Goal: Task Accomplishment & Management: Use online tool/utility

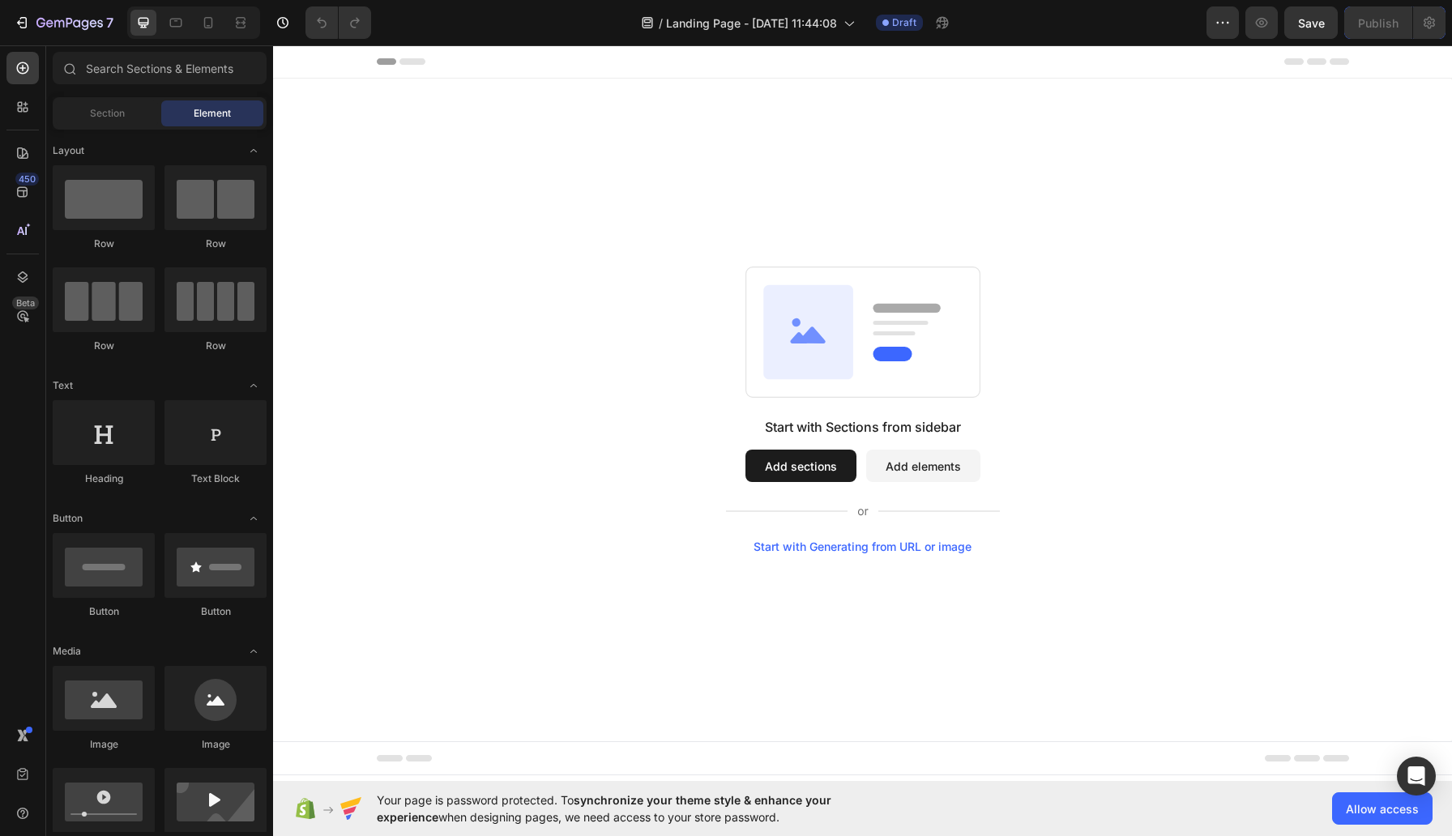
click at [806, 466] on button "Add sections" at bounding box center [801, 466] width 111 height 32
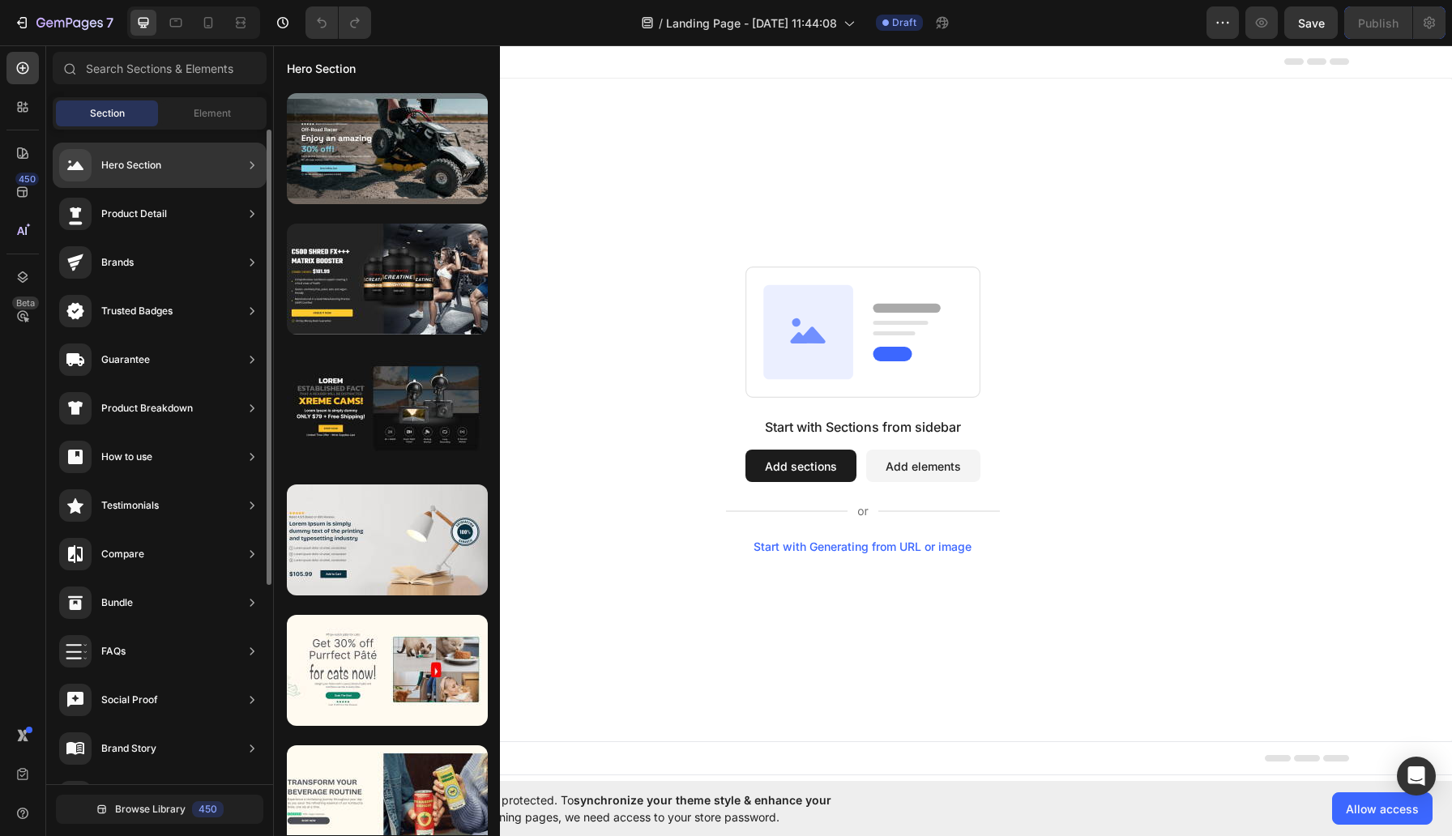
click at [161, 164] on div "Hero Section" at bounding box center [131, 165] width 60 height 16
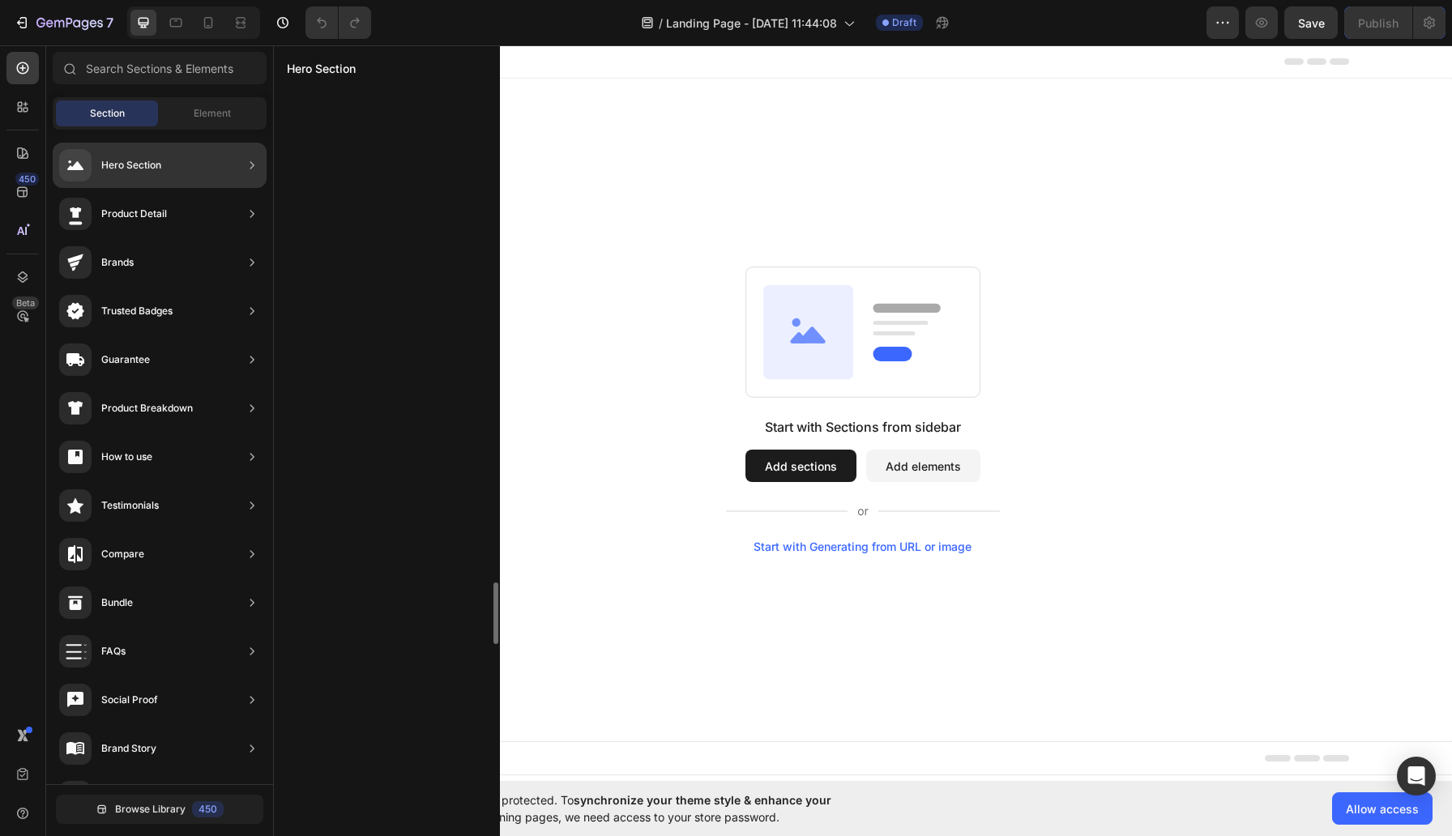
scroll to position [6215, 0]
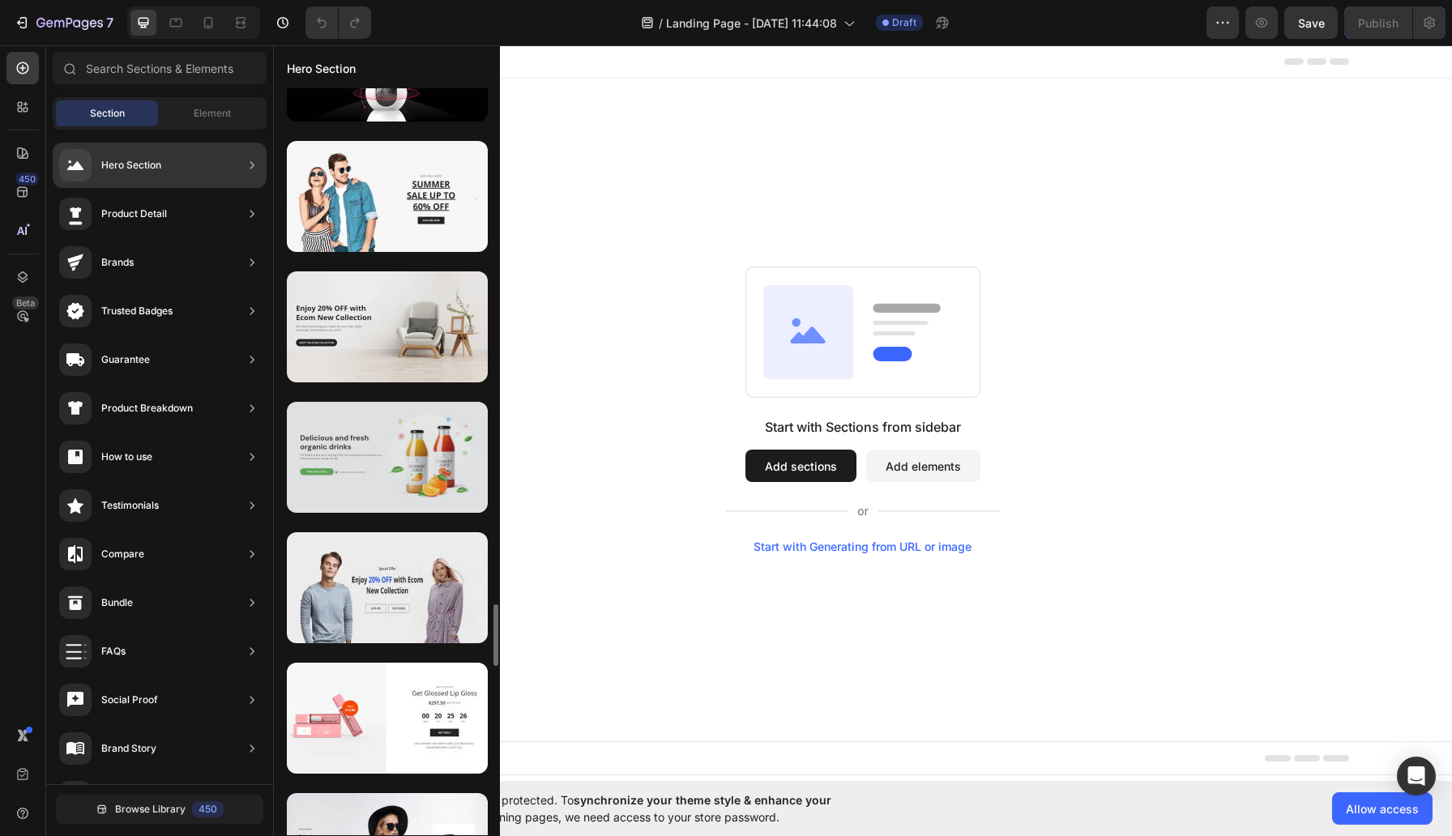
click at [366, 453] on div at bounding box center [387, 457] width 201 height 111
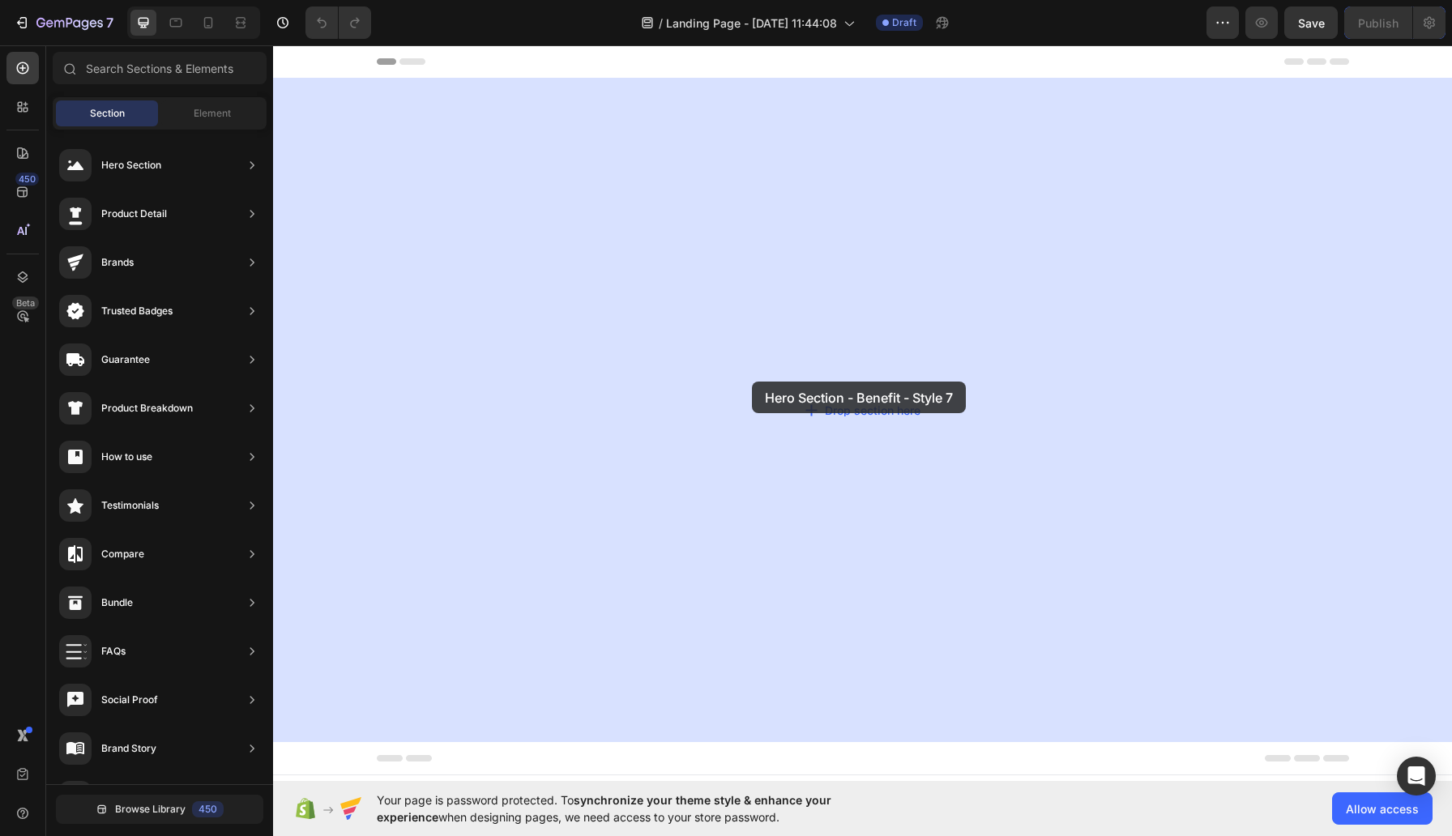
drag, startPoint x: 639, startPoint y: 498, endPoint x: 752, endPoint y: 382, distance: 162.2
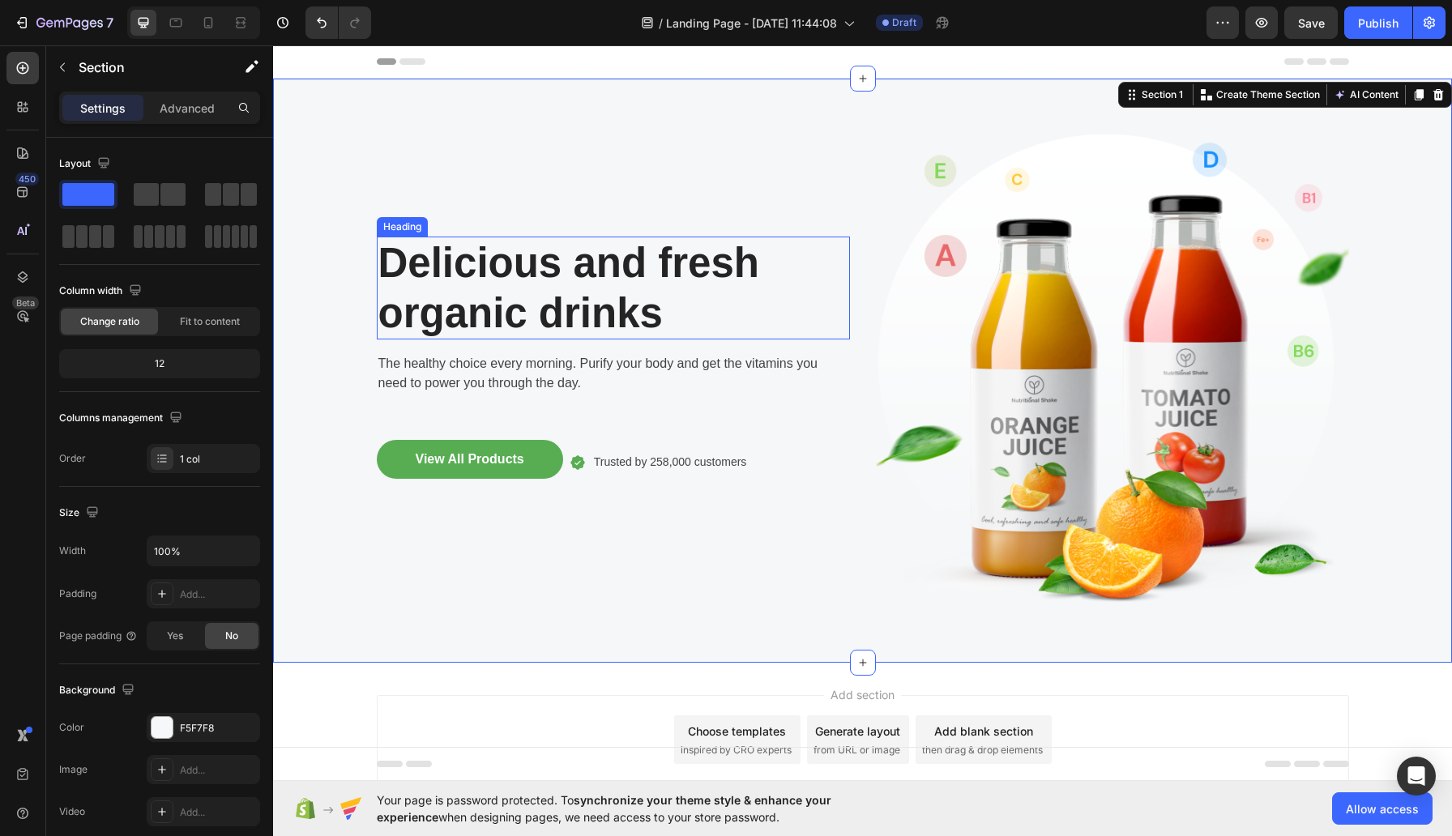
click at [560, 282] on p "Delicious and fresh organic drinks" at bounding box center [613, 287] width 470 height 99
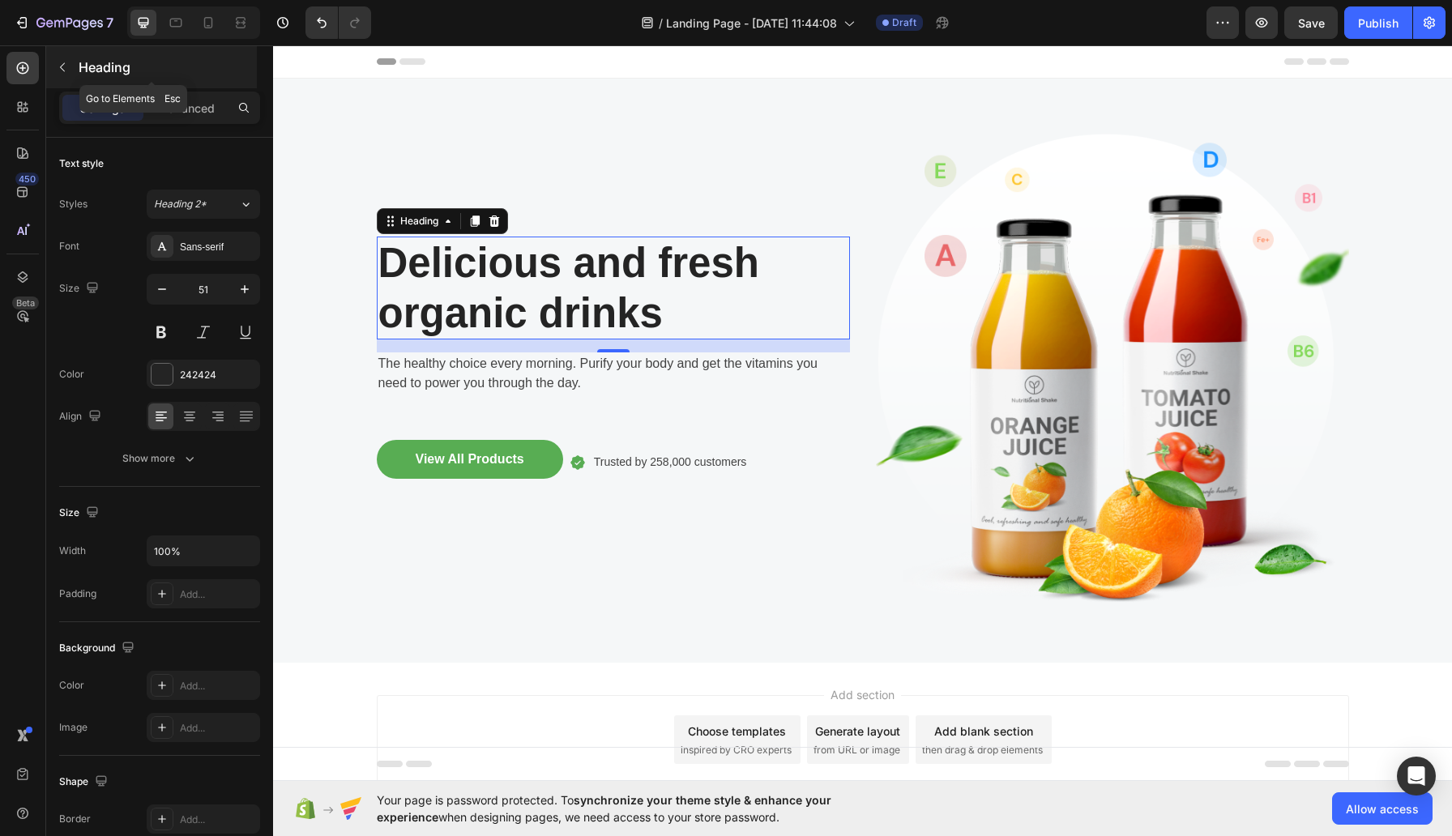
click at [62, 62] on icon "button" at bounding box center [62, 67] width 13 height 13
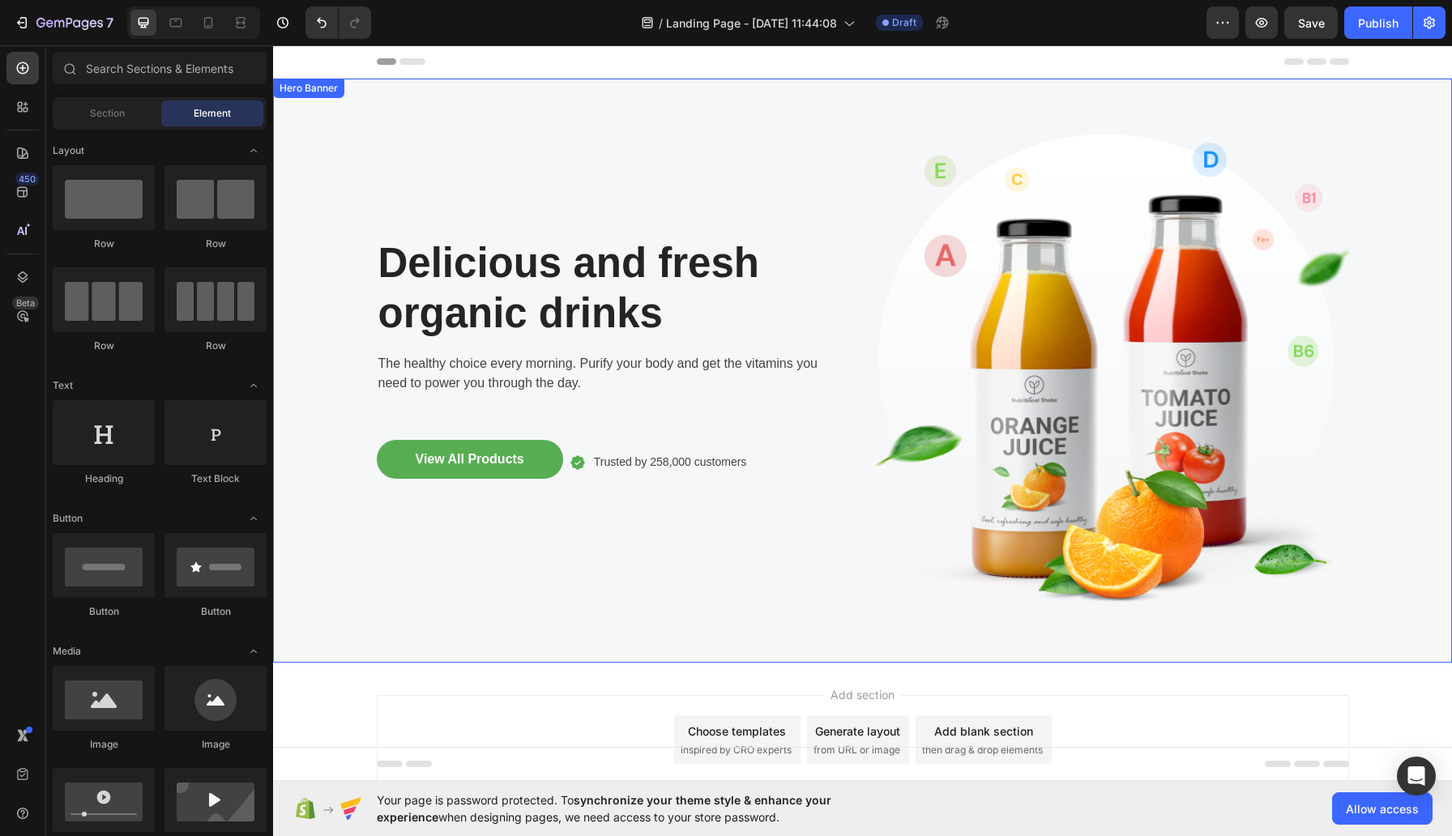
click at [763, 397] on div "Delicious and fresh organic drinks Heading The healthy choice every morning. Pu…" at bounding box center [613, 371] width 473 height 532
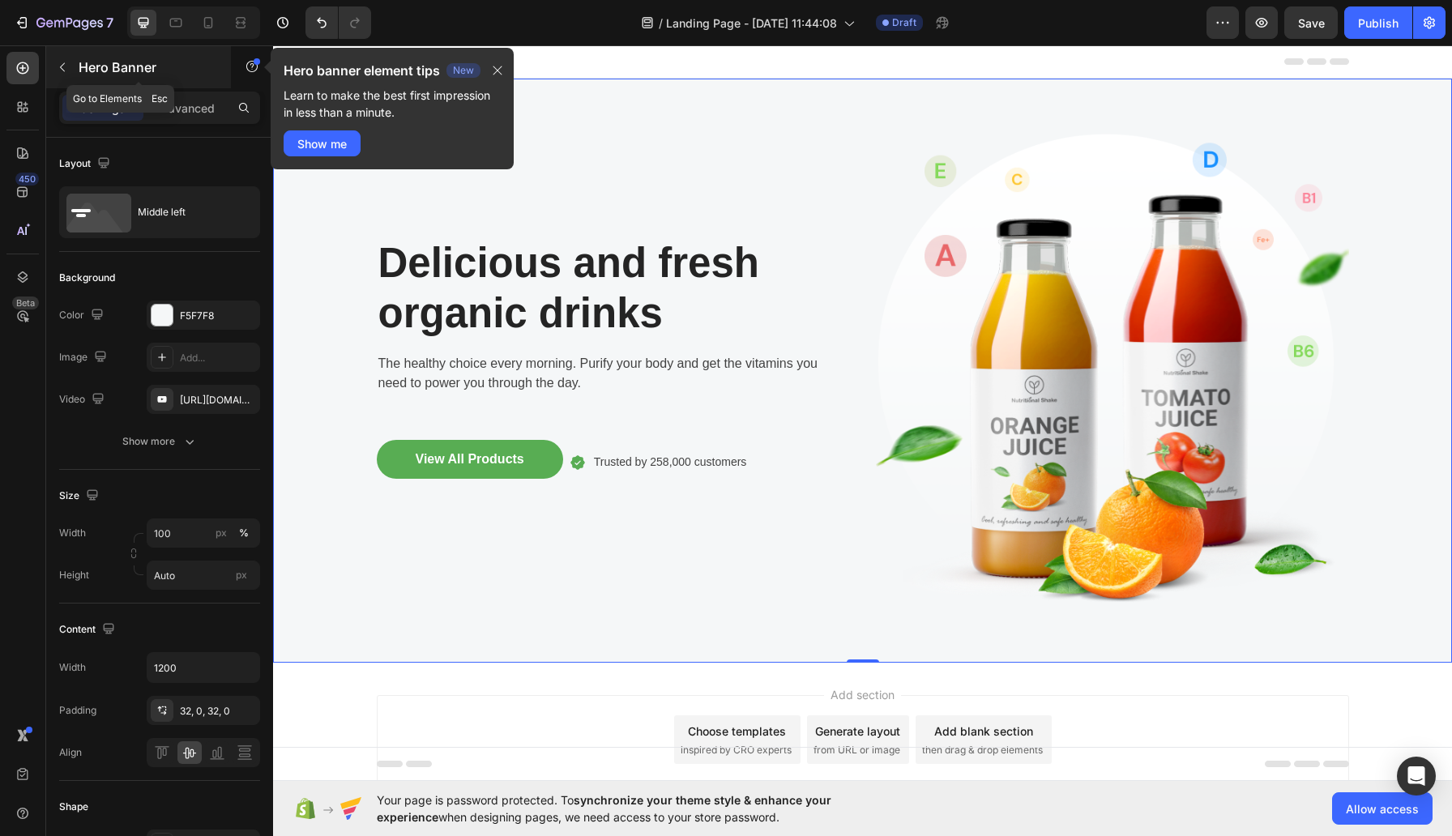
click at [115, 62] on p "Hero Banner" at bounding box center [148, 67] width 138 height 19
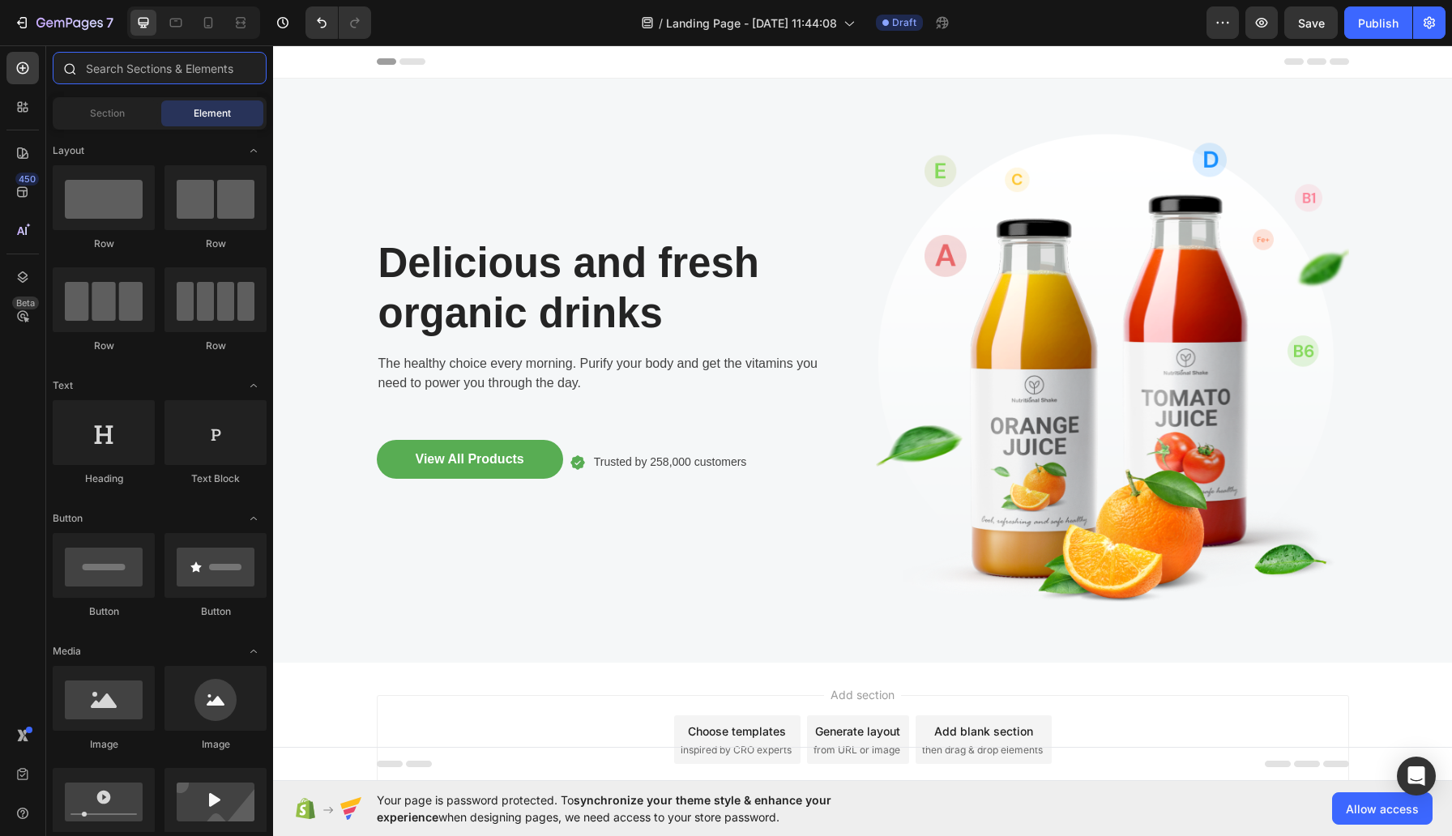
click at [139, 68] on input "text" at bounding box center [160, 68] width 214 height 32
click at [125, 108] on span "Section" at bounding box center [107, 113] width 35 height 15
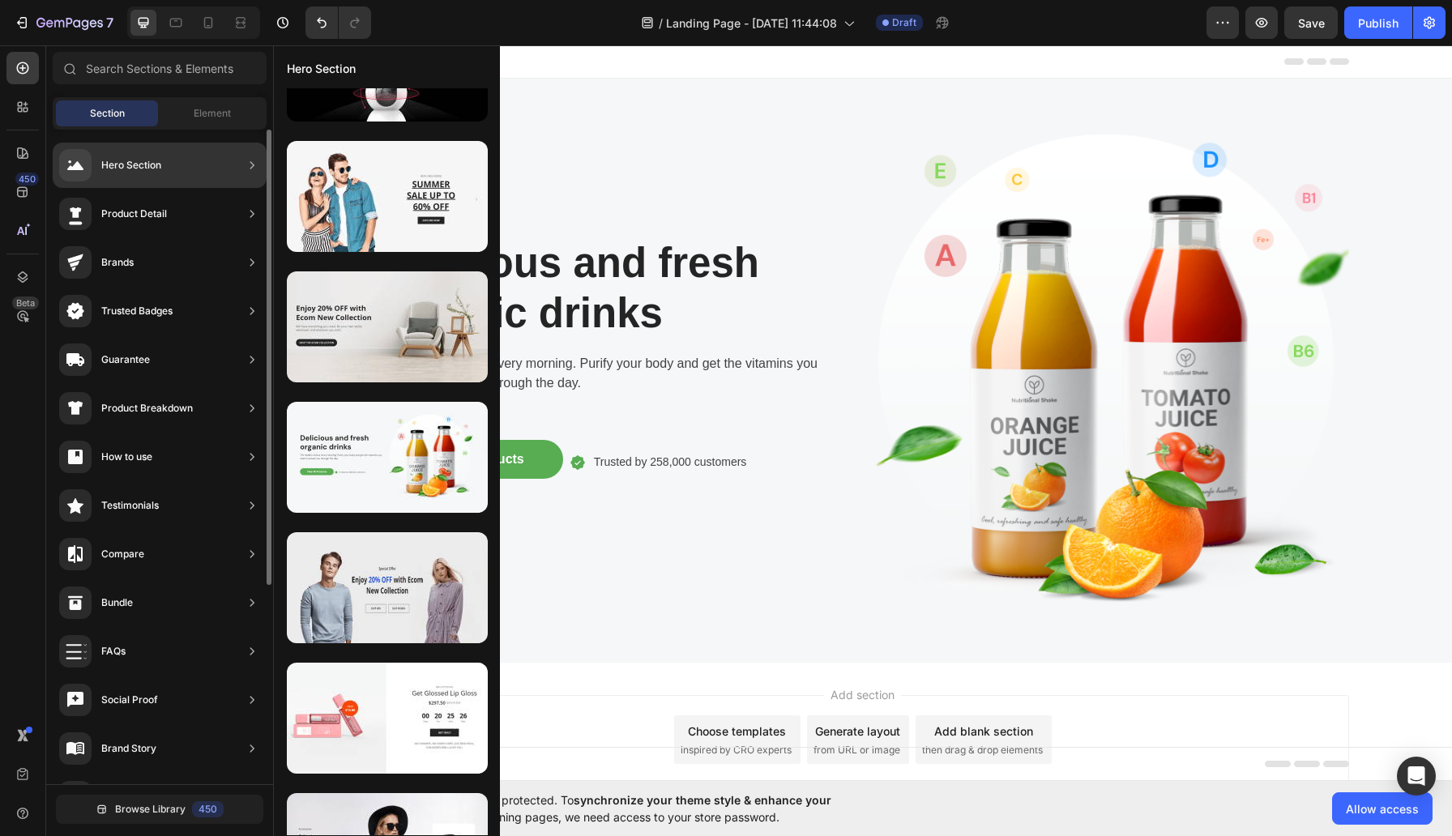
click at [143, 168] on div "Hero Section" at bounding box center [131, 165] width 60 height 16
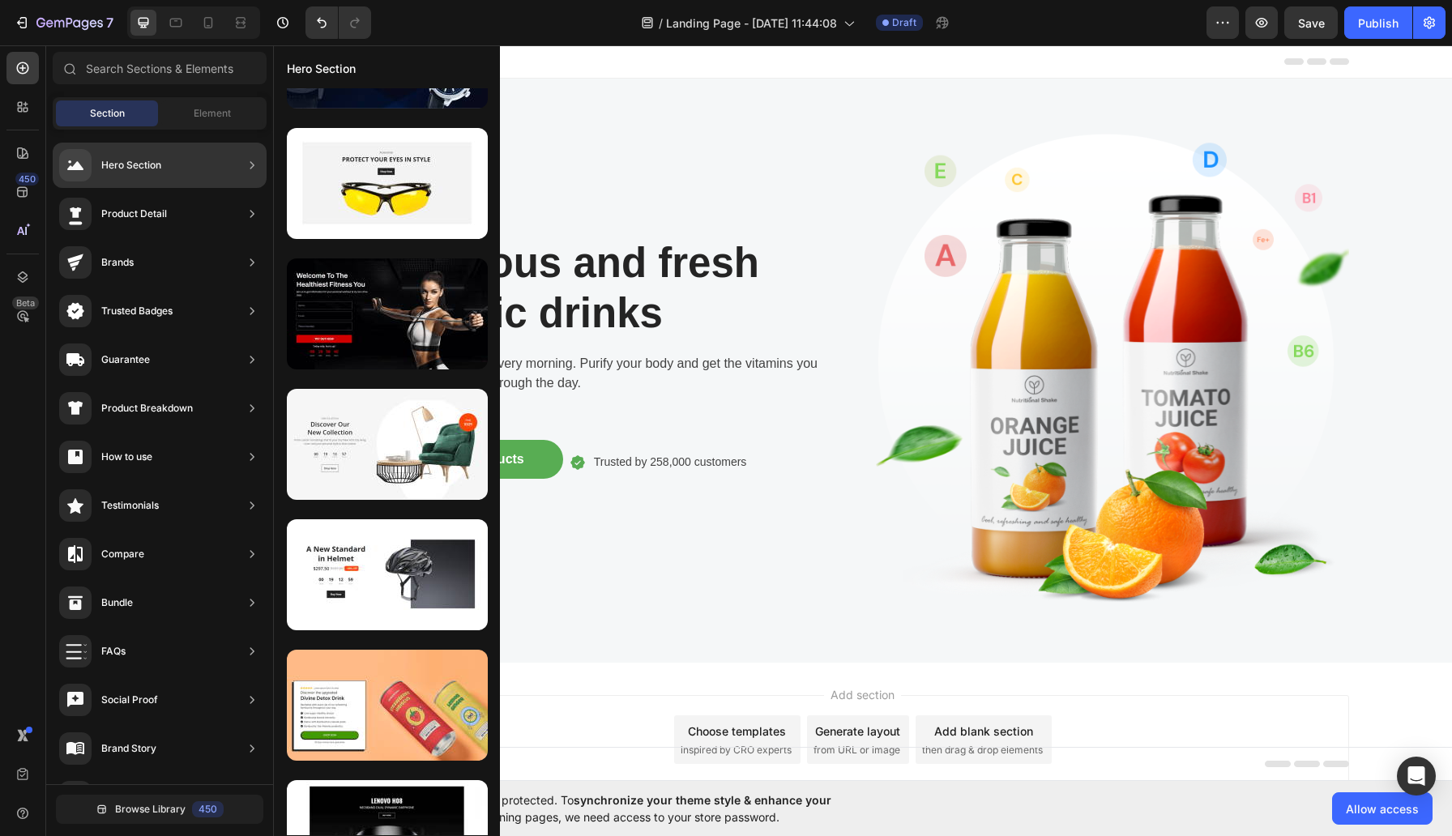
scroll to position [8245, 0]
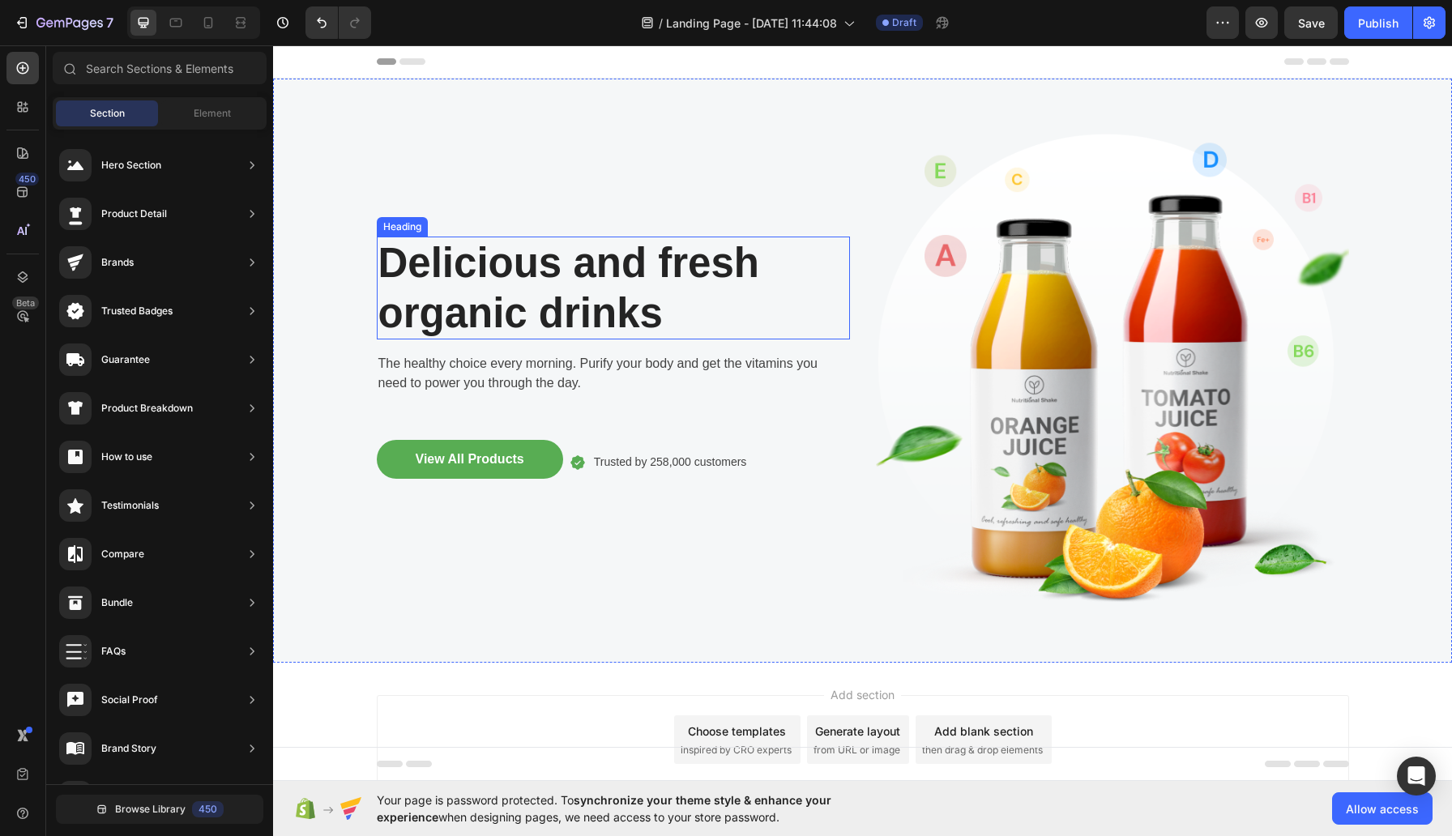
click at [673, 297] on p "Delicious and fresh organic drinks" at bounding box center [613, 287] width 470 height 99
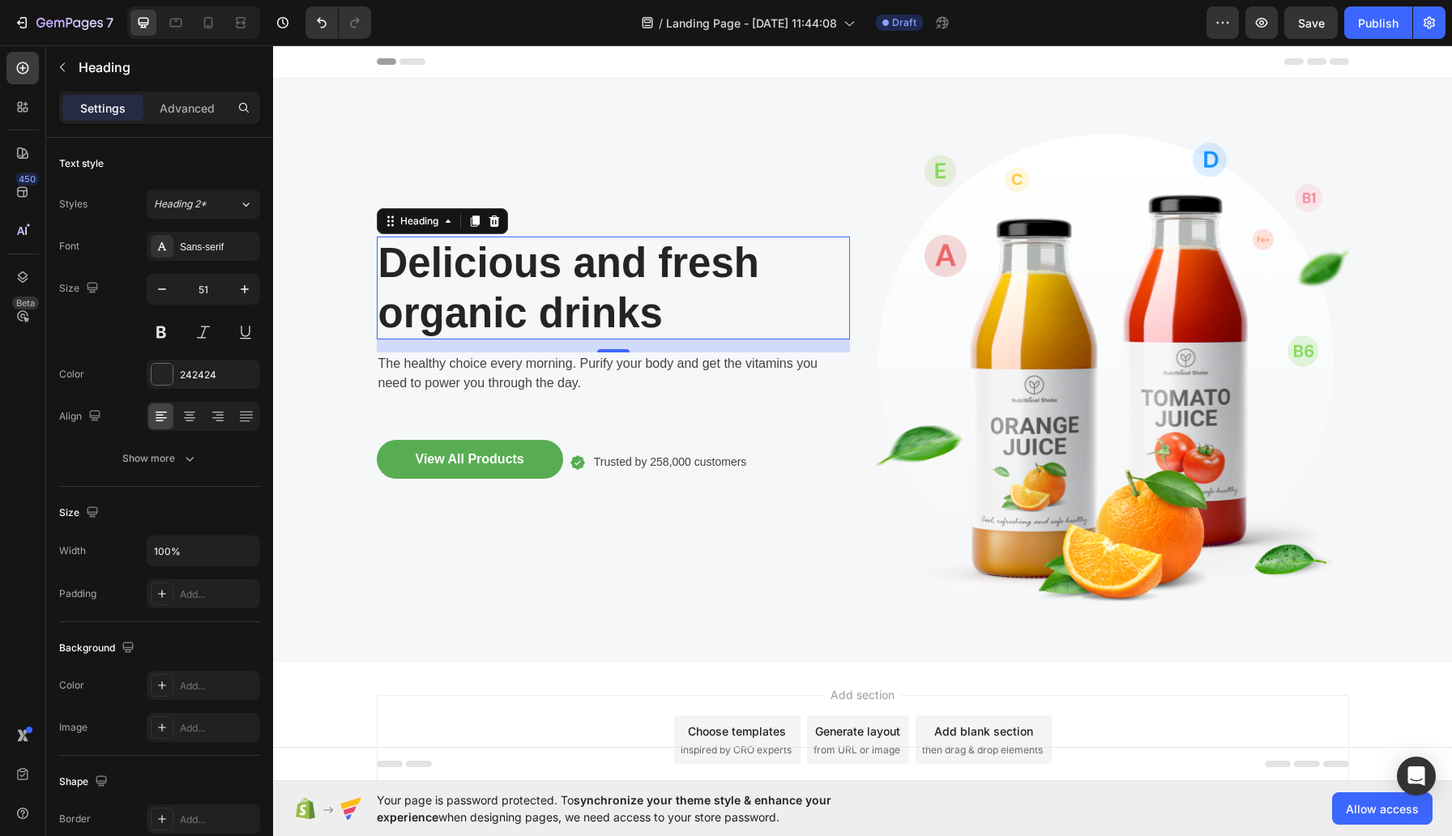
click at [656, 292] on p "Delicious and fresh organic drinks" at bounding box center [613, 287] width 470 height 99
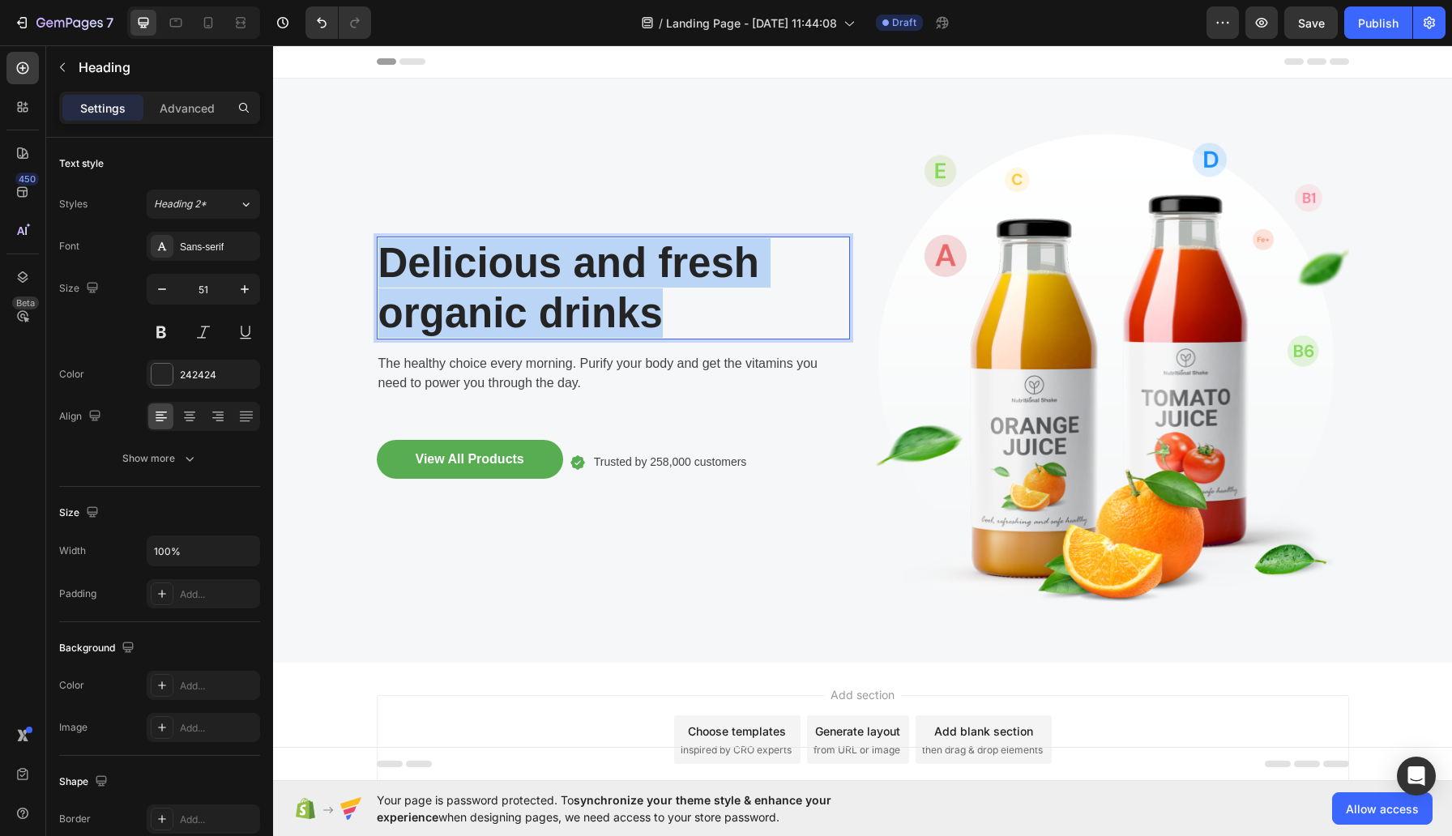
drag, startPoint x: 660, startPoint y: 301, endPoint x: 387, endPoint y: 254, distance: 278.0
click at [387, 254] on p "Delicious and fresh organic drinks" at bounding box center [613, 287] width 470 height 99
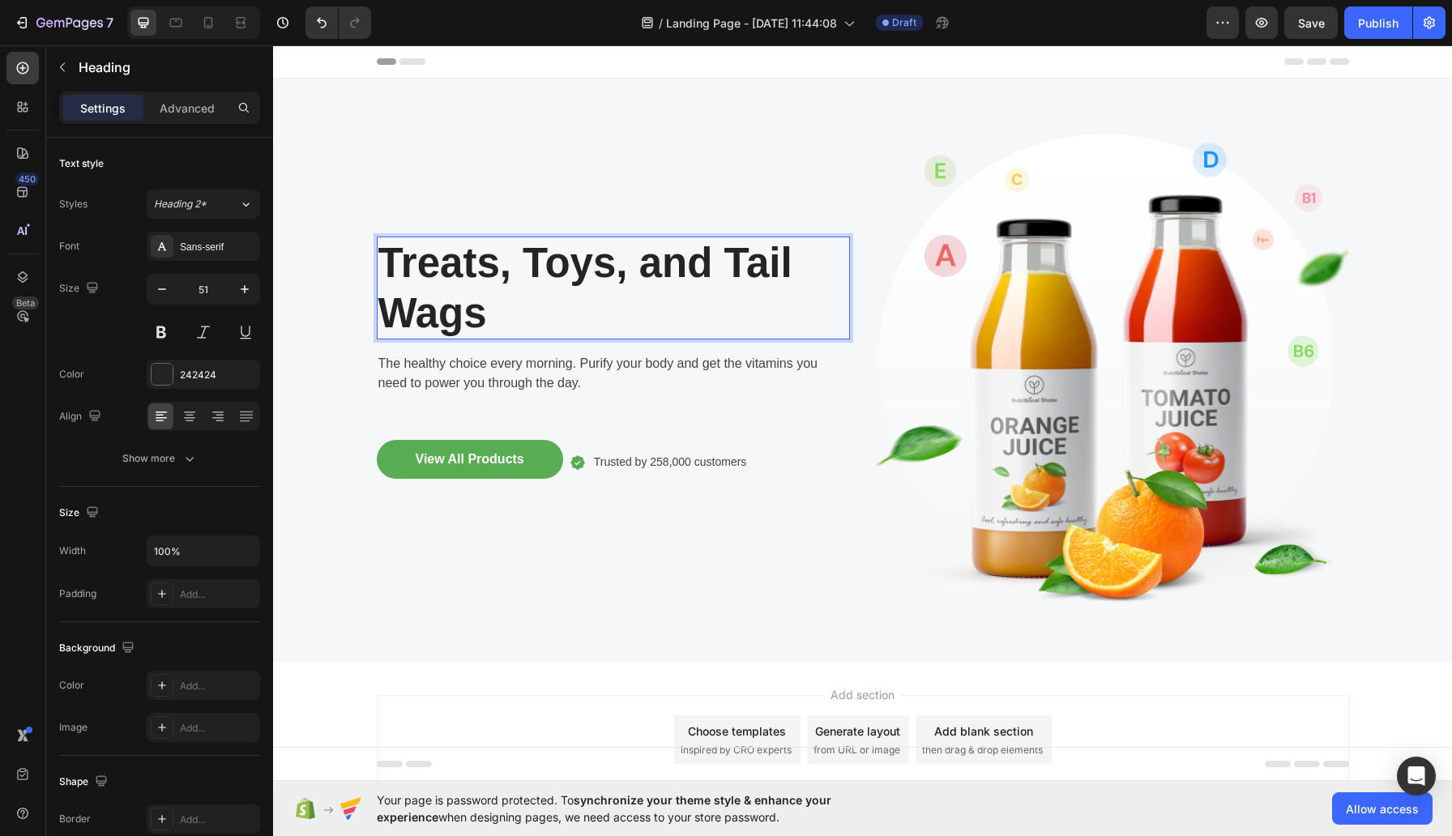
click at [730, 158] on div "Treats, Toys, and Tail Wags Heading 16 The healthy choice every morning. Purify…" at bounding box center [613, 371] width 473 height 532
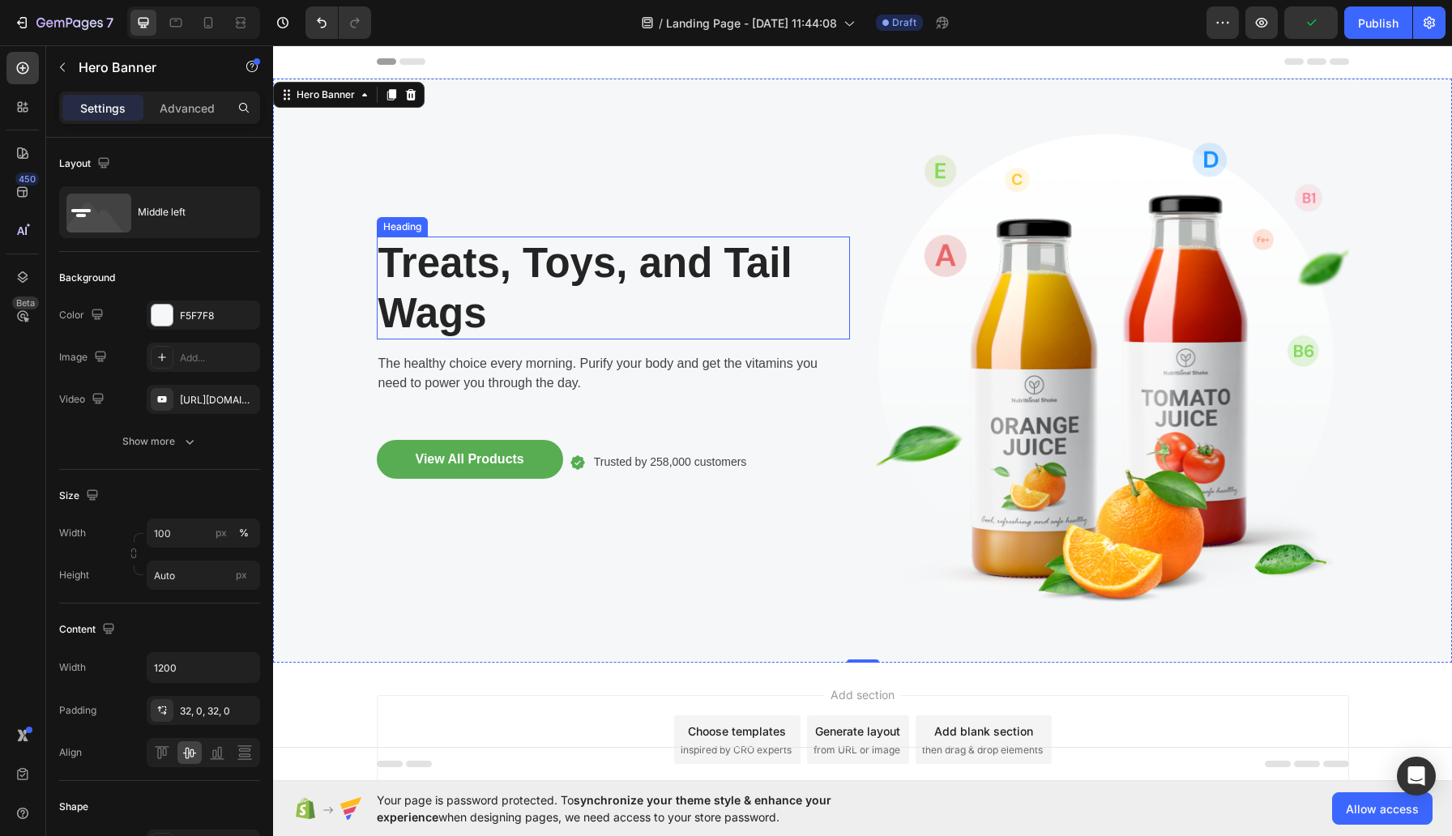
click at [723, 256] on p "Treats, Toys, and Tail Wags" at bounding box center [613, 287] width 470 height 99
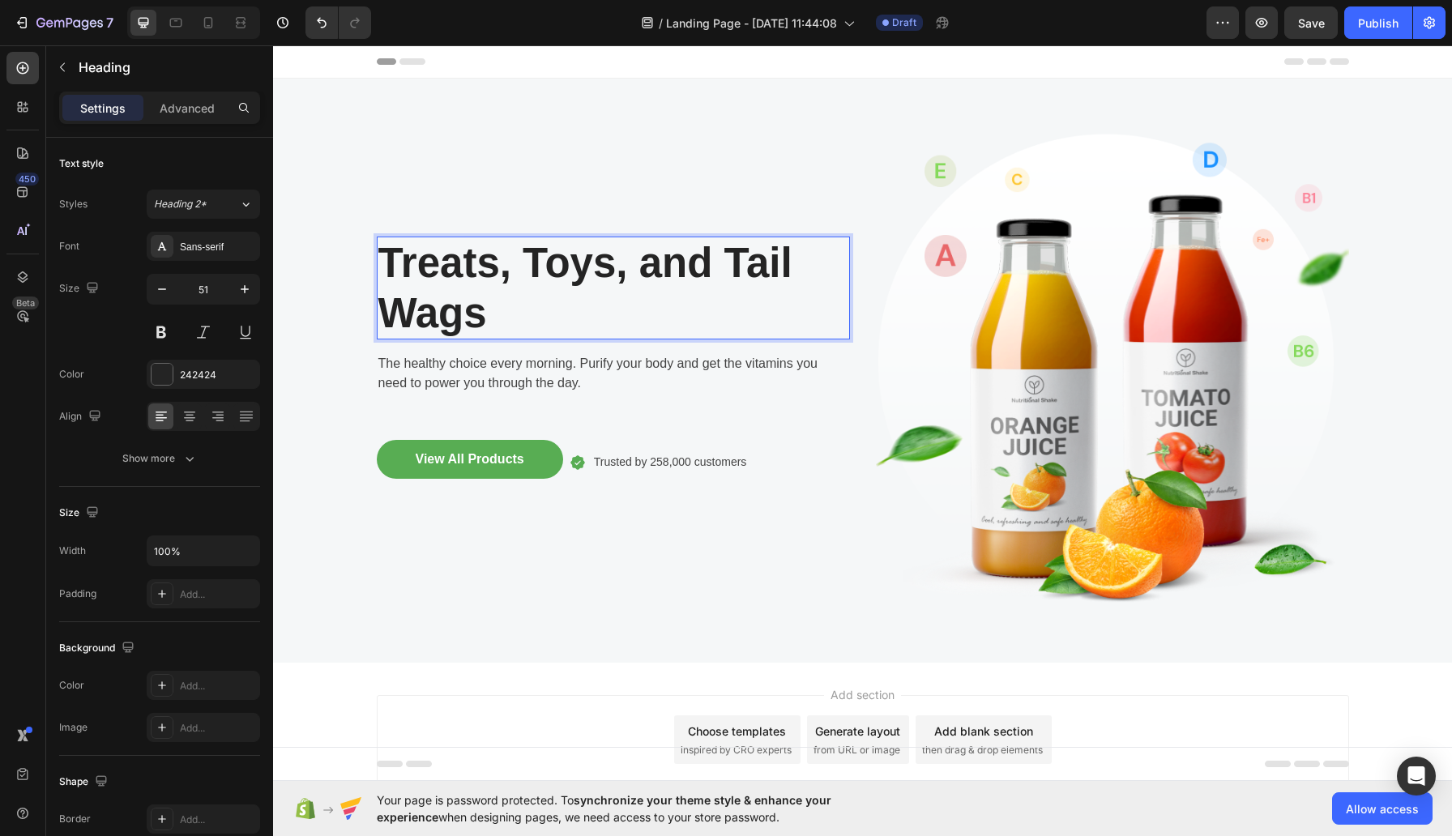
click at [723, 256] on p "Treats, Toys, and Tail Wags" at bounding box center [613, 287] width 470 height 99
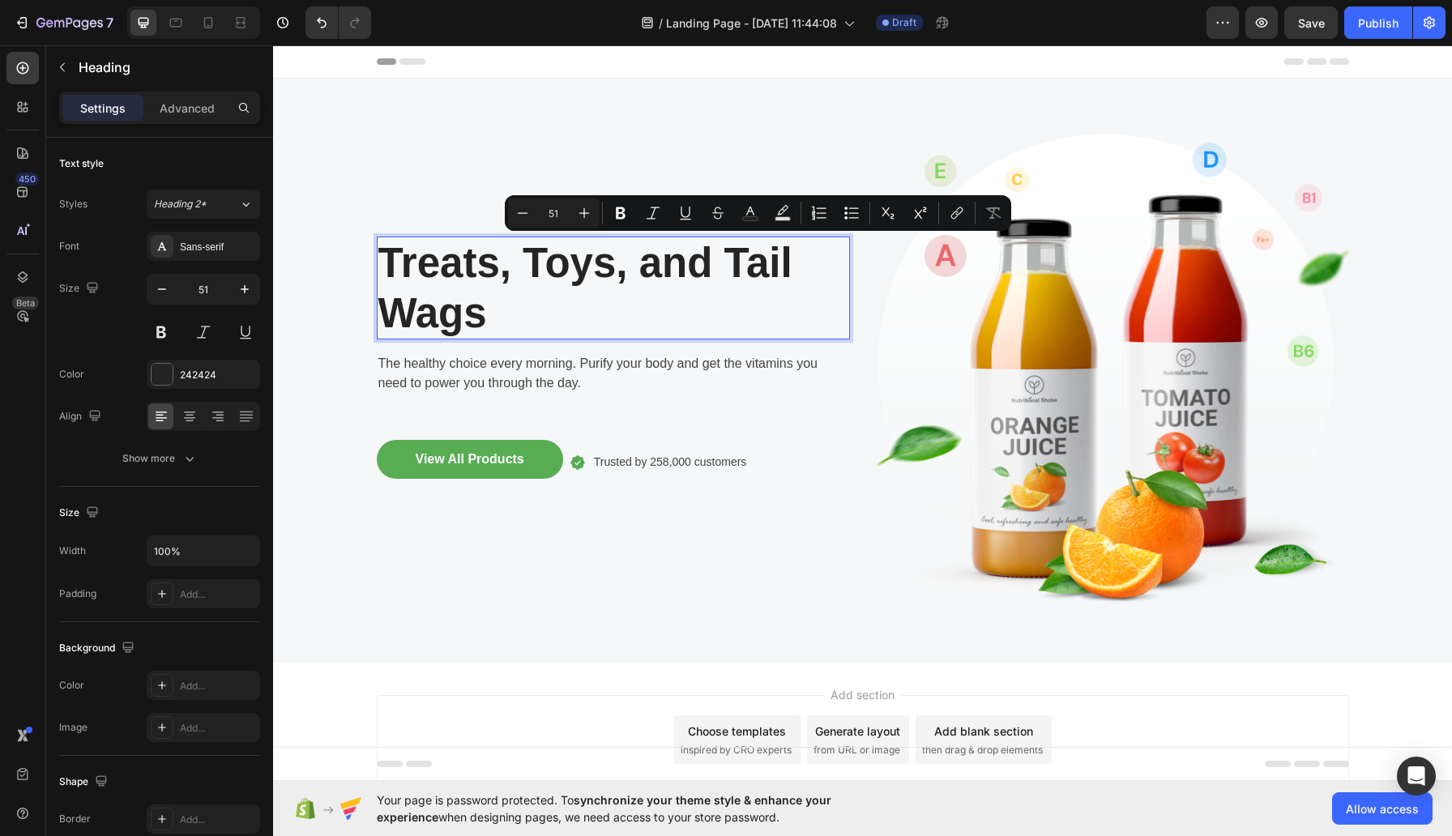
click at [703, 260] on p "Treats, Toys, and Tail Wags" at bounding box center [613, 287] width 470 height 99
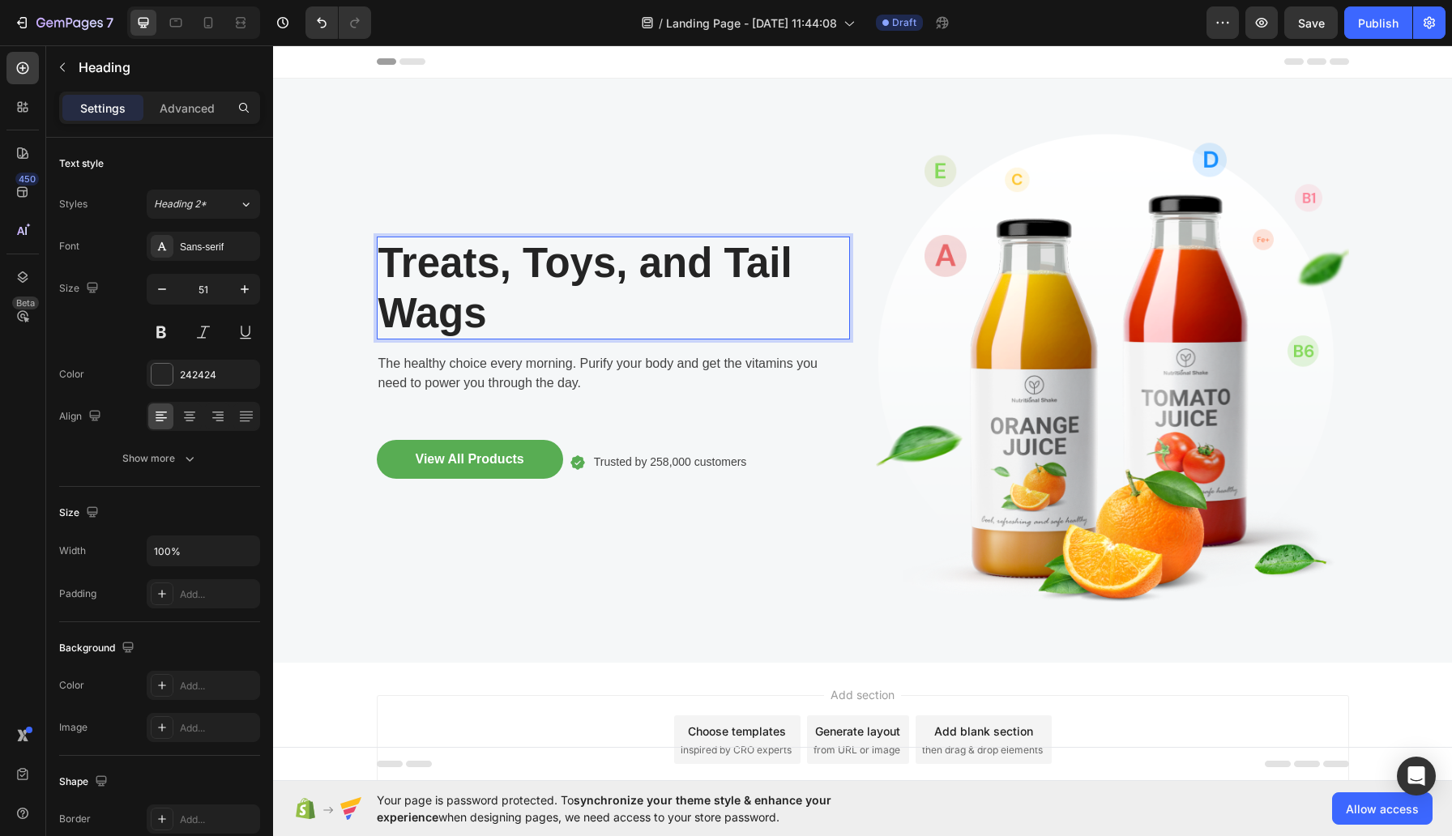
click at [703, 260] on p "Treats, Toys, and Tail Wags" at bounding box center [613, 287] width 470 height 99
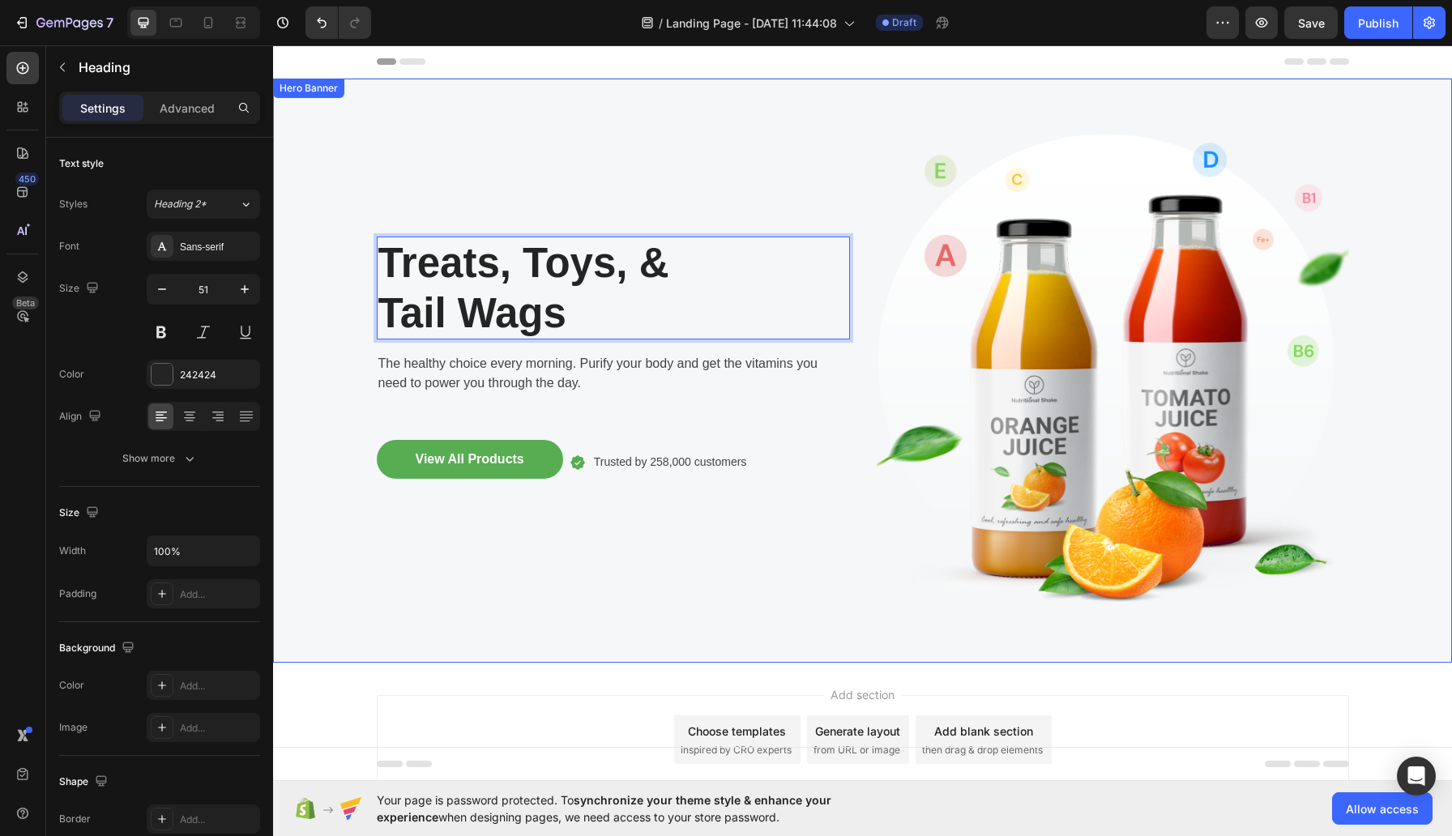
click at [820, 145] on div "Treats, Toys, & Tail Wags Heading 16 The healthy choice every morning. Purify y…" at bounding box center [613, 371] width 473 height 532
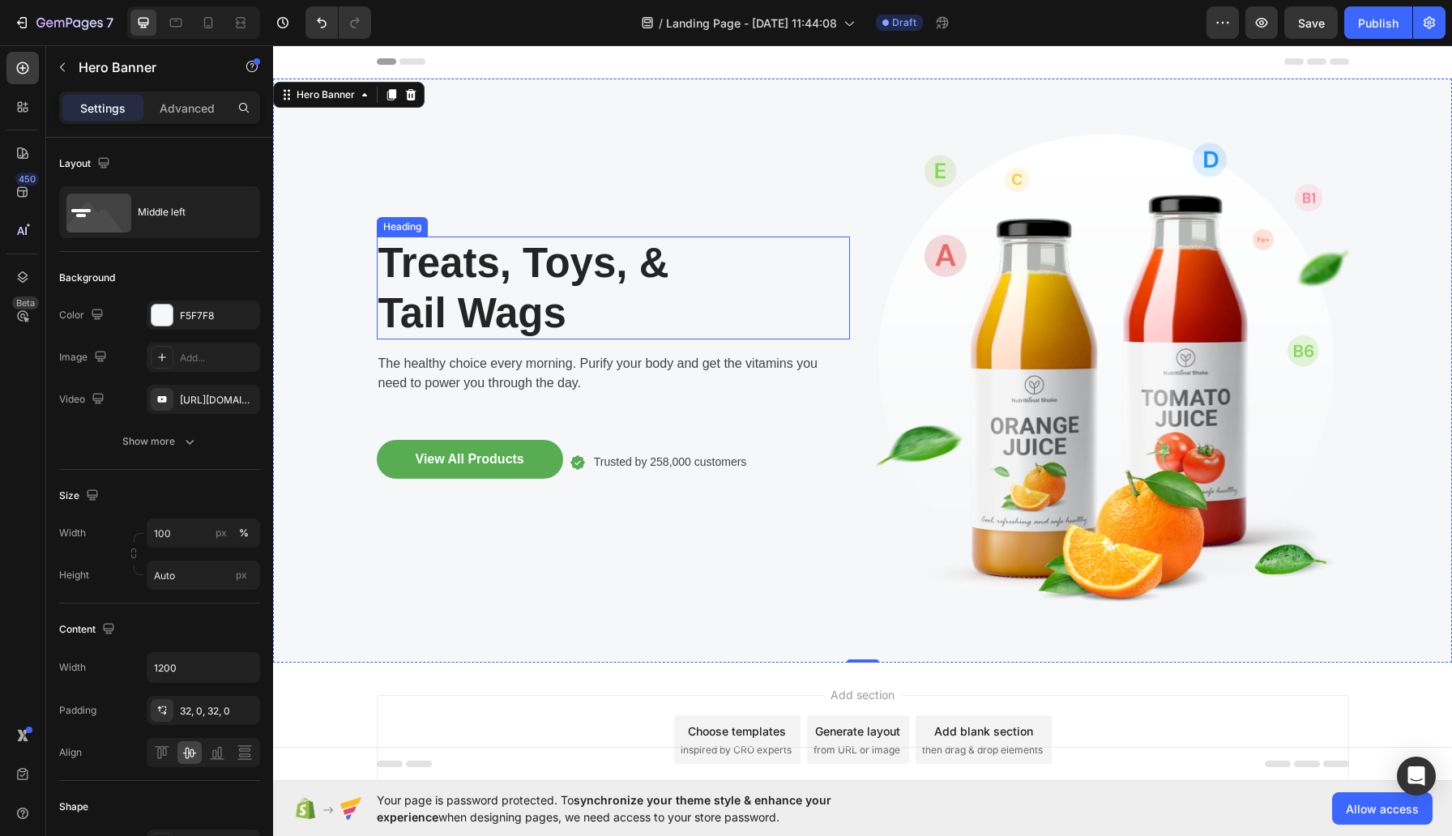
click at [651, 254] on p "Treats, Toys, & Tail Wags" at bounding box center [613, 287] width 470 height 99
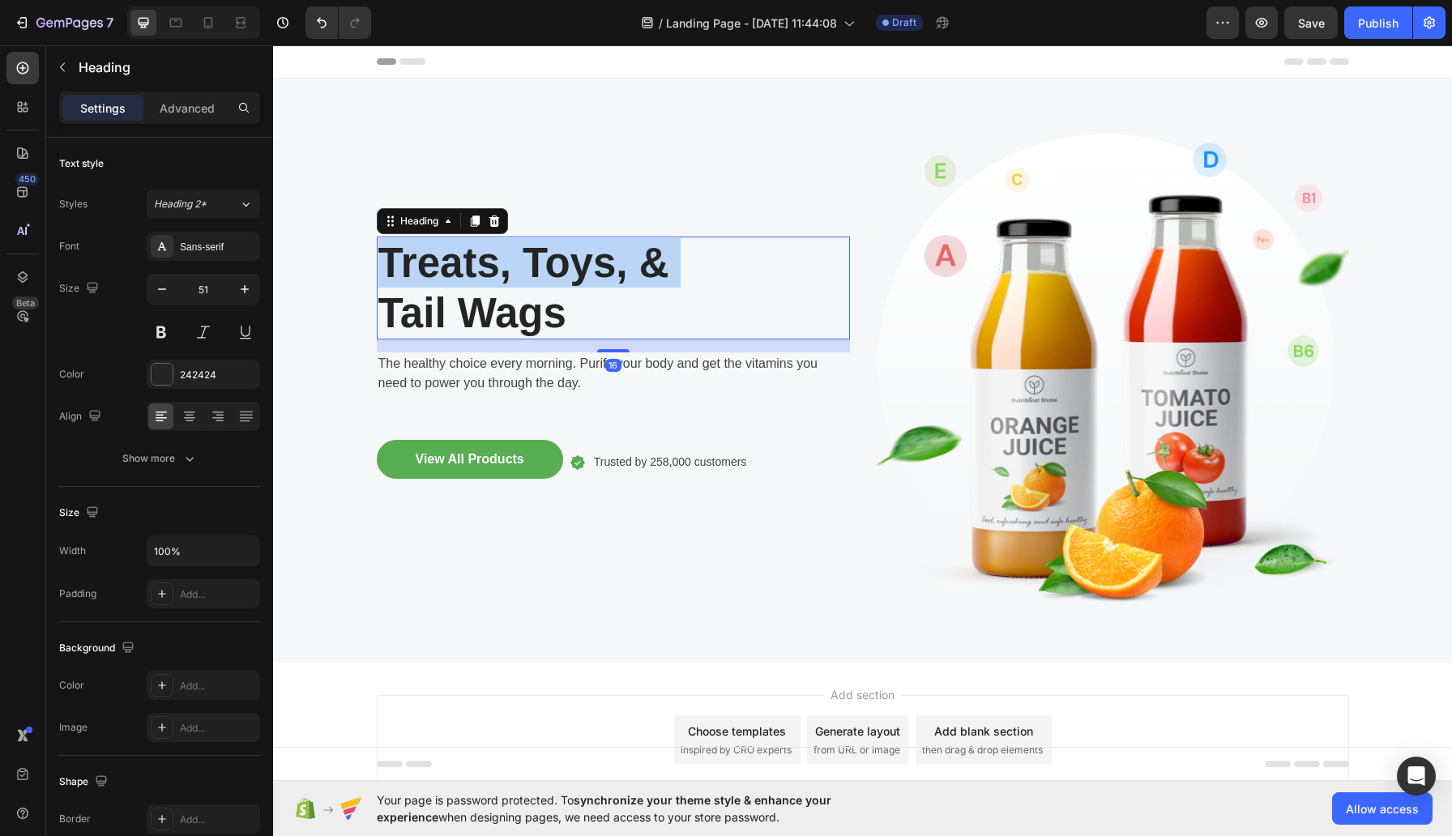
click at [666, 258] on p "Treats, Toys, & Tail Wags" at bounding box center [613, 287] width 470 height 99
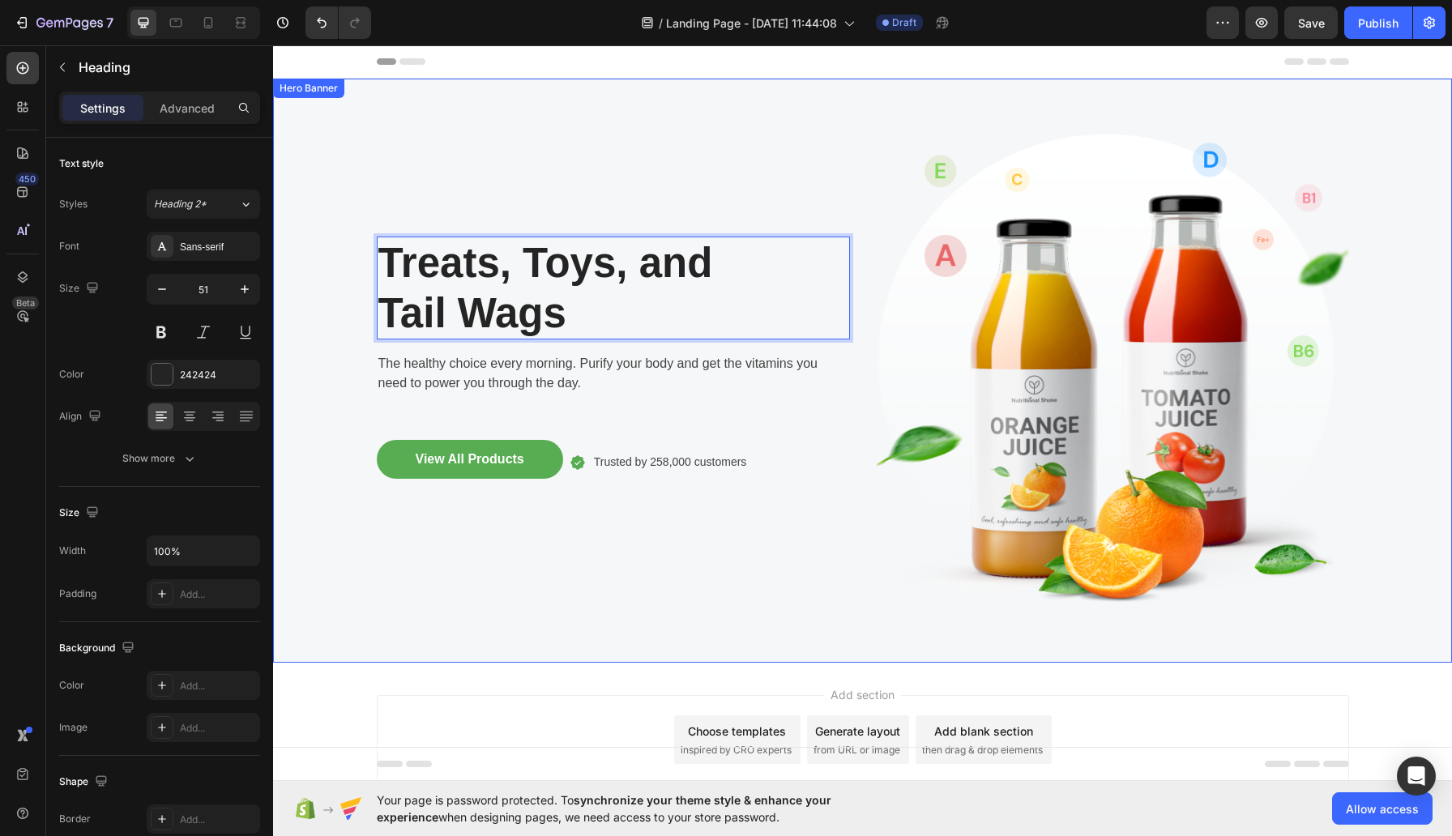
click at [740, 179] on div "Treats, Toys, and Tail Wags Heading 16 The healthy choice every morning. Purify…" at bounding box center [613, 371] width 473 height 532
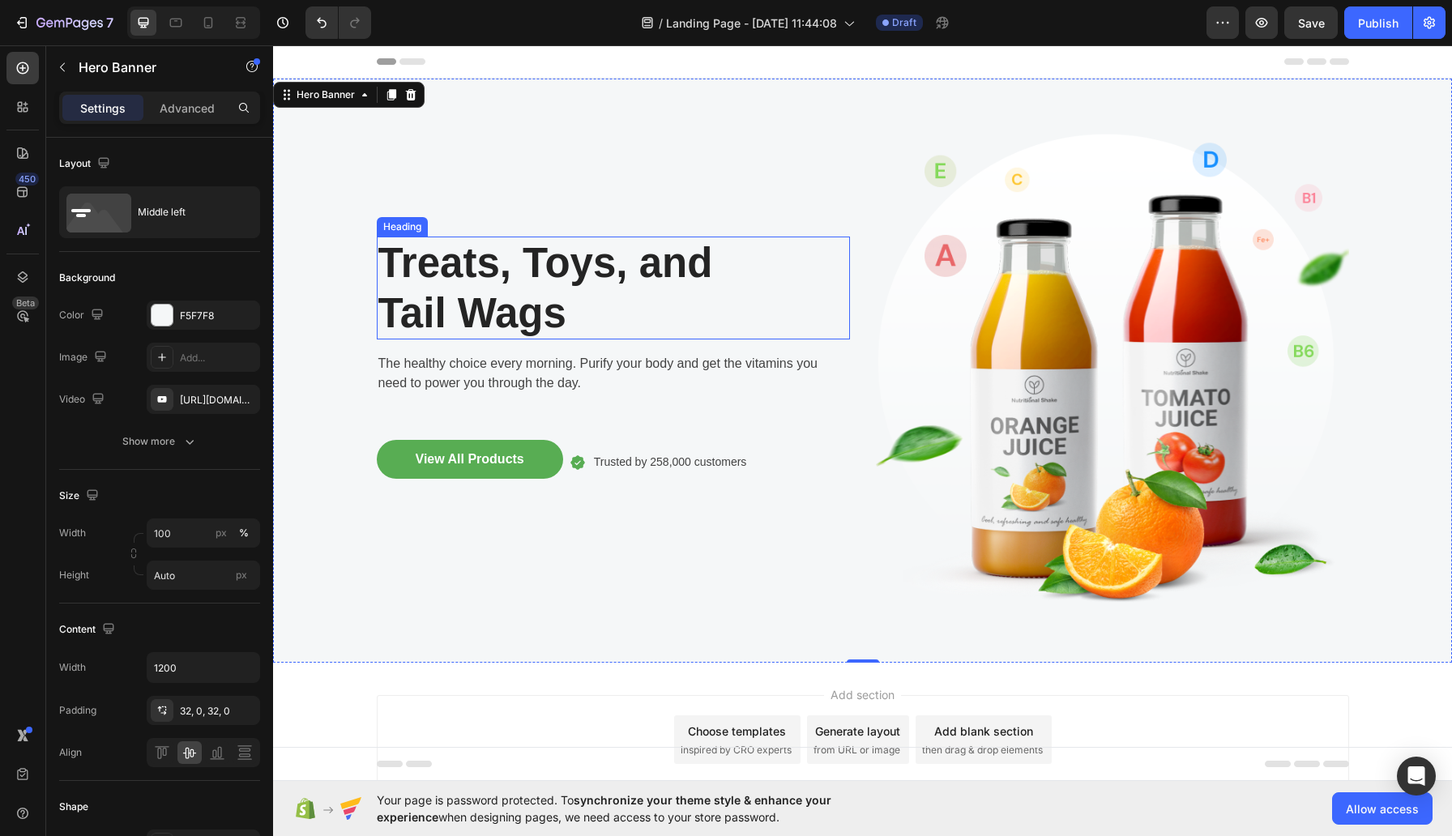
click at [584, 308] on p "Treats, Toys, and Tail Wags" at bounding box center [613, 287] width 470 height 99
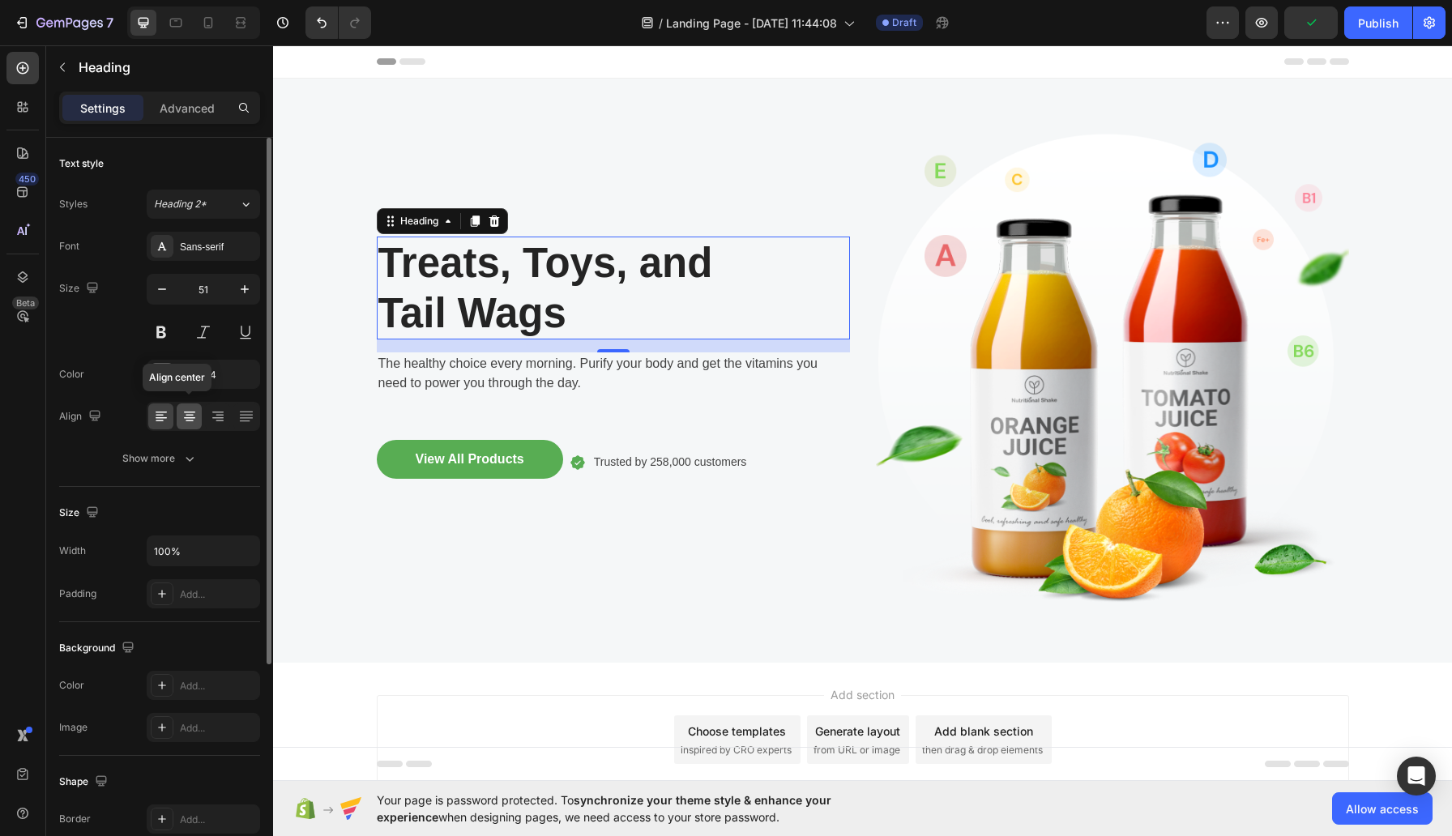
click at [192, 412] on icon at bounding box center [189, 413] width 11 height 2
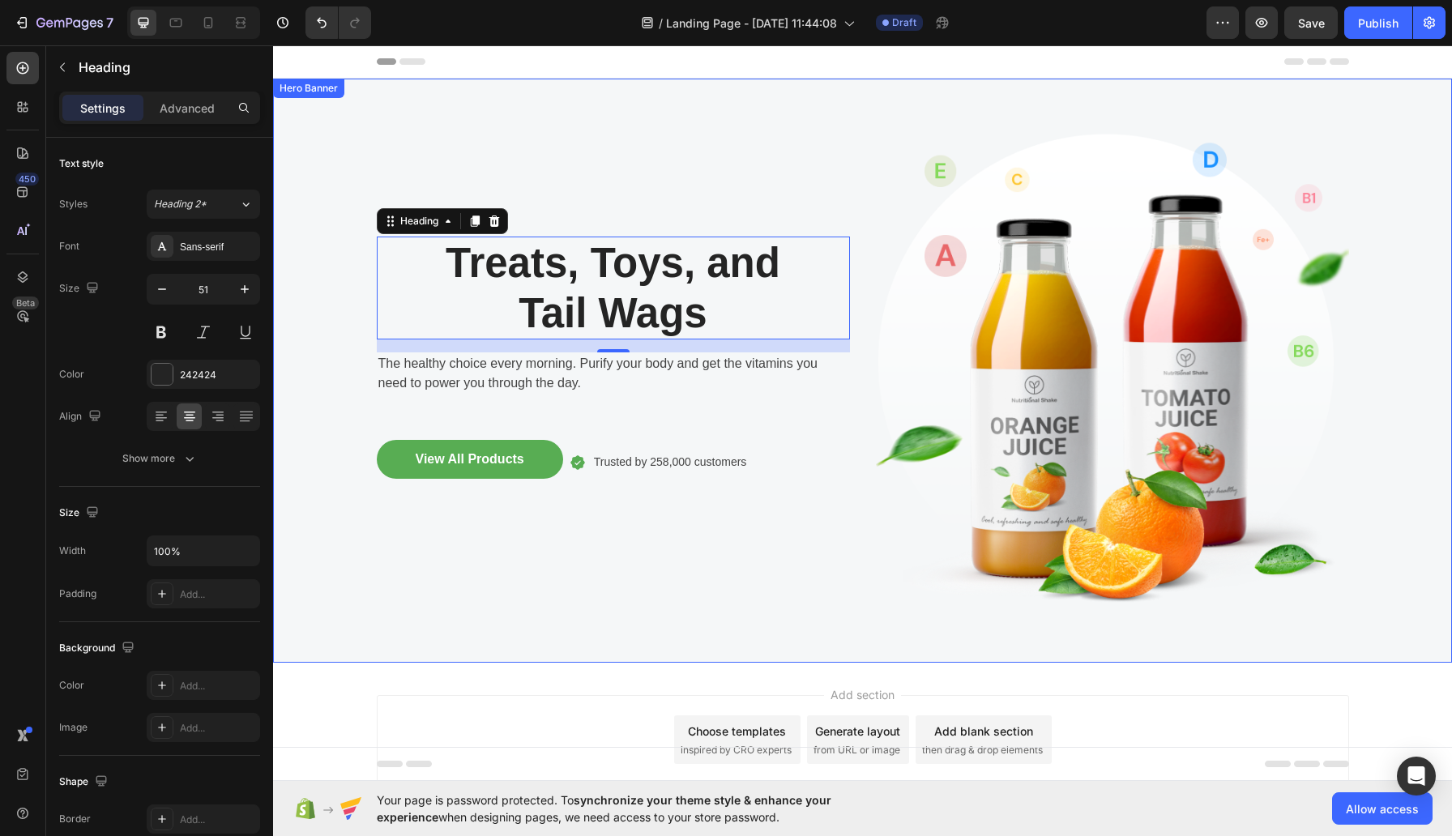
click at [633, 174] on div "Treats, Toys, and Tail Wags Heading 16 The healthy choice every morning. Purify…" at bounding box center [613, 371] width 473 height 532
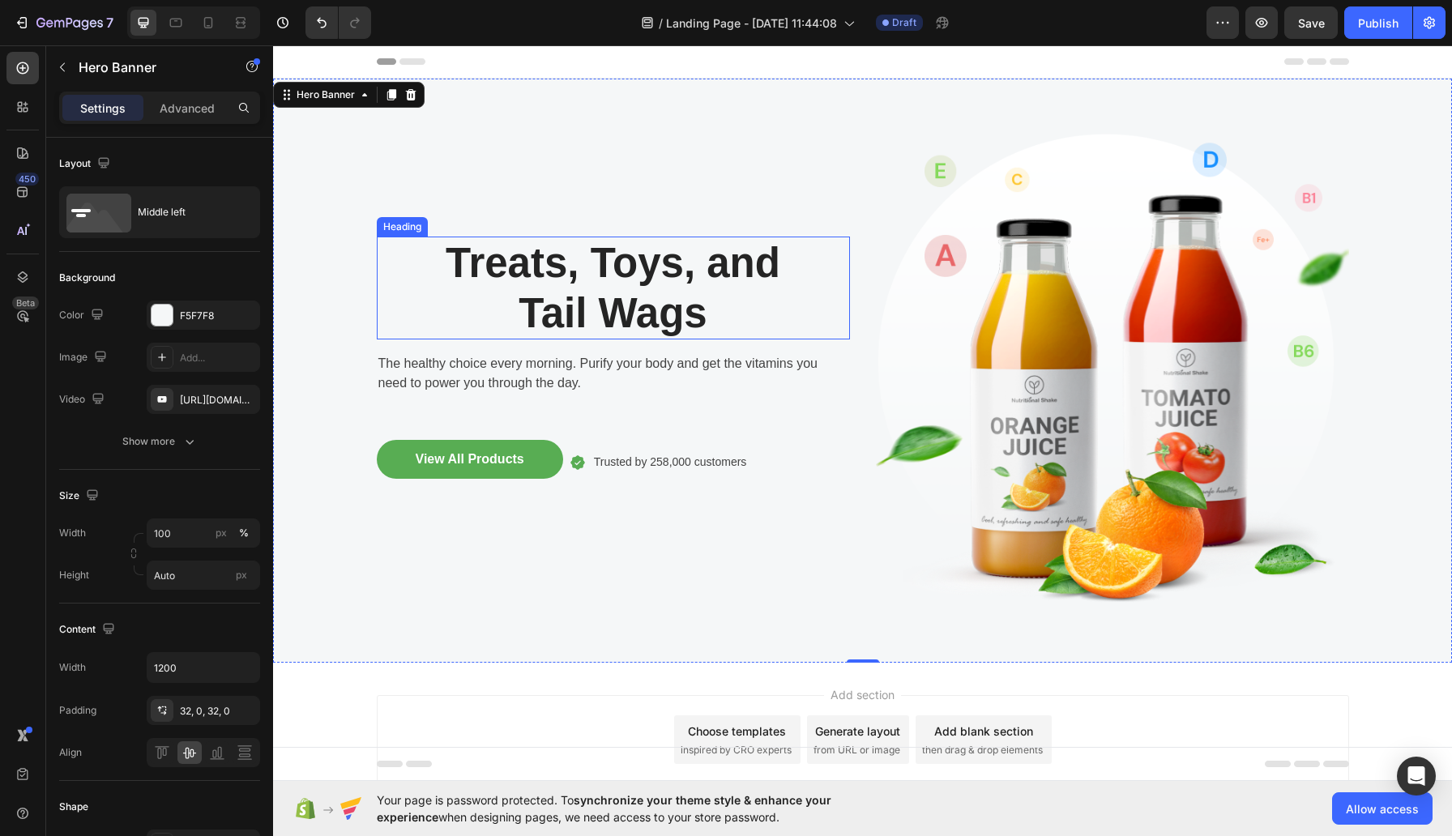
click at [645, 306] on p "Treats, Toys, and Tail Wags" at bounding box center [613, 287] width 470 height 99
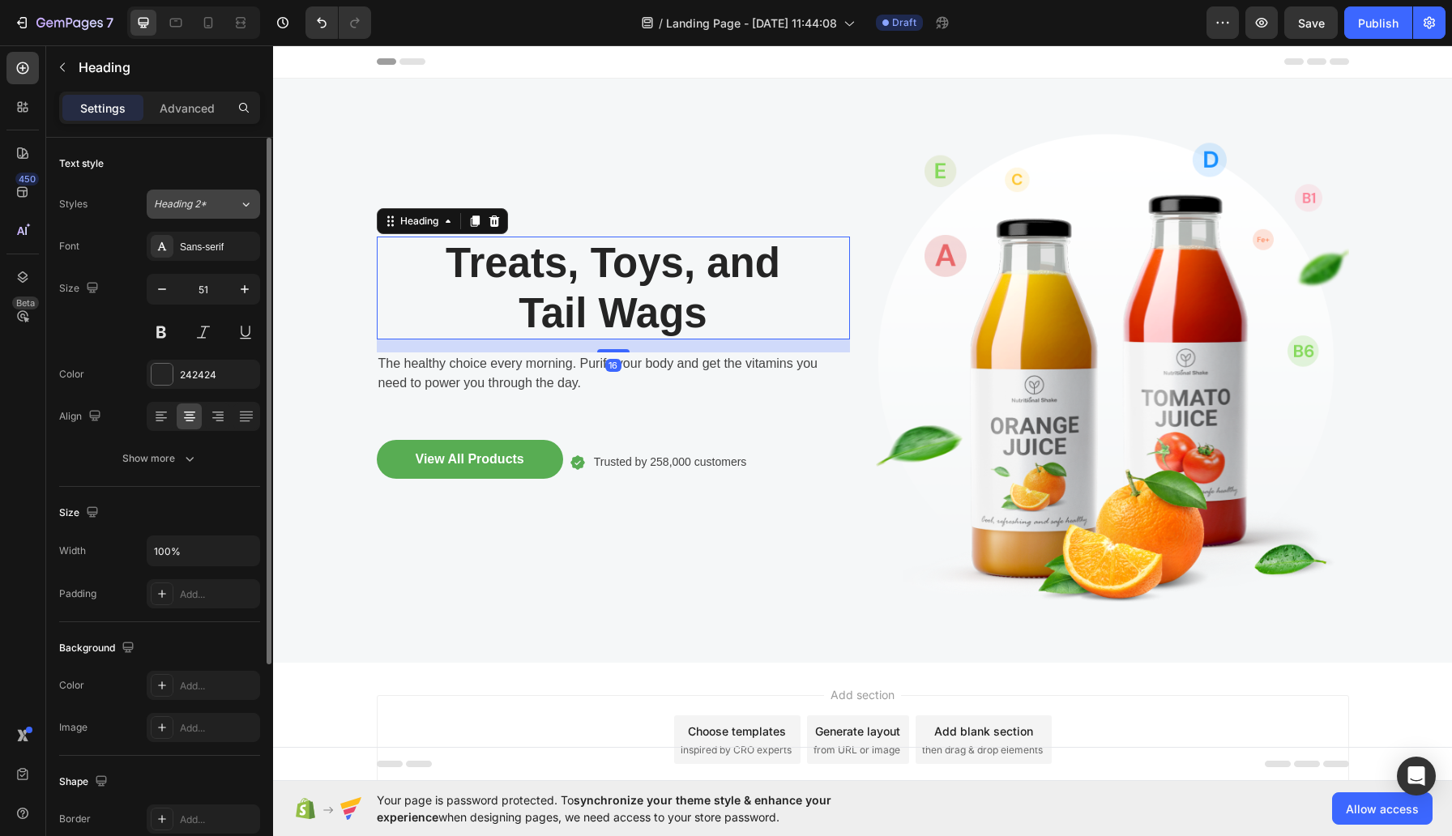
click at [242, 202] on icon at bounding box center [246, 204] width 14 height 16
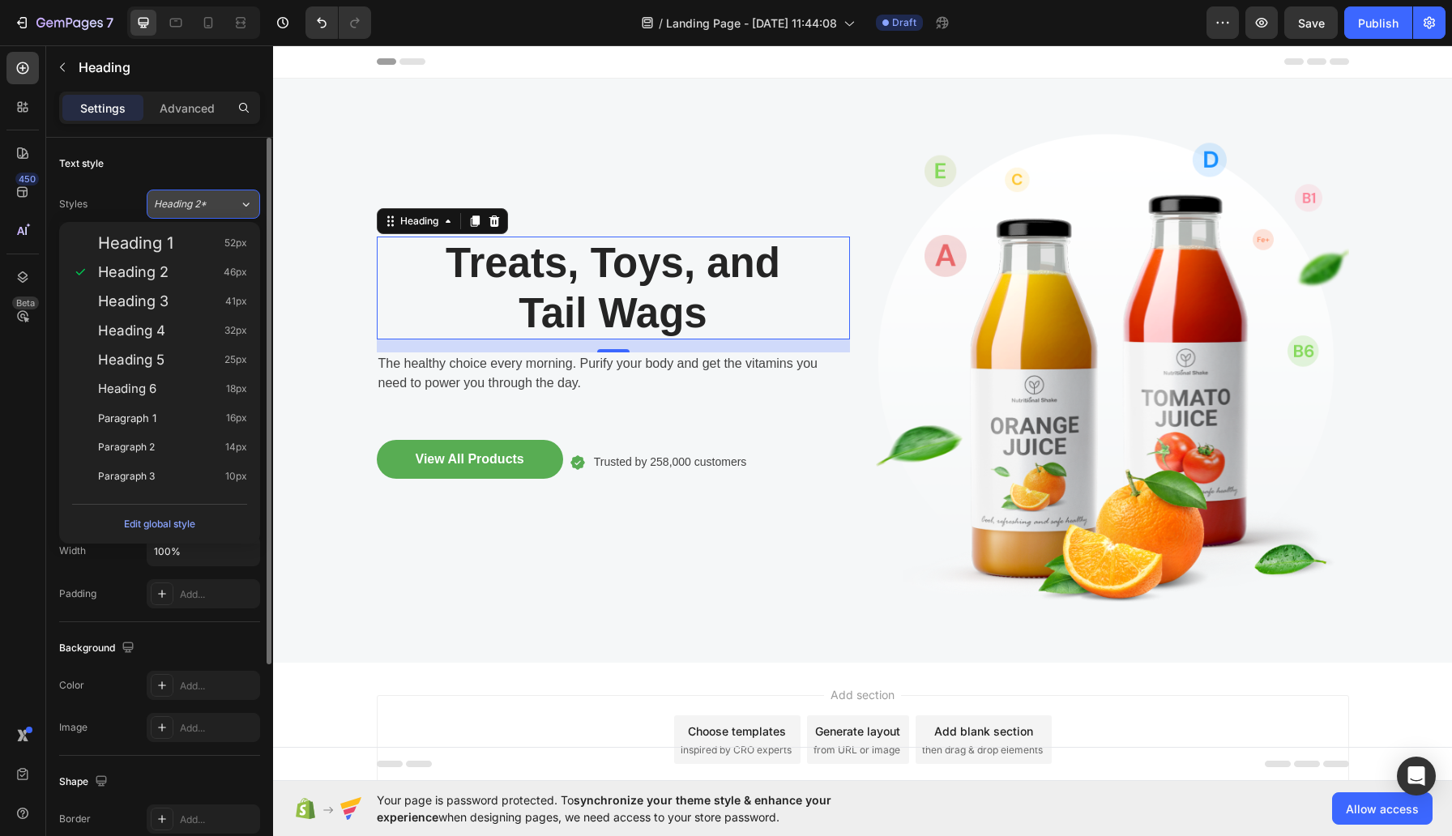
click at [242, 202] on icon at bounding box center [246, 204] width 14 height 16
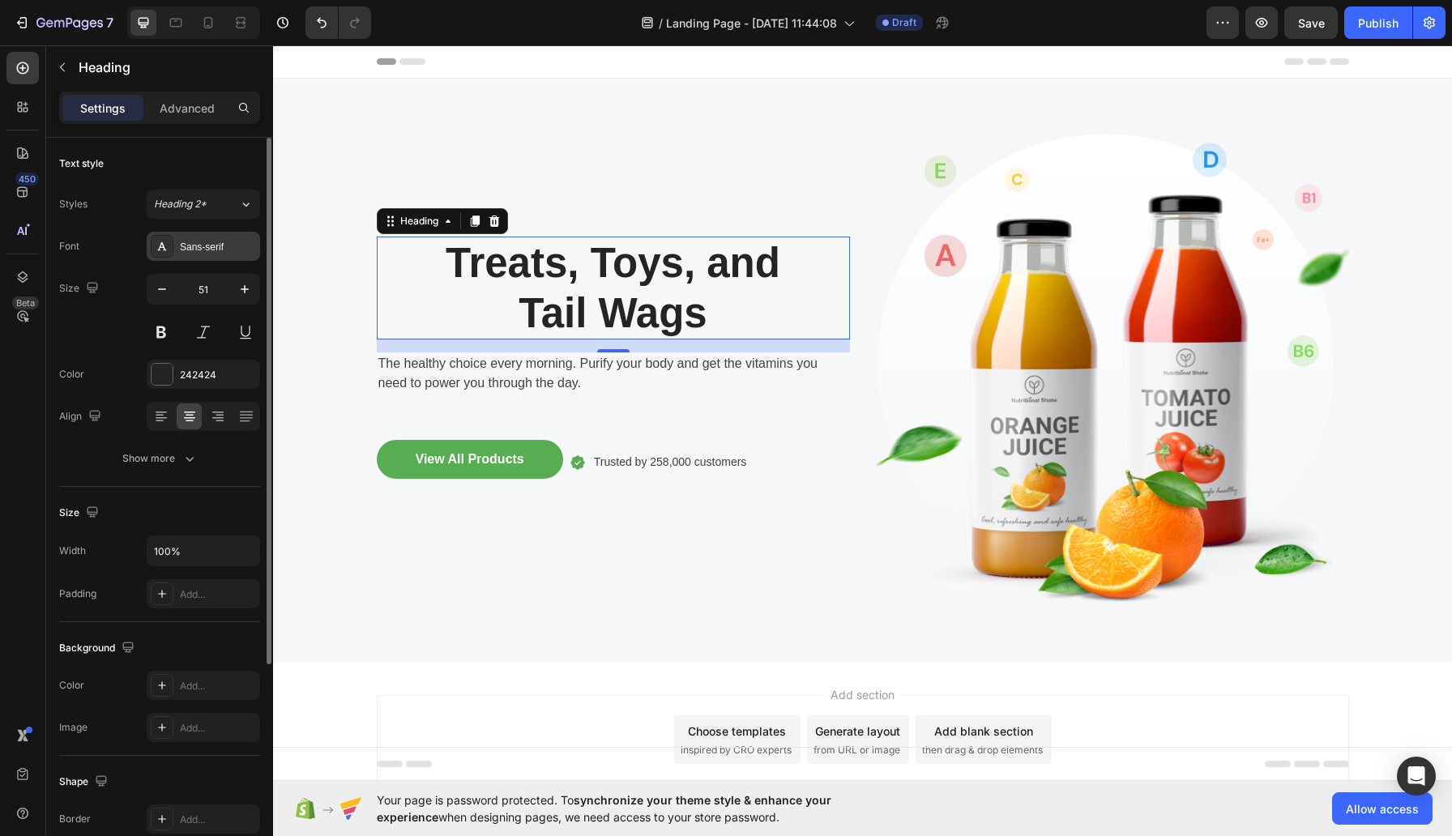
click at [230, 246] on div "Sans-serif" at bounding box center [218, 247] width 76 height 15
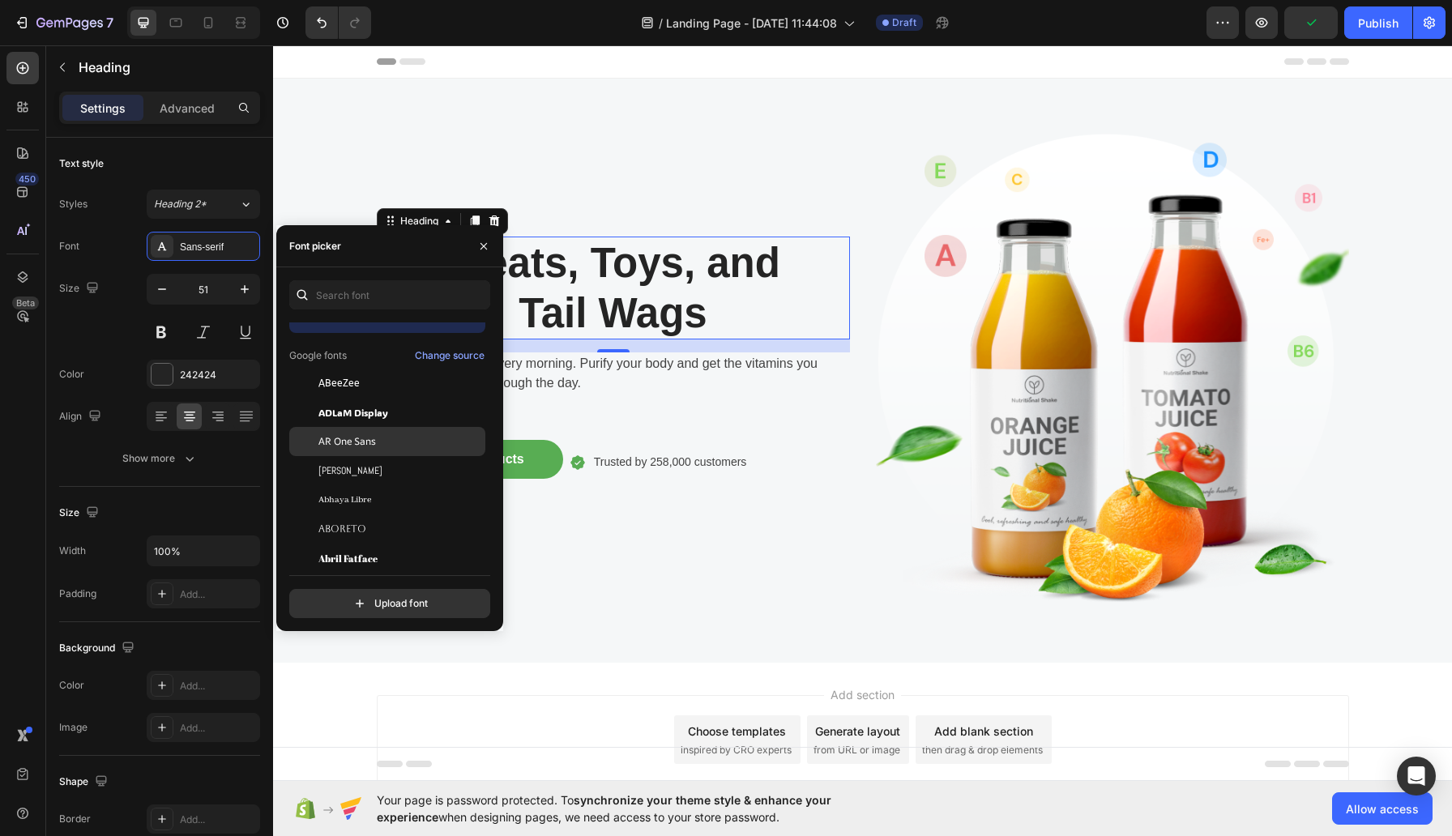
scroll to position [24, 0]
click at [360, 390] on span "ABeeZee" at bounding box center [338, 382] width 41 height 15
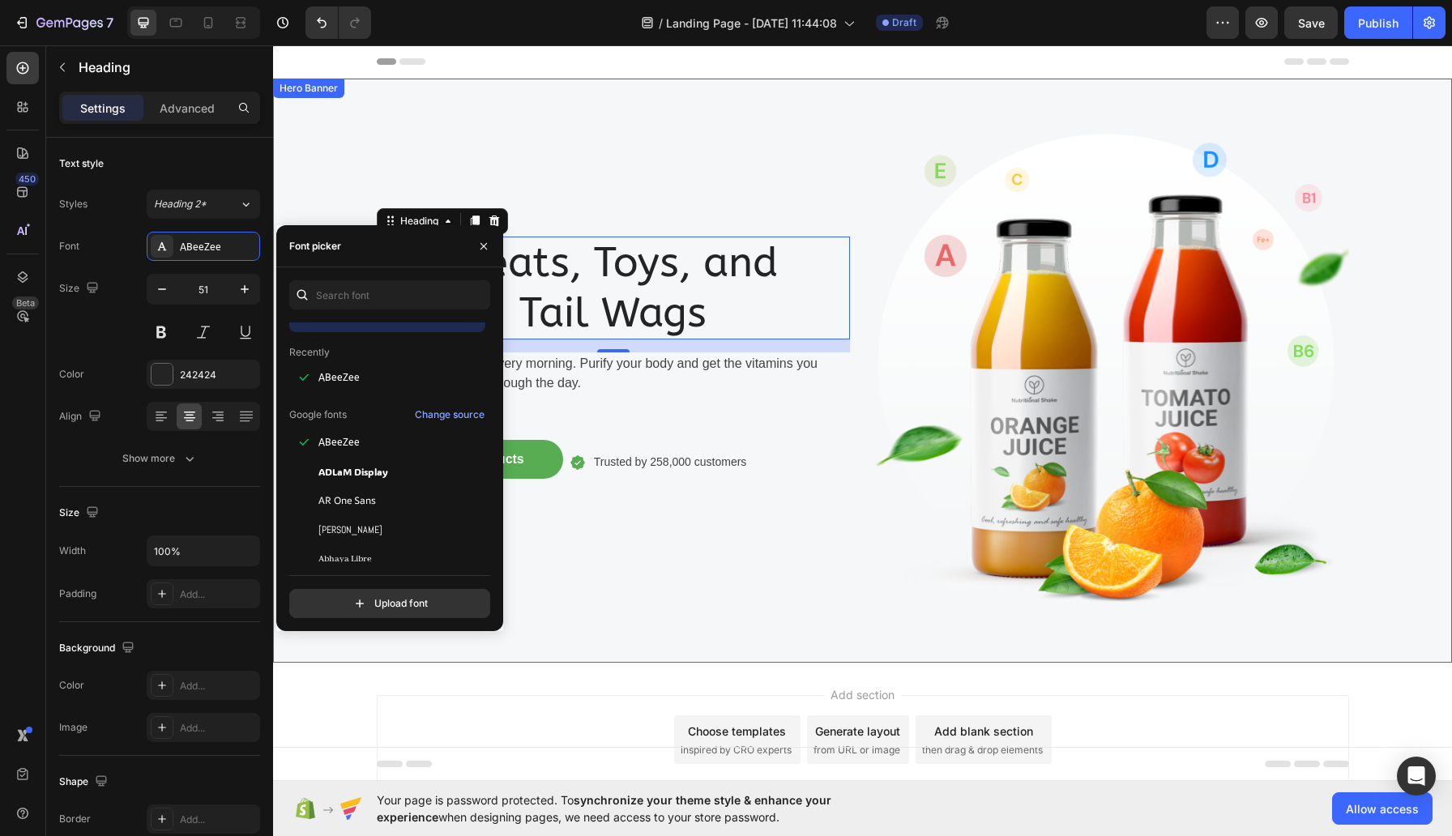
click at [630, 156] on div "Treats, Toys, and Tail Wags Heading 16 The healthy choice every morning. Purify…" at bounding box center [613, 371] width 473 height 532
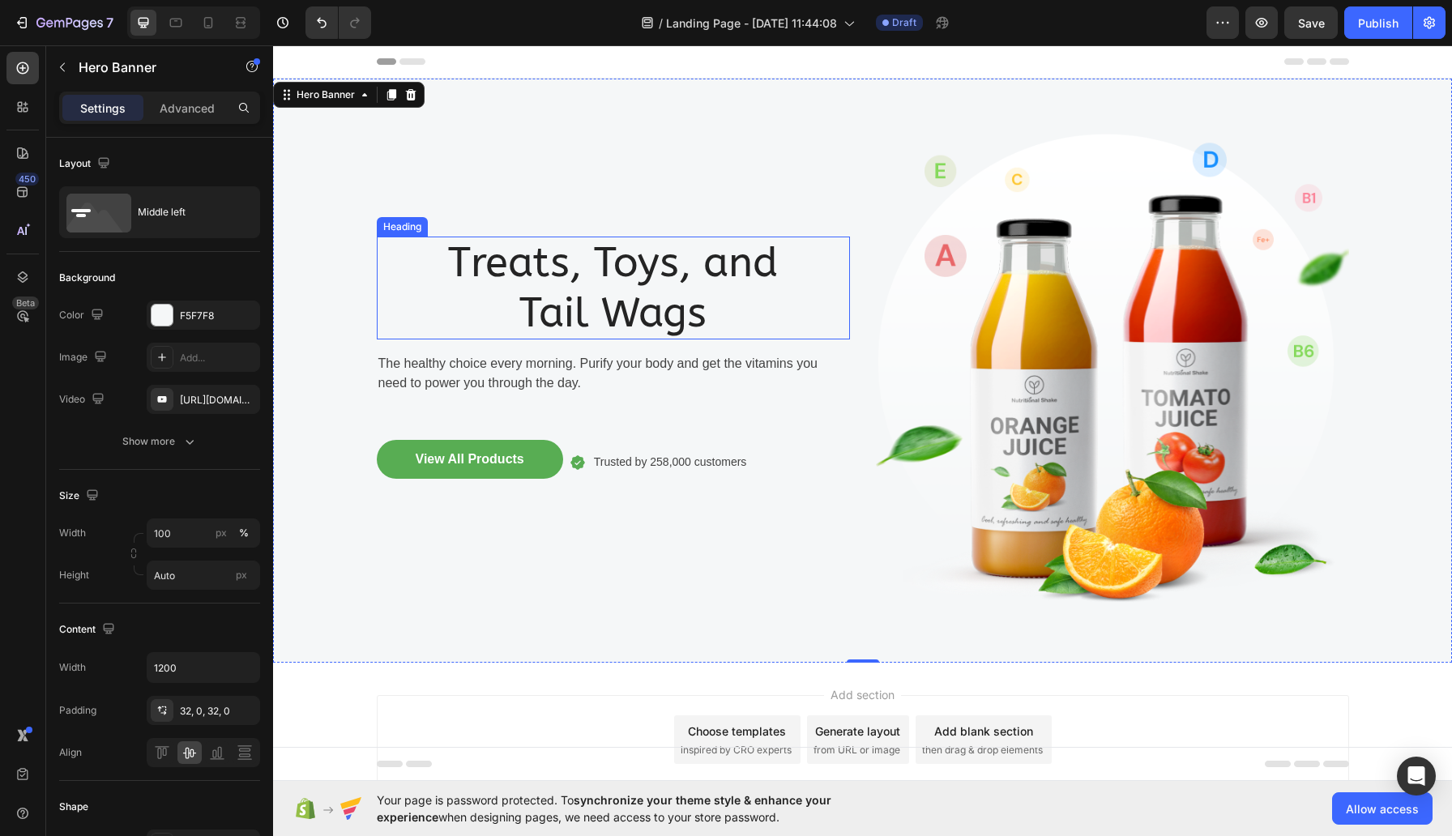
click at [619, 271] on p "Treats, Toys, and Tail Wags" at bounding box center [613, 287] width 470 height 99
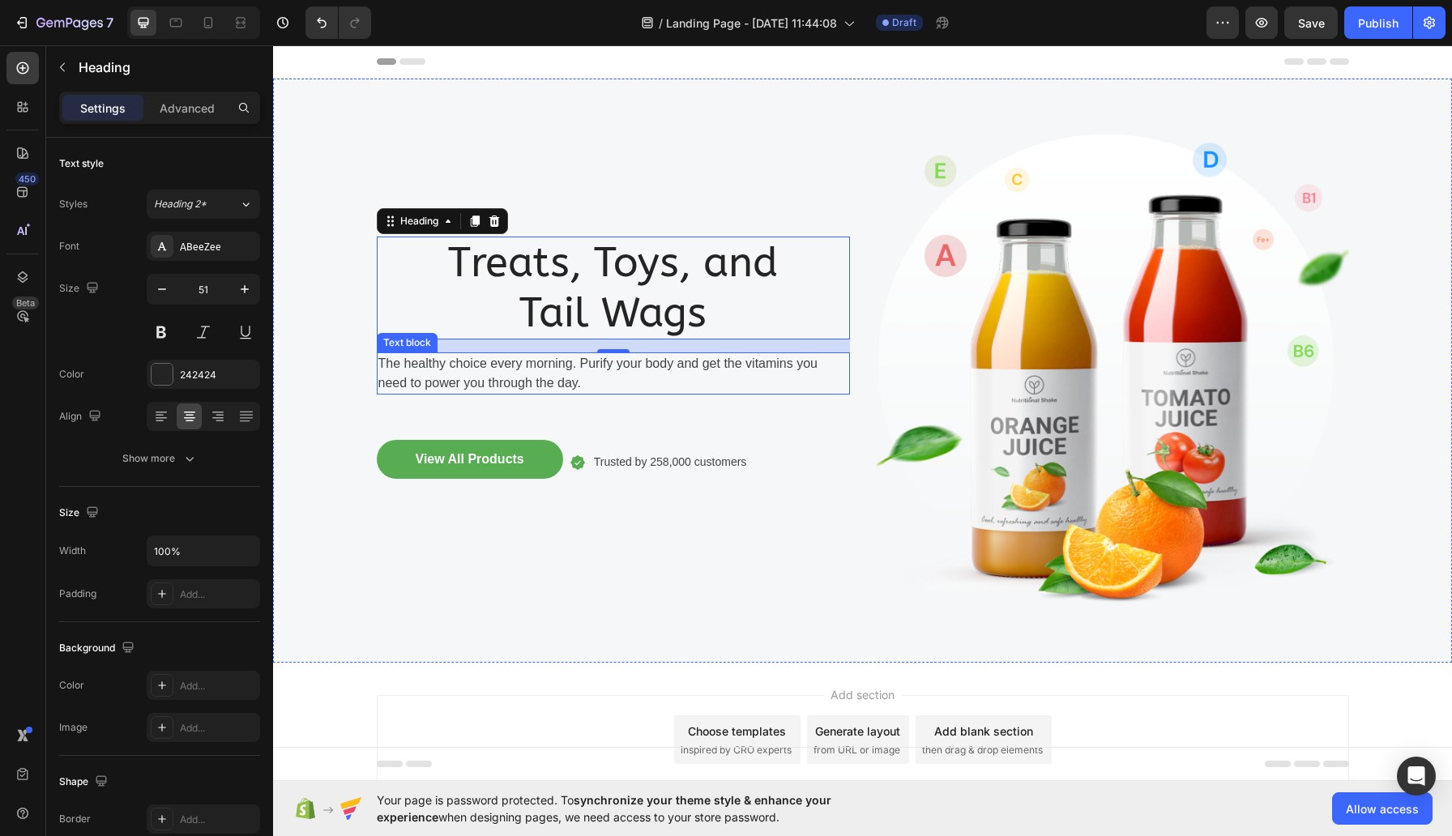
click at [573, 373] on p "The healthy choice every morning. Purify your body and get the vitamins you nee…" at bounding box center [613, 373] width 470 height 39
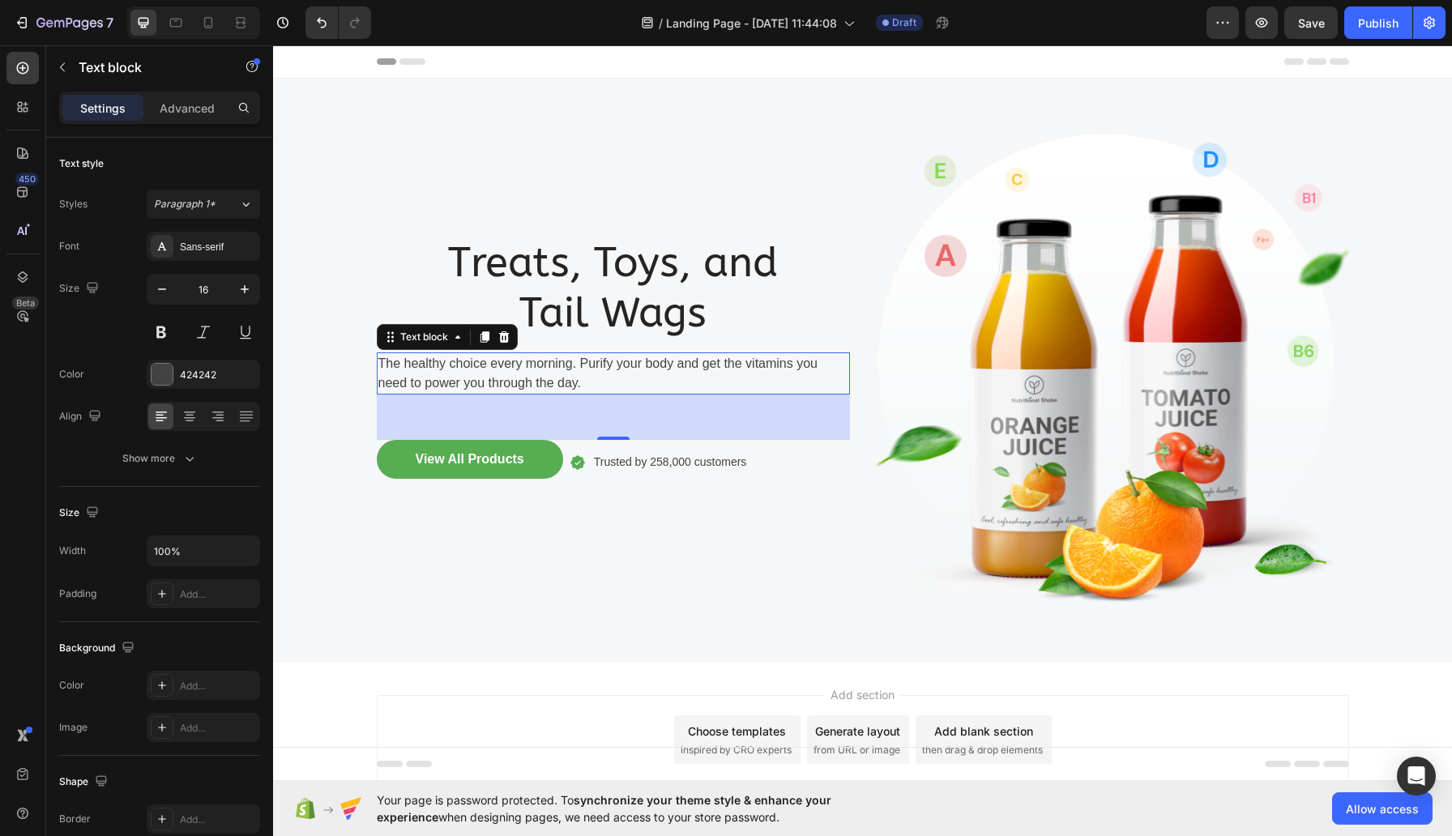
click at [616, 383] on p "The healthy choice every morning. Purify your body and get the vitamins you nee…" at bounding box center [613, 373] width 470 height 39
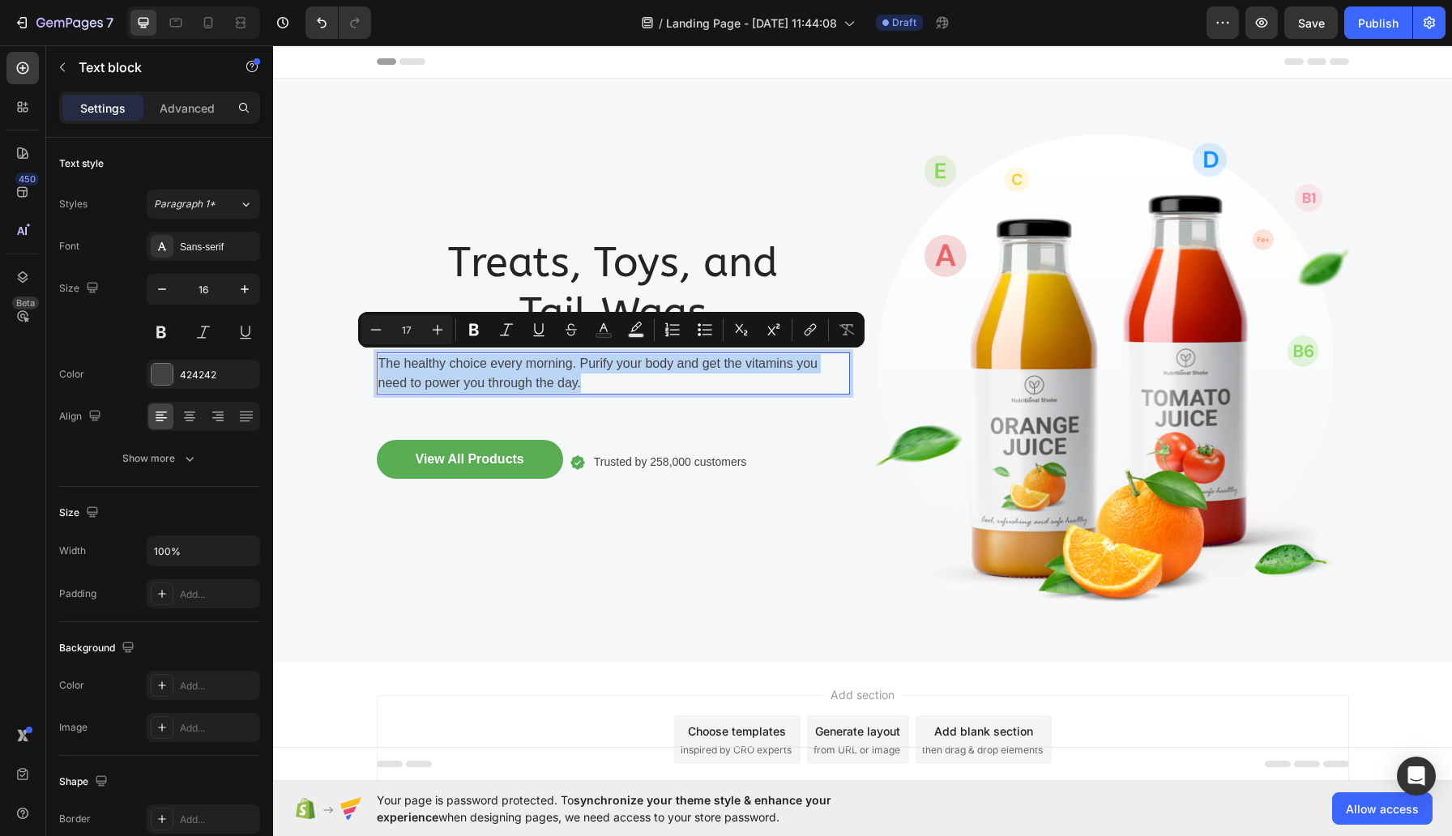
drag, startPoint x: 600, startPoint y: 381, endPoint x: 377, endPoint y: 360, distance: 224.7
click at [377, 360] on div "The healthy choice every morning. Purify your body and get the vitamins you nee…" at bounding box center [613, 374] width 473 height 42
copy p "The healthy choice every morning. Purify your body and get the vitamins you nee…"
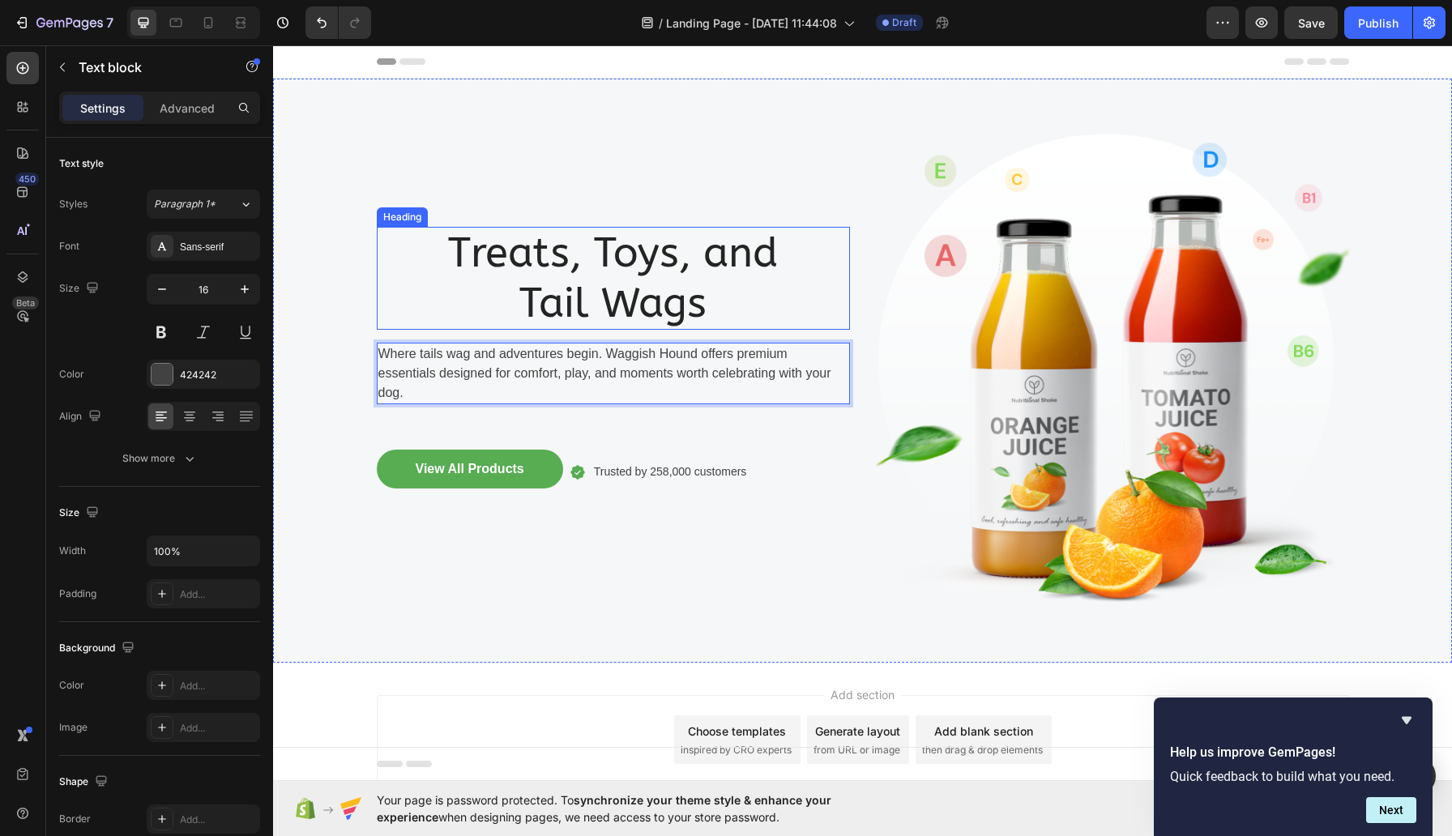
click at [610, 260] on p "Treats, Toys, and Tail Wags" at bounding box center [613, 278] width 470 height 99
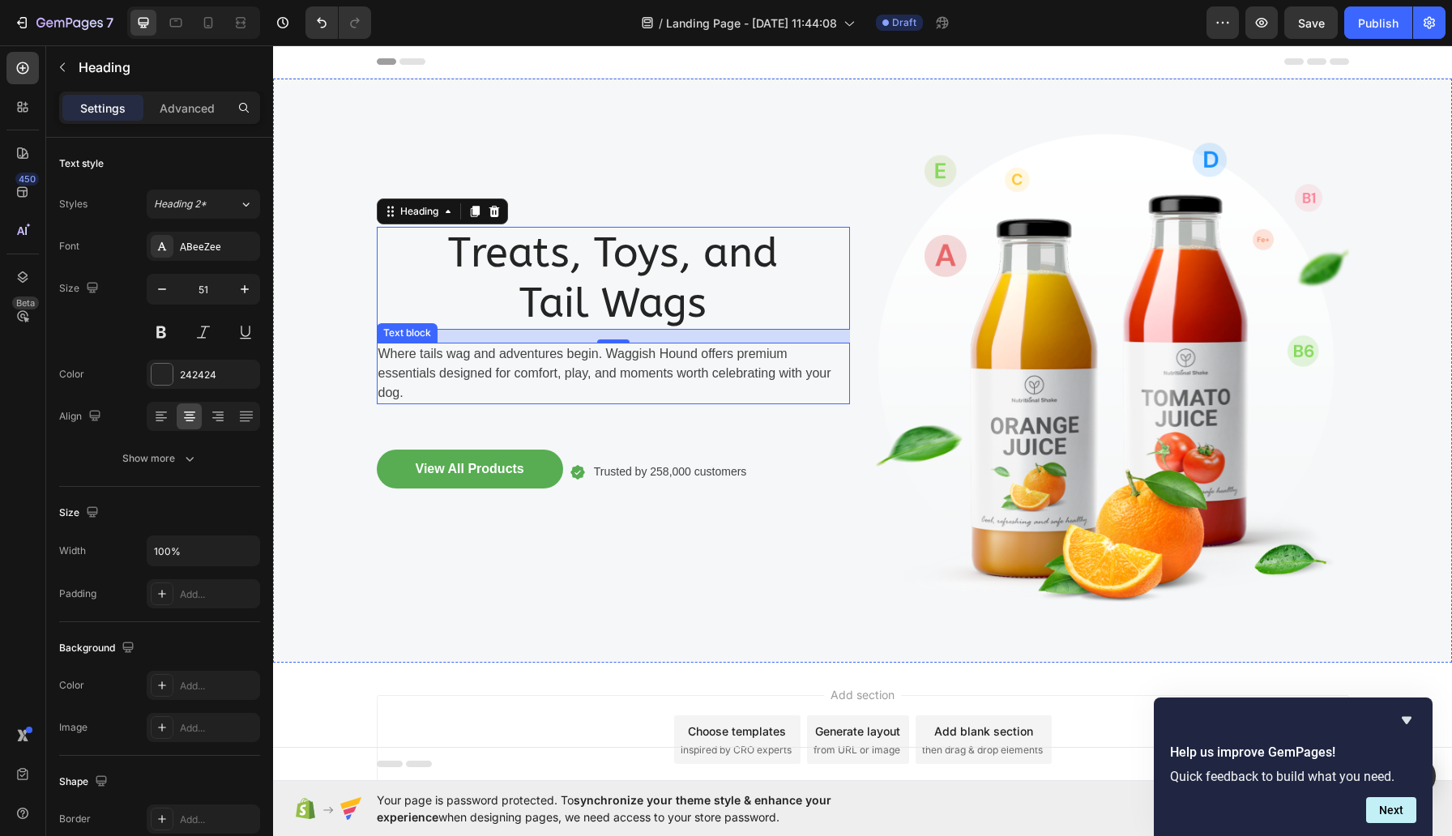
click at [613, 364] on p "Where tails wag and adventures begin. Waggish Hound offers premium essentials d…" at bounding box center [613, 373] width 470 height 58
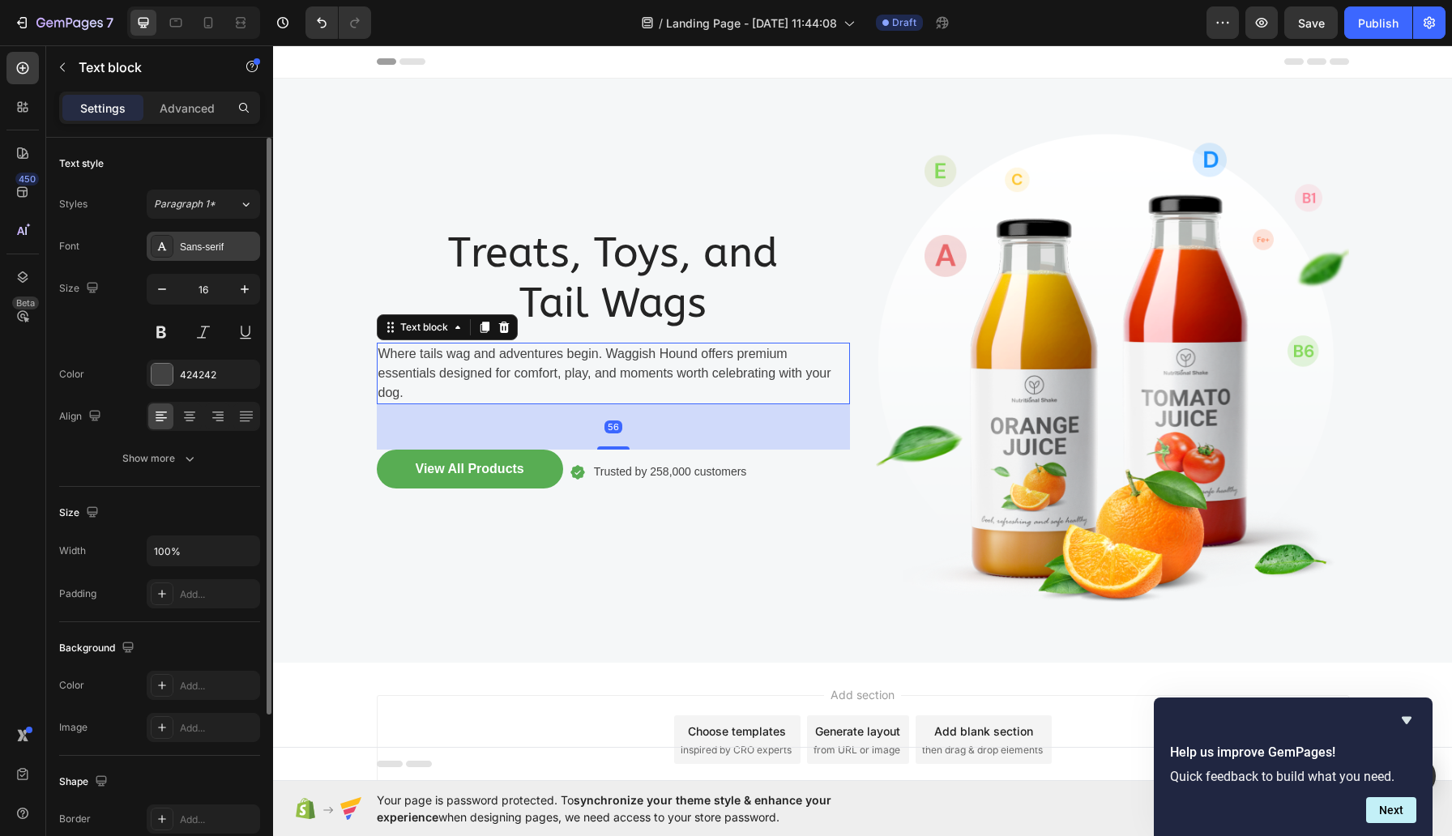
click at [180, 240] on div "Sans-serif" at bounding box center [218, 247] width 76 height 15
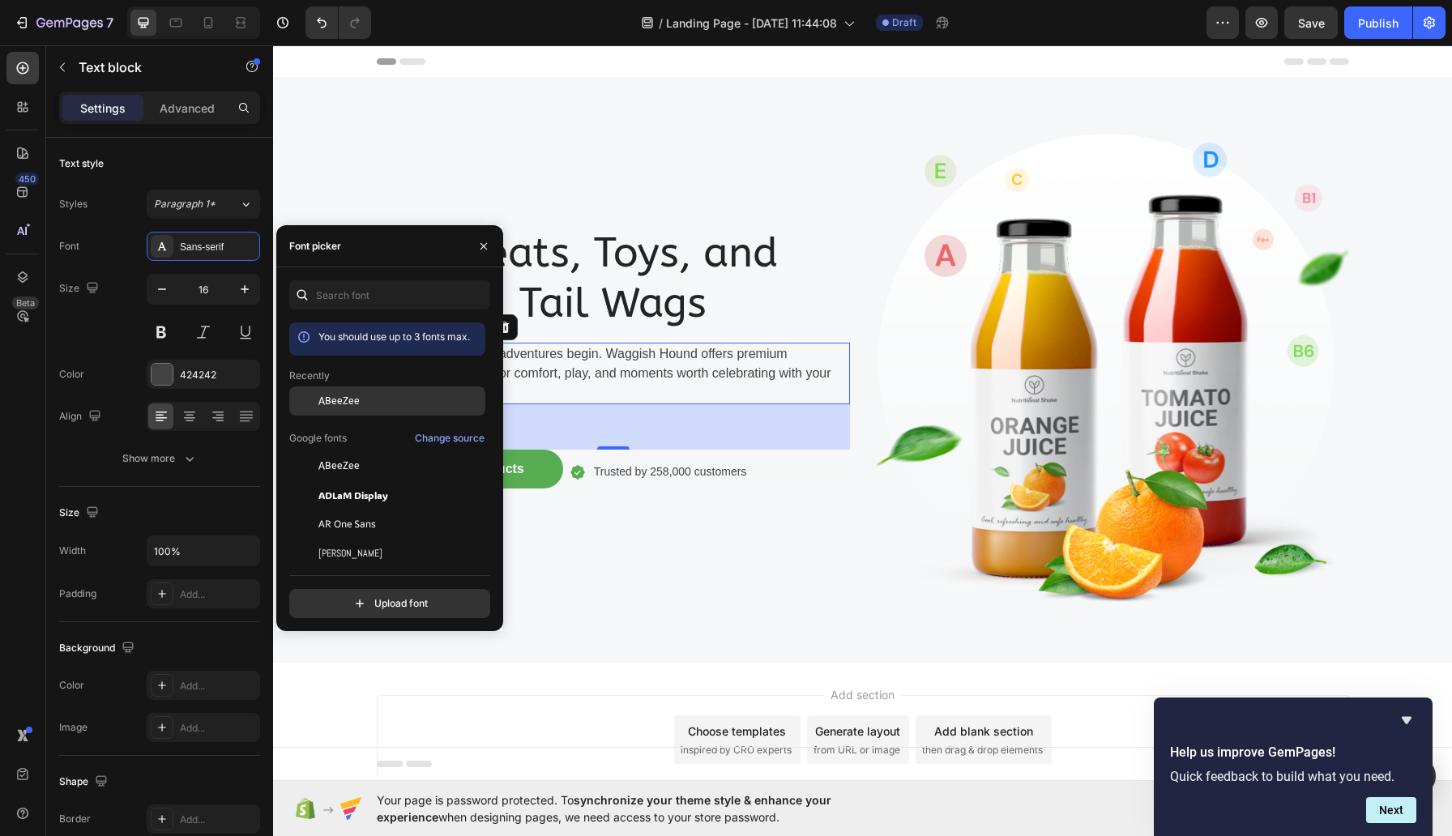
click at [360, 408] on span "ABeeZee" at bounding box center [338, 401] width 41 height 15
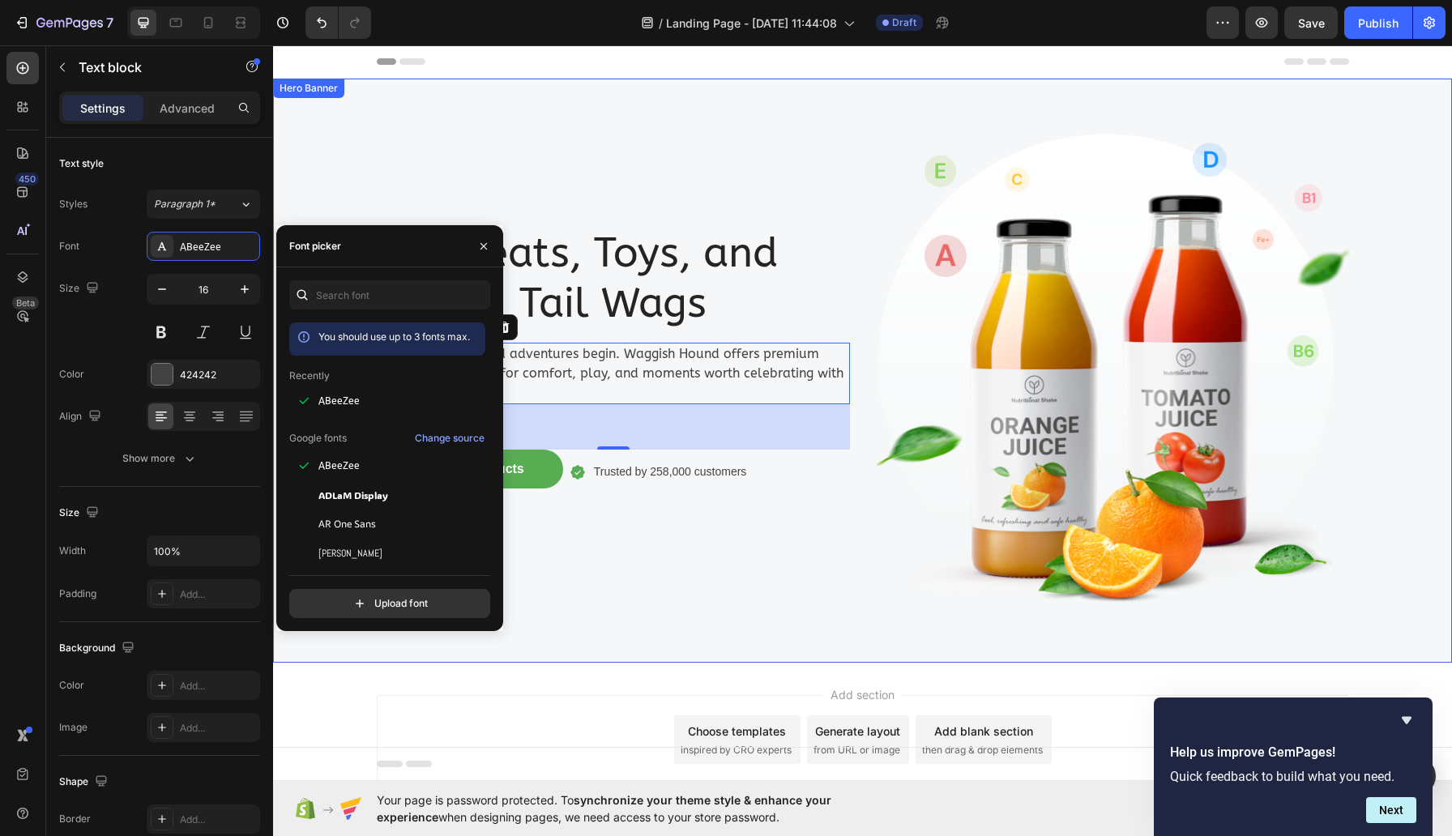
click at [473, 165] on div "Treats, Toys, and Tail Wags Heading Where tails wag and adventures begin. Waggi…" at bounding box center [613, 371] width 473 height 532
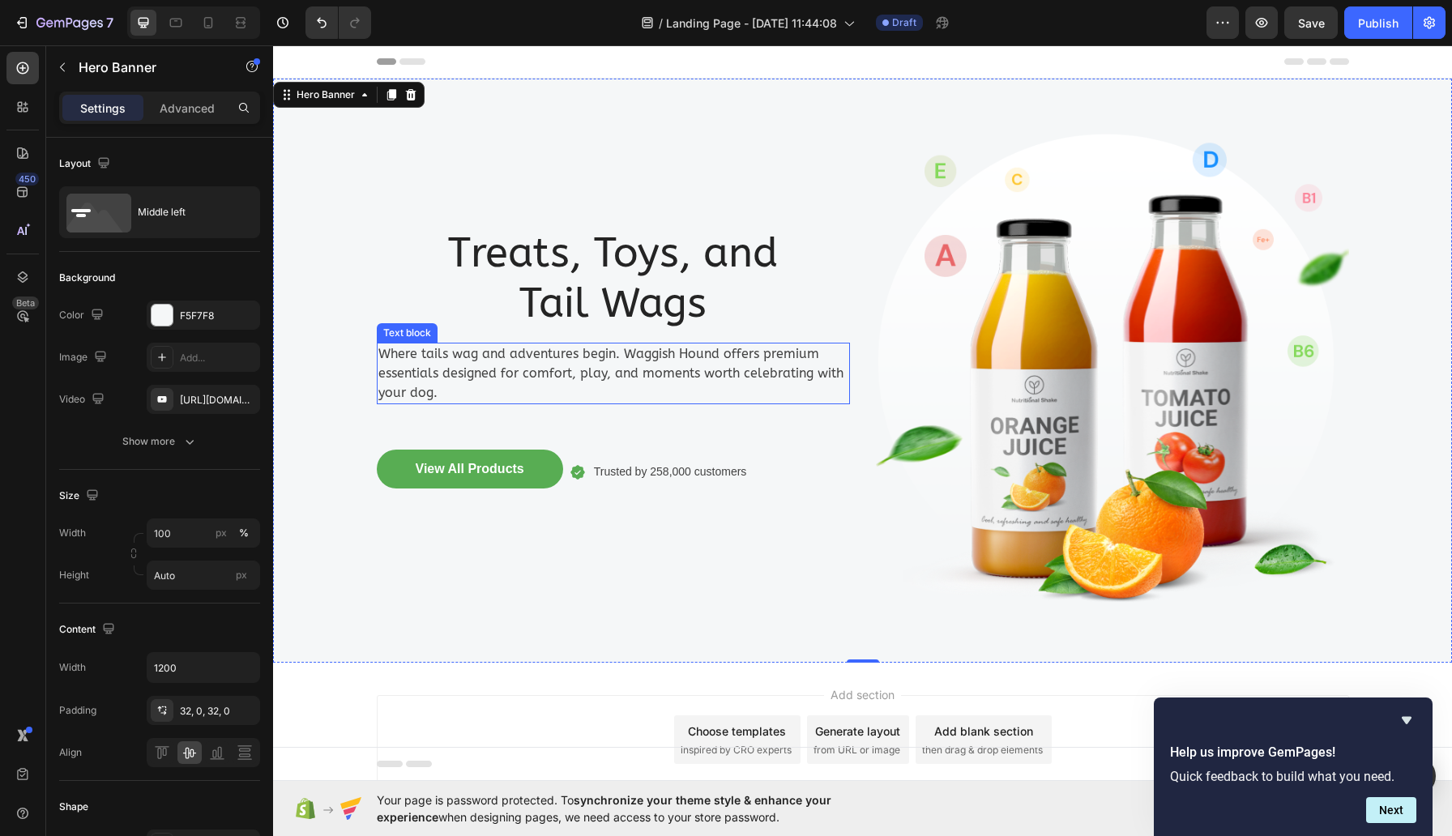
click at [709, 353] on p "Where tails wag and adventures begin. Waggish Hound offers premium essentials d…" at bounding box center [613, 373] width 470 height 58
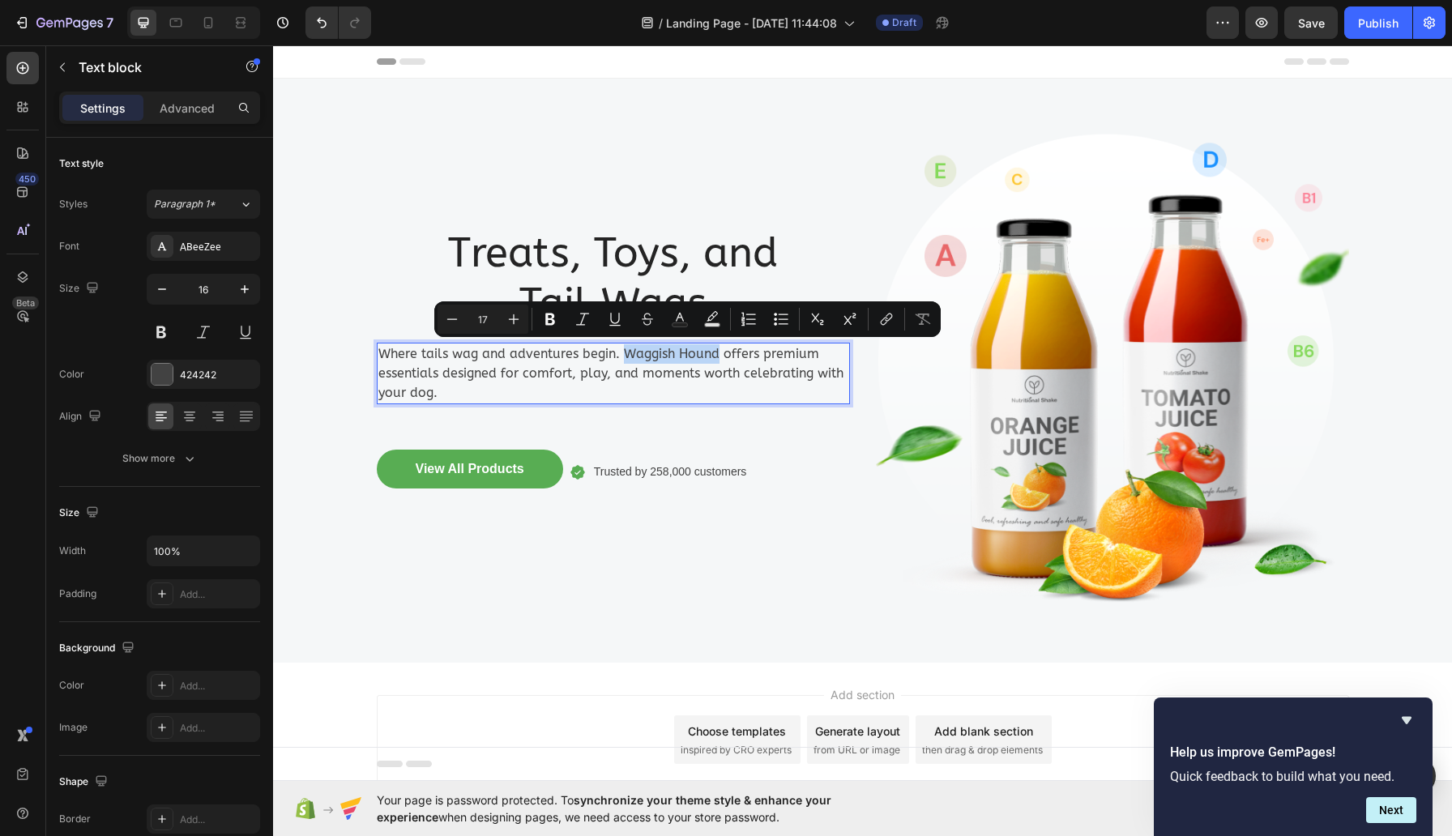
drag, startPoint x: 741, startPoint y: 353, endPoint x: 641, endPoint y: 351, distance: 99.7
click at [165, 334] on button at bounding box center [161, 332] width 29 height 29
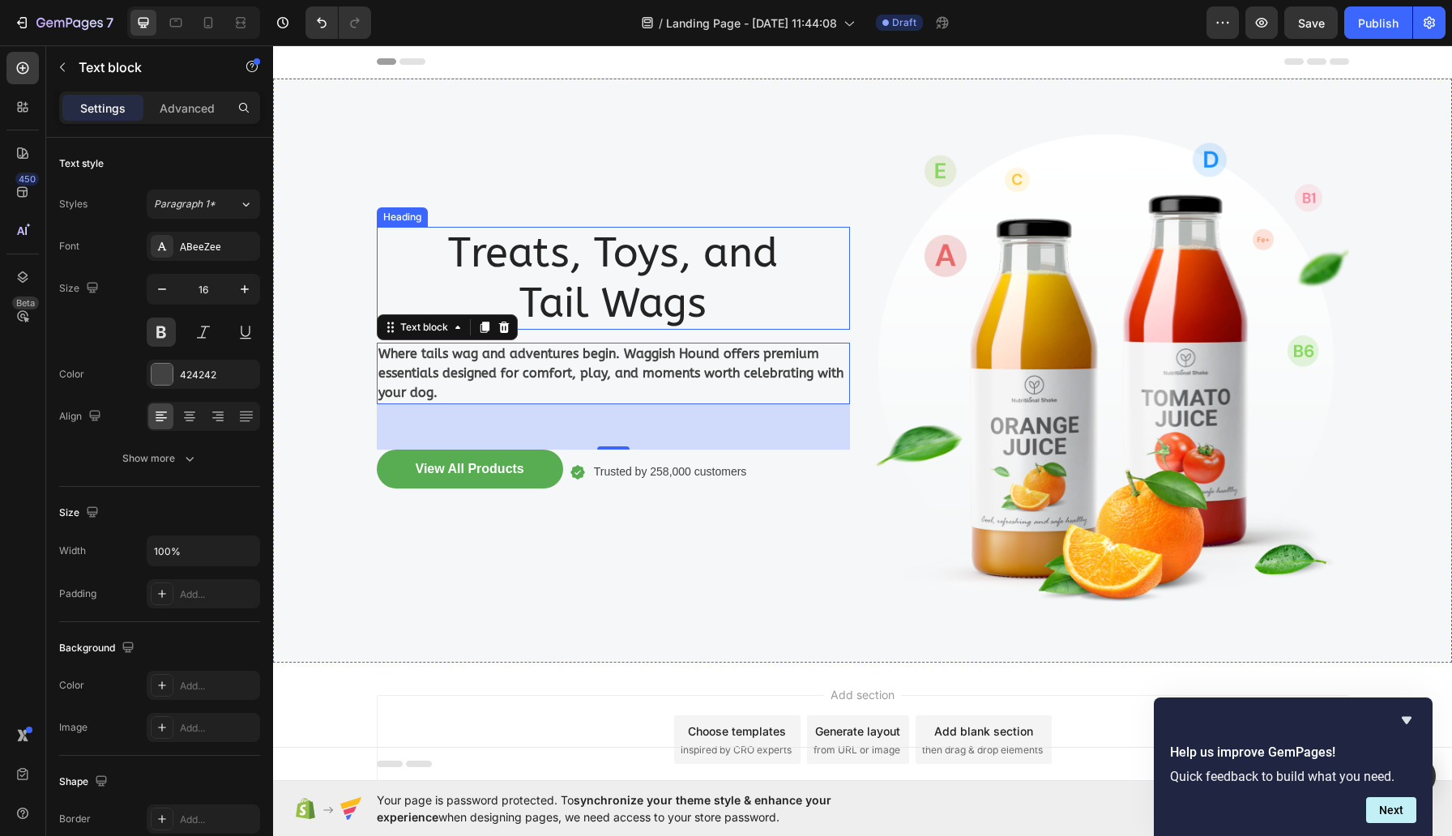
click at [425, 210] on div "Heading" at bounding box center [402, 217] width 45 height 15
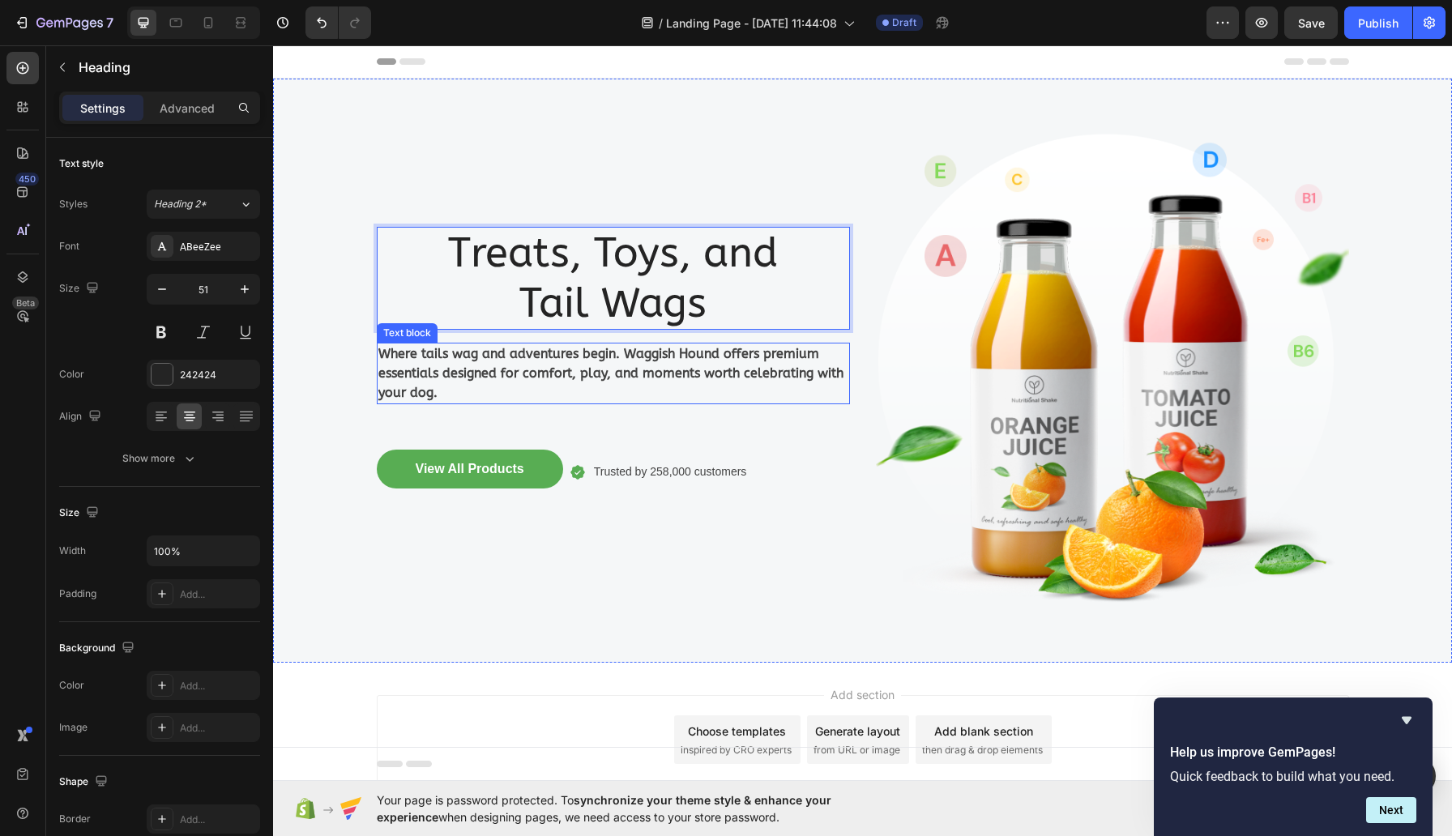
click at [574, 357] on p "Where tails wag and adventures begin. Waggish Hound offers premium essentials d…" at bounding box center [613, 373] width 470 height 58
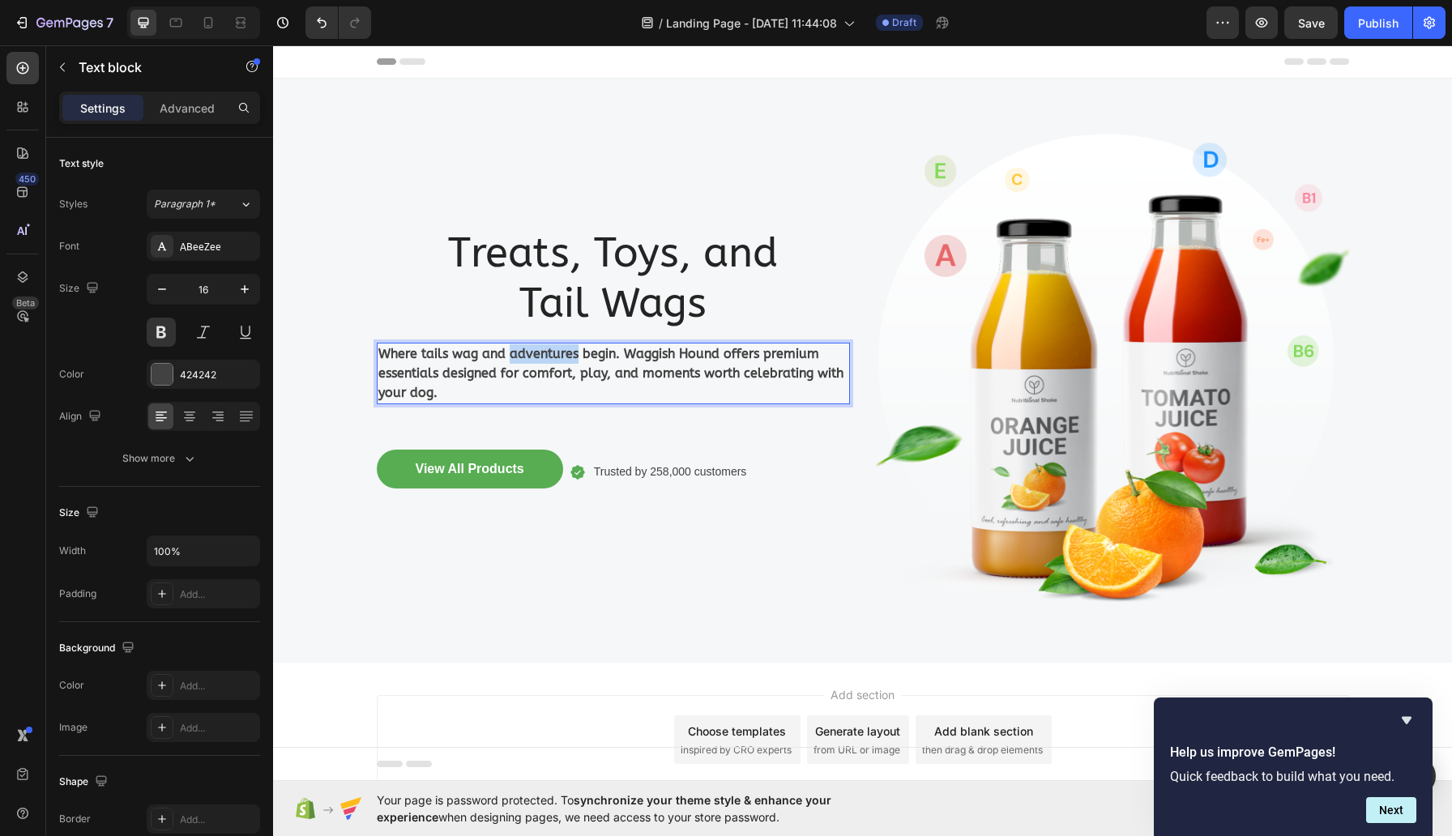
click at [574, 357] on p "Where tails wag and adventures begin. Waggish Hound offers premium essentials d…" at bounding box center [613, 373] width 470 height 58
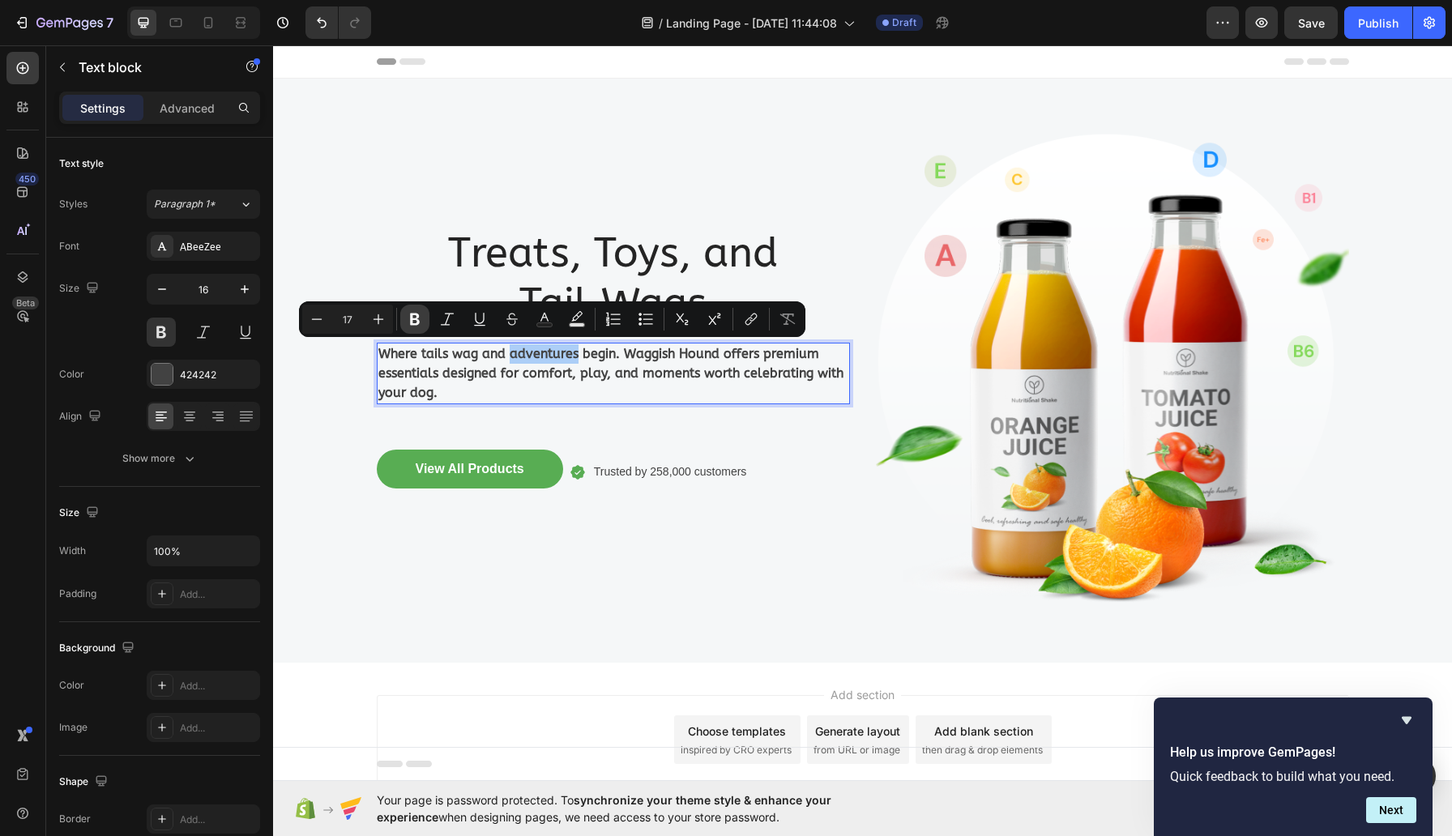
click at [421, 319] on icon "Editor contextual toolbar" at bounding box center [415, 319] width 16 height 16
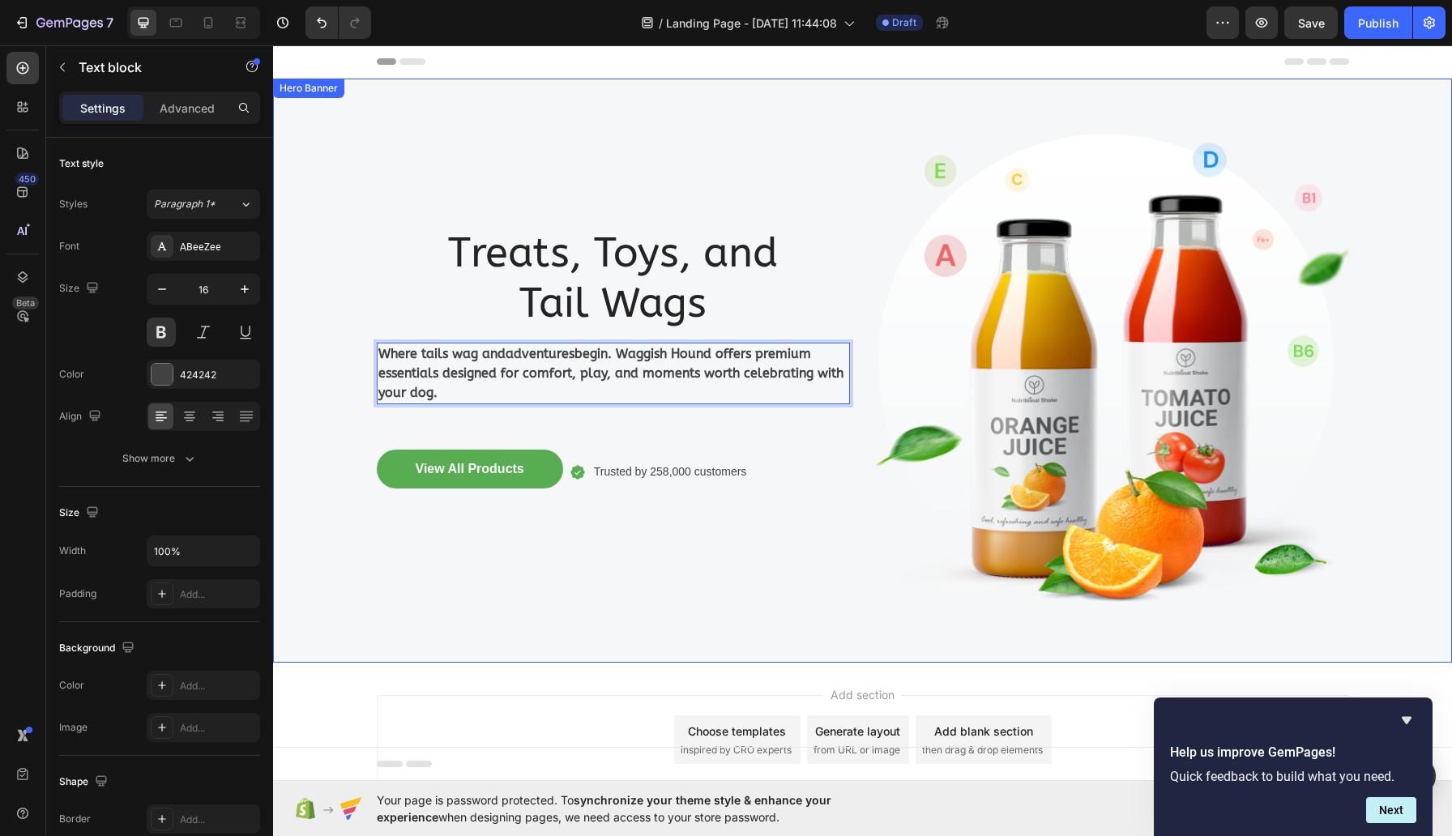
click at [601, 420] on div "Treats, Toys, and Tail Wags Heading Where tails wag and adventures begin. Waggi…" at bounding box center [613, 371] width 473 height 532
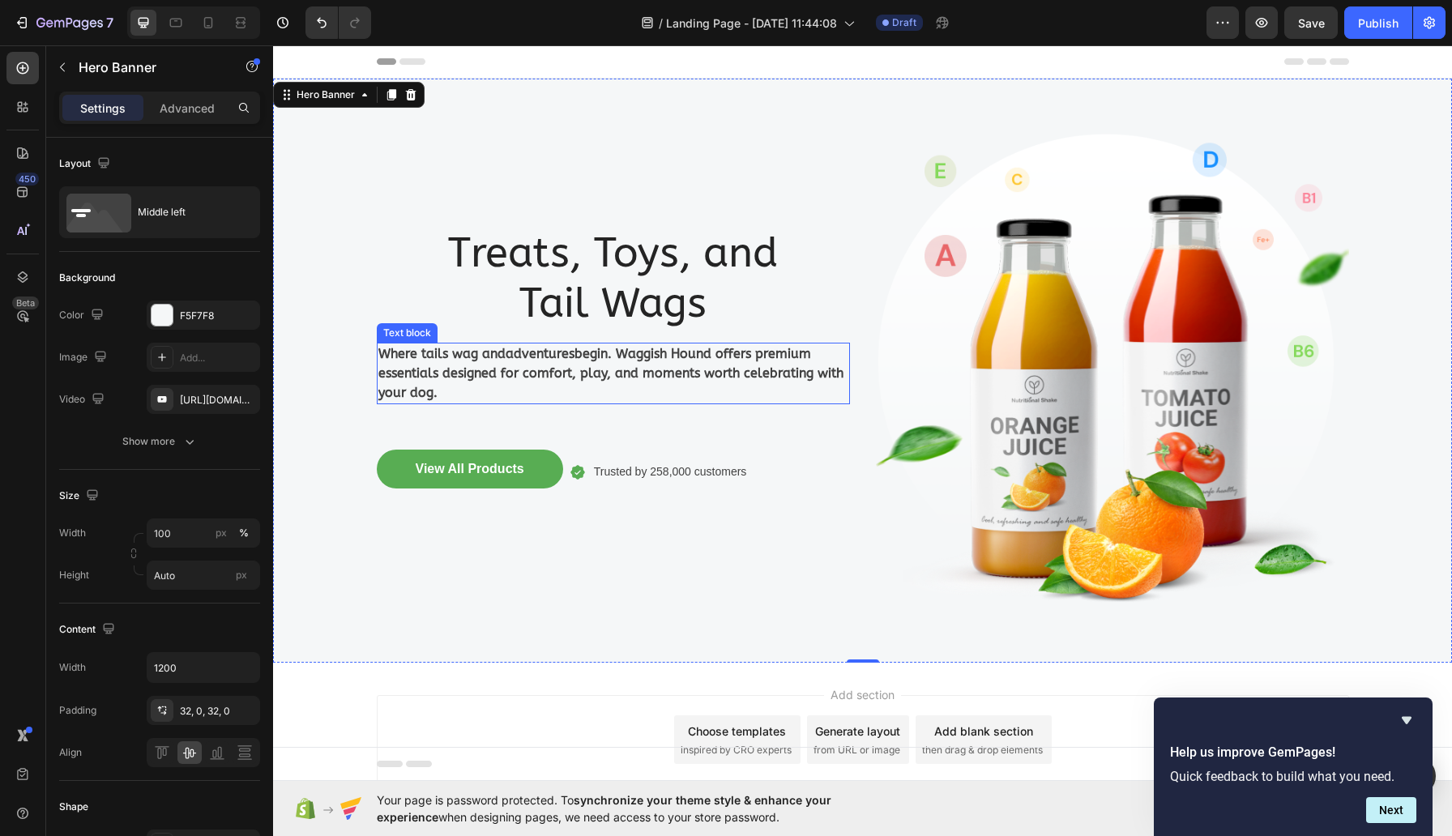
click at [697, 363] on p "Where tails wag and adventures begin. Waggish Hound offers premium essentials d…" at bounding box center [613, 373] width 470 height 58
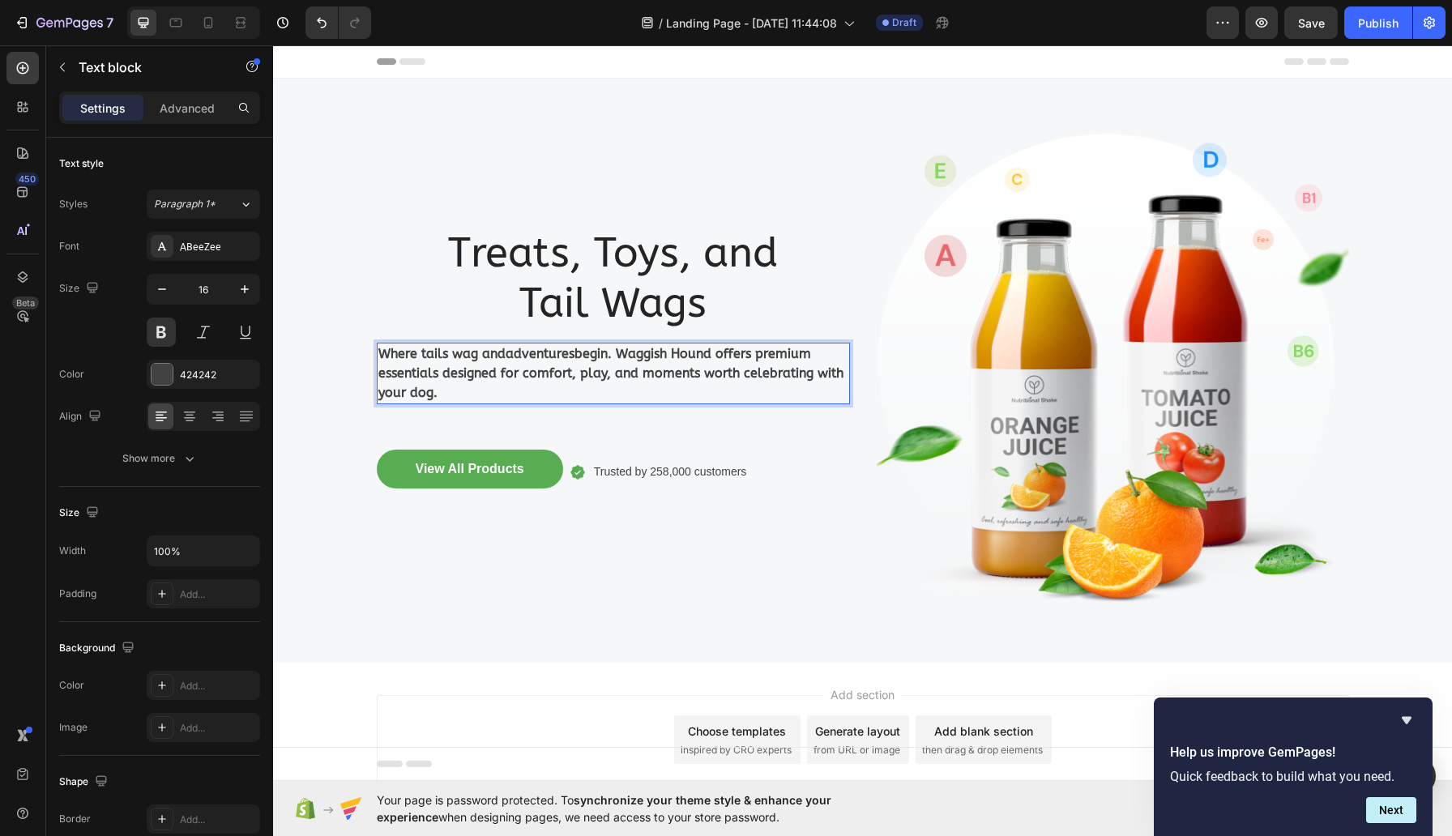
click at [728, 354] on p "Where tails wag and adventures begin. Waggish Hound offers premium essentials d…" at bounding box center [613, 373] width 470 height 58
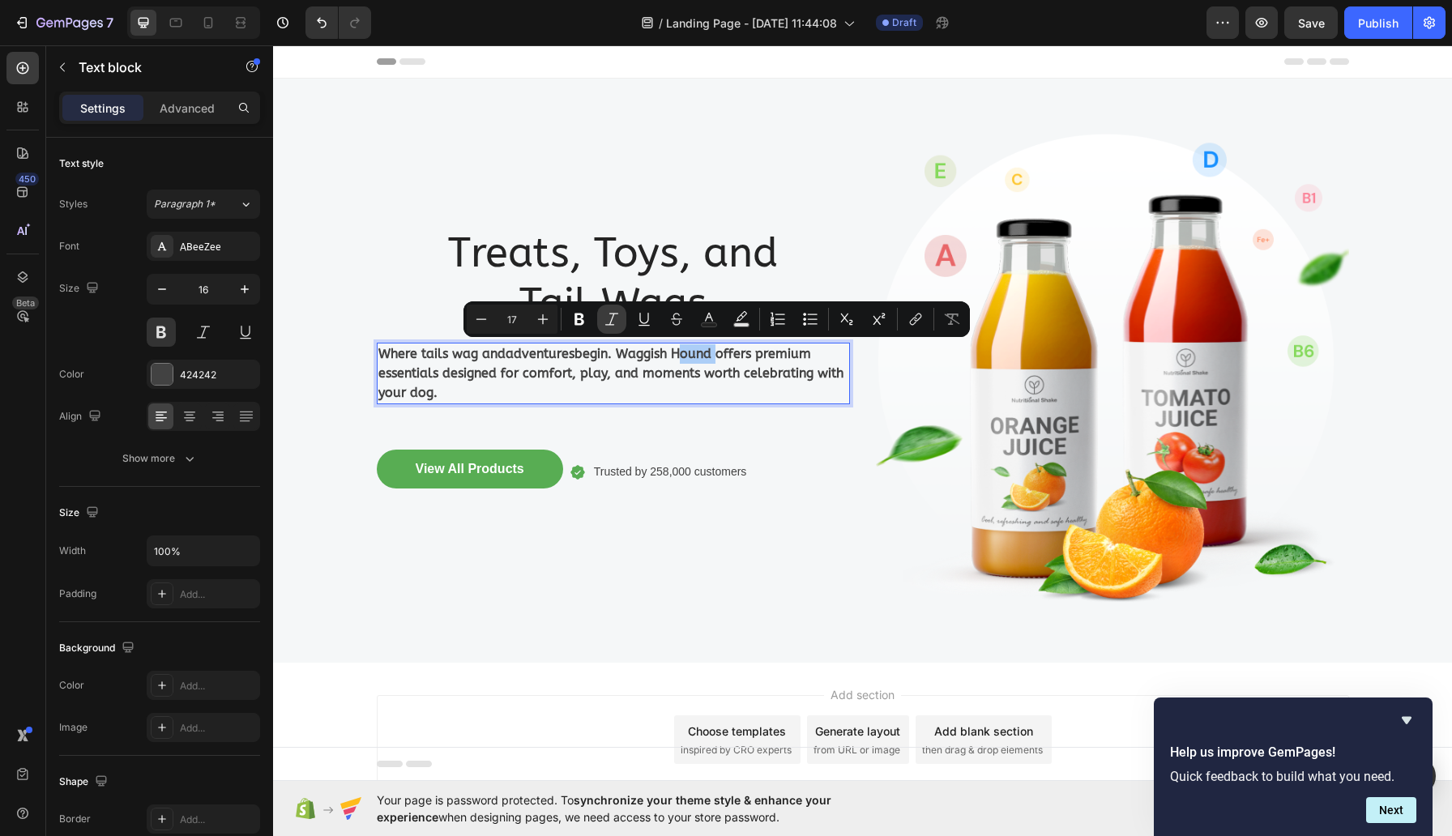
click at [614, 320] on icon "Editor contextual toolbar" at bounding box center [612, 319] width 16 height 16
click at [681, 353] on p "Where tails wag and adventures begin. Waggish Hound offers premium essentials d…" at bounding box center [613, 373] width 470 height 58
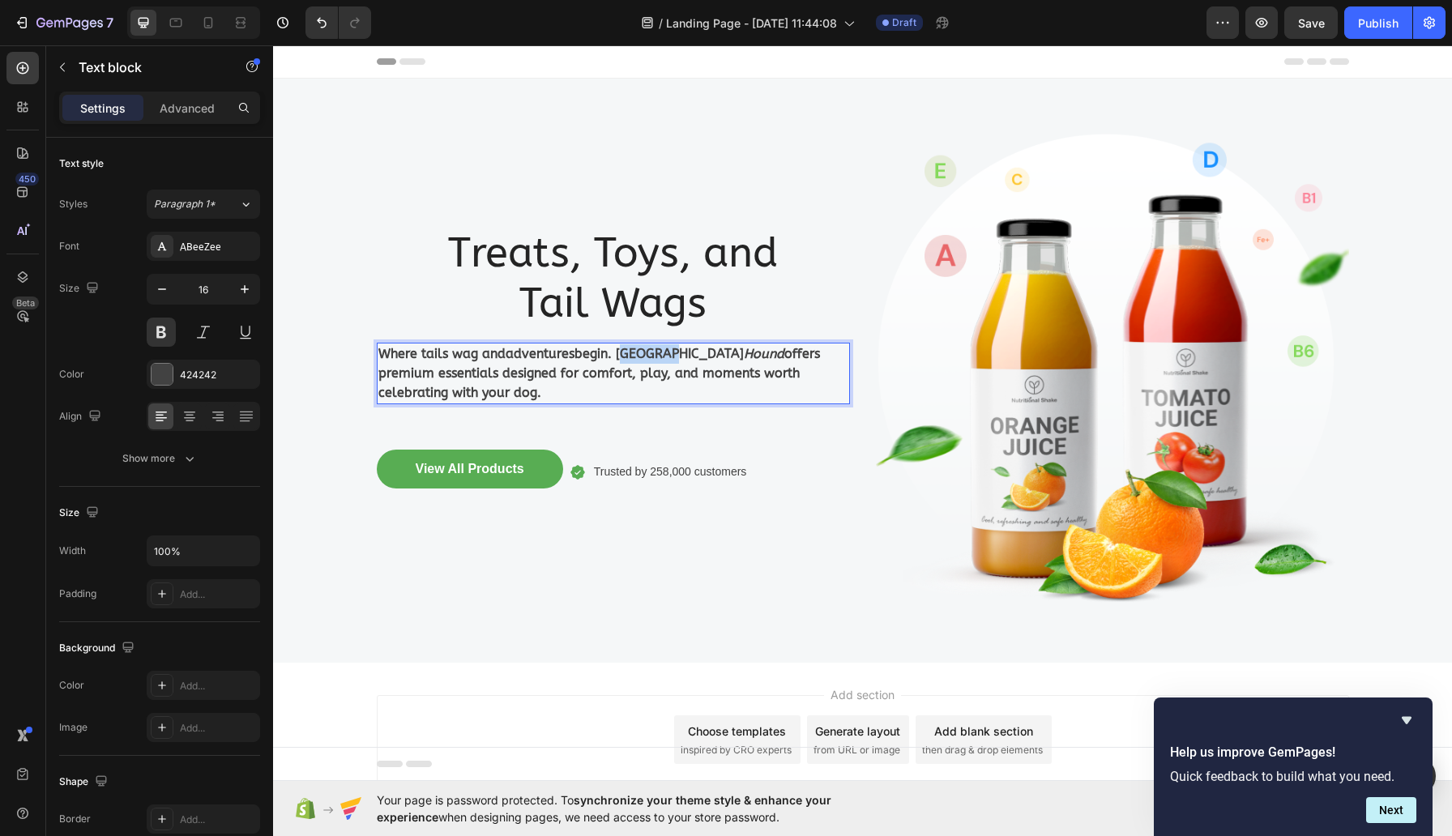
click at [681, 353] on p "Where tails wag and adventures begin. Waggish Hound offers premium essentials d…" at bounding box center [613, 373] width 470 height 58
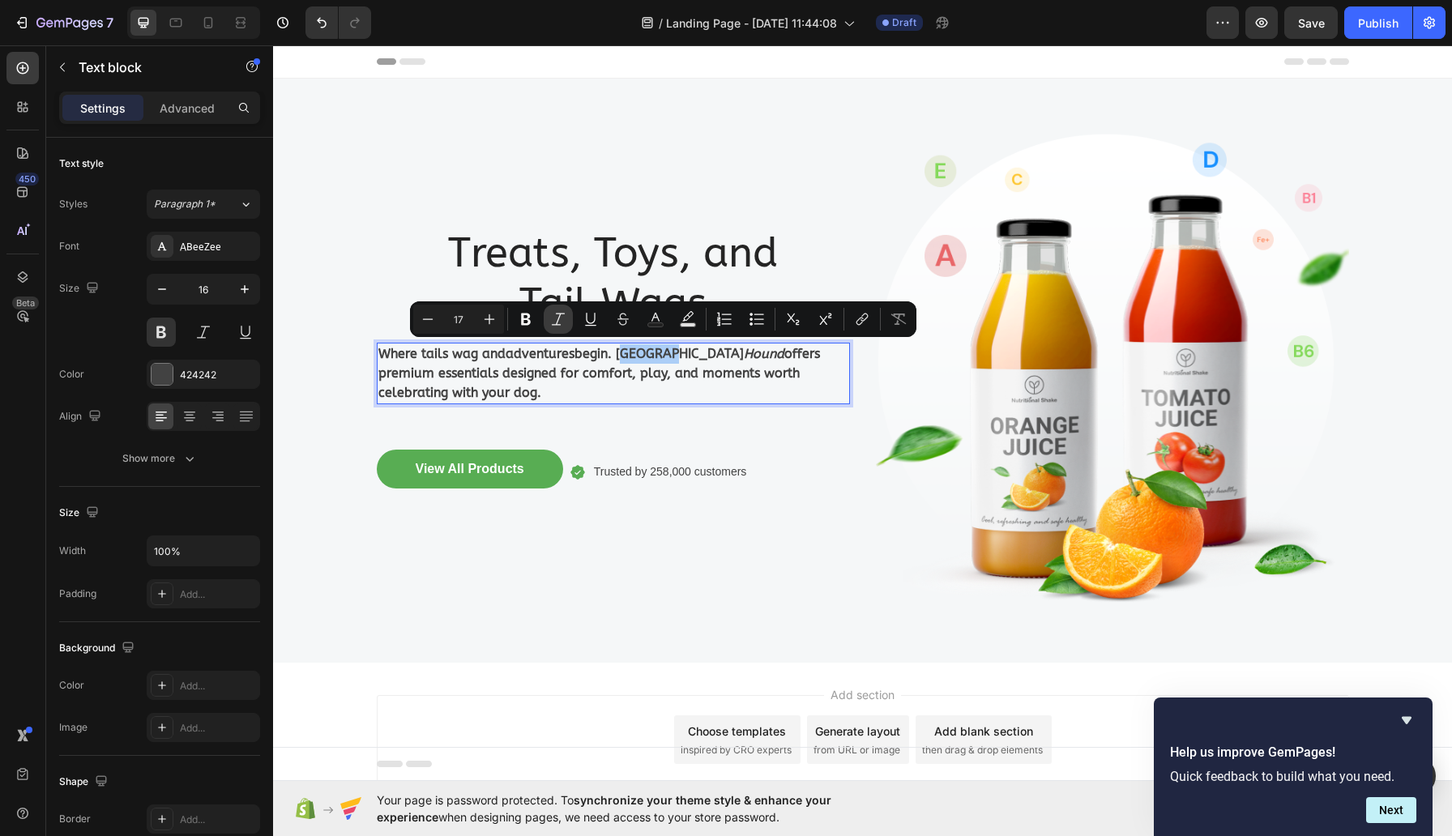
click at [558, 317] on icon "Editor contextual toolbar" at bounding box center [558, 319] width 16 height 16
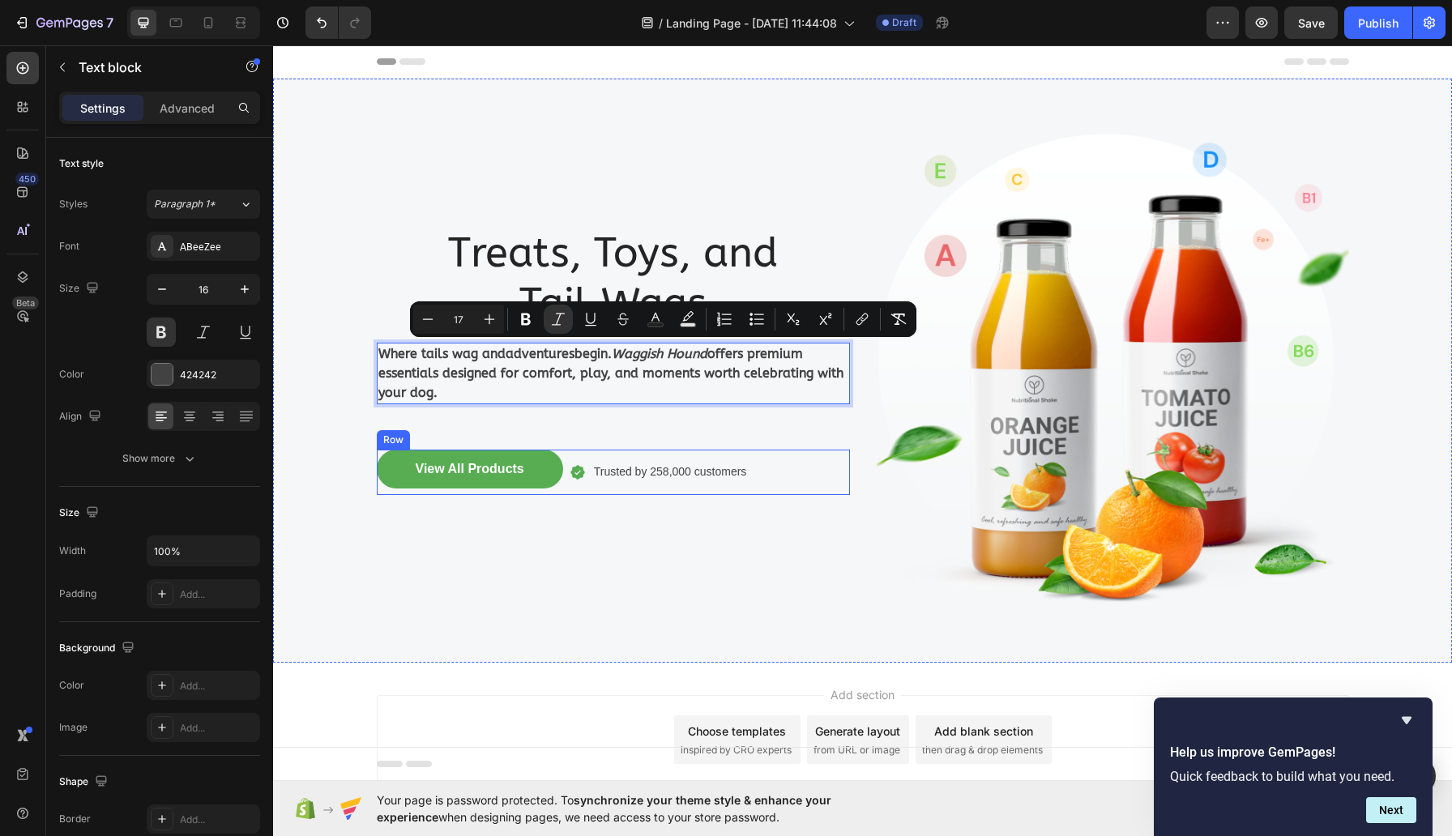
click at [810, 445] on div "Treats, Toys, and Tail Wags Heading Where tails wag and adventures begin. Waggi…" at bounding box center [613, 371] width 473 height 532
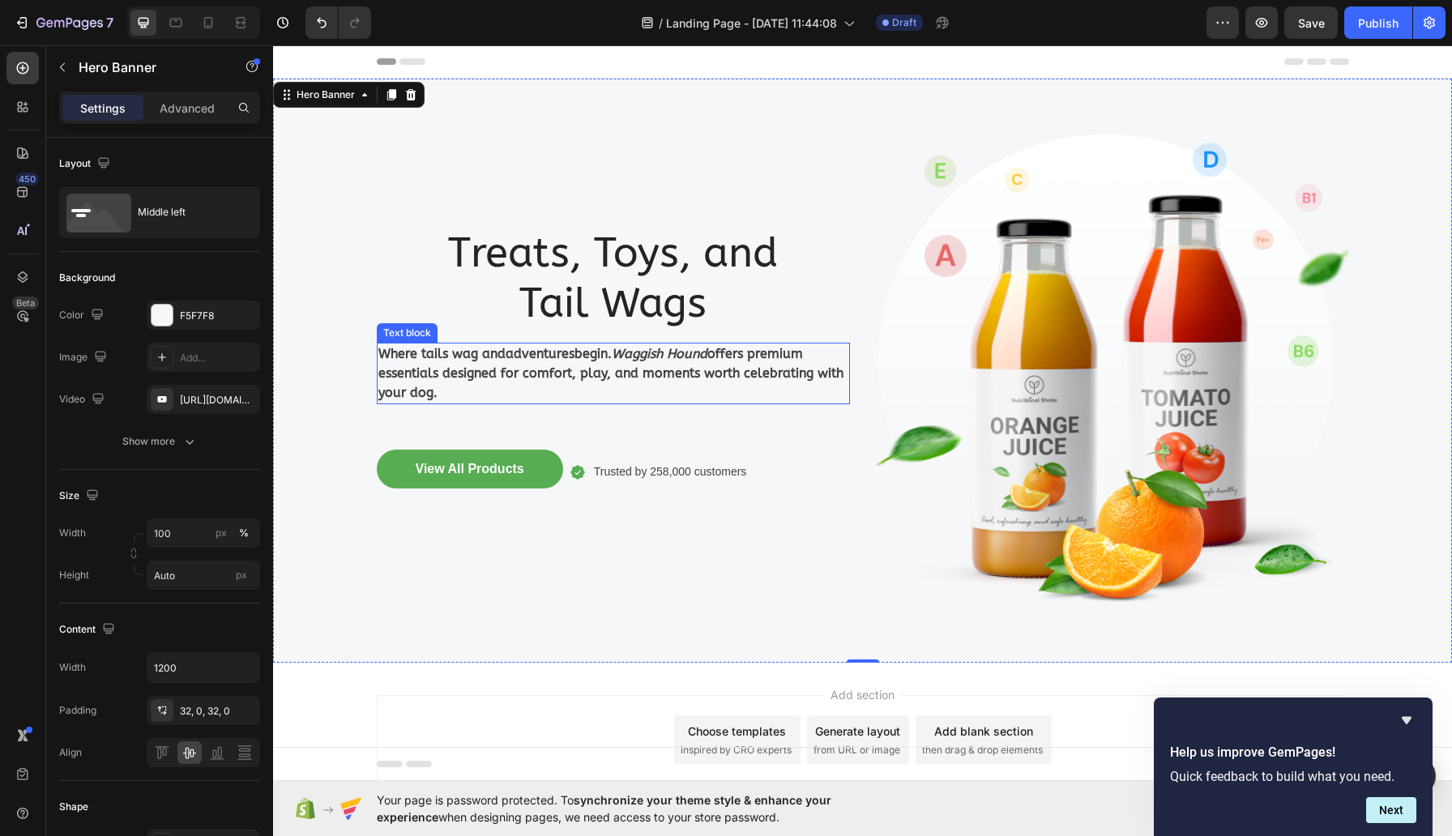
click at [457, 390] on p "Where tails wag and adventures begin. Waggish Hound offers premium essentials d…" at bounding box center [613, 373] width 470 height 58
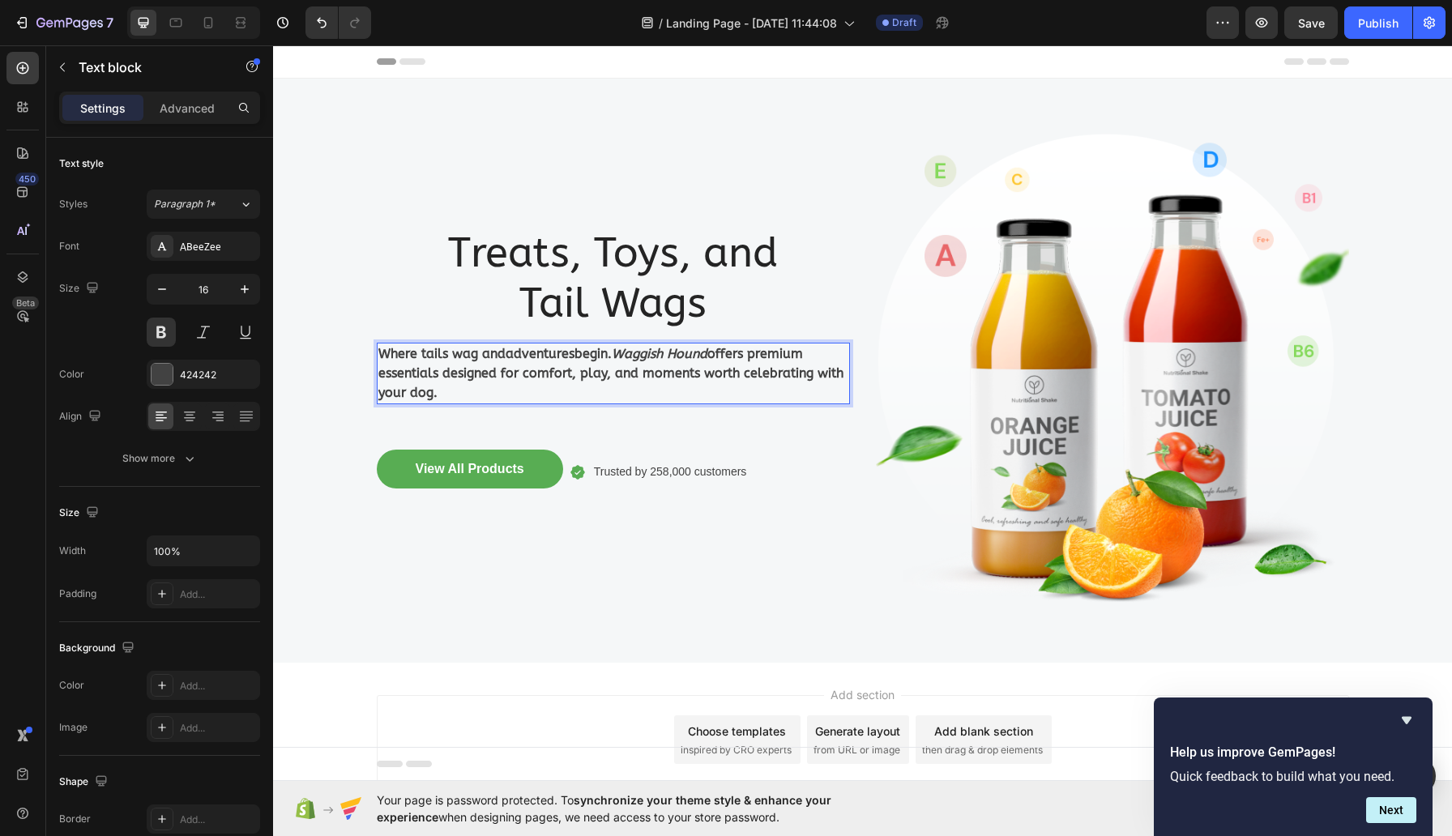
click at [472, 390] on p "Where tails wag and adventures begin. Waggish Hound offers premium essentials d…" at bounding box center [613, 373] width 470 height 58
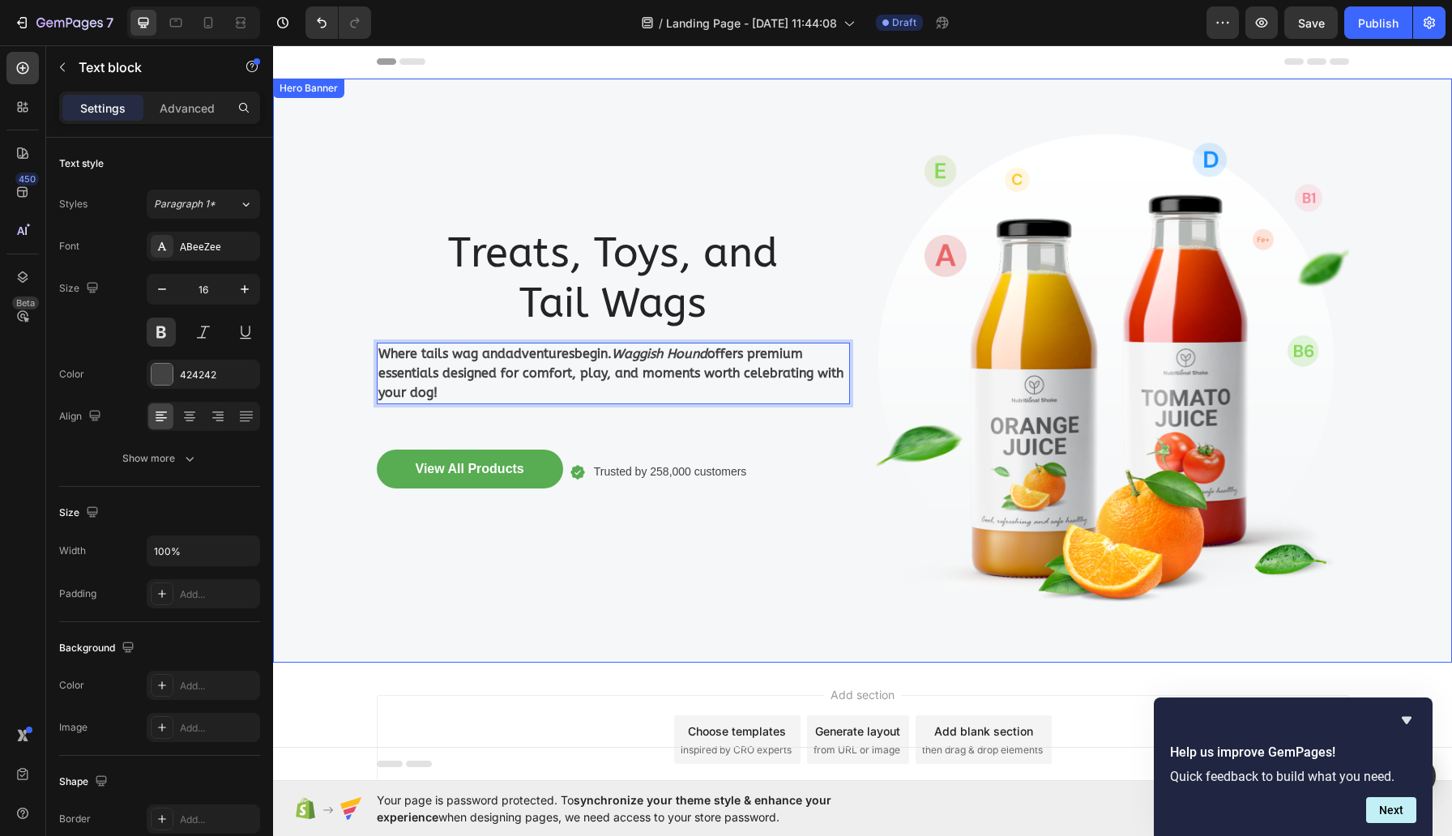
click at [854, 580] on div "Treats, Toys, and Tail Wags Heading Where tails wag and adventures begin. Waggi…" at bounding box center [863, 371] width 972 height 584
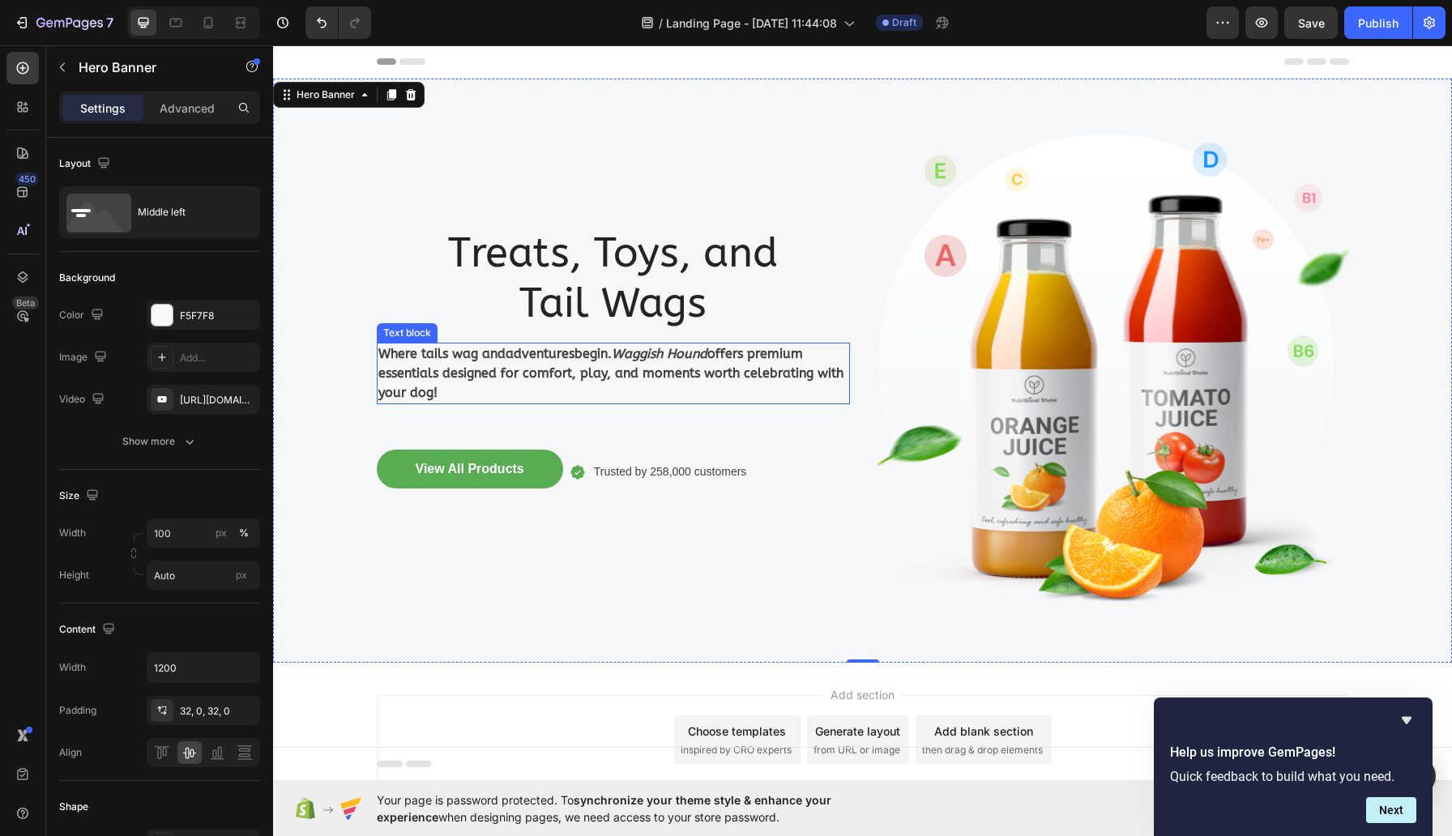
click at [485, 363] on p "Where tails wag and adventures begin. Waggish Hound offers premium essentials d…" at bounding box center [613, 373] width 470 height 58
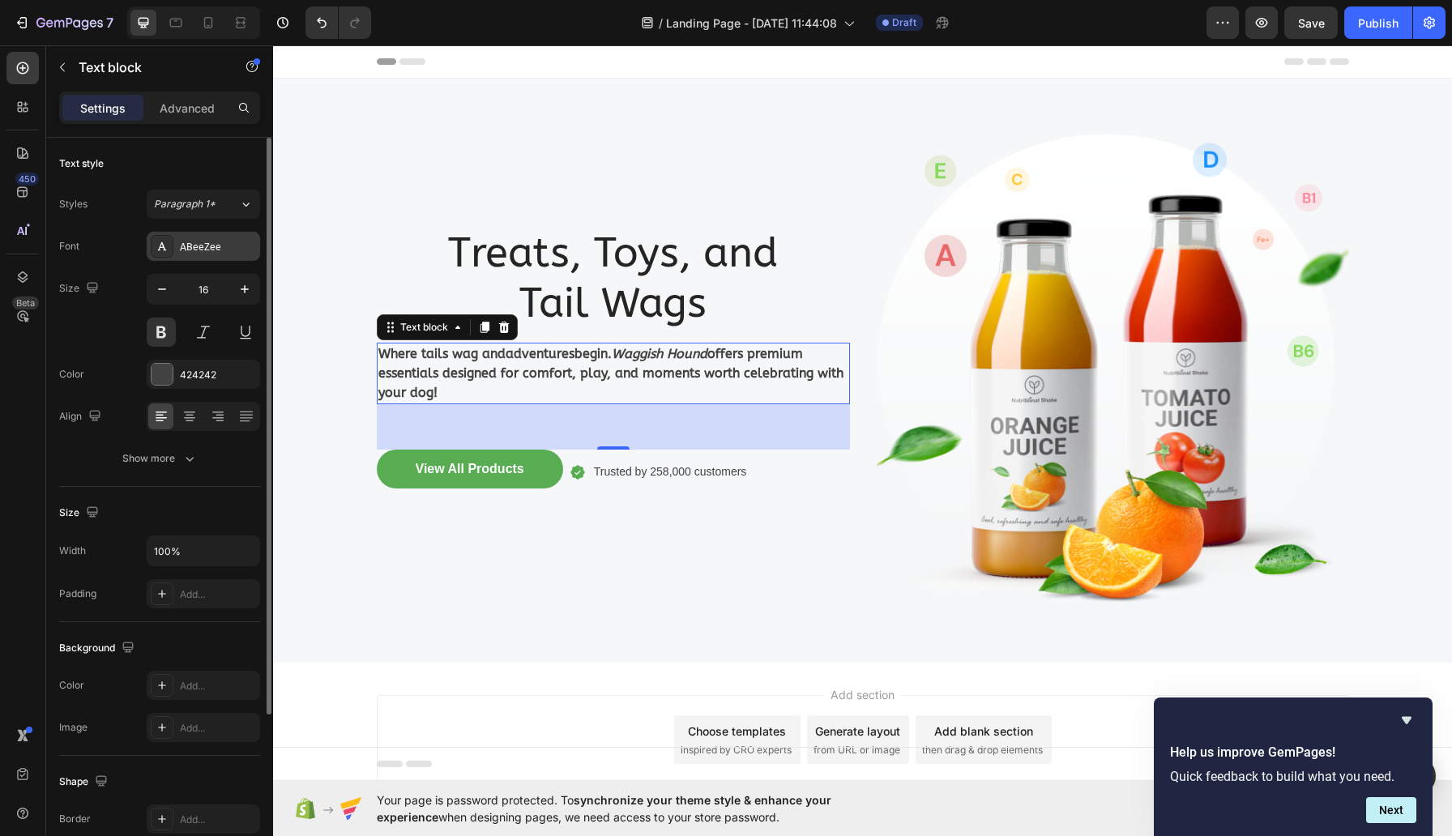
click at [218, 240] on div "ABeeZee" at bounding box center [218, 247] width 76 height 15
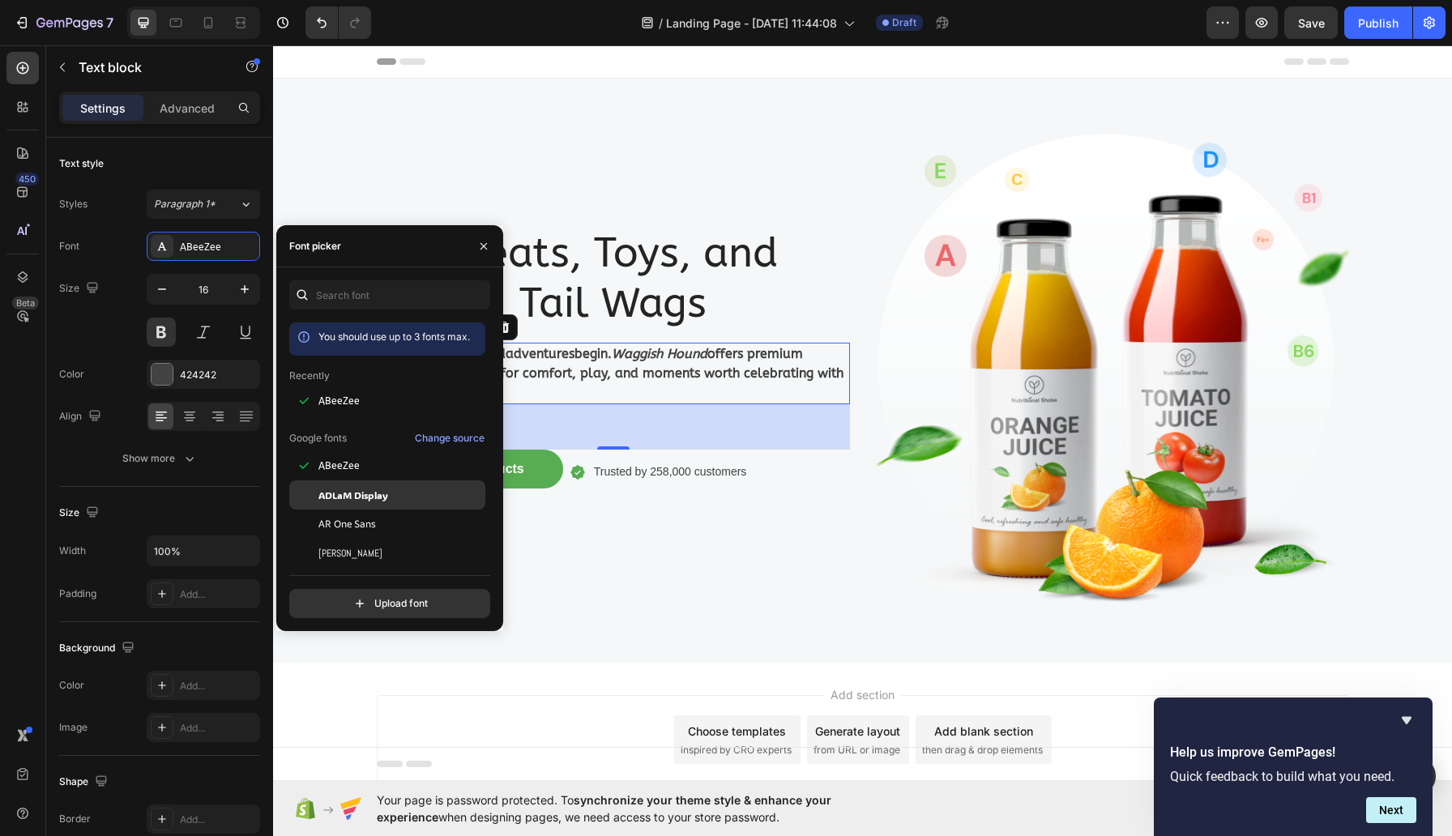
click at [361, 502] on span "ADLaM Display" at bounding box center [353, 495] width 70 height 15
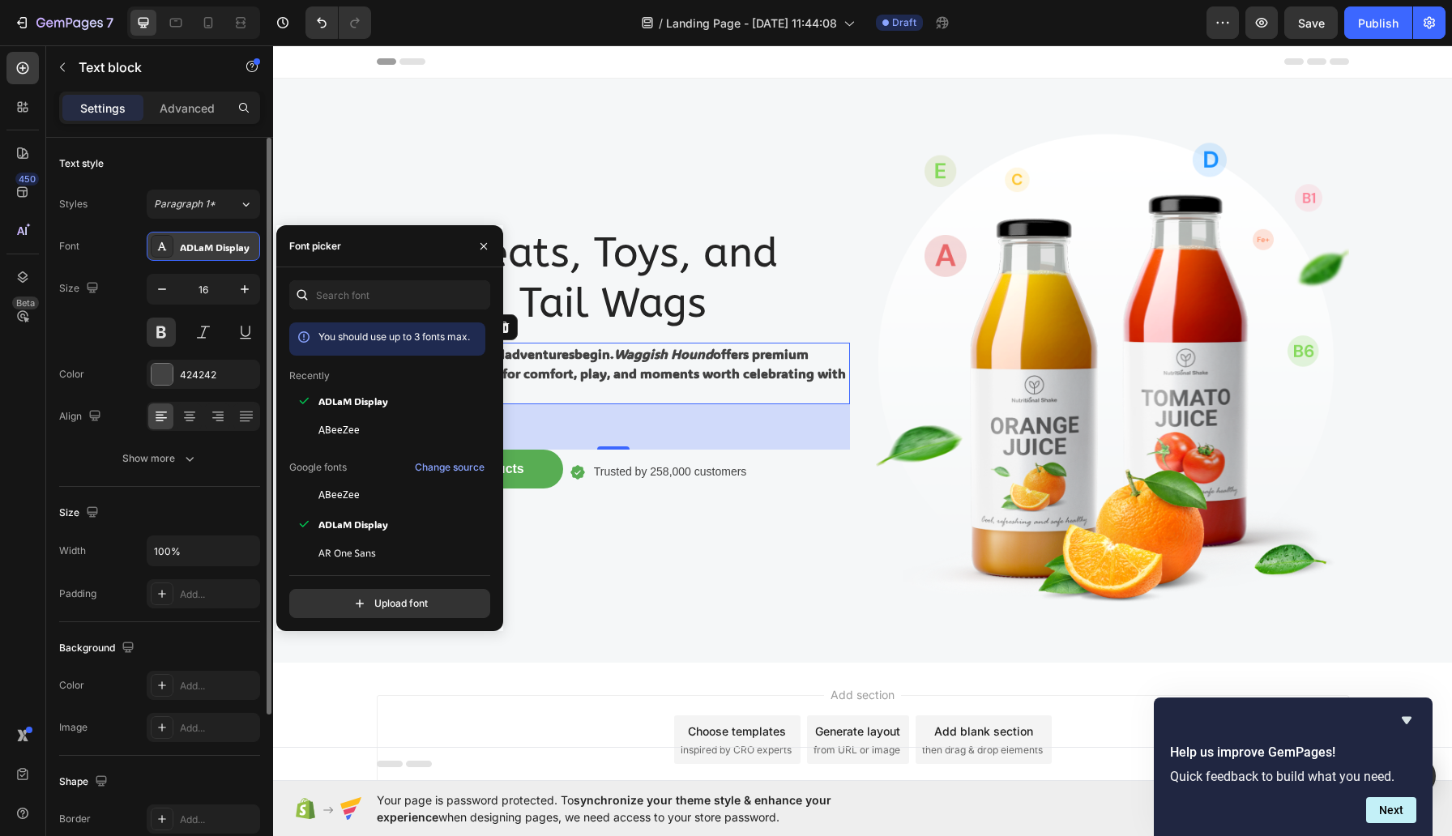
click at [194, 232] on div "ADLaM Display" at bounding box center [203, 246] width 113 height 29
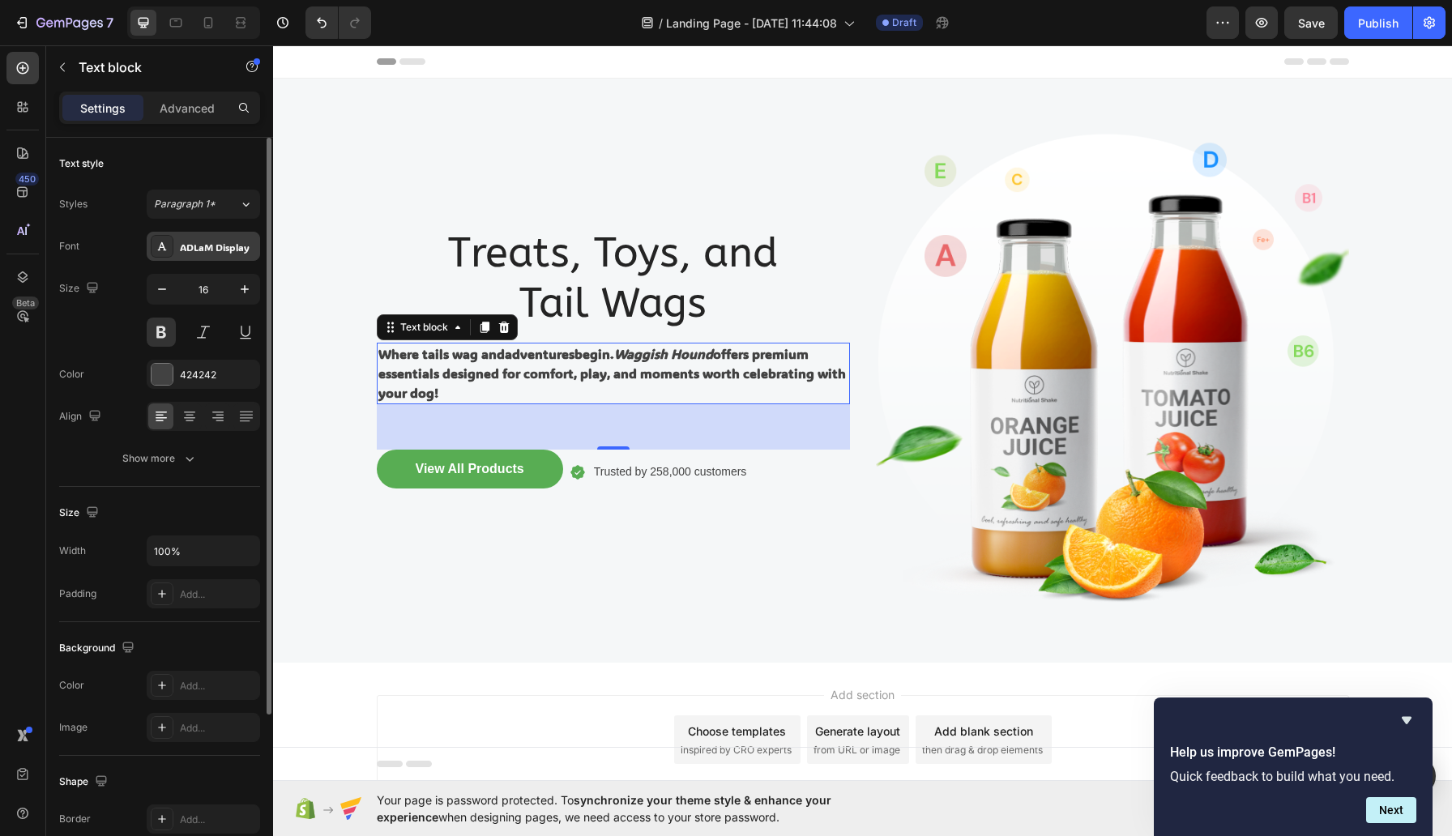
click at [194, 241] on div "ADLaM Display" at bounding box center [218, 247] width 76 height 15
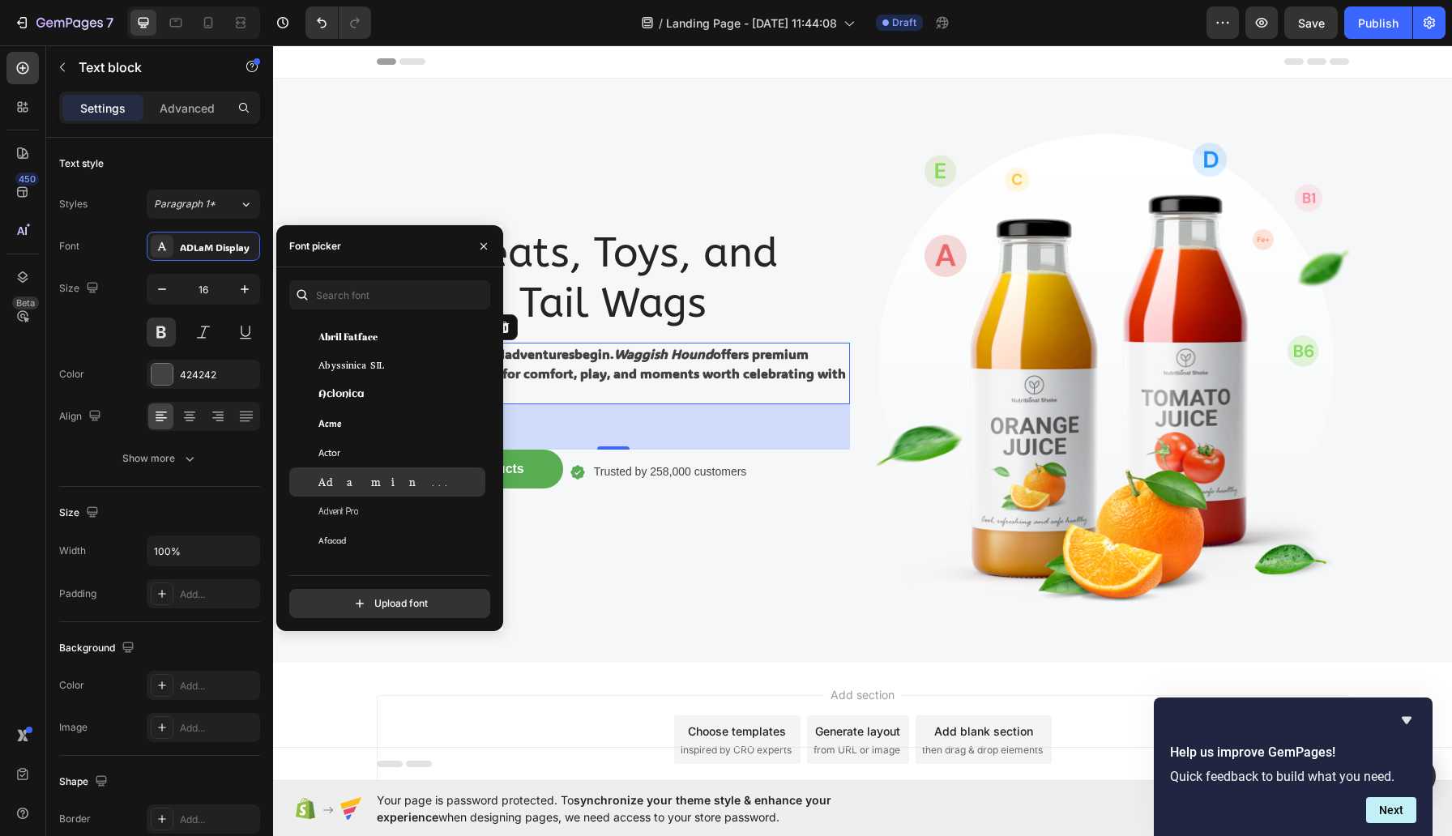
scroll to position [335, 0]
click at [368, 370] on span "Abyssinica SIL" at bounding box center [351, 362] width 66 height 15
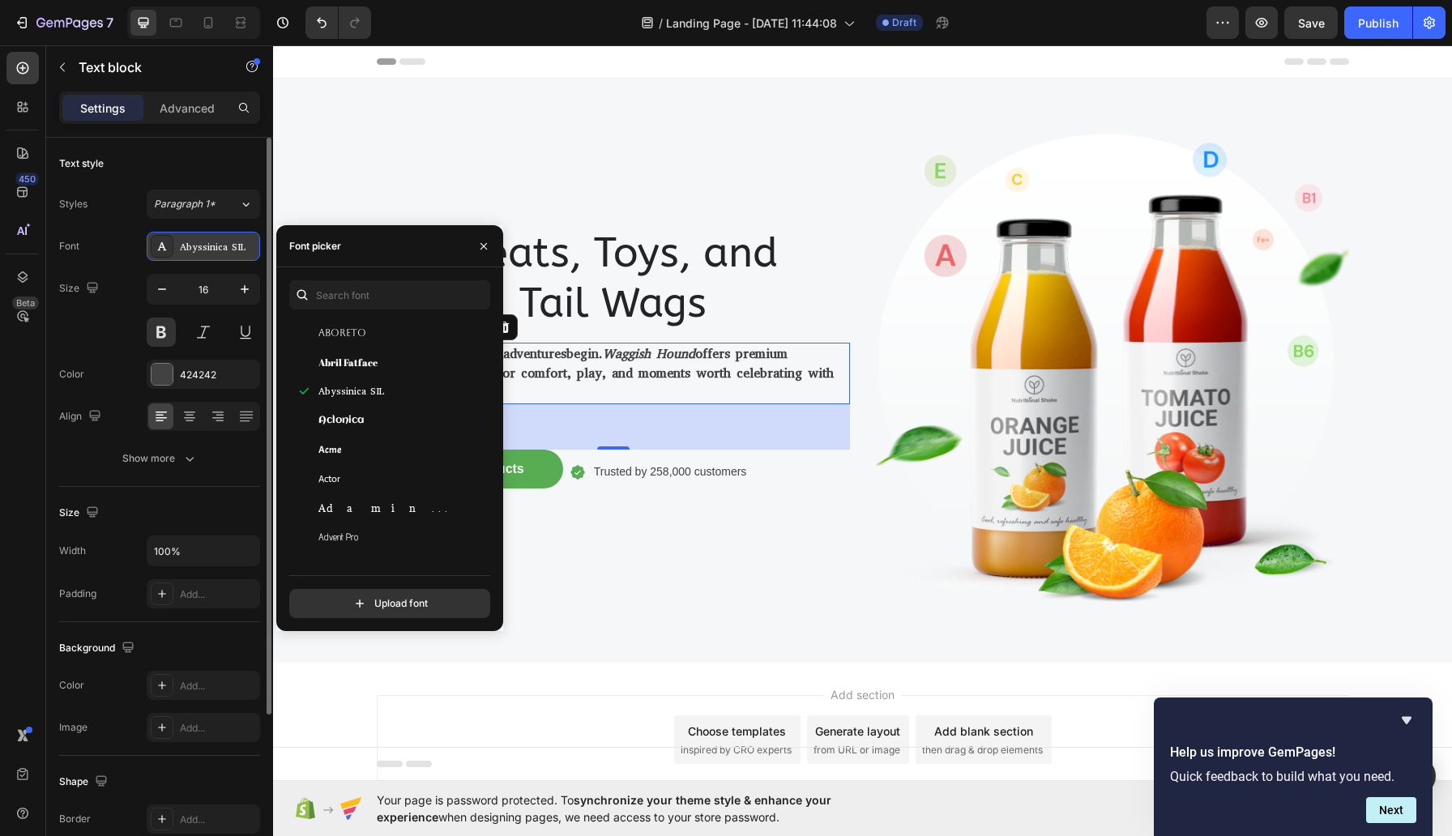
click at [222, 246] on div "Abyssinica SIL" at bounding box center [218, 247] width 76 height 15
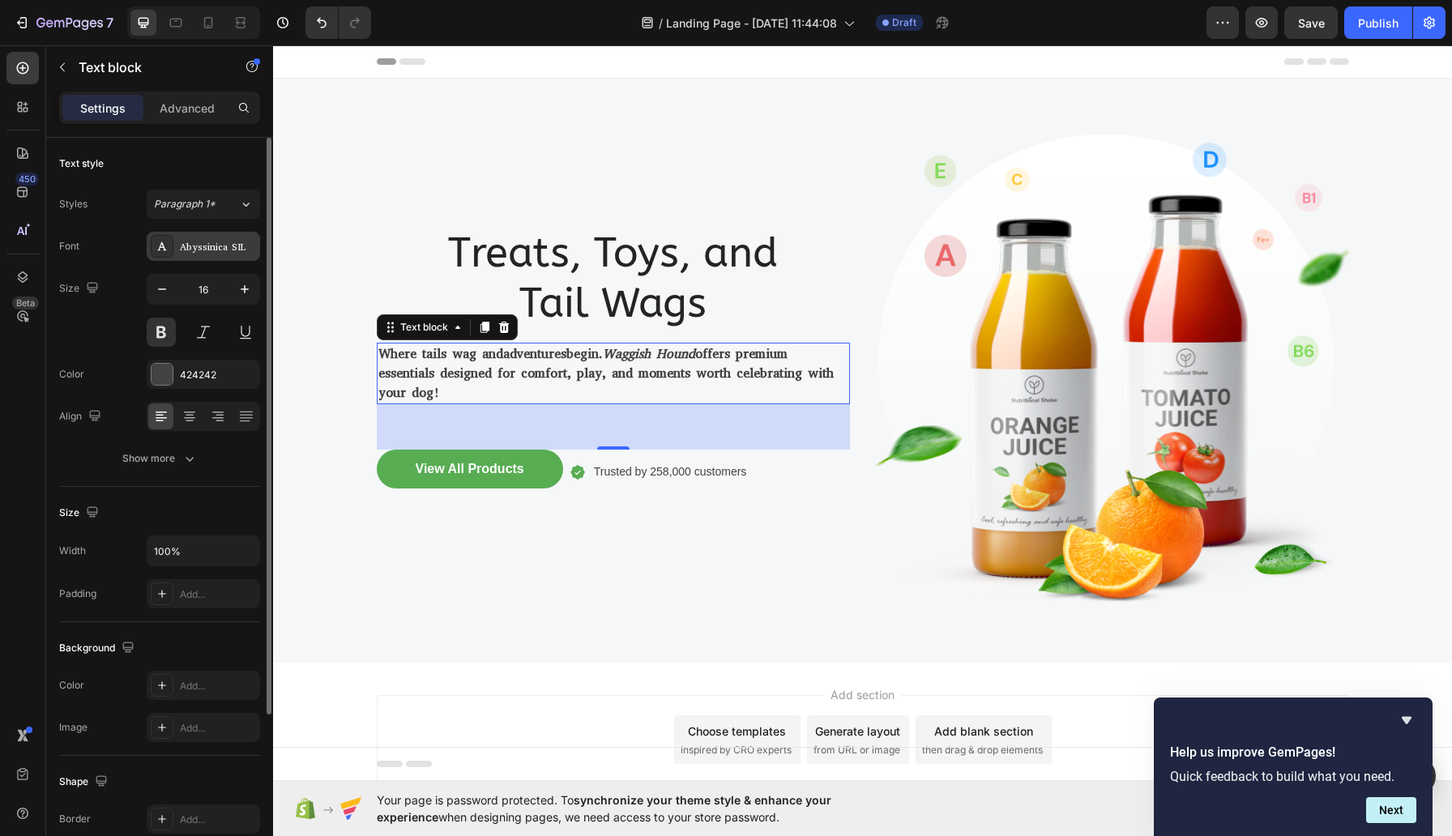
click at [222, 246] on div "Abyssinica SIL" at bounding box center [218, 247] width 76 height 15
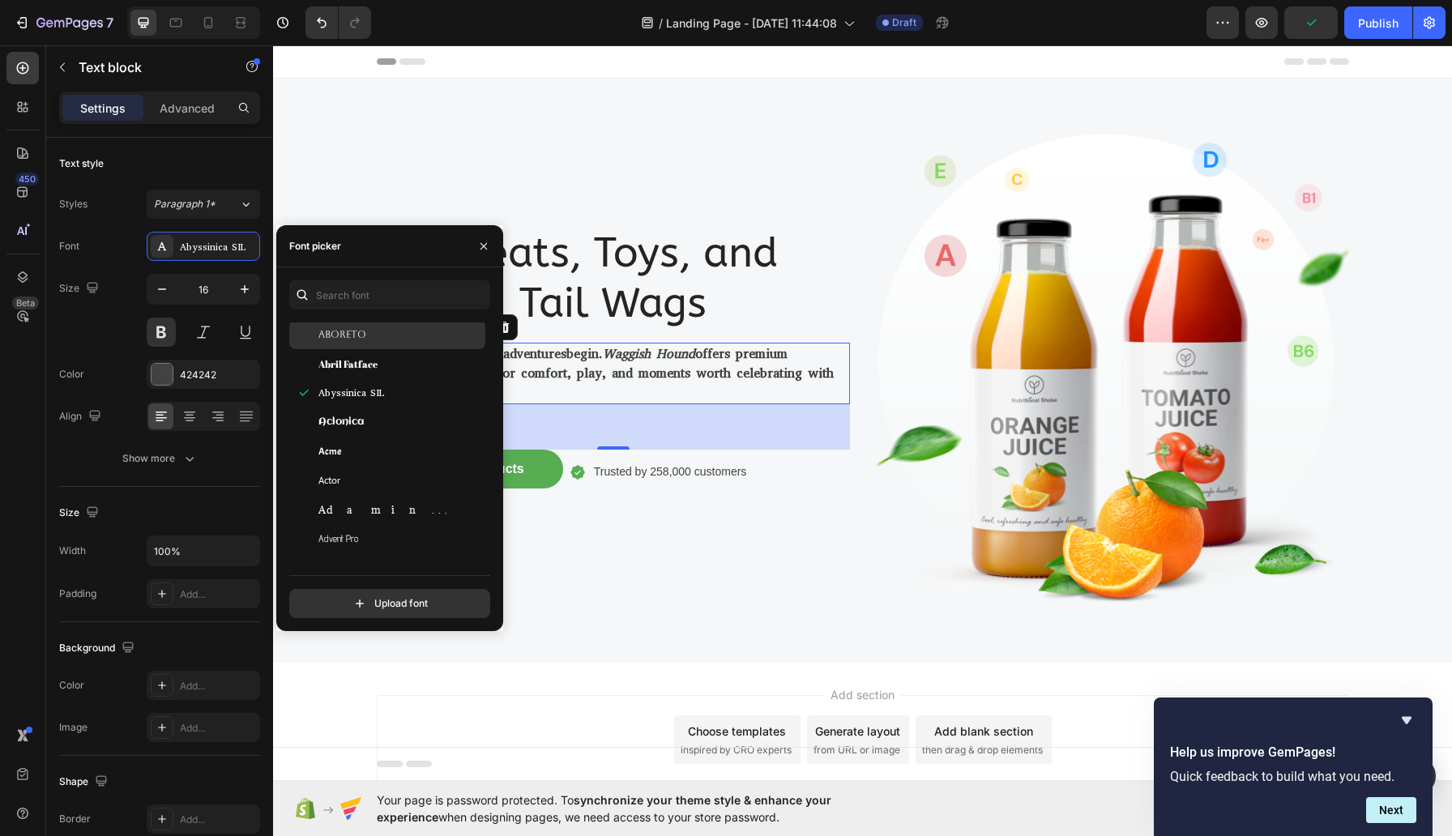
scroll to position [0, 0]
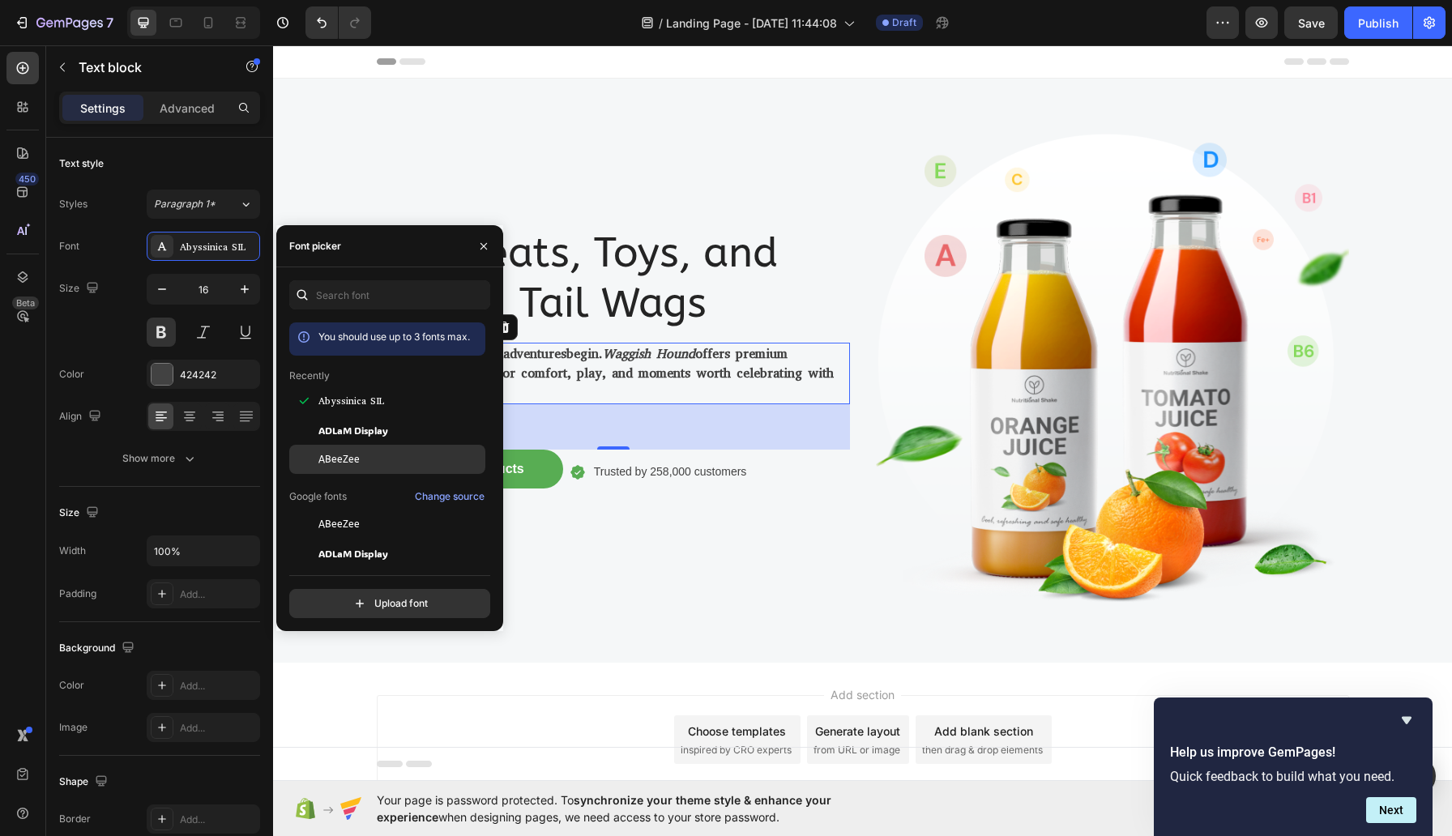
click at [360, 467] on span "ABeeZee" at bounding box center [338, 459] width 41 height 15
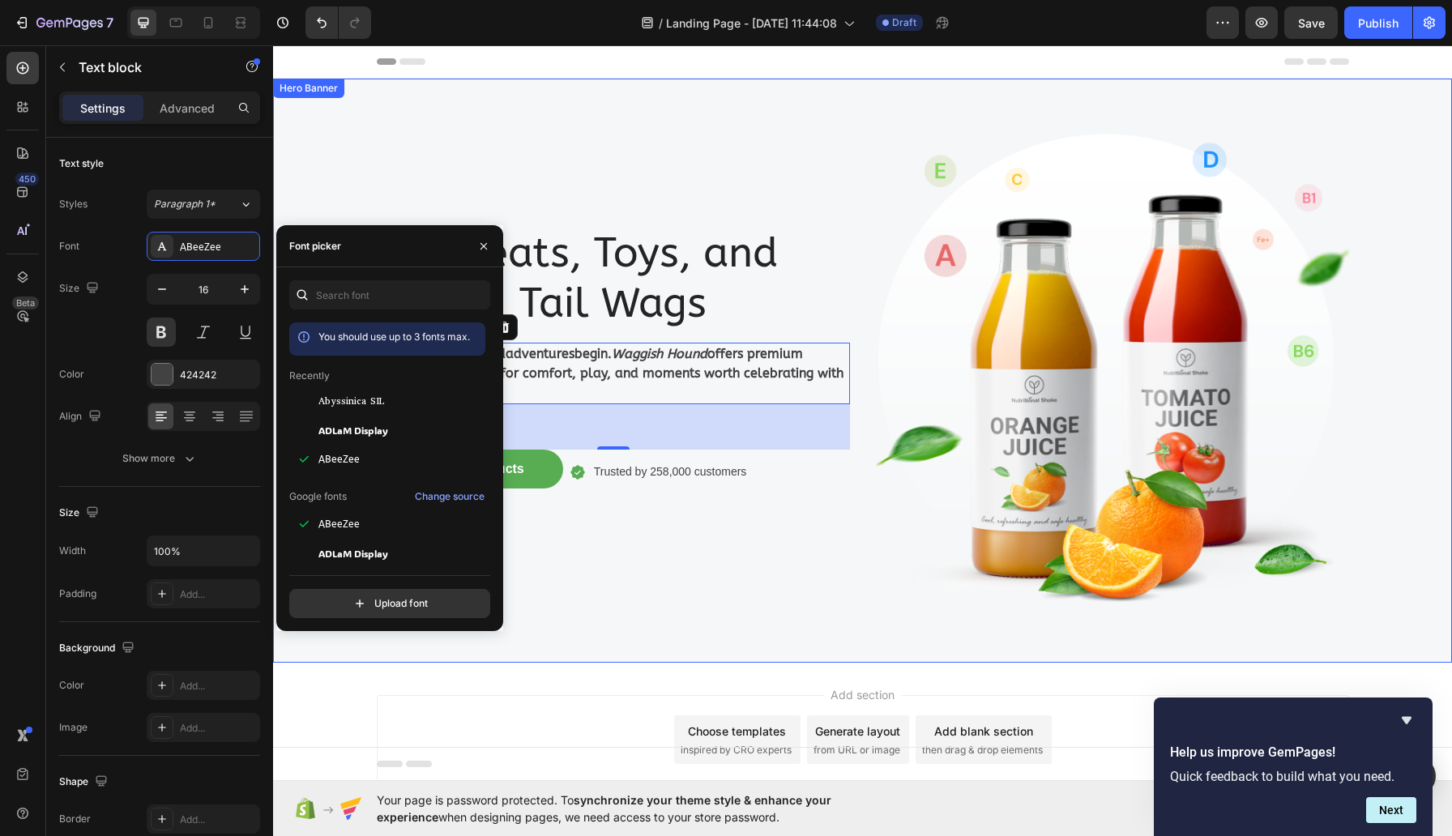
click at [766, 143] on div "Treats, Toys, and Tail Wags Heading Where tails wag and adventures begin. Waggi…" at bounding box center [613, 371] width 473 height 532
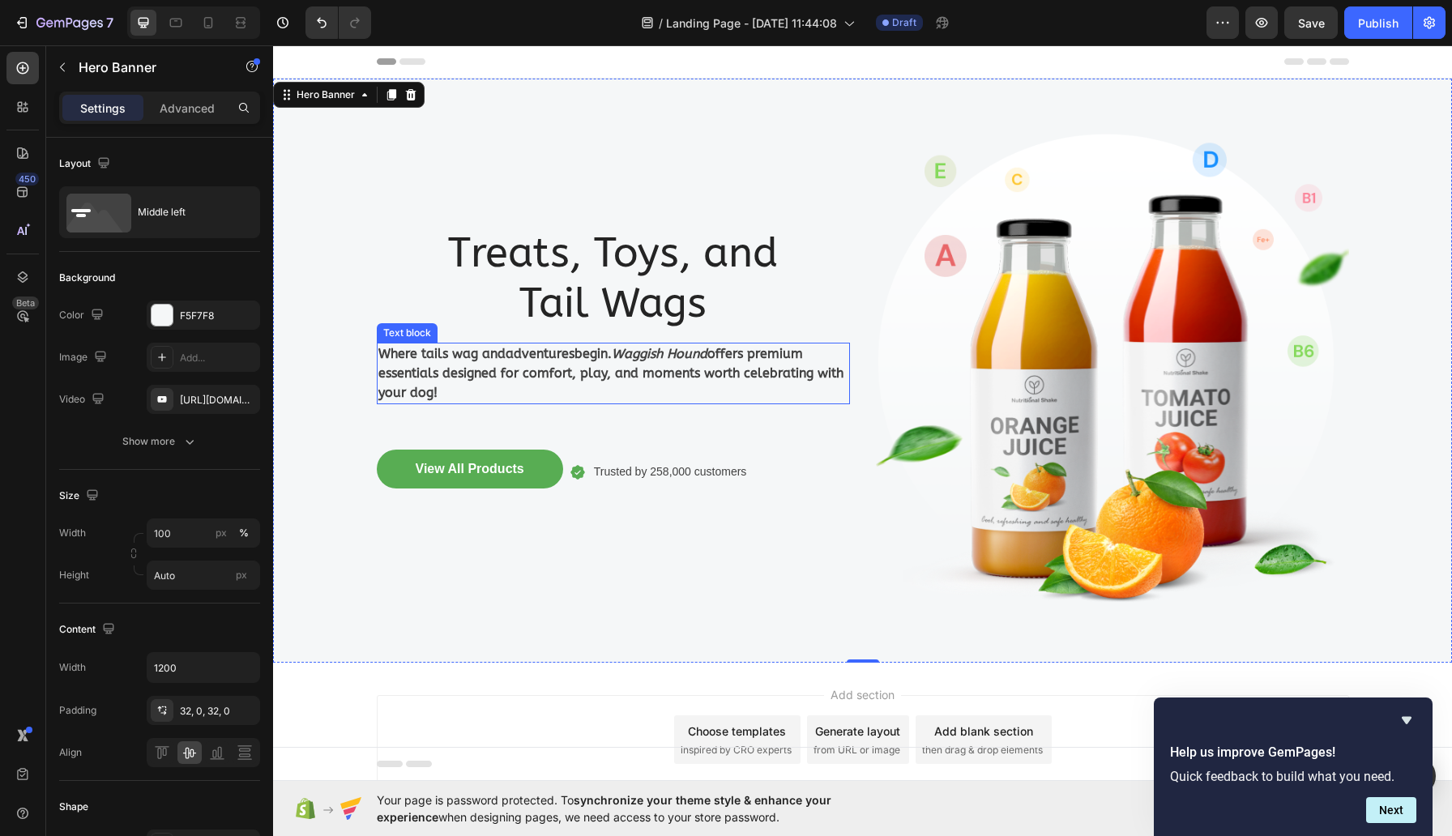
click at [707, 352] on icon "Hound" at bounding box center [687, 353] width 41 height 15
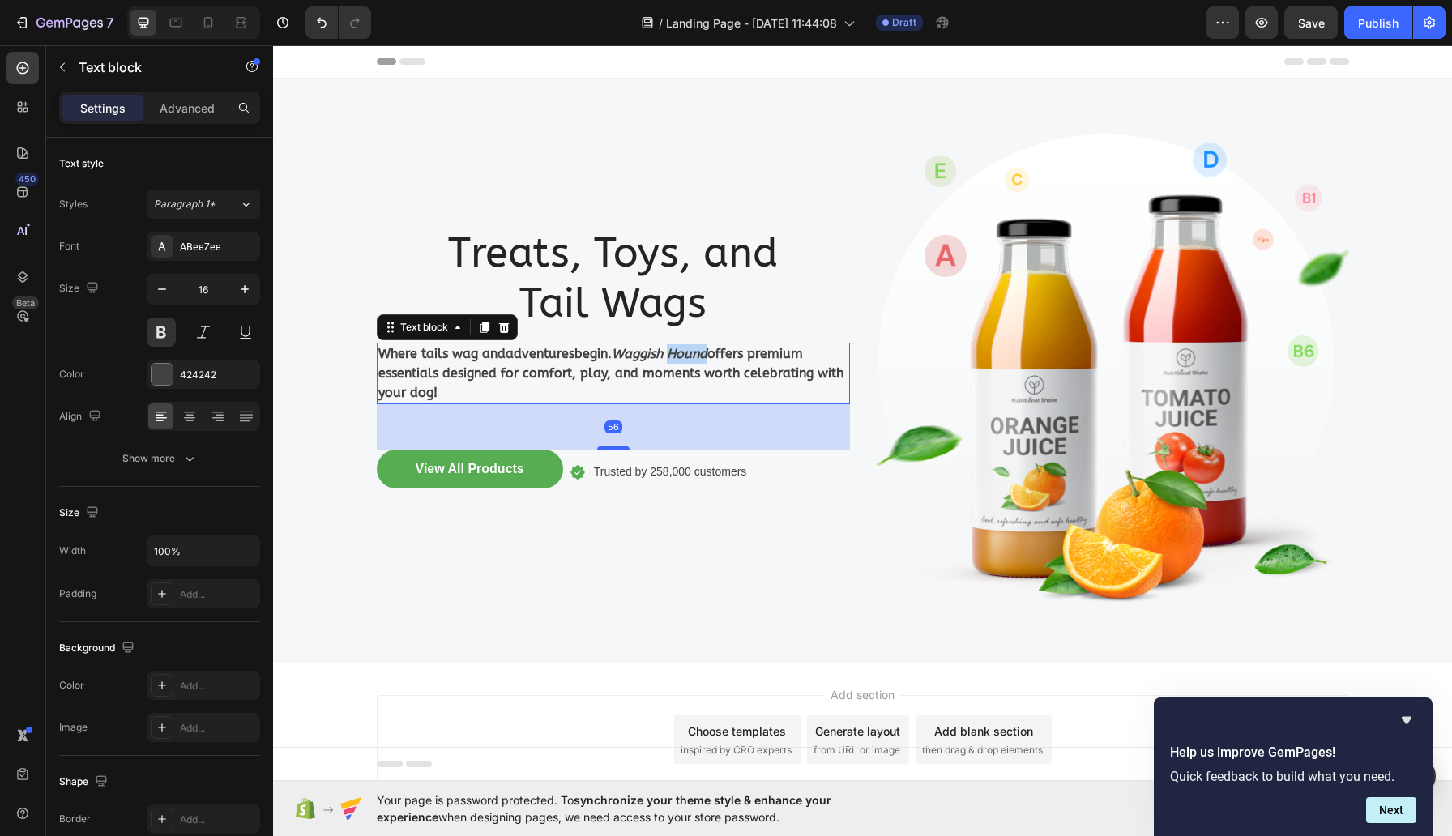
click at [707, 352] on icon "Hound" at bounding box center [687, 353] width 41 height 15
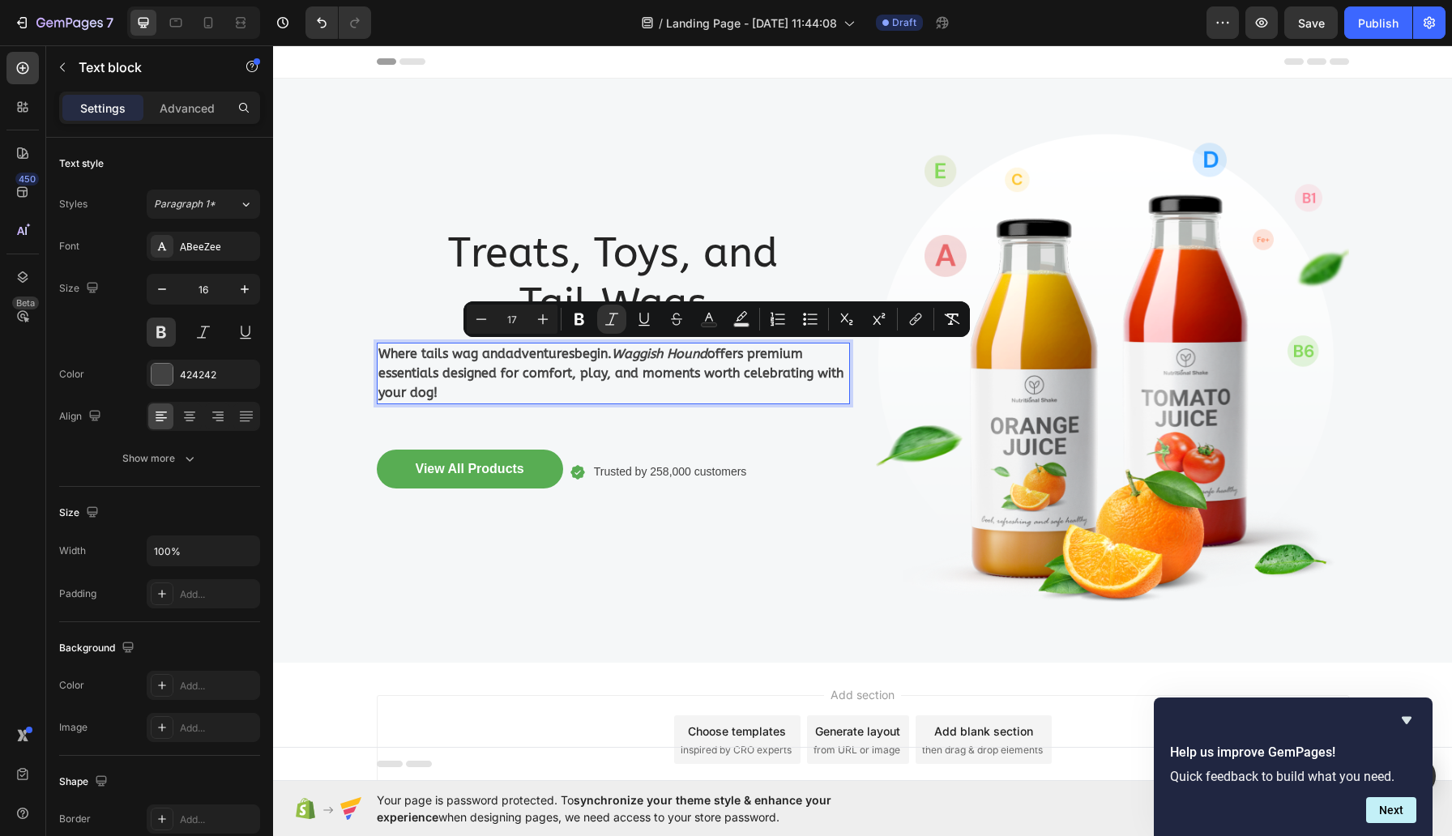
click at [742, 351] on p "Where tails wag and adventures begin. Waggish Hound offers premium essentials d…" at bounding box center [613, 373] width 470 height 58
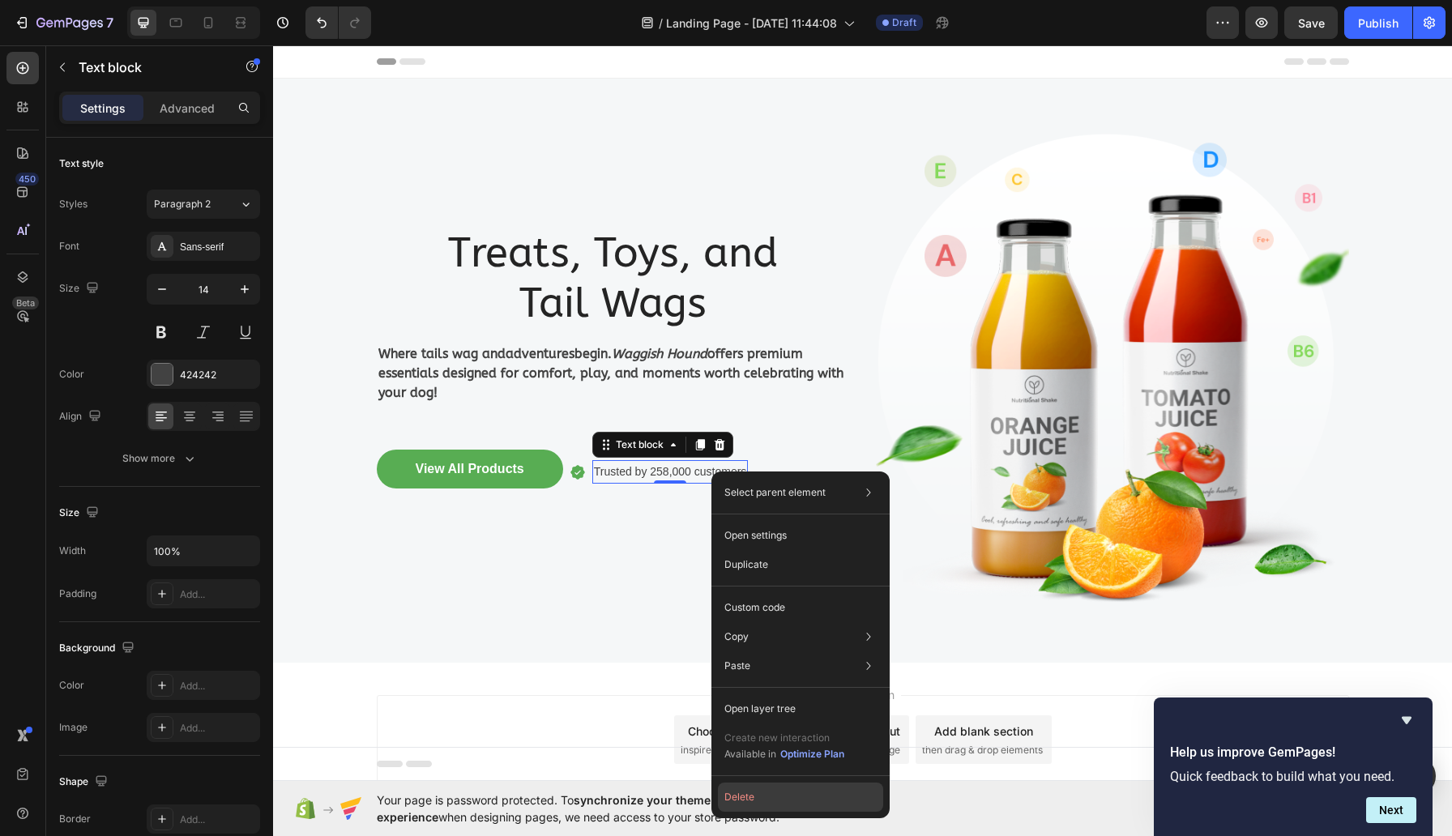
click at [774, 793] on button "Delete" at bounding box center [800, 797] width 165 height 29
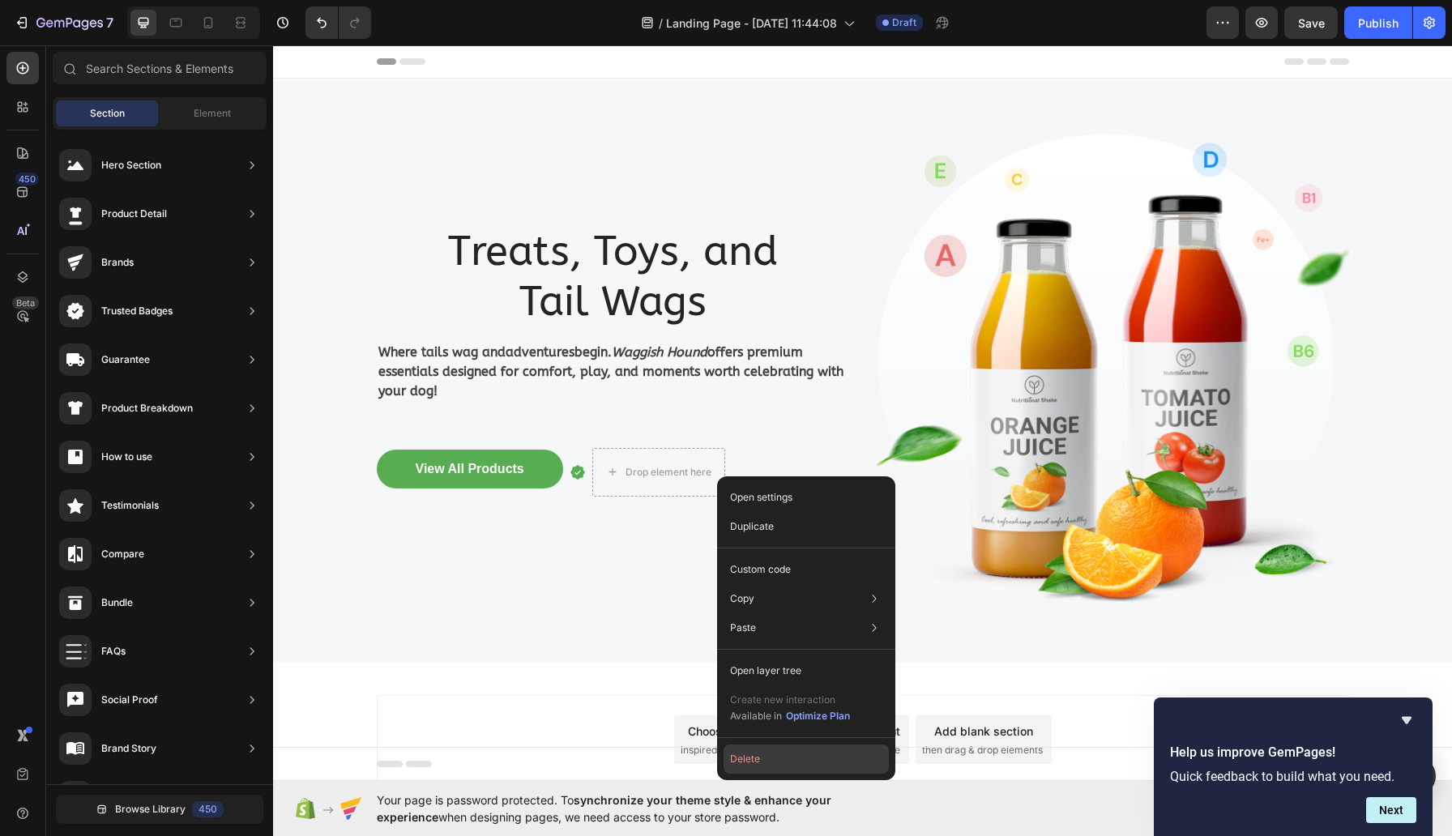
click at [777, 749] on button "Delete" at bounding box center [806, 759] width 165 height 29
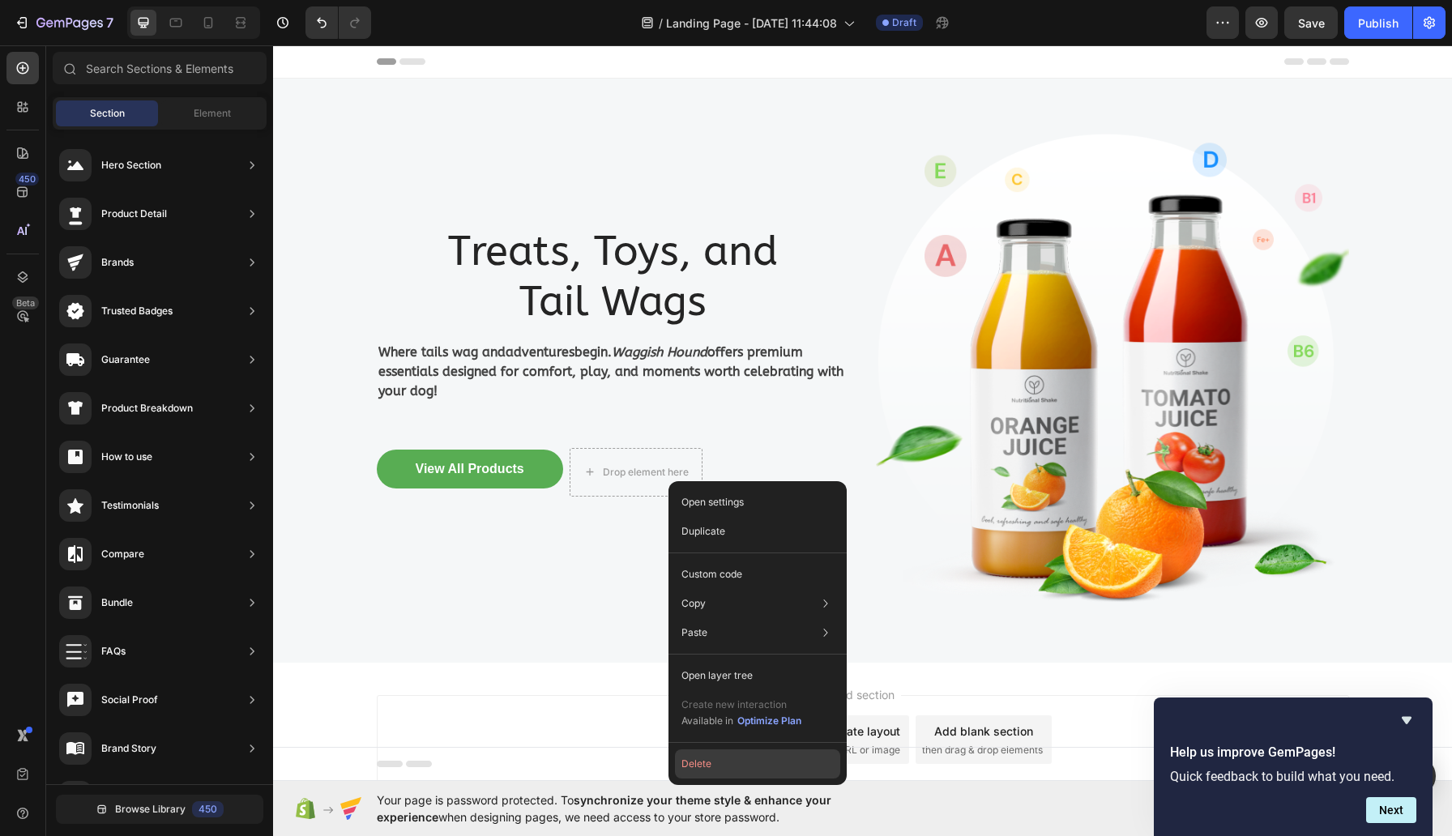
click at [709, 758] on button "Delete" at bounding box center [757, 764] width 165 height 29
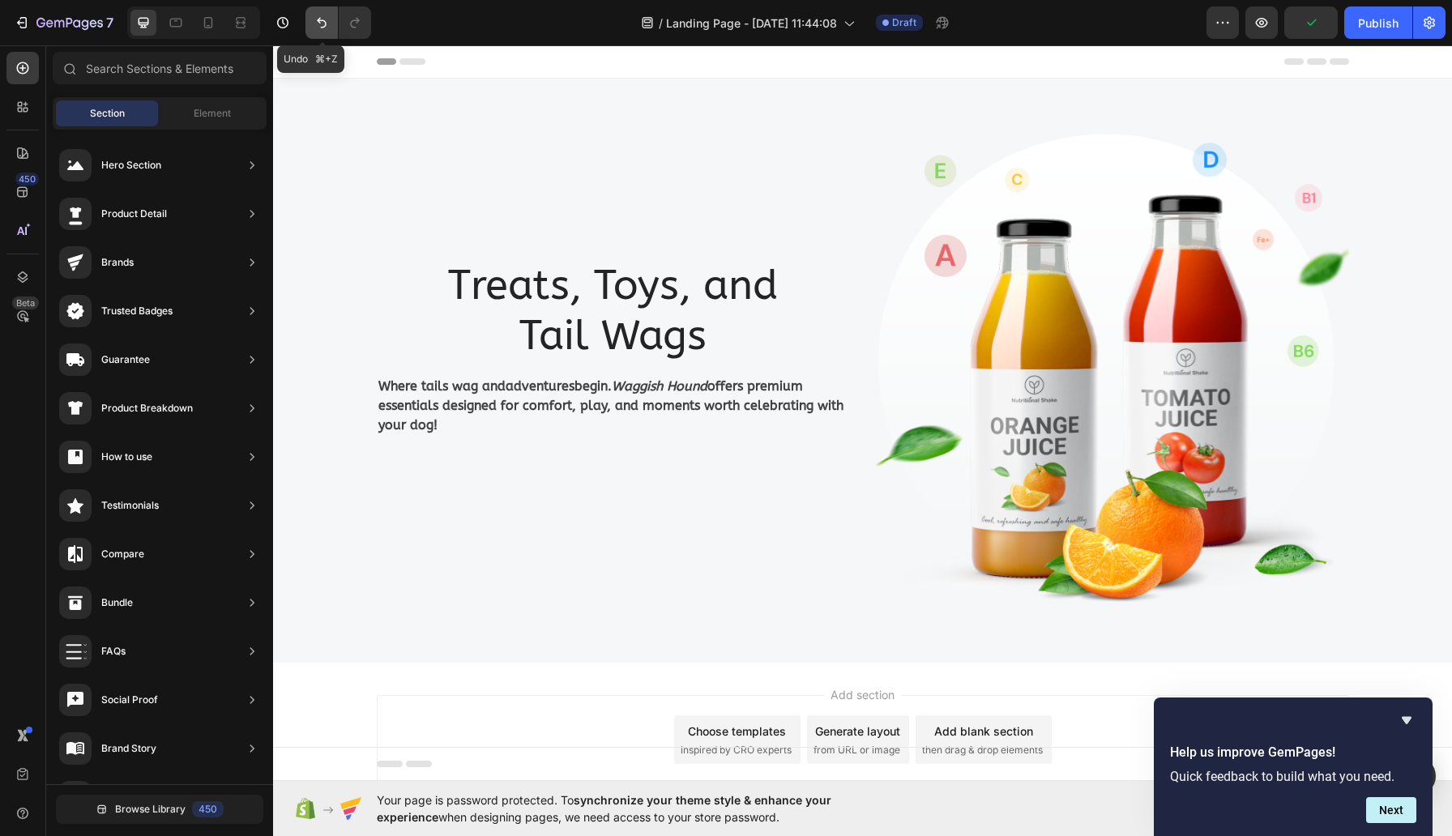
click at [319, 17] on icon "Undo/Redo" at bounding box center [322, 23] width 16 height 16
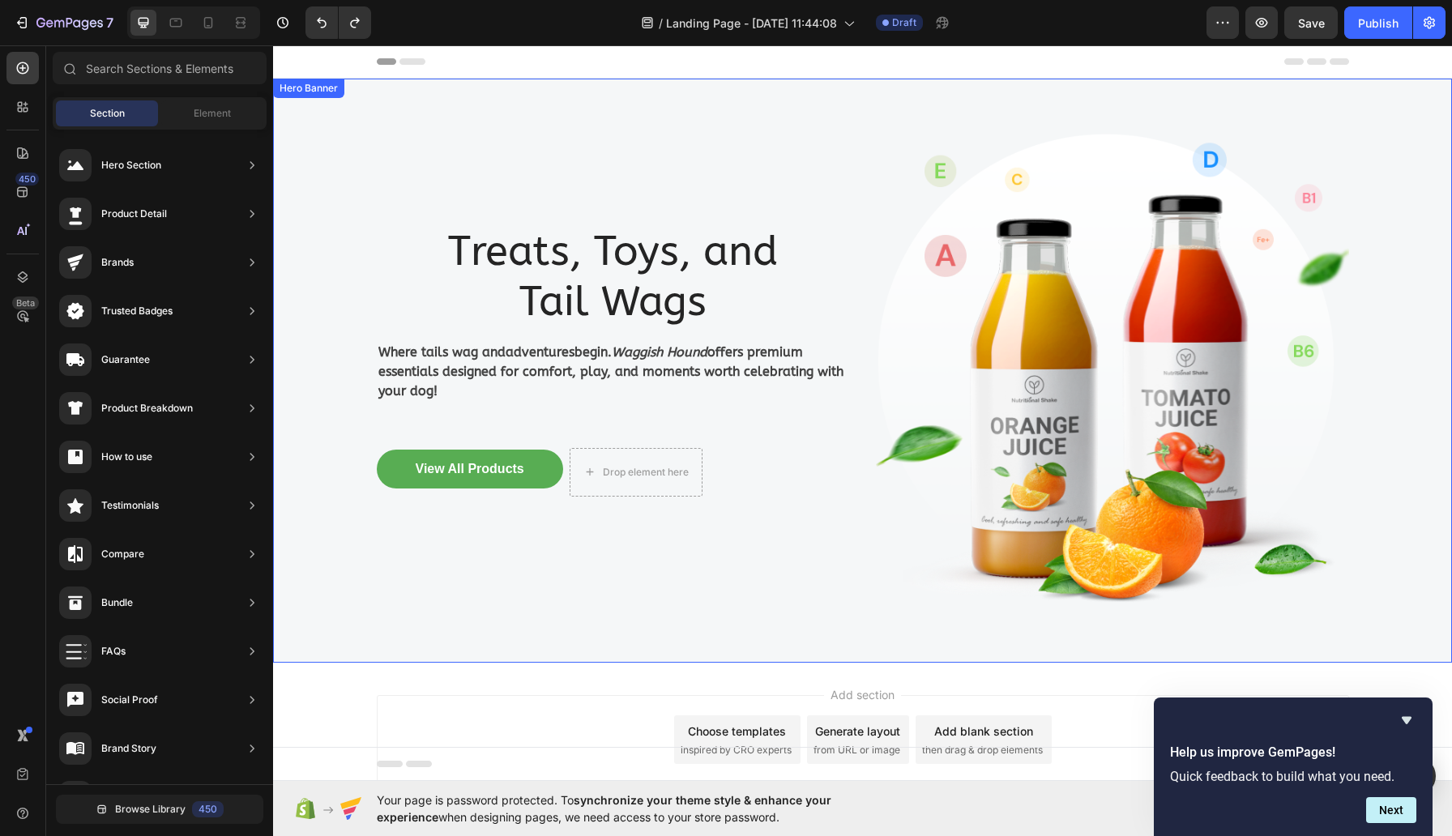
click at [529, 553] on div "Treats, Toys, and Tail Wags Heading Where tails wag and adventures begin. Waggi…" at bounding box center [613, 371] width 473 height 532
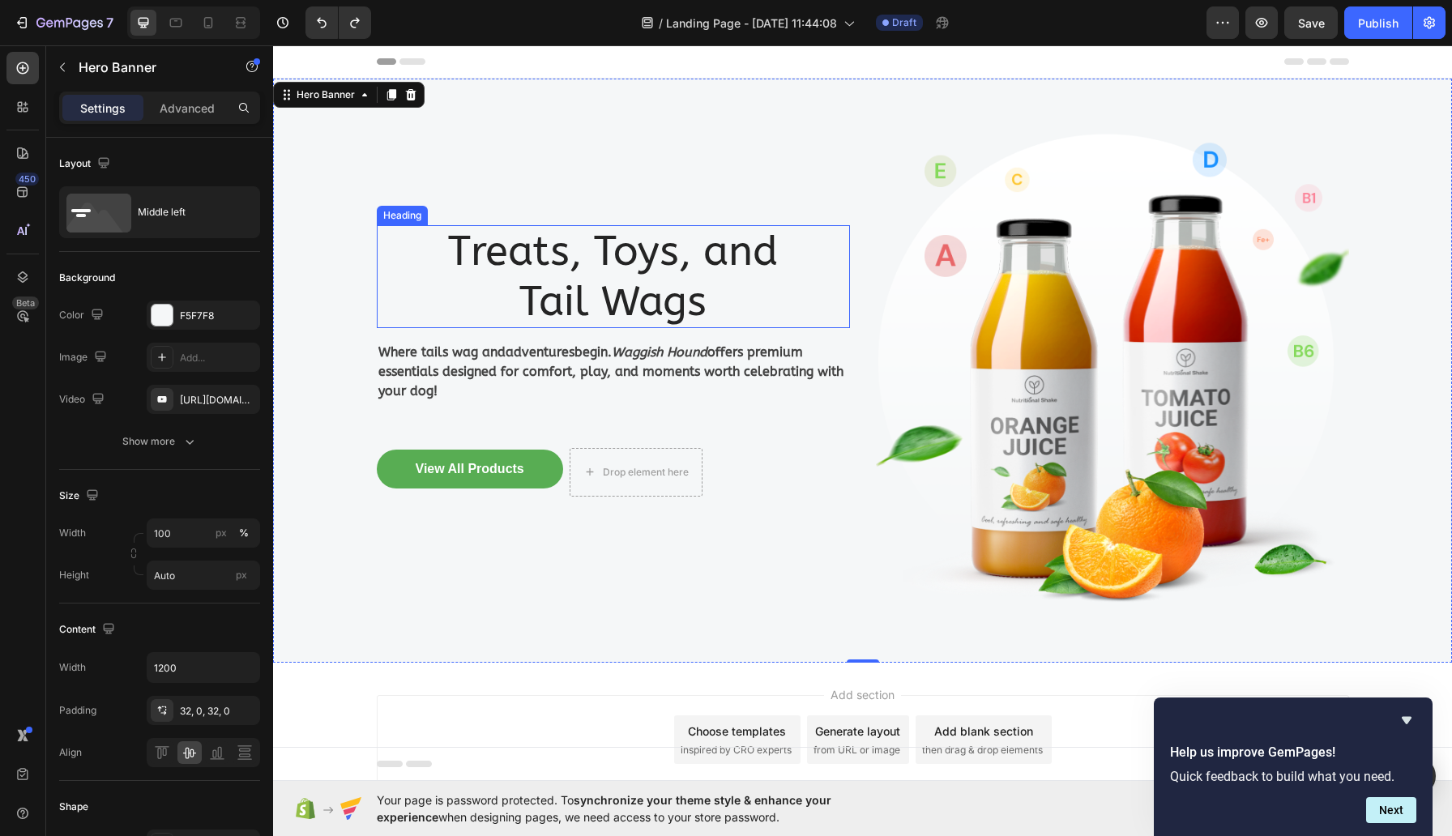
click at [570, 273] on p "Treats, Toys, and Tail Wags" at bounding box center [613, 276] width 470 height 99
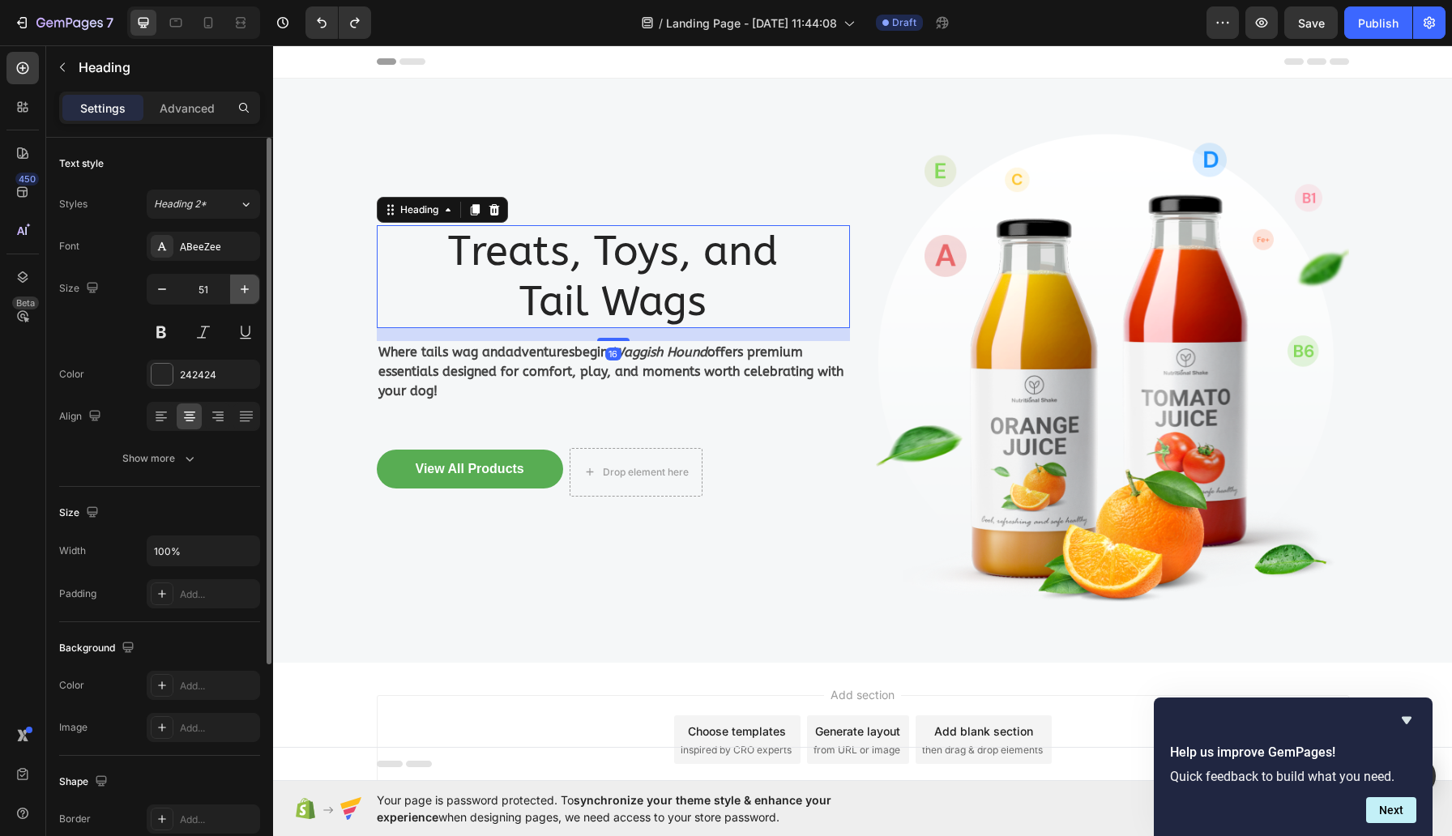
click at [246, 289] on icon "button" at bounding box center [245, 289] width 16 height 16
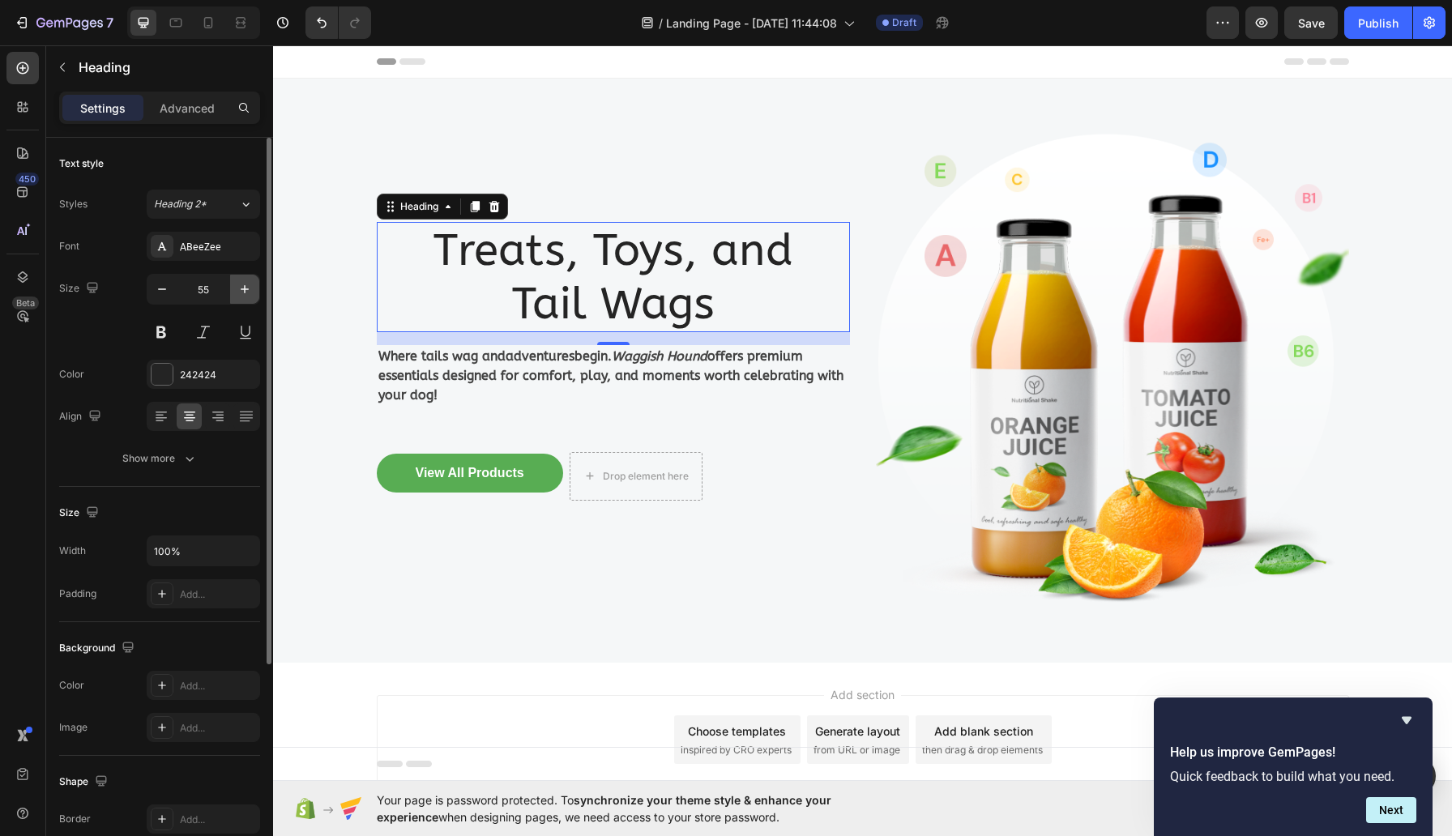
click at [246, 289] on icon "button" at bounding box center [245, 289] width 16 height 16
type input "58"
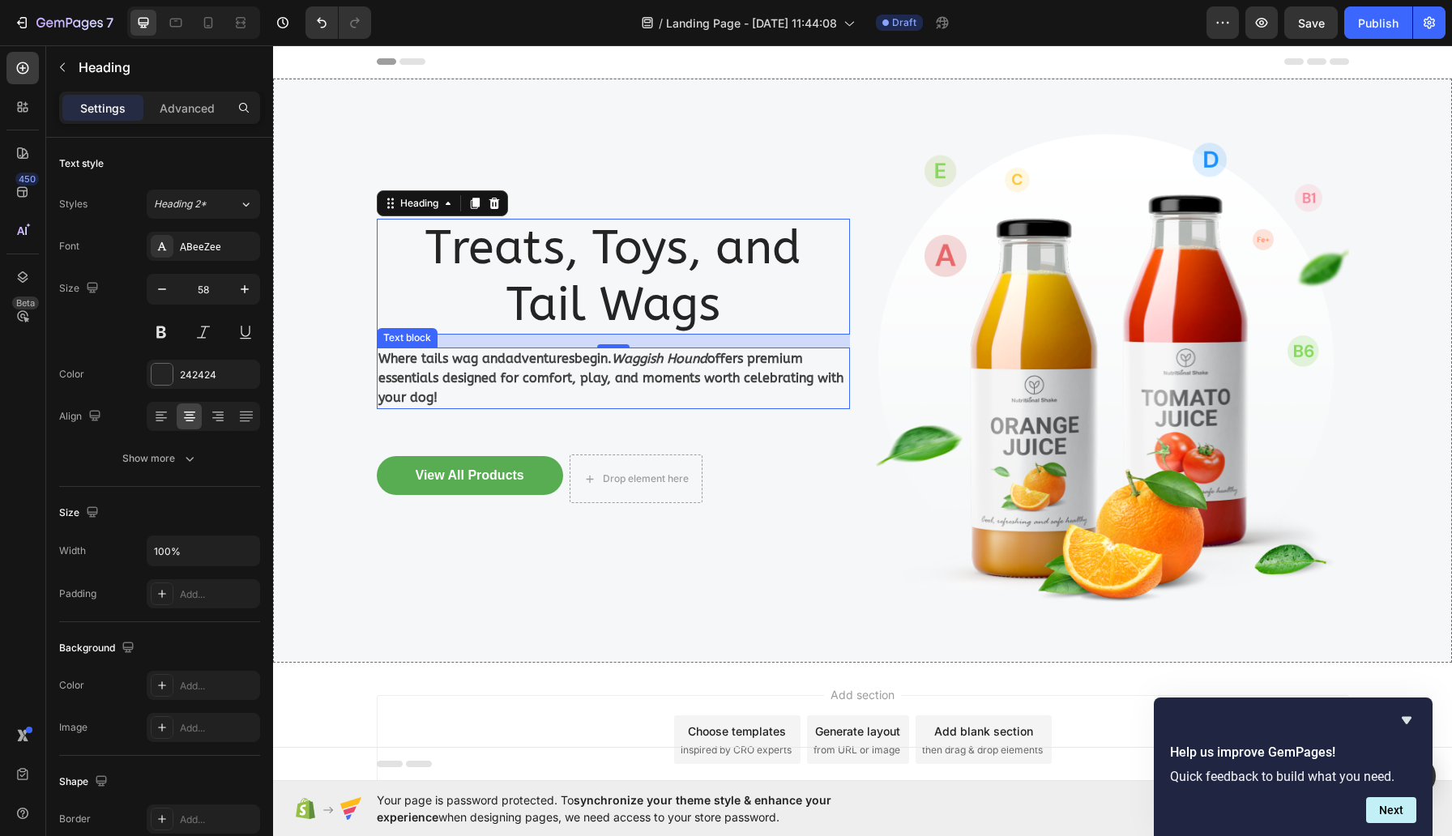
click at [464, 365] on p "Where tails wag and adventures begin. Waggish Hound offers premium essentials d…" at bounding box center [613, 378] width 470 height 58
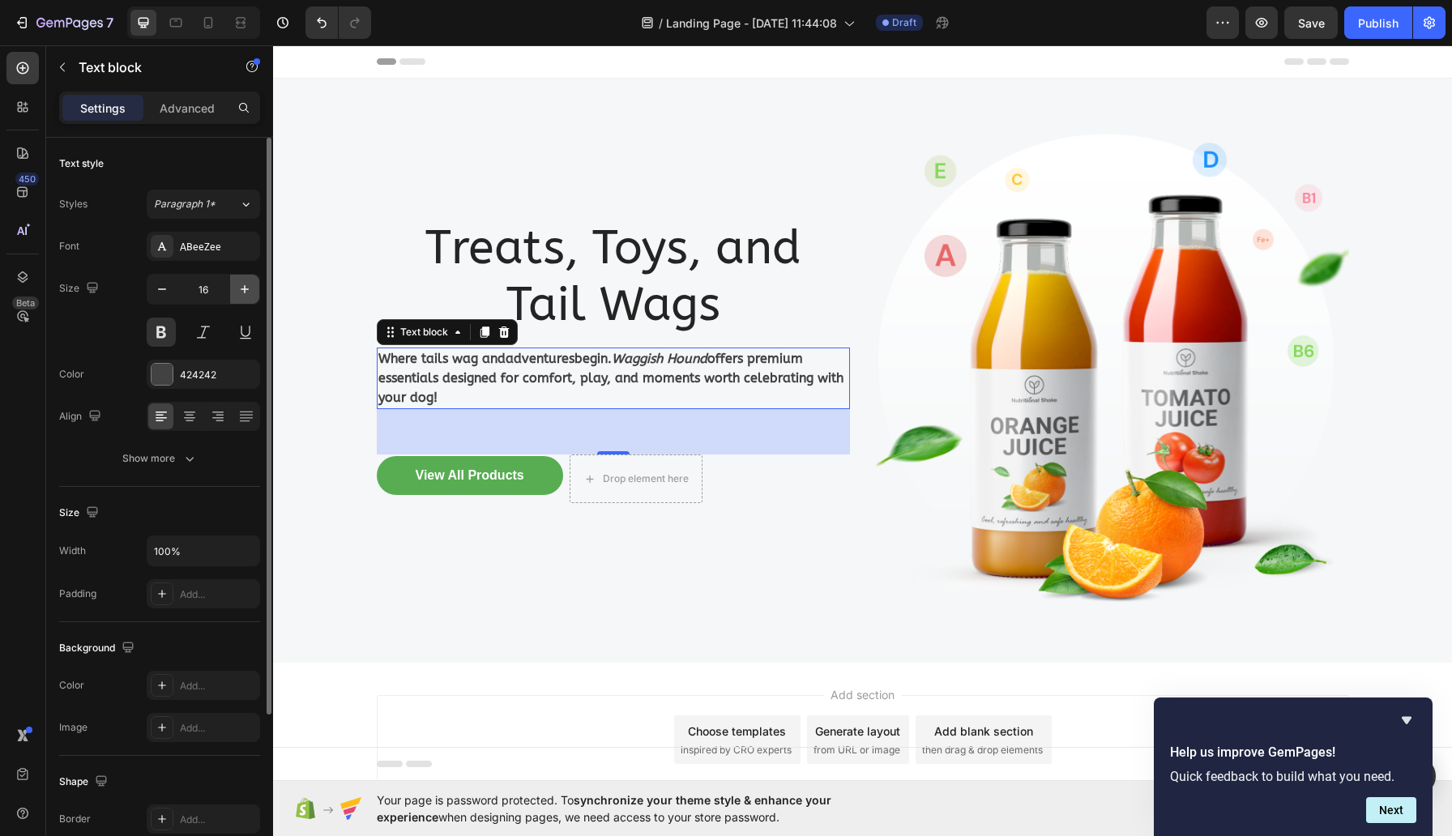
click at [248, 288] on icon "button" at bounding box center [245, 289] width 16 height 16
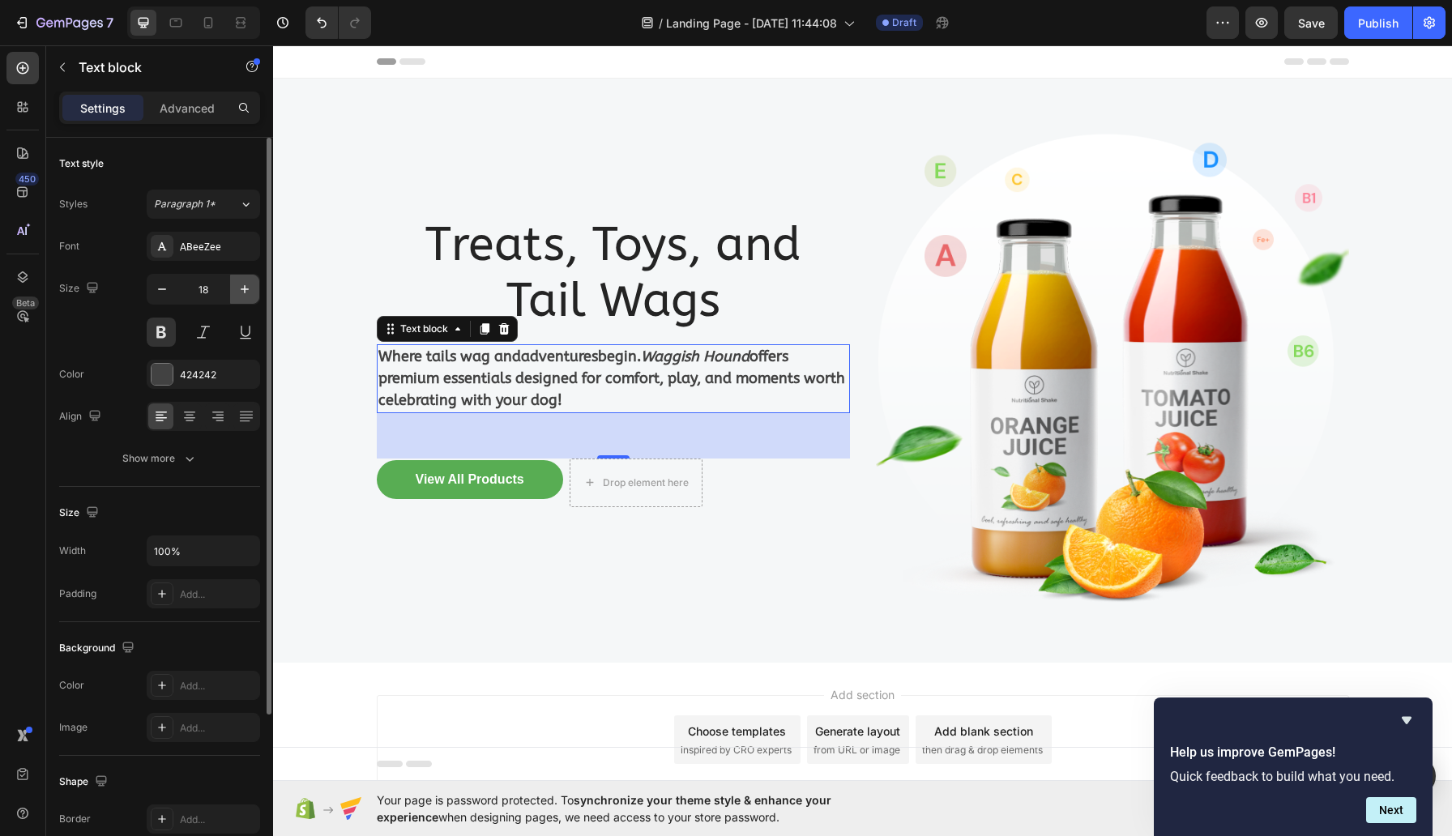
click at [248, 288] on icon "button" at bounding box center [245, 289] width 16 height 16
type input "19"
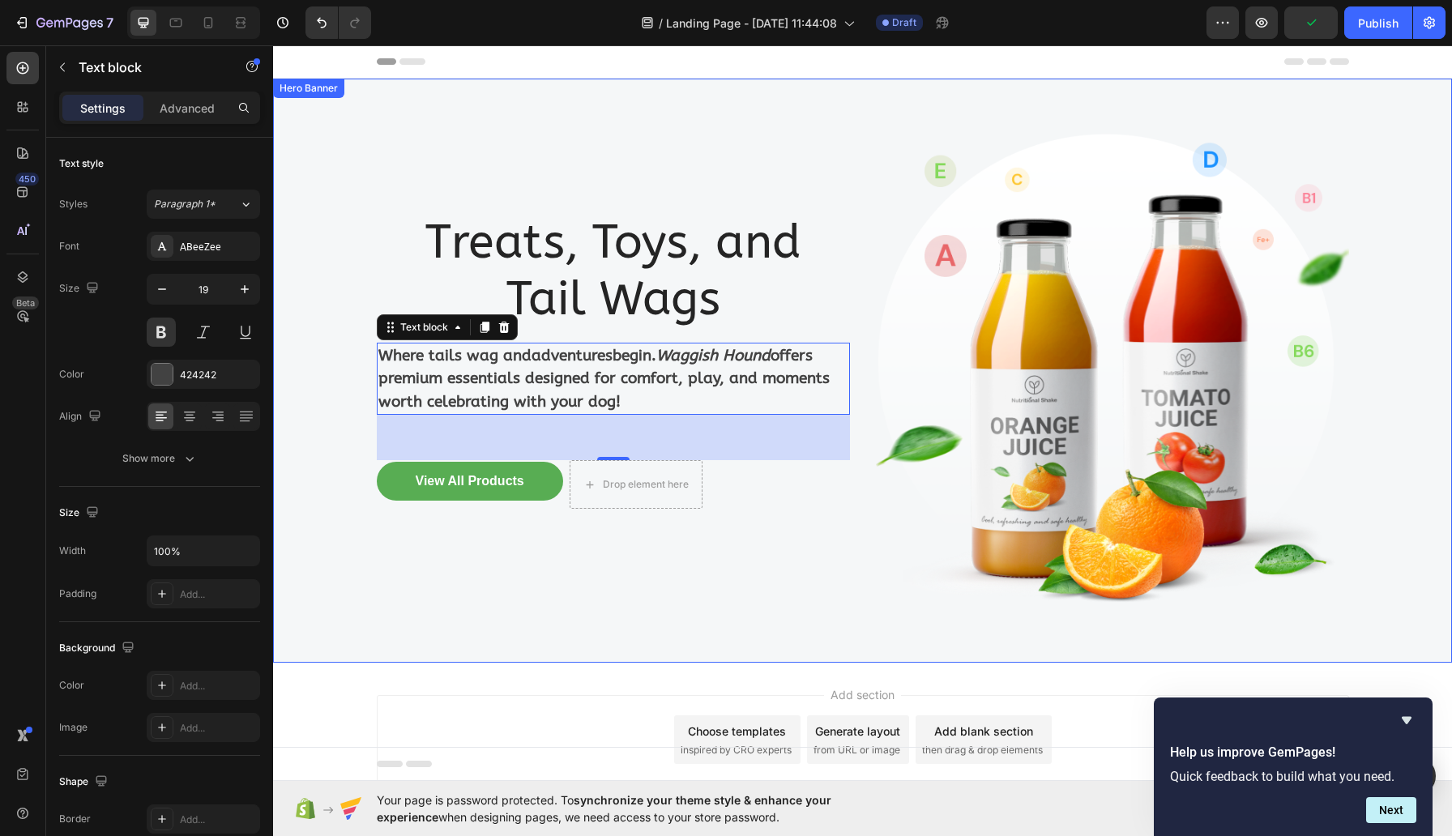
click at [365, 281] on div "Background Image" at bounding box center [862, 371] width 1179 height 584
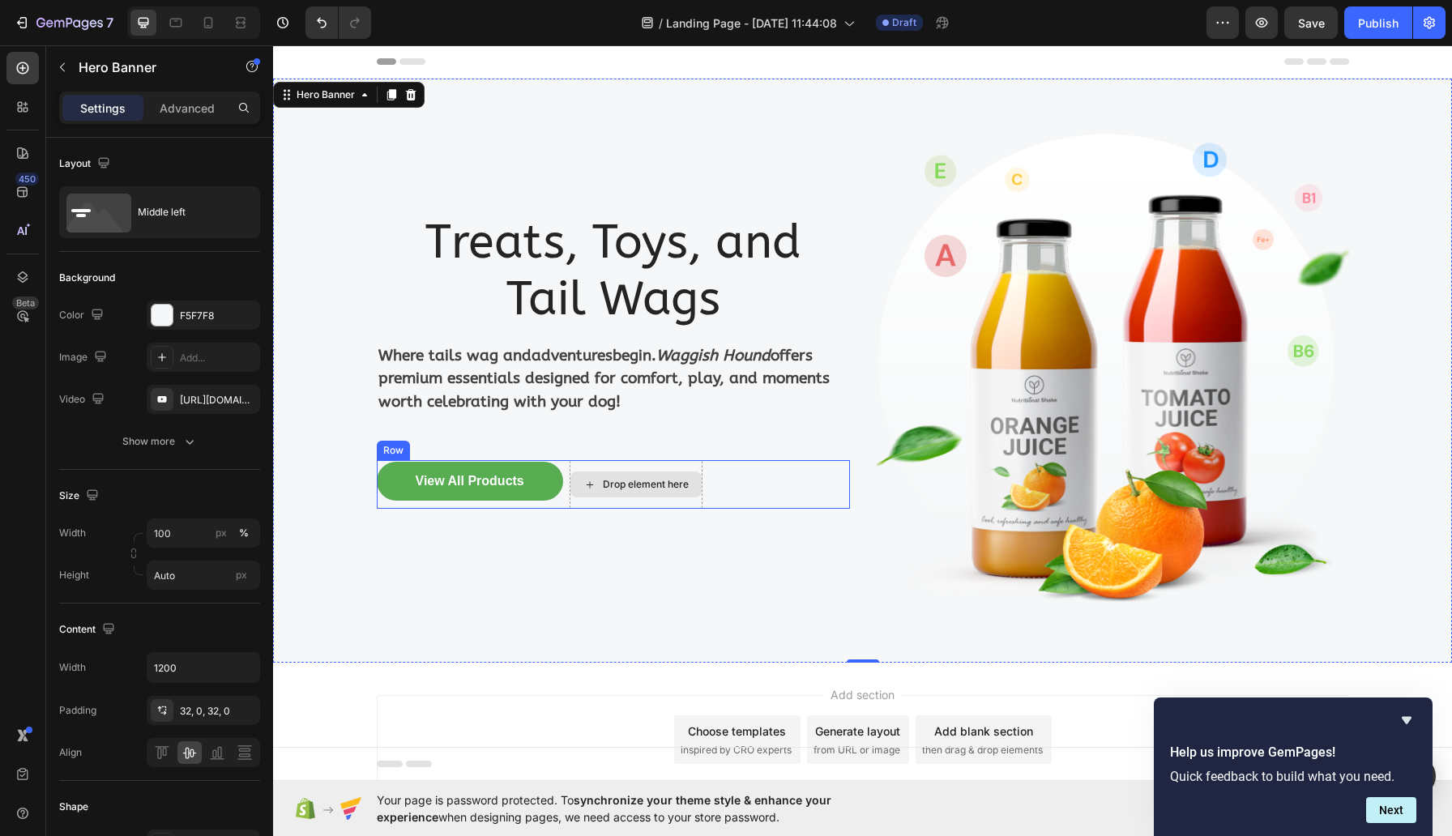
click at [645, 481] on div "Drop element here" at bounding box center [646, 484] width 86 height 13
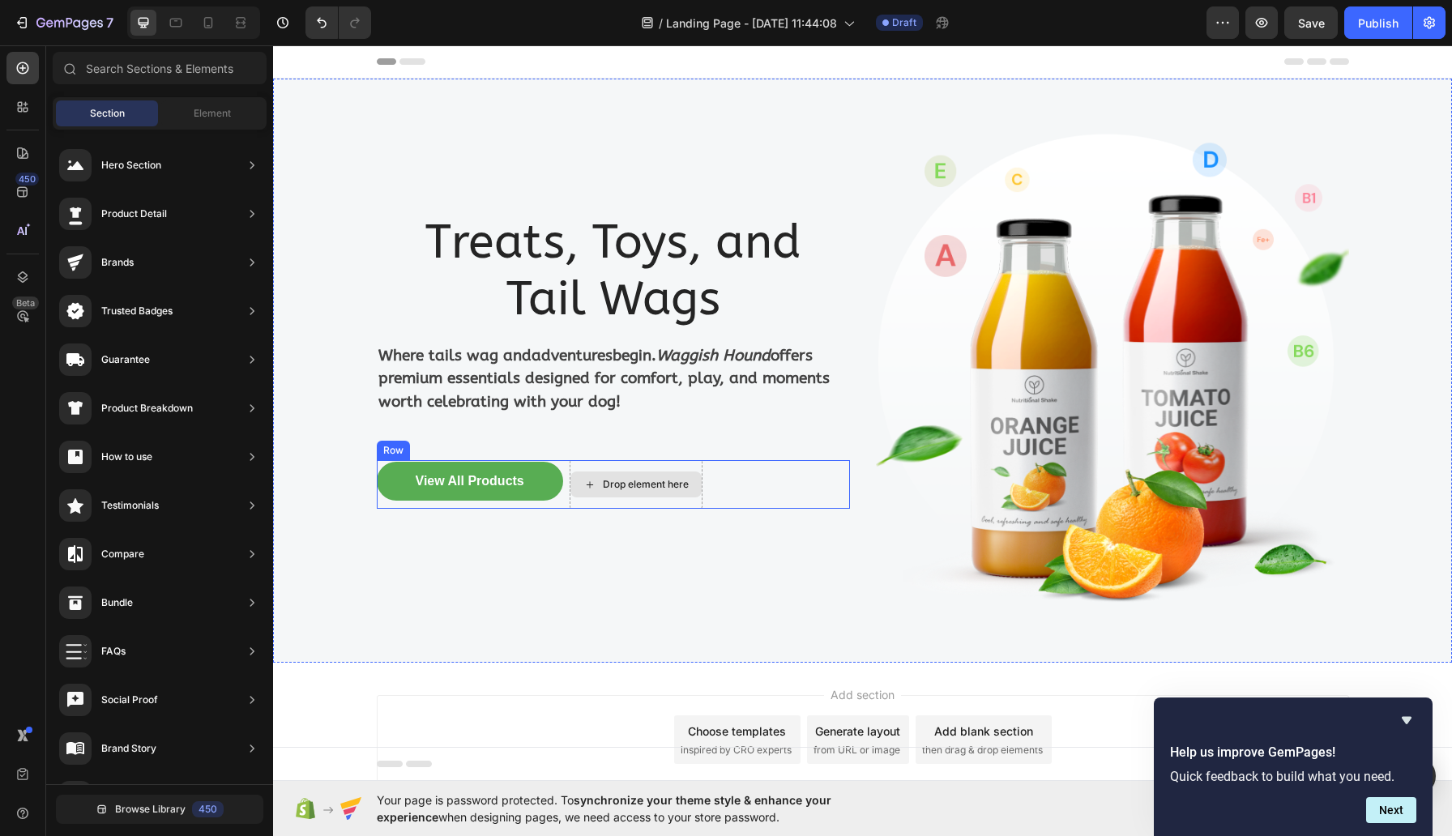
click at [645, 481] on div "Drop element here" at bounding box center [646, 484] width 86 height 13
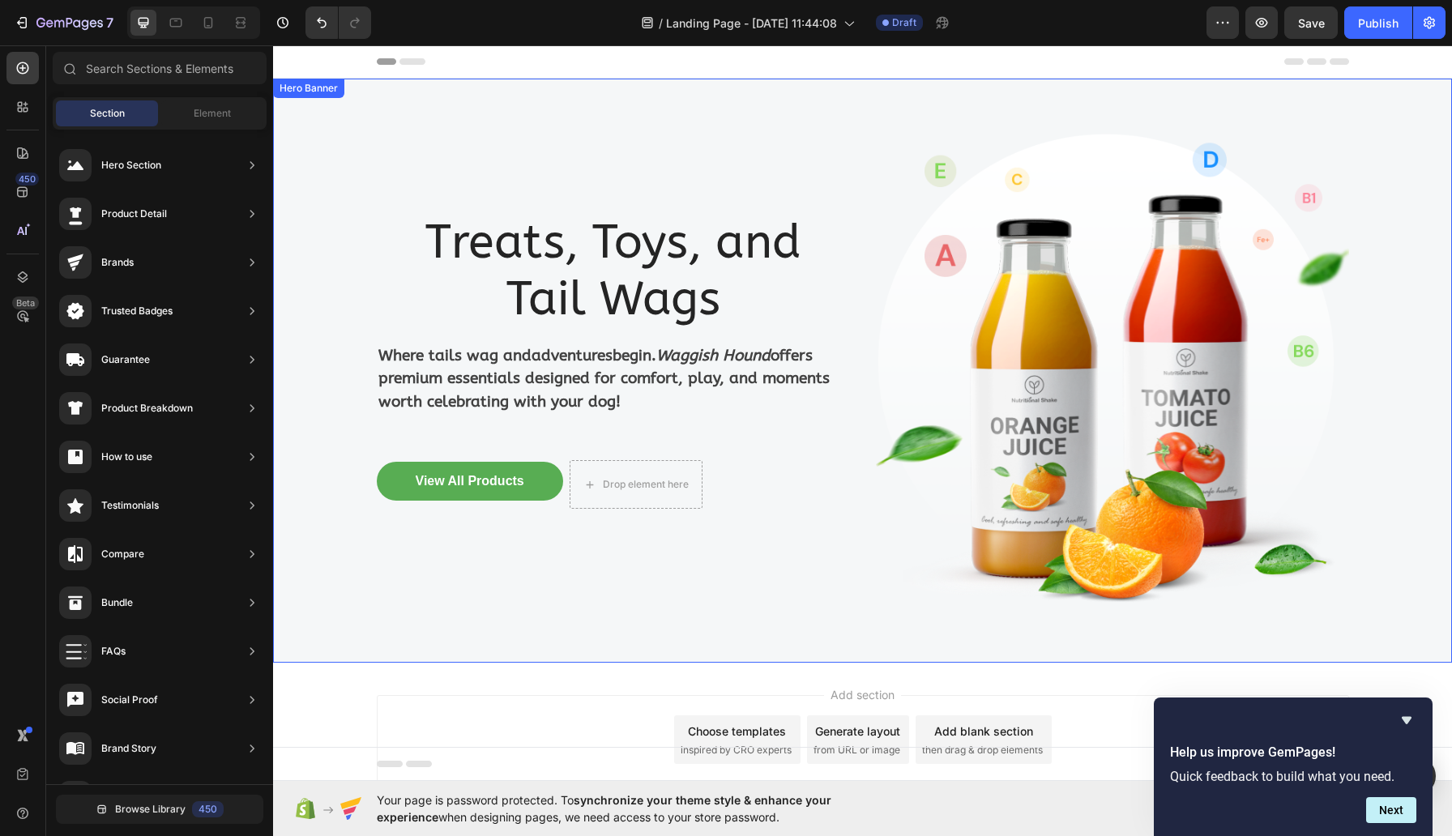
click at [684, 427] on div "Treats, Toys, and Tail Wags Heading Where tails wag and adventures begin. Waggi…" at bounding box center [613, 371] width 473 height 532
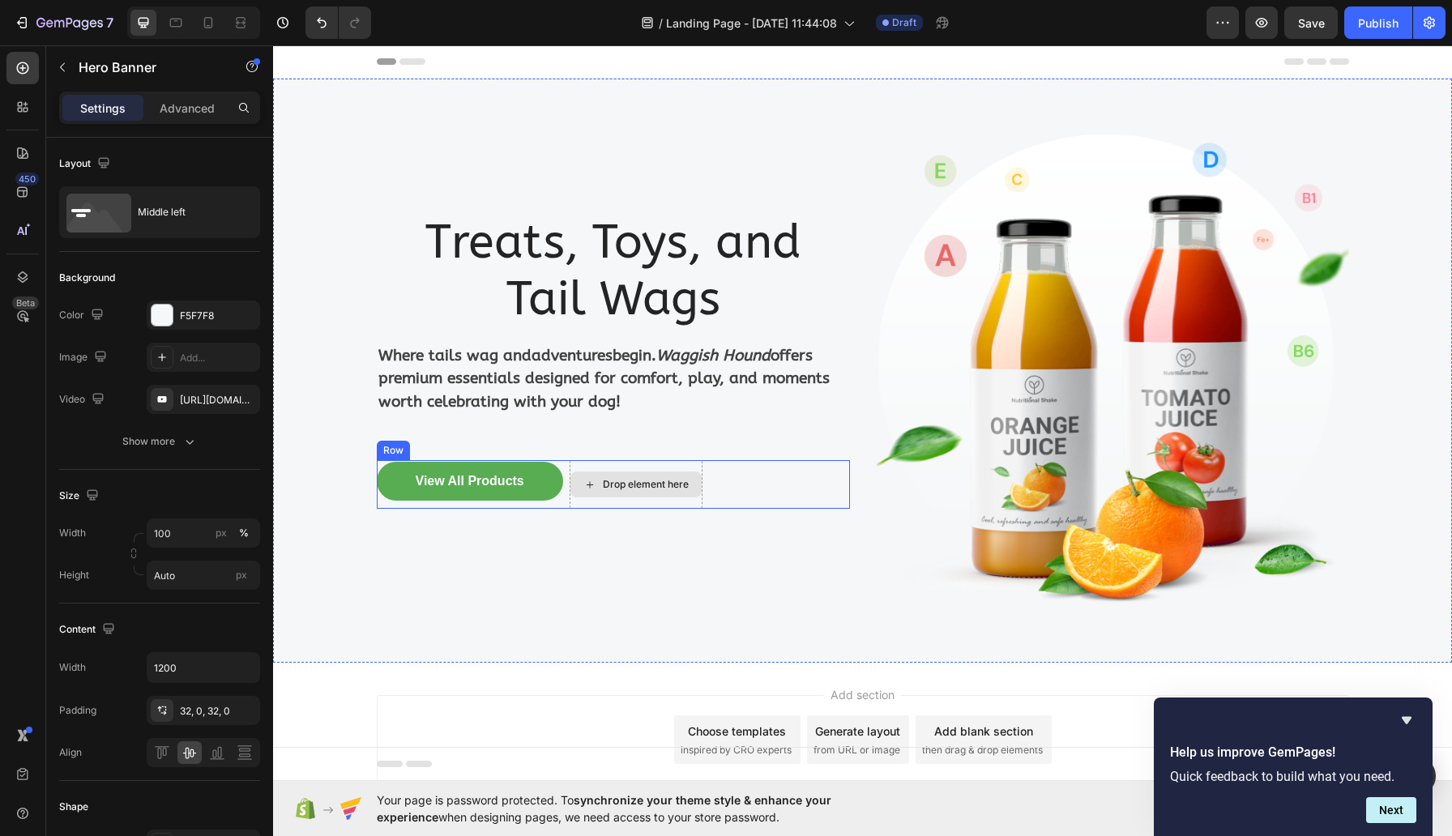
click at [637, 483] on div "Drop element here" at bounding box center [646, 484] width 86 height 13
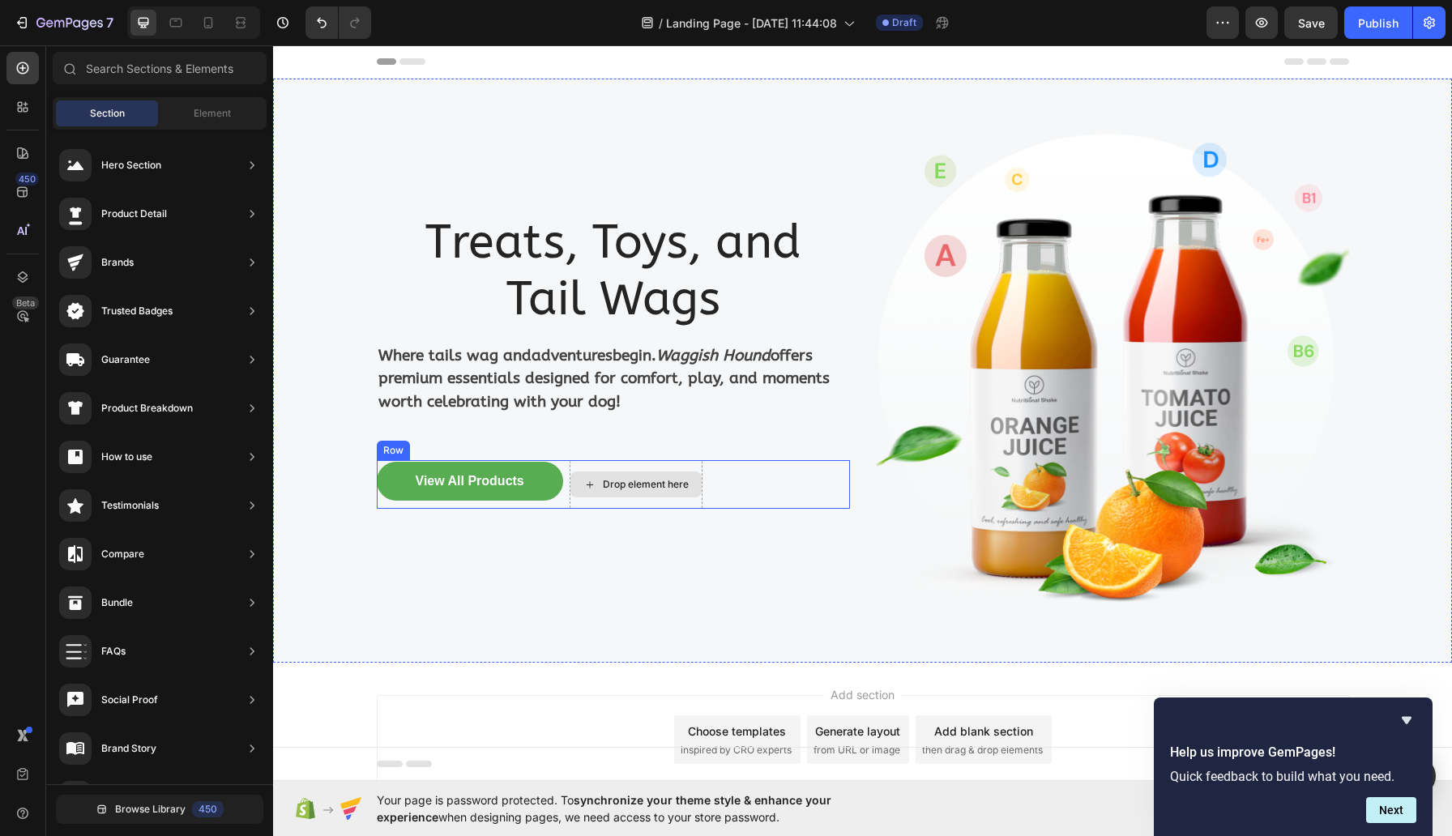
click at [593, 484] on icon at bounding box center [590, 484] width 6 height 6
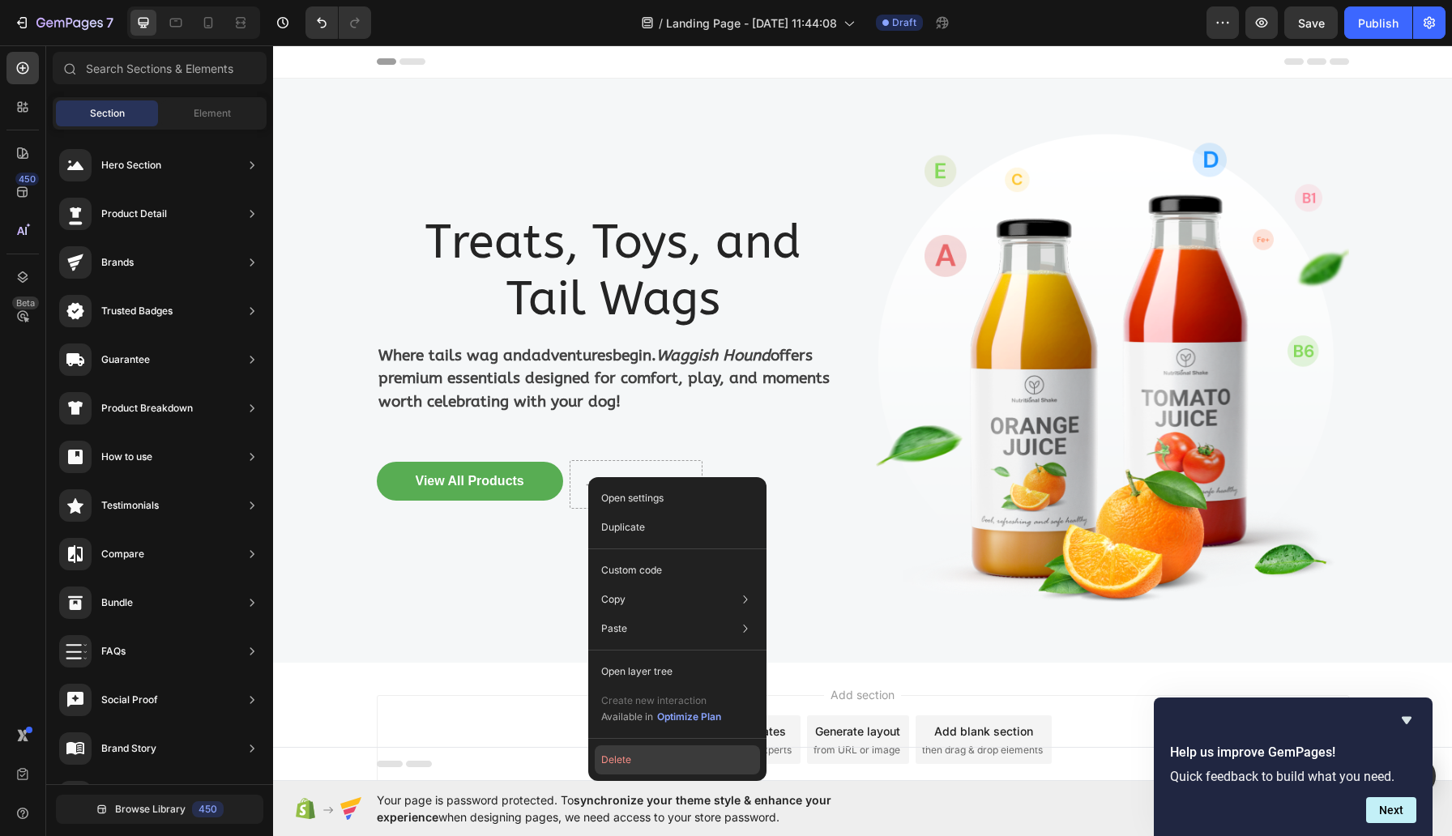
click at [644, 754] on button "Delete" at bounding box center [677, 760] width 165 height 29
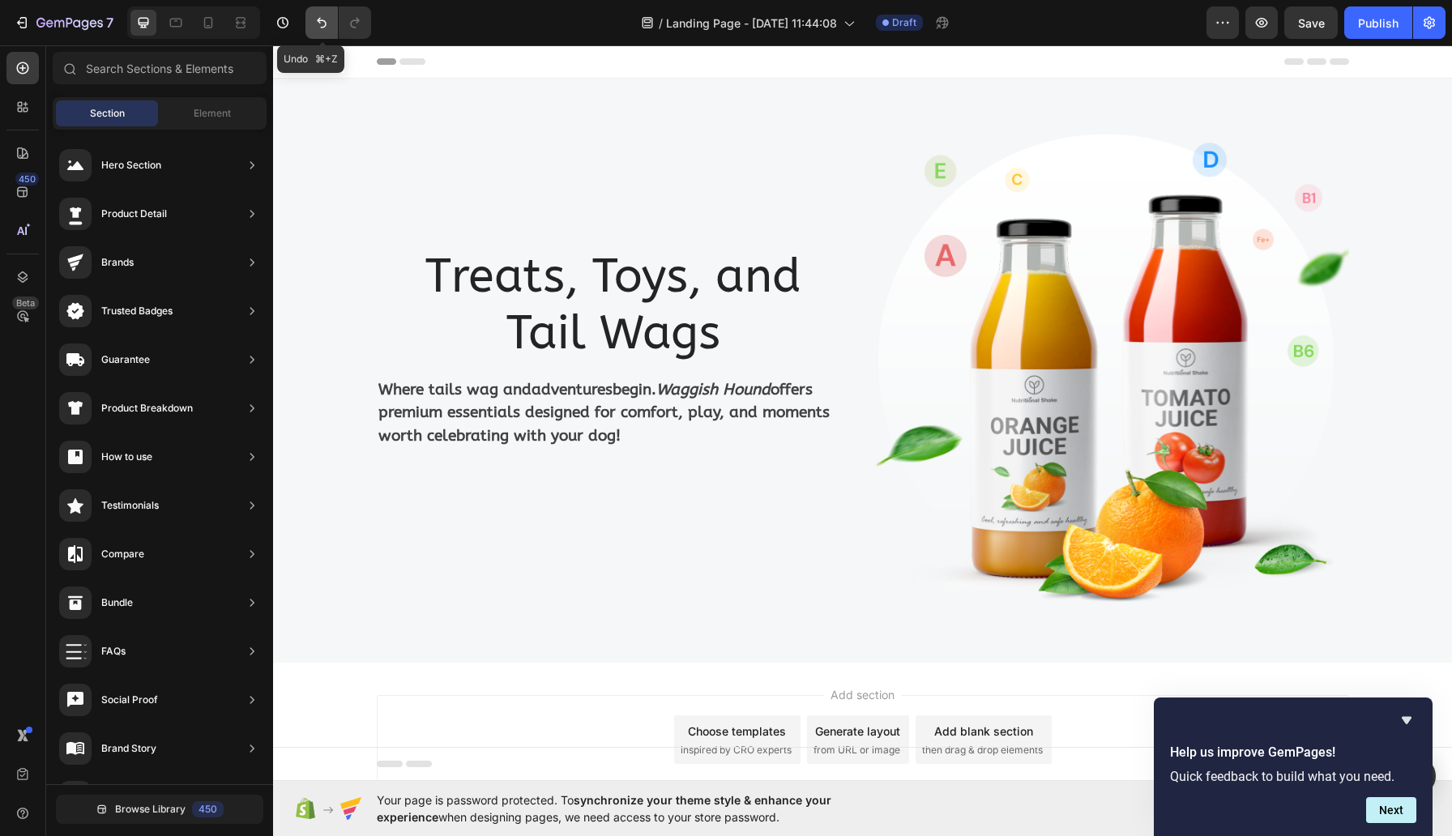
click at [319, 22] on icon "Undo/Redo" at bounding box center [322, 23] width 10 height 11
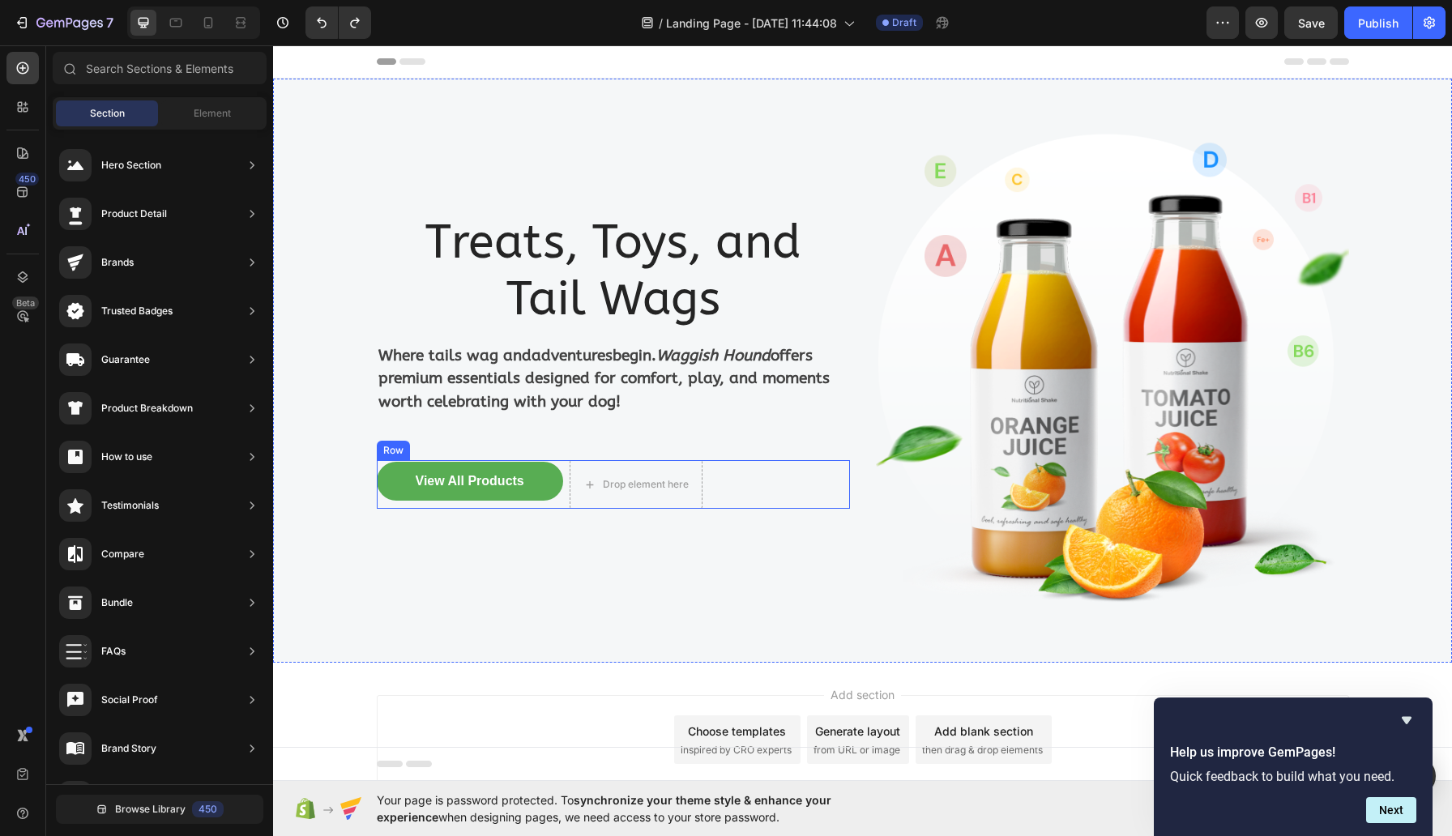
click at [787, 479] on div "View All Products Button Drop element here Row" at bounding box center [613, 484] width 473 height 49
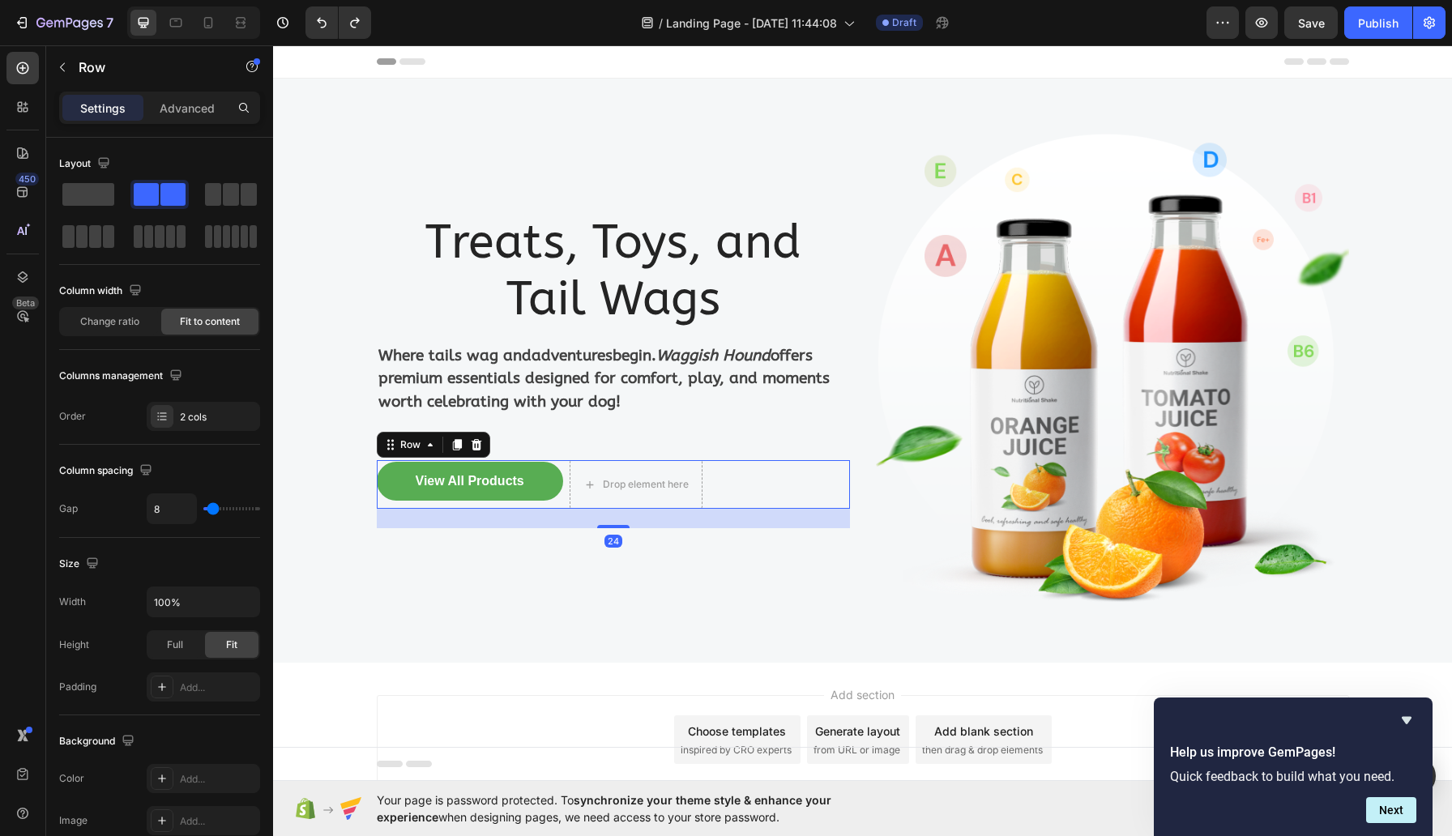
click at [787, 479] on div "View All Products Button Drop element here Row 24" at bounding box center [613, 484] width 473 height 49
click at [393, 449] on icon at bounding box center [392, 449] width 2 height 2
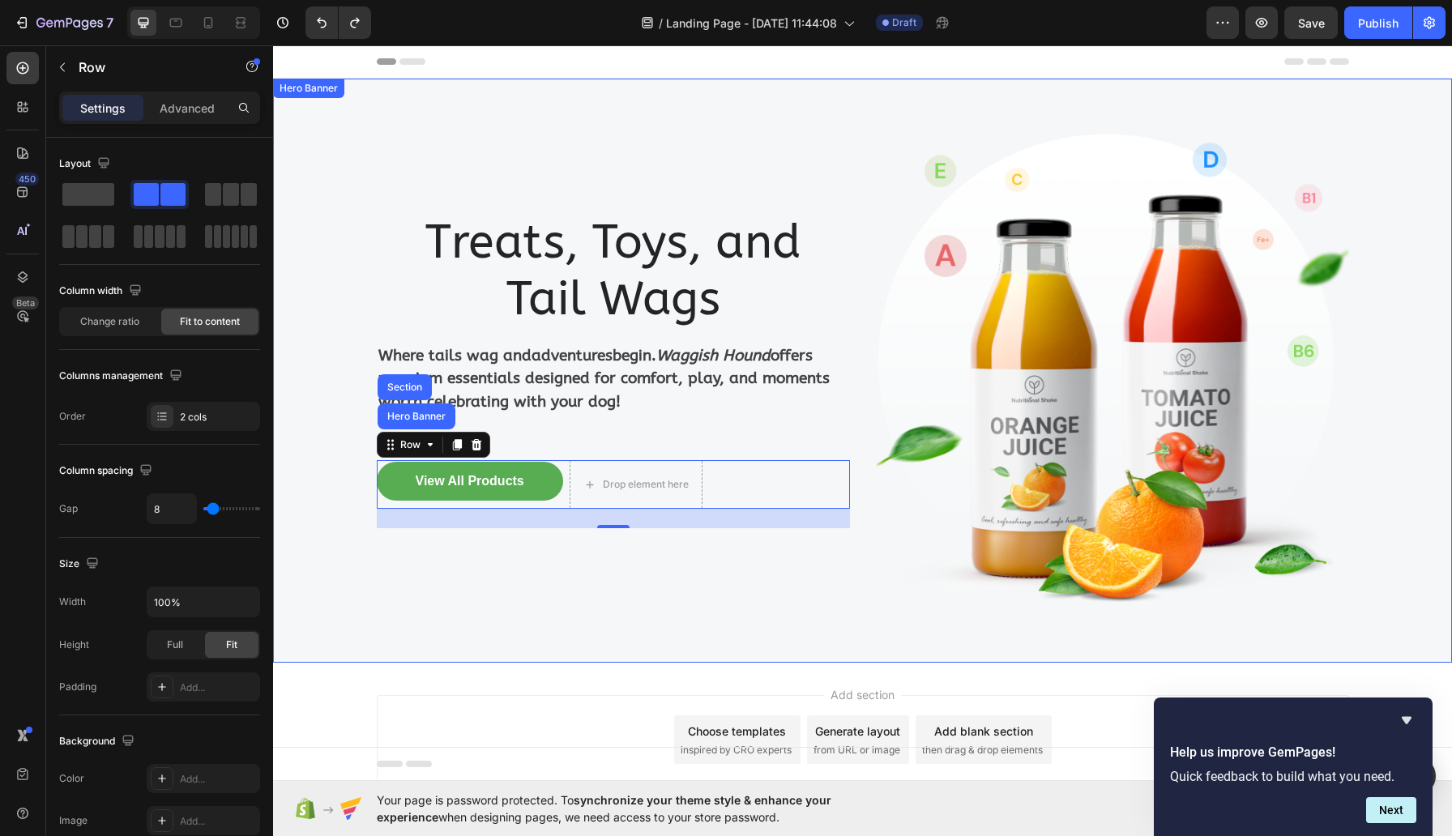
click at [608, 560] on div "Treats, Toys, and Tail Wags Heading Where tails wag and adventures begin. Waggi…" at bounding box center [613, 371] width 473 height 532
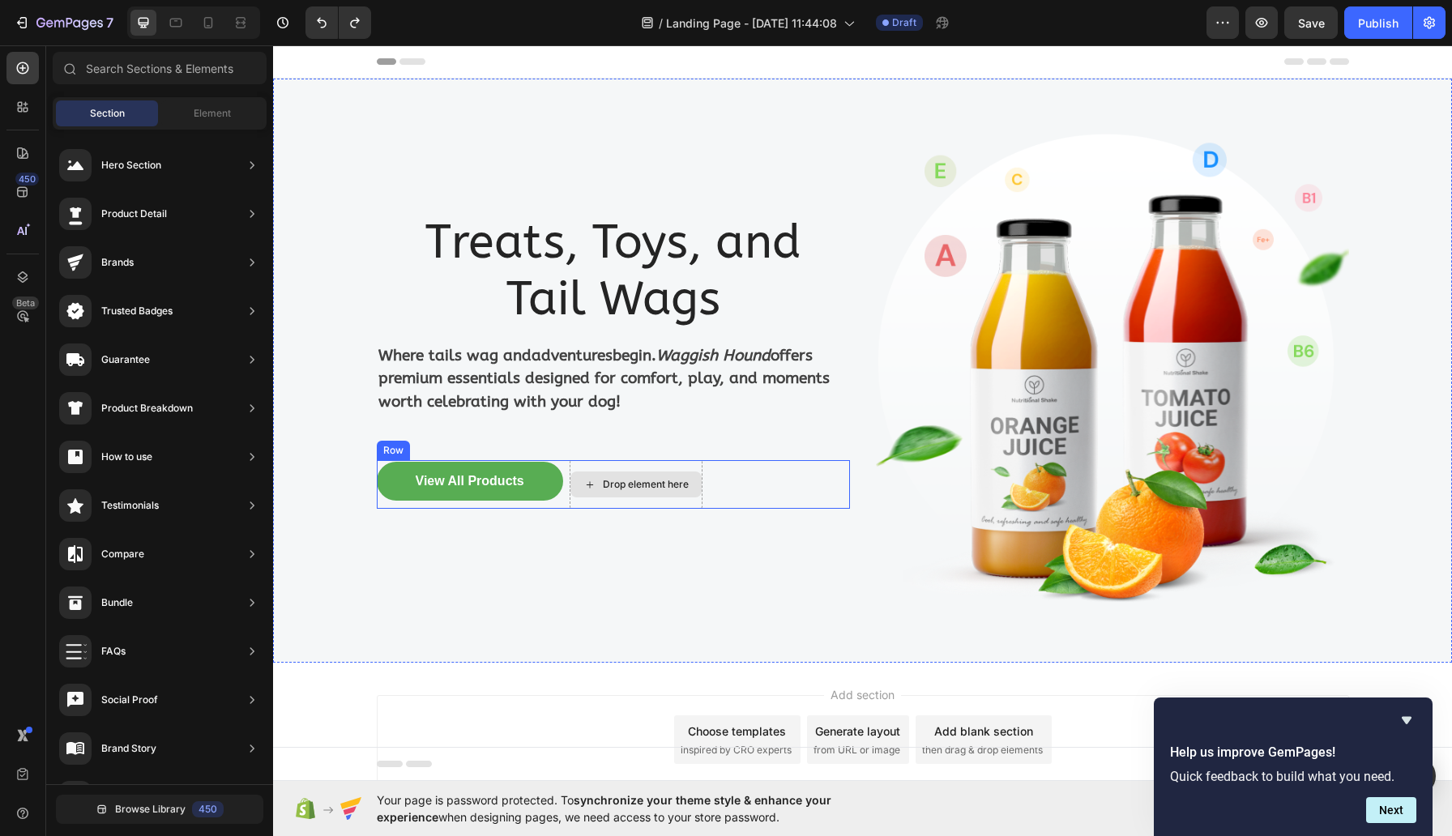
click at [654, 494] on div "Drop element here" at bounding box center [635, 485] width 131 height 26
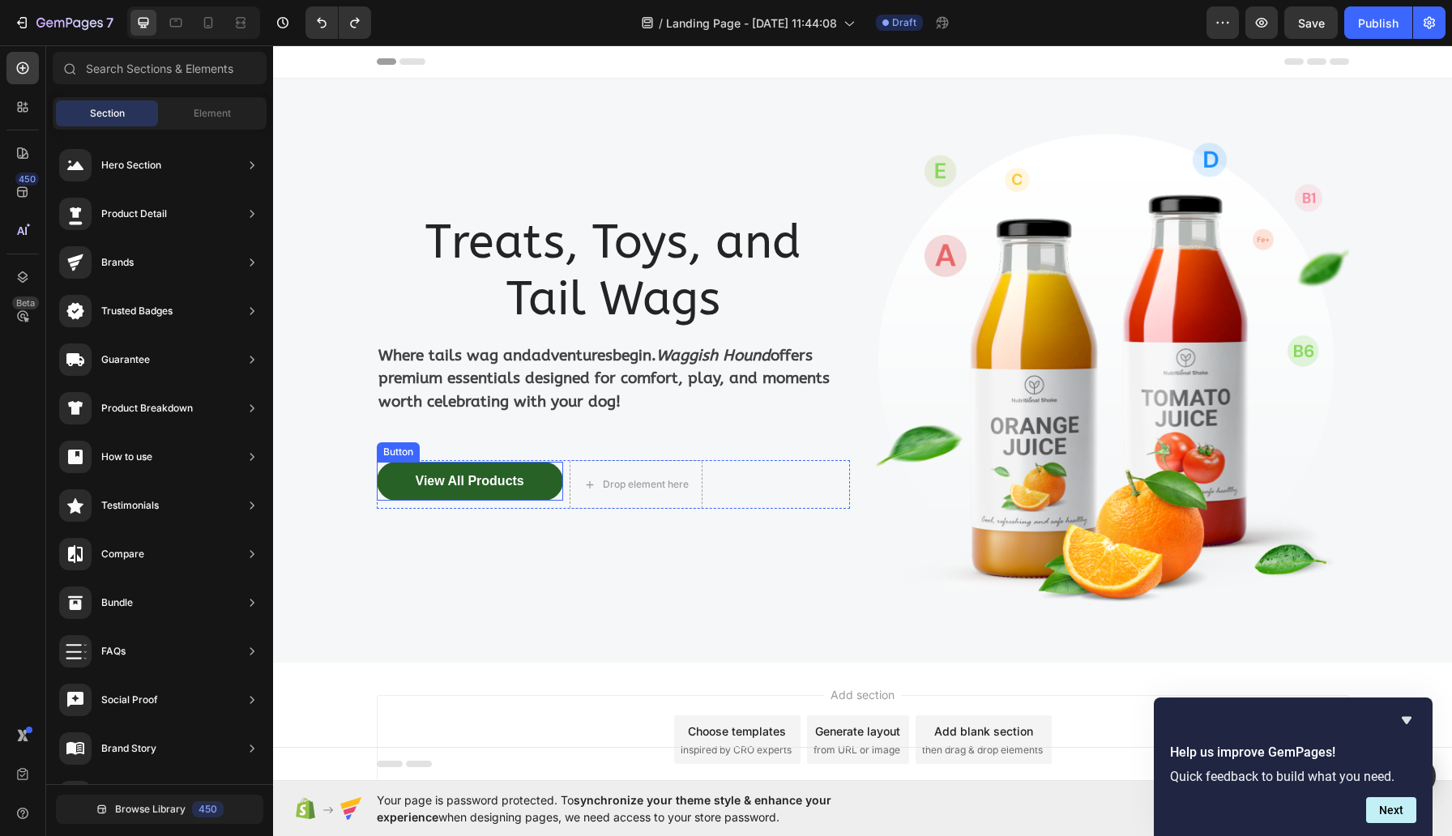
click at [536, 464] on button "View All Products" at bounding box center [470, 481] width 186 height 39
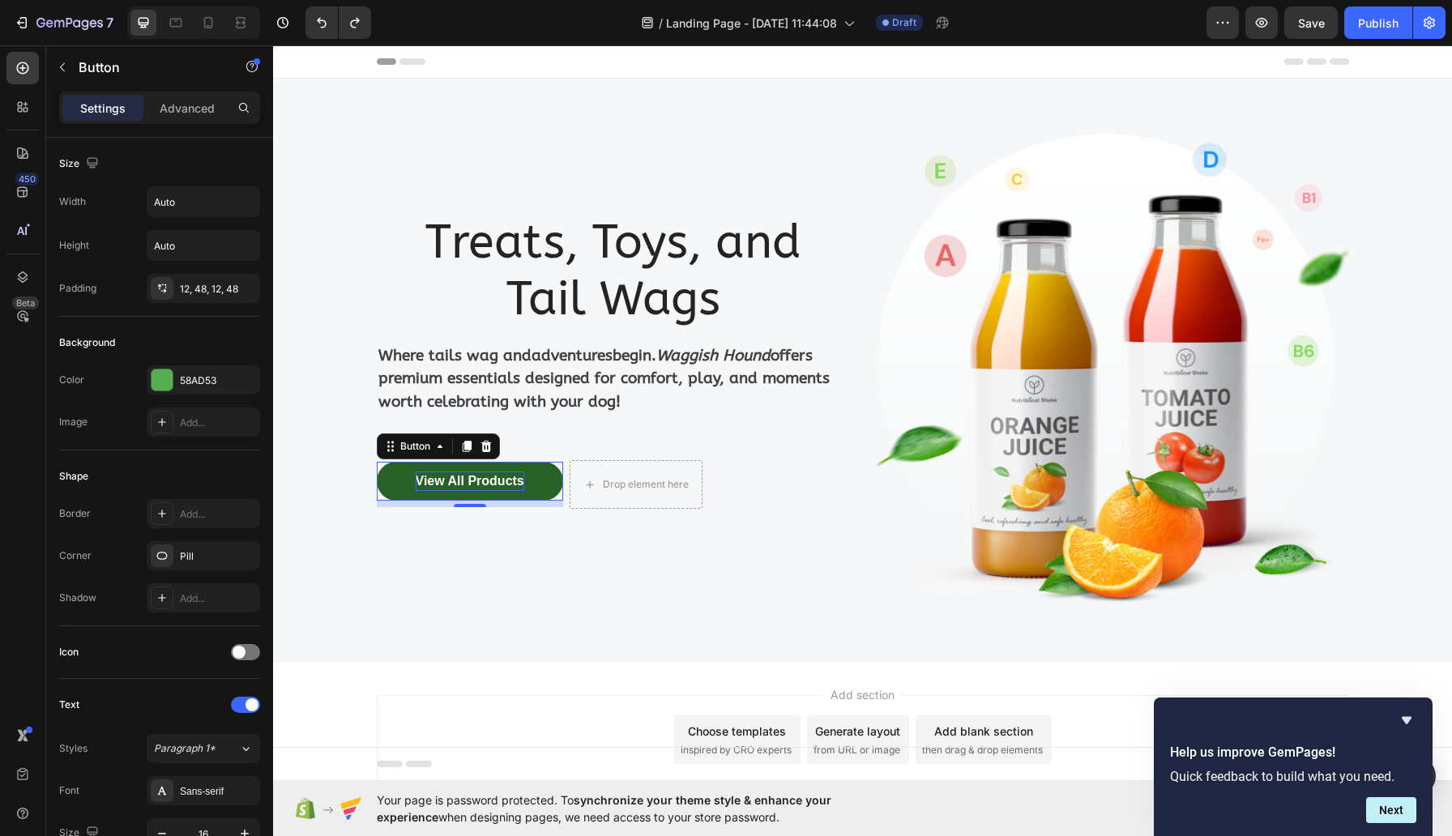
click at [457, 485] on div "View All Products" at bounding box center [470, 481] width 109 height 19
click at [457, 485] on p "View All Products" at bounding box center [470, 481] width 109 height 19
click at [455, 493] on button "View All Products" at bounding box center [470, 481] width 186 height 39
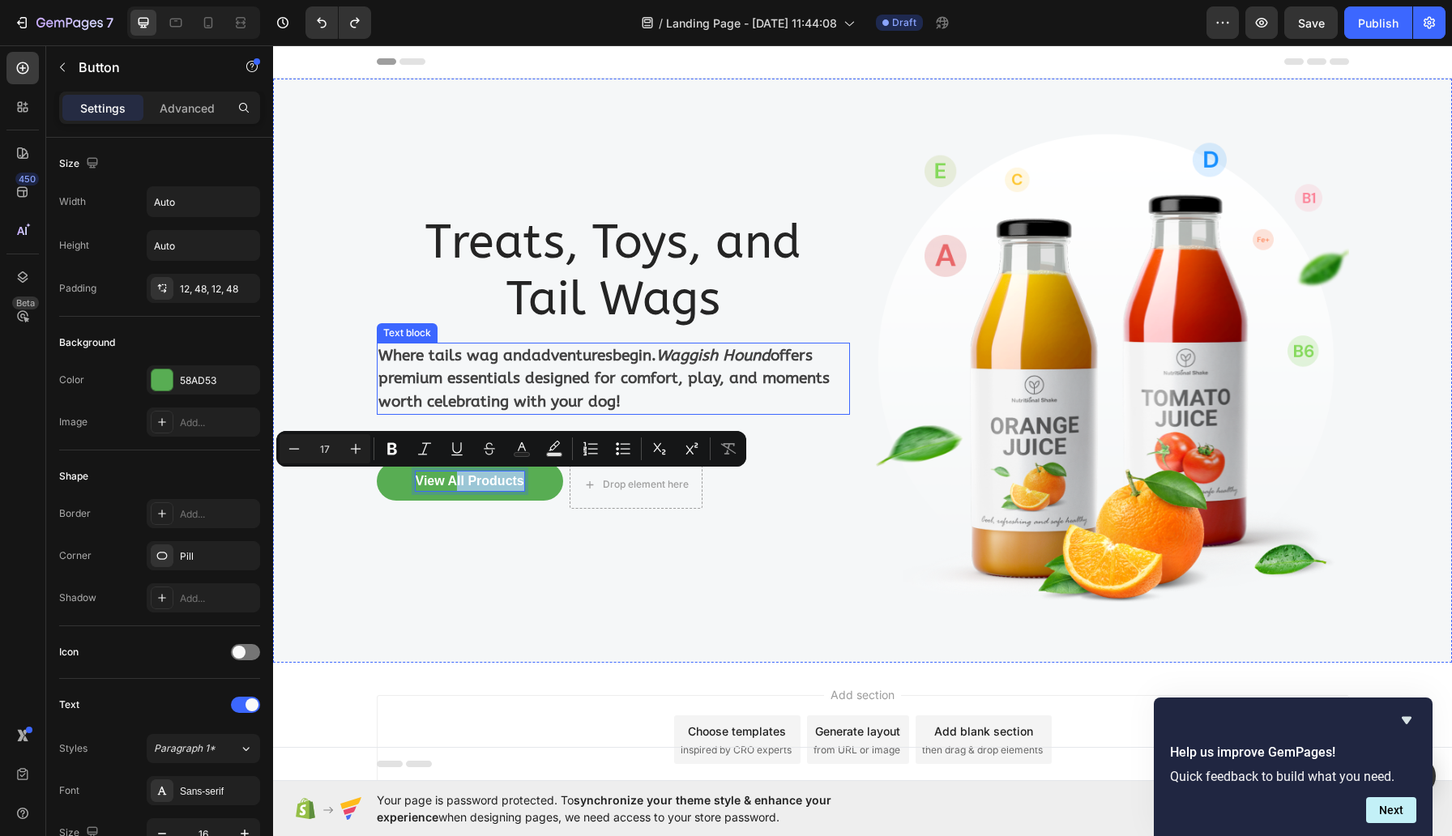
click at [699, 382] on p "Where tails wag and adventures begin. Waggish Hound offers premium essentials d…" at bounding box center [613, 379] width 470 height 70
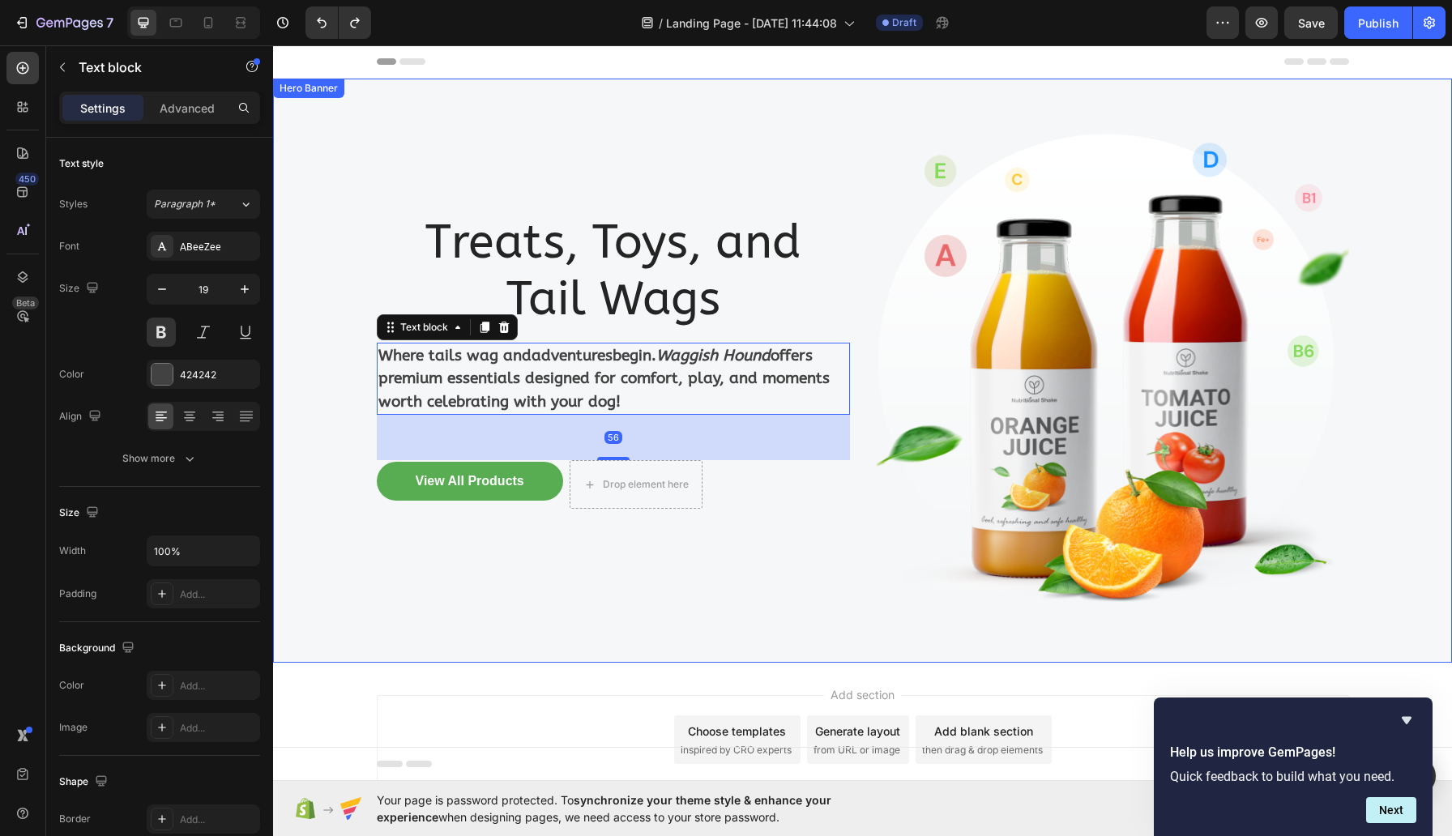
click at [806, 548] on div "Treats, Toys, and Tail Wags Heading Where tails wag and adventures begin. Waggi…" at bounding box center [613, 371] width 473 height 532
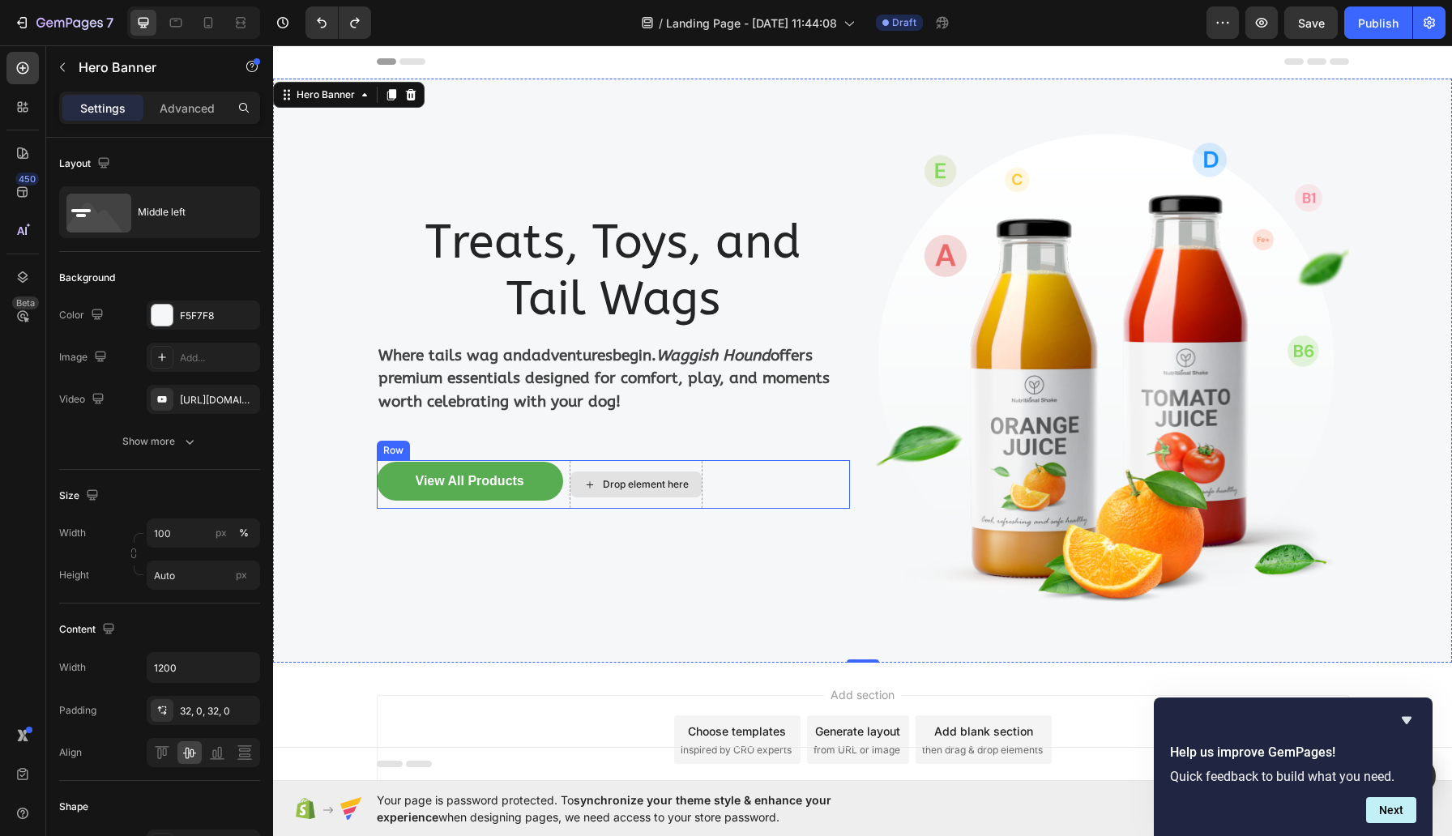
click at [596, 481] on icon at bounding box center [589, 485] width 13 height 14
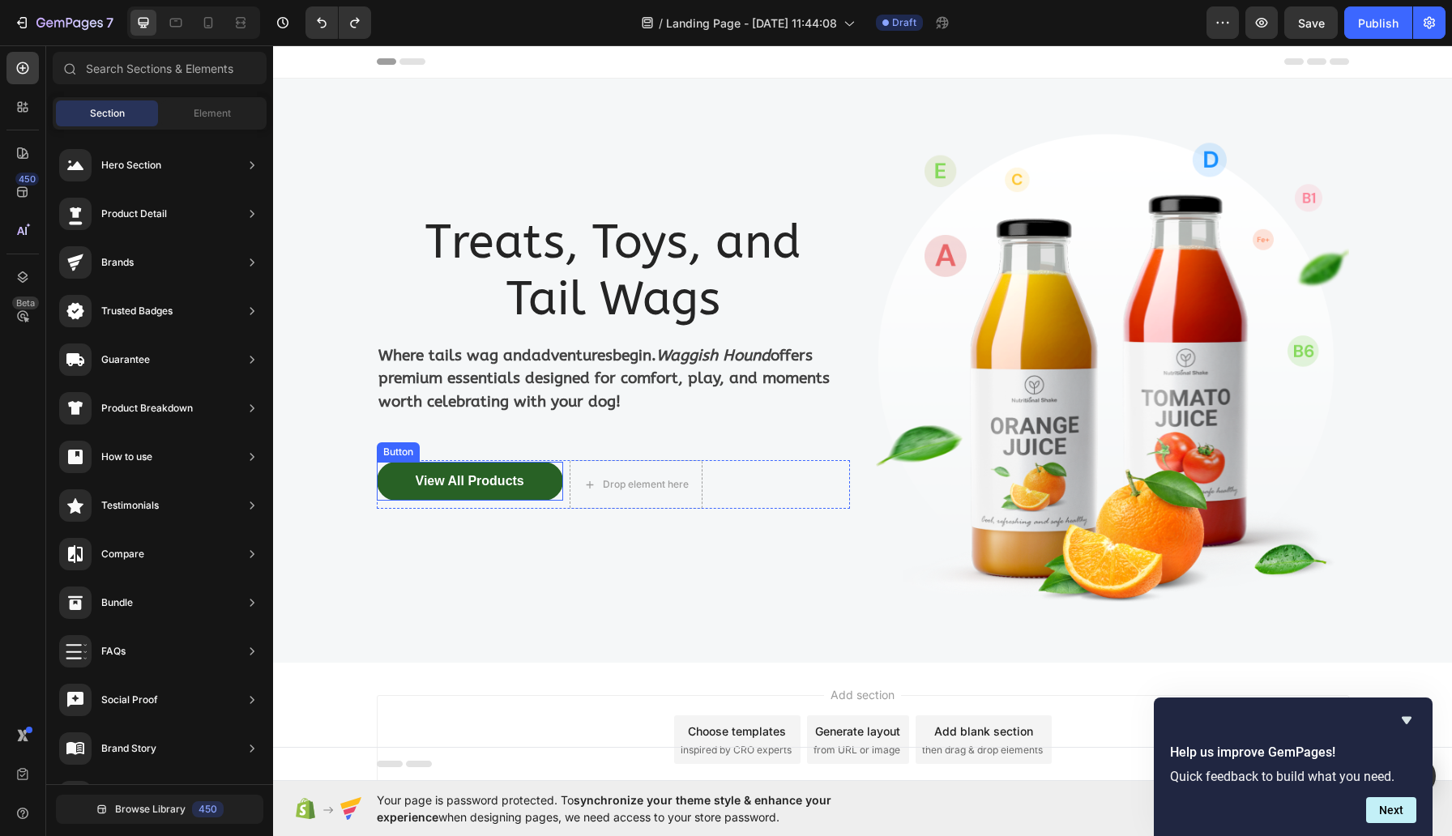
click at [472, 467] on button "View All Products" at bounding box center [470, 481] width 186 height 39
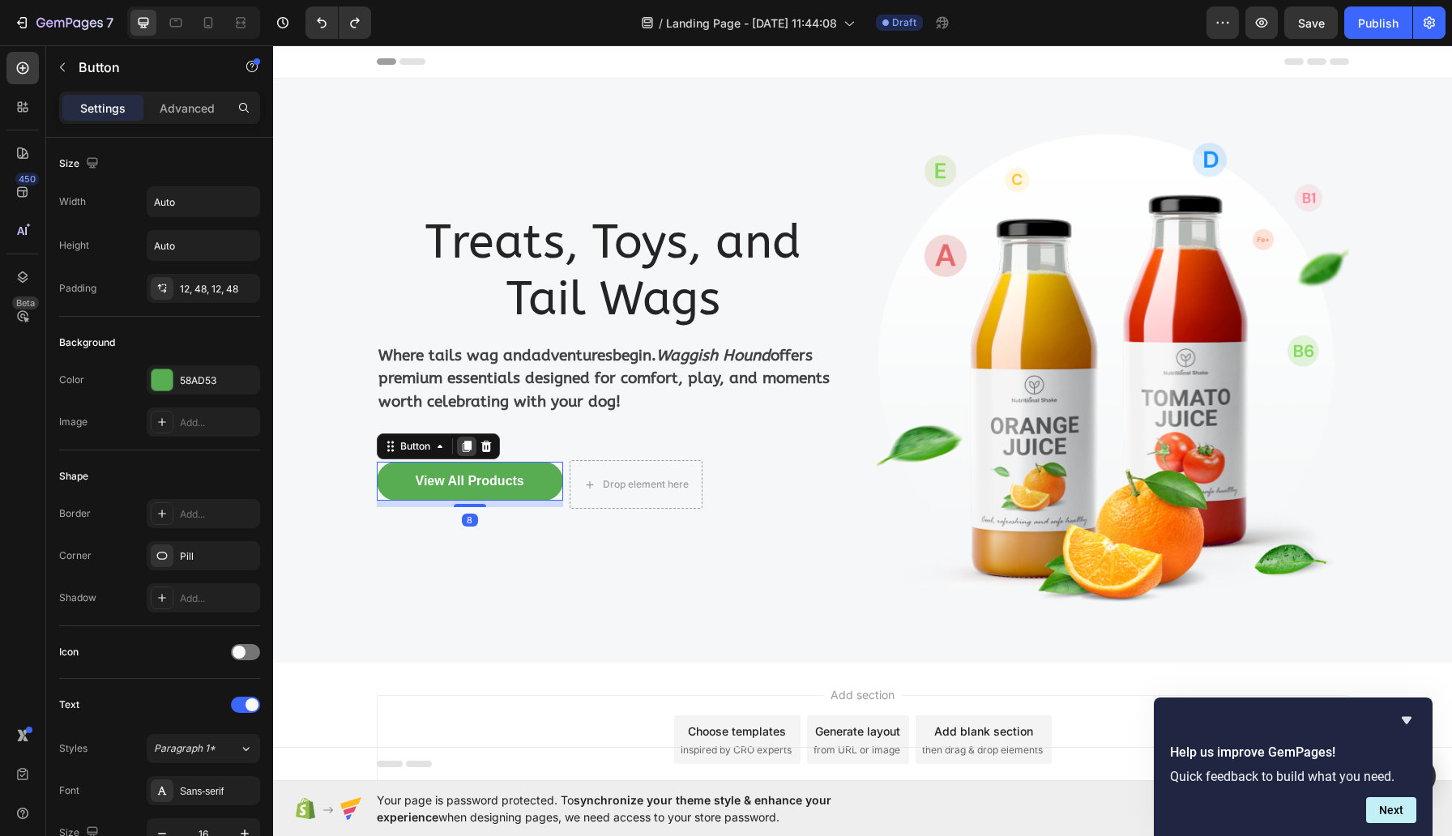
click at [471, 451] on icon at bounding box center [466, 446] width 9 height 11
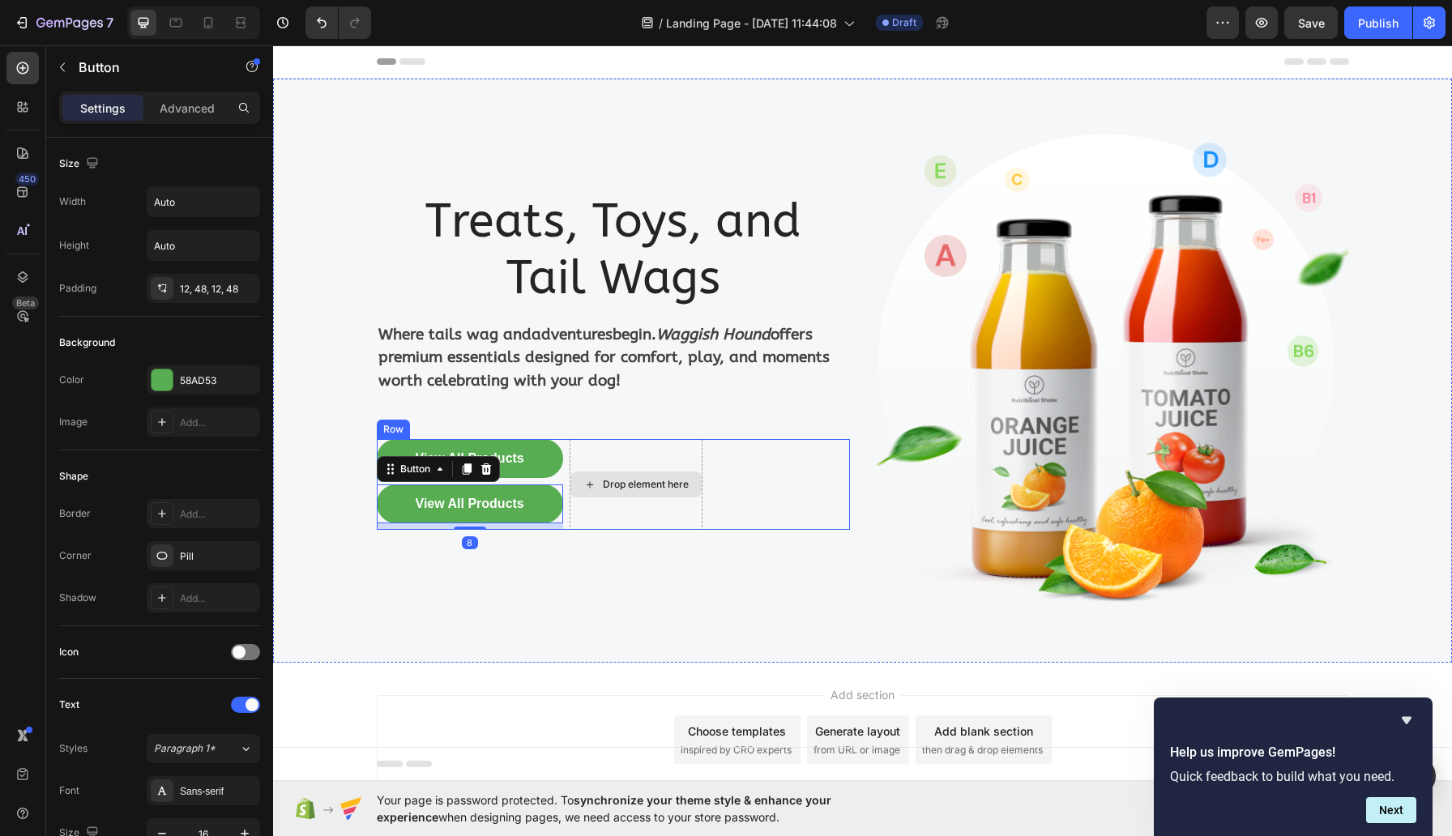
click at [623, 506] on div "Drop element here" at bounding box center [636, 484] width 133 height 91
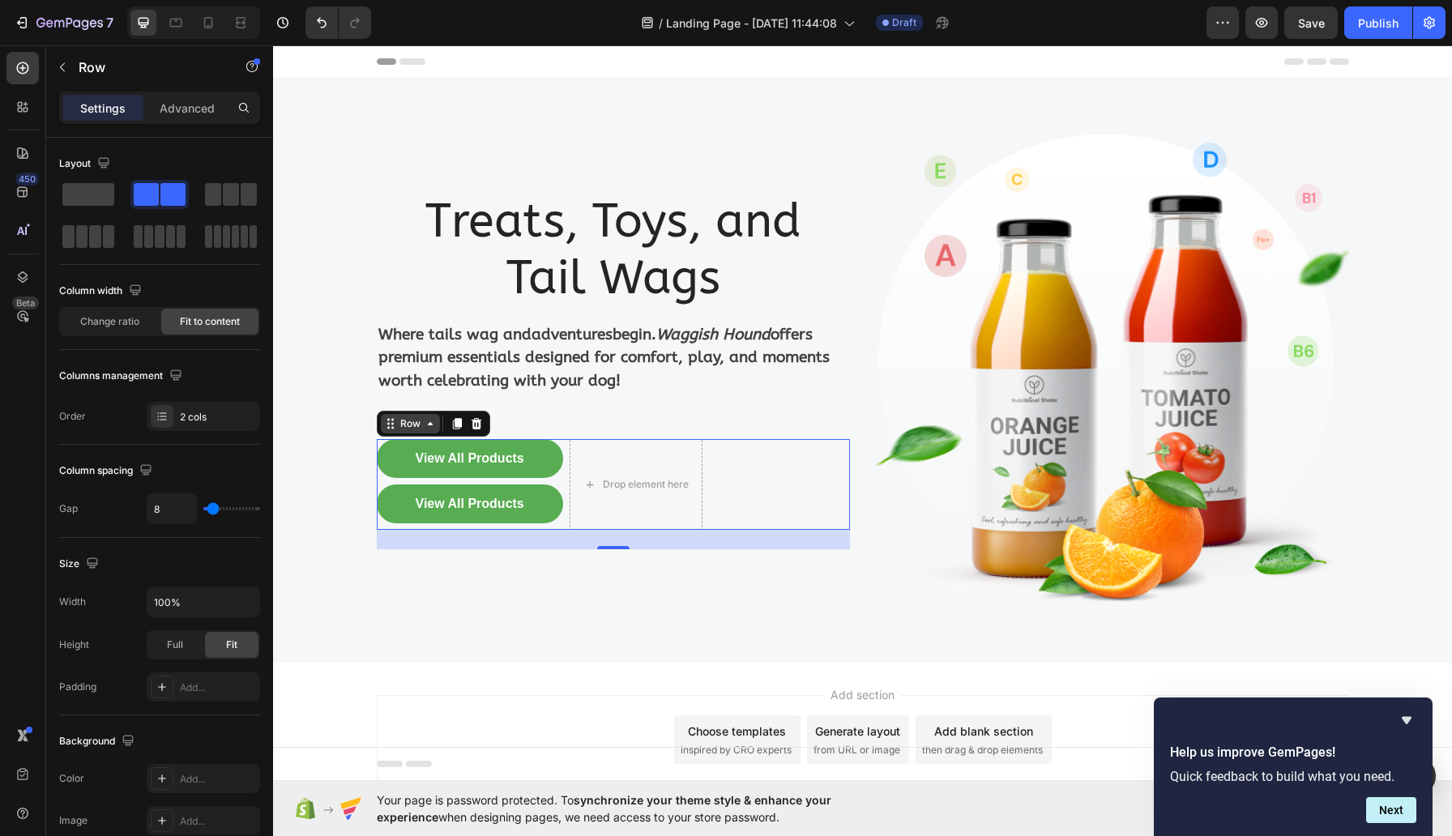
click at [394, 427] on icon at bounding box center [390, 423] width 13 height 13
click at [616, 463] on div "Drop element here" at bounding box center [636, 484] width 133 height 91
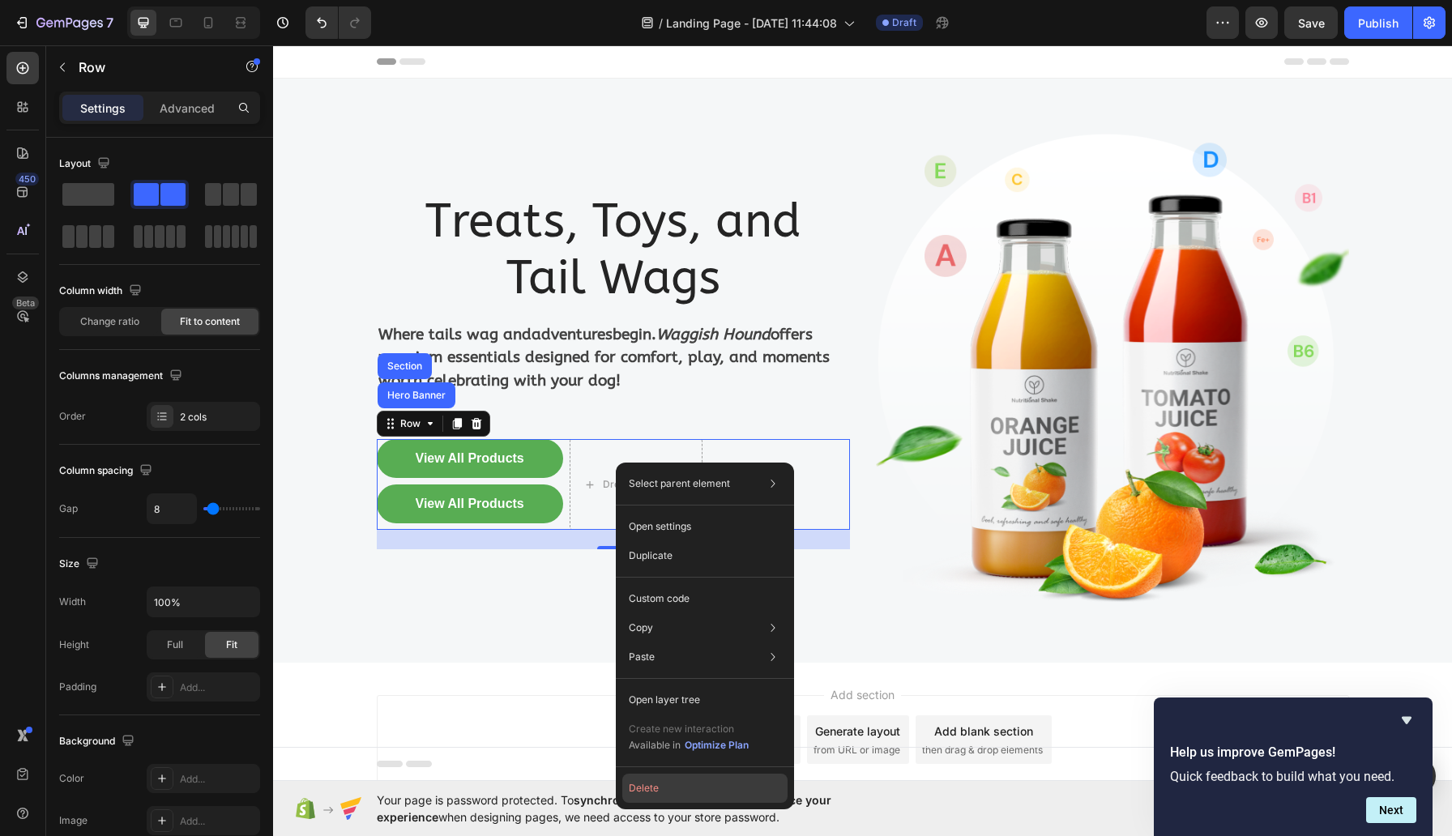
click at [675, 783] on button "Delete" at bounding box center [704, 788] width 165 height 29
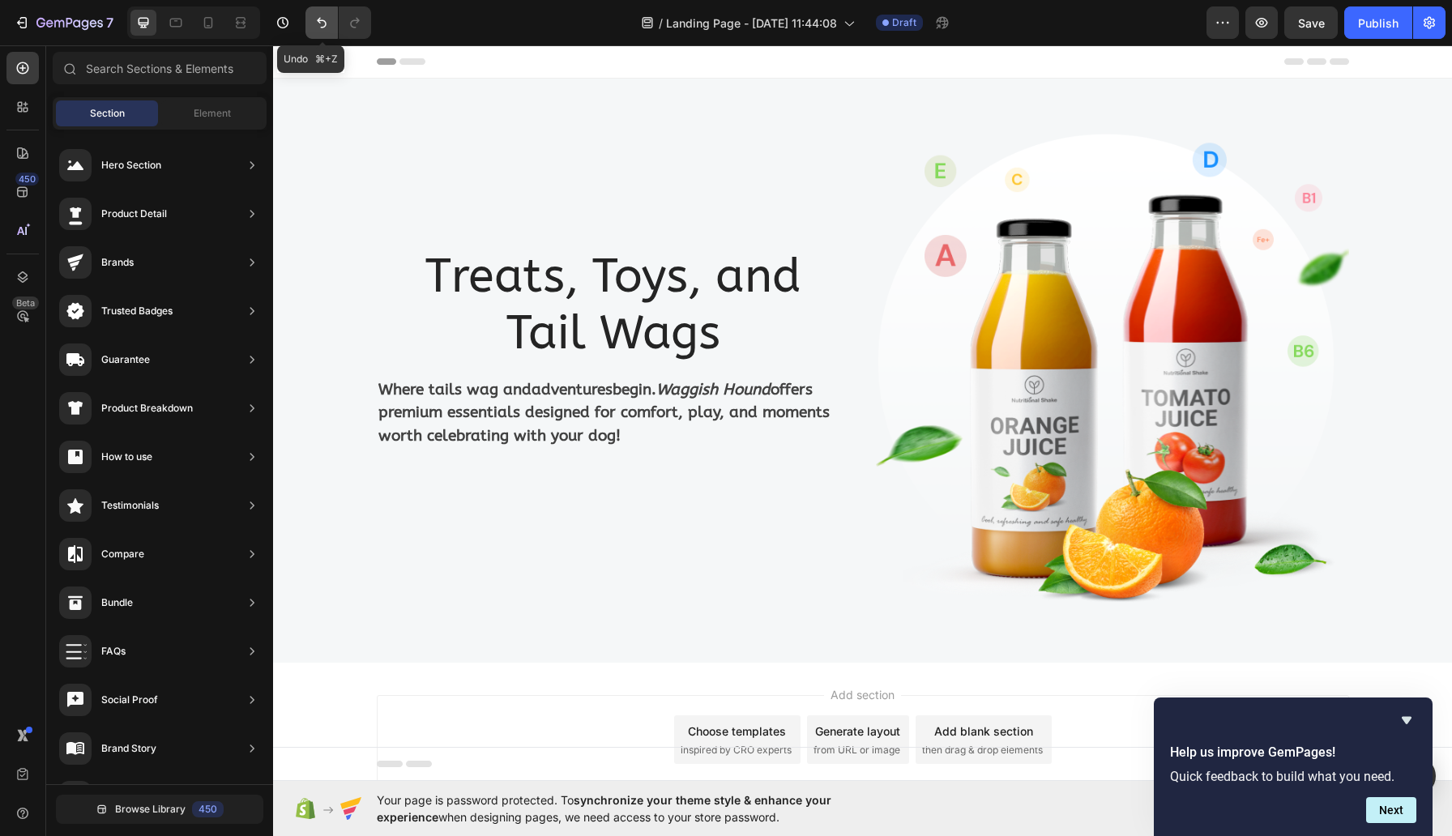
click at [322, 20] on icon "Undo/Redo" at bounding box center [322, 23] width 10 height 11
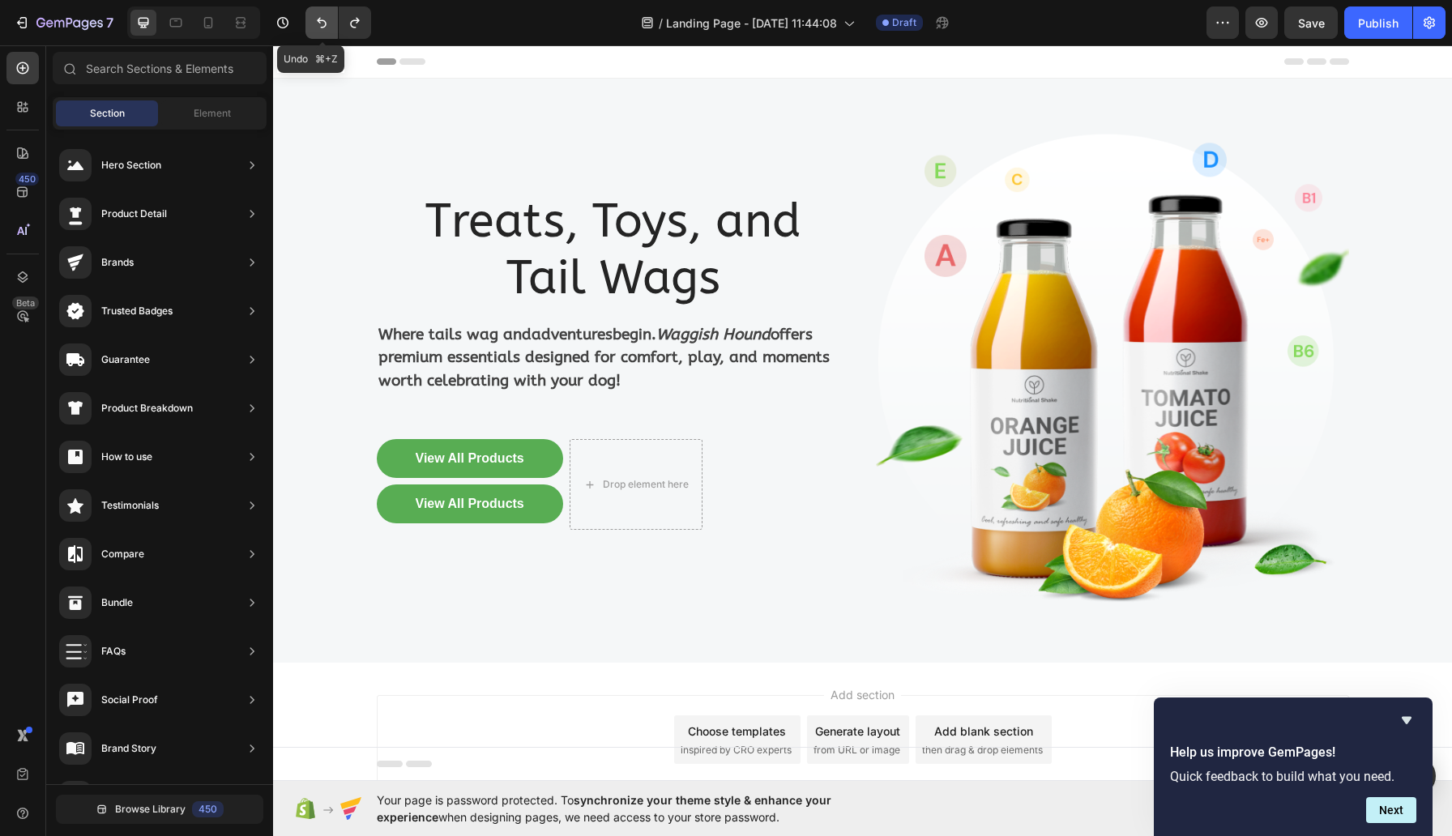
click at [322, 20] on icon "Undo/Redo" at bounding box center [322, 23] width 10 height 11
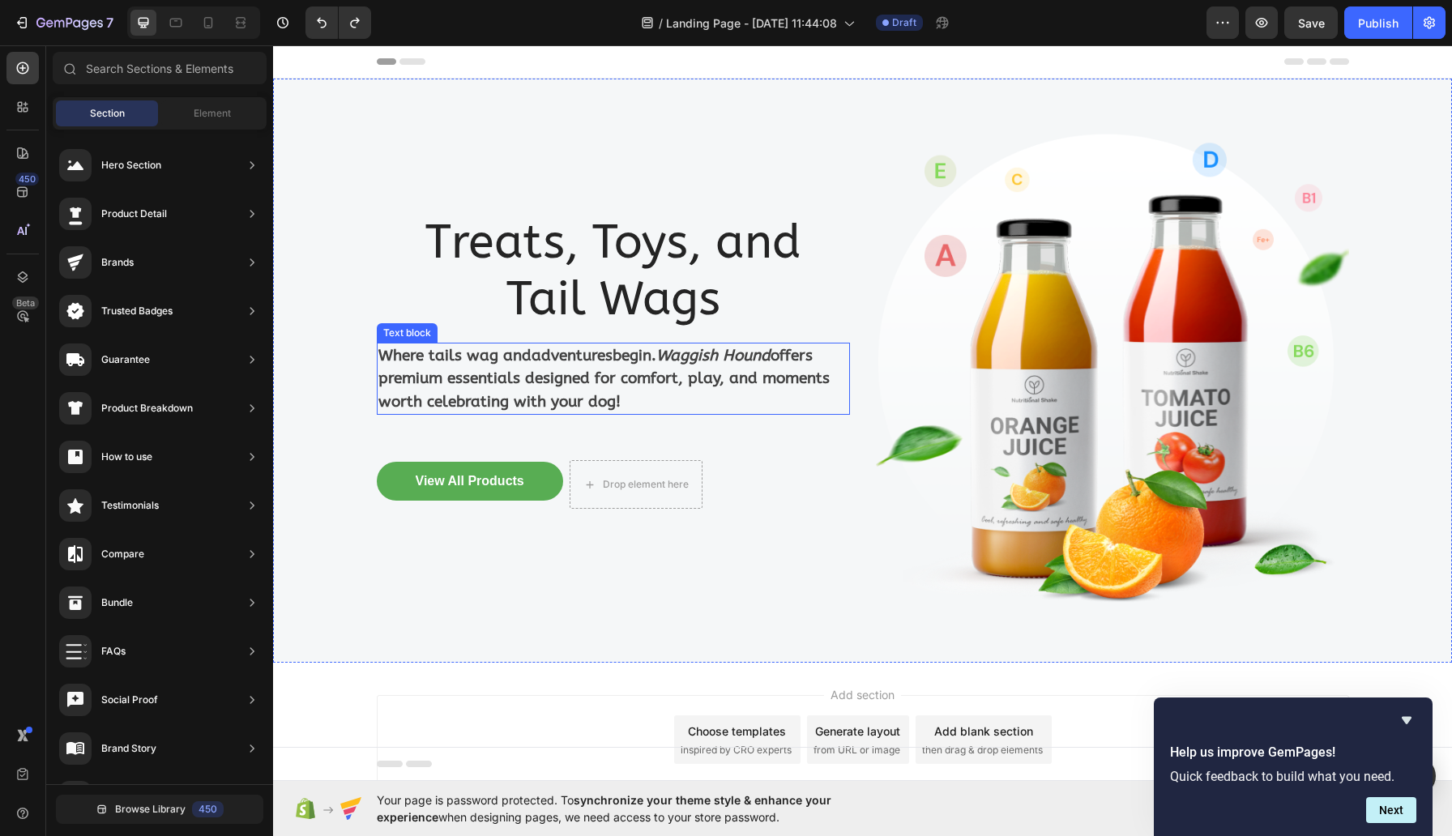
click at [531, 372] on p "Where tails wag and adventures begin. Waggish Hound offers premium essentials d…" at bounding box center [613, 379] width 470 height 70
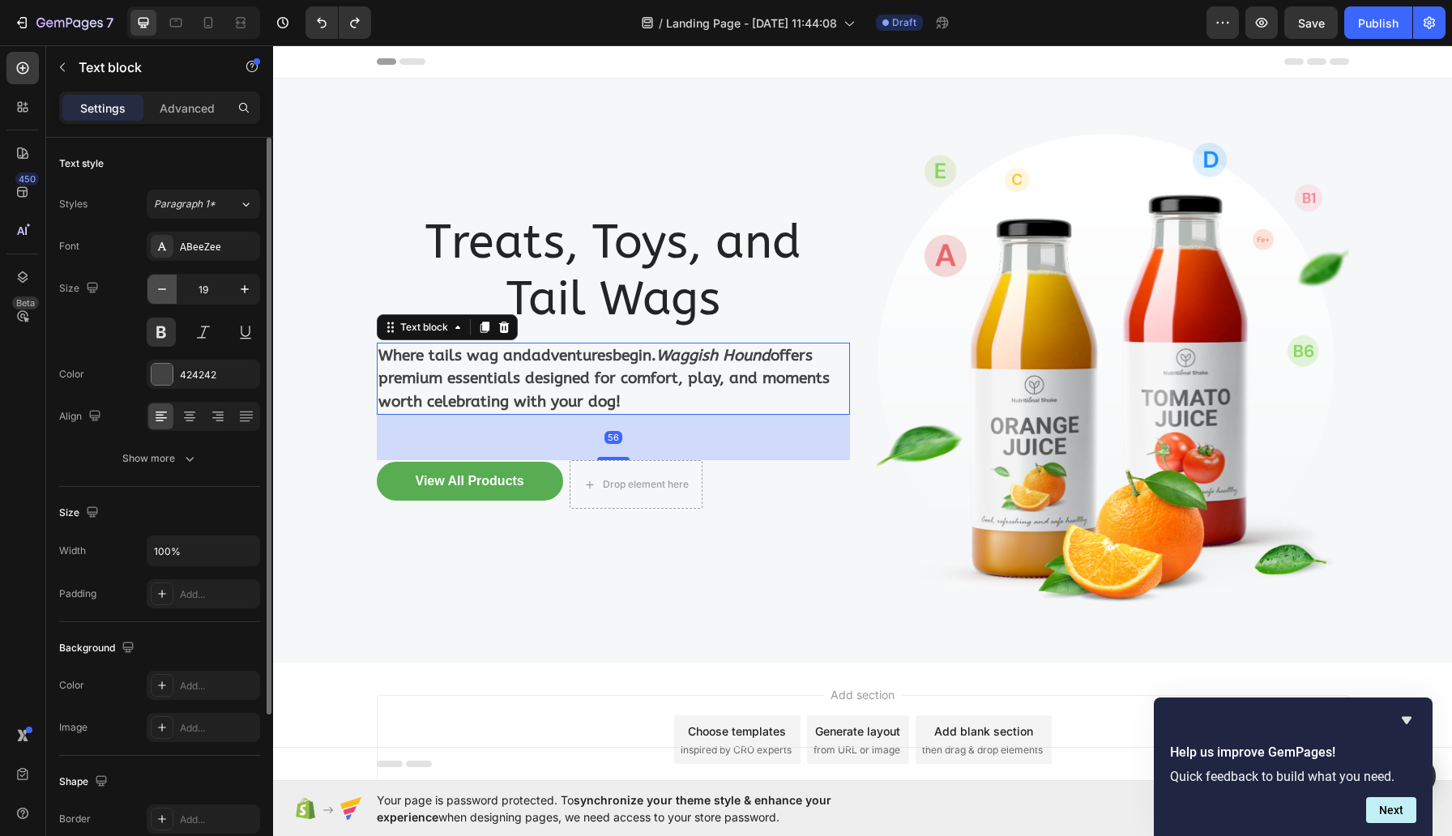
click at [169, 292] on icon "button" at bounding box center [162, 289] width 16 height 16
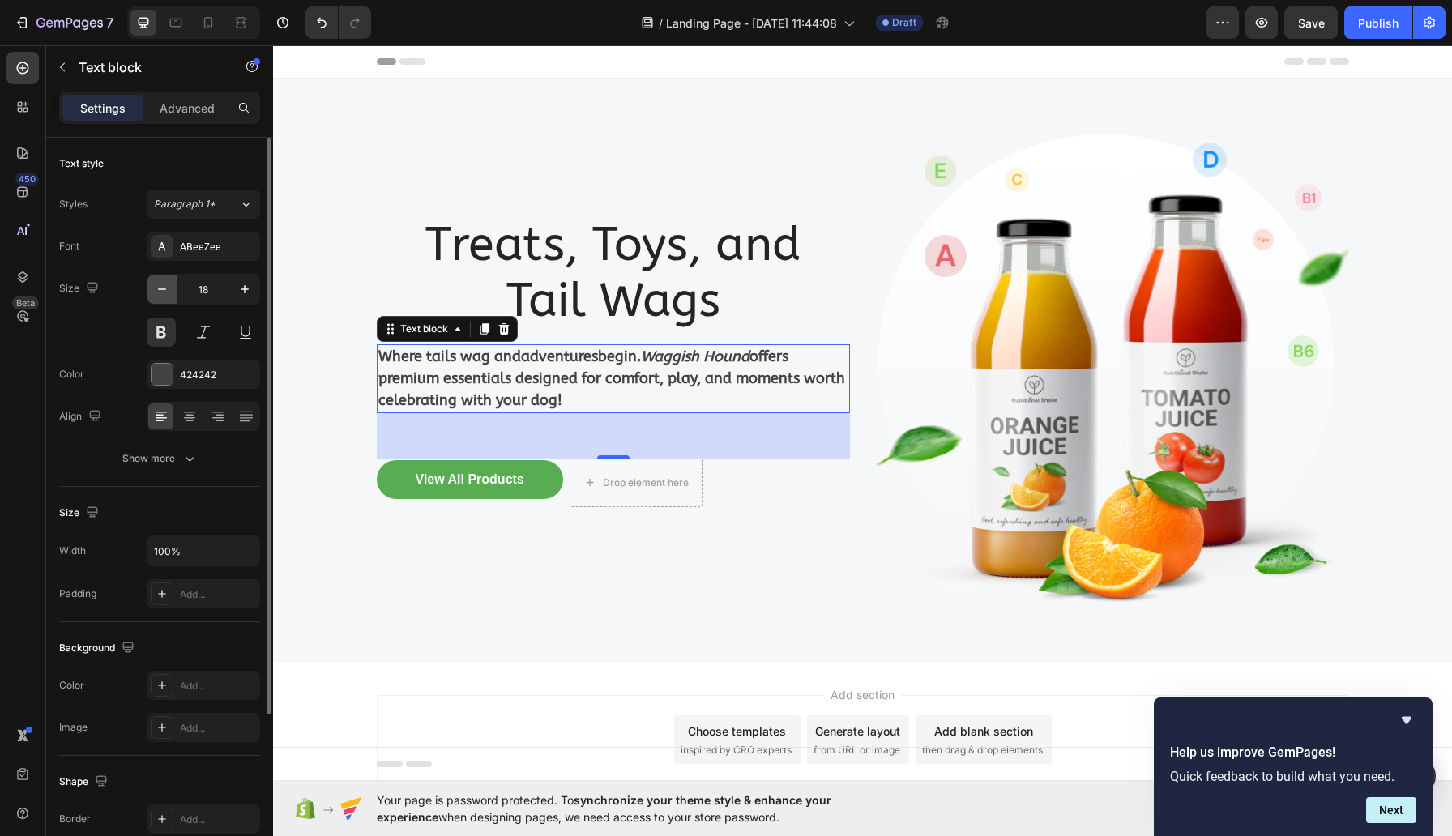
click at [169, 292] on icon "button" at bounding box center [162, 289] width 16 height 16
type input "16"
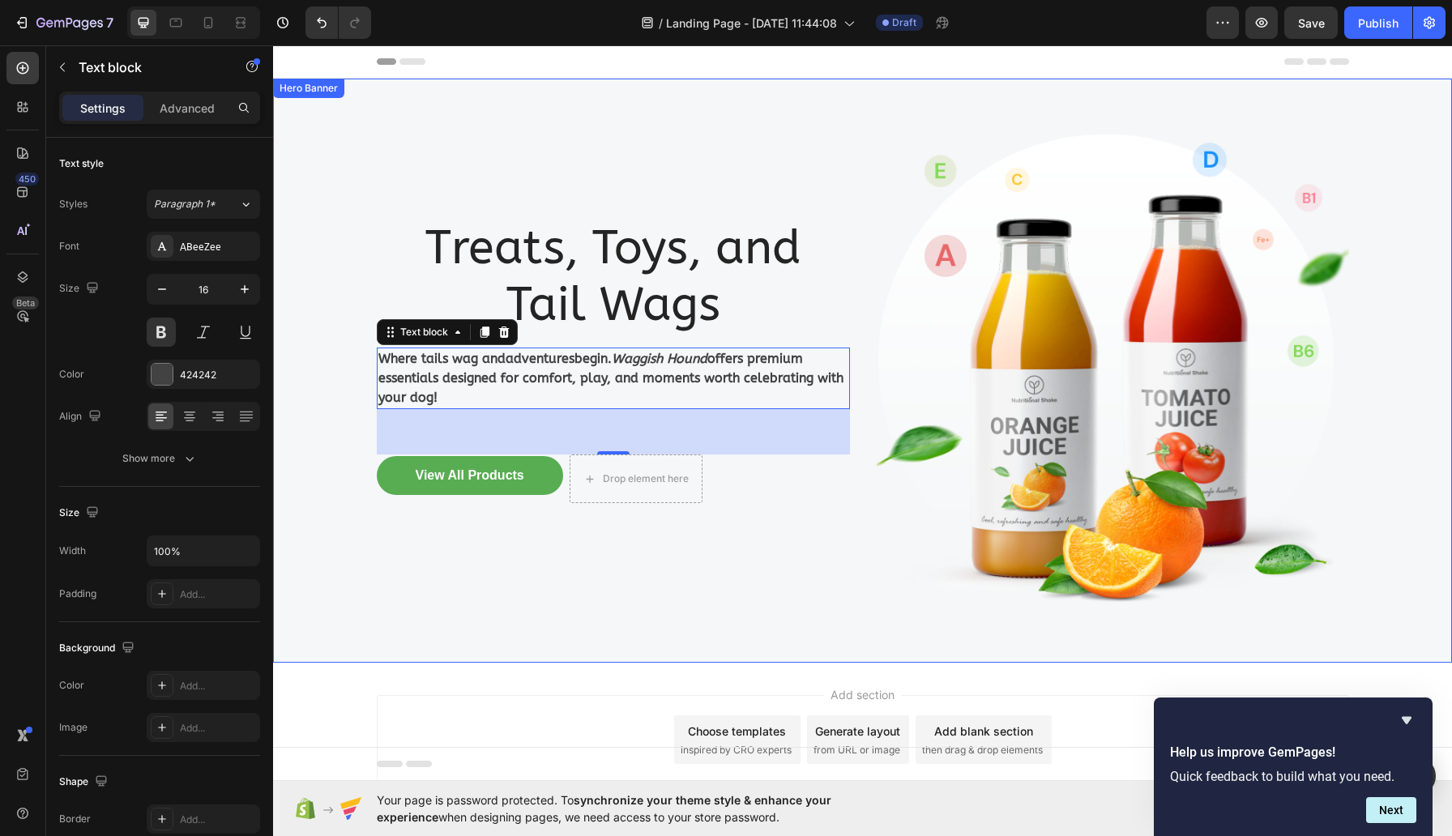
click at [617, 186] on div "Treats, Toys, and Tail Wags Heading Where tails wag and adventures begin. Waggi…" at bounding box center [613, 371] width 473 height 532
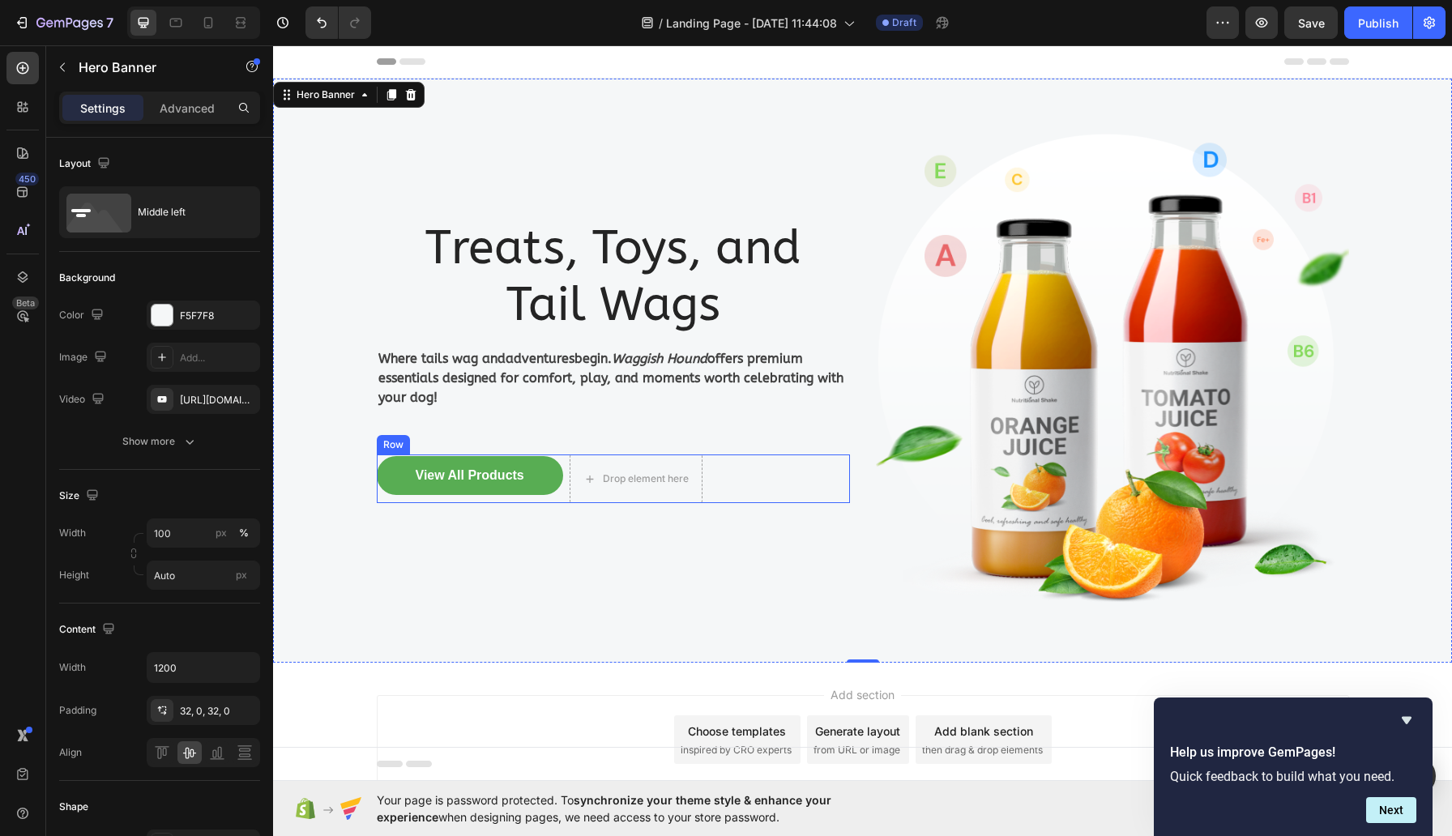
click at [575, 485] on div "View All Products Button Drop element here Row" at bounding box center [613, 479] width 473 height 49
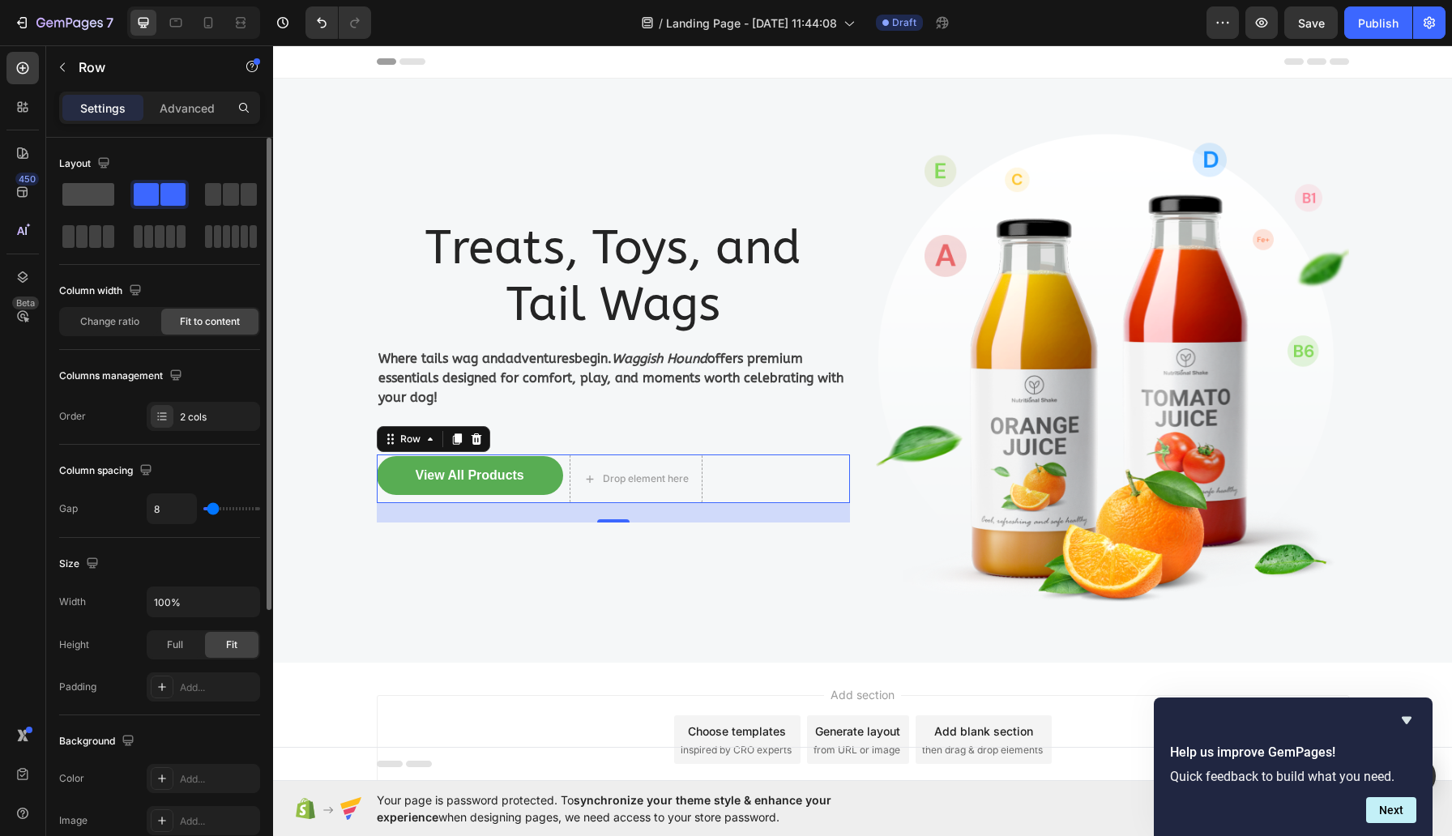
click at [83, 199] on span at bounding box center [88, 194] width 52 height 23
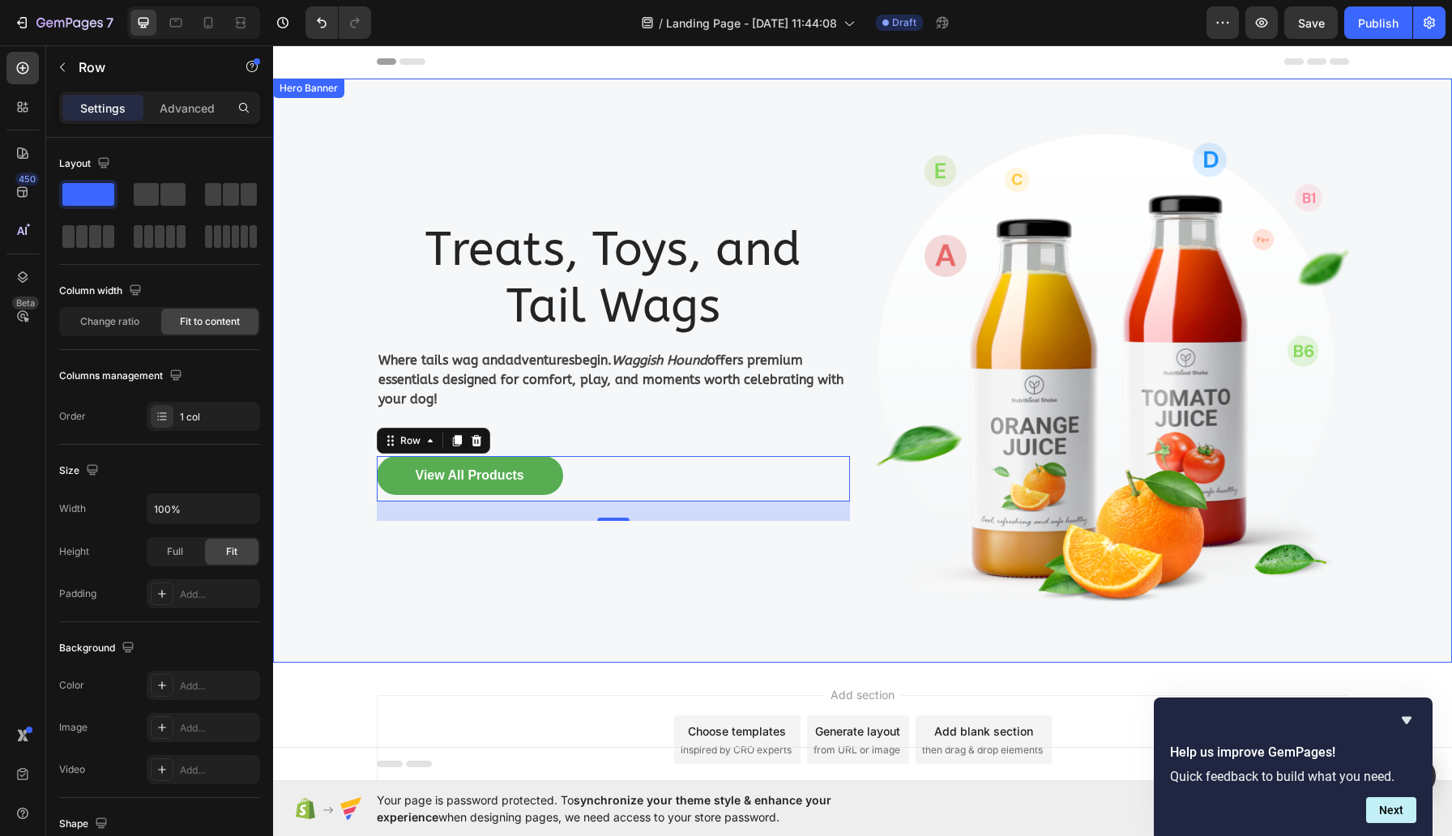
click at [639, 421] on div "Treats, Toys, and Tail Wags Heading Where tails wag and adventures begin. Waggi…" at bounding box center [613, 371] width 473 height 532
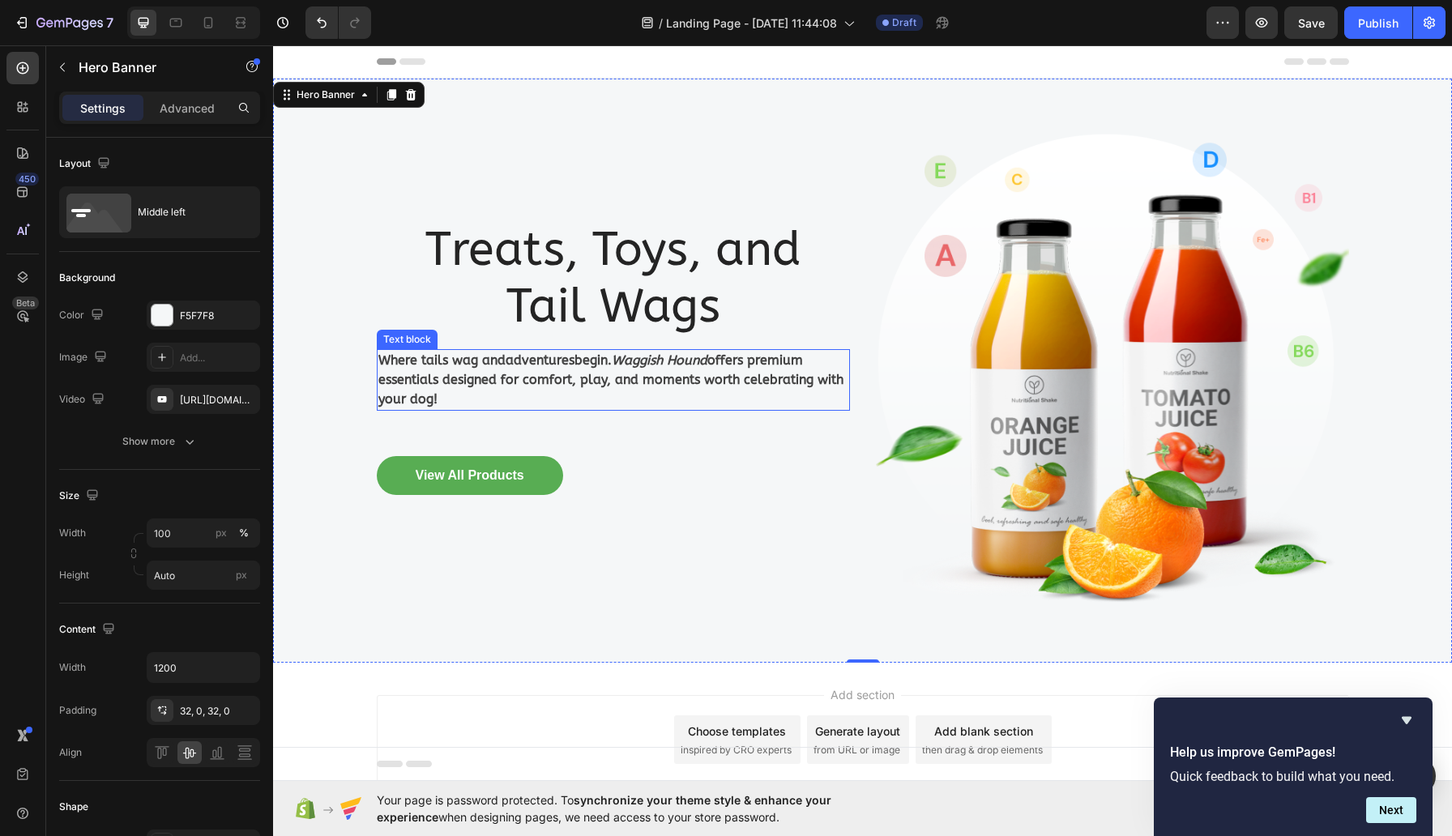
click at [655, 376] on p "Where tails wag and adventures begin. Waggish Hound offers premium essentials d…" at bounding box center [613, 380] width 470 height 58
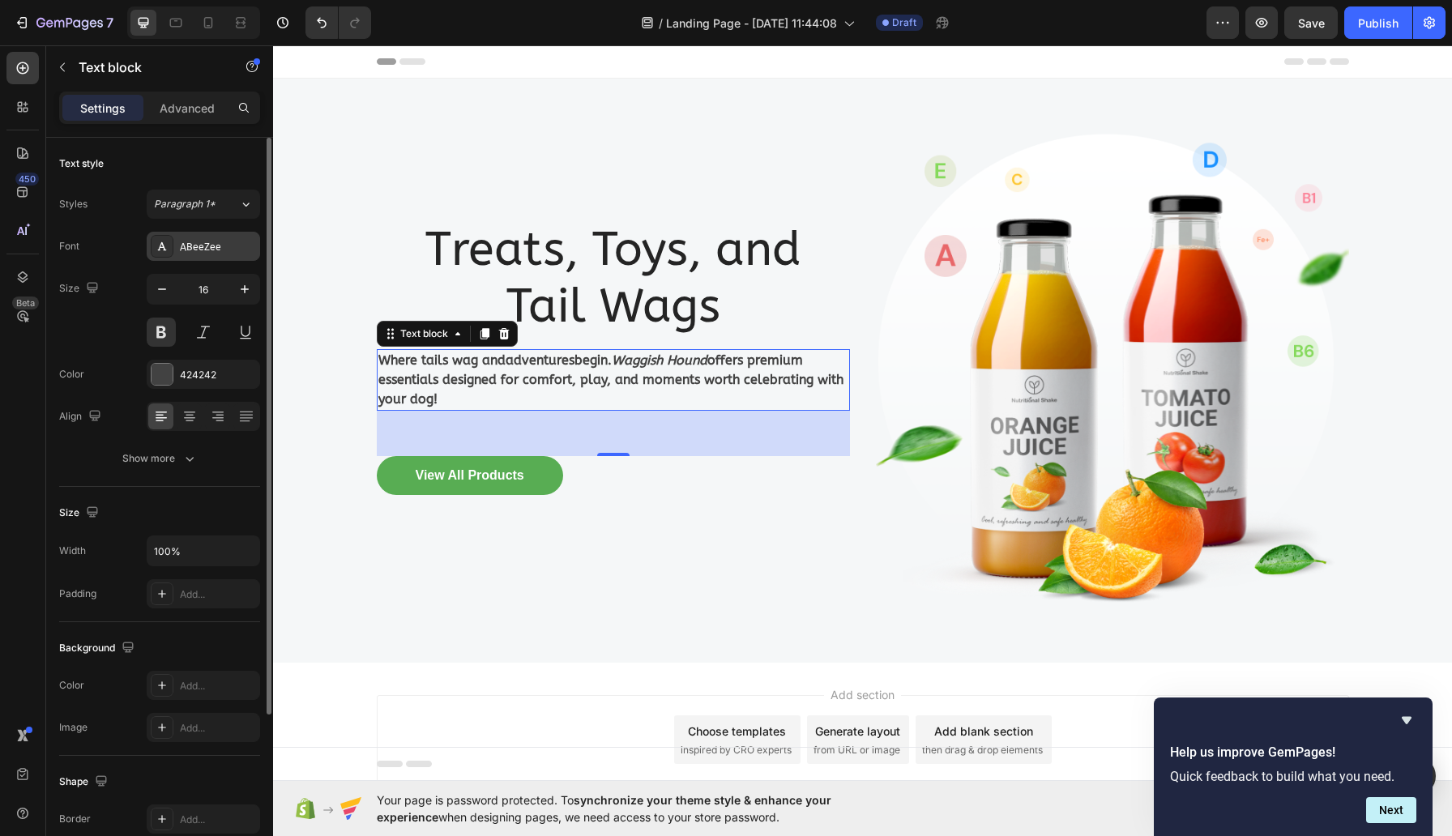
click at [215, 243] on div "ABeeZee" at bounding box center [218, 247] width 76 height 15
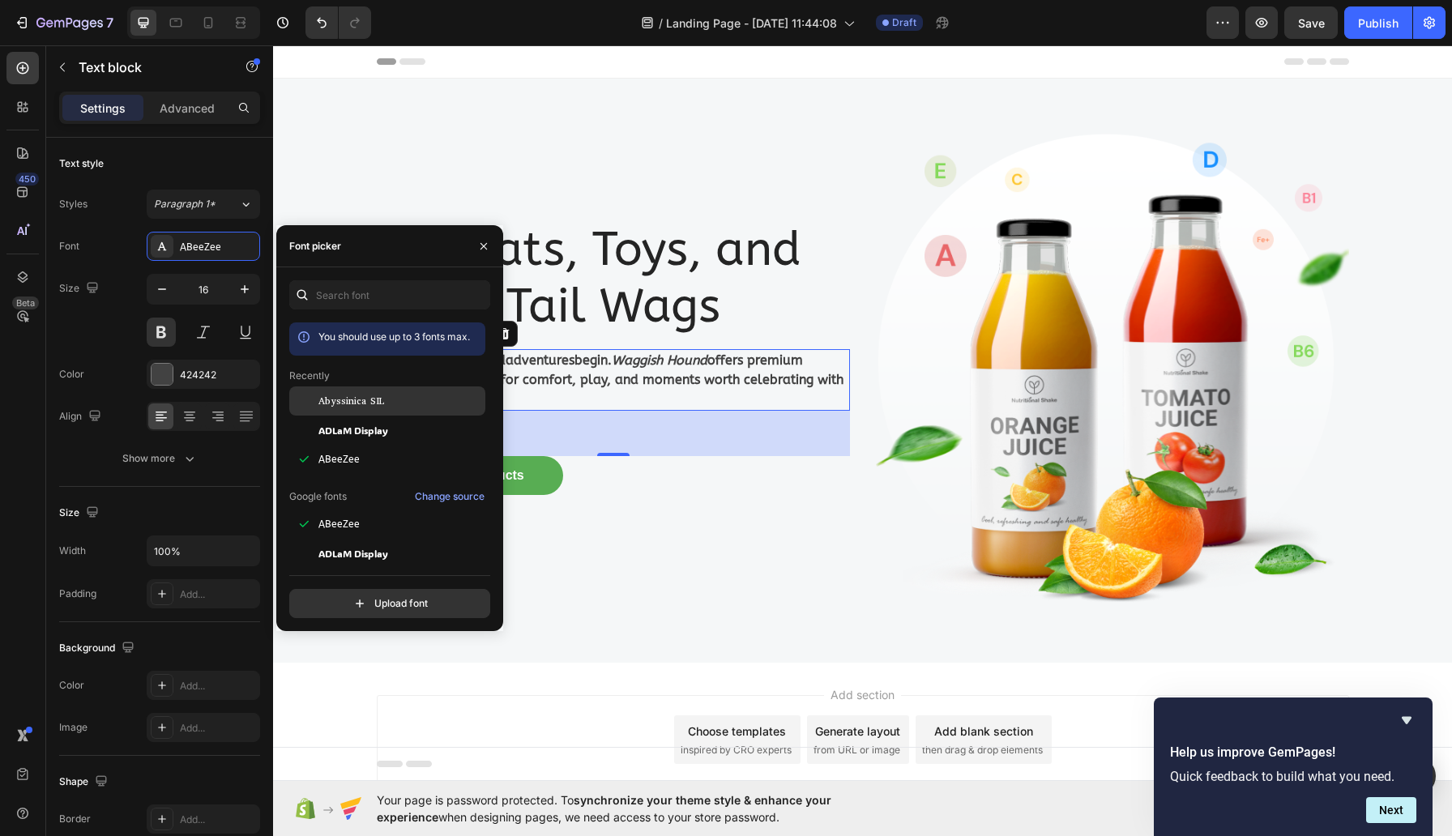
click at [384, 408] on span "Abyssinica SIL" at bounding box center [351, 401] width 66 height 15
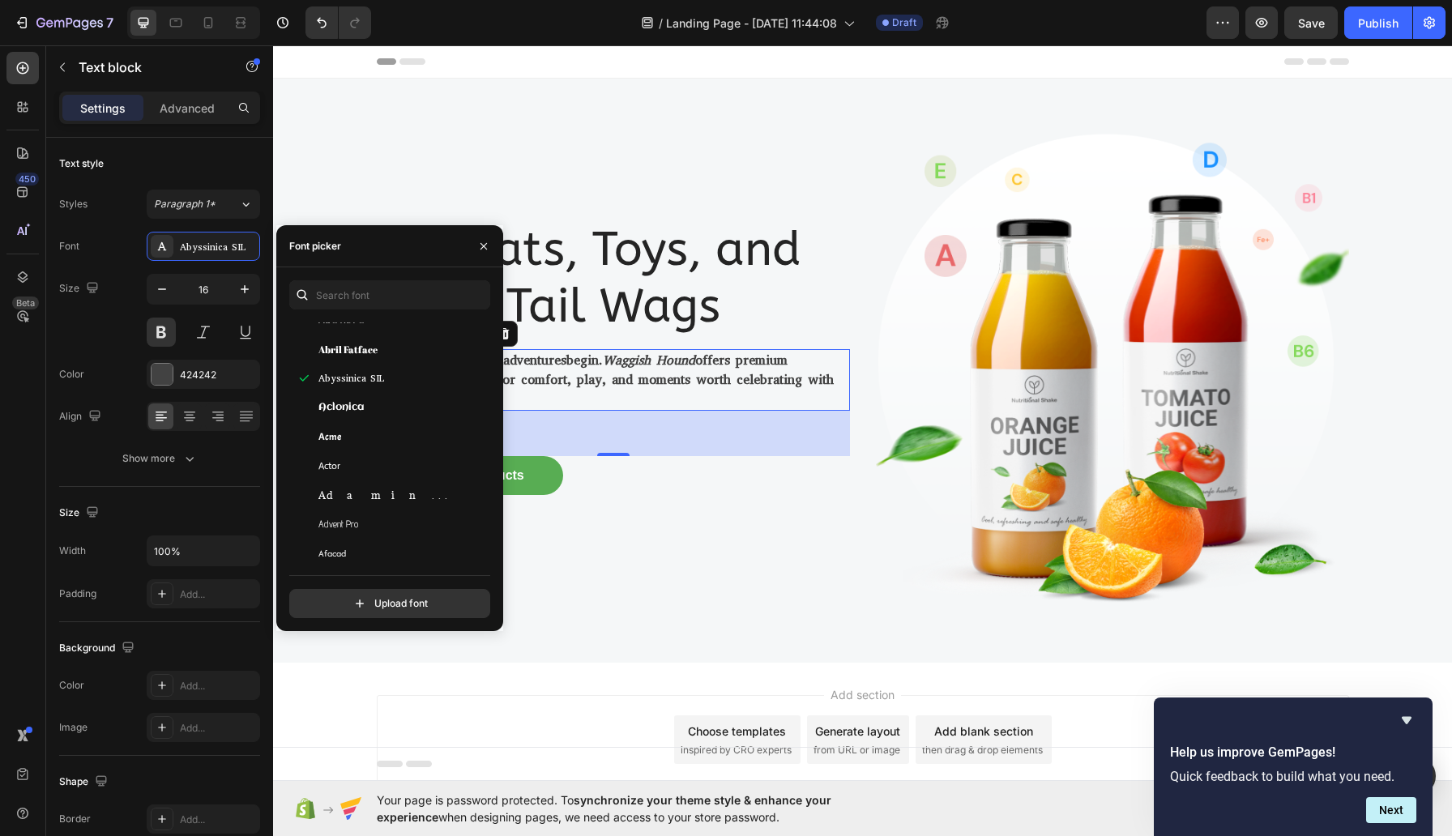
scroll to position [375, 0]
click at [389, 417] on div "Acme" at bounding box center [400, 410] width 164 height 15
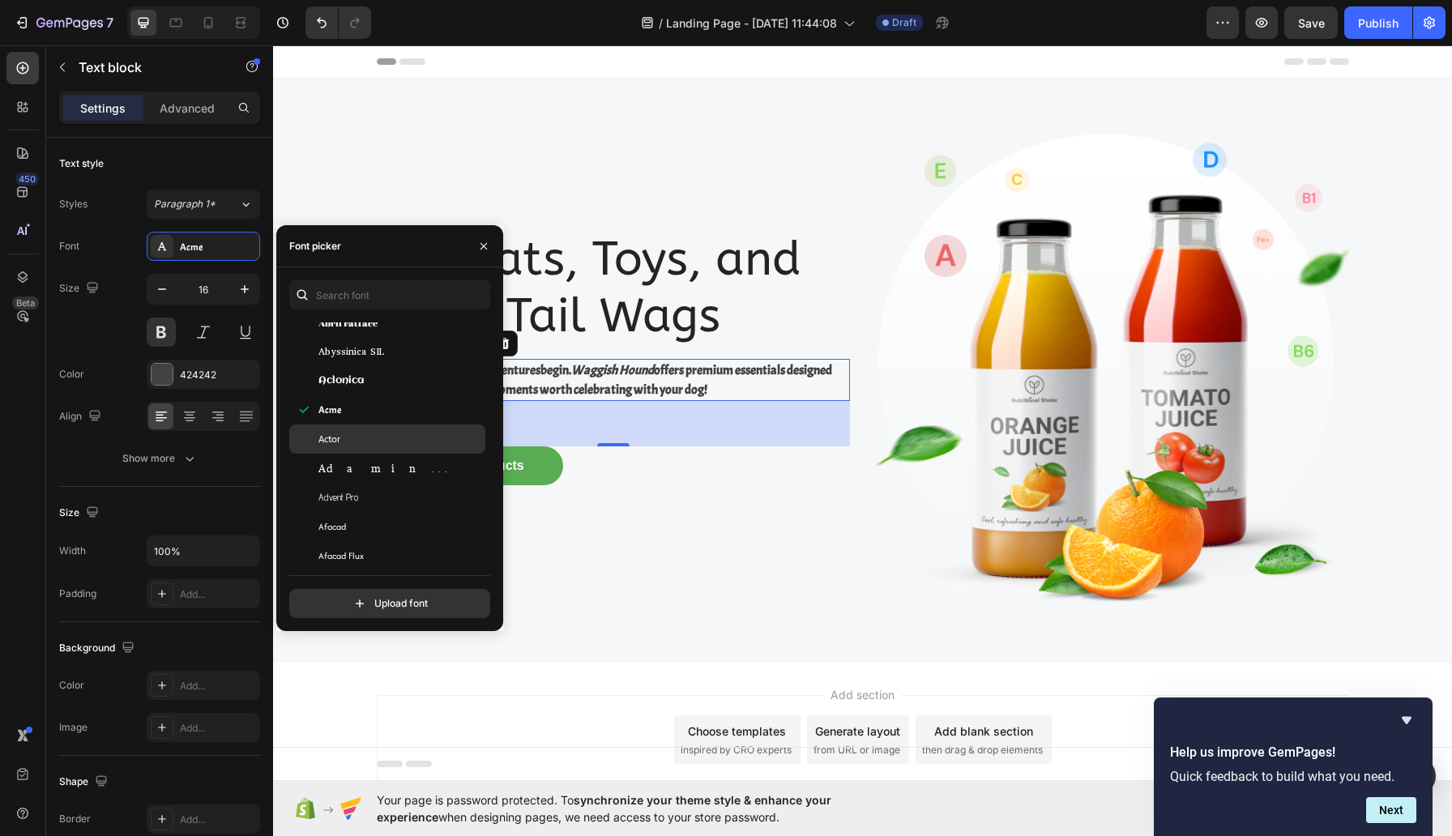
click at [387, 447] on div "Actor" at bounding box center [400, 439] width 164 height 15
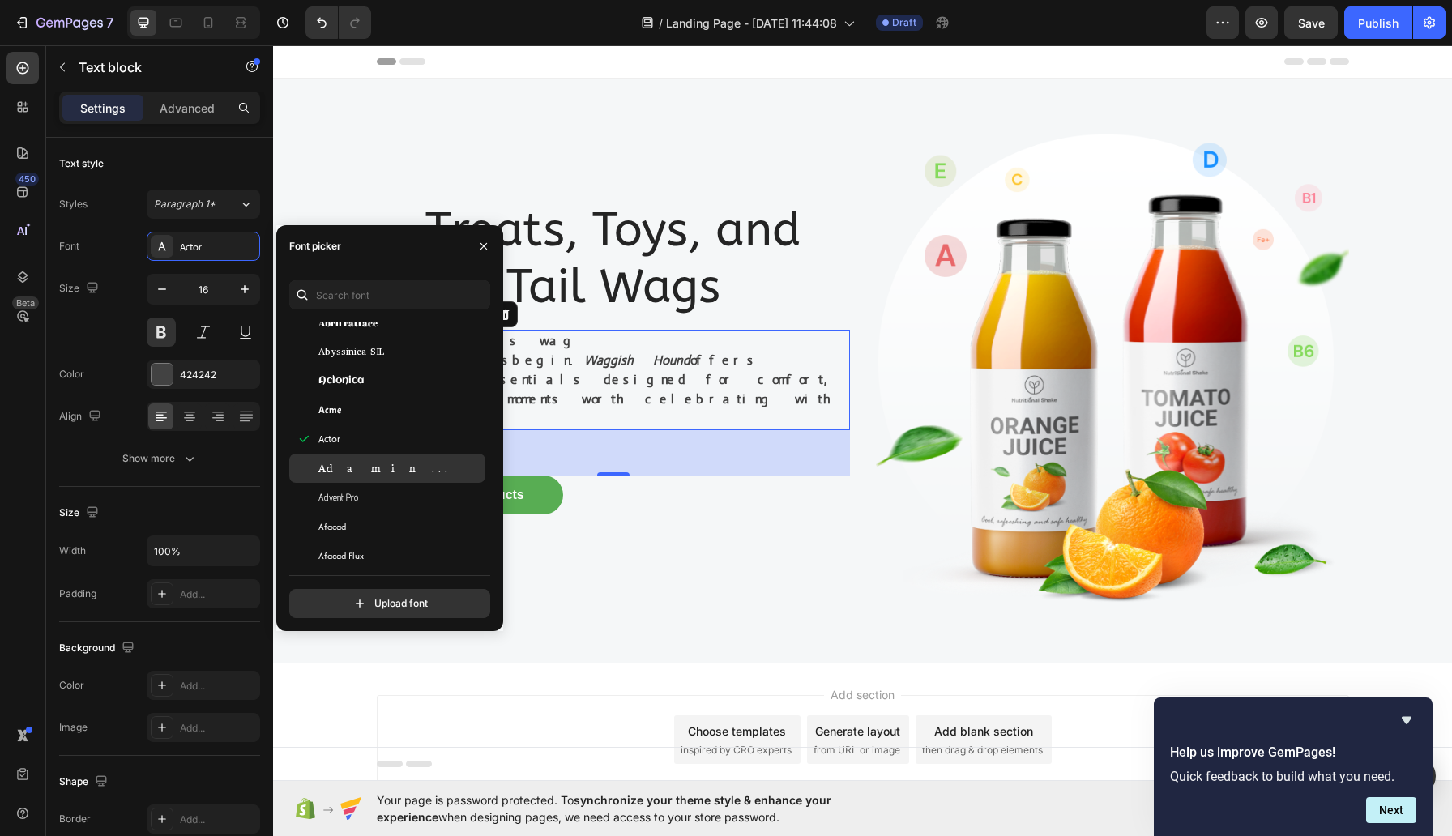
click at [396, 476] on div "Adamina" at bounding box center [400, 468] width 164 height 15
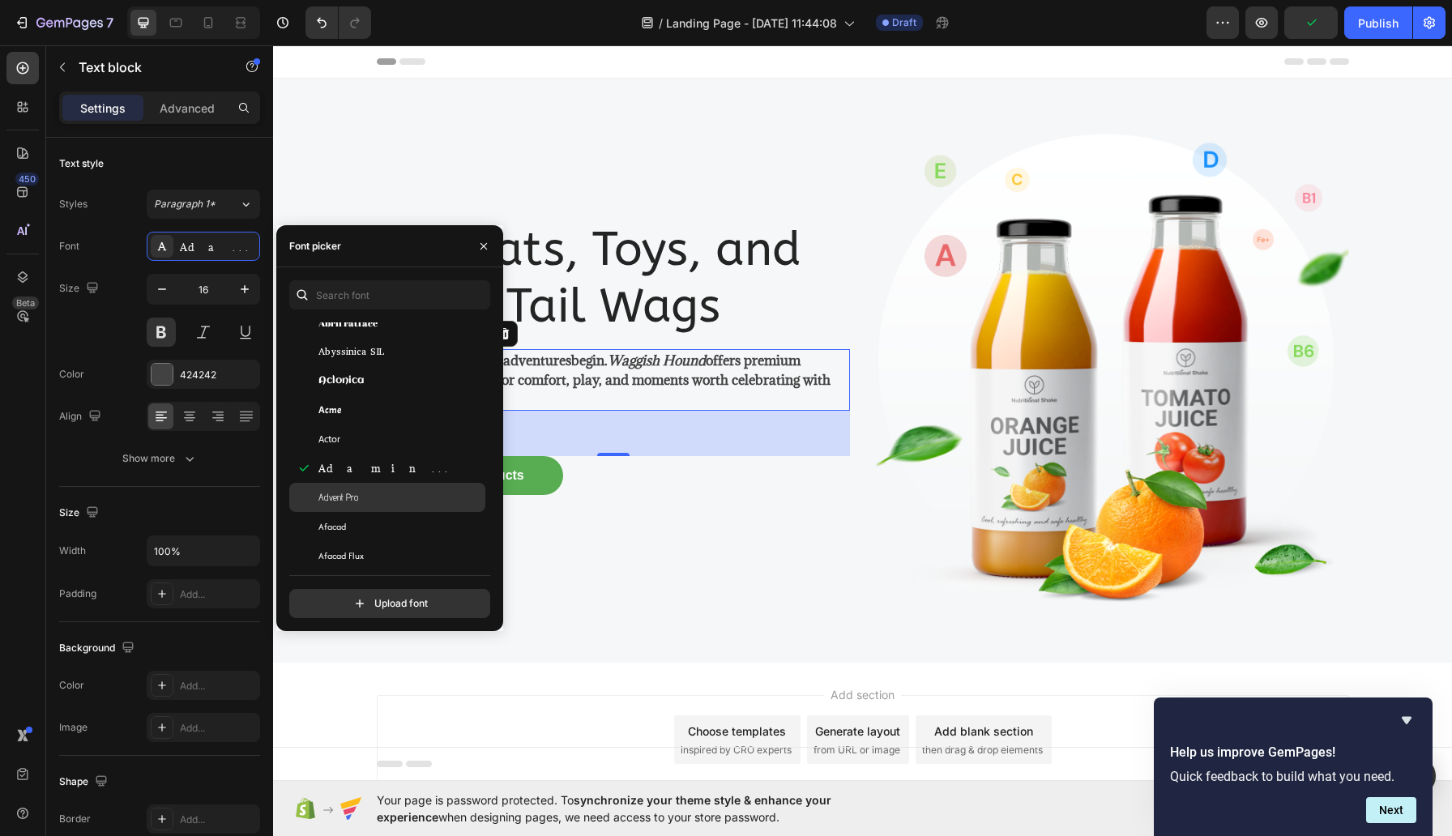
click at [398, 505] on div "Advent Pro" at bounding box center [400, 497] width 164 height 15
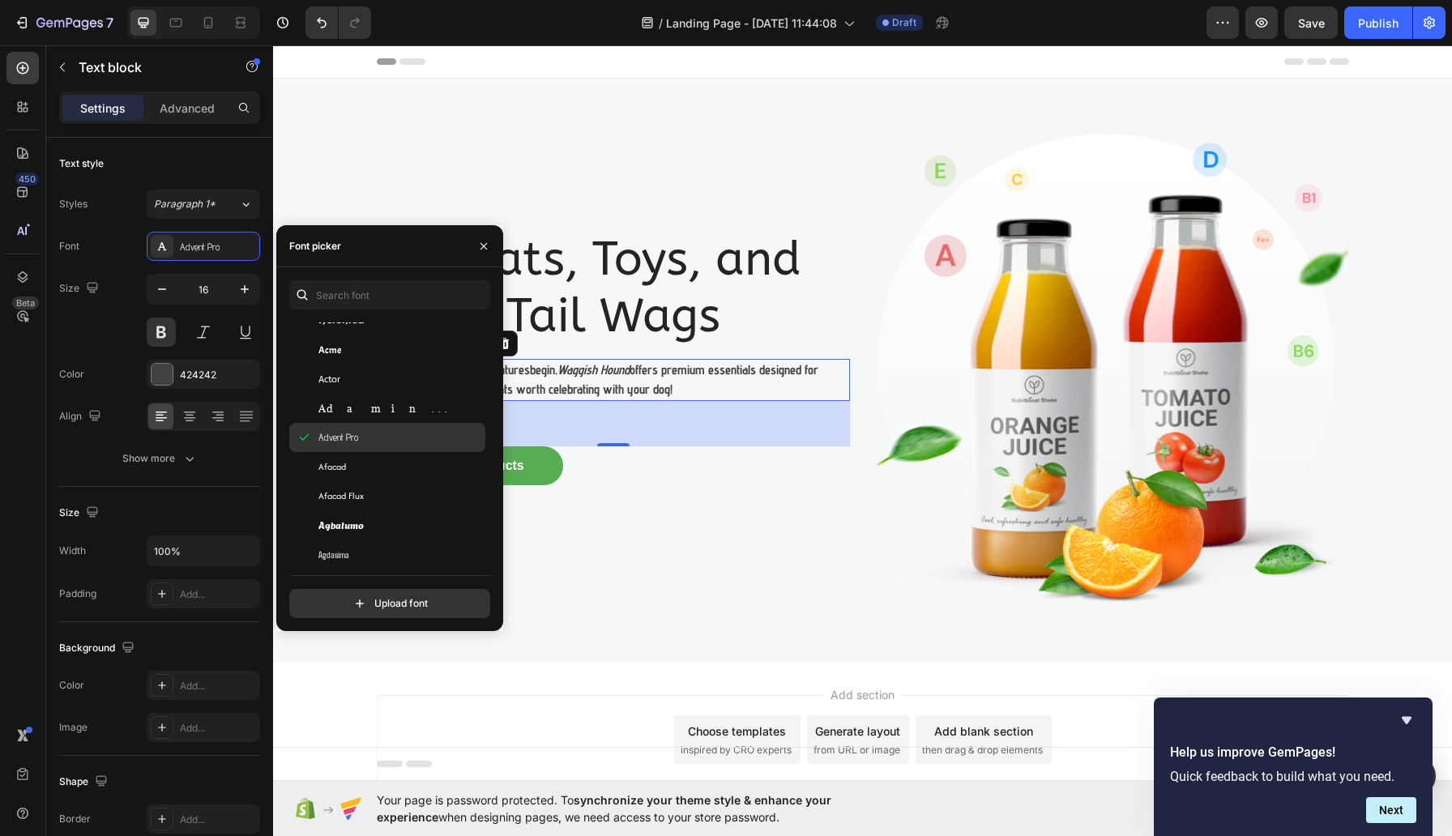
scroll to position [498, 0]
click at [404, 522] on div "Agu Display" at bounding box center [400, 514] width 164 height 15
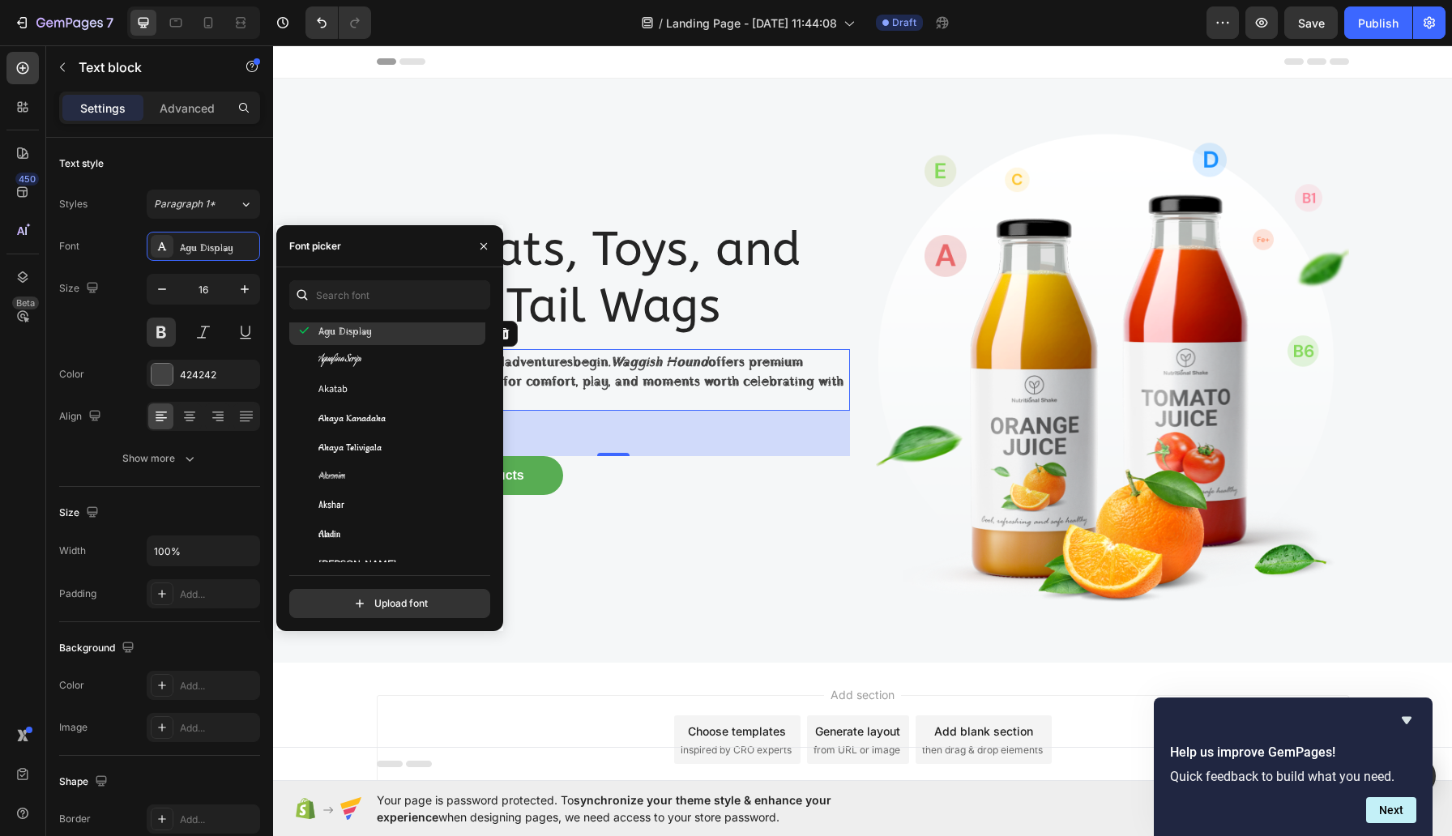
scroll to position [688, 0]
click at [386, 419] on span "Akaya Kanadaka" at bounding box center [351, 411] width 67 height 15
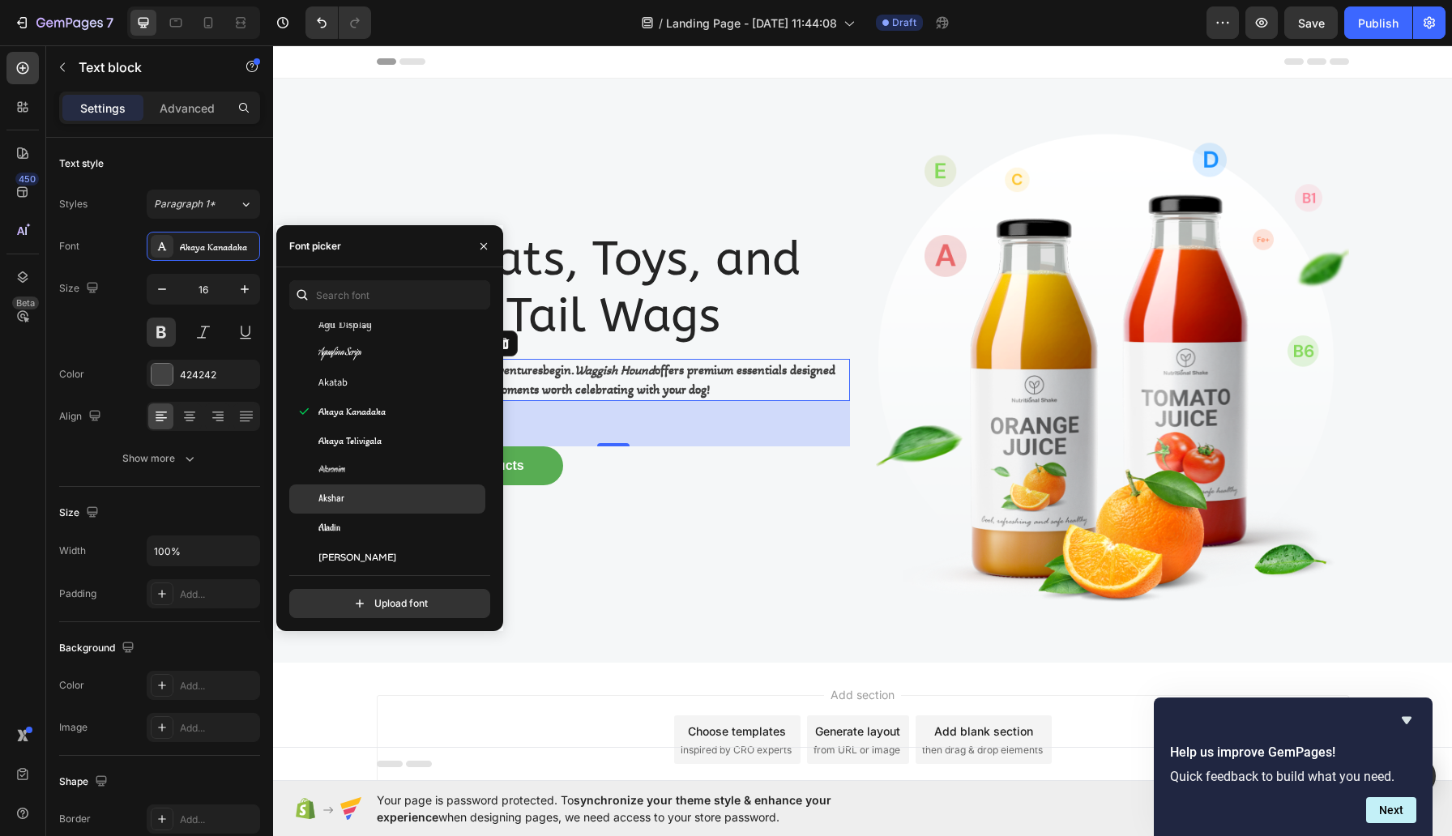
click at [408, 506] on div "Akshar" at bounding box center [400, 499] width 164 height 15
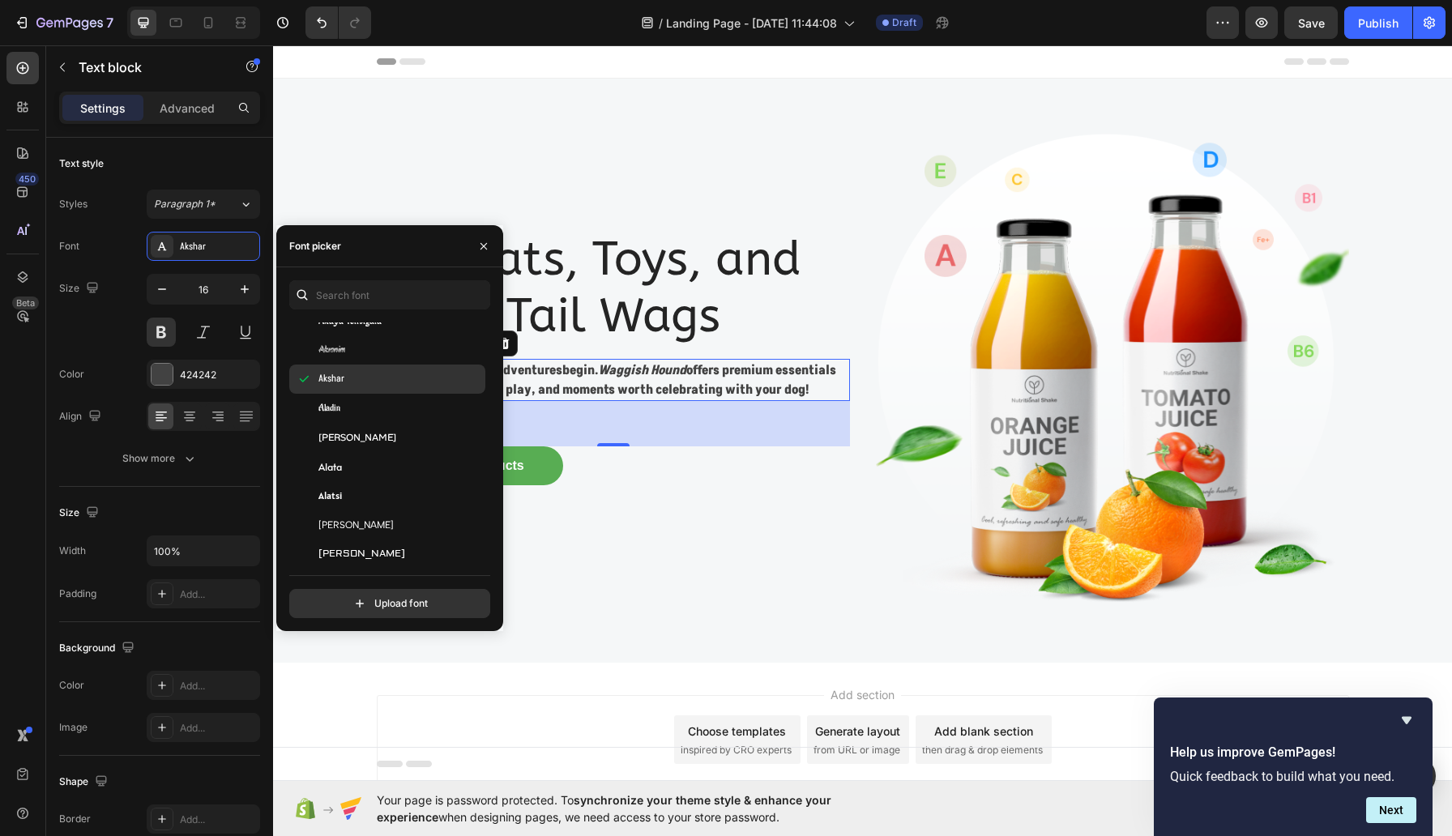
scroll to position [818, 0]
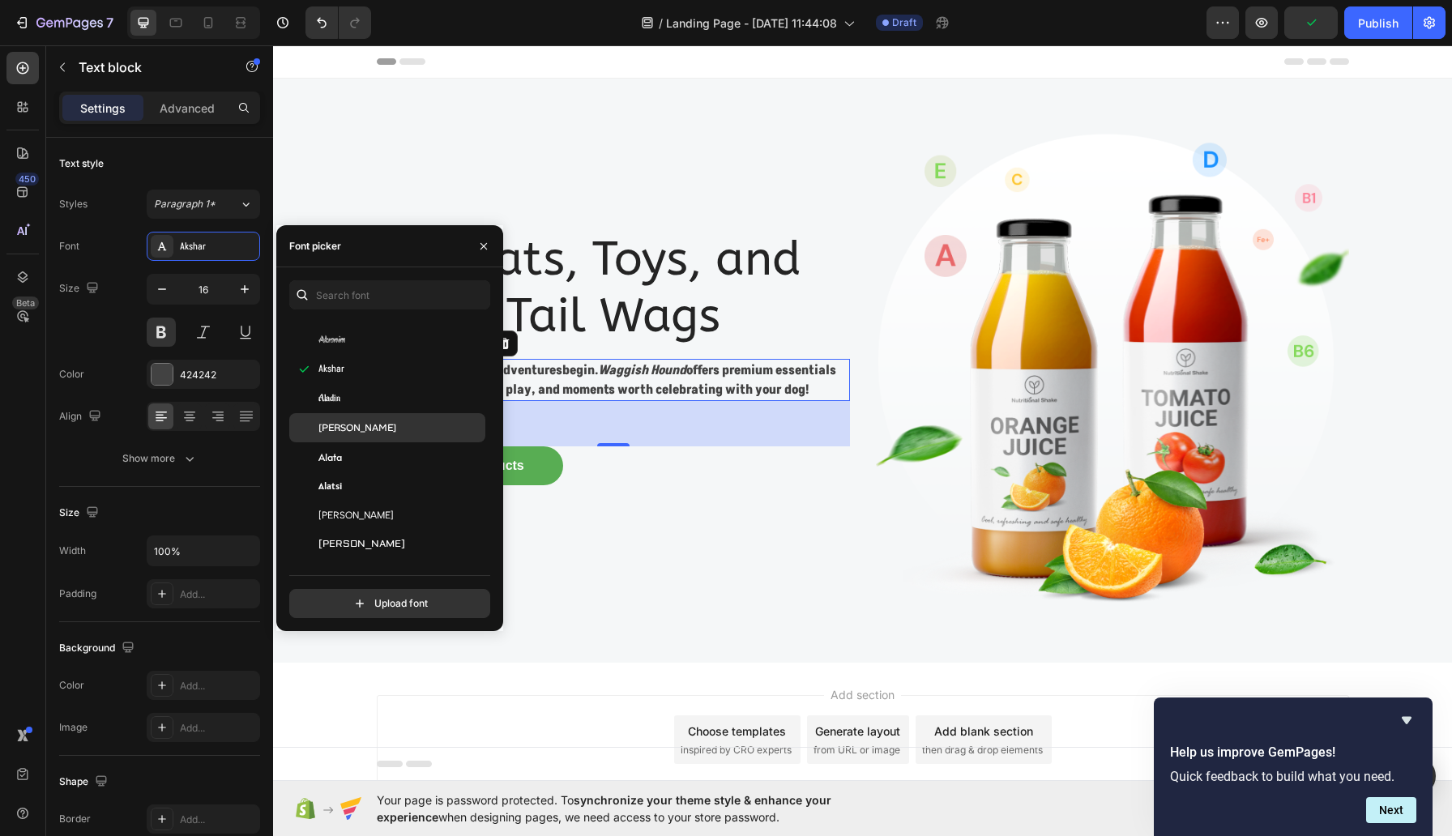
click at [408, 435] on div "[PERSON_NAME]" at bounding box center [400, 428] width 164 height 15
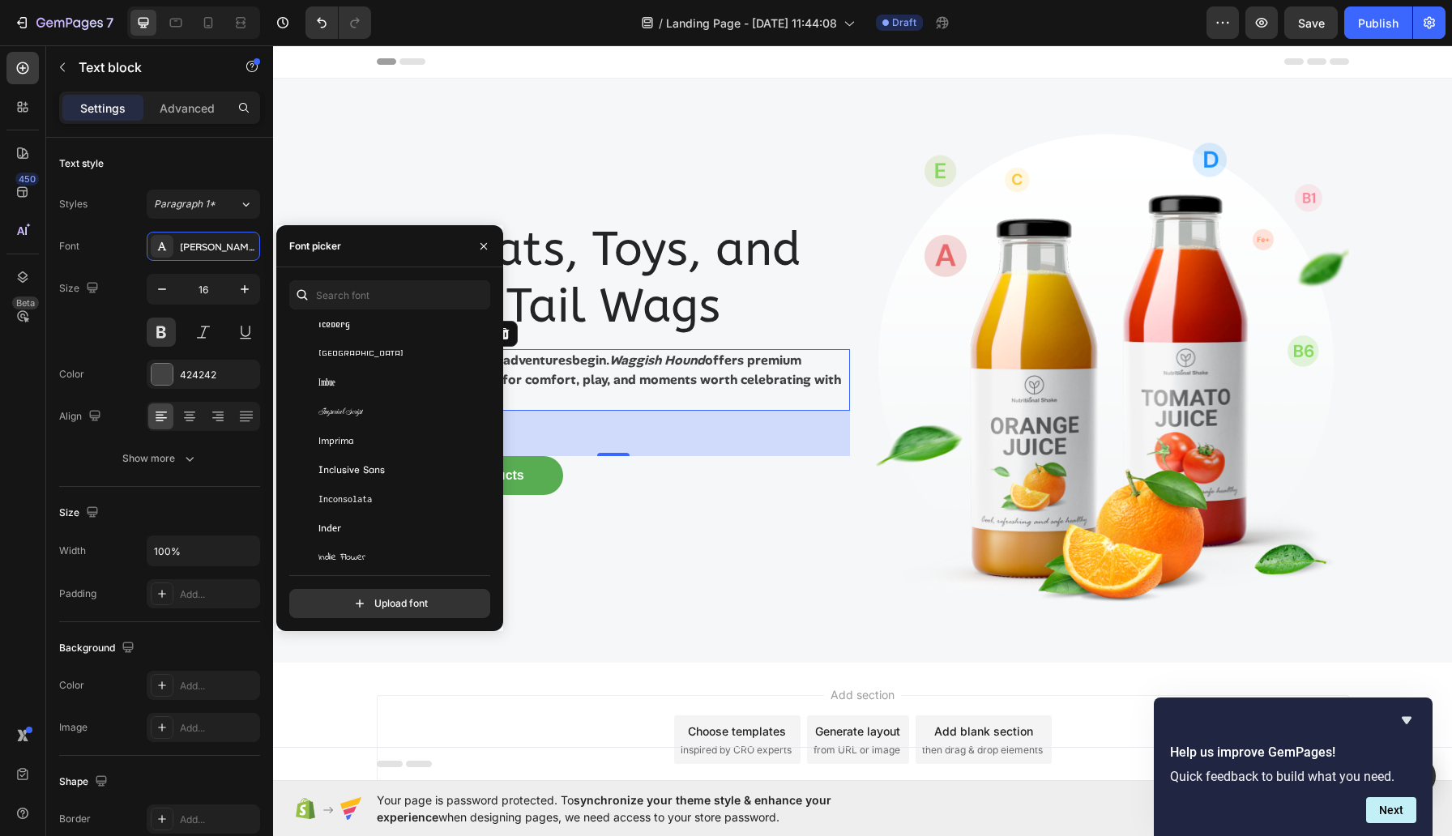
scroll to position [19322, 0]
click at [427, 455] on div "Inclusive Sans" at bounding box center [400, 448] width 164 height 15
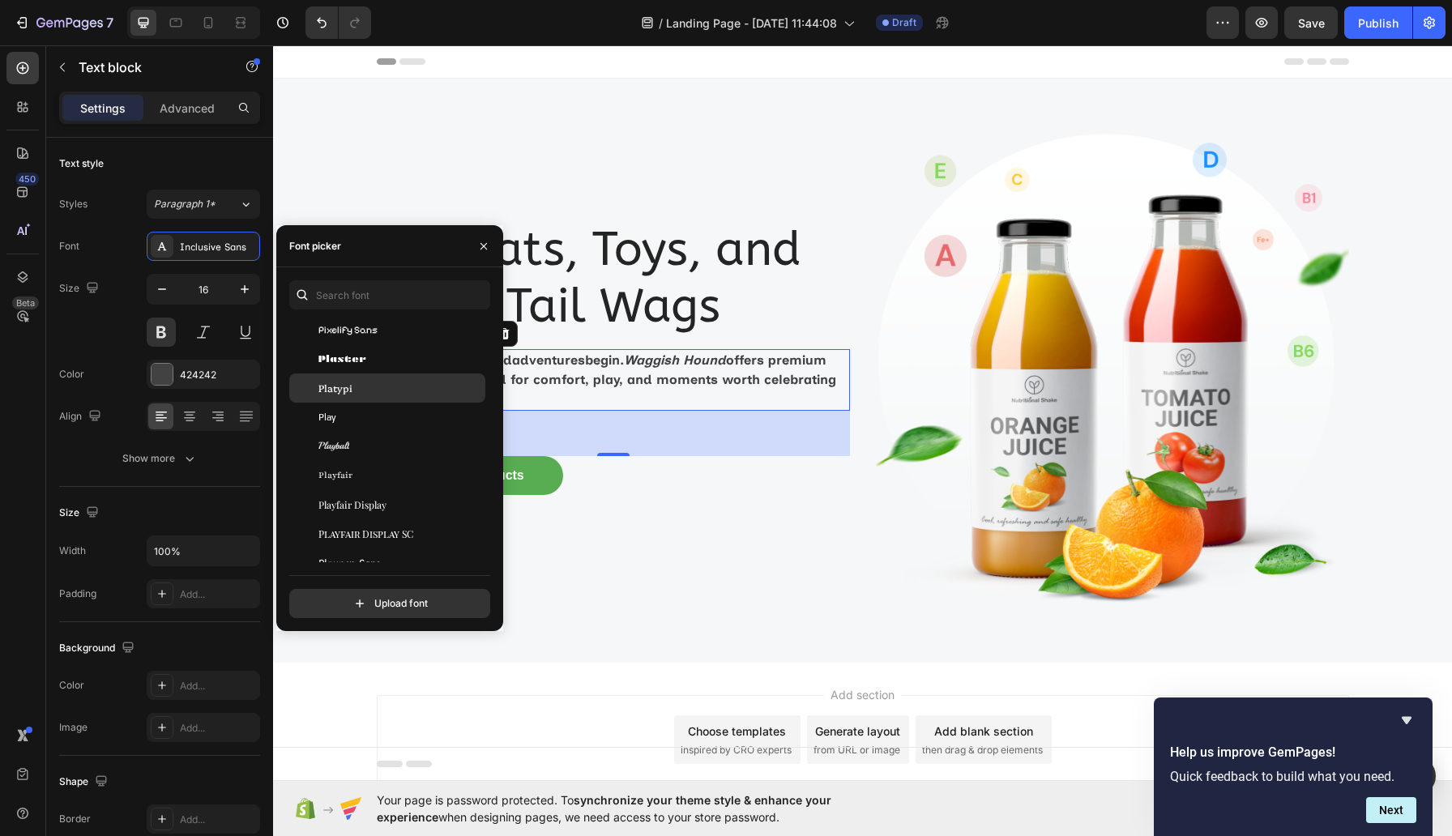
click at [407, 395] on div "Platypi" at bounding box center [400, 388] width 164 height 15
click at [372, 395] on div "Platypi" at bounding box center [400, 388] width 164 height 15
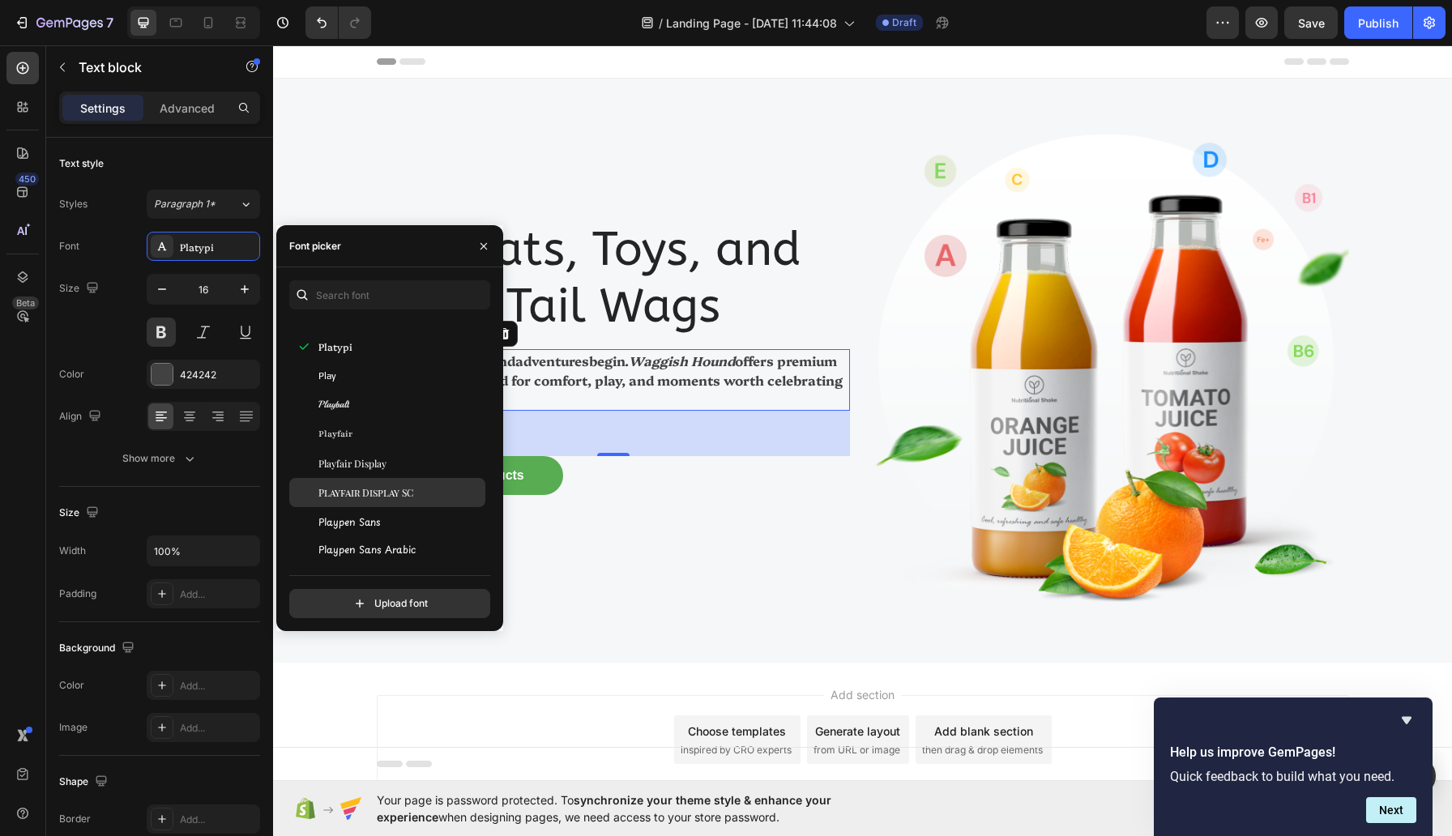
scroll to position [38611, 0]
click at [387, 451] on span "Playfair Display" at bounding box center [352, 443] width 68 height 15
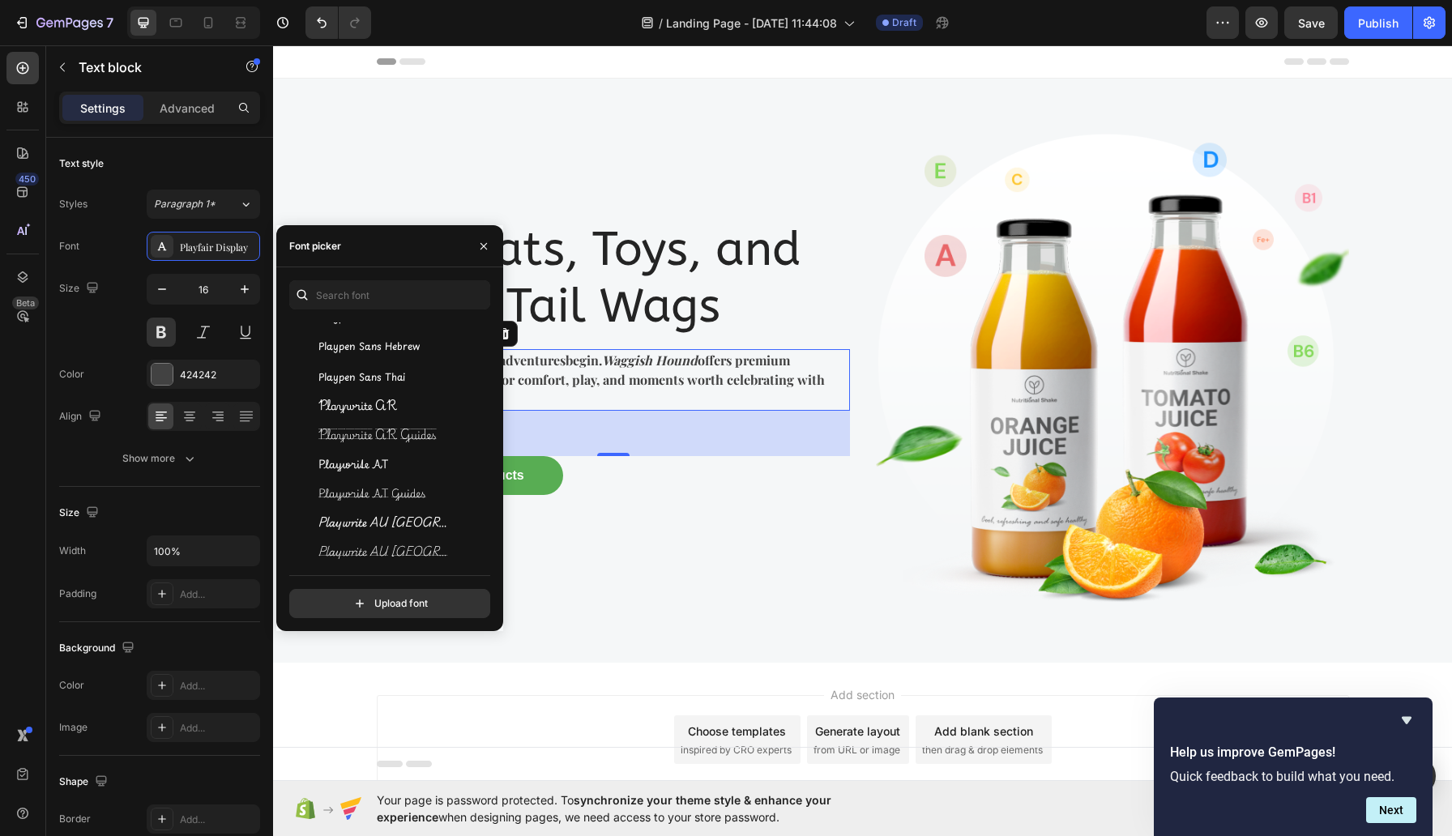
scroll to position [38855, 0]
click at [405, 381] on span "Playpen Sans Thai" at bounding box center [361, 373] width 87 height 15
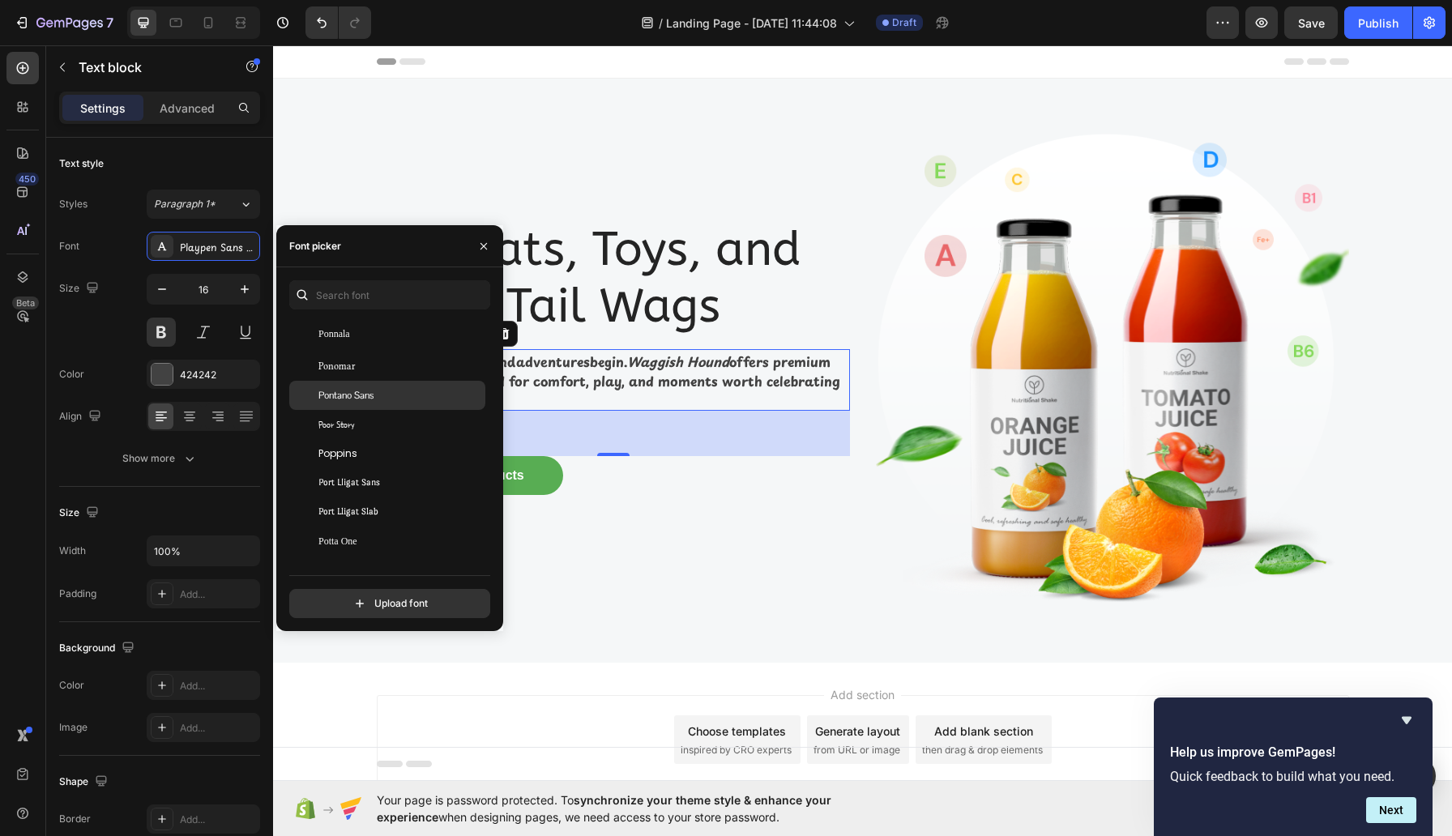
scroll to position [42164, 0]
click at [403, 456] on div "Poppins" at bounding box center [400, 449] width 164 height 15
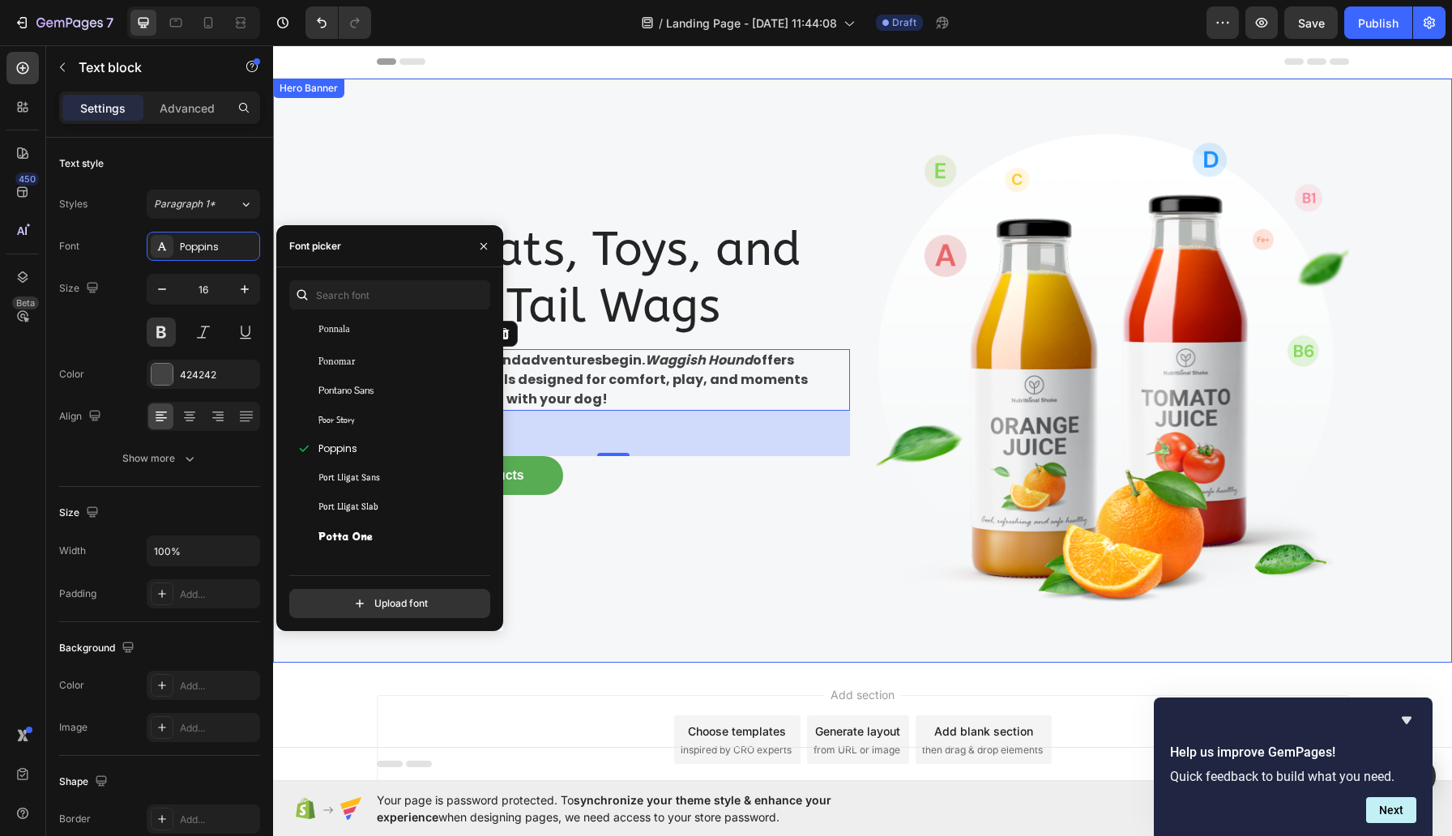
click at [682, 575] on div "Treats, Toys, and Tail Wags Heading Where tails wag and adventures begin. Waggi…" at bounding box center [613, 371] width 473 height 532
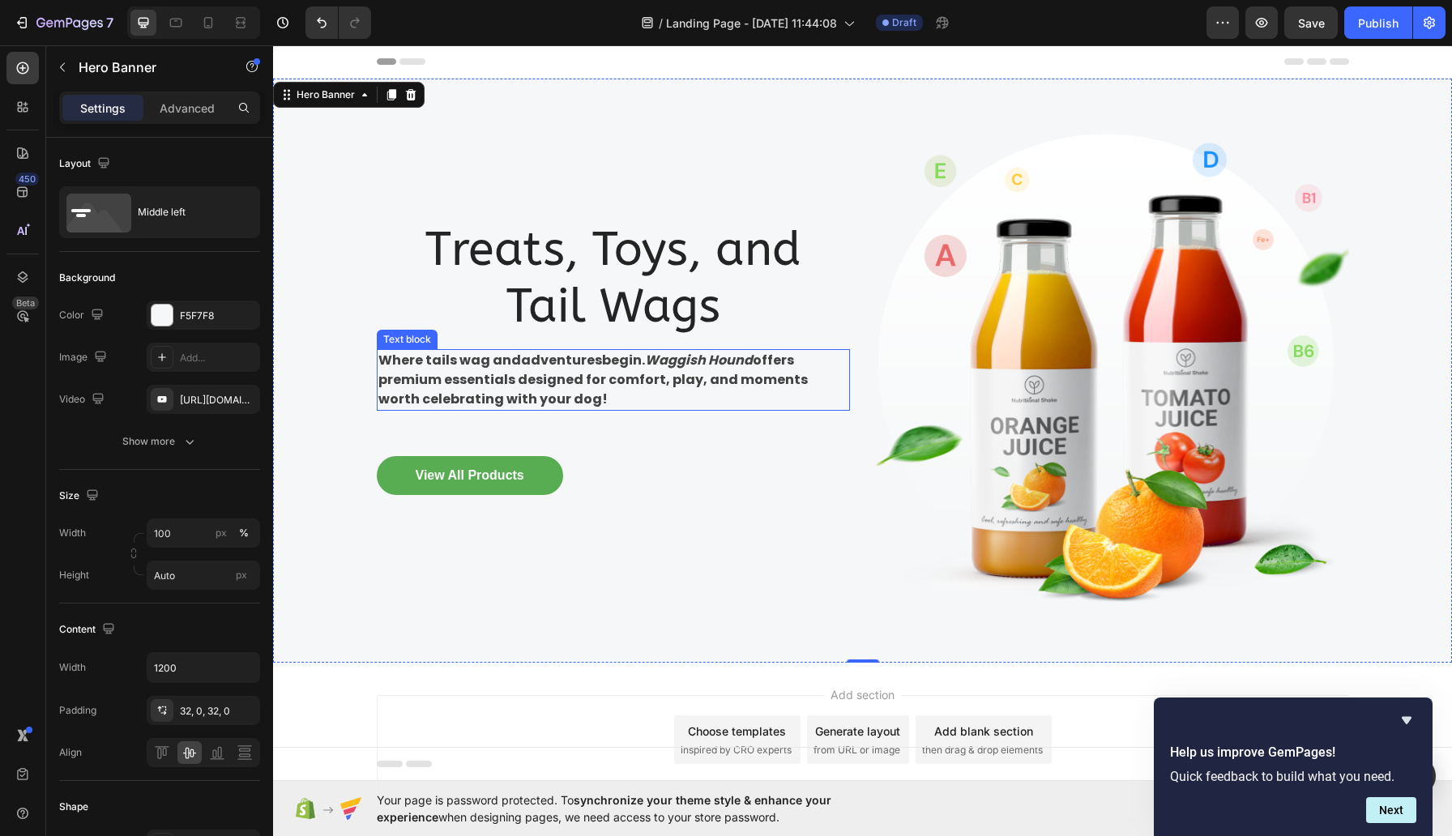
click at [656, 373] on p "Where tails wag and adventures begin. Waggish Hound offers premium essentials d…" at bounding box center [613, 380] width 470 height 58
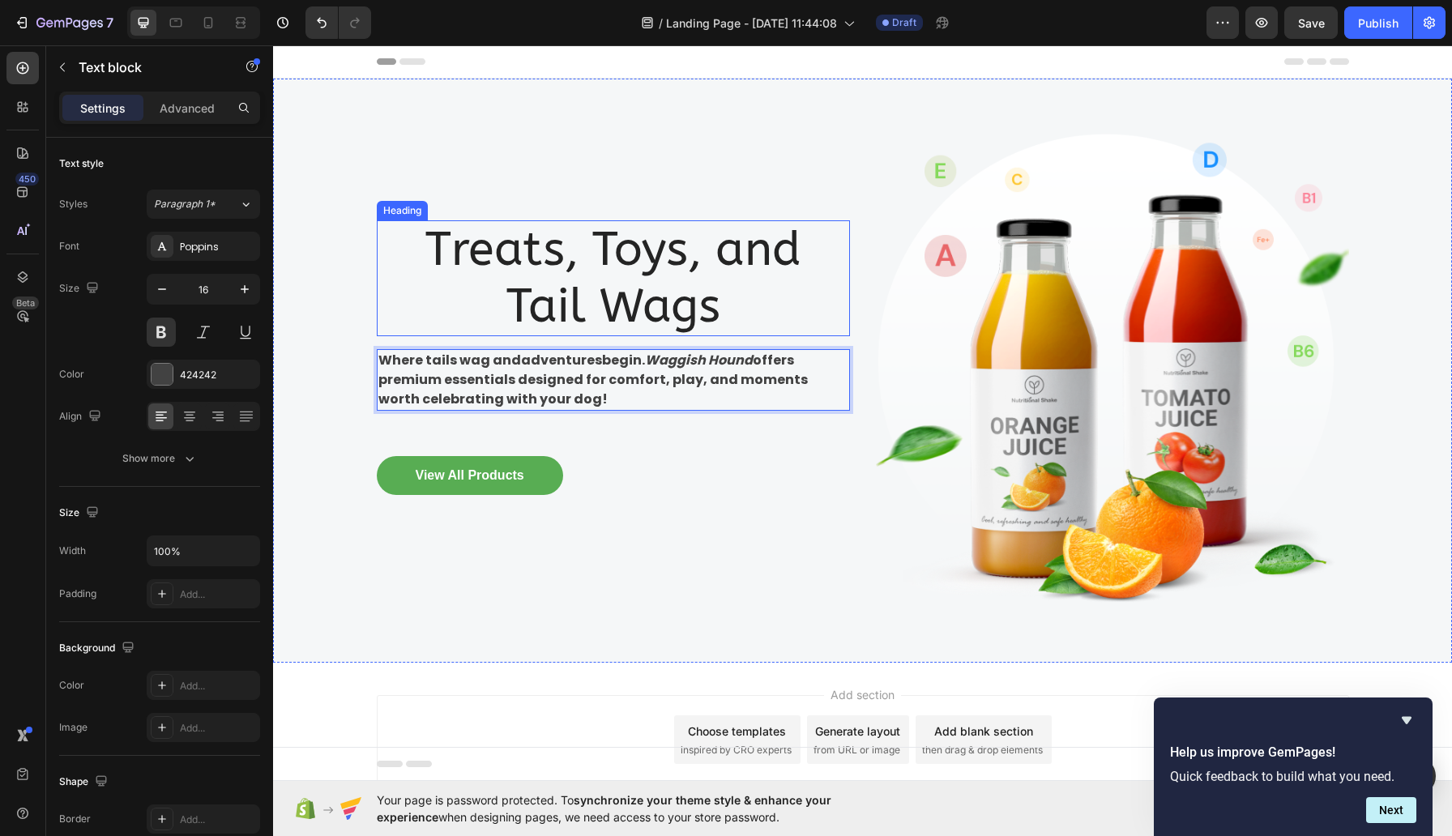
click at [516, 252] on p "Treats, Toys, and Tail Wags" at bounding box center [613, 278] width 470 height 113
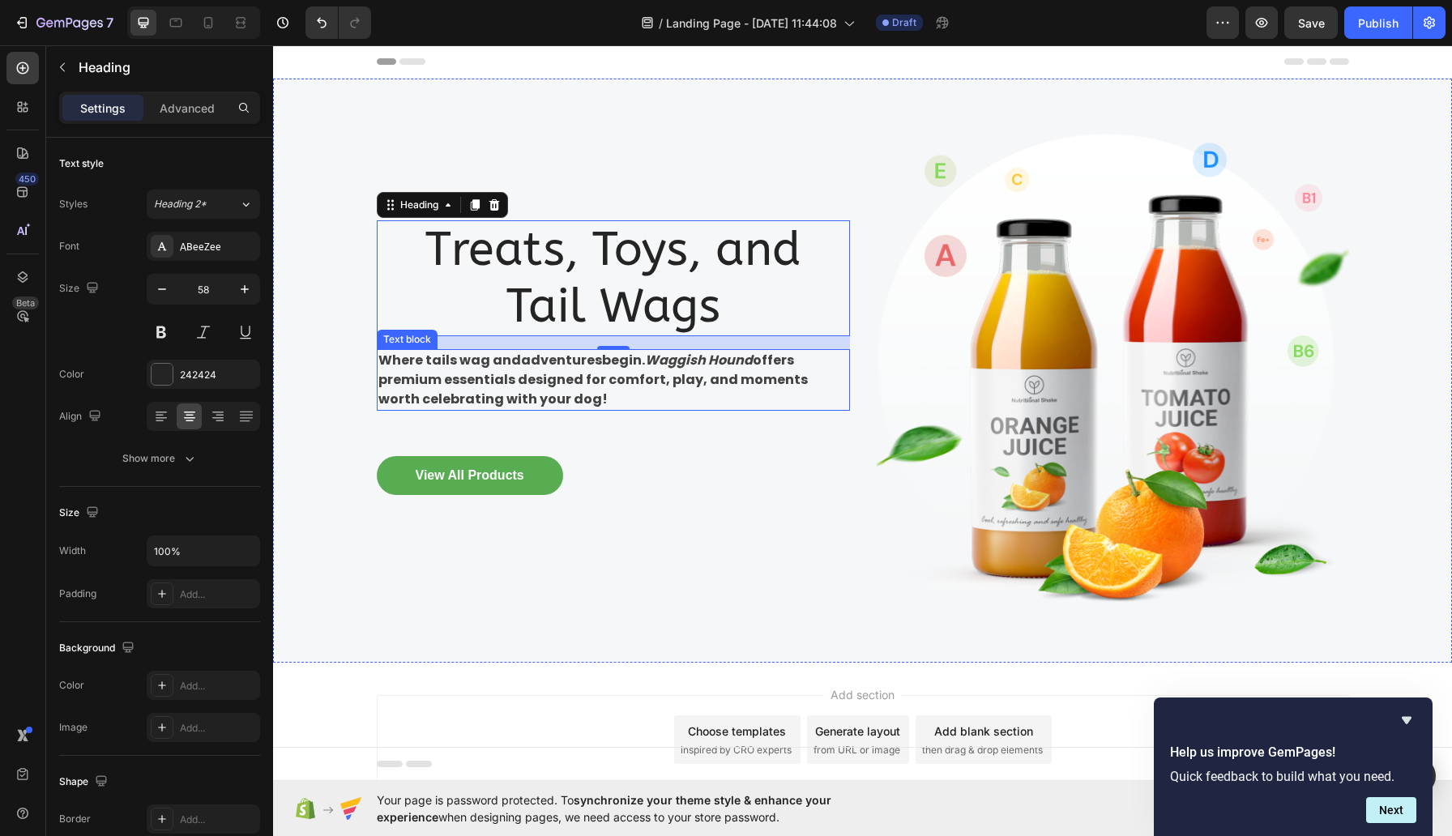
click at [483, 369] on p "Where tails wag and adventures begin. Waggish Hound offers premium essentials d…" at bounding box center [613, 380] width 470 height 58
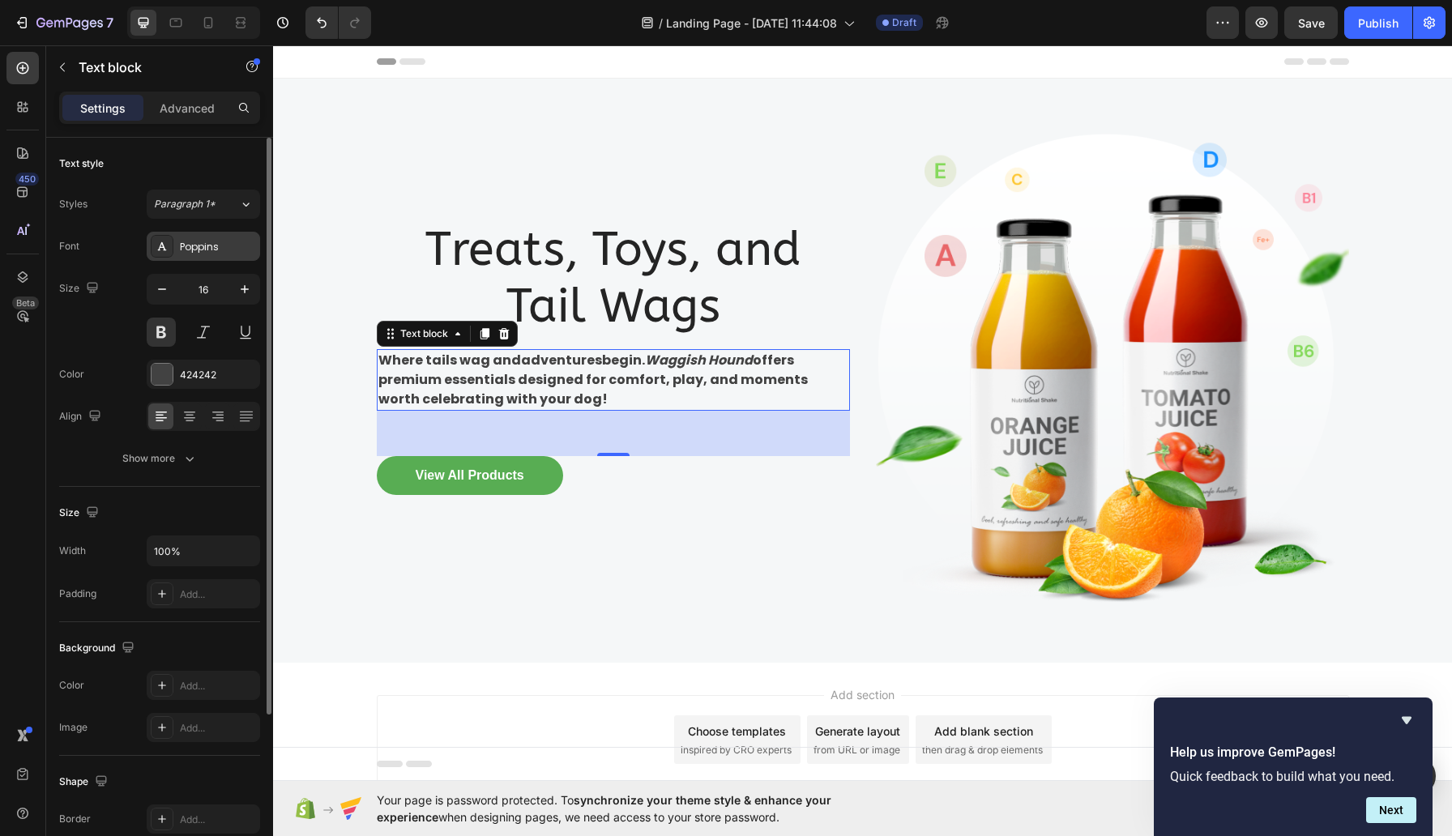
click at [194, 241] on div "Poppins" at bounding box center [218, 247] width 76 height 15
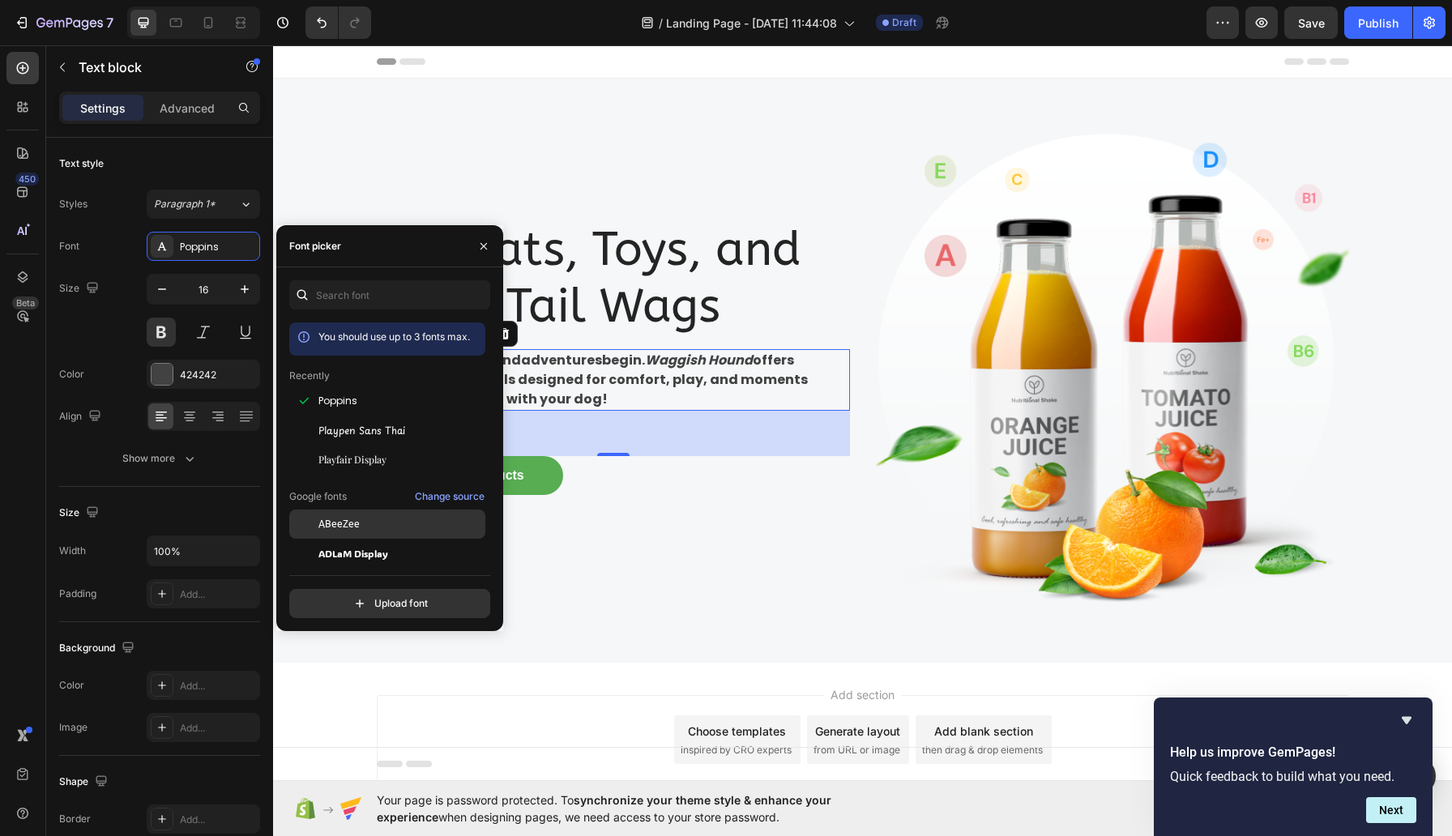
click at [360, 532] on span "ABeeZee" at bounding box center [338, 524] width 41 height 15
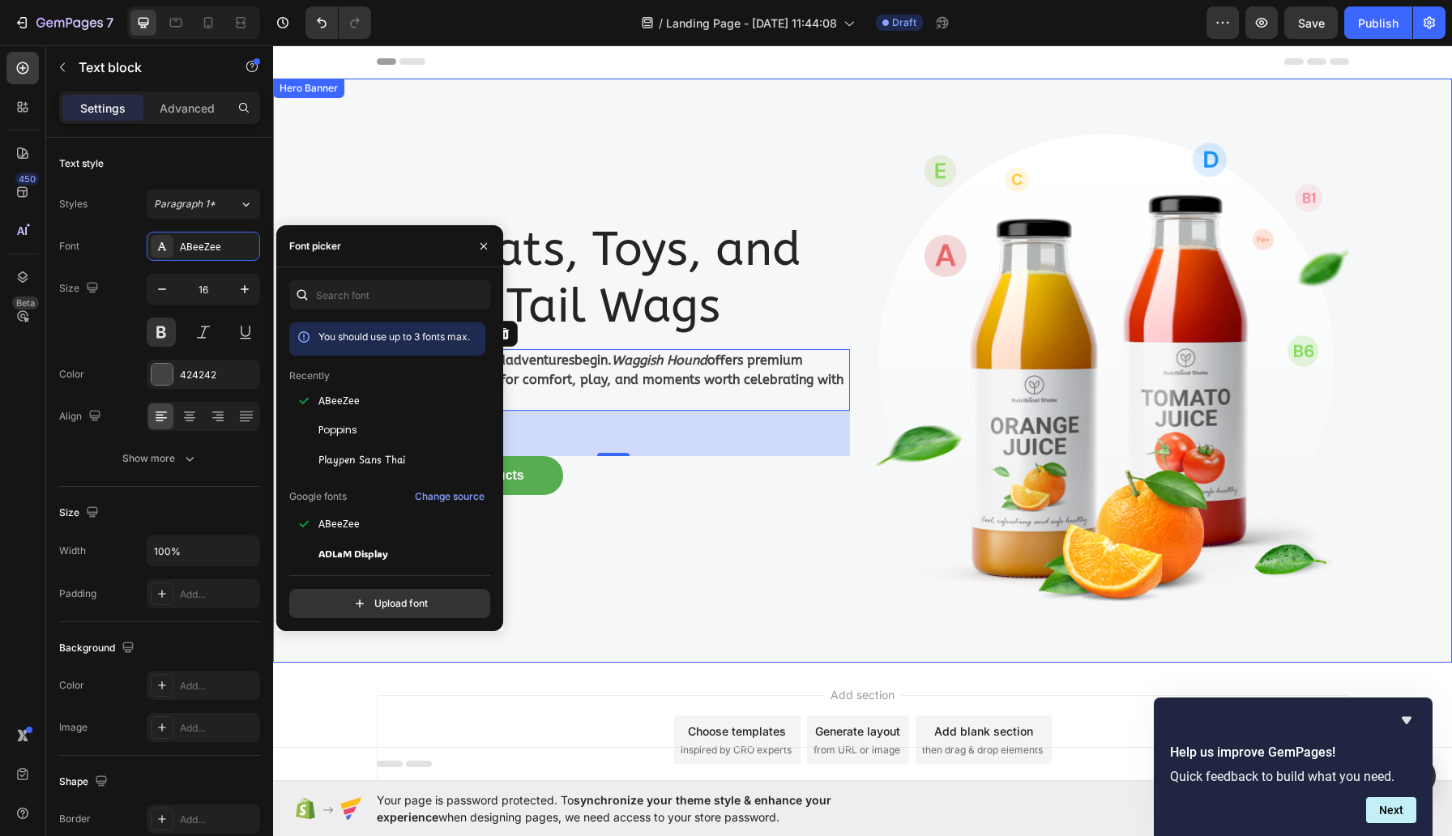
click at [693, 154] on div "Treats, Toys, and Tail Wags Heading Where tails wag and adventures begin. Waggi…" at bounding box center [613, 371] width 473 height 532
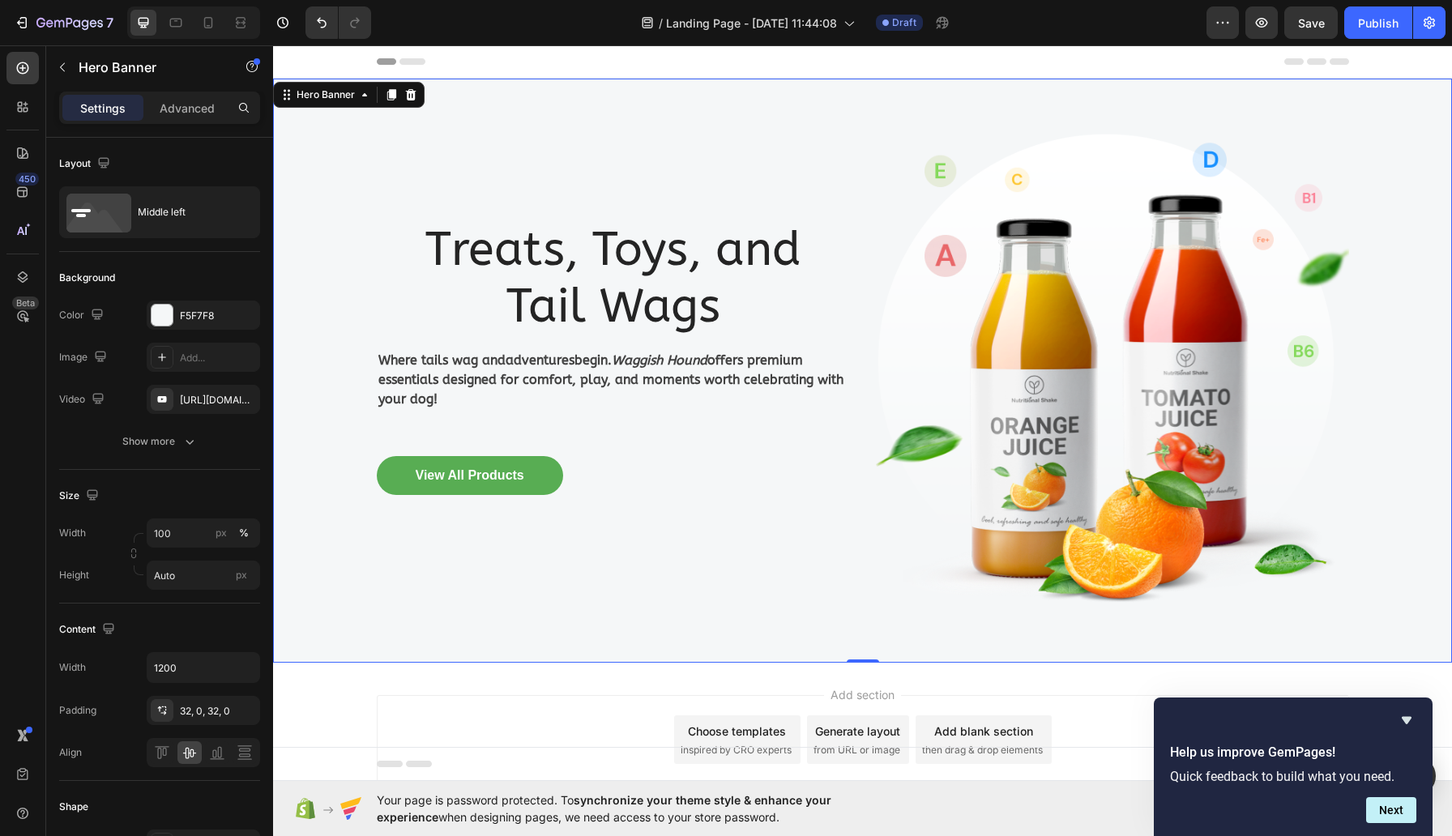
click at [749, 149] on div "Treats, Toys, and Tail Wags Heading Where tails wag and adventures begin. Waggi…" at bounding box center [613, 371] width 473 height 532
click at [680, 249] on p "Treats, Toys, and Tail Wags" at bounding box center [613, 278] width 470 height 113
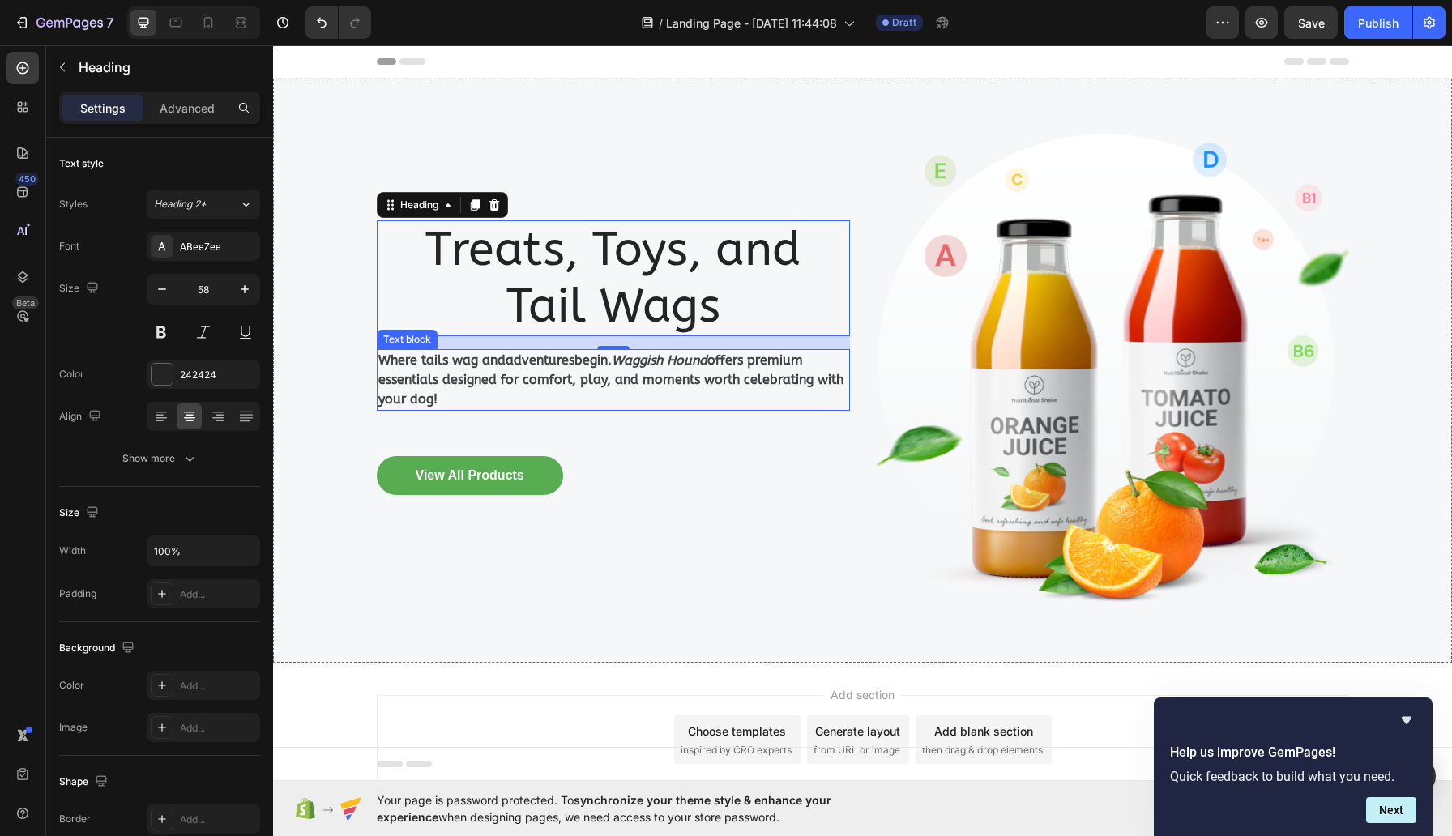
click at [488, 381] on p "Where tails wag and adventures begin. Waggish Hound offers premium essentials d…" at bounding box center [613, 380] width 470 height 58
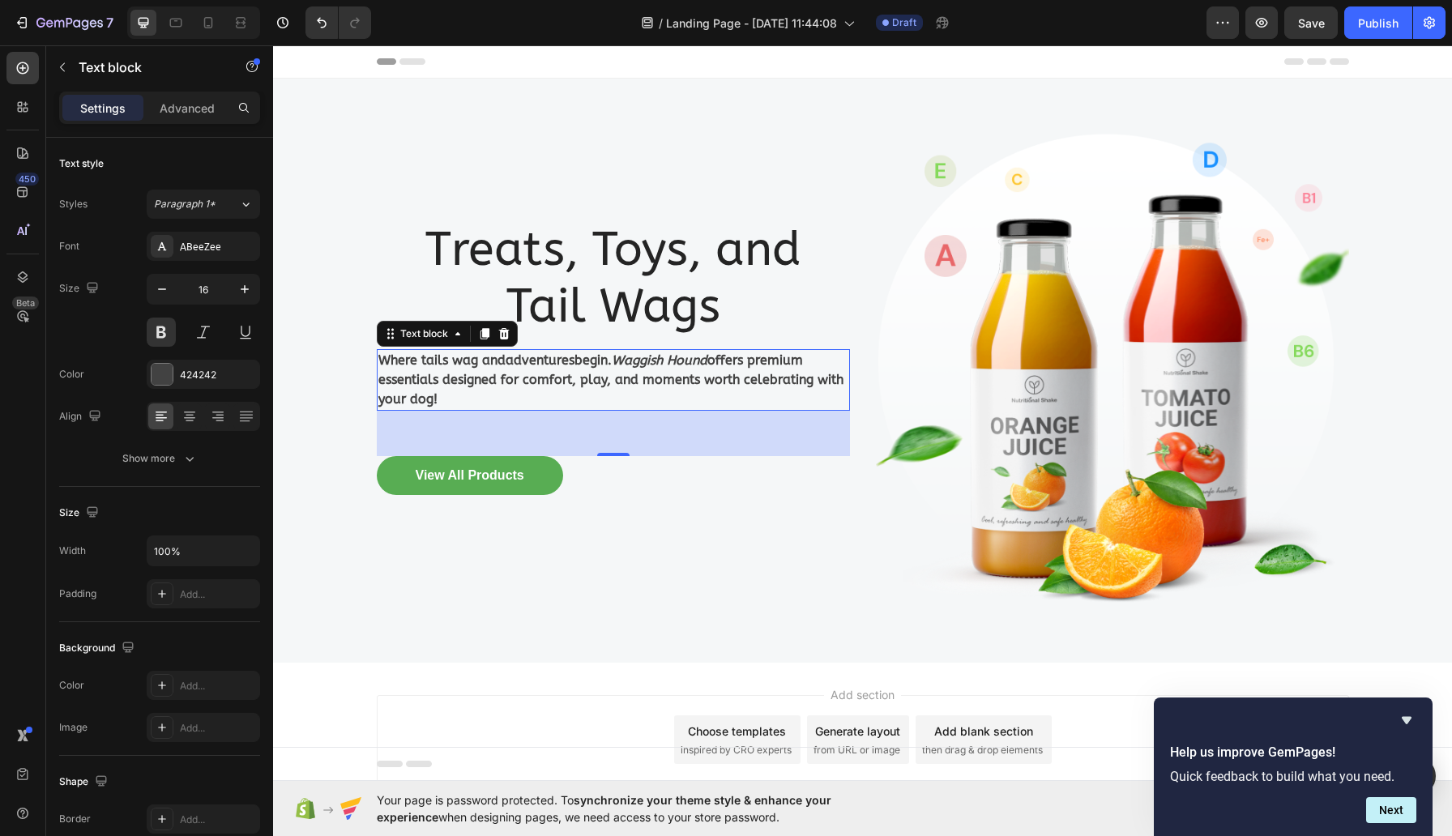
click at [591, 272] on p "Treats, Toys, and Tail Wags" at bounding box center [613, 278] width 470 height 113
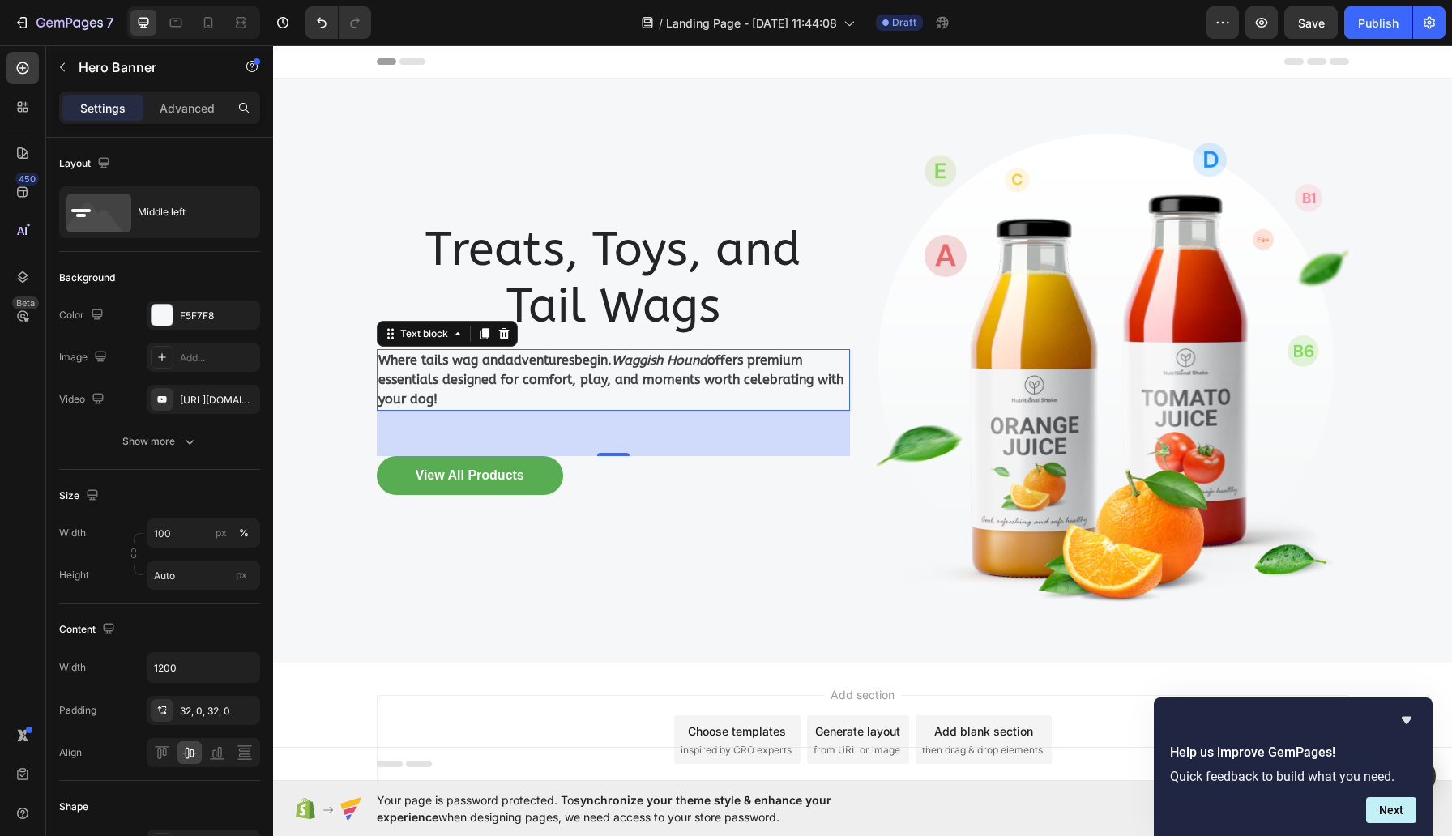
click at [555, 167] on div "Treats, Toys, and Tail Wags Heading Where tails wag and adventures begin. Waggi…" at bounding box center [613, 371] width 473 height 532
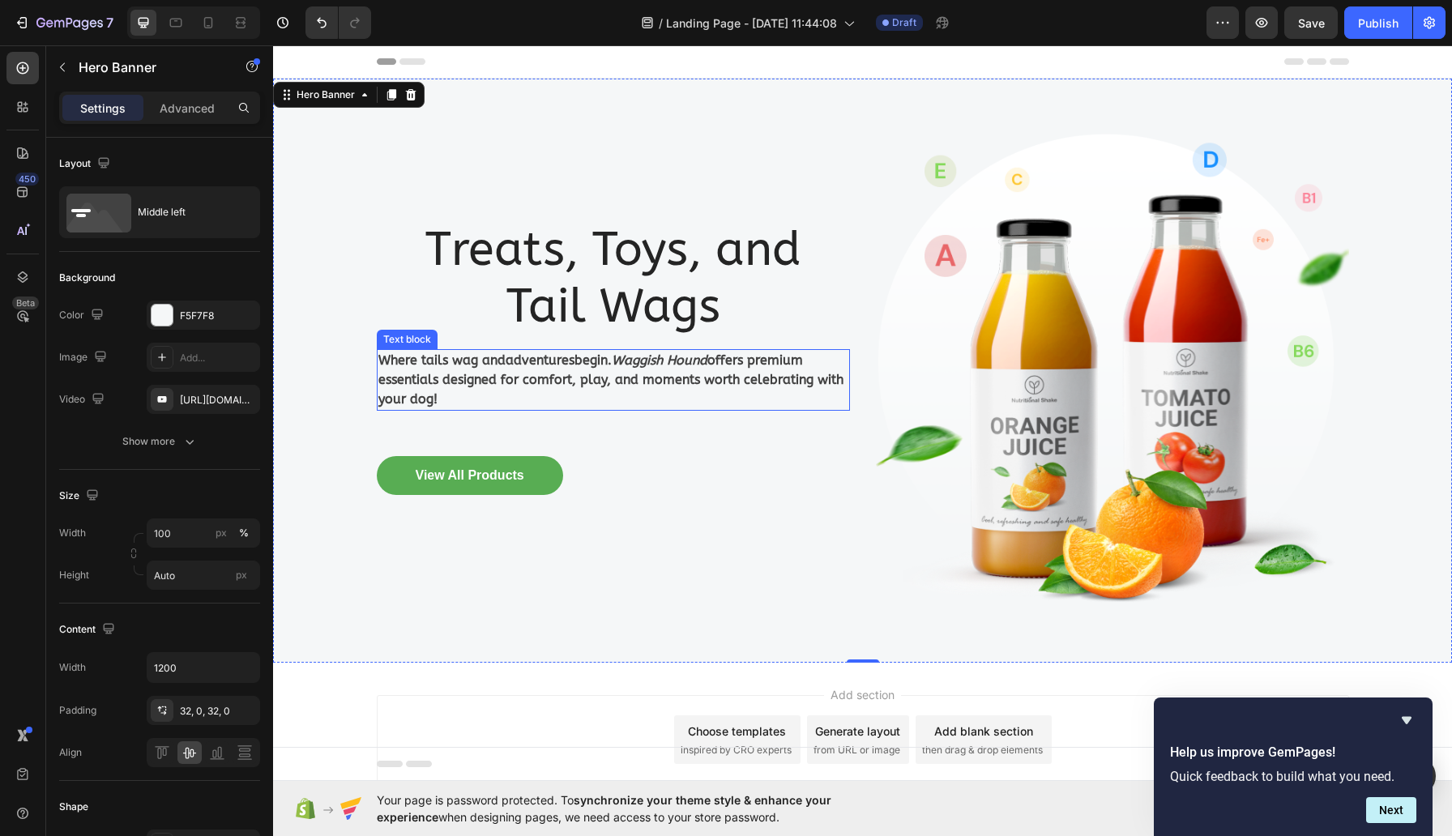
click at [477, 398] on p "Where tails wag and adventures begin. Waggish Hound offers premium essentials d…" at bounding box center [613, 380] width 470 height 58
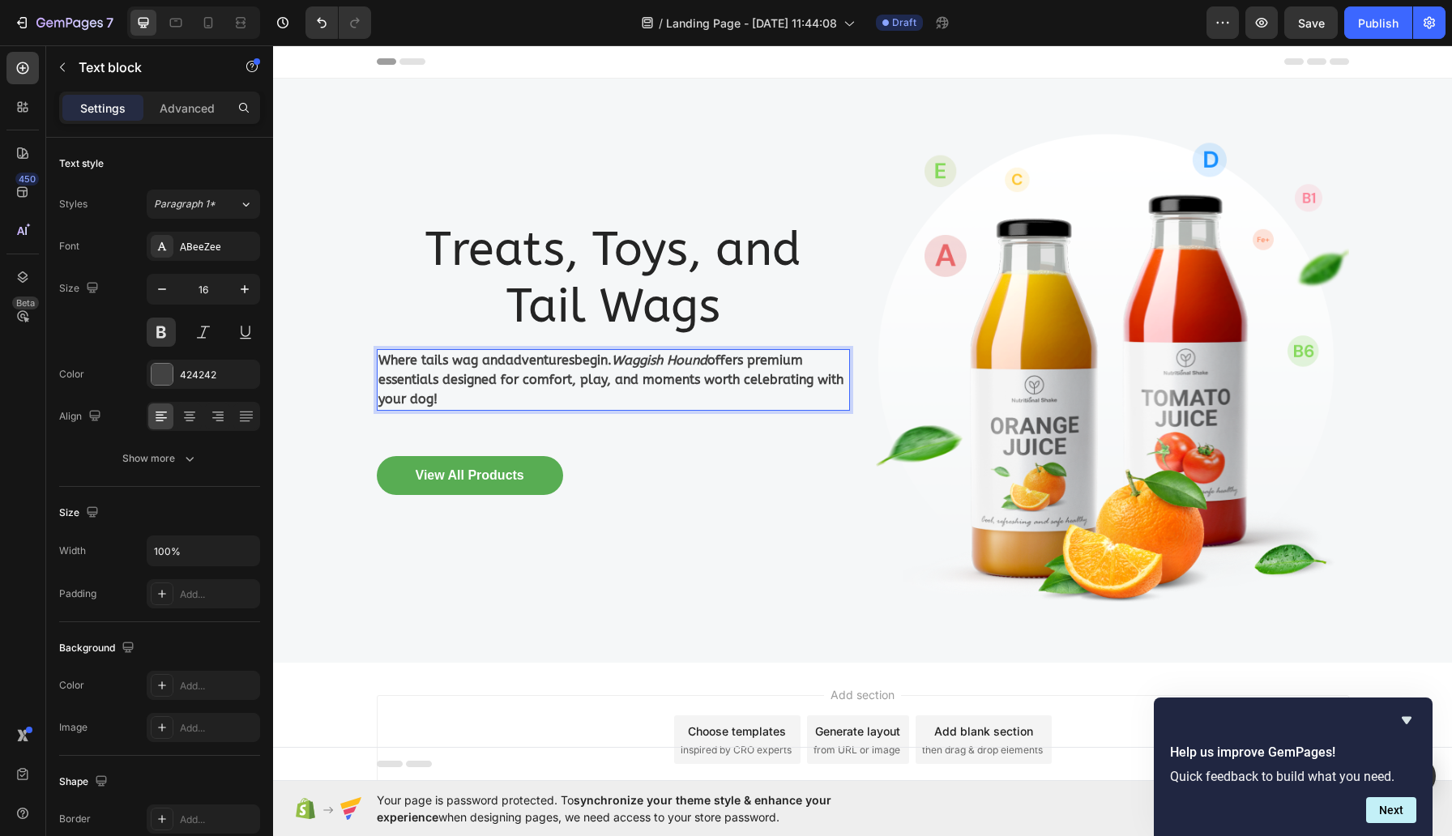
drag, startPoint x: 477, startPoint y: 398, endPoint x: 378, endPoint y: 348, distance: 111.3
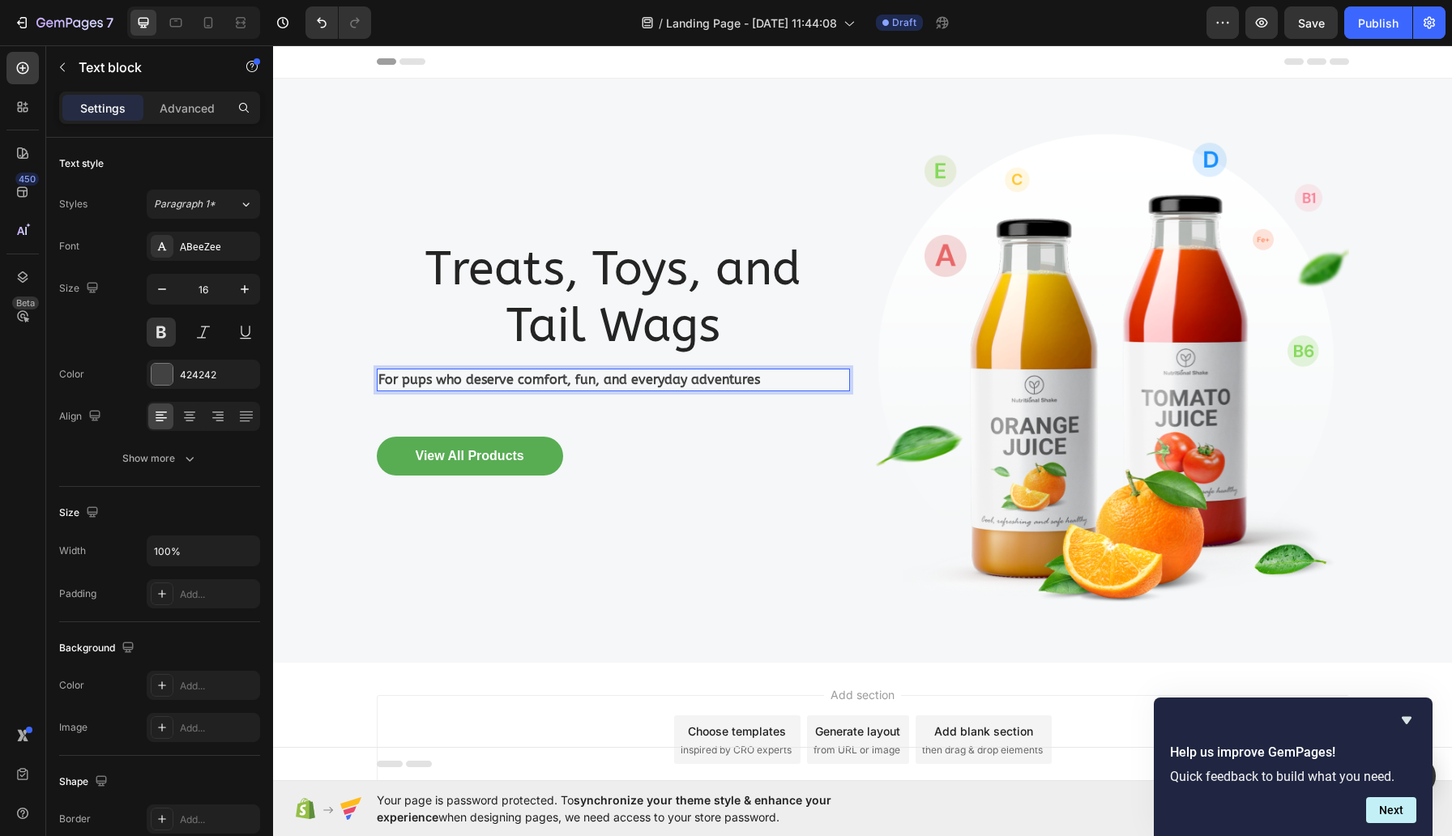
click at [434, 378] on p "For pups who deserve comfort, fun, and everyday adventures" at bounding box center [613, 379] width 470 height 19
click at [788, 379] on p "For dogs who deserve comfort, fun, and everyday adventures" at bounding box center [613, 379] width 470 height 19
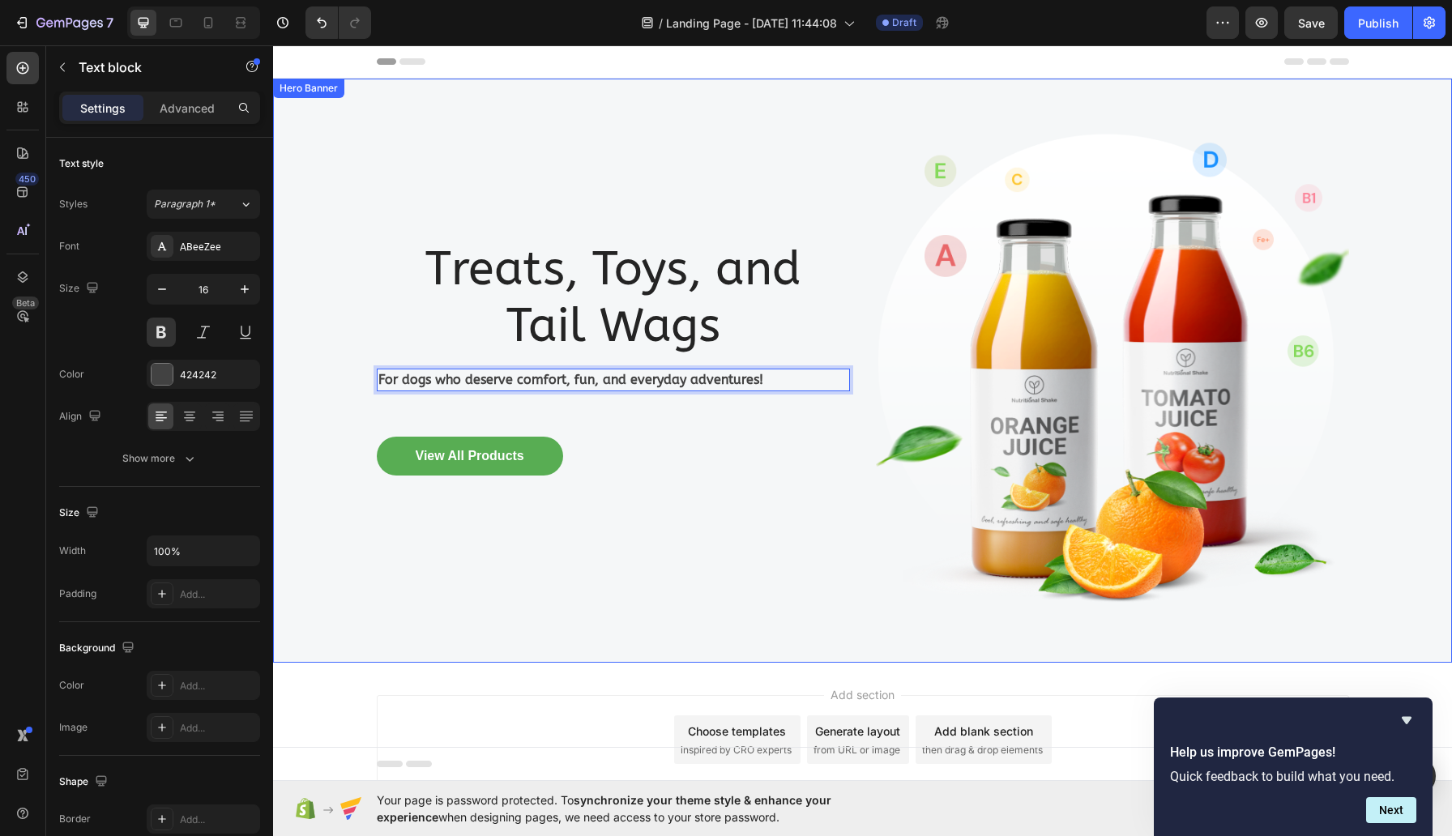
click at [807, 494] on div "Treats, Toys, and Tail Wags Heading For dogs who deserve comfort, fun, and ever…" at bounding box center [613, 371] width 473 height 532
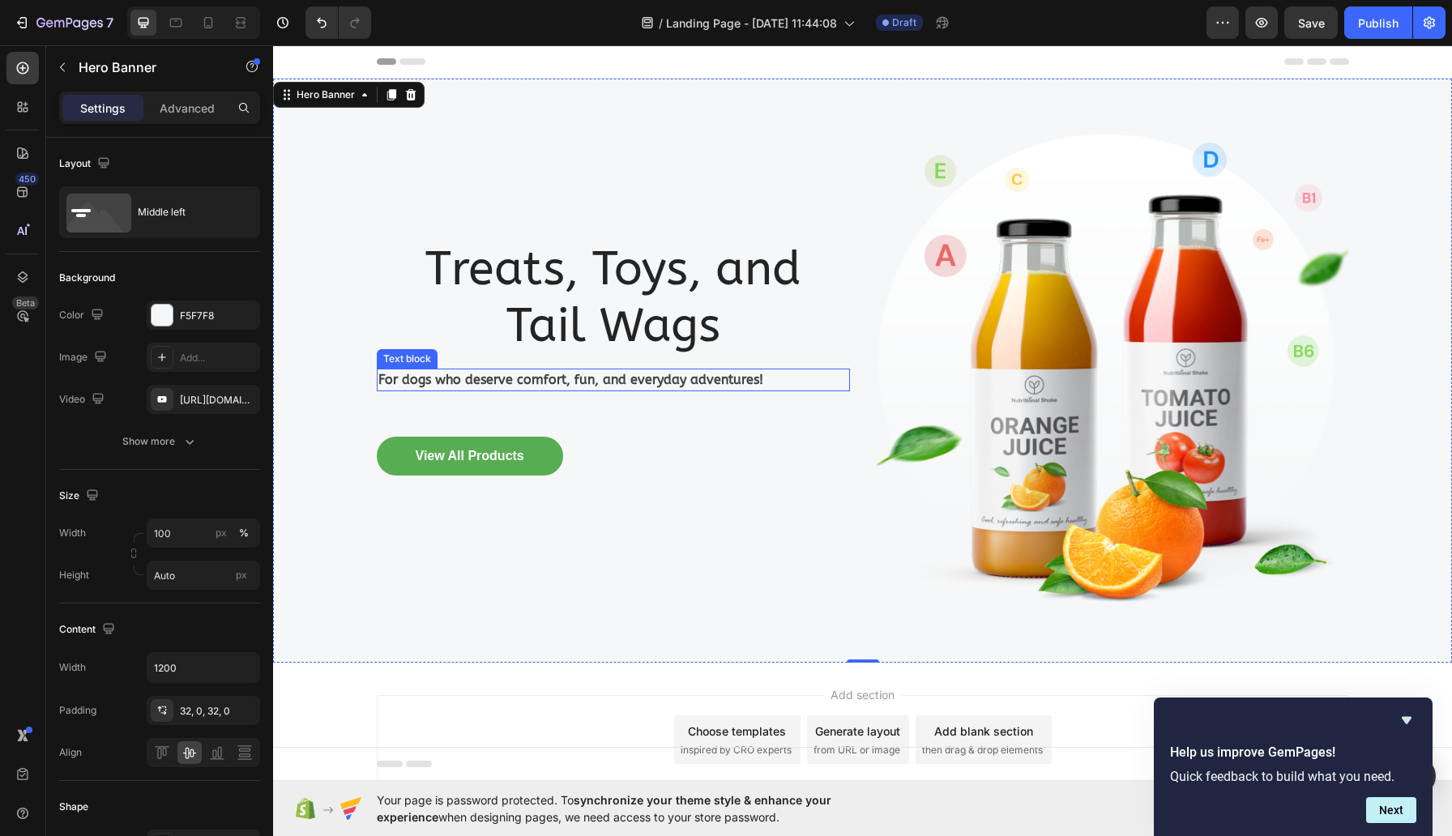
click at [688, 380] on p "For dogs who deserve comfort, fun, and everyday adventures!" at bounding box center [613, 379] width 470 height 19
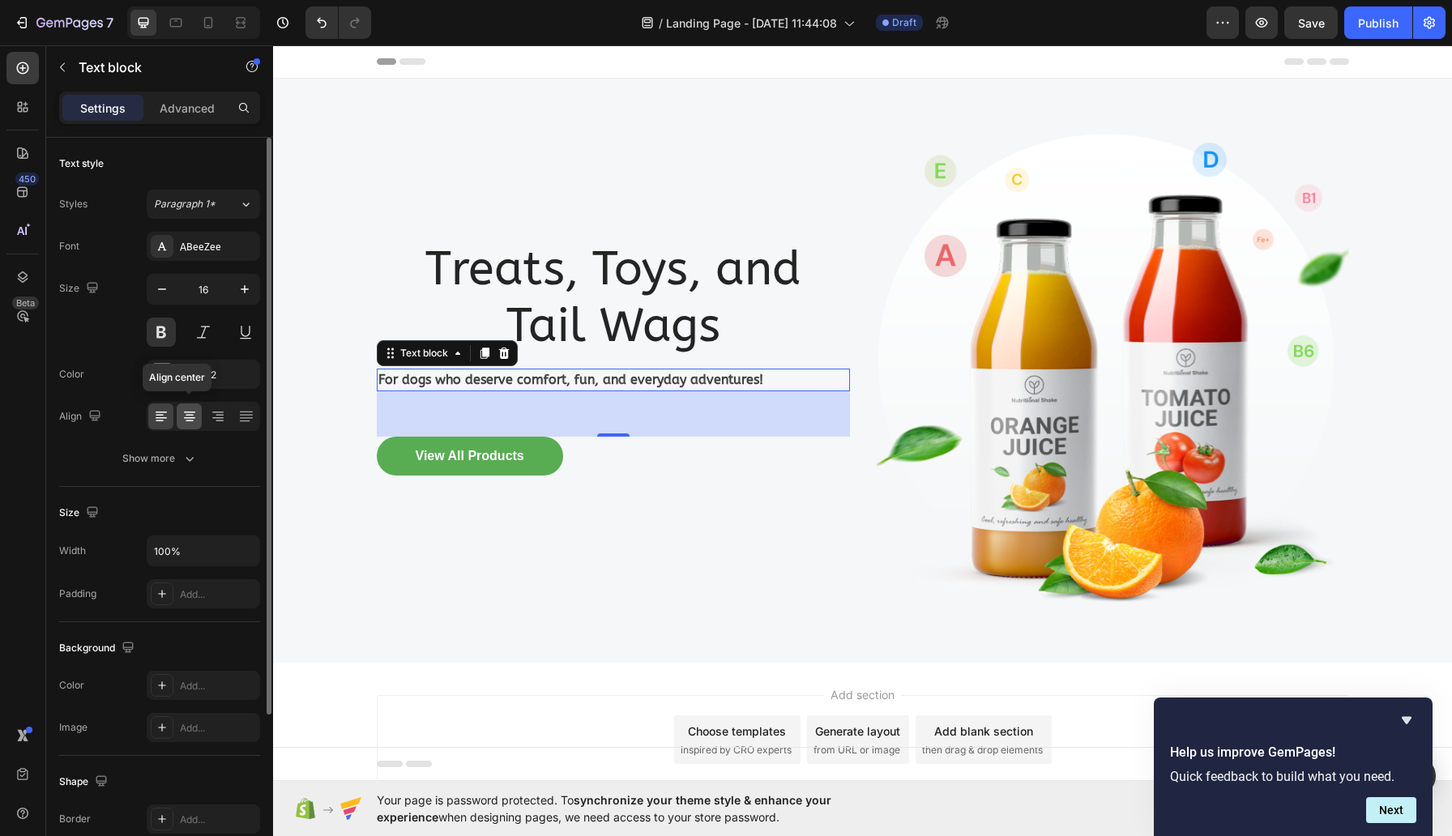
click at [193, 413] on icon at bounding box center [190, 416] width 16 height 16
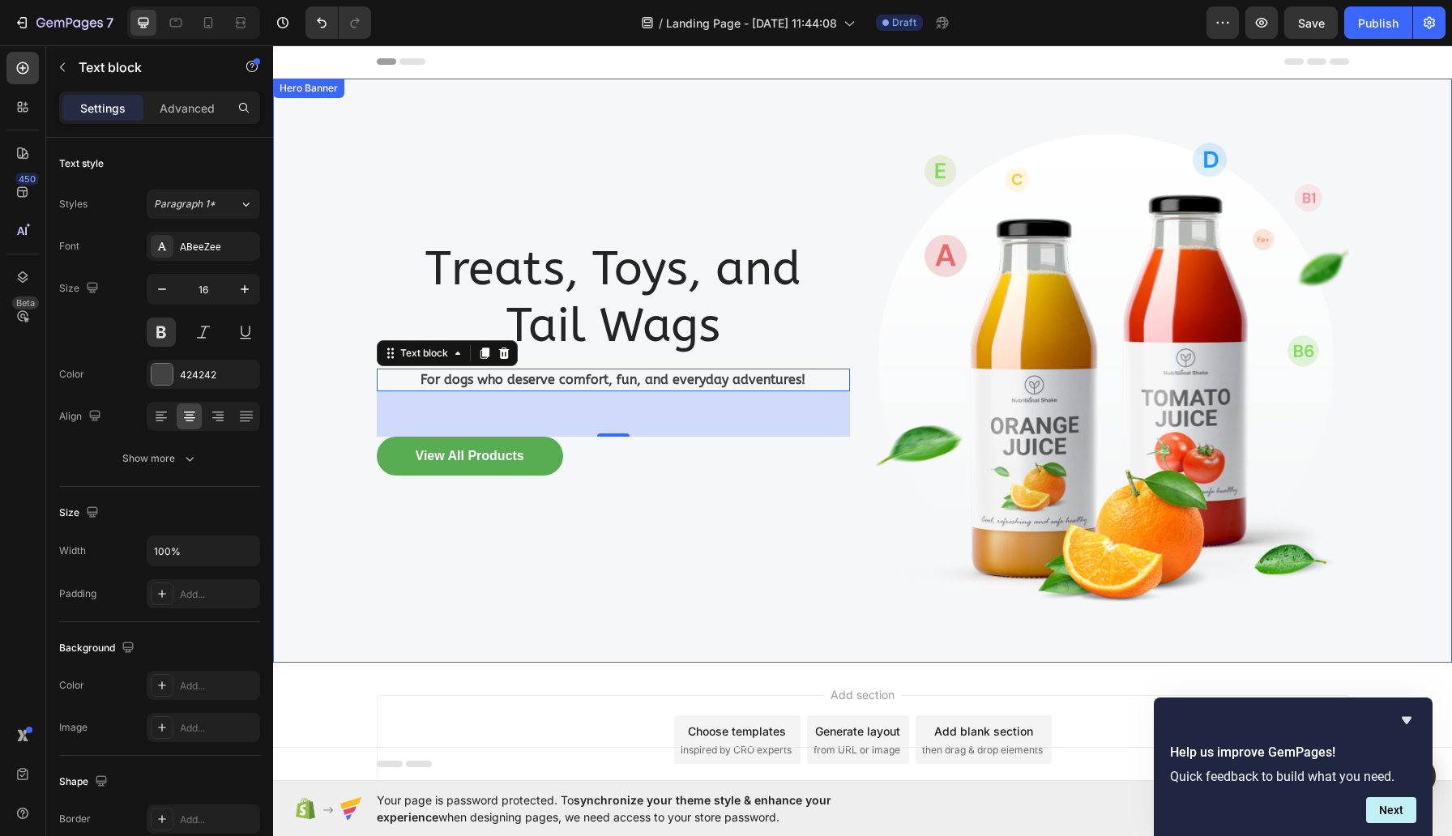
click at [390, 175] on div "Treats, Toys, and Tail Wags Heading For dogs who deserve comfort, fun, and ever…" at bounding box center [613, 371] width 473 height 532
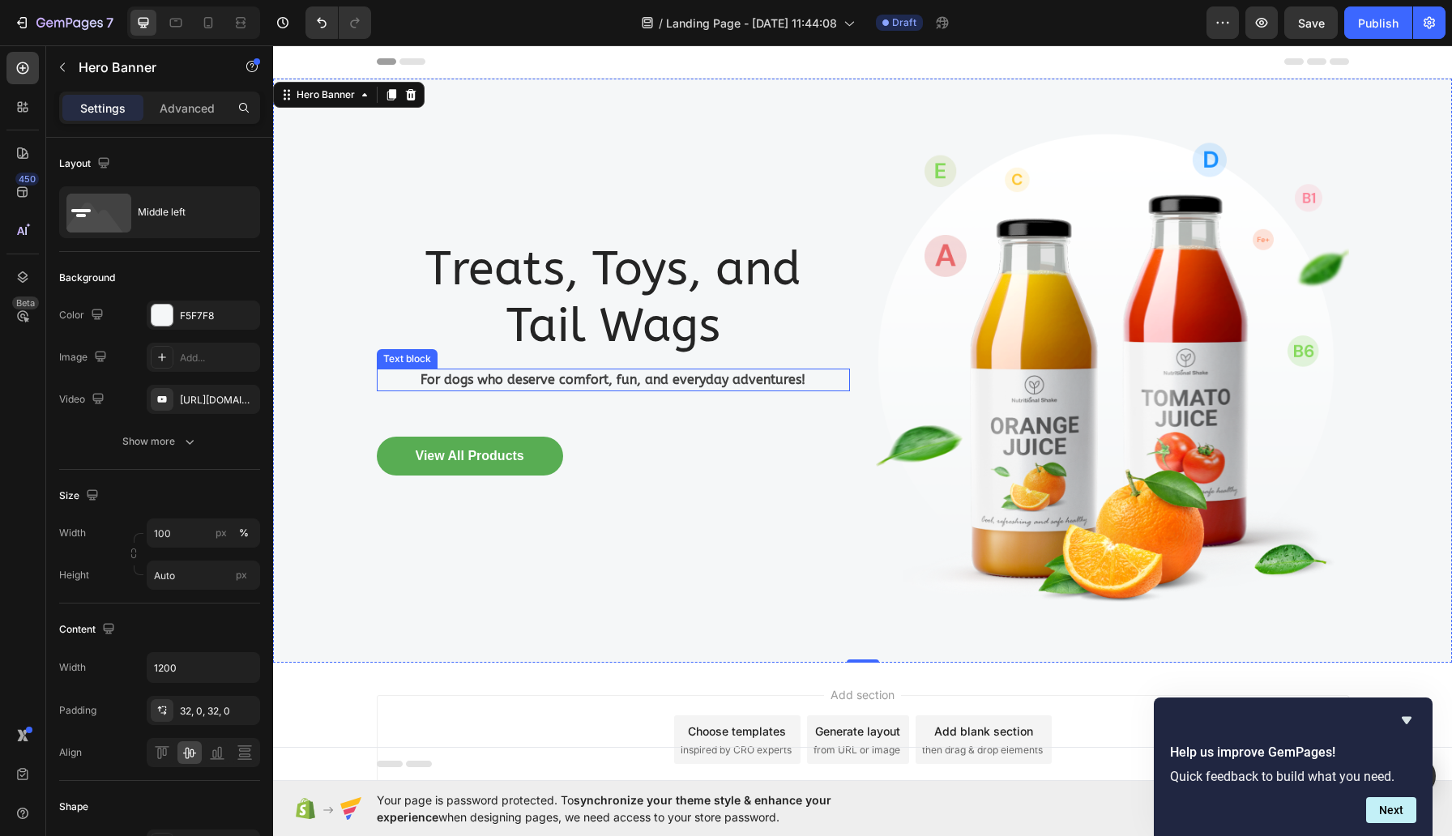
click at [600, 382] on p "For dogs who deserve comfort, fun, and everyday adventures!" at bounding box center [613, 379] width 470 height 19
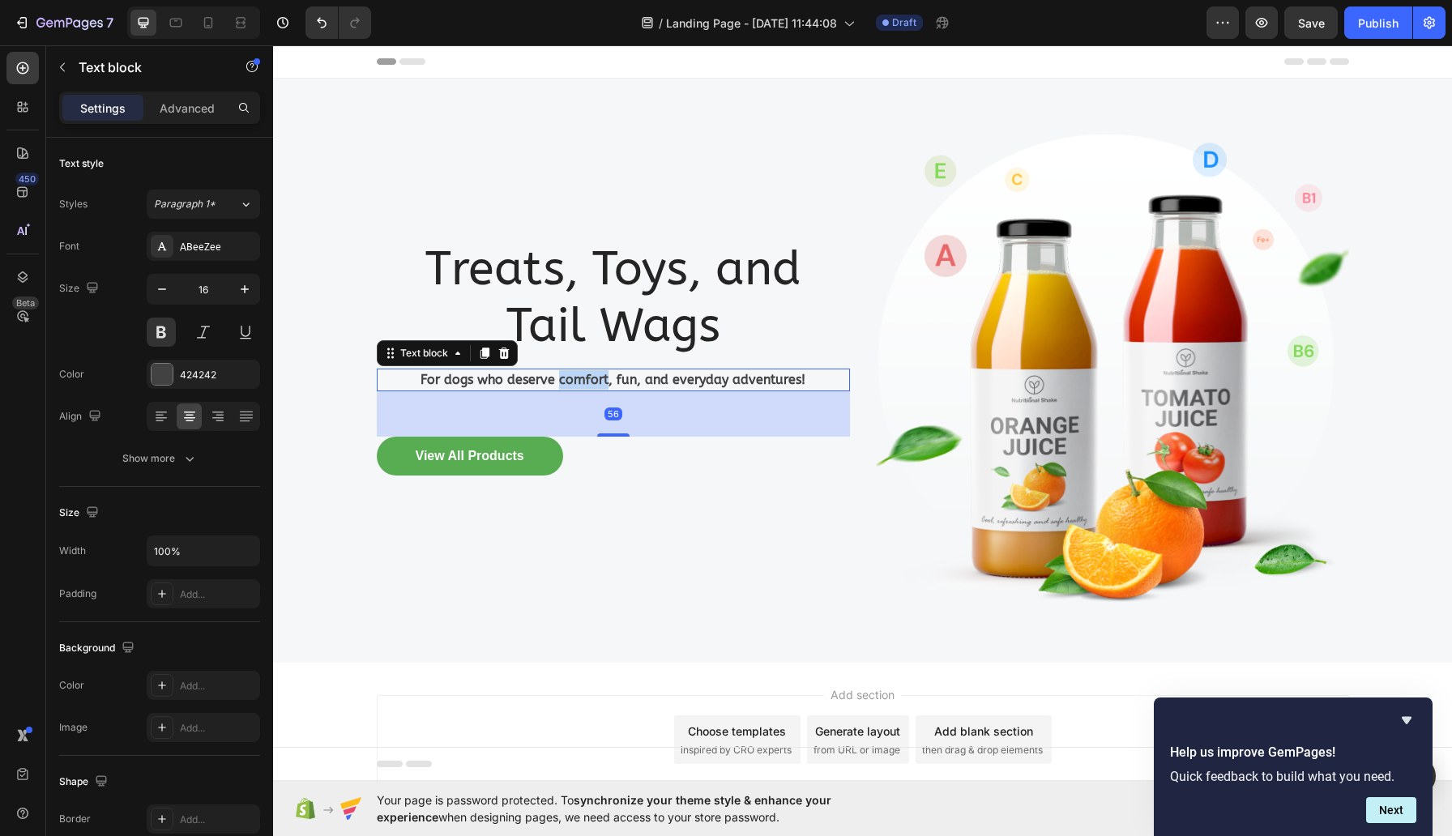
click at [600, 383] on p "For dogs who deserve comfort, fun, and everyday adventures!" at bounding box center [613, 379] width 470 height 19
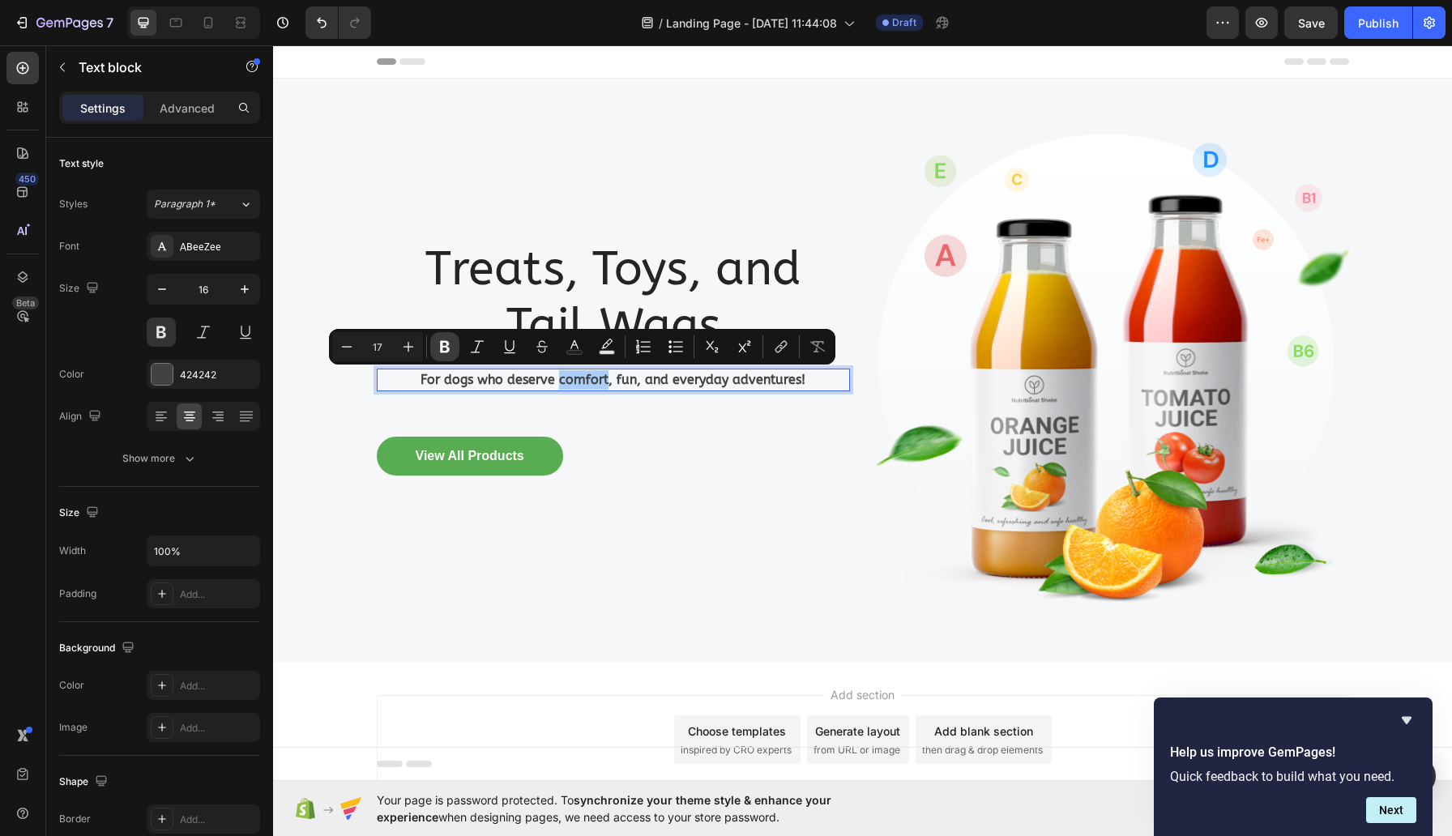
click at [447, 348] on icon "Editor contextual toolbar" at bounding box center [445, 347] width 10 height 12
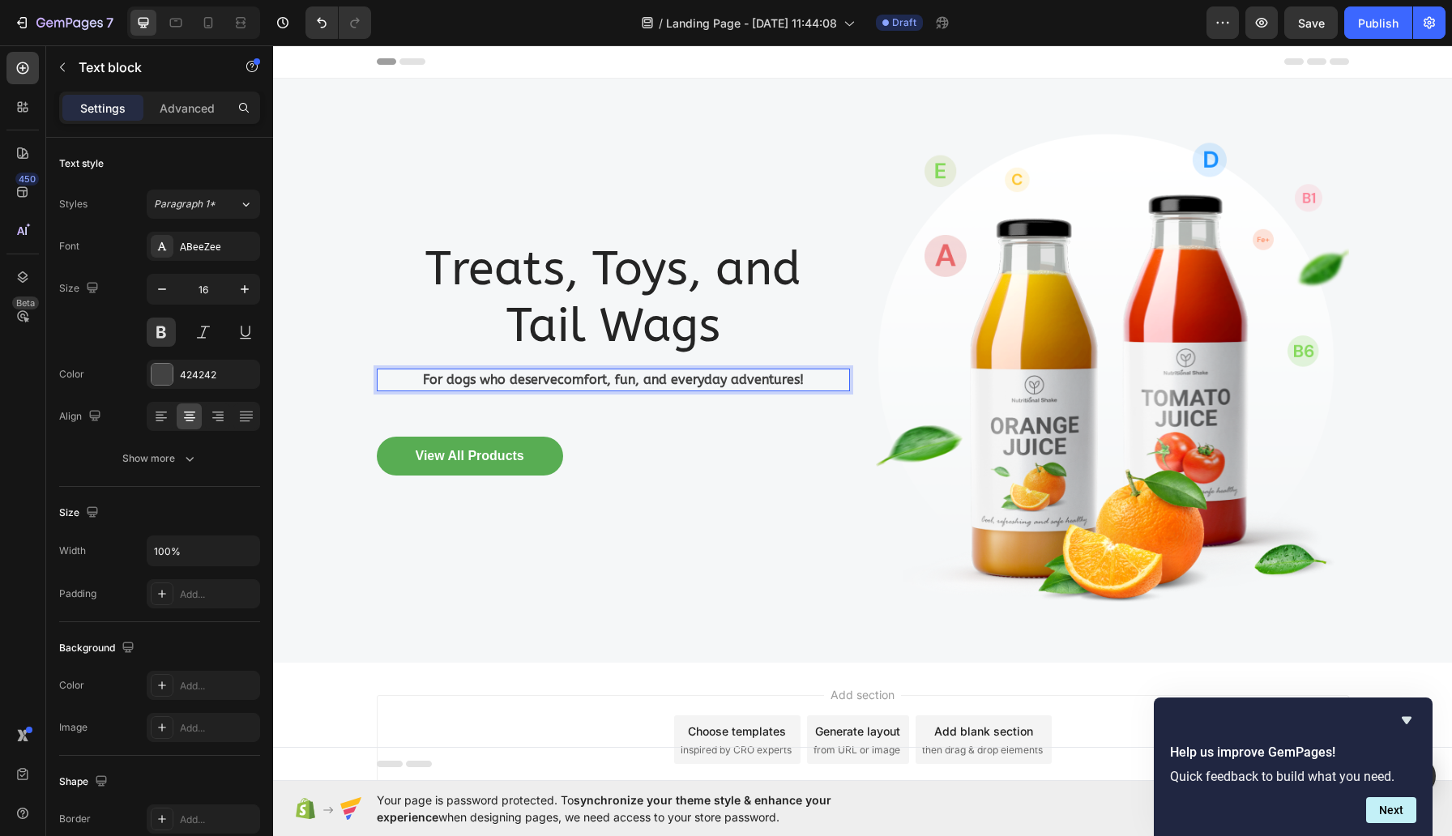
click at [625, 382] on p "For dogs who deserve comfort , fun, and everyday adventures!" at bounding box center [613, 379] width 470 height 19
click at [165, 327] on button at bounding box center [161, 332] width 29 height 29
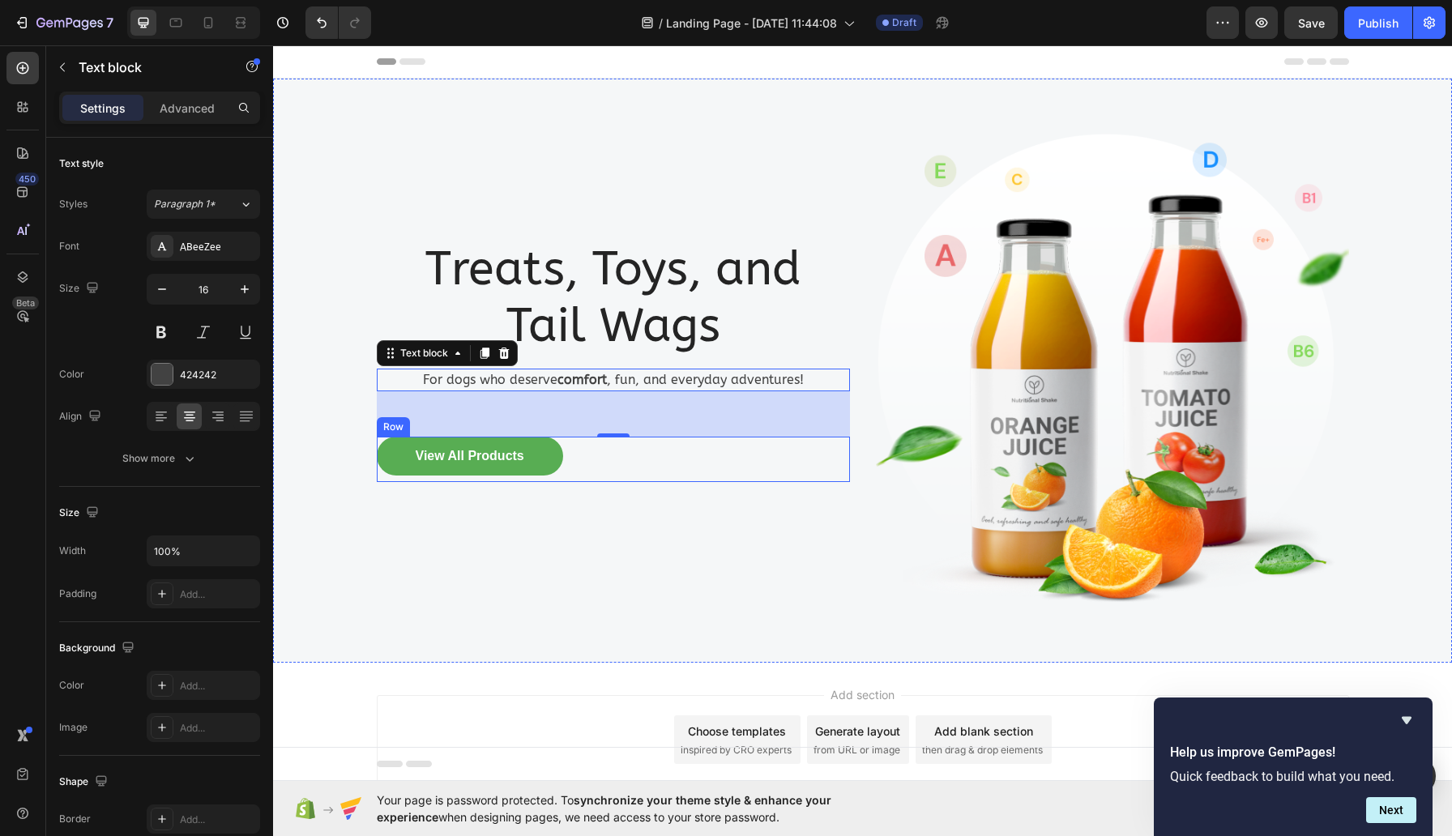
click at [696, 465] on div "View All Products Button Row" at bounding box center [613, 459] width 473 height 45
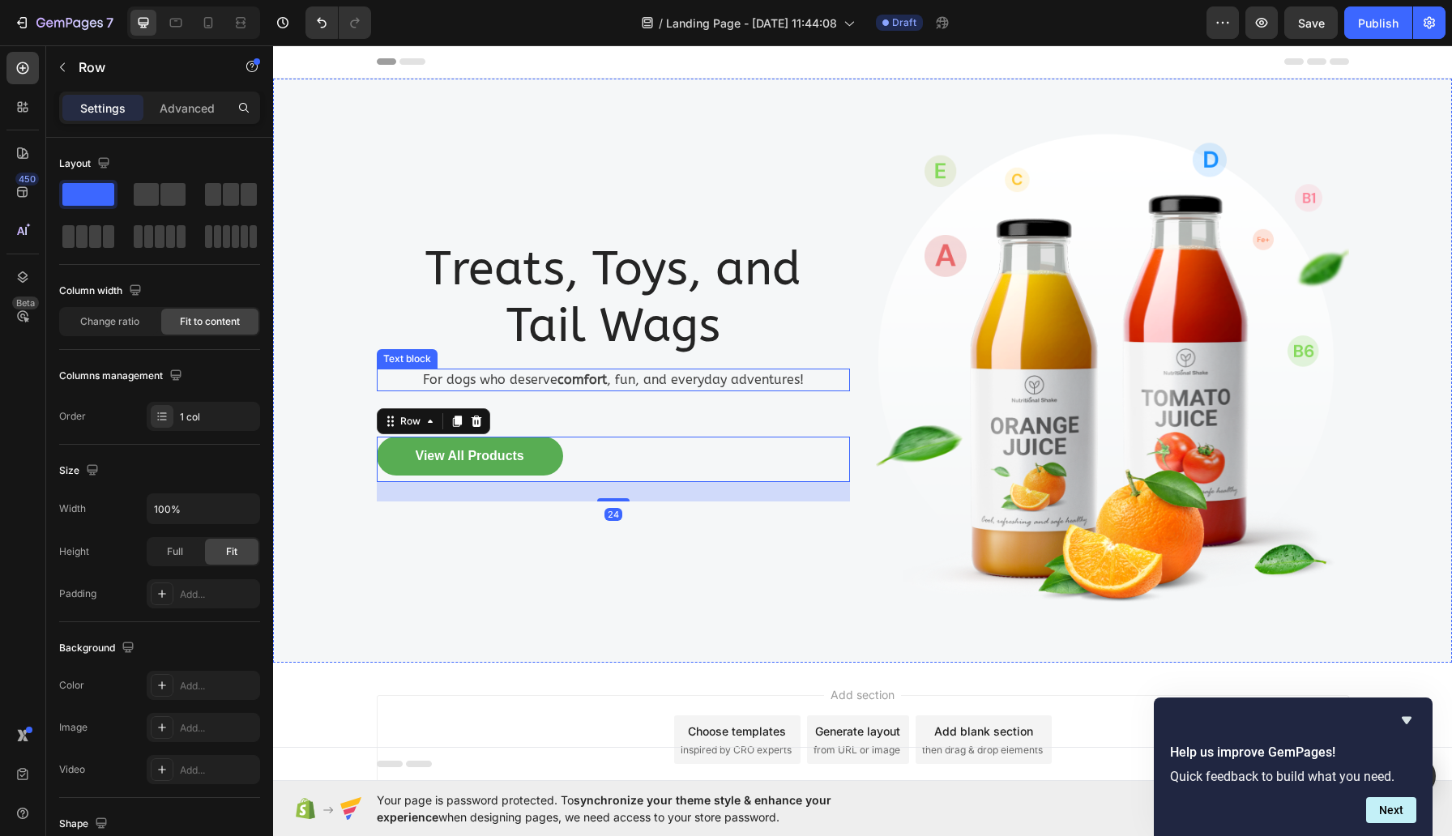
click at [632, 382] on p "For dogs who deserve comfort , fun, and everyday adventures!" at bounding box center [613, 379] width 470 height 19
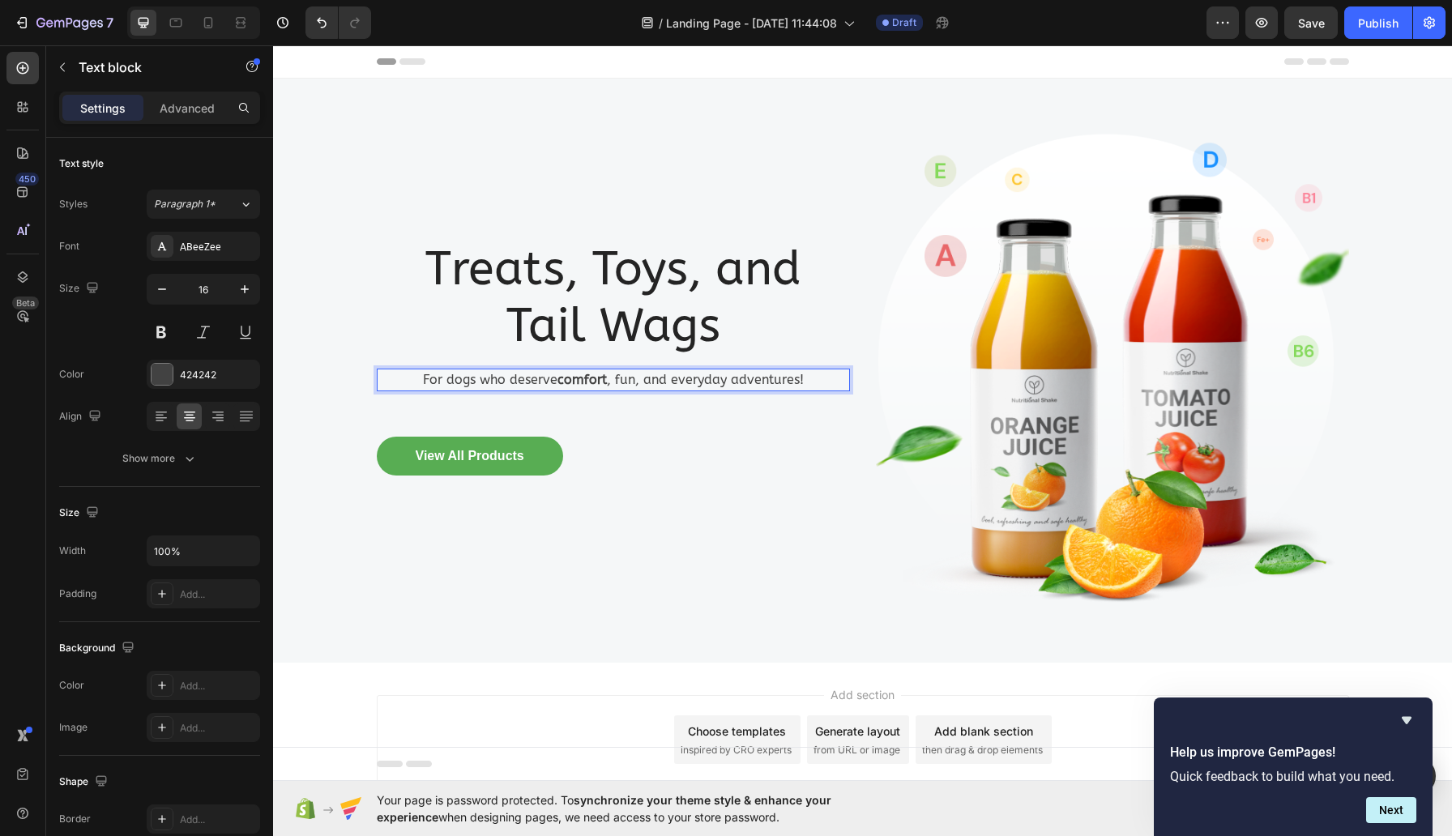
click at [638, 382] on p "For dogs who deserve comfort , fun, and everyday adventures!" at bounding box center [613, 379] width 470 height 19
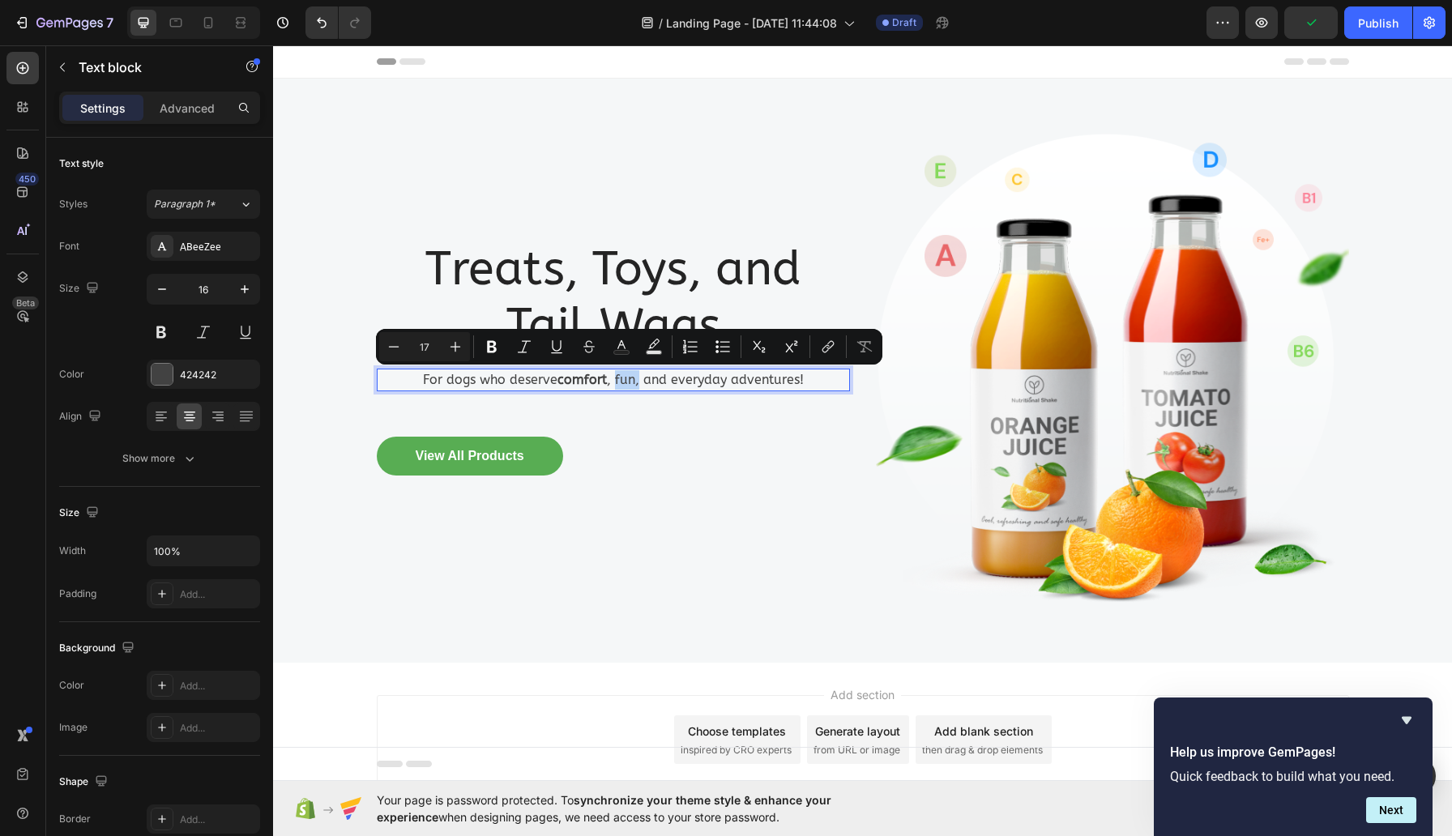
click at [618, 380] on p "For dogs who deserve comfort , fun, and everyday adventures!" at bounding box center [613, 379] width 470 height 19
click at [162, 332] on button at bounding box center [161, 332] width 29 height 29
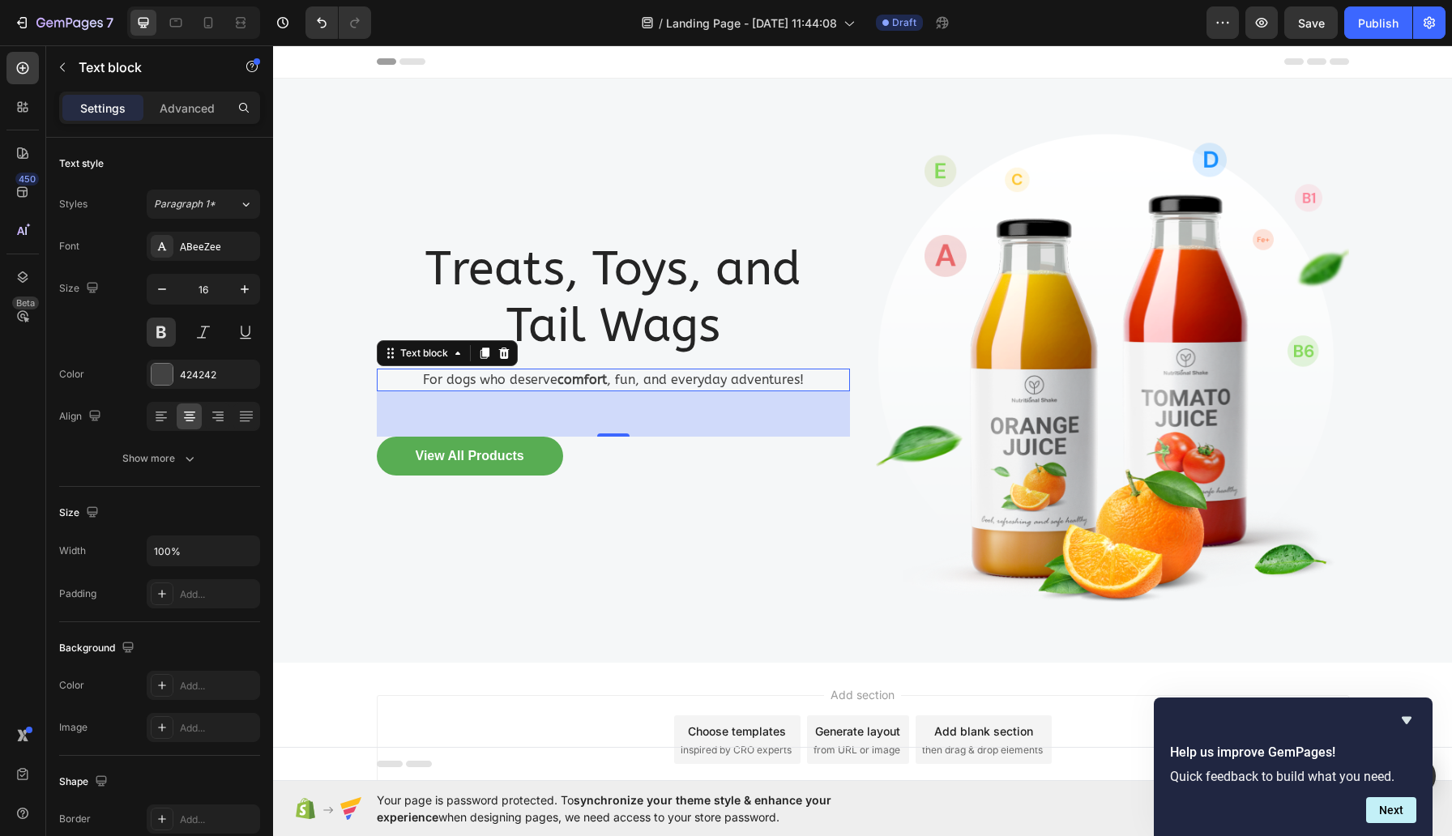
click at [628, 379] on p "For dogs who deserve comfort , fun, and everyday adventures!" at bounding box center [613, 379] width 470 height 19
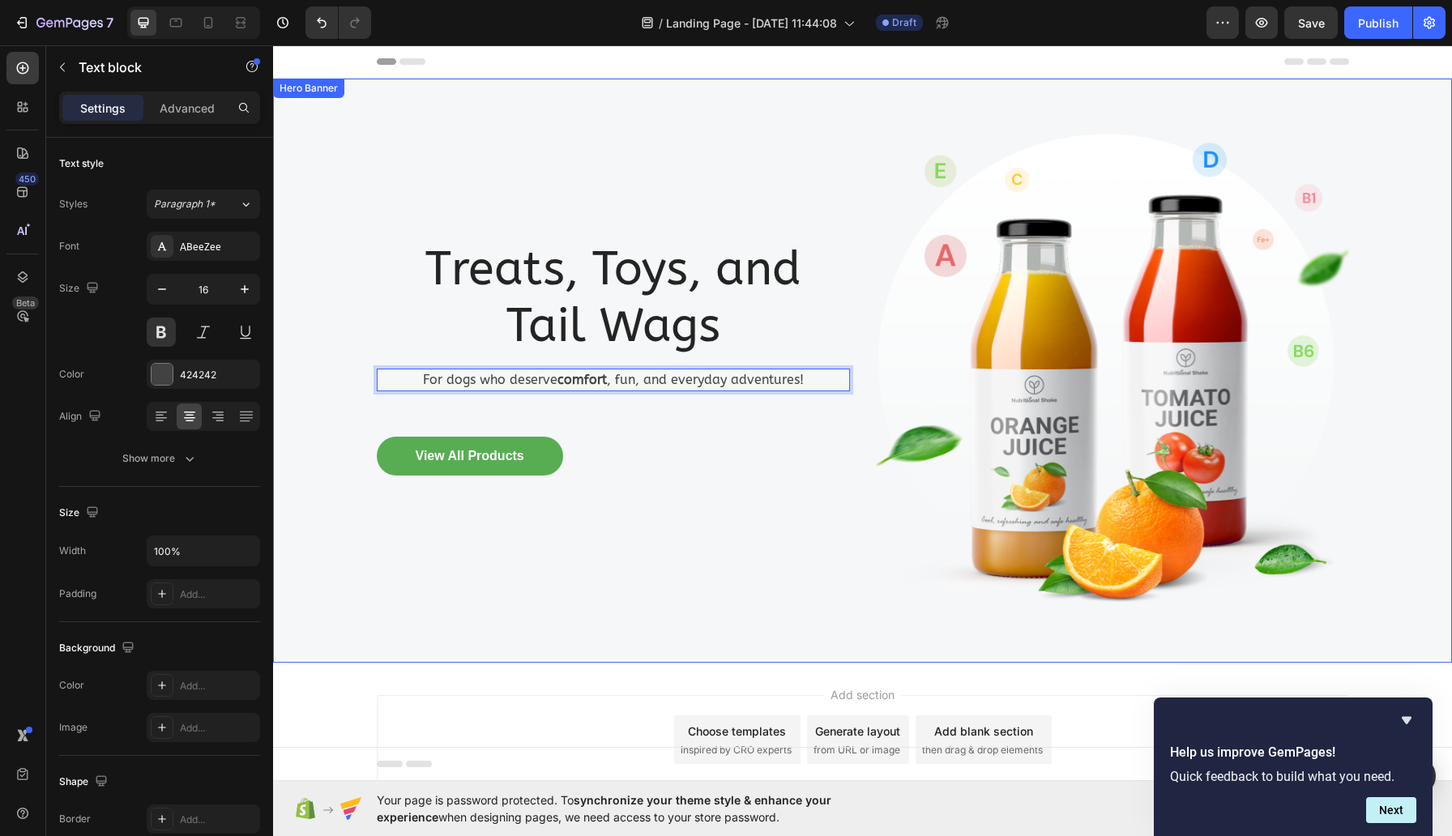
click at [729, 551] on div "Treats, Toys, and Tail Wags Heading For dogs who deserve comfort , fun, and eve…" at bounding box center [613, 371] width 473 height 532
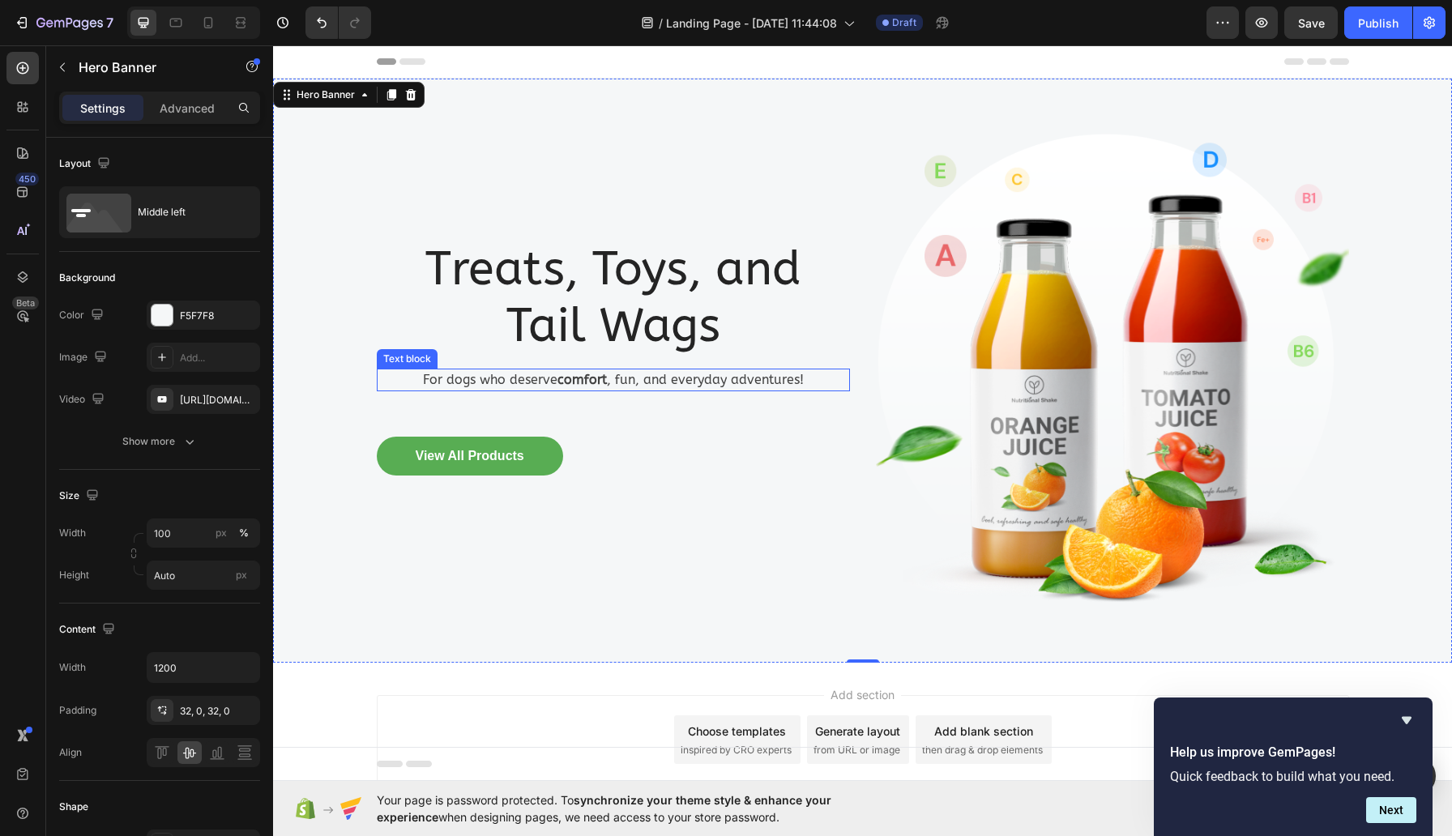
click at [634, 380] on p "For dogs who deserve comfort , fun, and everyday adventures!" at bounding box center [613, 379] width 470 height 19
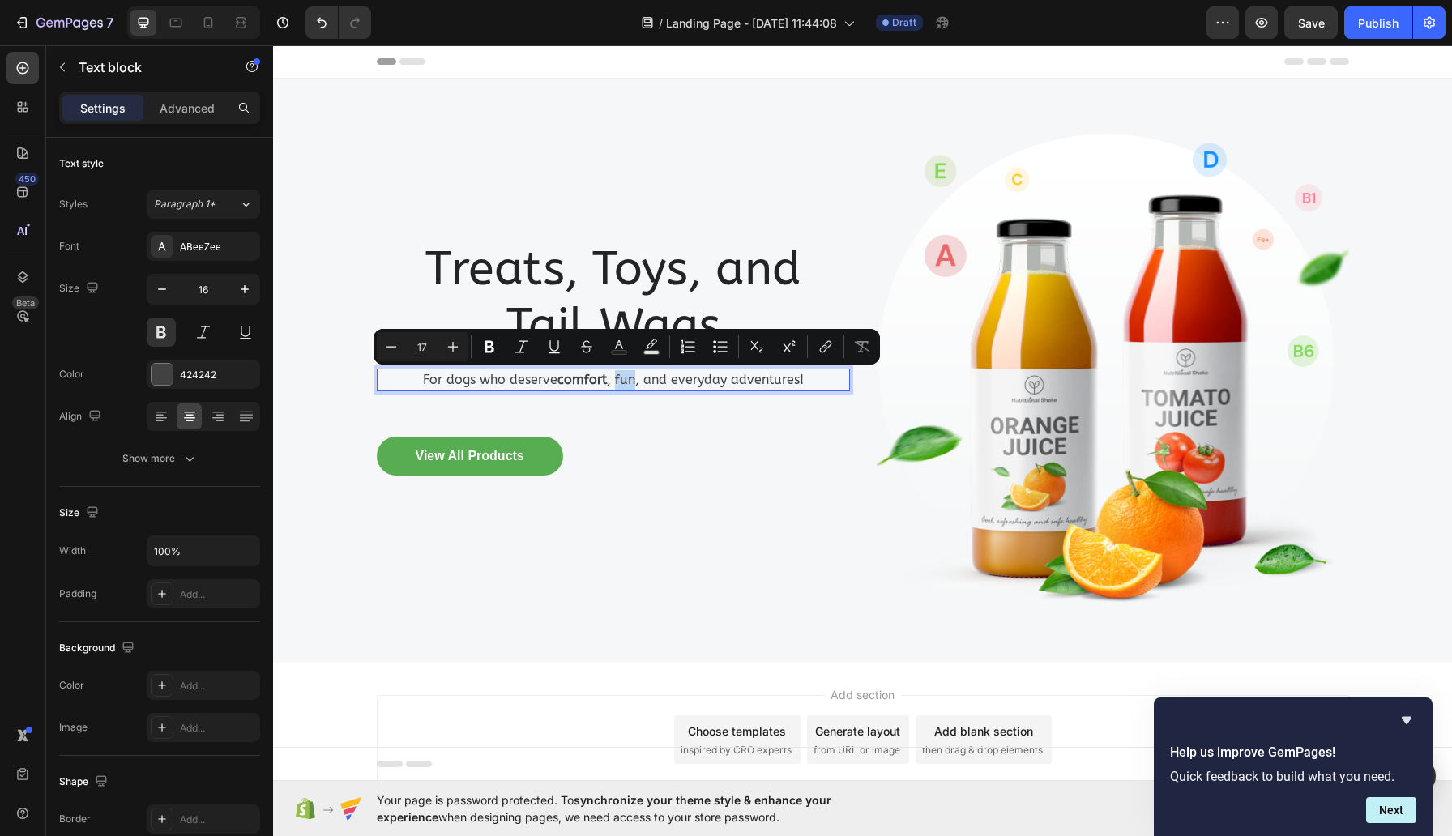
drag, startPoint x: 639, startPoint y: 380, endPoint x: 617, endPoint y: 380, distance: 22.7
click at [617, 380] on p "For dogs who deserve comfort , fun, and everyday adventures!" at bounding box center [613, 379] width 470 height 19
click at [486, 343] on icon "Editor contextual toolbar" at bounding box center [490, 347] width 10 height 12
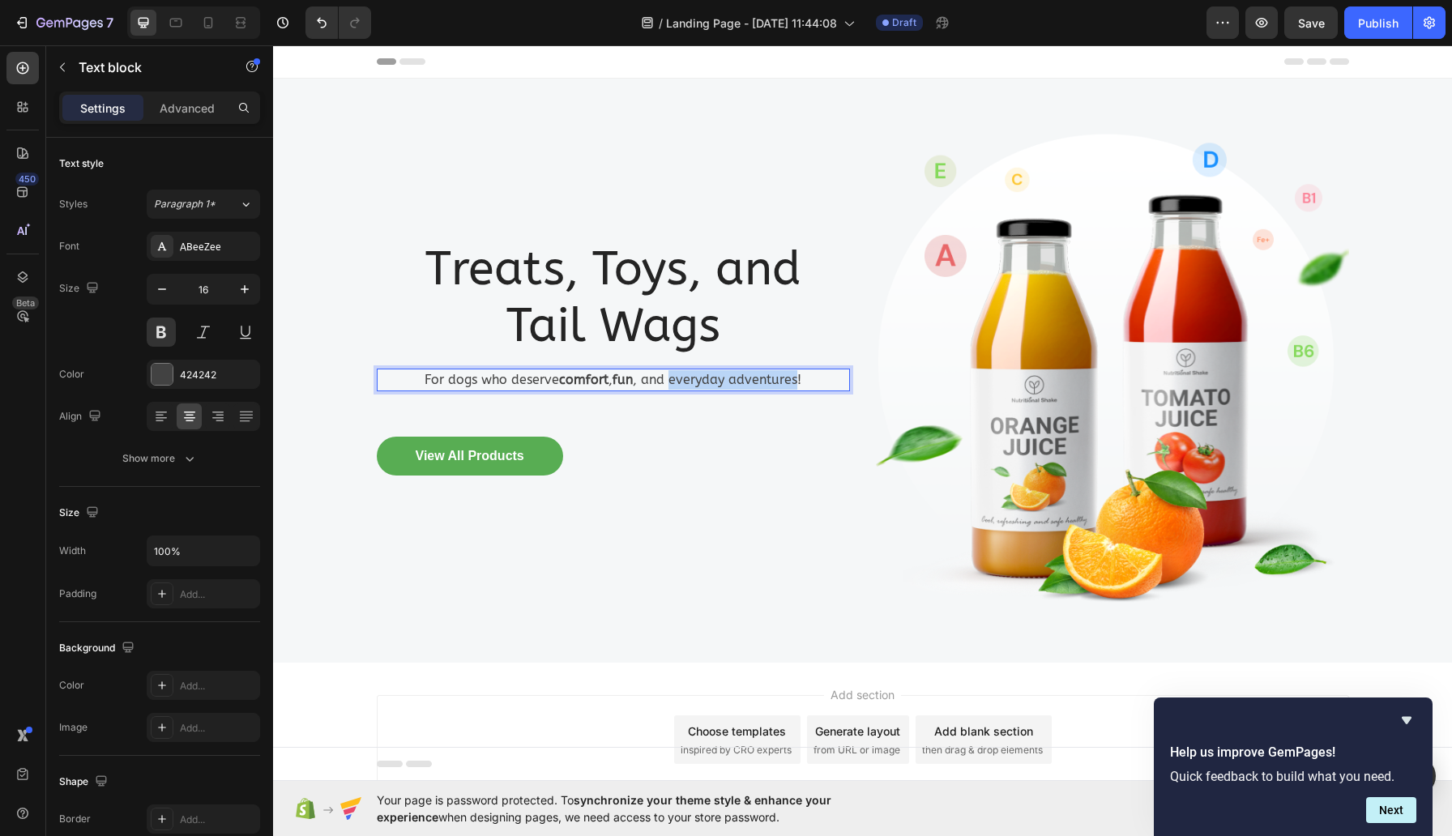
drag, startPoint x: 677, startPoint y: 380, endPoint x: 809, endPoint y: 387, distance: 132.3
click at [809, 387] on p "For dogs who deserve comfort , fun , and everyday adventures!" at bounding box center [613, 379] width 470 height 19
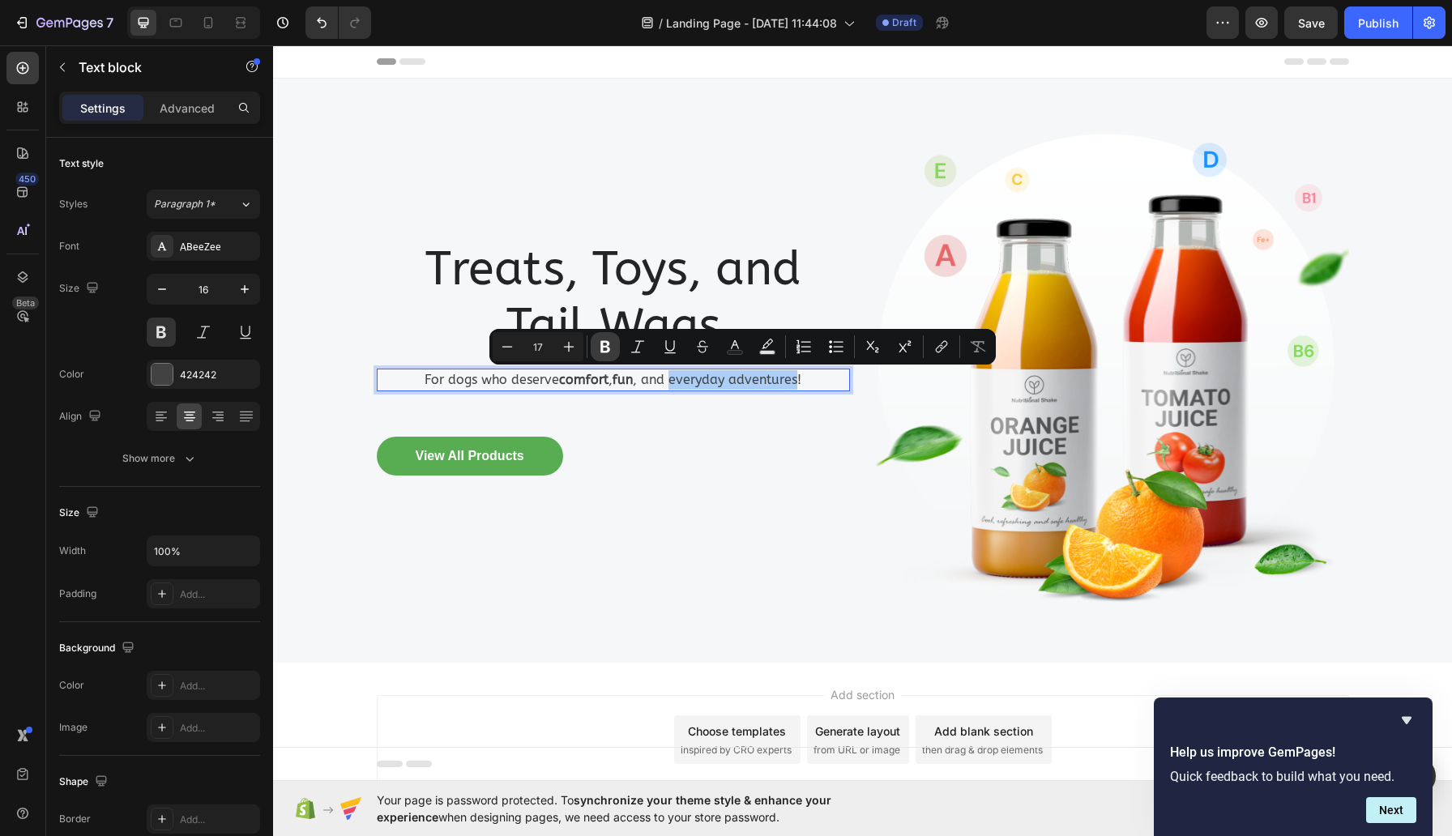
click at [609, 344] on icon "Editor contextual toolbar" at bounding box center [605, 347] width 16 height 16
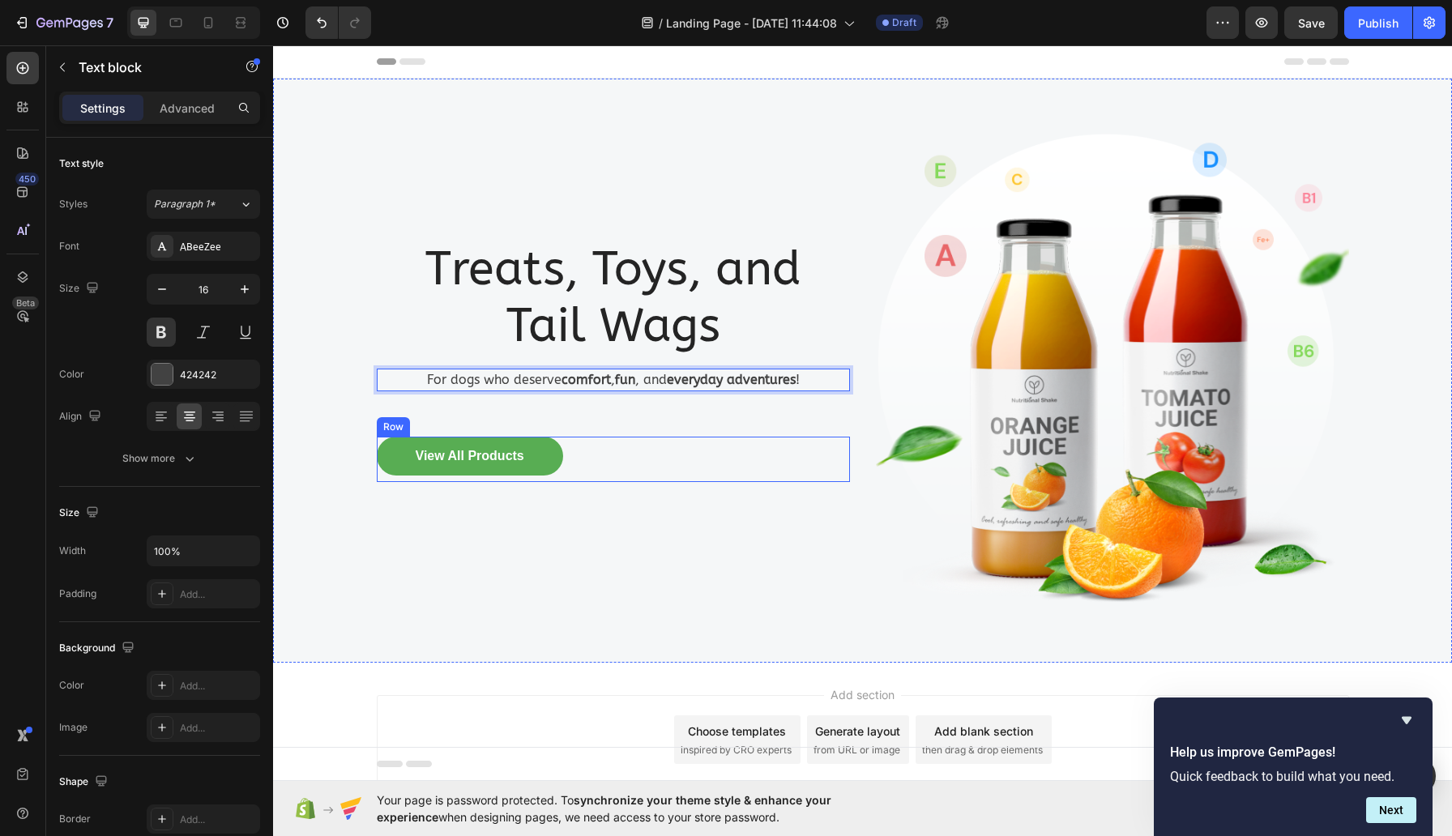
click at [750, 537] on div "Treats, Toys, and Tail Wags Heading For dogs who deserve comfort , fun , and ev…" at bounding box center [613, 371] width 473 height 532
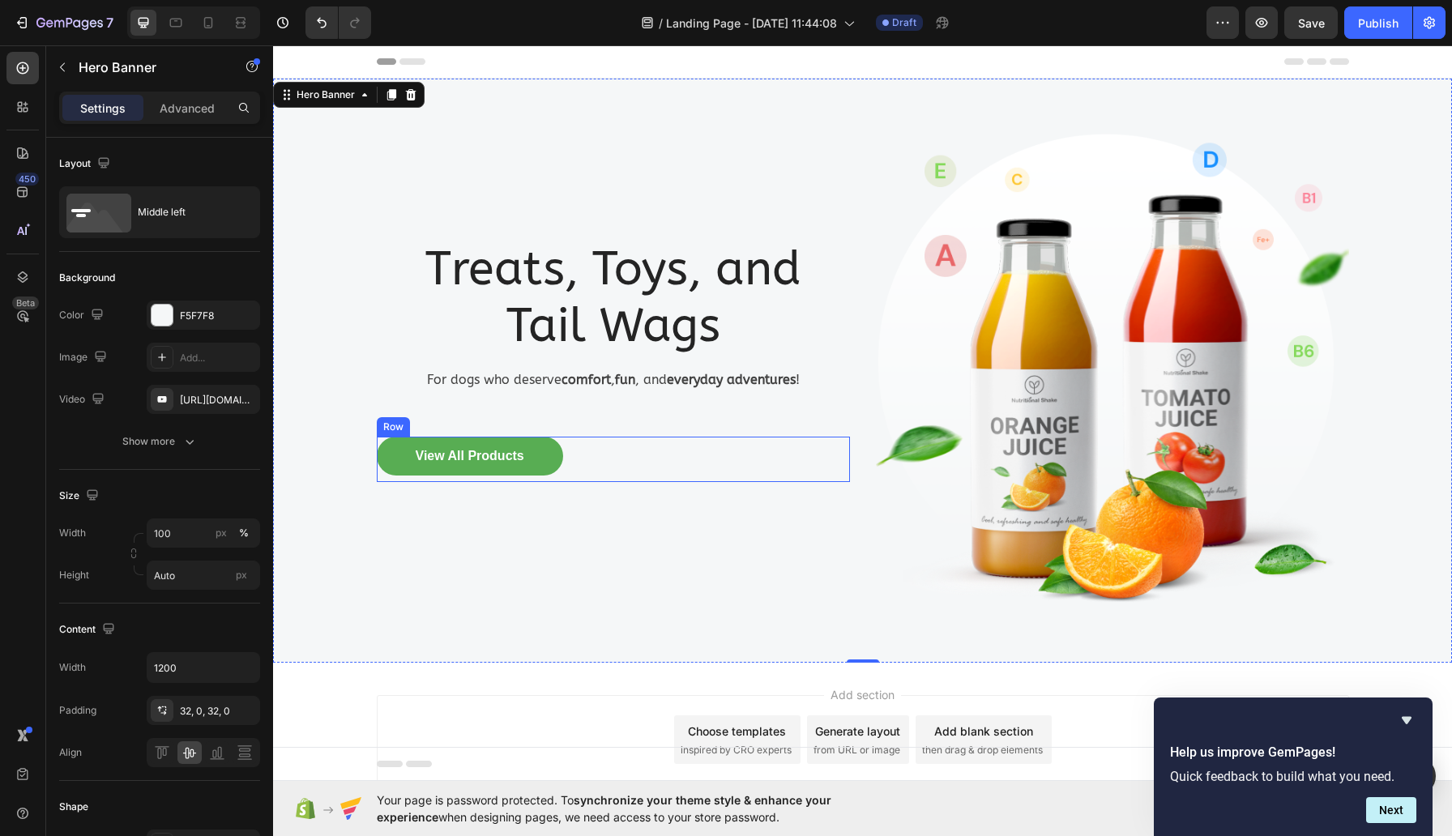
click at [758, 467] on div "View All Products Button Row" at bounding box center [613, 459] width 473 height 45
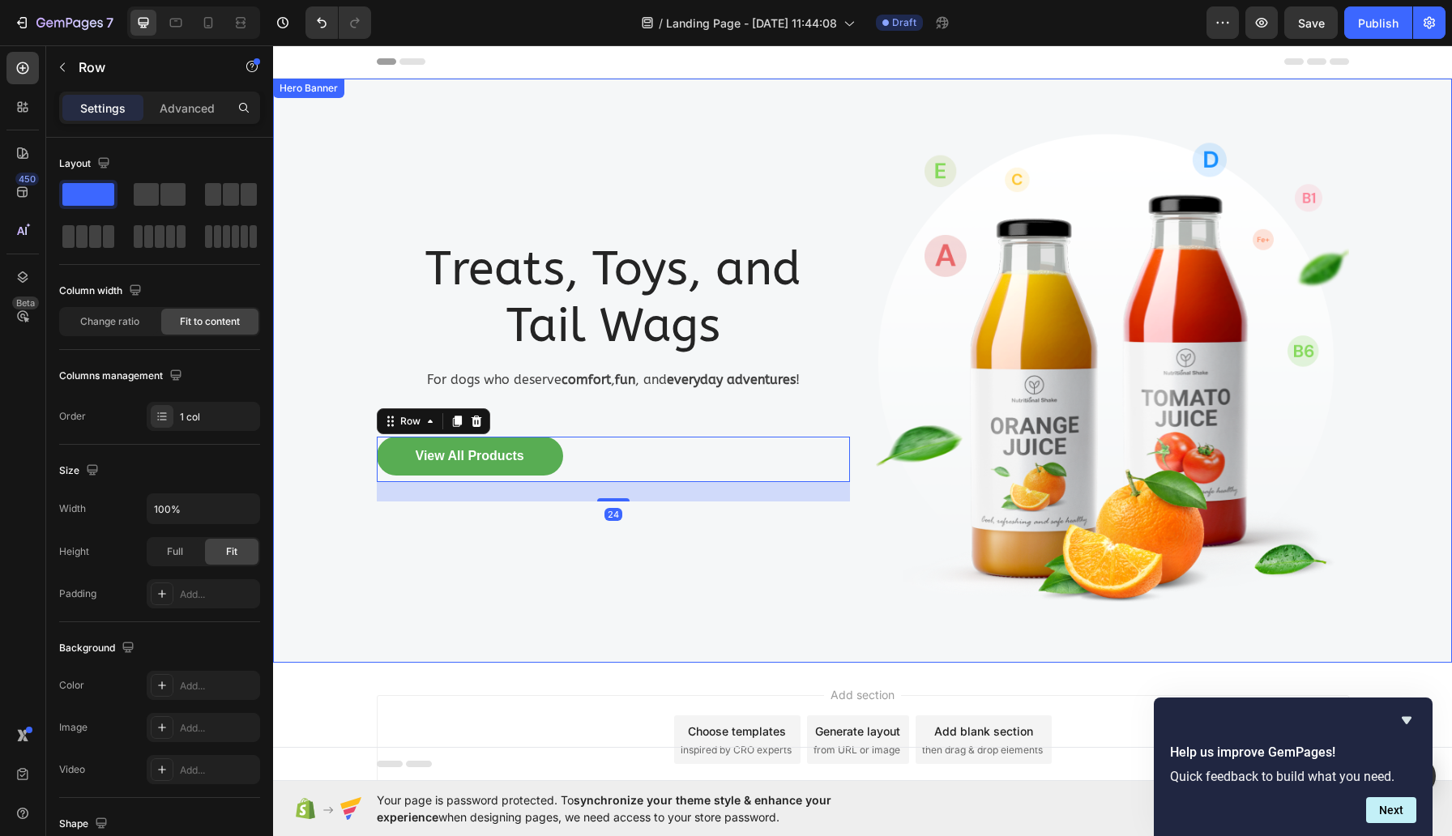
click at [844, 228] on div "Treats, Toys, and Tail Wags Heading For dogs who deserve comfort , fun , and ev…" at bounding box center [613, 371] width 473 height 532
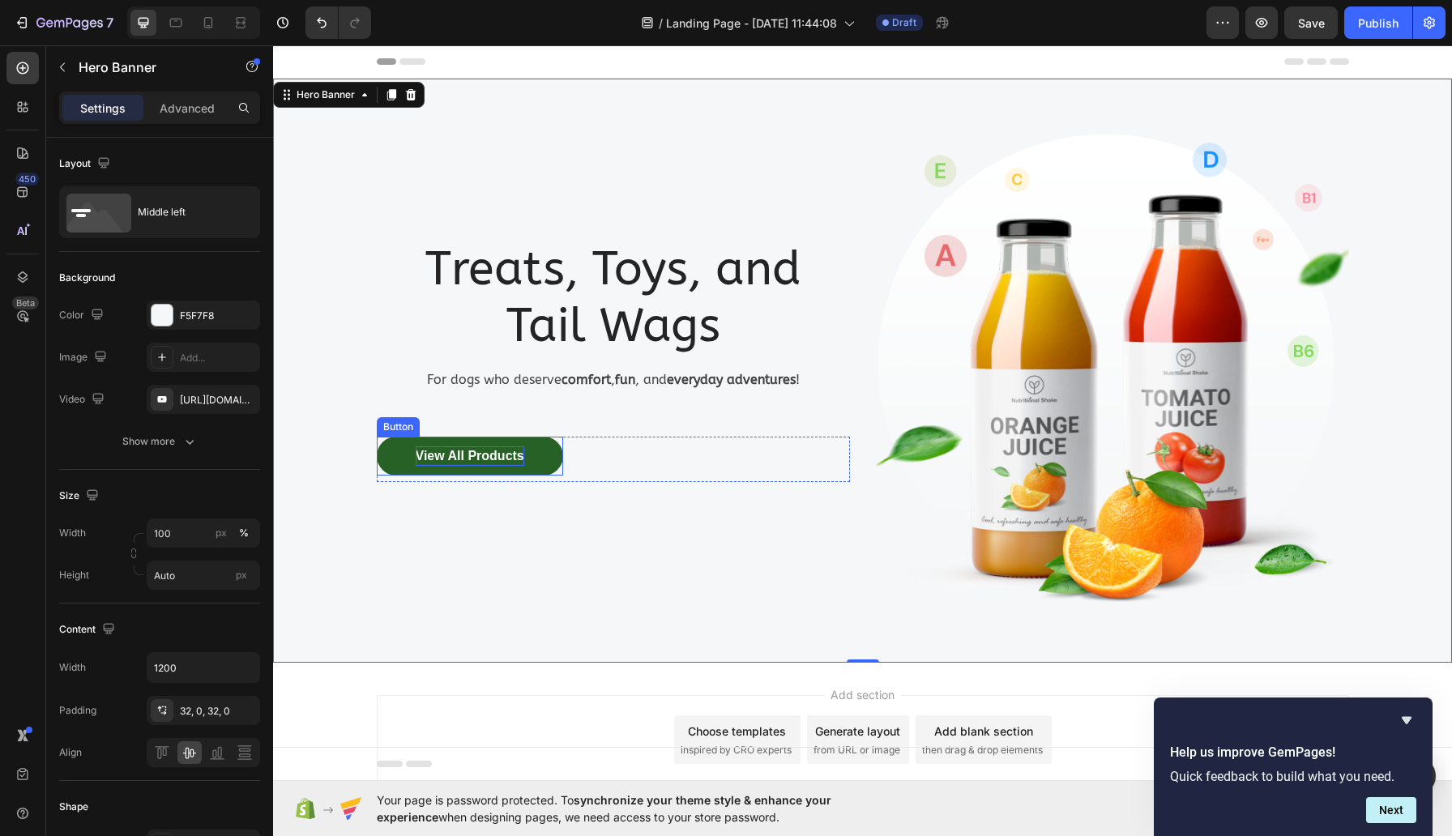
click at [478, 454] on div "View All Products" at bounding box center [470, 456] width 109 height 19
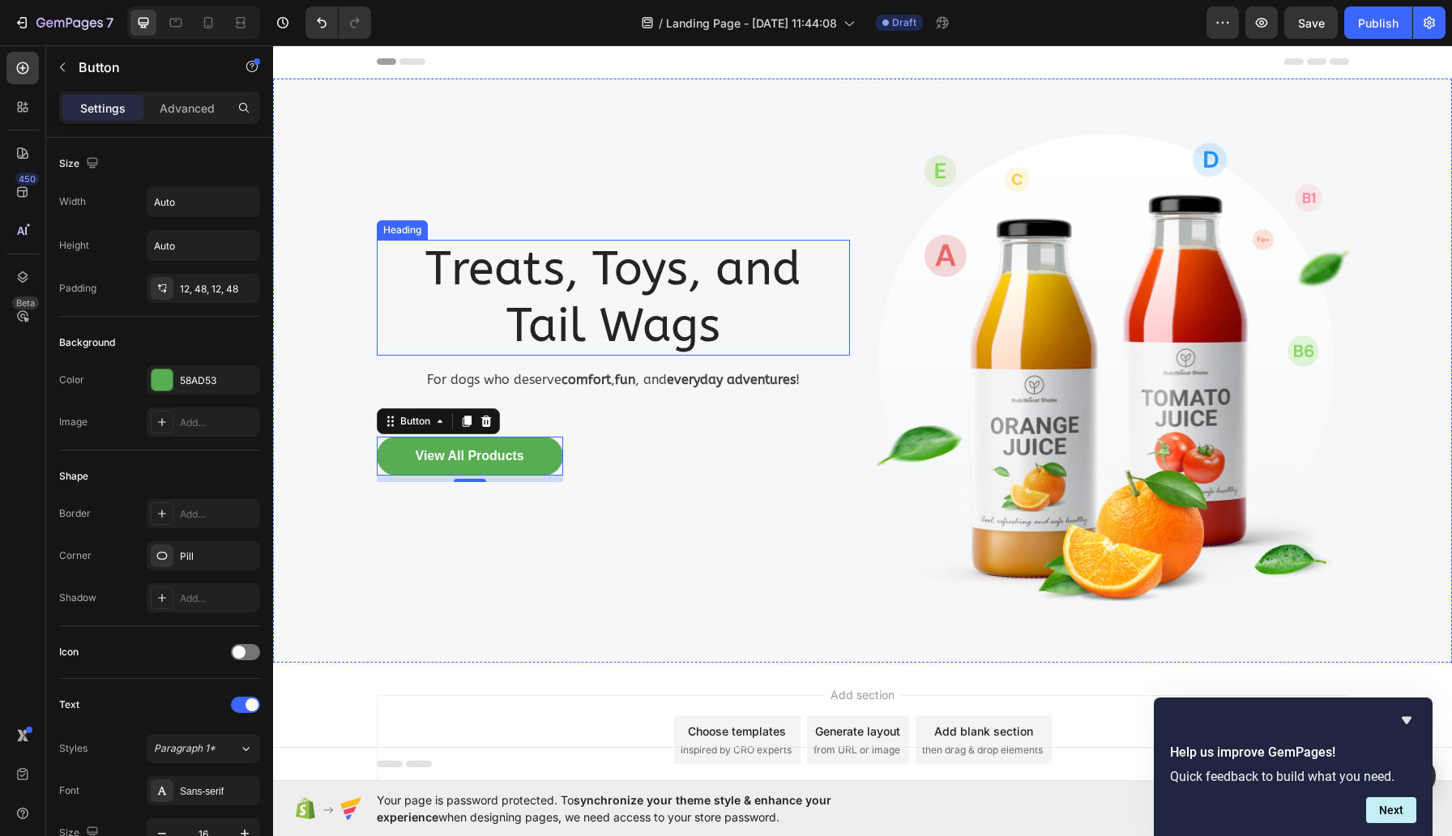
click at [592, 284] on p "Treats, Toys, and Tail Wags" at bounding box center [613, 297] width 470 height 113
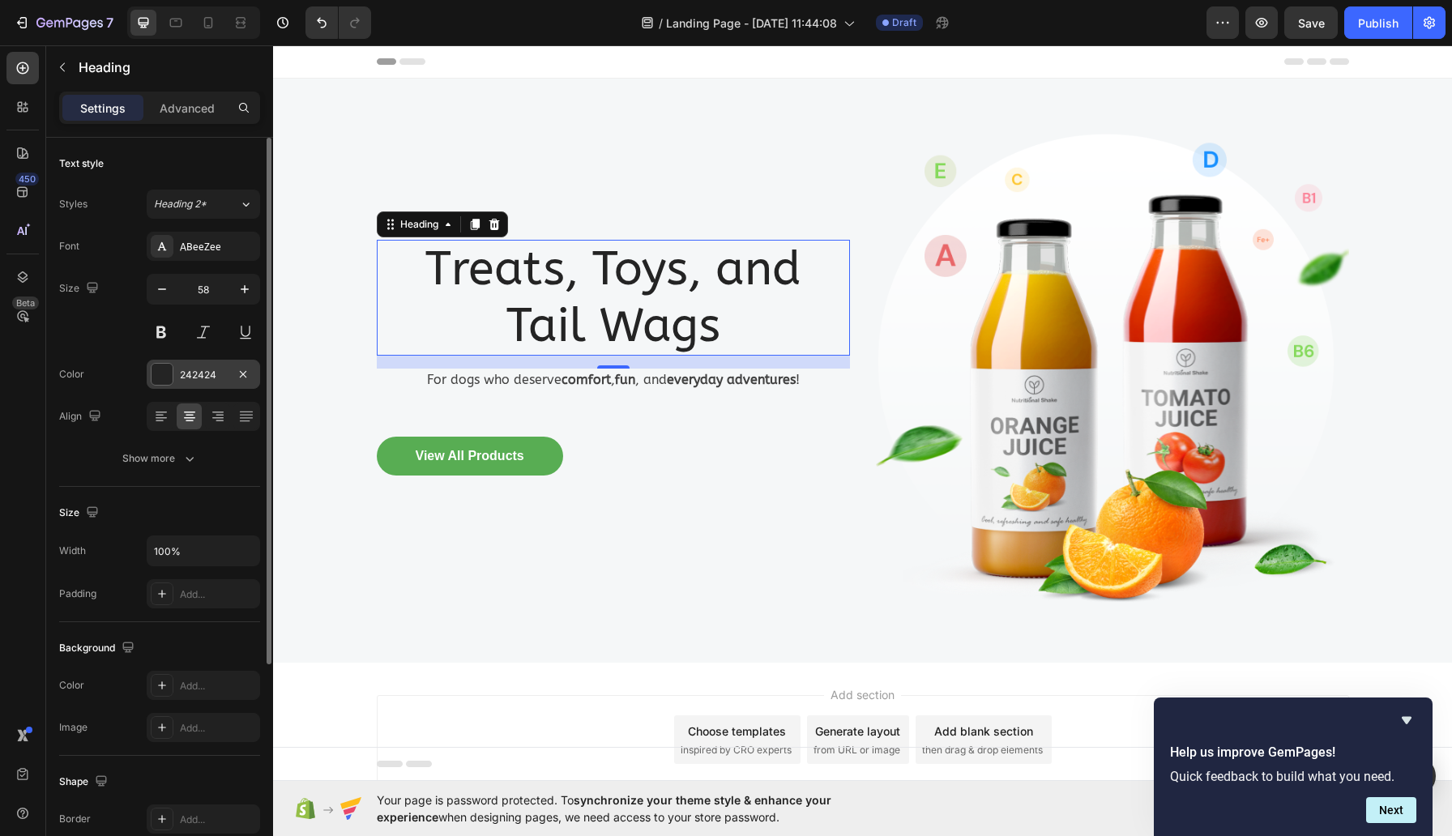
click at [165, 370] on div at bounding box center [162, 374] width 21 height 21
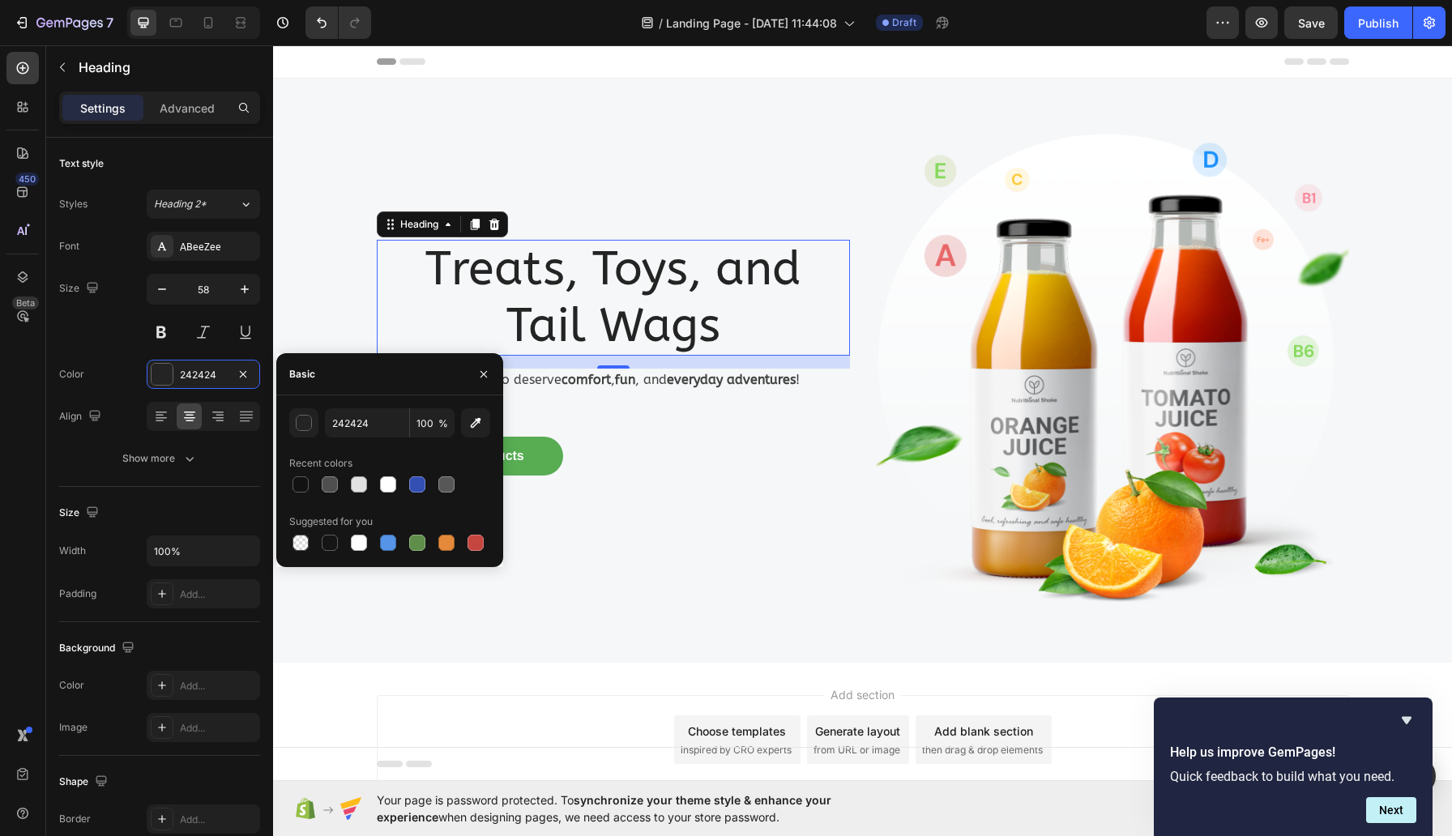
click at [357, 380] on div "Basic" at bounding box center [389, 374] width 227 height 42
click at [387, 417] on input "242424" at bounding box center [367, 422] width 84 height 29
click at [417, 485] on div at bounding box center [417, 484] width 16 height 16
type input "334FB4"
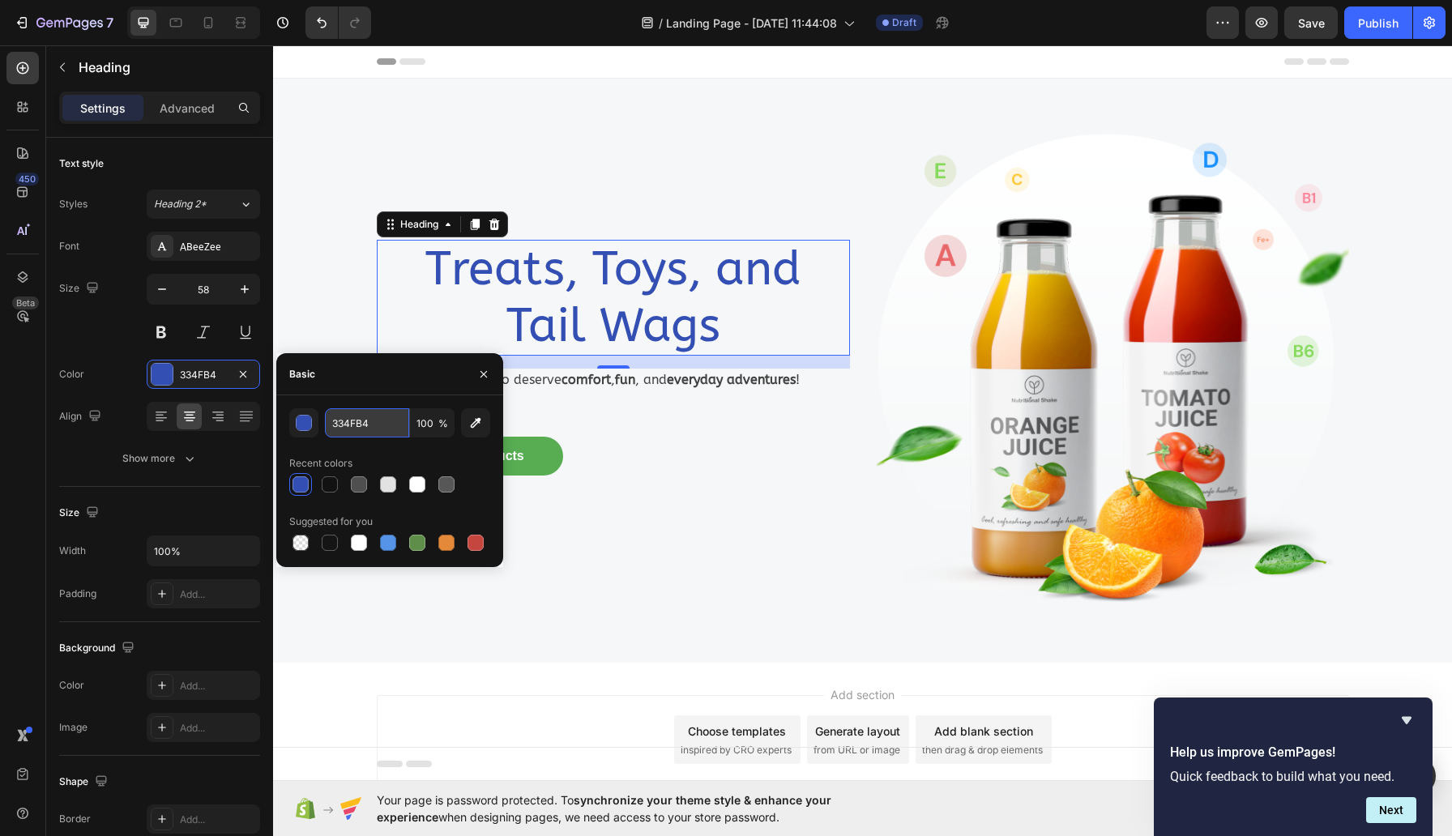
click at [360, 421] on input "334FB4" at bounding box center [367, 422] width 84 height 29
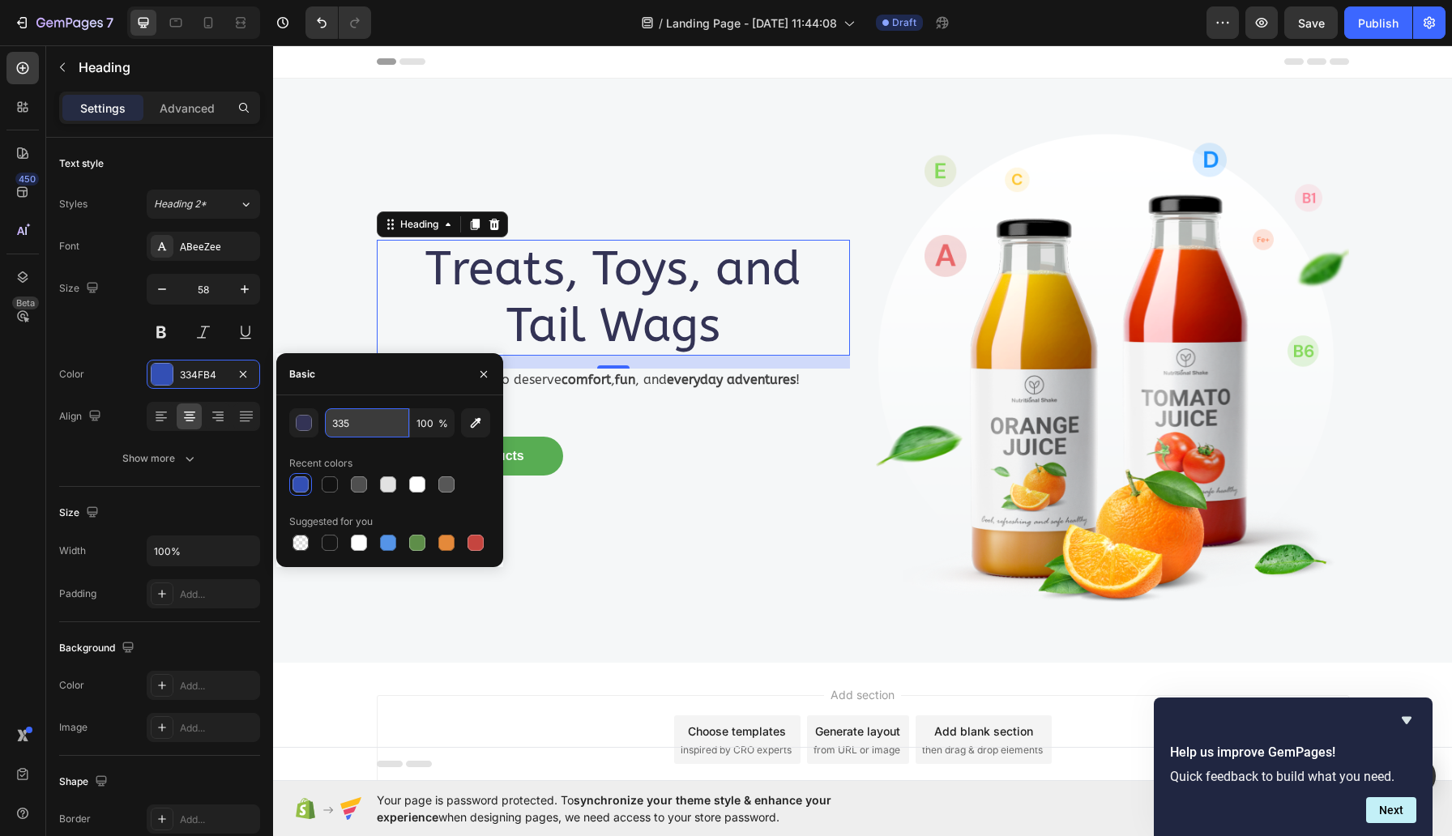
type input "333355"
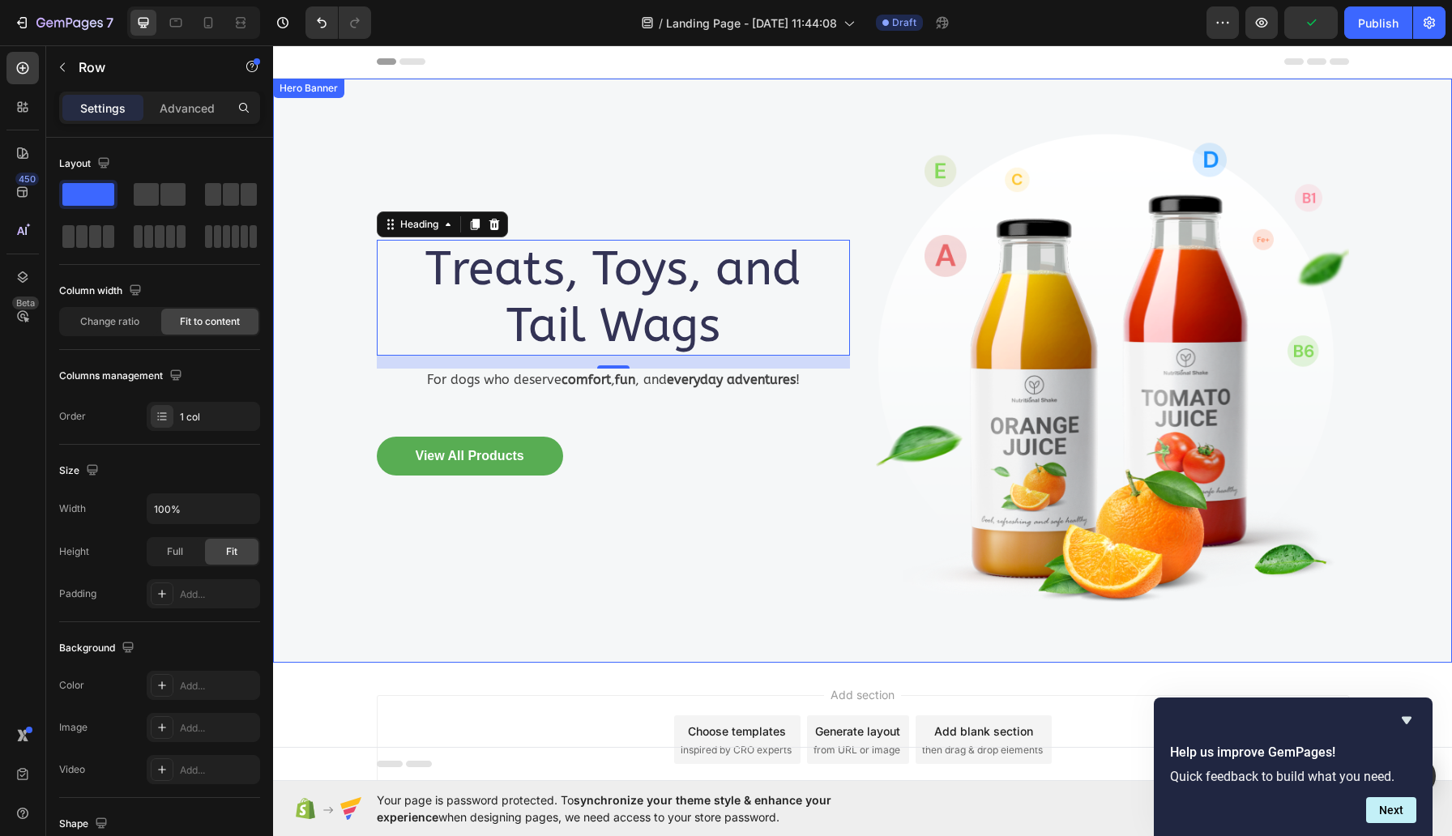
click at [632, 482] on div "View All Products Button Row" at bounding box center [613, 459] width 473 height 45
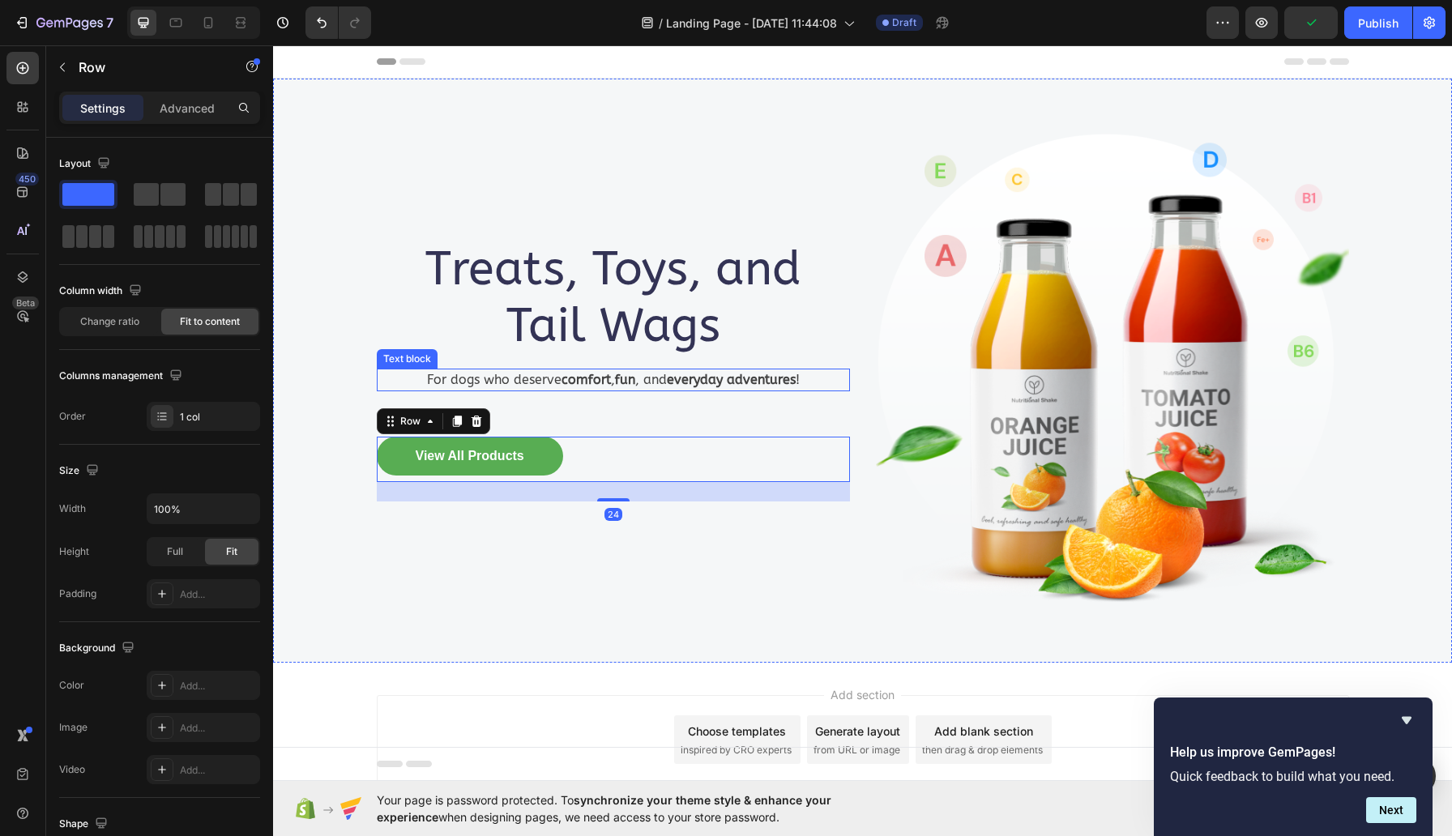
click at [588, 382] on strong "comfort" at bounding box center [586, 379] width 49 height 15
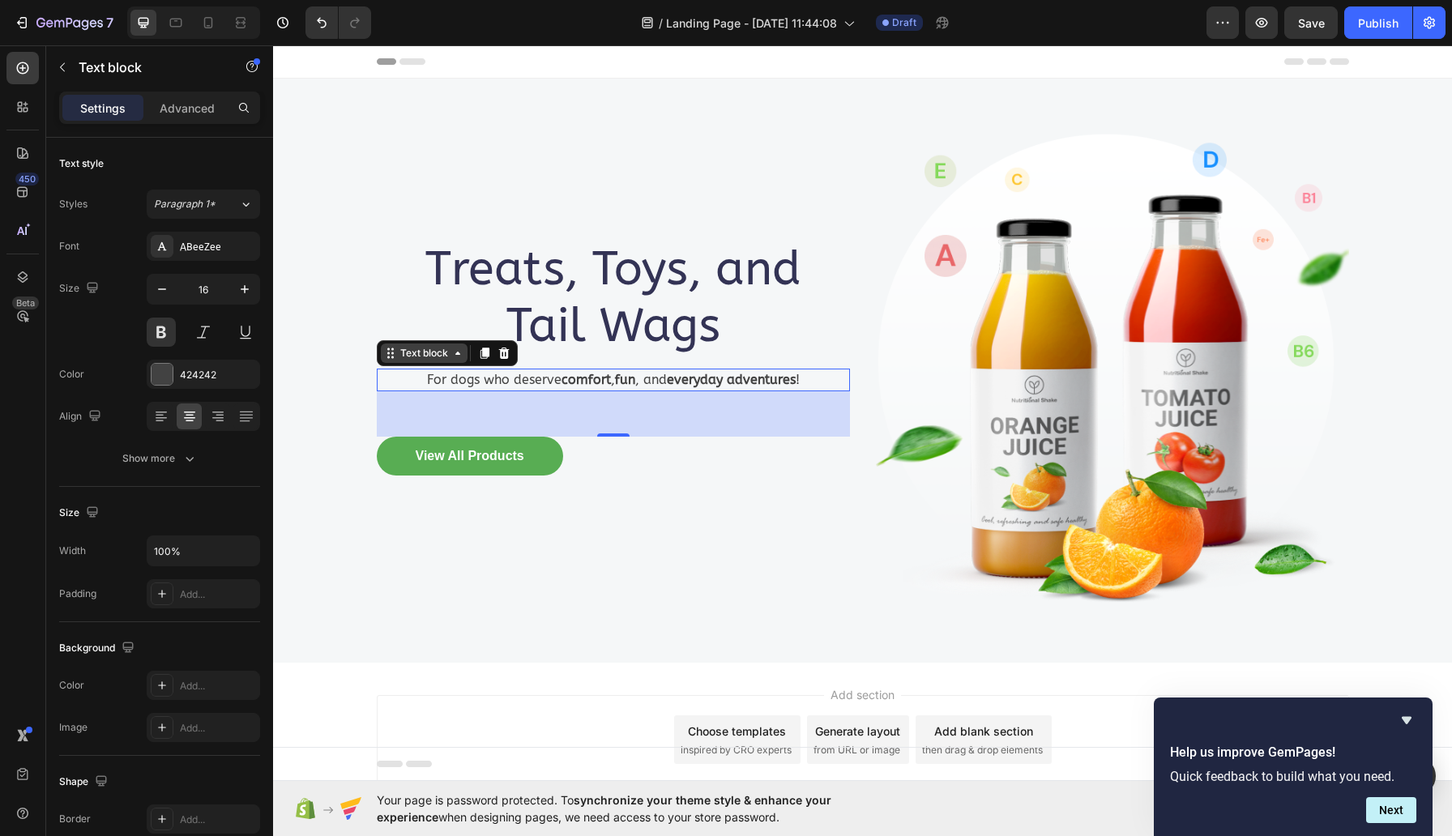
click at [451, 355] on div "Text block" at bounding box center [424, 353] width 54 height 15
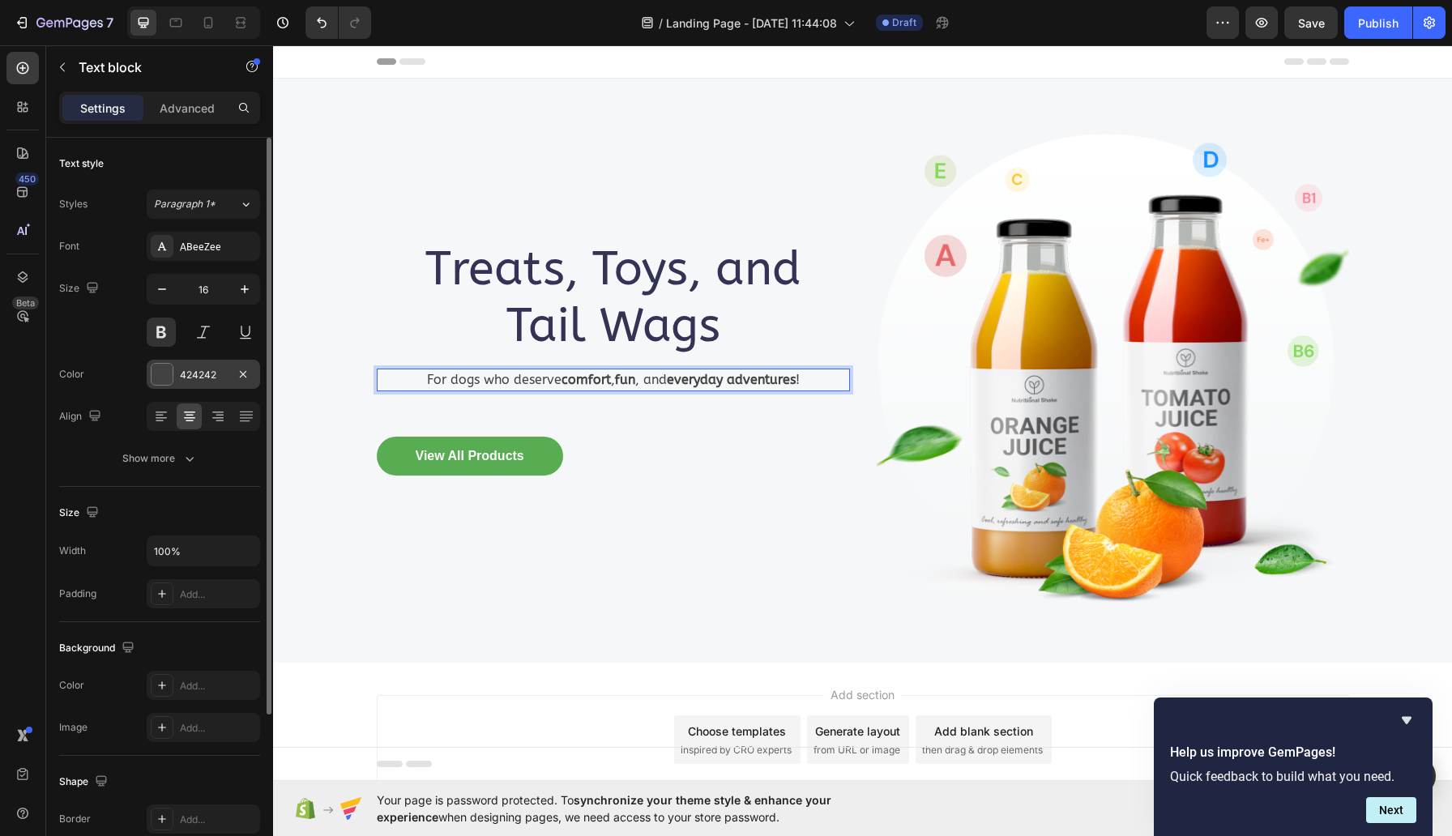
click at [180, 368] on div "424242" at bounding box center [203, 375] width 47 height 15
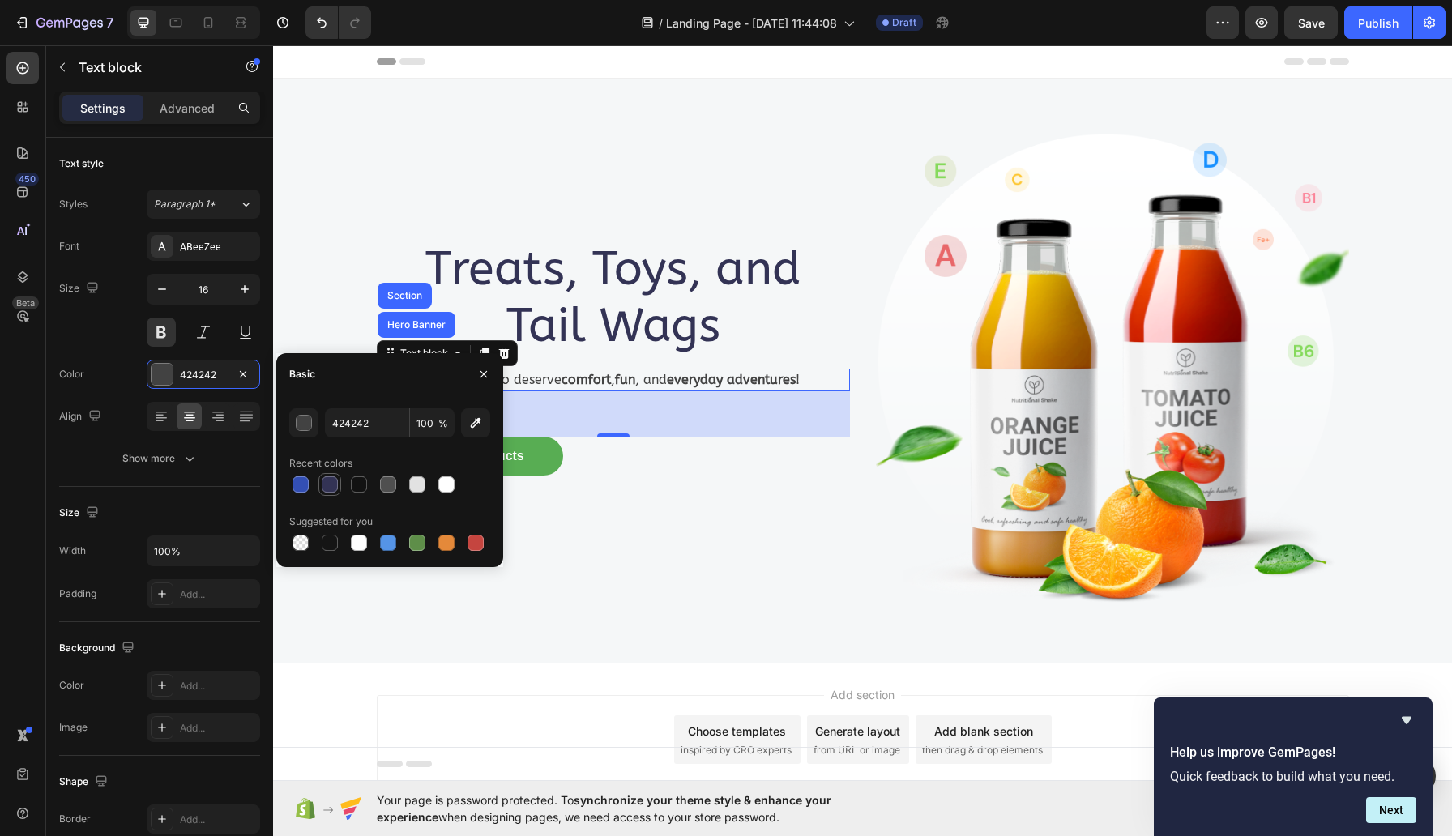
click at [332, 484] on div at bounding box center [330, 484] width 16 height 16
type input "333355"
click at [332, 484] on div at bounding box center [330, 484] width 16 height 16
click at [808, 284] on p "Treats, Toys, and Tail Wags" at bounding box center [613, 297] width 470 height 113
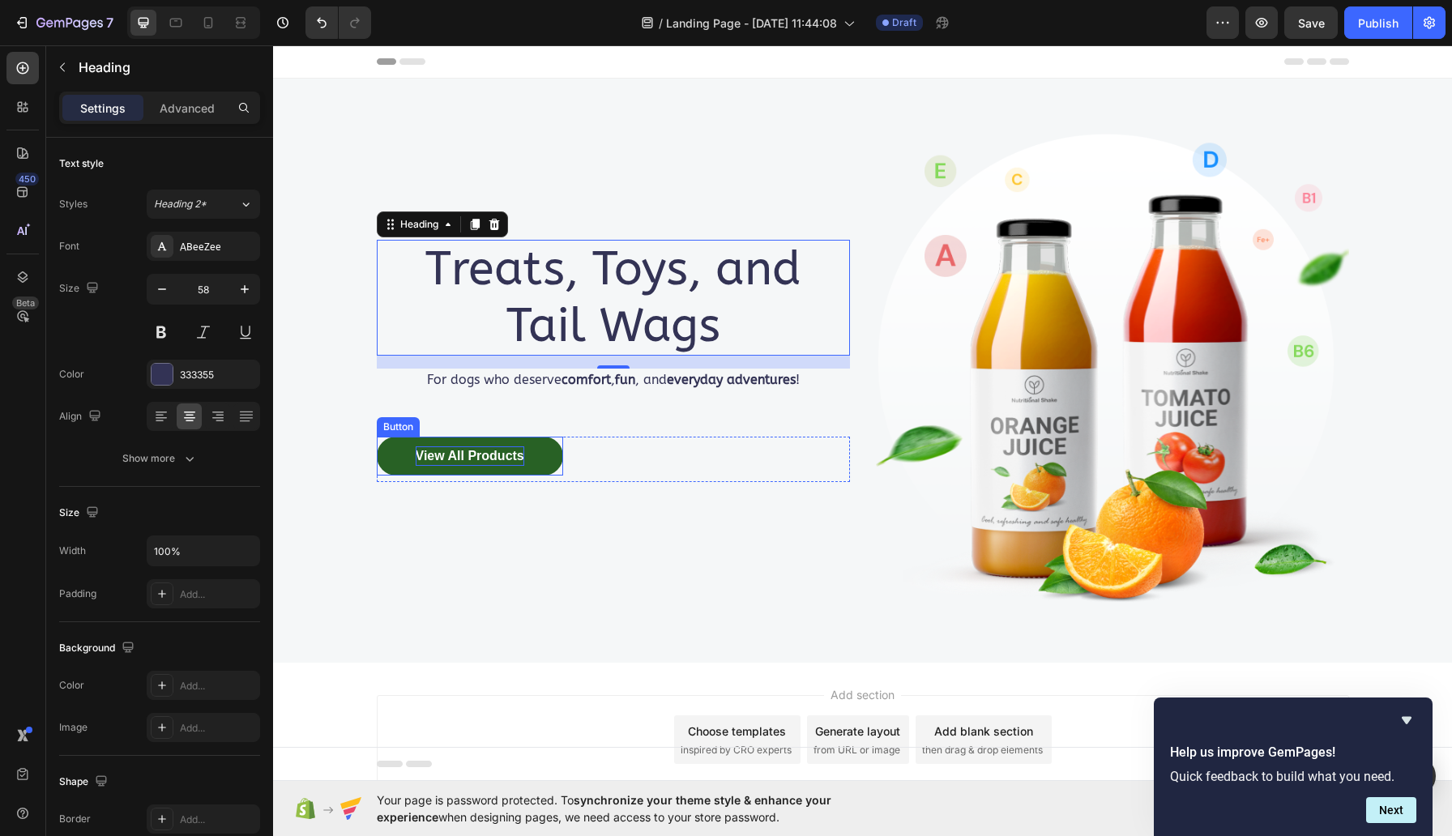
click at [524, 461] on div "View All Products" at bounding box center [470, 456] width 109 height 19
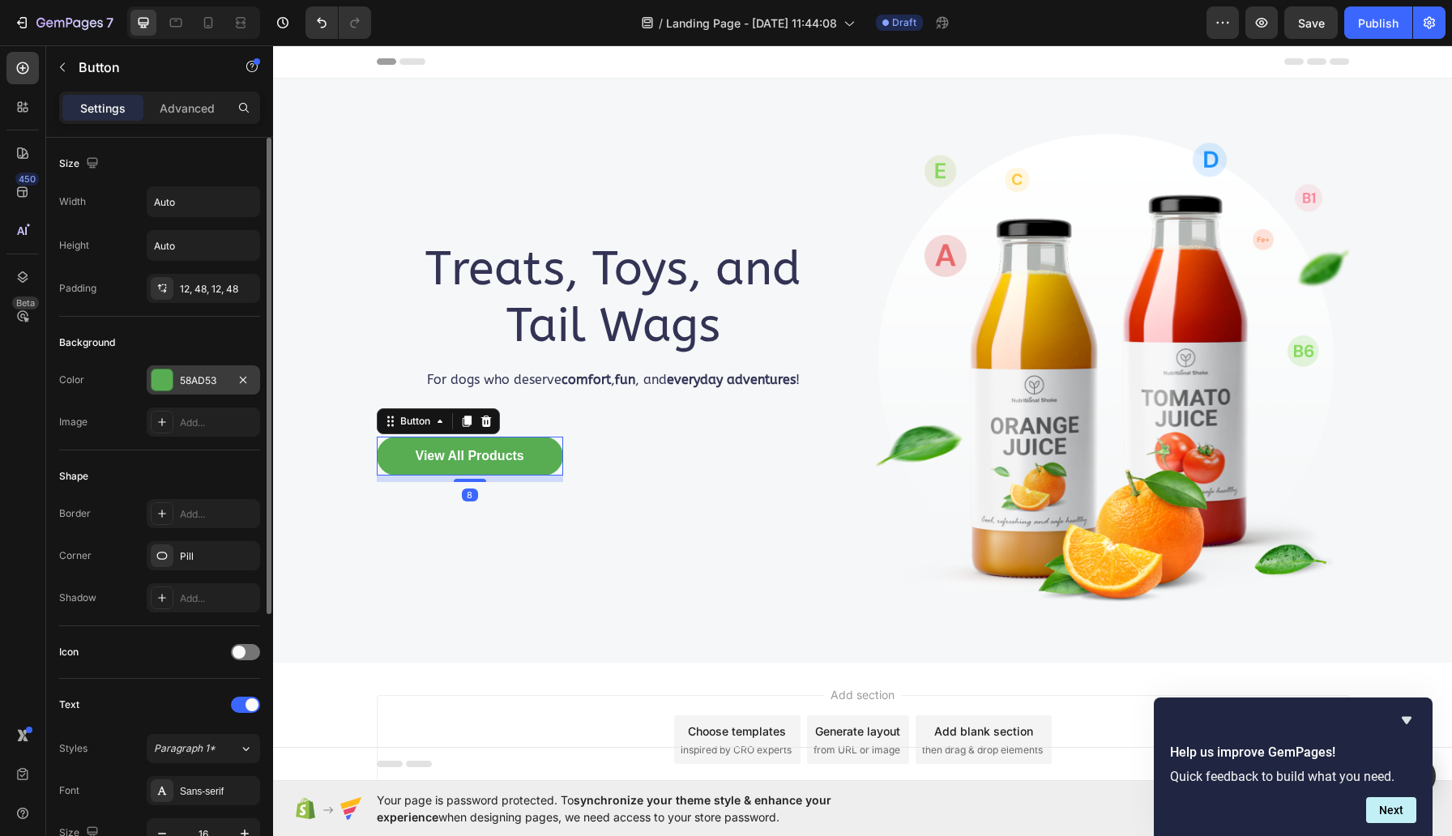
click at [209, 378] on div "58AD53" at bounding box center [203, 381] width 47 height 15
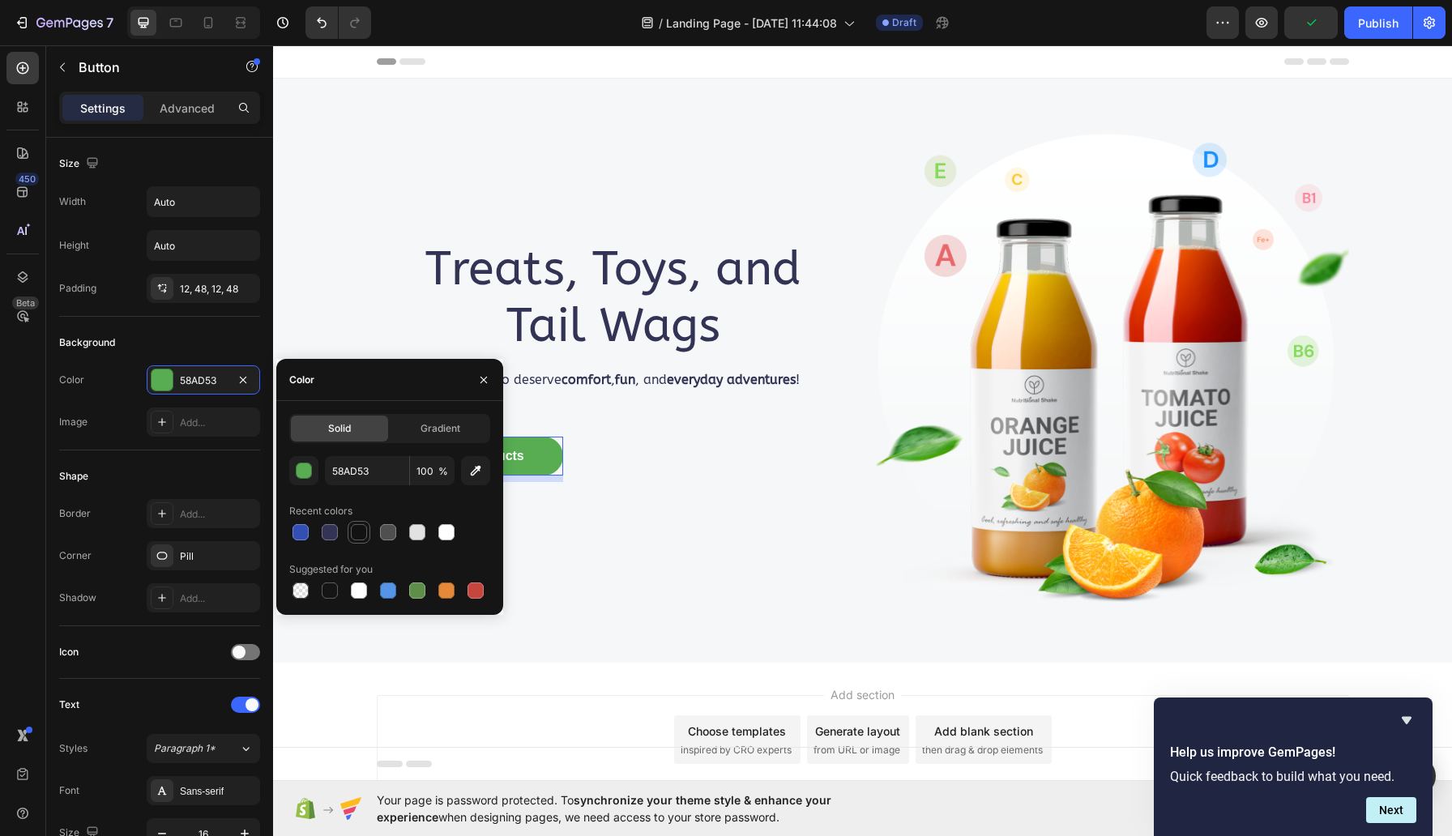
click at [362, 532] on div at bounding box center [359, 532] width 16 height 16
type input "121212"
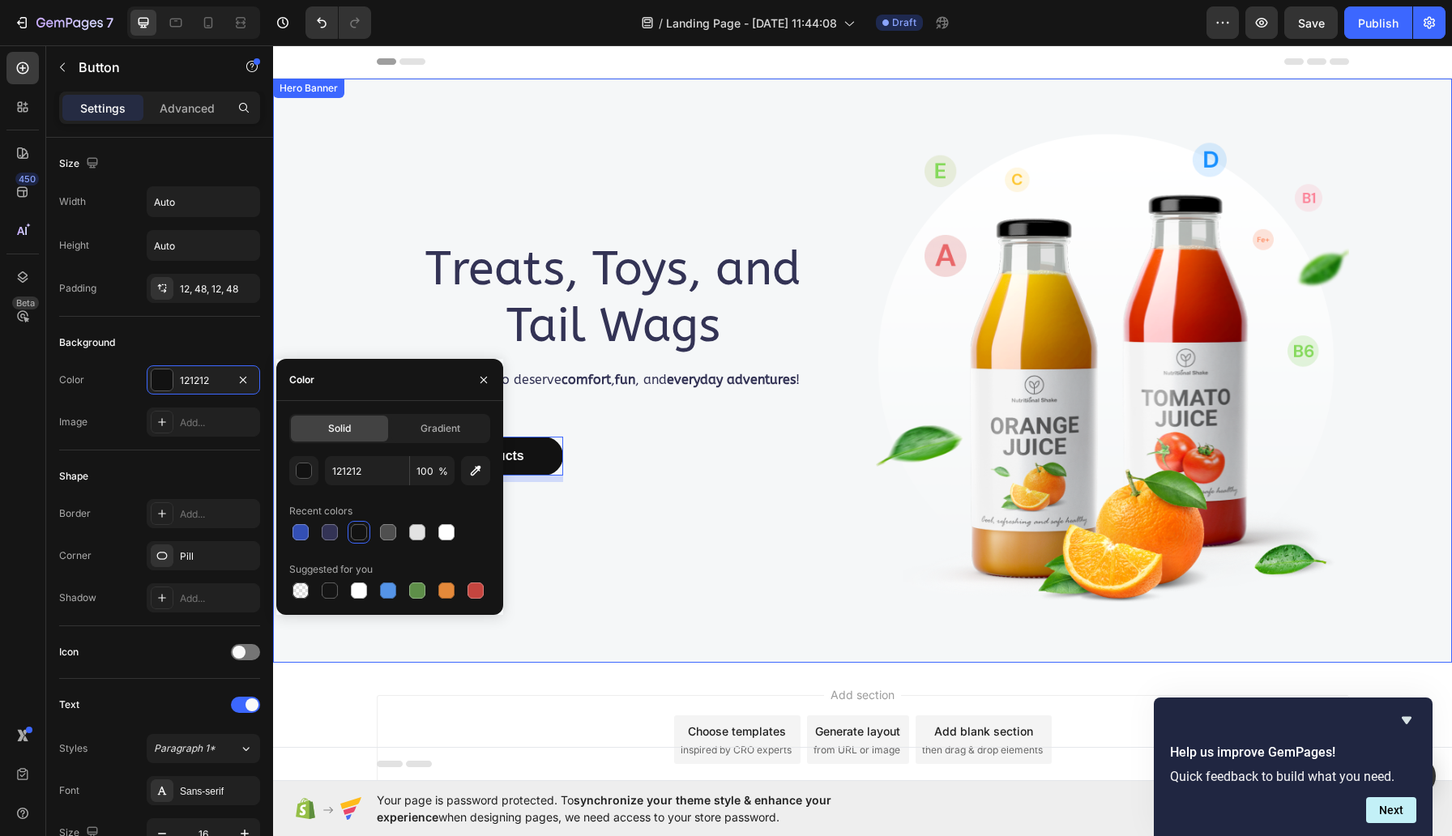
click at [741, 500] on div "Treats, Toys, and Tail Wags Heading For dogs who deserve comfort , fun , and ev…" at bounding box center [613, 371] width 473 height 532
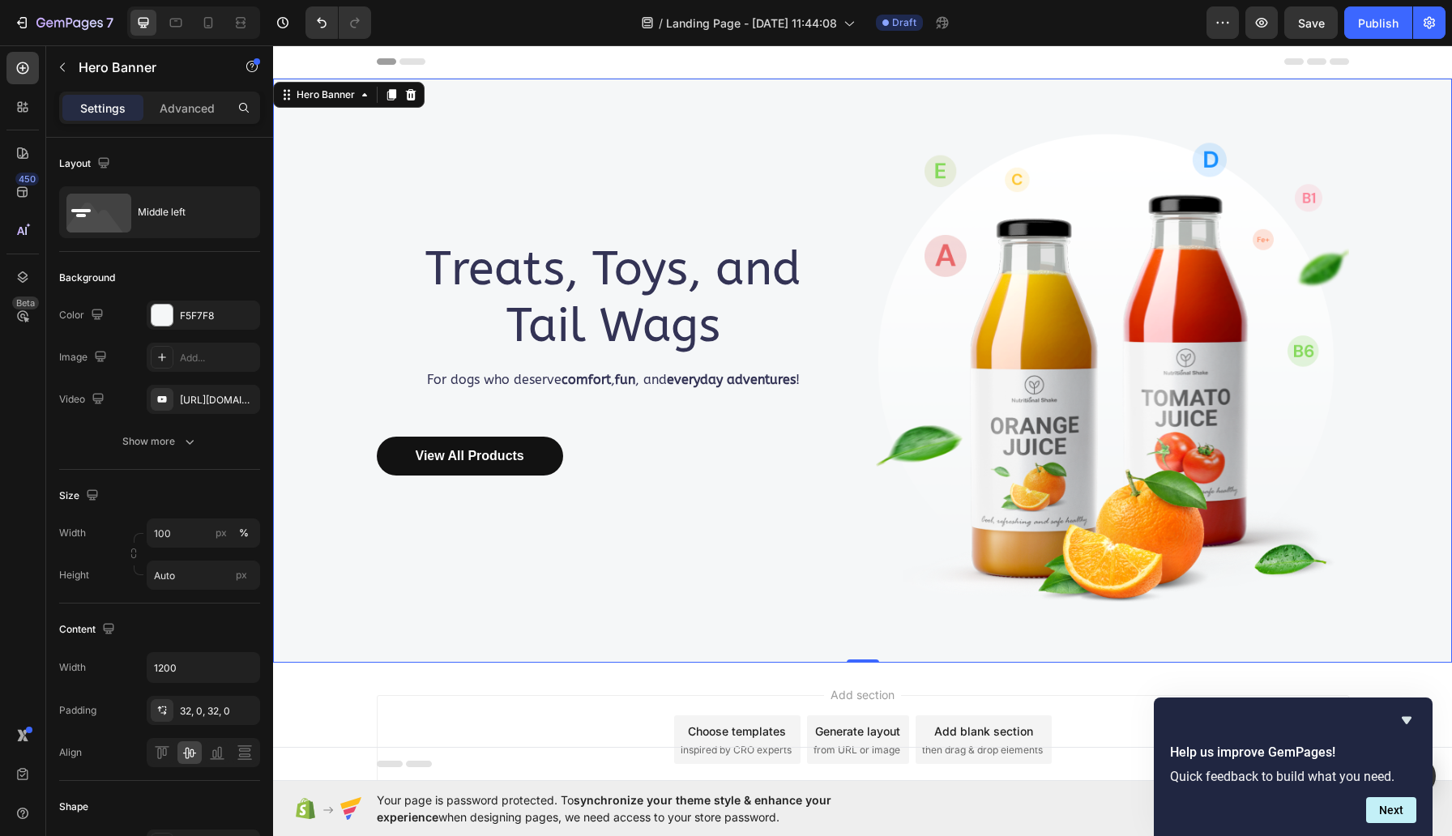
click at [1156, 420] on img at bounding box center [1112, 371] width 473 height 532
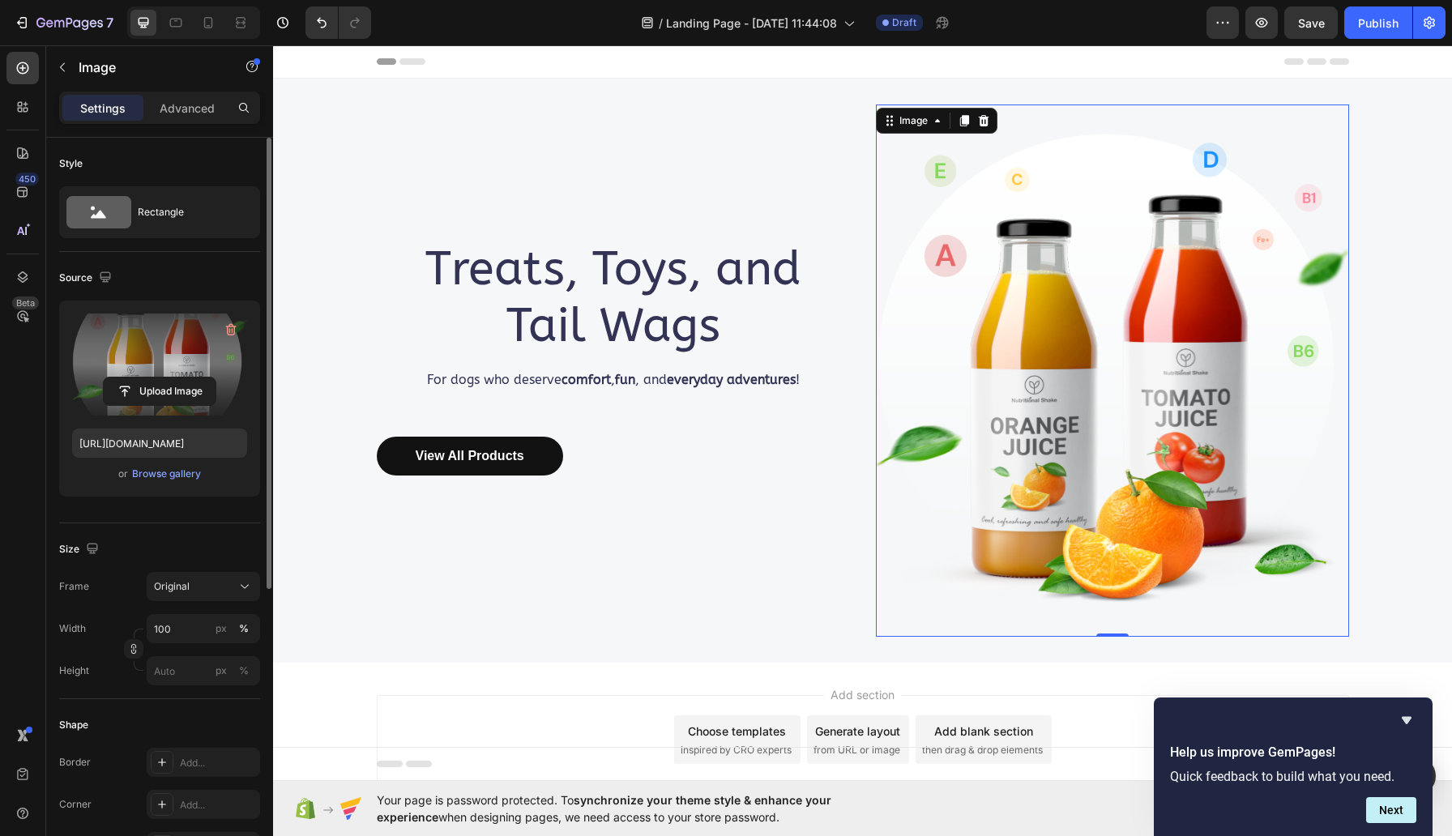
click at [169, 358] on label at bounding box center [159, 365] width 175 height 102
click at [169, 378] on input "file" at bounding box center [160, 392] width 112 height 28
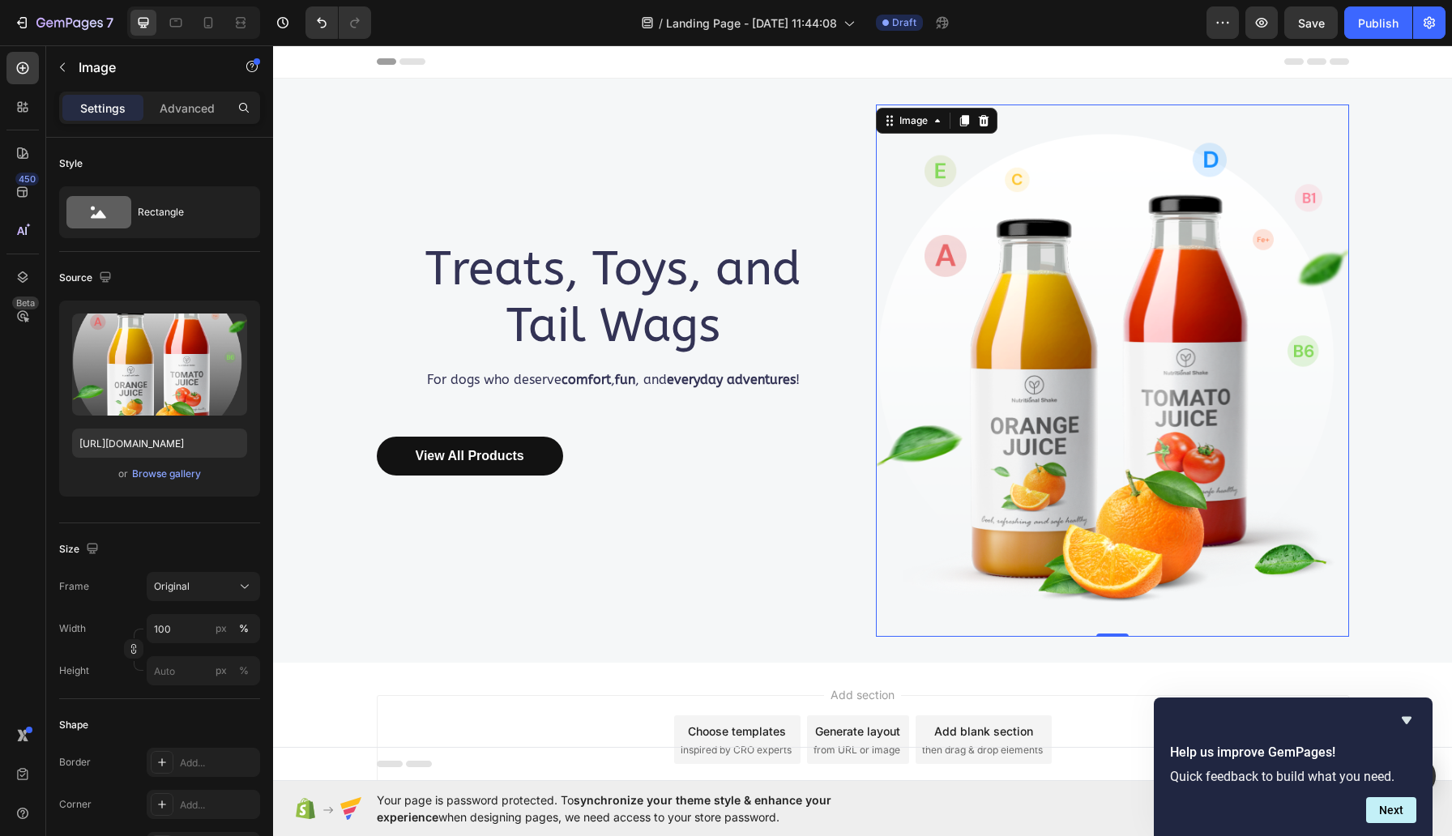
click at [987, 265] on img at bounding box center [1112, 371] width 473 height 532
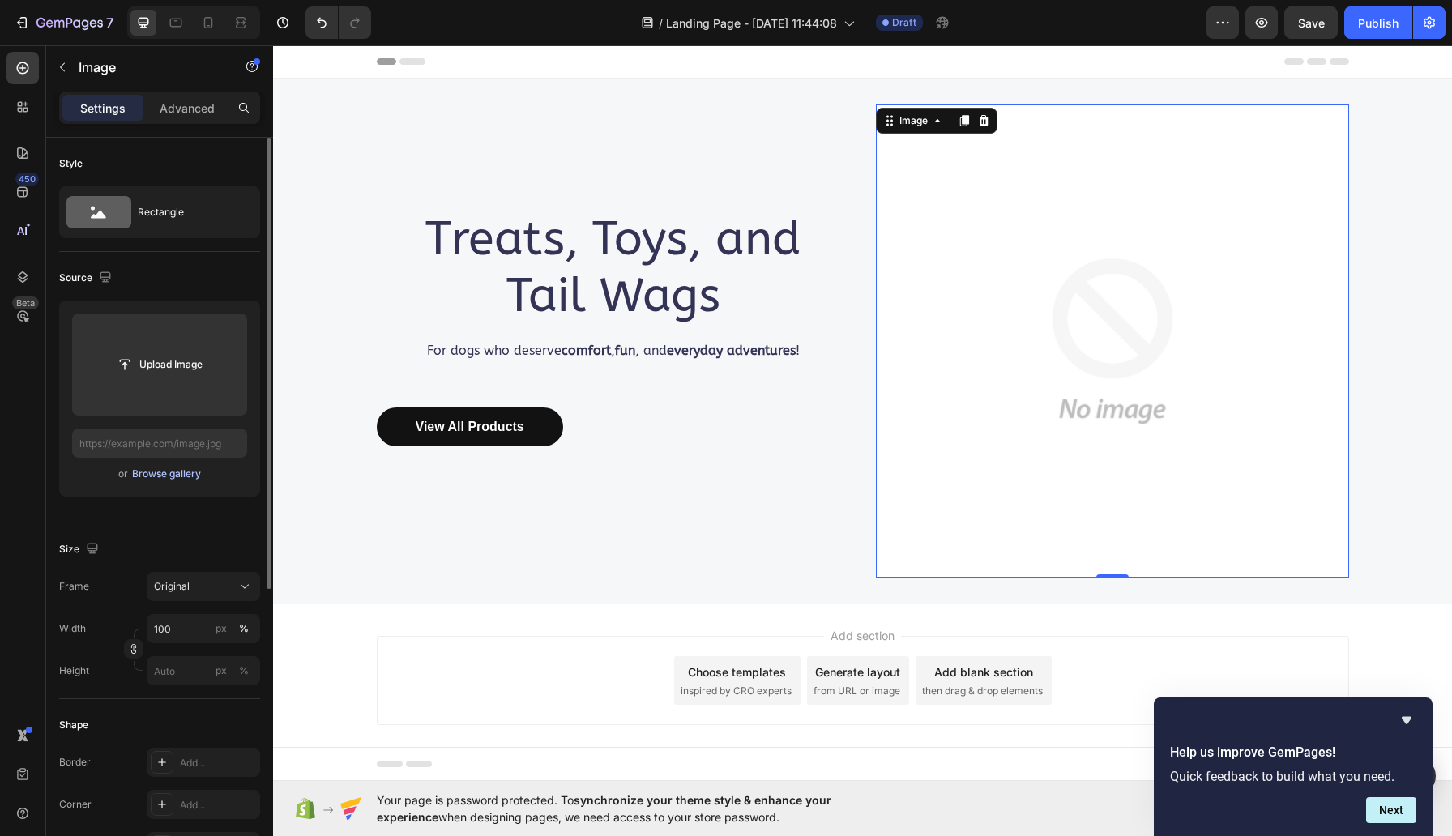
click at [166, 476] on div "Browse gallery" at bounding box center [166, 474] width 69 height 15
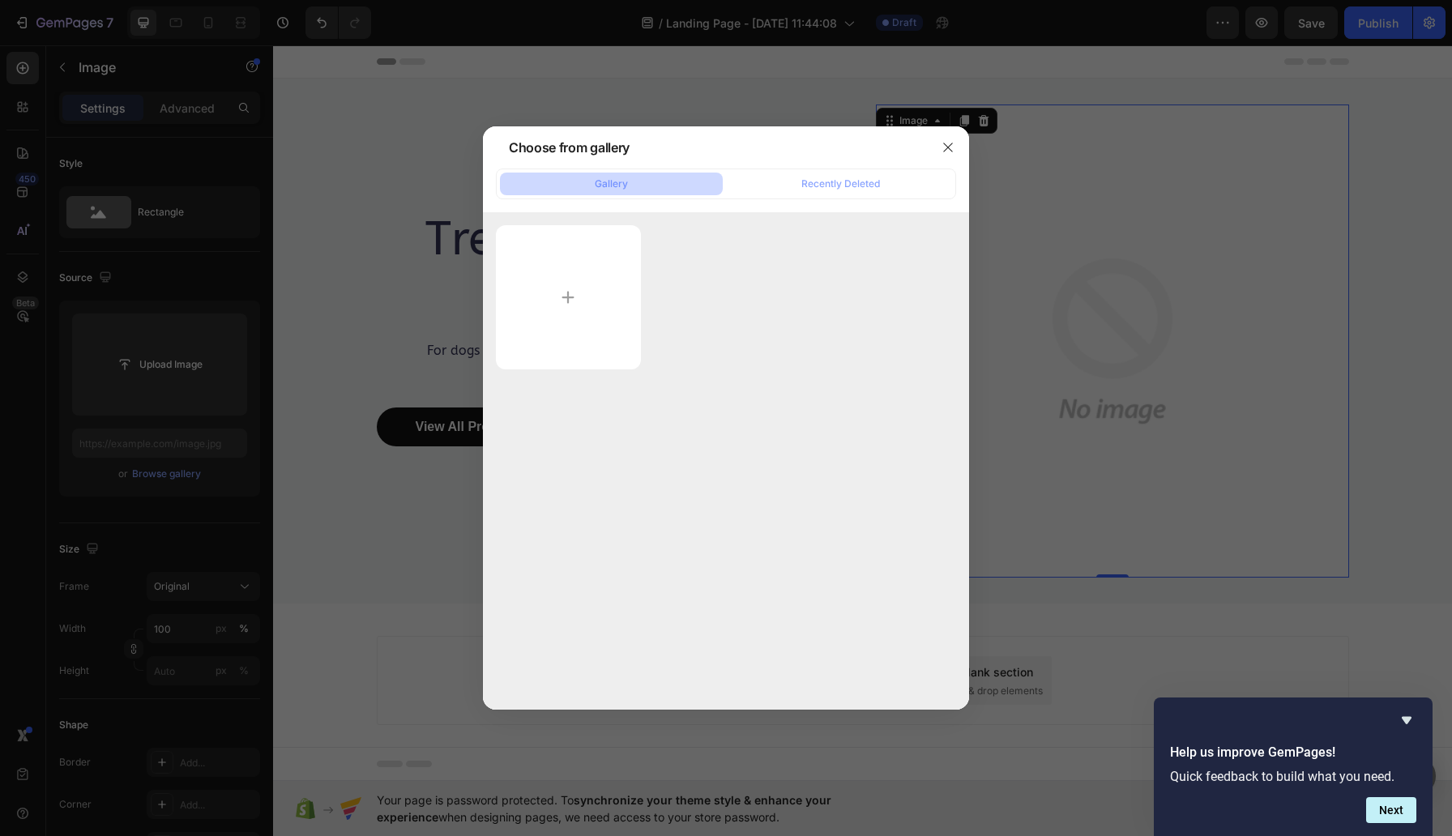
click at [658, 182] on button "Gallery" at bounding box center [611, 184] width 223 height 23
click at [575, 293] on input "file" at bounding box center [568, 297] width 145 height 144
click at [352, 539] on div at bounding box center [726, 418] width 1452 height 836
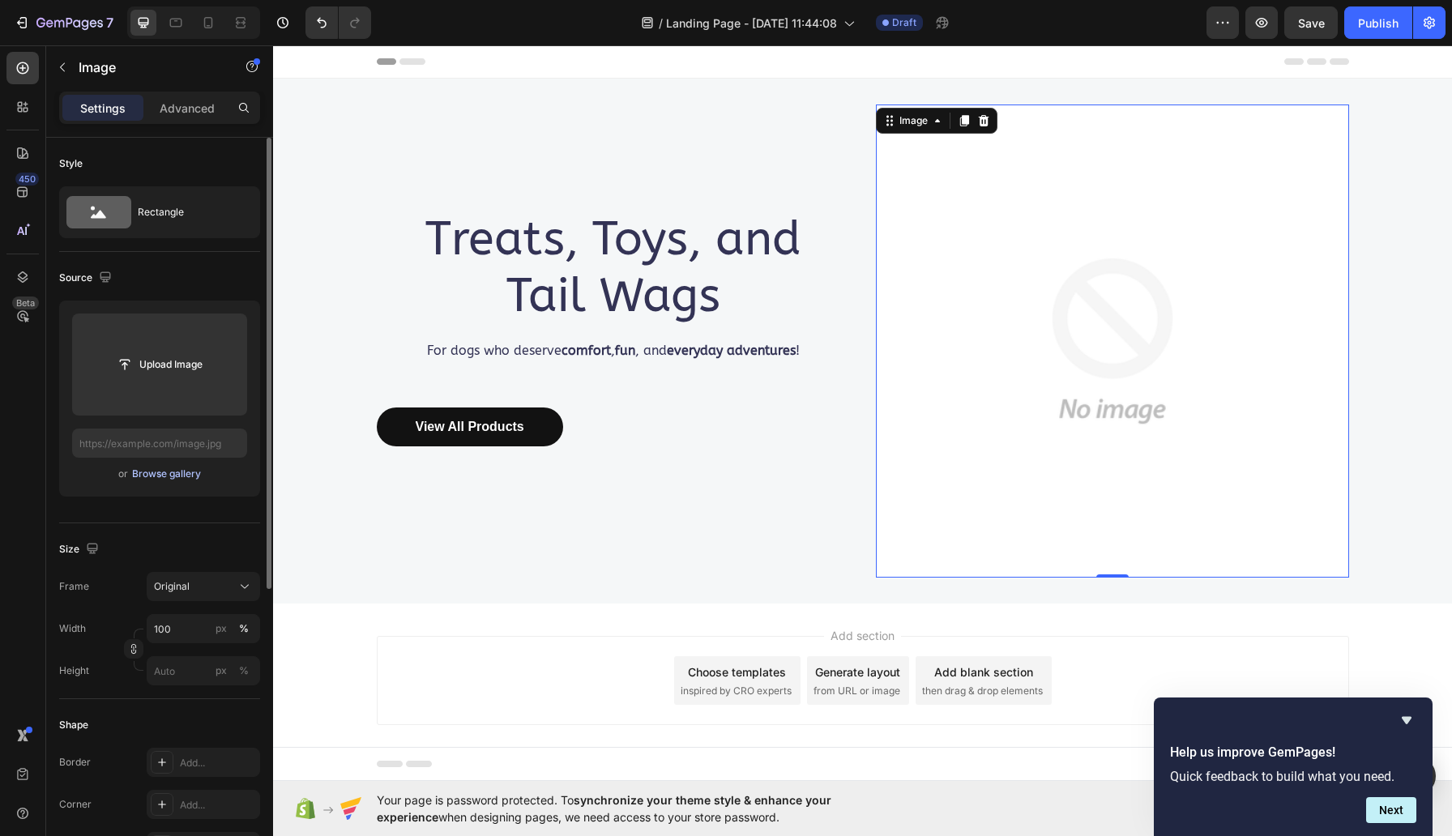
click at [149, 477] on div "Browse gallery" at bounding box center [166, 474] width 69 height 15
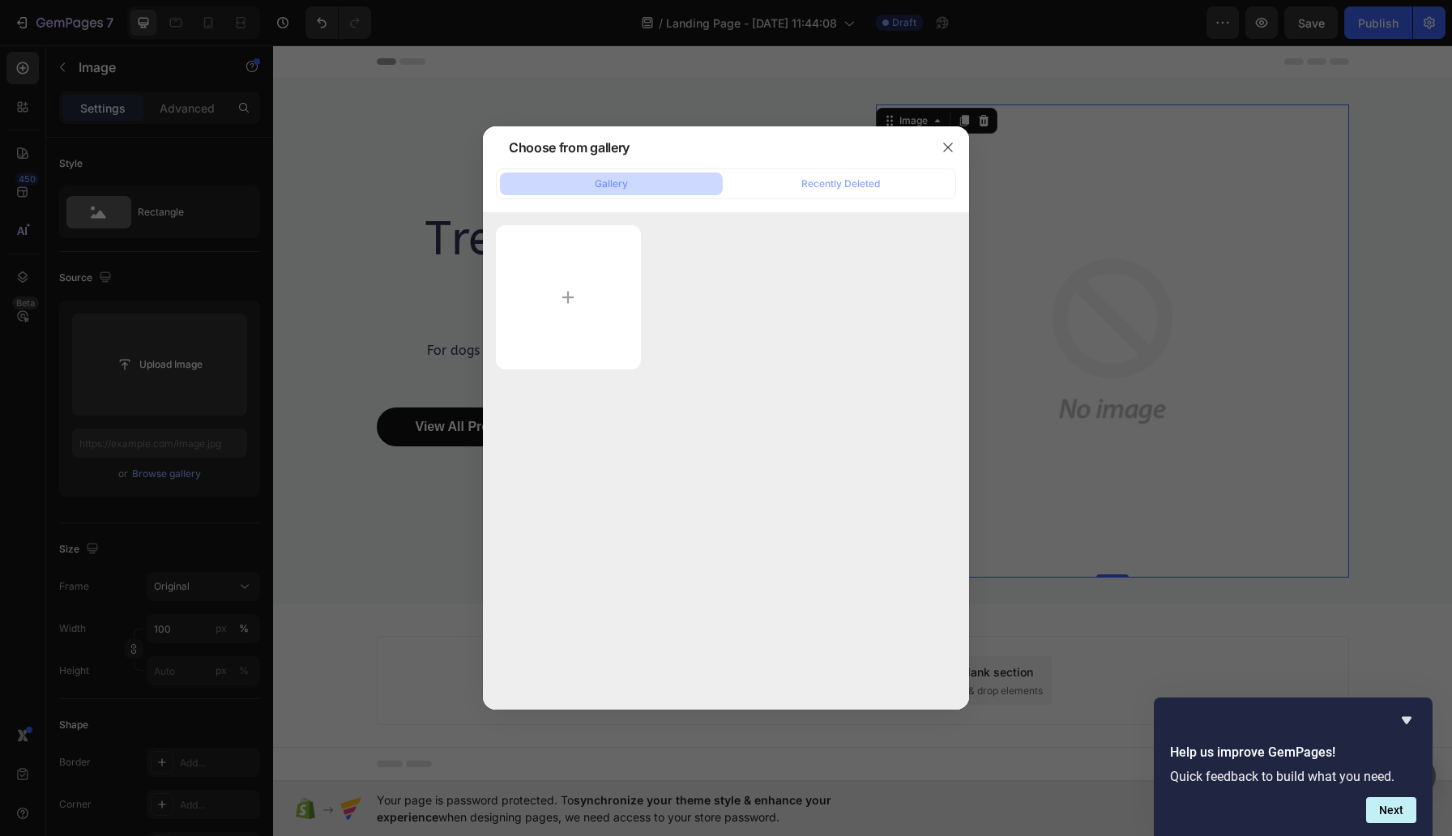
click at [677, 181] on button "Gallery" at bounding box center [611, 184] width 223 height 23
click at [861, 186] on div "Recently Deleted" at bounding box center [840, 184] width 79 height 15
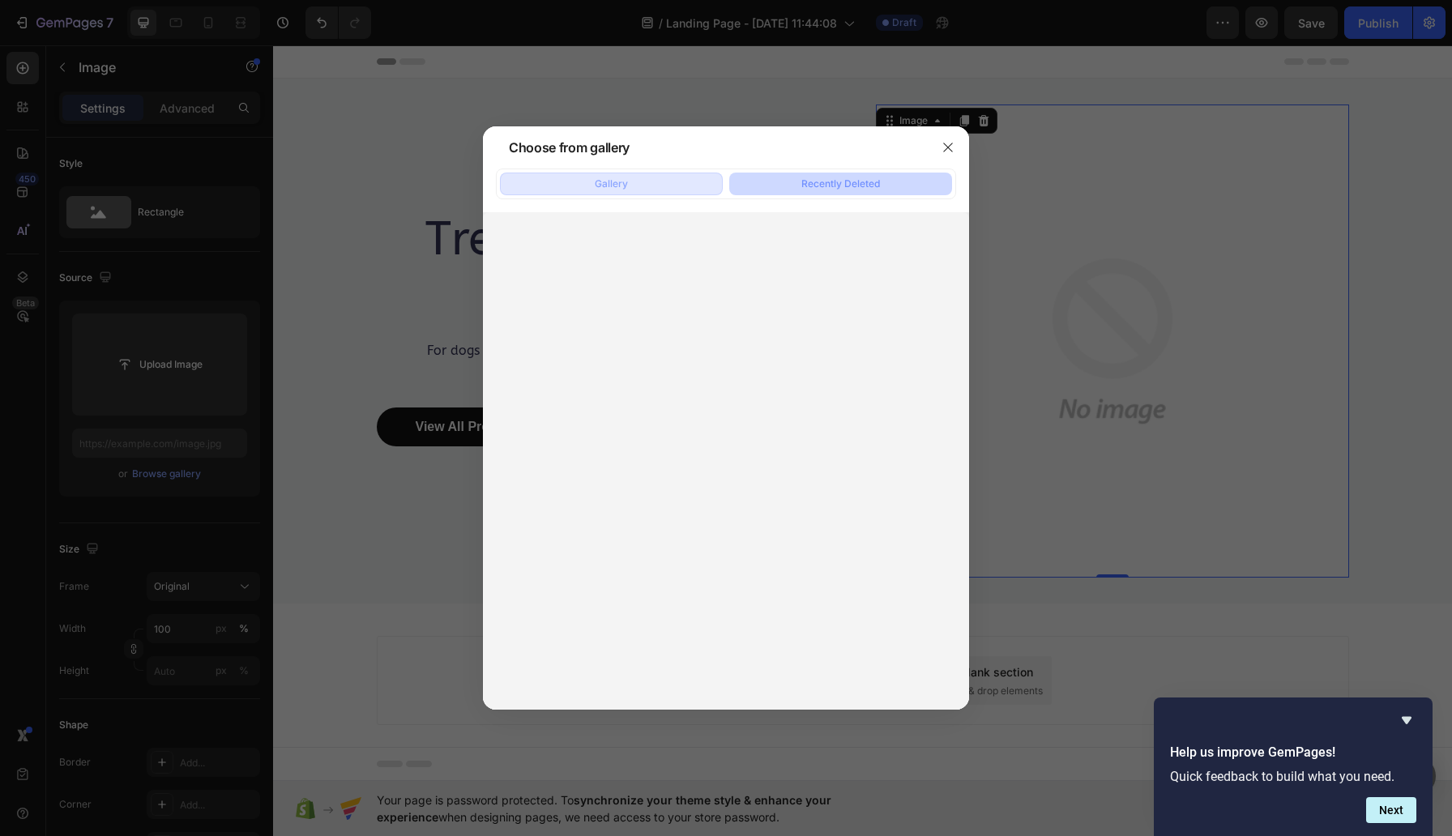
click at [638, 190] on button "Gallery" at bounding box center [611, 184] width 223 height 23
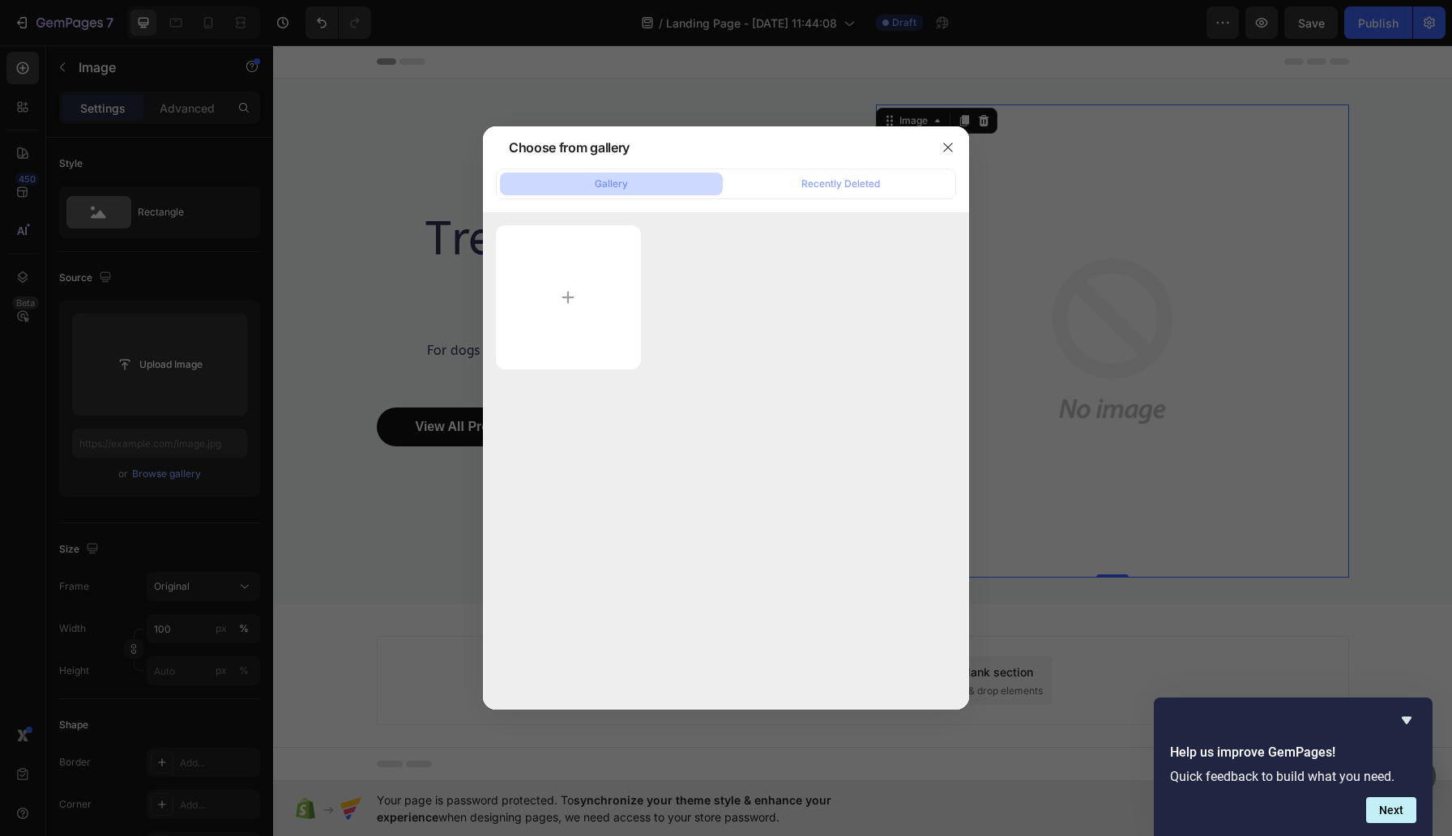
click at [638, 190] on button "Gallery" at bounding box center [611, 184] width 223 height 23
click at [950, 145] on icon "button" at bounding box center [947, 147] width 9 height 9
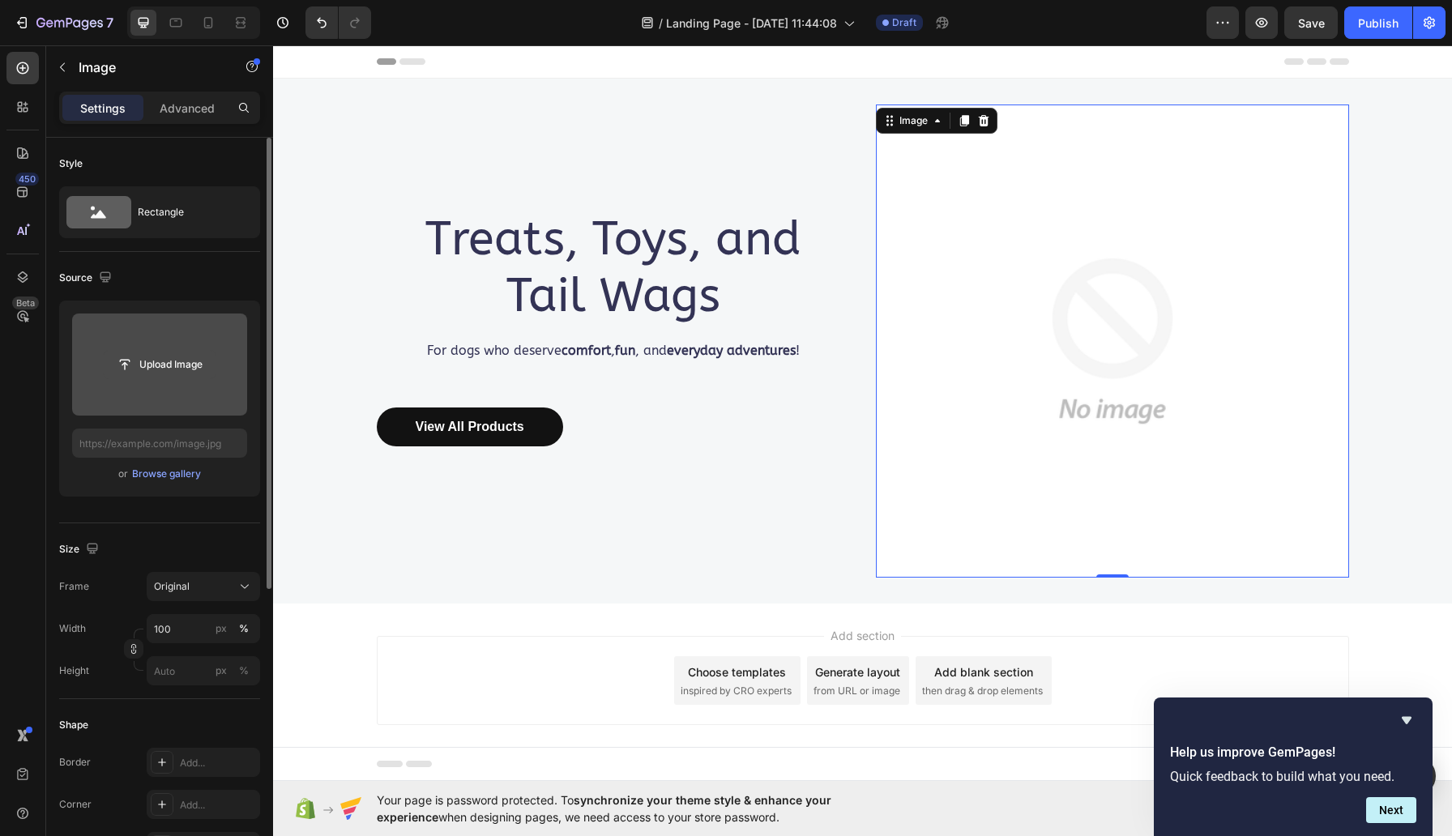
click at [152, 357] on input "file" at bounding box center [160, 365] width 112 height 28
click at [150, 477] on div "Browse gallery" at bounding box center [166, 474] width 69 height 15
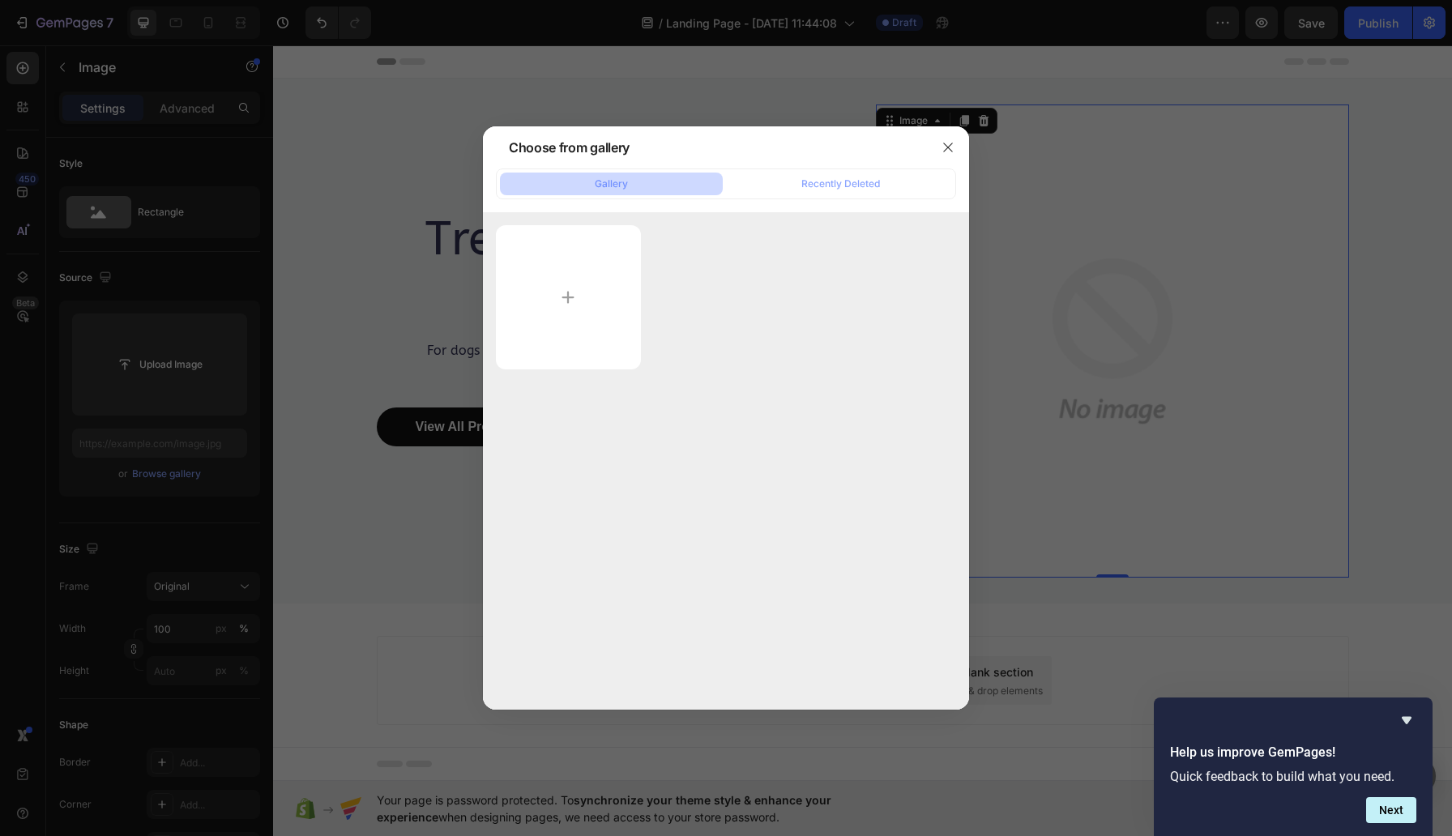
click at [181, 407] on div at bounding box center [726, 418] width 1452 height 836
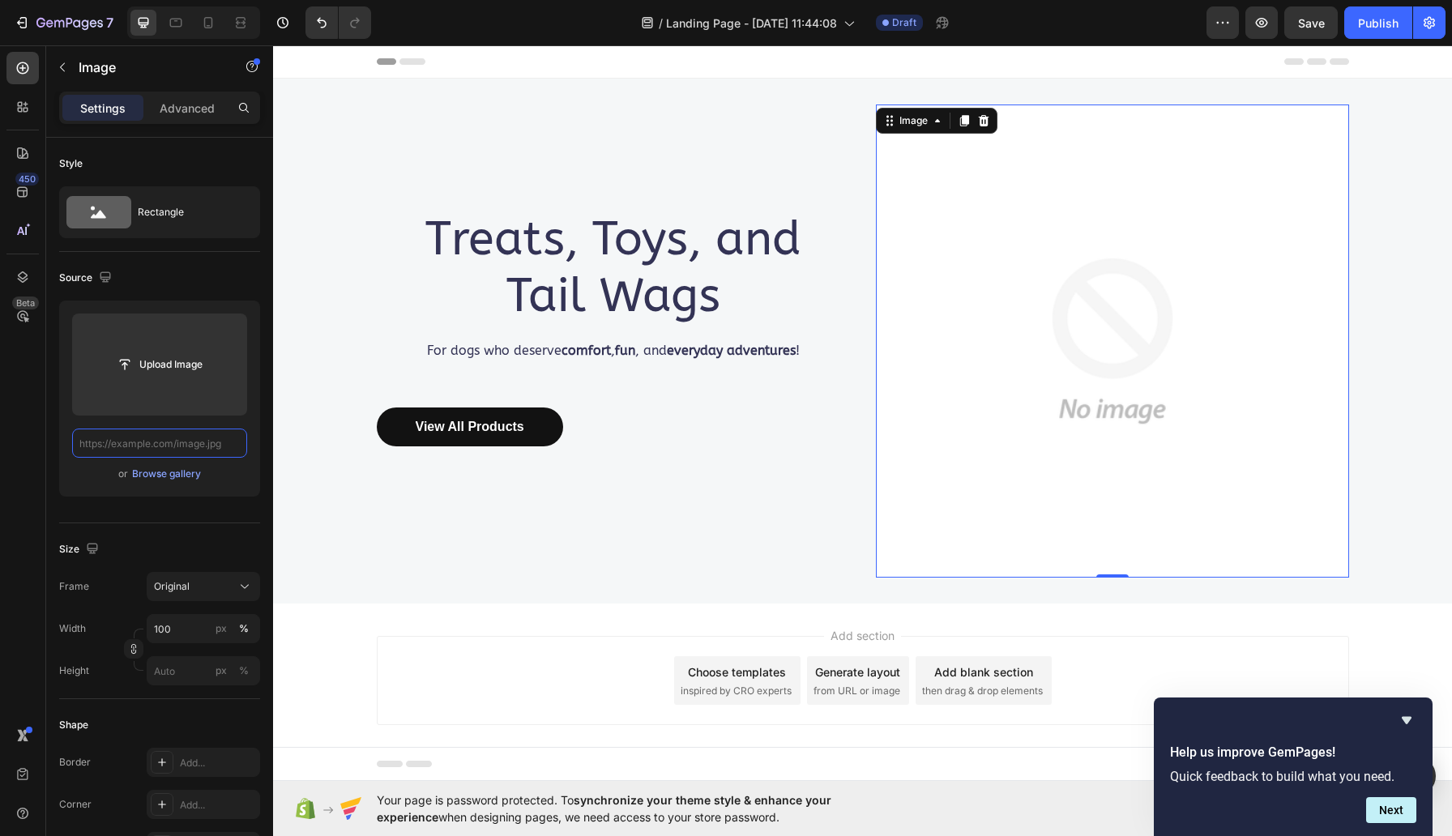
click at [177, 444] on input "text" at bounding box center [159, 443] width 175 height 29
click at [142, 475] on div "Browse gallery" at bounding box center [166, 474] width 69 height 15
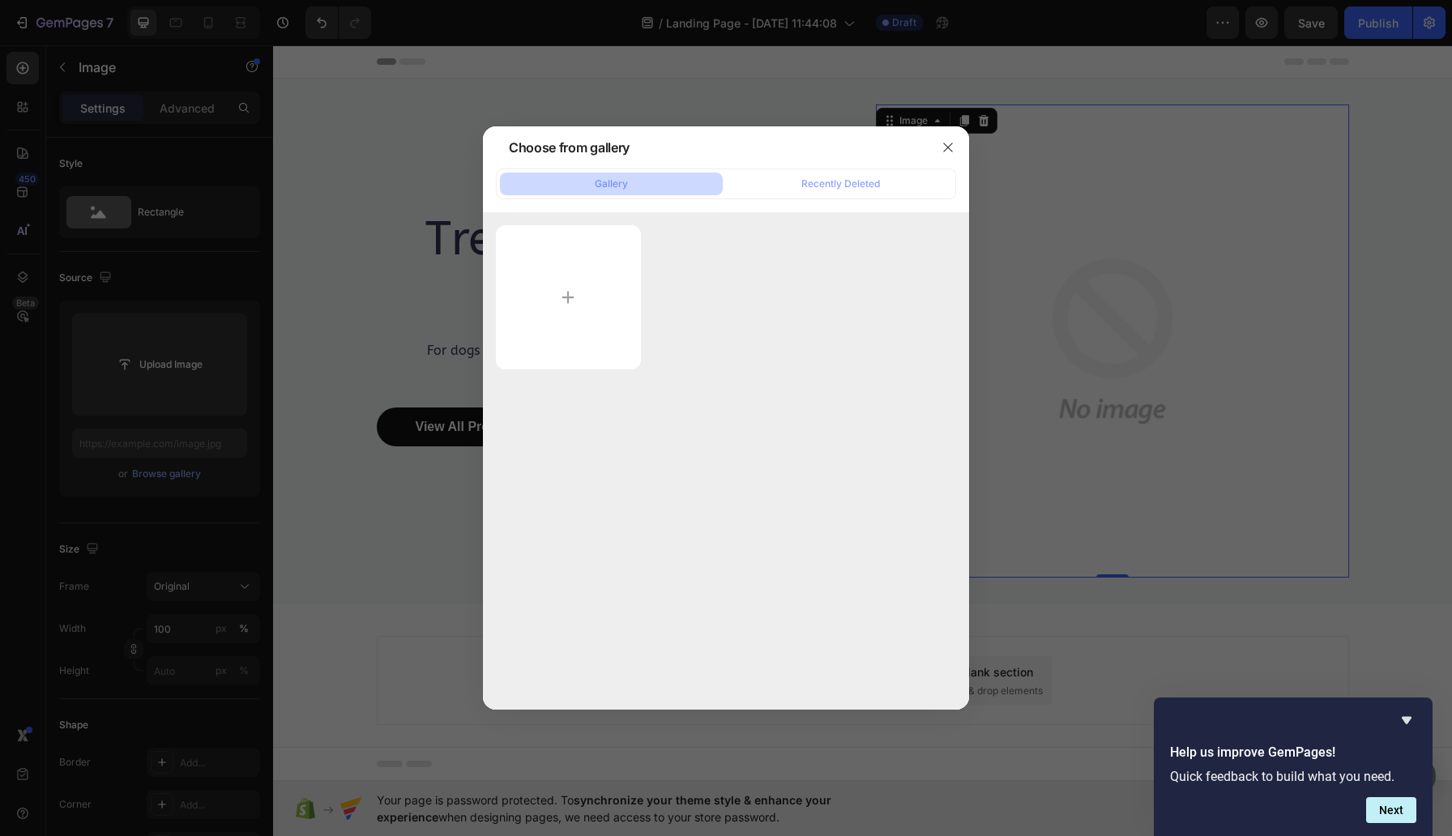
click at [157, 372] on div at bounding box center [726, 418] width 1452 height 836
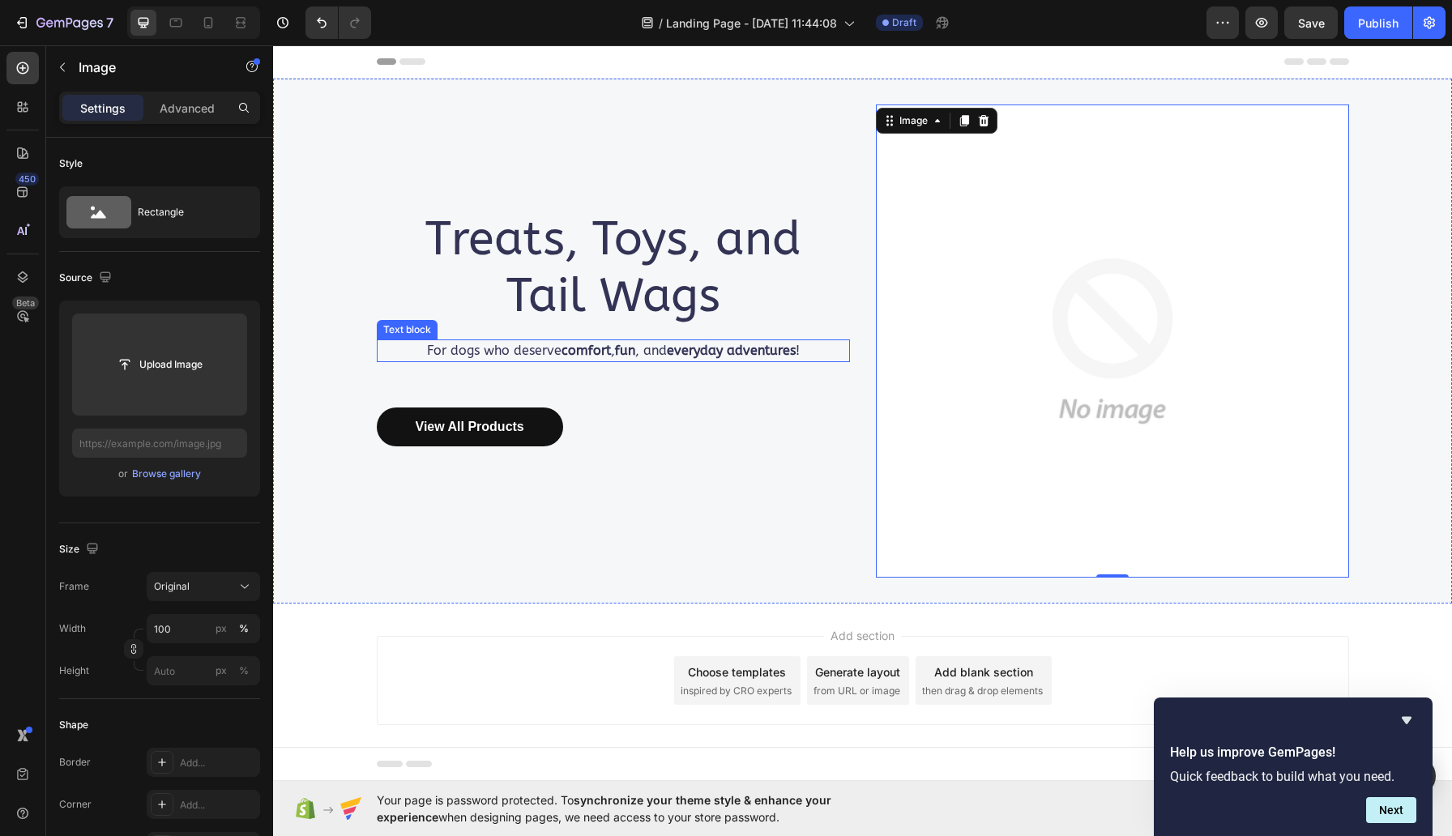
click at [484, 349] on p "For dogs who deserve comfort , fun , and everyday adventures !" at bounding box center [613, 350] width 470 height 19
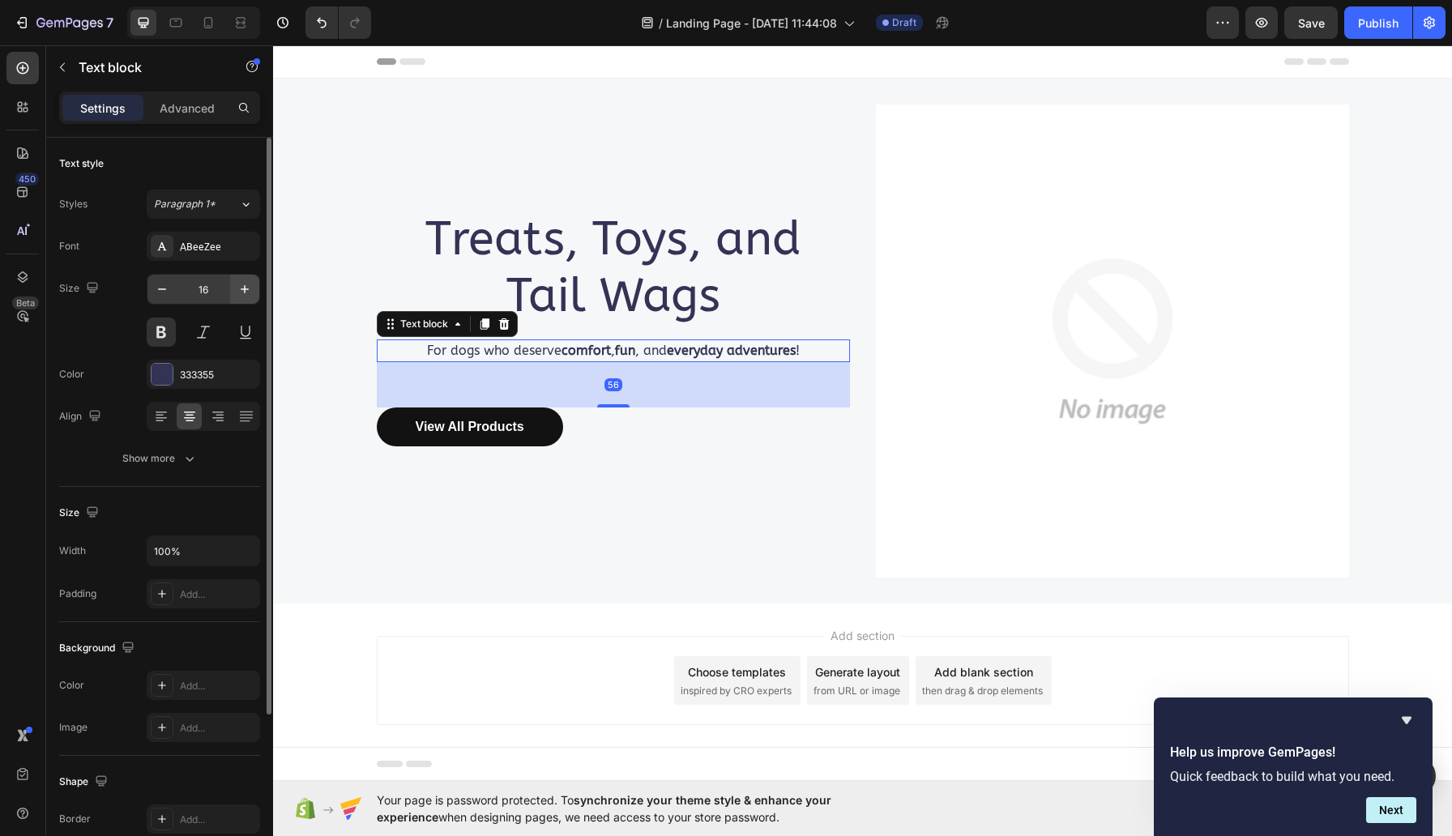
click at [244, 292] on icon "button" at bounding box center [245, 289] width 8 height 8
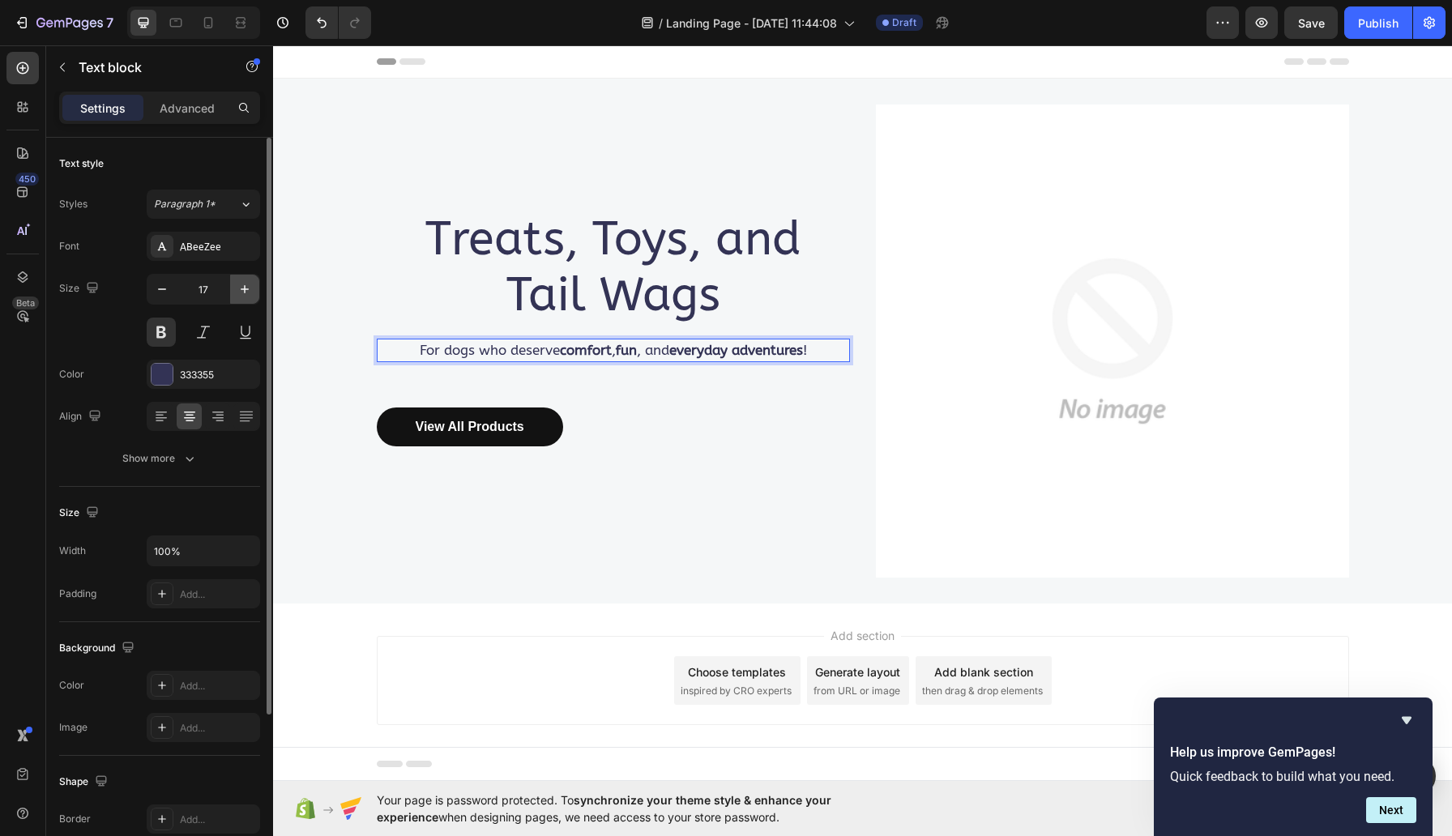
click at [246, 284] on icon "button" at bounding box center [245, 289] width 16 height 16
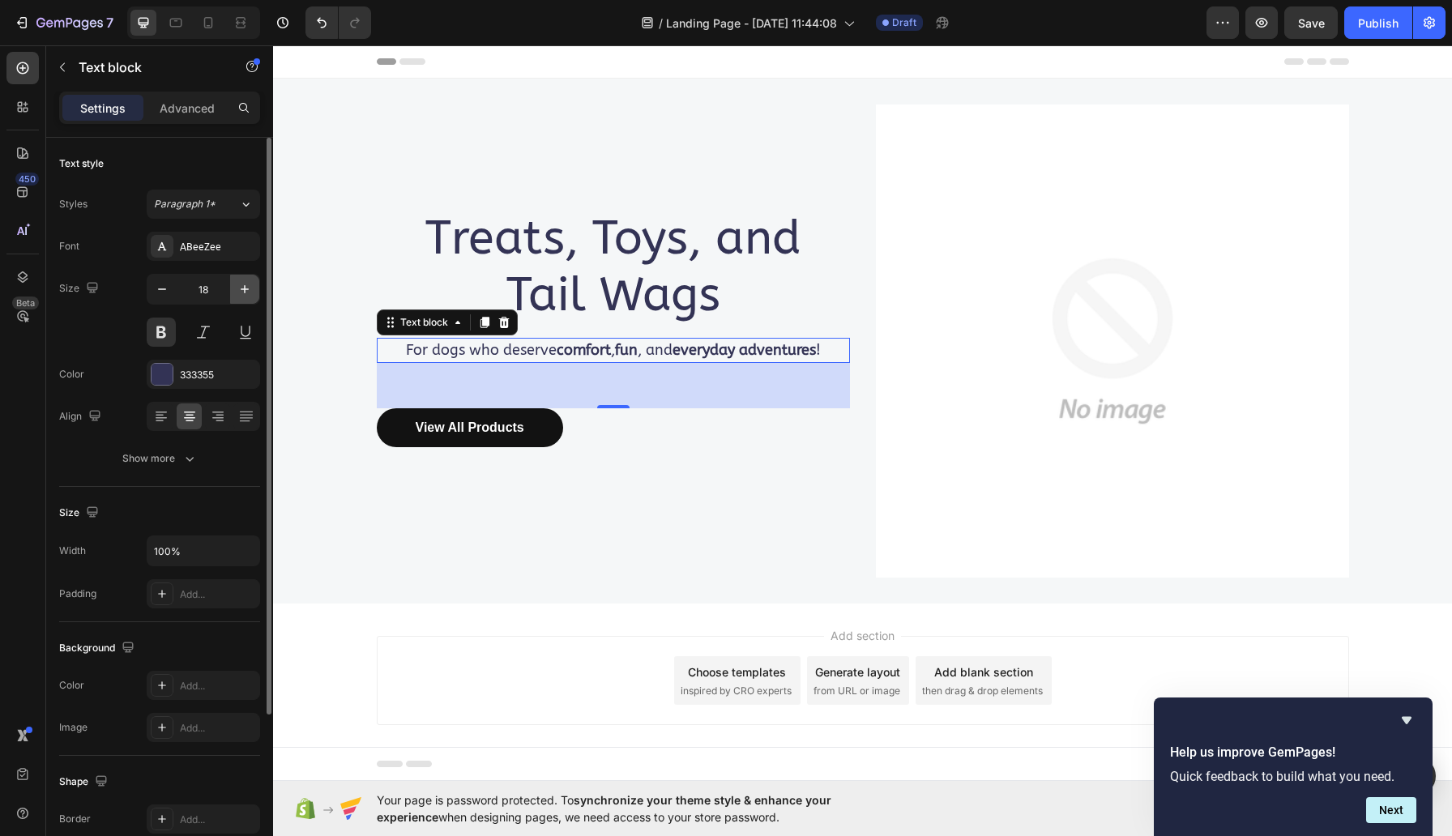
click at [246, 284] on icon "button" at bounding box center [245, 289] width 16 height 16
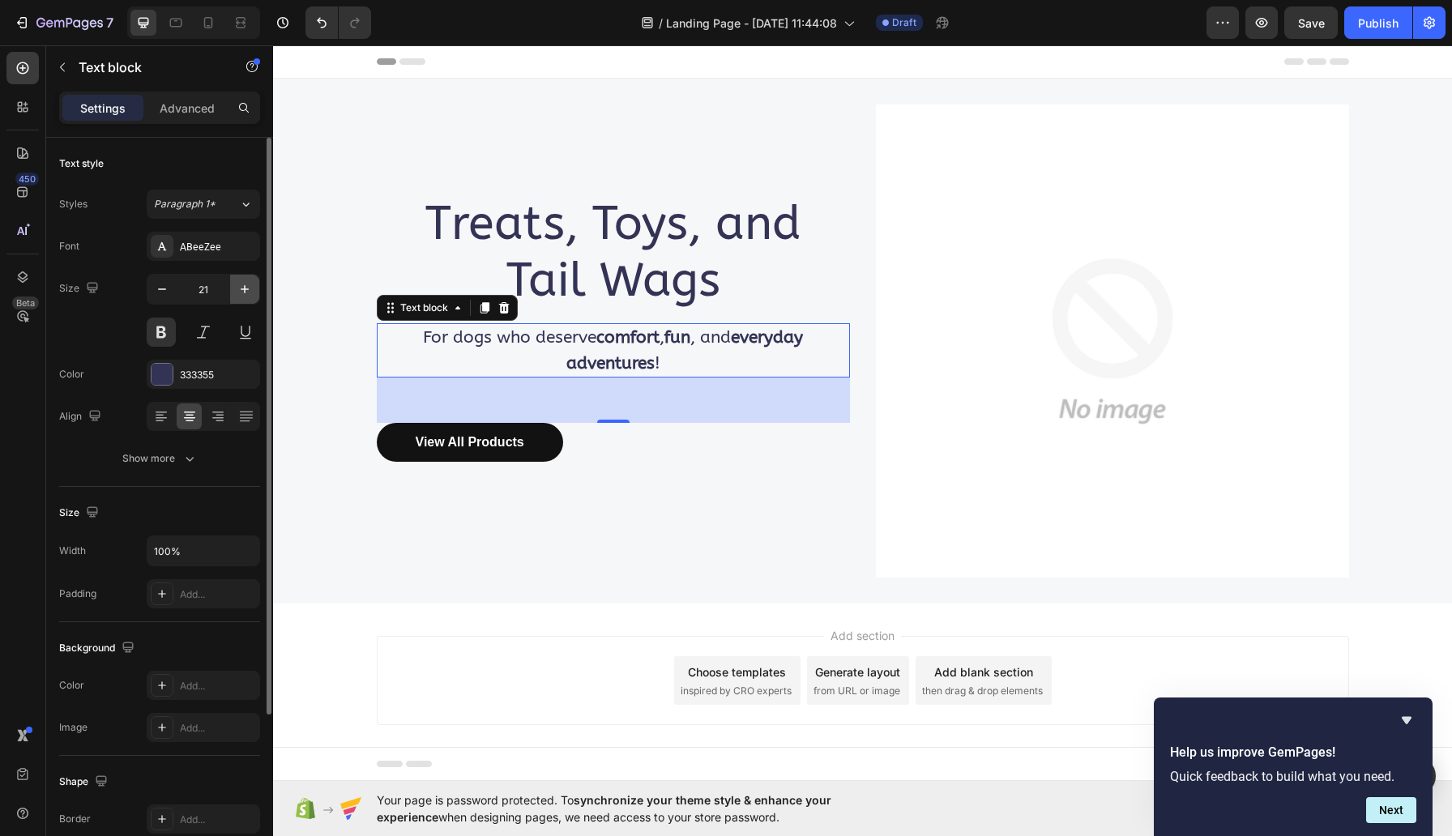
click at [246, 284] on icon "button" at bounding box center [245, 289] width 16 height 16
type input "22"
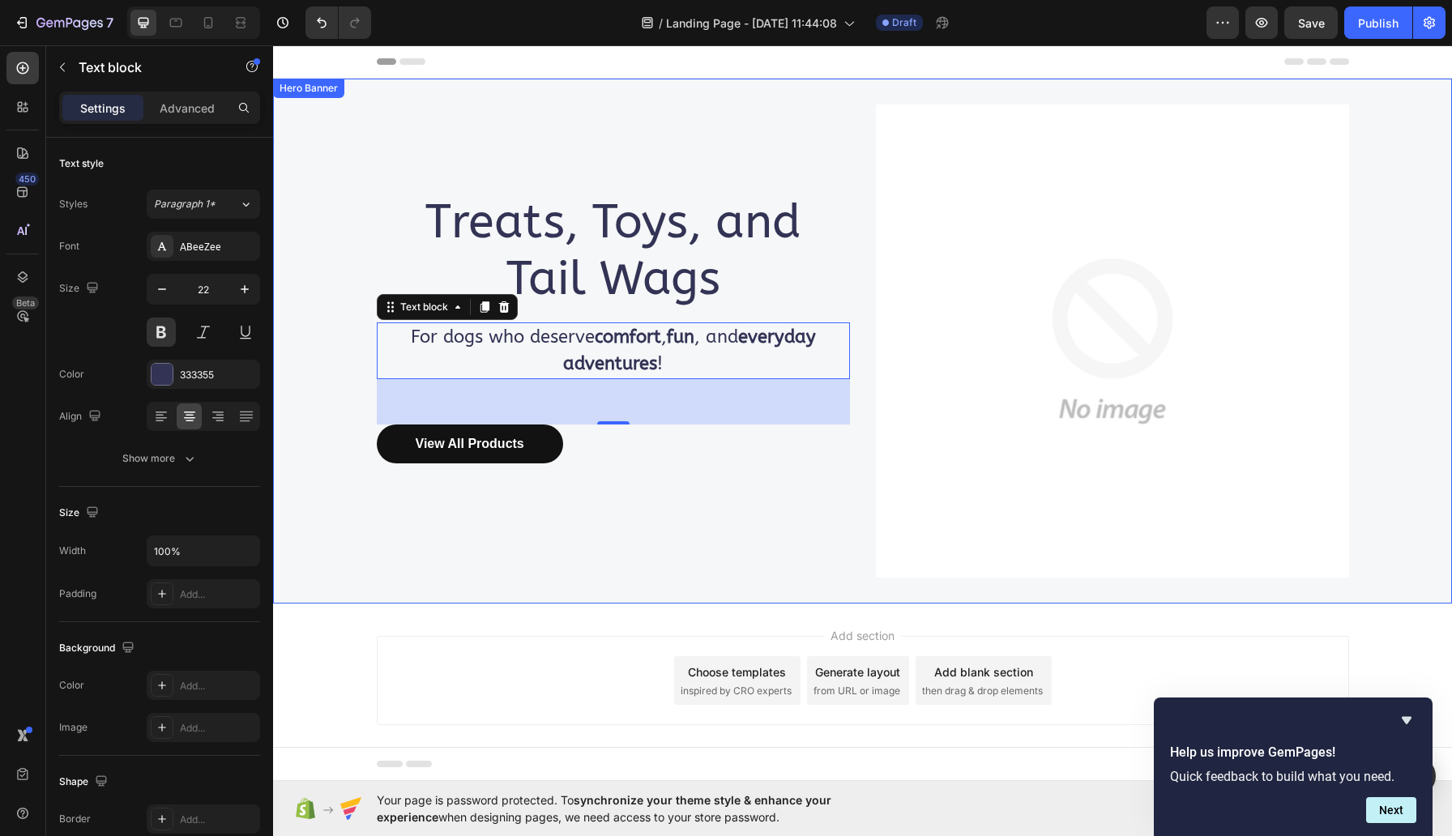
click at [707, 497] on div "Treats, Toys, and Tail Wags Heading For dogs who deserve comfort , fun , and ev…" at bounding box center [613, 341] width 473 height 473
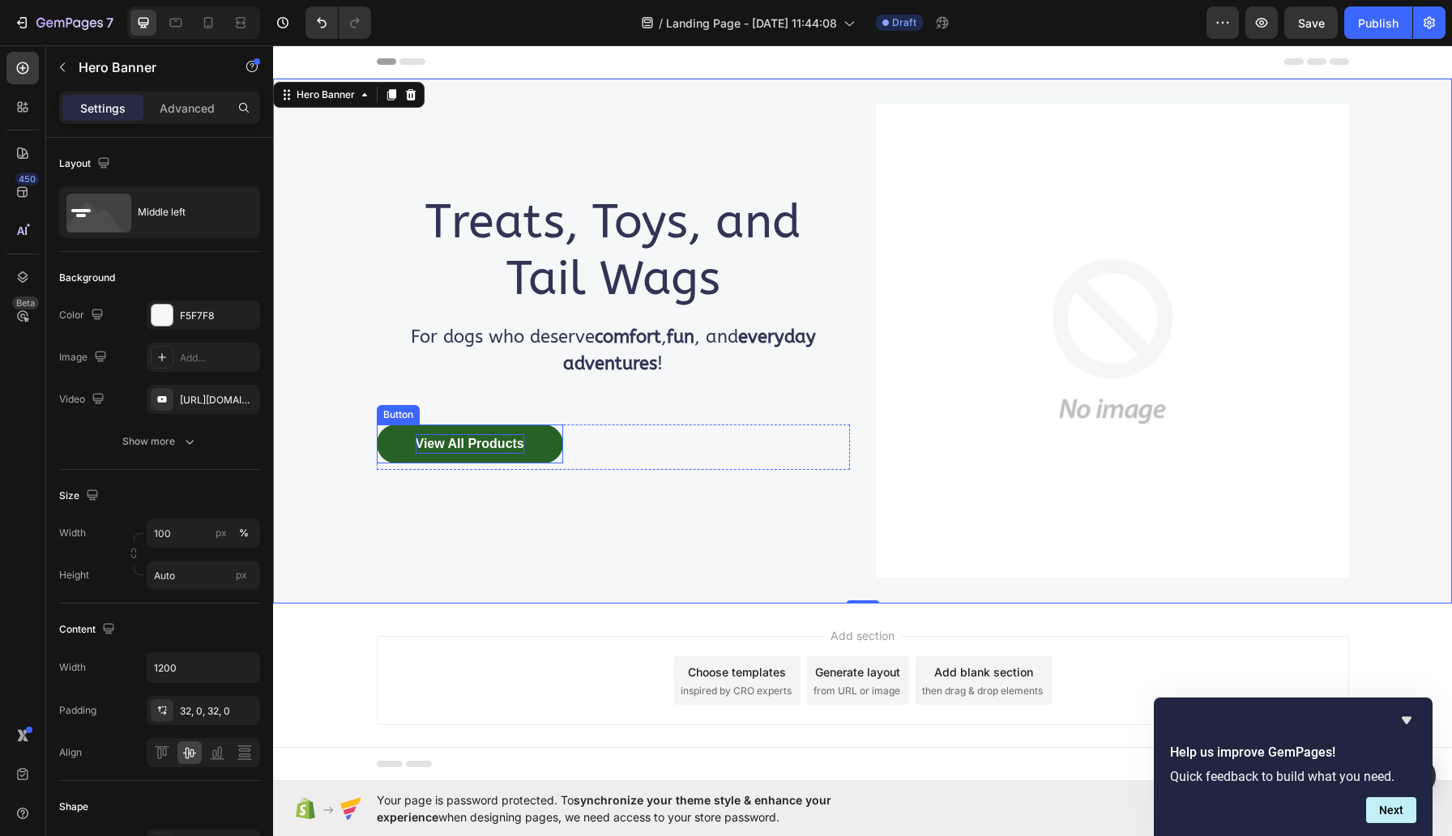
click at [464, 443] on div "View All Products" at bounding box center [470, 443] width 109 height 19
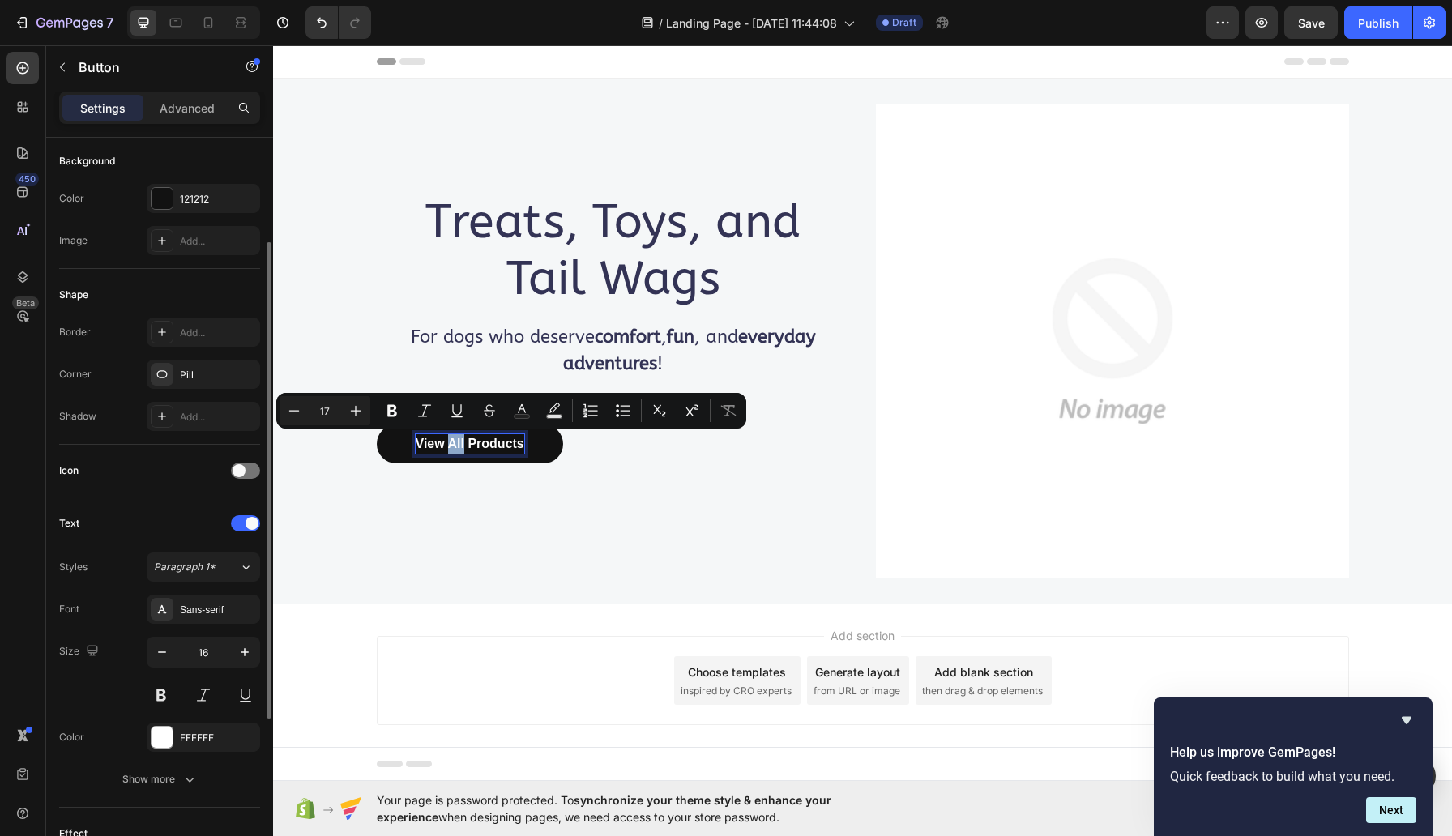
scroll to position [183, 0]
click at [204, 608] on div "Sans-serif" at bounding box center [218, 608] width 76 height 15
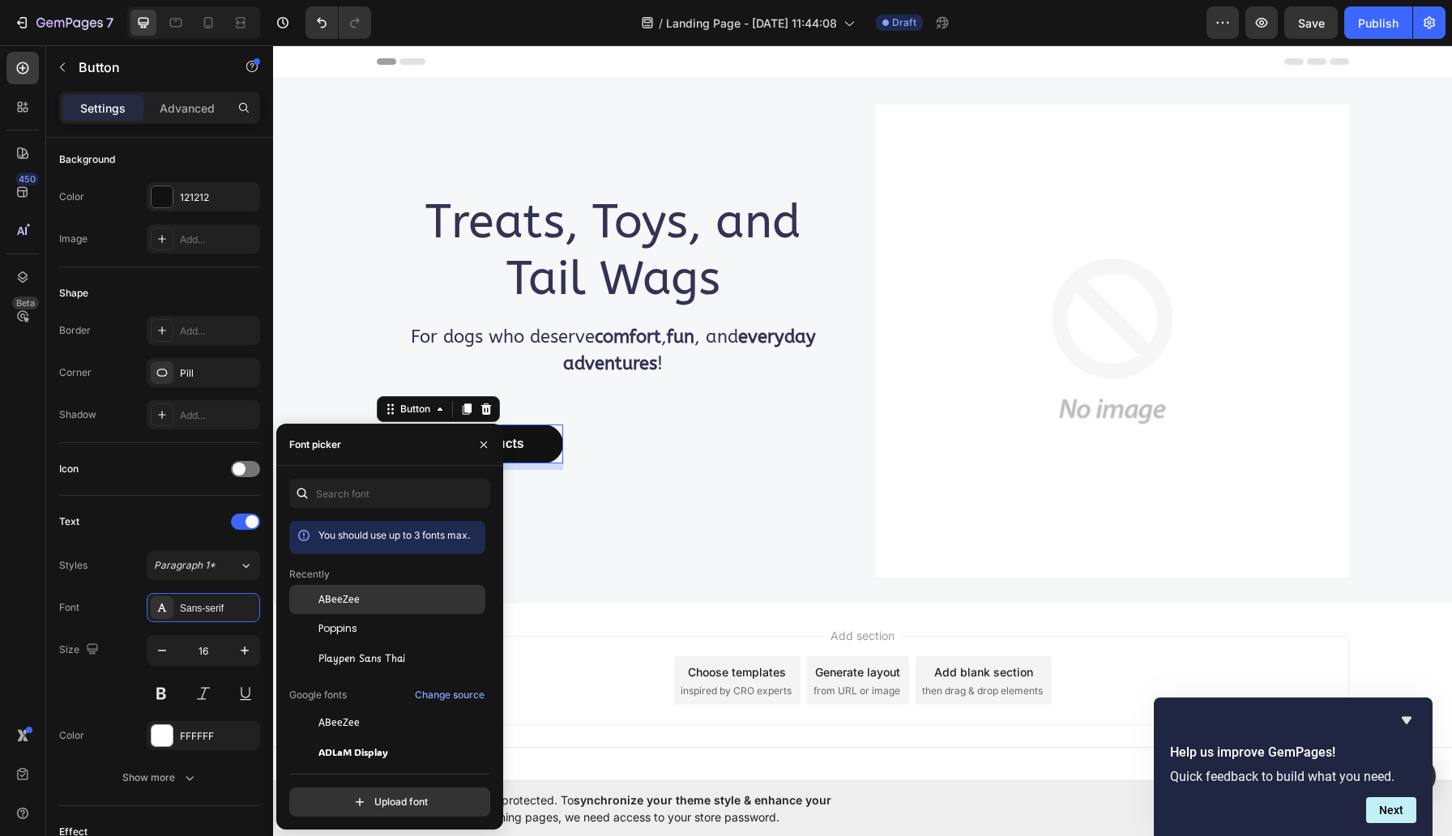
click at [353, 607] on span "ABeeZee" at bounding box center [338, 599] width 41 height 15
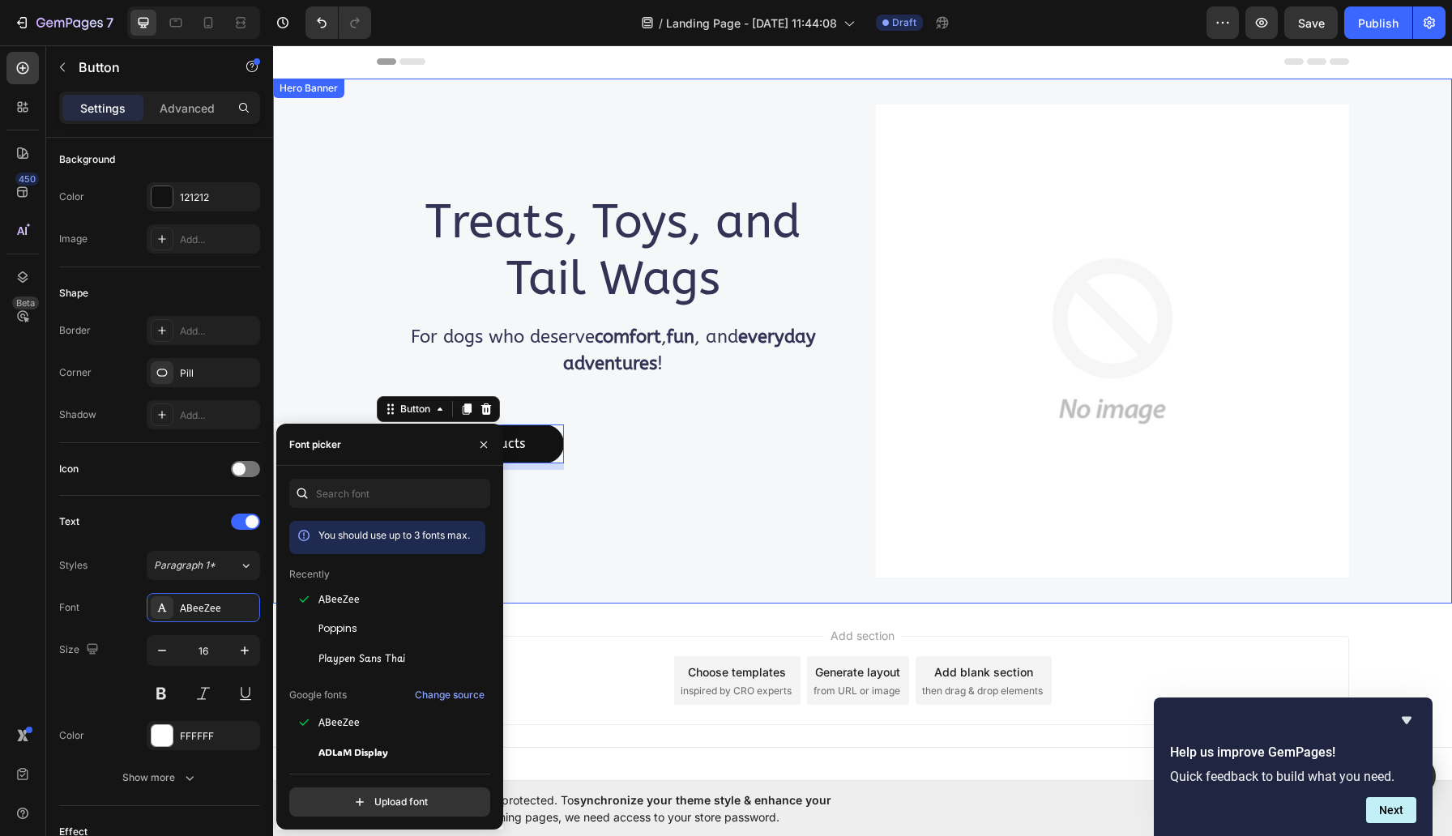
click at [668, 548] on div "Treats, Toys, and Tail Wags Heading For dogs who deserve comfort , fun , and ev…" at bounding box center [613, 341] width 473 height 473
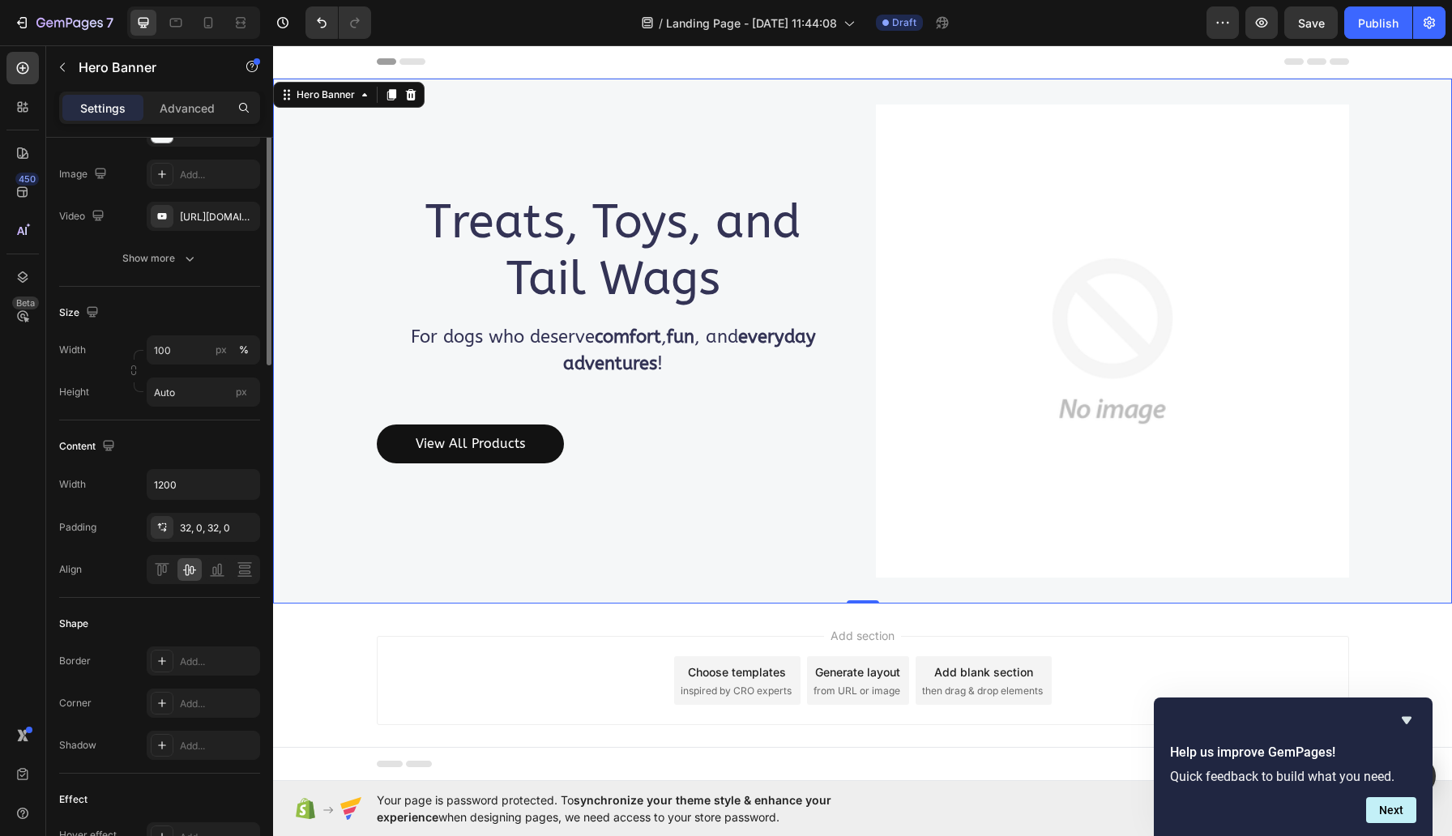
scroll to position [0, 0]
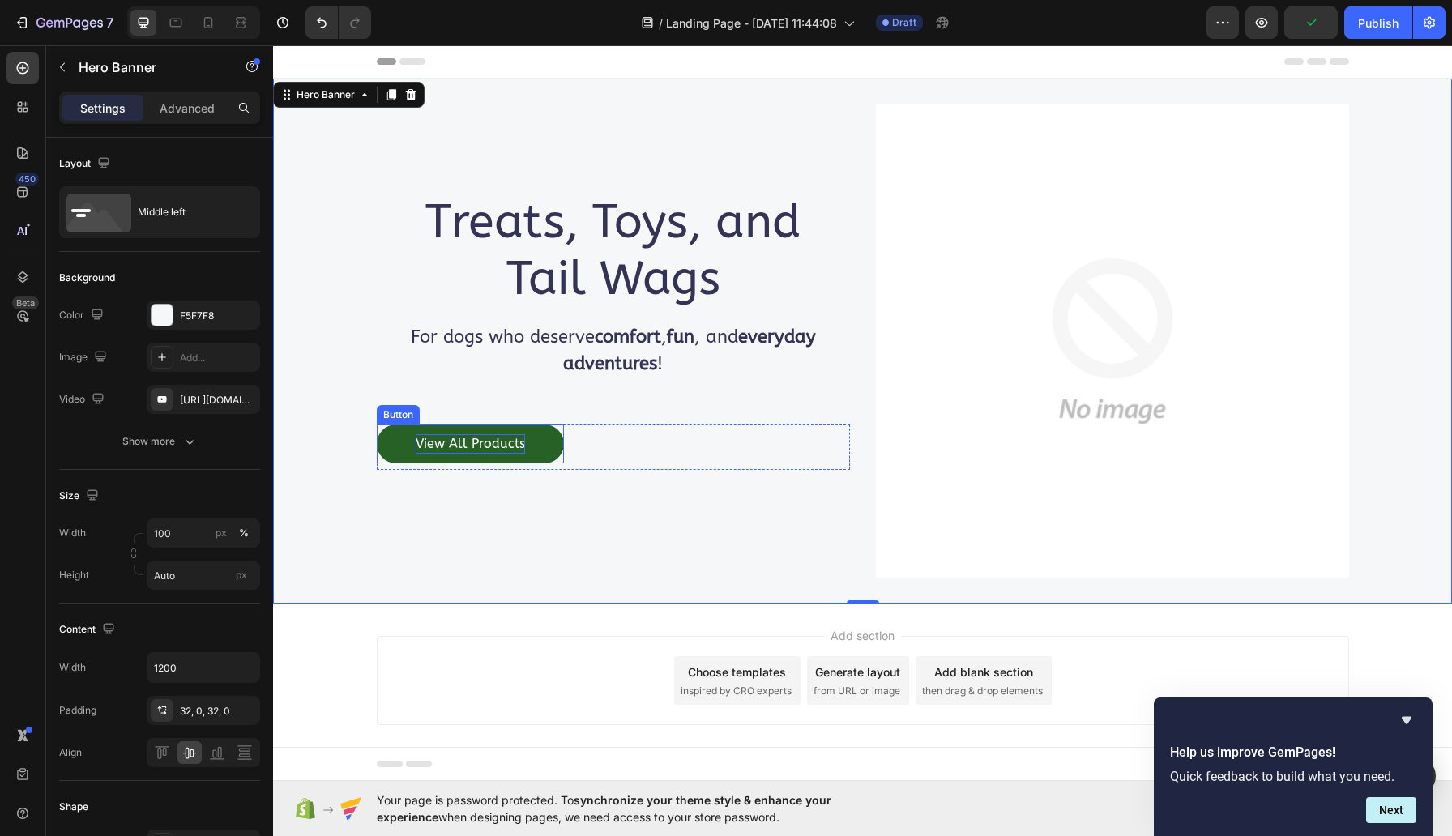
click at [489, 442] on p "View All Products" at bounding box center [470, 443] width 109 height 19
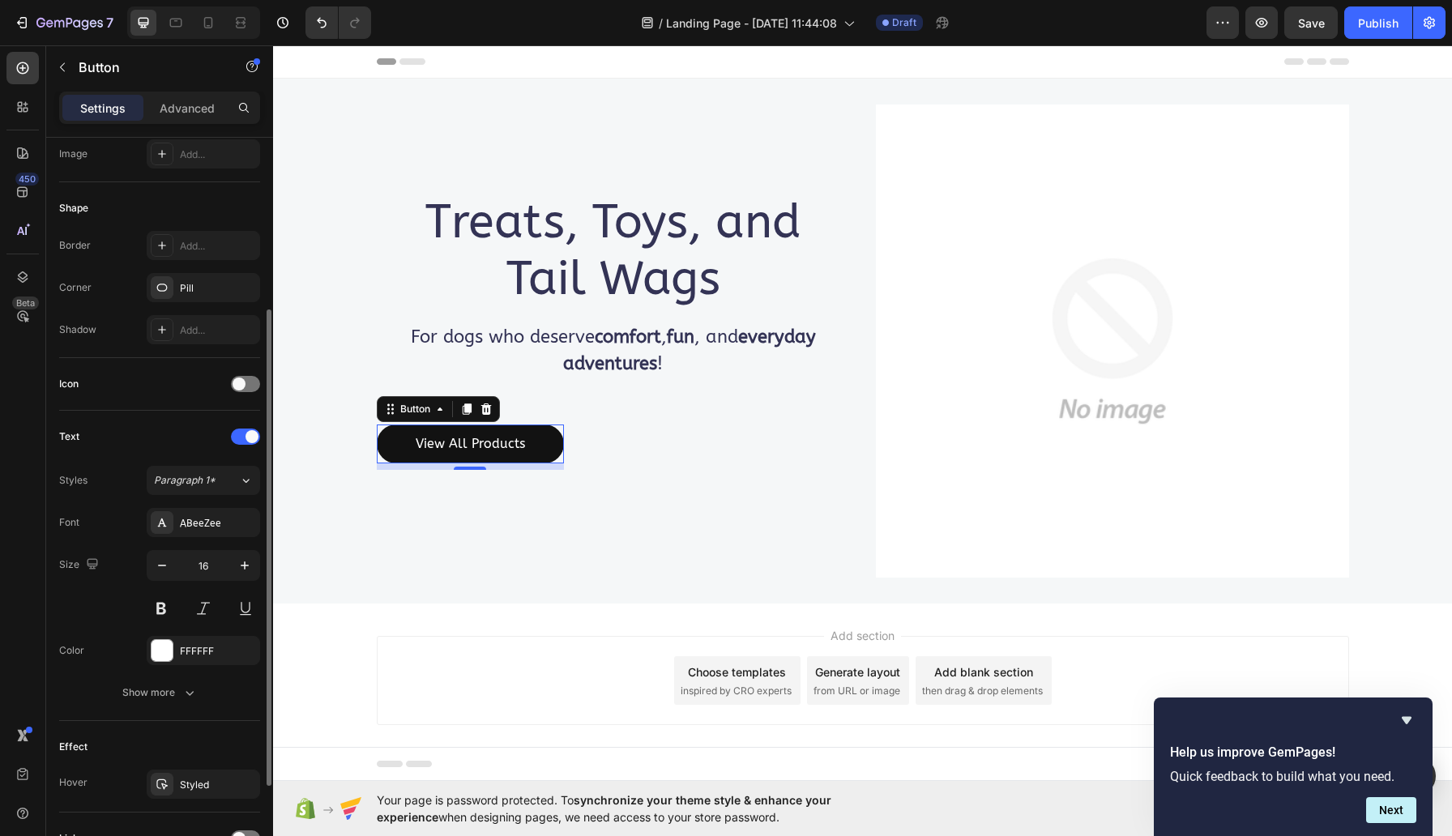
scroll to position [271, 0]
click at [250, 371] on div "Icon" at bounding box center [159, 381] width 201 height 26
click at [250, 378] on div at bounding box center [245, 381] width 29 height 16
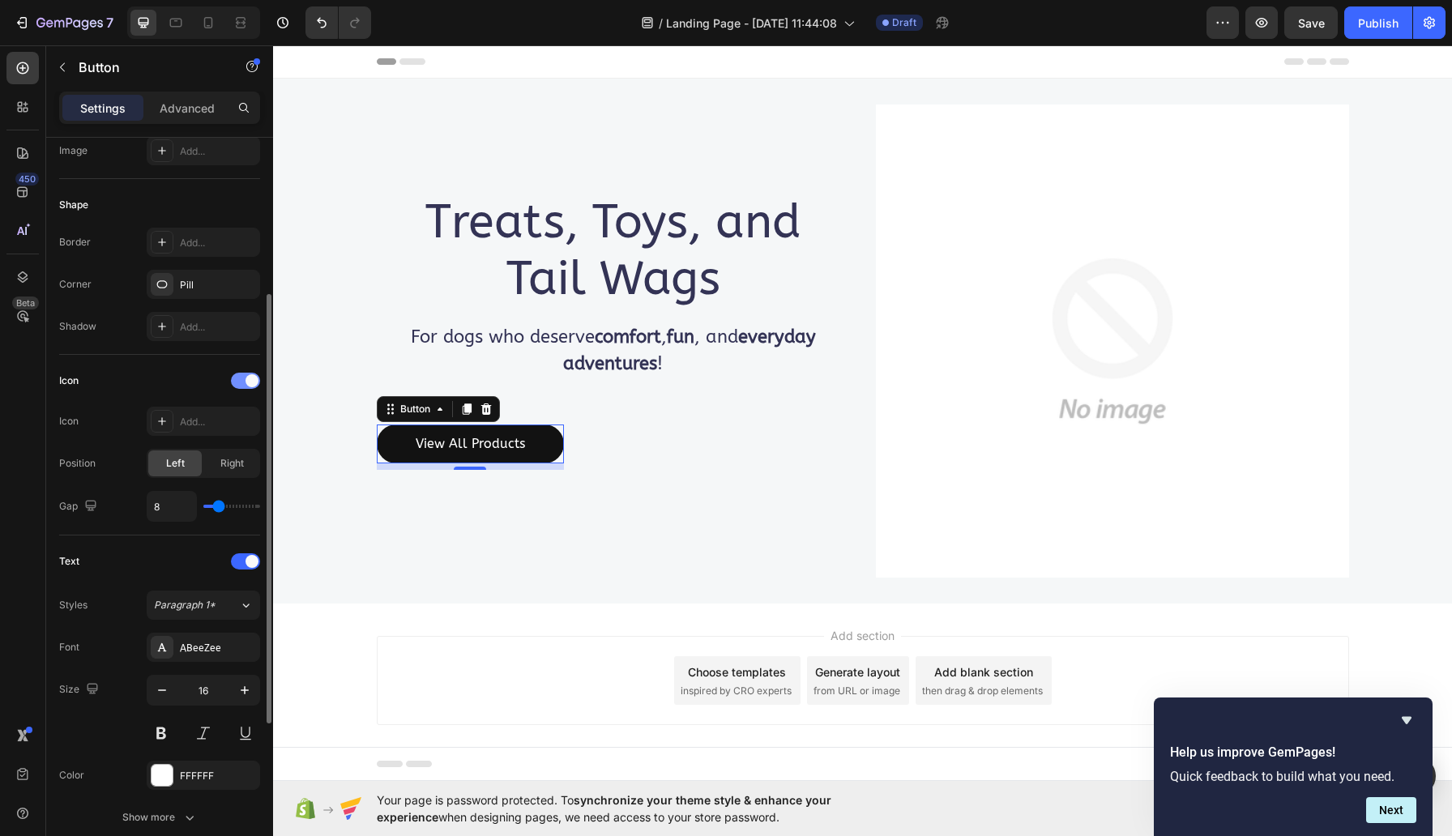
click at [240, 382] on div at bounding box center [245, 381] width 29 height 16
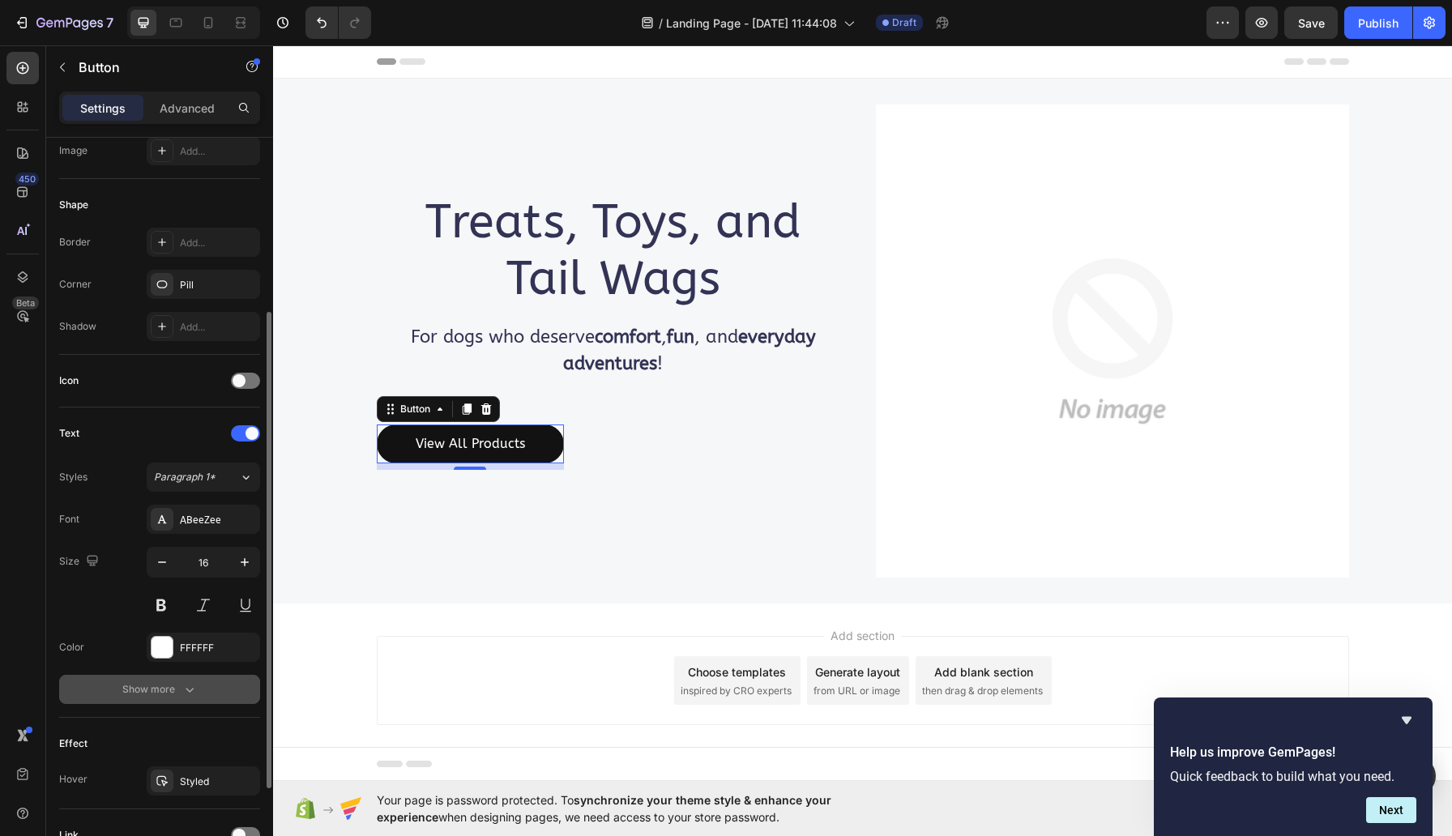
click at [159, 694] on div "Show more" at bounding box center [159, 690] width 75 height 16
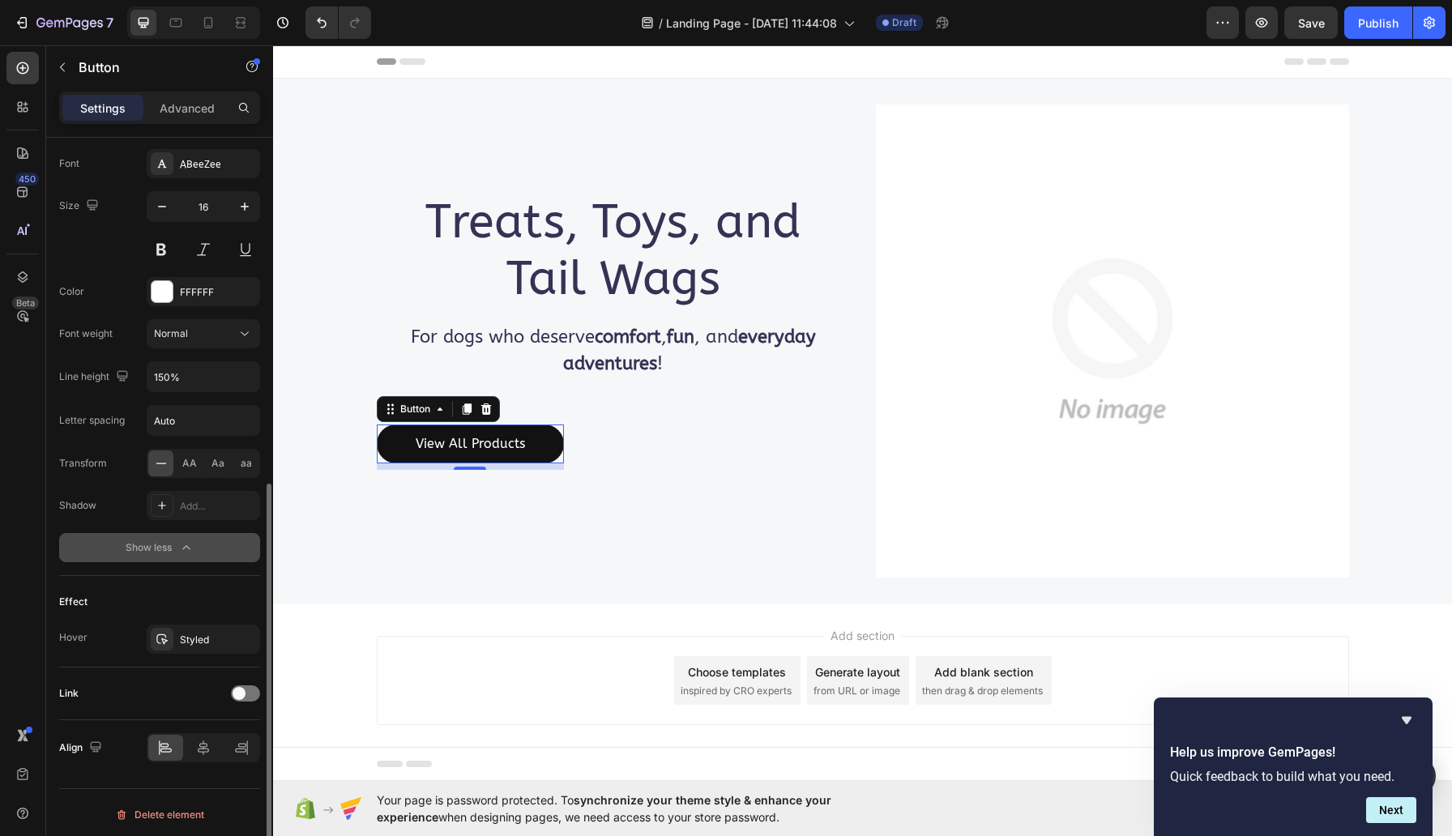
scroll to position [631, 0]
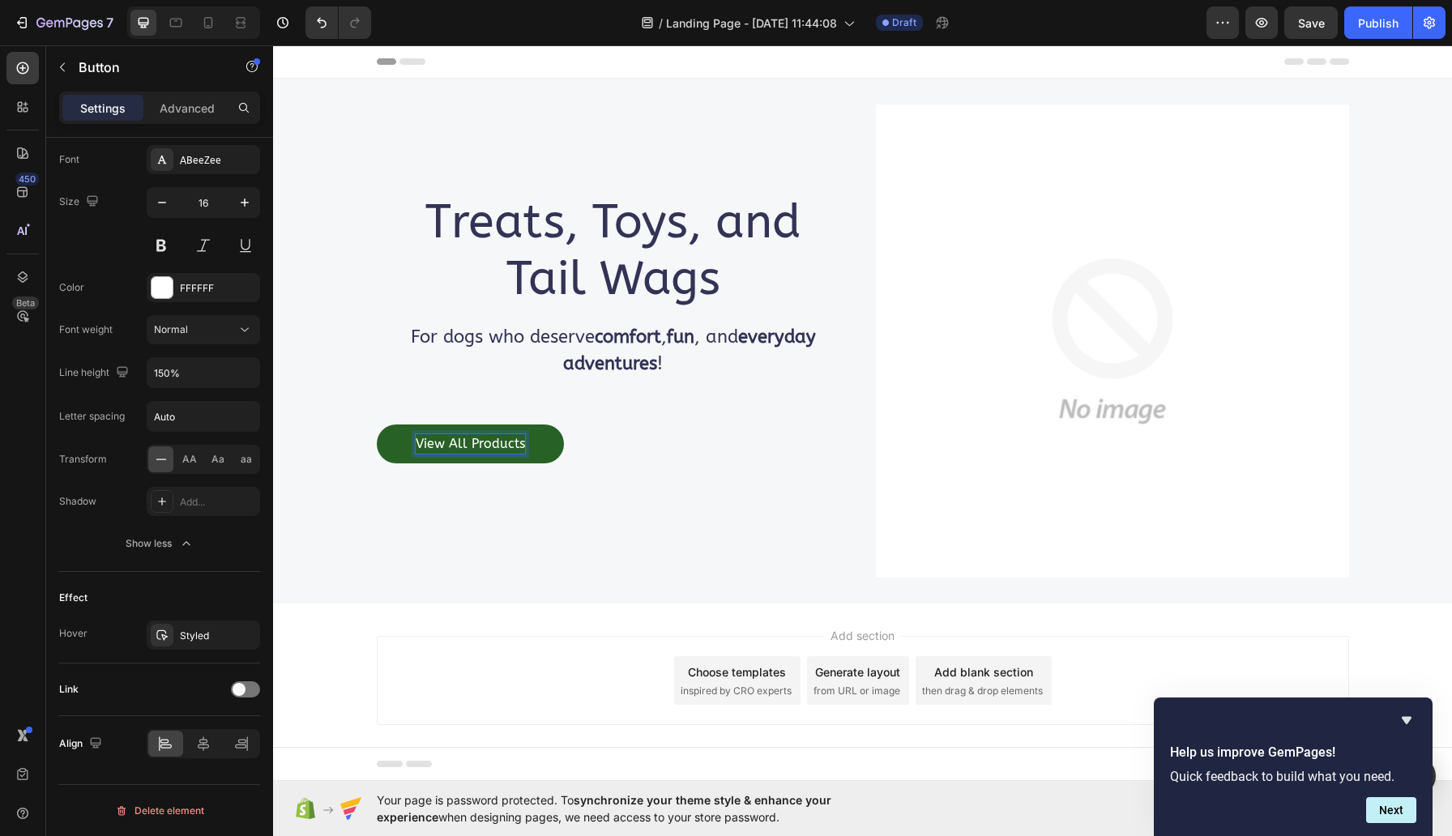
click at [465, 445] on p "View All Products" at bounding box center [470, 443] width 109 height 19
drag, startPoint x: 529, startPoint y: 442, endPoint x: 481, endPoint y: 440, distance: 47.9
click at [481, 440] on button "View All Products" at bounding box center [470, 444] width 187 height 39
click at [520, 441] on p "View All Products" at bounding box center [470, 443] width 109 height 19
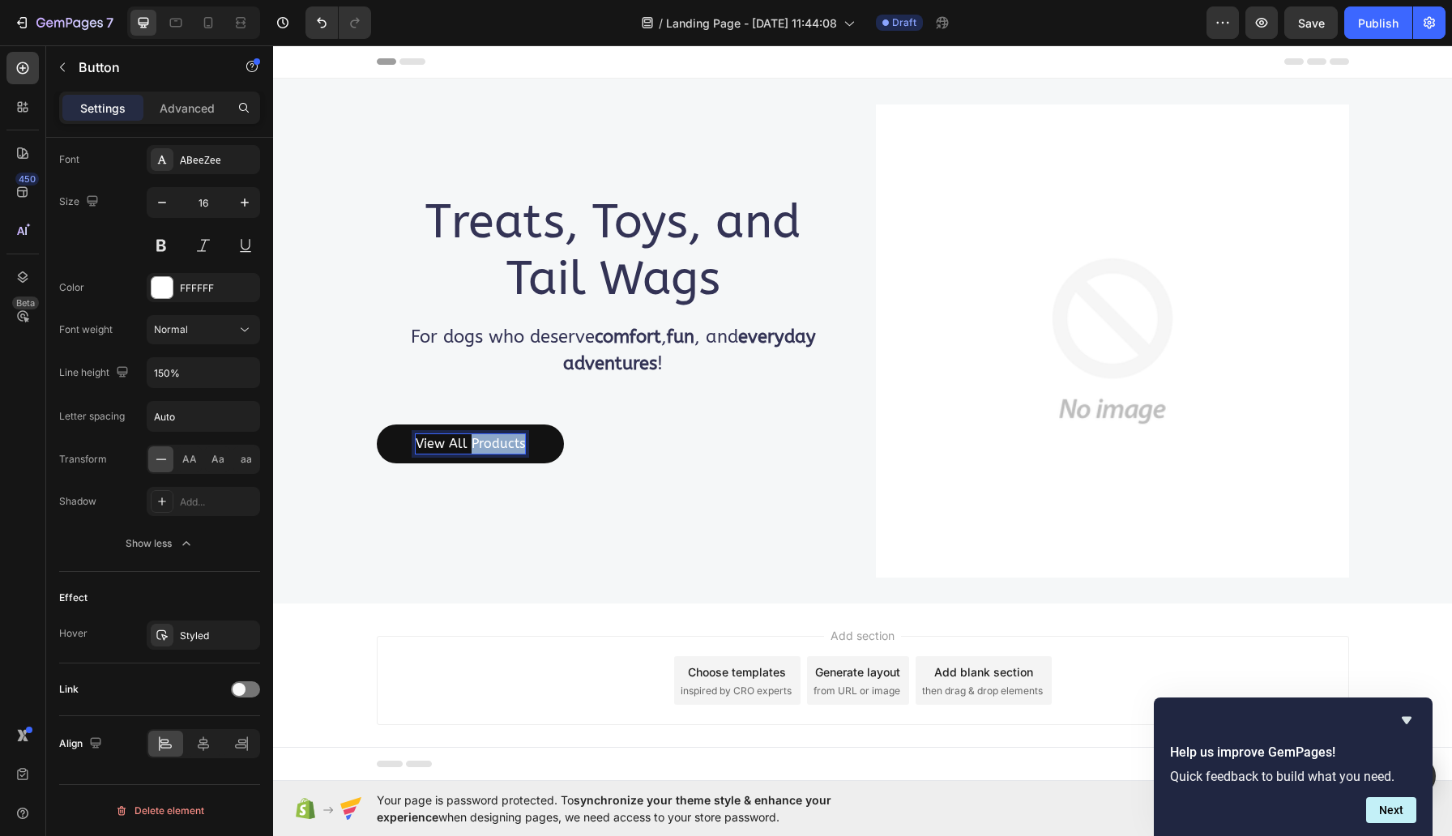
click at [520, 441] on p "View All Products" at bounding box center [470, 443] width 109 height 19
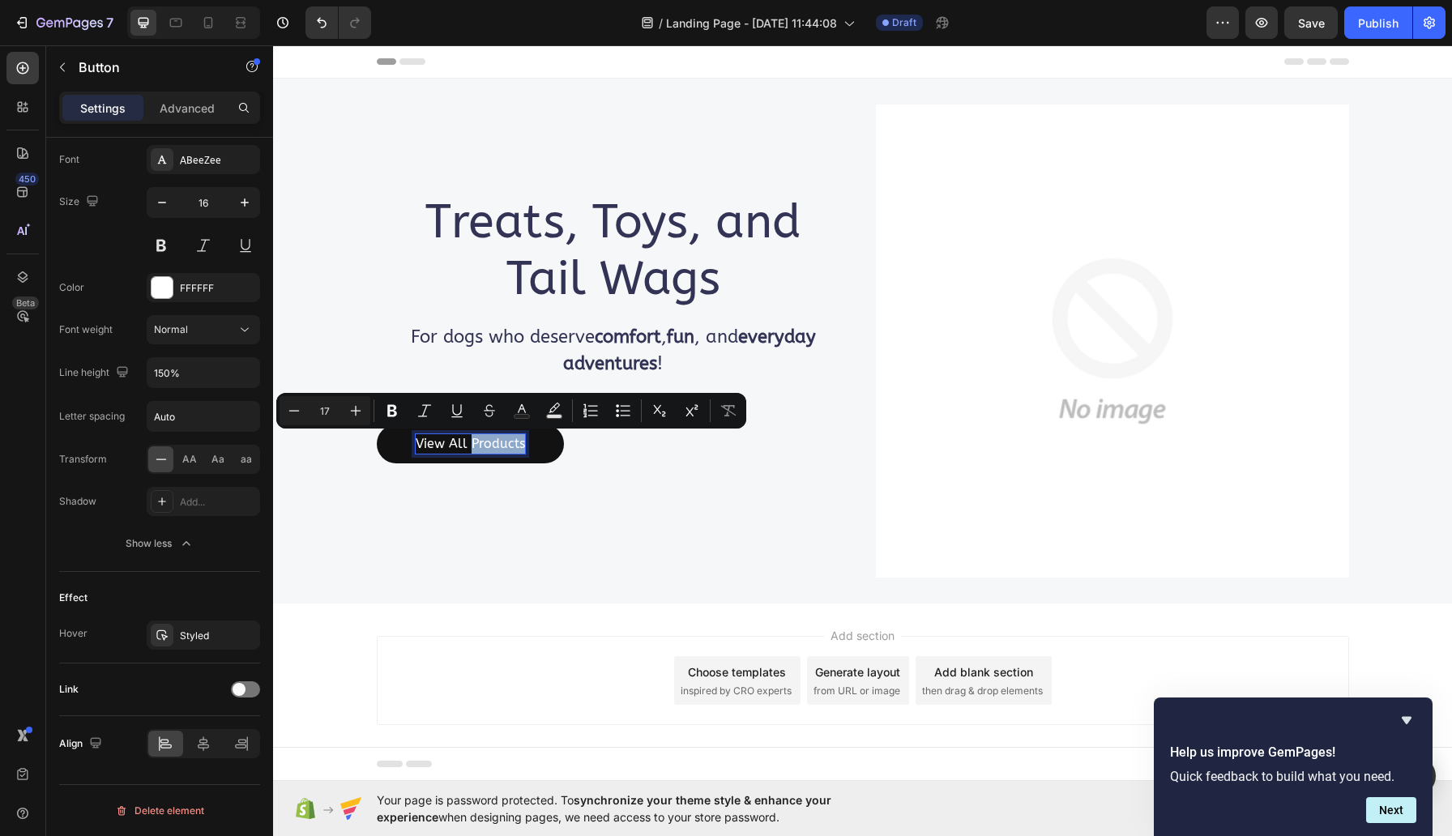
click at [531, 443] on button "View All Products" at bounding box center [470, 444] width 187 height 39
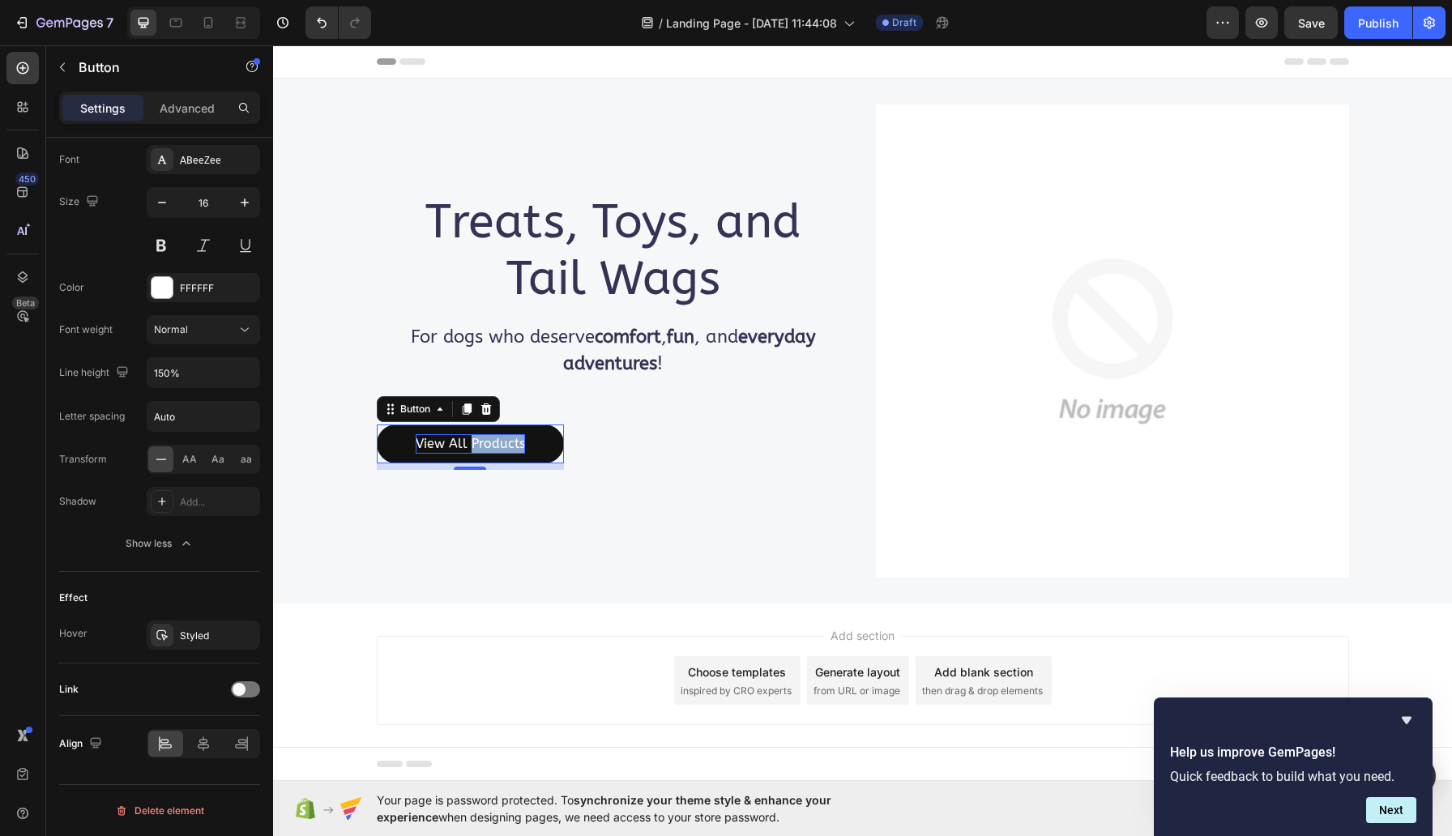
click at [431, 443] on p "View All Products" at bounding box center [470, 443] width 109 height 19
drag, startPoint x: 421, startPoint y: 443, endPoint x: 530, endPoint y: 448, distance: 109.5
click at [530, 448] on button "View All Products" at bounding box center [470, 444] width 187 height 39
click at [377, 425] on button "Shop" at bounding box center [431, 444] width 109 height 39
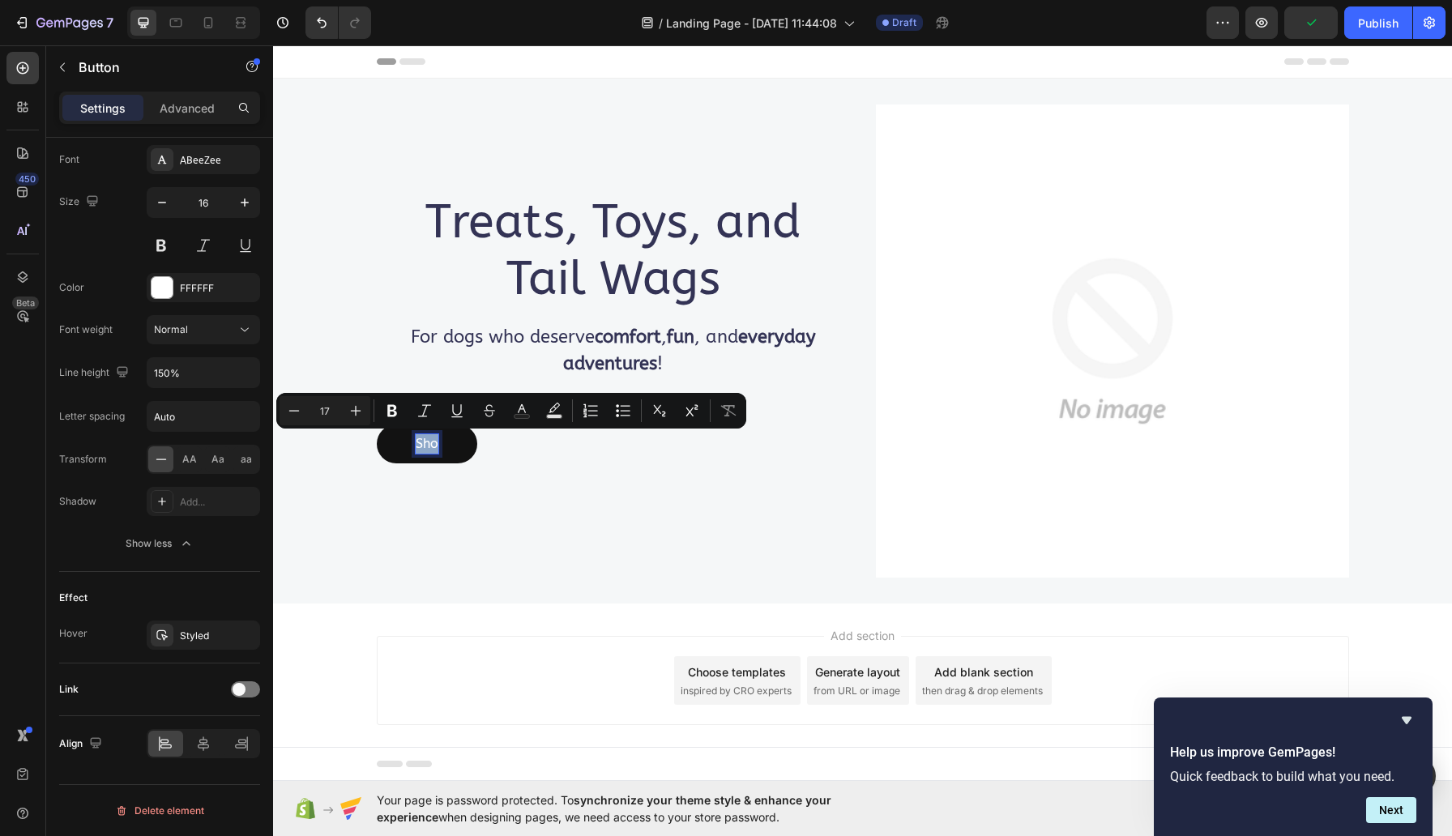
drag, startPoint x: 417, startPoint y: 442, endPoint x: 464, endPoint y: 442, distance: 47.0
click at [464, 442] on button "Sho" at bounding box center [427, 444] width 100 height 39
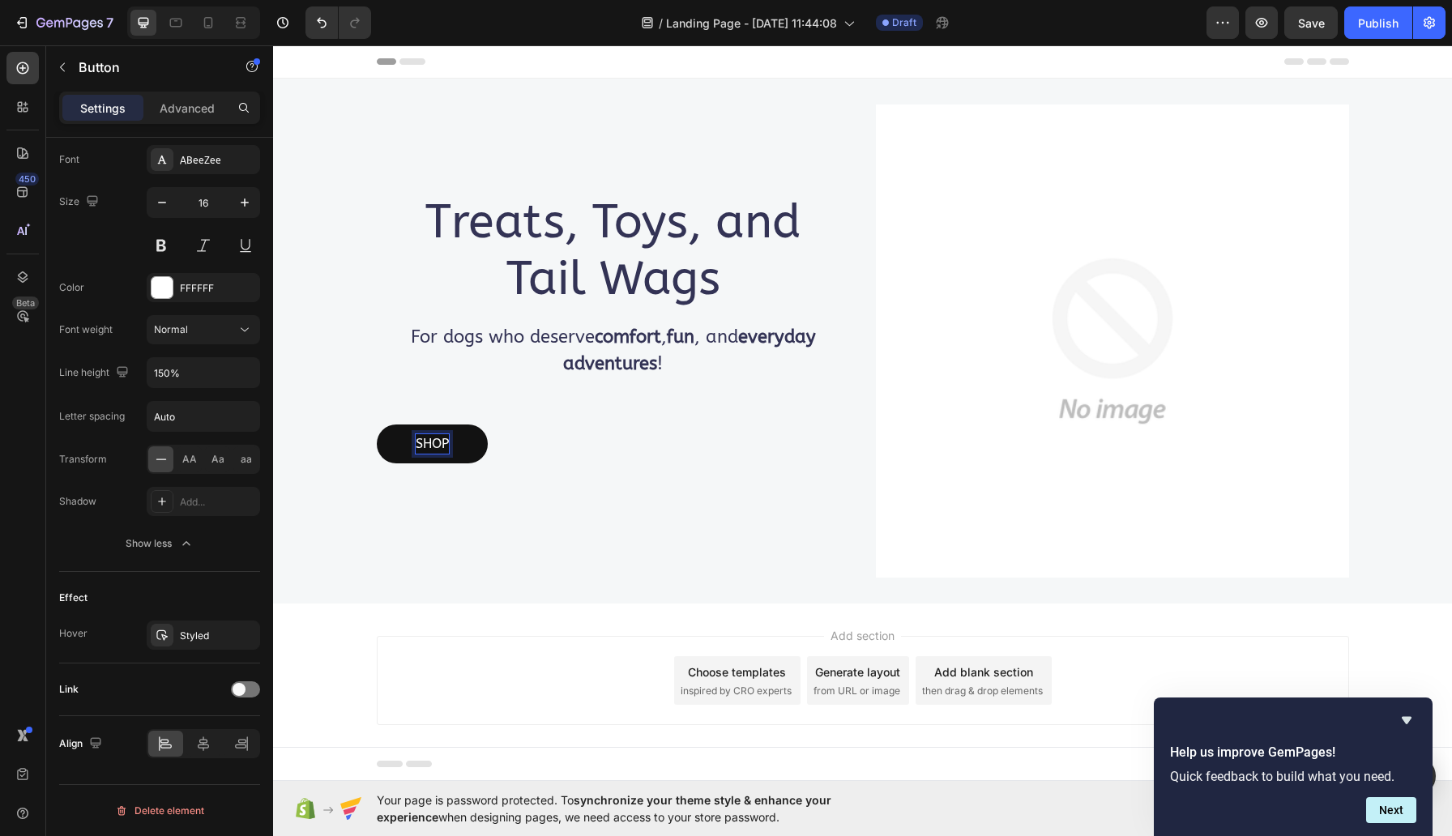
click at [377, 425] on button "SHOP" at bounding box center [432, 444] width 111 height 39
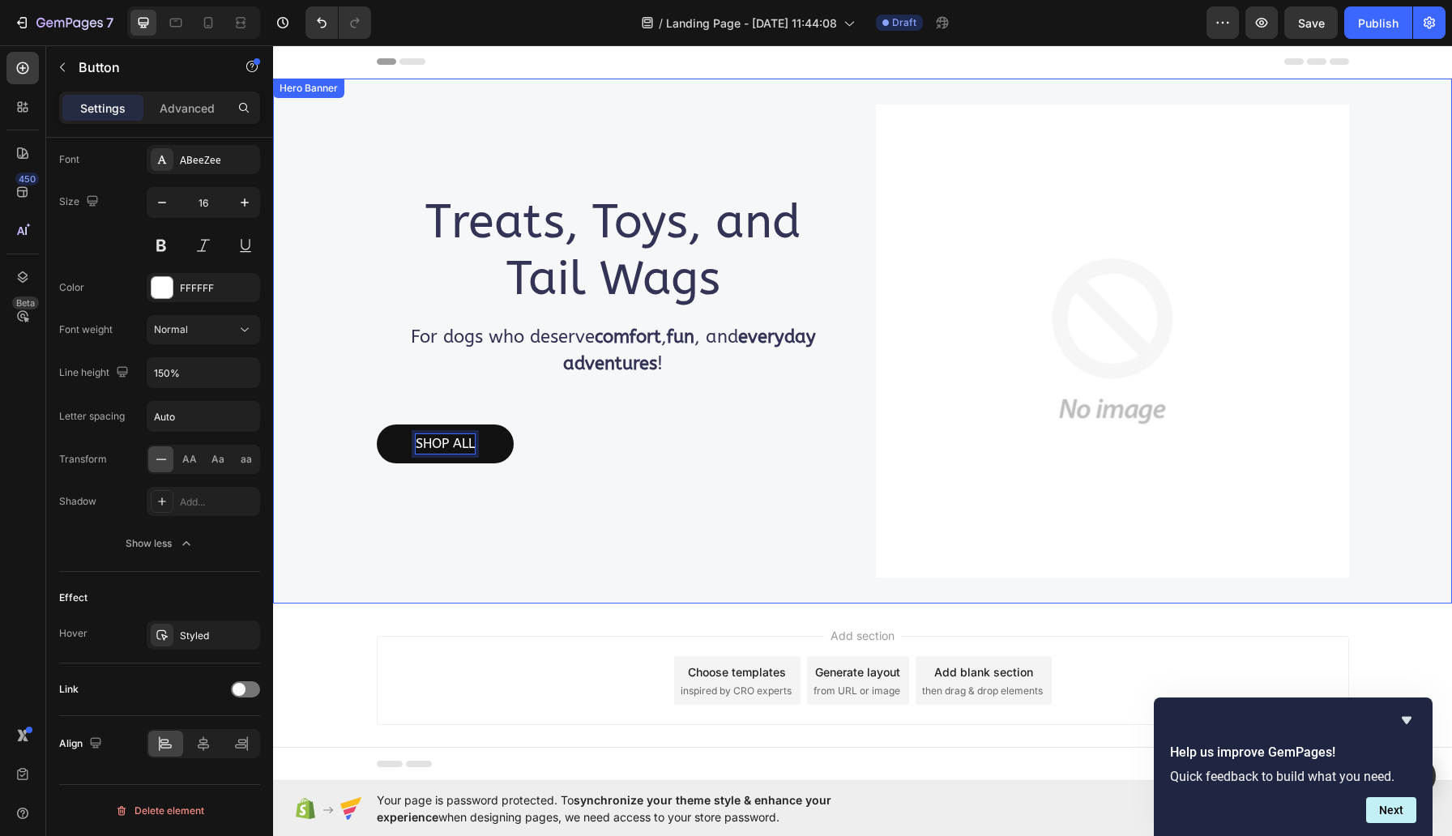
click at [699, 446] on div "SHOP ALL Button 8 Row" at bounding box center [613, 447] width 473 height 45
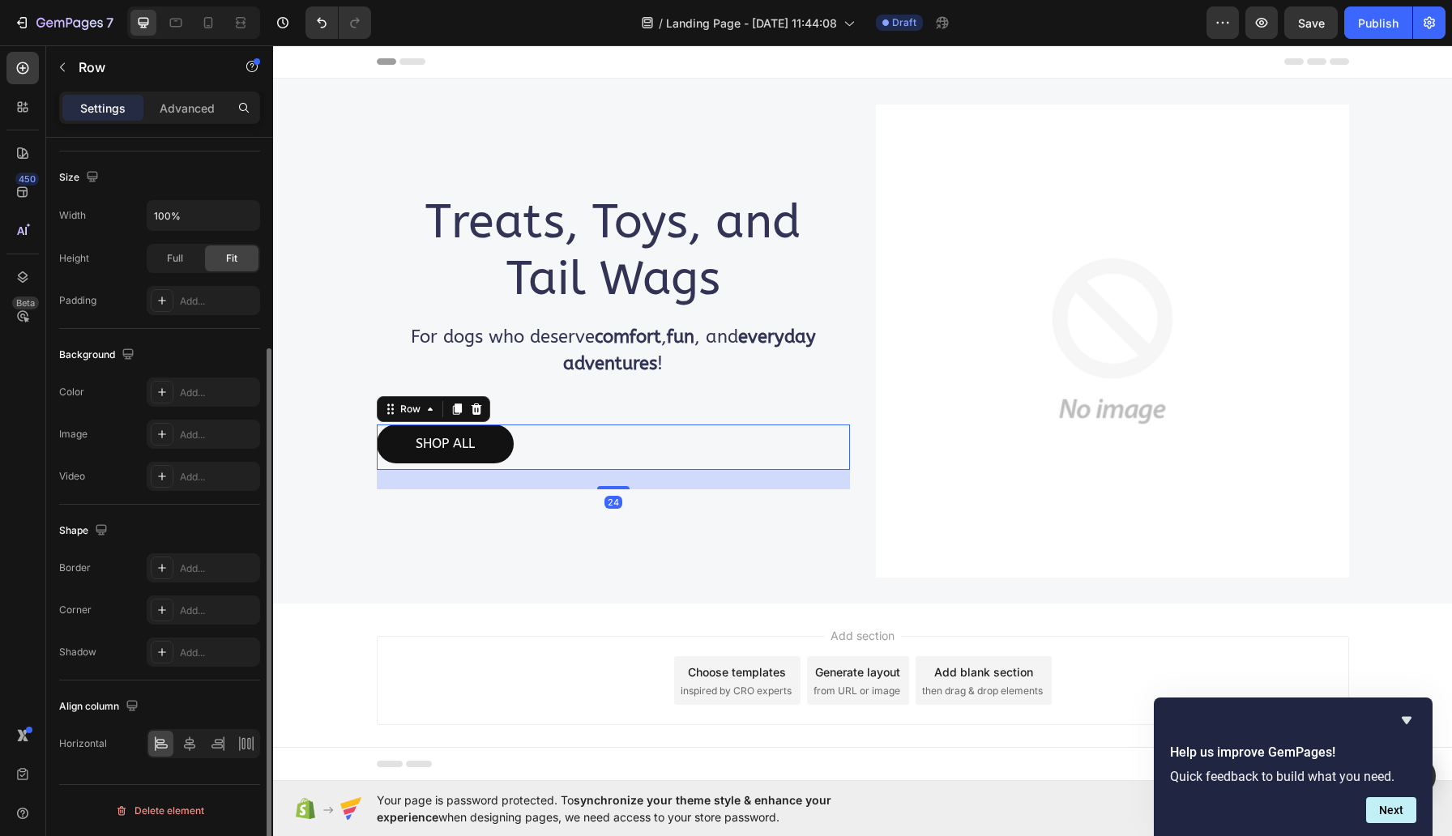
scroll to position [0, 0]
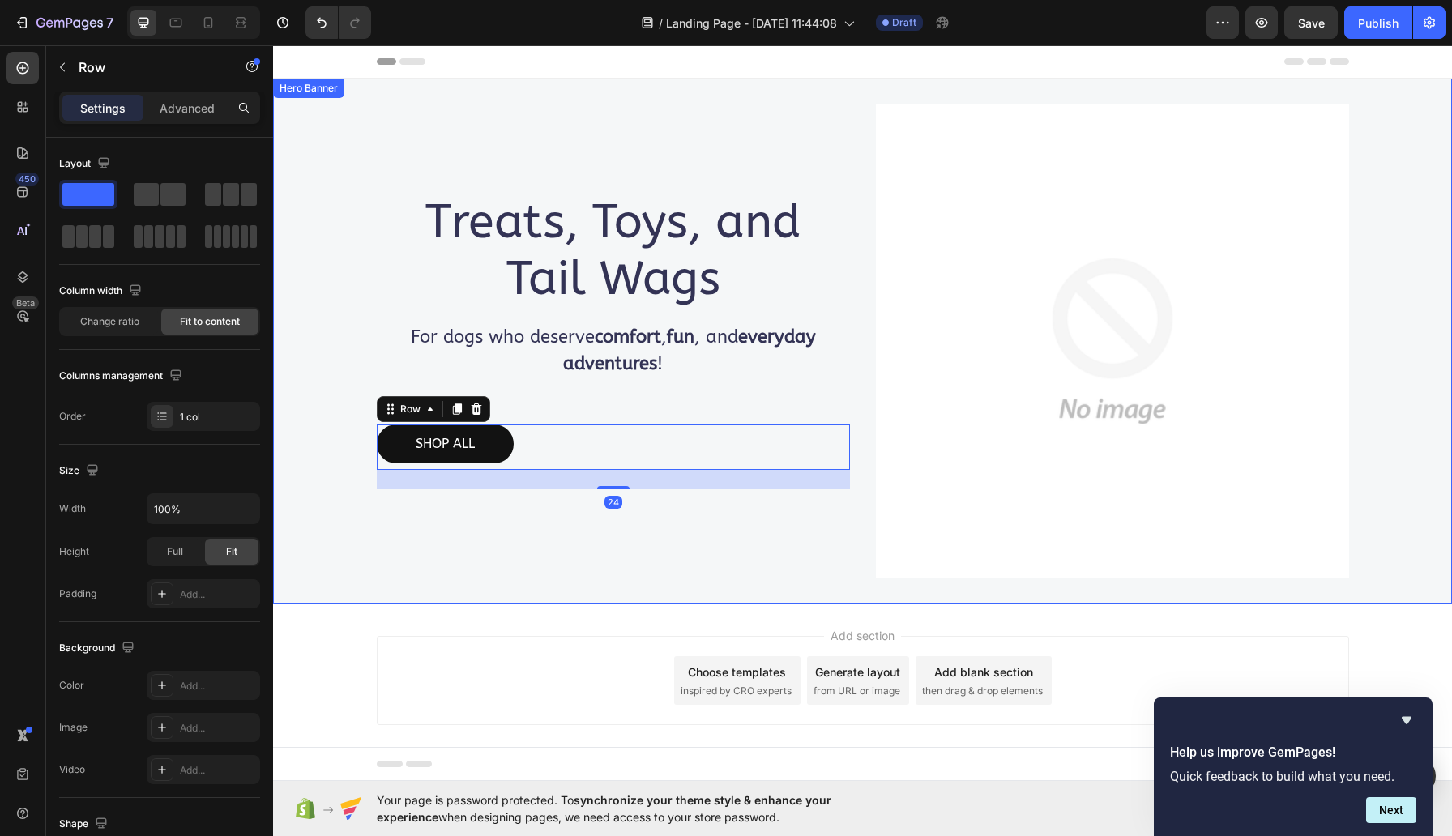
click at [370, 253] on div "Background Image" at bounding box center [862, 341] width 1179 height 525
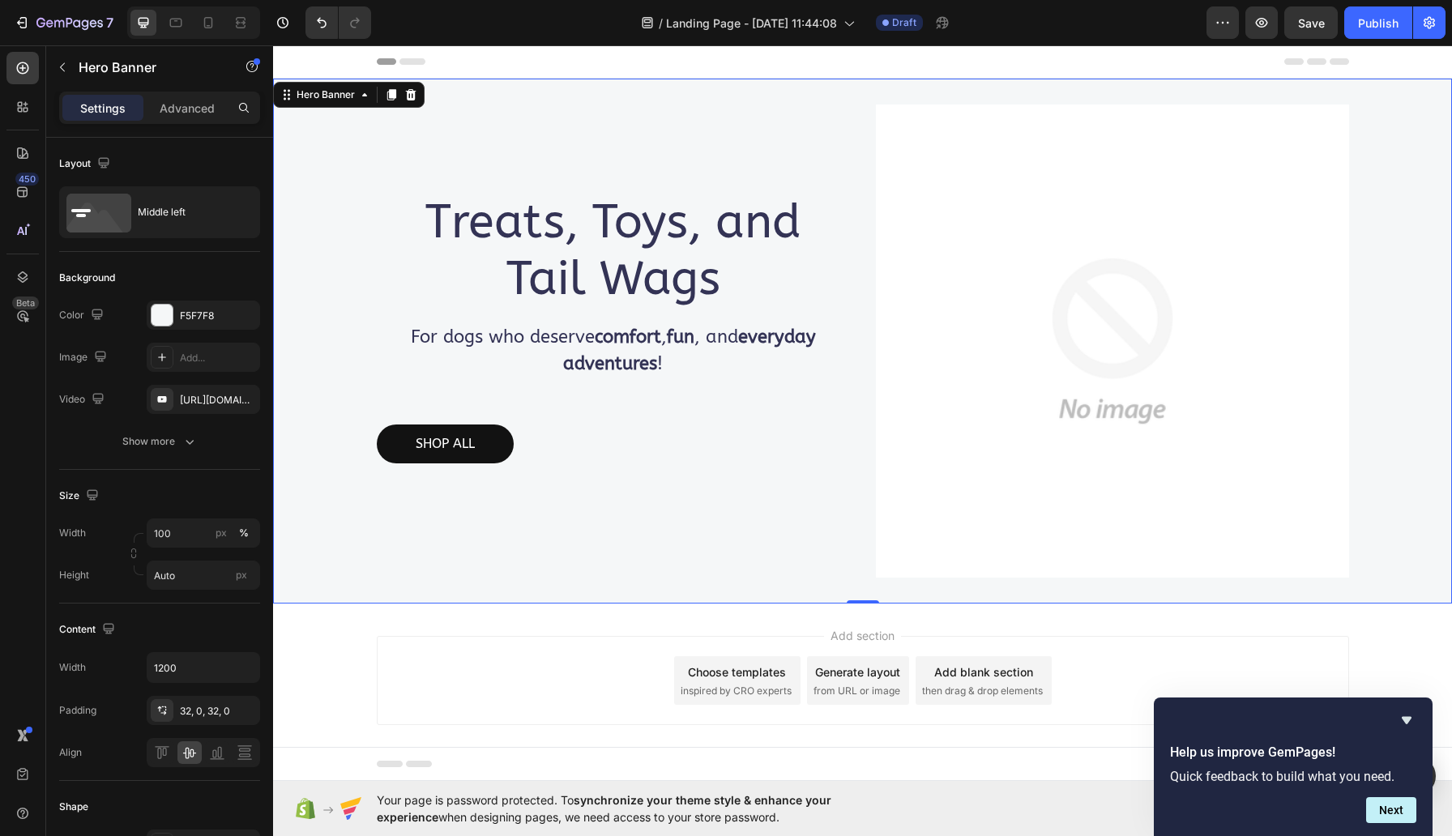
click at [468, 382] on div "Treats, Toys, and Tail Wags Heading For dogs who deserve comfort , fun , and ev…" at bounding box center [613, 341] width 473 height 473
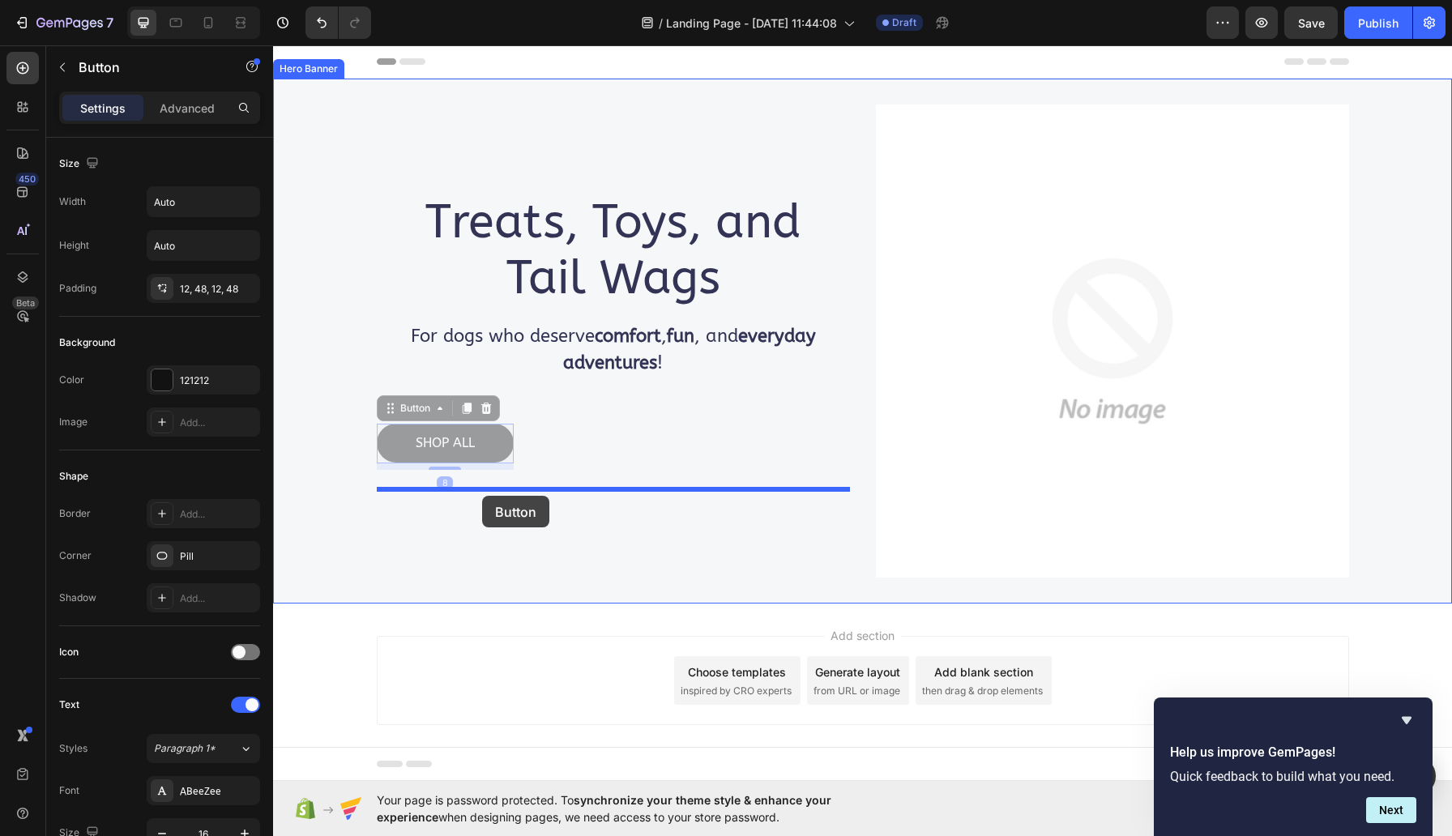
drag, startPoint x: 494, startPoint y: 439, endPoint x: 481, endPoint y: 489, distance: 51.1
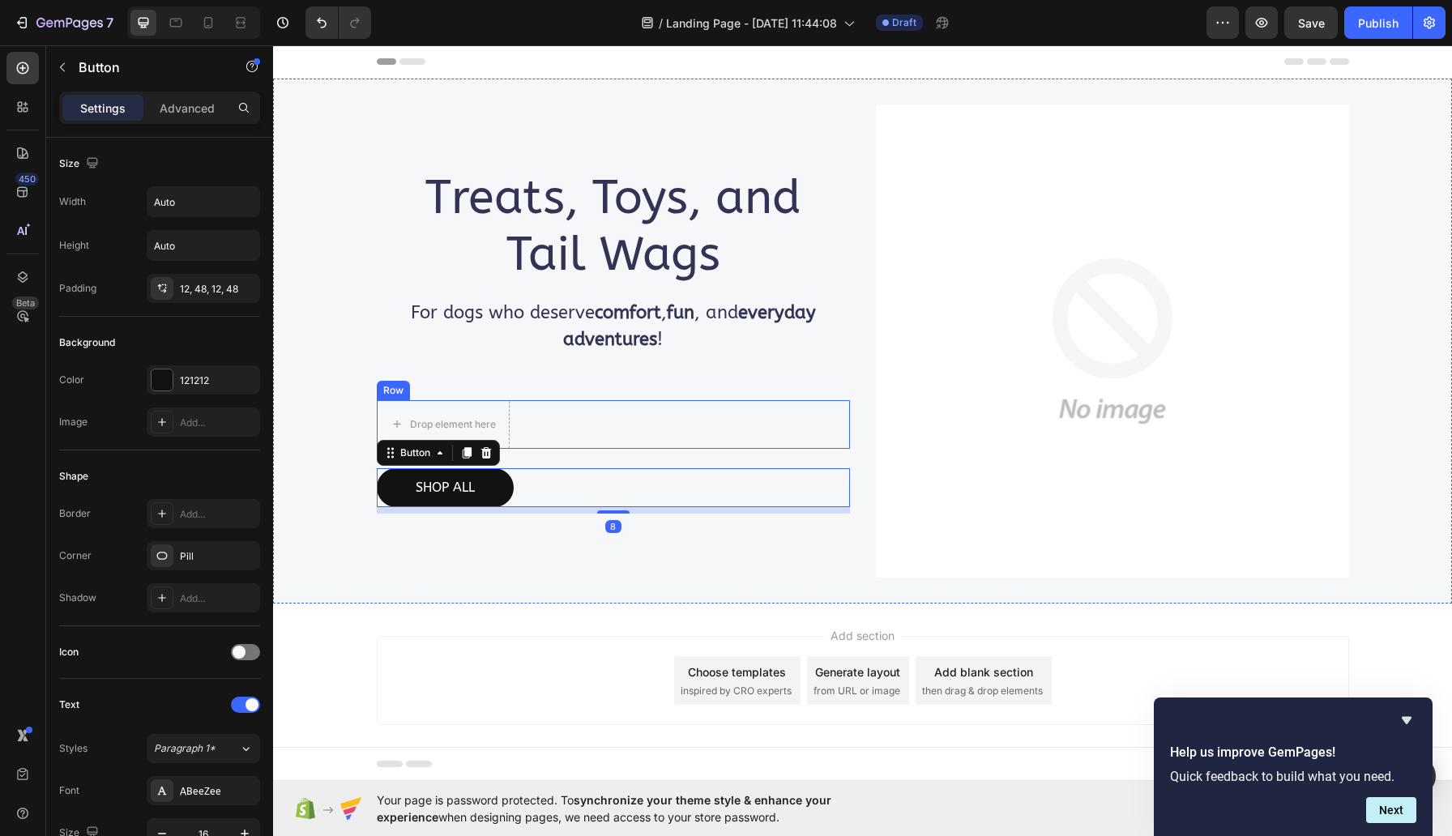
click at [608, 412] on div "Drop element here Row" at bounding box center [613, 424] width 473 height 49
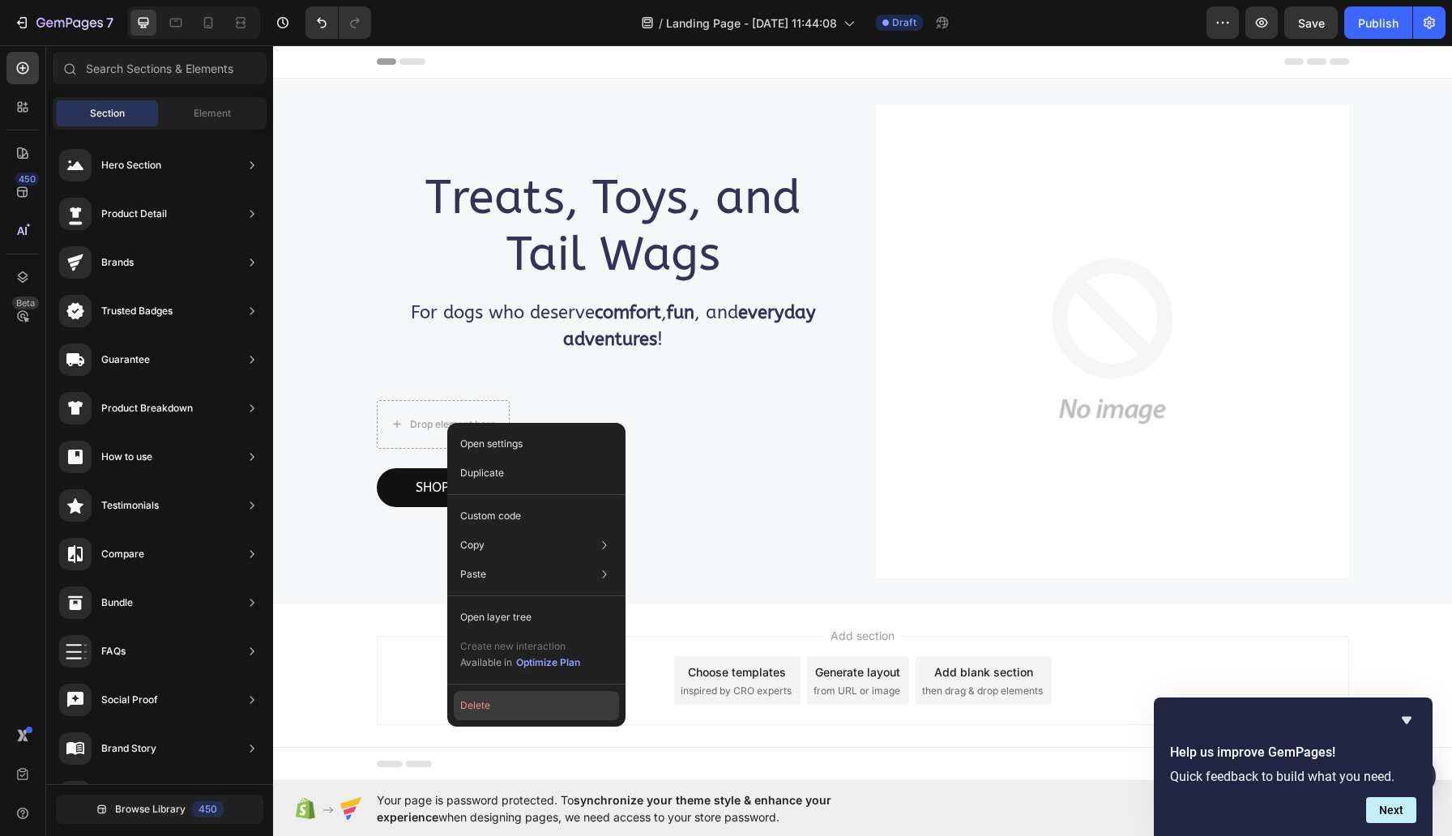
click at [528, 700] on button "Delete" at bounding box center [536, 705] width 165 height 29
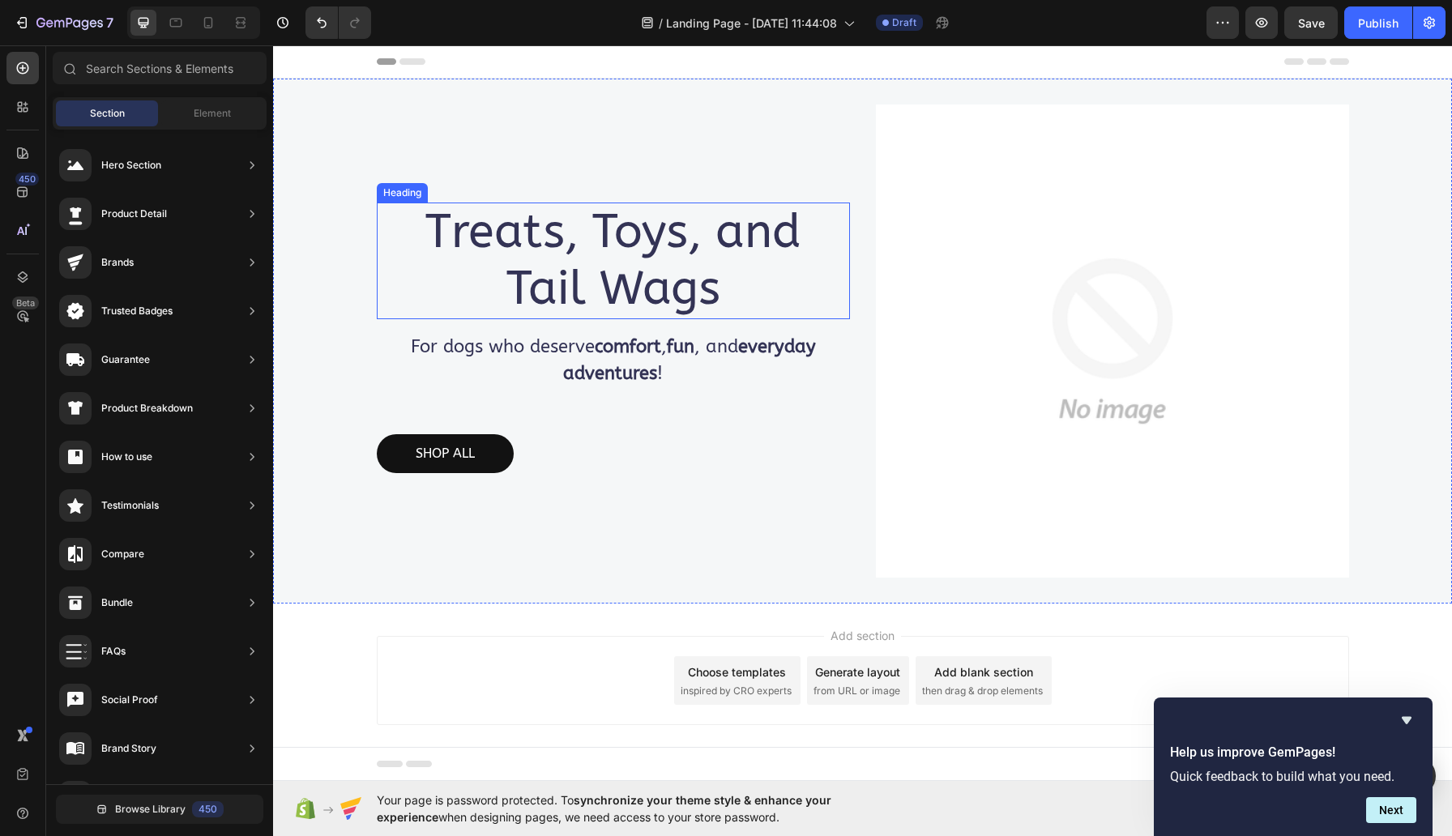
click at [771, 296] on p "Treats, Toys, and Tail Wags" at bounding box center [613, 260] width 470 height 113
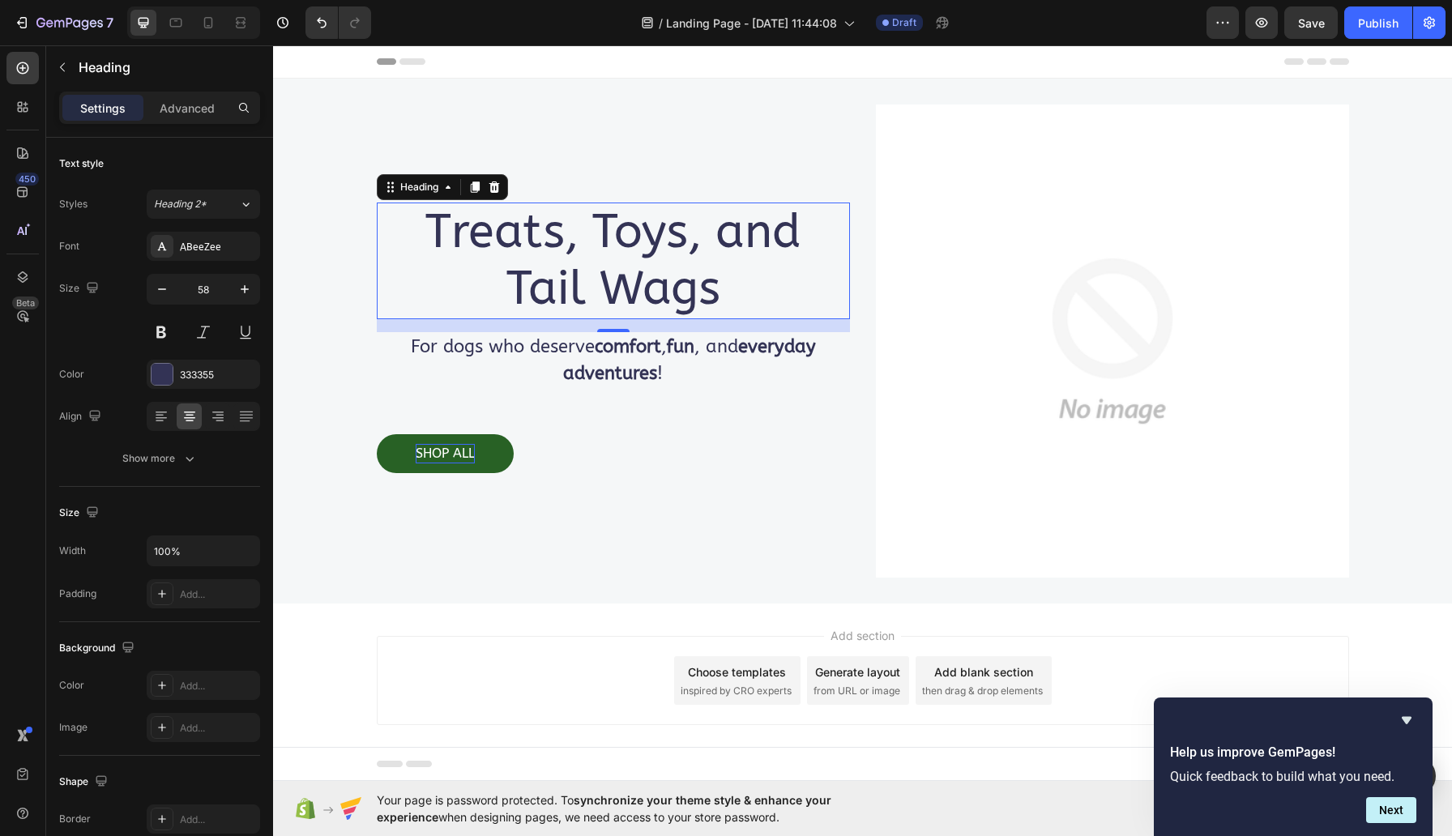
click at [444, 453] on p "SHOP ALL" at bounding box center [445, 453] width 59 height 19
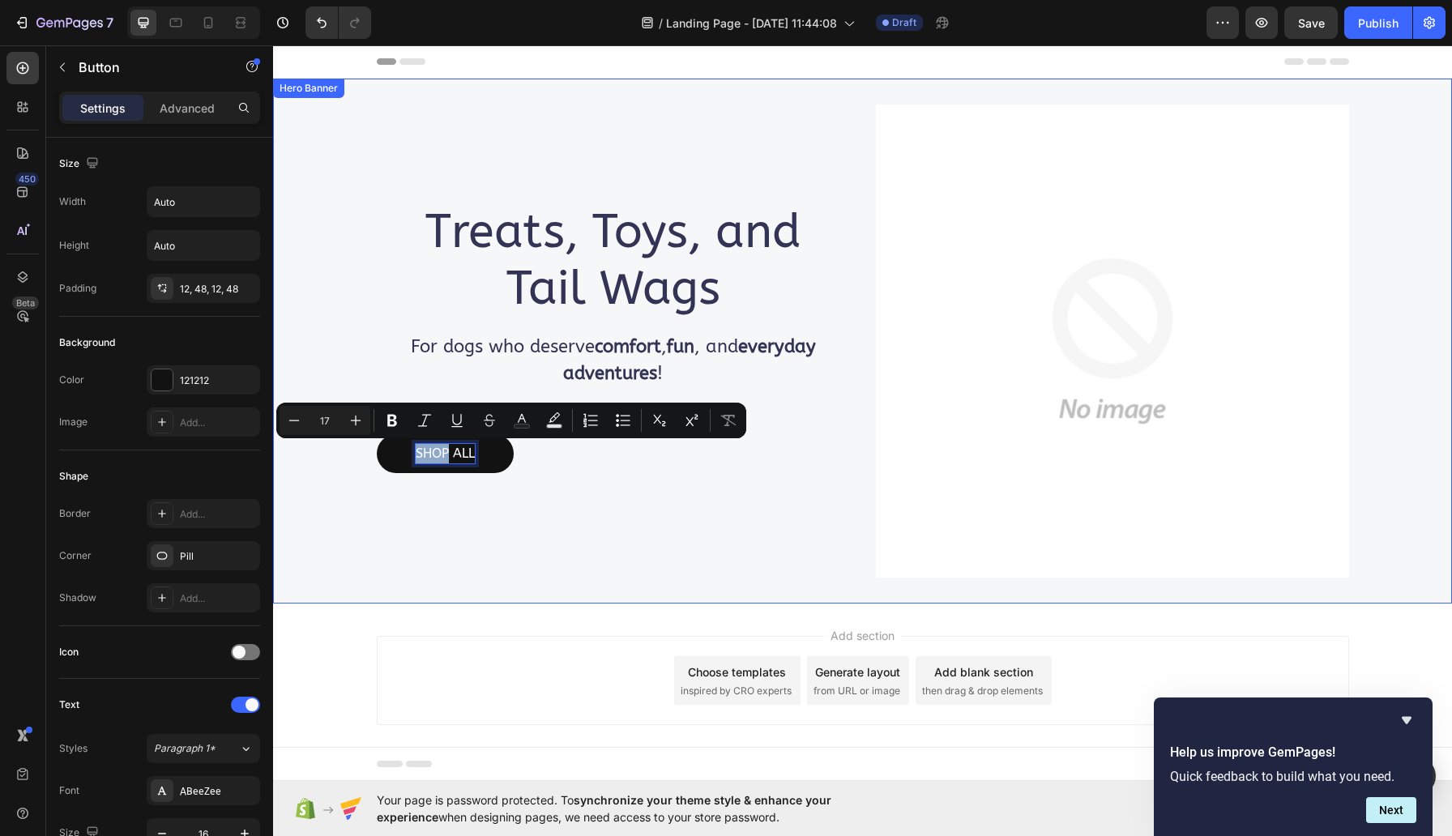
click at [595, 495] on div "Treats, Toys, and Tail Wags Heading For dogs who deserve comfort , fun , and ev…" at bounding box center [613, 341] width 473 height 473
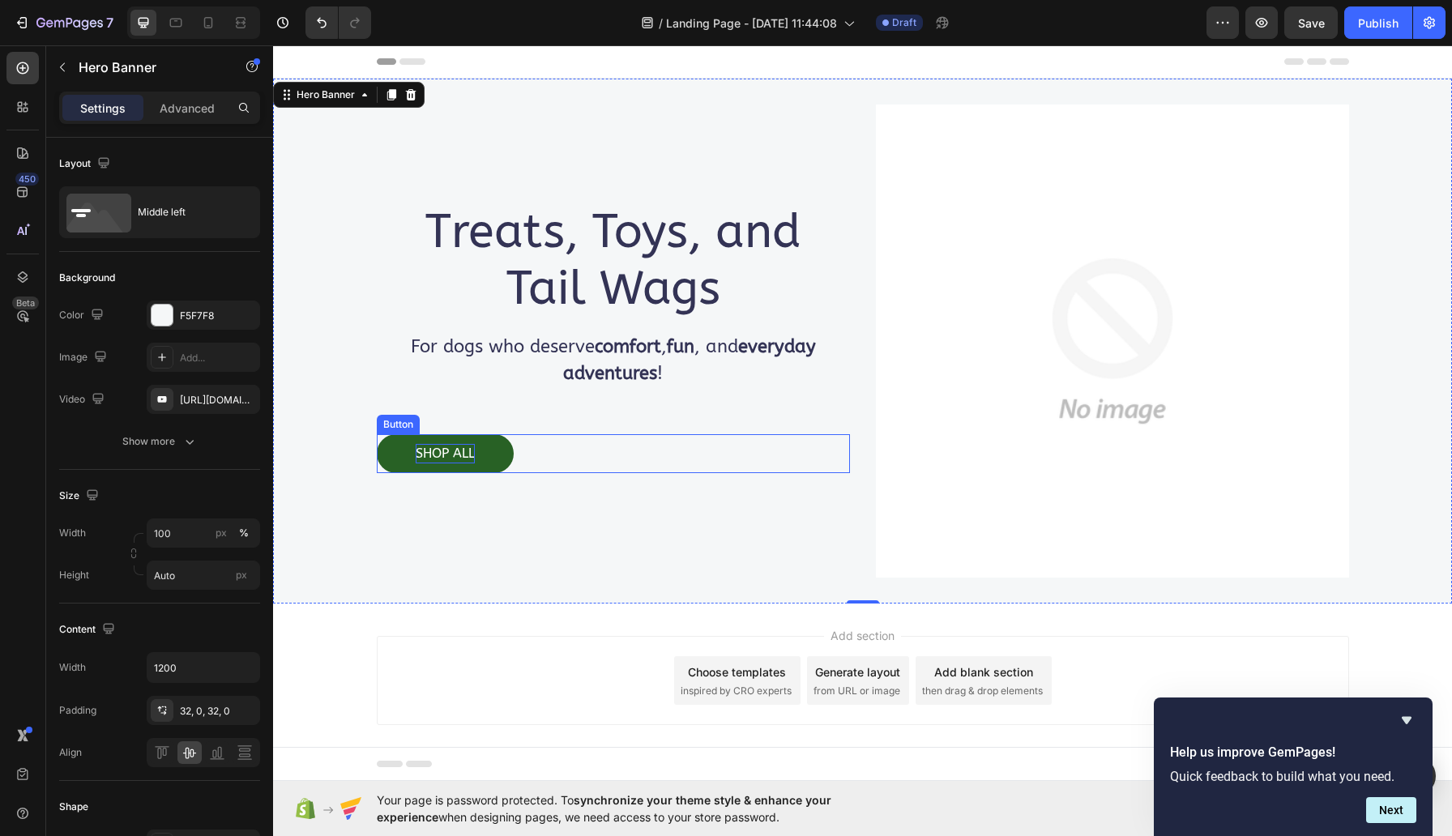
click at [470, 453] on p "SHOP ALL" at bounding box center [445, 453] width 59 height 19
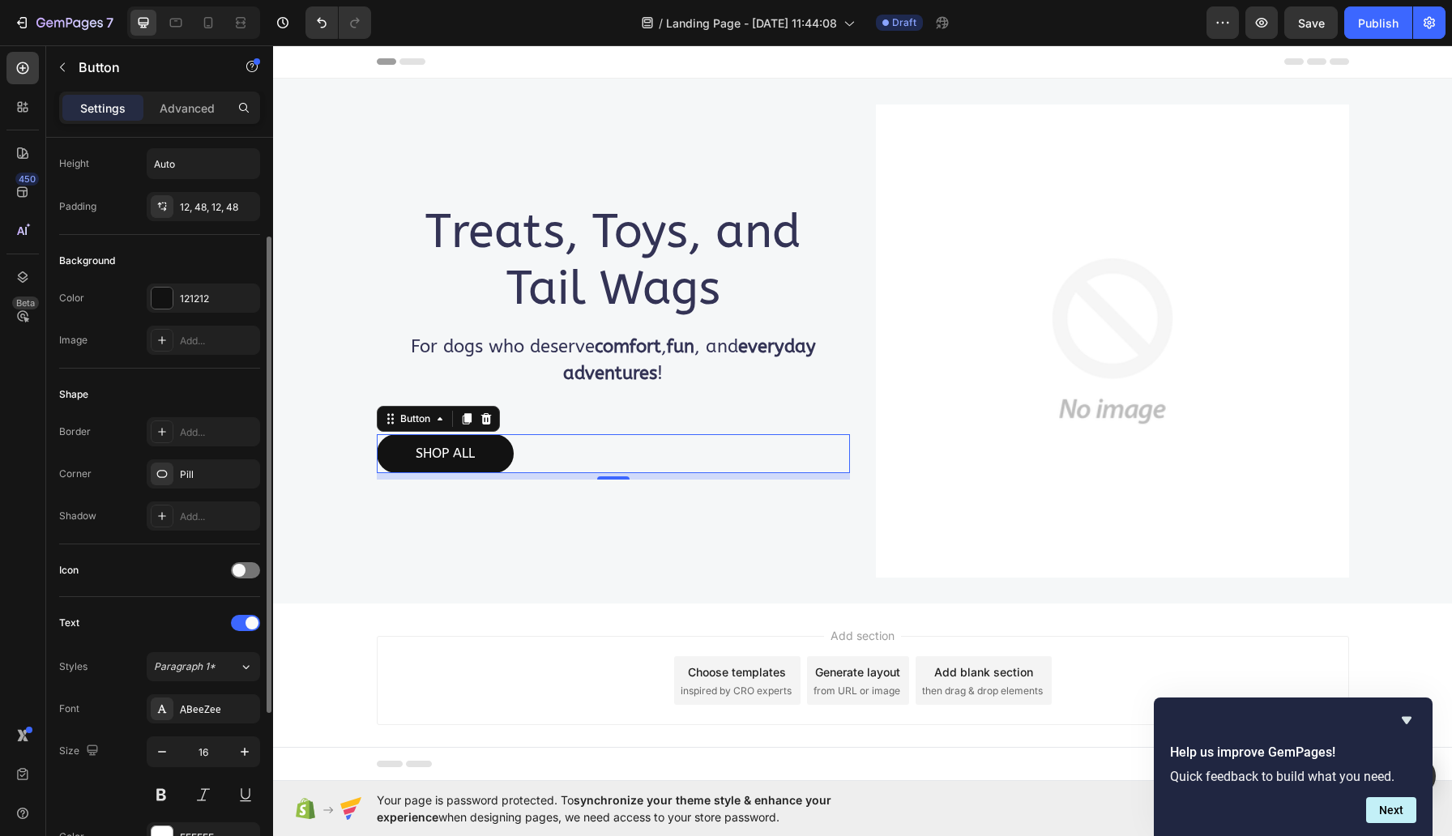
scroll to position [118, 0]
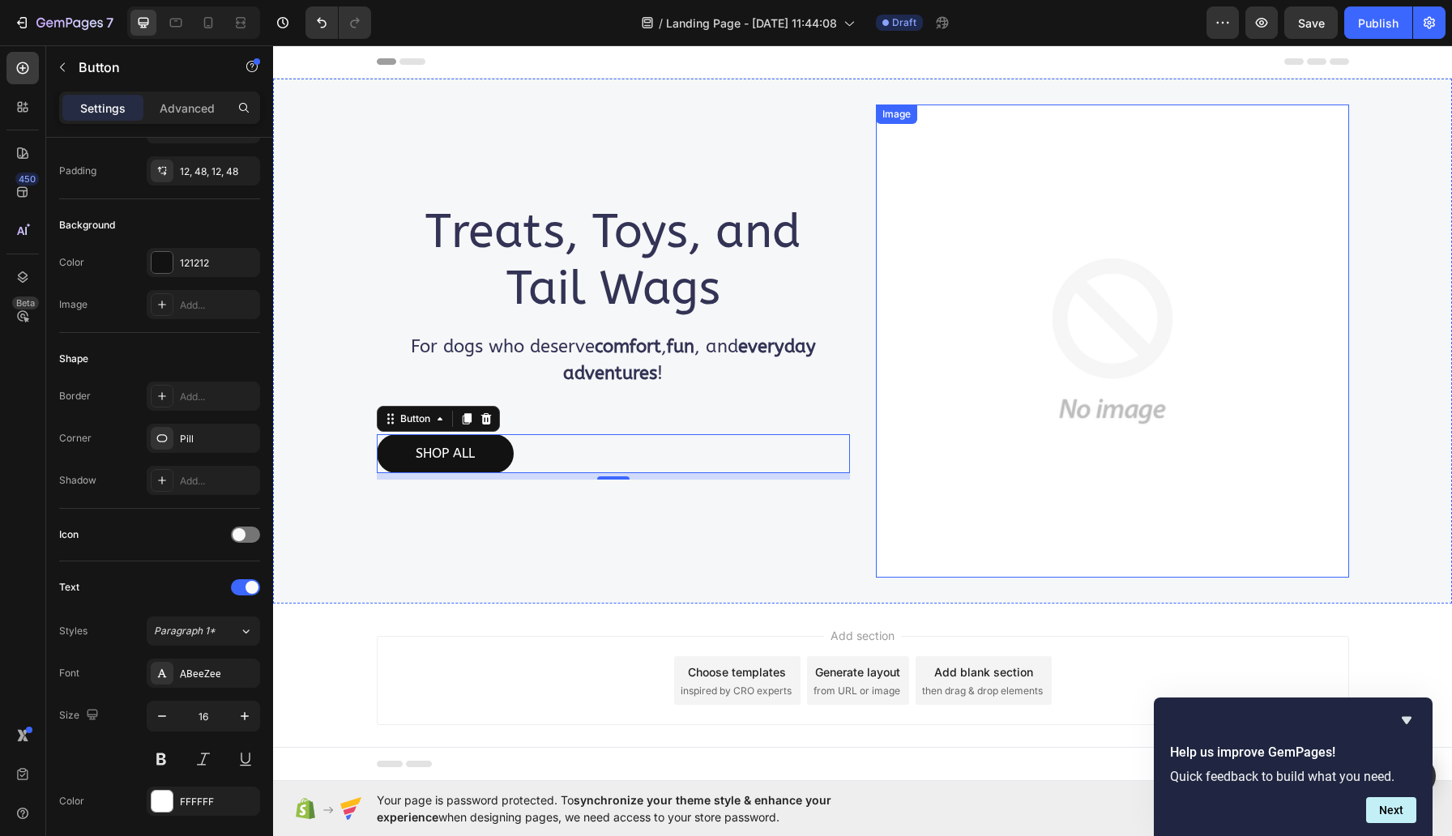
click at [924, 312] on img at bounding box center [1112, 341] width 473 height 473
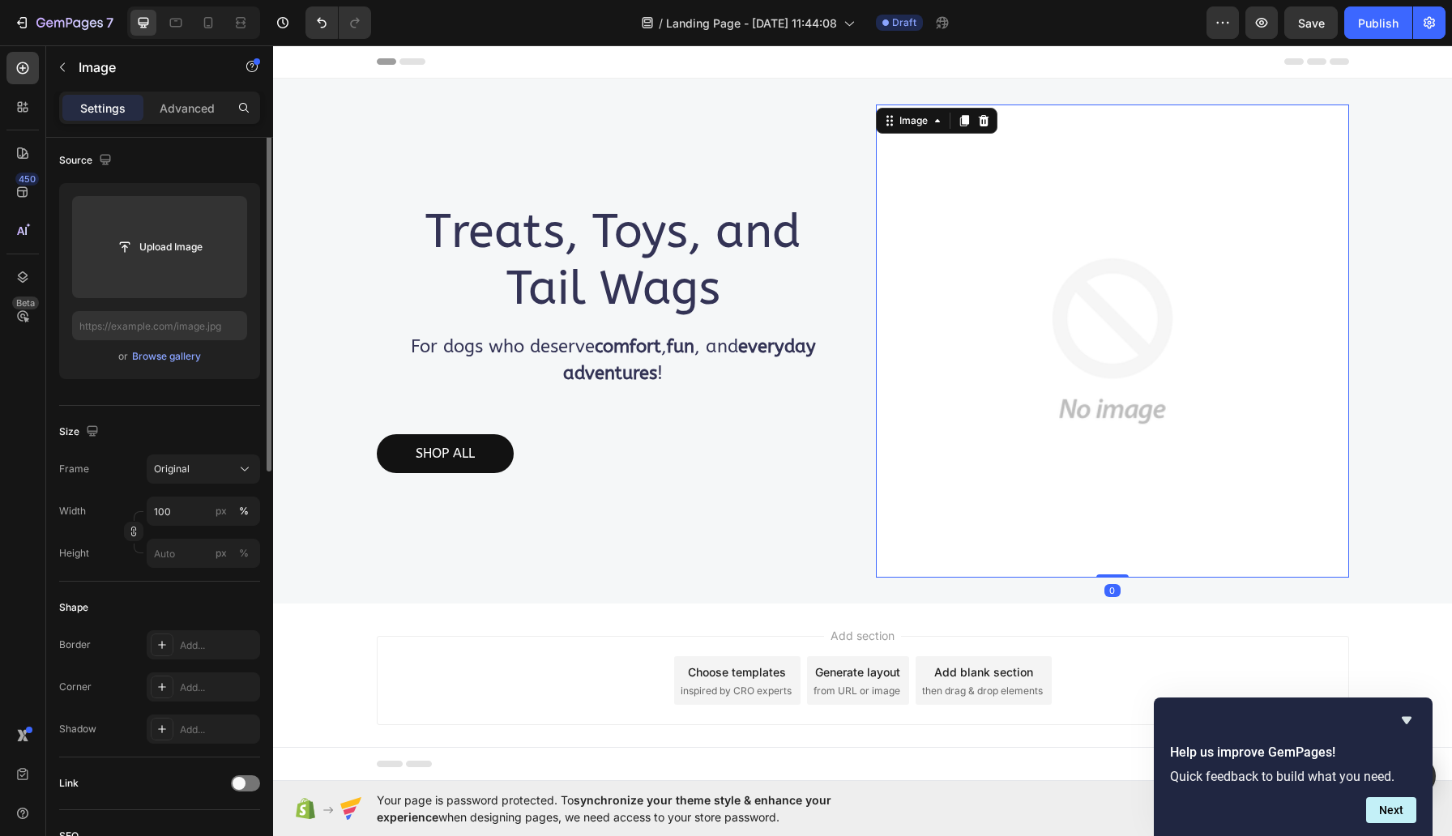
scroll to position [0, 0]
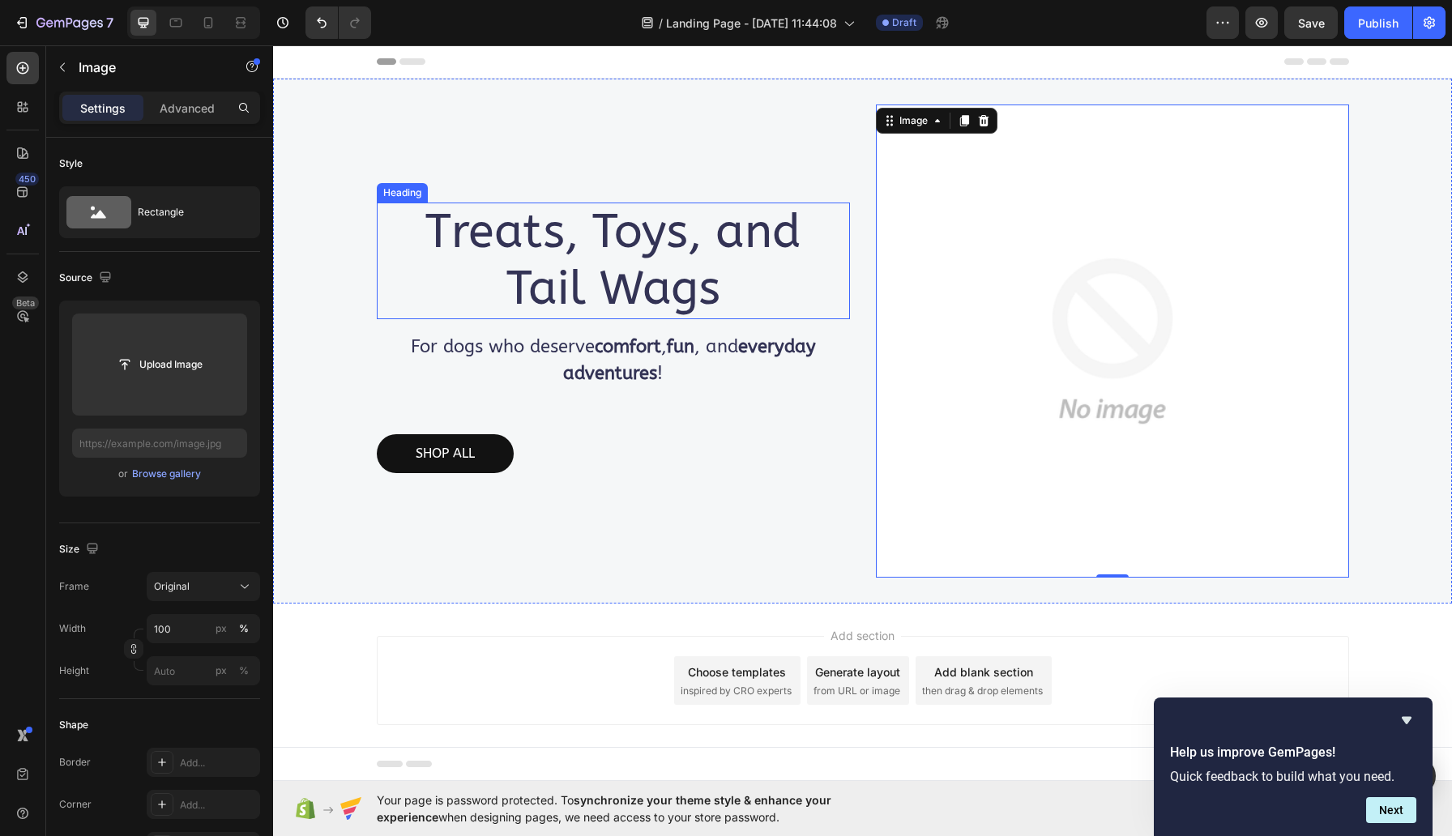
click at [625, 259] on p "Treats, Toys, and Tail Wags" at bounding box center [613, 260] width 470 height 113
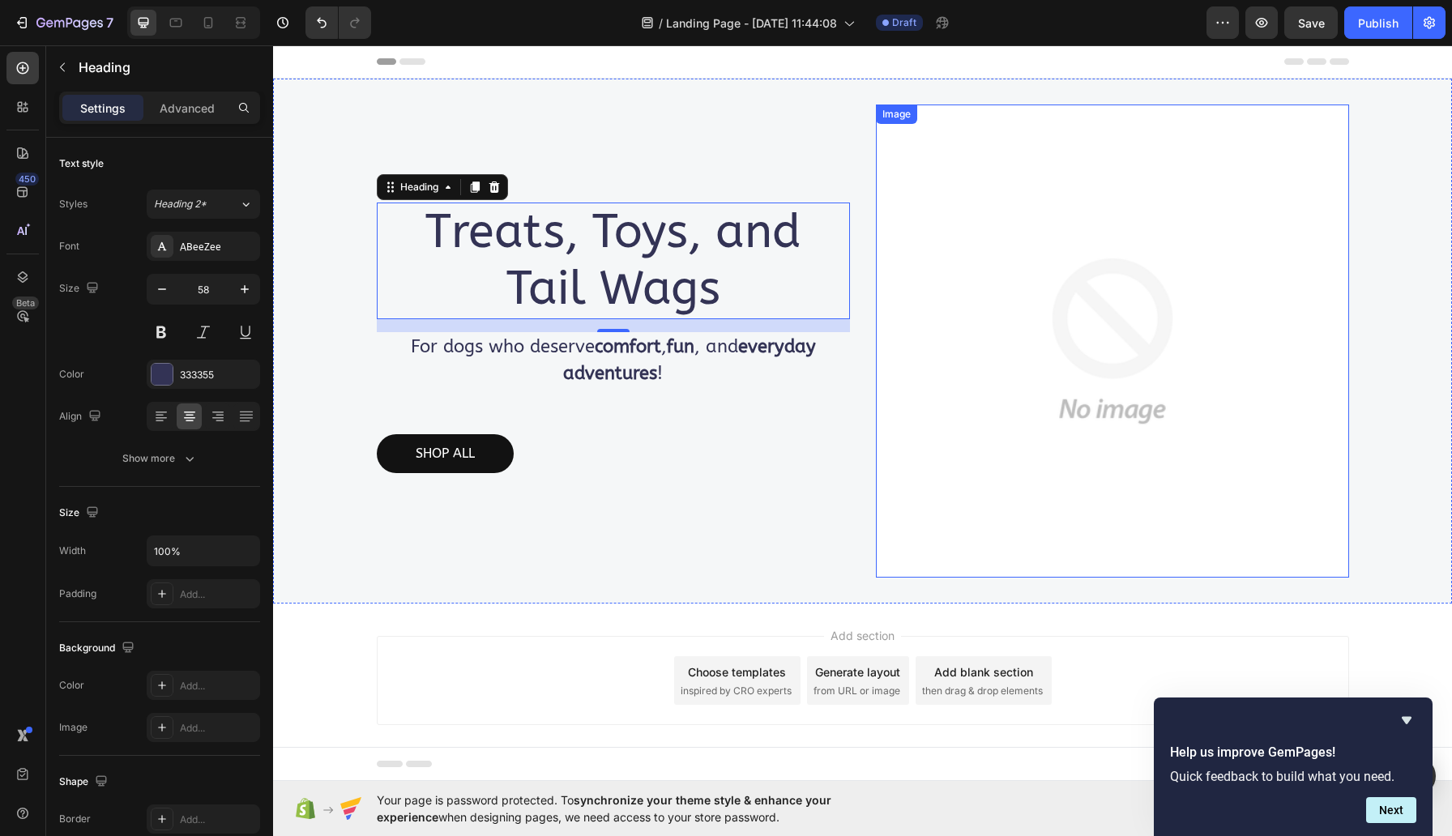
click at [1115, 382] on img at bounding box center [1112, 341] width 473 height 473
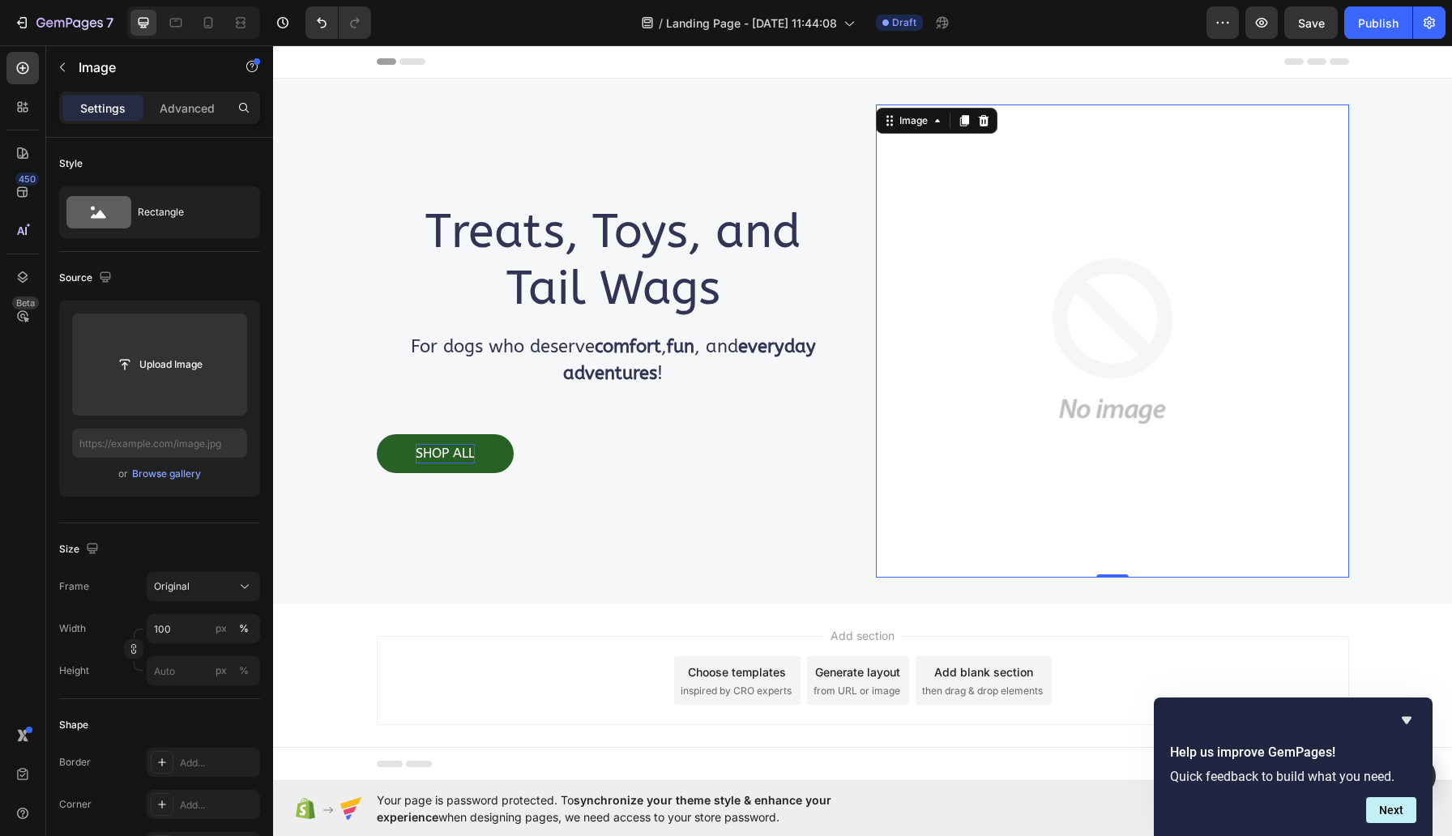
click at [470, 449] on p "SHOP ALL" at bounding box center [445, 453] width 59 height 19
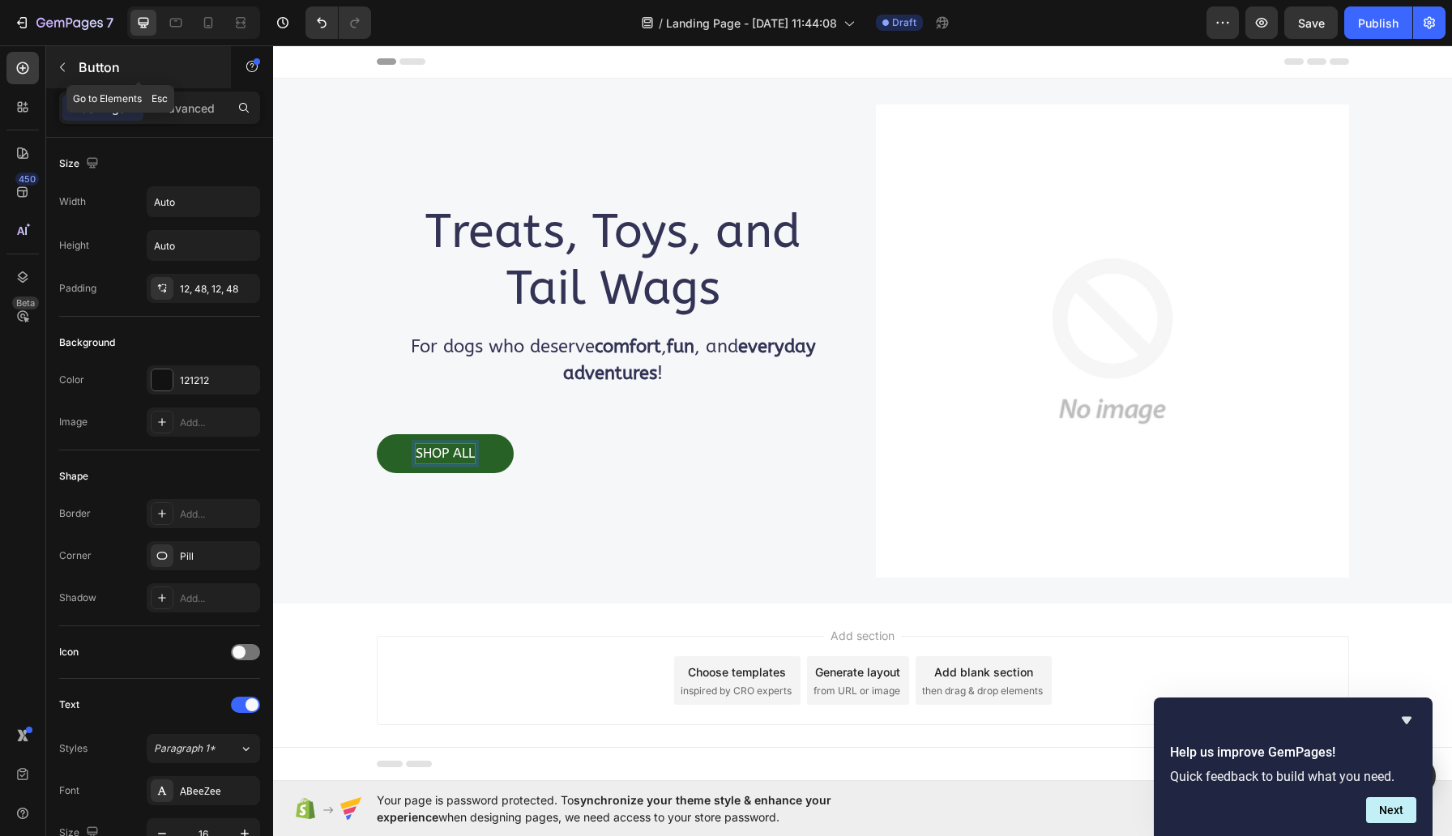
click at [113, 64] on p "Button" at bounding box center [148, 67] width 138 height 19
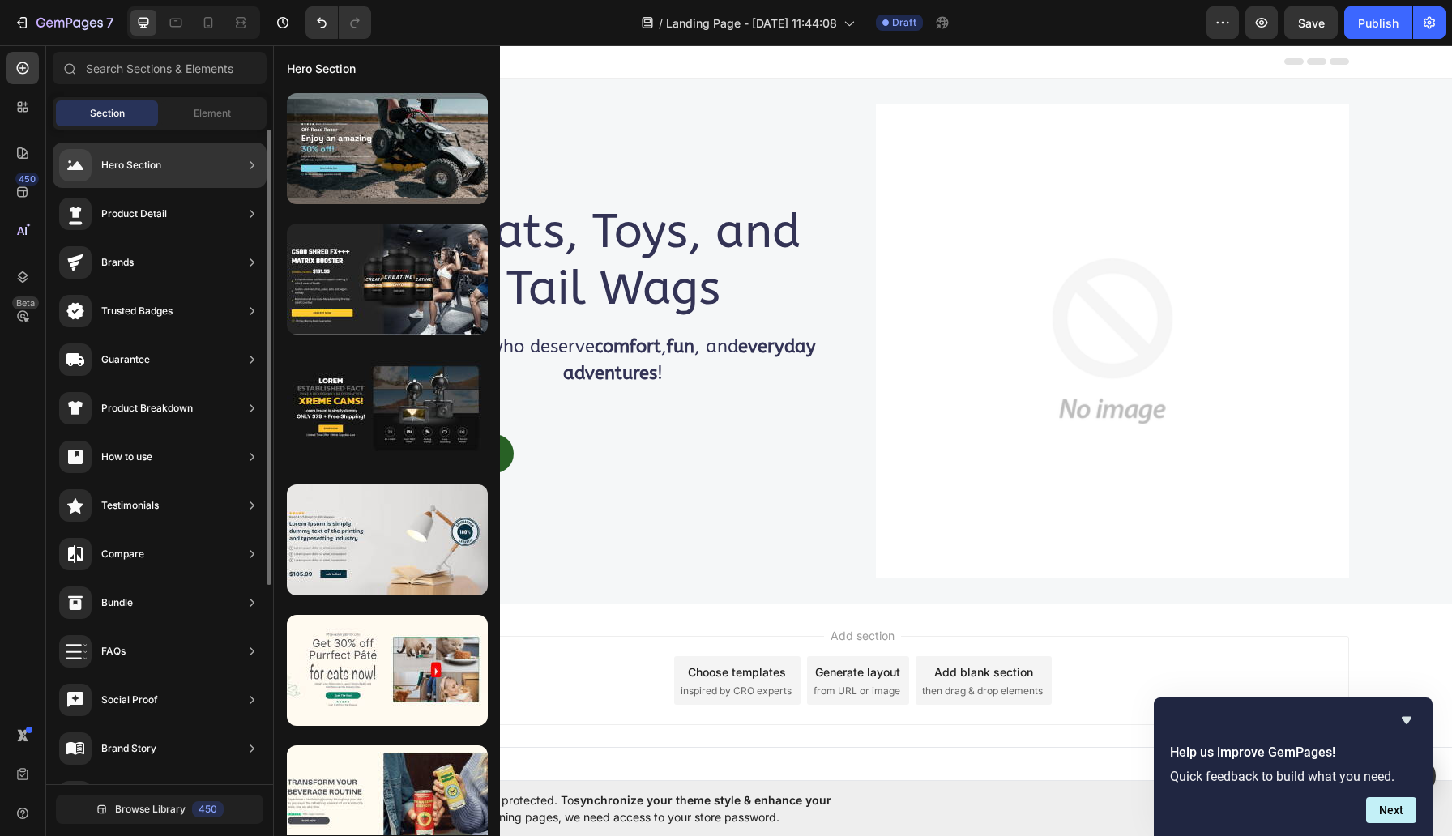
click at [134, 171] on div "Hero Section" at bounding box center [131, 165] width 60 height 16
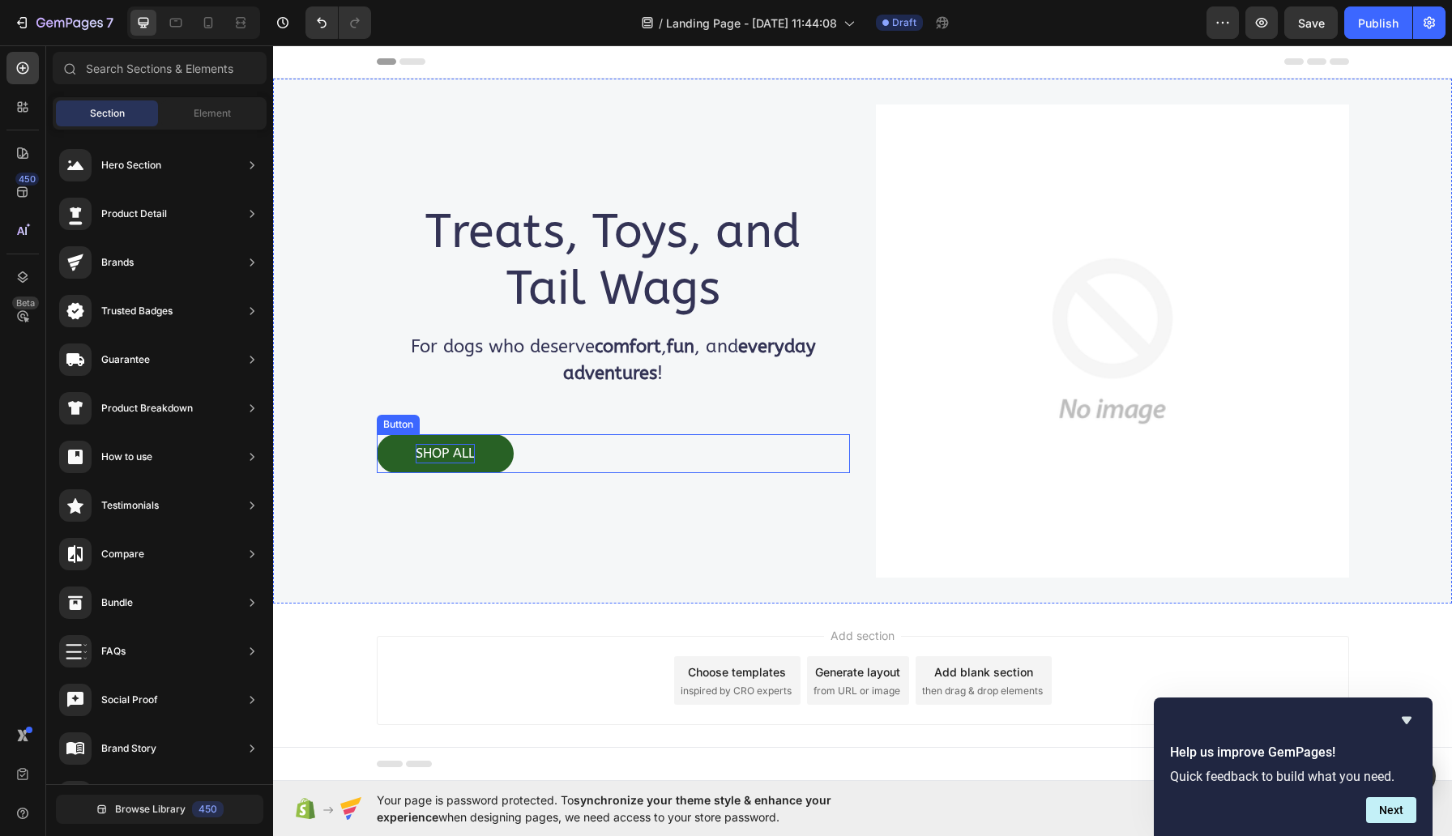
click at [486, 449] on button "SHOP ALL" at bounding box center [445, 453] width 137 height 39
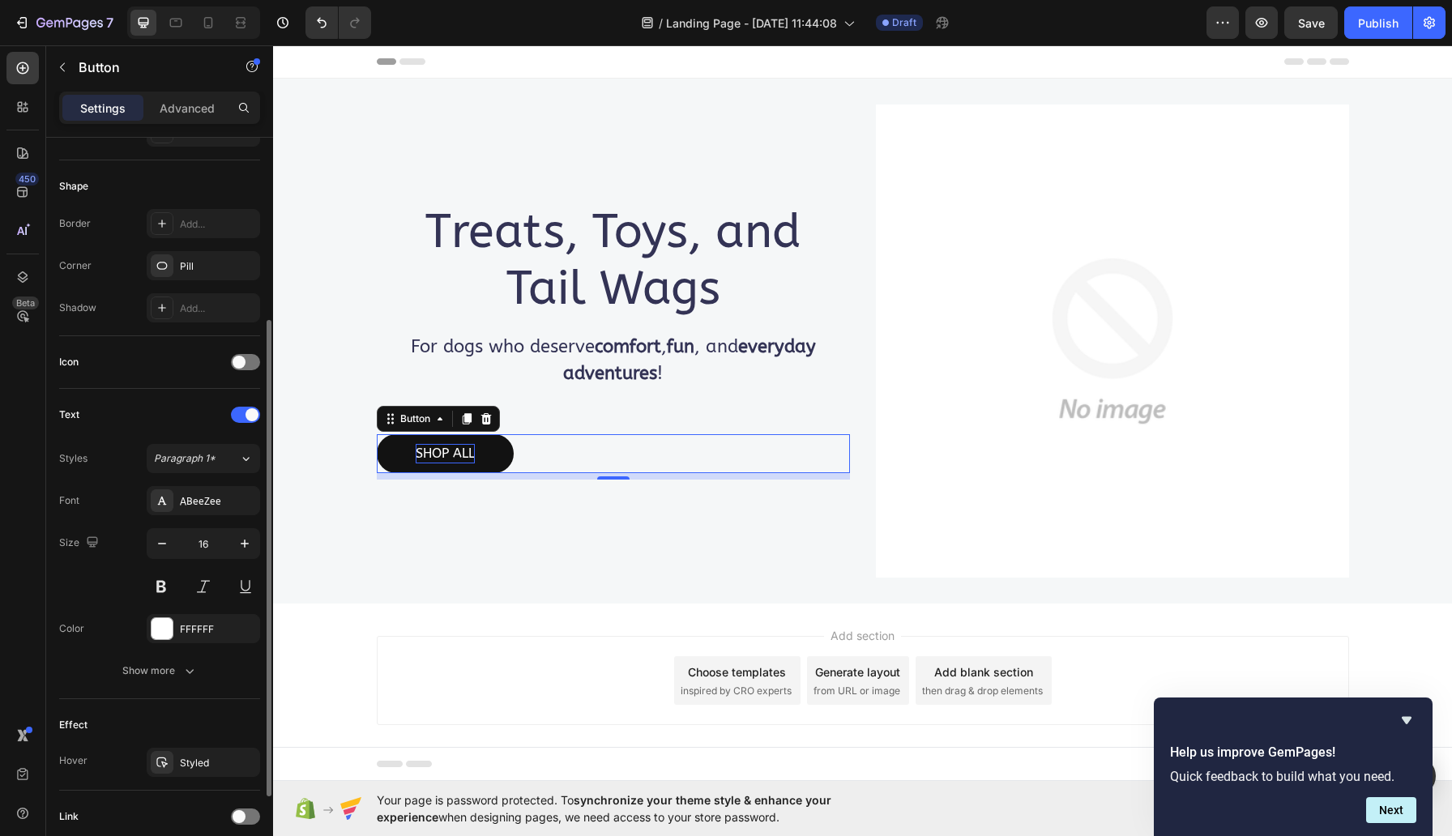
scroll to position [291, 0]
click at [180, 676] on div "Show more" at bounding box center [159, 670] width 75 height 16
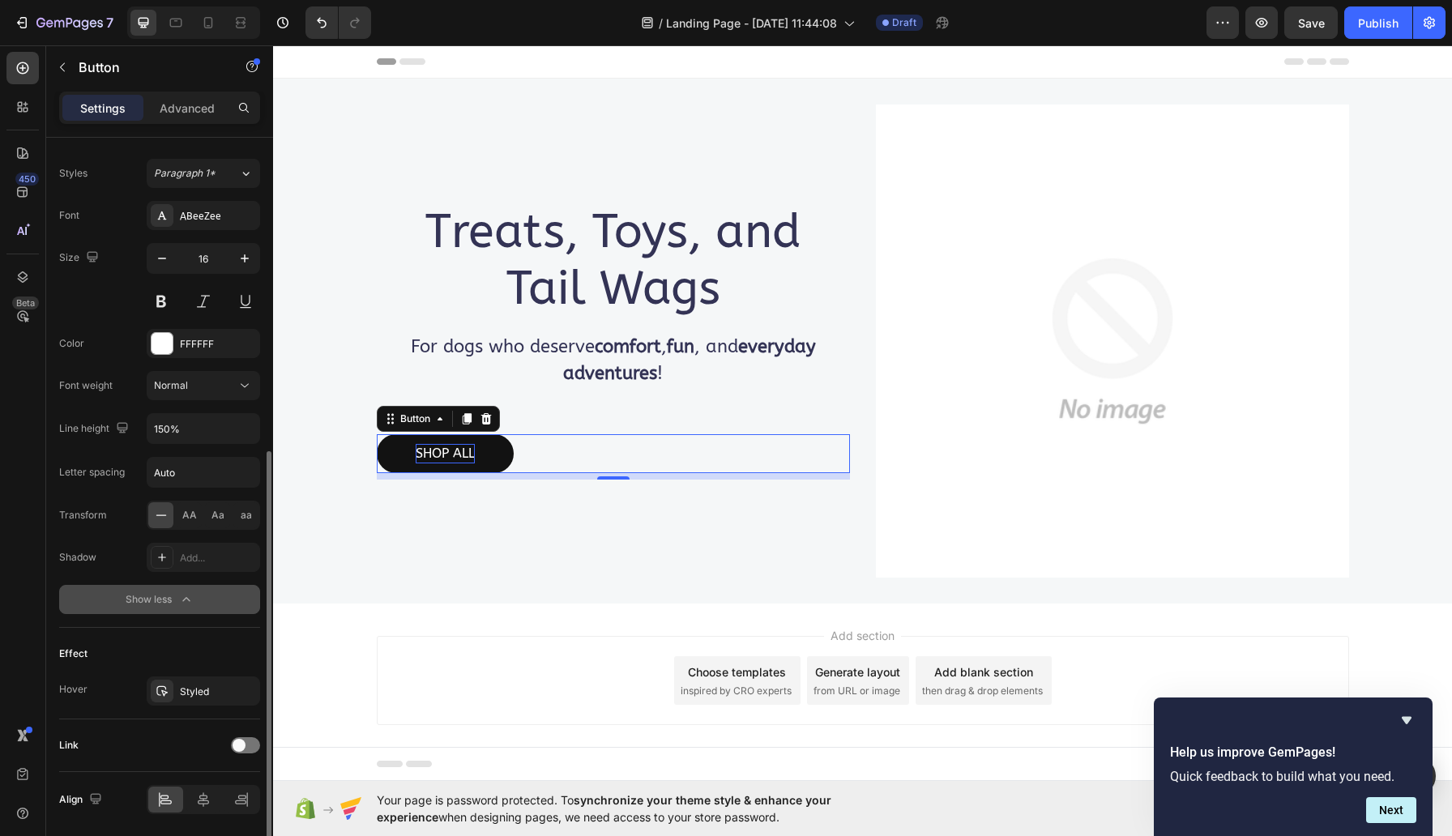
scroll to position [592, 0]
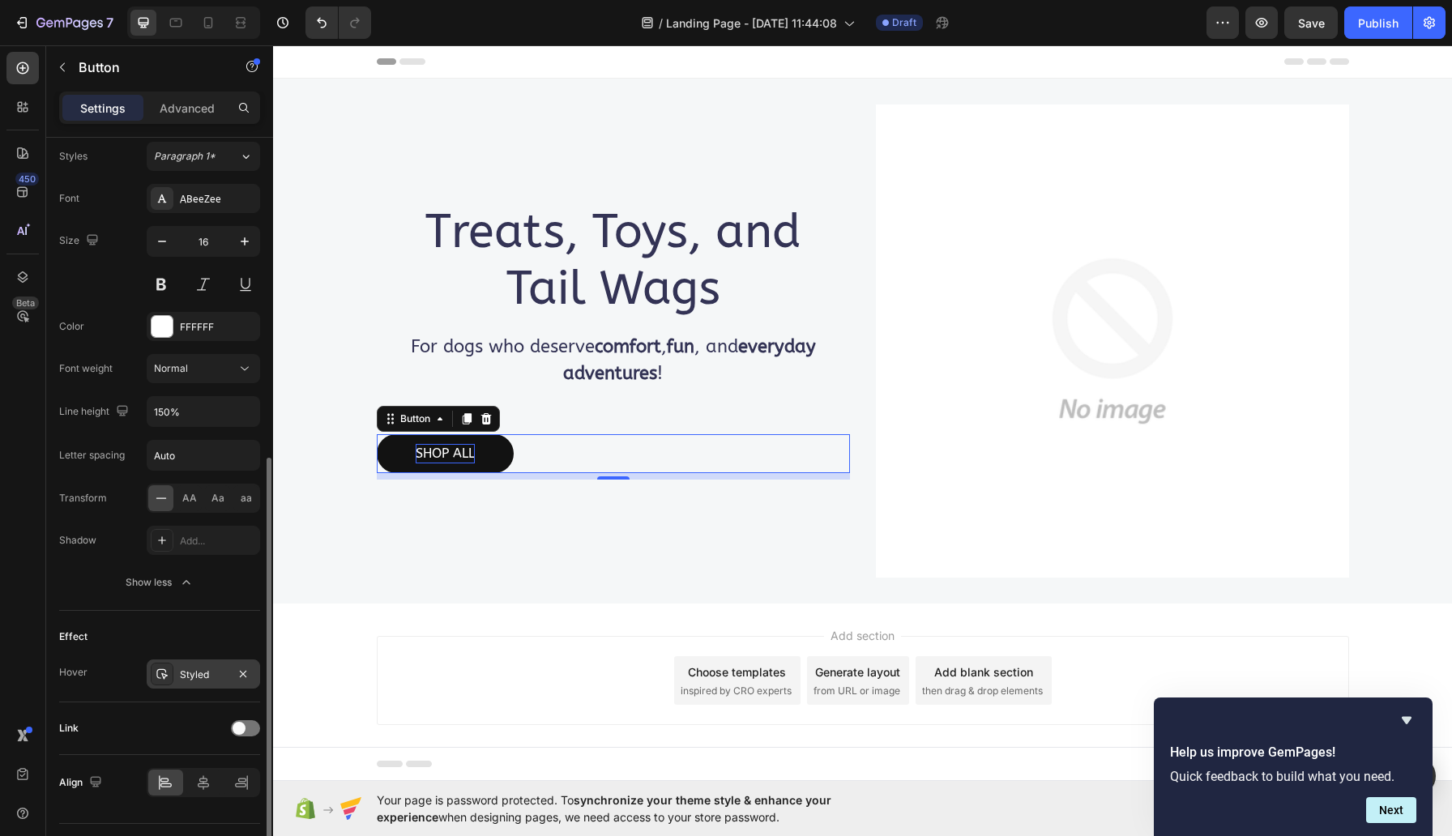
click at [210, 677] on div "Styled" at bounding box center [203, 675] width 47 height 15
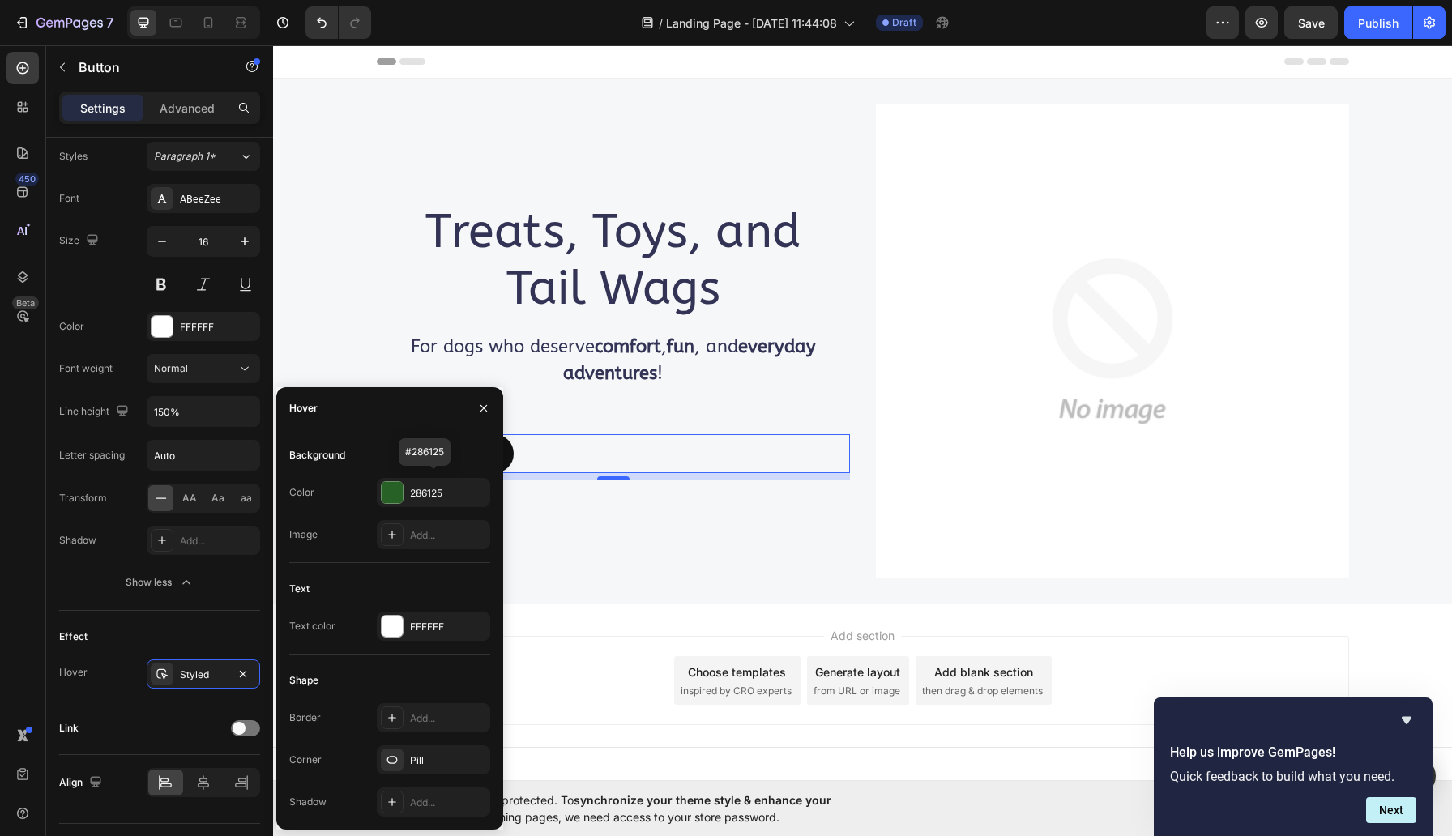
click at [536, 509] on div "Treats, Toys, and Tail Wags Heading For dogs who deserve comfort , fun , and ev…" at bounding box center [613, 341] width 473 height 473
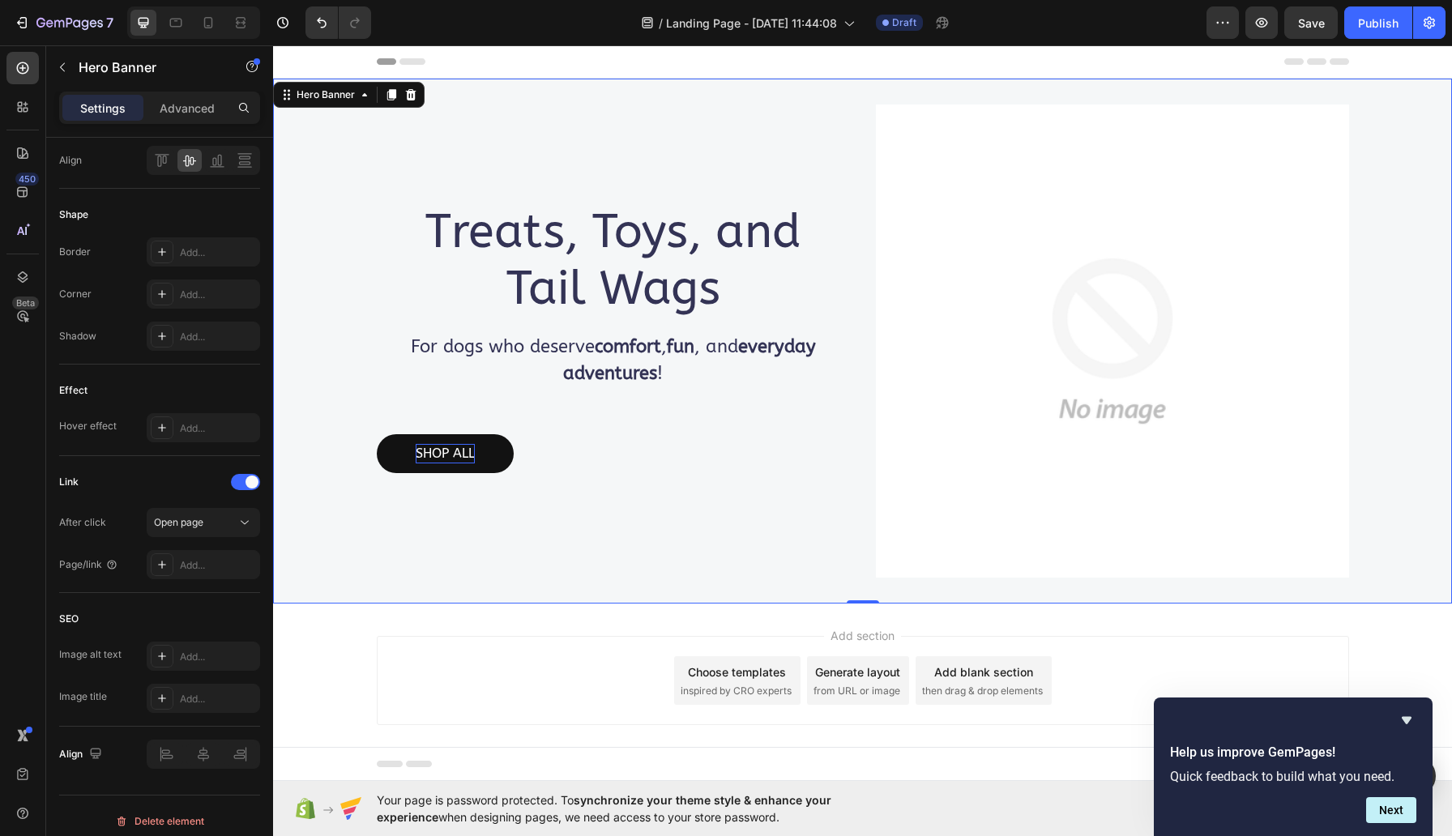
scroll to position [0, 0]
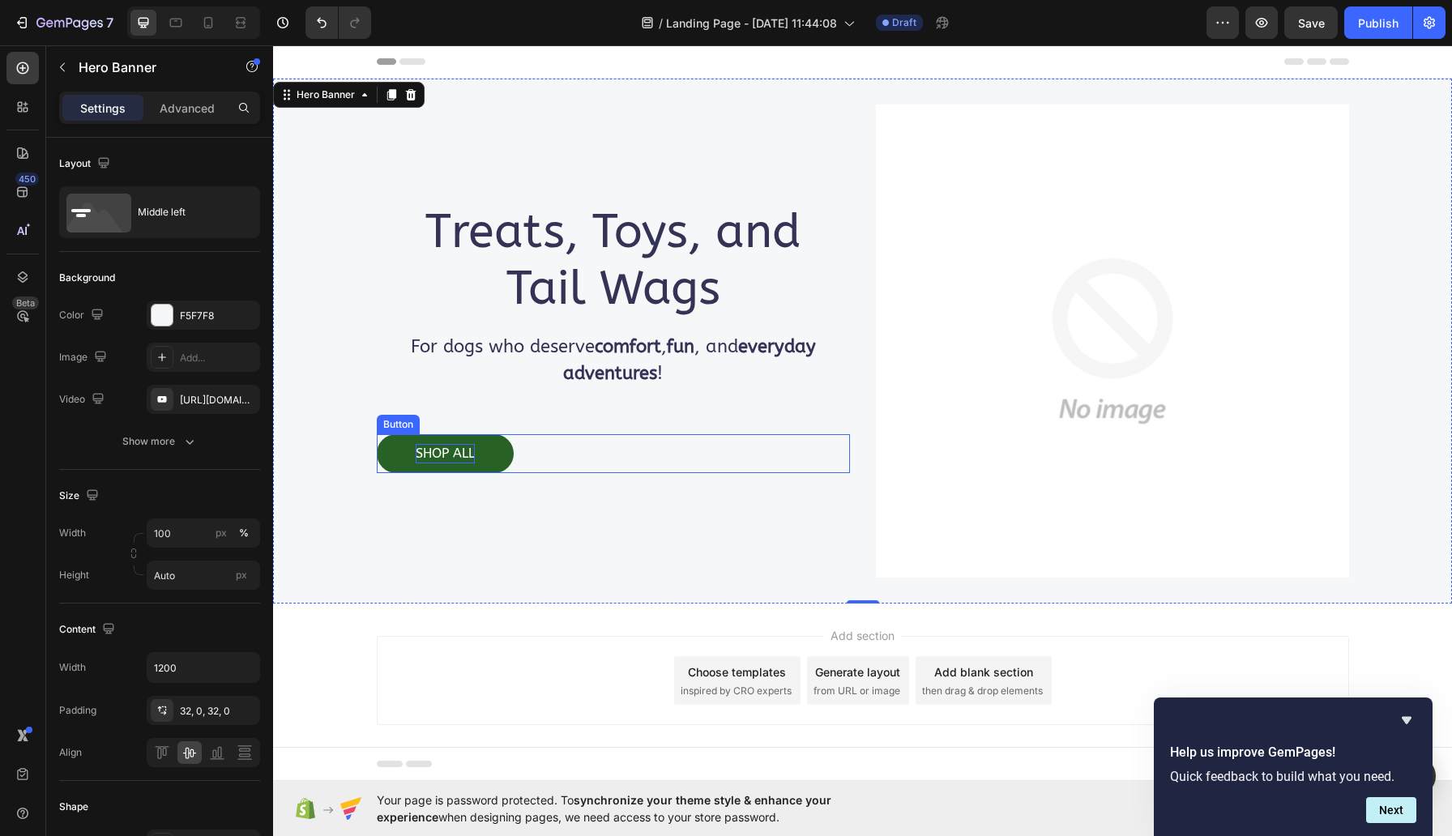
click at [459, 466] on button "SHOP ALL" at bounding box center [445, 453] width 137 height 39
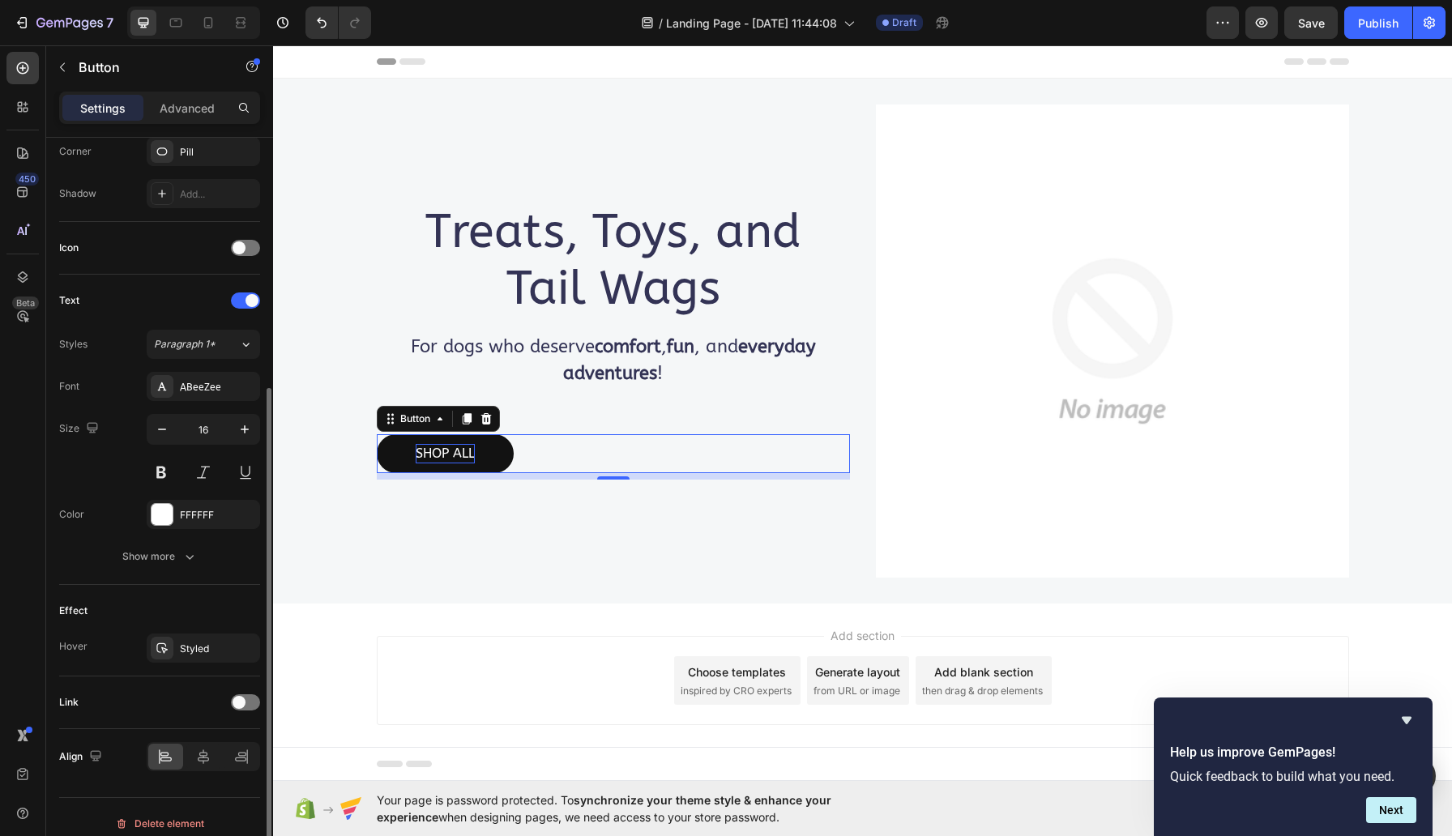
scroll to position [408, 0]
click at [209, 639] on div "Styled" at bounding box center [203, 646] width 47 height 15
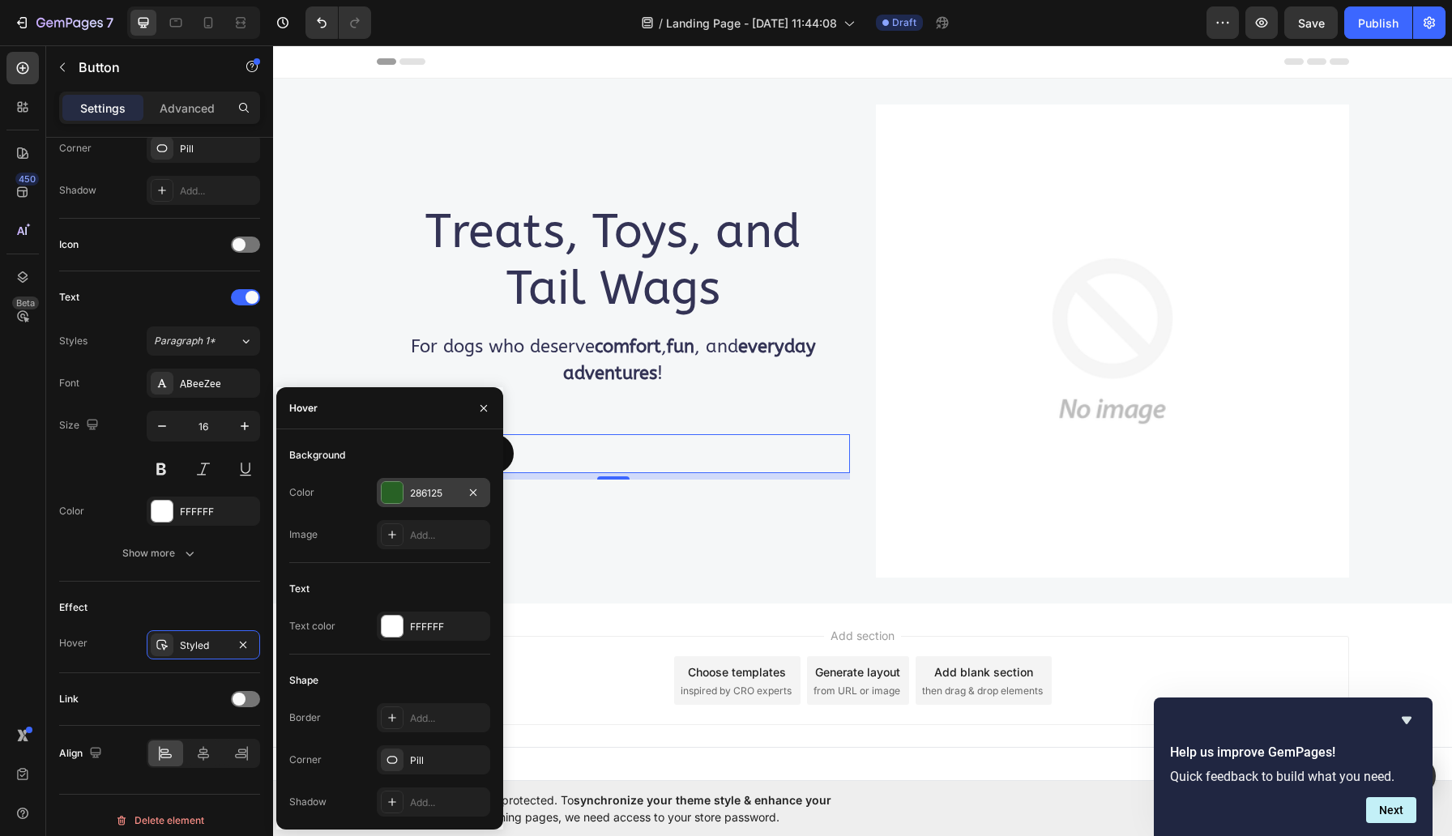
click at [431, 501] on div "286125" at bounding box center [433, 493] width 47 height 15
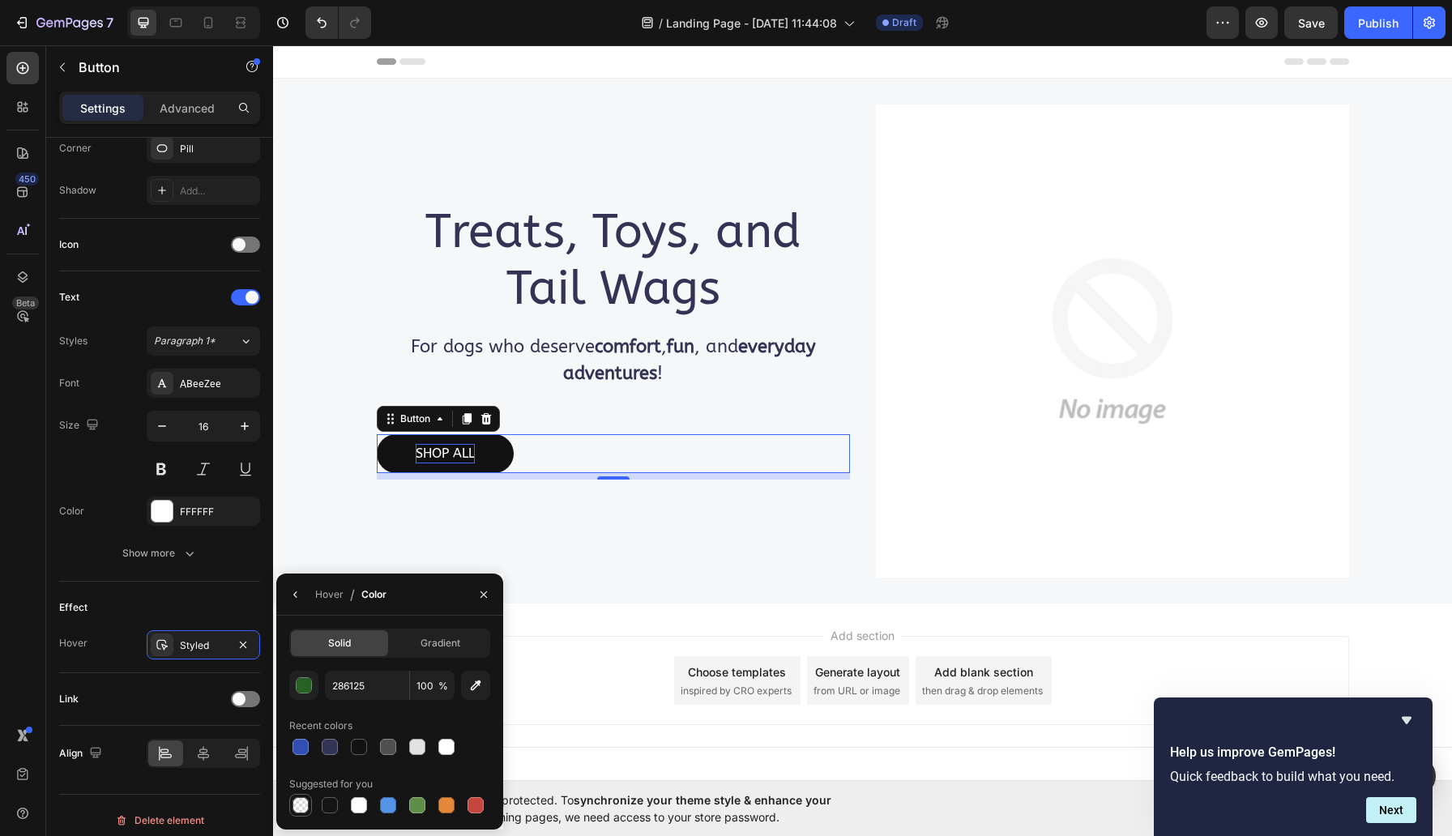
click at [303, 806] on div at bounding box center [301, 805] width 16 height 16
type input "000000"
type input "0"
click at [480, 595] on icon "button" at bounding box center [483, 594] width 13 height 13
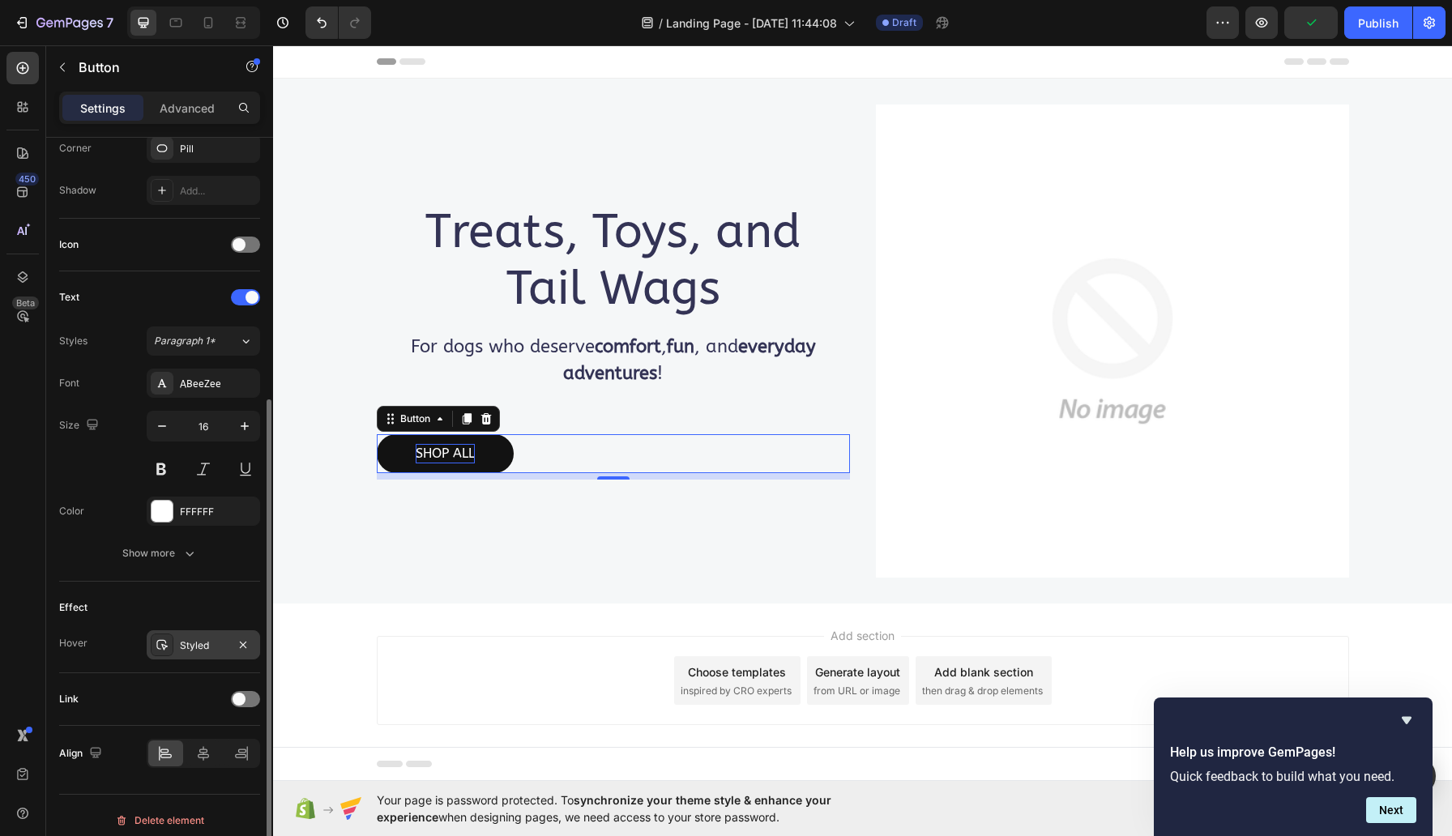
click at [197, 651] on div "Styled" at bounding box center [203, 646] width 47 height 15
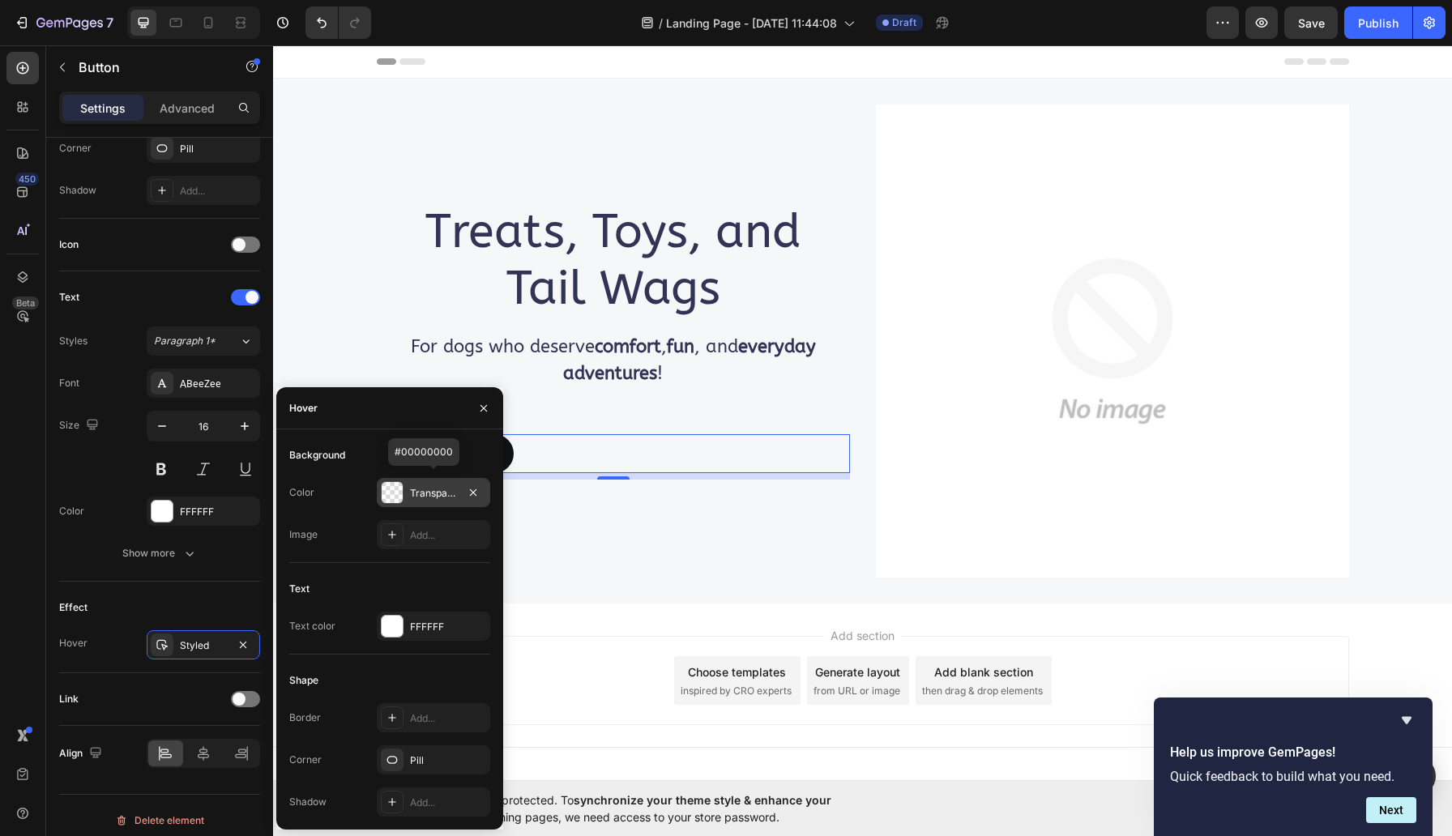
click at [420, 489] on div "Transparent" at bounding box center [433, 493] width 47 height 15
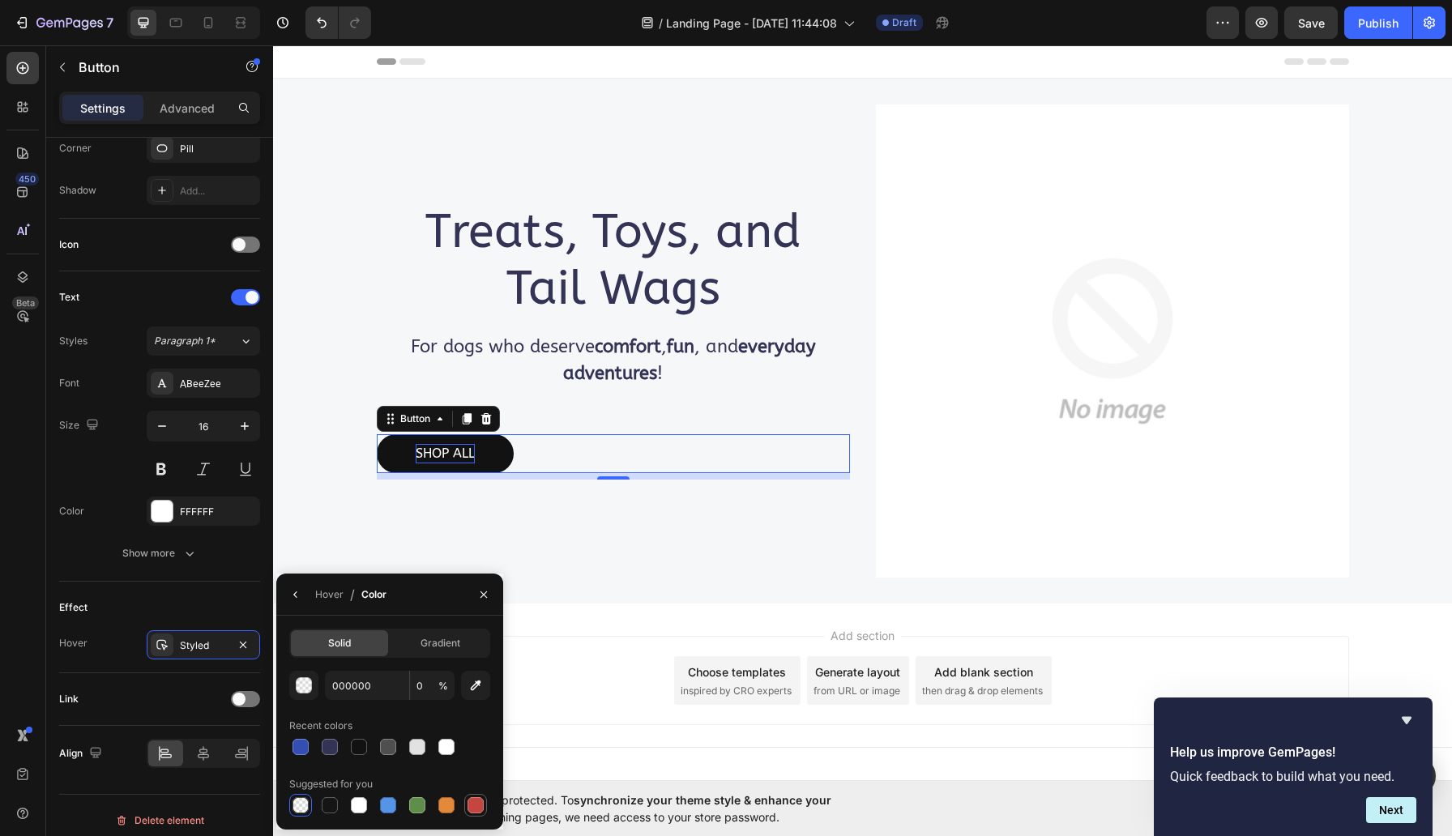
click at [473, 803] on div at bounding box center [476, 805] width 16 height 16
type input "C5453F"
type input "100"
click at [331, 804] on div at bounding box center [330, 805] width 16 height 16
type input "151515"
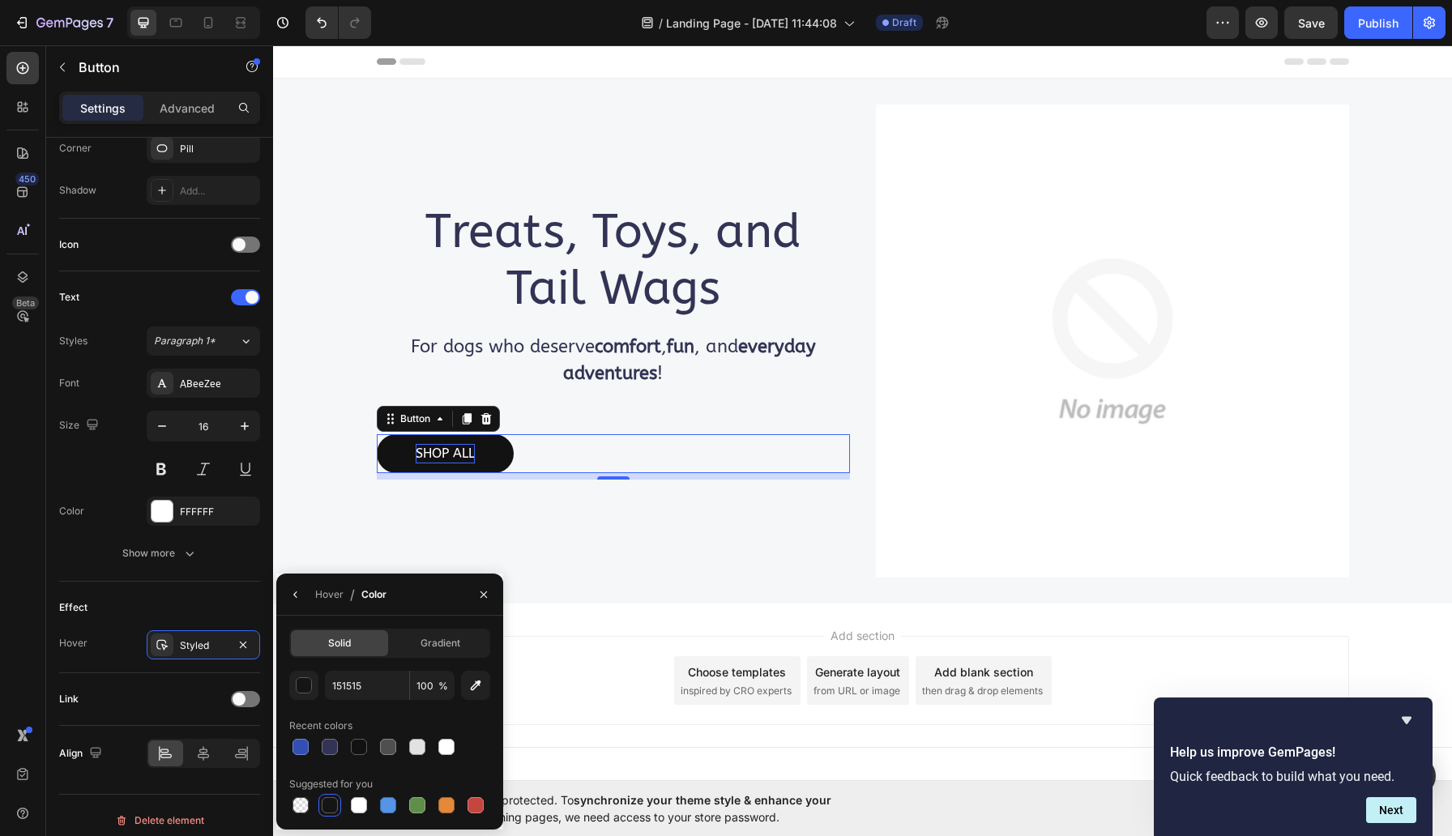
click at [643, 577] on div "Treats, Toys, and Tail Wags Heading For dogs who deserve comfort , fun , and ev…" at bounding box center [613, 341] width 473 height 473
click at [483, 592] on div "Treats, Toys, and Tail Wags Heading For dogs who deserve comfort , fun , and ev…" at bounding box center [863, 341] width 972 height 525
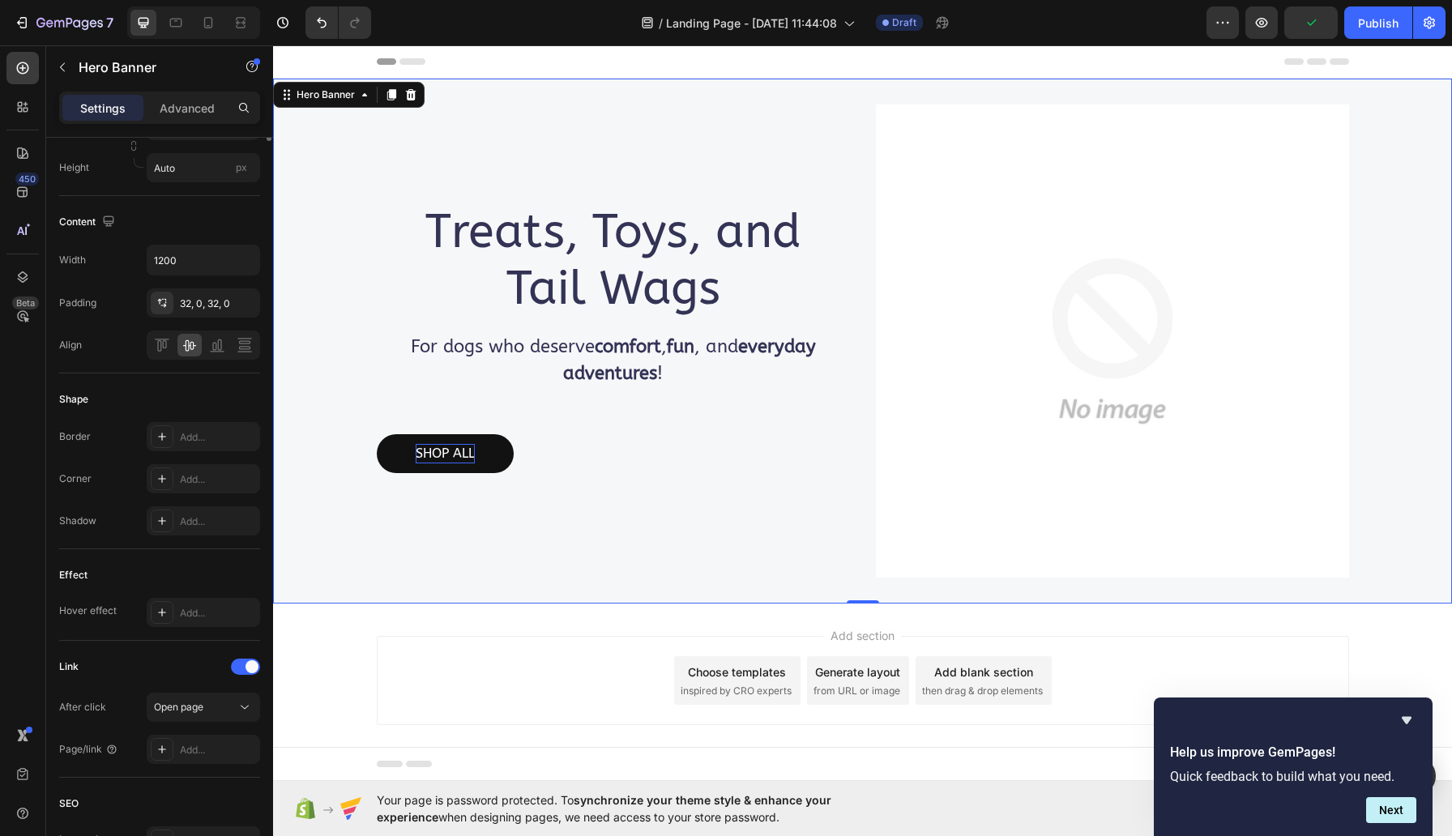
scroll to position [0, 0]
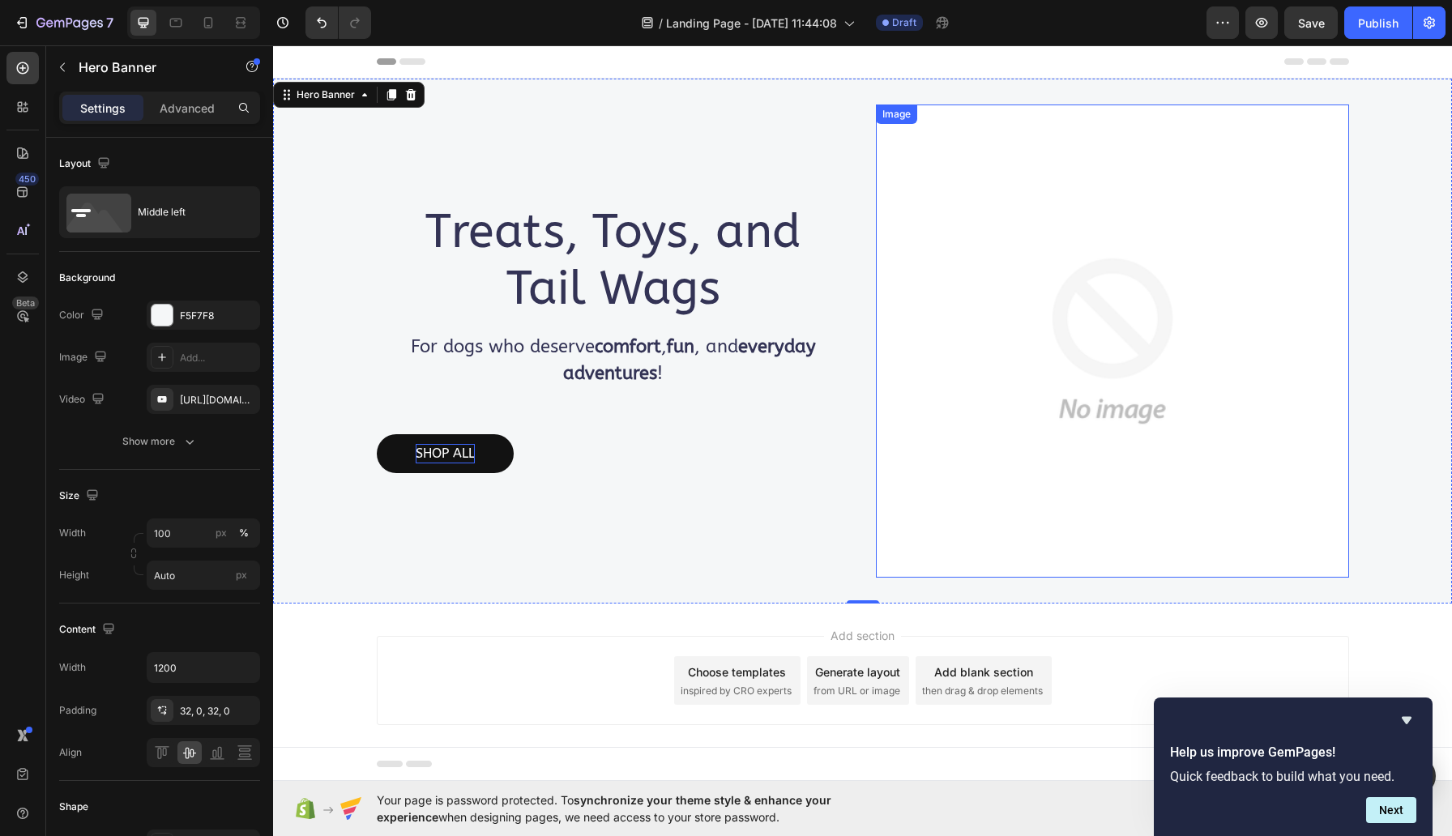
click at [1154, 254] on img at bounding box center [1112, 341] width 473 height 473
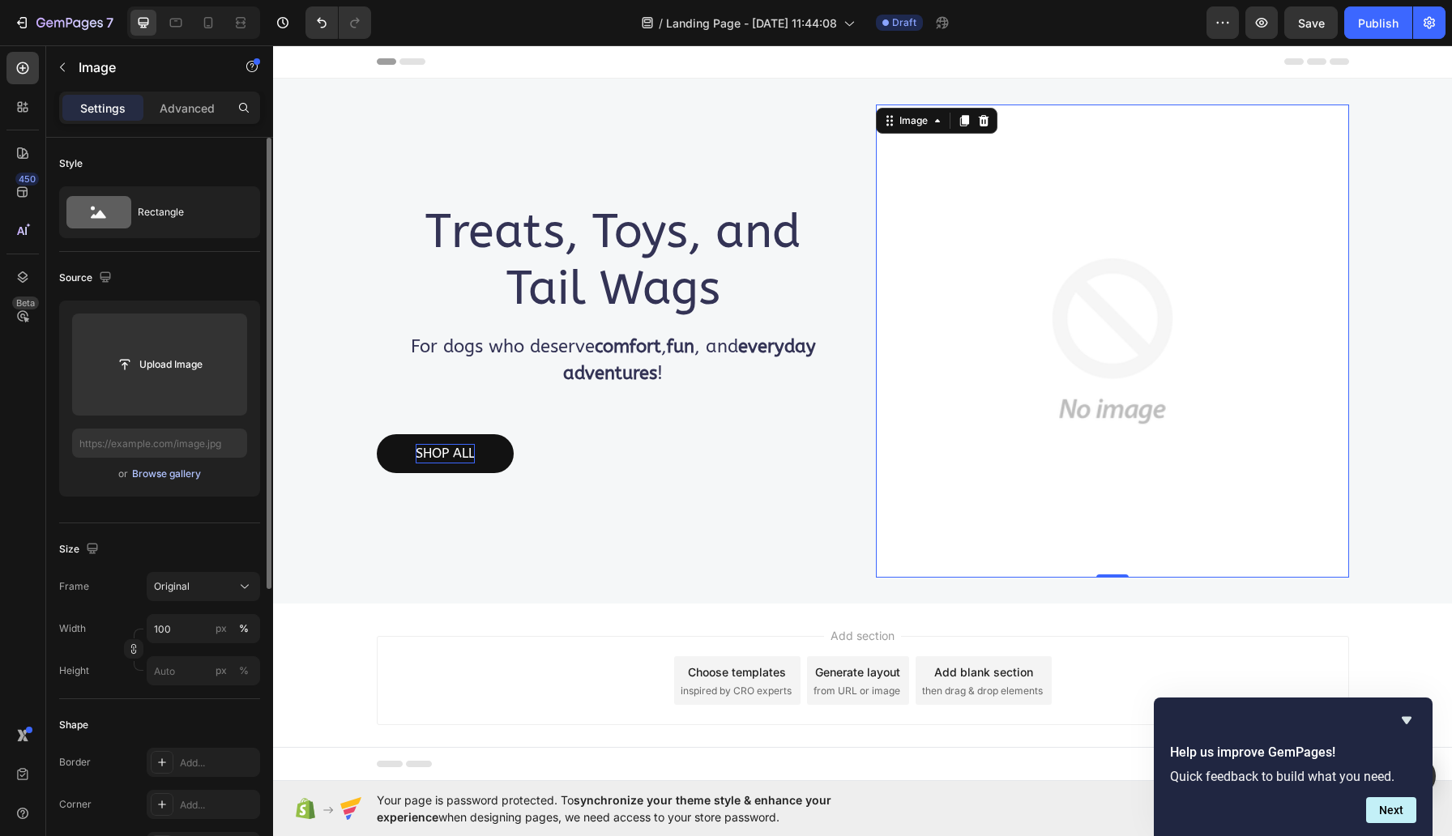
click at [137, 481] on div "Browse gallery" at bounding box center [166, 474] width 69 height 15
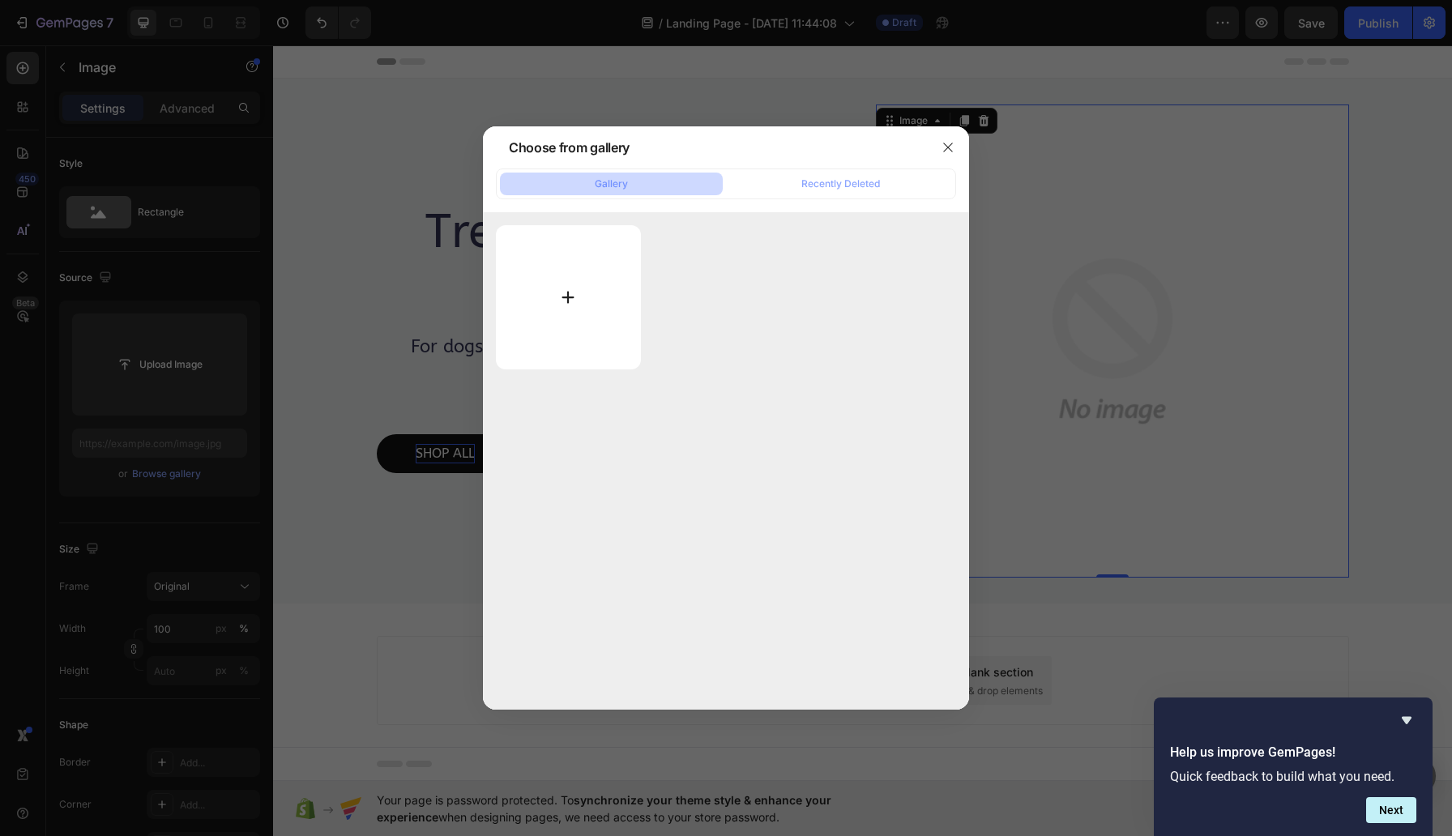
click at [568, 297] on input "file" at bounding box center [568, 297] width 145 height 144
click at [567, 300] on input "file" at bounding box center [568, 297] width 145 height 144
click at [580, 290] on input "file" at bounding box center [568, 297] width 145 height 144
click at [569, 295] on input "file" at bounding box center [568, 297] width 145 height 144
click at [572, 295] on input "file" at bounding box center [568, 297] width 145 height 144
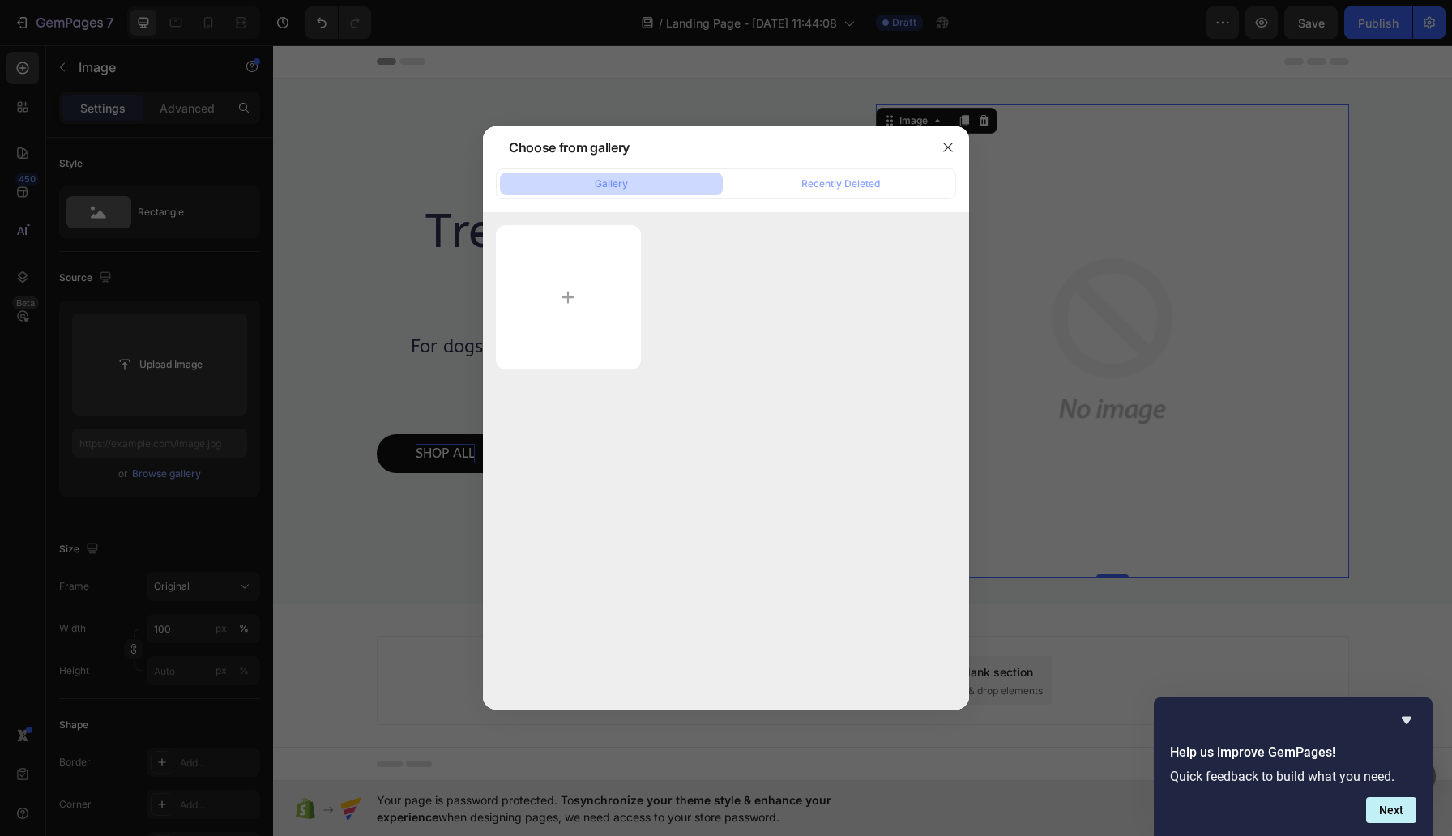
type input "C:\fakepath\Waggish dog photo .jpg"
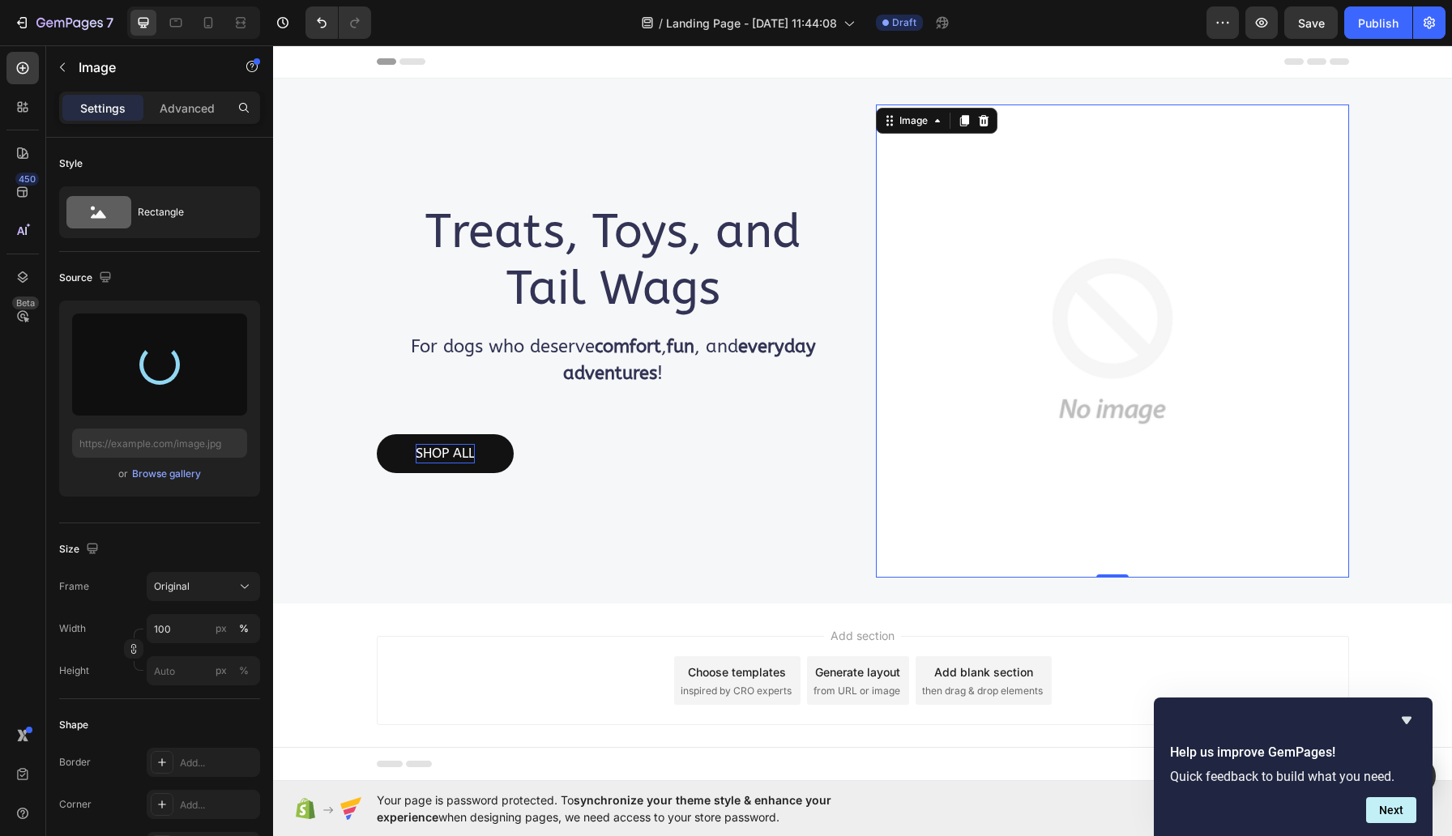
type input "https://cdn.shopify.com/s/files/1/0702/4636/7371/files/gempages_586434117906727…"
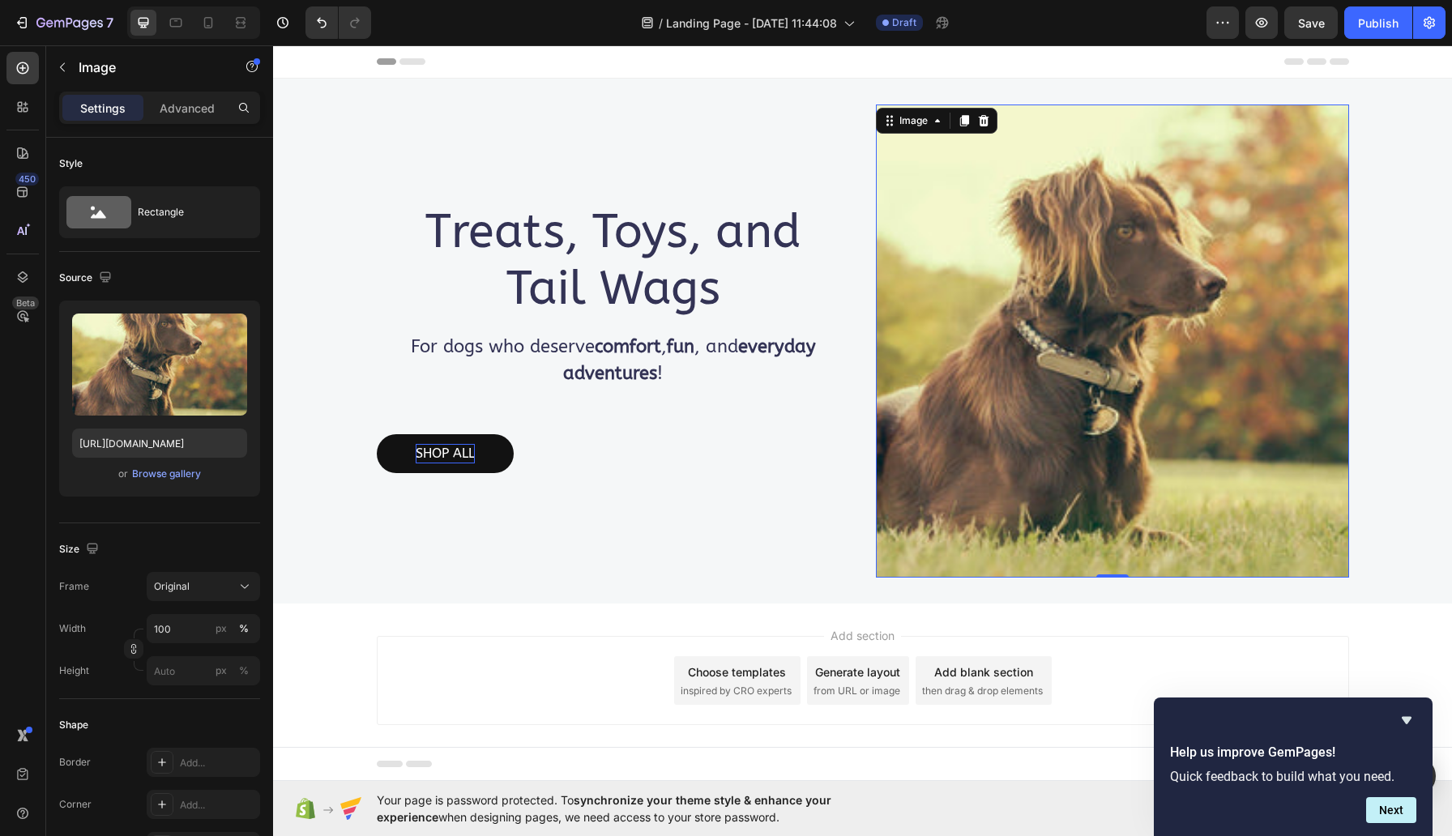
click at [990, 294] on img at bounding box center [1112, 341] width 473 height 473
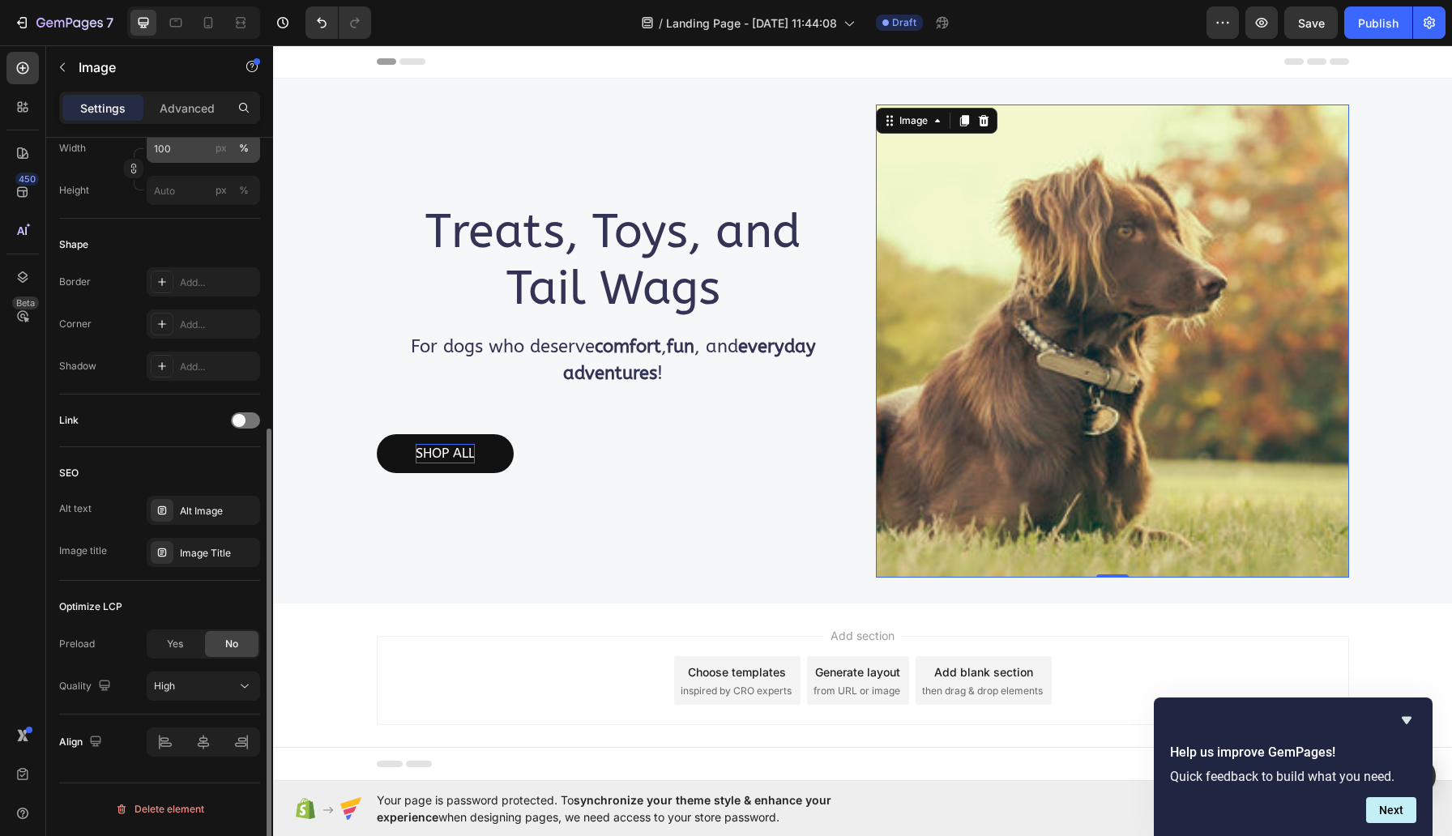
scroll to position [484, 0]
click at [558, 159] on div "Treats, Toys, and Tail Wags Heading For dogs who deserve comfort , fun , and ev…" at bounding box center [613, 341] width 473 height 473
click at [648, 513] on div "Treats, Toys, and Tail Wags Heading For dogs who deserve comfort , fun , and ev…" at bounding box center [613, 341] width 473 height 473
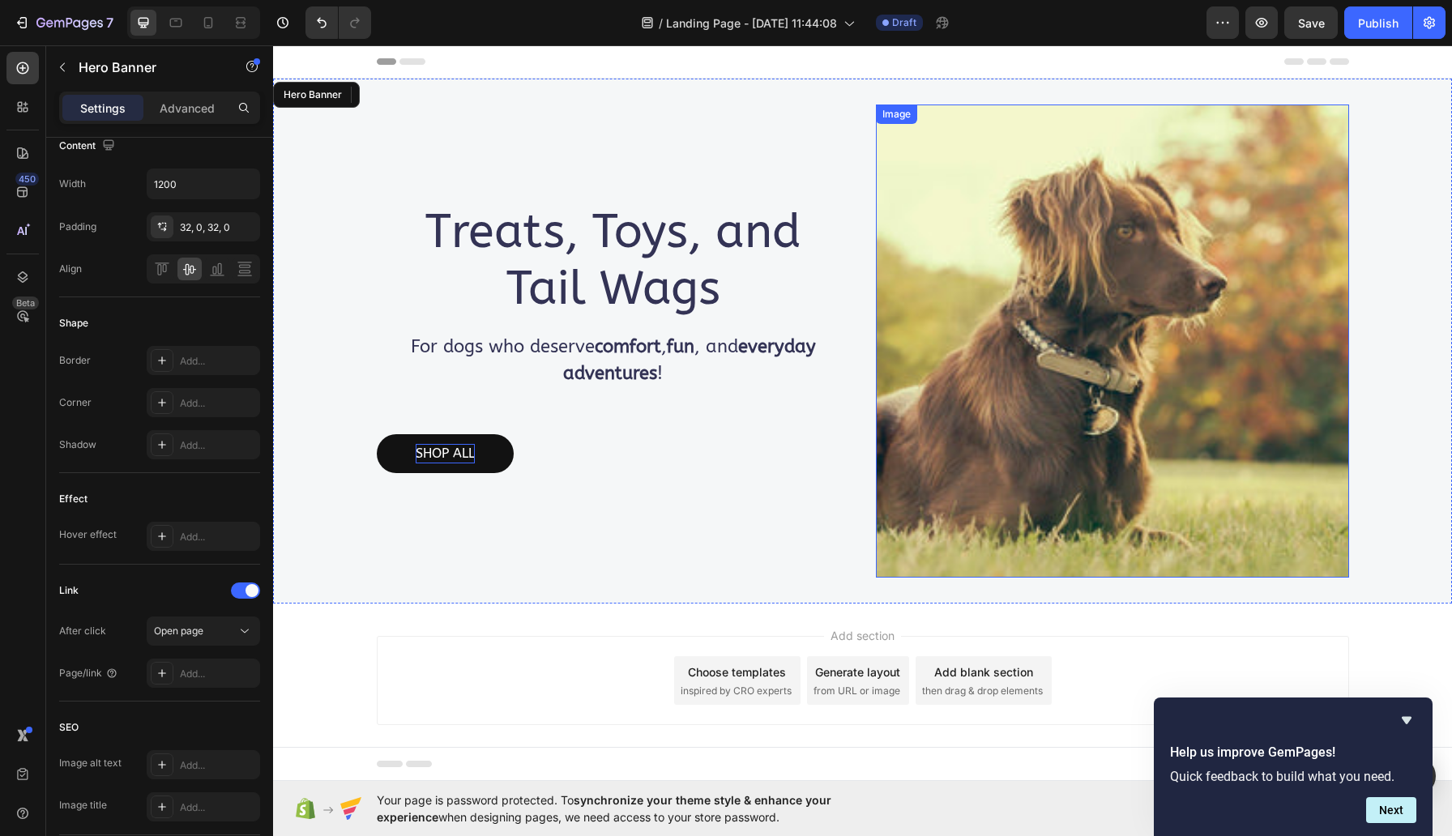
click at [981, 415] on img at bounding box center [1112, 341] width 473 height 473
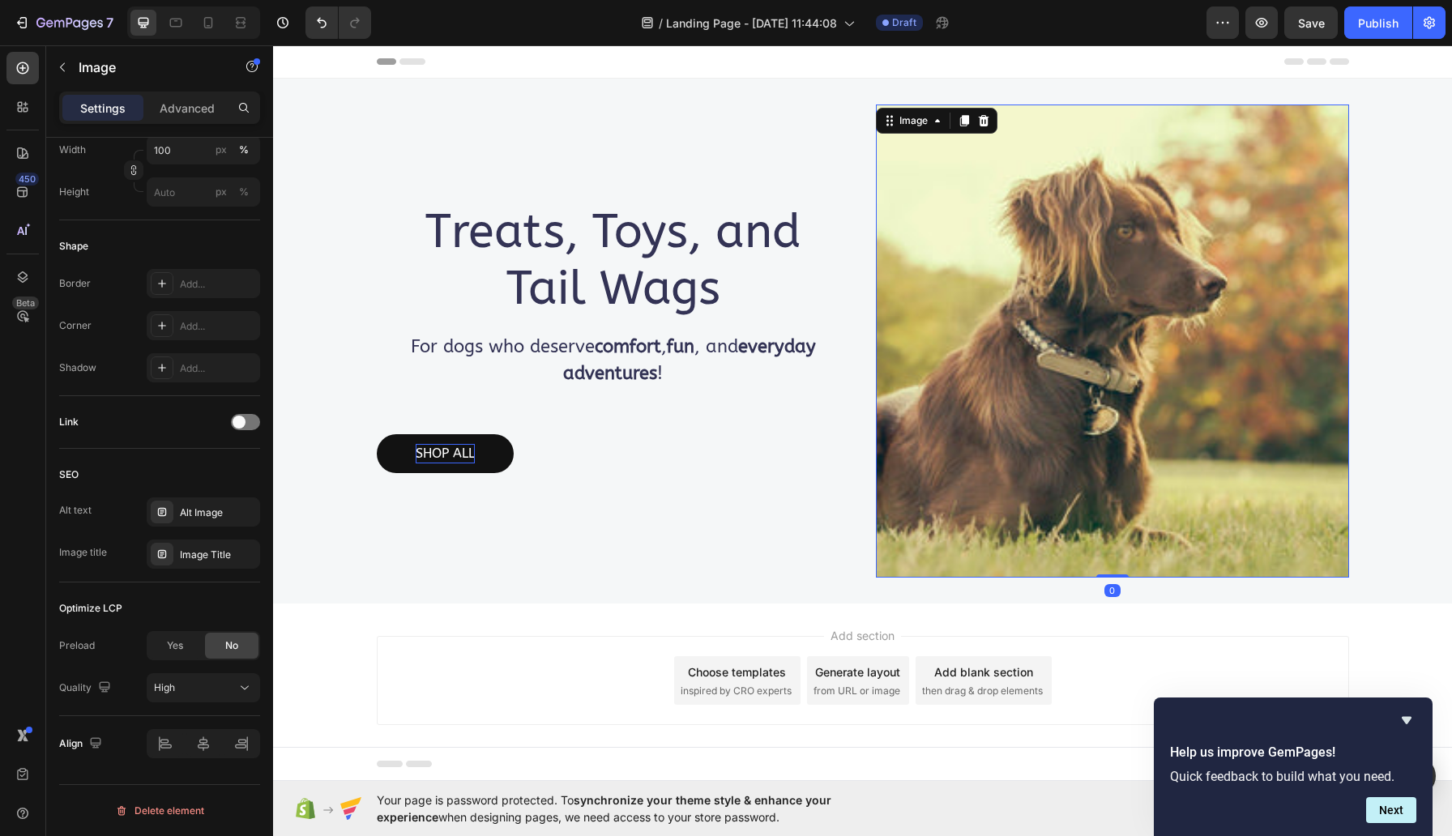
scroll to position [0, 0]
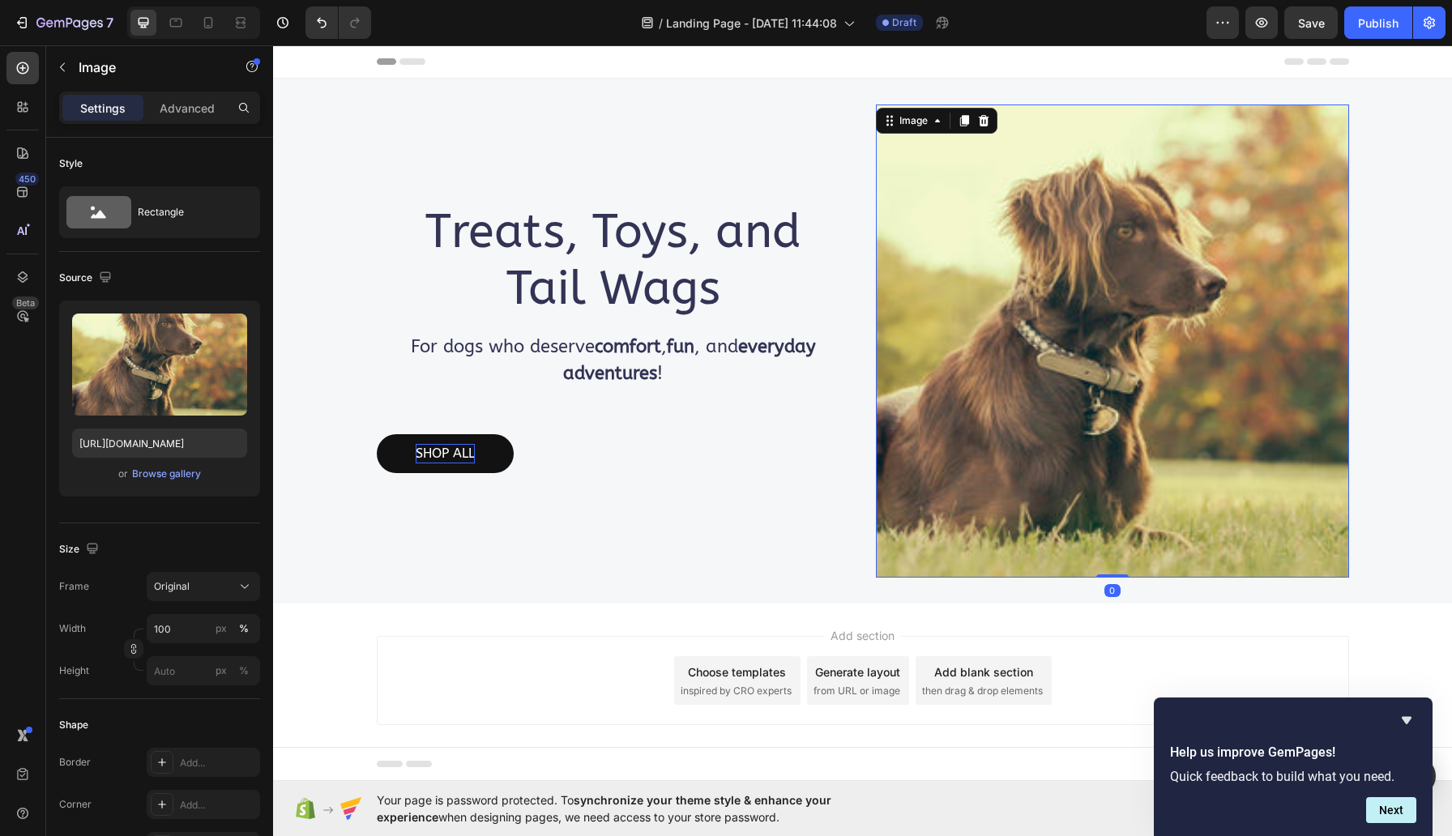
click at [981, 415] on img at bounding box center [1112, 341] width 473 height 473
click at [1000, 246] on img at bounding box center [1112, 341] width 473 height 473
click at [980, 244] on img at bounding box center [1112, 341] width 473 height 473
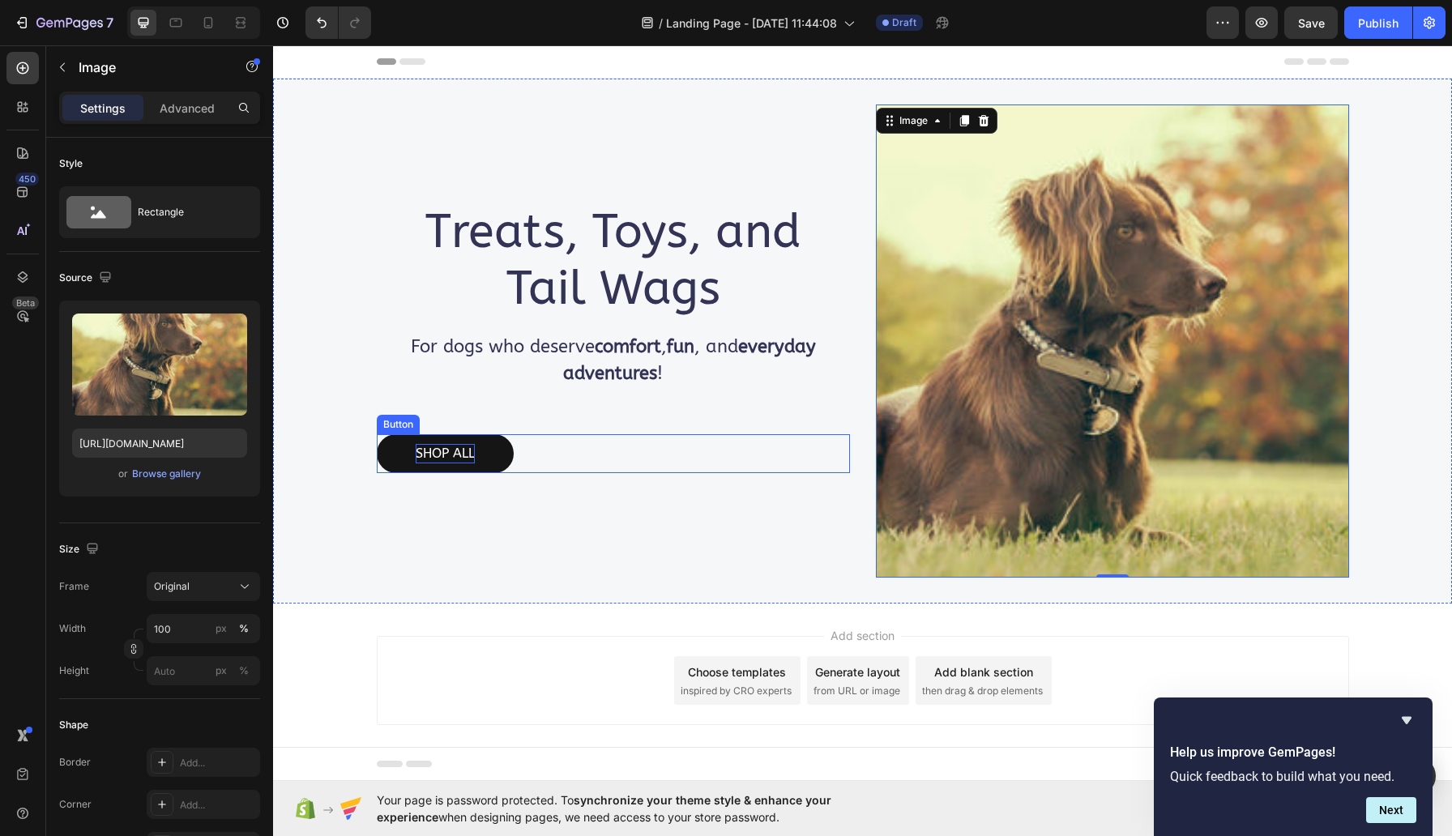
click at [514, 448] on button "SHOP ALL" at bounding box center [445, 453] width 137 height 39
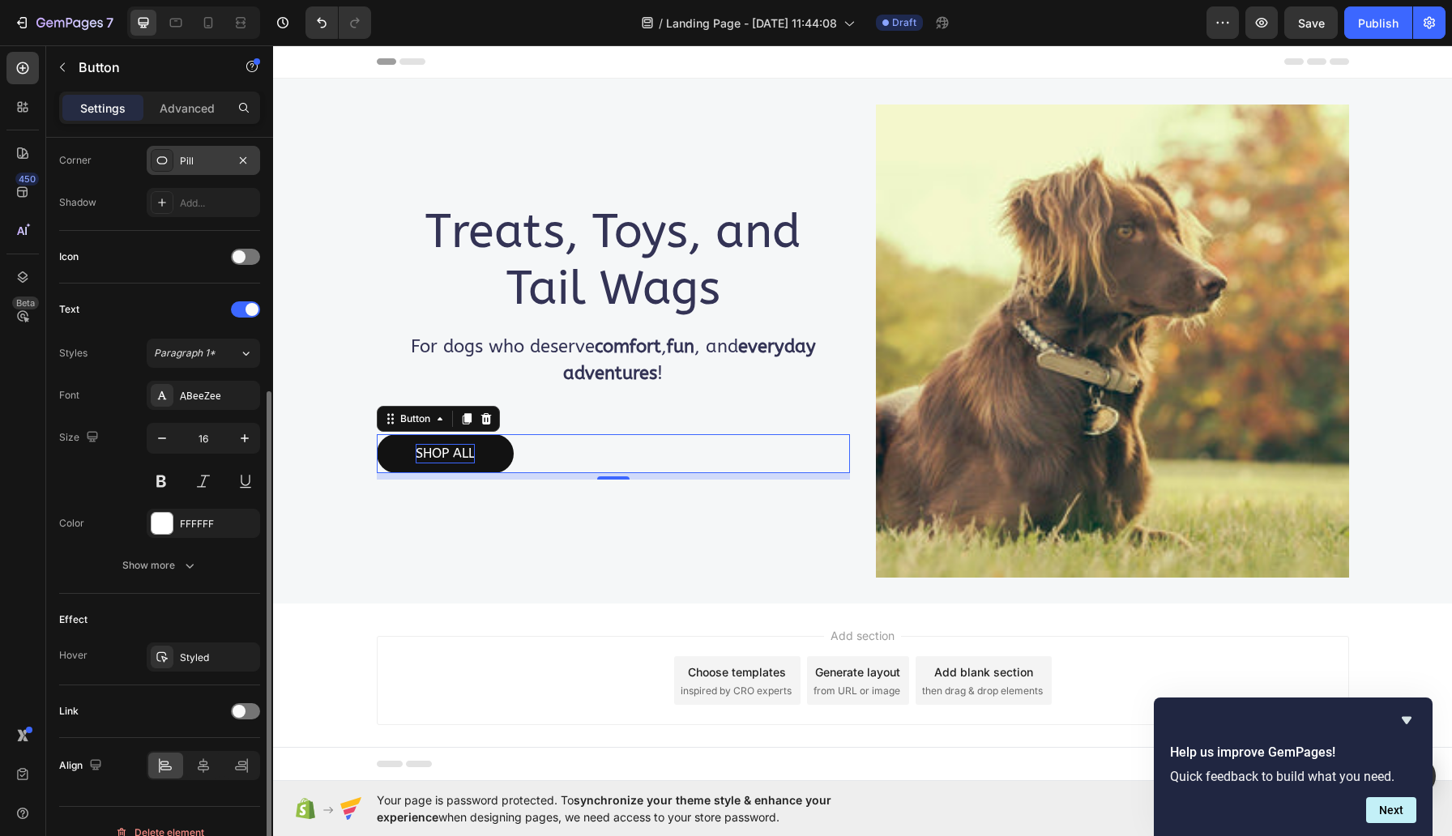
scroll to position [417, 0]
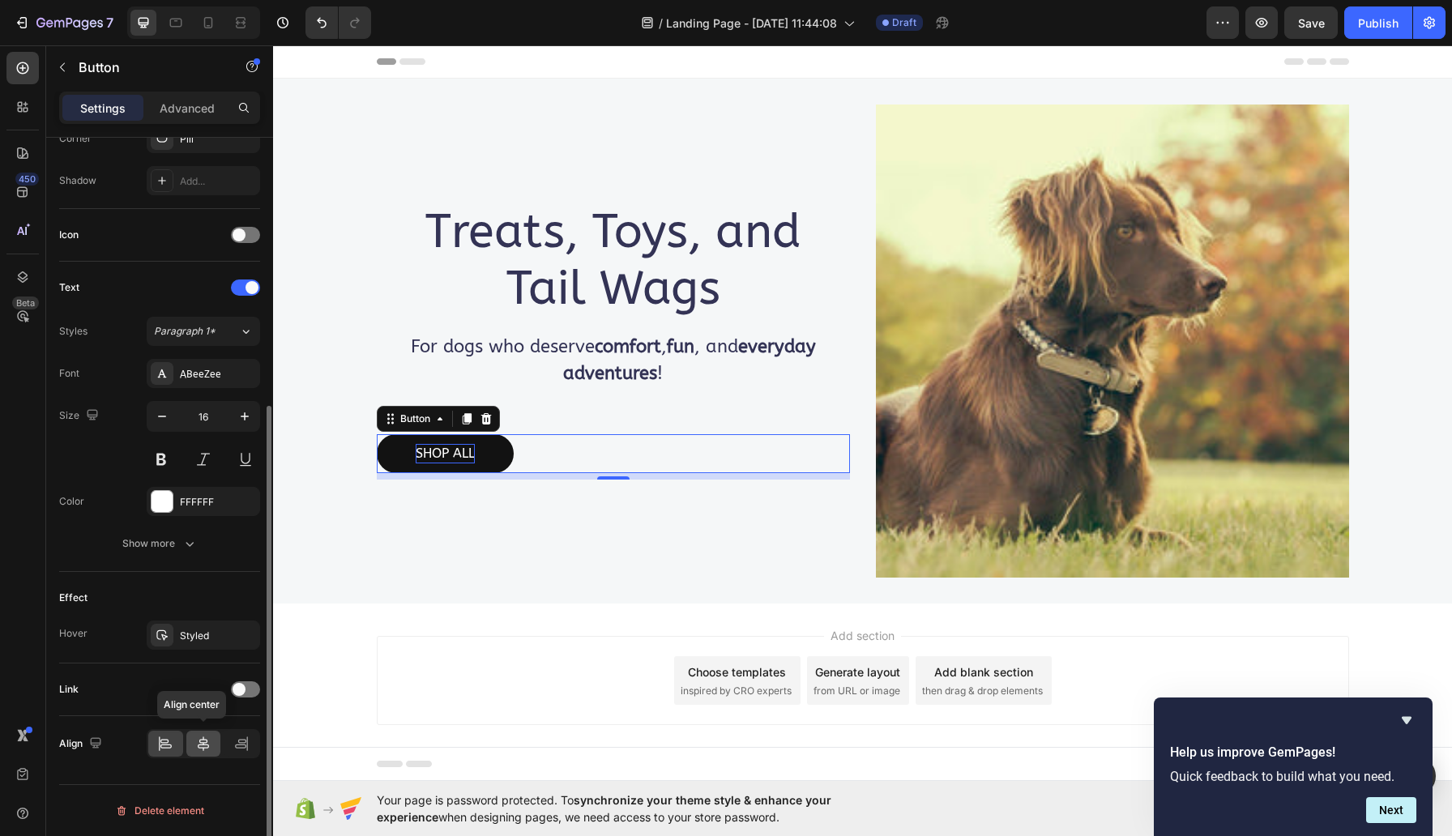
click at [201, 742] on icon at bounding box center [203, 744] width 11 height 15
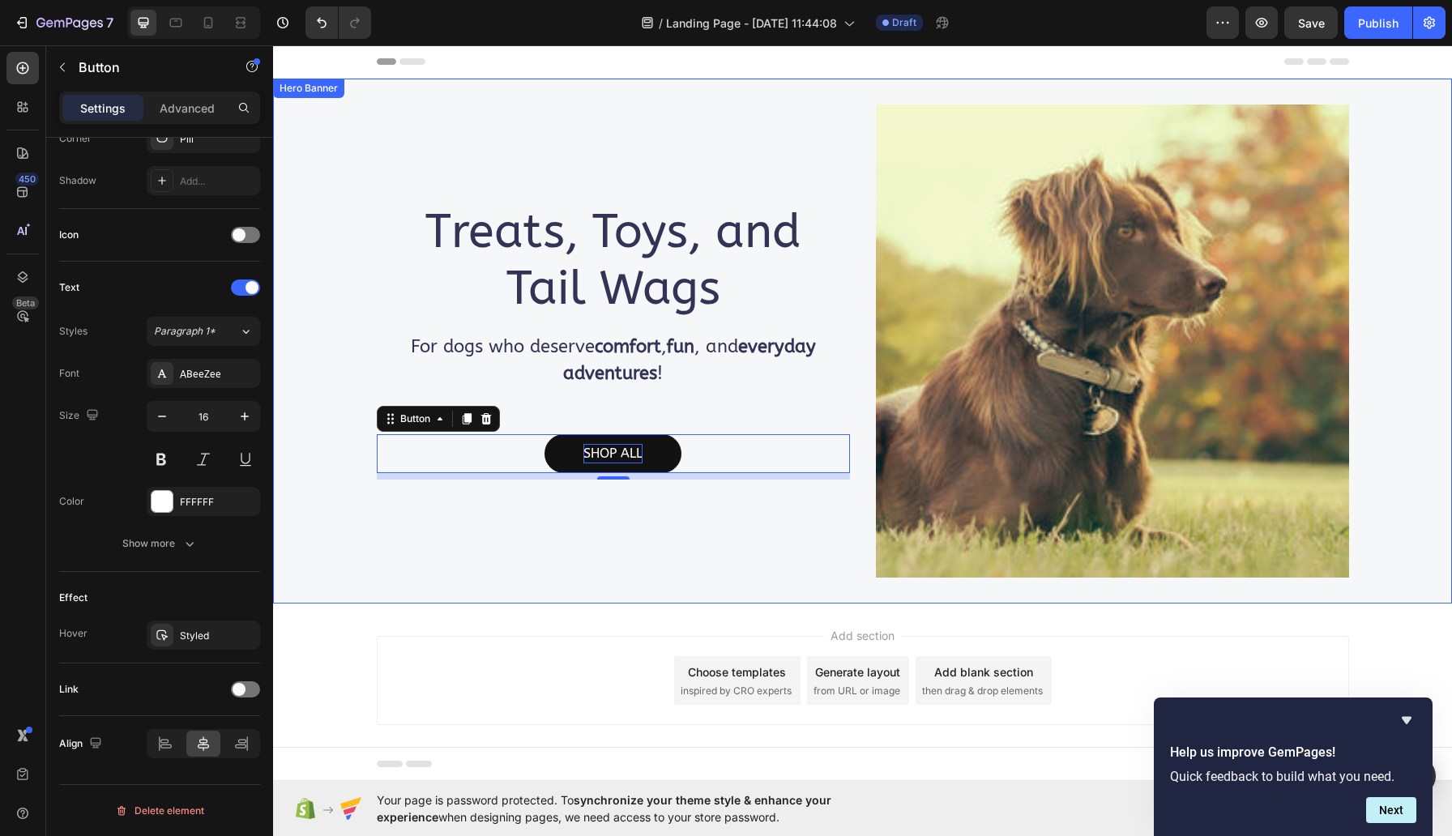
click at [646, 155] on div "Treats, Toys, and Tail Wags Heading For dogs who deserve comfort , fun , and ev…" at bounding box center [613, 341] width 473 height 473
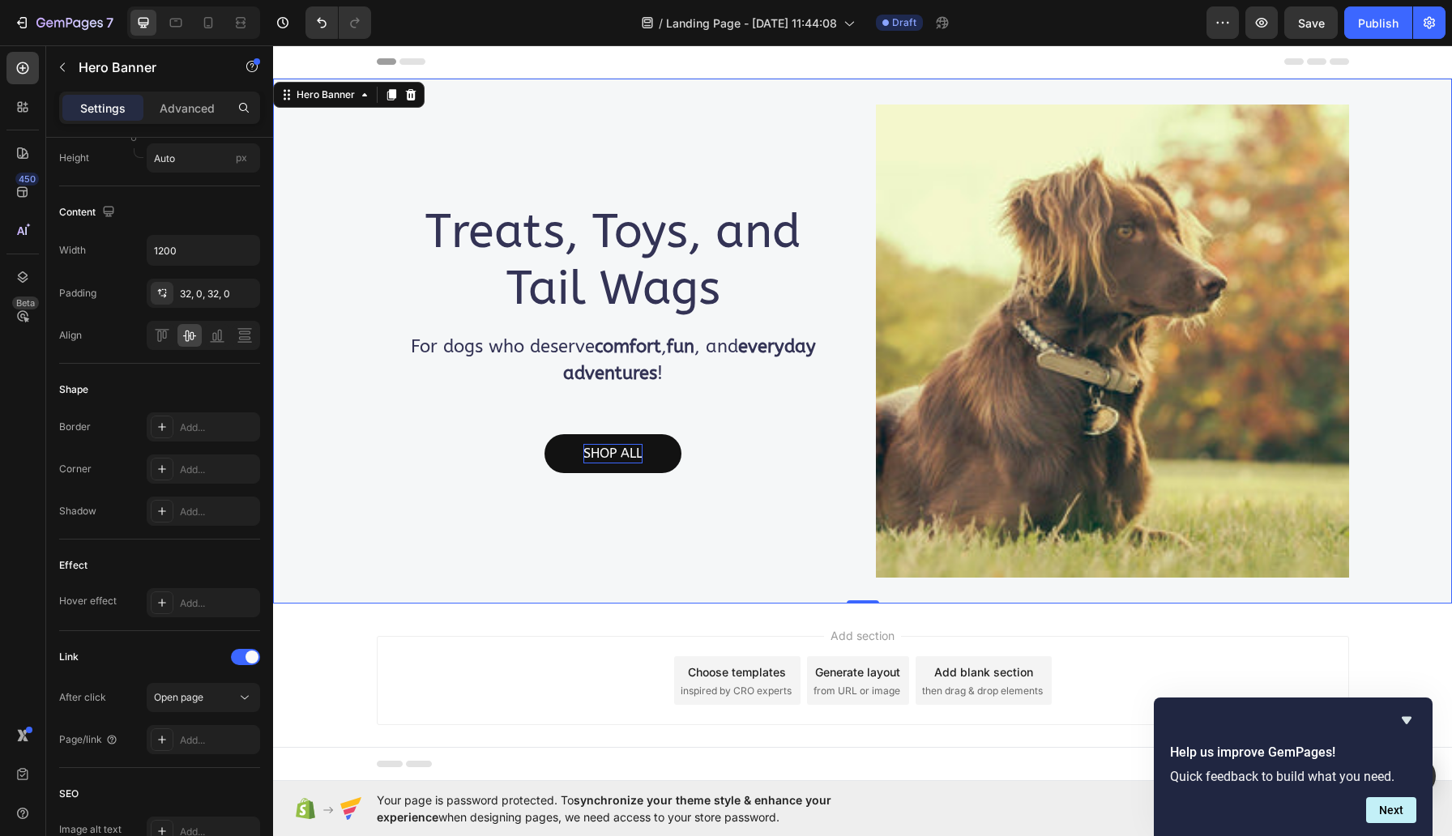
scroll to position [0, 0]
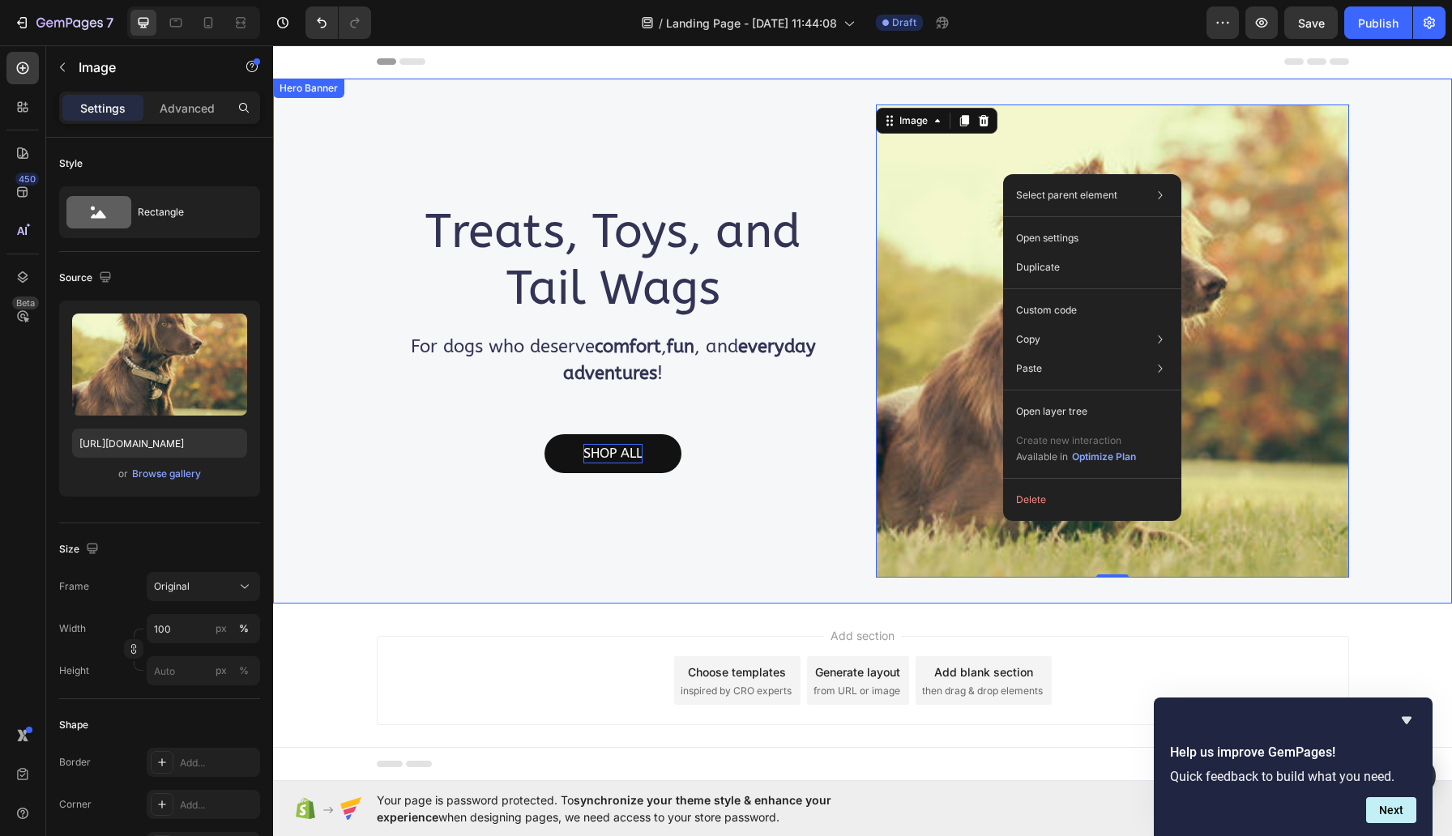
click at [717, 105] on div "Treats, Toys, and Tail Wags Heading For dogs who deserve comfort , fun , and ev…" at bounding box center [613, 341] width 473 height 473
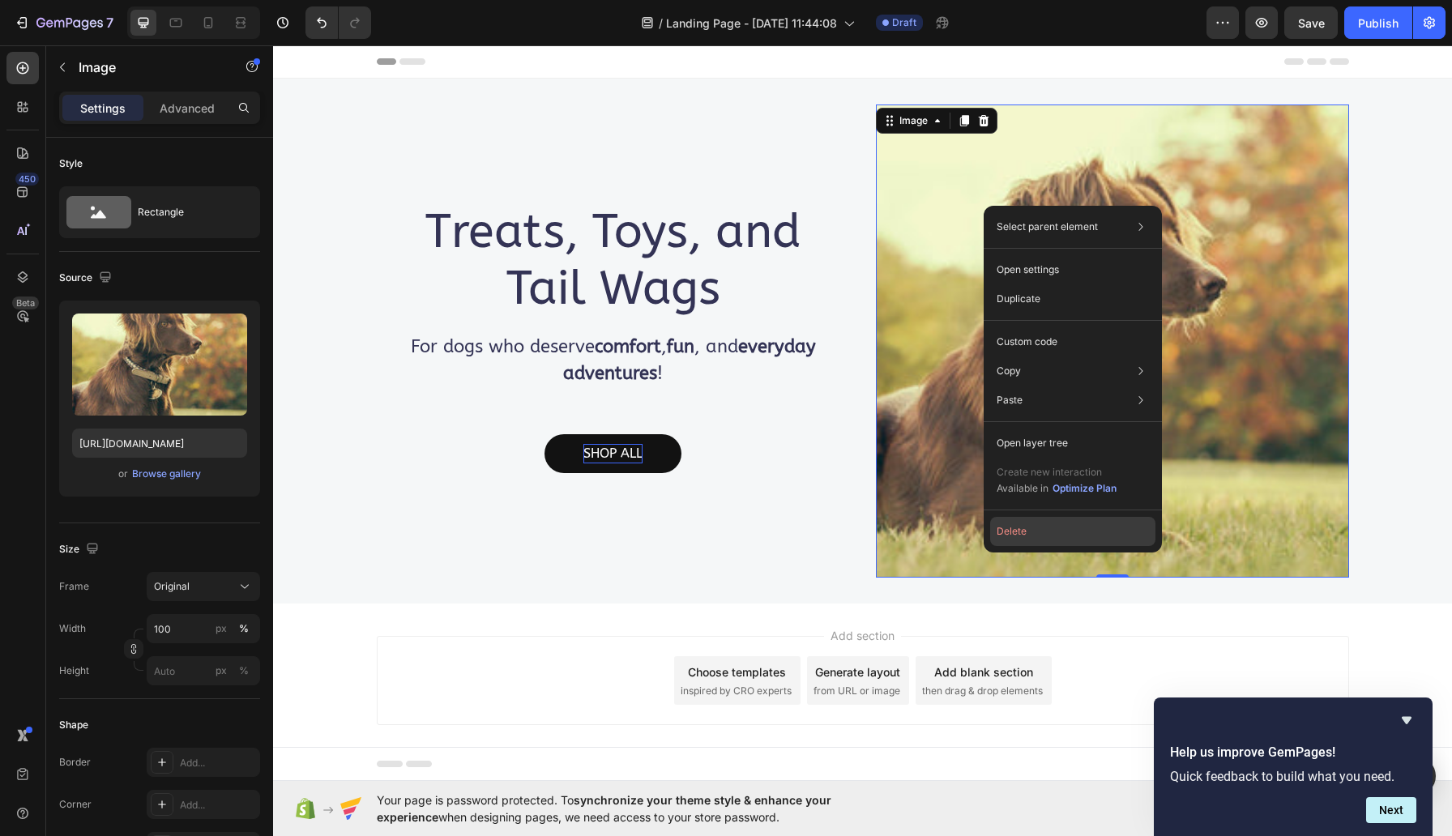
click at [1068, 532] on button "Delete" at bounding box center [1072, 531] width 165 height 29
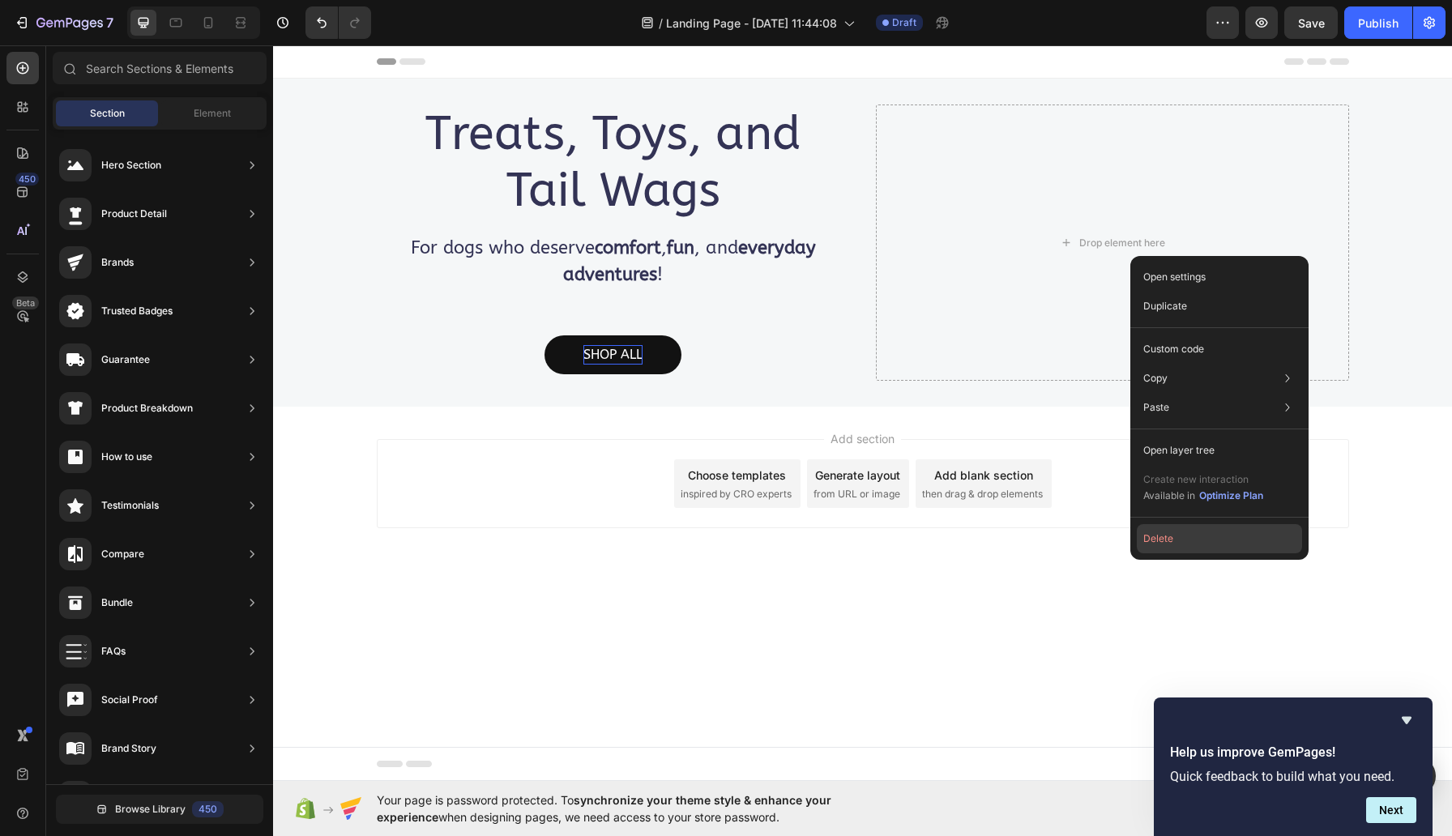
click at [1186, 536] on button "Delete" at bounding box center [1219, 538] width 165 height 29
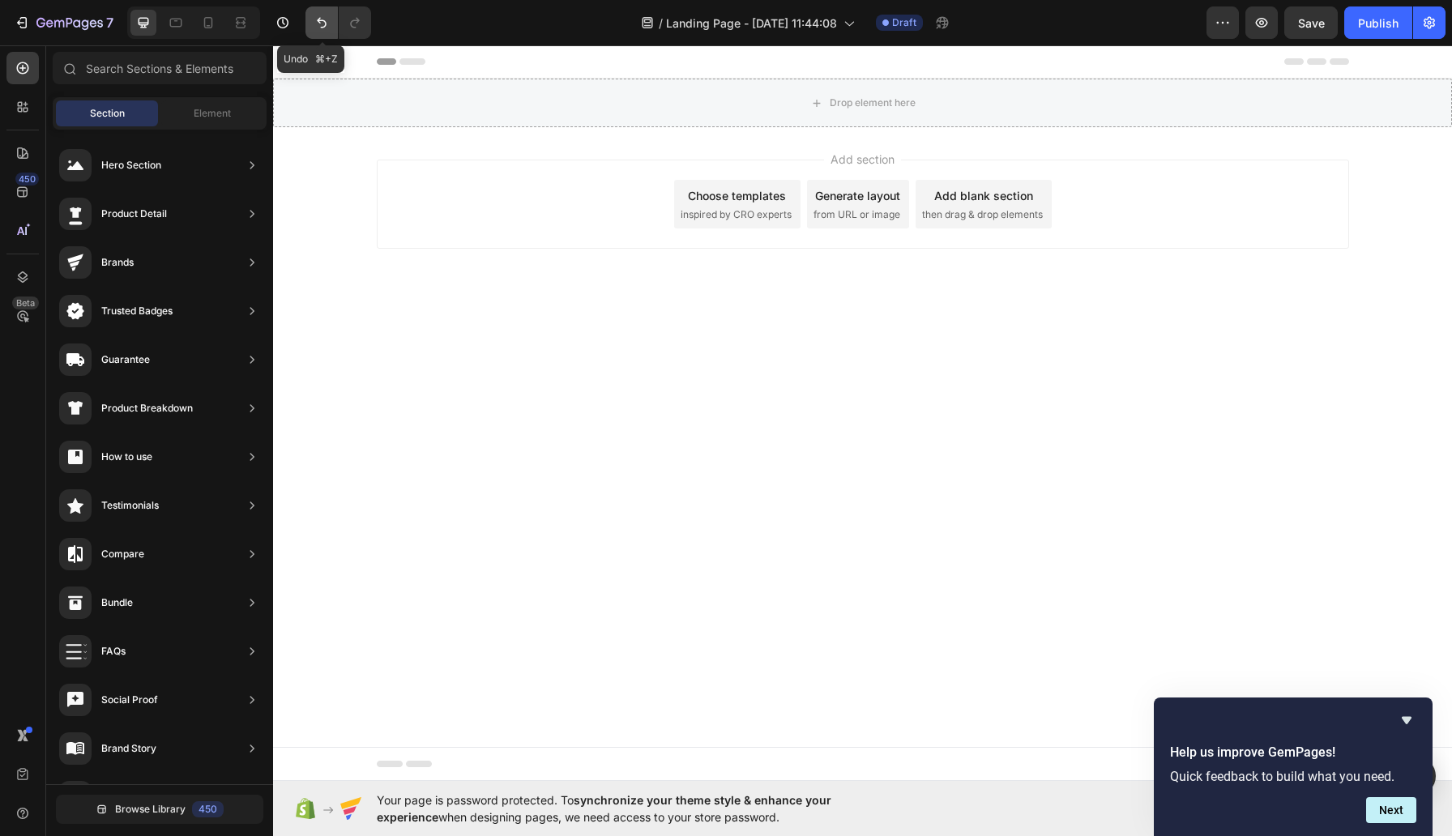
click at [316, 16] on icon "Undo/Redo" at bounding box center [322, 23] width 16 height 16
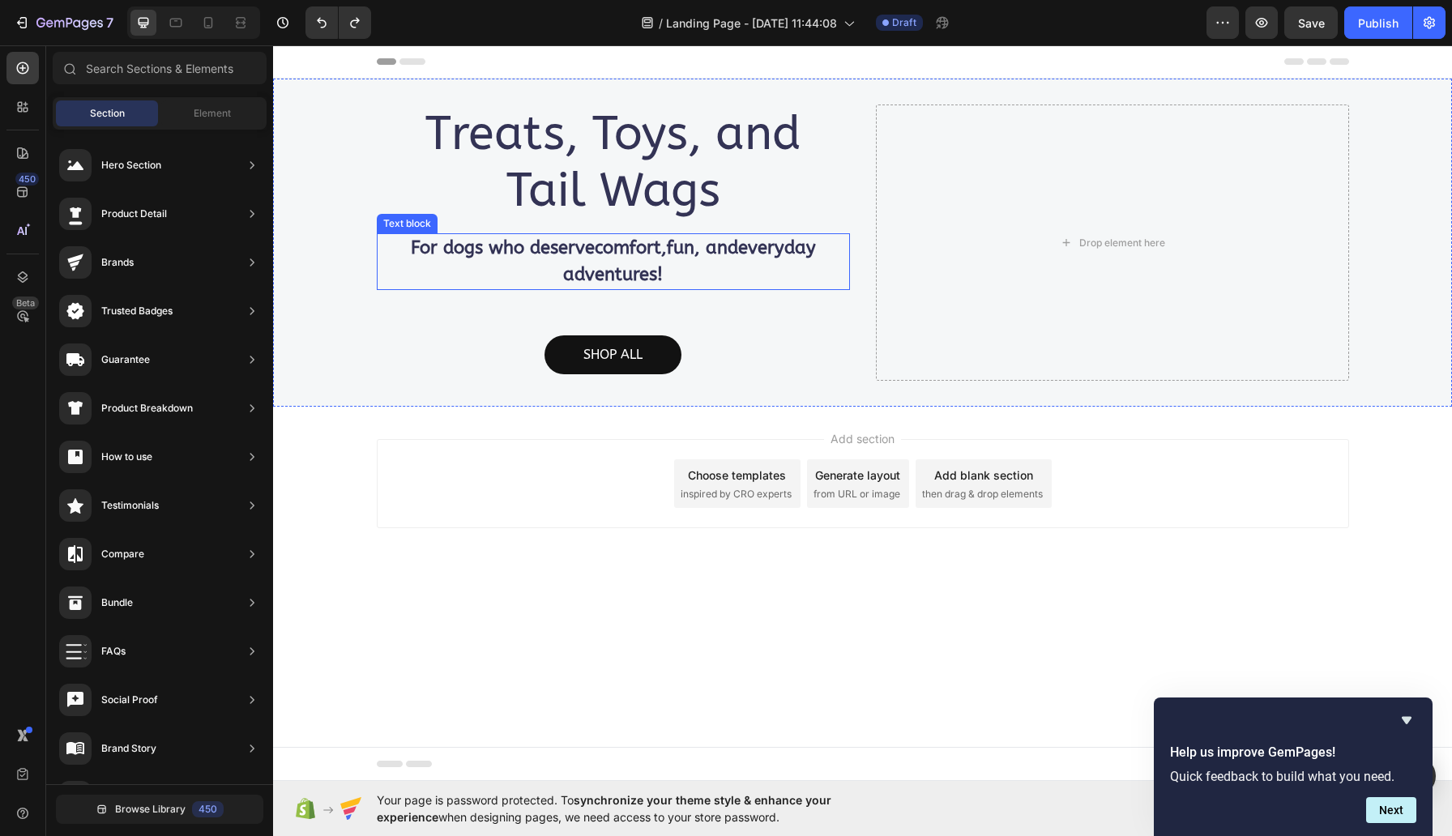
click at [828, 281] on p "For dogs who deserve comfort , fun , and everyday adventures !" at bounding box center [613, 261] width 470 height 53
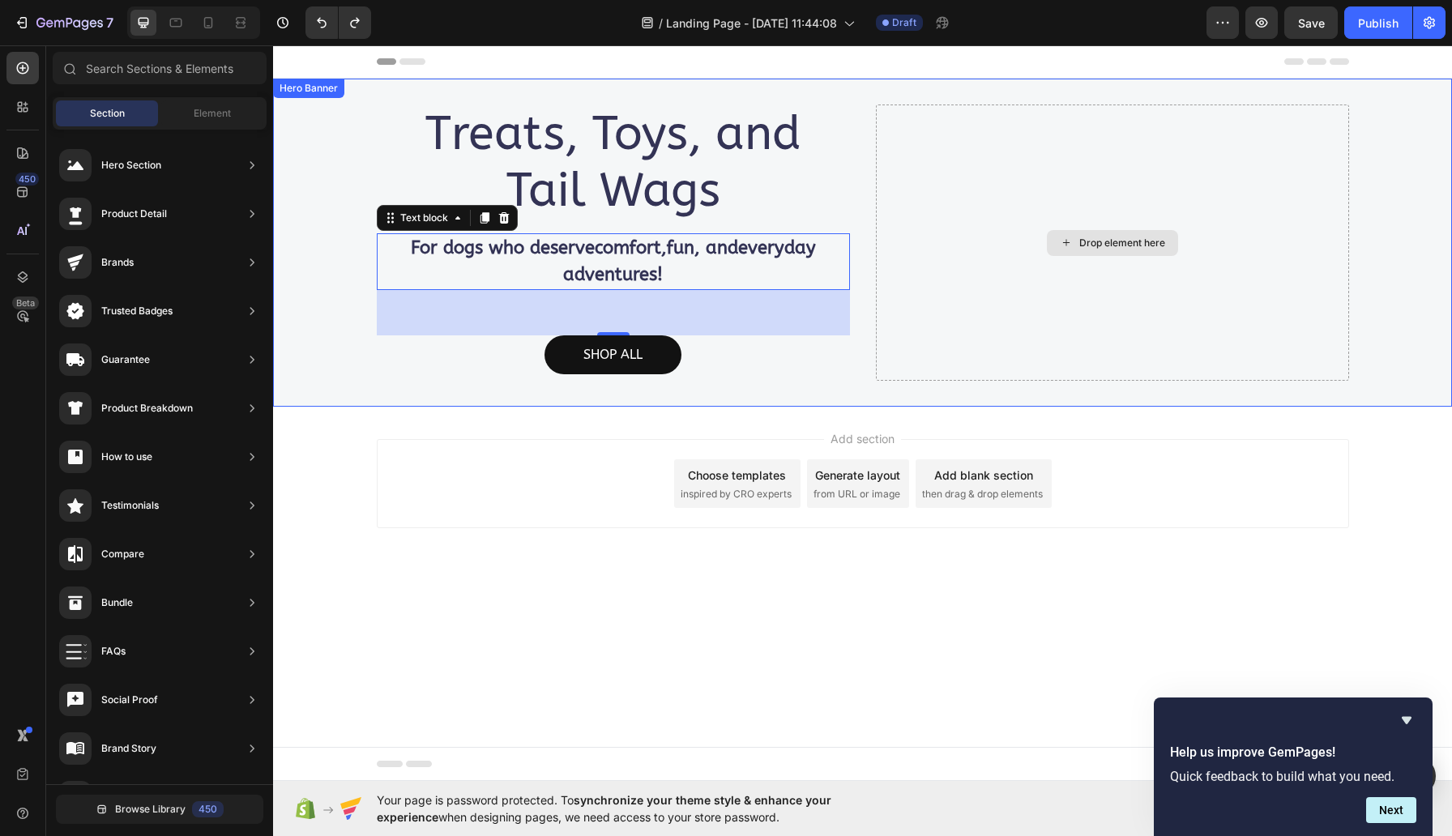
click at [1060, 240] on icon at bounding box center [1066, 243] width 13 height 14
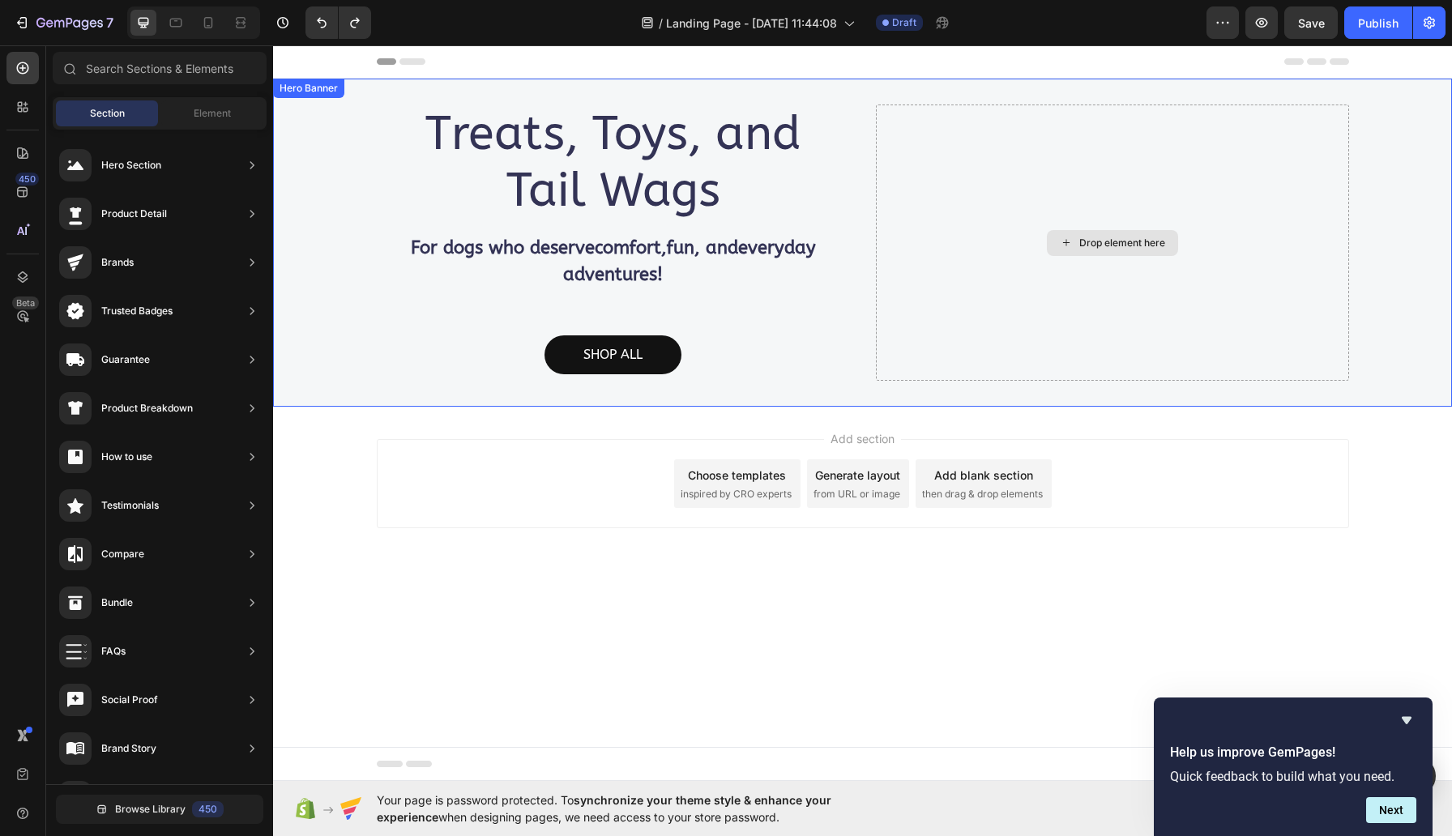
click at [1060, 241] on icon at bounding box center [1066, 243] width 13 height 14
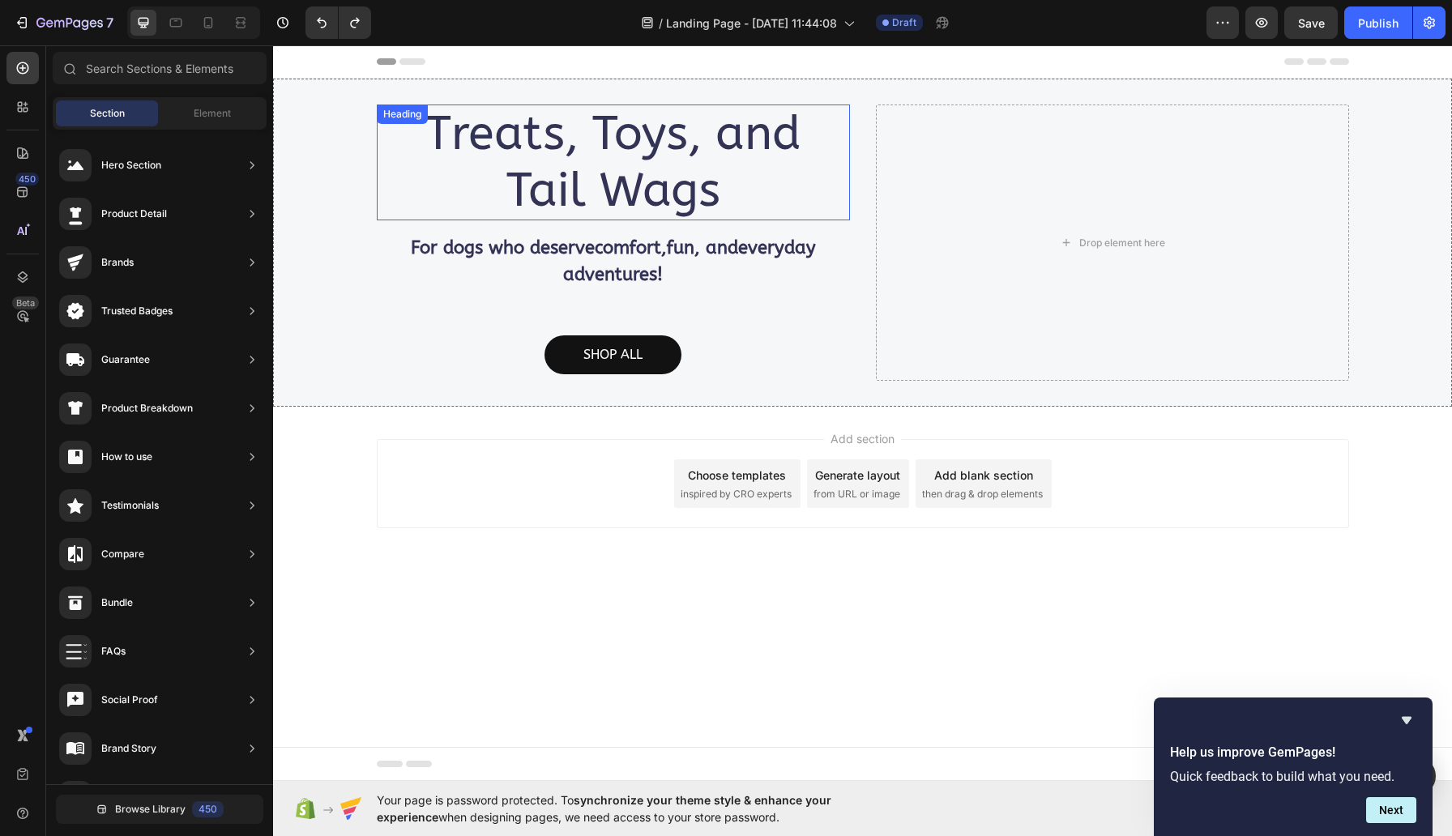
click at [814, 158] on h2 "Treats, Toys, and Tail Wags" at bounding box center [613, 163] width 473 height 116
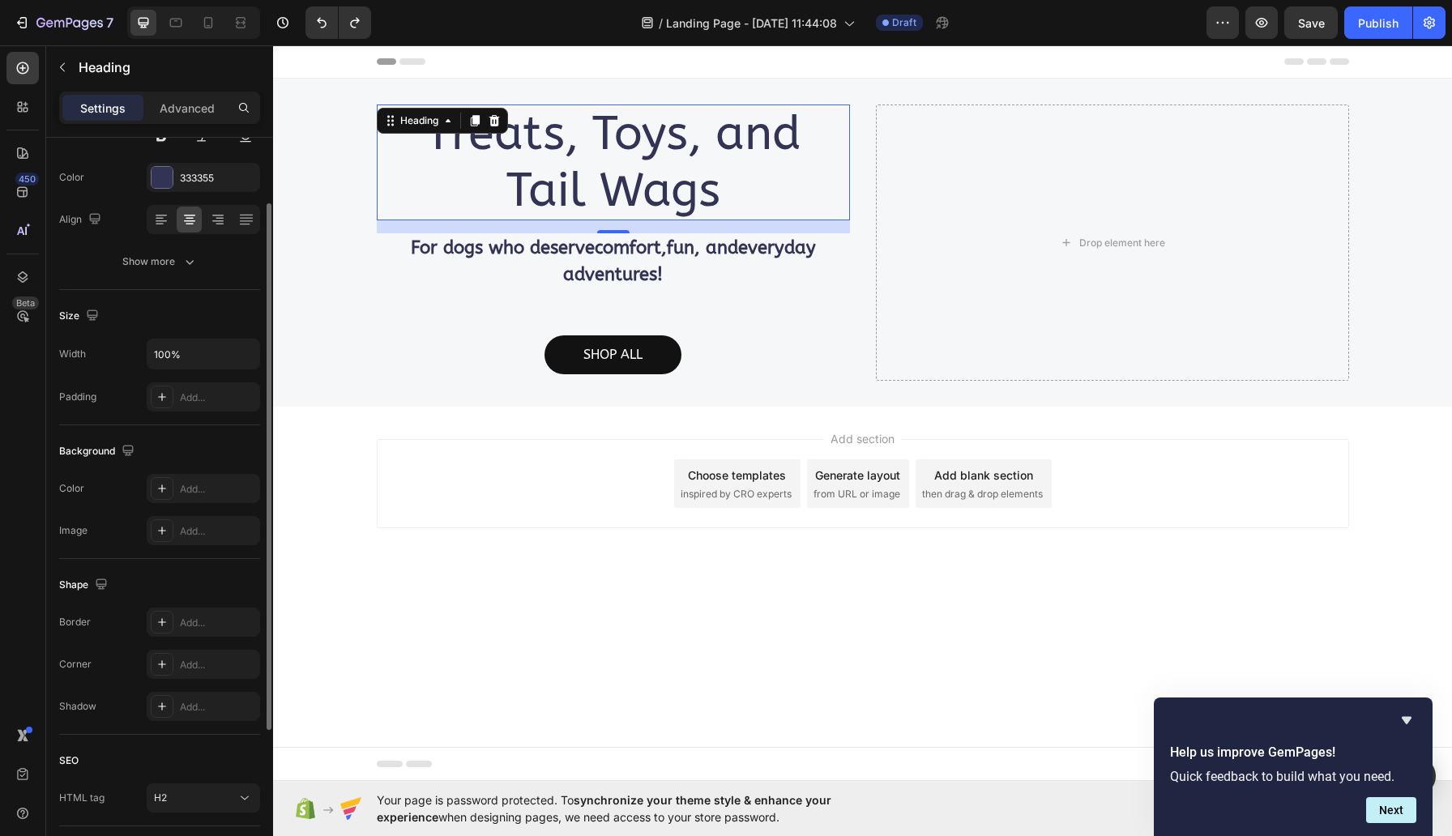
scroll to position [78, 0]
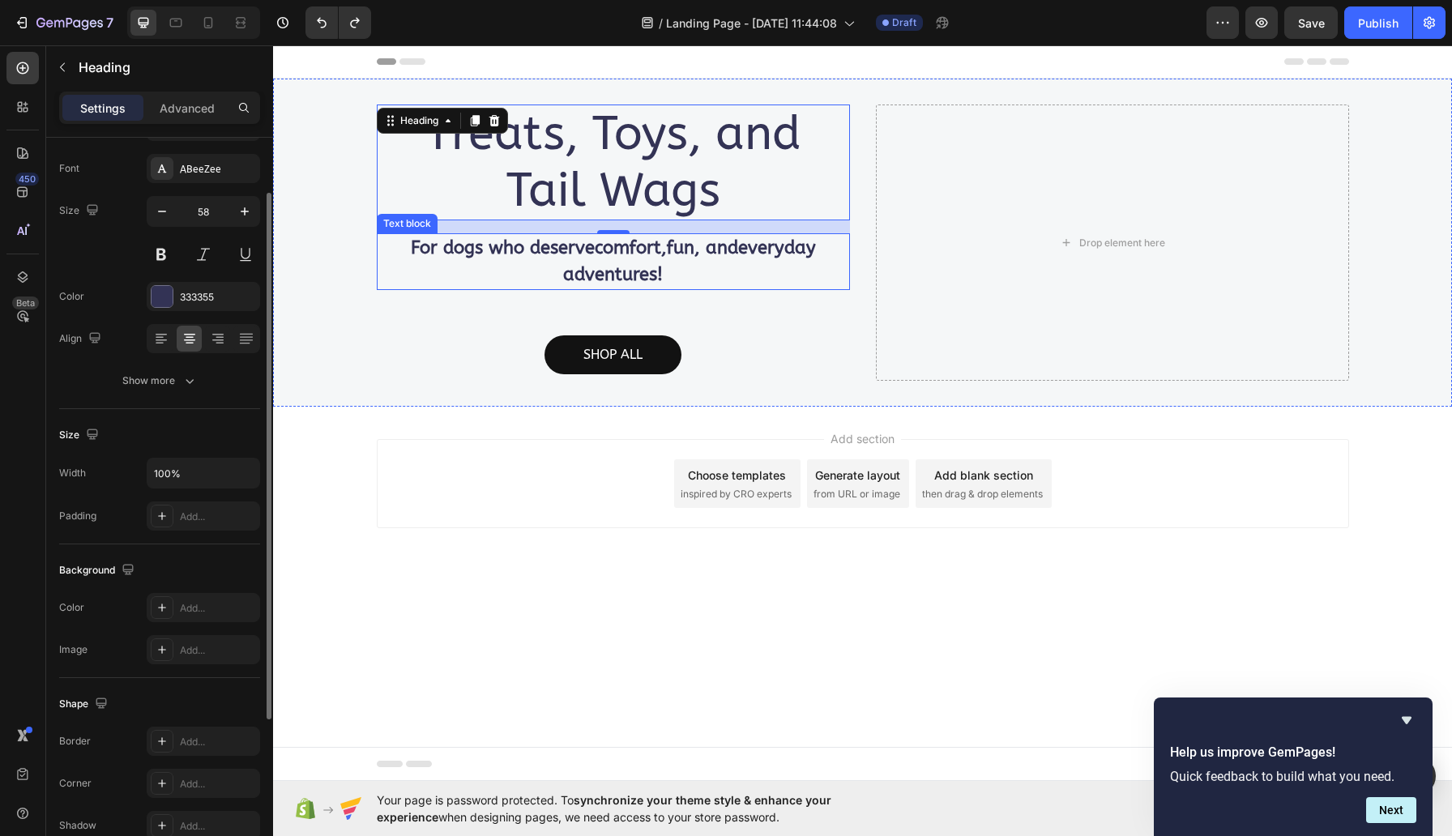
click at [429, 276] on p "For dogs who deserve comfort , fun , and everyday adventures !" at bounding box center [613, 261] width 470 height 53
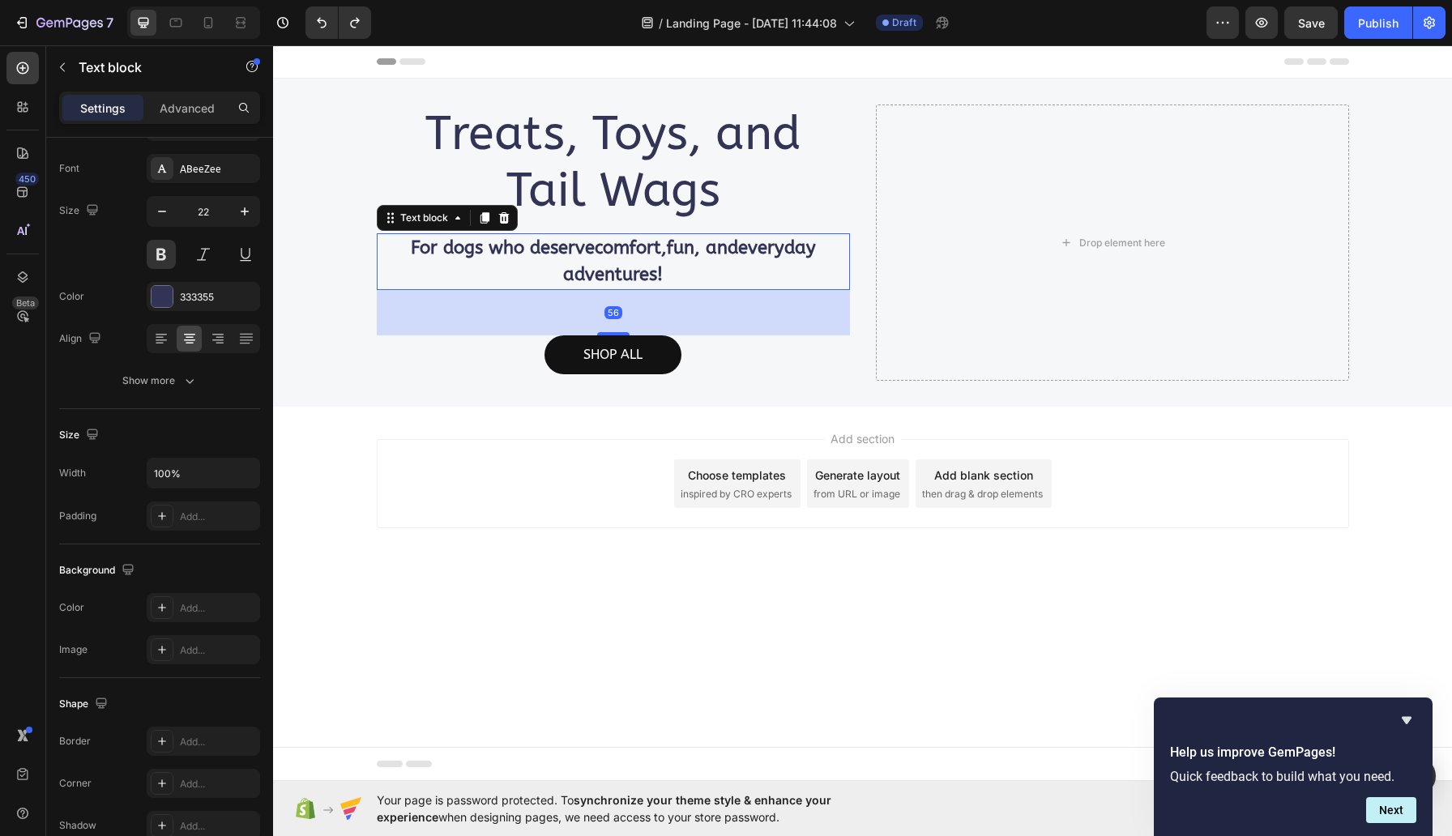
scroll to position [0, 0]
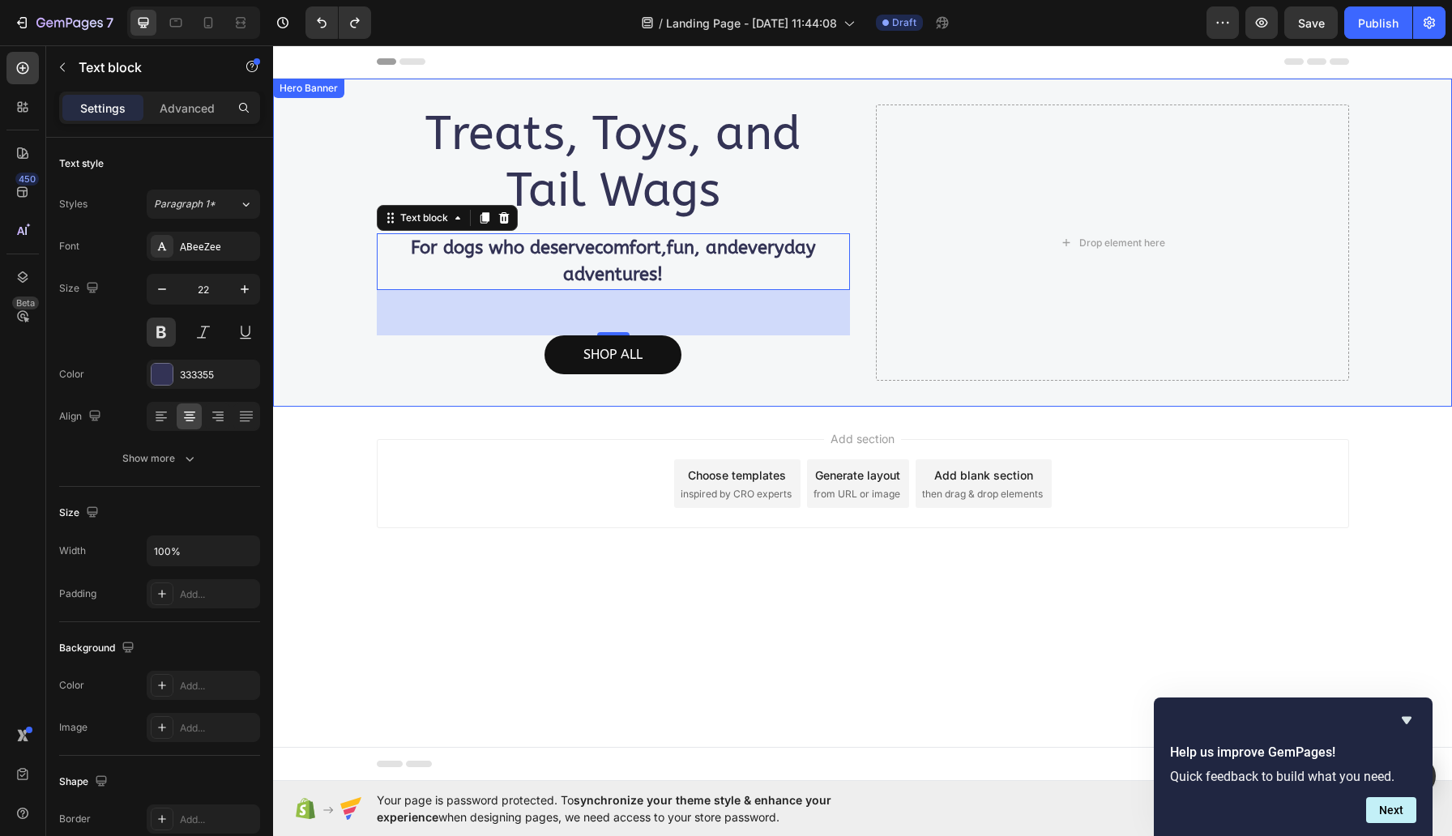
click at [866, 96] on div "Treats, Toys, and Tail Wags Heading For dogs who deserve comfort , fun , and ev…" at bounding box center [863, 243] width 972 height 328
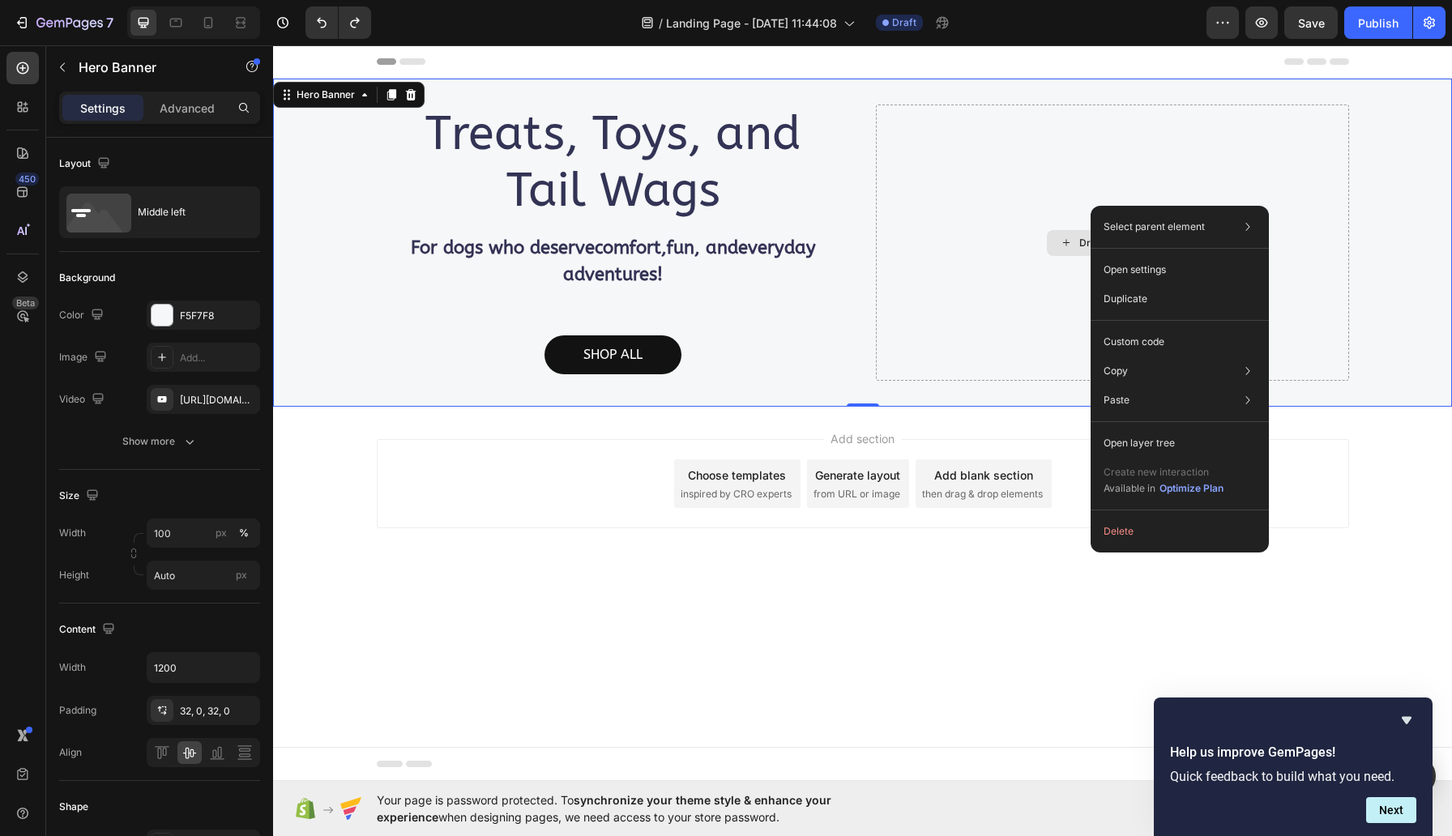
click at [1004, 268] on div "Drop element here" at bounding box center [1112, 243] width 473 height 276
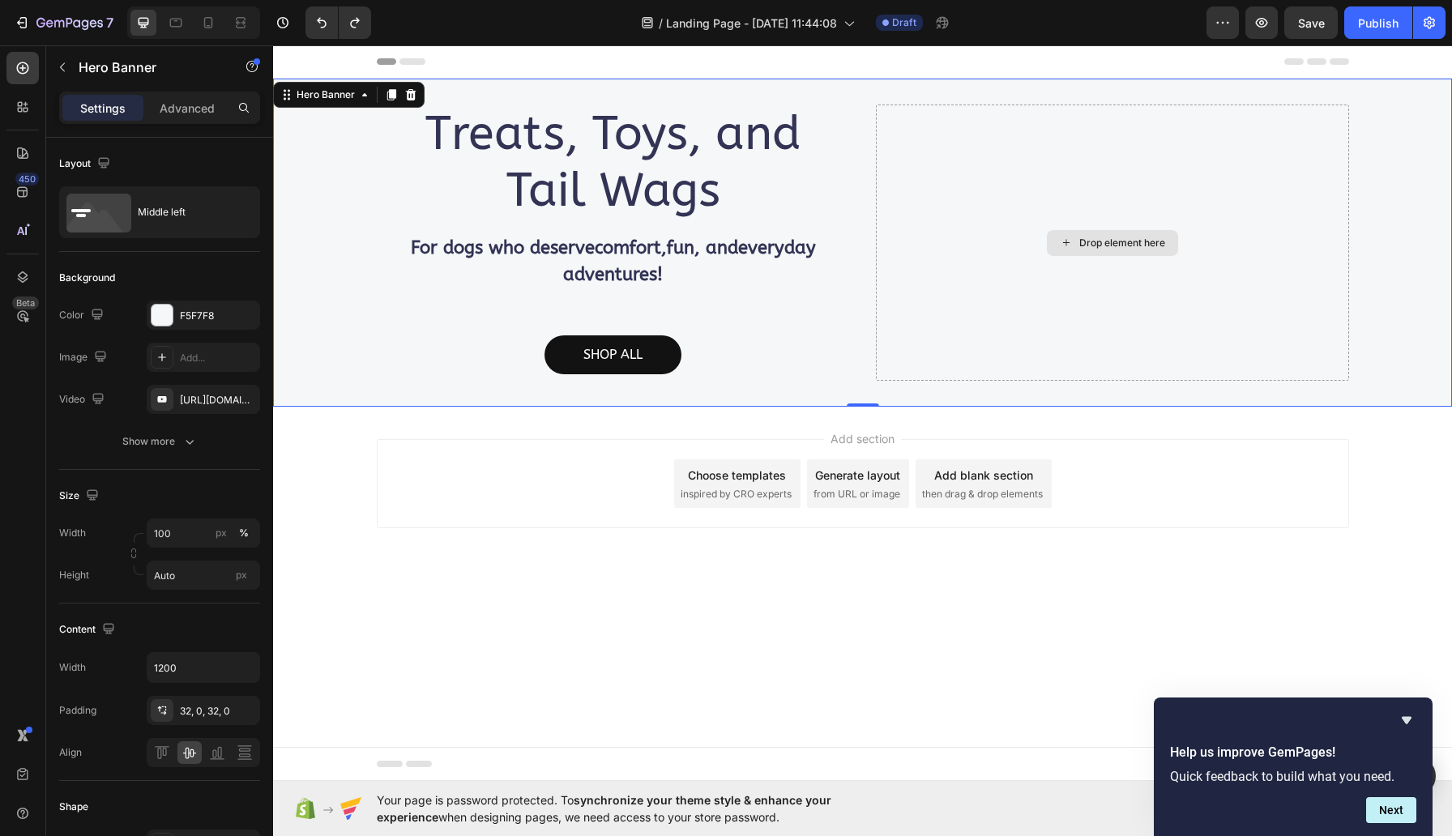
click at [1004, 268] on div "Drop element here" at bounding box center [1112, 243] width 473 height 276
click at [108, 358] on icon "button" at bounding box center [100, 356] width 16 height 16
click at [83, 357] on div "Image" at bounding box center [84, 358] width 51 height 22
click at [160, 356] on icon at bounding box center [162, 357] width 13 height 13
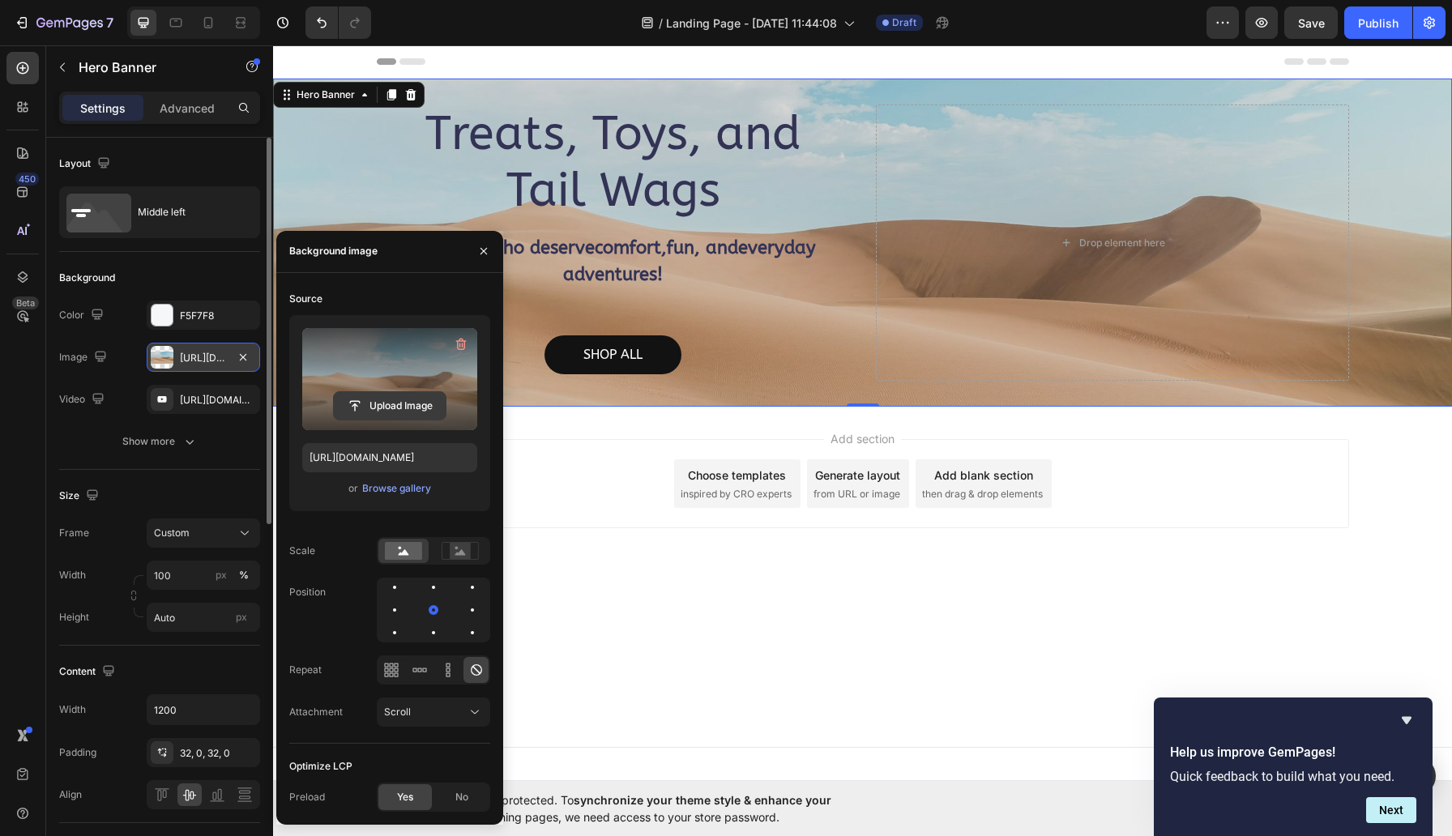
click at [400, 404] on input "file" at bounding box center [390, 406] width 112 height 28
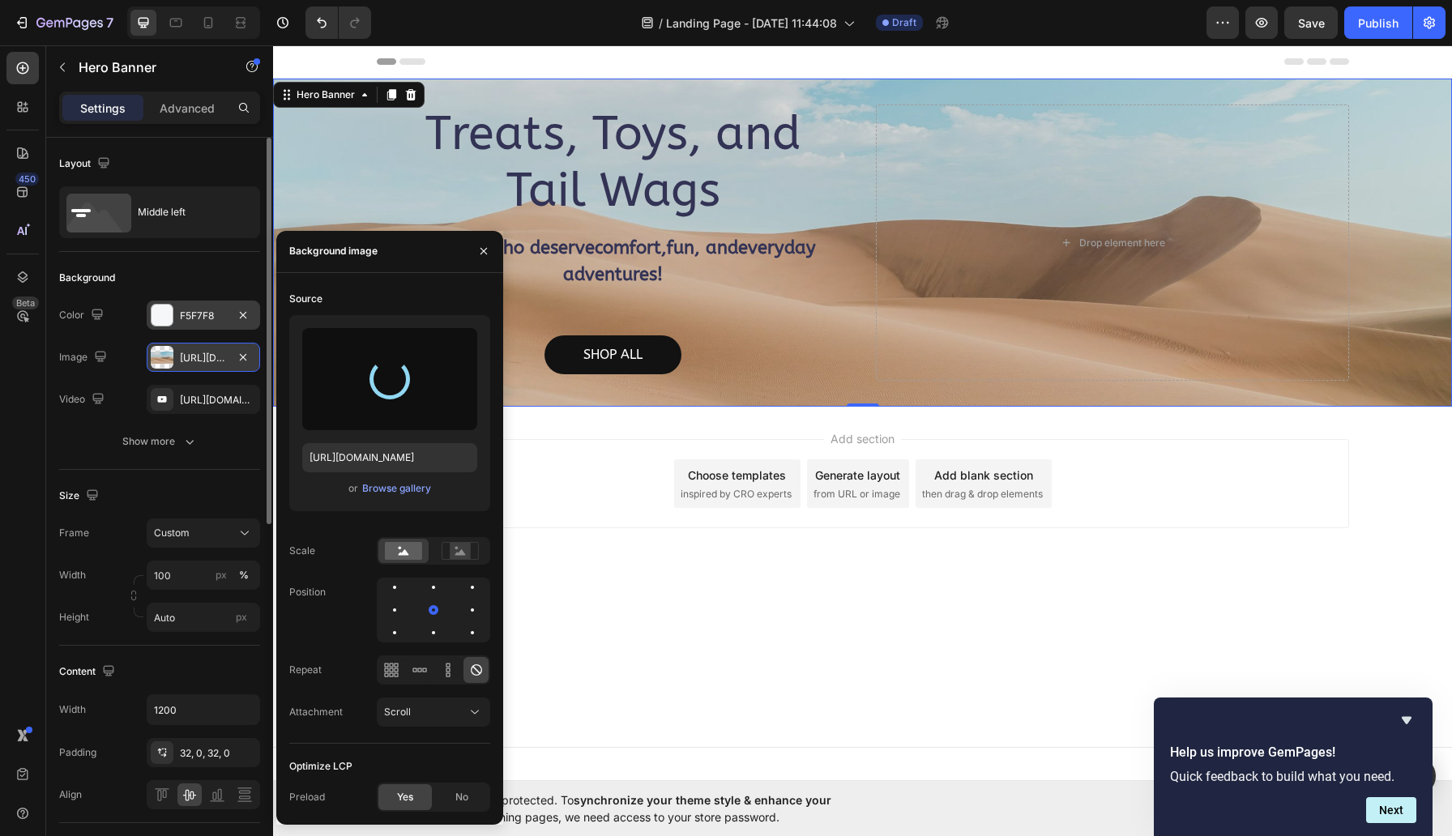
type input "https://cdn.shopify.com/s/files/1/0702/4636/7371/files/gempages_586434117906727…"
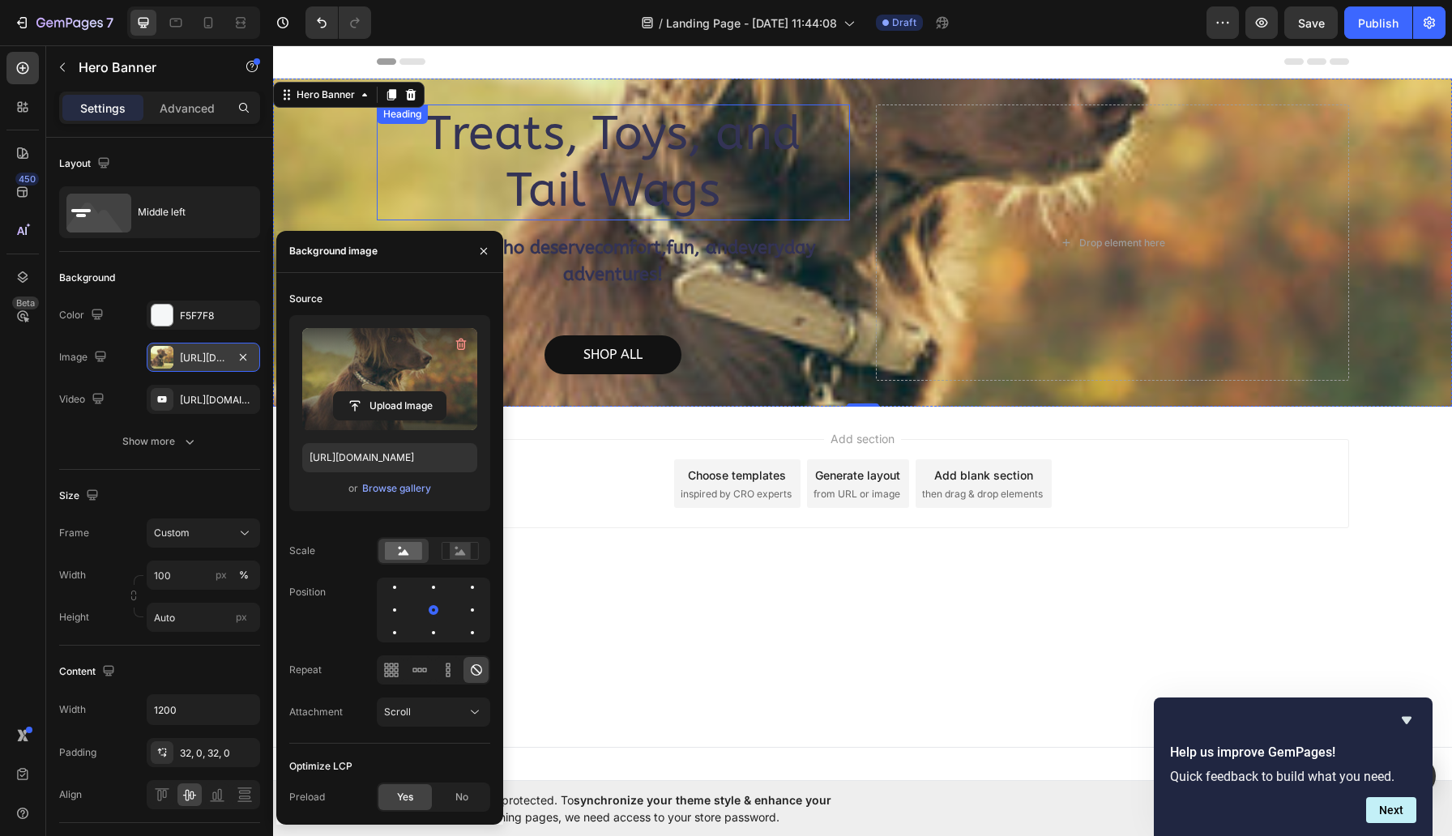
click at [833, 161] on h2 "Treats, Toys, and Tail Wags" at bounding box center [613, 163] width 473 height 116
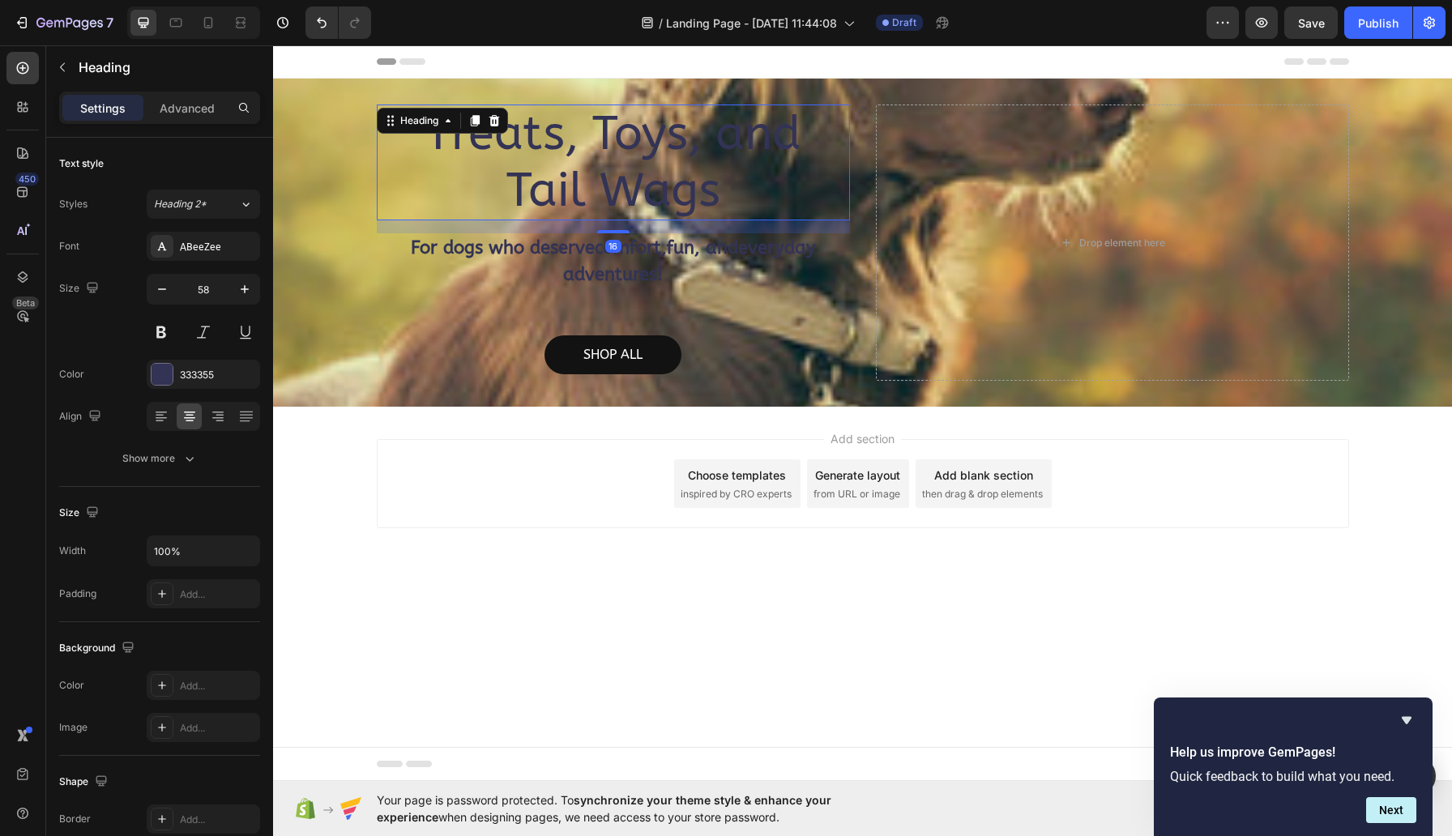
click at [691, 652] on body "Header Treats, Toys, and Tail Wags Heading 16 For dogs who deserve comfort , fu…" at bounding box center [862, 413] width 1179 height 736
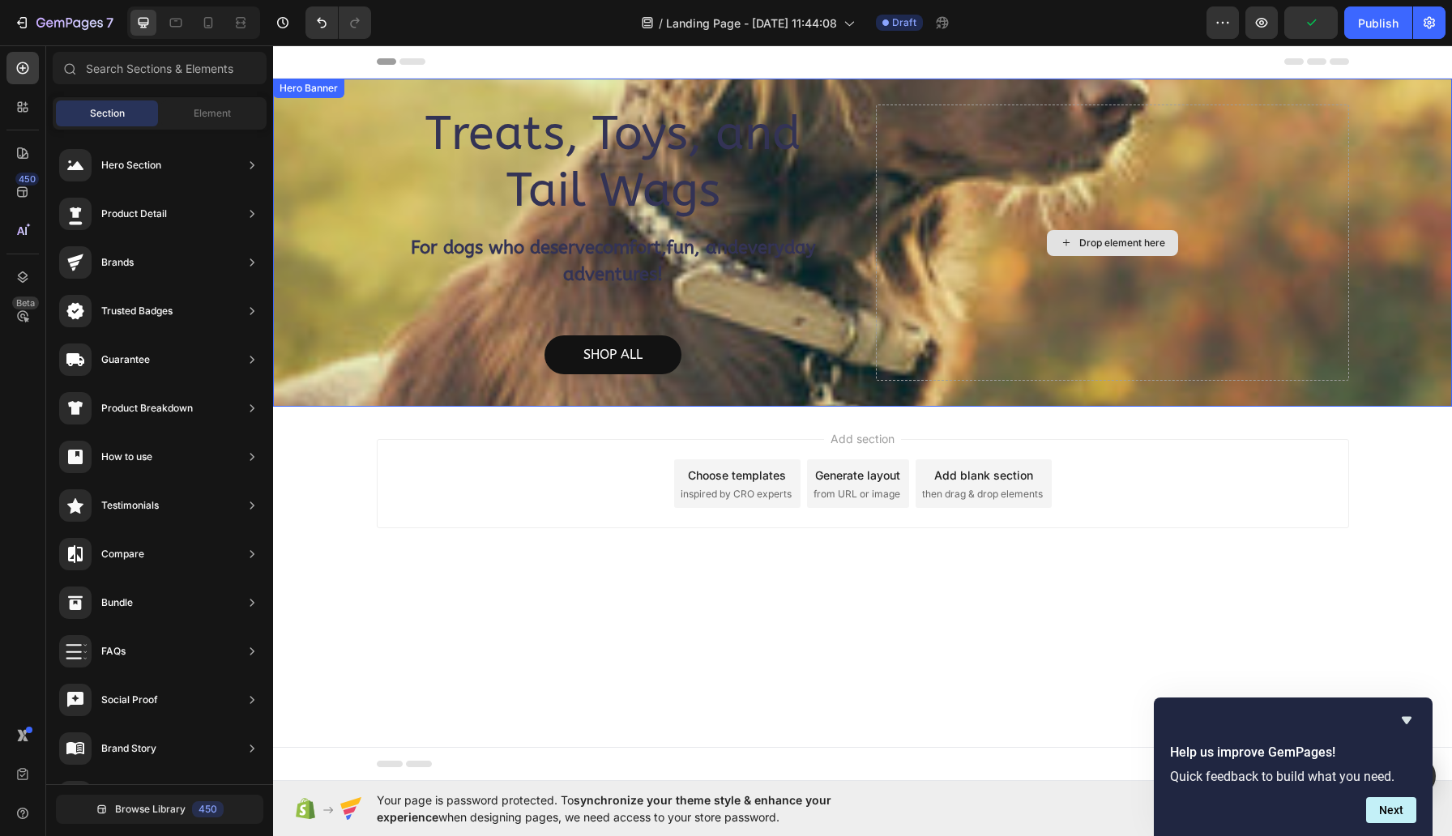
click at [977, 279] on div "Drop element here" at bounding box center [1112, 243] width 473 height 276
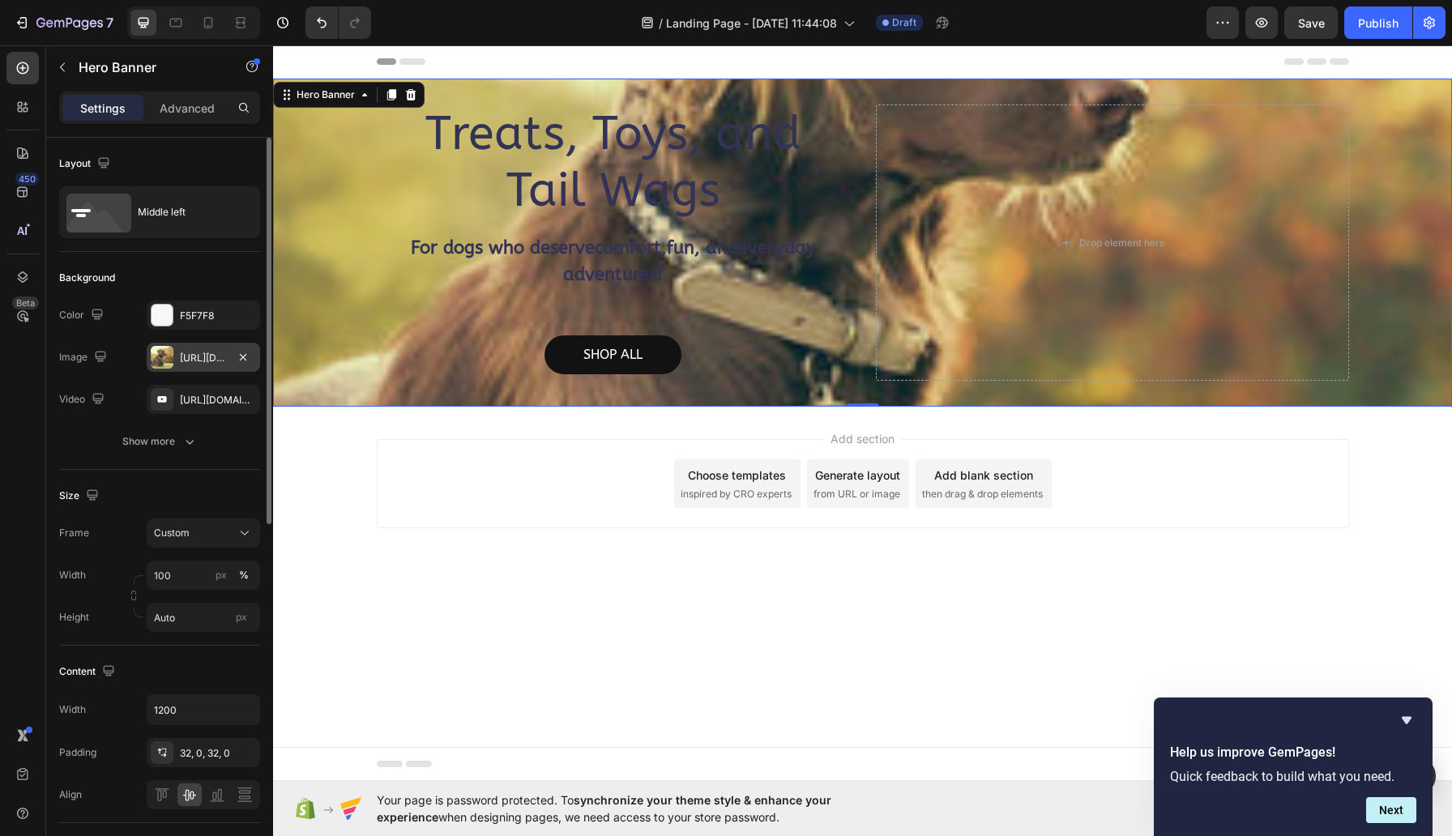
click at [169, 358] on div at bounding box center [162, 357] width 23 height 23
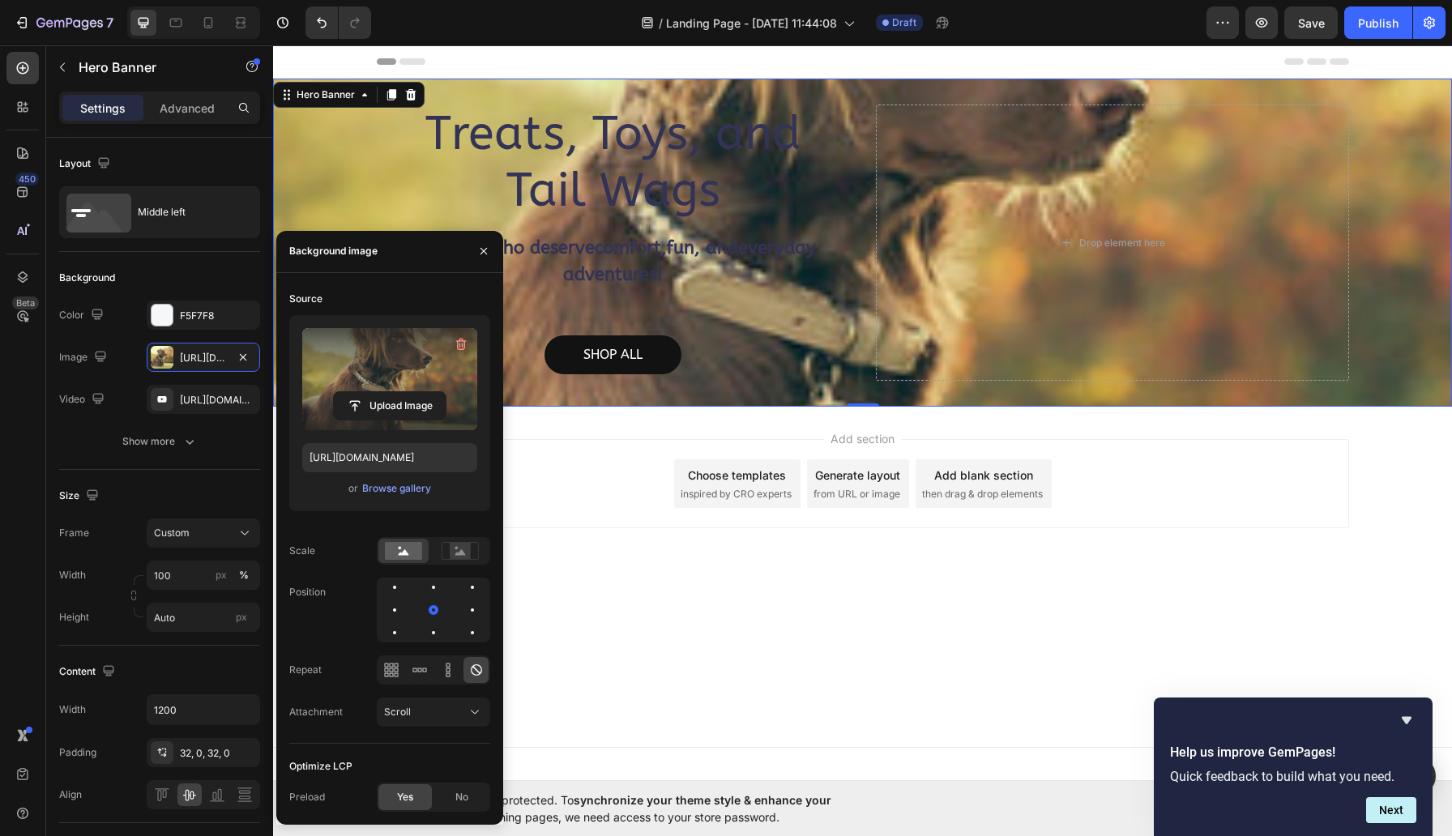
drag, startPoint x: 338, startPoint y: 353, endPoint x: 340, endPoint y: 388, distance: 35.7
click at [340, 389] on label at bounding box center [389, 379] width 175 height 102
click at [340, 392] on input "file" at bounding box center [390, 406] width 112 height 28
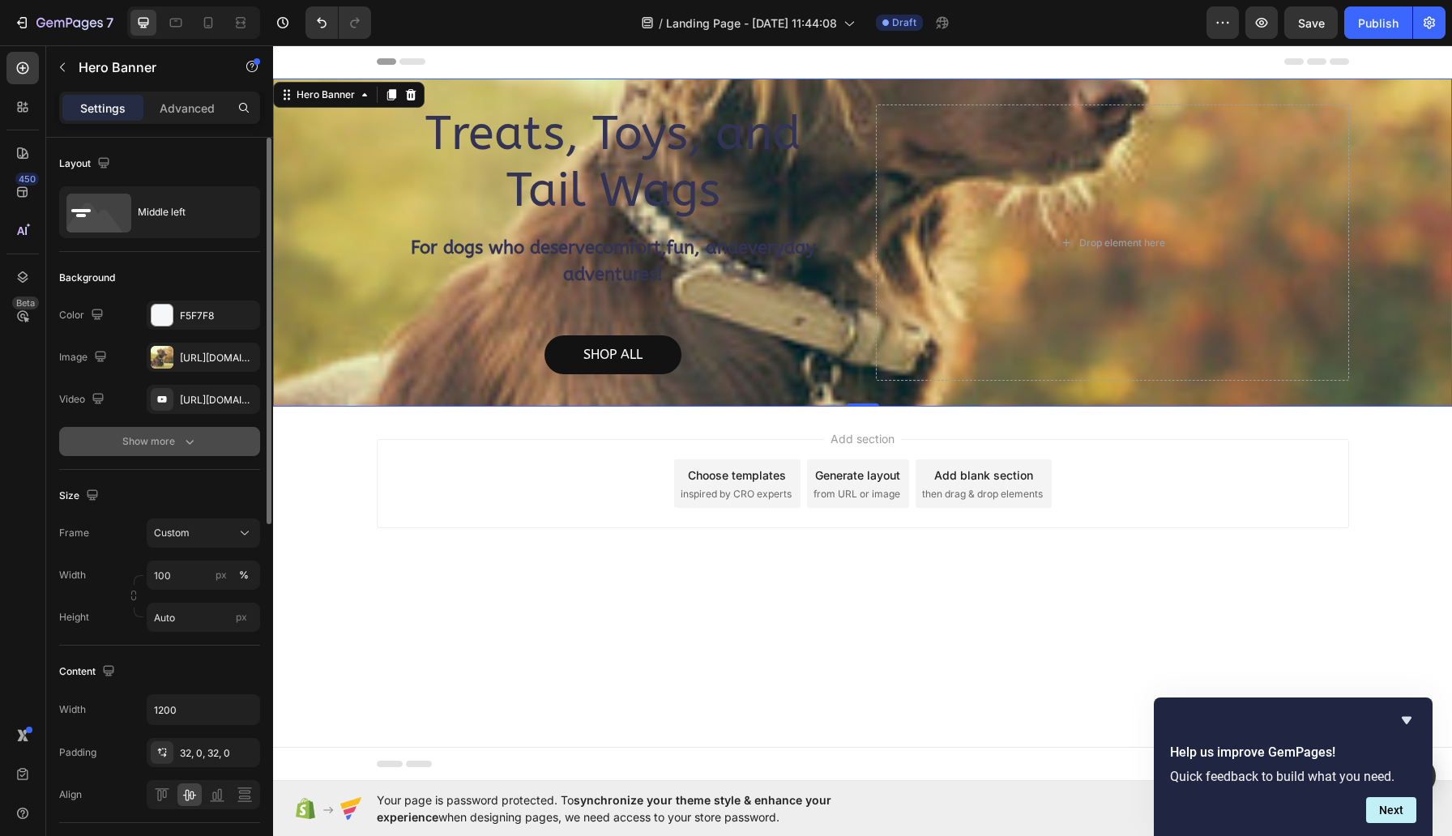
click at [176, 438] on div "Show more" at bounding box center [159, 442] width 75 height 16
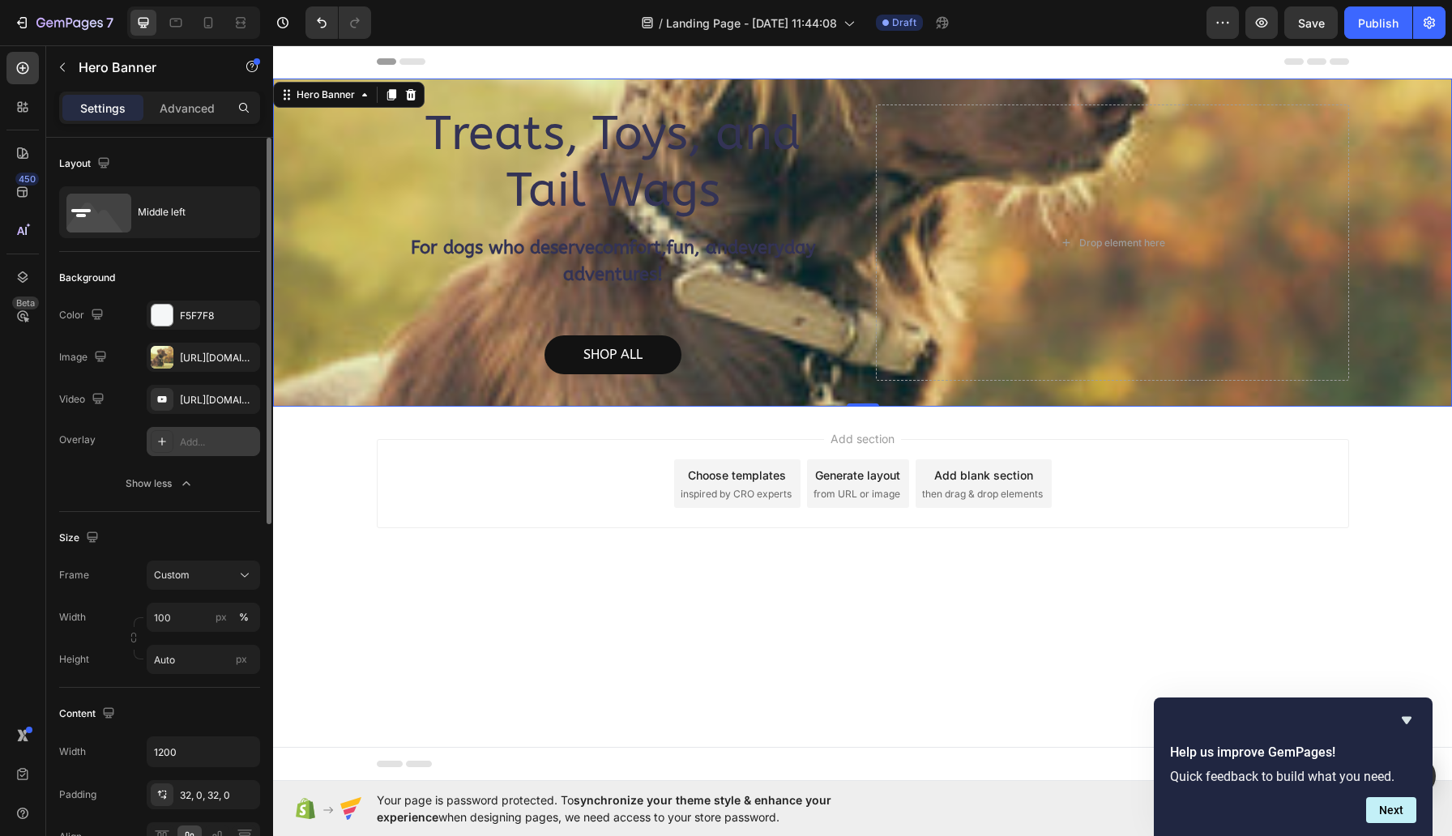
click at [212, 442] on div "Add..." at bounding box center [218, 442] width 76 height 15
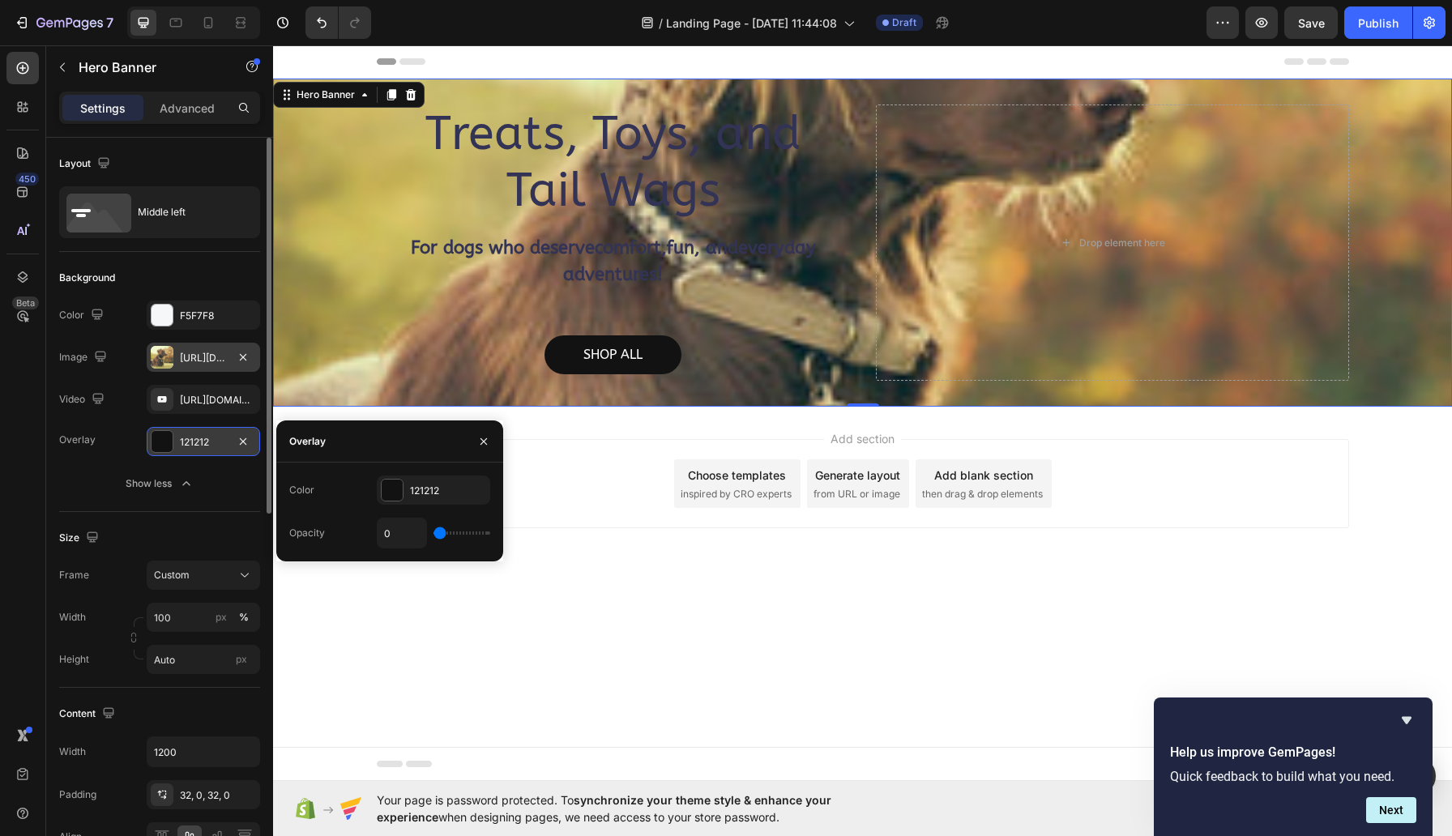
click at [202, 353] on div "https://cdn.shopify.com/s/files/1/0702/4636/7371/files/gempages_586434117906727…" at bounding box center [203, 358] width 47 height 15
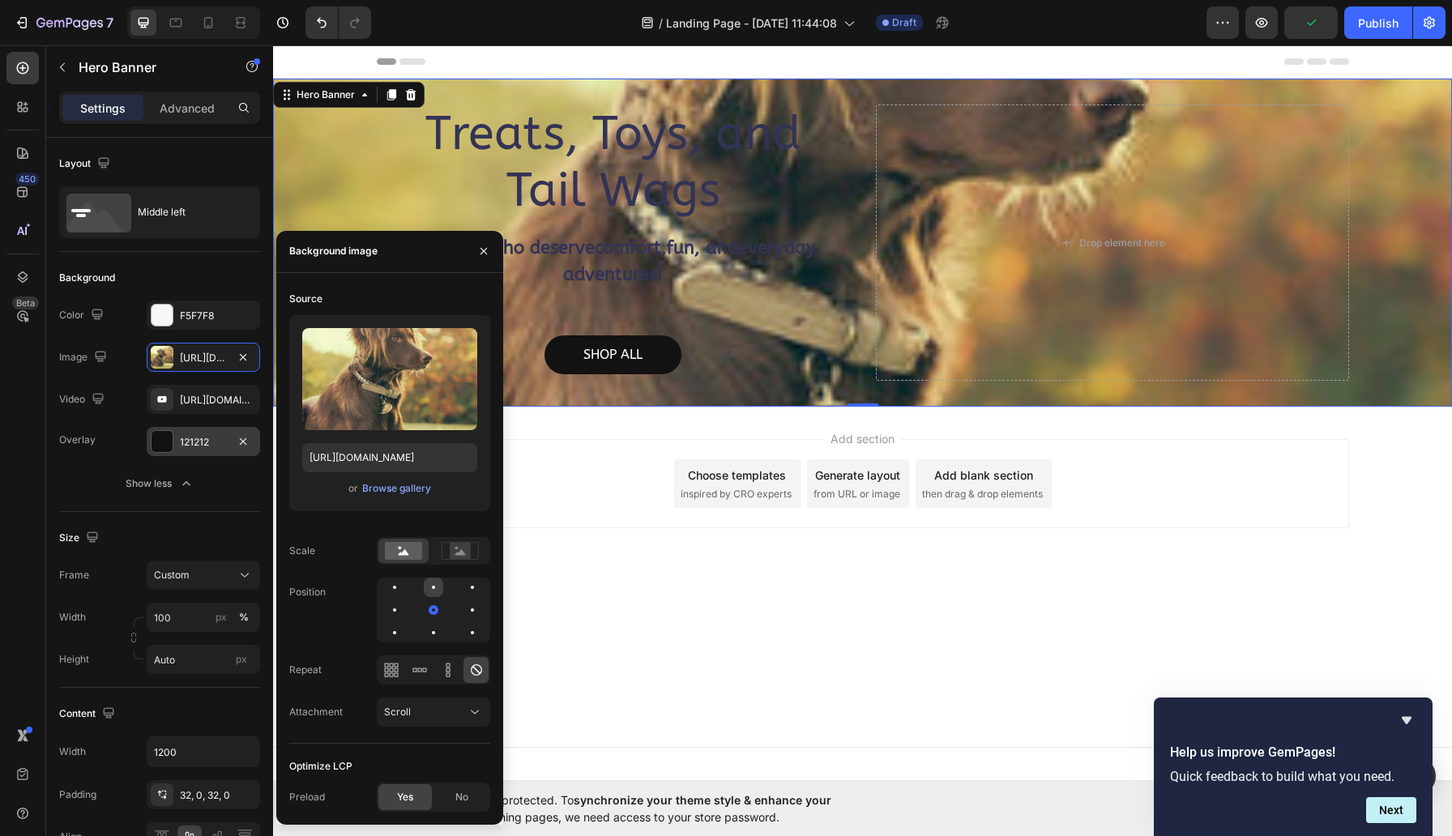
click at [434, 591] on div at bounding box center [433, 587] width 19 height 19
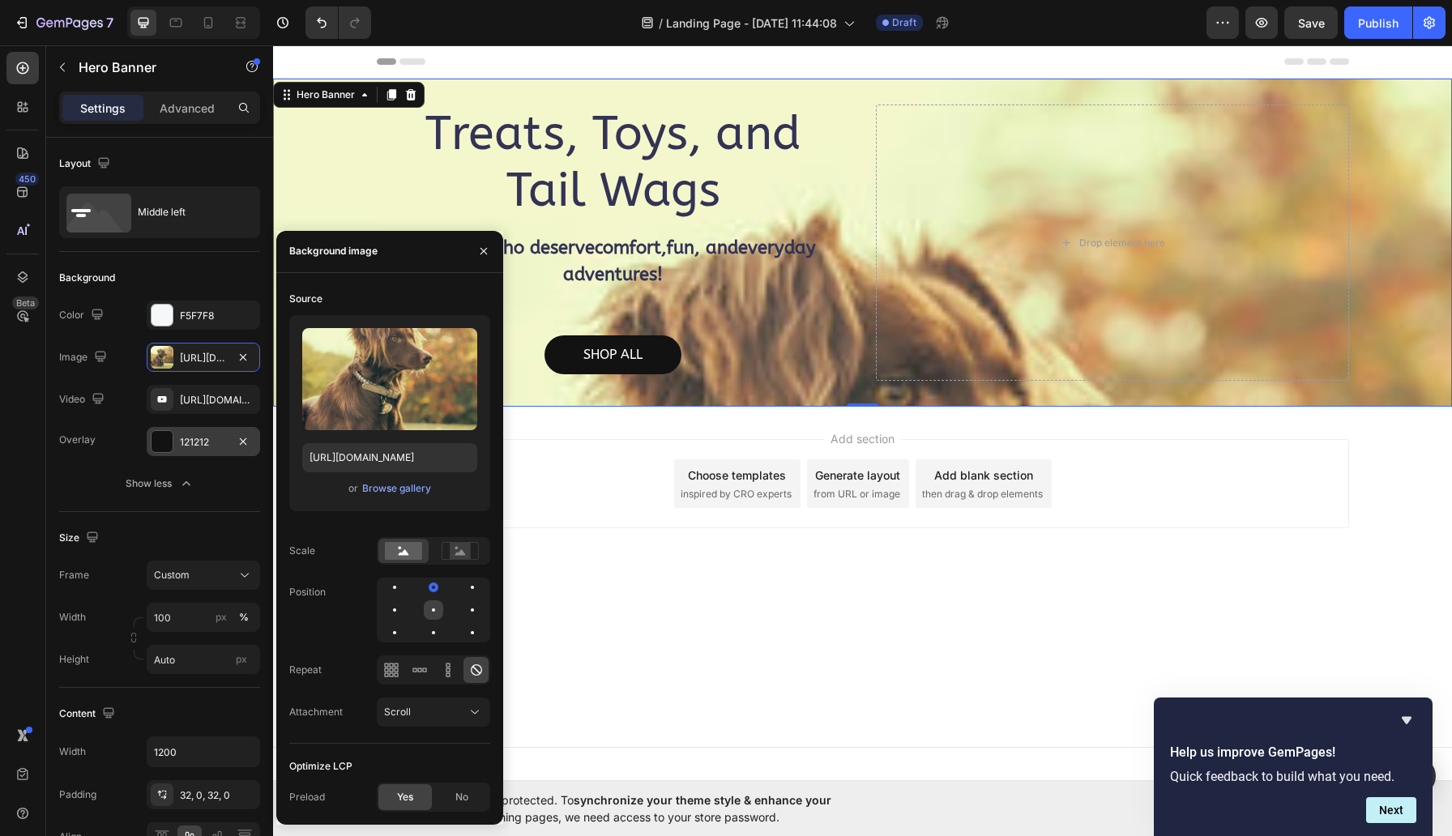
click at [434, 611] on div at bounding box center [433, 609] width 19 height 19
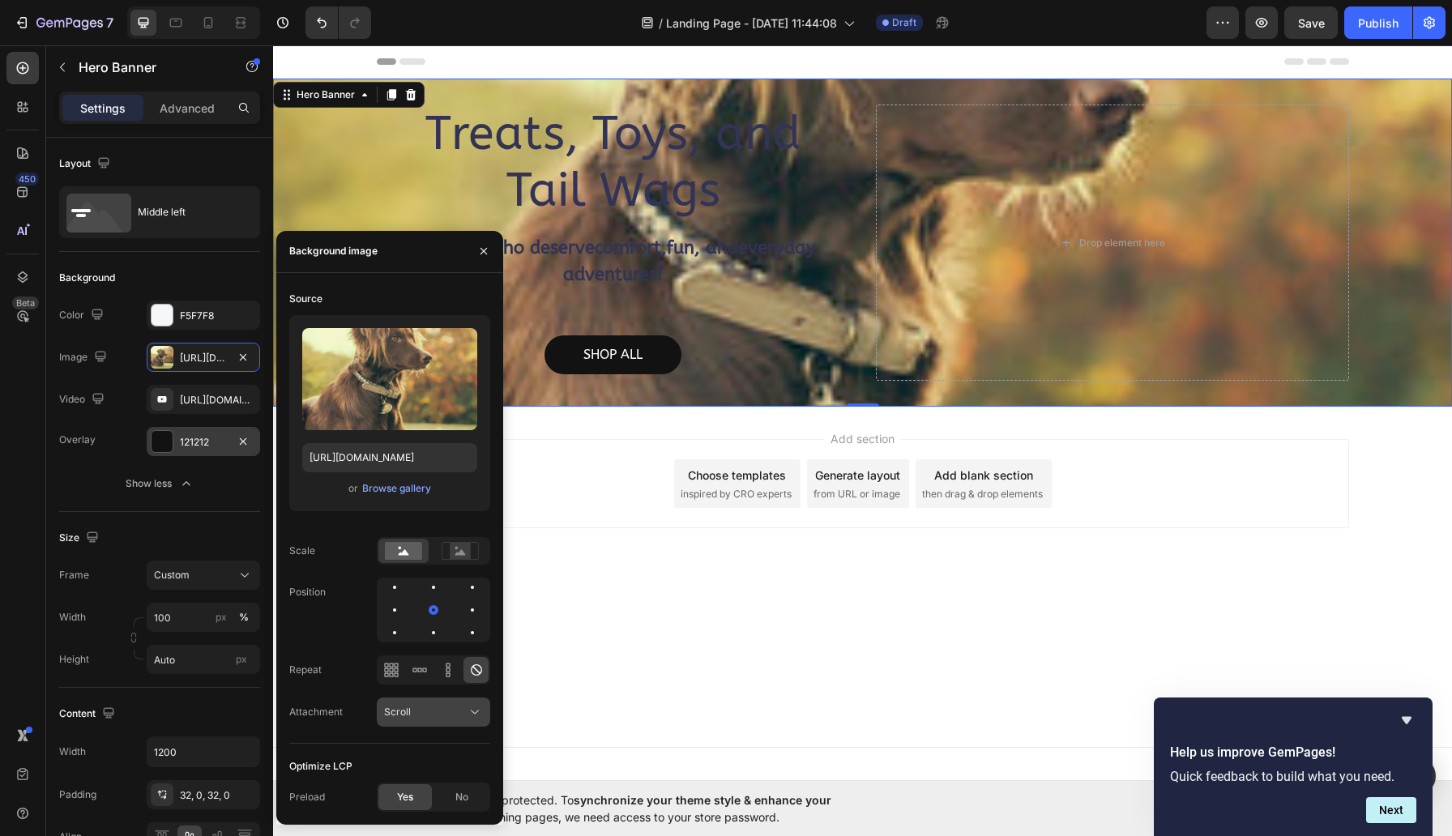
click at [438, 714] on div "Scroll" at bounding box center [425, 712] width 83 height 15
click at [409, 639] on span "Fixed" at bounding box center [396, 633] width 25 height 15
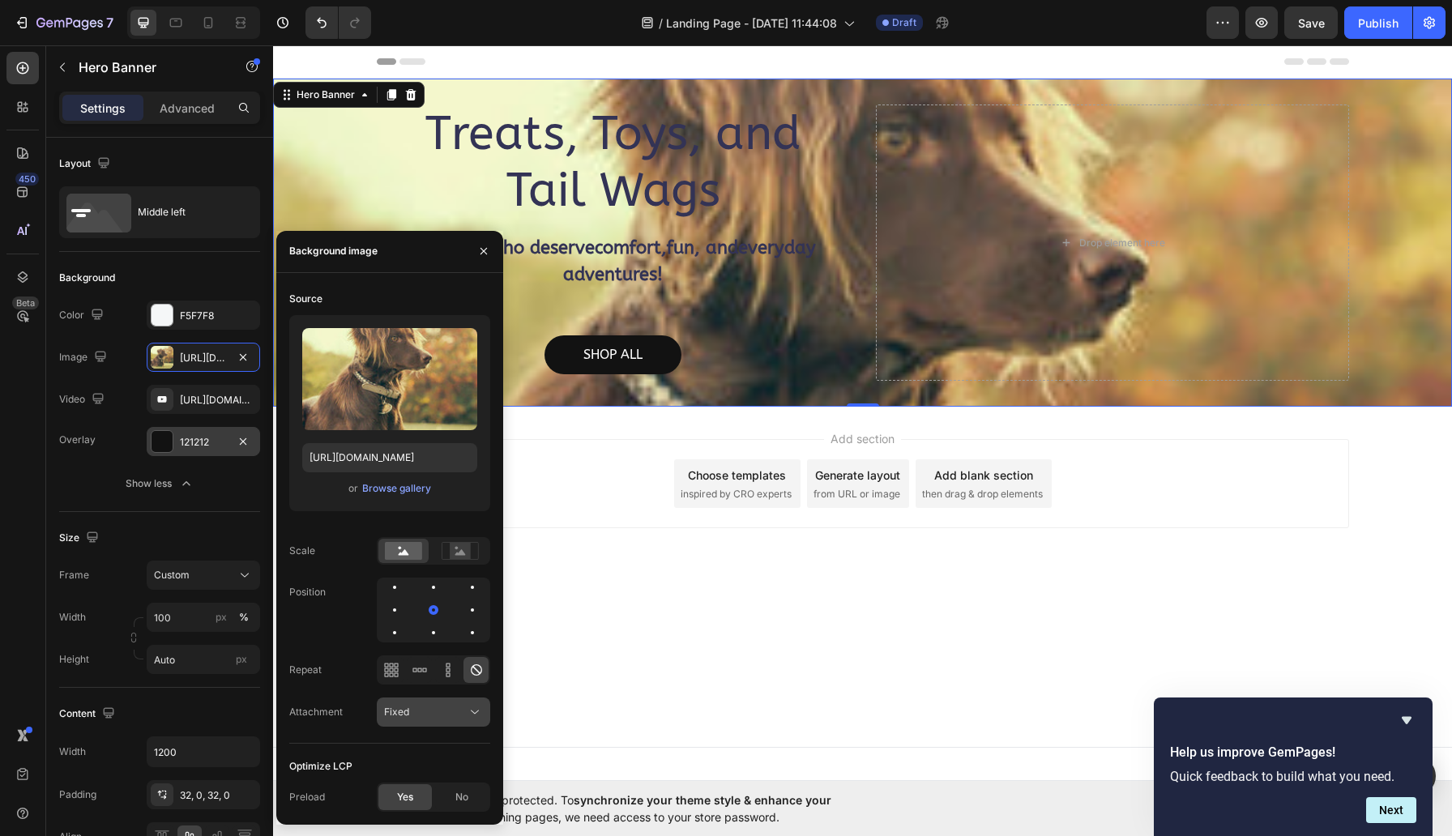
click at [429, 716] on div "Fixed" at bounding box center [425, 712] width 83 height 15
click at [409, 672] on span "Local" at bounding box center [396, 664] width 25 height 15
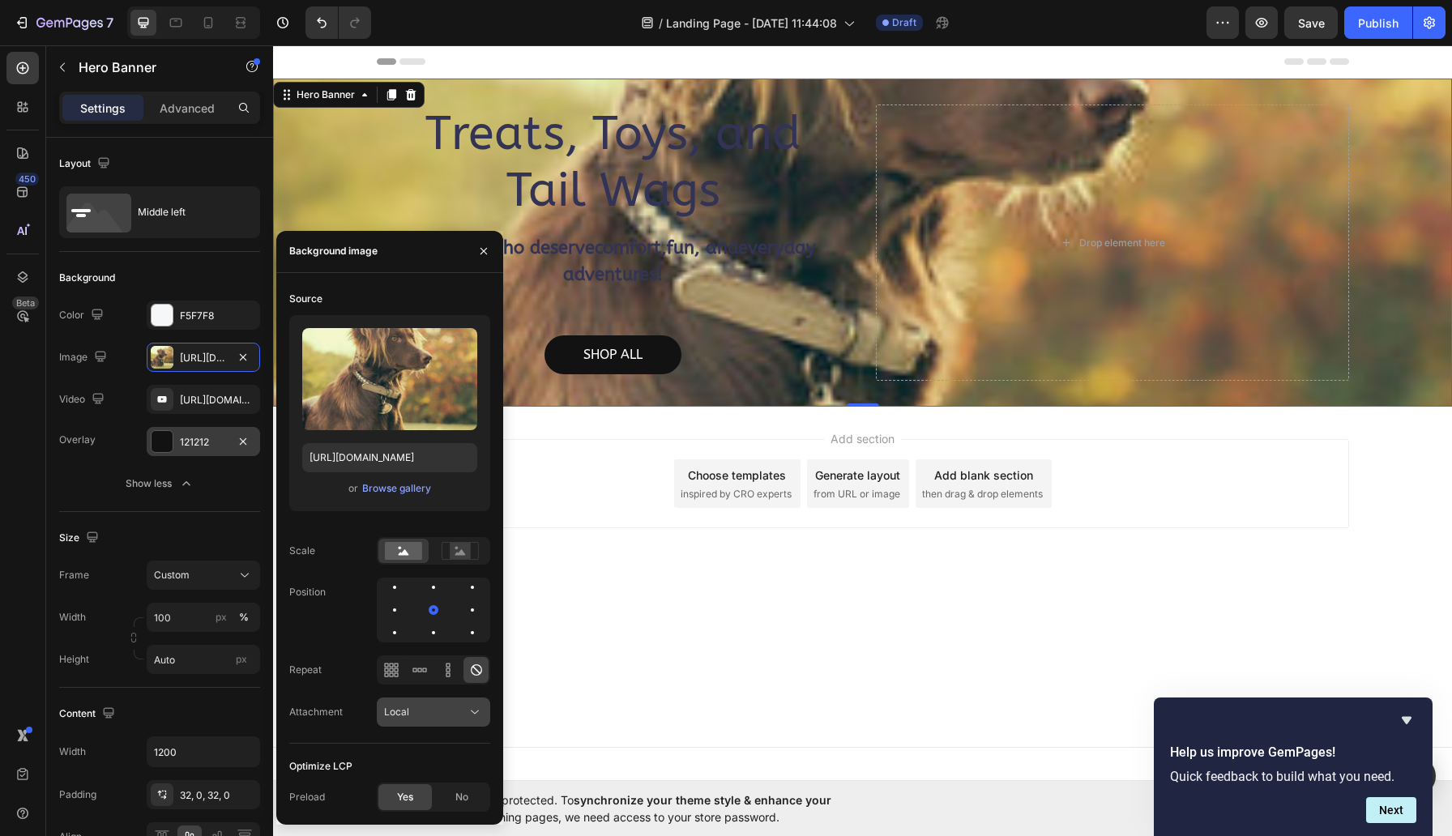
click at [443, 714] on div "Local" at bounding box center [425, 712] width 83 height 15
click at [425, 635] on p "Fixed" at bounding box center [430, 633] width 92 height 15
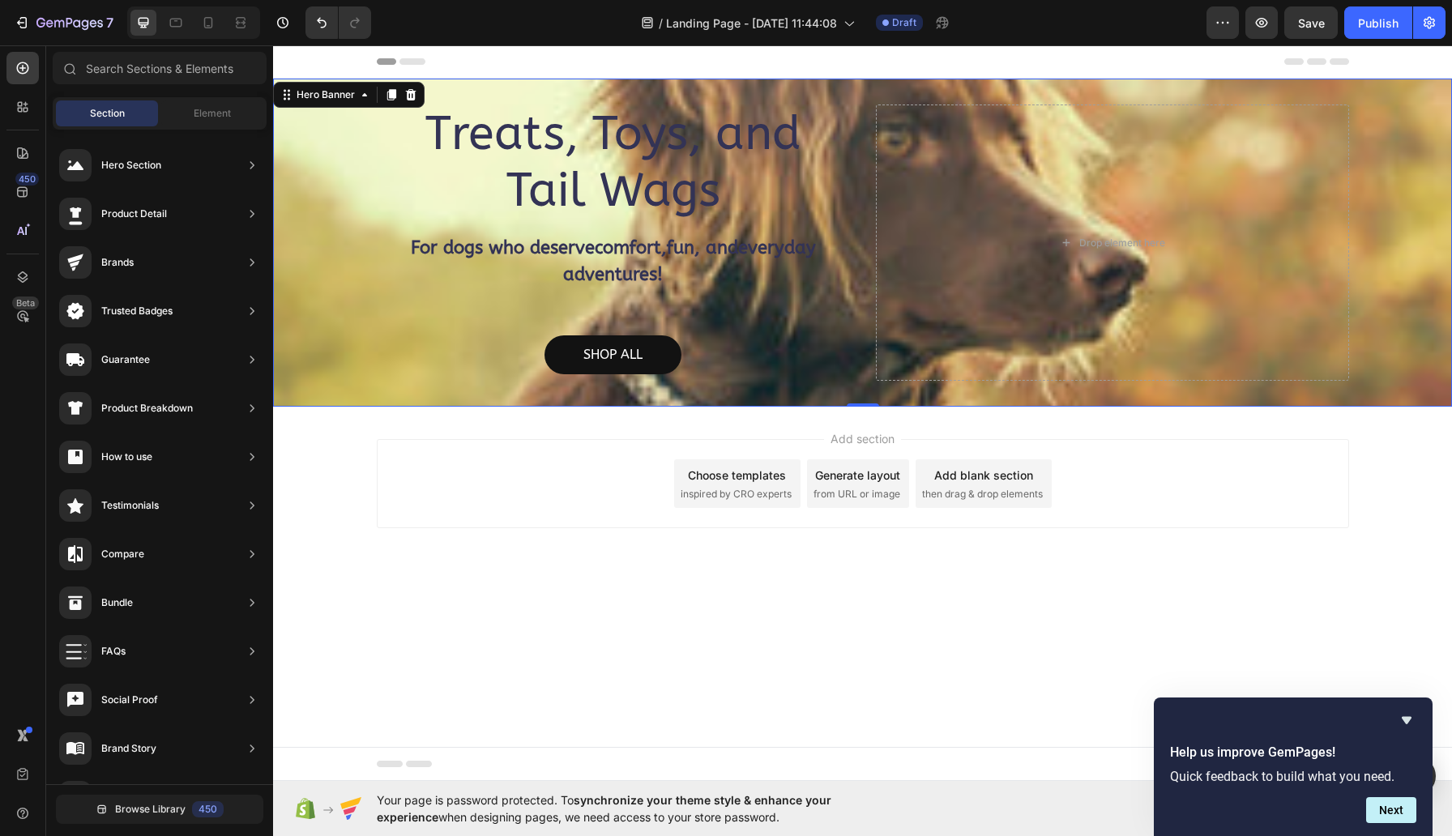
click at [1182, 507] on div "Add section Choose templates inspired by CRO experts Generate layout from URL o…" at bounding box center [863, 483] width 972 height 89
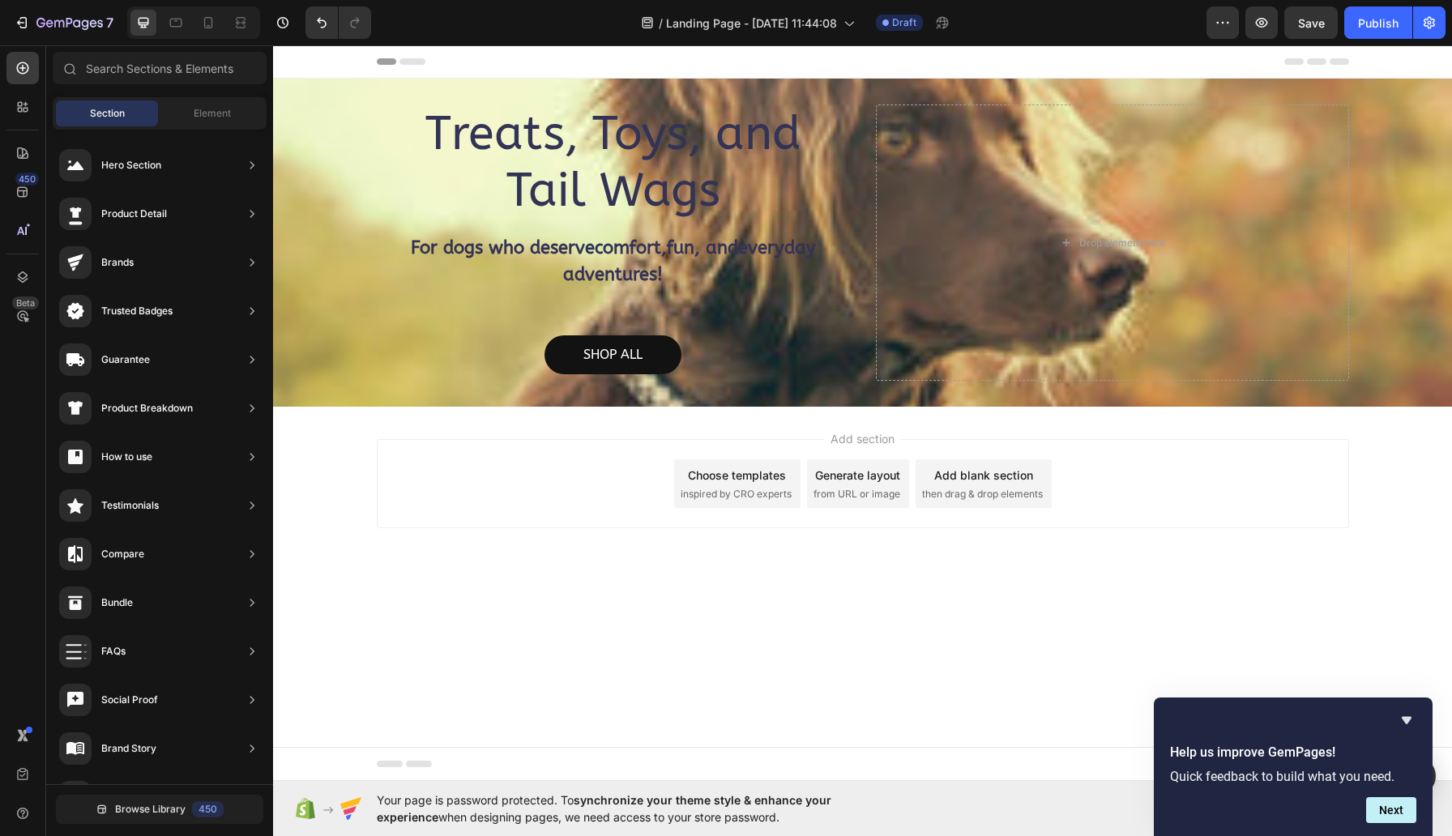
click at [708, 643] on body "Header Treats, Toys, and Tail Wags Heading For dogs who deserve comfort , fun ,…" at bounding box center [862, 413] width 1179 height 736
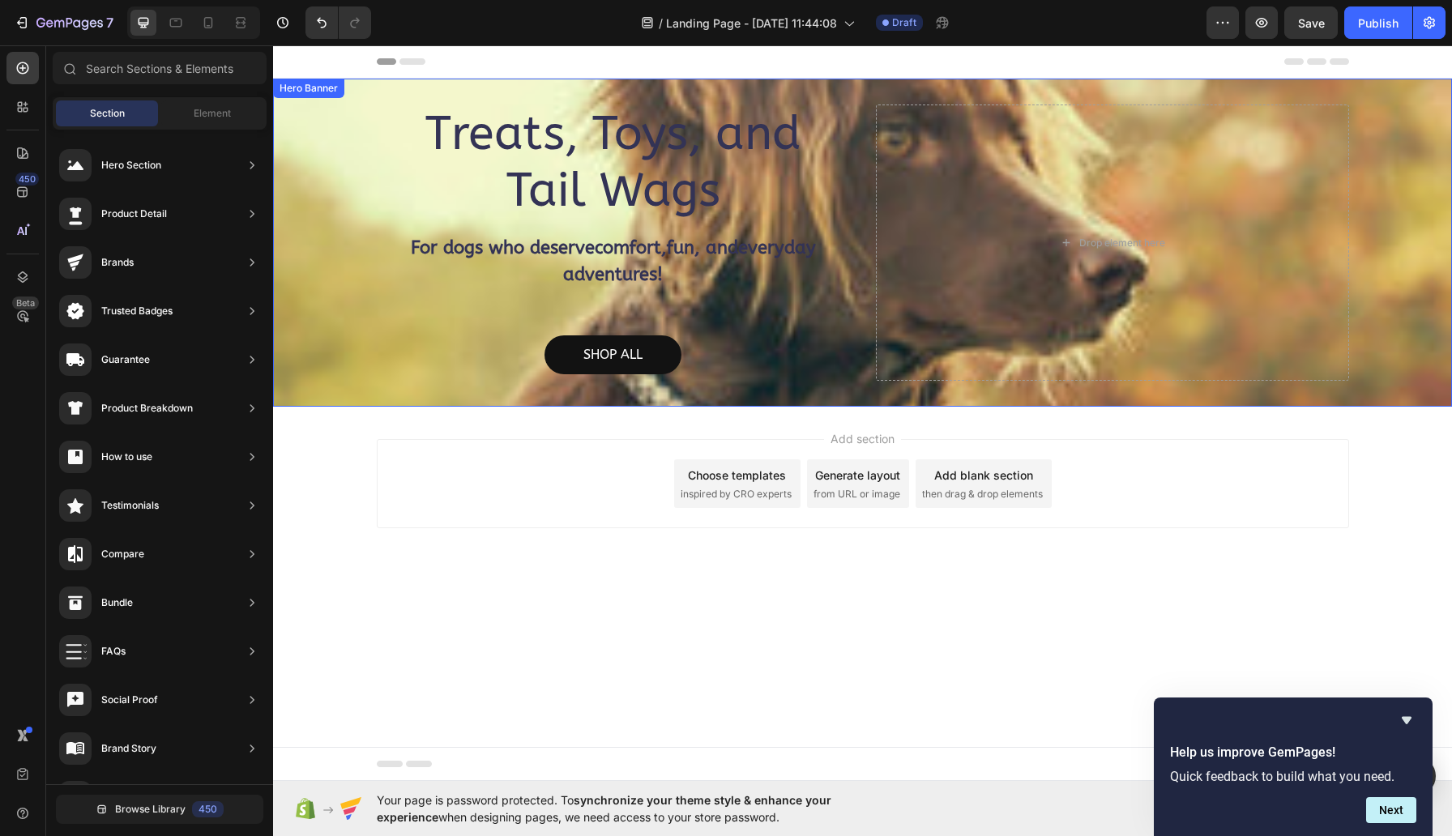
click at [489, 301] on div "Treats, Toys, and Tail Wags Heading For dogs who deserve comfort , fun , and ev…" at bounding box center [613, 243] width 473 height 276
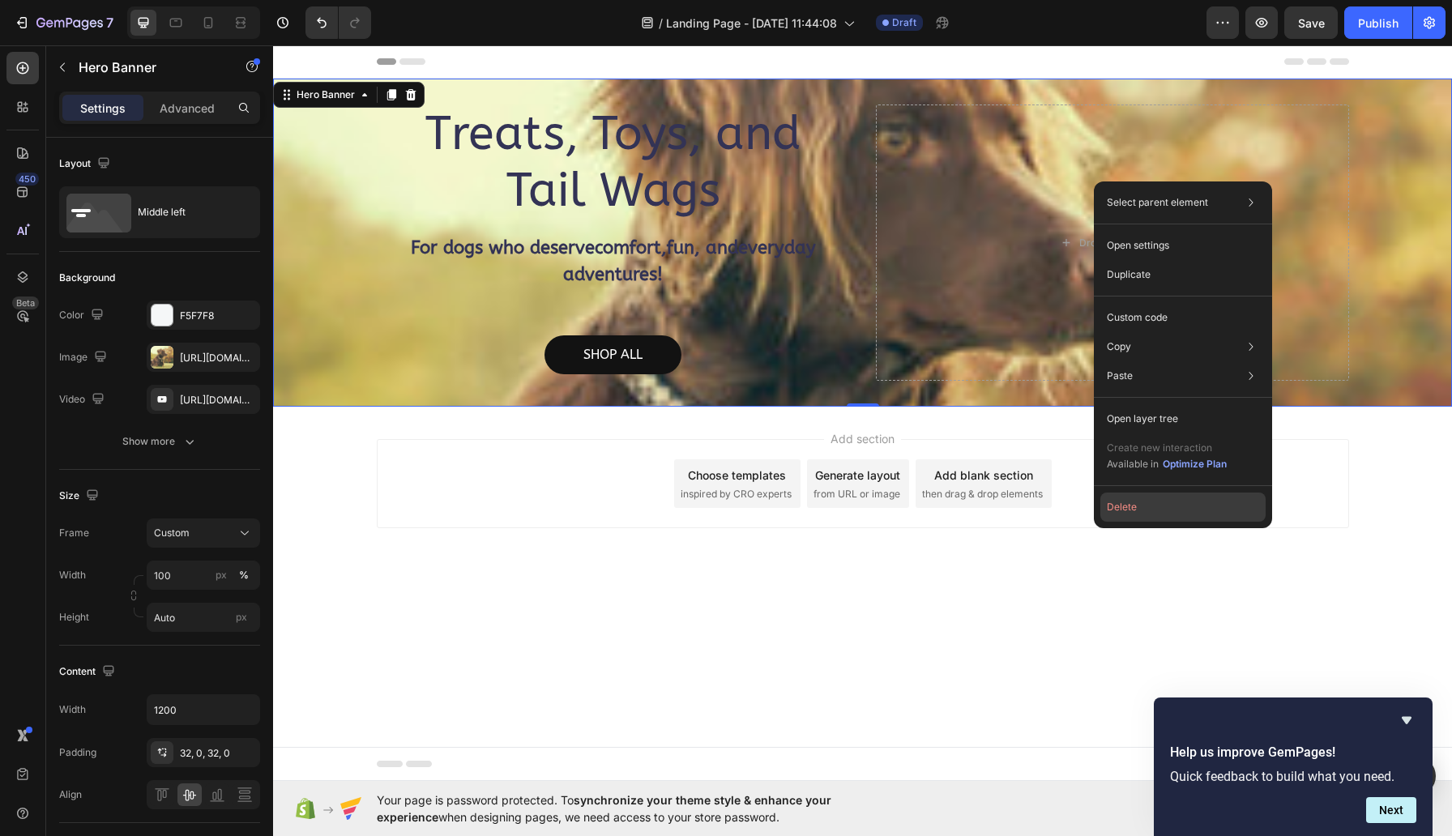
click at [1143, 511] on button "Delete" at bounding box center [1182, 507] width 165 height 29
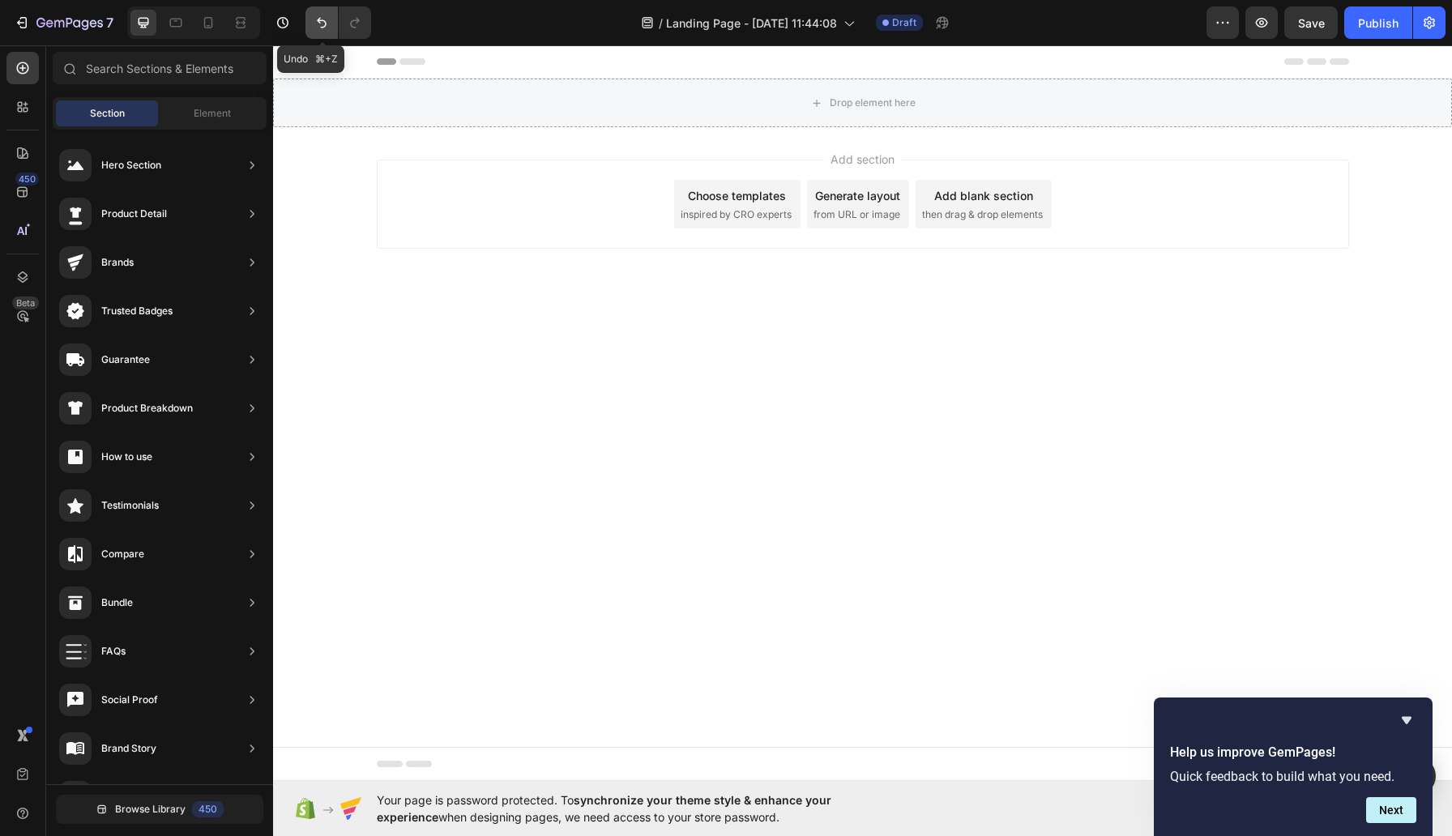
click at [317, 19] on icon "Undo/Redo" at bounding box center [322, 23] width 16 height 16
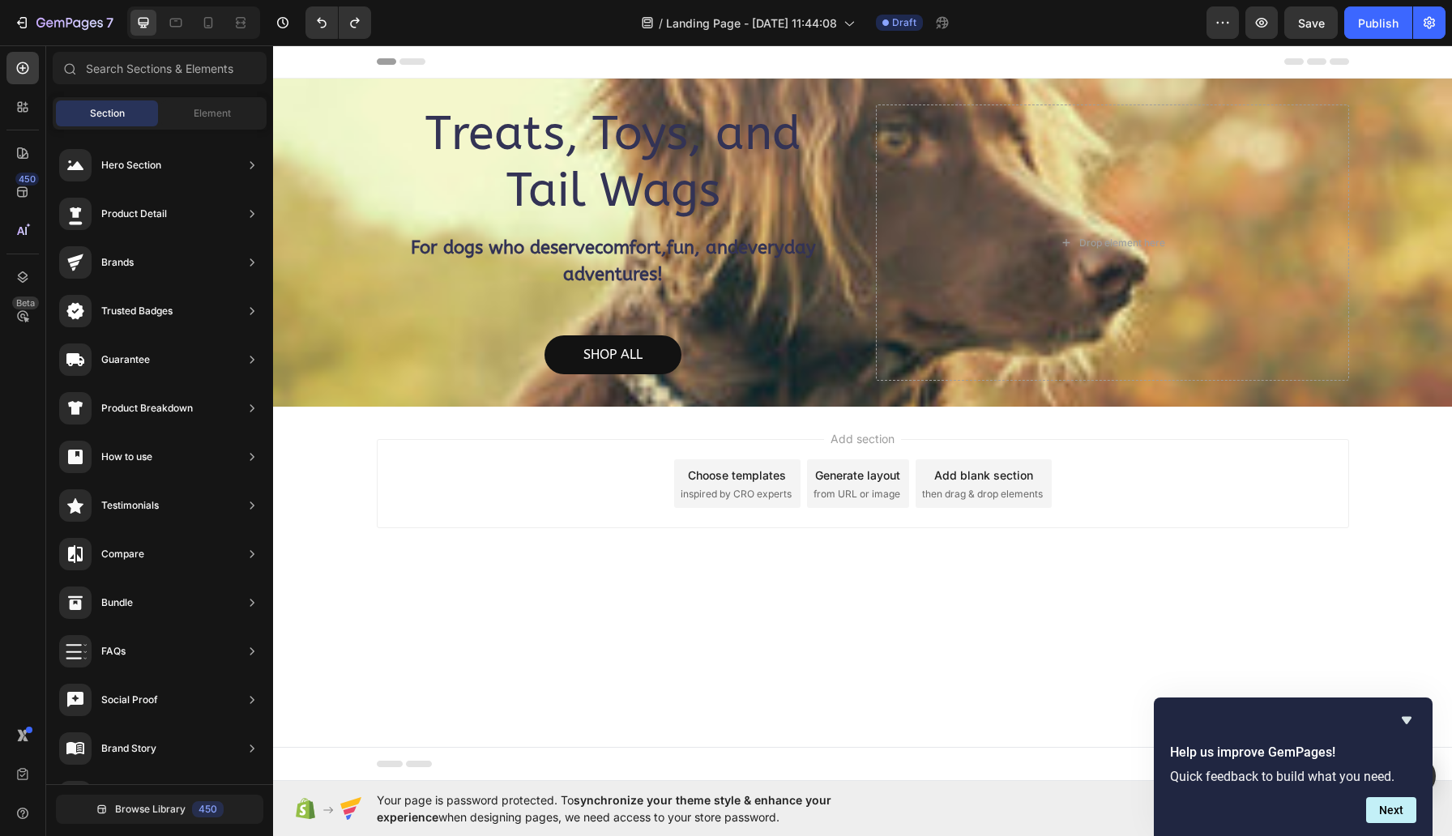
click at [144, 165] on div "Hero Section" at bounding box center [131, 165] width 60 height 16
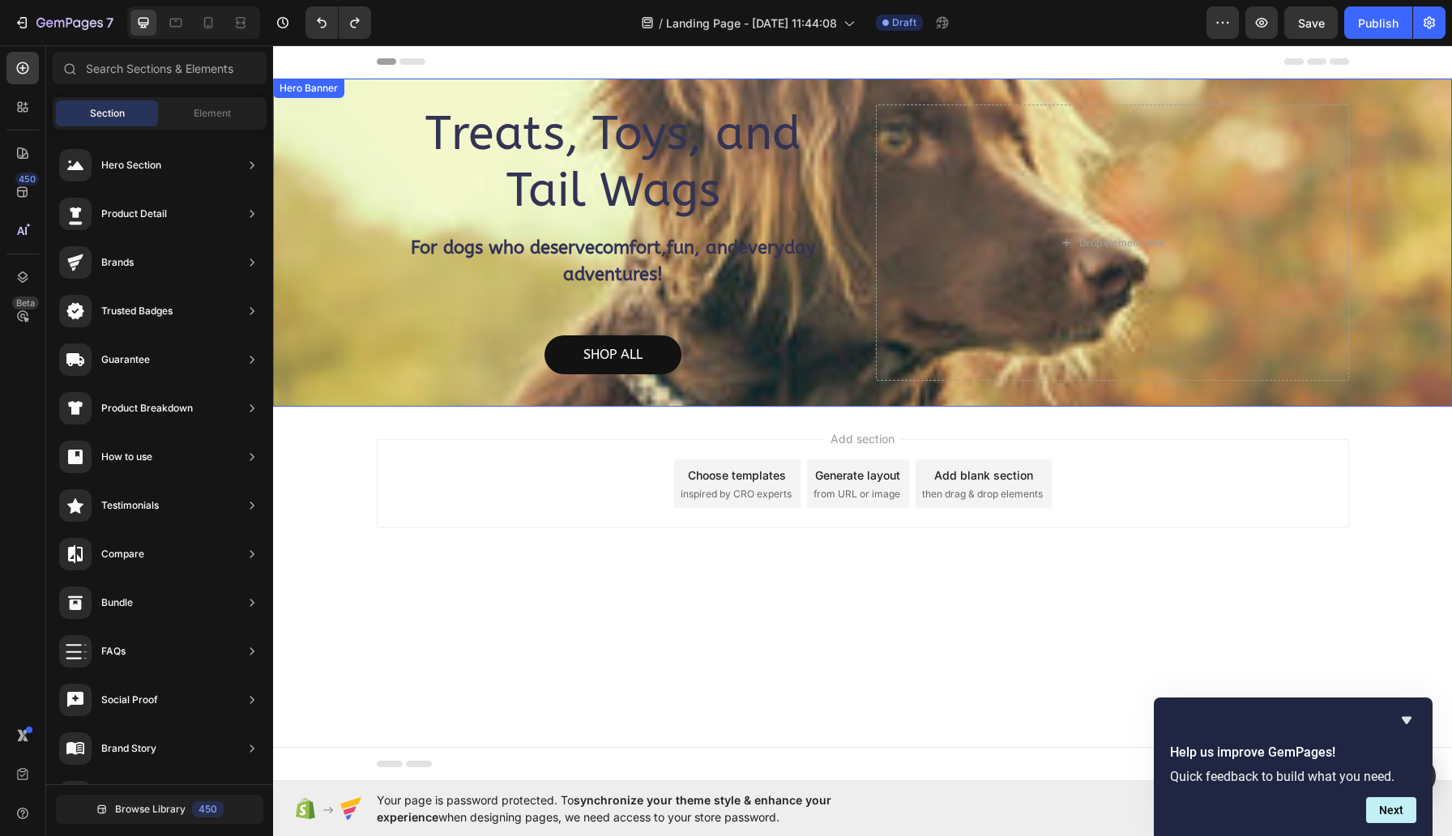
click at [280, 315] on div "Overlay" at bounding box center [862, 243] width 1179 height 328
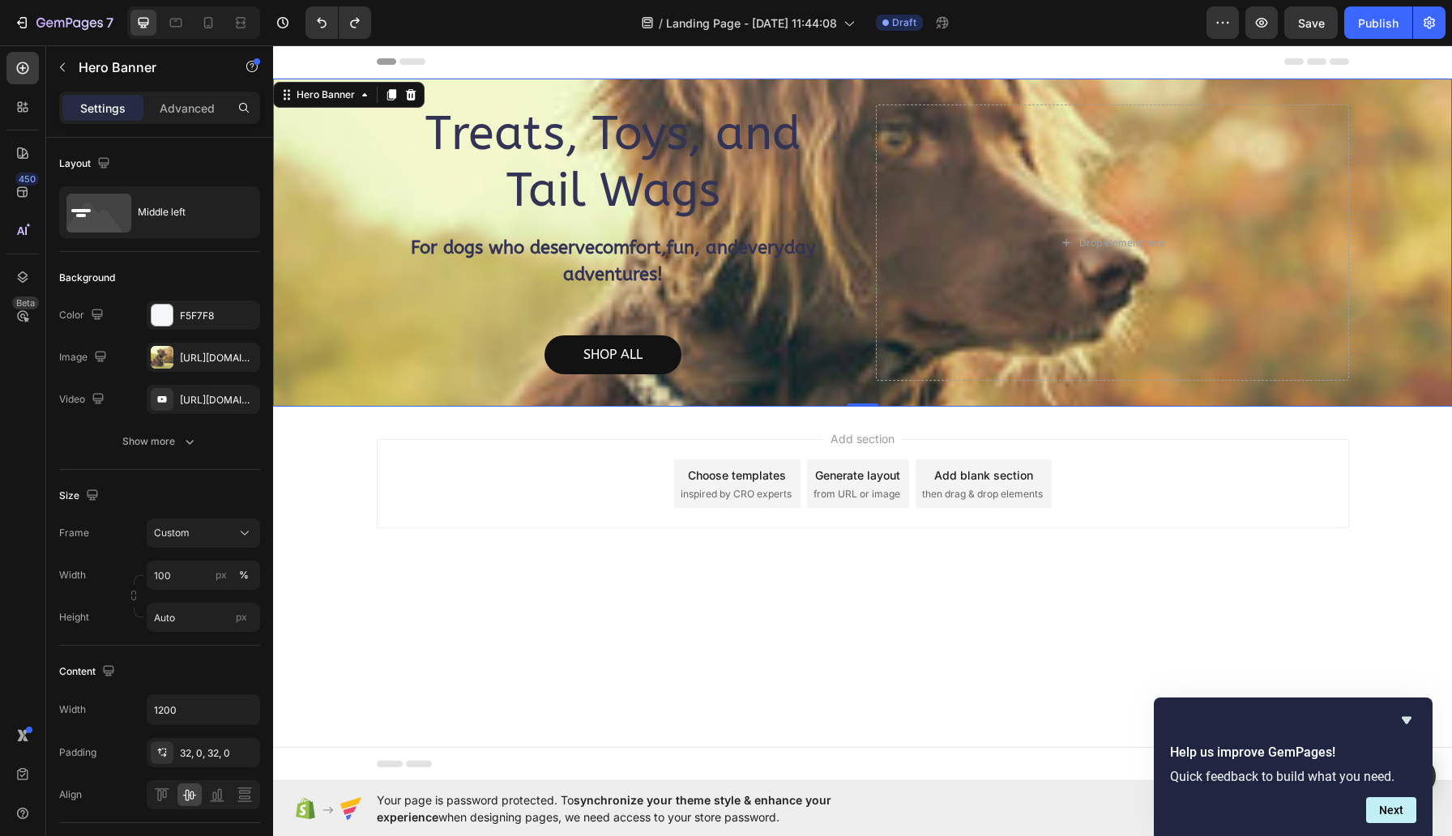
click at [370, 314] on div "Overlay" at bounding box center [862, 243] width 1179 height 328
click at [415, 171] on h2 "Treats, Toys, and Tail Wags" at bounding box center [613, 163] width 473 height 116
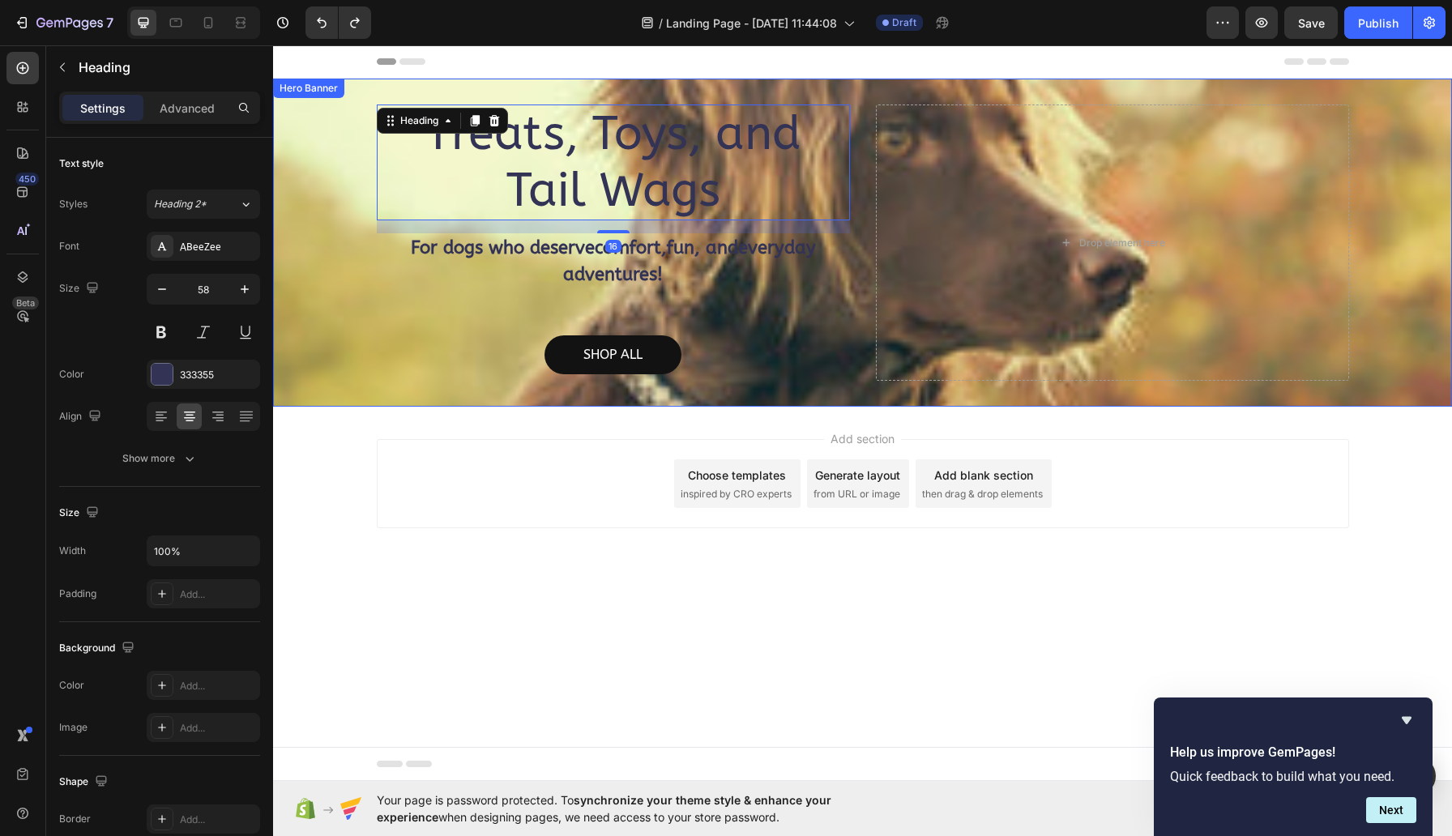
click at [362, 272] on div "Overlay" at bounding box center [862, 243] width 1179 height 328
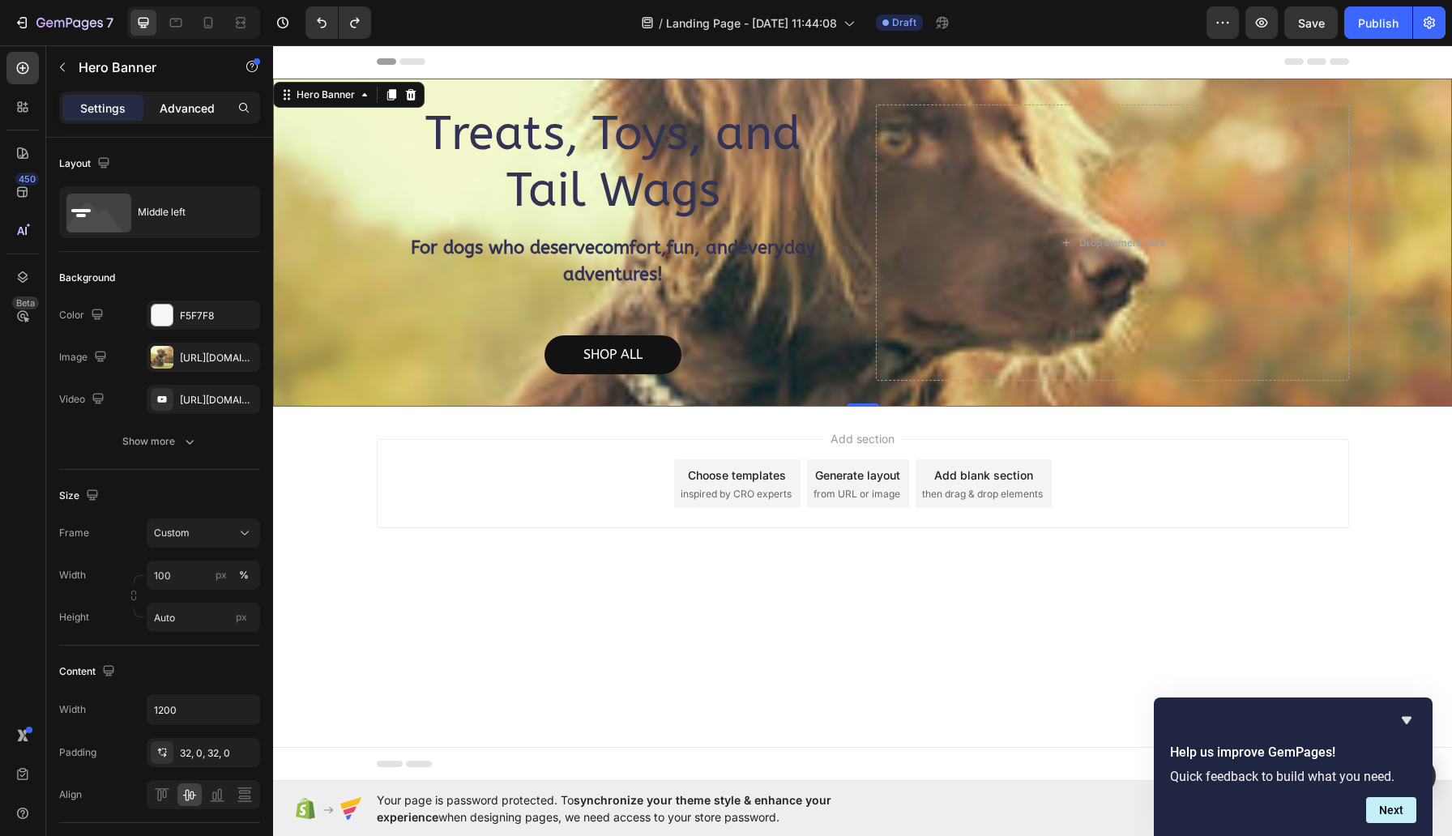
click at [187, 116] on p "Advanced" at bounding box center [187, 108] width 55 height 17
click at [188, 107] on p "Advanced" at bounding box center [187, 108] width 55 height 17
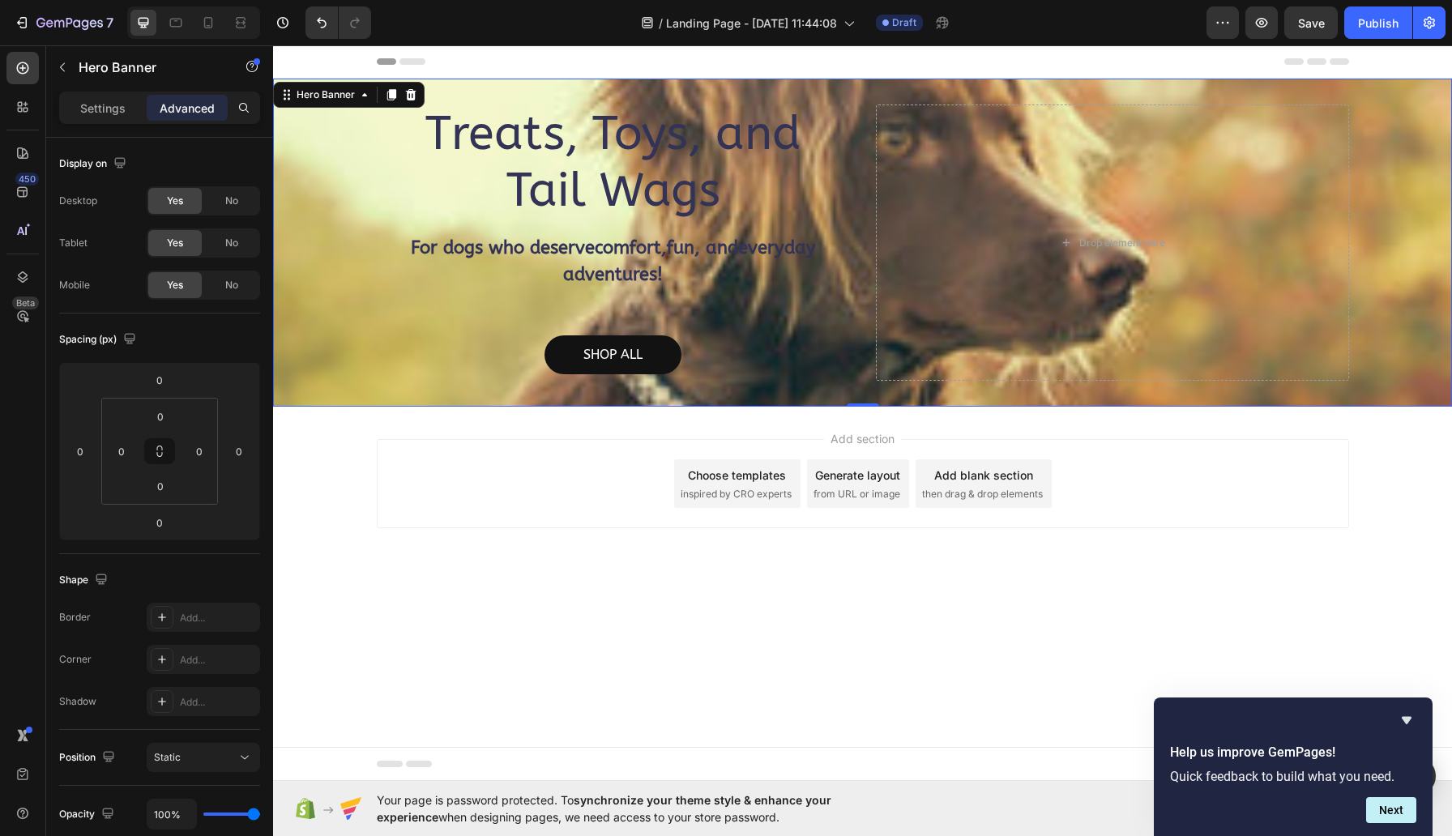
click at [174, 107] on p "Advanced" at bounding box center [187, 108] width 55 height 17
click at [164, 378] on input "0" at bounding box center [159, 380] width 32 height 24
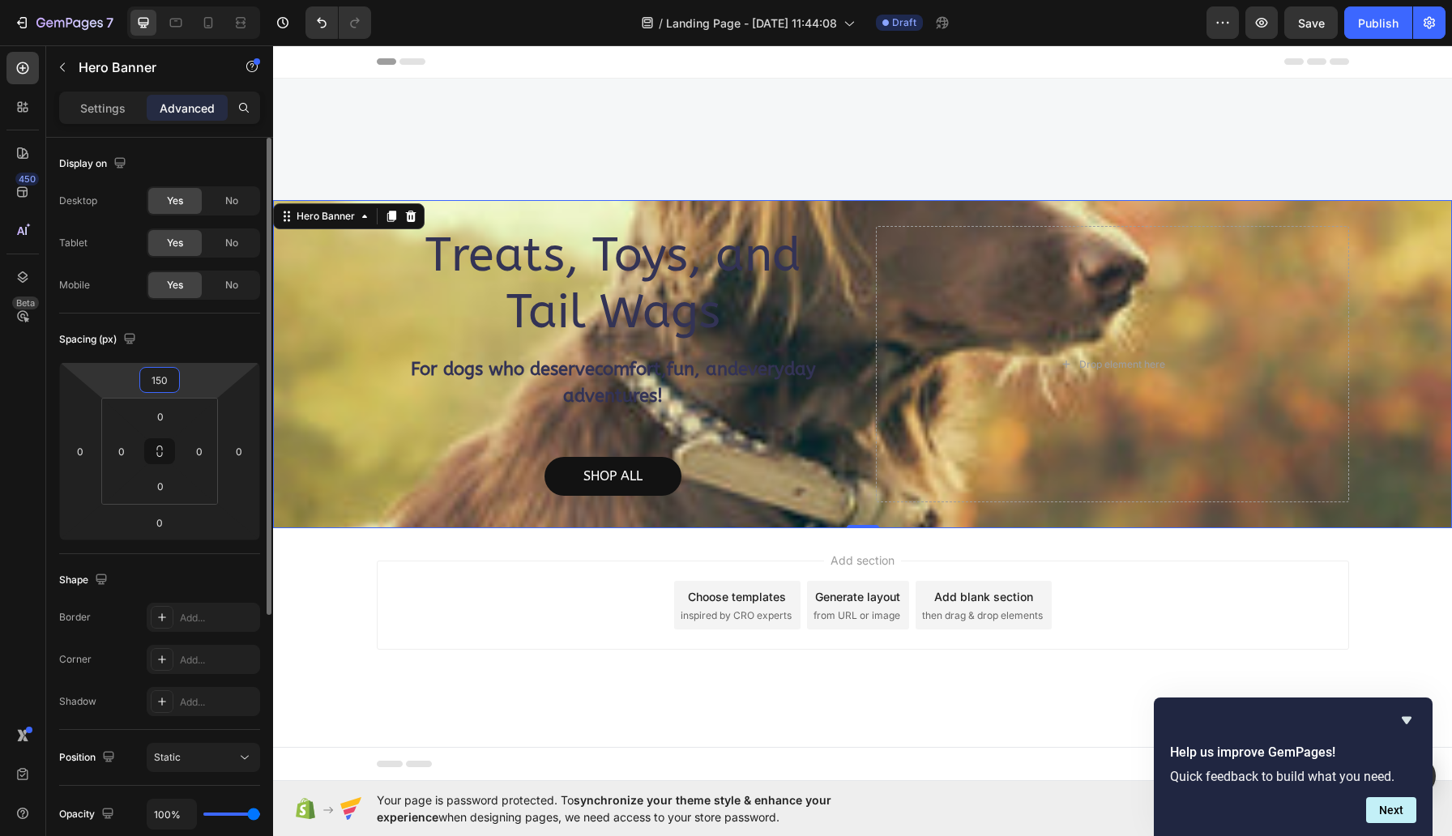
click at [163, 378] on input "150" at bounding box center [159, 380] width 32 height 24
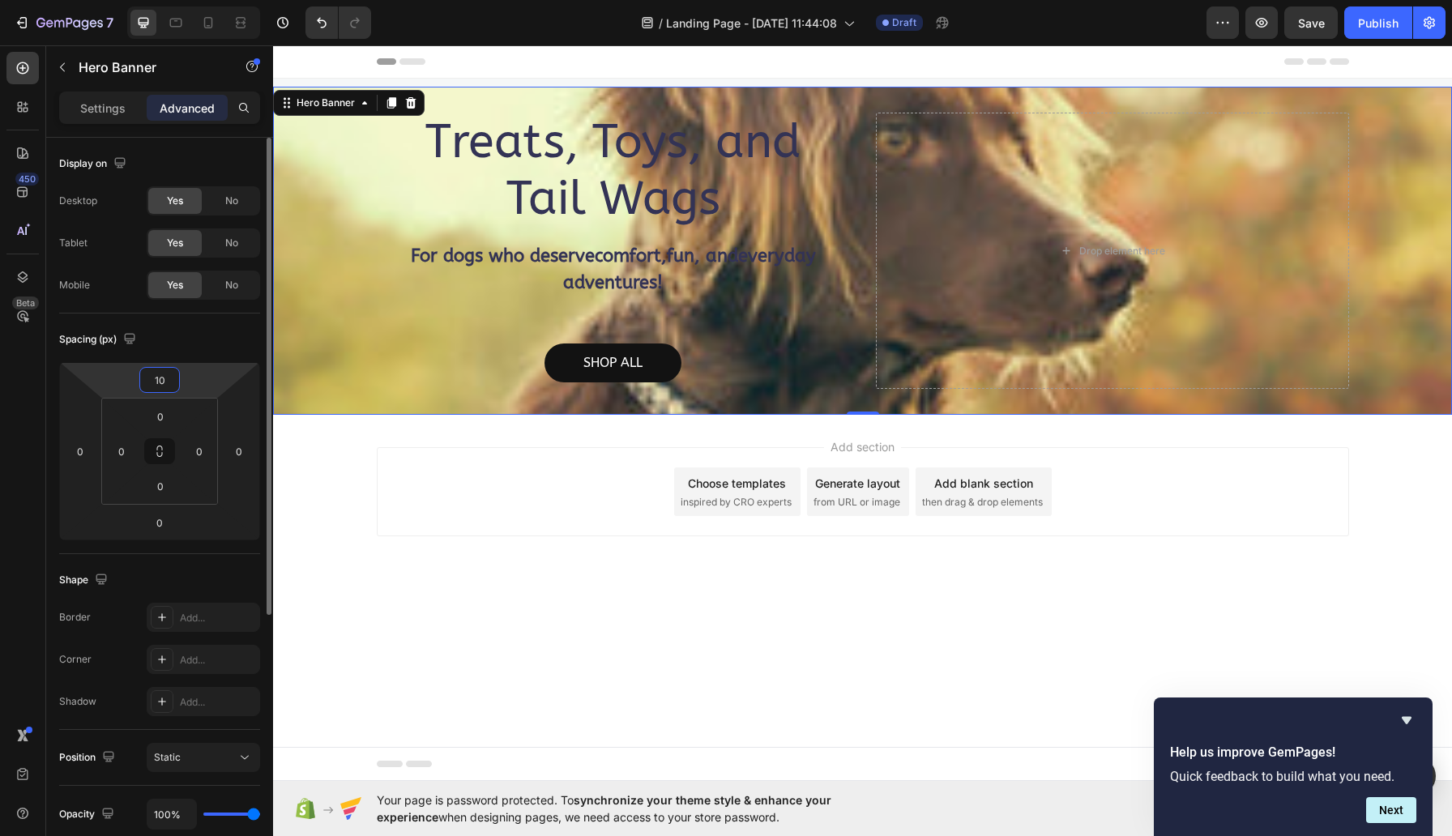
type input "0"
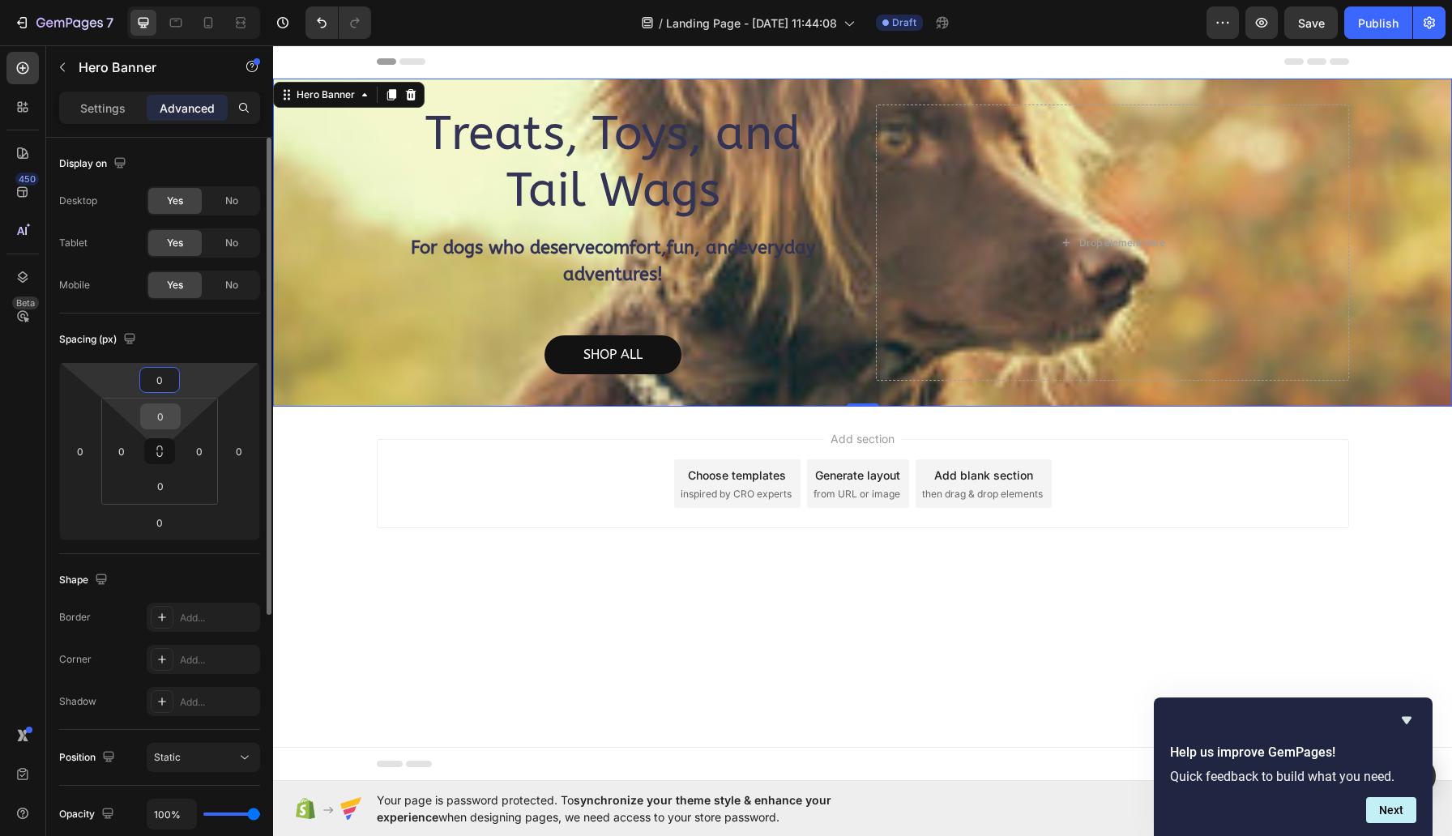
click at [161, 417] on input "0" at bounding box center [160, 416] width 32 height 24
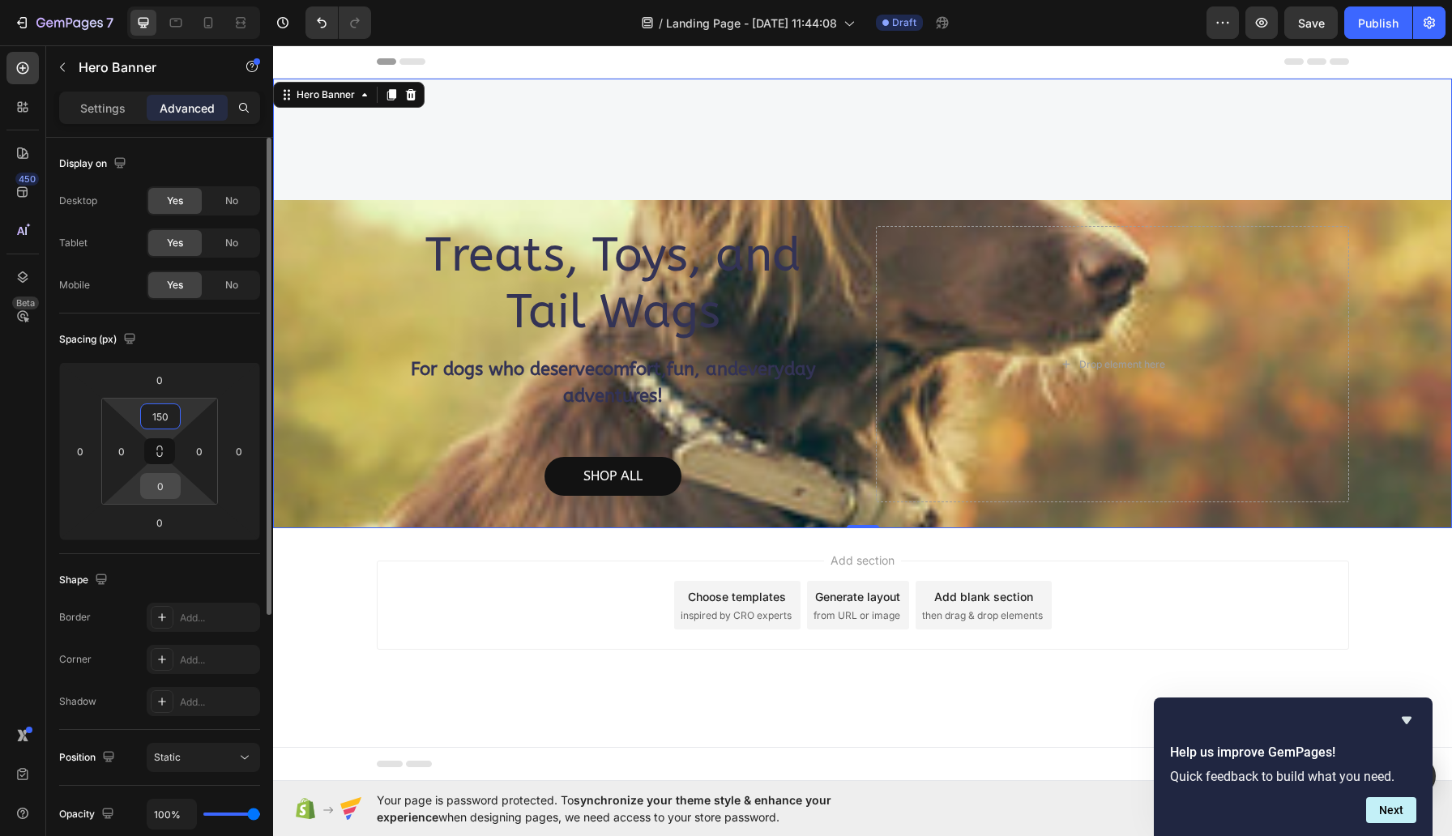
type input "150"
click at [161, 485] on input "0" at bounding box center [160, 486] width 32 height 24
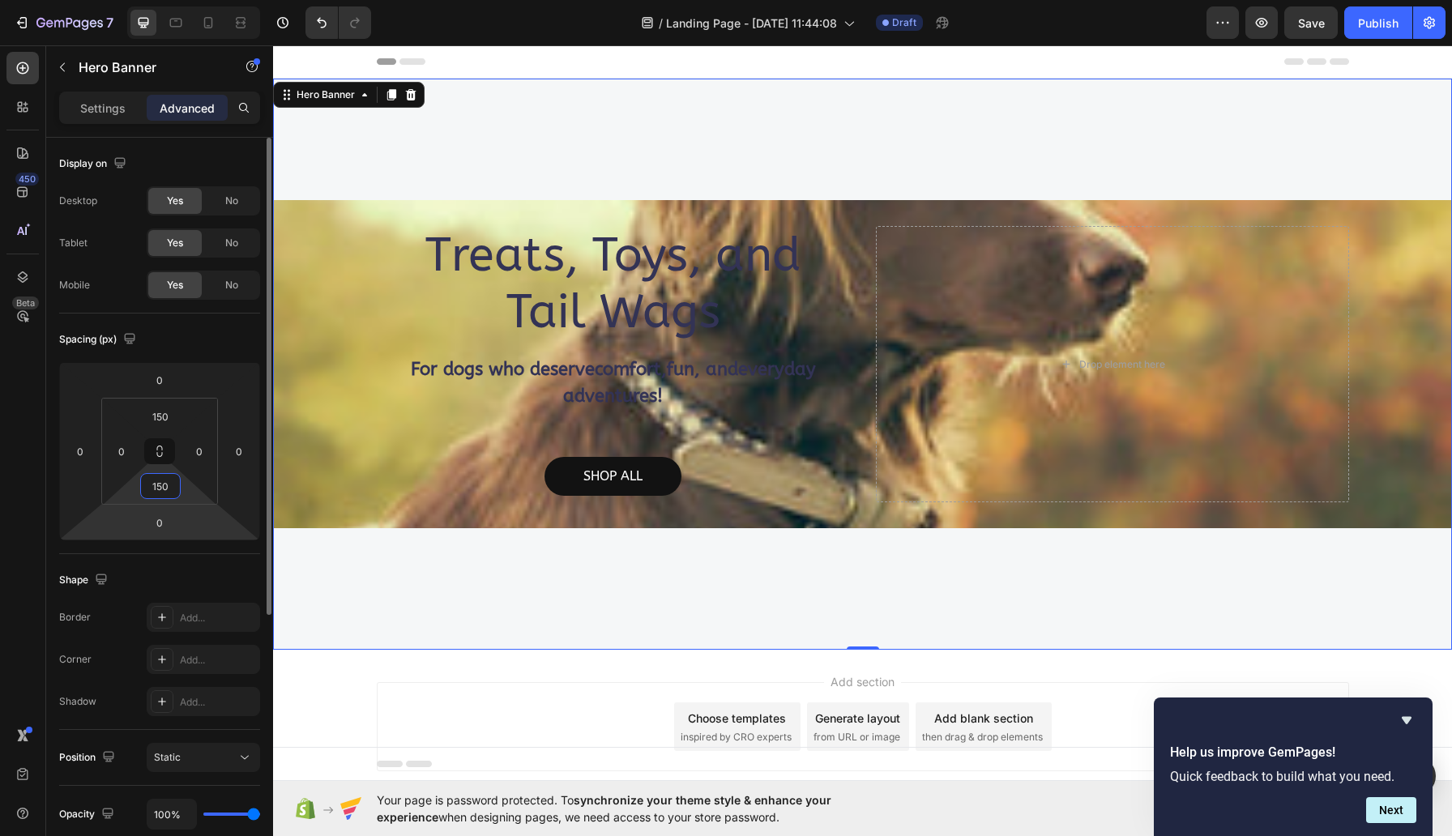
type input "150"
click at [207, 0] on html "7 / Landing Page - Sep 28, 11:44:08 Draft Preview Save Publish 450 Beta Section…" at bounding box center [726, 0] width 1452 height 0
click at [462, 437] on div "Treats, Toys, and Tail Wags Heading For dogs who deserve comfort , fun , and ev…" at bounding box center [613, 364] width 473 height 276
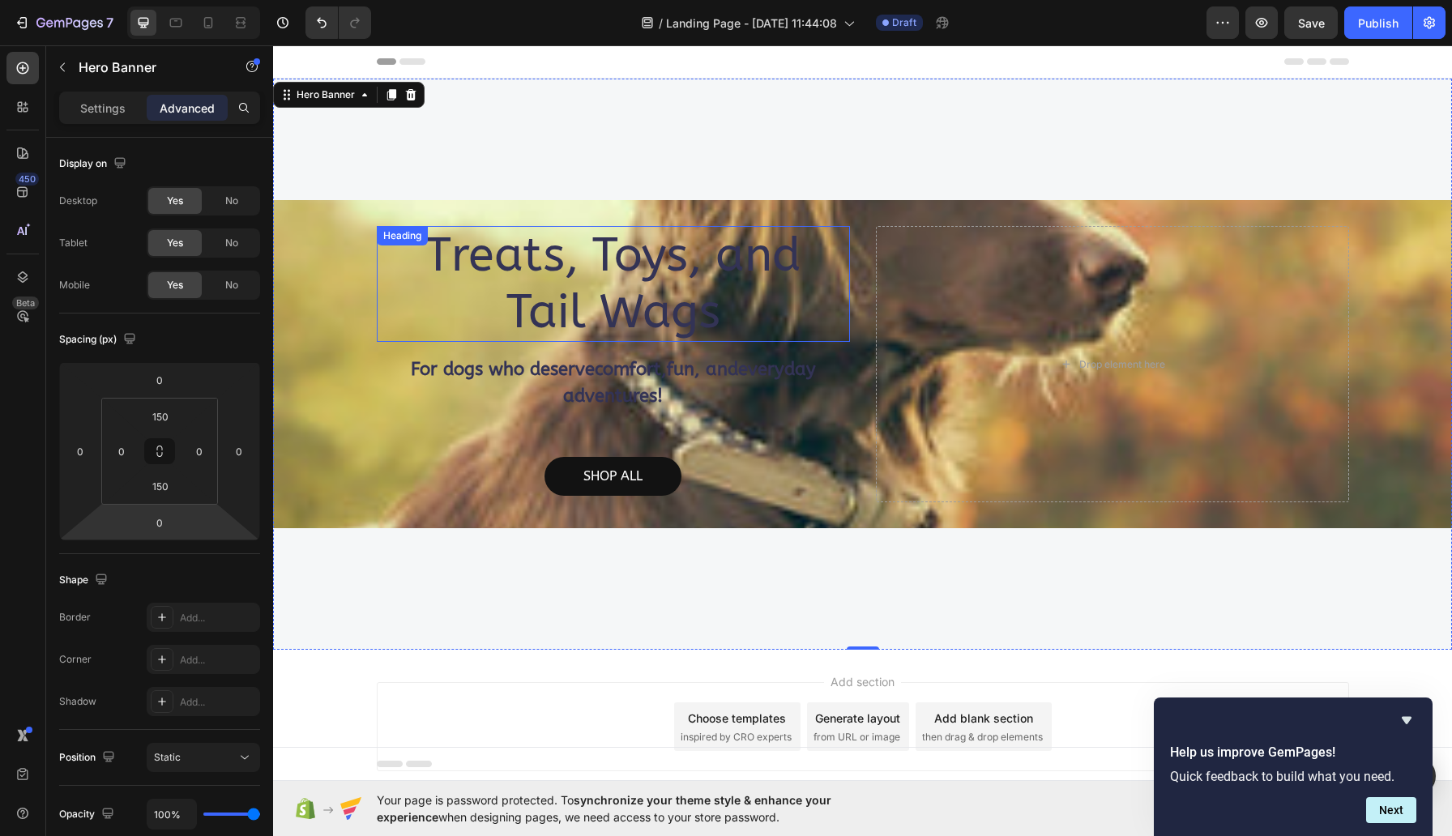
click at [929, 170] on div "Treats, Toys, and Tail Wags Heading For dogs who deserve comfort , fun , and ev…" at bounding box center [862, 364] width 1179 height 571
click at [109, 104] on p "Settings" at bounding box center [102, 108] width 45 height 17
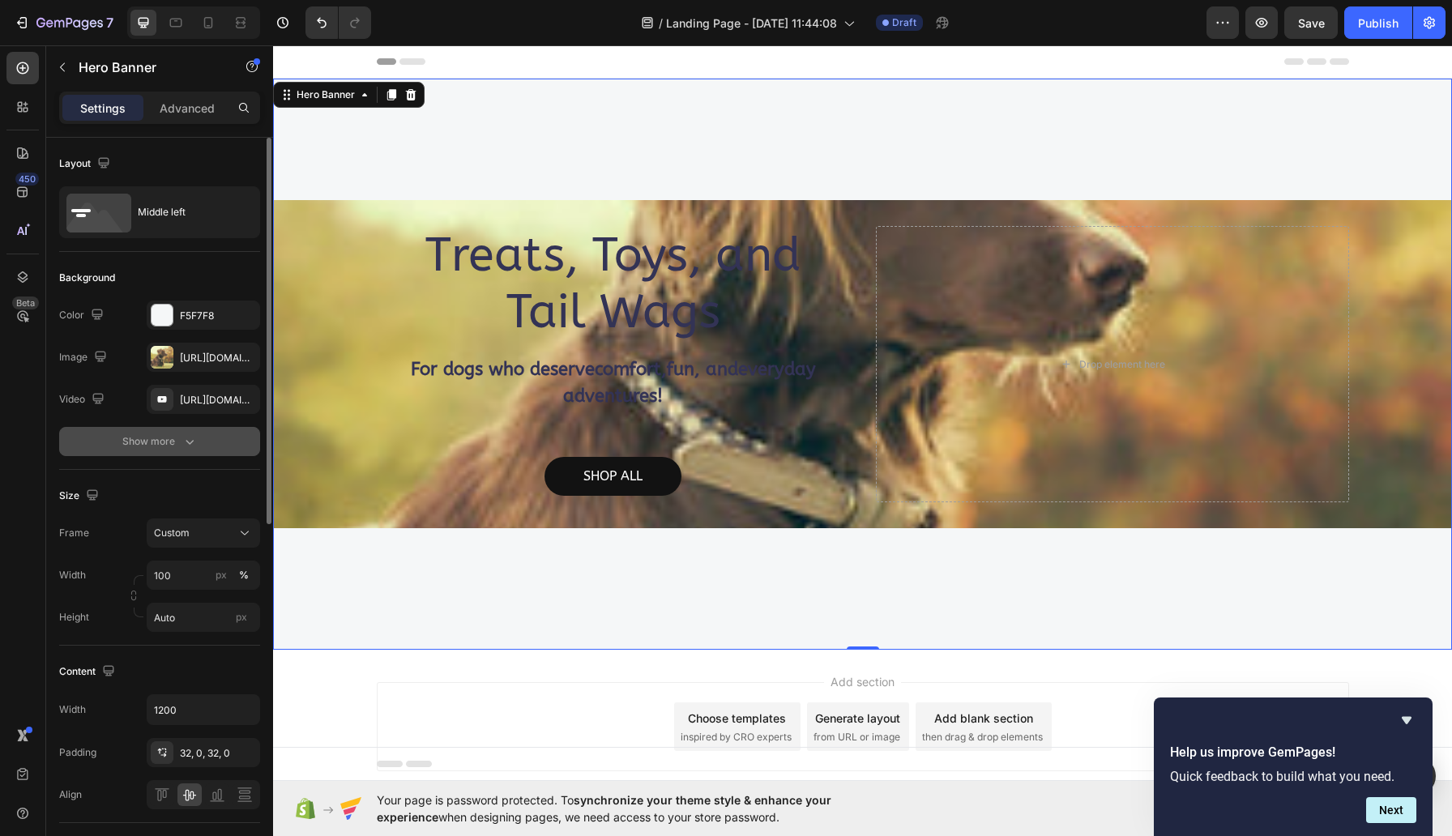
click at [154, 436] on div "Show more" at bounding box center [159, 442] width 75 height 16
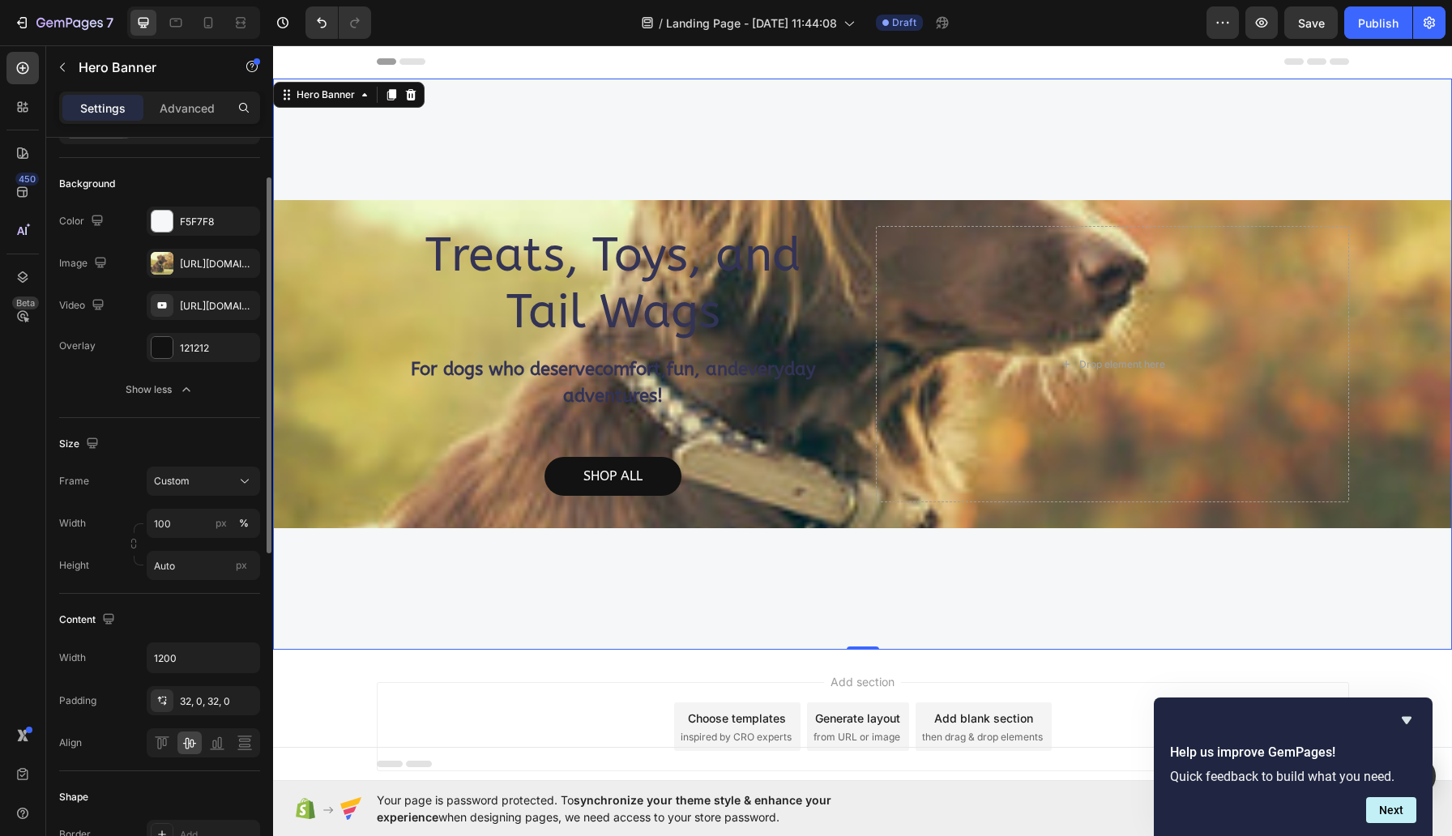
scroll to position [68, 0]
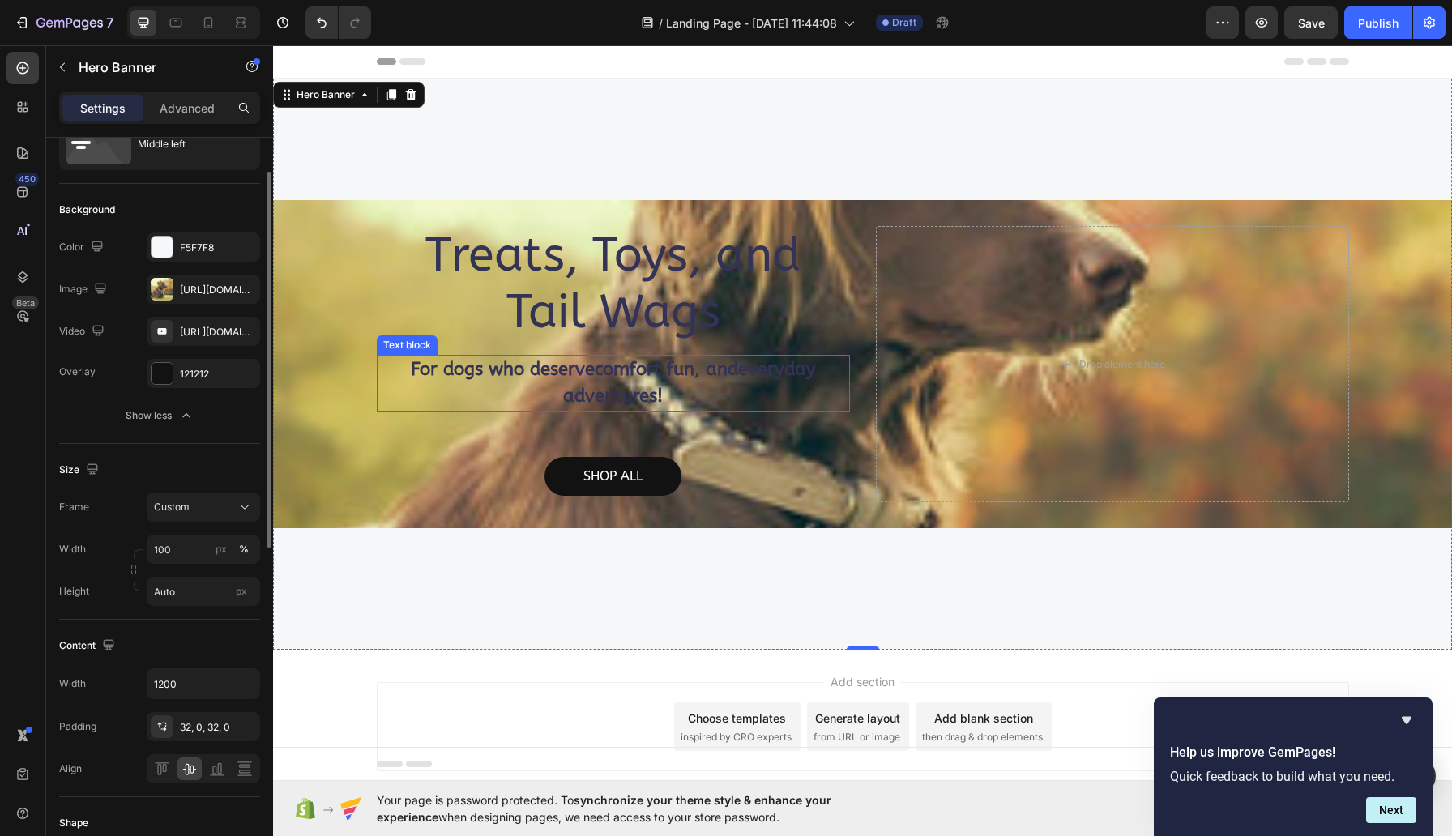
click at [427, 378] on p "For dogs who deserve comfort , fun , and everyday adventures !" at bounding box center [613, 383] width 470 height 53
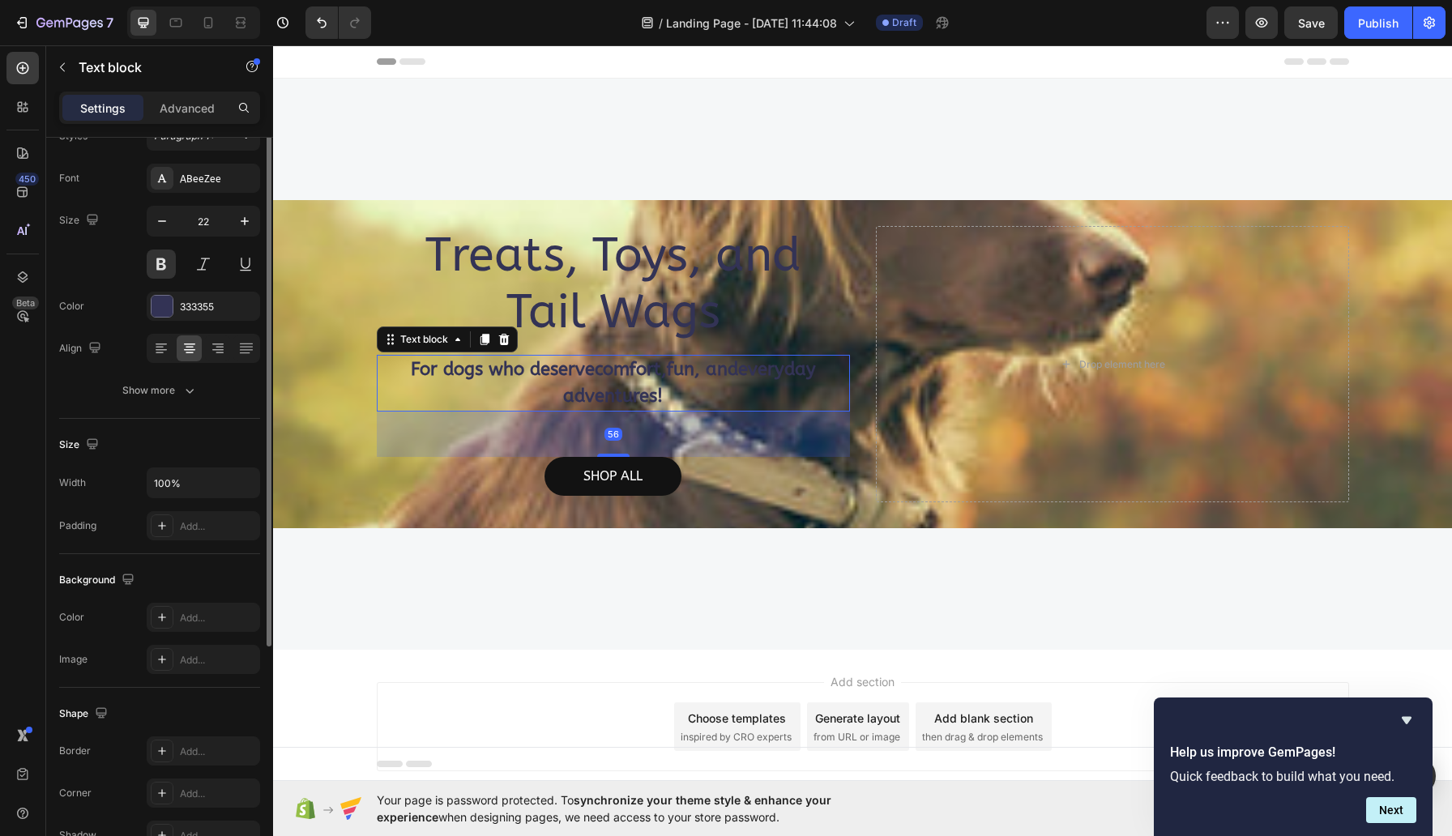
scroll to position [0, 0]
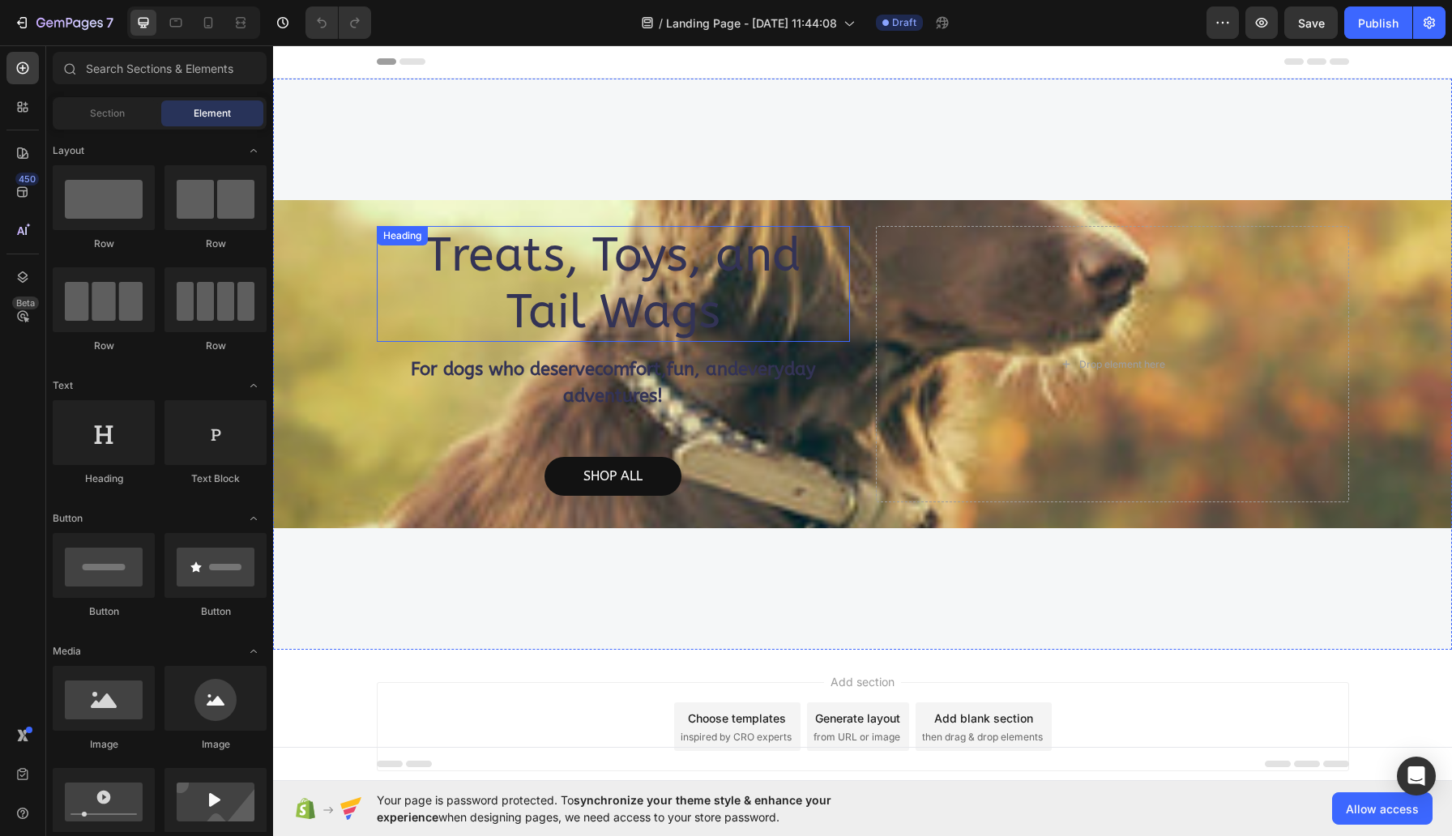
click at [382, 304] on h2 "Treats, Toys, and Tail Wags" at bounding box center [613, 284] width 473 height 116
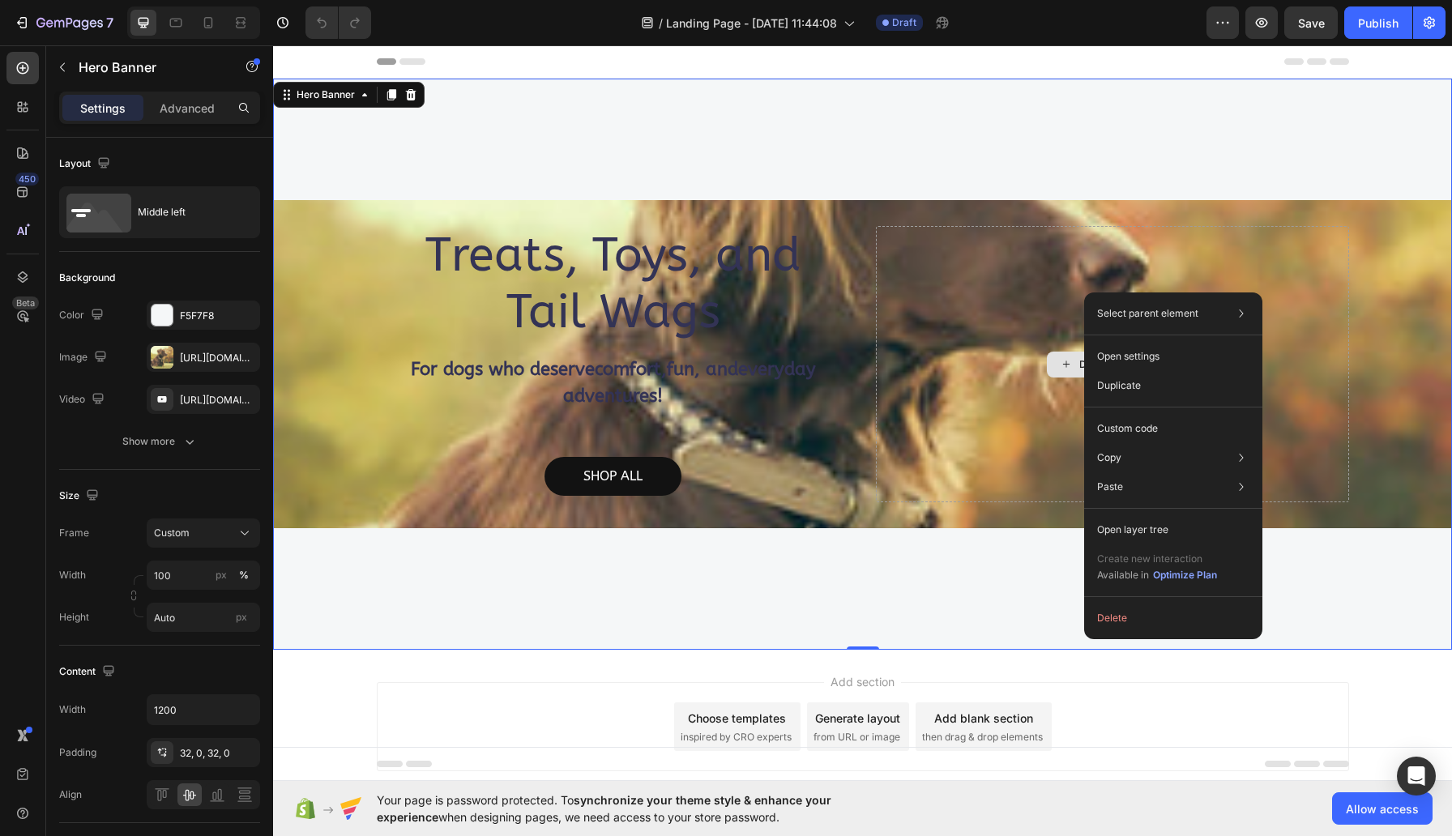
click at [1049, 285] on div "Drop element here" at bounding box center [1112, 364] width 473 height 276
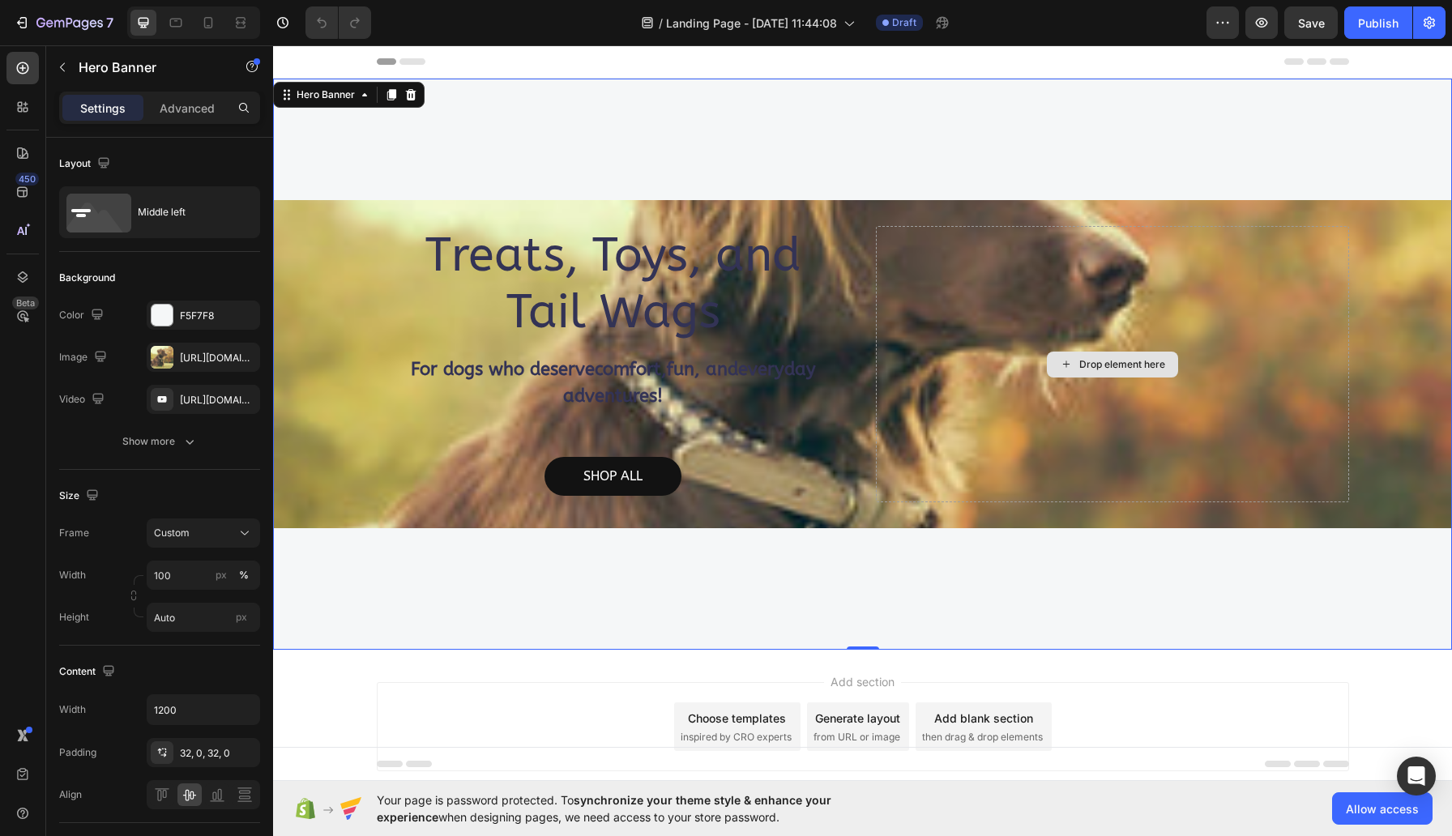
click at [1049, 285] on div "Drop element here" at bounding box center [1112, 364] width 473 height 276
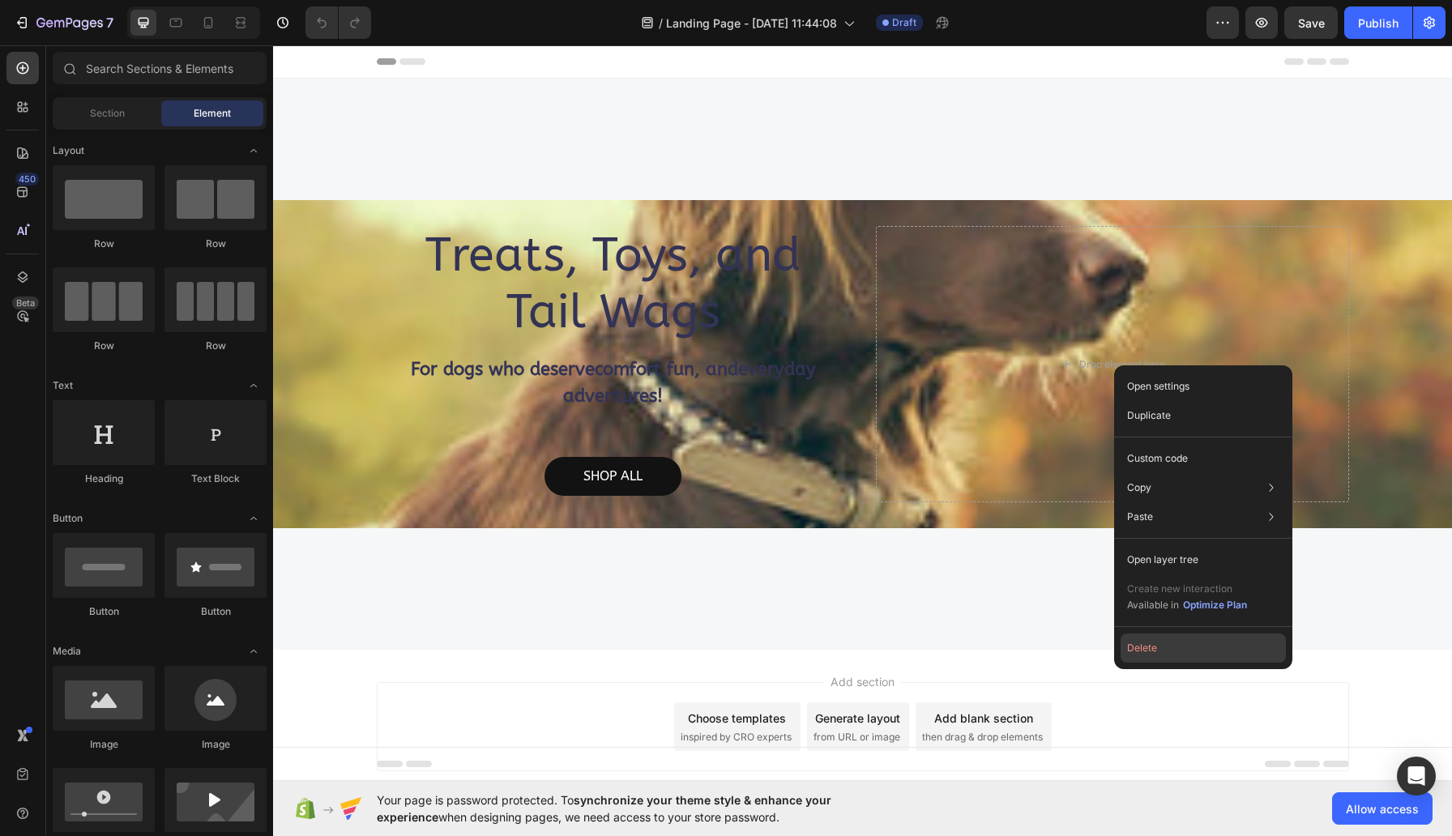
click at [1177, 648] on button "Delete" at bounding box center [1203, 648] width 165 height 29
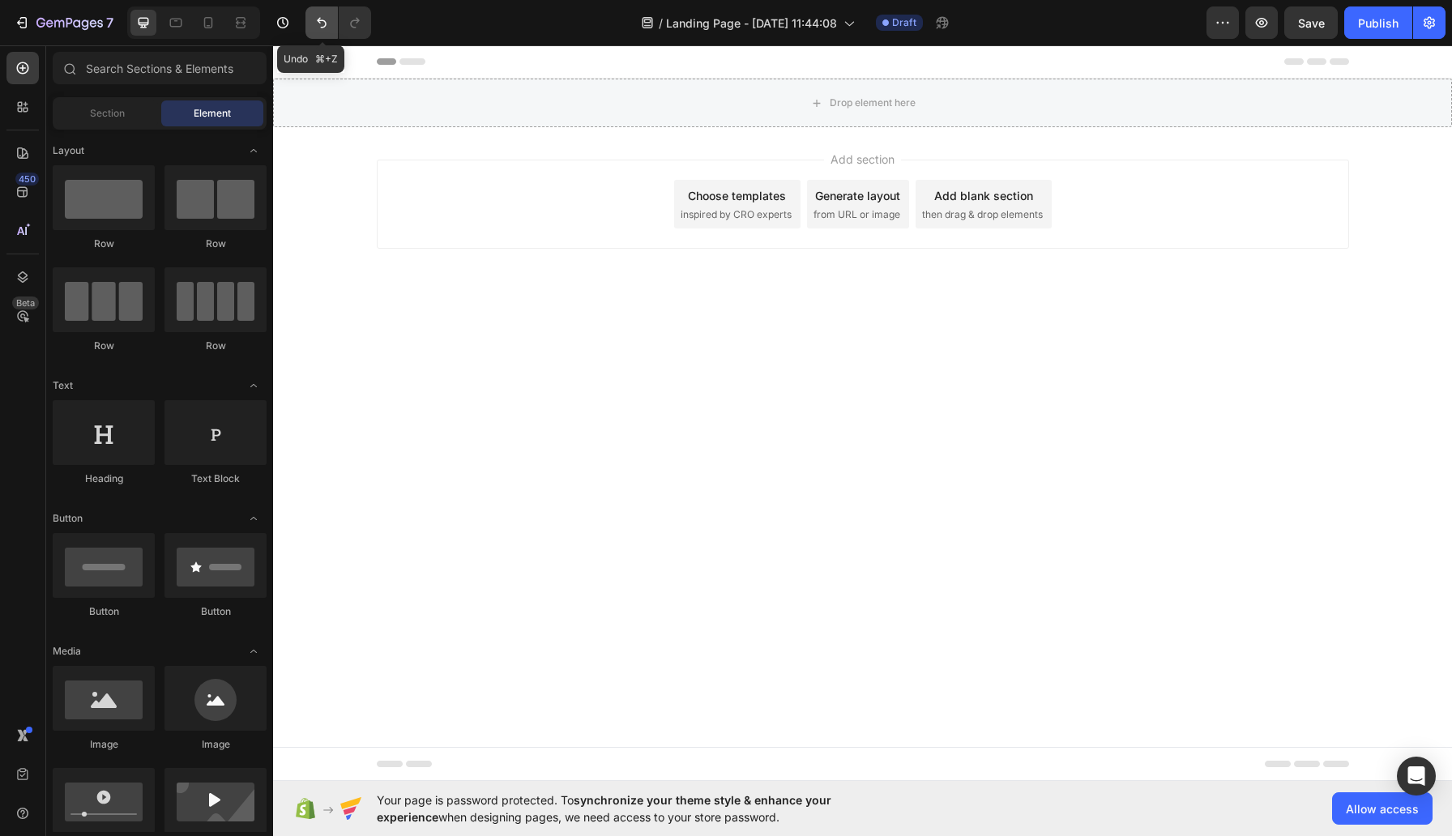
click at [321, 19] on icon "Undo/Redo" at bounding box center [322, 23] width 16 height 16
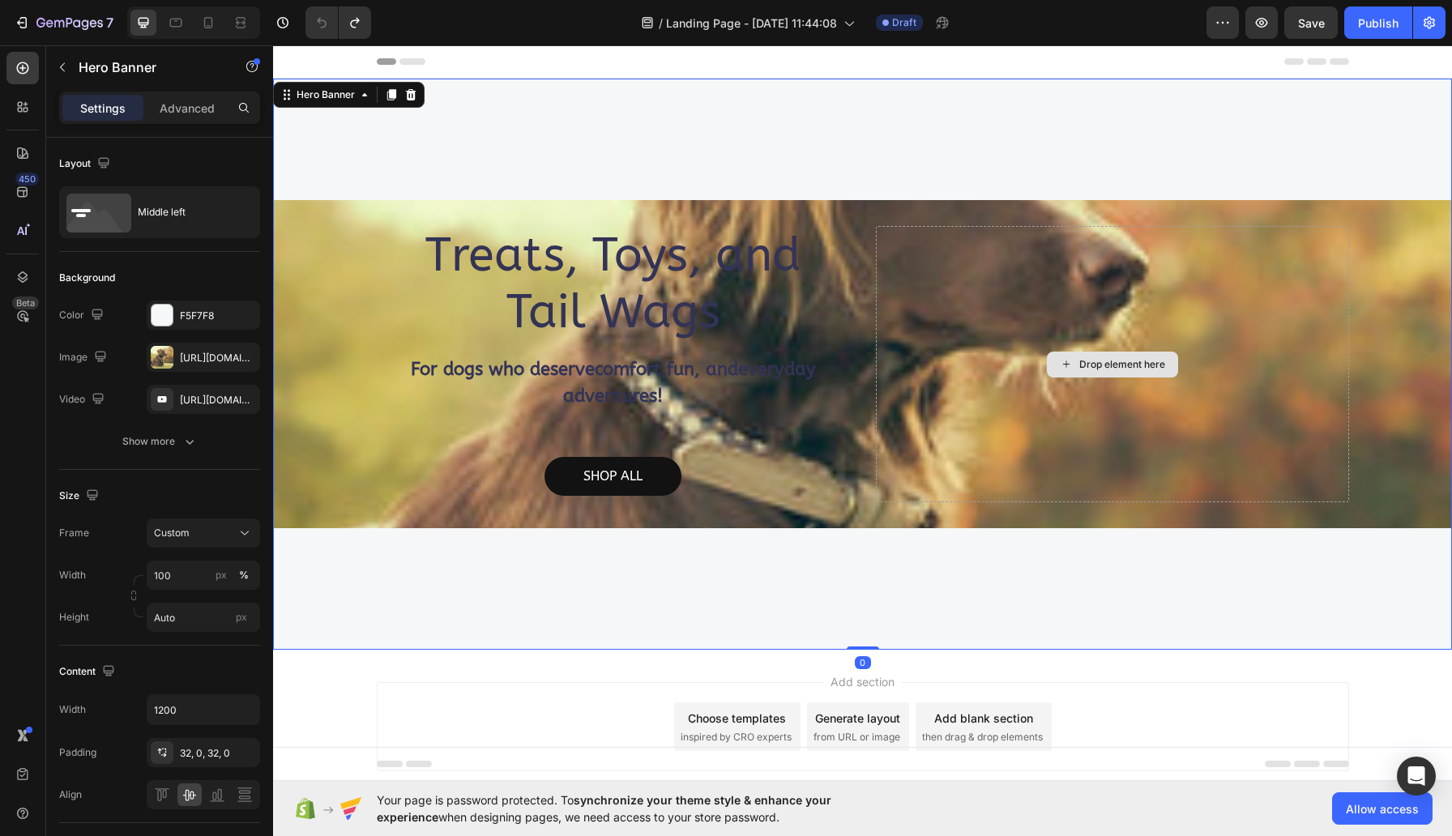
click at [1194, 236] on div "Drop element here" at bounding box center [1112, 364] width 473 height 276
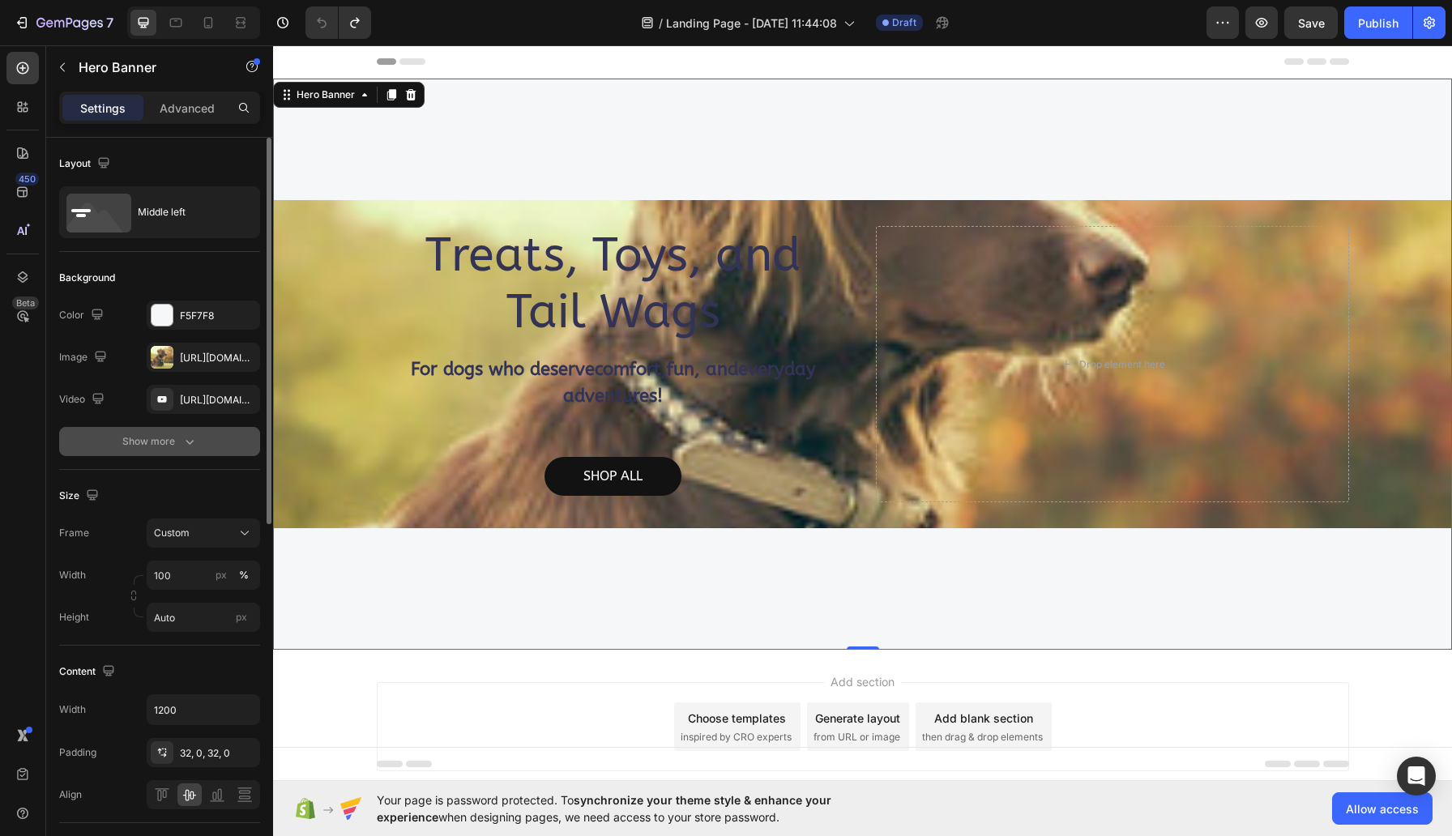
click at [194, 434] on icon "button" at bounding box center [190, 442] width 16 height 16
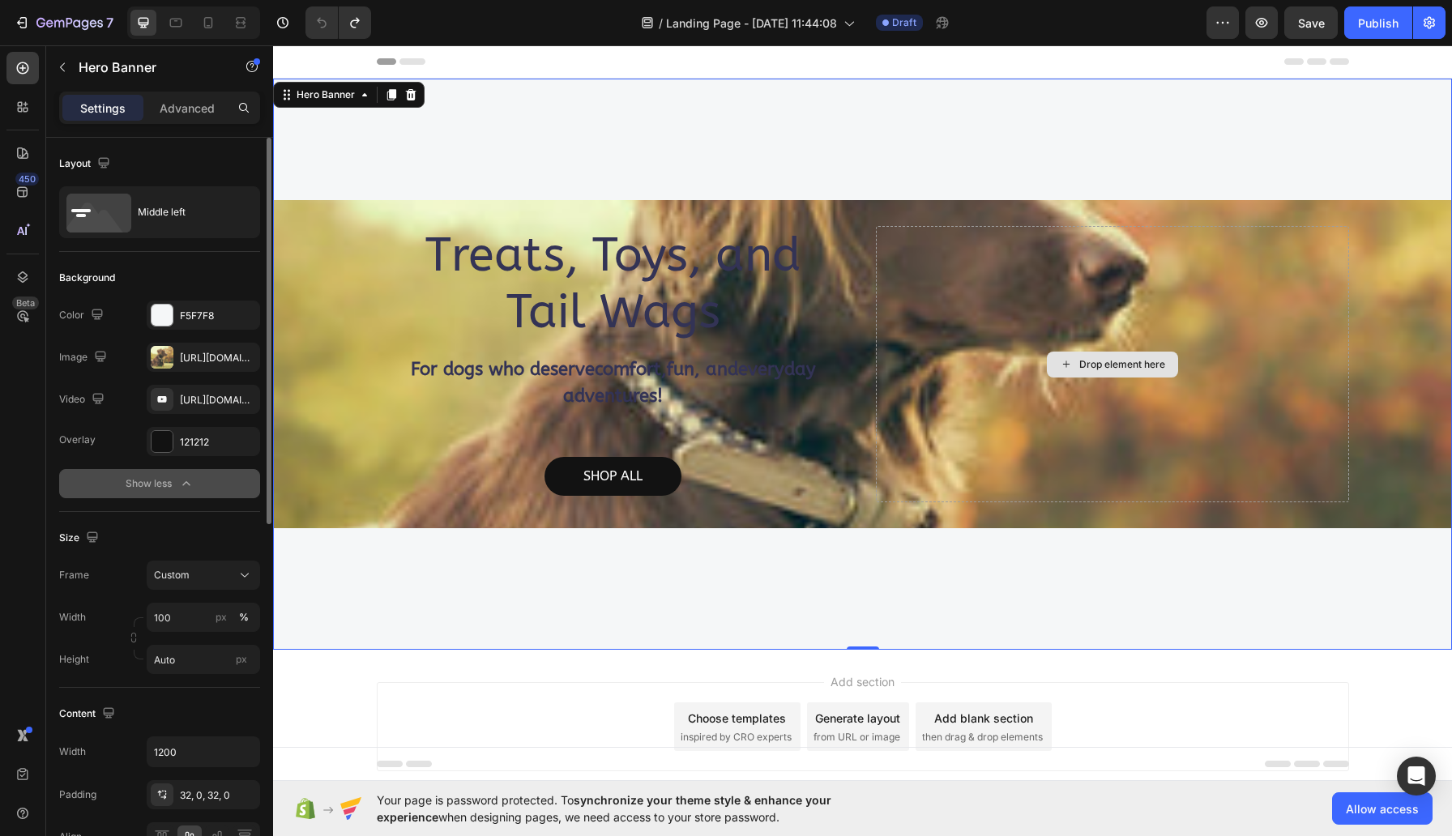
click at [1276, 268] on div "Drop element here" at bounding box center [1112, 364] width 473 height 276
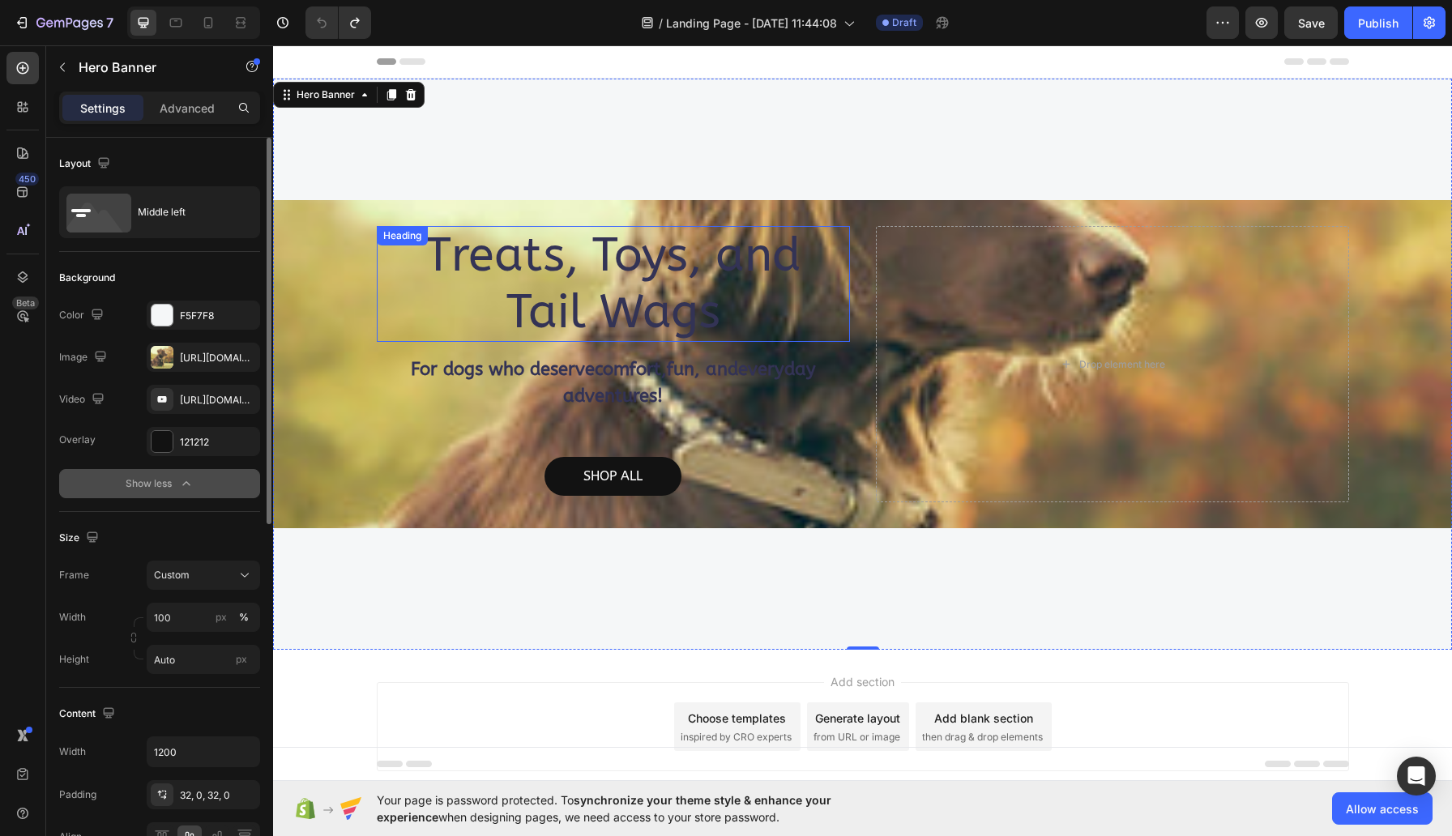
click at [410, 339] on h2 "Treats, Toys, and Tail Wags" at bounding box center [613, 284] width 473 height 116
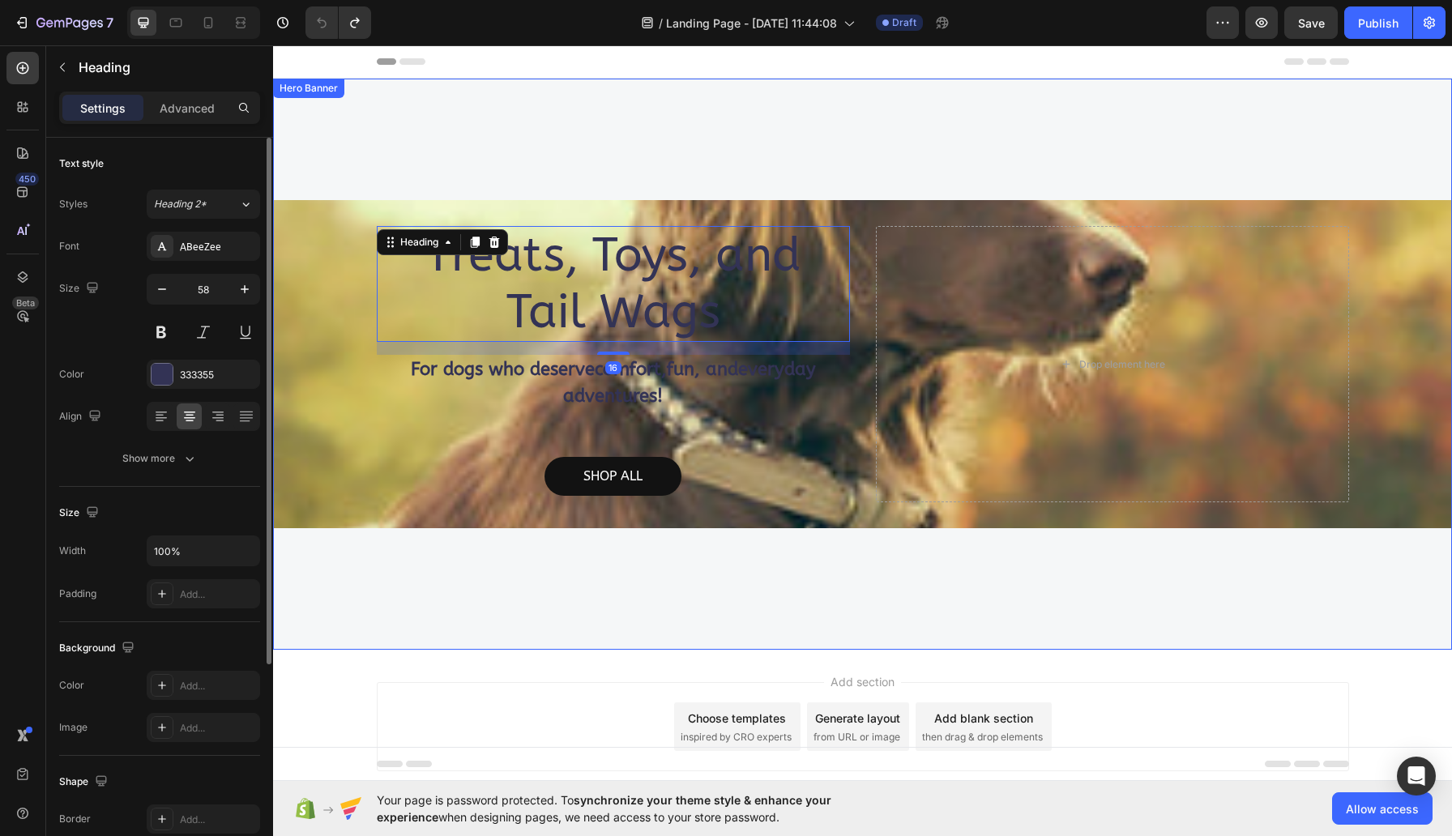
click at [400, 424] on div "Treats, Toys, and Tail Wags Heading 16 For dogs who deserve comfort , fun , and…" at bounding box center [613, 364] width 473 height 276
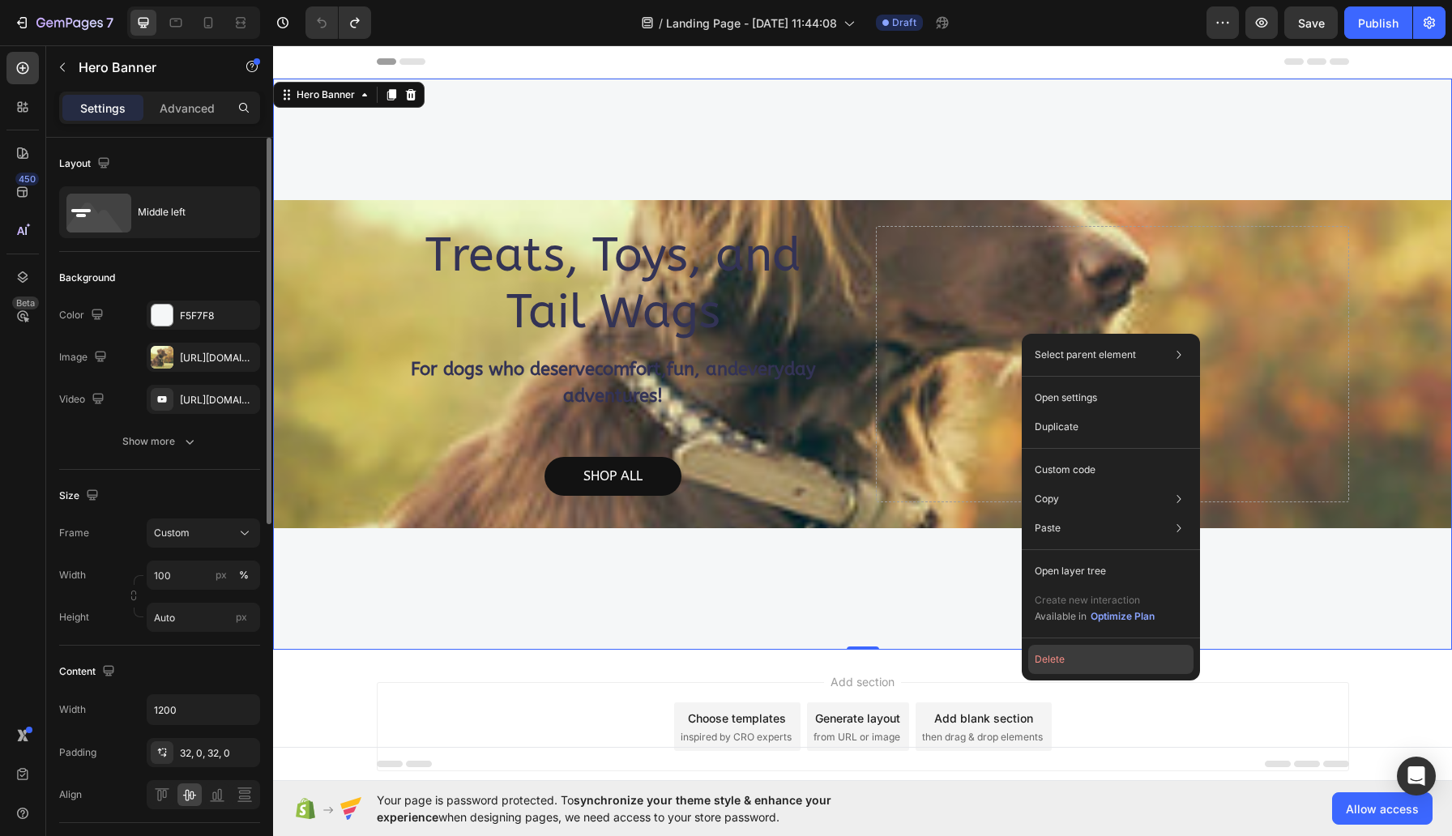
click at [1070, 647] on button "Delete" at bounding box center [1110, 659] width 165 height 29
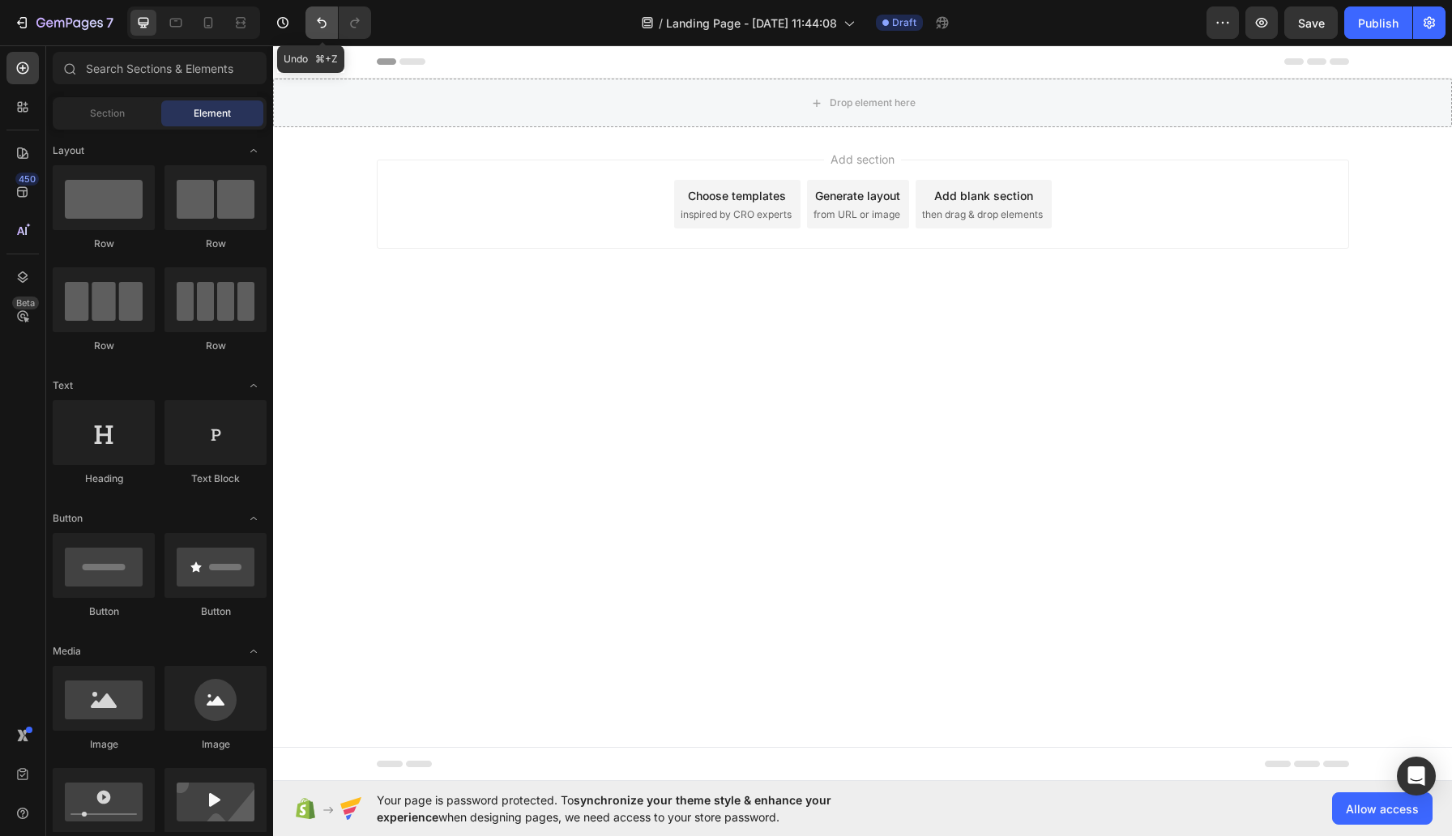
click at [321, 19] on icon "Undo/Redo" at bounding box center [322, 23] width 16 height 16
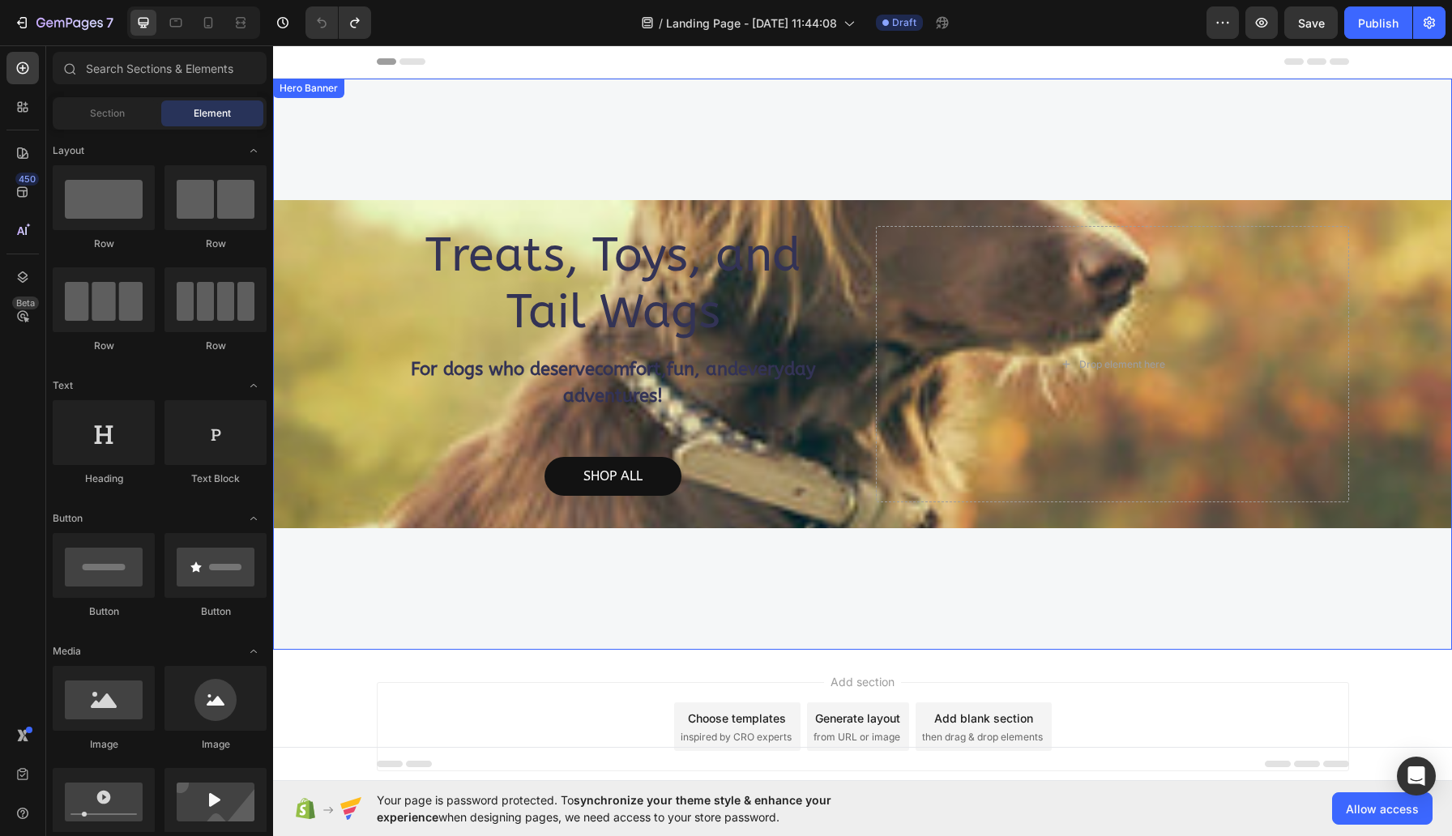
click at [573, 182] on div "Treats, Toys, and Tail Wags Heading For dogs who deserve comfort , fun , and ev…" at bounding box center [862, 364] width 1179 height 571
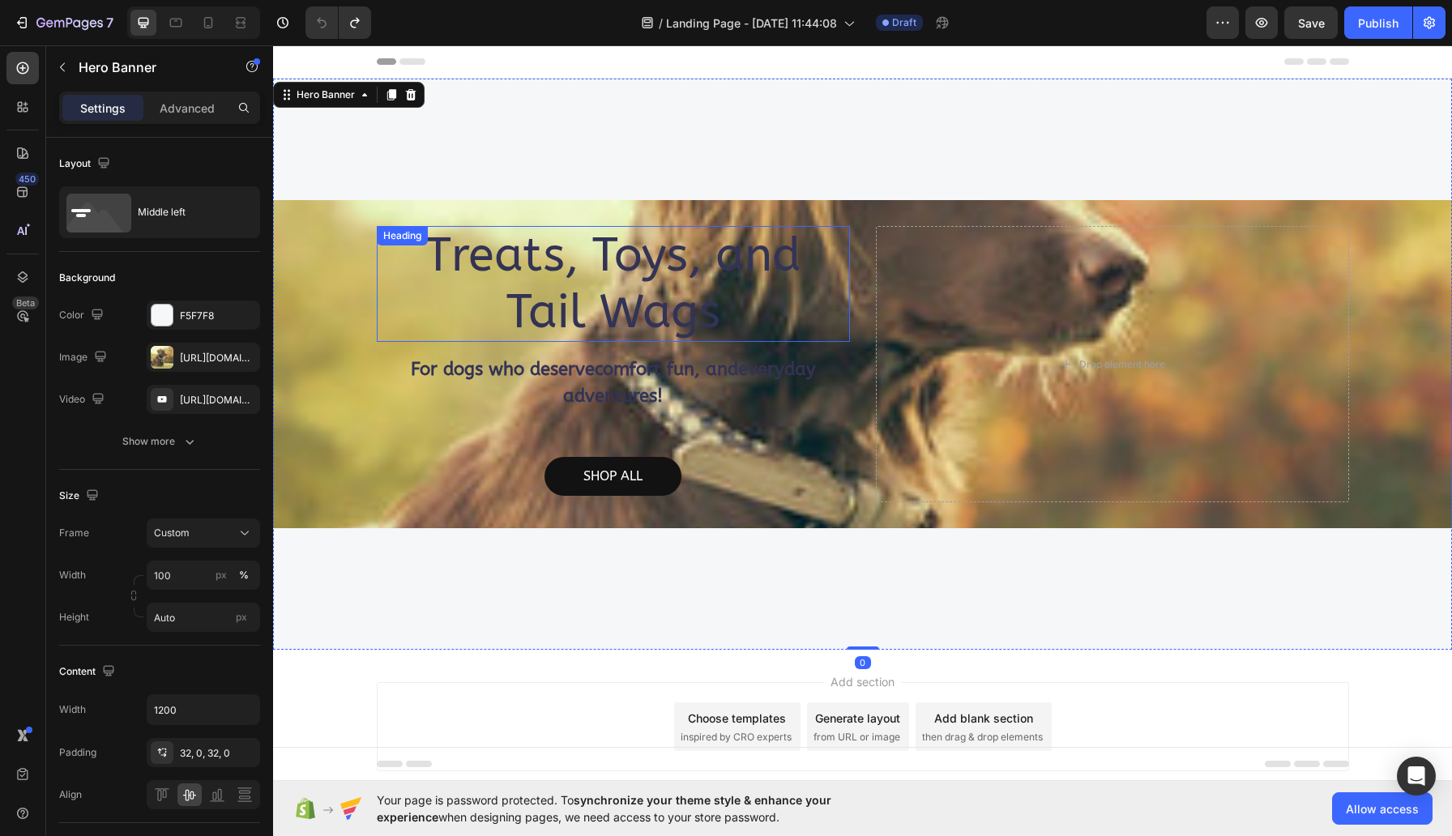
click at [618, 276] on h2 "Treats, Toys, and Tail Wags" at bounding box center [613, 284] width 473 height 116
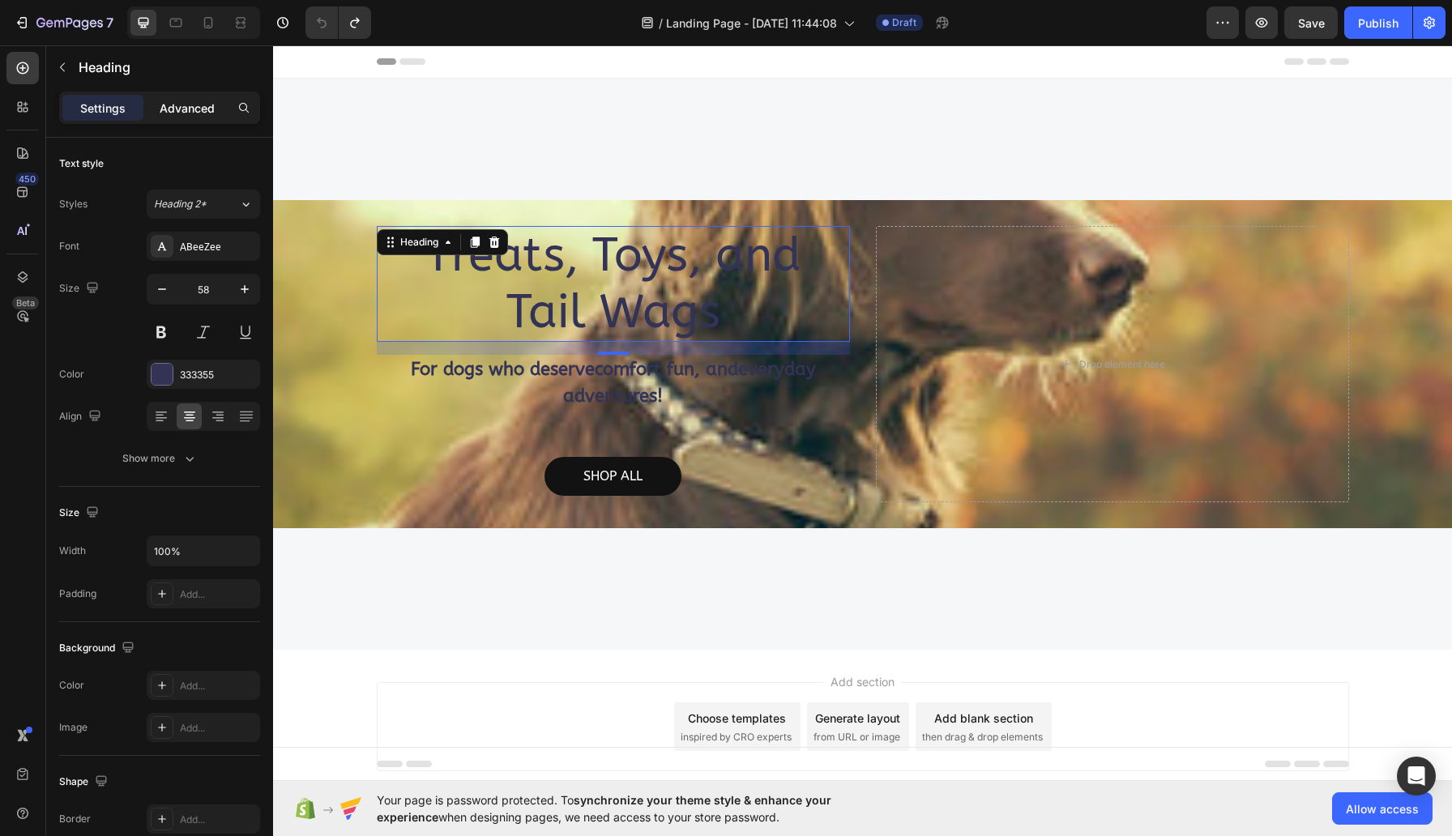
click at [189, 102] on p "Advanced" at bounding box center [187, 108] width 55 height 17
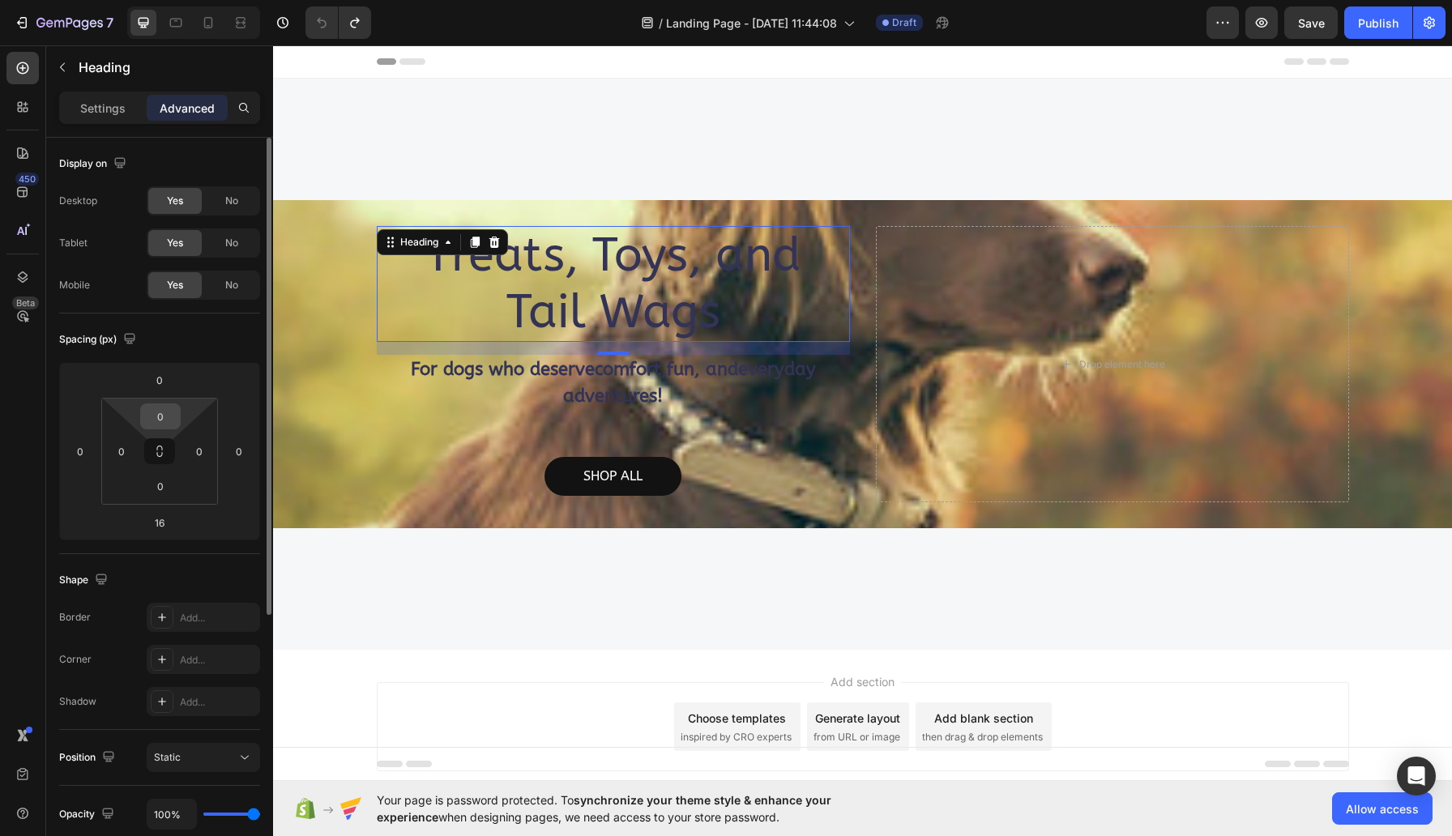
click at [156, 418] on input "0" at bounding box center [160, 416] width 32 height 24
type input "0"
click at [165, 493] on input "0" at bounding box center [160, 486] width 32 height 24
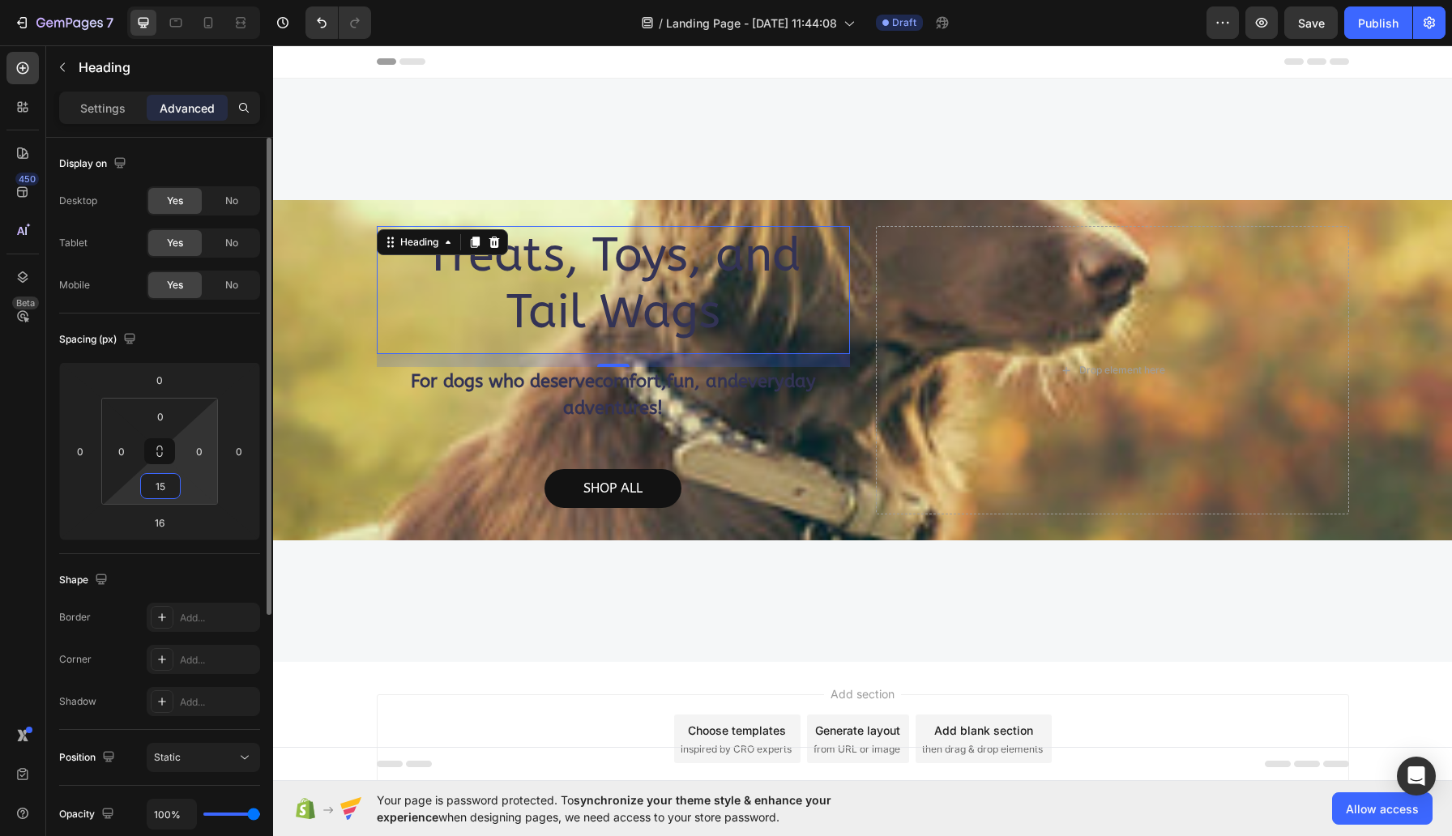
type input "1"
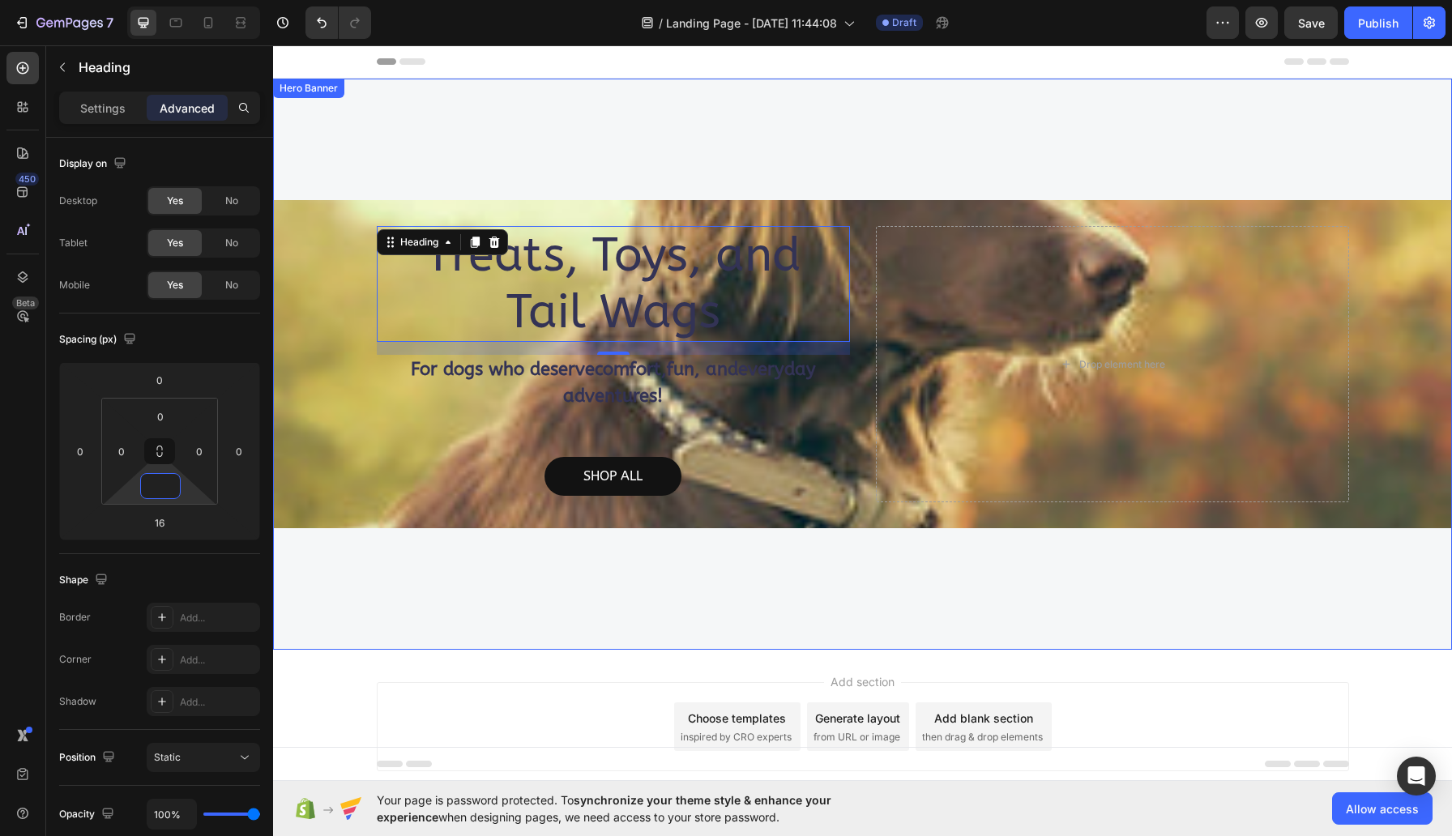
click at [445, 449] on div "Treats, Toys, and Tail Wags Heading 16 For dogs who deserve comfort , fun , and…" at bounding box center [613, 364] width 473 height 276
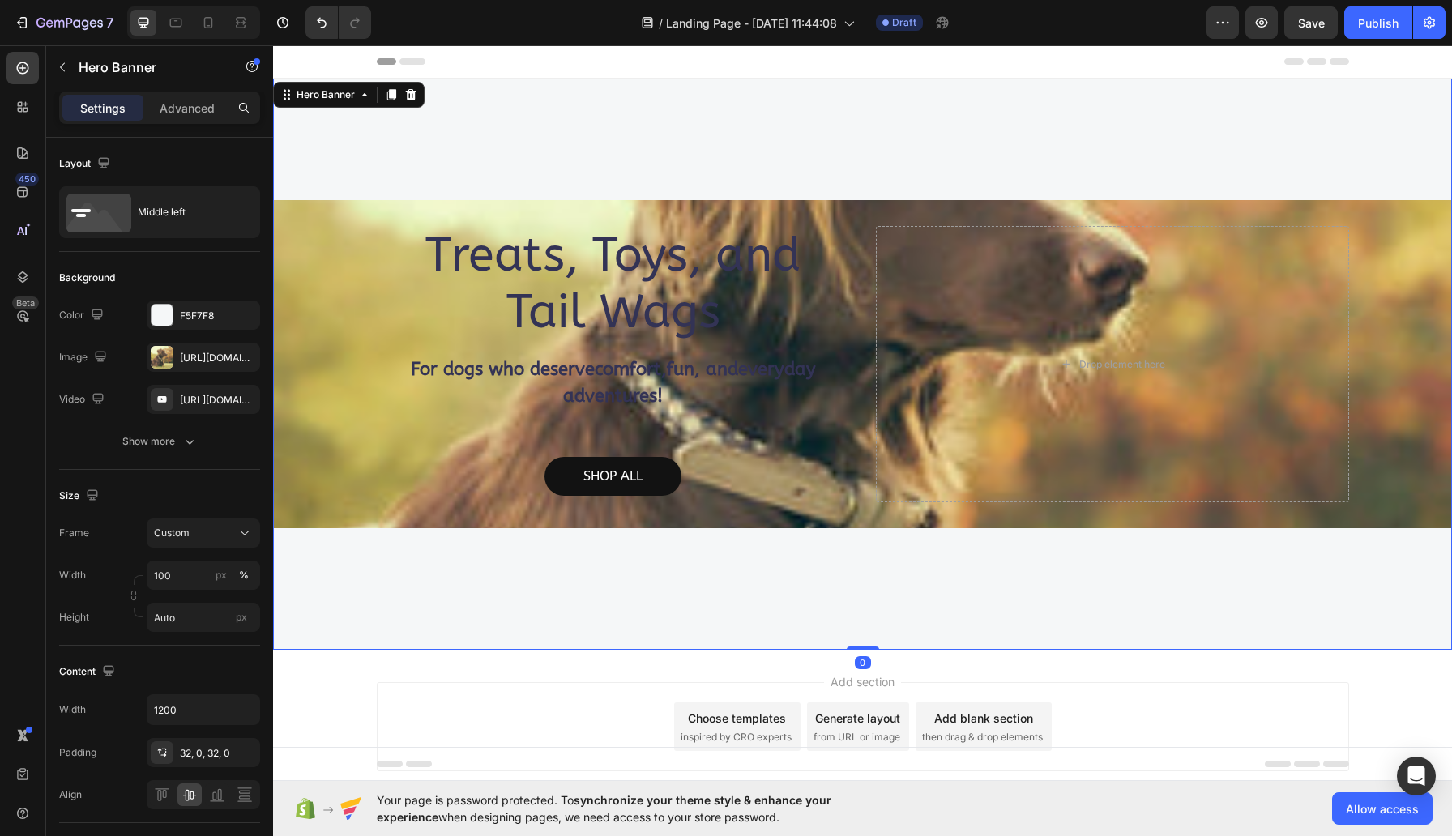
click at [362, 274] on div "Overlay" at bounding box center [862, 364] width 1179 height 328
click at [370, 240] on div "Overlay" at bounding box center [862, 364] width 1179 height 328
click at [241, 314] on icon "button" at bounding box center [243, 314] width 6 height 6
click at [207, 357] on div "https://cdn.shopify.com/s/files/1/0702/4636/7371/files/gempages_586434117906727…" at bounding box center [203, 358] width 47 height 15
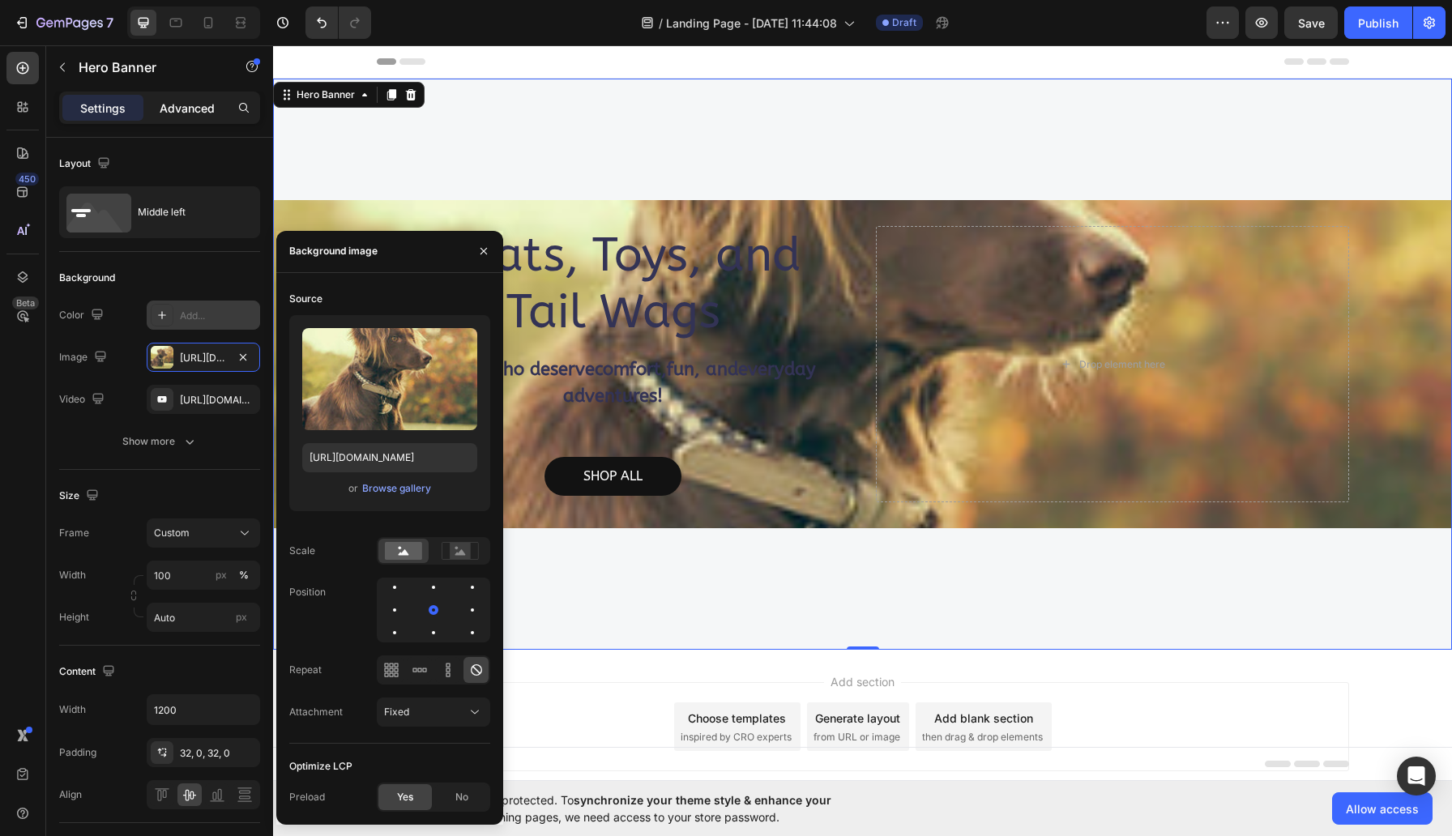
click at [192, 103] on p "Advanced" at bounding box center [187, 108] width 55 height 17
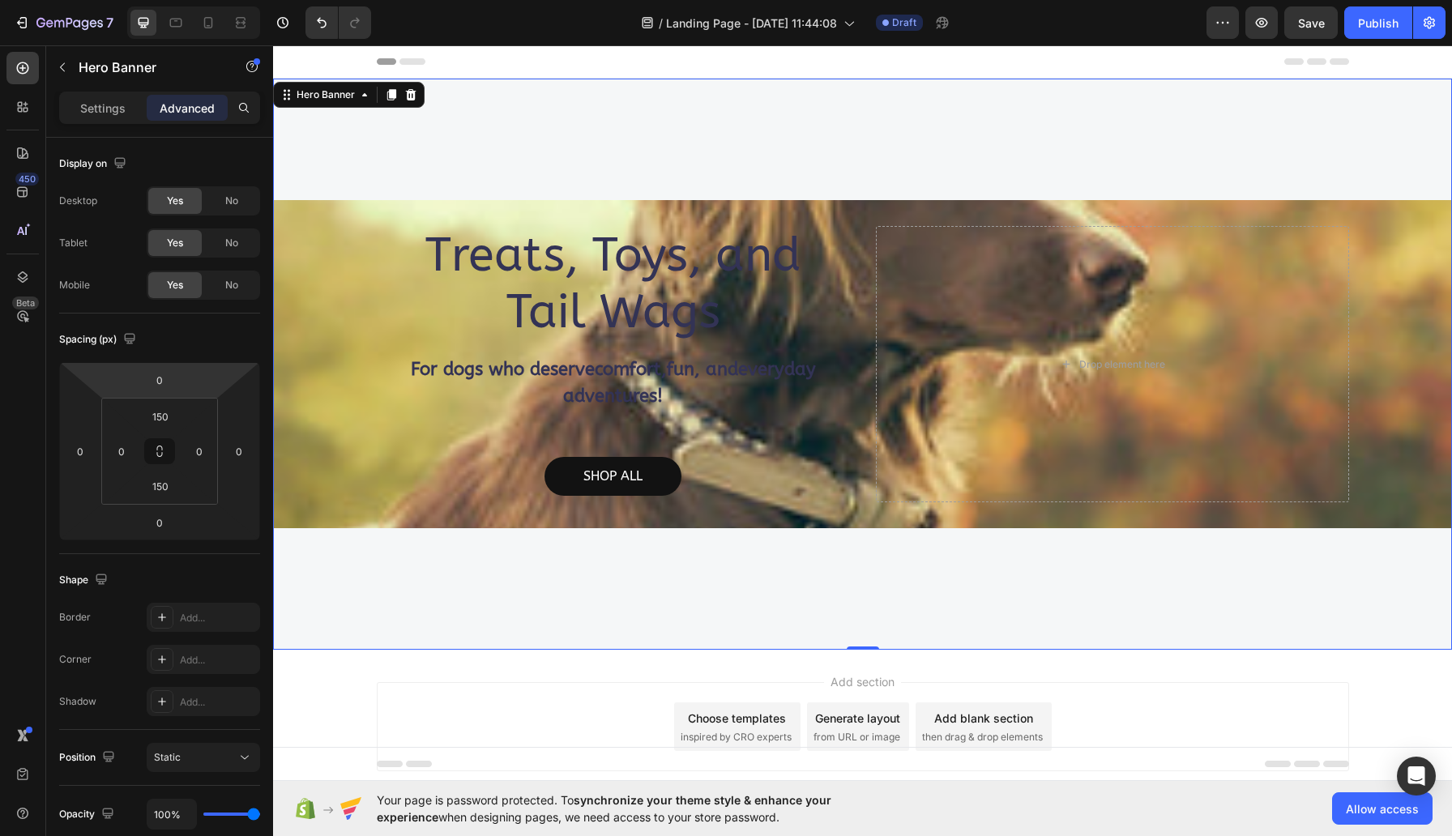
click at [646, 160] on div "Treats, Toys, and Tail Wags Heading For dogs who deserve comfort , fun , and ev…" at bounding box center [862, 364] width 1179 height 571
click at [1053, 406] on div "Drop element here" at bounding box center [1112, 364] width 473 height 276
click at [316, 26] on icon "Undo/Redo" at bounding box center [322, 23] width 16 height 16
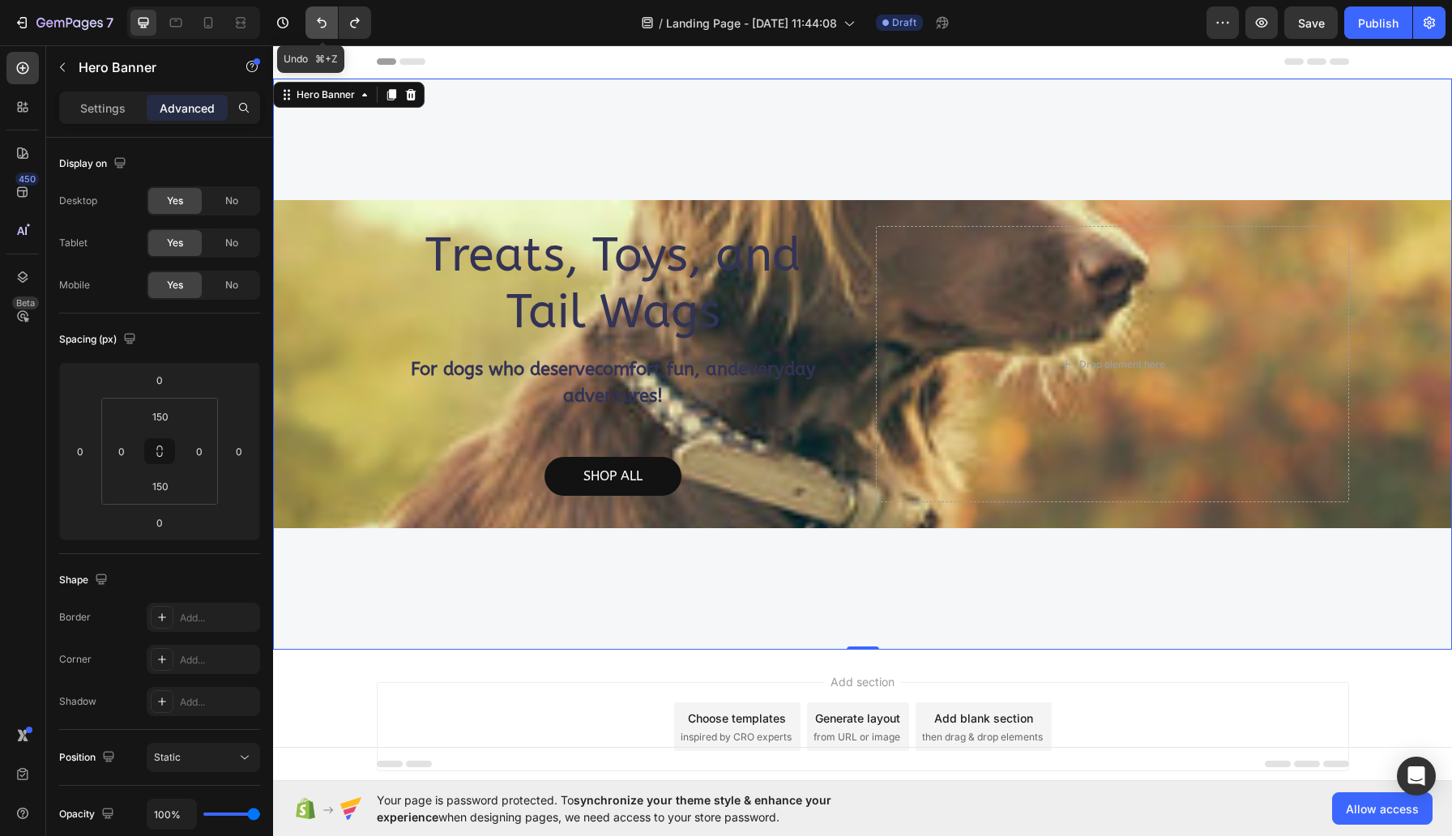
click at [326, 21] on icon "Undo/Redo" at bounding box center [322, 23] width 16 height 16
click at [325, 21] on icon "Undo/Redo" at bounding box center [322, 23] width 10 height 11
click at [502, 159] on div "Treats, Toys, and Tail Wags Heading For dogs who deserve comfort , fun , and ev…" at bounding box center [862, 364] width 1179 height 571
click at [328, 241] on div "Overlay" at bounding box center [862, 364] width 1179 height 328
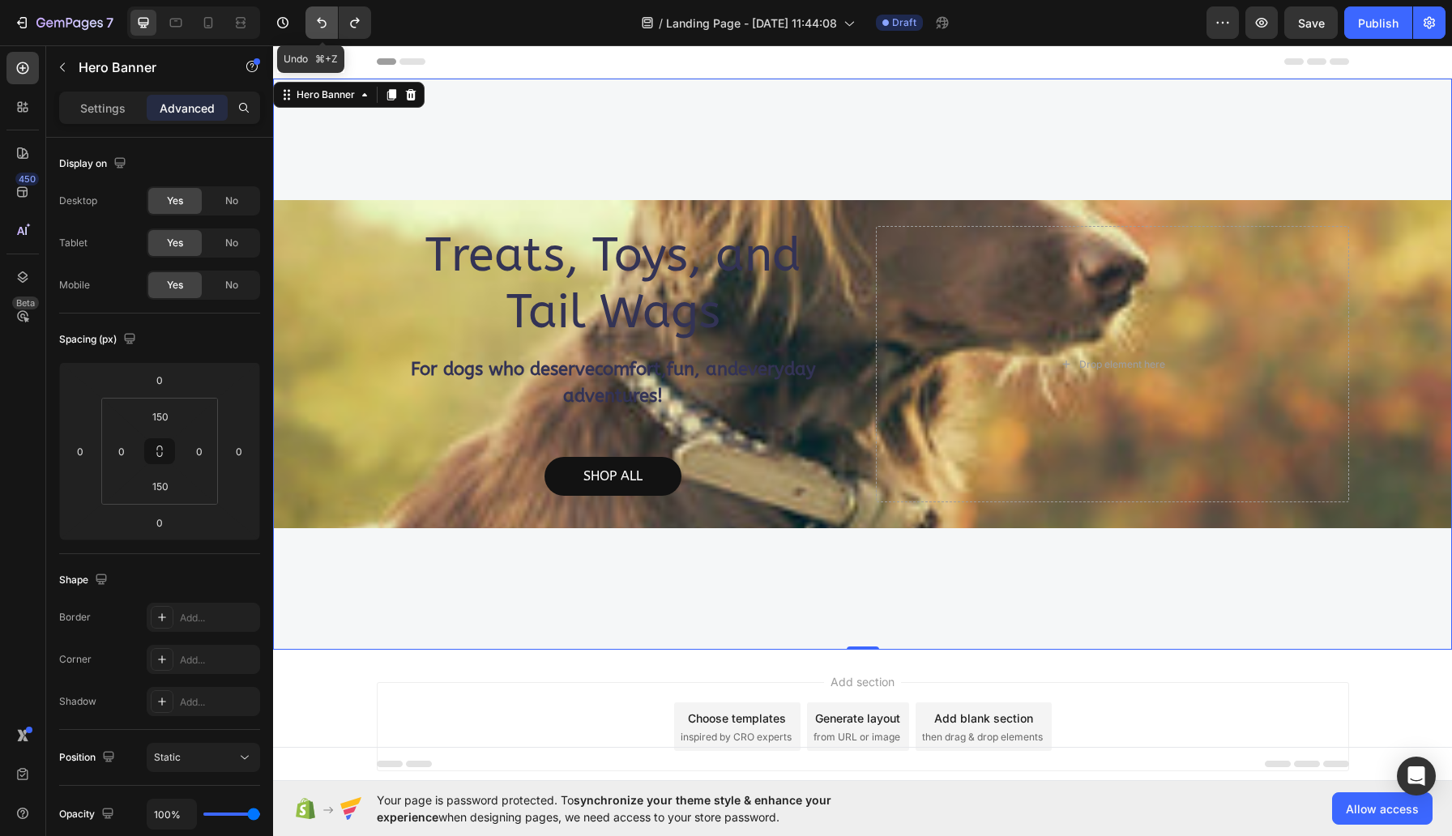
click at [324, 28] on icon "Undo/Redo" at bounding box center [322, 23] width 16 height 16
click at [945, 277] on div "Drop element here" at bounding box center [1112, 364] width 473 height 276
click at [997, 297] on div "Drop element here" at bounding box center [1112, 364] width 473 height 276
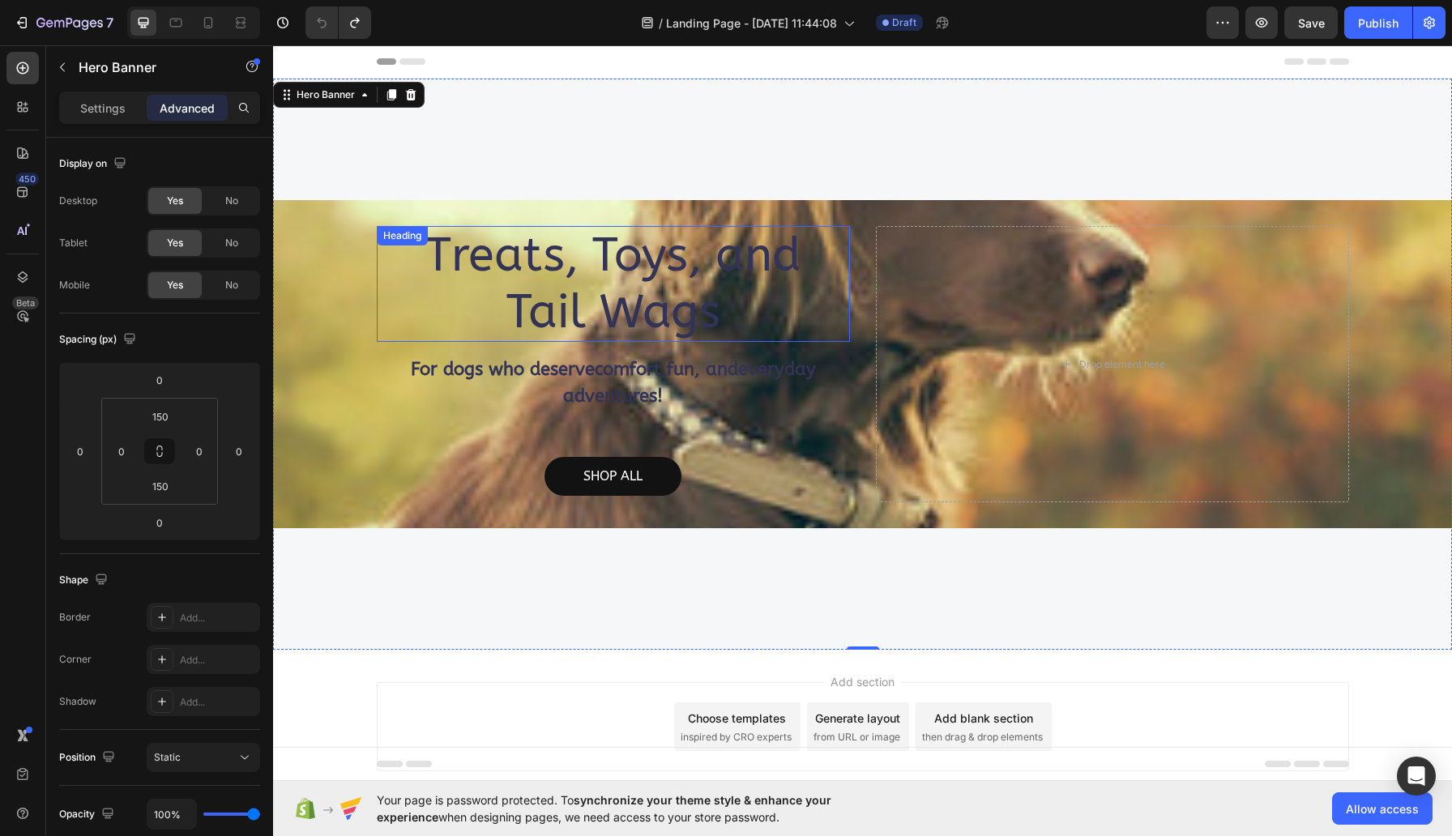
click at [630, 290] on h2 "Treats, Toys, and Tail Wags" at bounding box center [613, 284] width 473 height 116
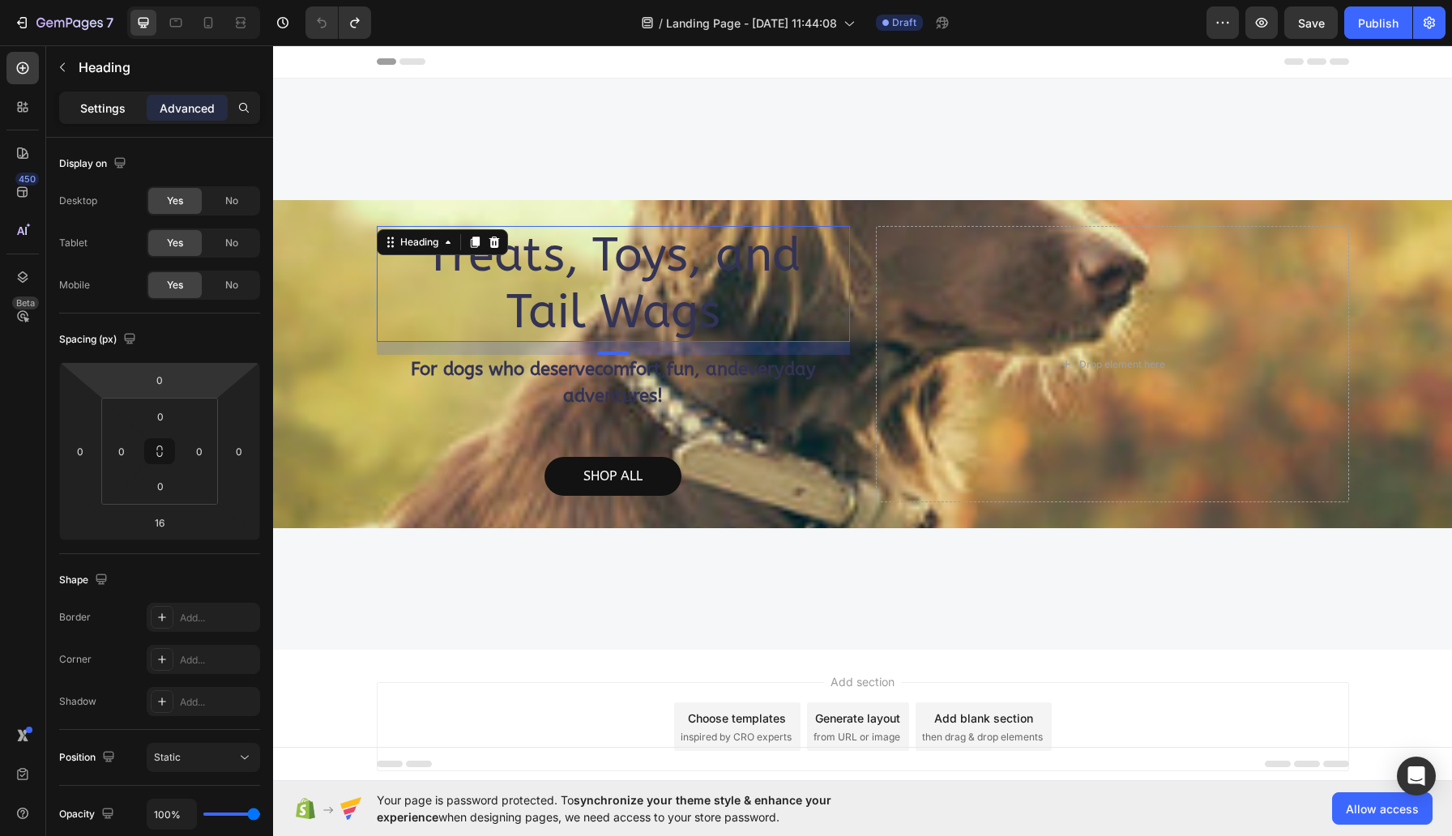
click at [105, 113] on p "Settings" at bounding box center [102, 108] width 45 height 17
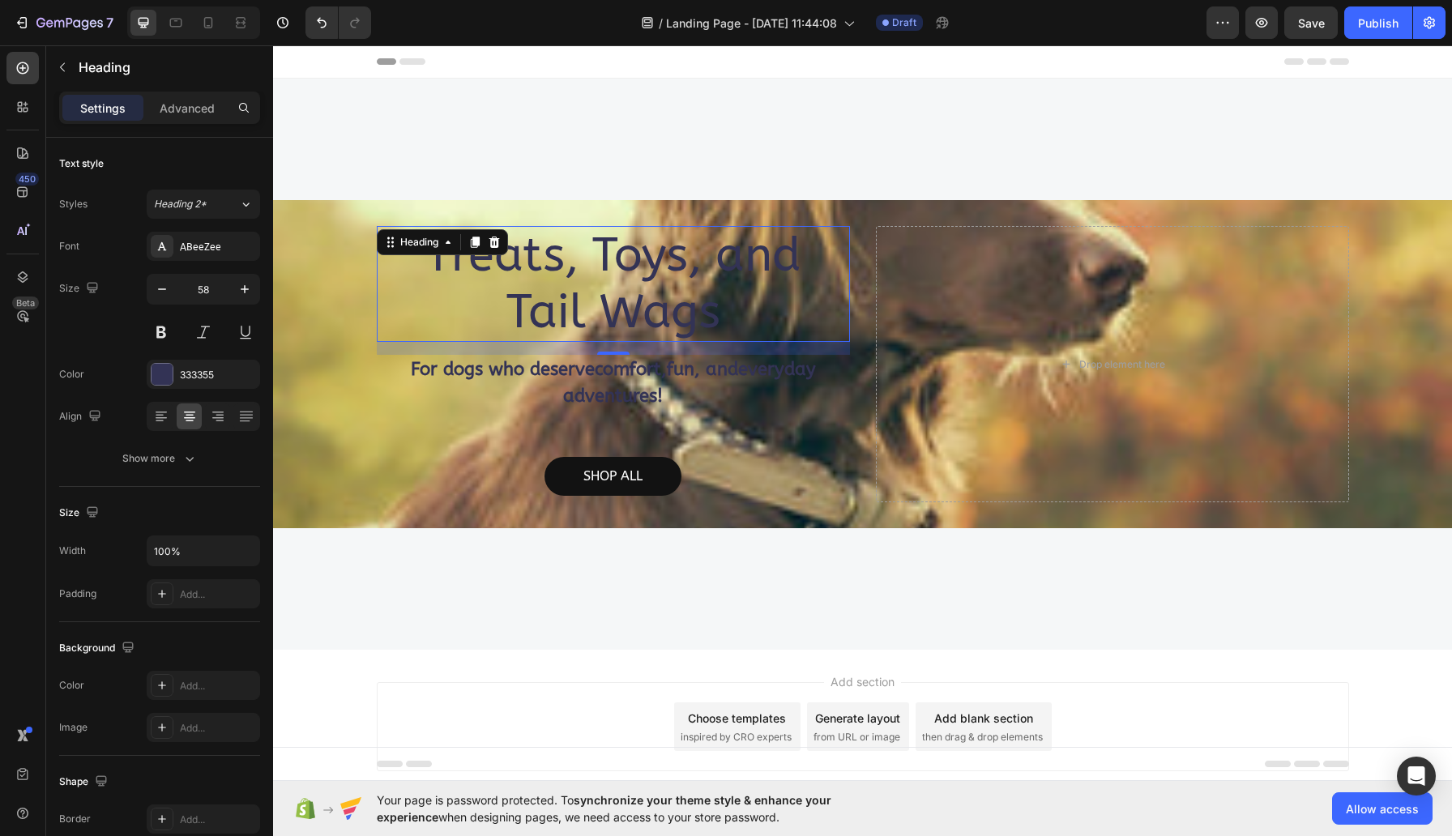
click at [535, 283] on h2 "Treats, Toys, and Tail Wags" at bounding box center [613, 284] width 473 height 116
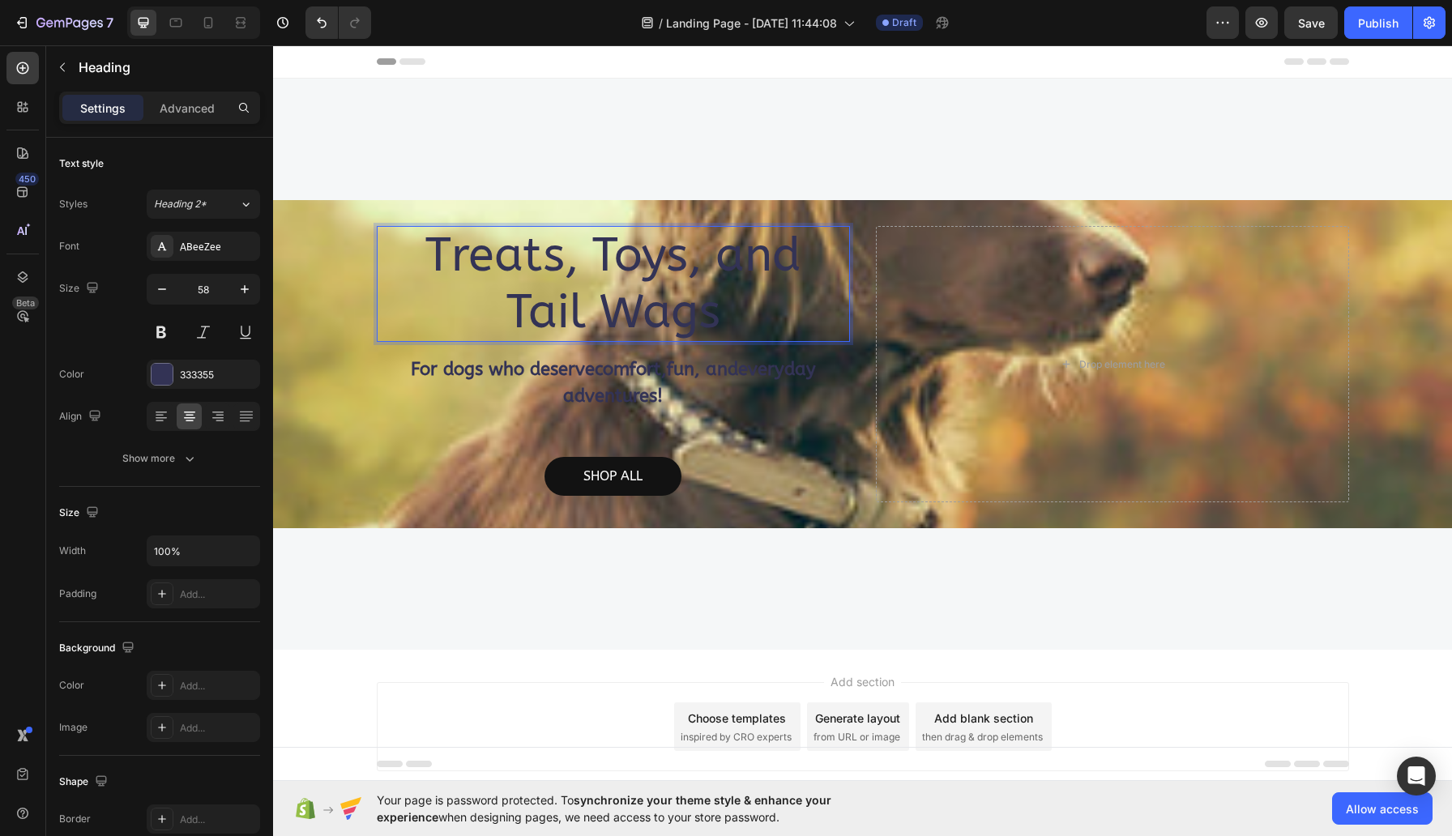
click at [535, 283] on p "Treats, Toys, and Tail Wags" at bounding box center [613, 284] width 470 height 113
click at [485, 280] on p "Treats, Toys, and Tail Wags" at bounding box center [613, 284] width 470 height 113
click at [190, 421] on icon at bounding box center [190, 422] width 8 height 2
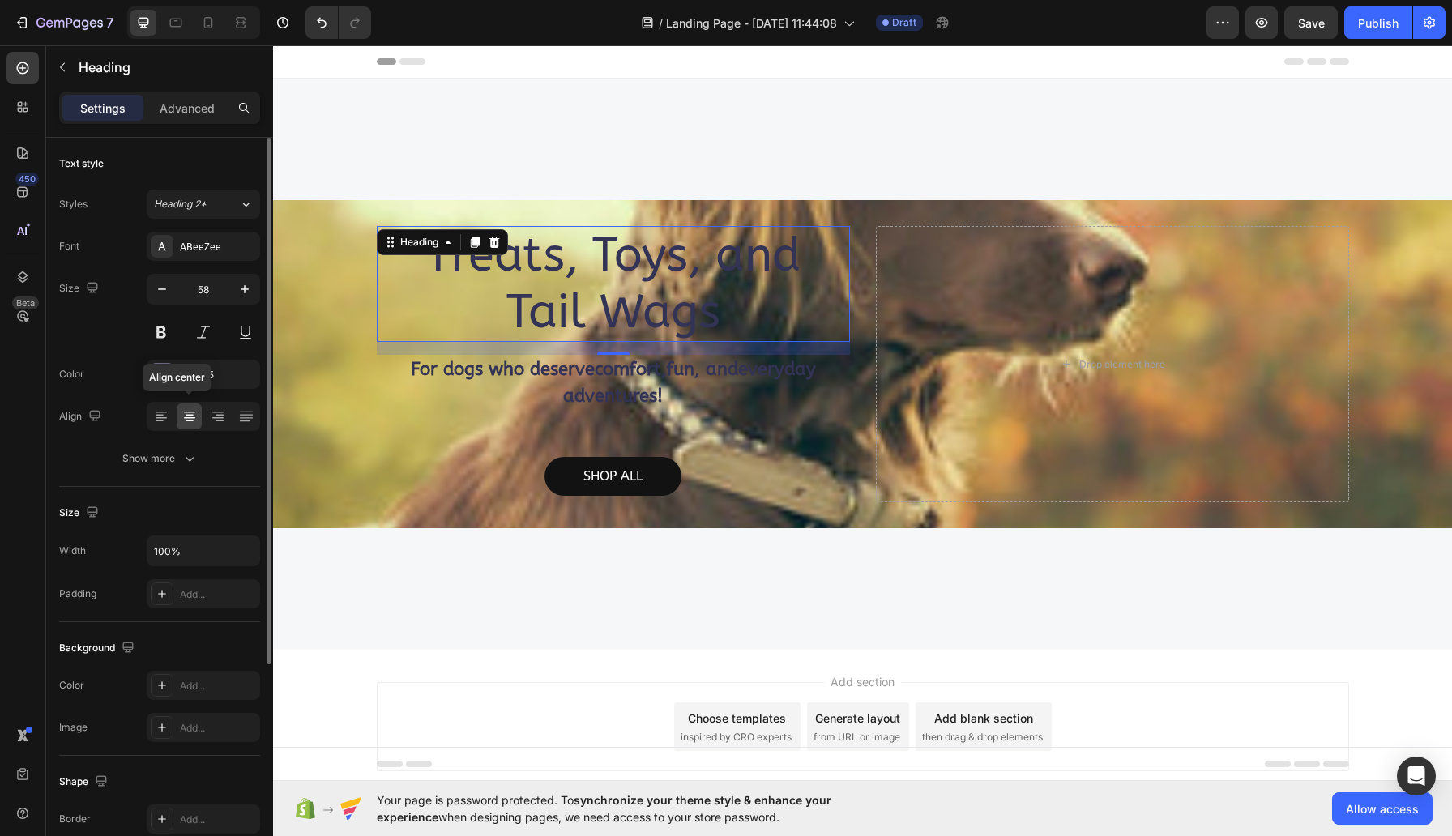
click at [189, 416] on icon at bounding box center [190, 416] width 16 height 16
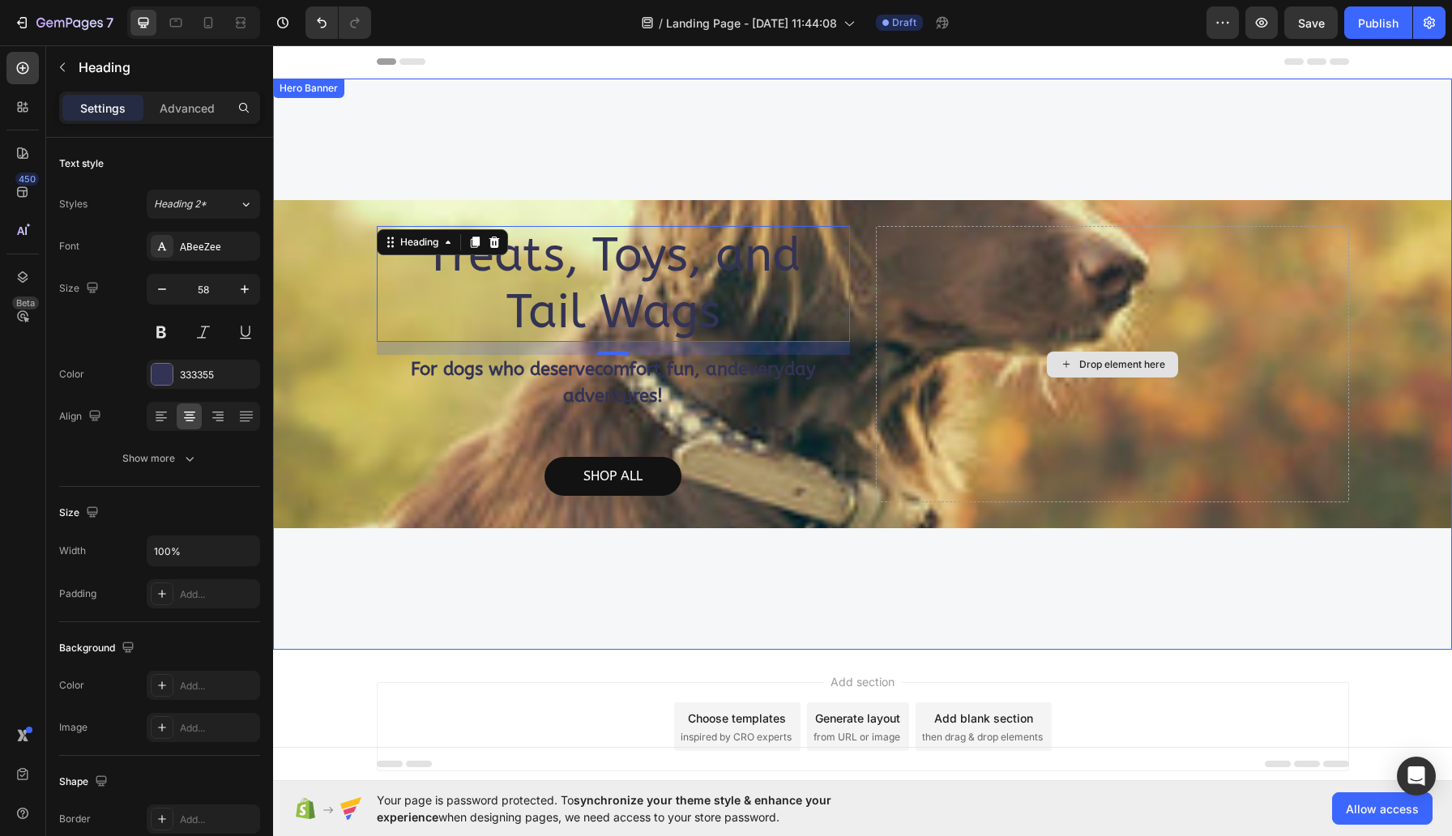
click at [933, 325] on div "Drop element here" at bounding box center [1112, 364] width 473 height 276
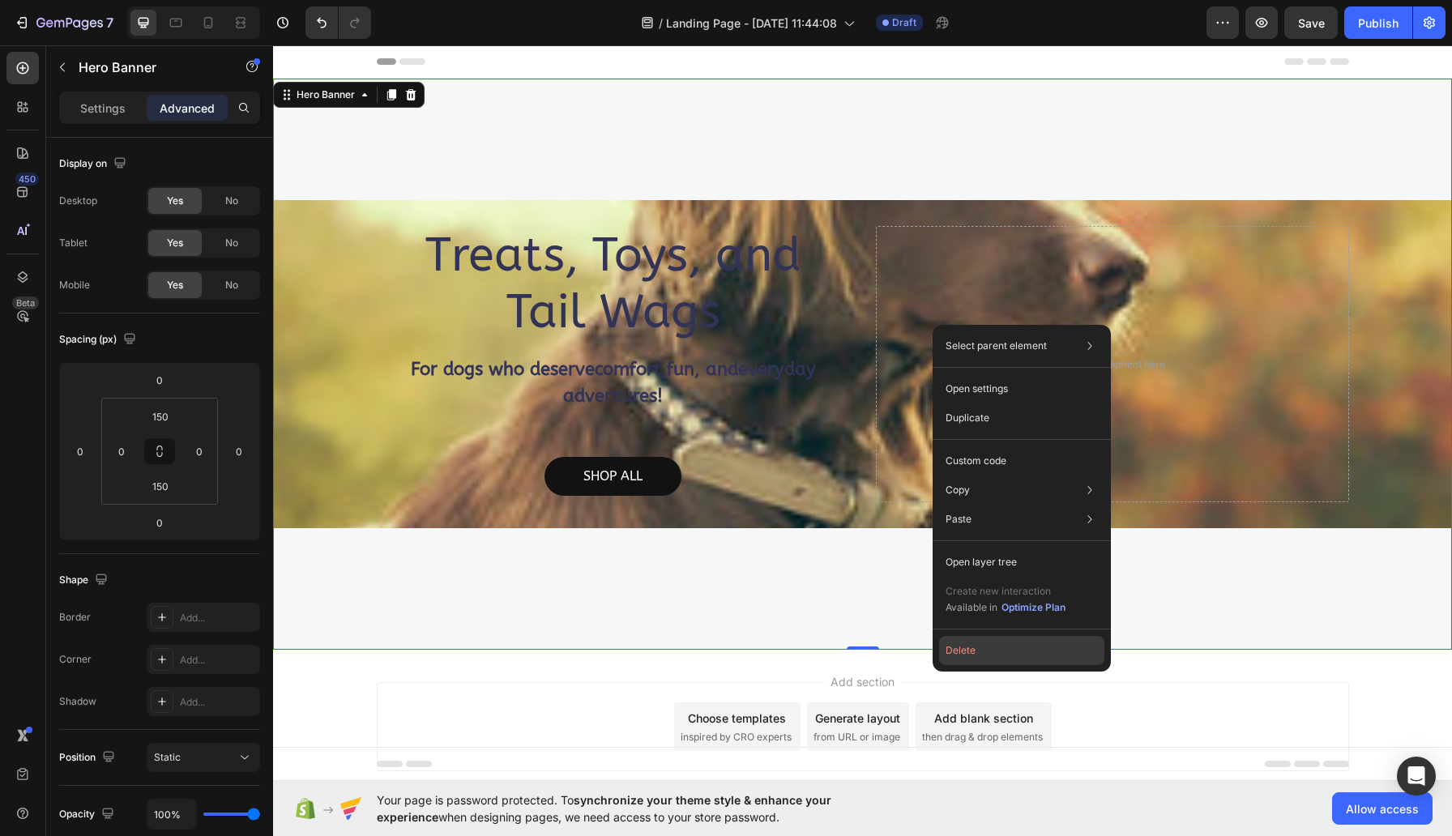
click at [972, 652] on button "Delete" at bounding box center [1021, 650] width 165 height 29
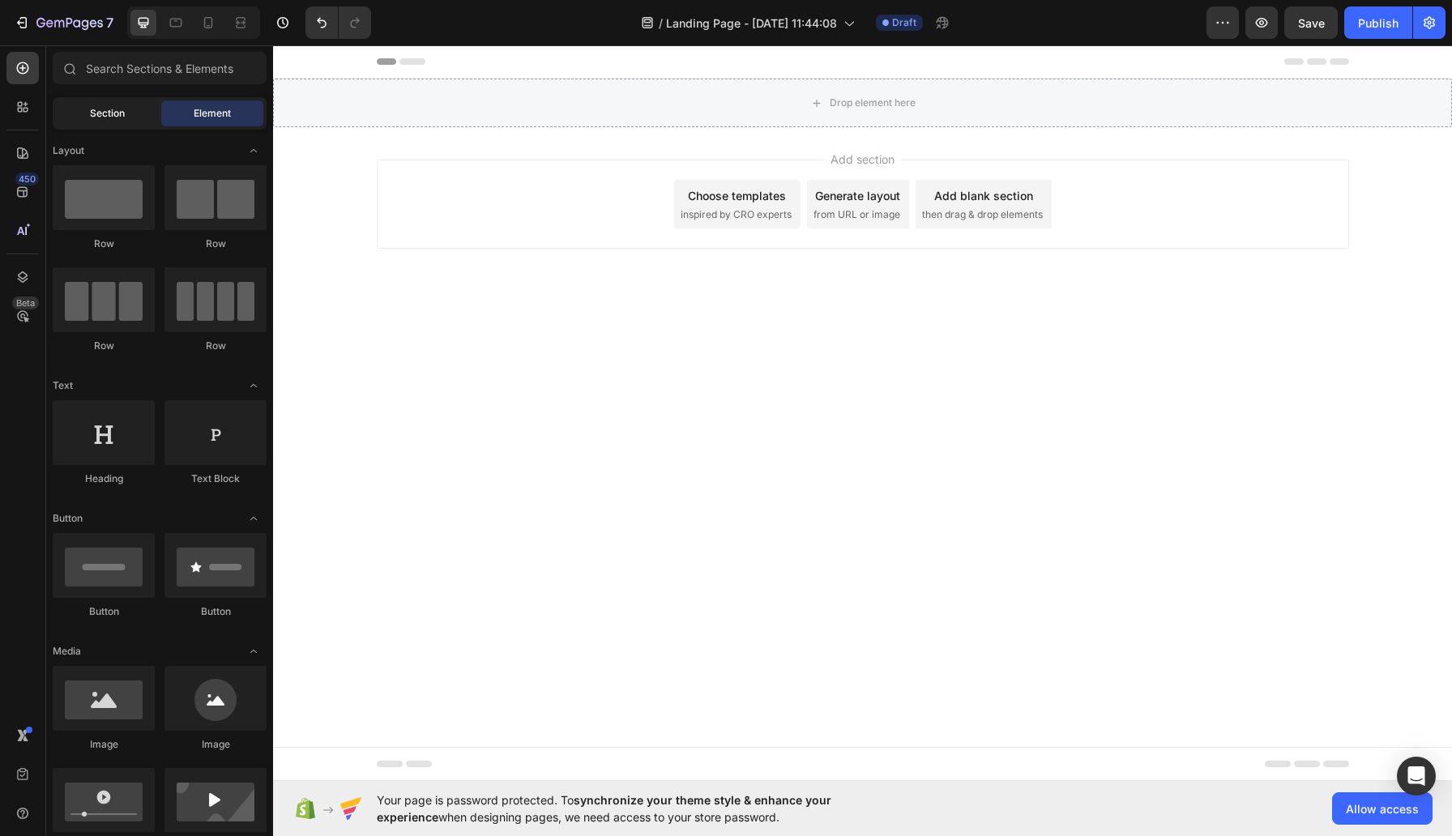
click at [119, 113] on span "Section" at bounding box center [107, 113] width 35 height 15
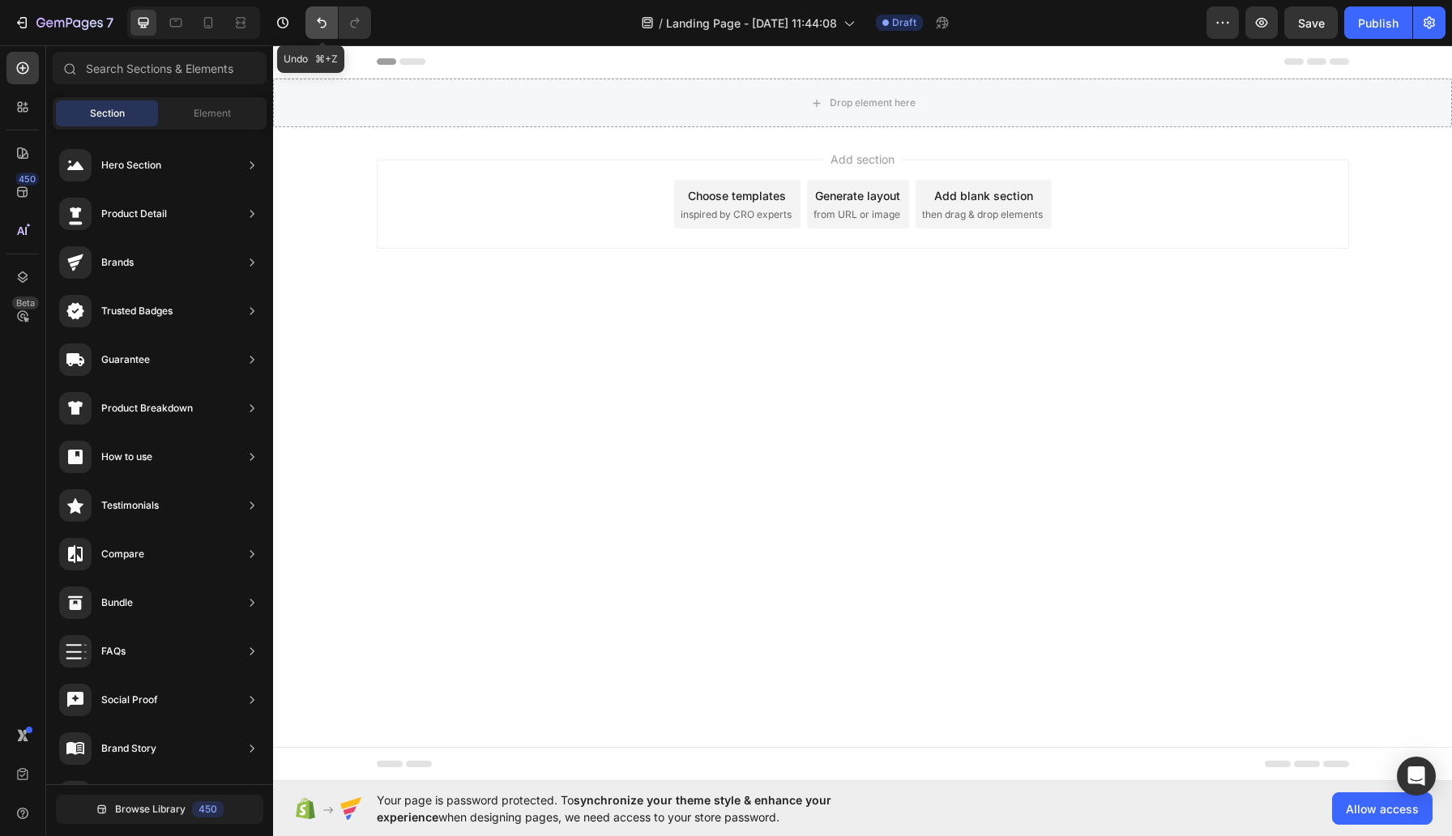
click at [324, 20] on icon "Undo/Redo" at bounding box center [322, 23] width 10 height 11
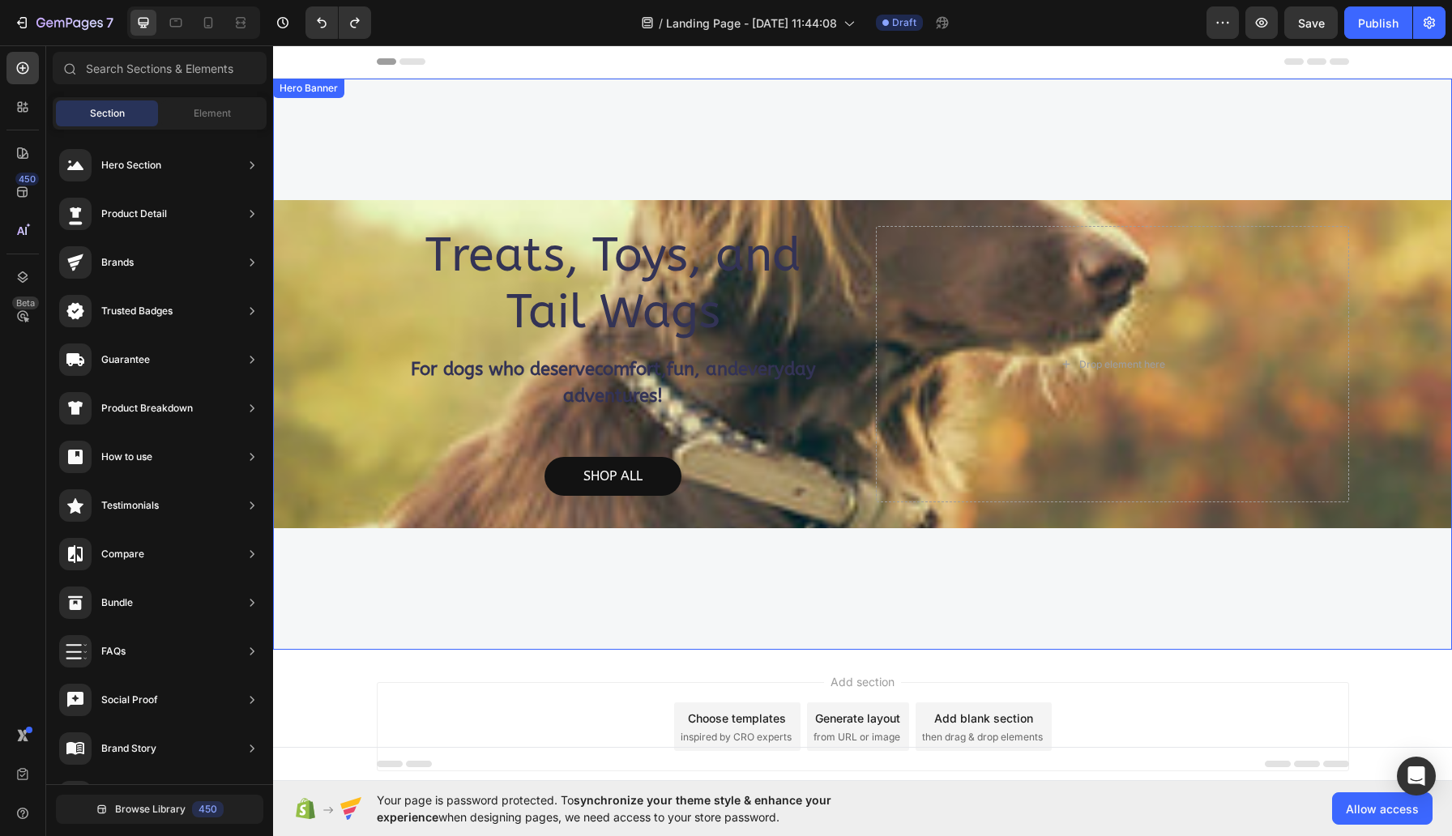
click at [726, 428] on div "Treats, Toys, and Tail Wags Heading For dogs who deserve comfort , fun , and ev…" at bounding box center [613, 364] width 473 height 276
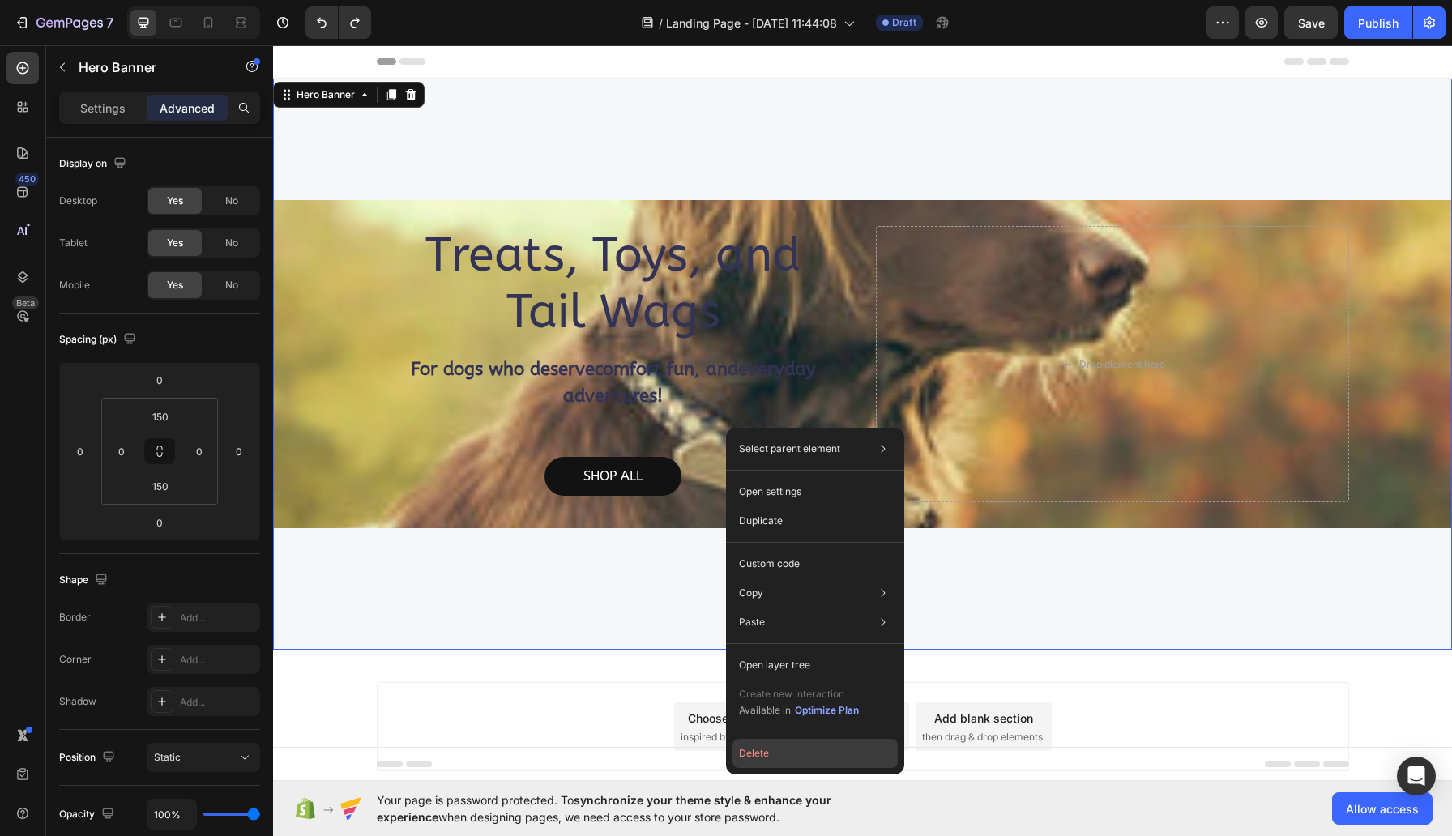
click at [784, 750] on button "Delete" at bounding box center [815, 753] width 165 height 29
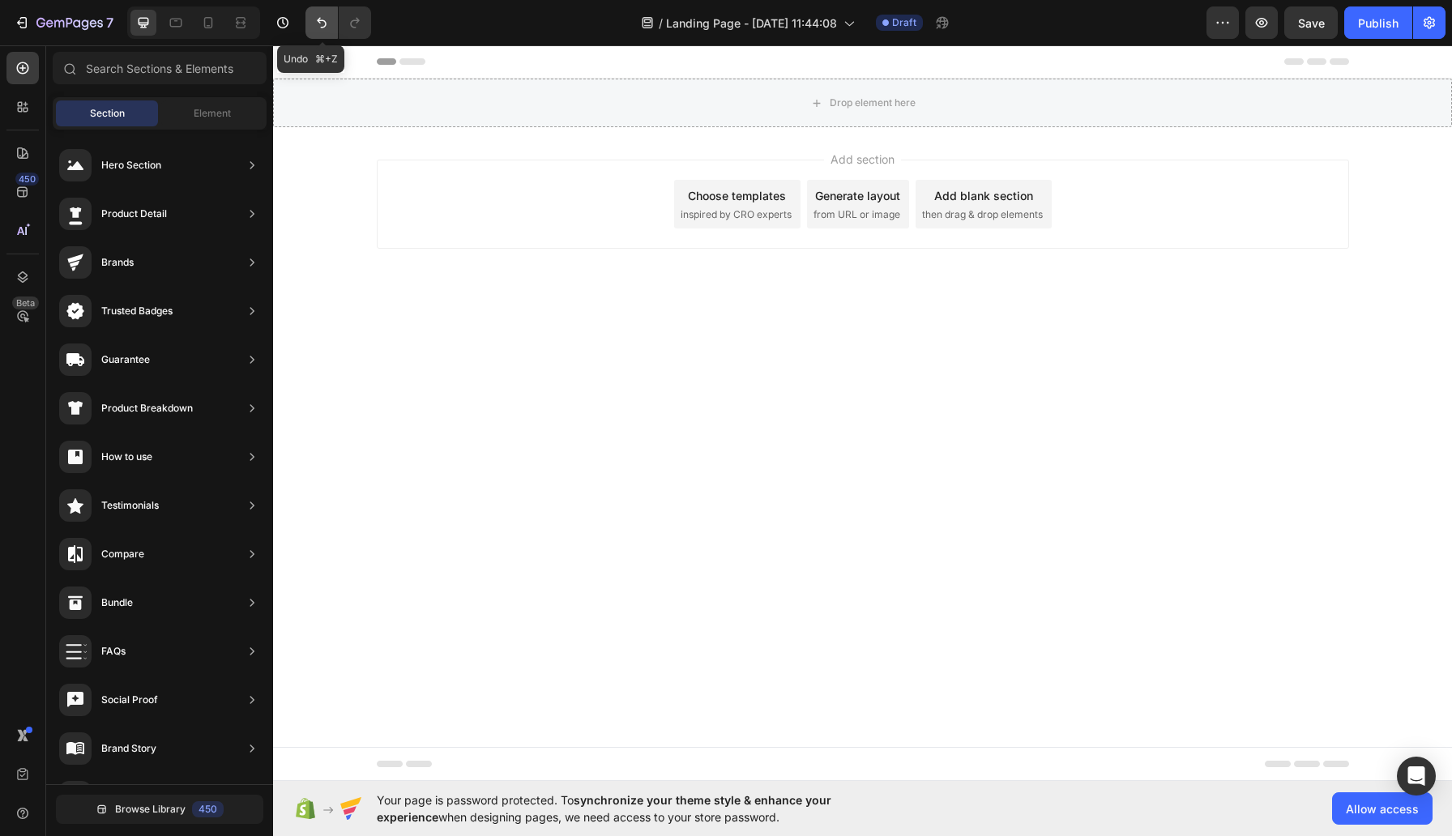
click at [318, 20] on icon "Undo/Redo" at bounding box center [322, 23] width 10 height 11
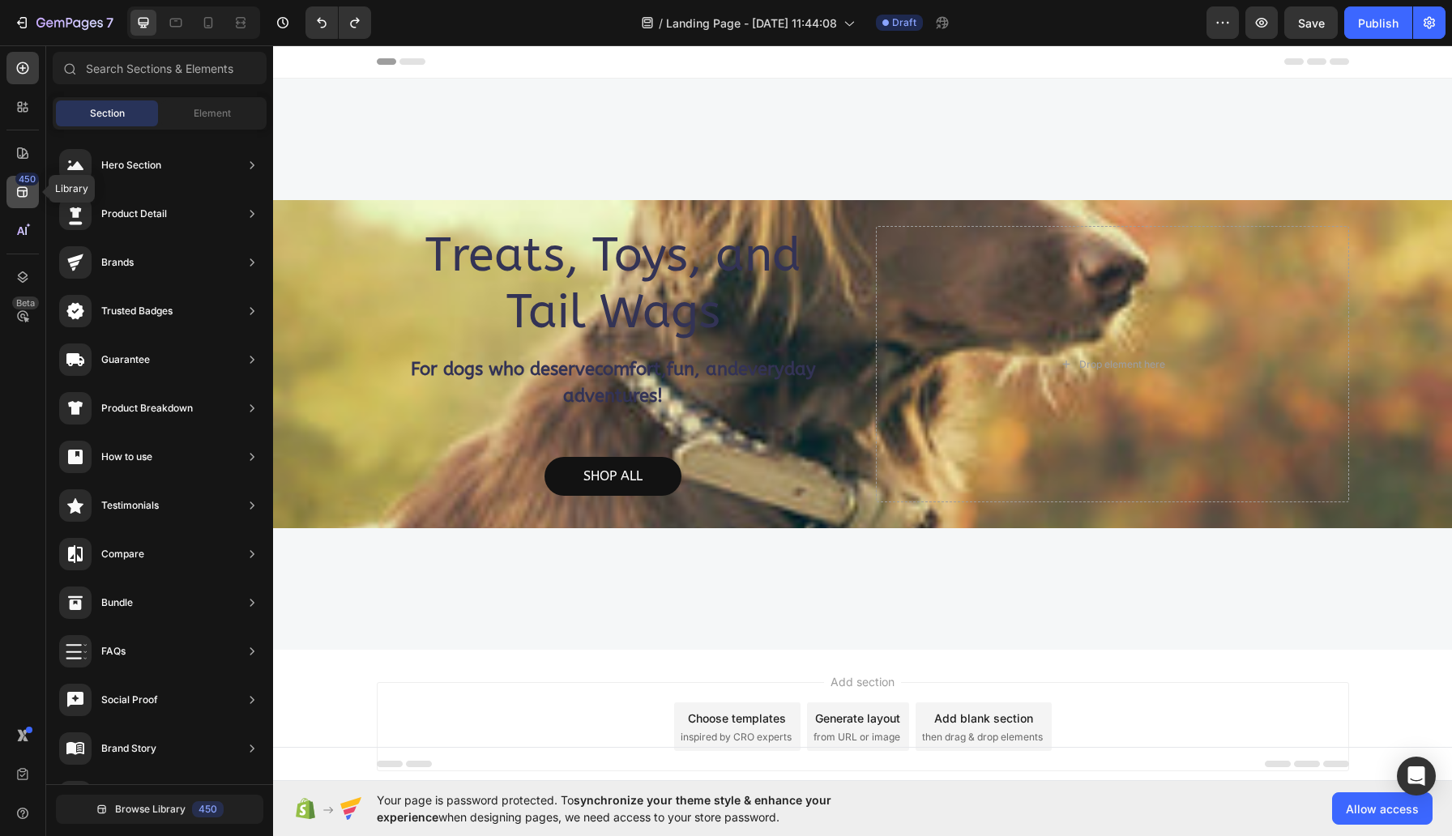
click at [24, 173] on div "450" at bounding box center [27, 179] width 24 height 13
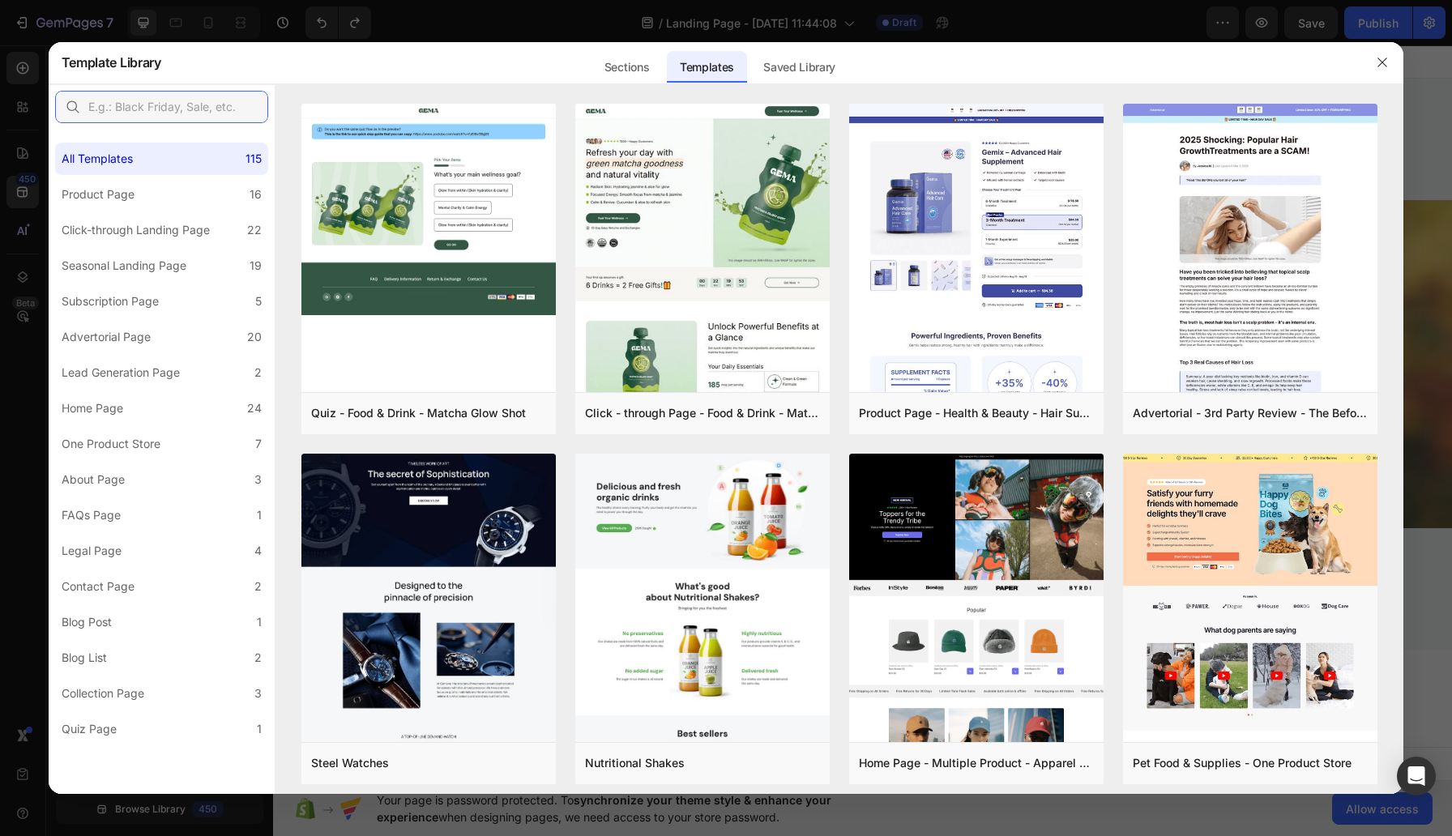
click at [207, 113] on input "text" at bounding box center [161, 107] width 213 height 32
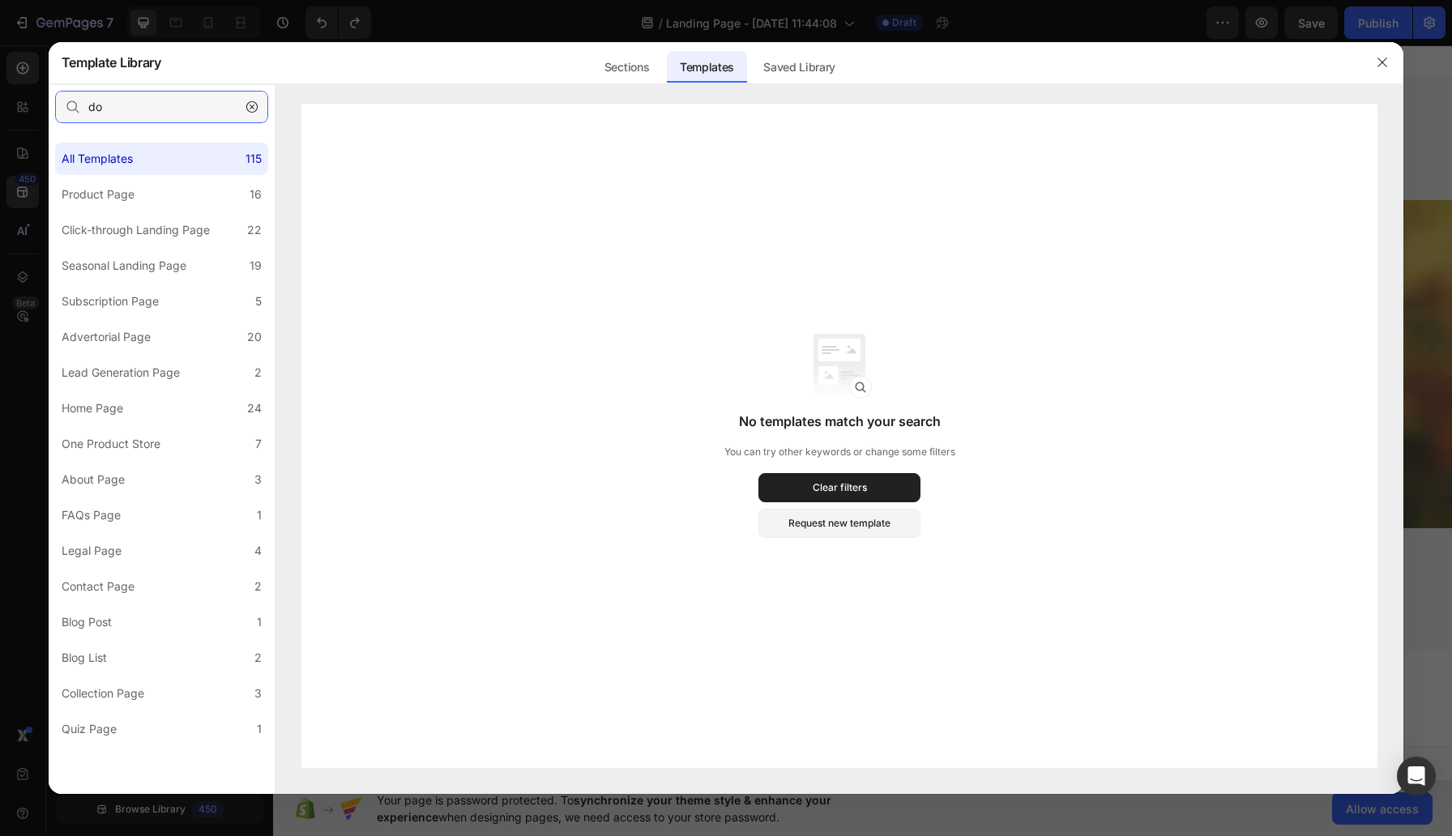
type input "d"
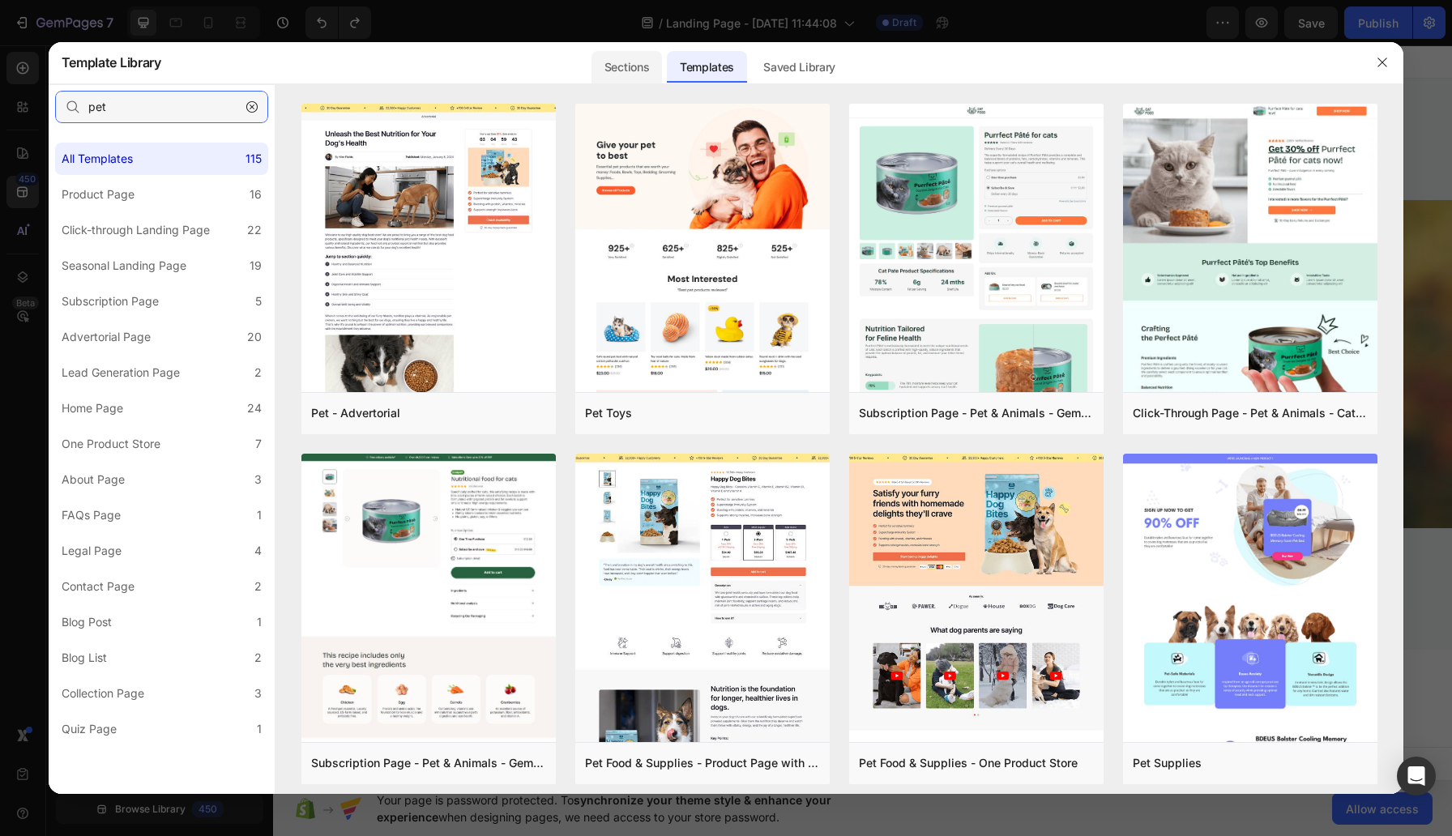
type input "pet"
click at [620, 71] on div "Sections" at bounding box center [627, 67] width 71 height 32
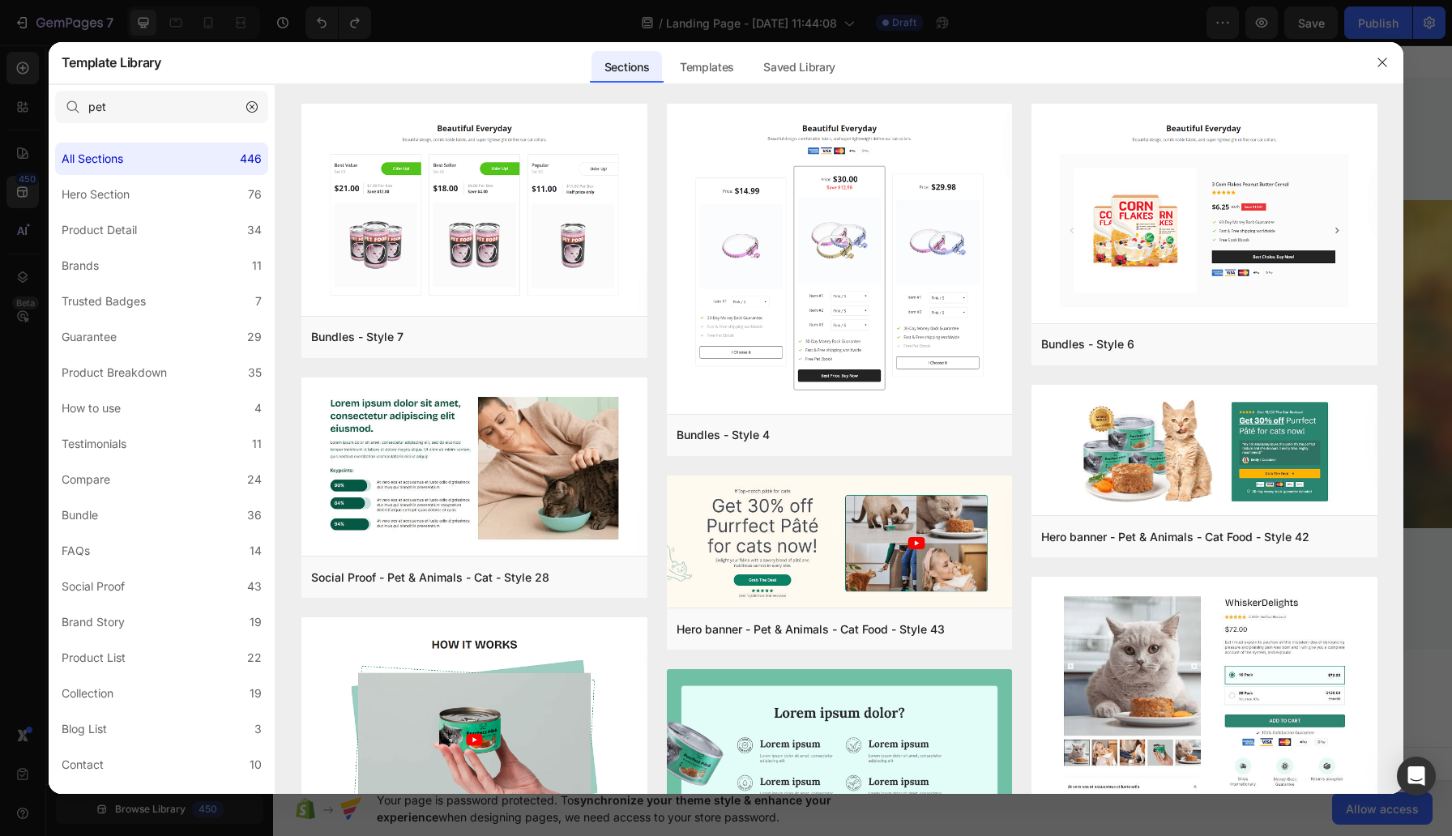
click at [213, 32] on div at bounding box center [726, 418] width 1452 height 836
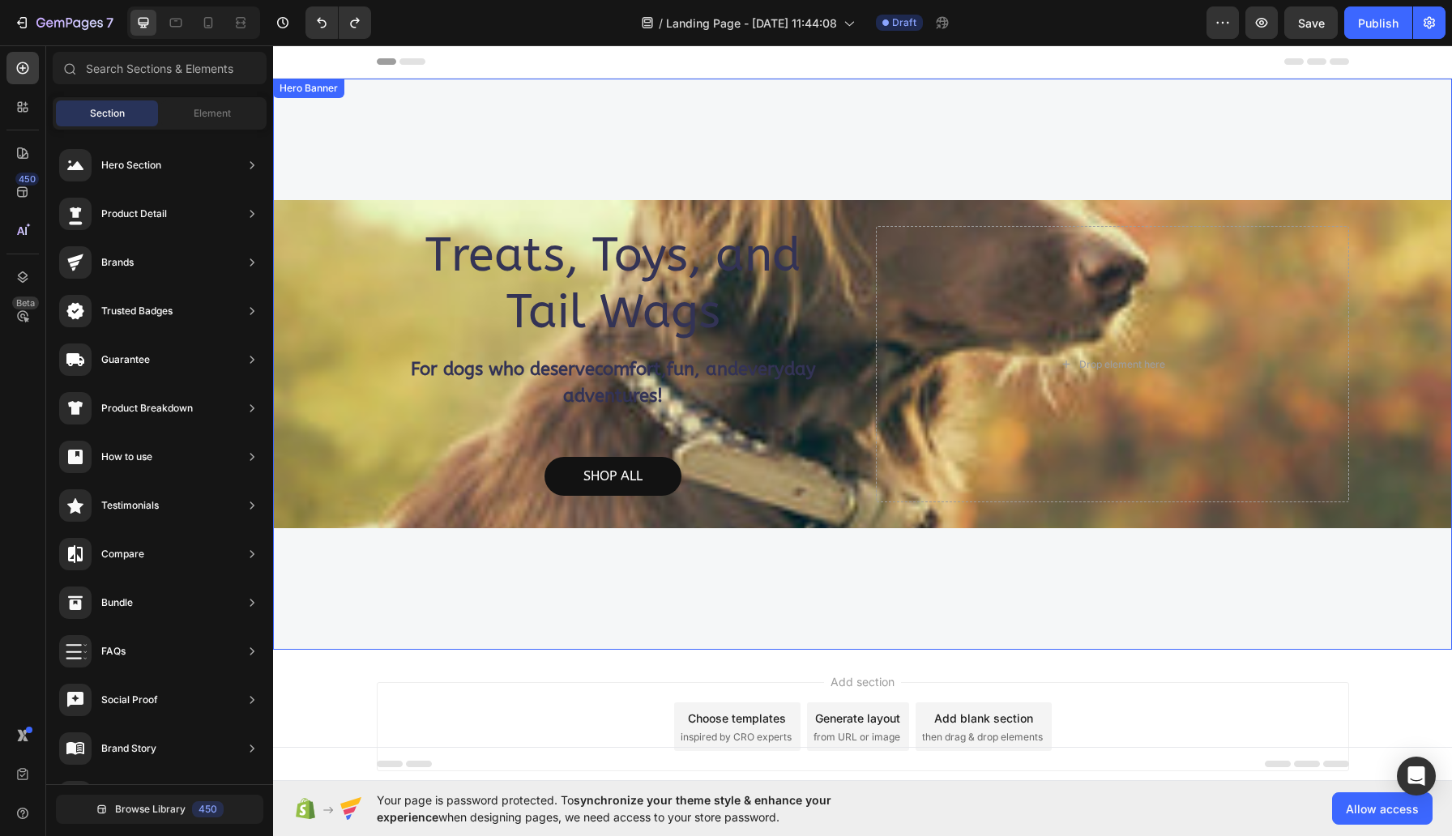
click at [690, 123] on div "Treats, Toys, and Tail Wags Heading For dogs who deserve comfort , fun , and ev…" at bounding box center [862, 364] width 1179 height 571
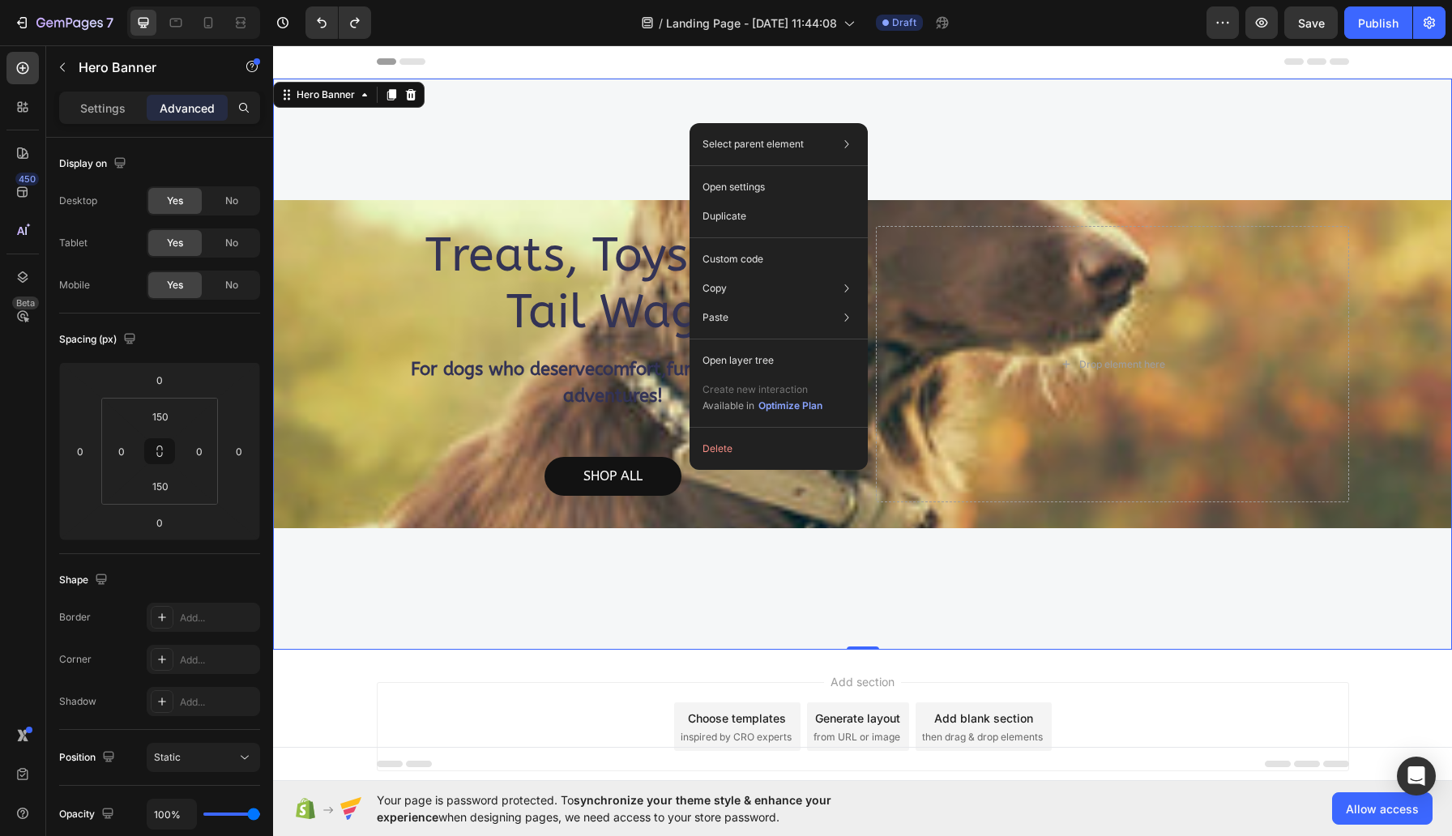
click at [589, 118] on div "Treats, Toys, and Tail Wags Heading For dogs who deserve comfort , fun , and ev…" at bounding box center [862, 364] width 1179 height 571
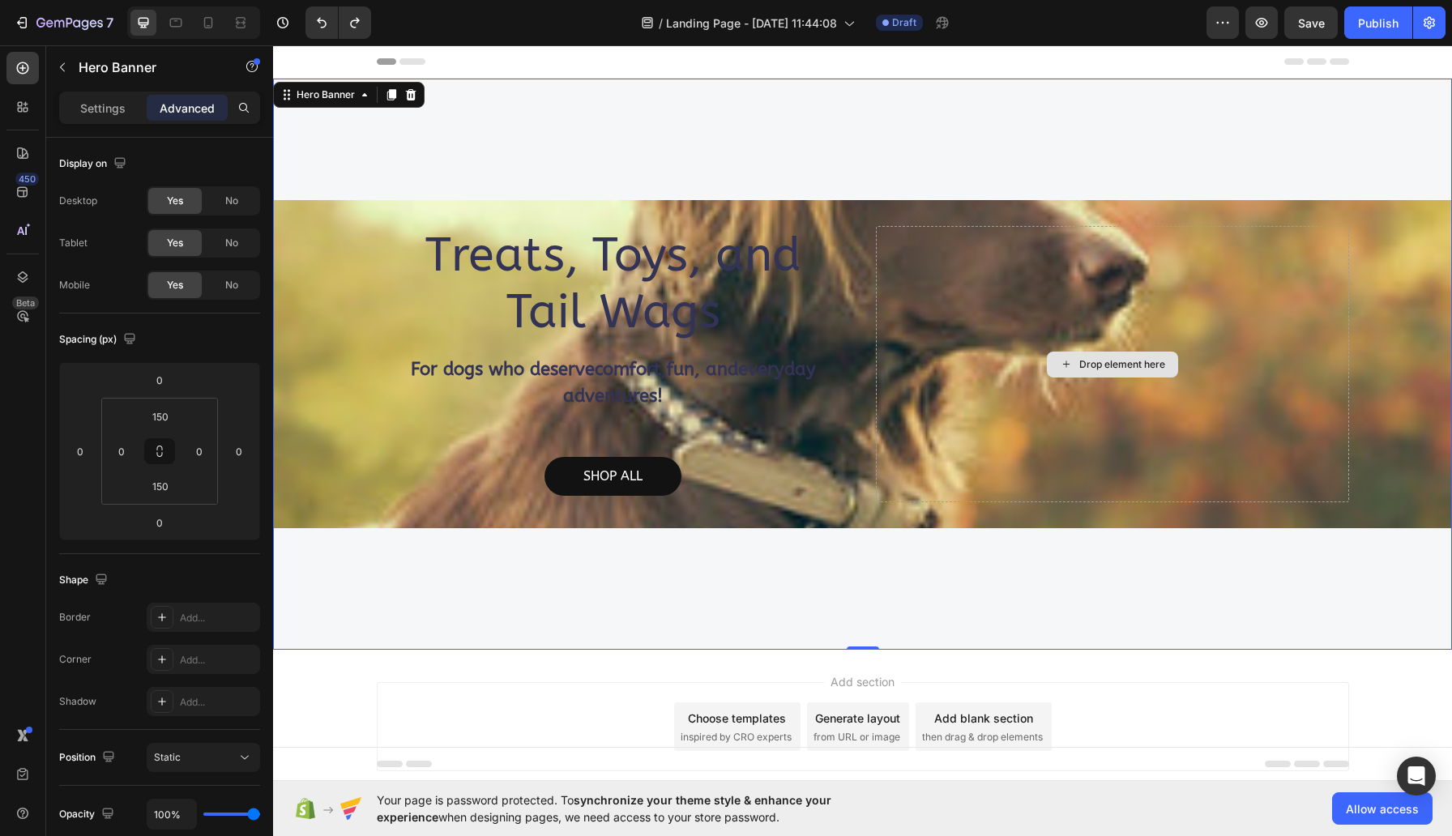
click at [906, 356] on div "Drop element here" at bounding box center [1112, 364] width 473 height 276
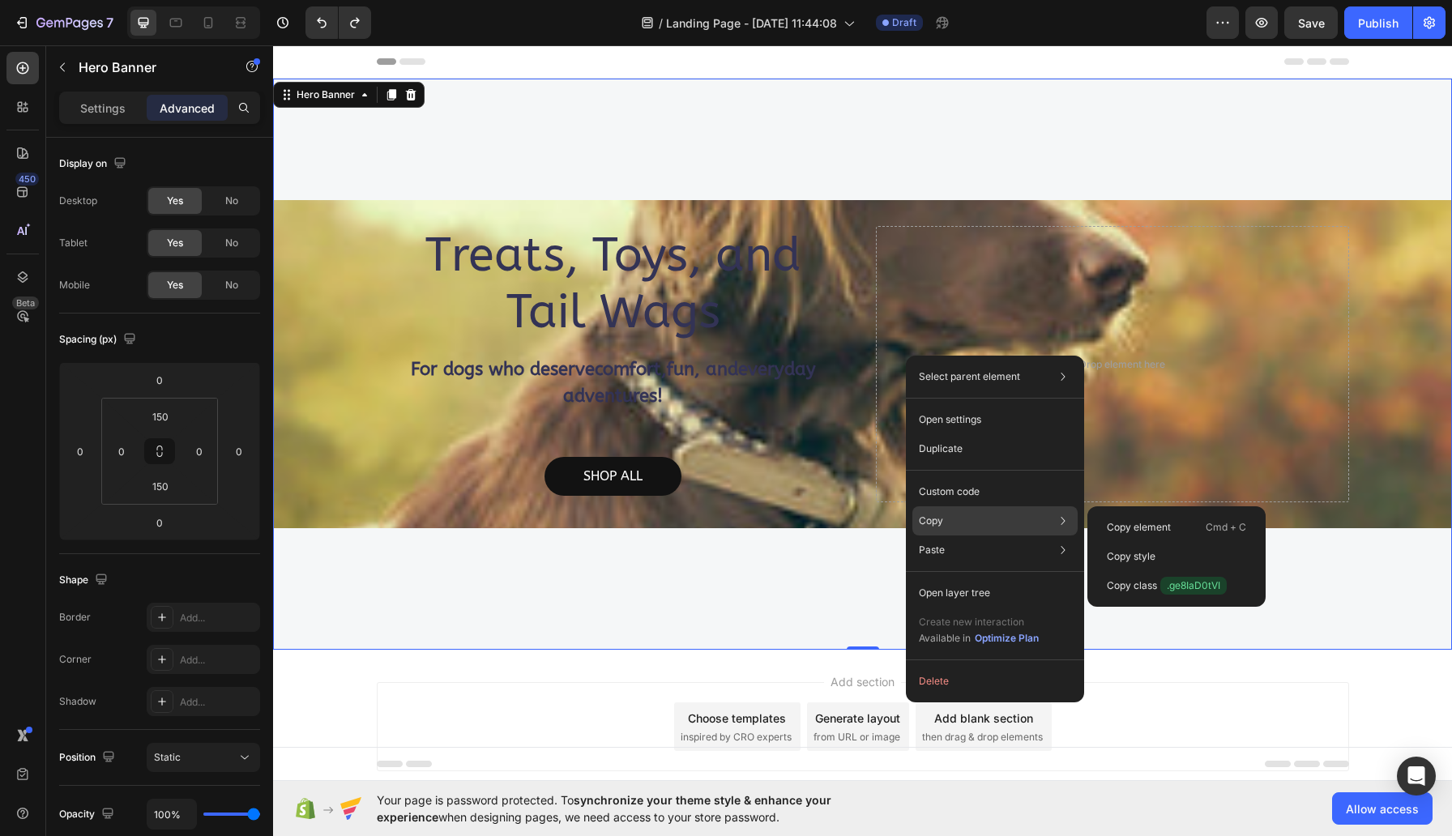
click at [943, 517] on p "Copy" at bounding box center [931, 521] width 24 height 15
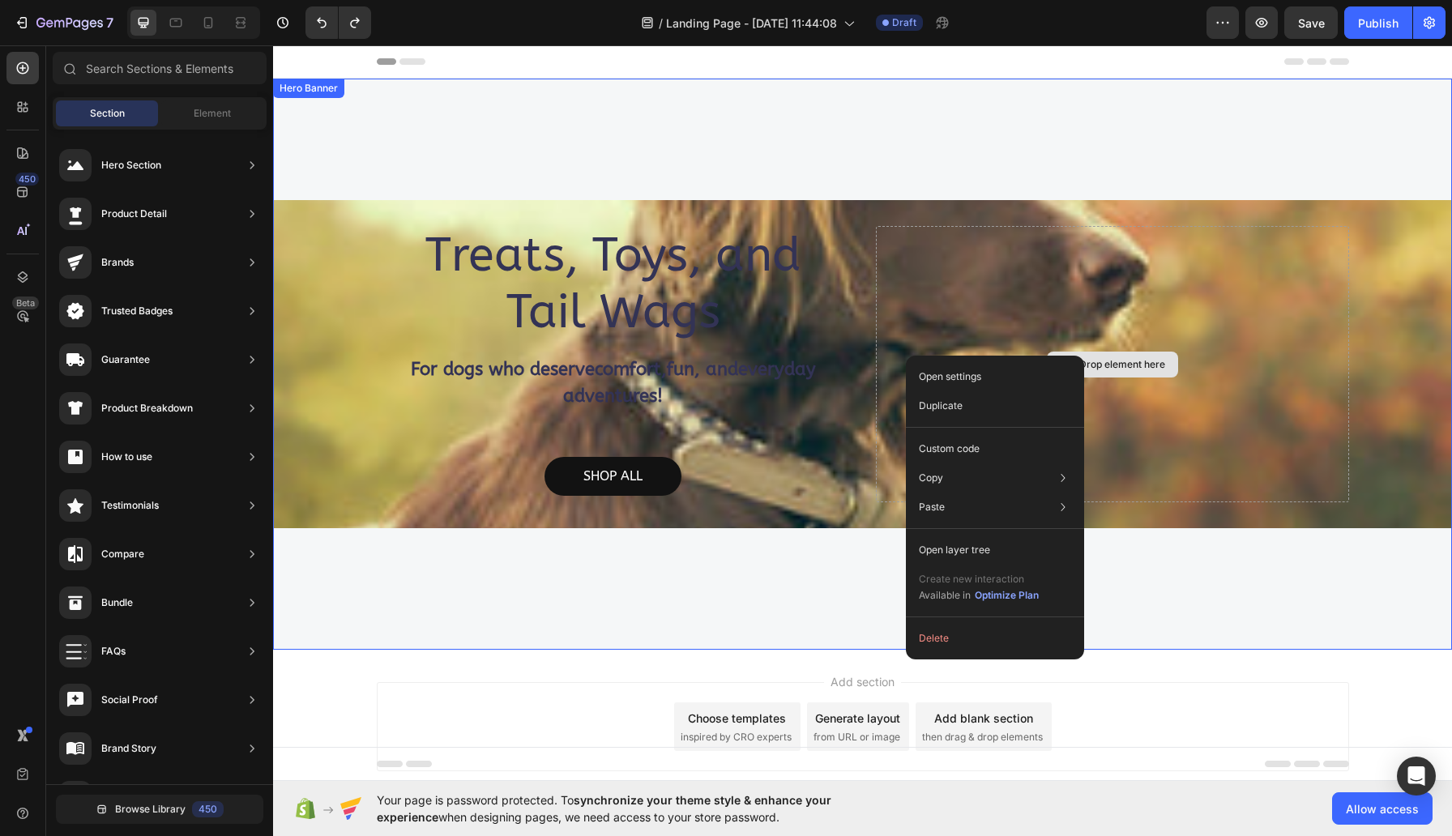
click at [1017, 285] on div "Drop element here" at bounding box center [1112, 364] width 473 height 276
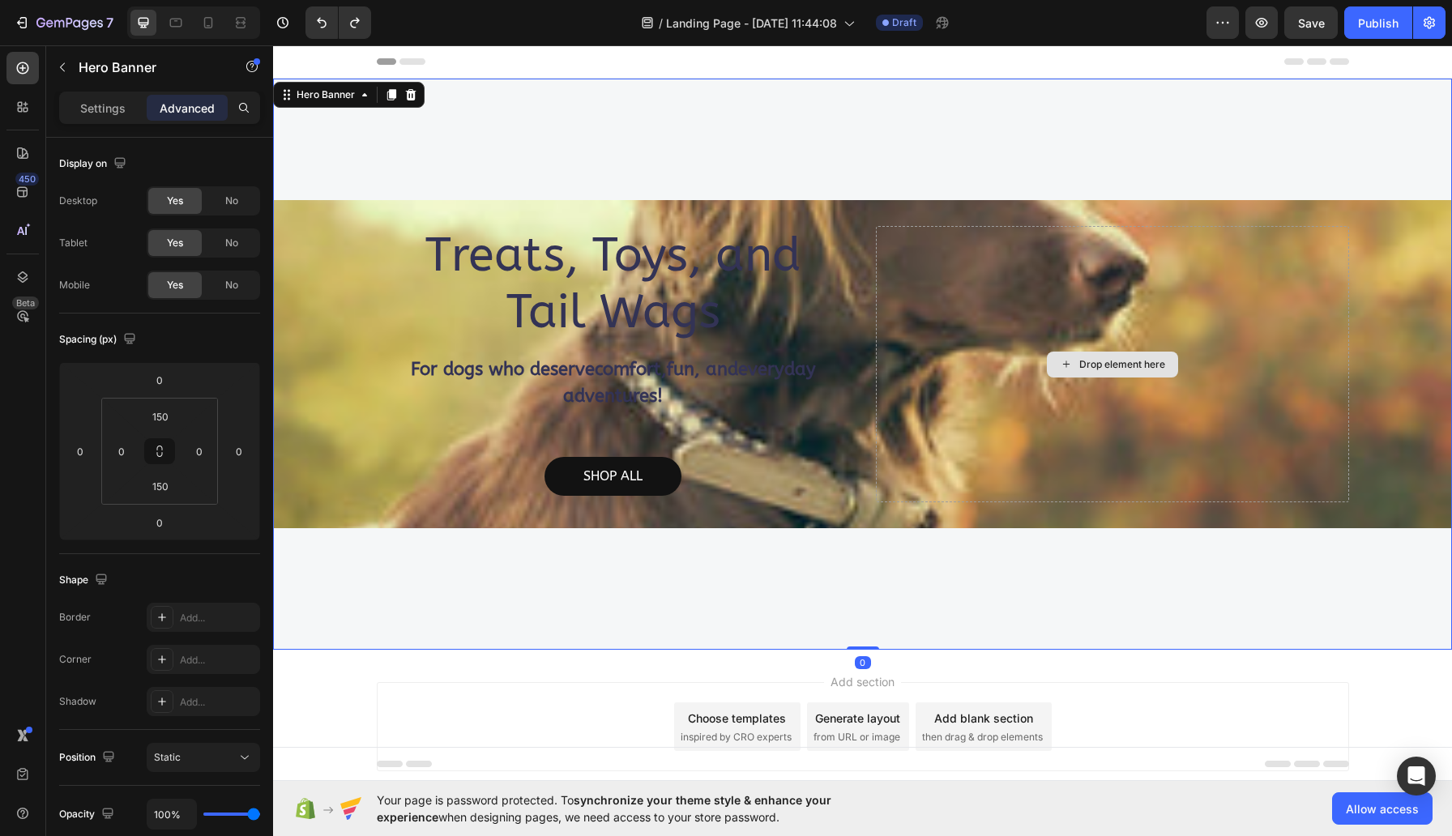
click at [1079, 361] on div "Drop element here" at bounding box center [1122, 364] width 86 height 13
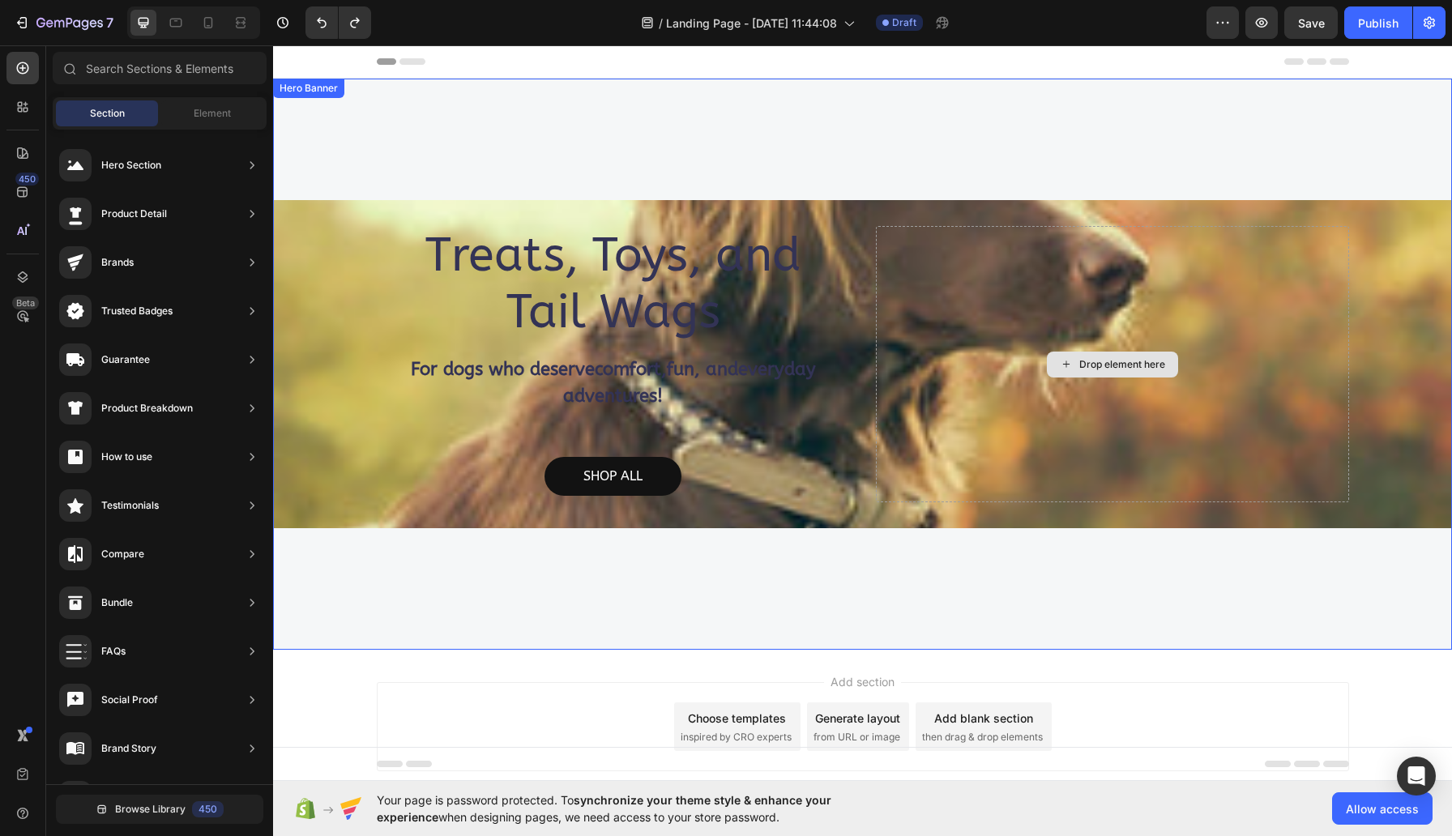
click at [1084, 364] on div "Drop element here" at bounding box center [1122, 364] width 86 height 13
click at [1086, 360] on div "Drop element here" at bounding box center [1122, 364] width 86 height 13
click at [1025, 323] on div "Drop element here" at bounding box center [1112, 364] width 473 height 276
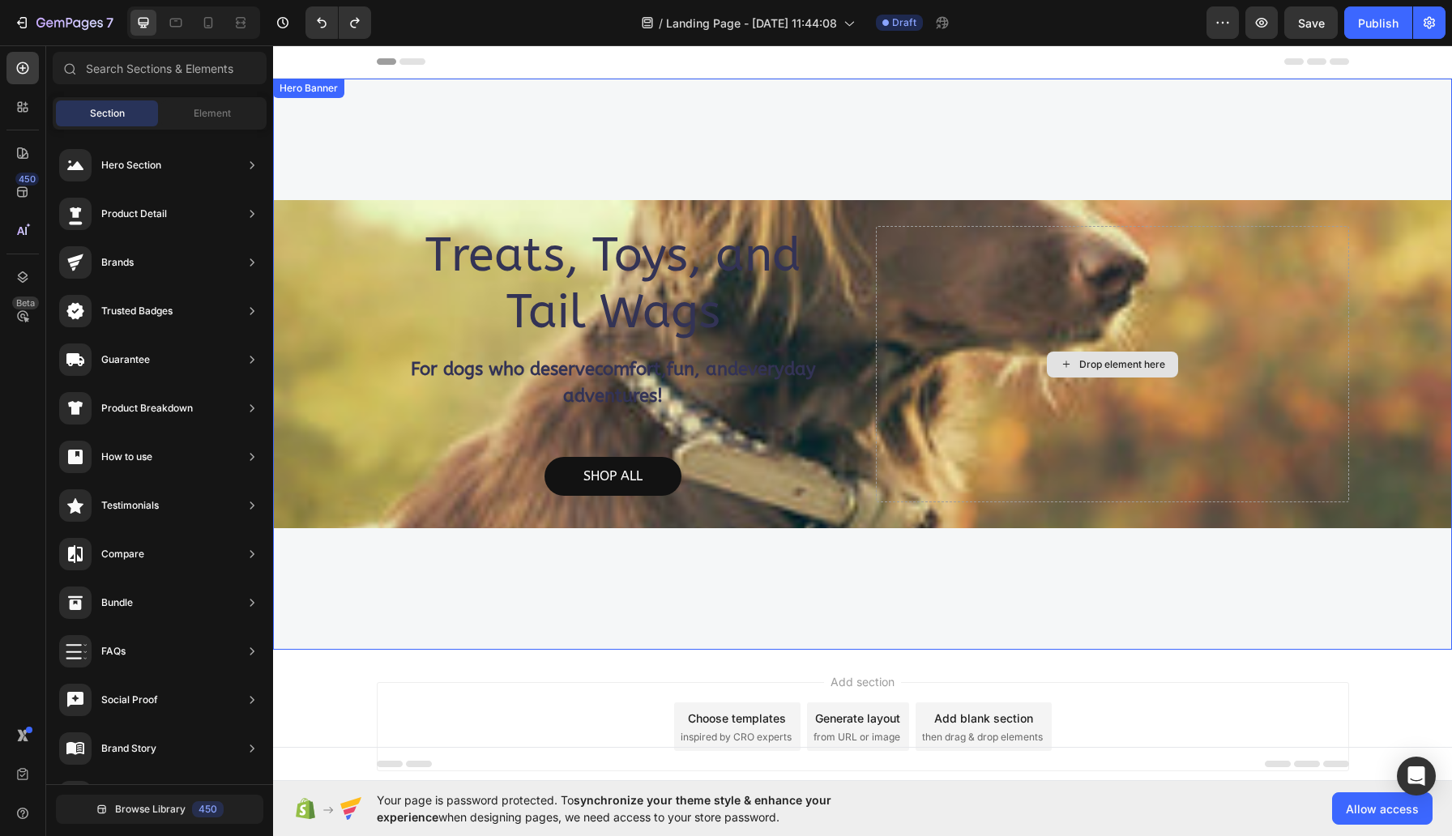
click at [1025, 323] on div "Drop element here" at bounding box center [1112, 364] width 473 height 276
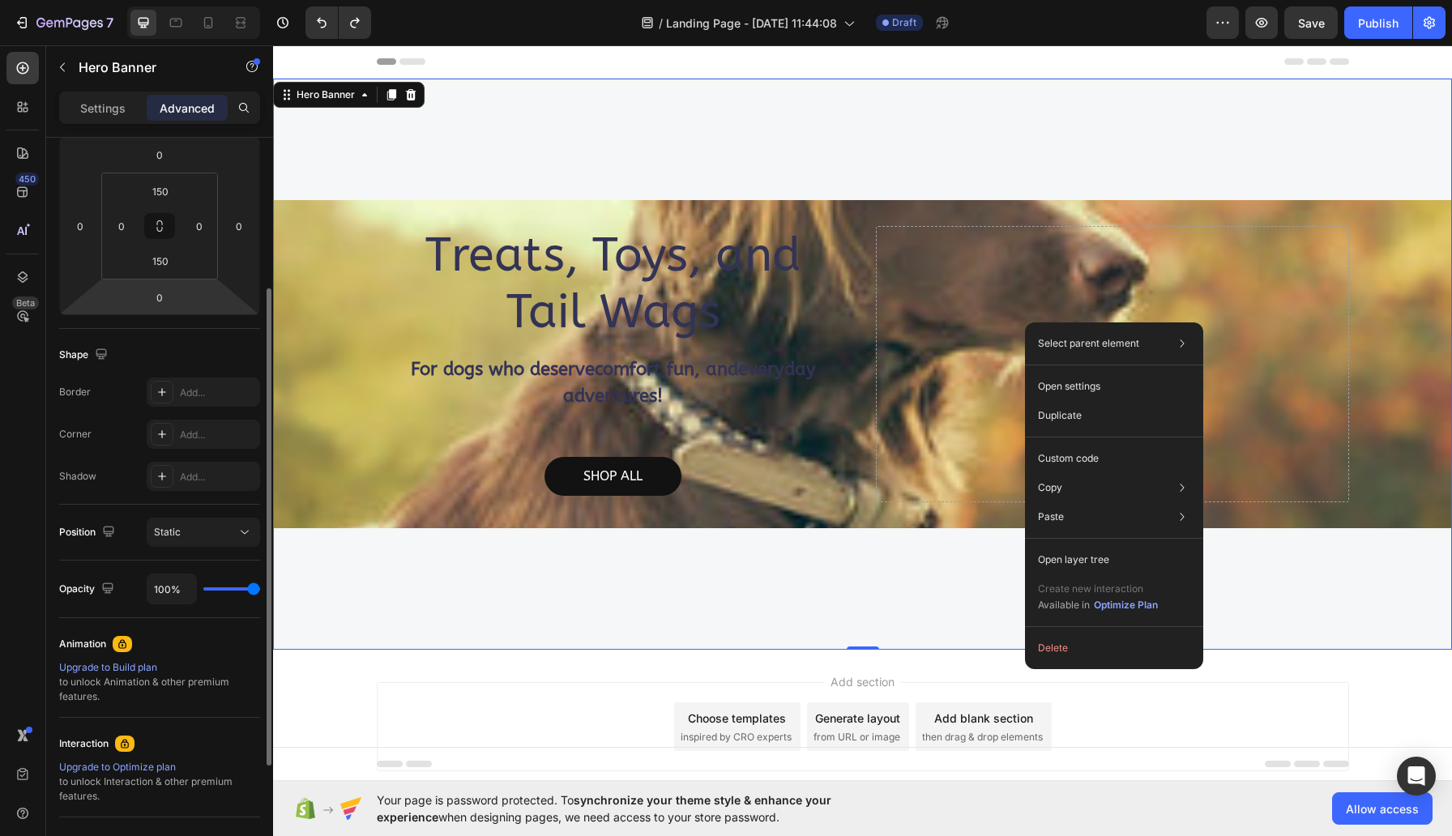
scroll to position [232, 0]
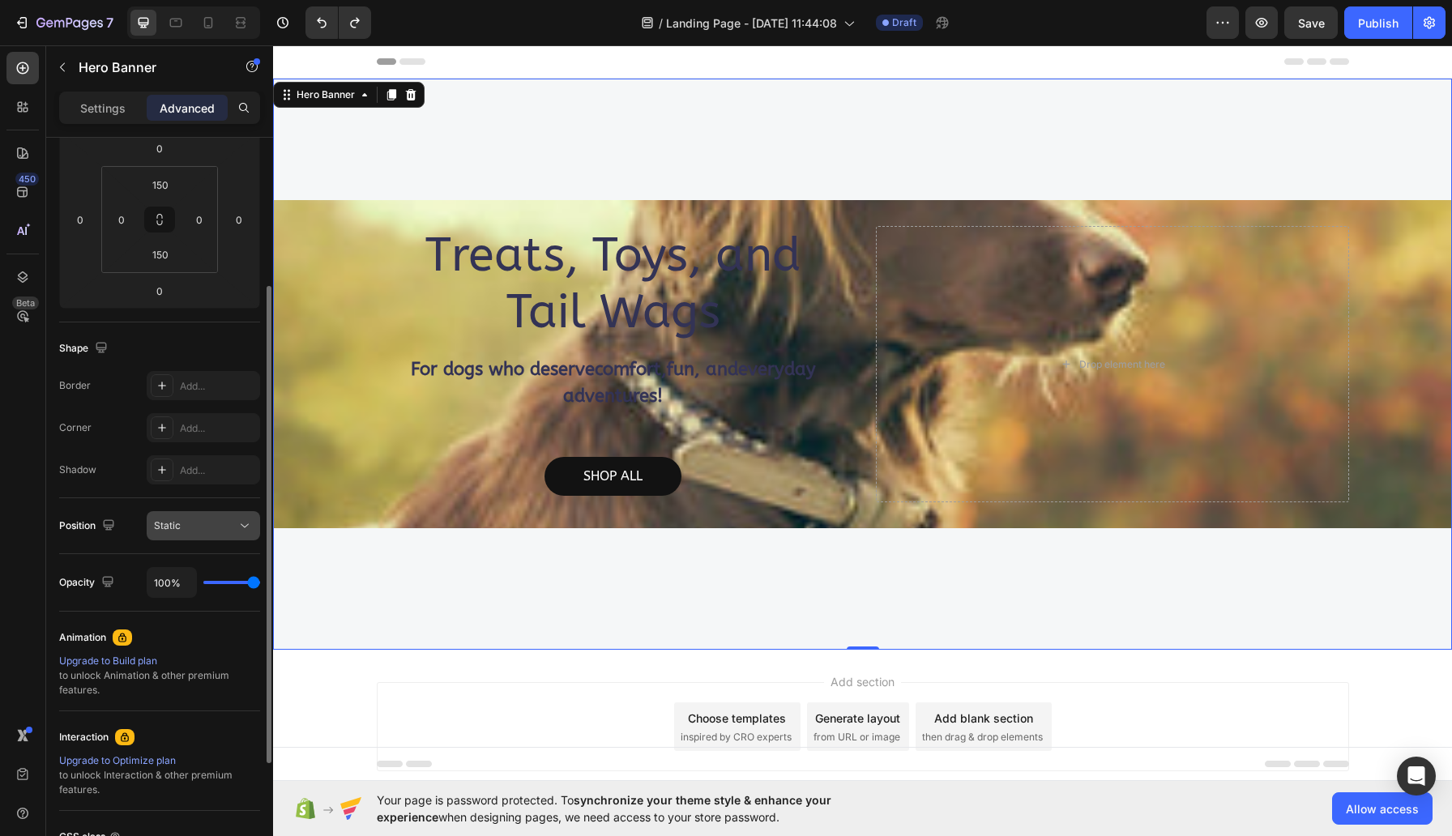
click at [232, 525] on div "Static" at bounding box center [195, 526] width 83 height 15
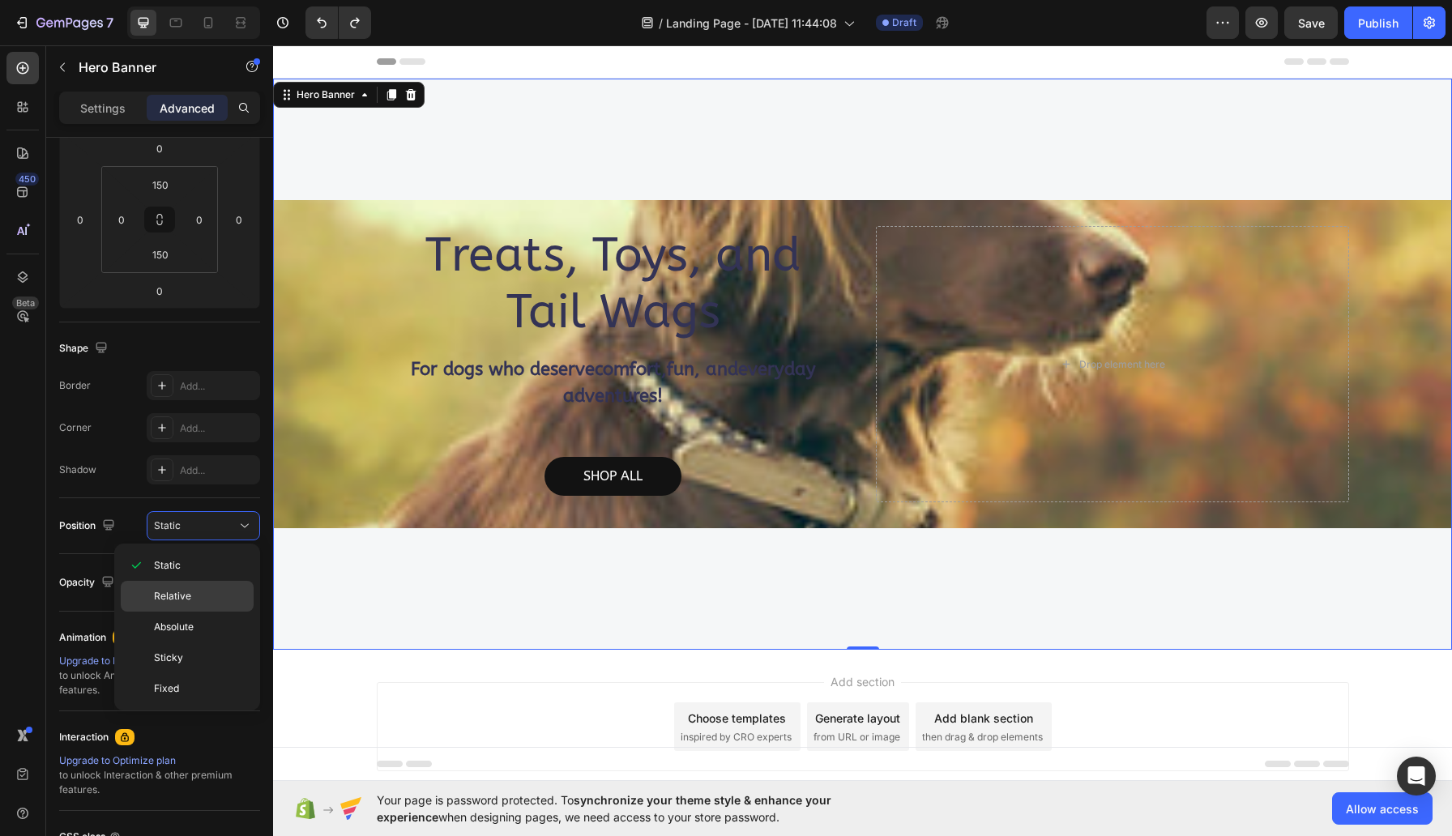
click at [219, 604] on p "Relative" at bounding box center [200, 596] width 92 height 15
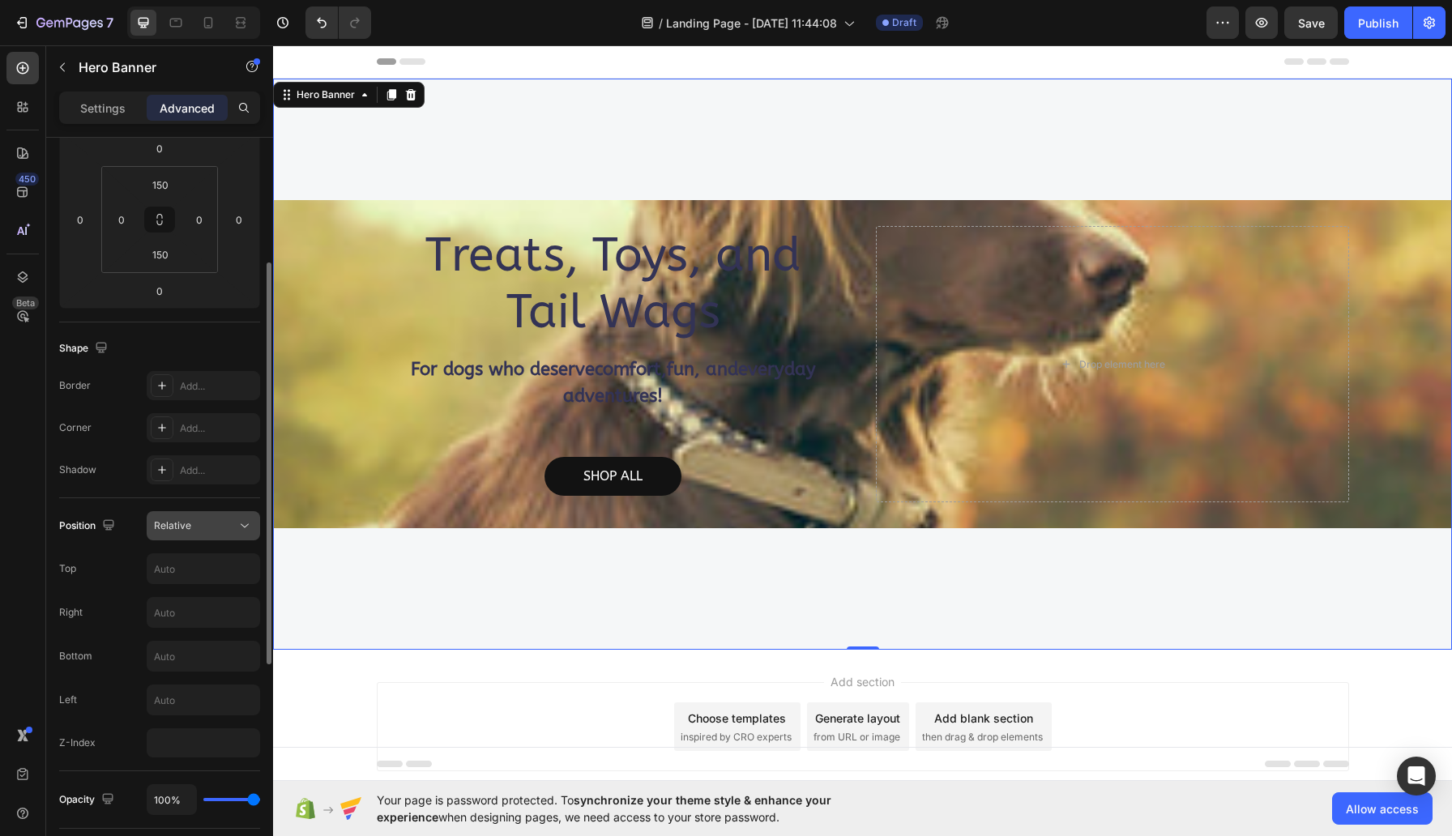
click at [234, 524] on div "Relative" at bounding box center [195, 526] width 83 height 15
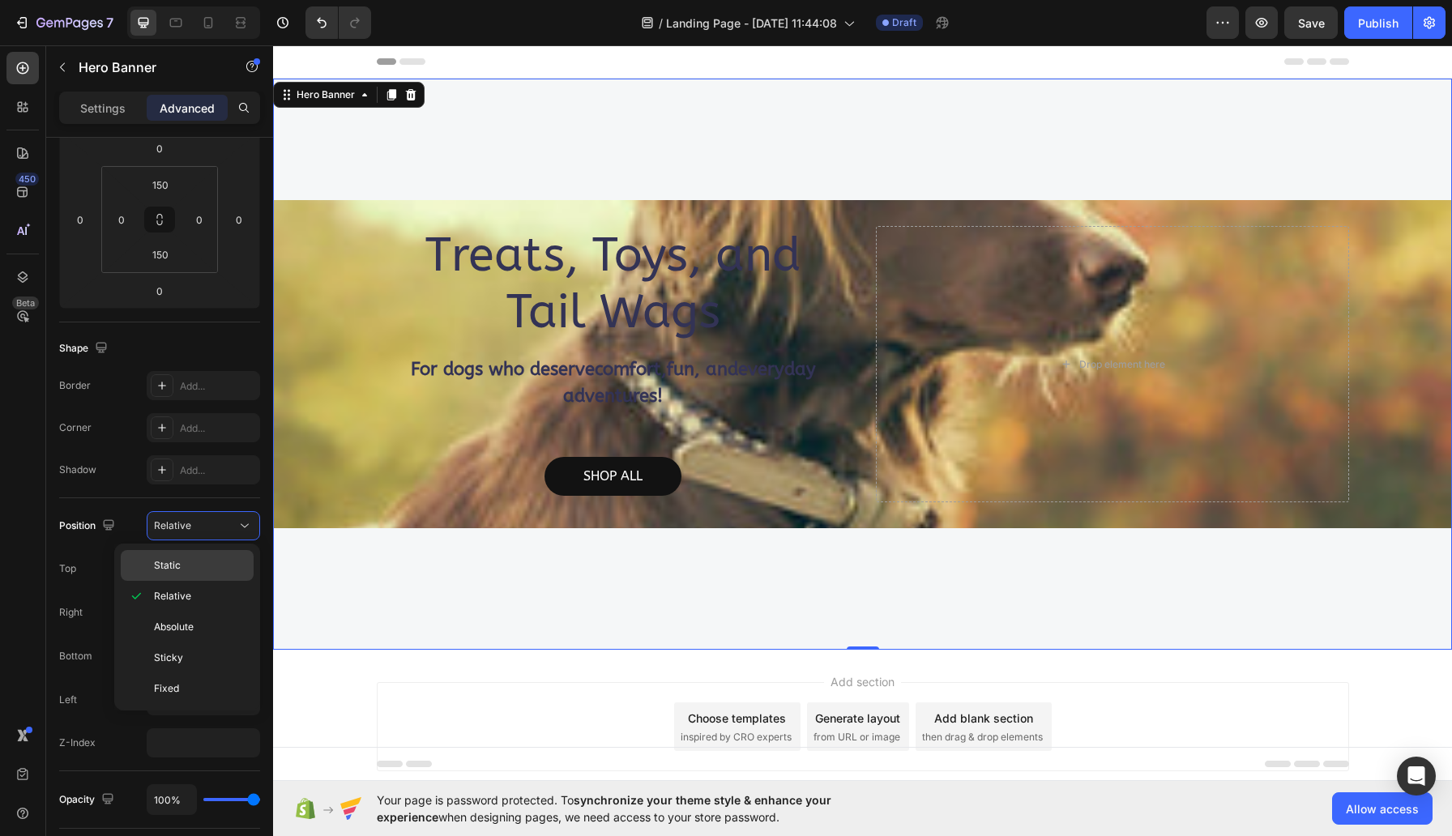
click at [206, 567] on p "Static" at bounding box center [200, 565] width 92 height 15
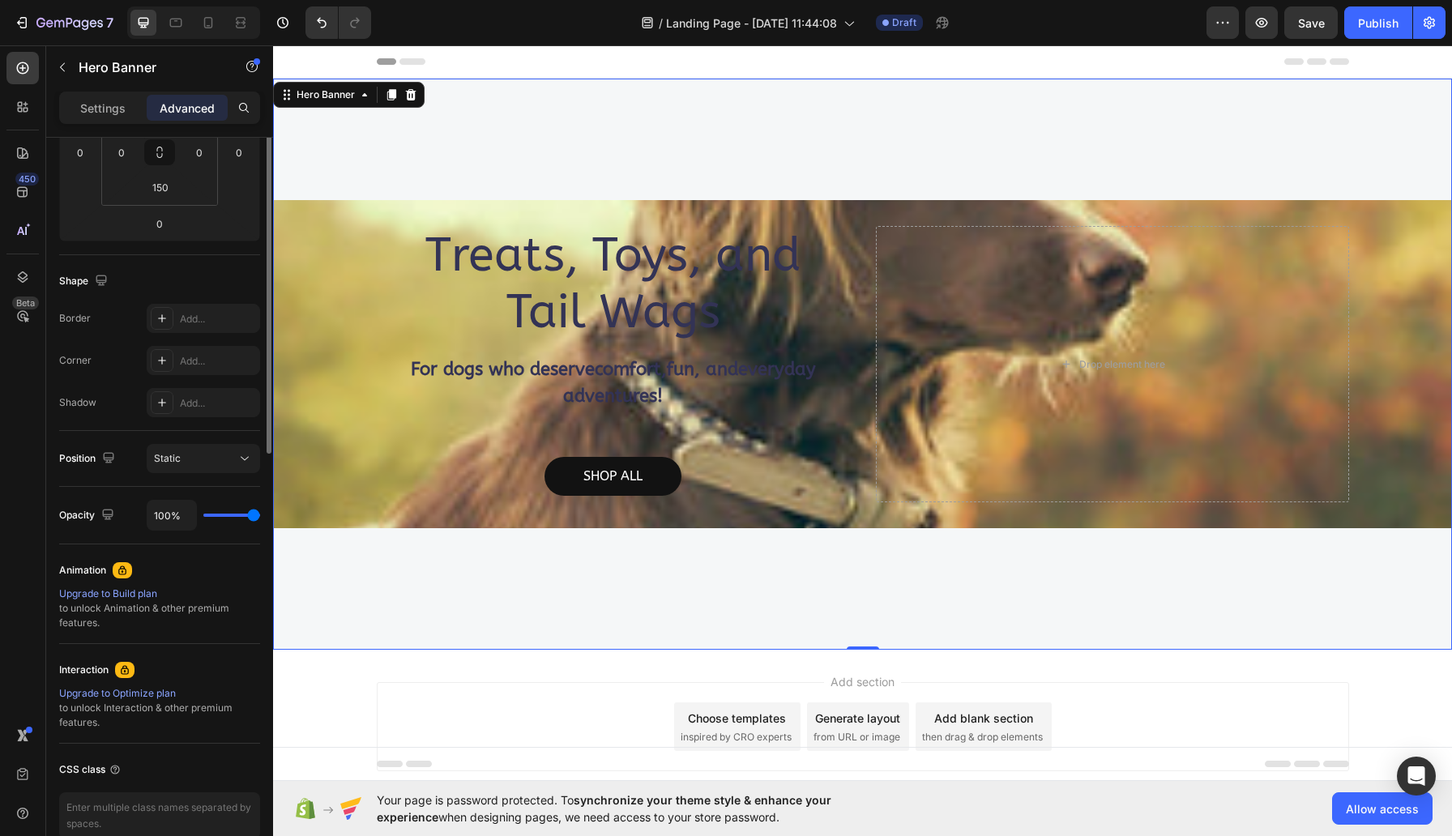
scroll to position [0, 0]
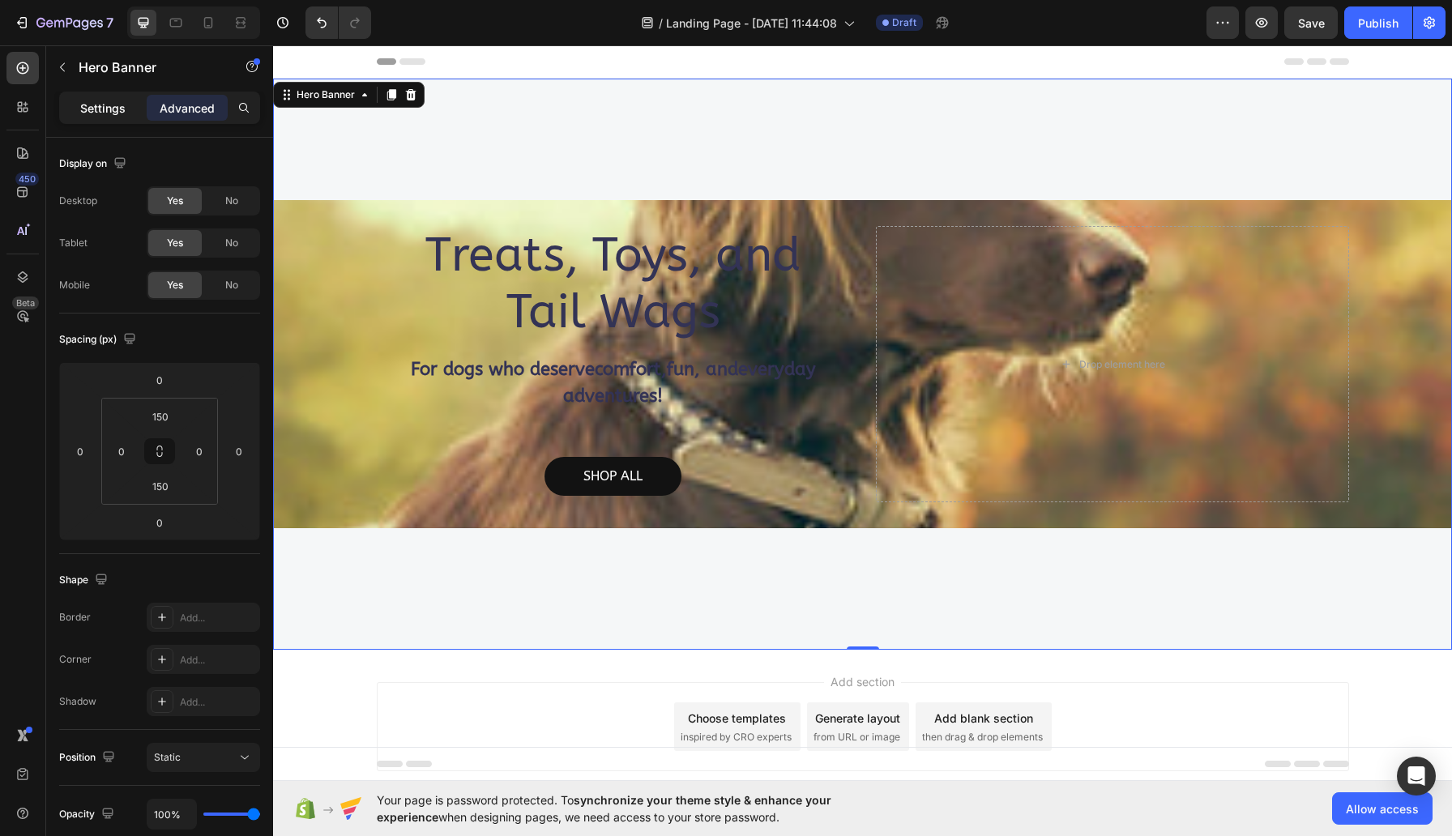
click at [92, 107] on p "Settings" at bounding box center [102, 108] width 45 height 17
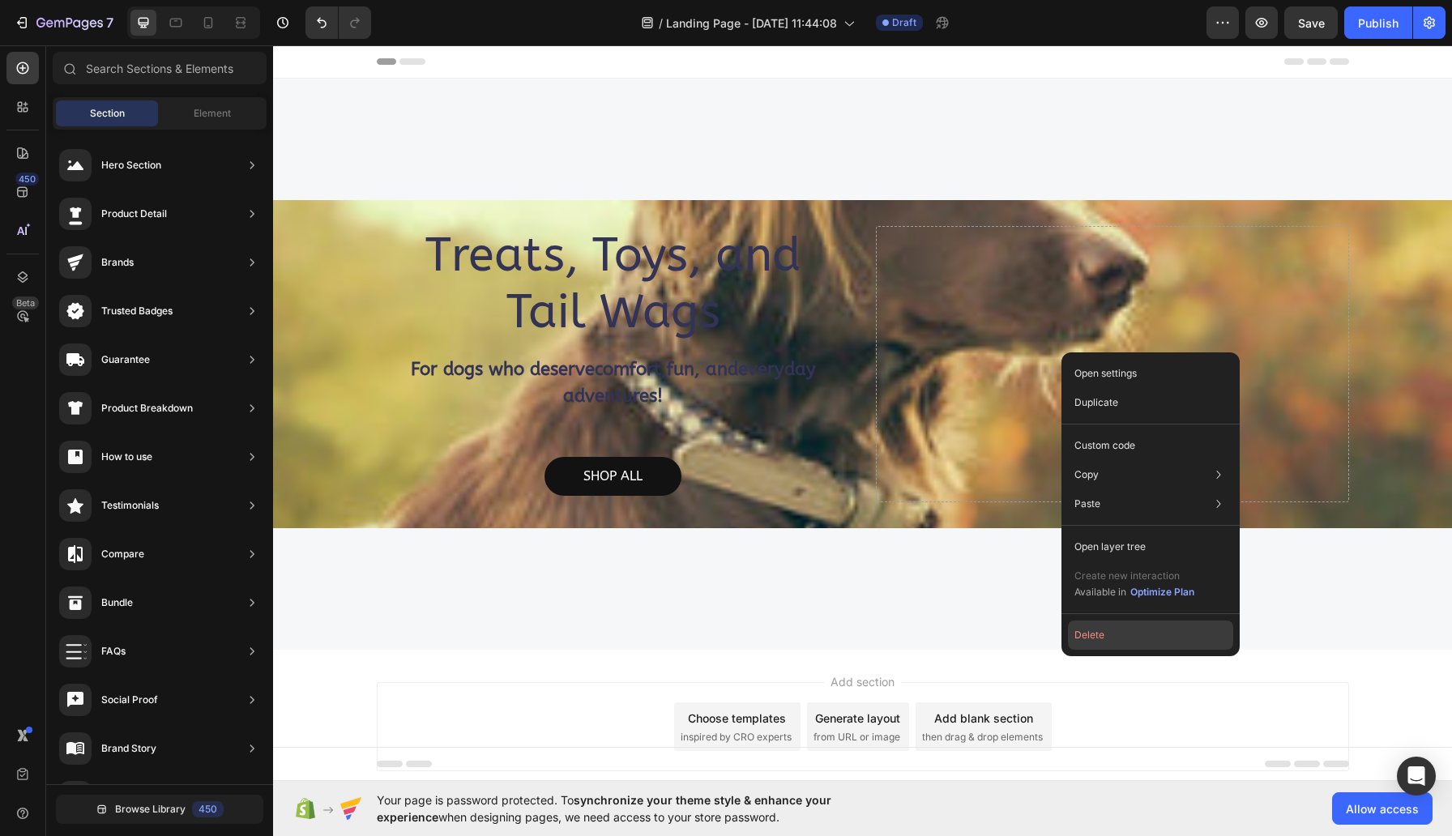
click at [1105, 630] on button "Delete" at bounding box center [1150, 635] width 165 height 29
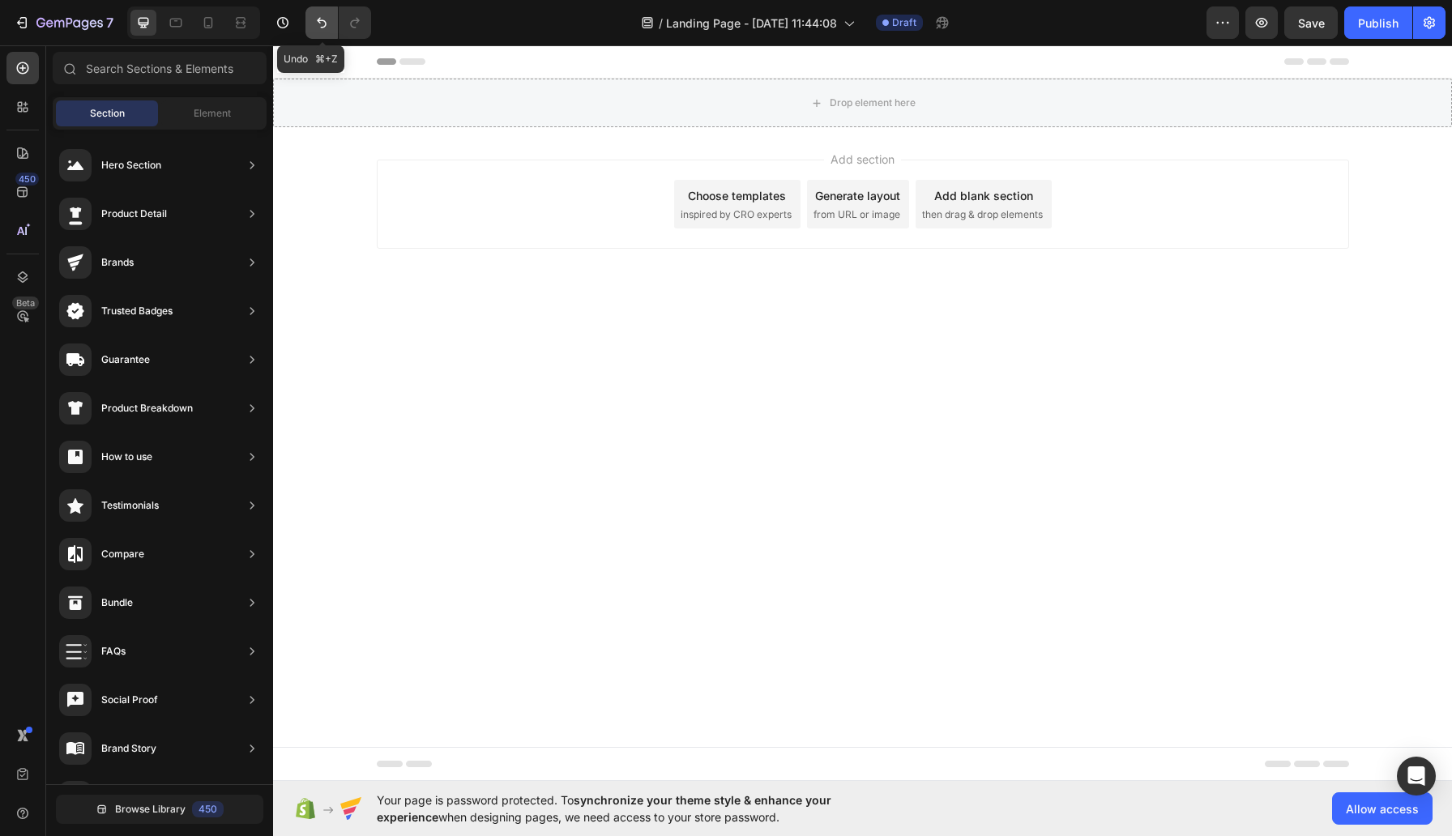
click at [324, 21] on icon "Undo/Redo" at bounding box center [322, 23] width 10 height 11
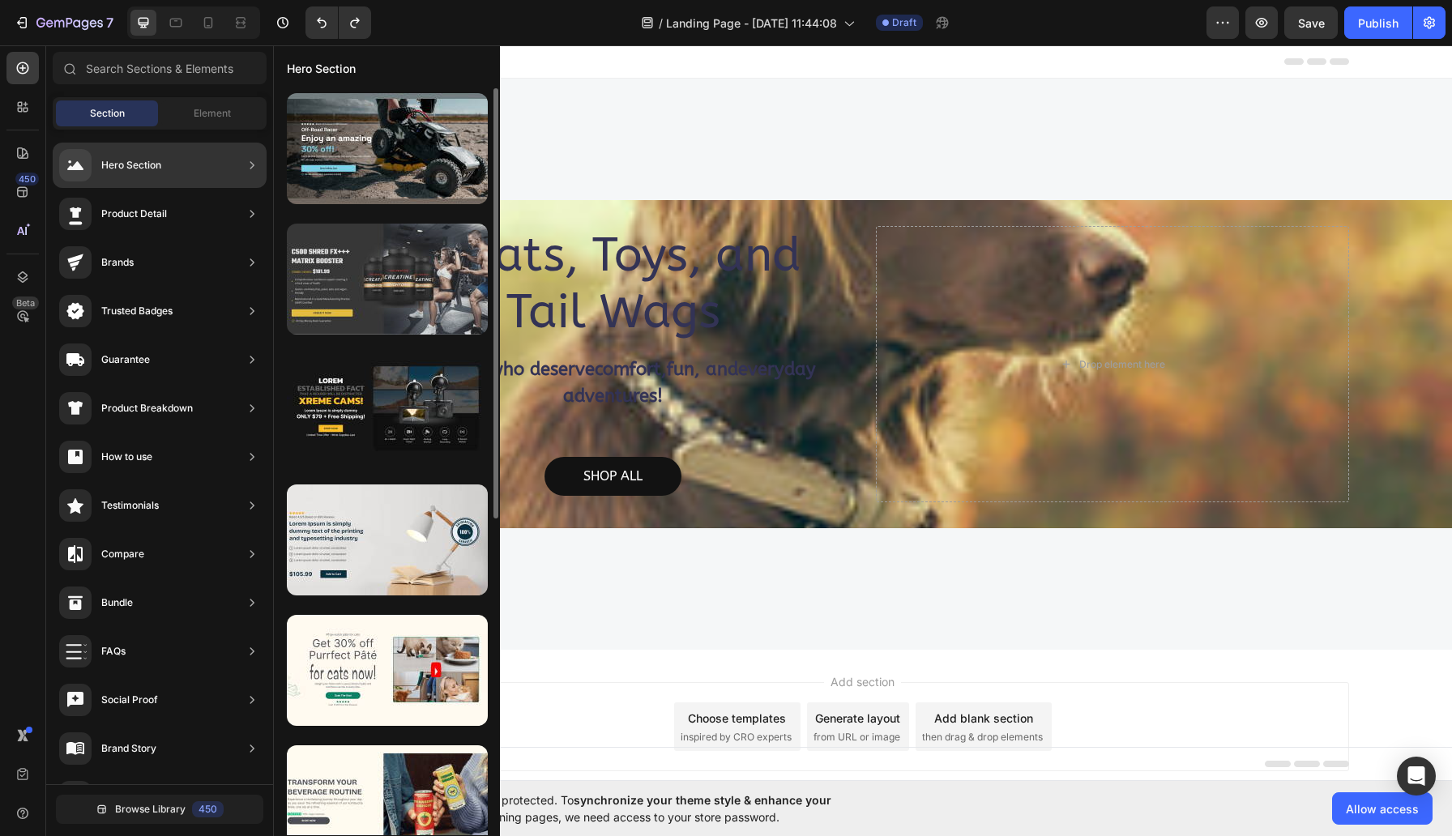
click at [434, 261] on div at bounding box center [387, 279] width 201 height 111
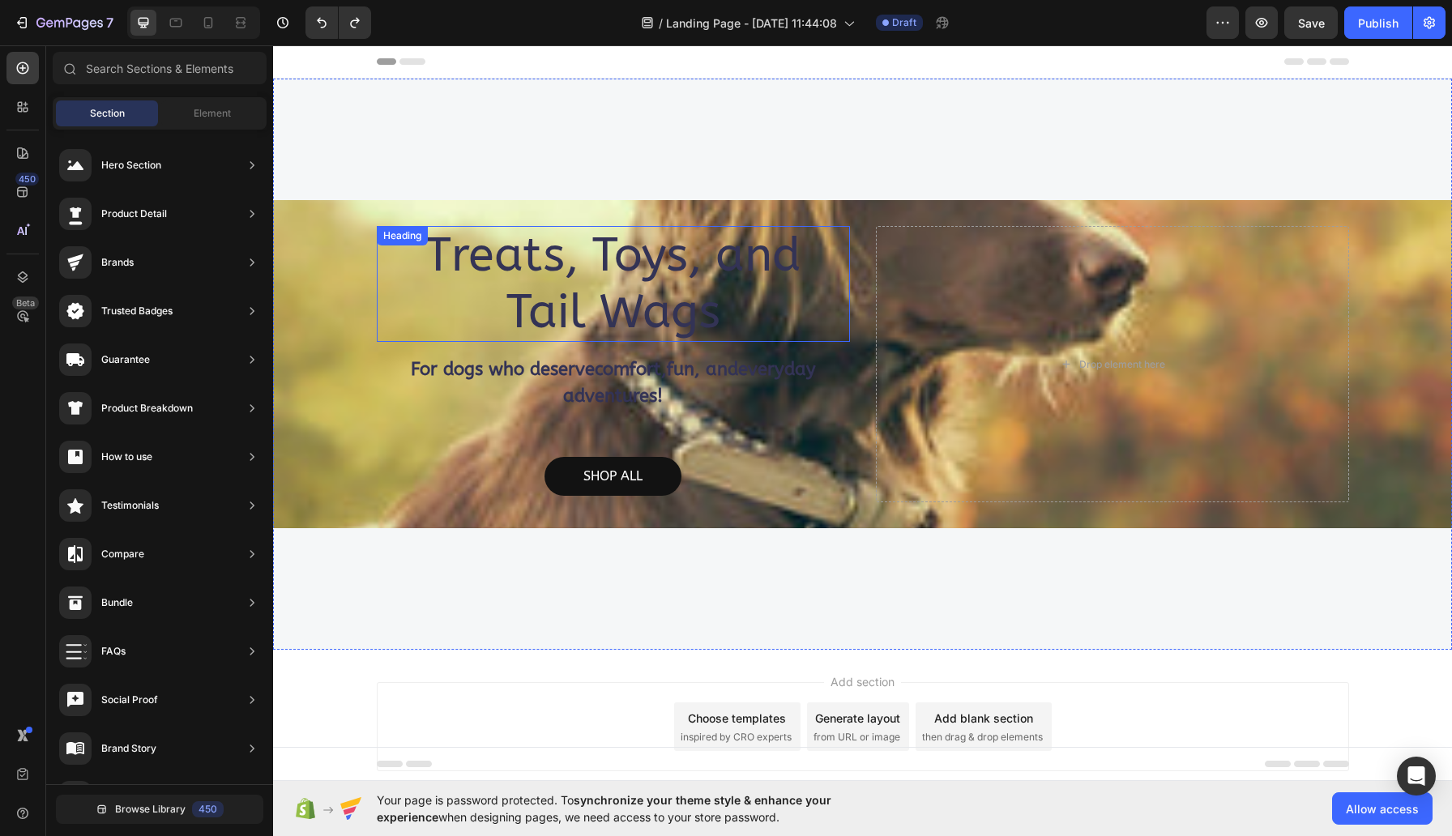
click at [549, 261] on h2 "Treats, Toys, and Tail Wags" at bounding box center [613, 284] width 473 height 116
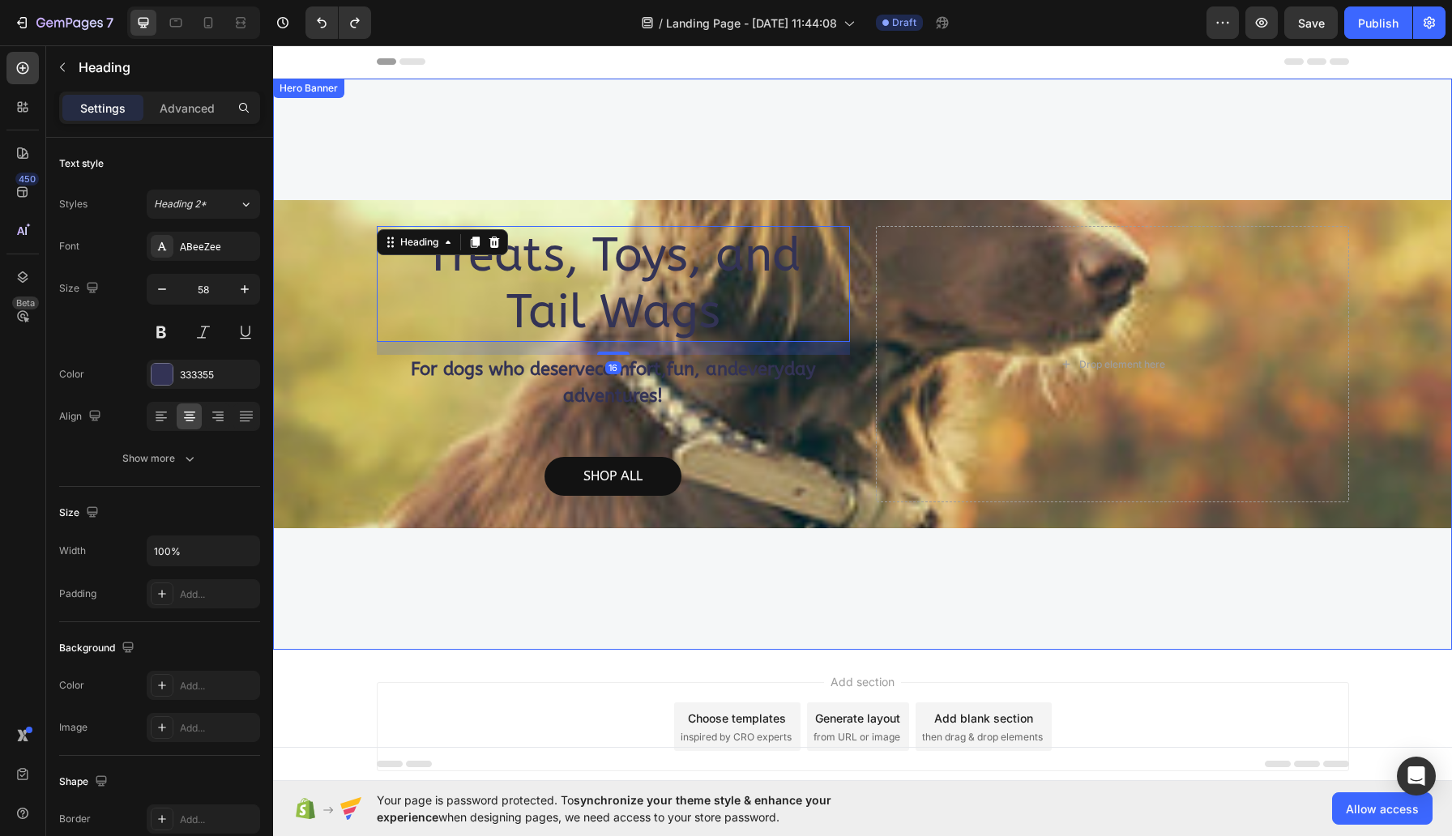
click at [341, 413] on div "Overlay" at bounding box center [862, 364] width 1179 height 328
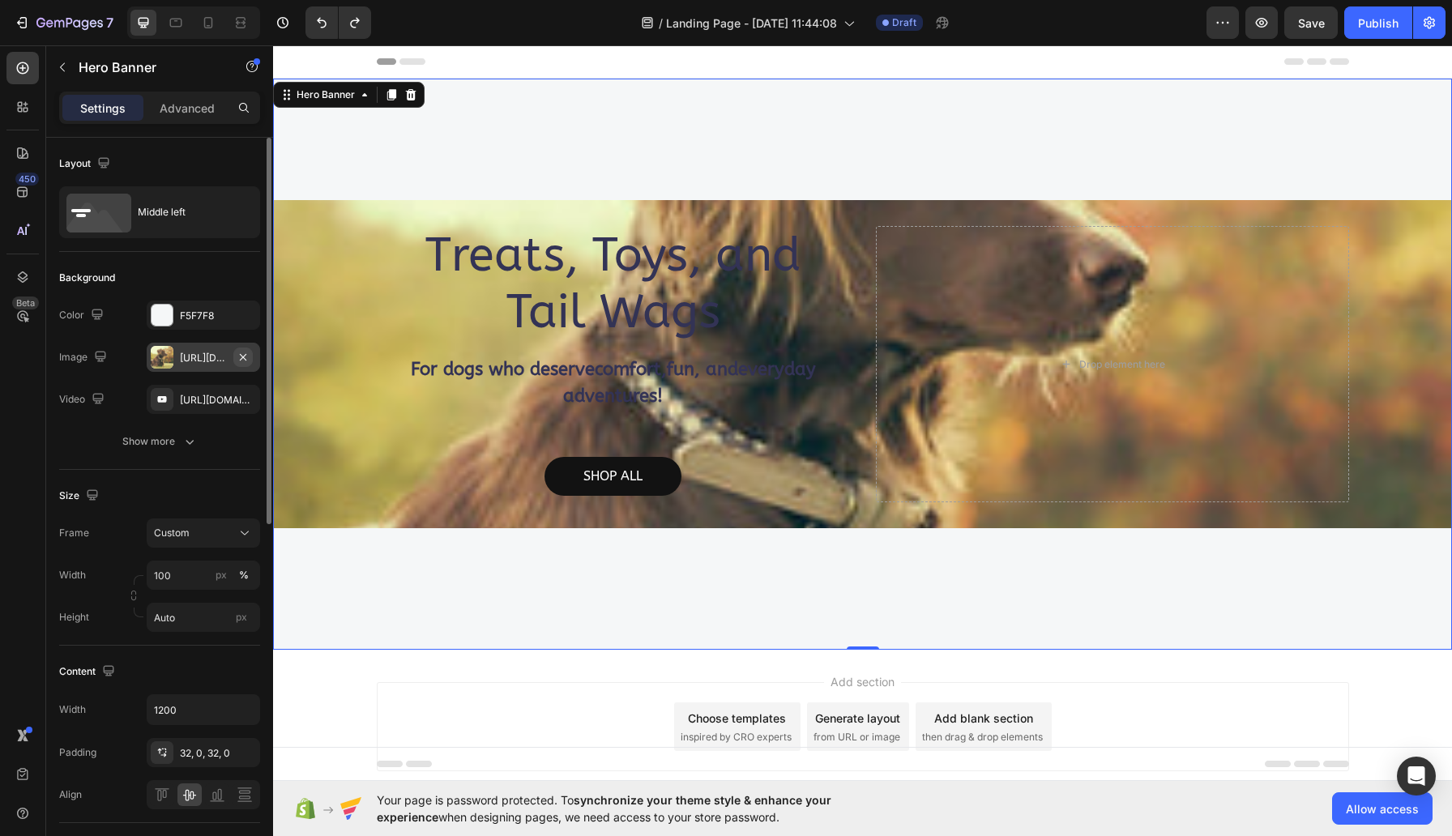
click at [244, 355] on icon "button" at bounding box center [243, 356] width 6 height 6
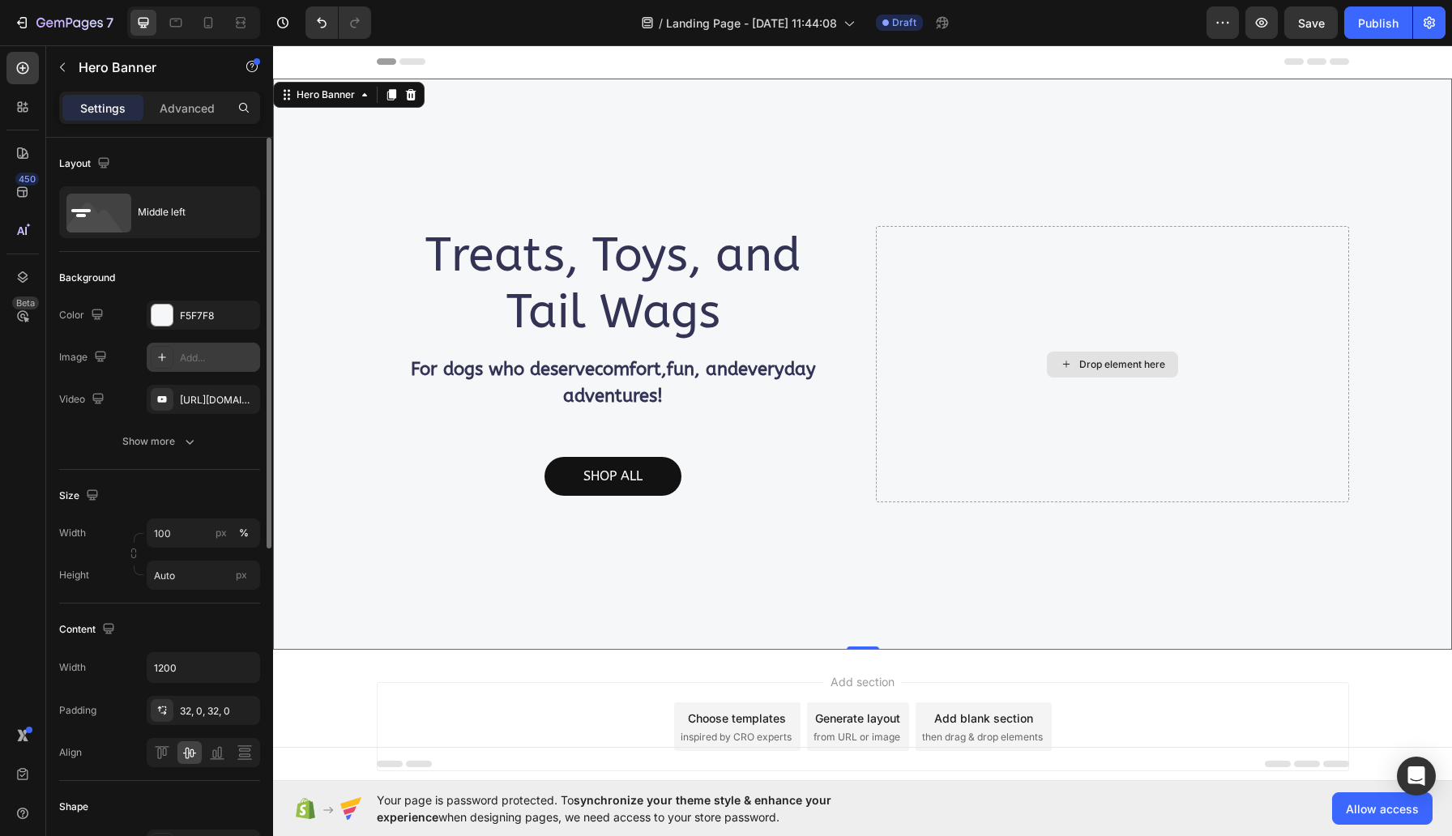
click at [1102, 420] on div "Drop element here" at bounding box center [1112, 364] width 473 height 276
click at [1079, 360] on div "Drop element here" at bounding box center [1122, 364] width 86 height 13
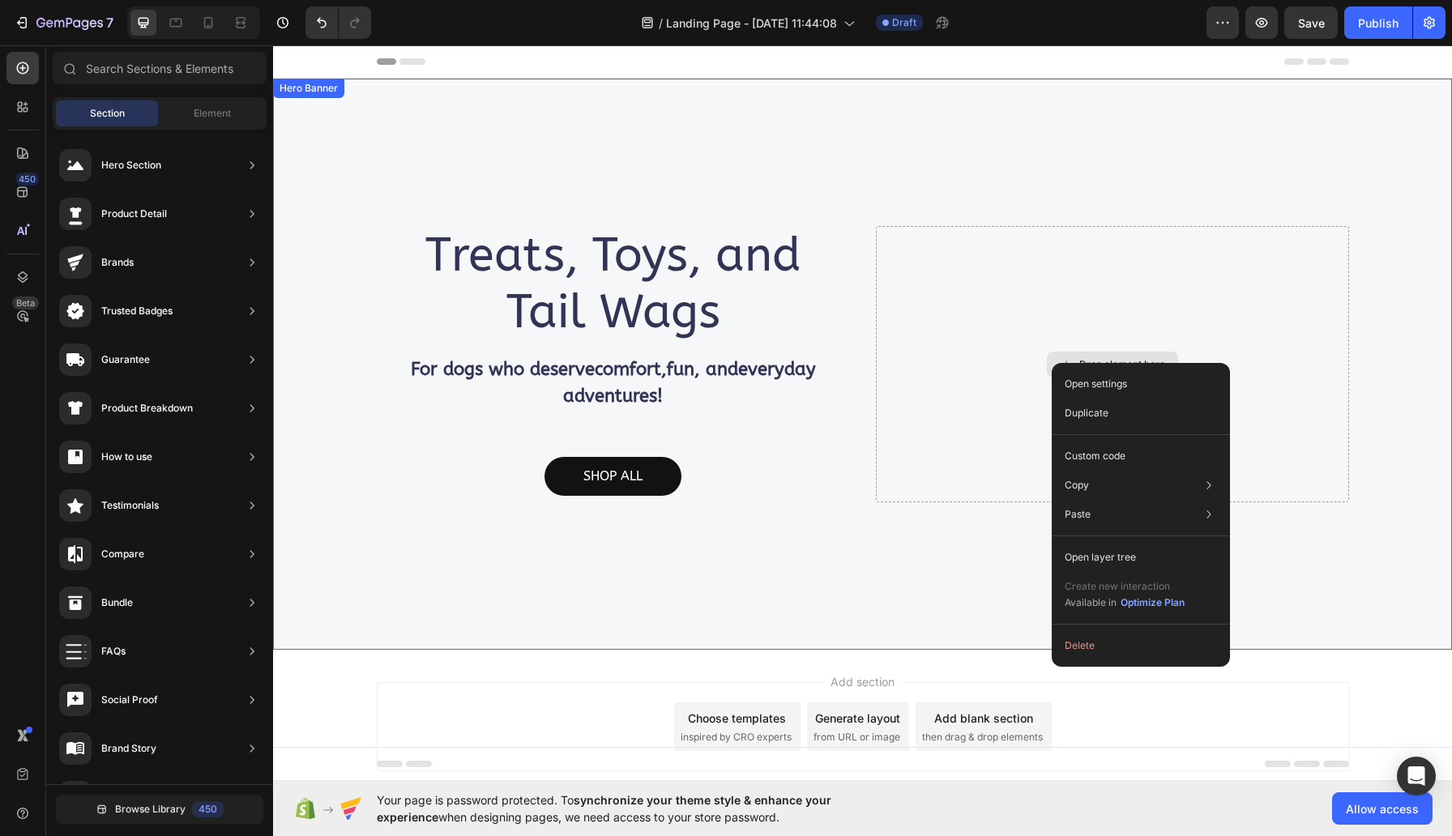
click at [981, 362] on div "Drop element here" at bounding box center [1112, 364] width 473 height 276
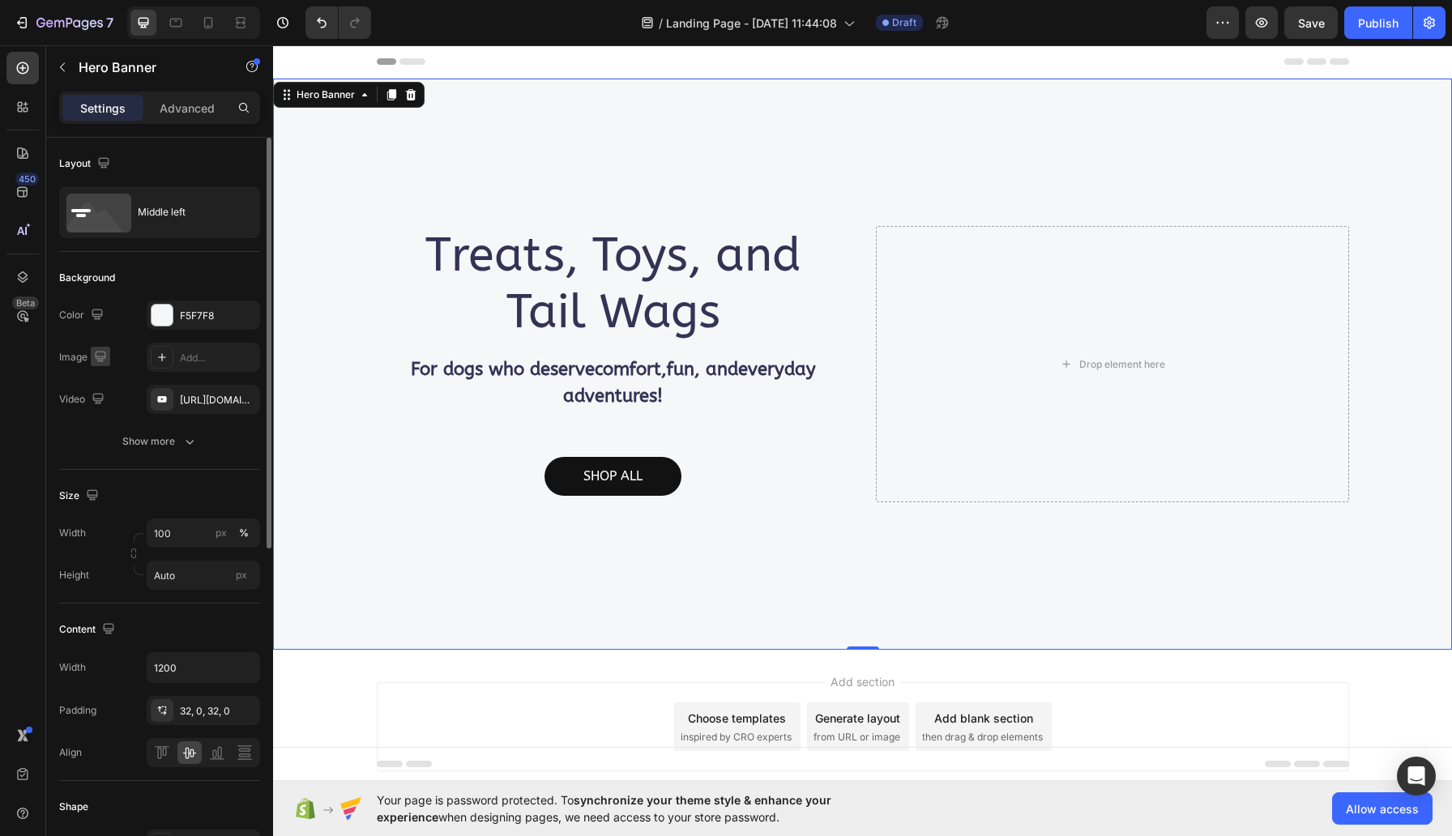
click at [105, 355] on icon "button" at bounding box center [100, 356] width 11 height 11
click at [185, 351] on div "Add..." at bounding box center [218, 358] width 76 height 15
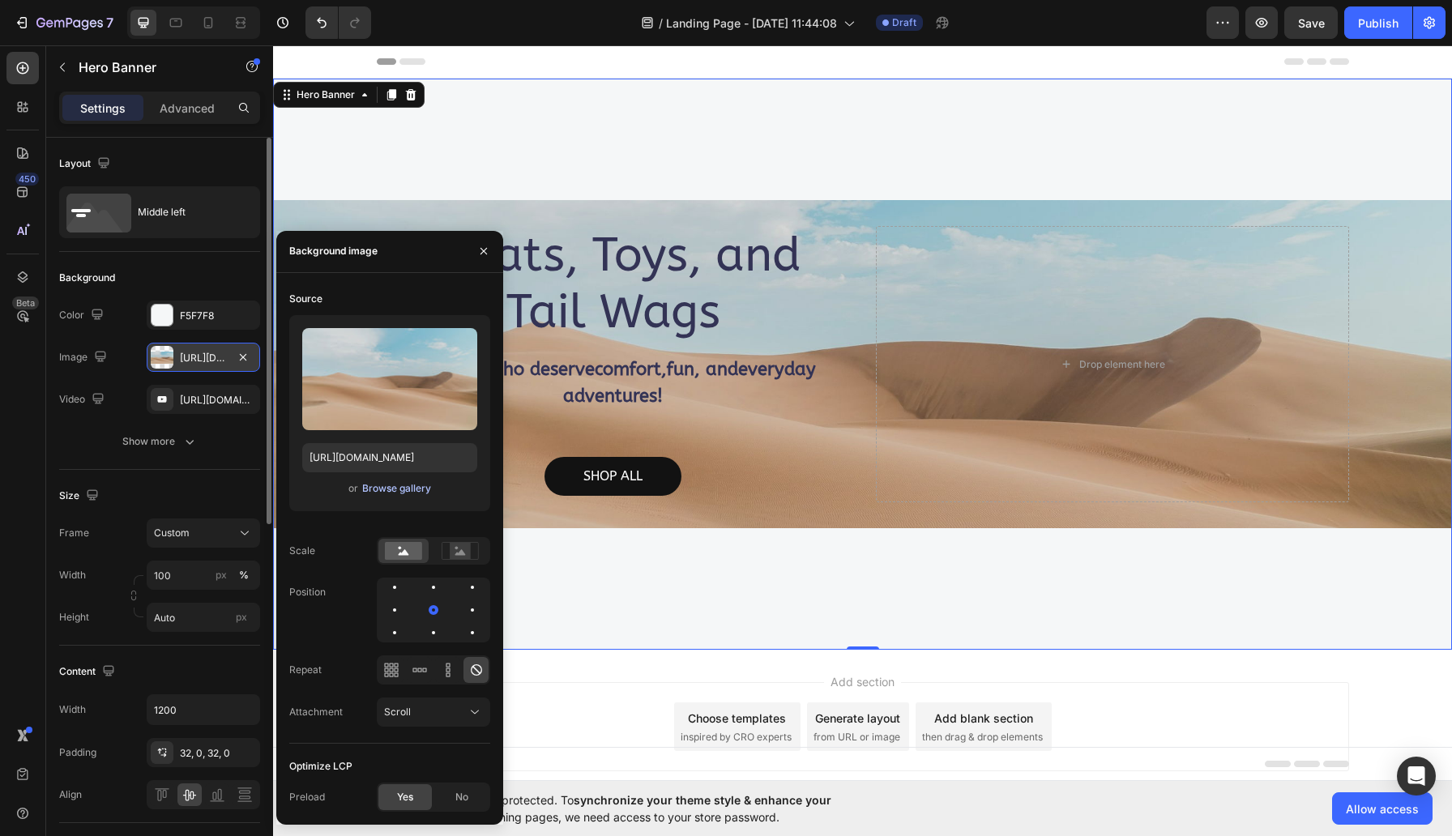
click at [375, 494] on div "Browse gallery" at bounding box center [396, 488] width 69 height 15
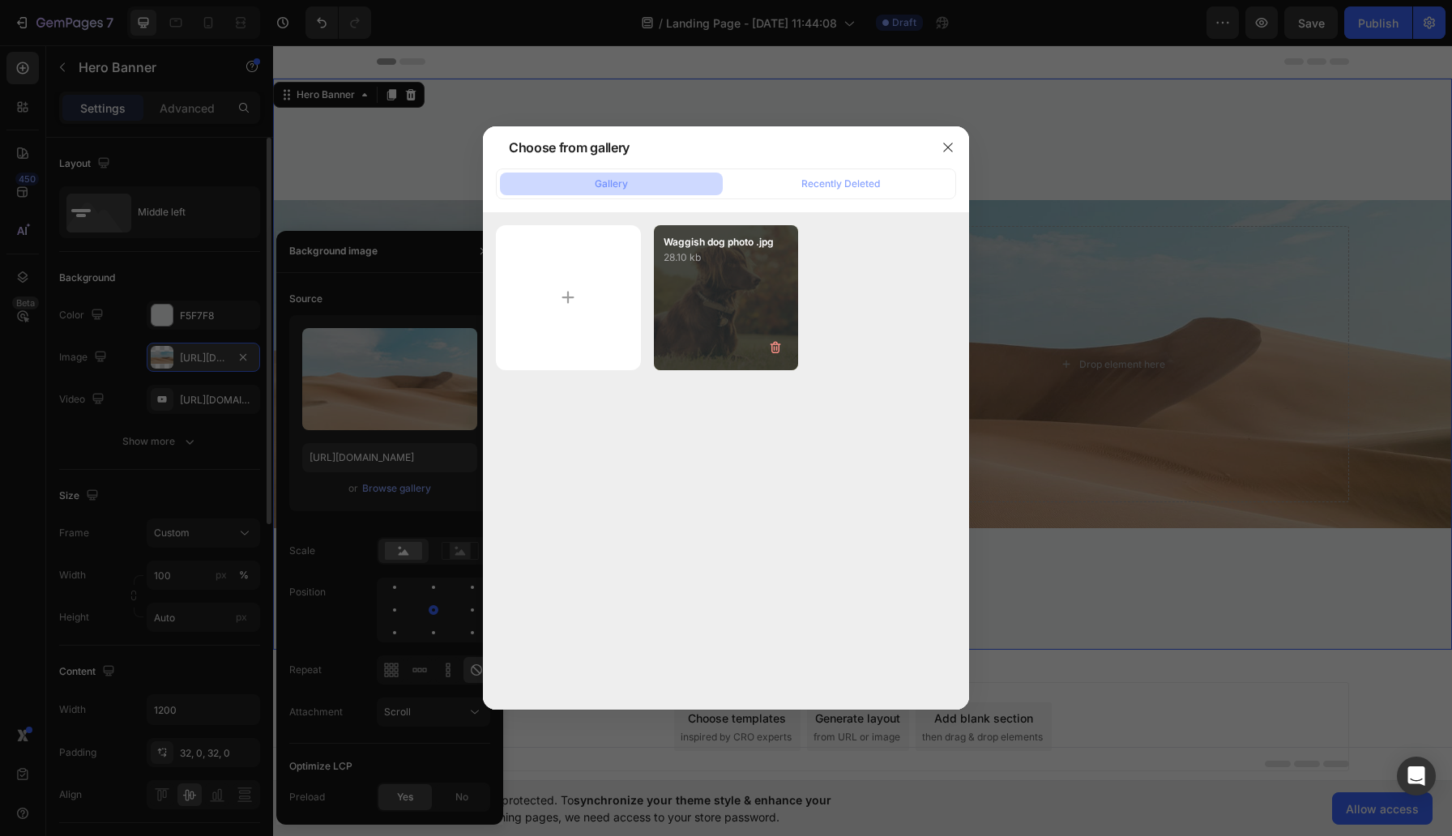
click at [740, 266] on p "28.10 kb" at bounding box center [727, 258] width 126 height 16
type input "https://cdn.shopify.com/s/files/1/0702/4636/7371/files/gempages_586434117906727…"
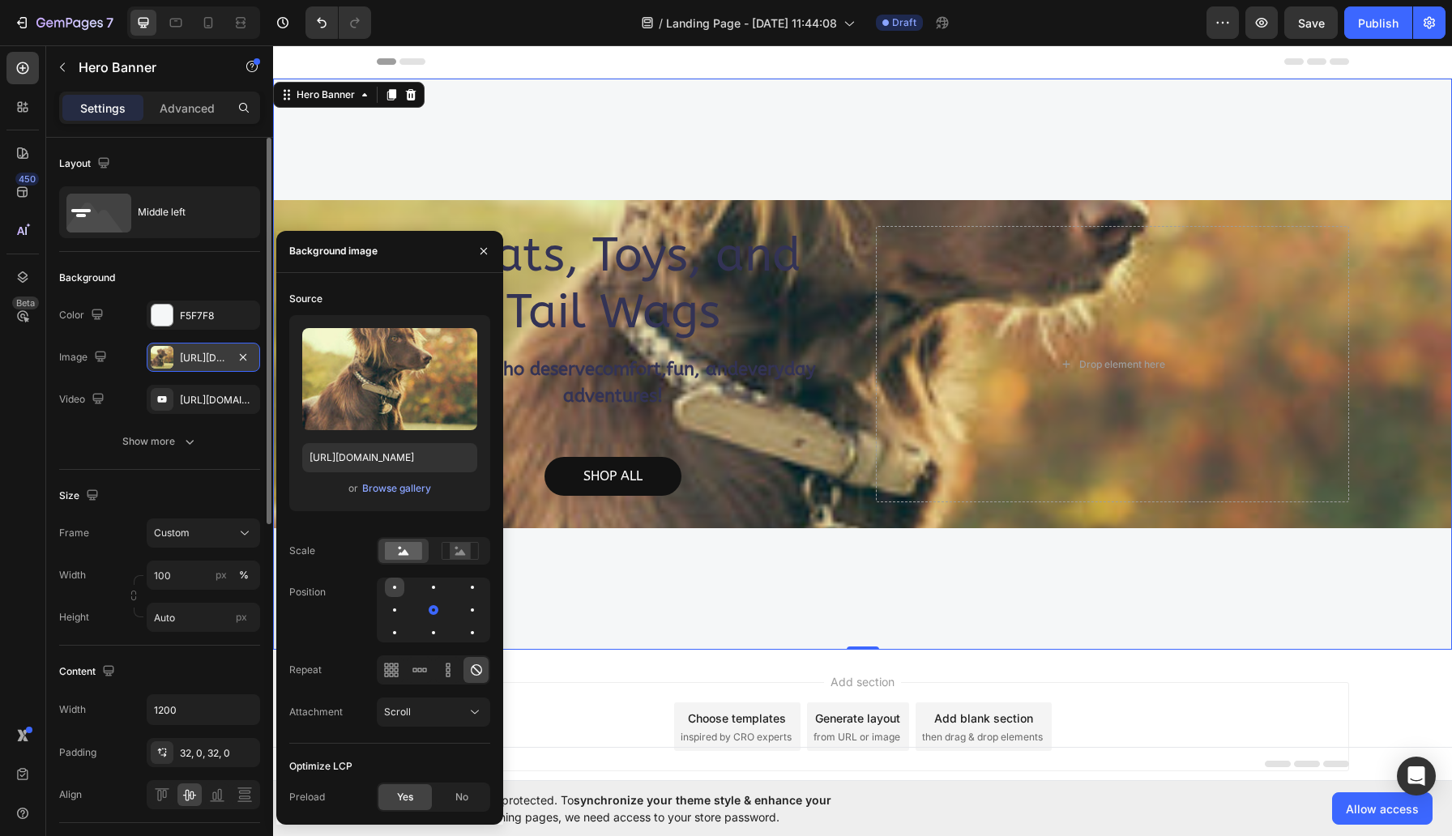
click at [395, 589] on div at bounding box center [394, 587] width 3 height 3
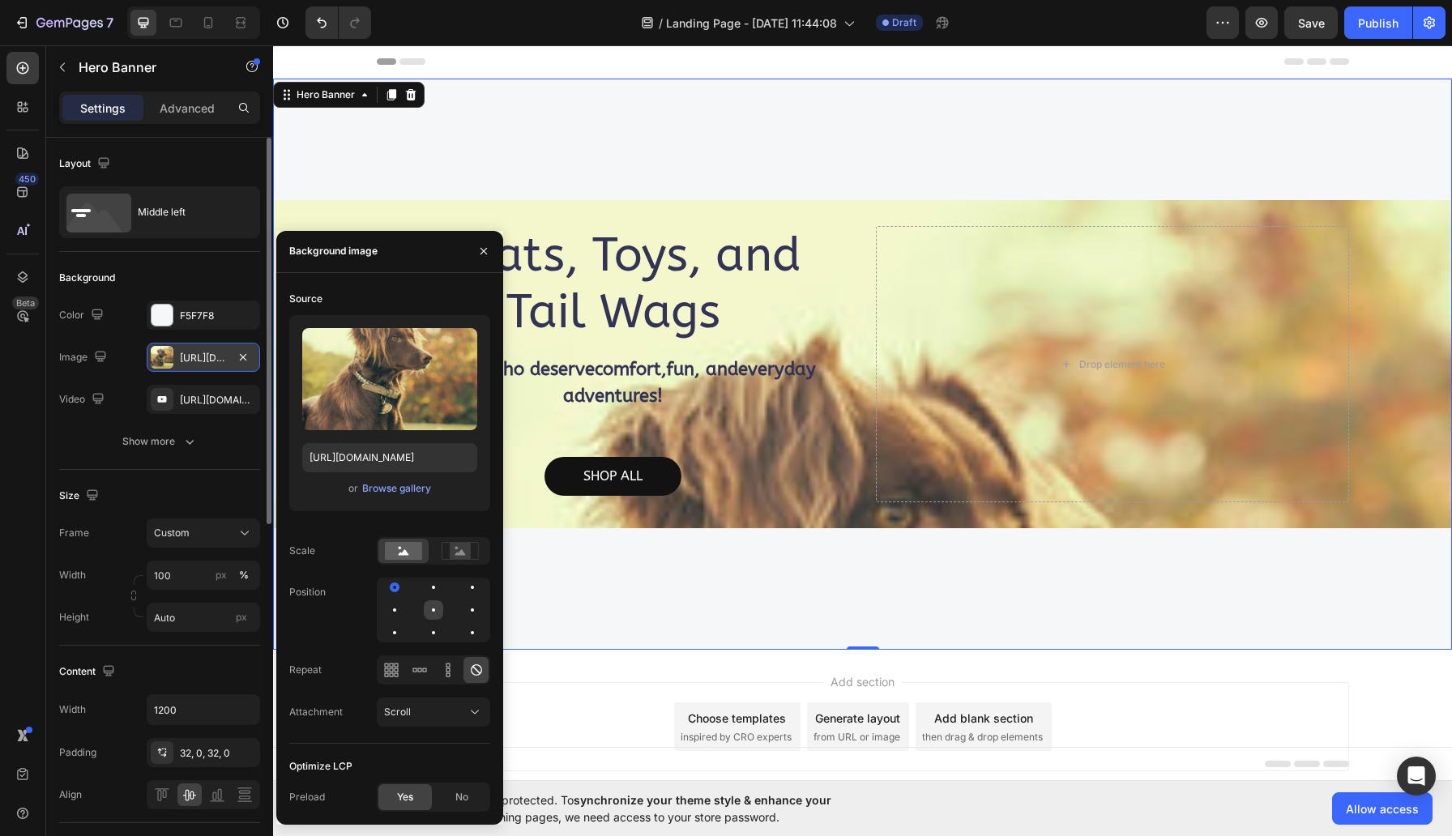
click at [431, 609] on div at bounding box center [433, 609] width 19 height 19
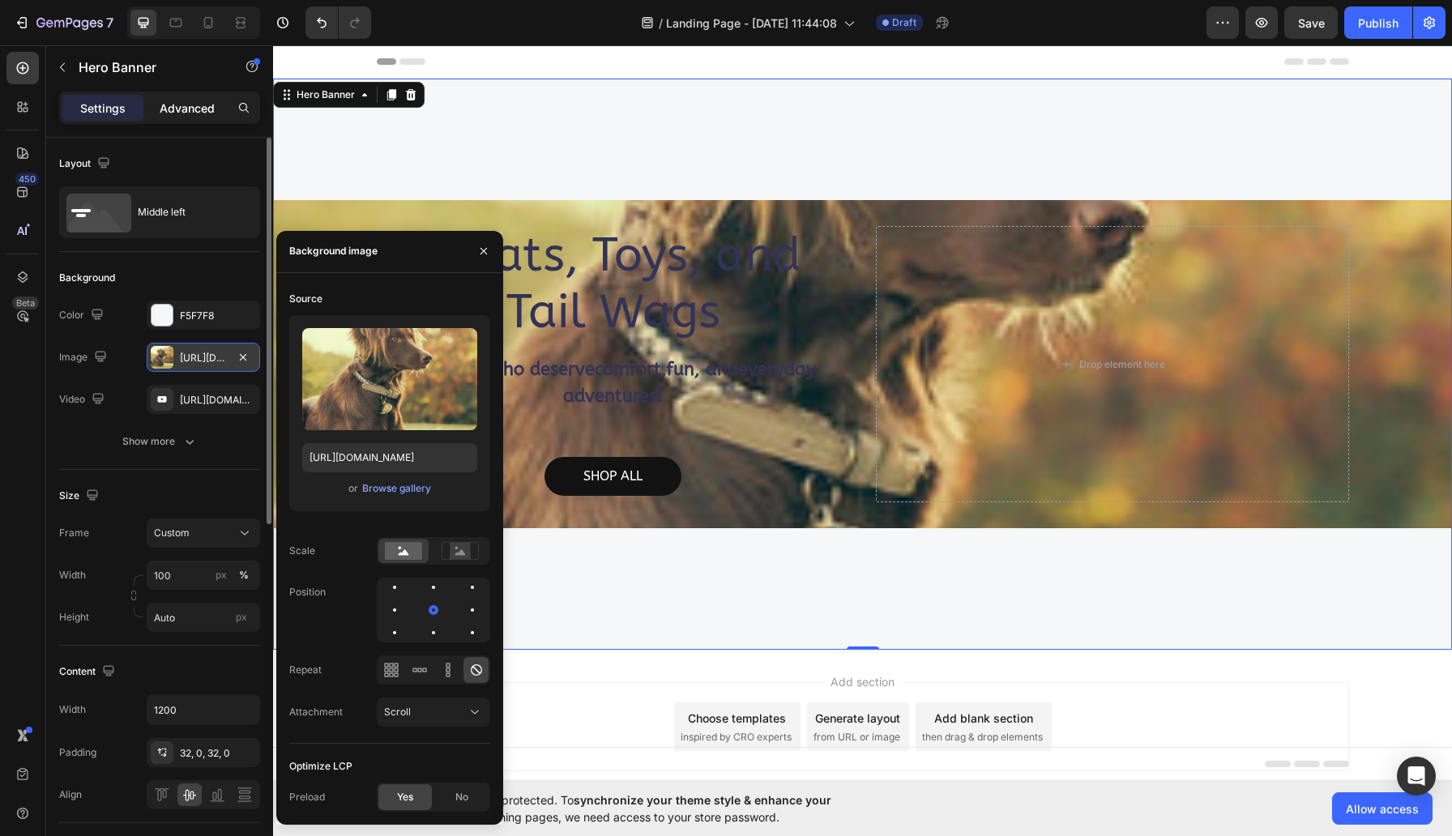
click at [198, 102] on p "Advanced" at bounding box center [187, 108] width 55 height 17
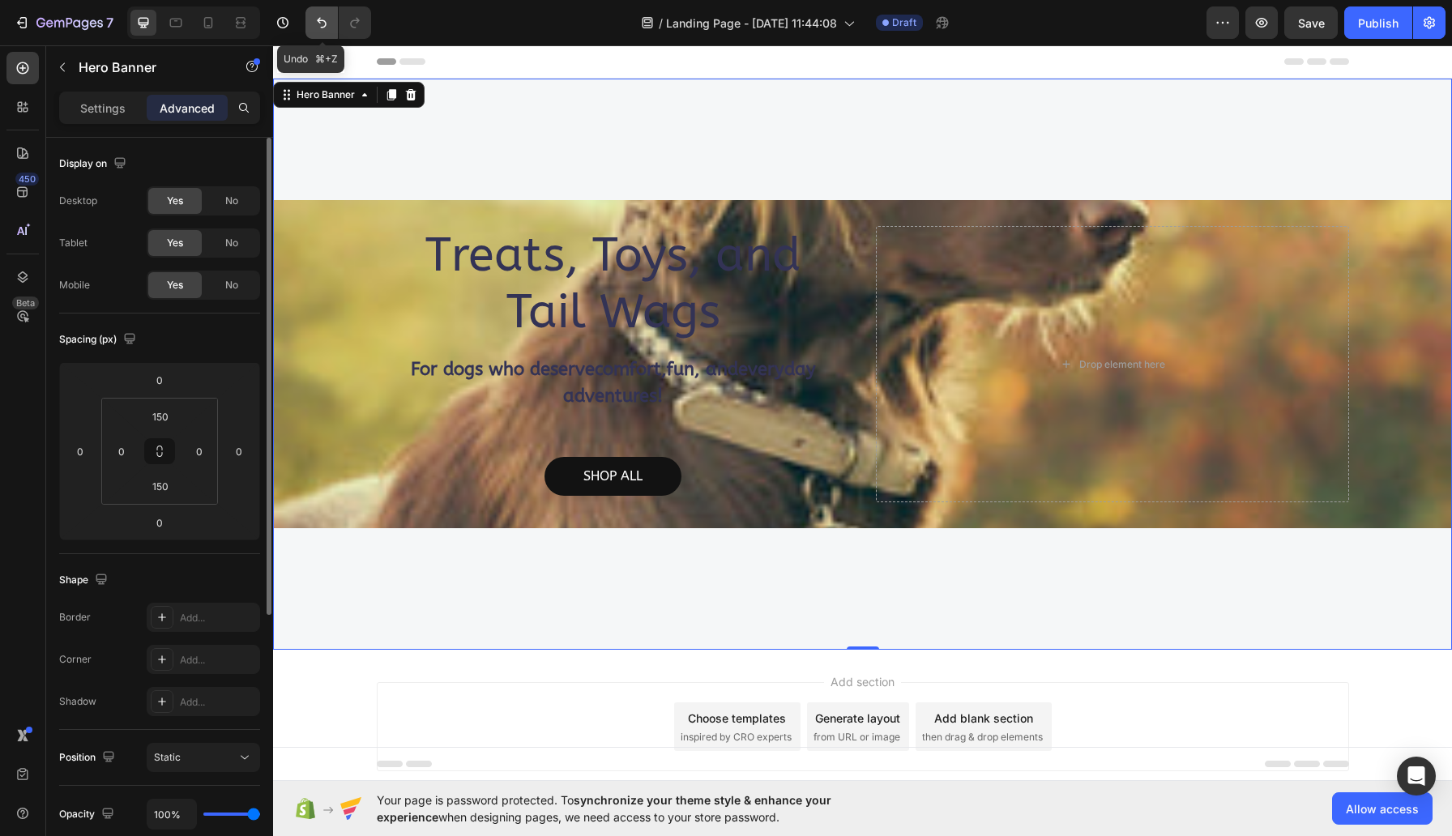
click at [316, 15] on icon "Undo/Redo" at bounding box center [322, 23] width 16 height 16
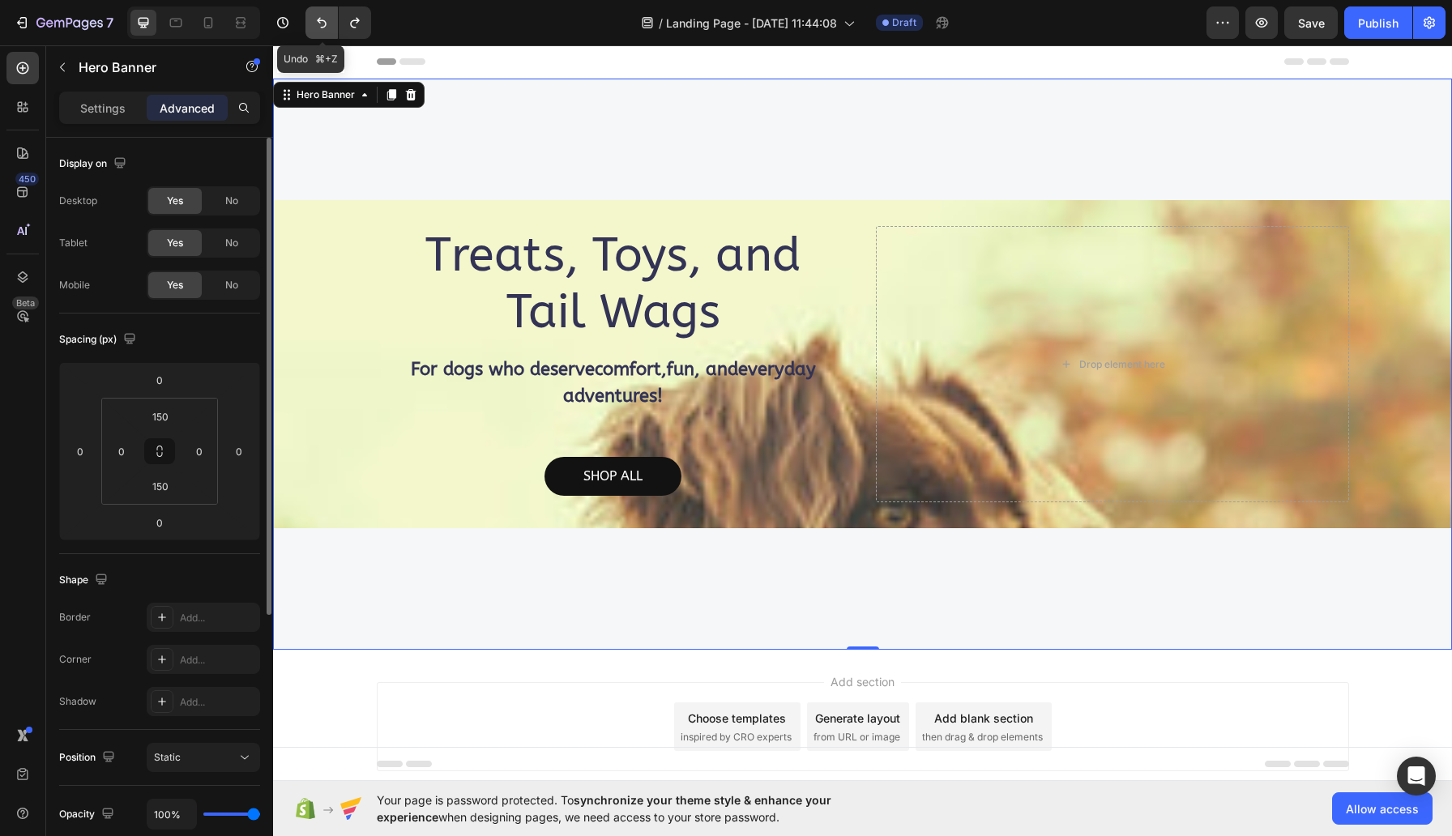
click at [316, 15] on icon "Undo/Redo" at bounding box center [322, 23] width 16 height 16
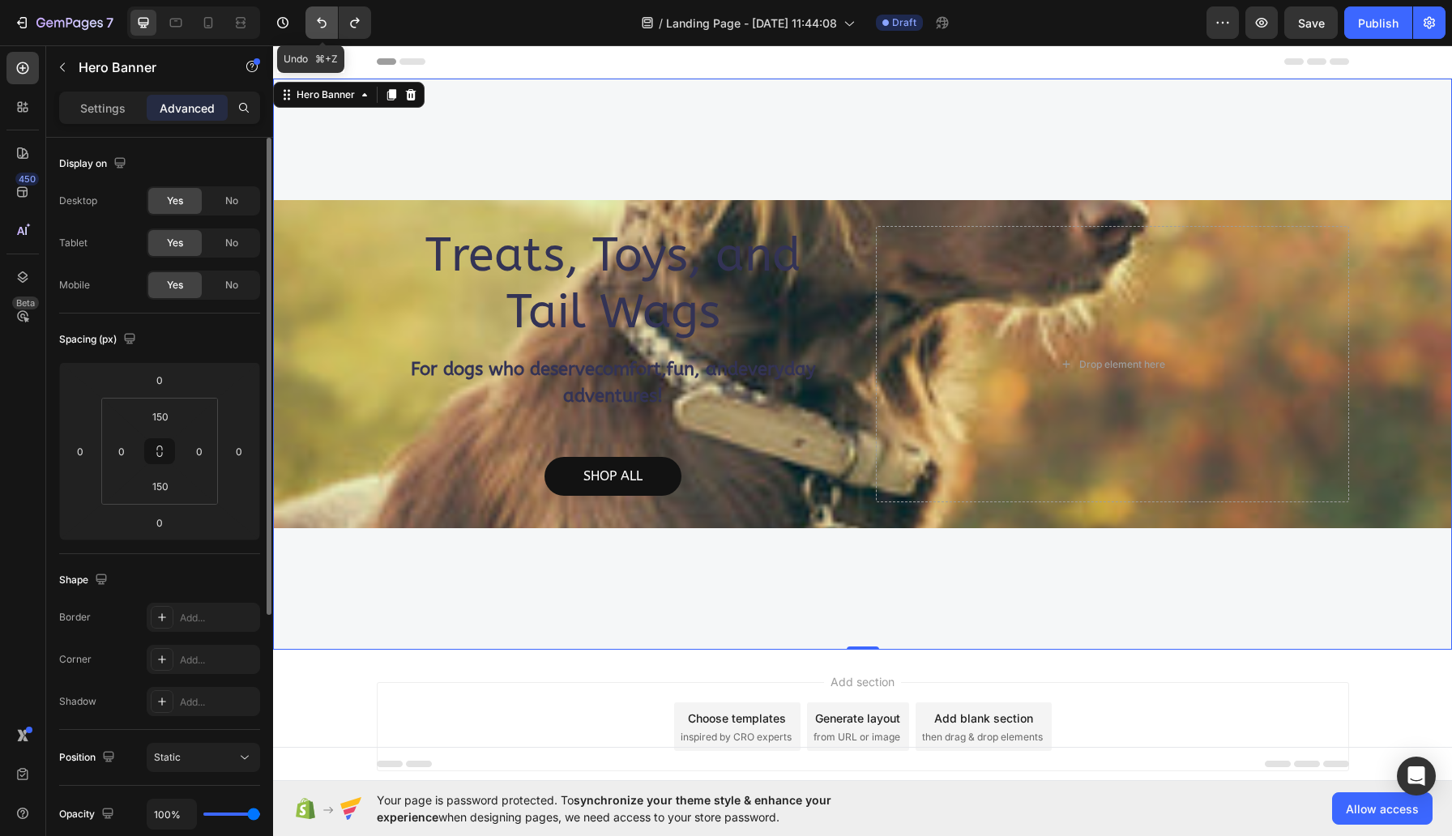
click at [316, 15] on icon "Undo/Redo" at bounding box center [322, 23] width 16 height 16
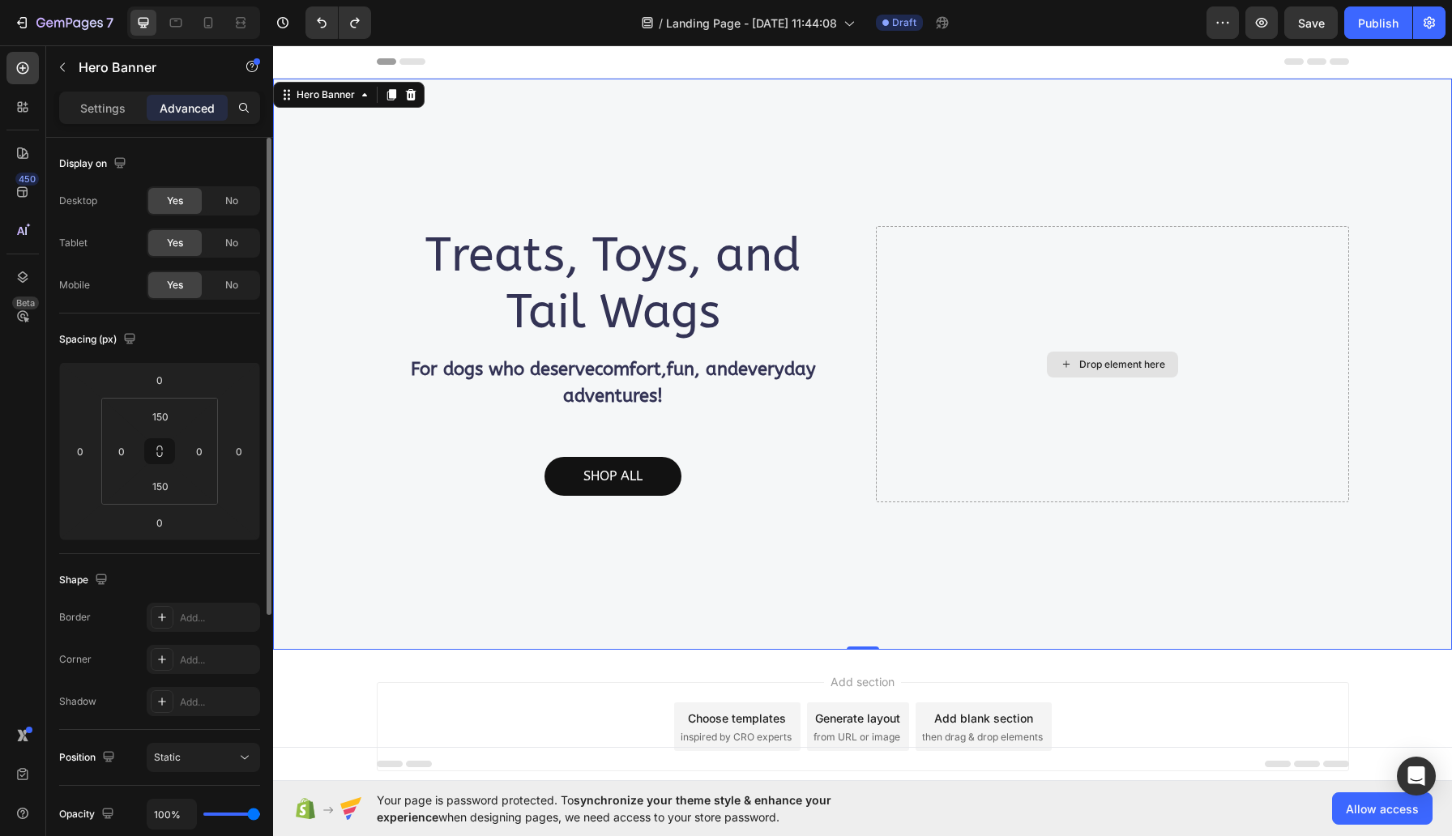
click at [981, 327] on div "Drop element here" at bounding box center [1112, 364] width 473 height 276
click at [1137, 295] on div "Drop element here" at bounding box center [1112, 364] width 473 height 276
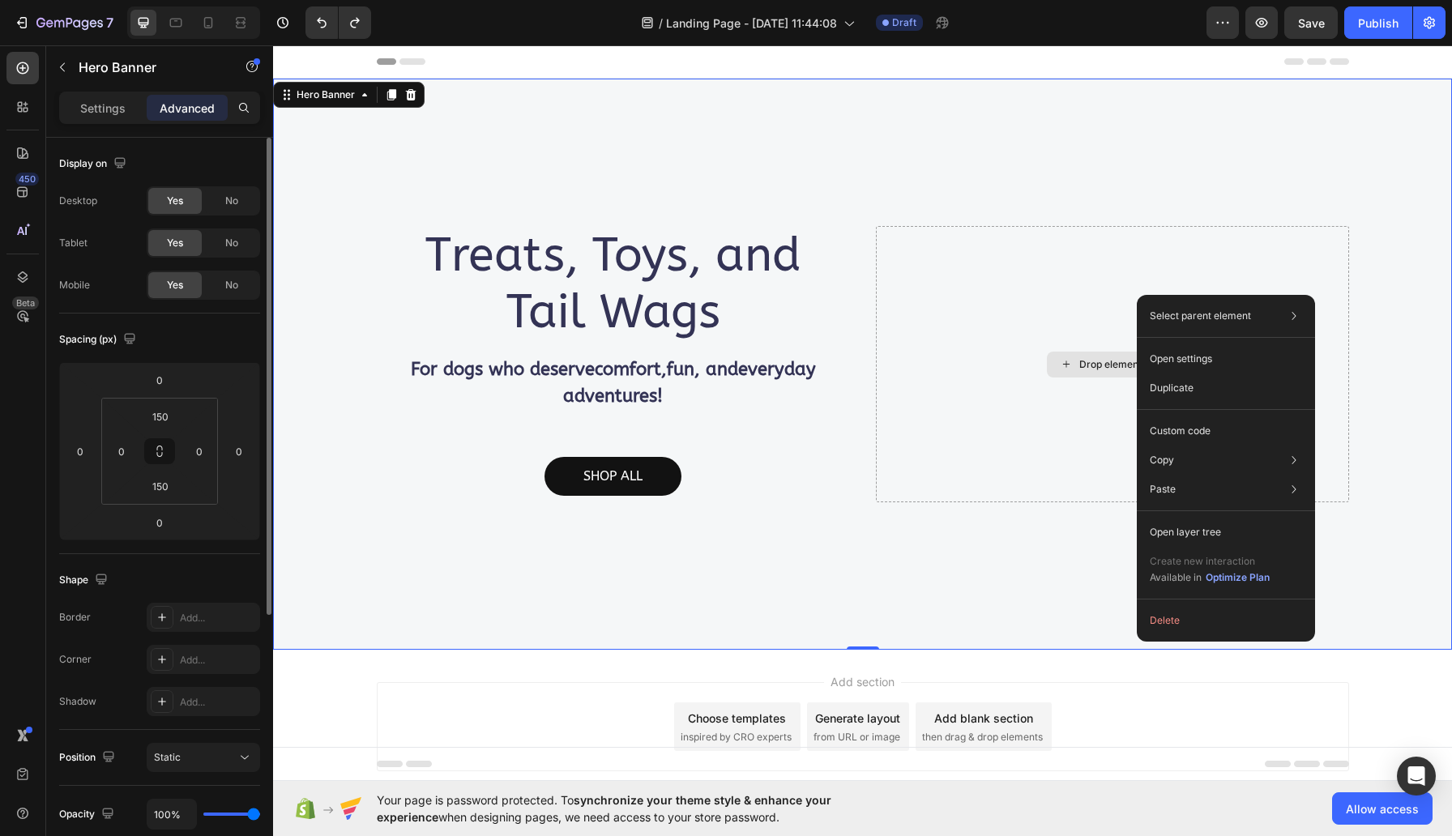
click at [1079, 361] on div "Drop element here" at bounding box center [1122, 364] width 86 height 13
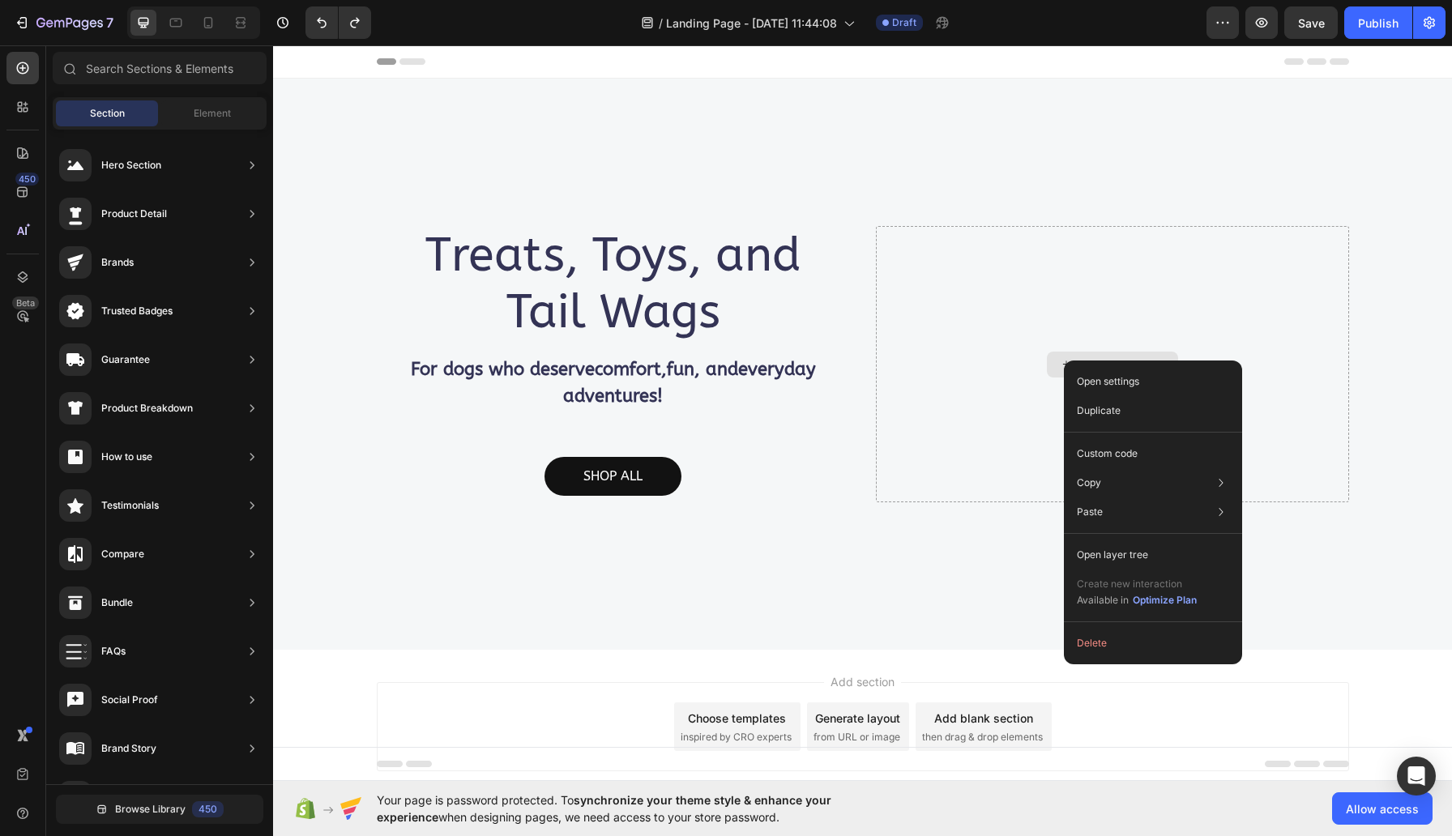
click at [1064, 361] on div "Open settings Duplicate Custom code Copy Copy element Cmd + C Copy style Copy c…" at bounding box center [1153, 513] width 178 height 304
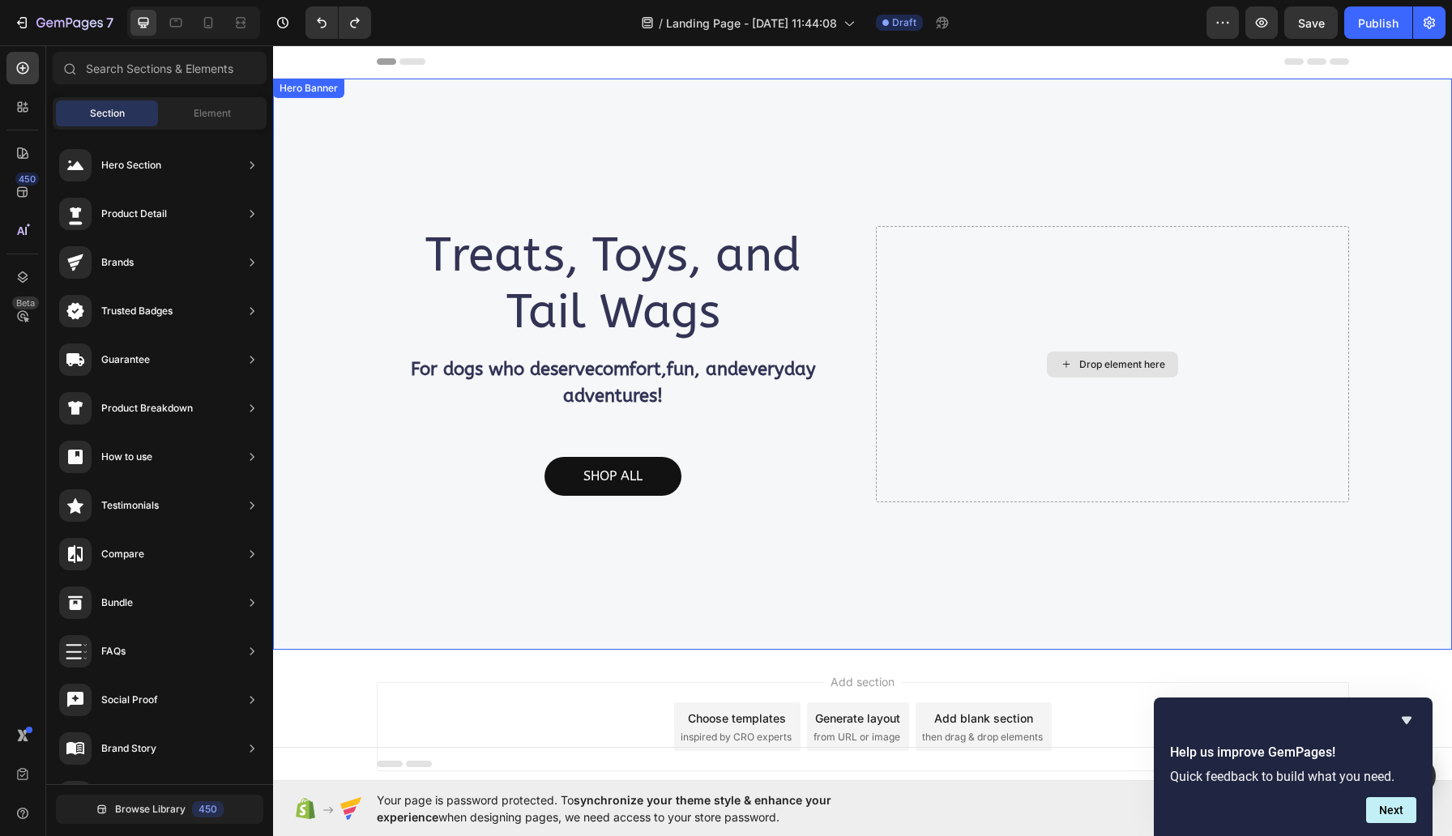
click at [1060, 362] on icon at bounding box center [1066, 364] width 13 height 14
click at [798, 177] on div "Treats, Toys, and Tail Wags Heading For dogs who deserve comfort , fun , and ev…" at bounding box center [862, 364] width 1179 height 571
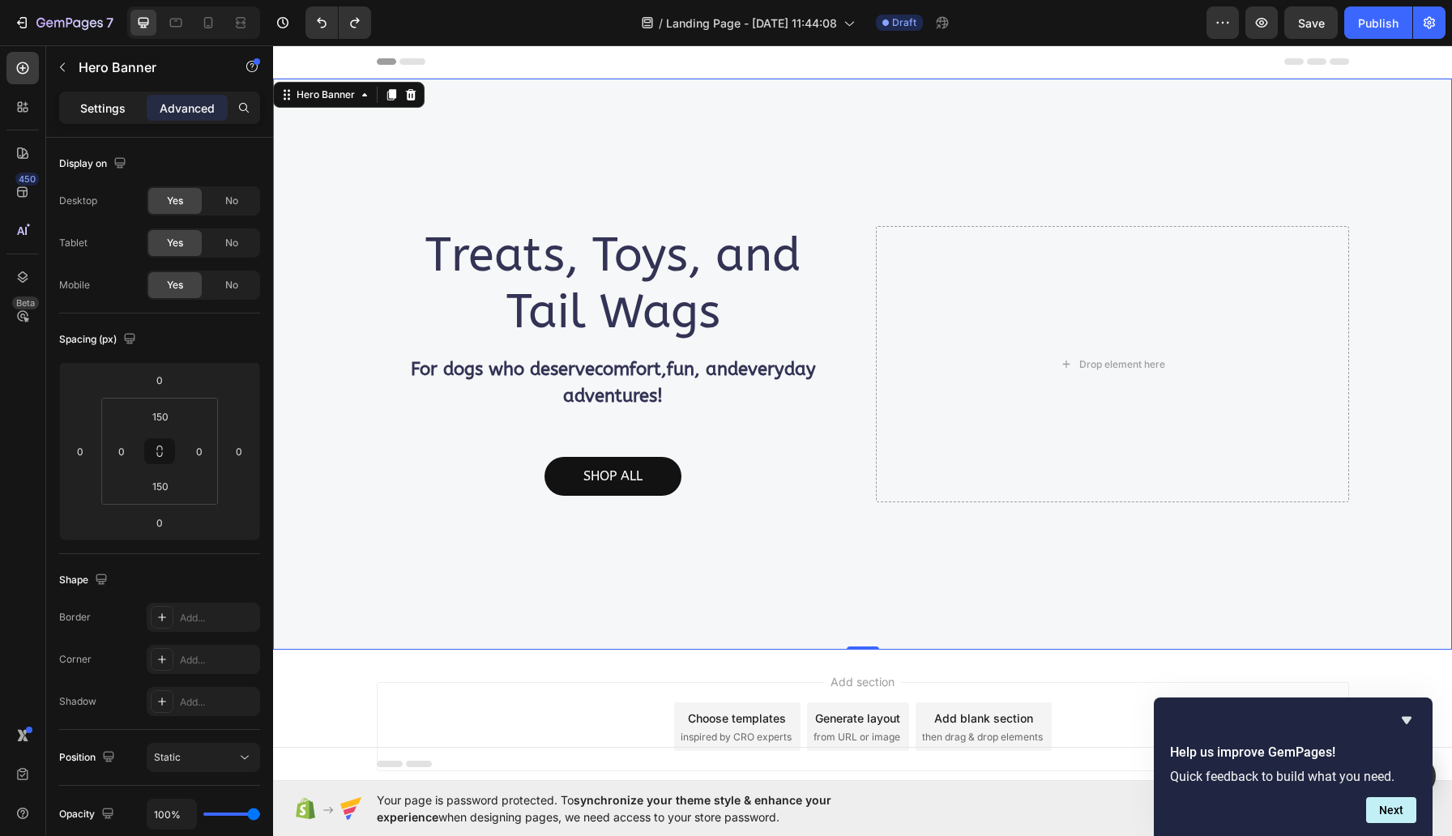
click at [102, 110] on p "Settings" at bounding box center [102, 108] width 45 height 17
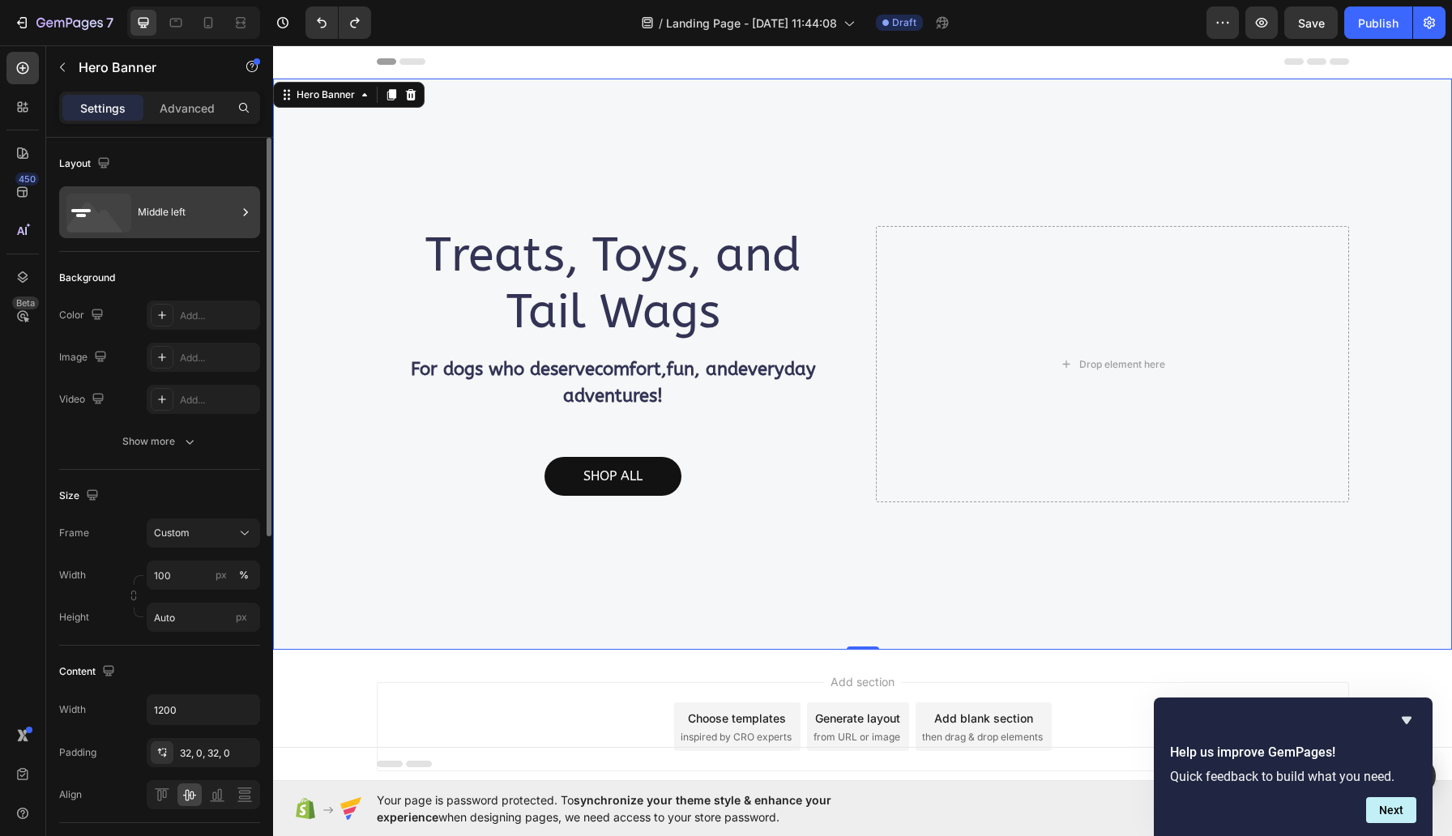
click at [96, 219] on icon at bounding box center [95, 222] width 58 height 39
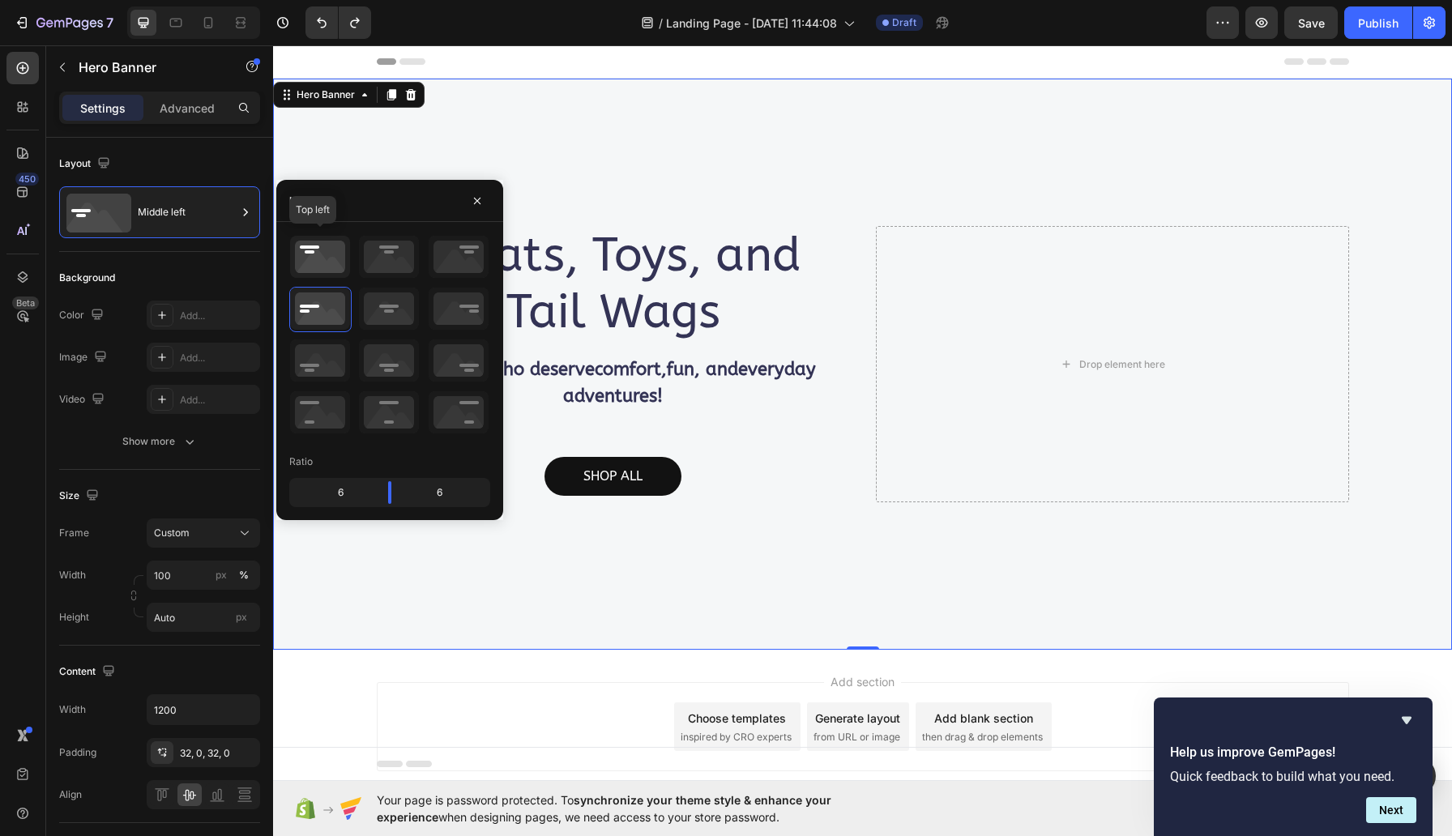
click at [306, 252] on icon at bounding box center [320, 257] width 60 height 42
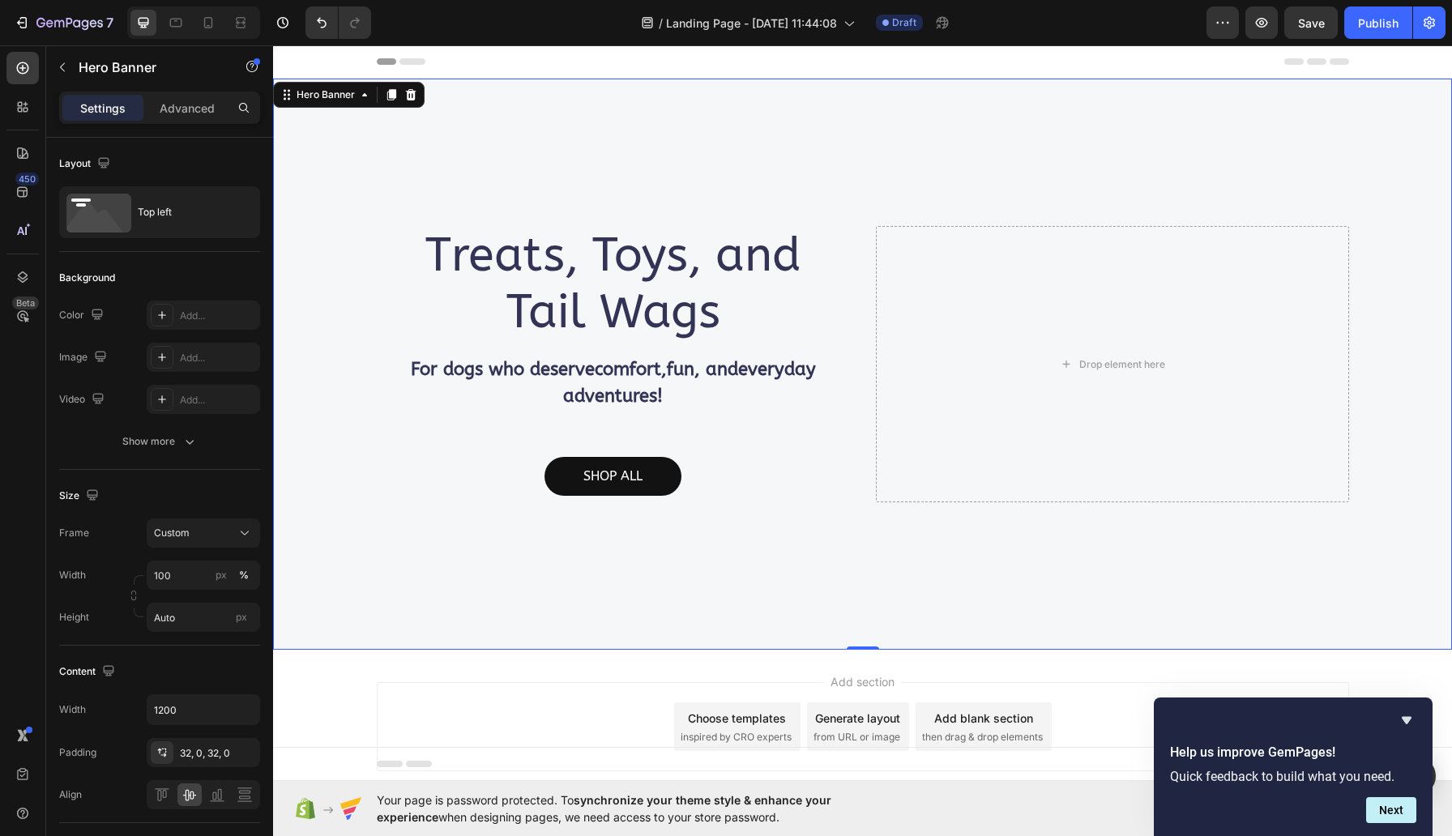
click at [630, 177] on div "Treats, Toys, and Tail Wags Heading For dogs who deserve comfort , fun , and ev…" at bounding box center [862, 364] width 1179 height 571
click at [158, 207] on div "Top left" at bounding box center [187, 212] width 99 height 37
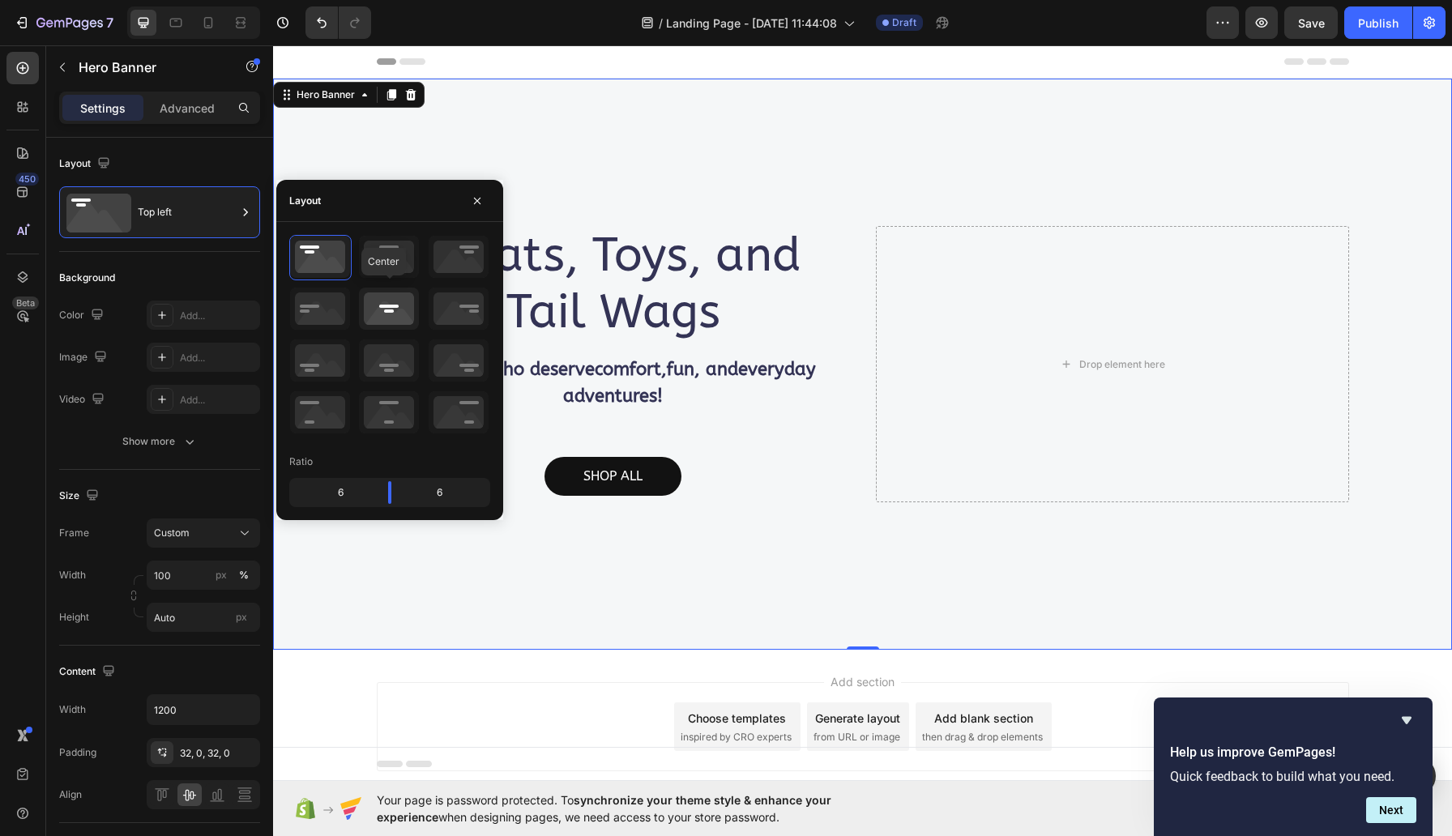
click at [387, 304] on icon at bounding box center [389, 309] width 60 height 42
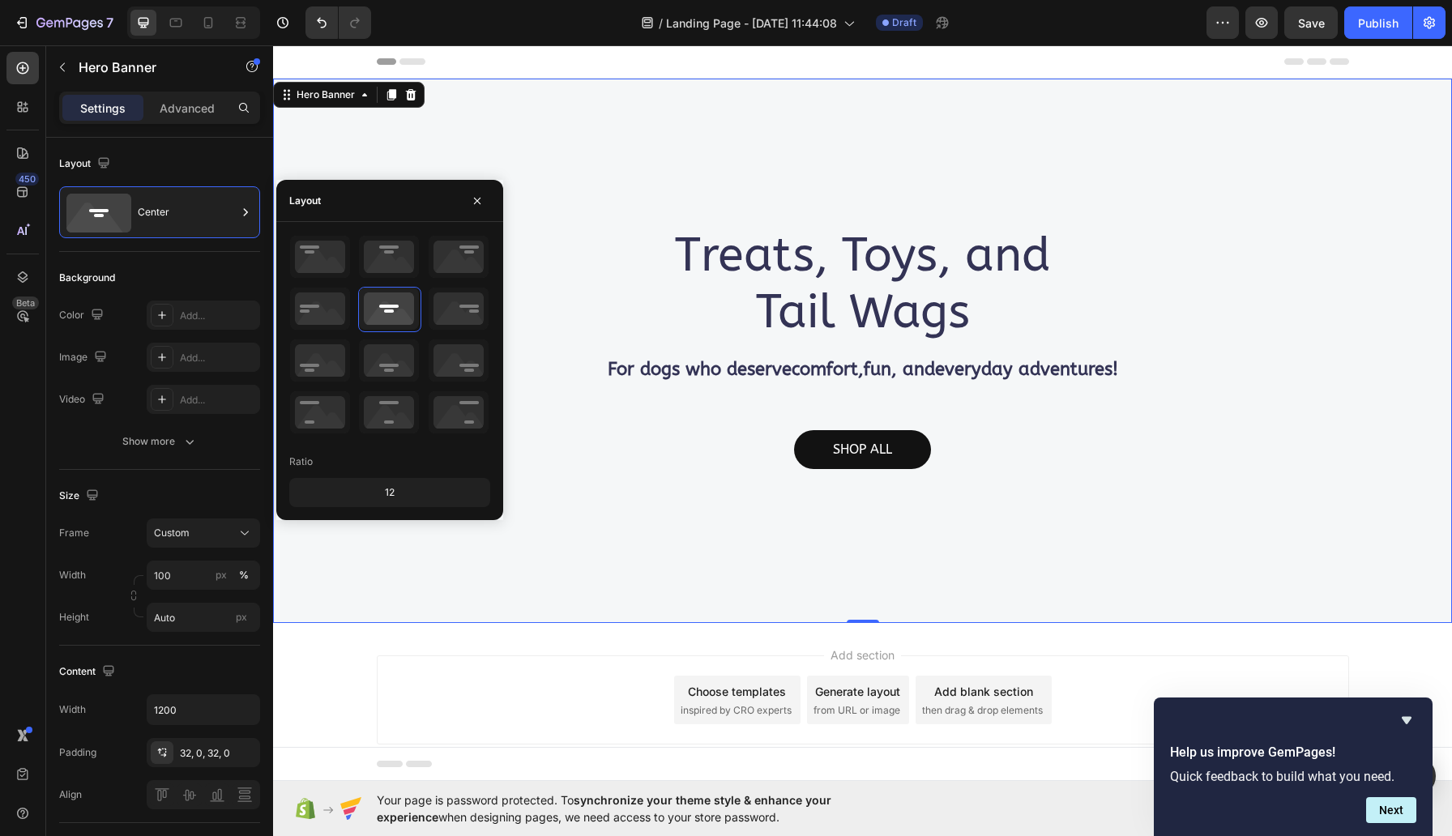
click at [602, 126] on div "Treats, Toys, and Tail Wags Heading For dogs who deserve comfort , fun , and ev…" at bounding box center [862, 351] width 1179 height 545
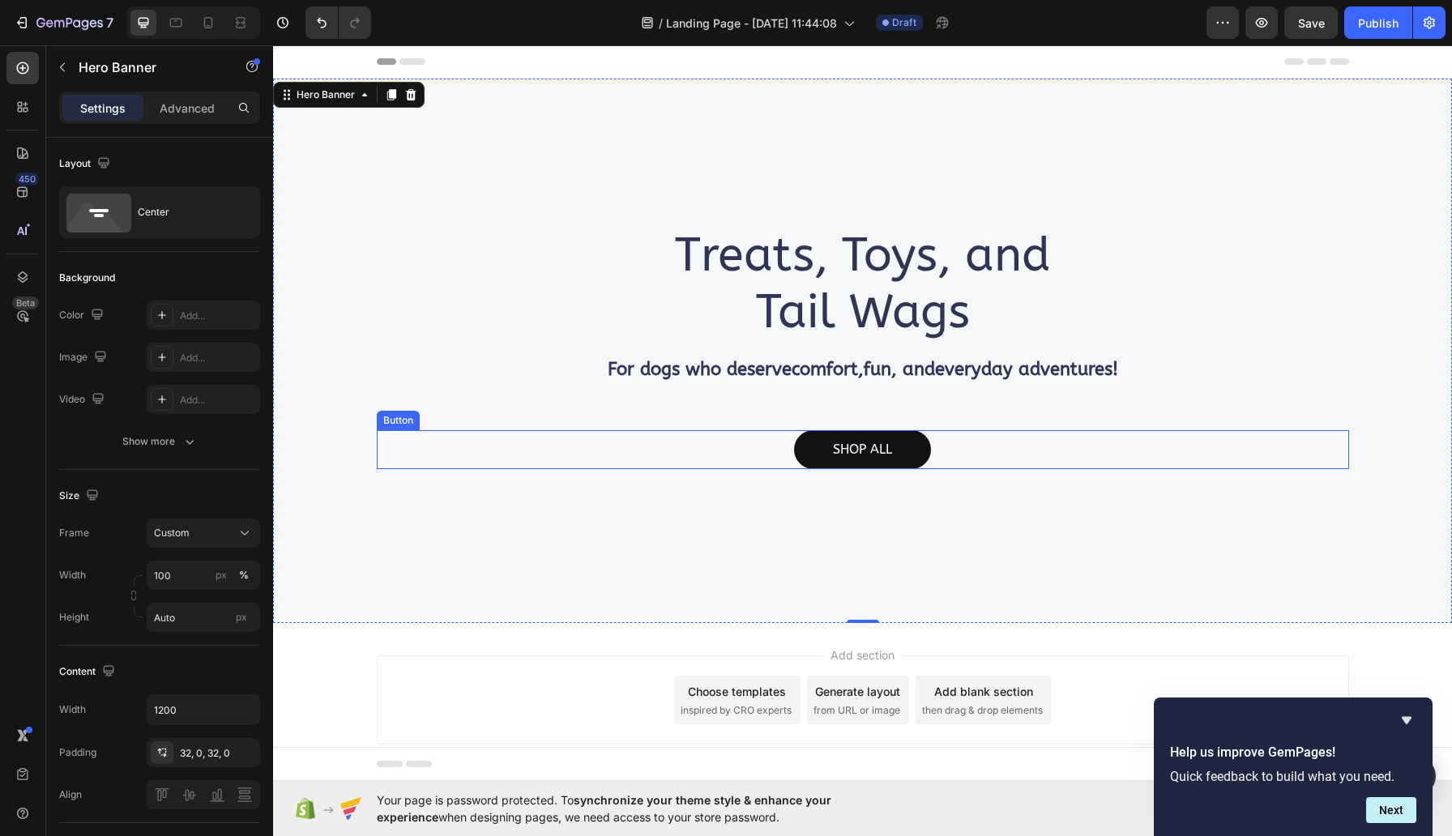
click at [506, 445] on div "SHOP ALL Button" at bounding box center [863, 449] width 972 height 39
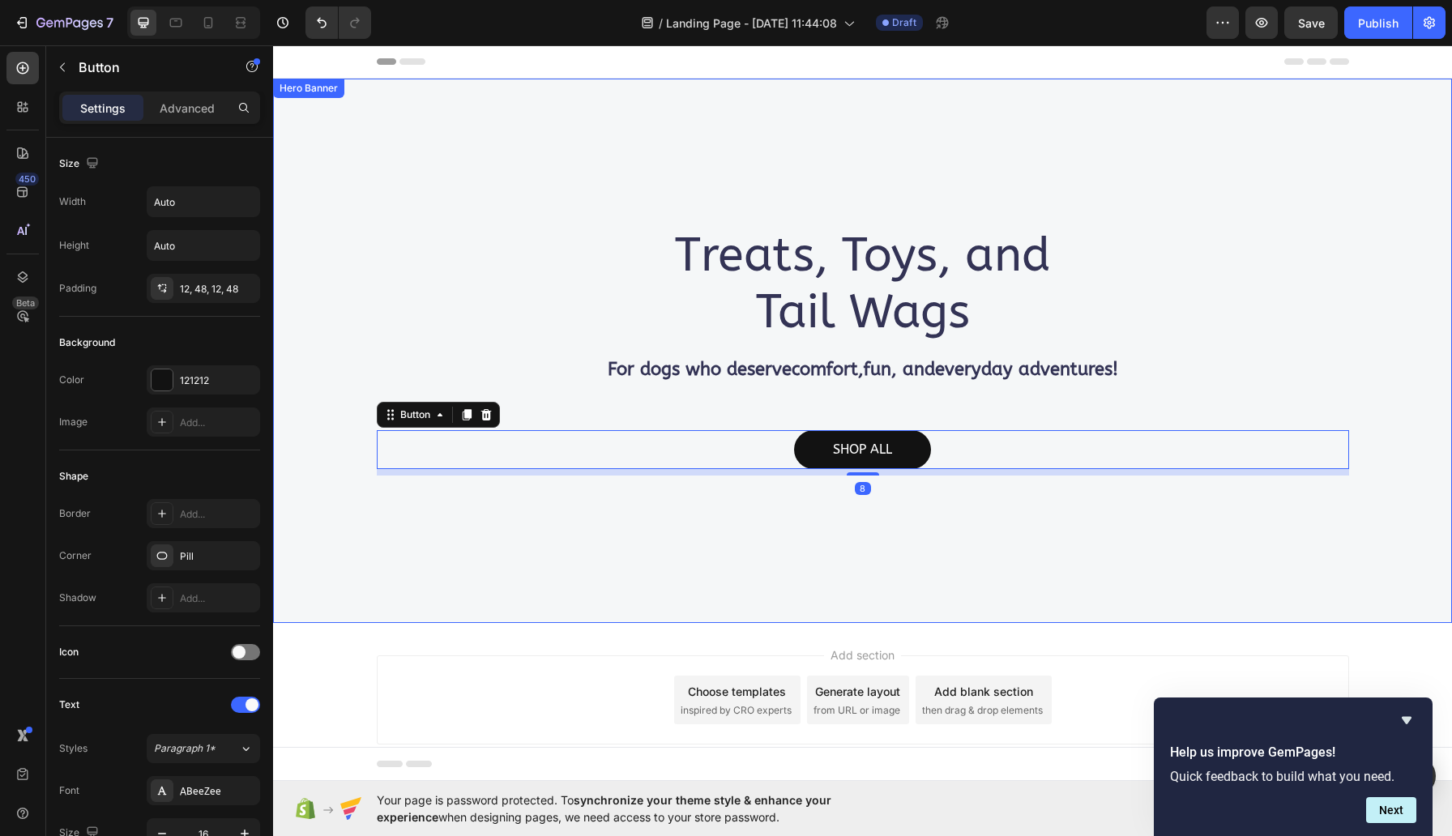
click at [510, 186] on div "Treats, Toys, and Tail Wags Heading For dogs who deserve comfort , fun , and ev…" at bounding box center [862, 351] width 1179 height 545
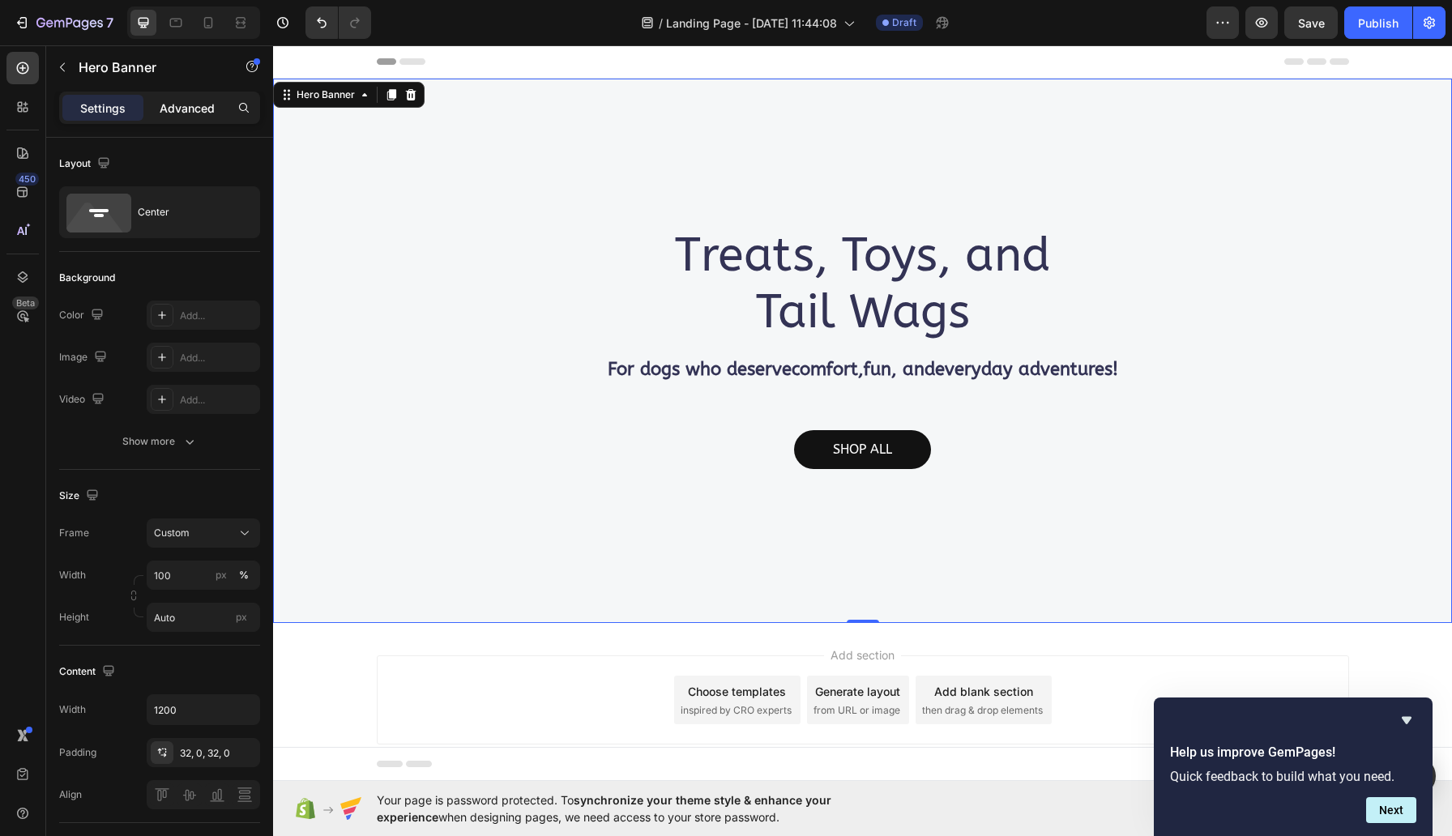
click at [195, 109] on p "Advanced" at bounding box center [187, 108] width 55 height 17
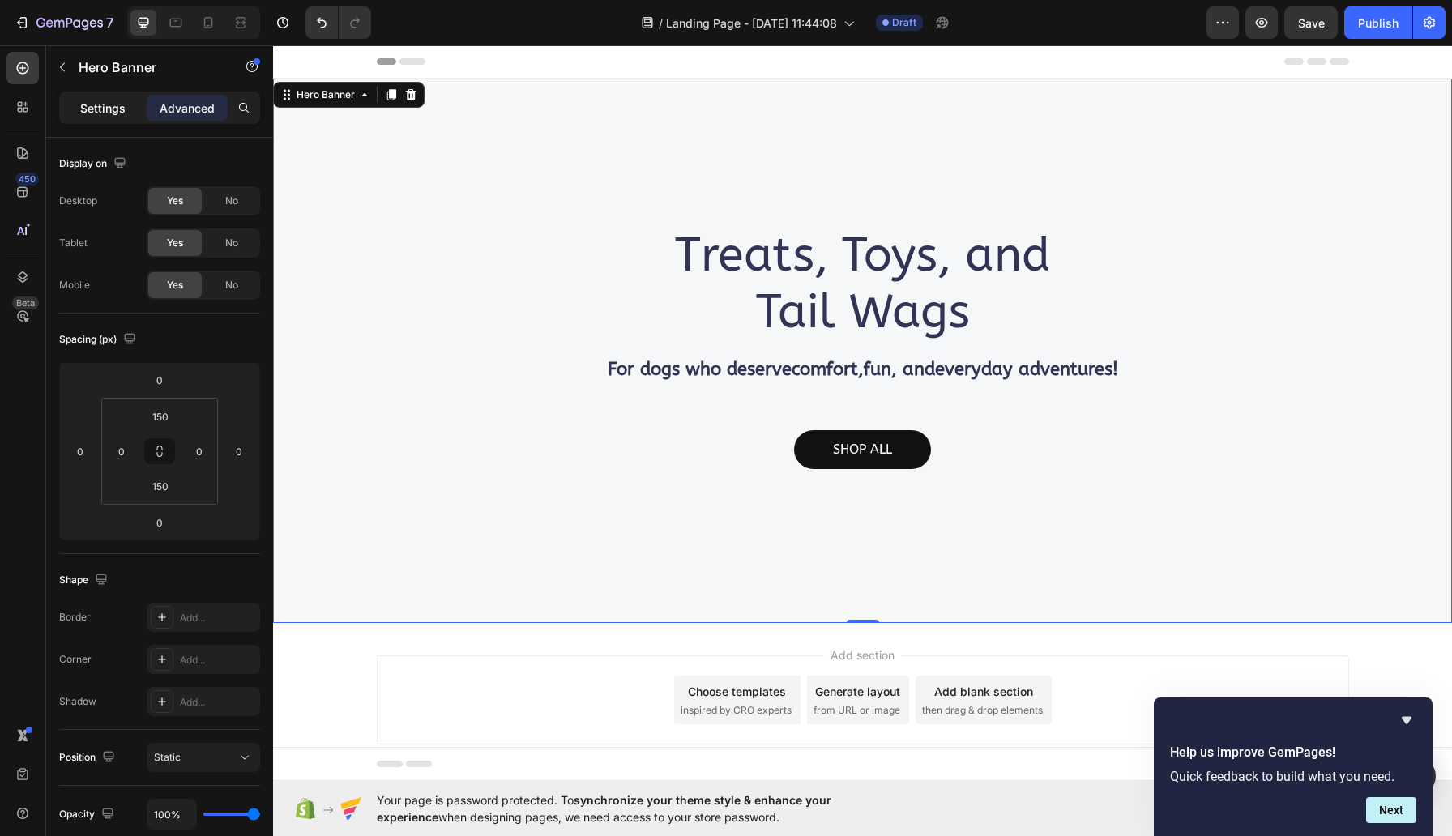
click at [116, 108] on p "Settings" at bounding box center [102, 108] width 45 height 17
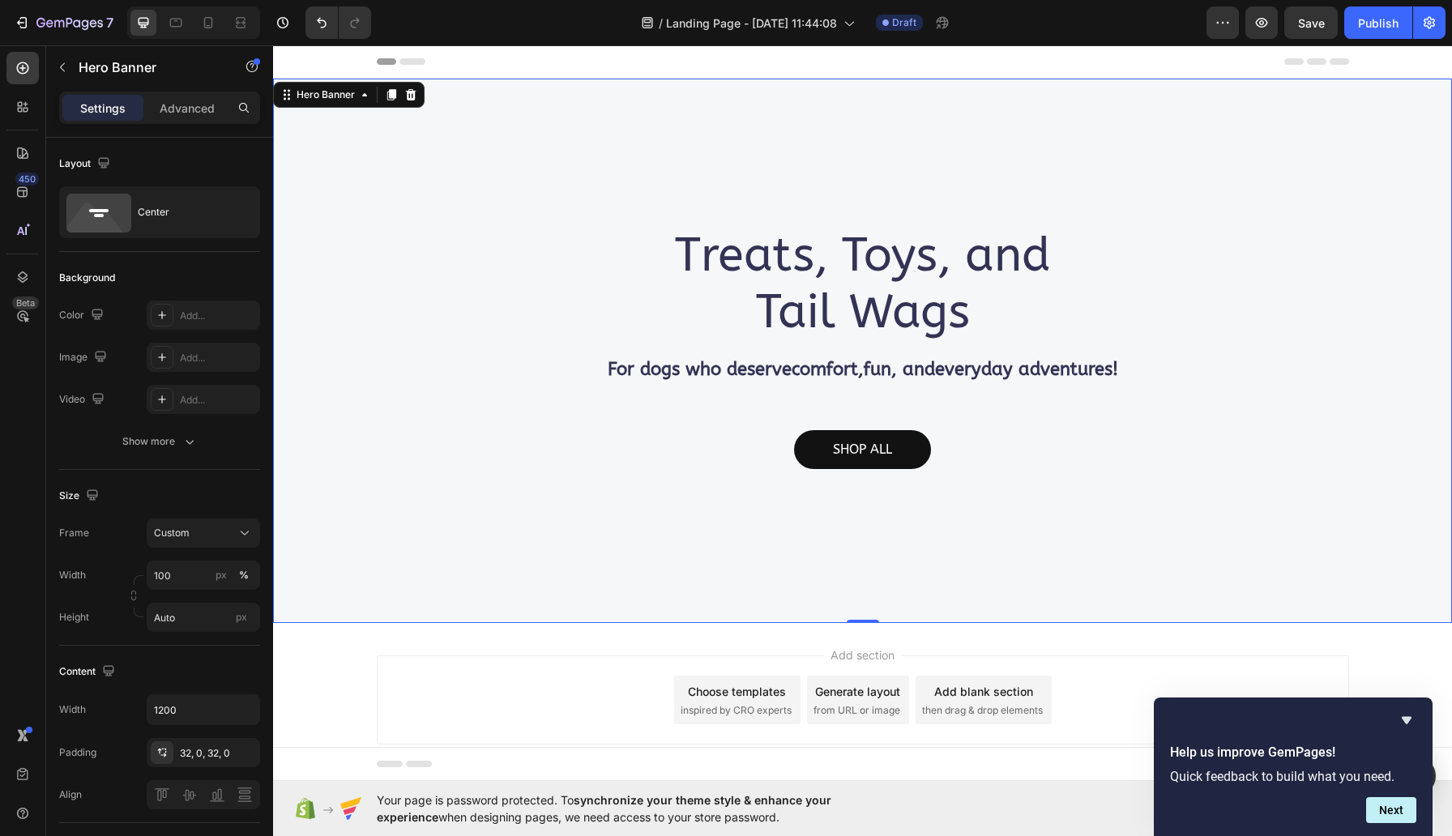
click at [102, 103] on p "Settings" at bounding box center [102, 108] width 45 height 17
click at [189, 355] on div "Add..." at bounding box center [218, 358] width 76 height 15
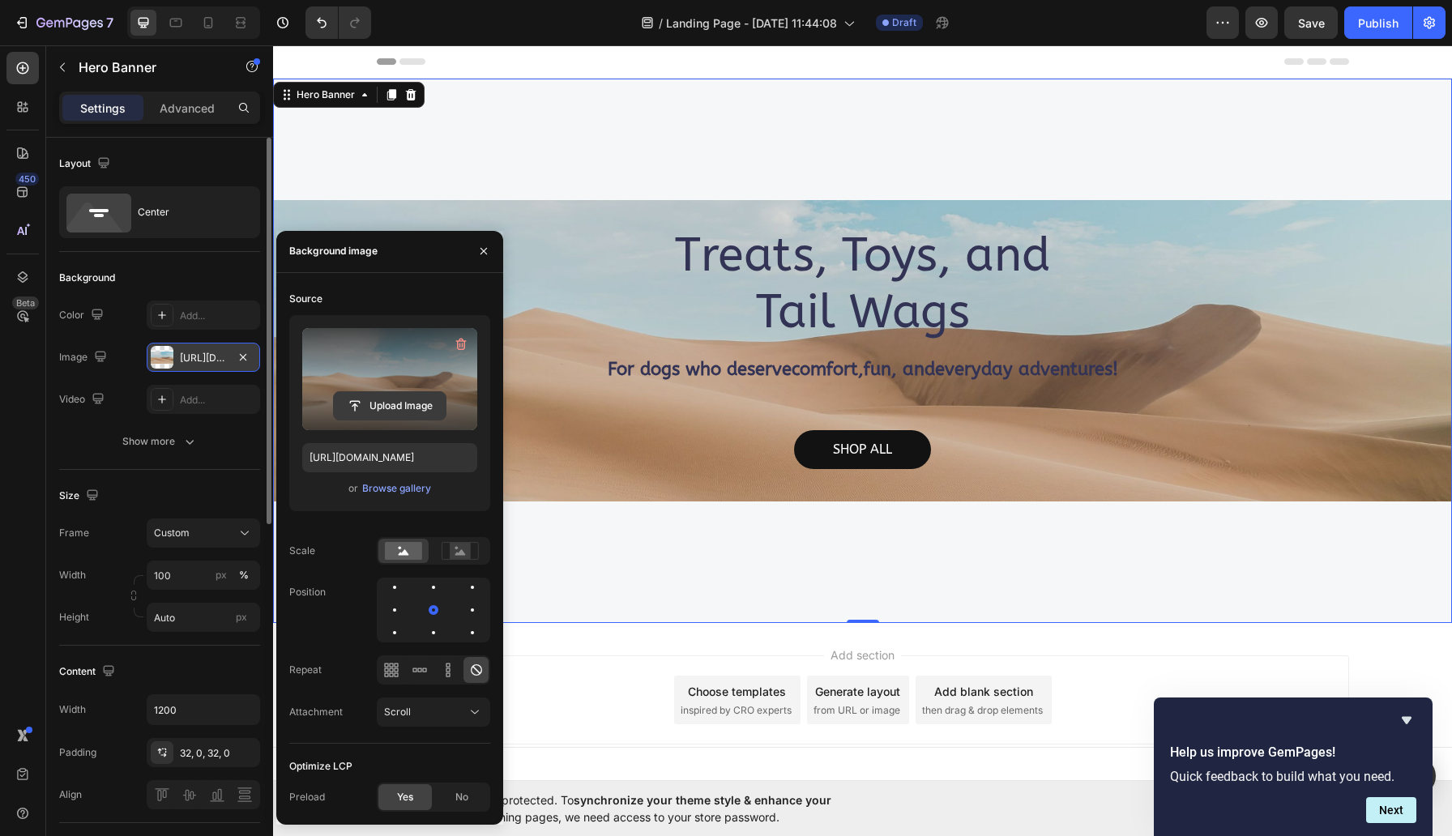
click at [395, 400] on input "file" at bounding box center [390, 406] width 112 height 28
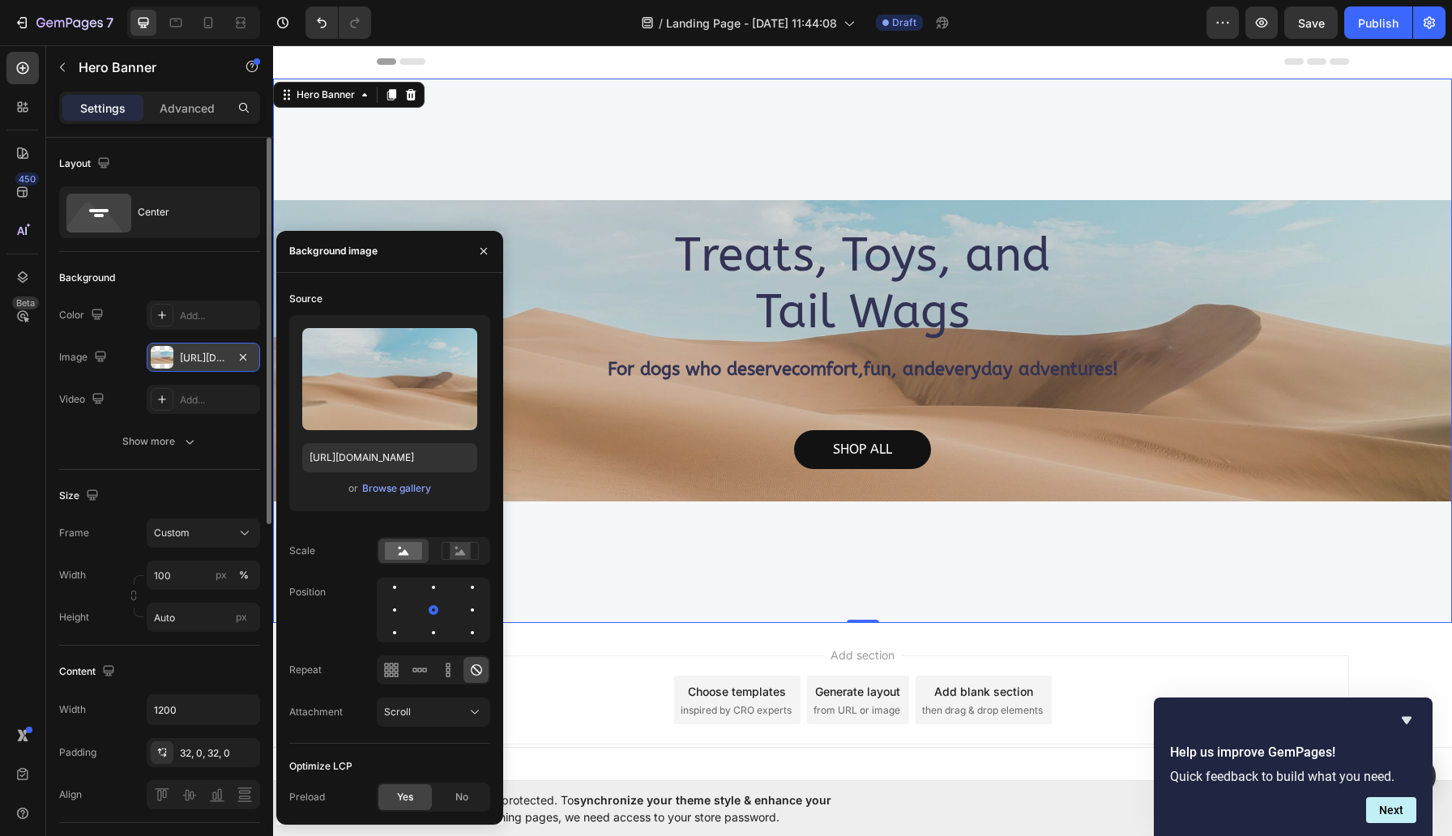
type input "https://cdn.shopify.com/s/files/1/0702/4636/7371/files/gempages_586434117906727…"
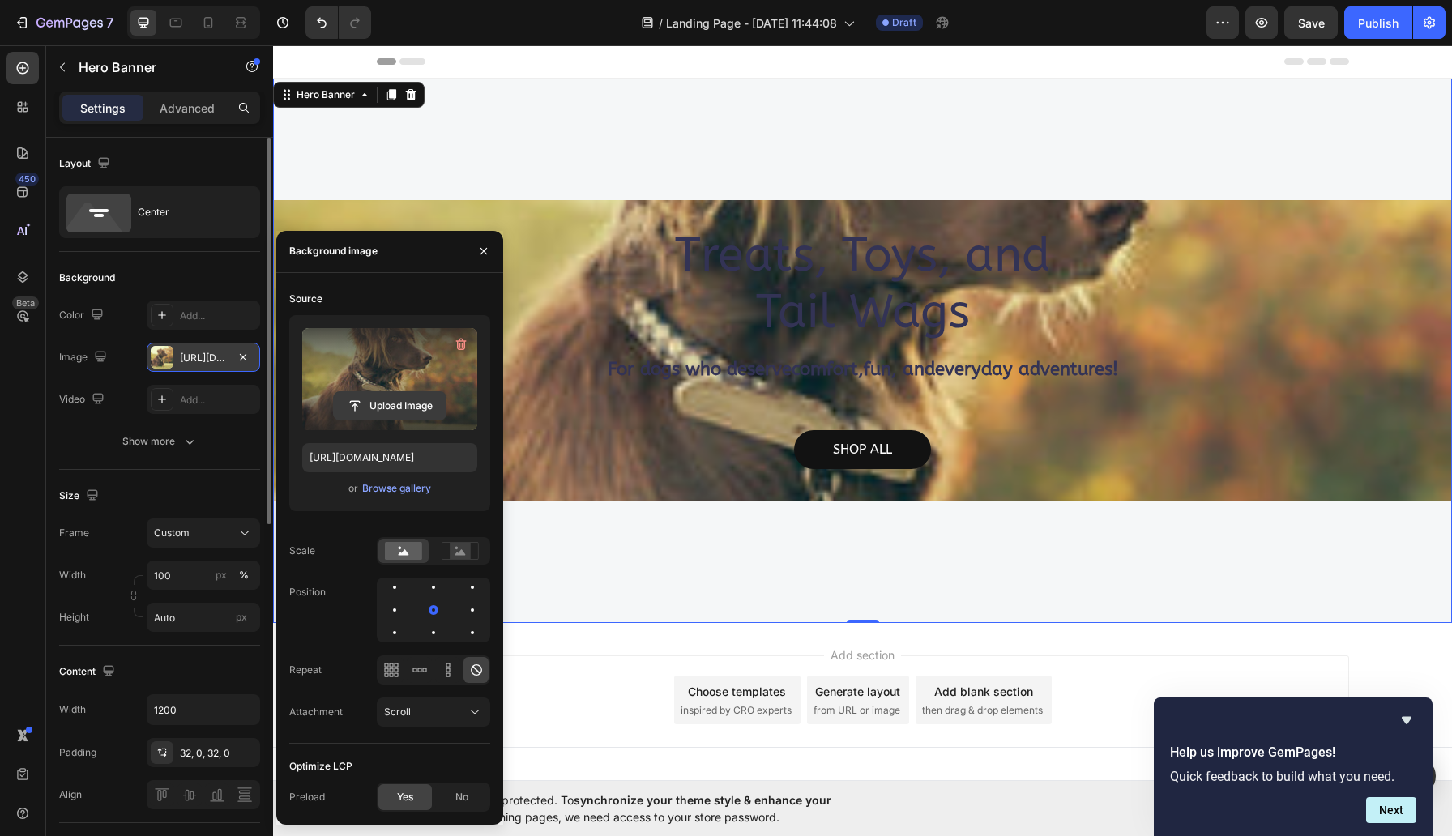
drag, startPoint x: 387, startPoint y: 370, endPoint x: 391, endPoint y: 395, distance: 26.2
click at [391, 395] on div "Upload Image" at bounding box center [389, 379] width 175 height 102
click at [389, 400] on input "file" at bounding box center [390, 406] width 112 height 28
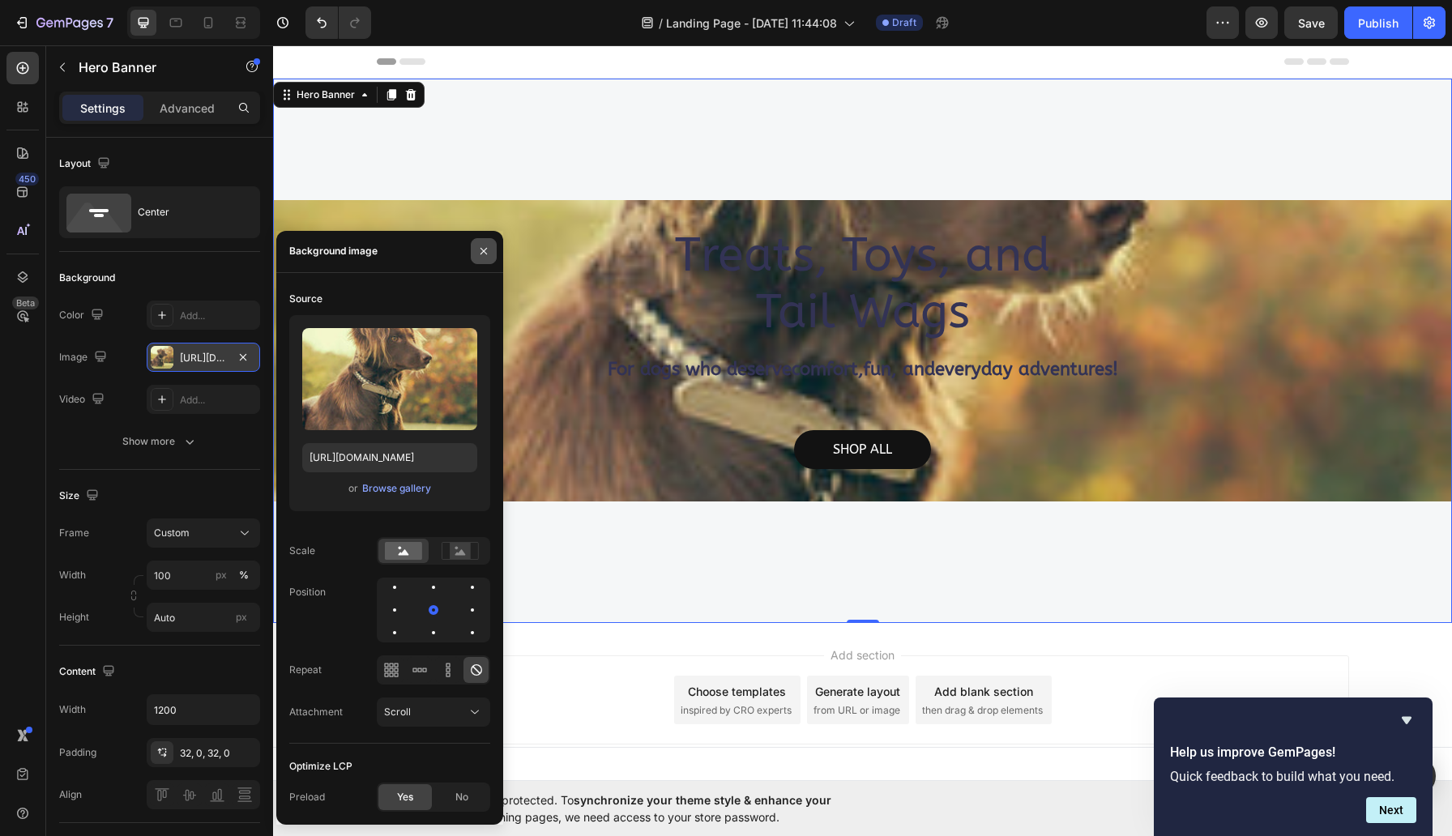
click at [488, 246] on icon "button" at bounding box center [483, 251] width 13 height 13
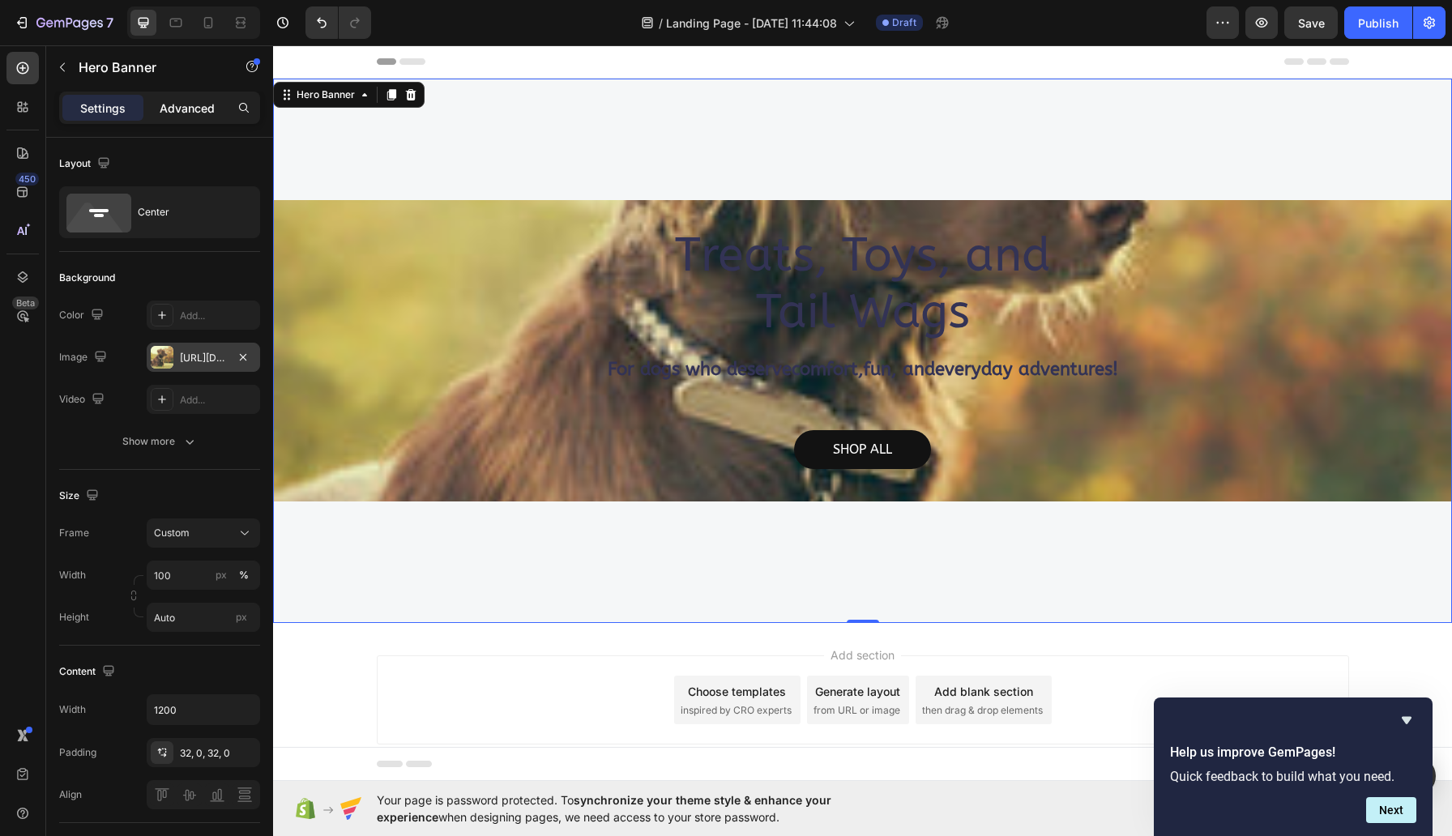
click at [173, 103] on p "Advanced" at bounding box center [187, 108] width 55 height 17
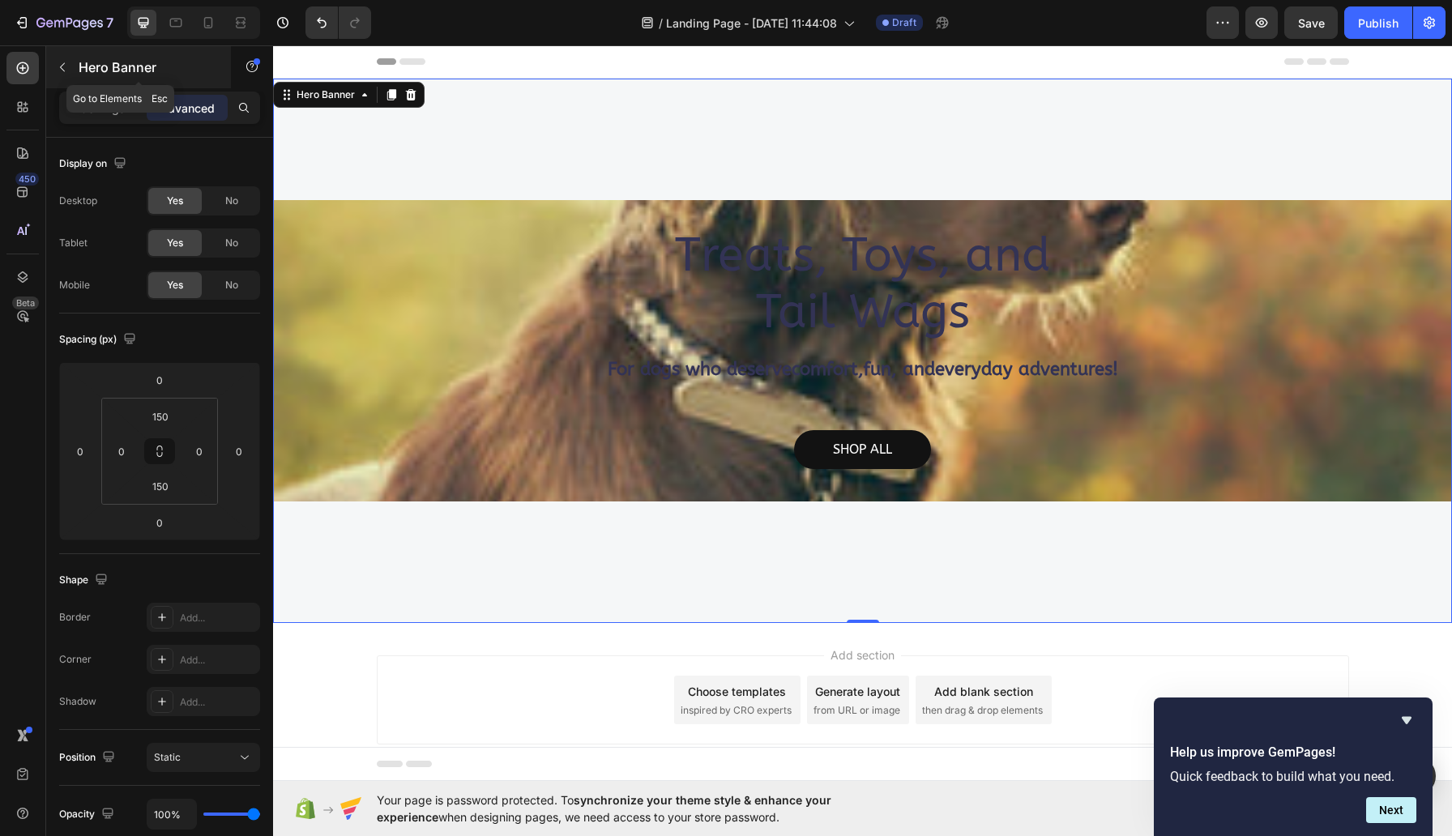
click at [70, 67] on button "button" at bounding box center [62, 67] width 26 height 26
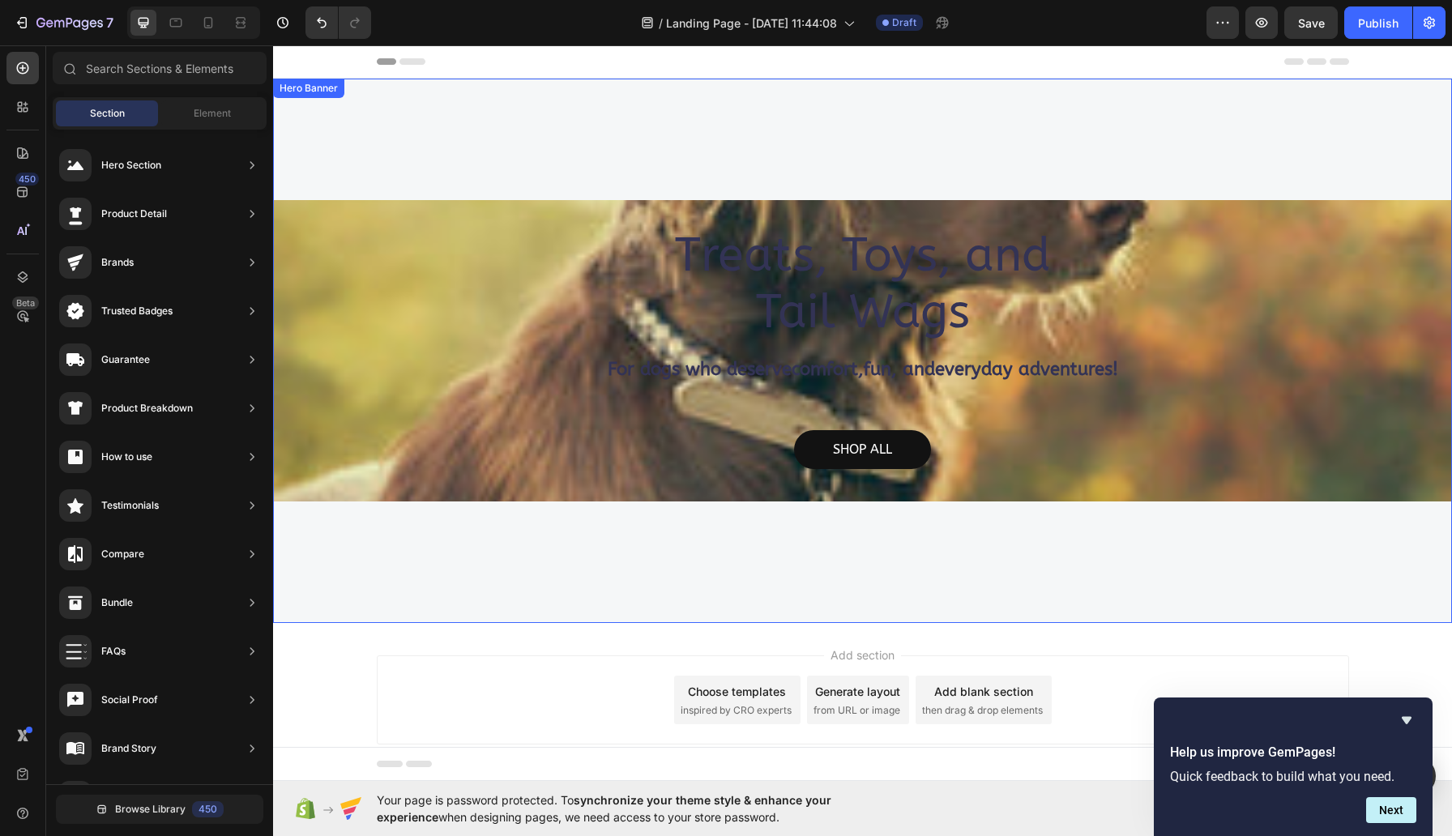
click at [575, 163] on div "Treats, Toys, and Tail Wags Heading For dogs who deserve comfort , fun , and ev…" at bounding box center [862, 351] width 1179 height 545
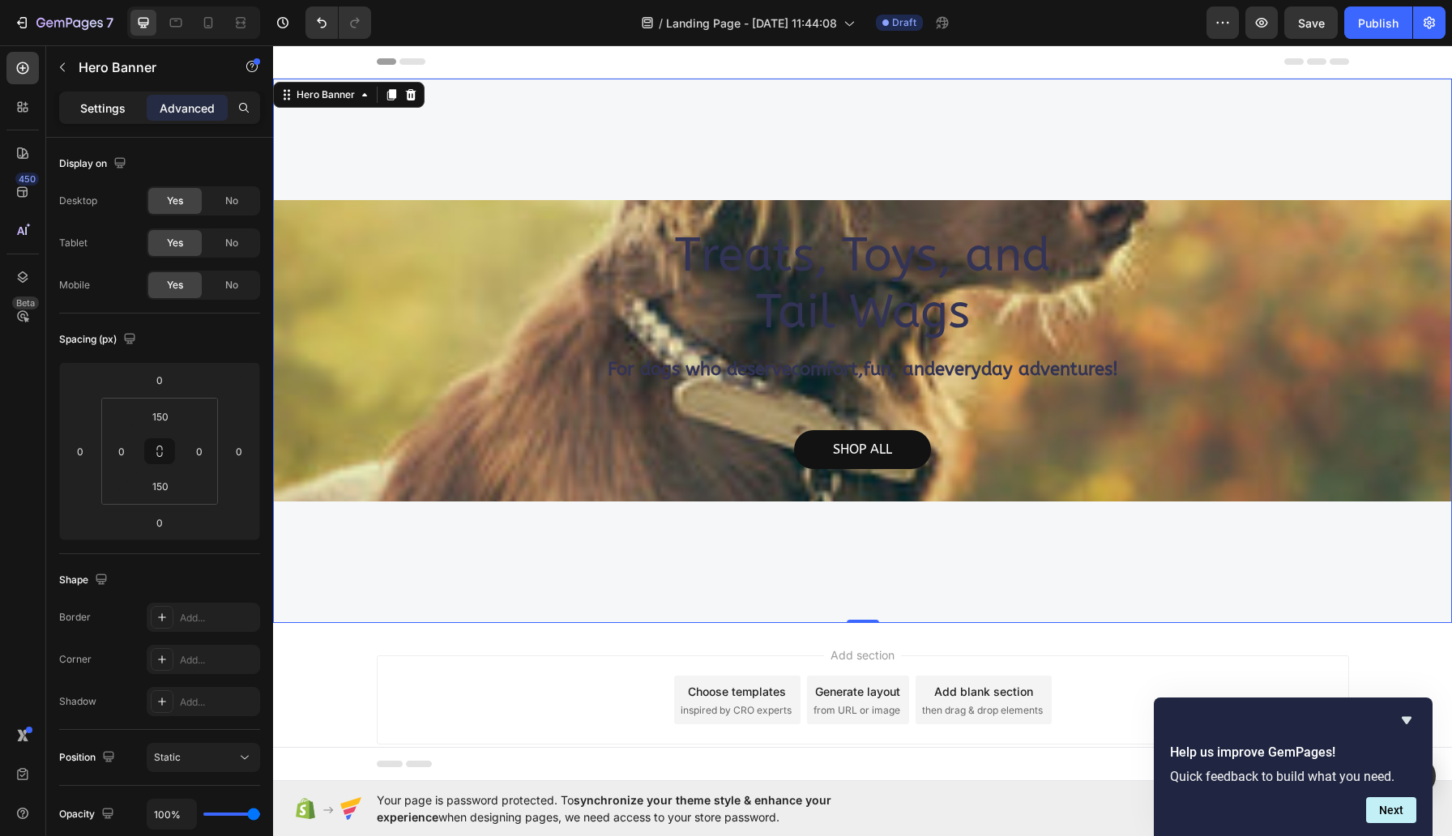
click at [107, 111] on p "Settings" at bounding box center [102, 108] width 45 height 17
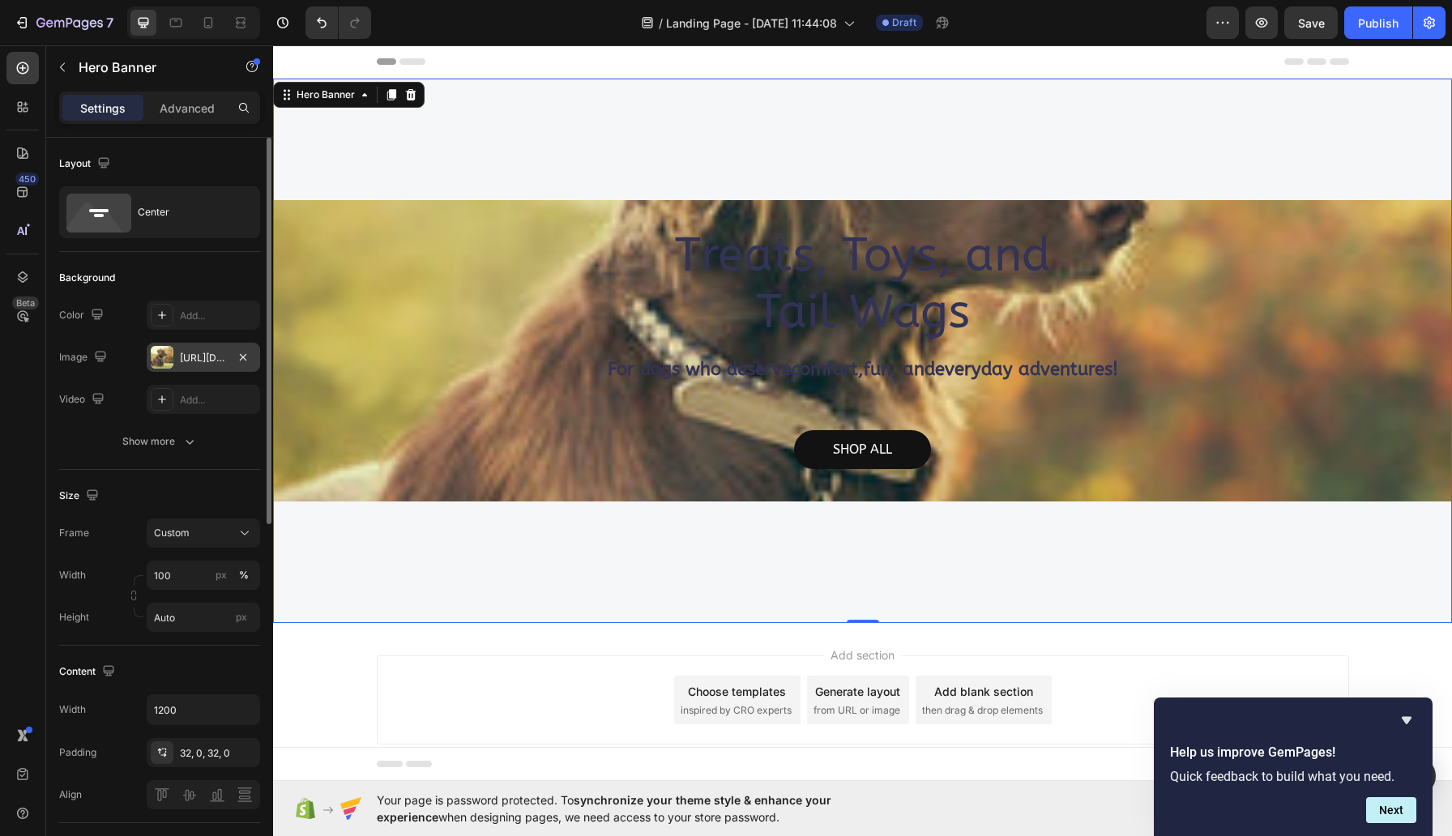
click at [200, 357] on div "https://cdn.shopify.com/s/files/1/0702/4636/7371/files/gempages_586434117906727…" at bounding box center [203, 358] width 47 height 15
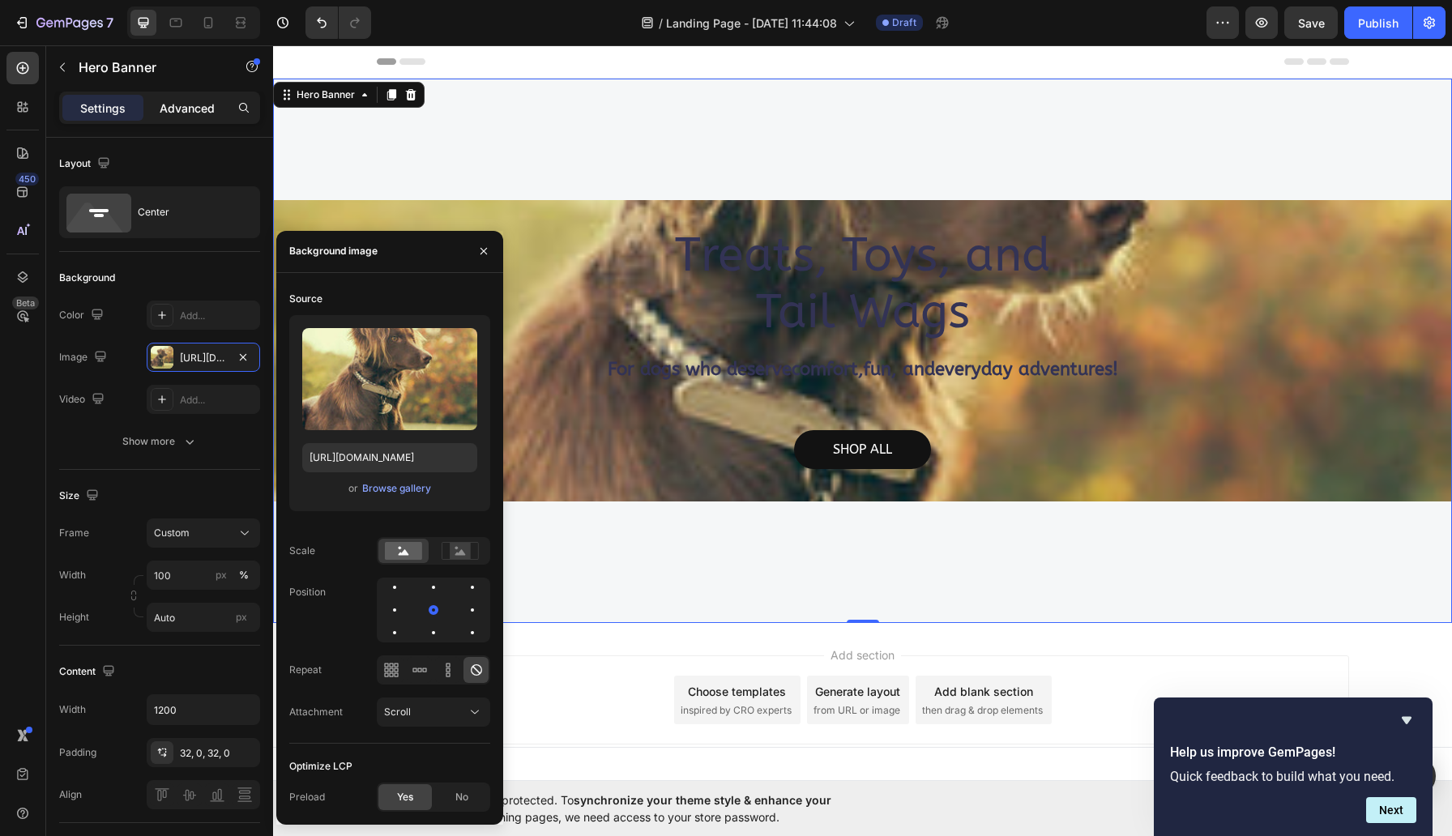
click at [189, 106] on p "Advanced" at bounding box center [187, 108] width 55 height 17
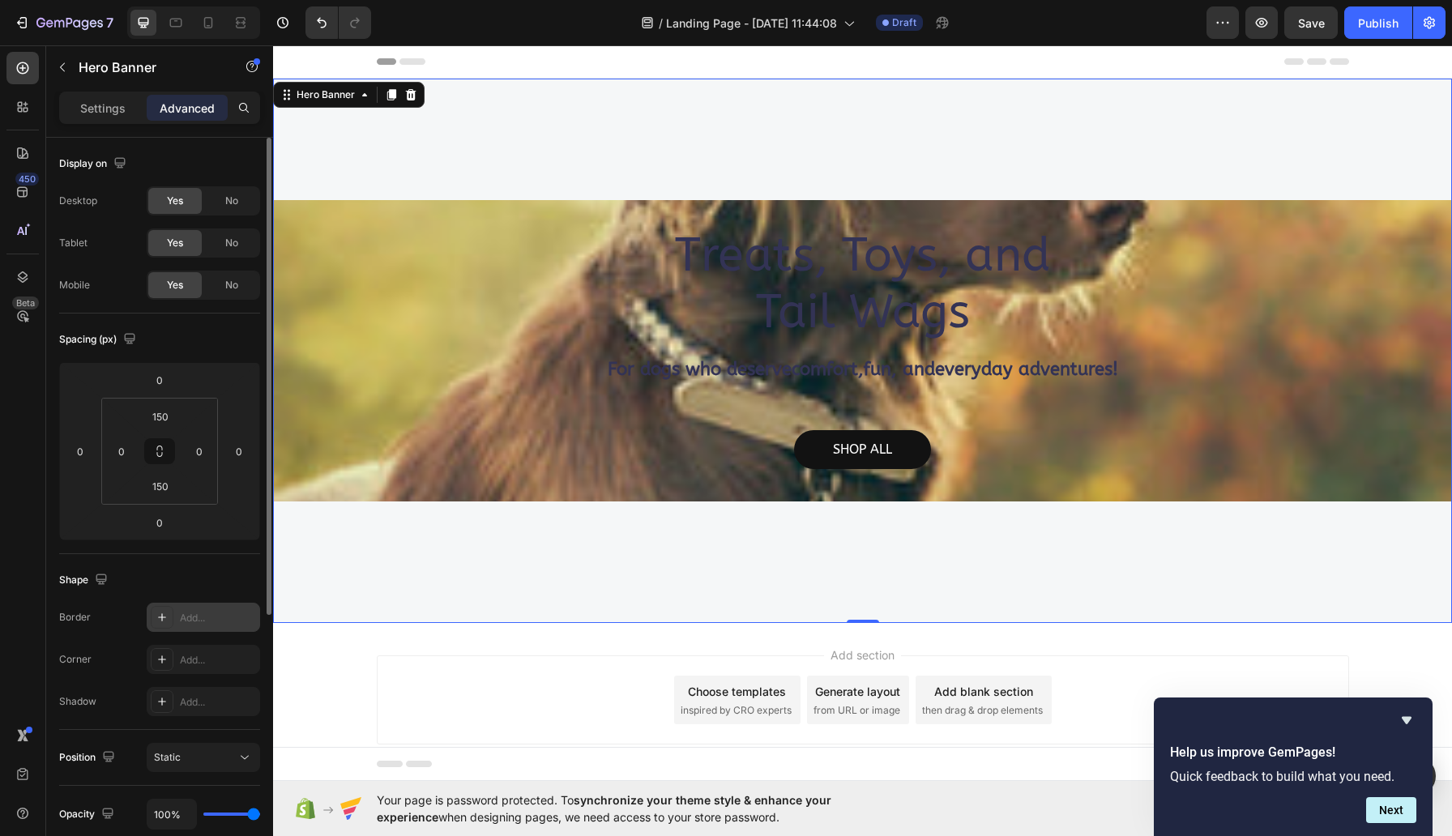
click at [197, 621] on div "Add..." at bounding box center [218, 618] width 76 height 15
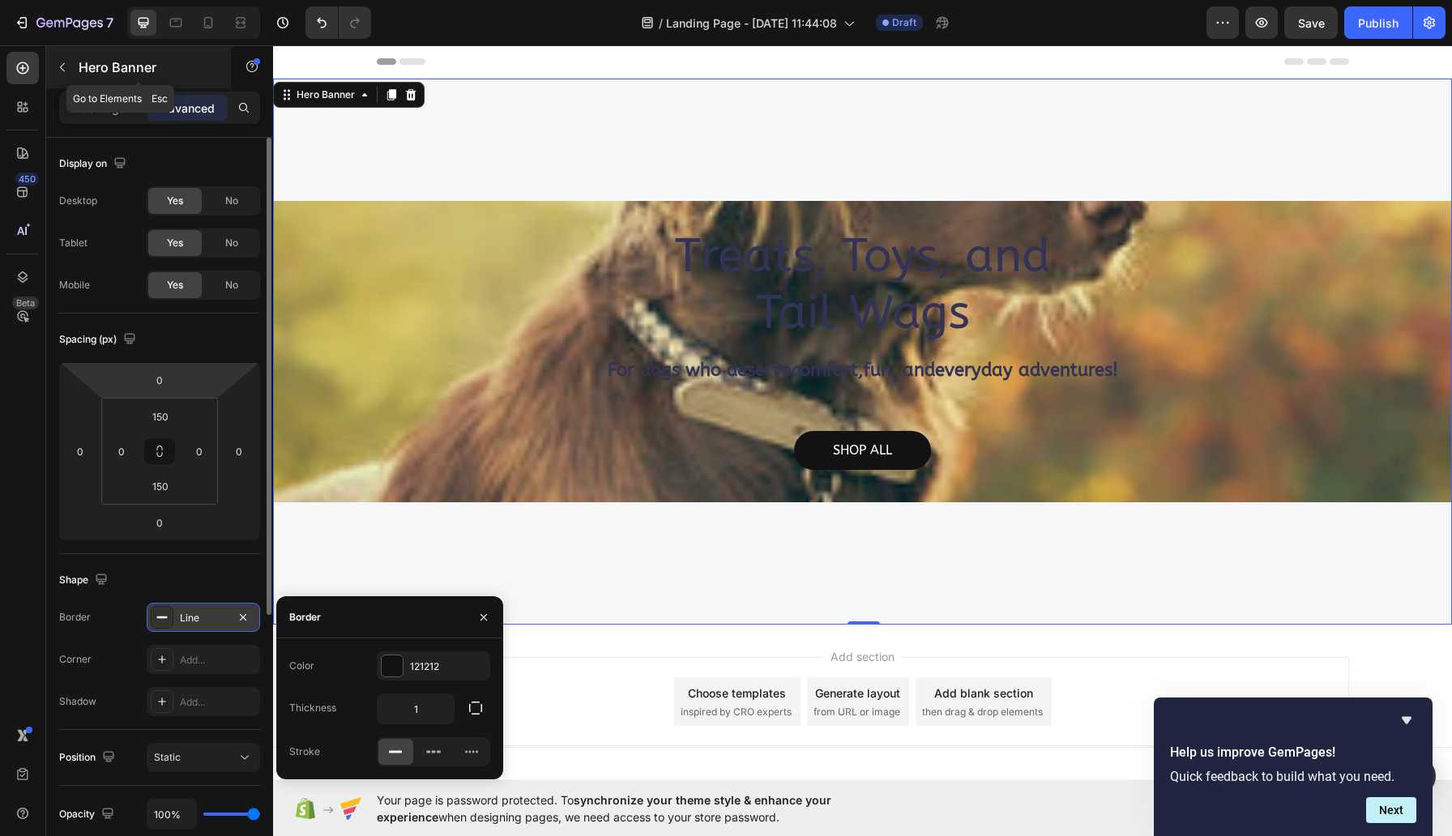
click at [62, 66] on icon "button" at bounding box center [62, 67] width 13 height 13
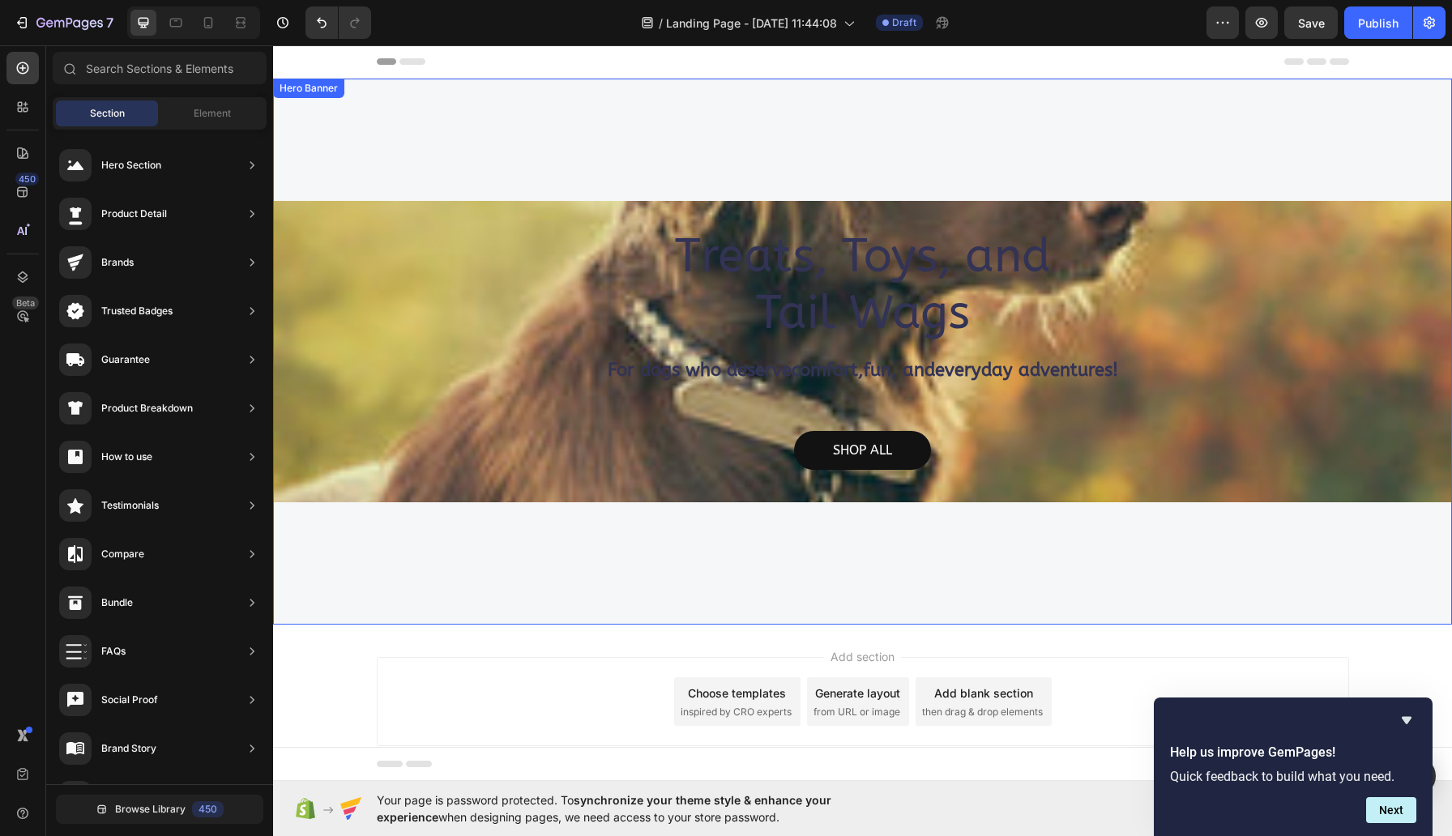
click at [716, 149] on div "Treats, Toys, and Tail Wags Heading For dogs who deserve comfort , fun , and ev…" at bounding box center [862, 352] width 1179 height 546
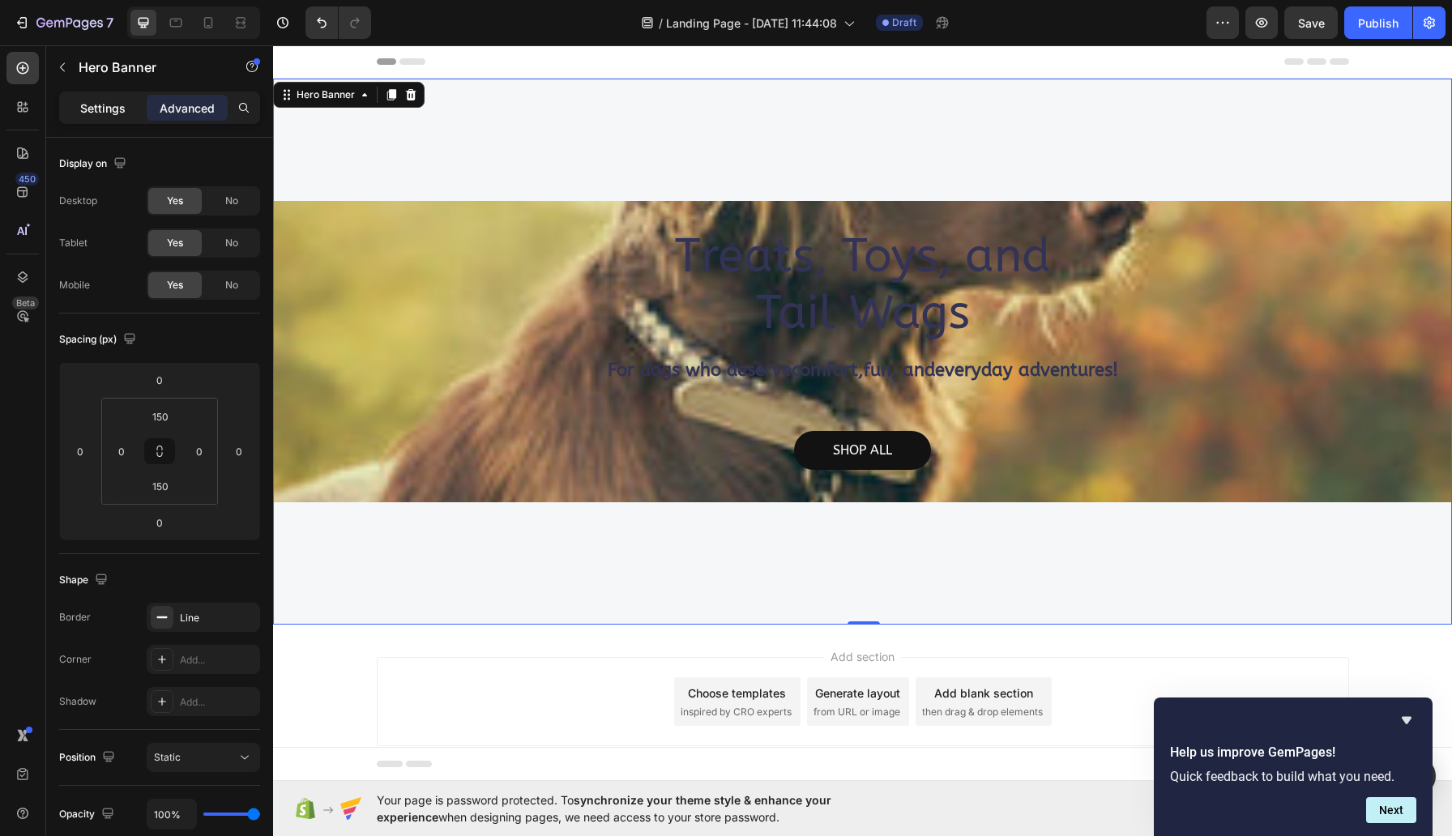
click at [116, 113] on p "Settings" at bounding box center [102, 108] width 45 height 17
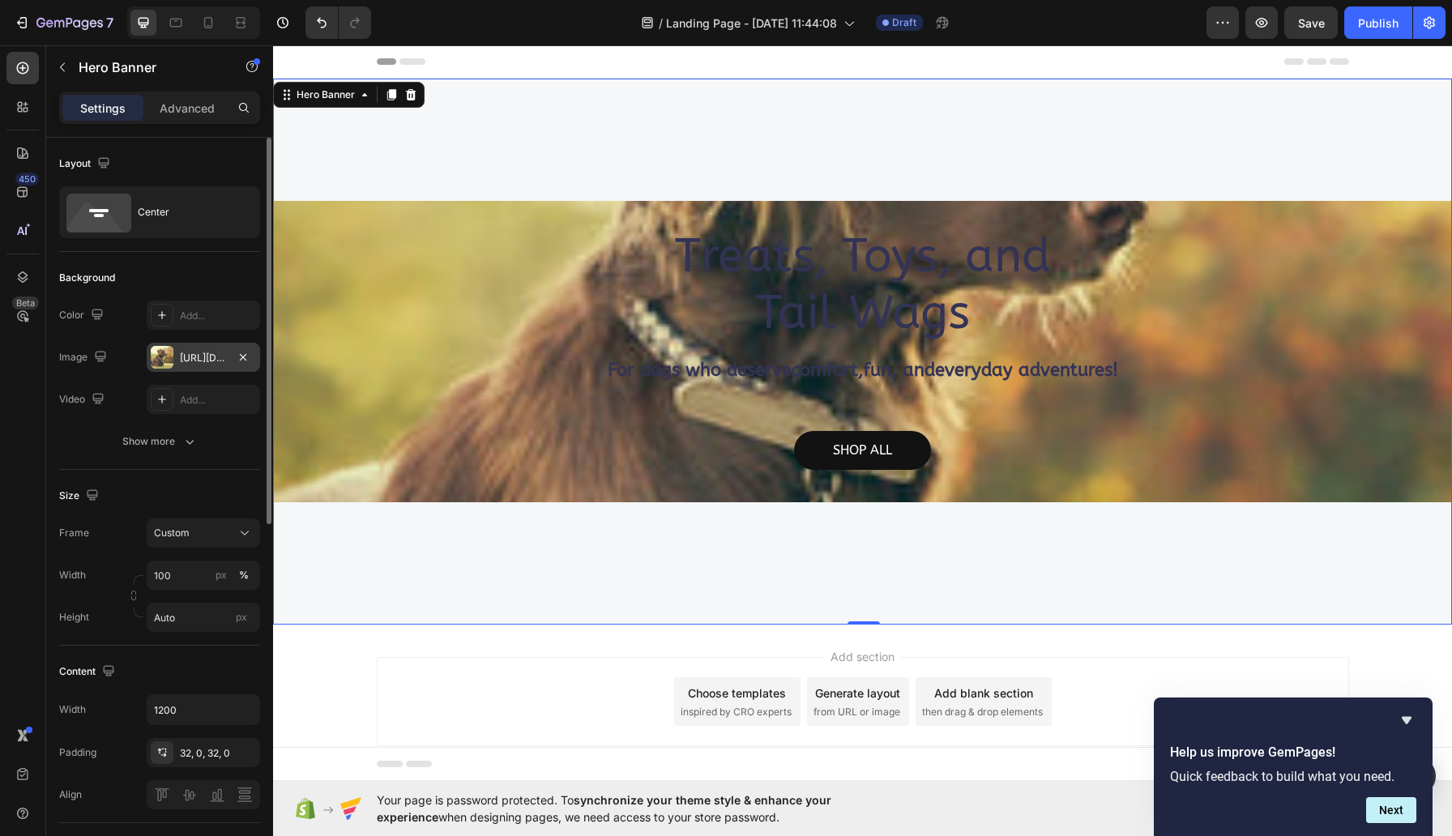
click at [203, 361] on div "https://cdn.shopify.com/s/files/1/0702/4636/7371/files/gempages_586434117906727…" at bounding box center [203, 358] width 47 height 15
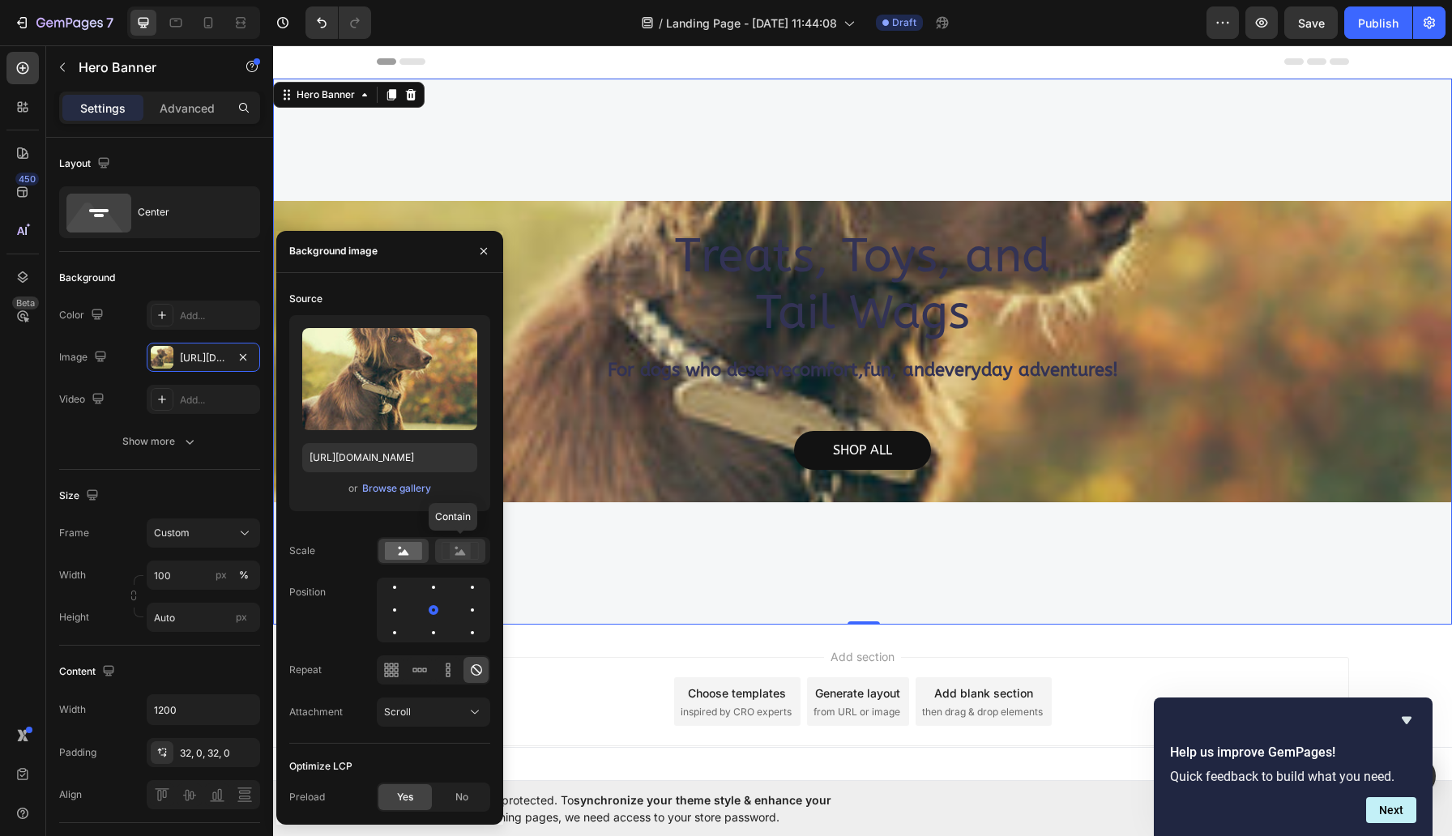
click at [462, 549] on rect at bounding box center [460, 551] width 21 height 16
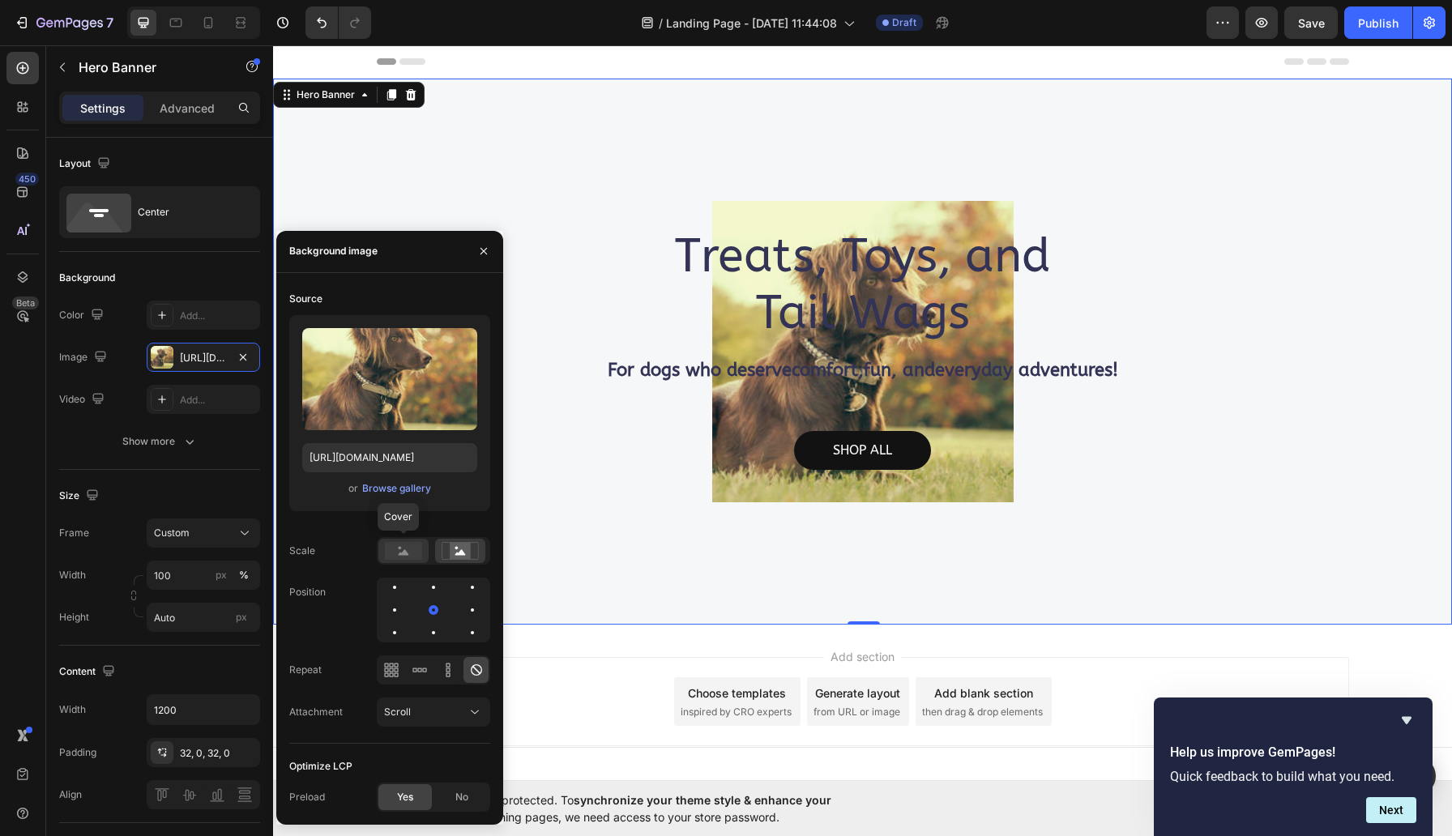
click at [399, 554] on rect at bounding box center [403, 551] width 37 height 18
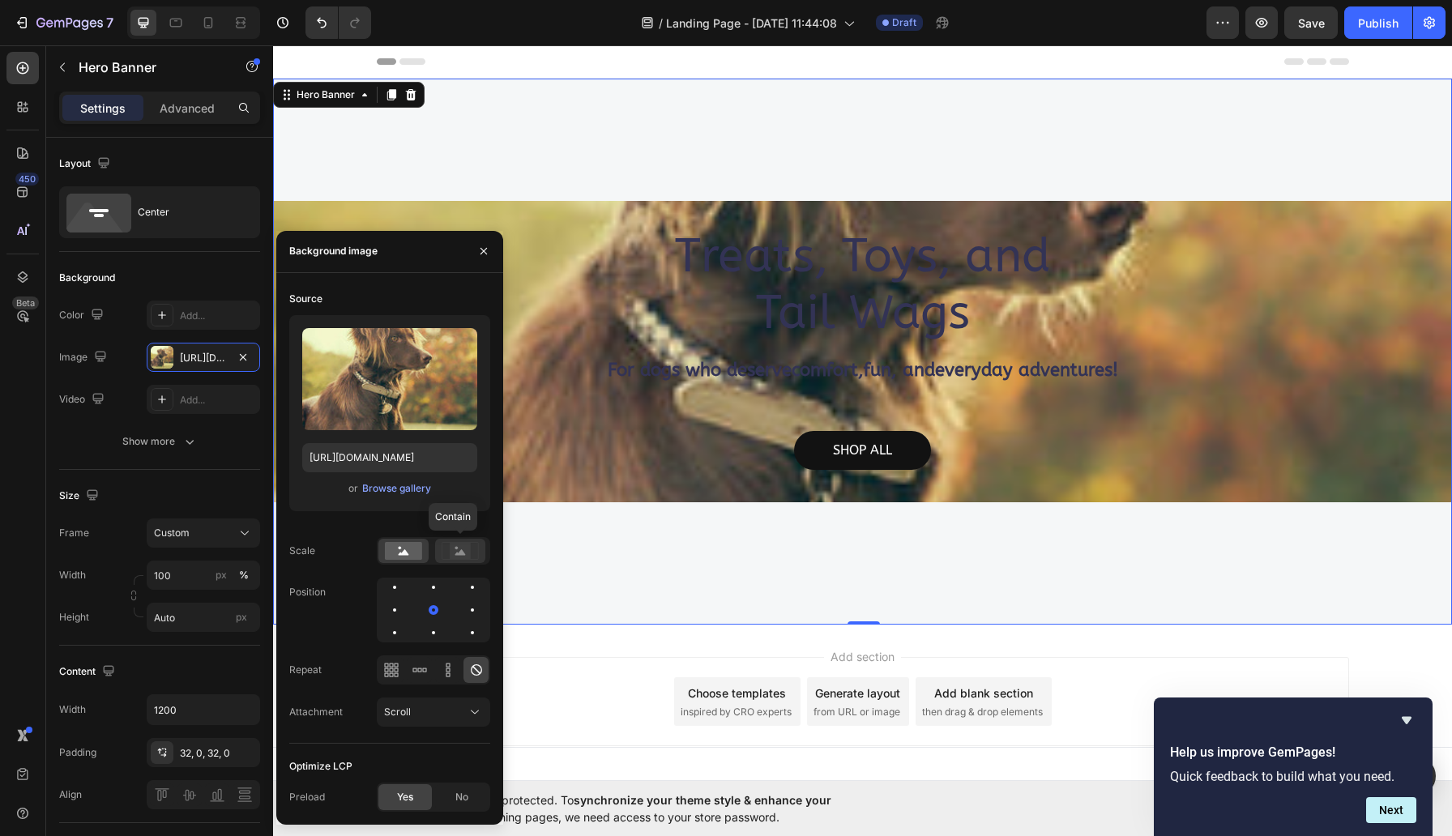
click at [452, 553] on rect at bounding box center [460, 551] width 21 height 16
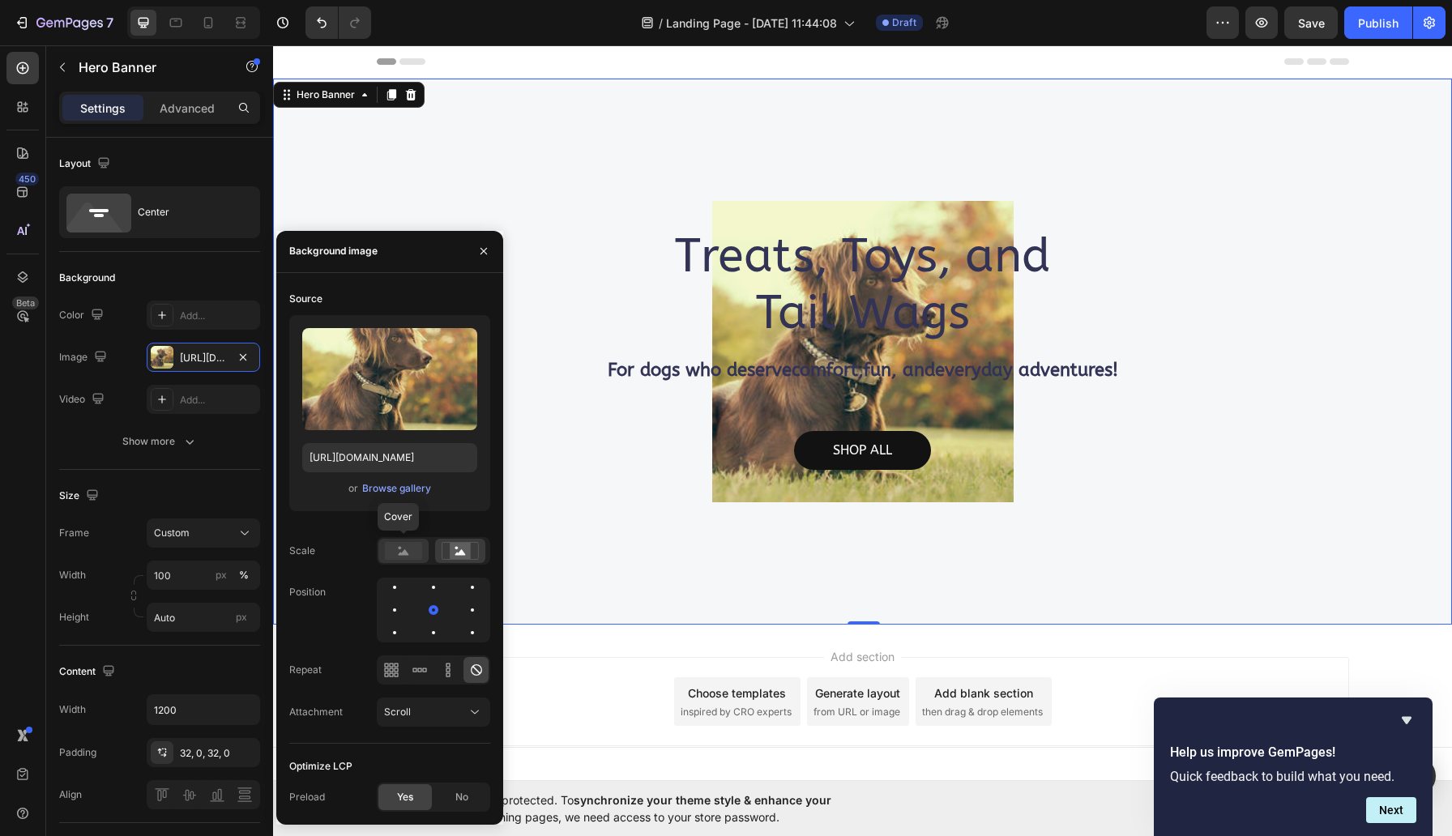
click at [409, 557] on rect at bounding box center [403, 551] width 37 height 18
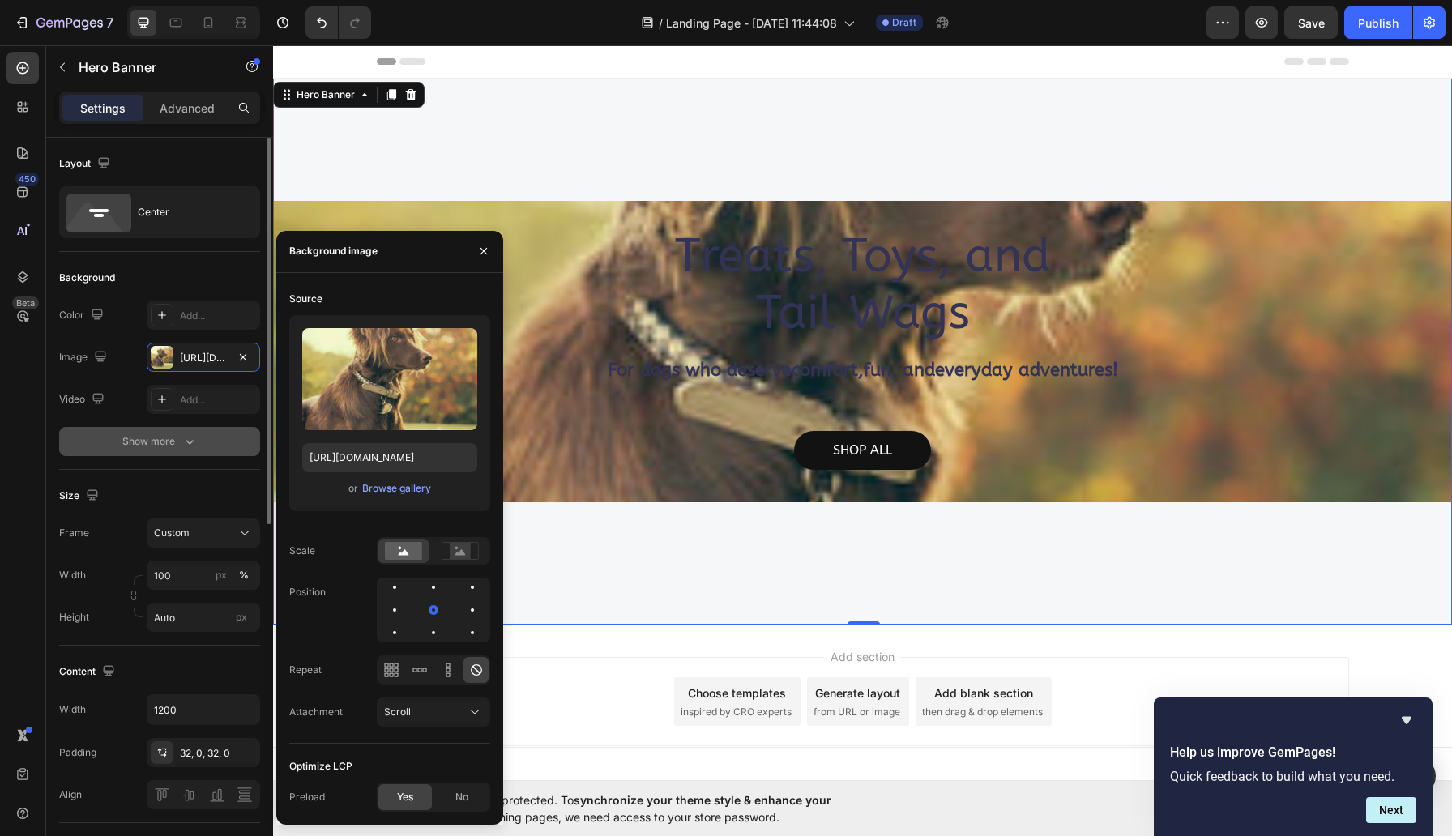
click at [175, 437] on div "Show more" at bounding box center [159, 442] width 75 height 16
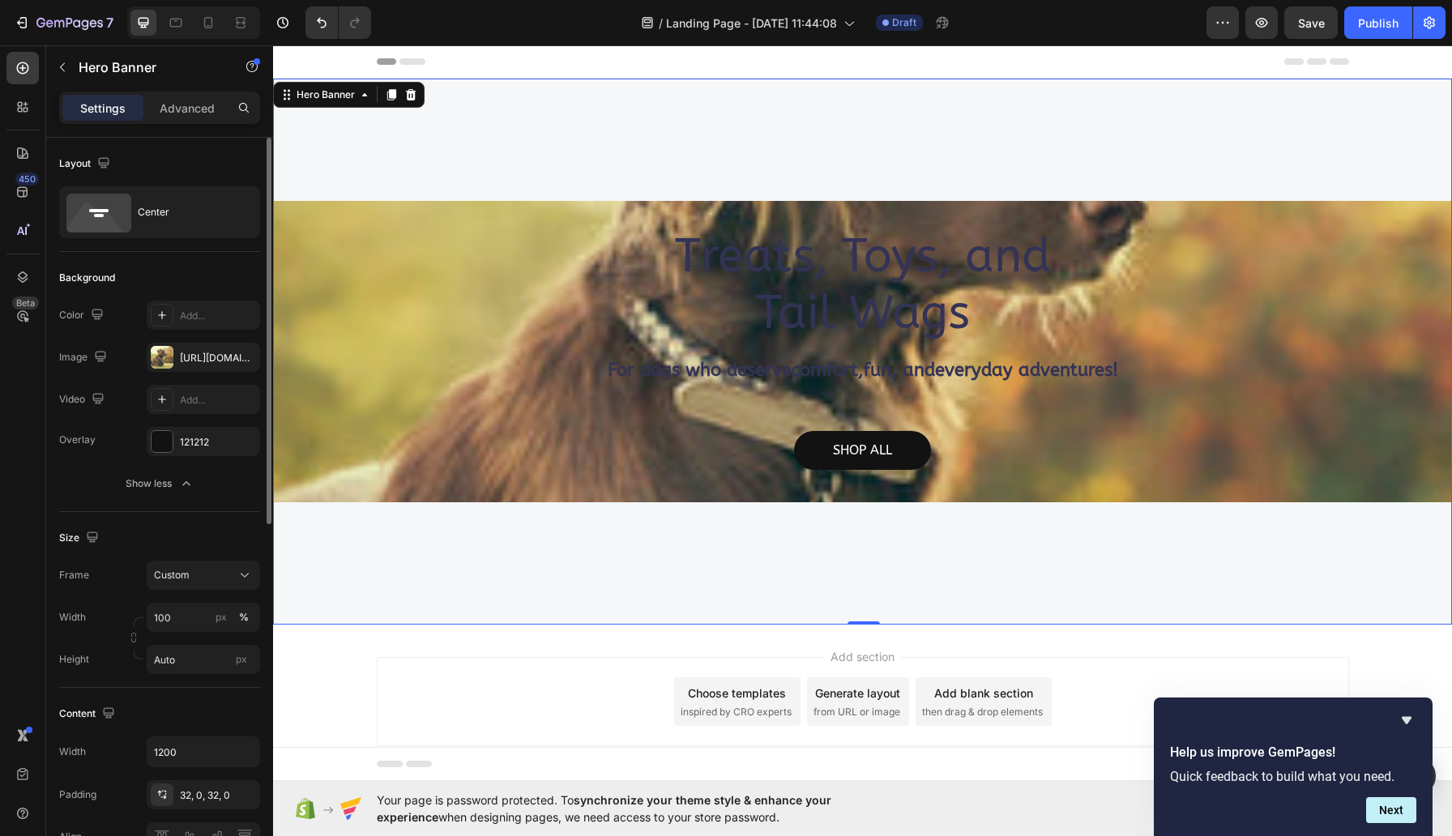
click at [109, 439] on div "Overlay 121212" at bounding box center [159, 441] width 201 height 29
click at [176, 438] on div "121212" at bounding box center [203, 441] width 113 height 29
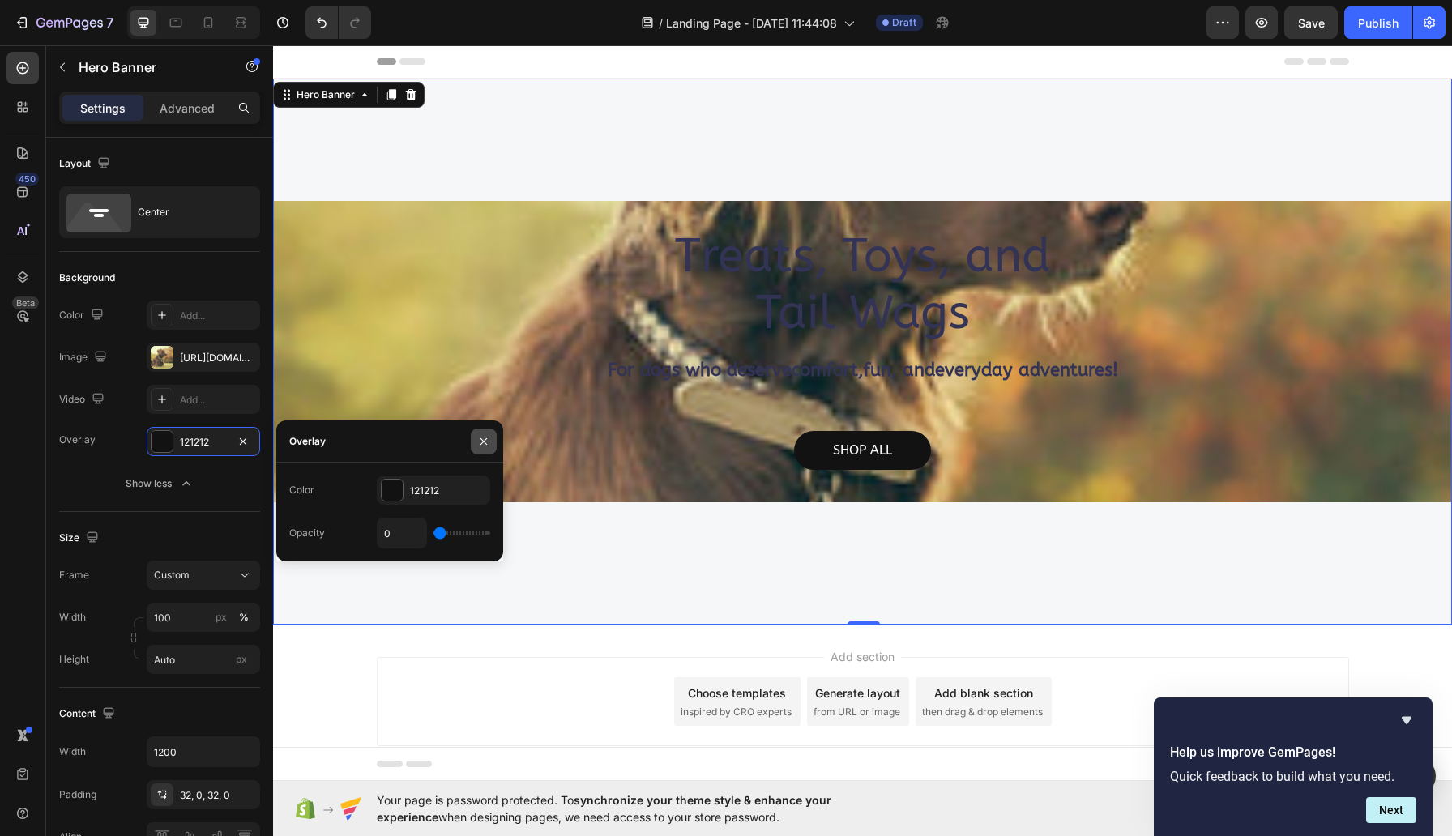
click at [484, 437] on icon "button" at bounding box center [483, 441] width 13 height 13
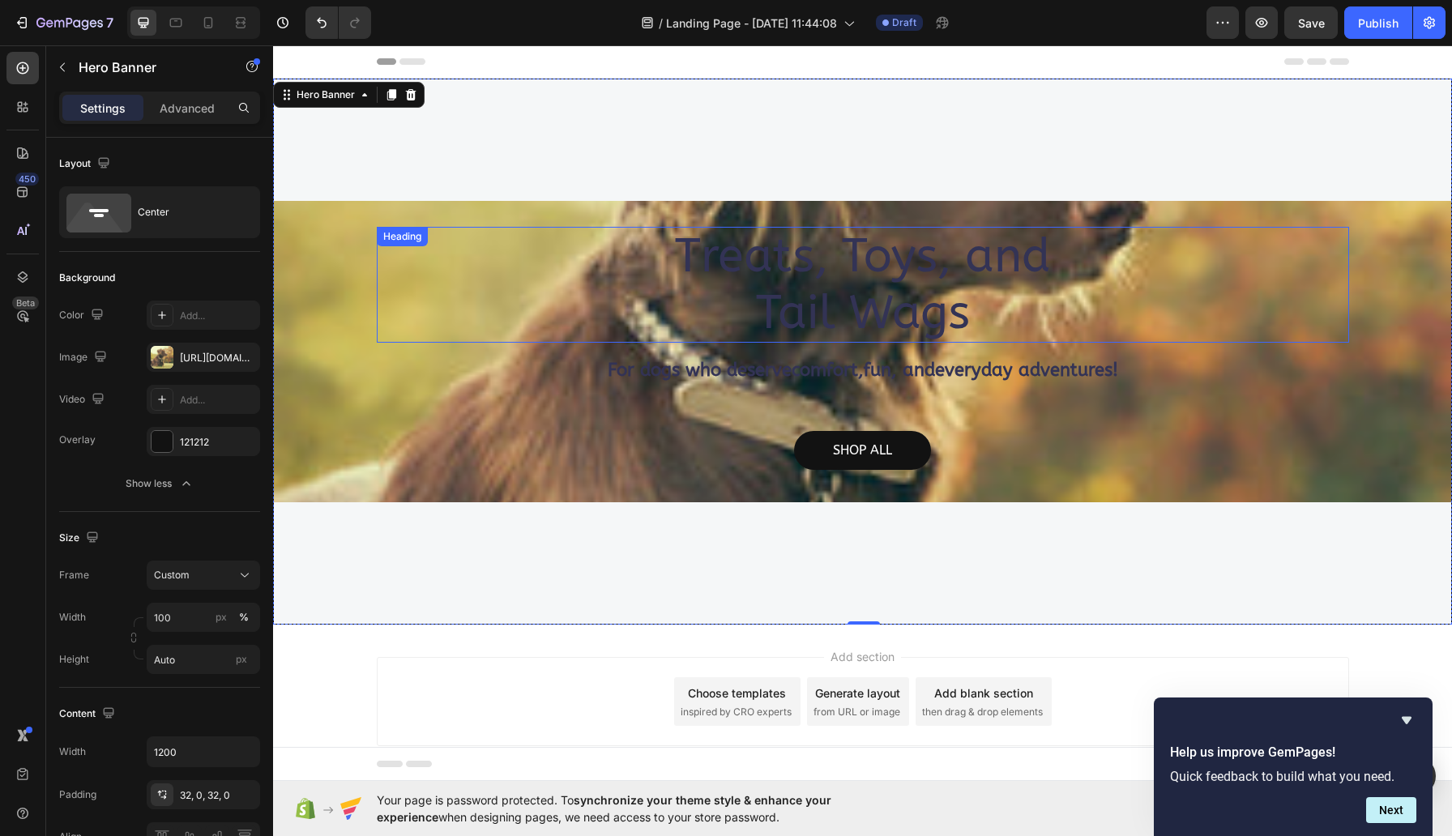
click at [790, 308] on h2 "Treats, Toys, and Tail Wags" at bounding box center [863, 285] width 972 height 116
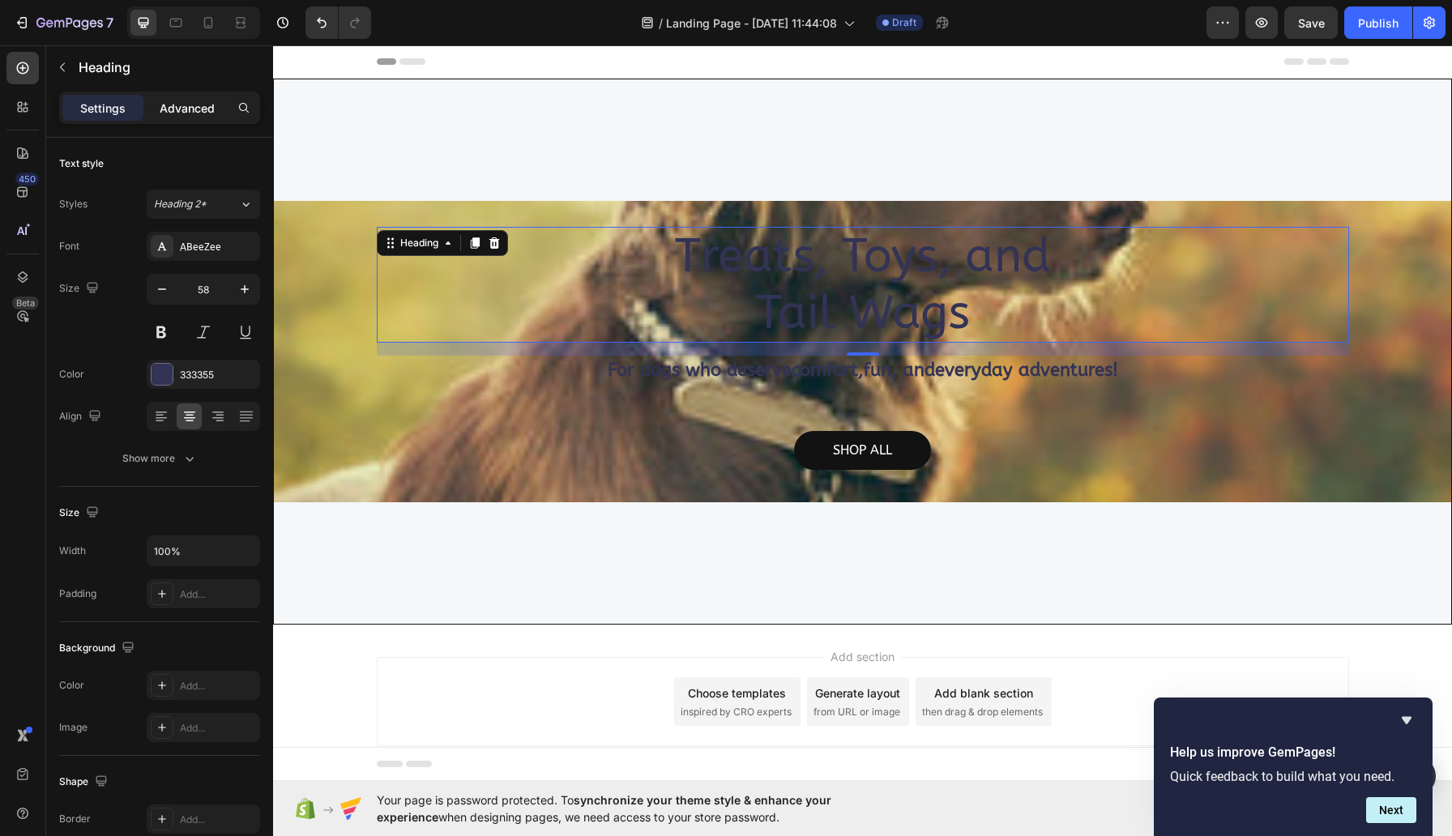
click at [196, 112] on p "Advanced" at bounding box center [187, 108] width 55 height 17
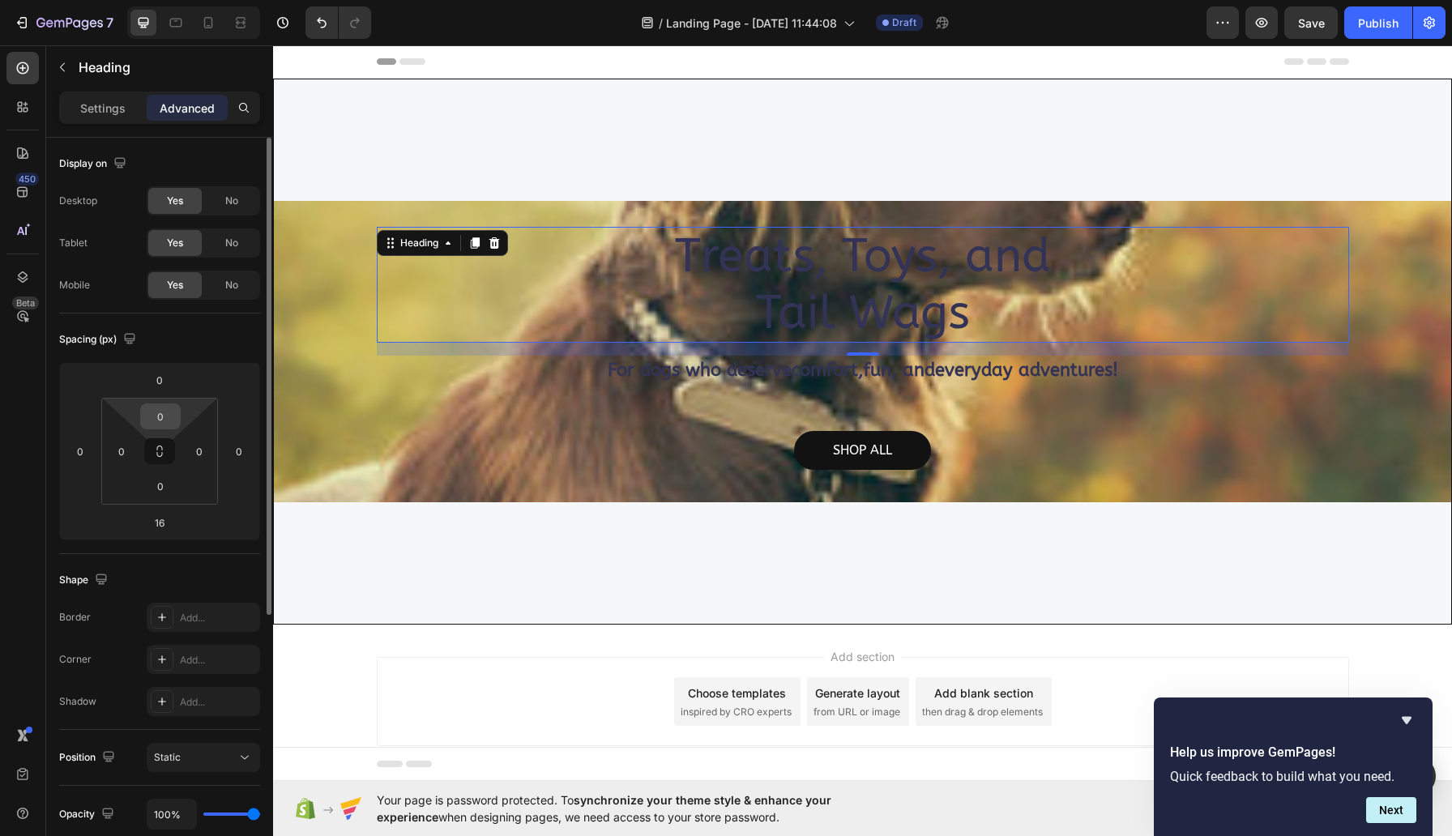
click at [161, 426] on input "0" at bounding box center [160, 416] width 32 height 24
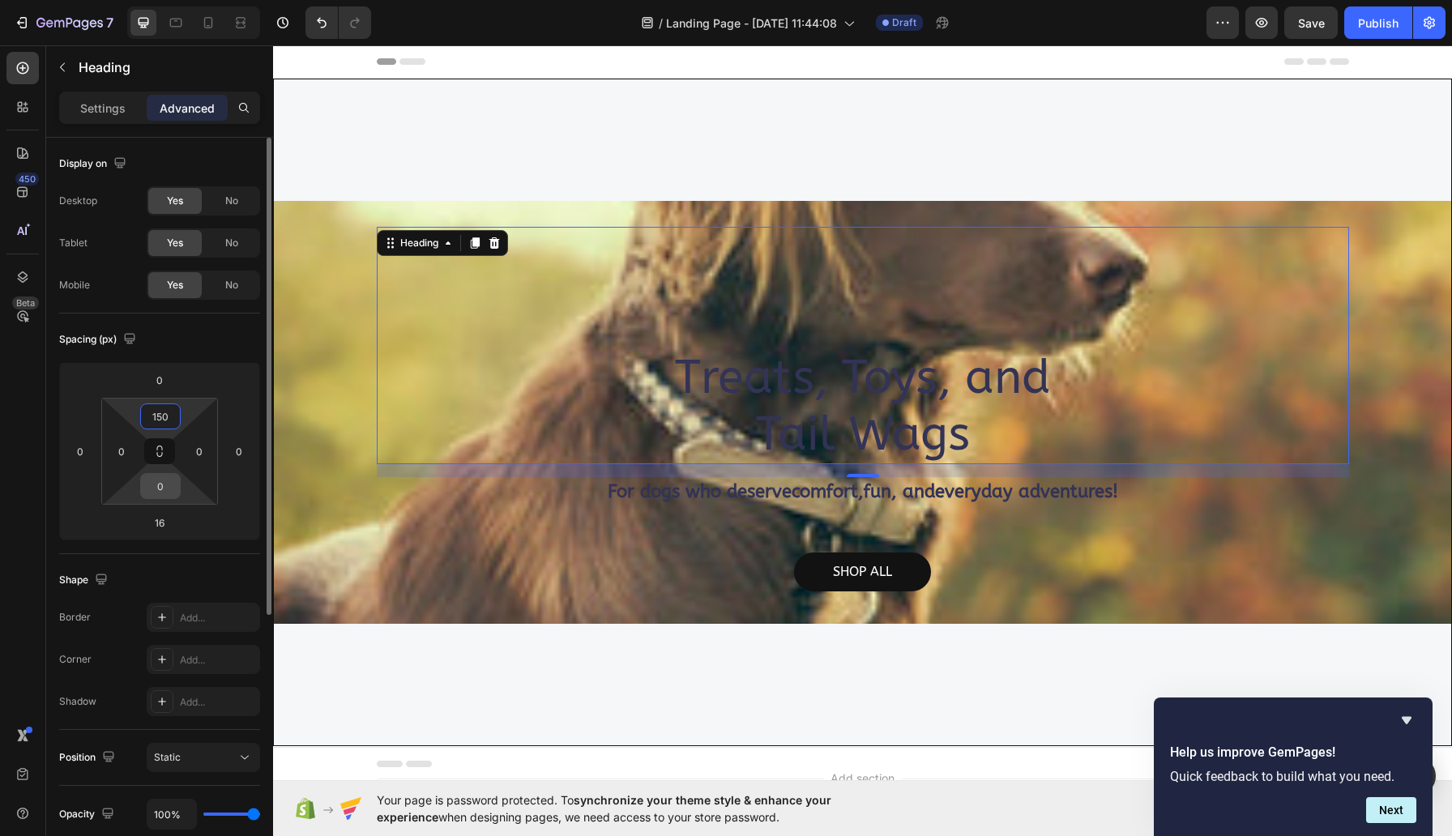
type input "150"
click at [166, 489] on input "0" at bounding box center [160, 486] width 32 height 24
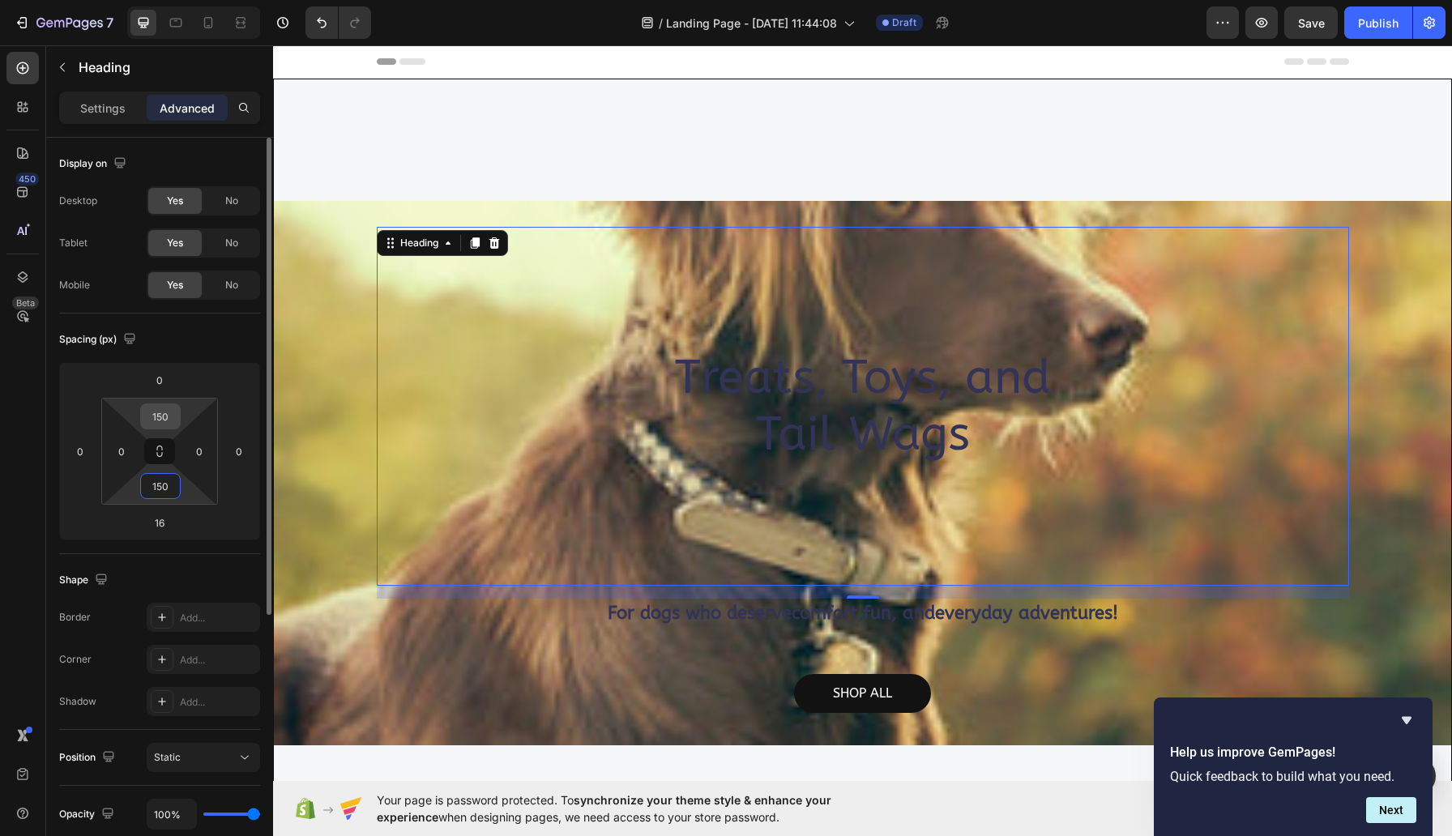
type input "150"
click at [168, 420] on input "150" at bounding box center [160, 416] width 32 height 24
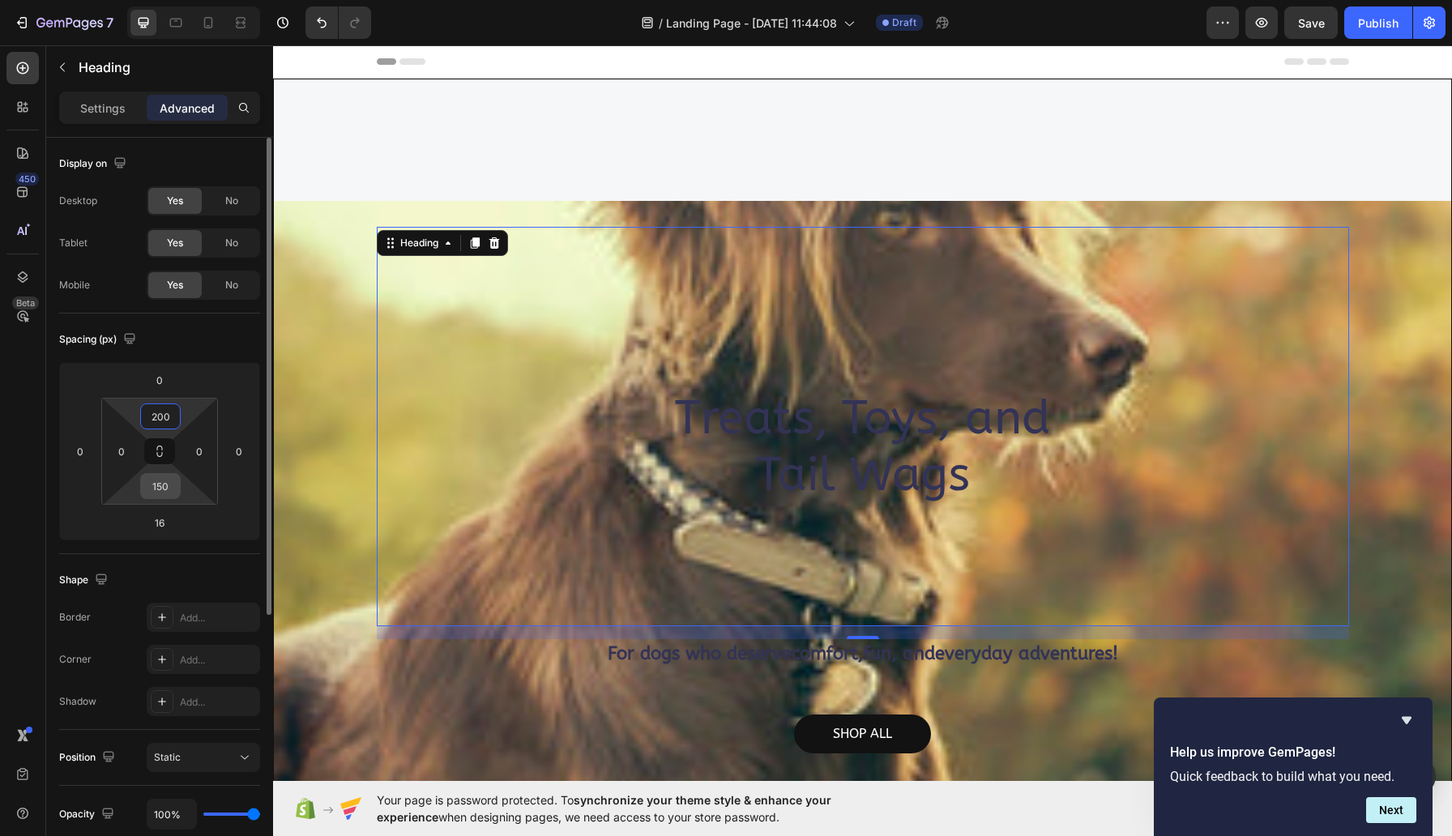
type input "200"
click at [169, 491] on input "150" at bounding box center [160, 486] width 32 height 24
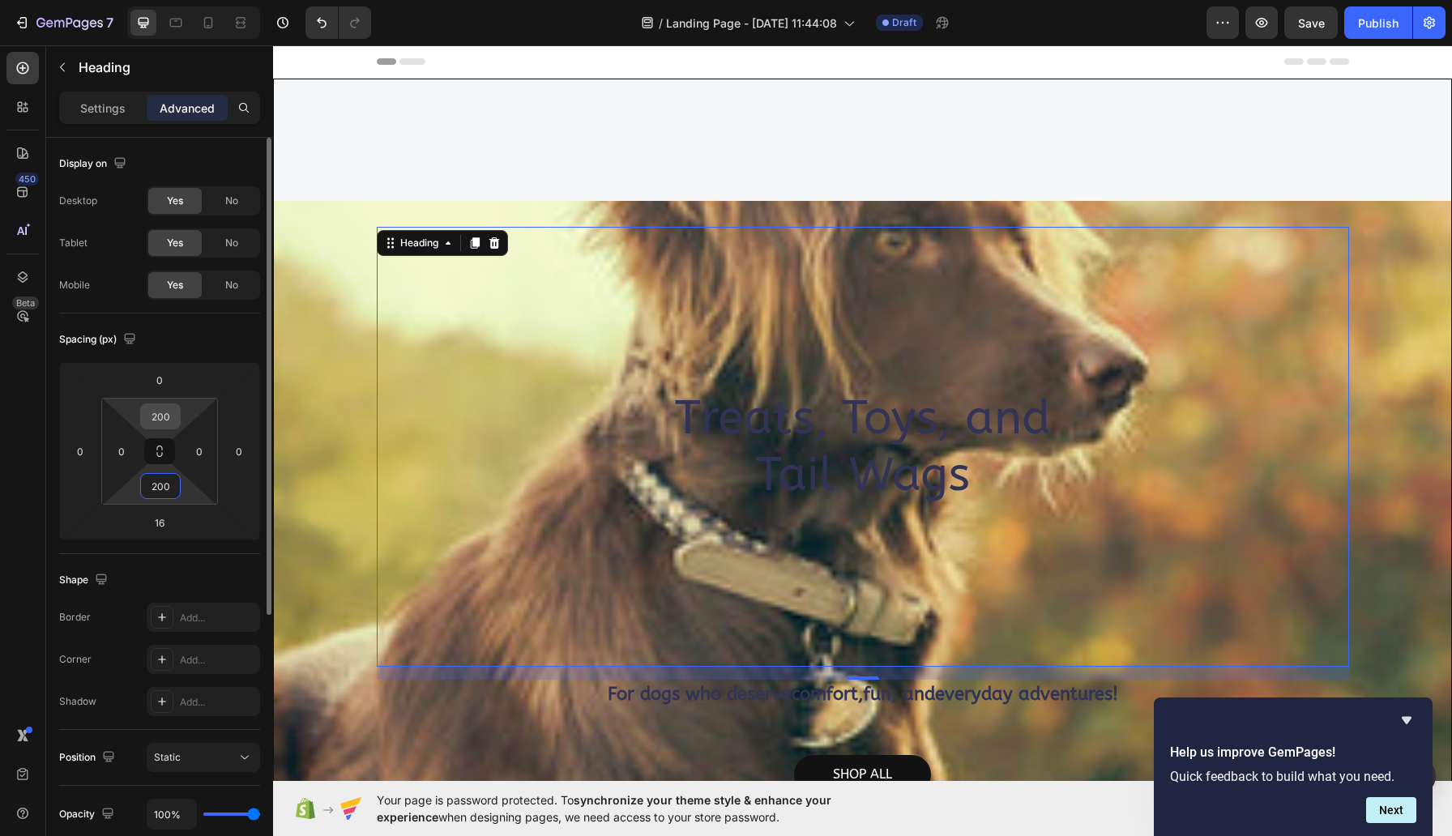
type input "200"
click at [164, 423] on input "200" at bounding box center [160, 416] width 32 height 24
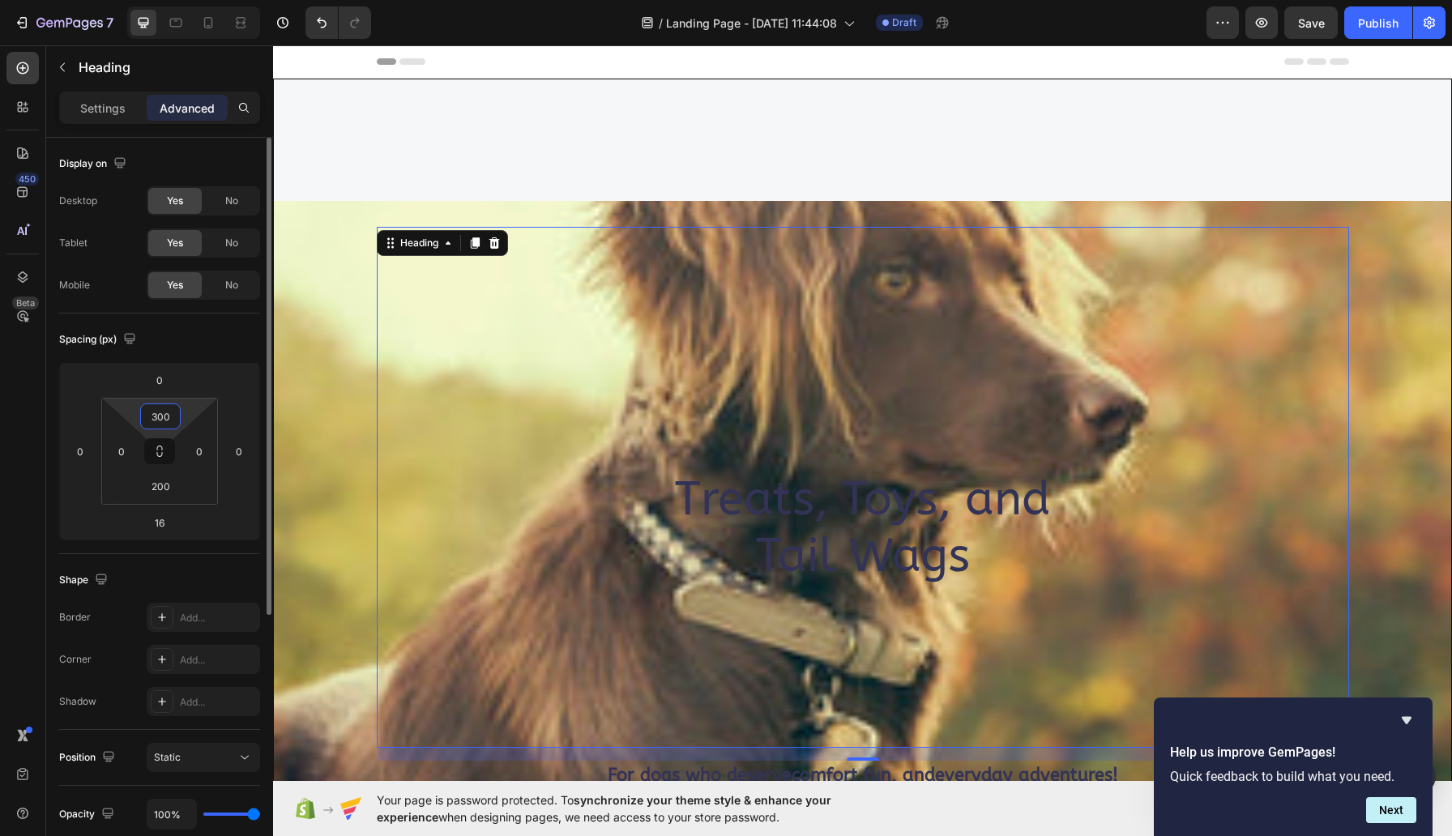
click at [172, 412] on input "300" at bounding box center [160, 416] width 32 height 24
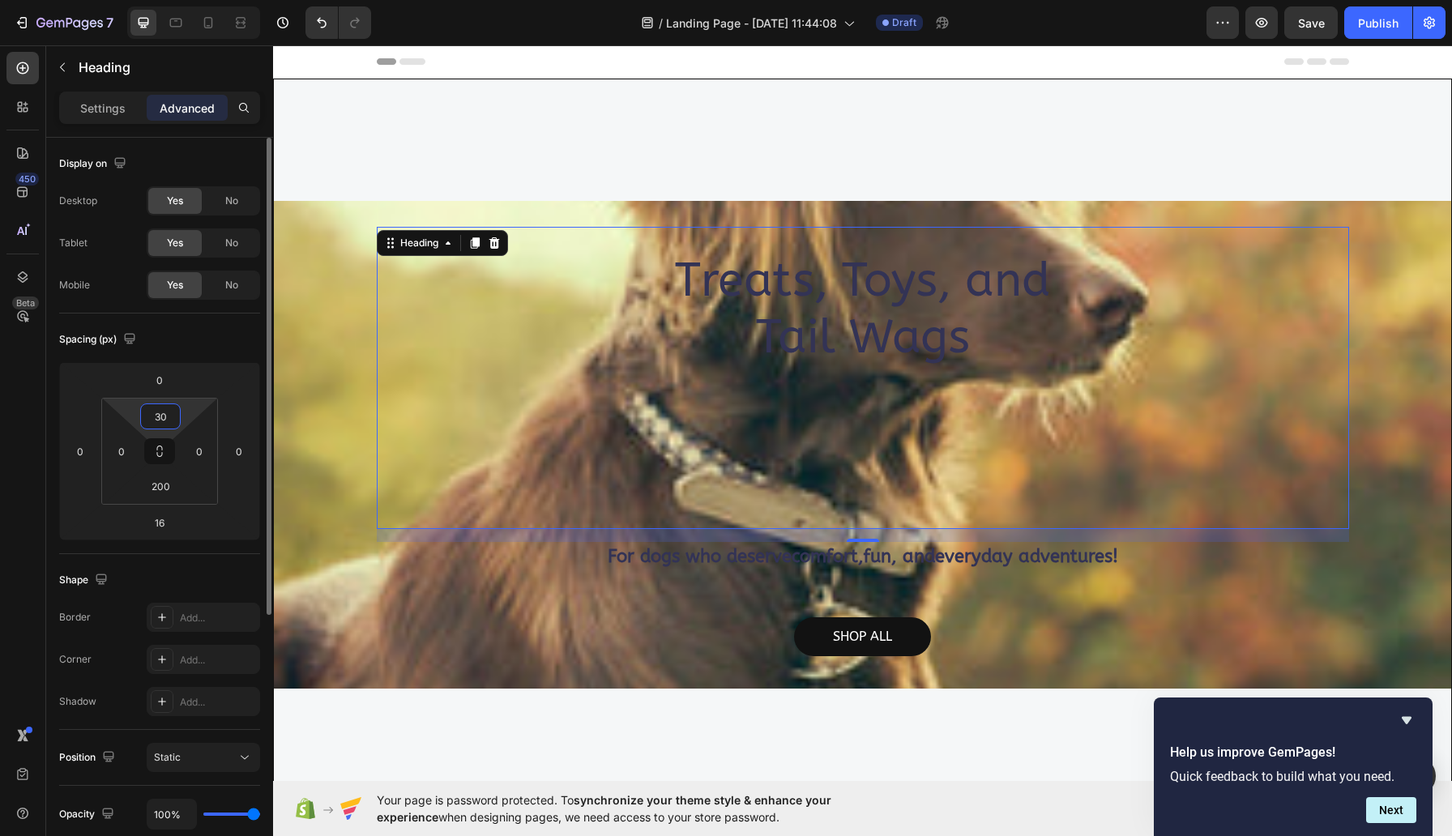
type input "3"
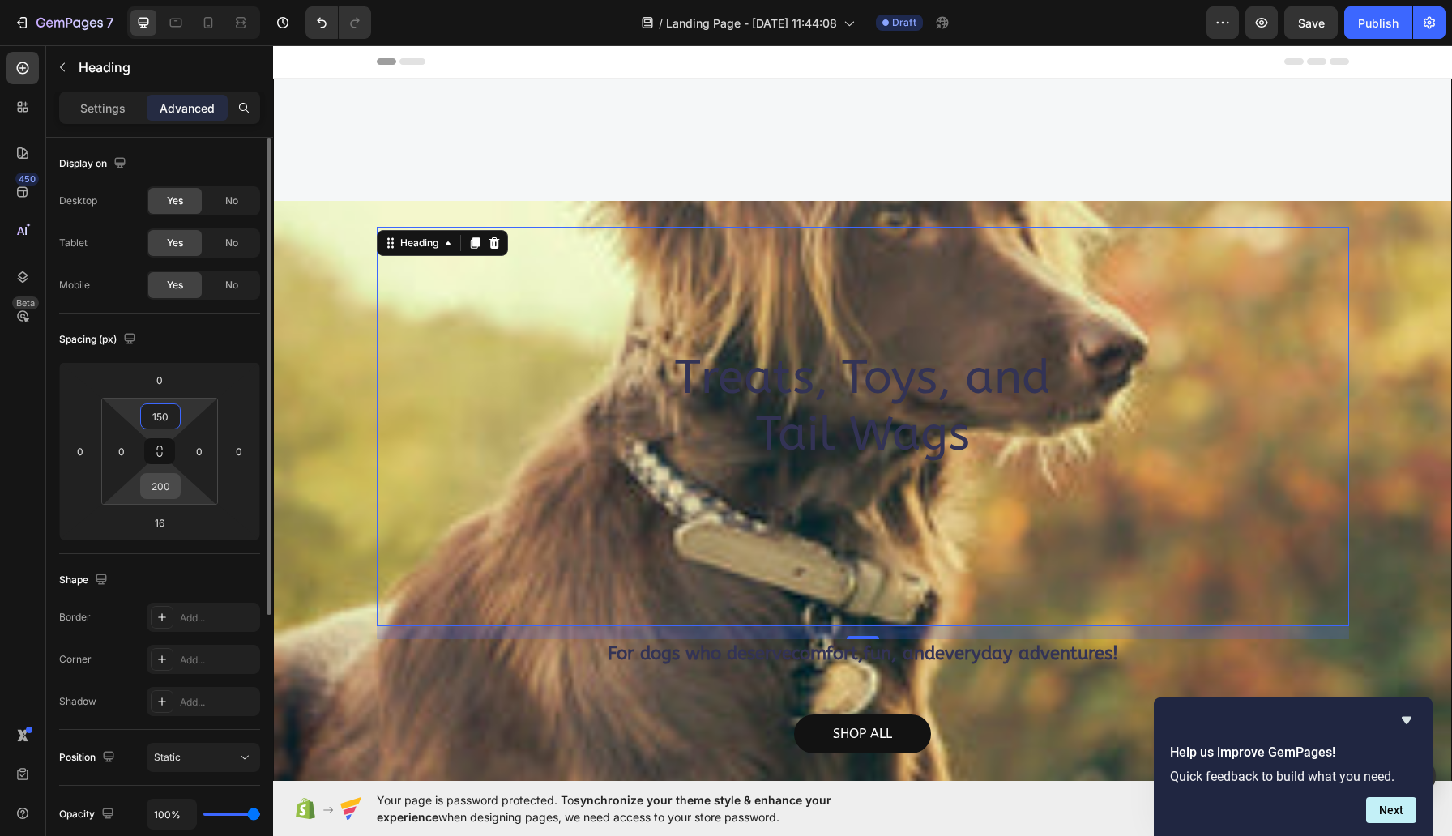
type input "150"
click at [164, 490] on input "200" at bounding box center [160, 486] width 32 height 24
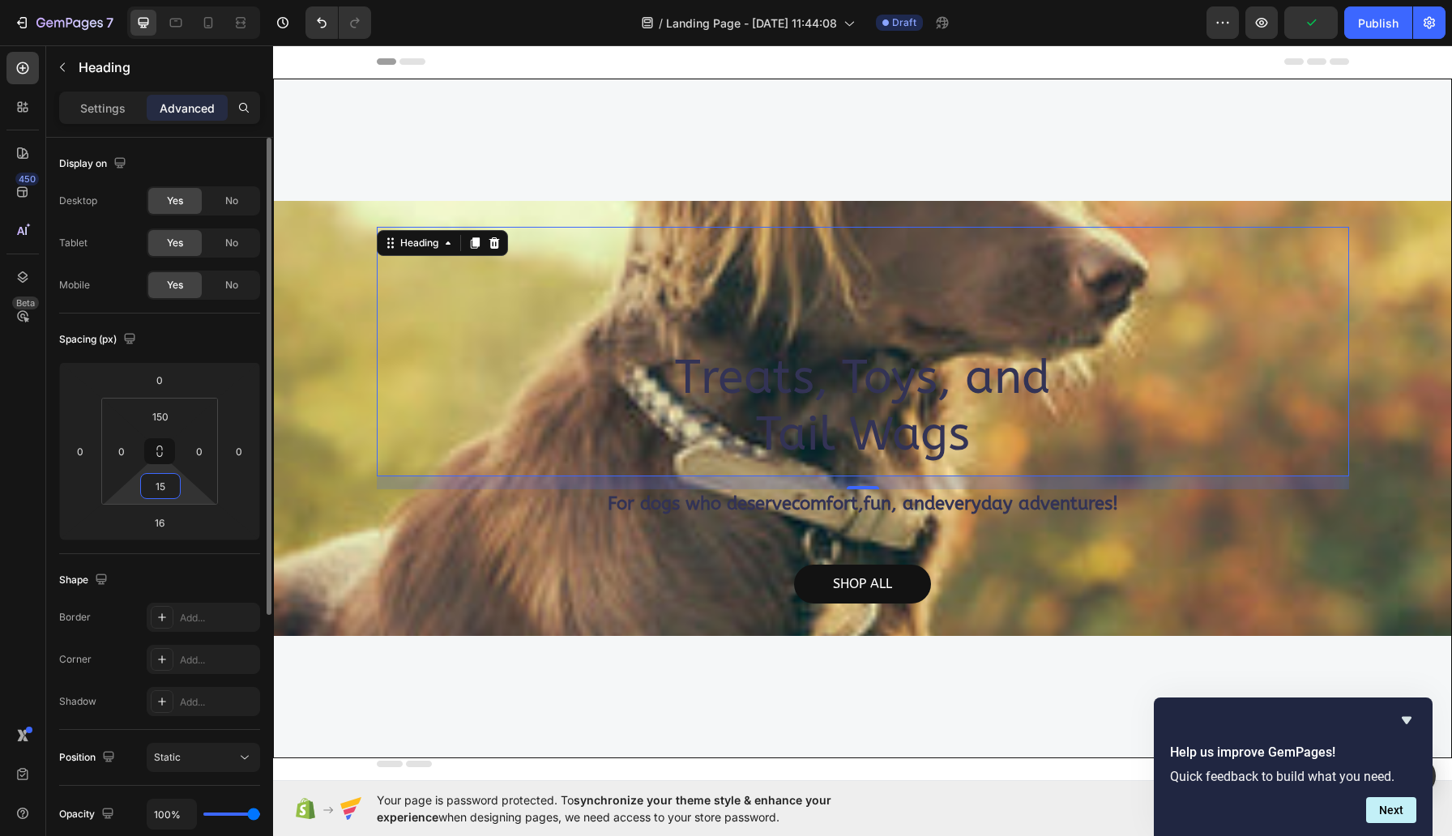
type input "150"
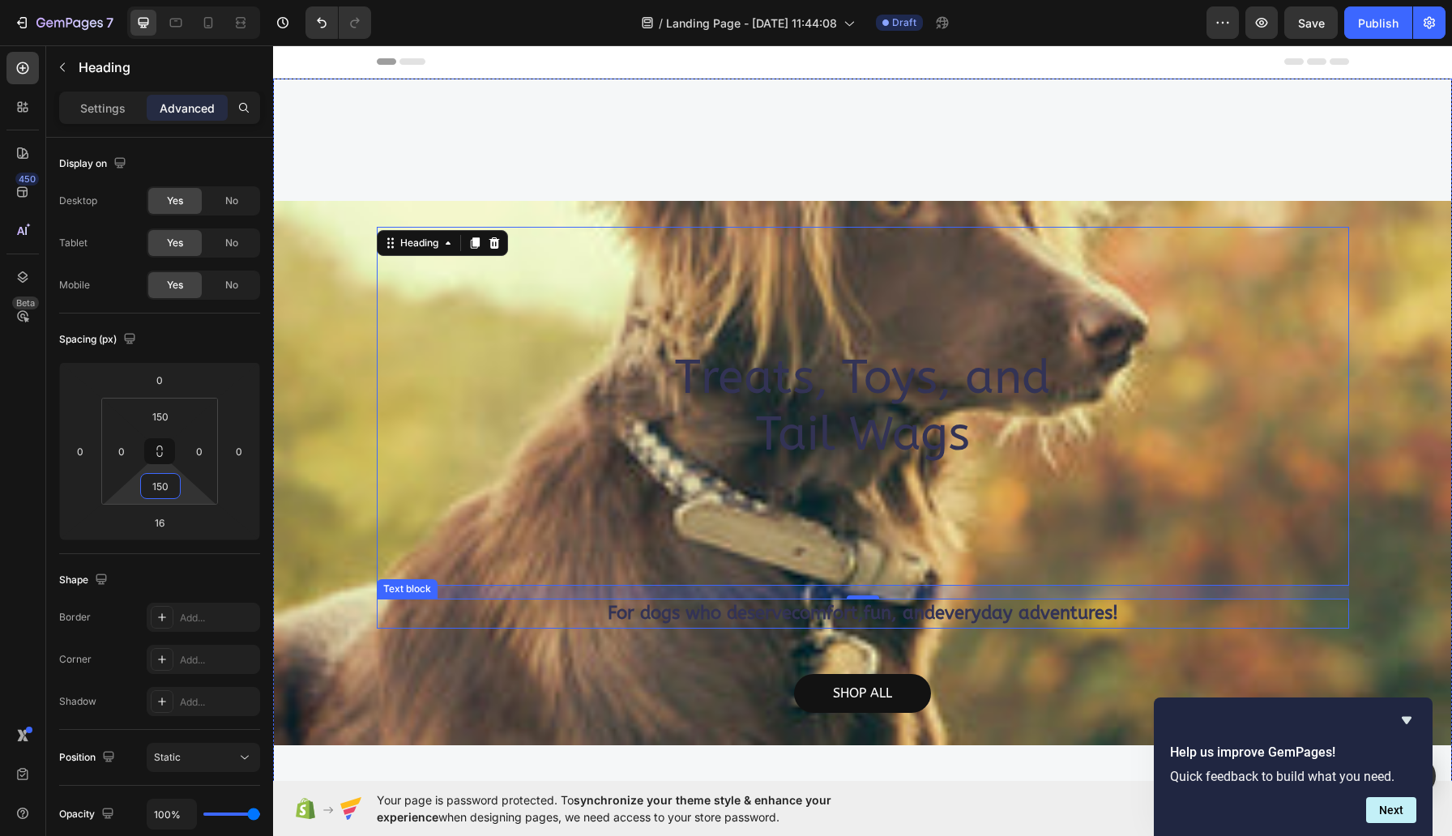
click at [681, 610] on p "For dogs who deserve comfort , fun , and everyday adventures !" at bounding box center [862, 613] width 969 height 27
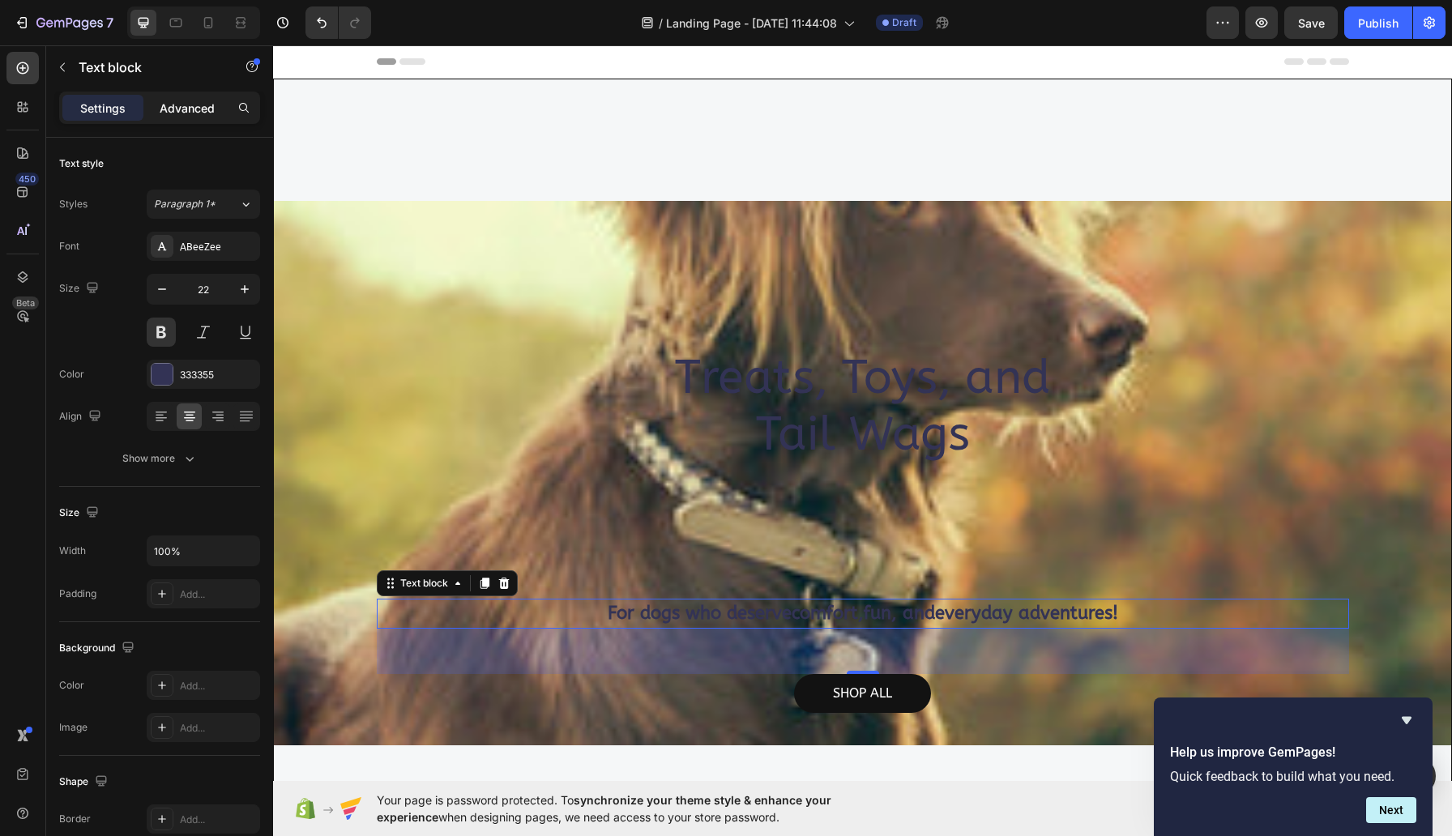
click at [207, 109] on p "Advanced" at bounding box center [187, 108] width 55 height 17
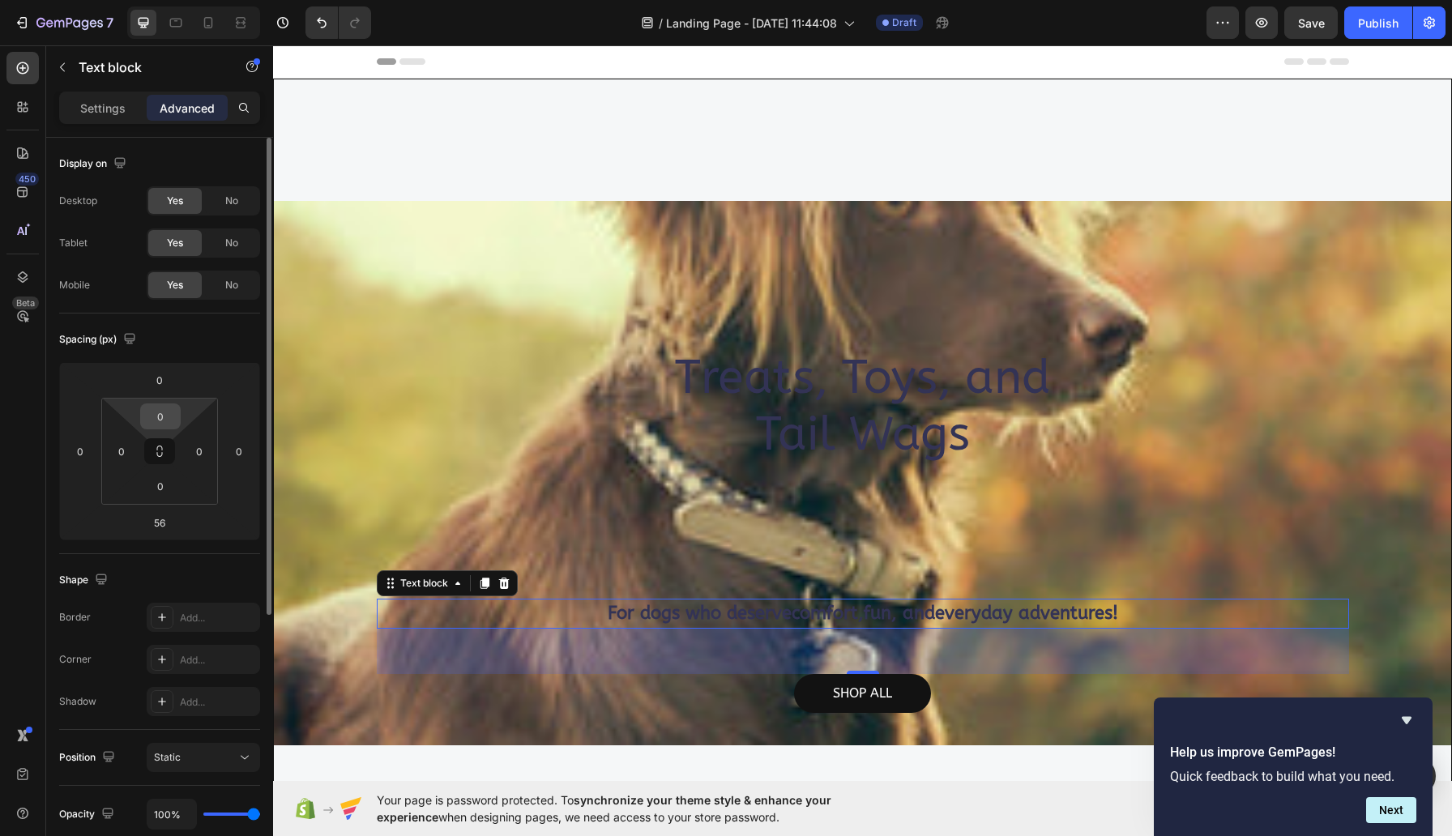
click at [176, 414] on input "0" at bounding box center [160, 416] width 32 height 24
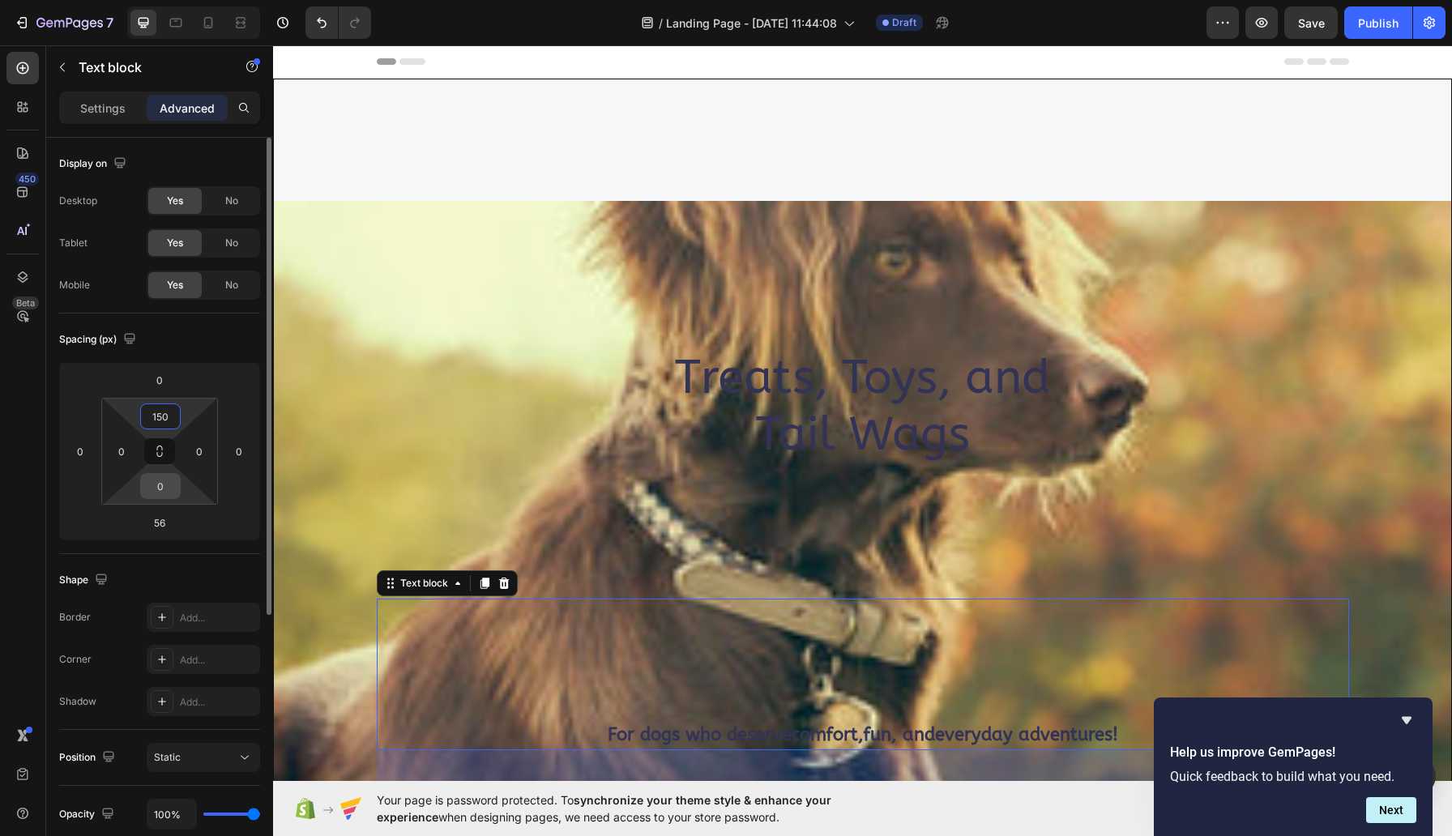
type input "150"
click at [158, 493] on input "0" at bounding box center [160, 486] width 32 height 24
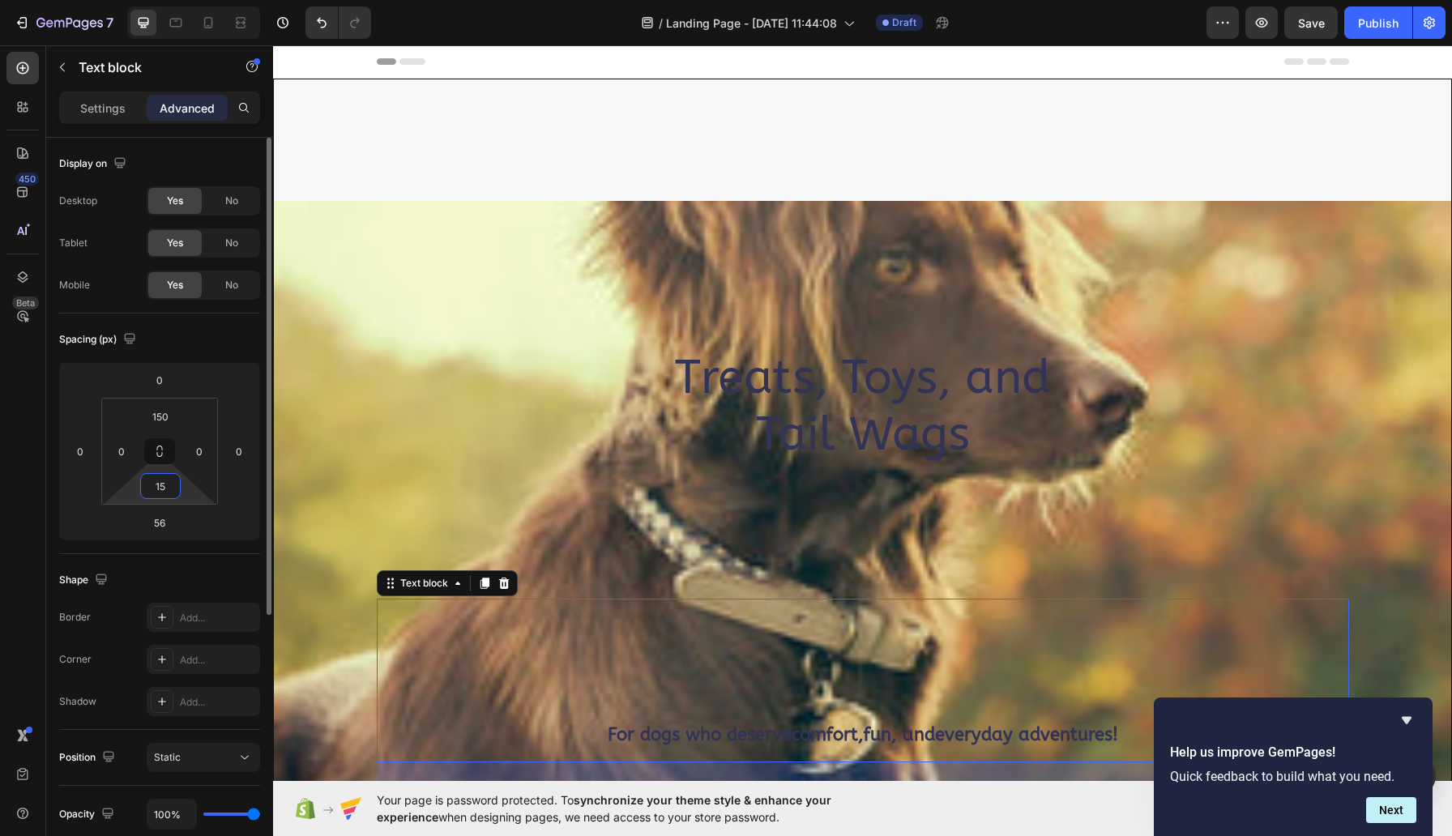
type input "150"
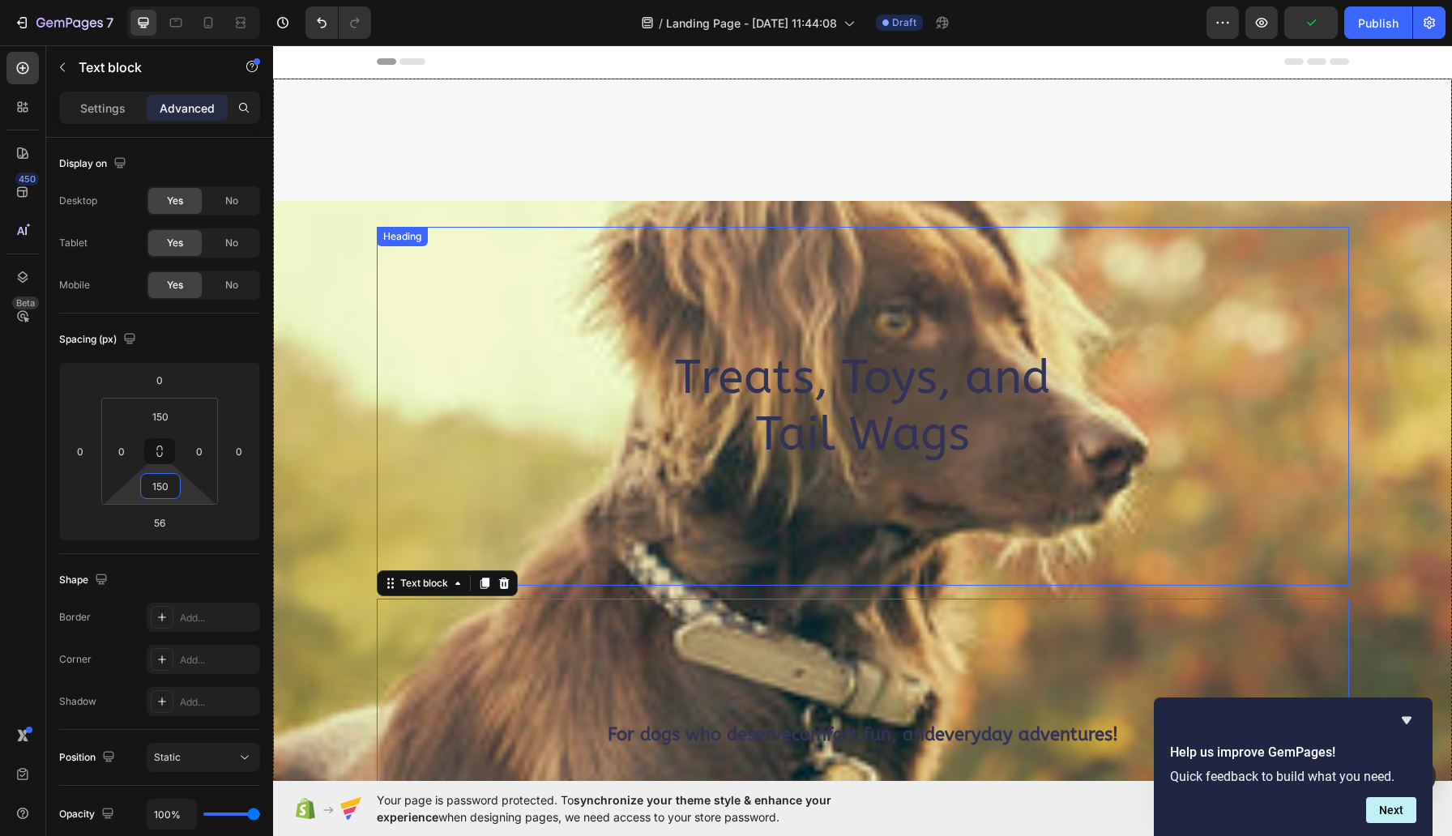
click at [465, 378] on h2 "Treats, Toys, and Tail Wags" at bounding box center [863, 406] width 972 height 116
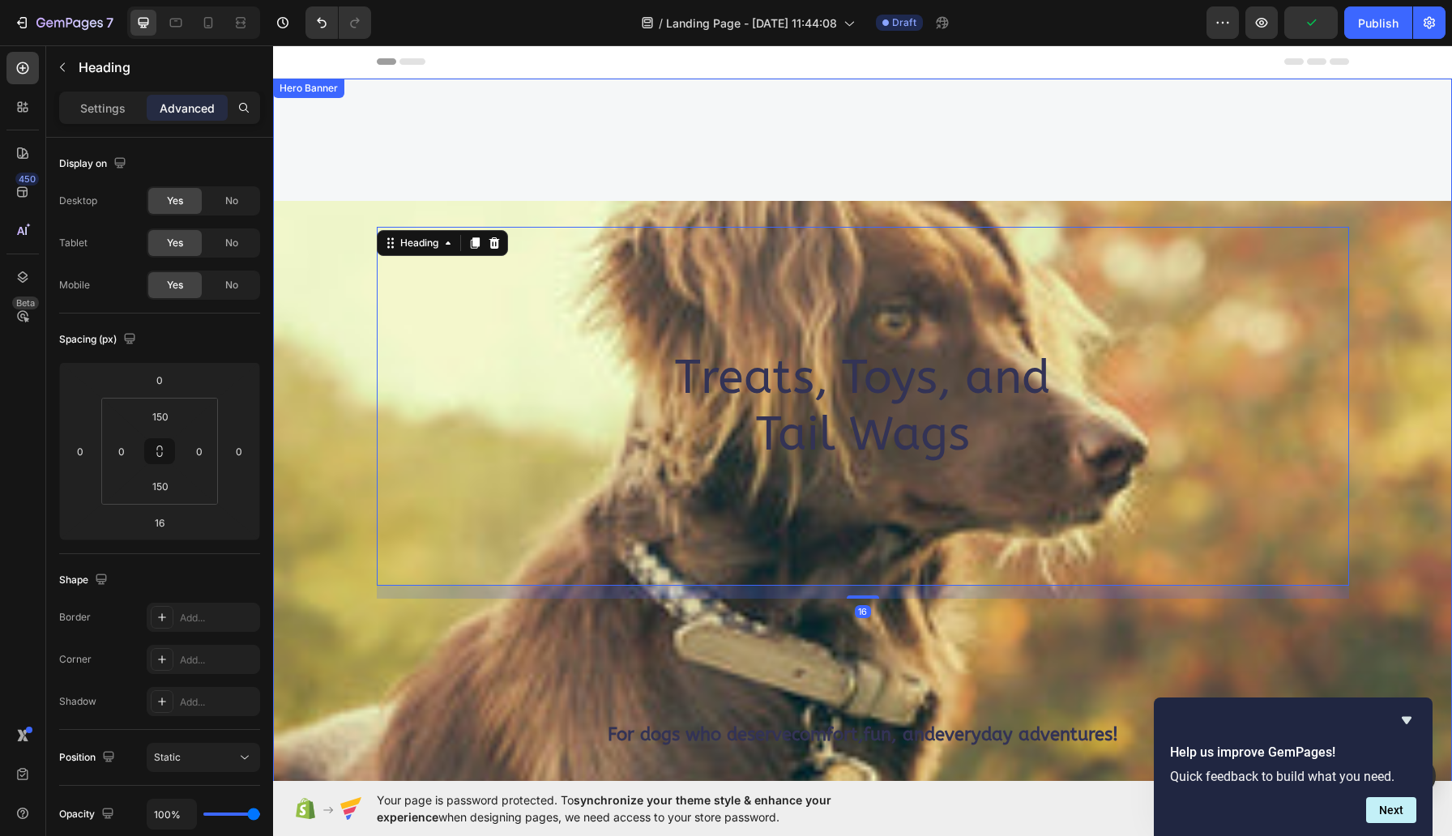
click at [729, 130] on div "Treats, Toys, and Tail Wags Heading 16 For dogs who deserve comfort , fun , and…" at bounding box center [862, 595] width 1179 height 1032
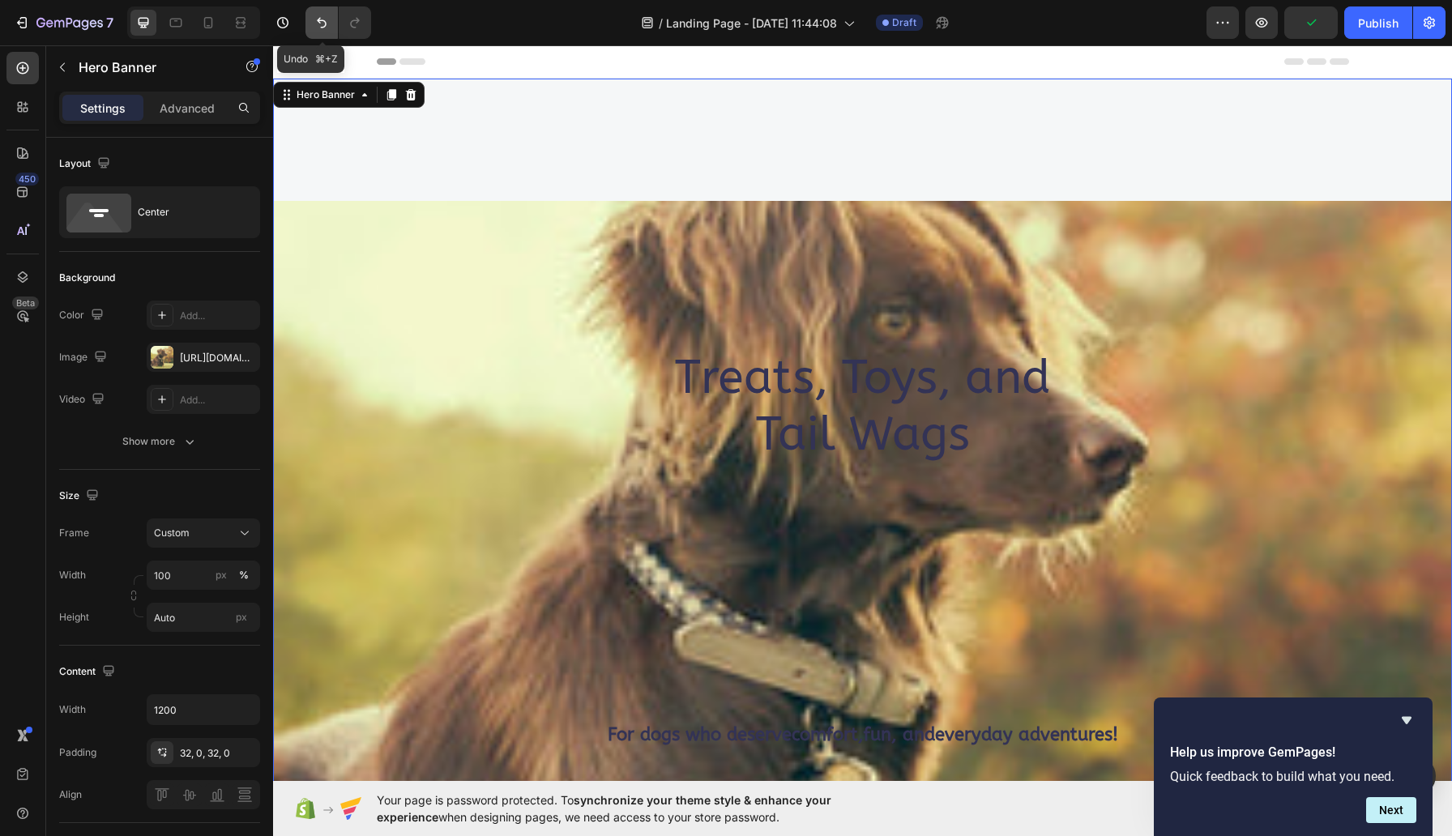
click at [324, 19] on icon "Undo/Redo" at bounding box center [322, 23] width 16 height 16
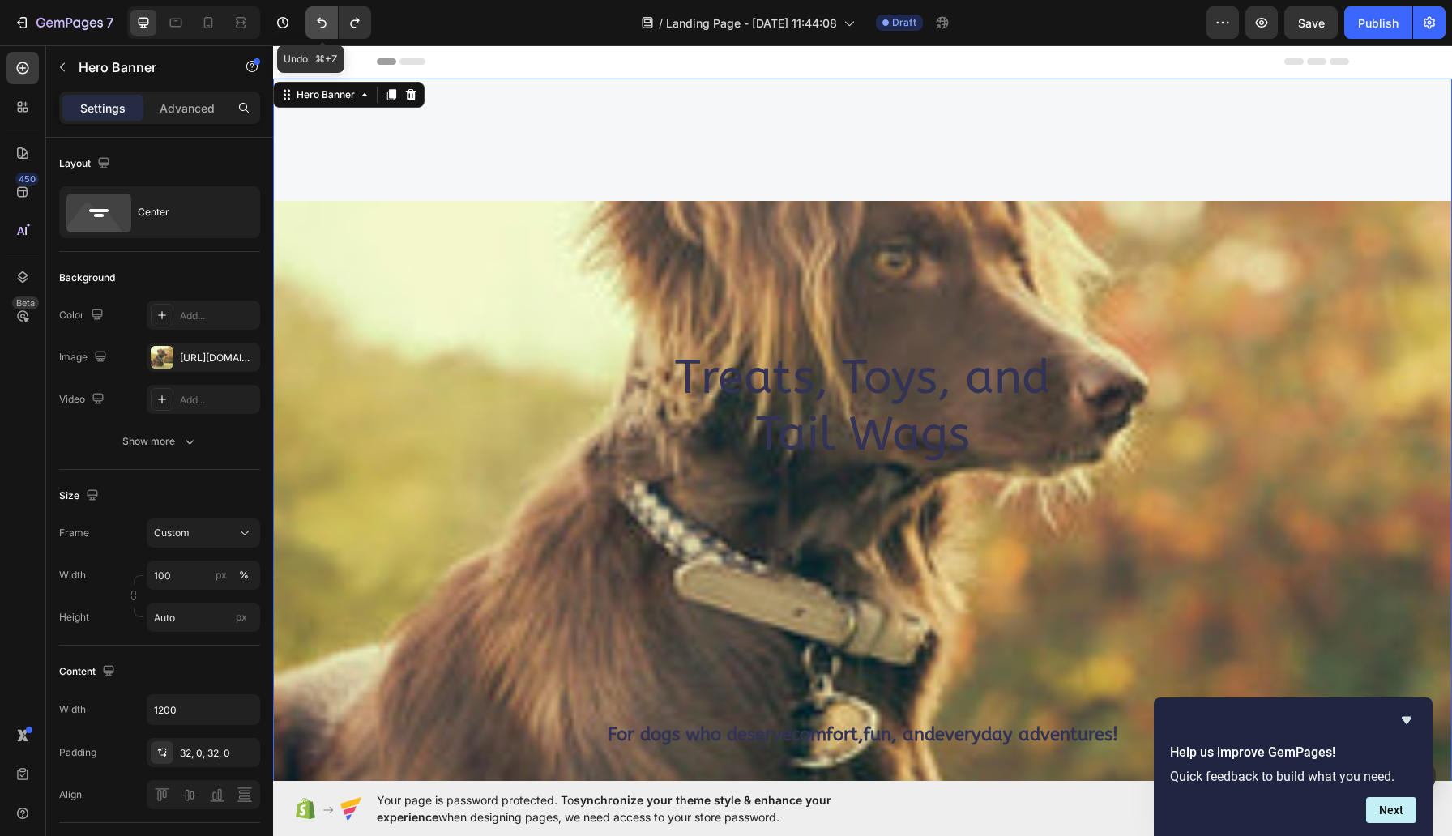
click at [324, 19] on icon "Undo/Redo" at bounding box center [322, 23] width 16 height 16
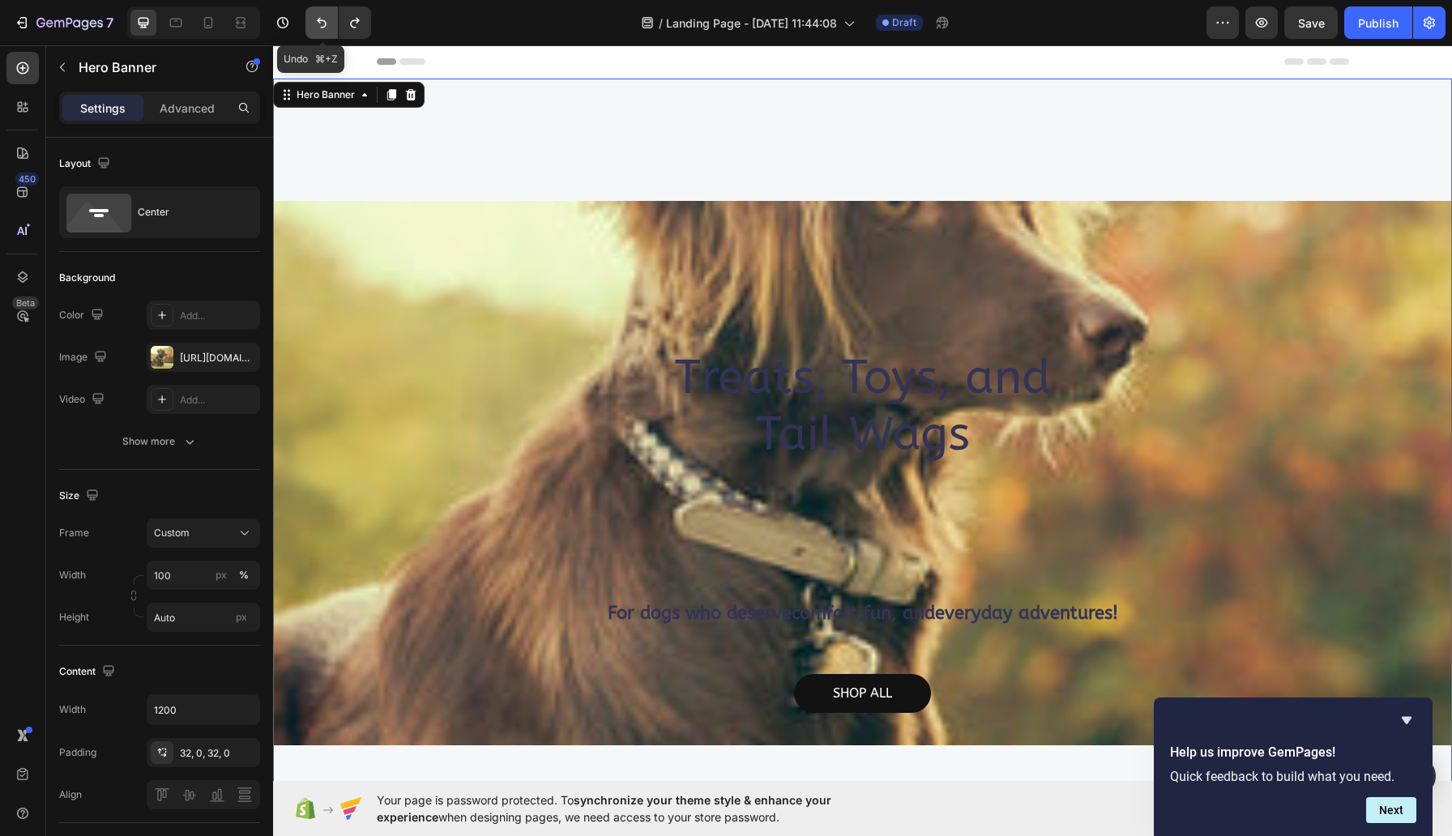
click at [324, 19] on icon "Undo/Redo" at bounding box center [322, 23] width 16 height 16
click at [315, 20] on icon "Undo/Redo" at bounding box center [322, 23] width 16 height 16
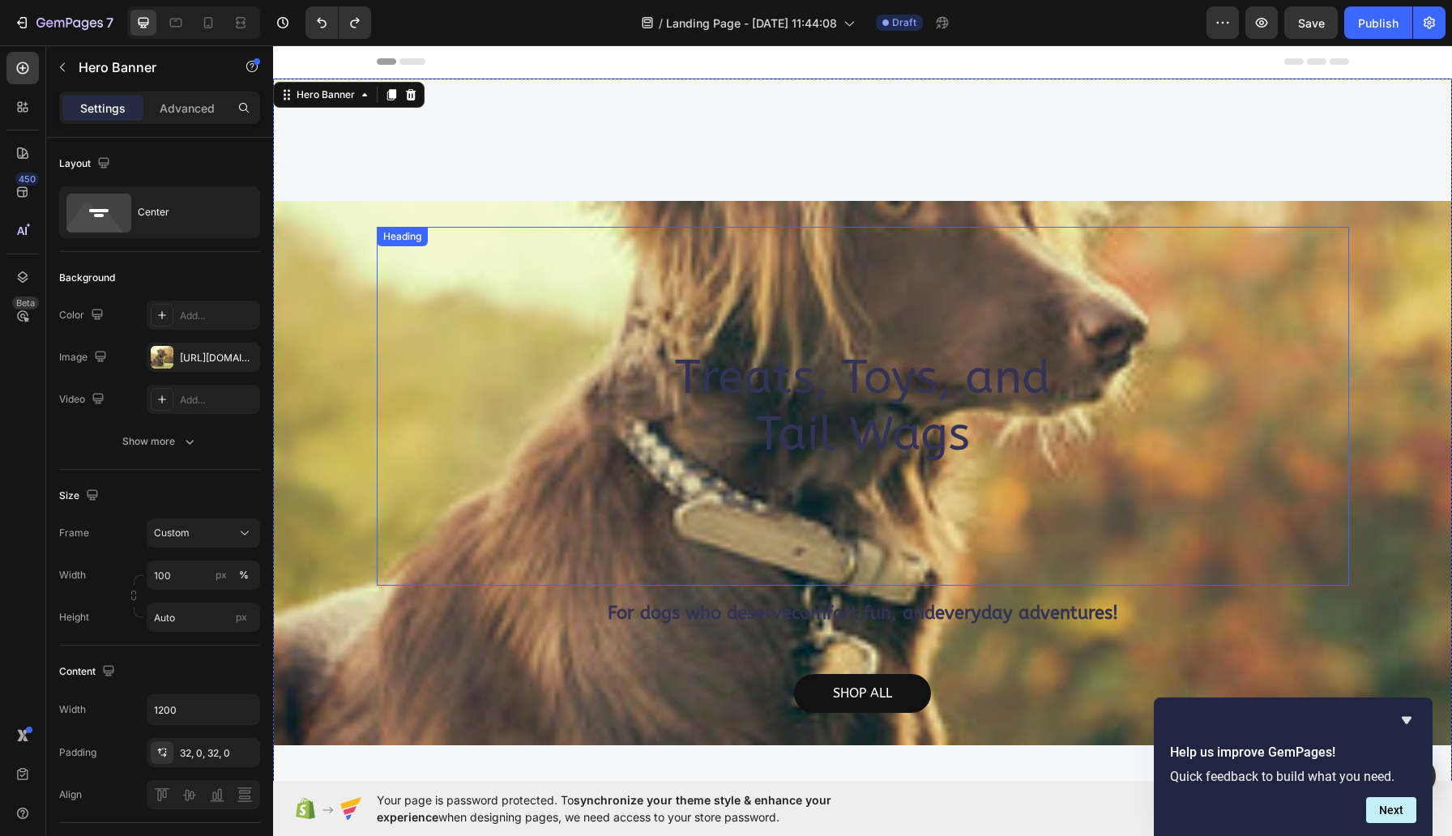
click at [769, 424] on h2 "Treats, Toys, and Tail Wags" at bounding box center [863, 406] width 972 height 116
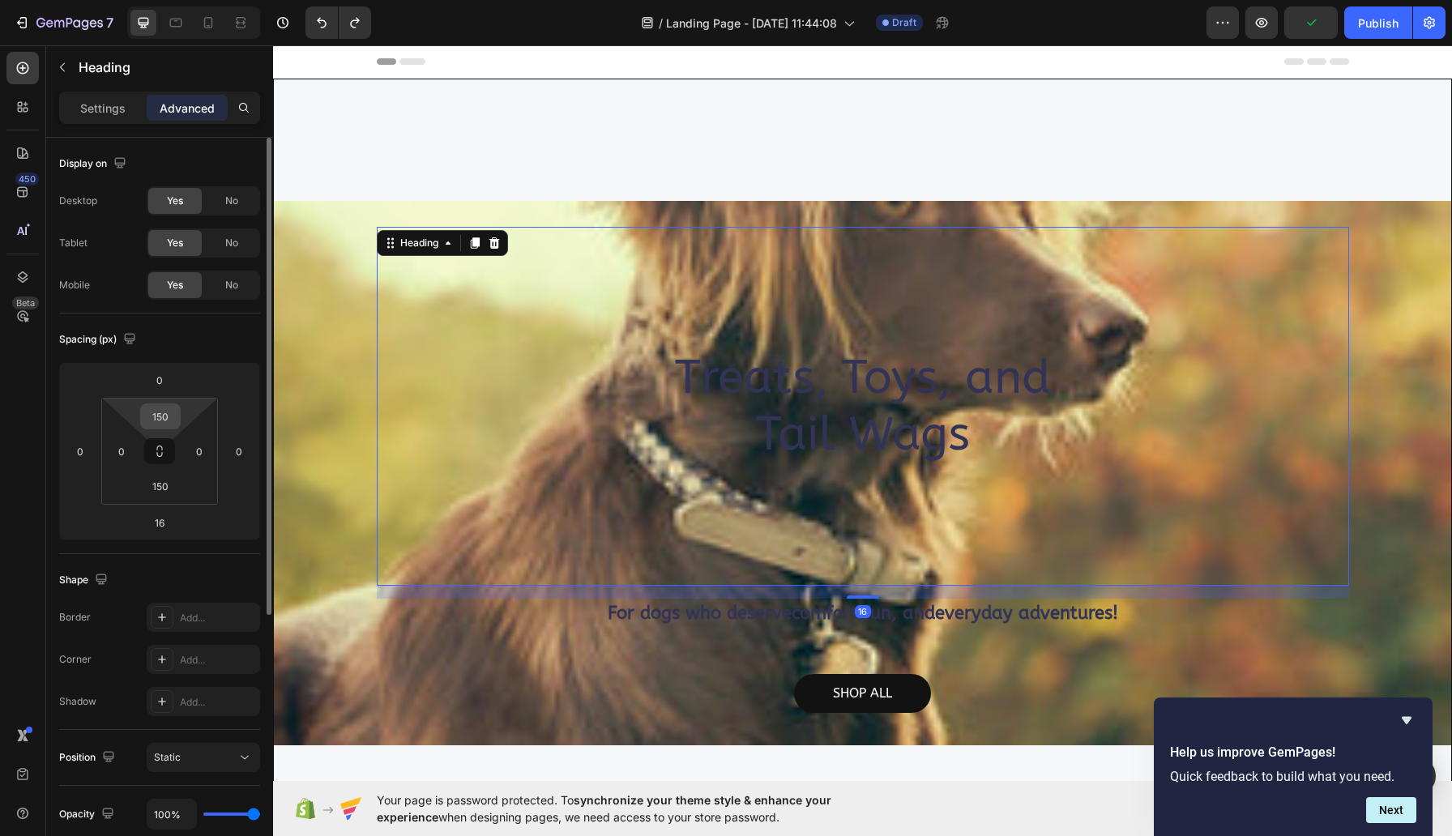
click at [173, 420] on input "150" at bounding box center [160, 416] width 32 height 24
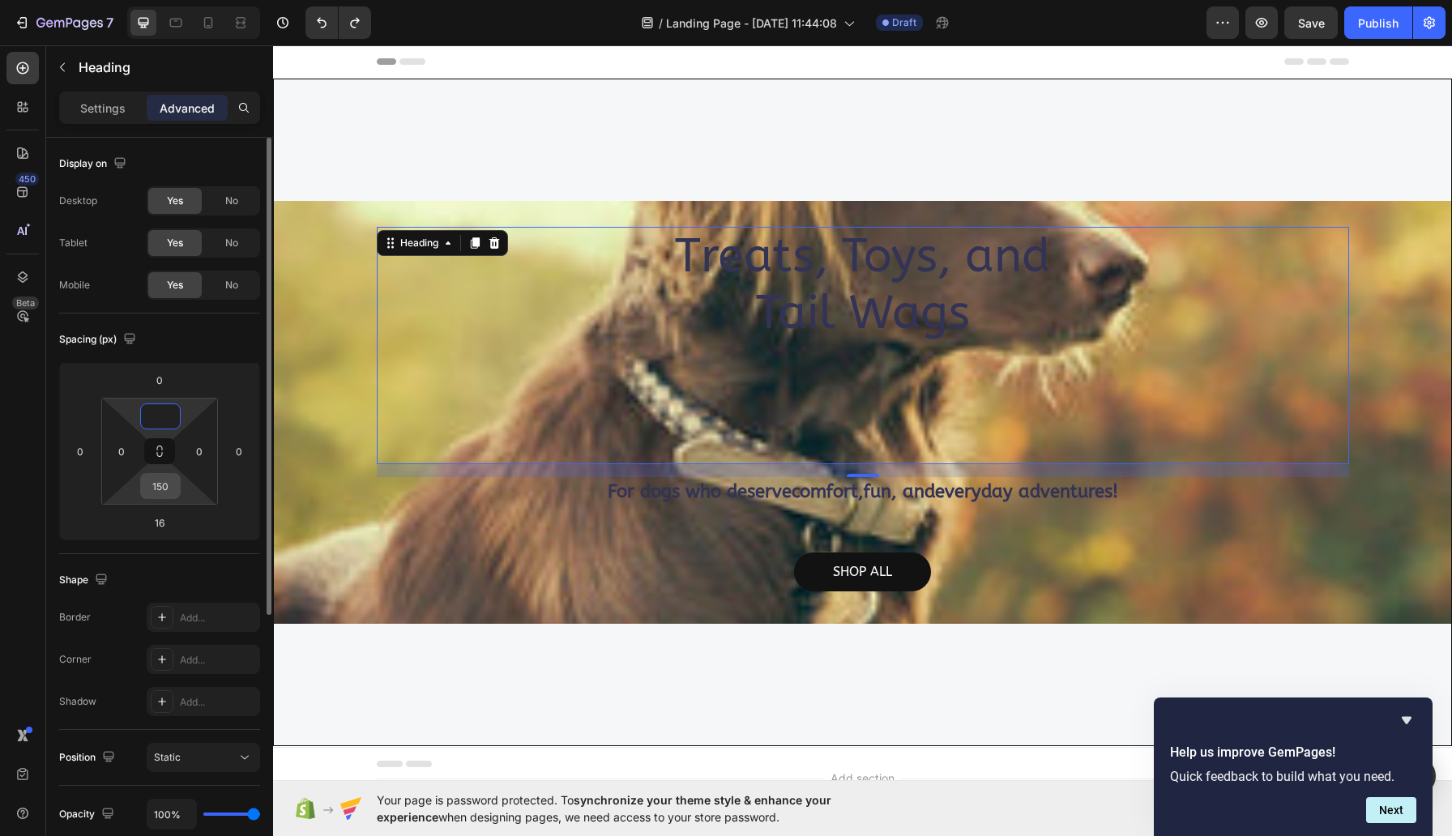
type input "0"
click at [164, 486] on input "150" at bounding box center [160, 486] width 32 height 24
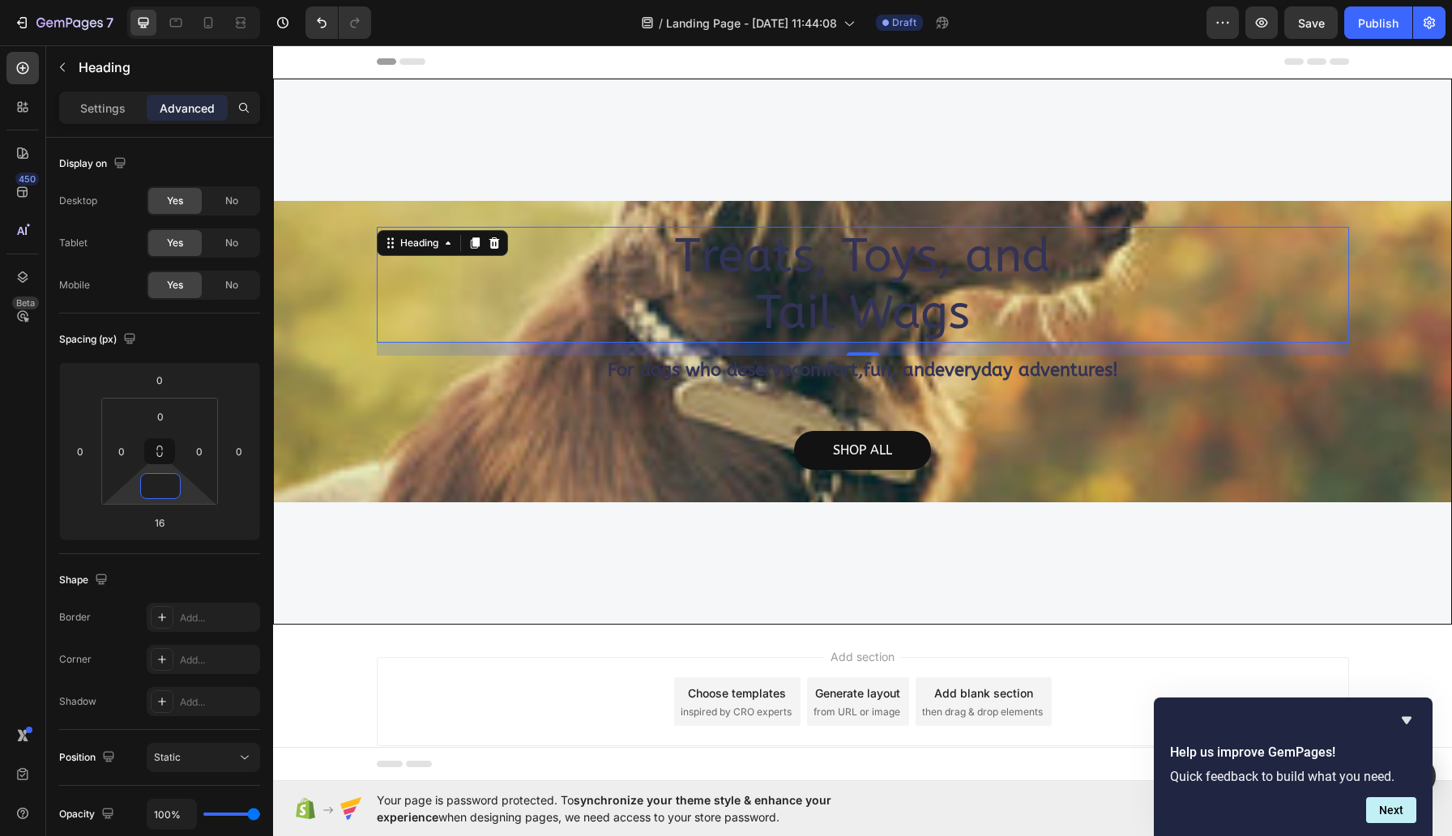
click at [1234, 280] on h2 "Treats, Toys, and Tail Wags" at bounding box center [863, 285] width 972 height 116
type input "0"
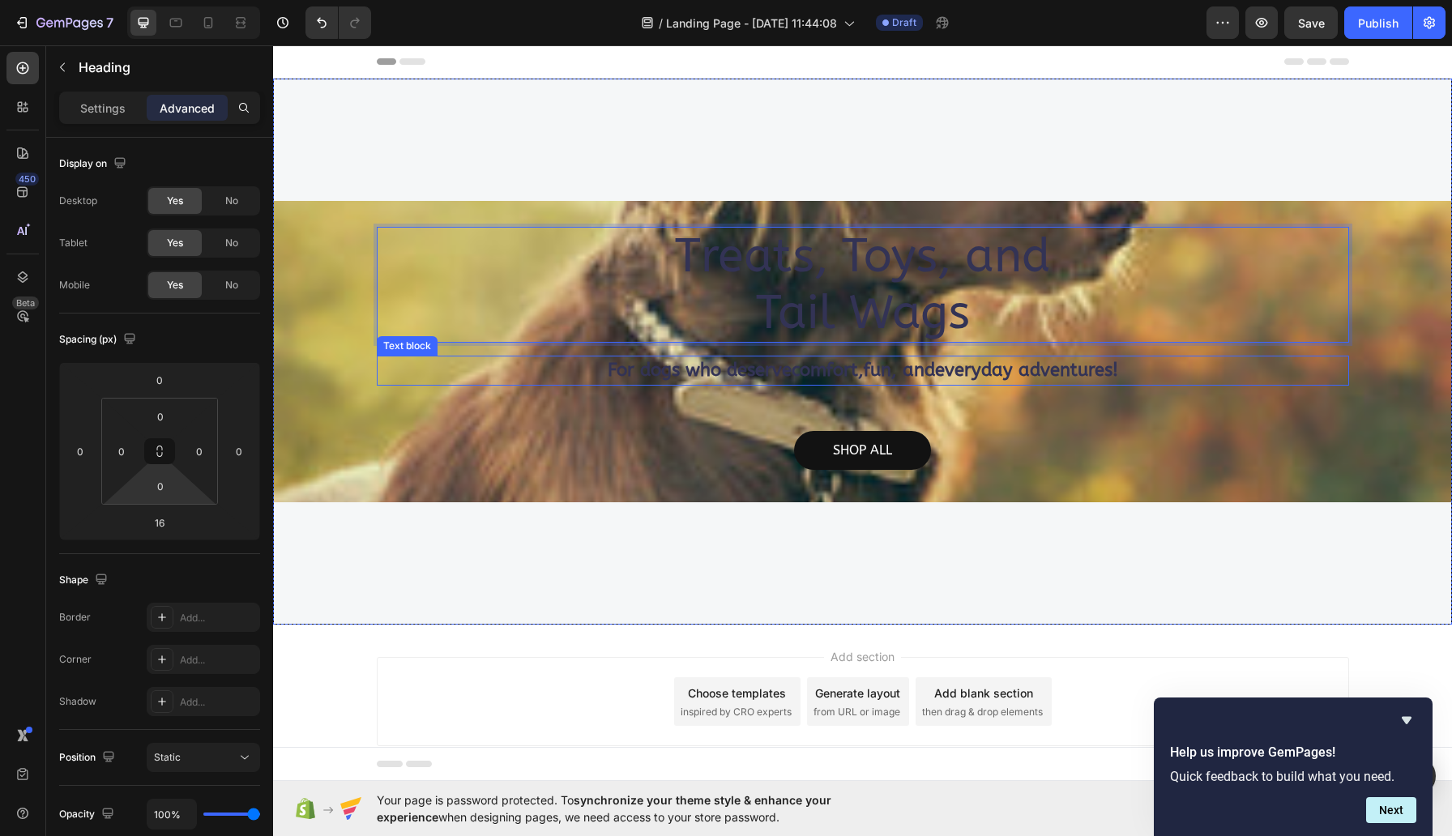
click at [506, 382] on p "For dogs who deserve comfort , fun , and everyday adventures !" at bounding box center [862, 370] width 969 height 27
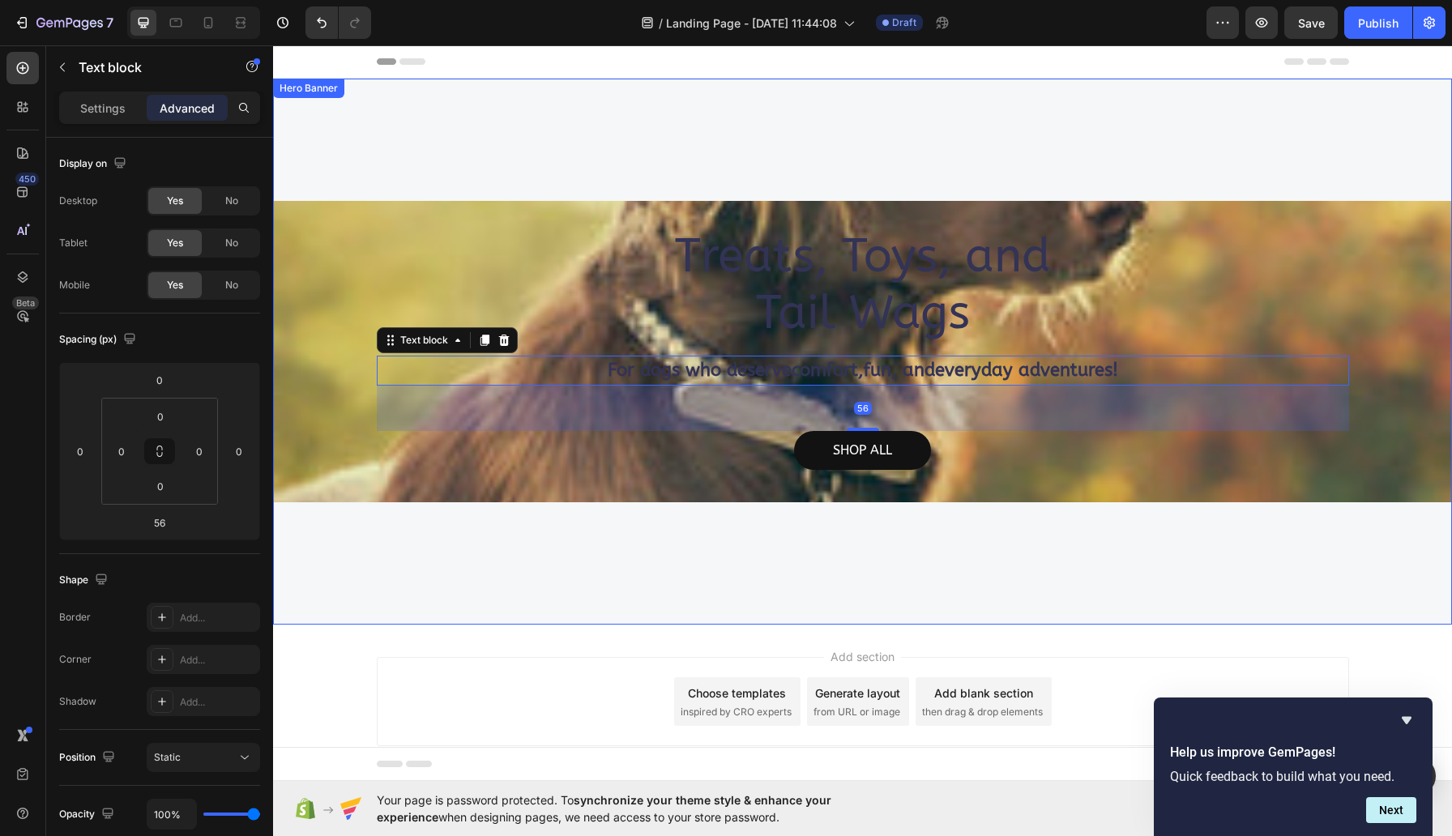
click at [384, 128] on div "Treats, Toys, and Tail Wags Heading For dogs who deserve comfort , fun , and ev…" at bounding box center [862, 352] width 1179 height 546
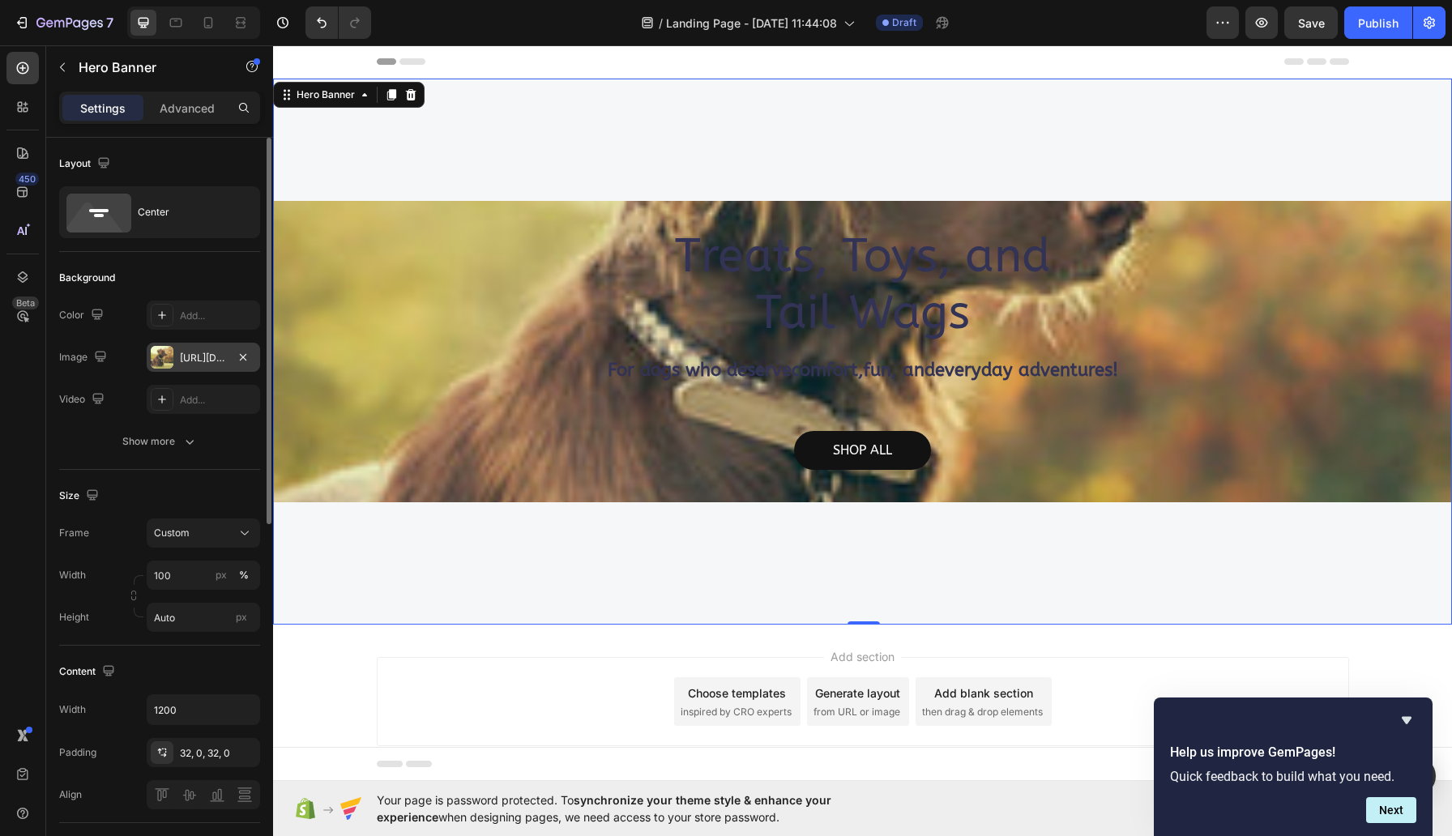
click at [183, 356] on div "https://cdn.shopify.com/s/files/1/0702/4636/7371/files/gempages_586434117906727…" at bounding box center [203, 358] width 47 height 15
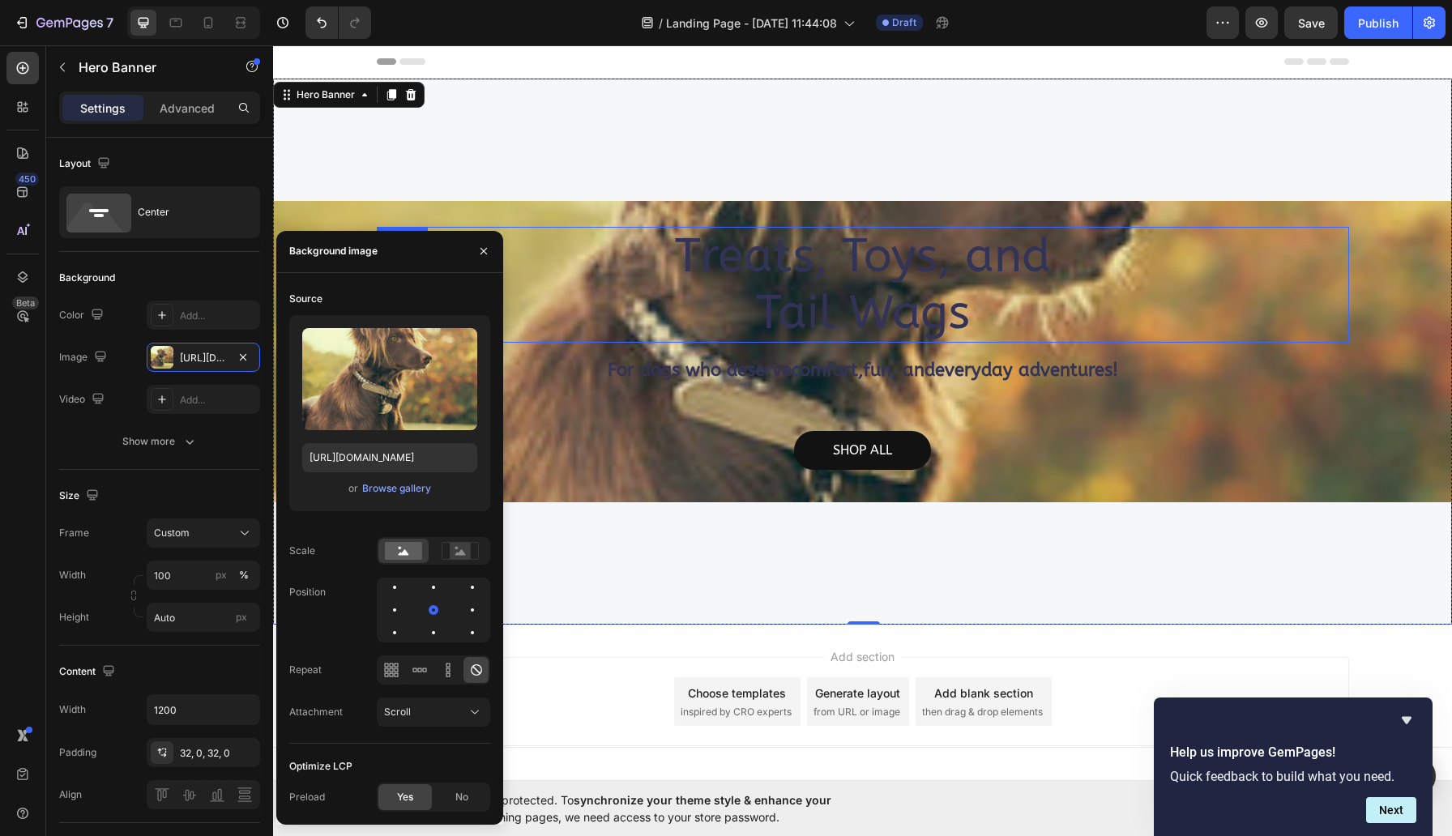
click at [836, 251] on p "Treats, Toys, and Tail Wags" at bounding box center [862, 285] width 969 height 113
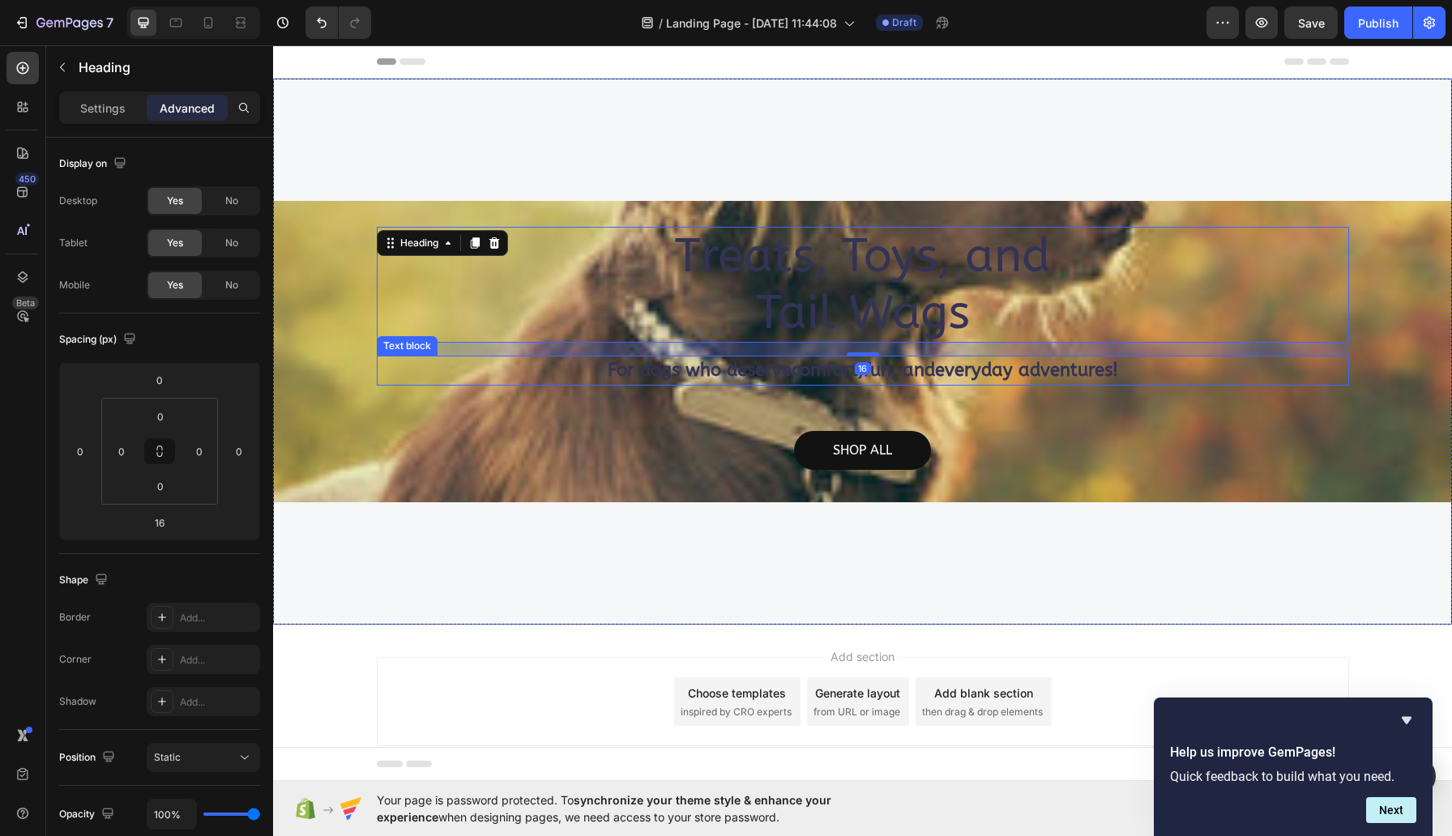
click at [494, 376] on p "For dogs who deserve comfort , fun , and everyday adventures !" at bounding box center [862, 370] width 969 height 27
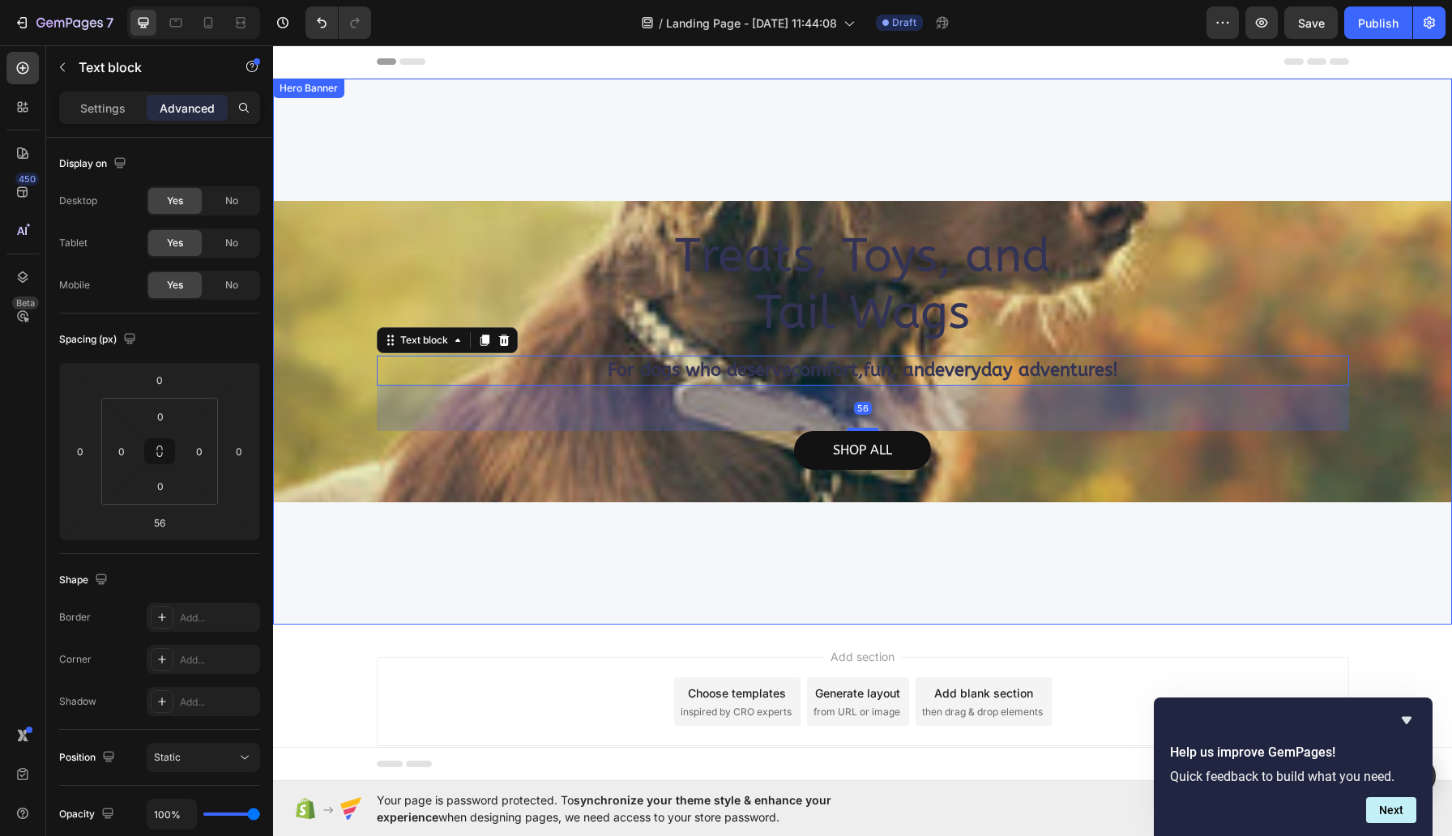
click at [328, 263] on div "Overlay" at bounding box center [862, 351] width 1177 height 301
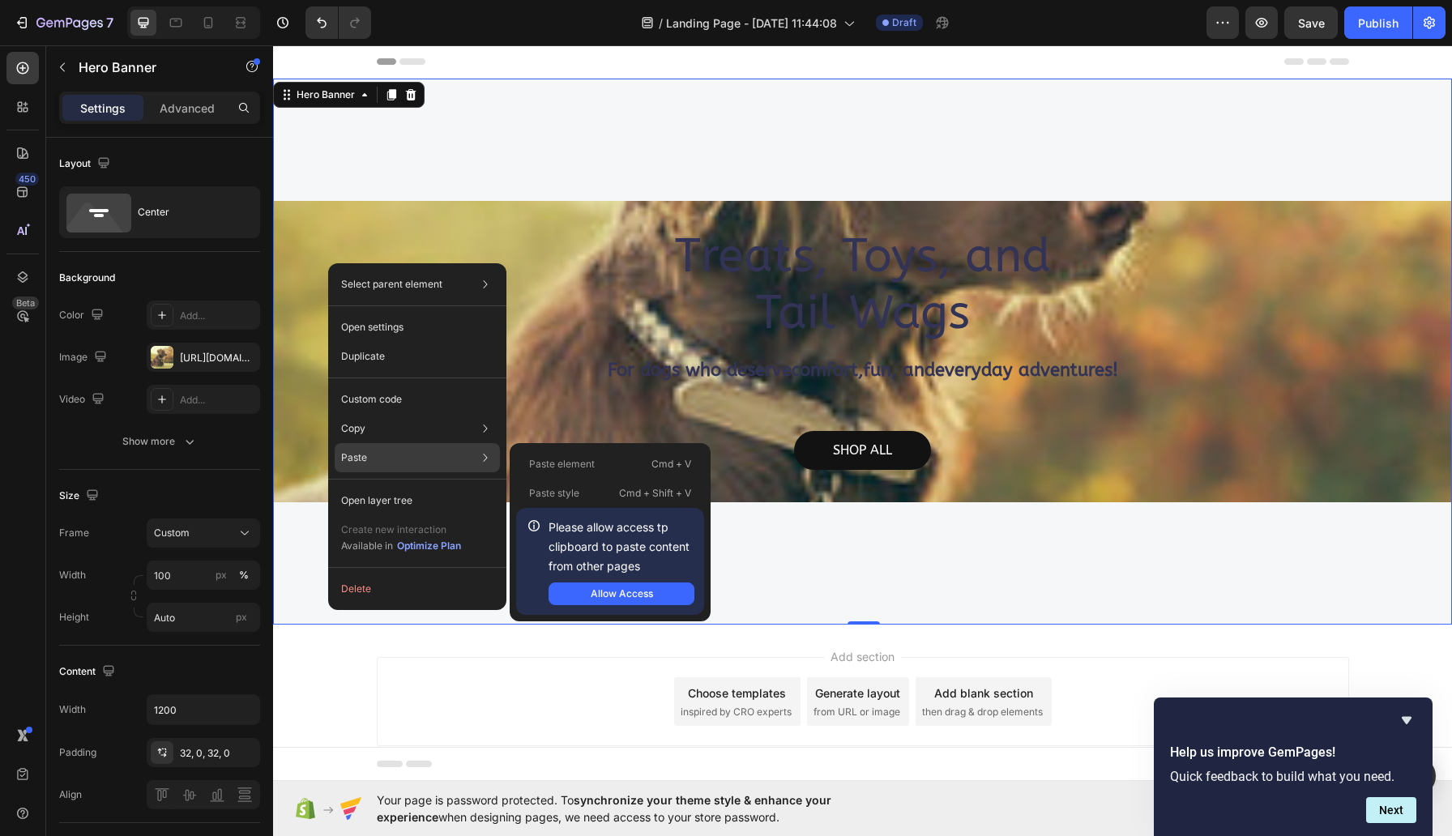
click at [404, 448] on div "Paste Paste element Cmd + V Paste style Cmd + Shift + V Please allow access tp …" at bounding box center [417, 457] width 165 height 29
click at [633, 601] on div "Allow Access" at bounding box center [622, 594] width 62 height 15
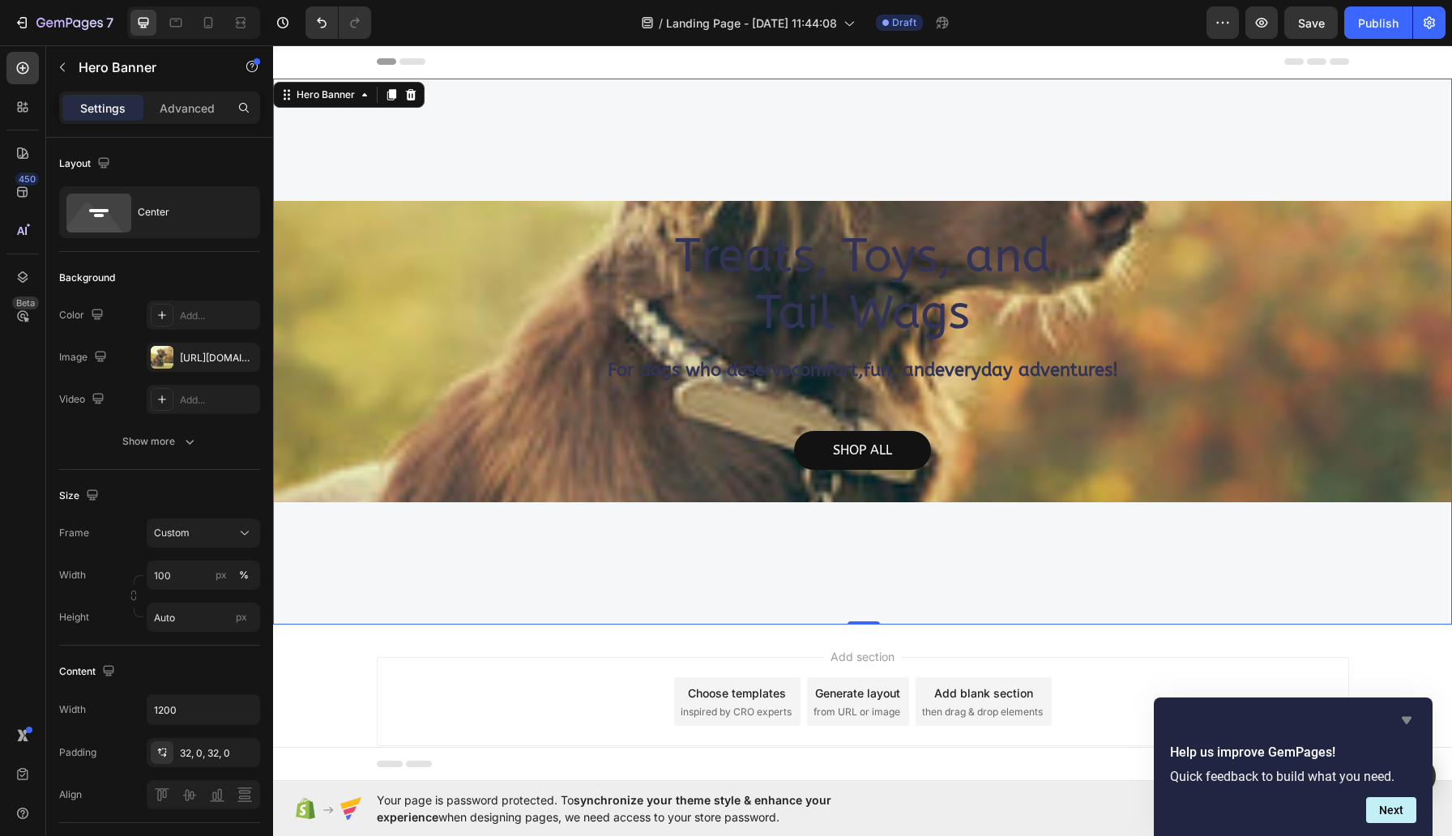
click at [1406, 717] on icon "Hide survey" at bounding box center [1407, 720] width 10 height 7
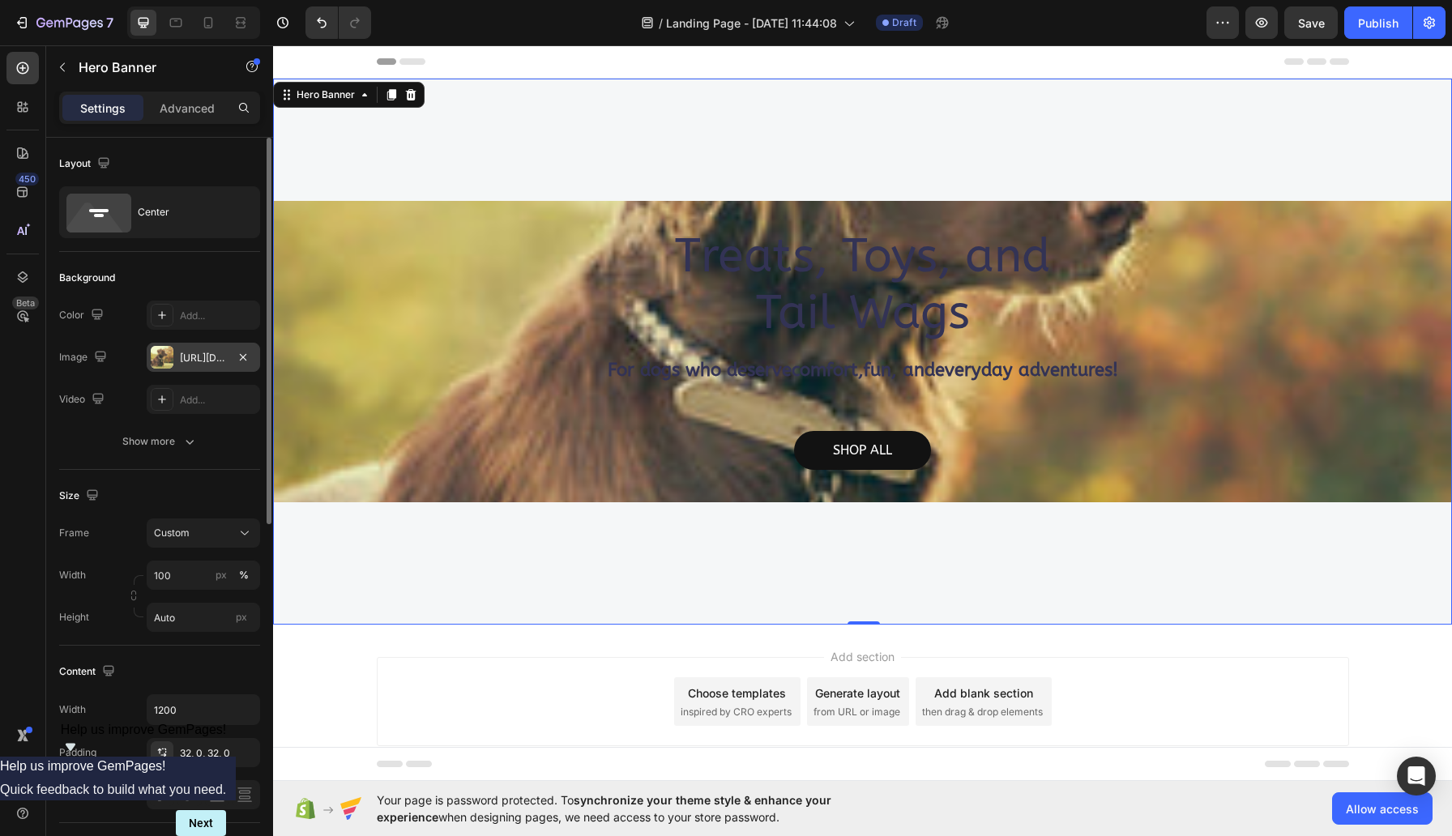
click at [156, 358] on div at bounding box center [162, 357] width 23 height 23
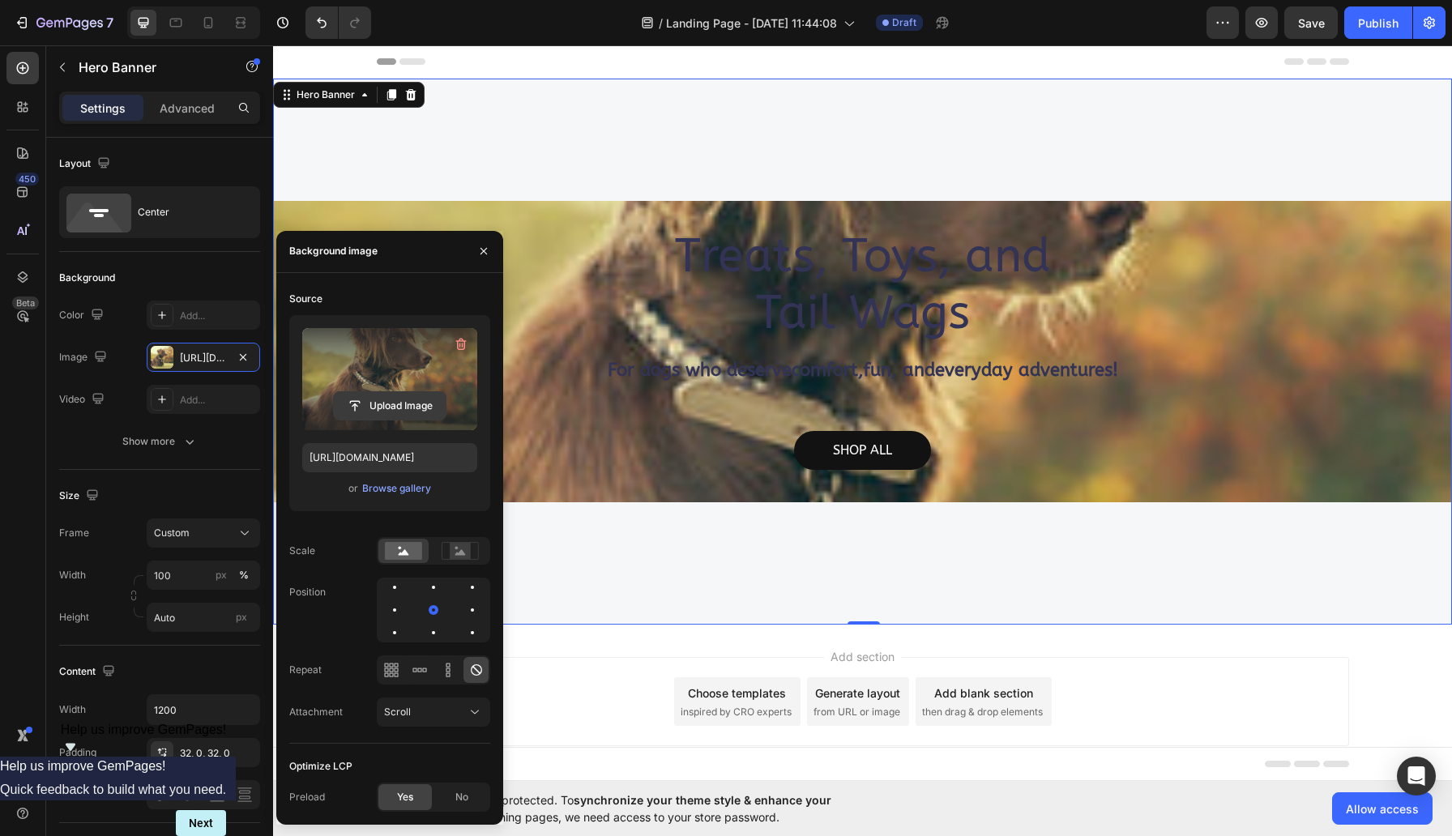
click at [405, 400] on input "file" at bounding box center [390, 406] width 112 height 28
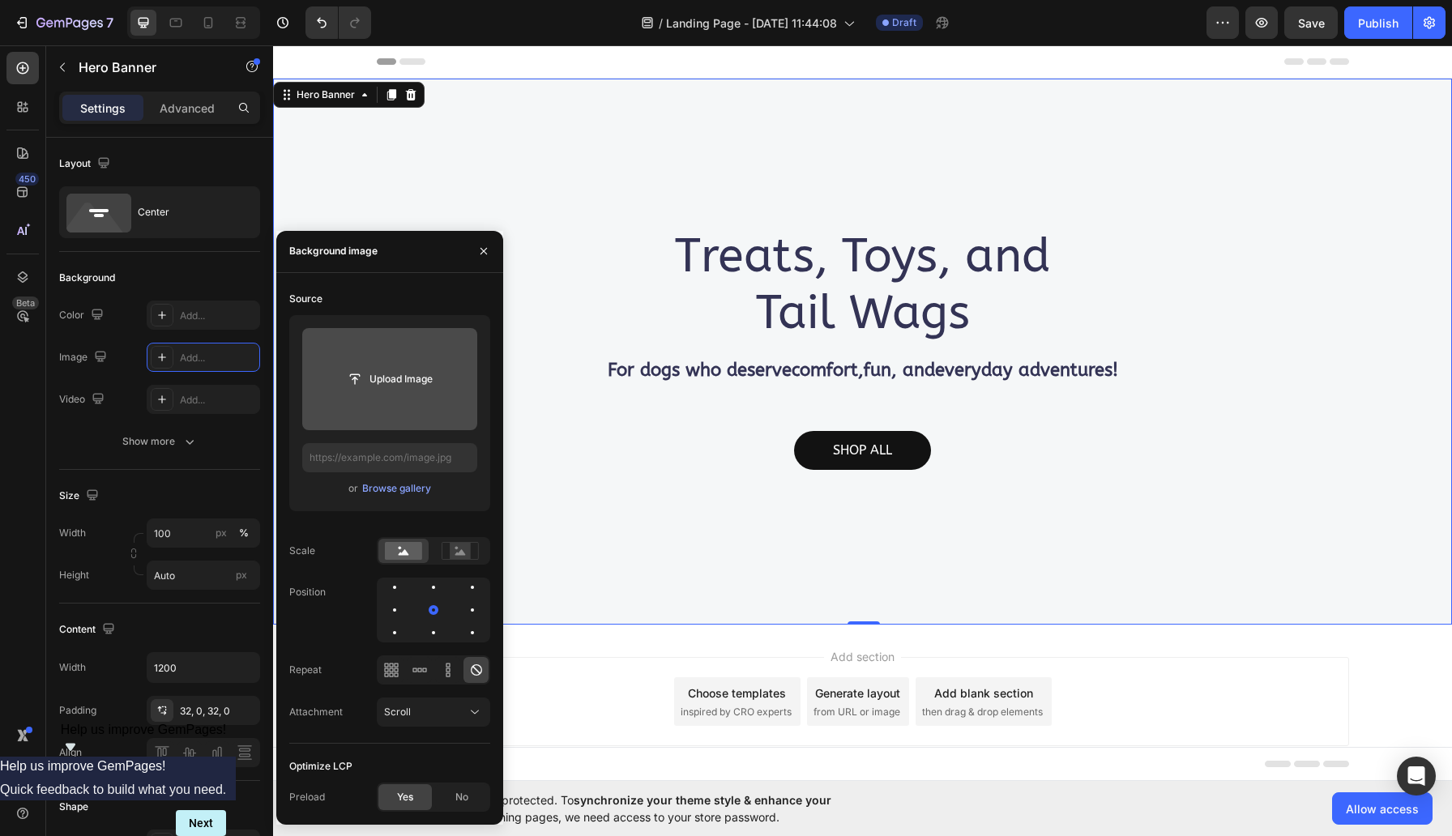
click at [631, 171] on div "Treats, Toys, and Tail Wags Heading For dogs who deserve comfort , fun , and ev…" at bounding box center [862, 352] width 1179 height 546
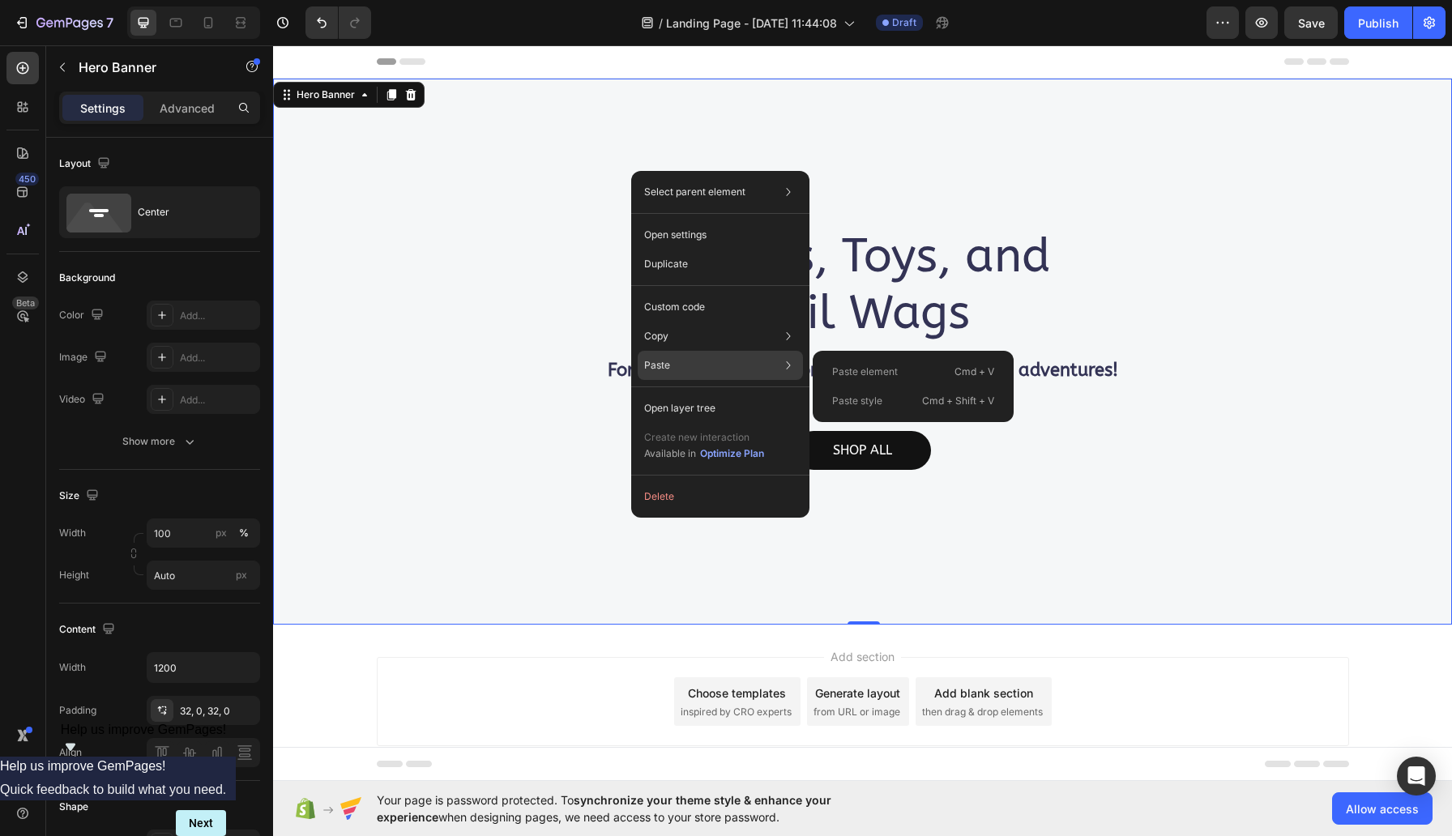
click at [707, 364] on div "Paste Paste element Cmd + V Paste style Cmd + Shift + V" at bounding box center [720, 365] width 165 height 29
click at [877, 394] on p "Paste style" at bounding box center [857, 401] width 50 height 15
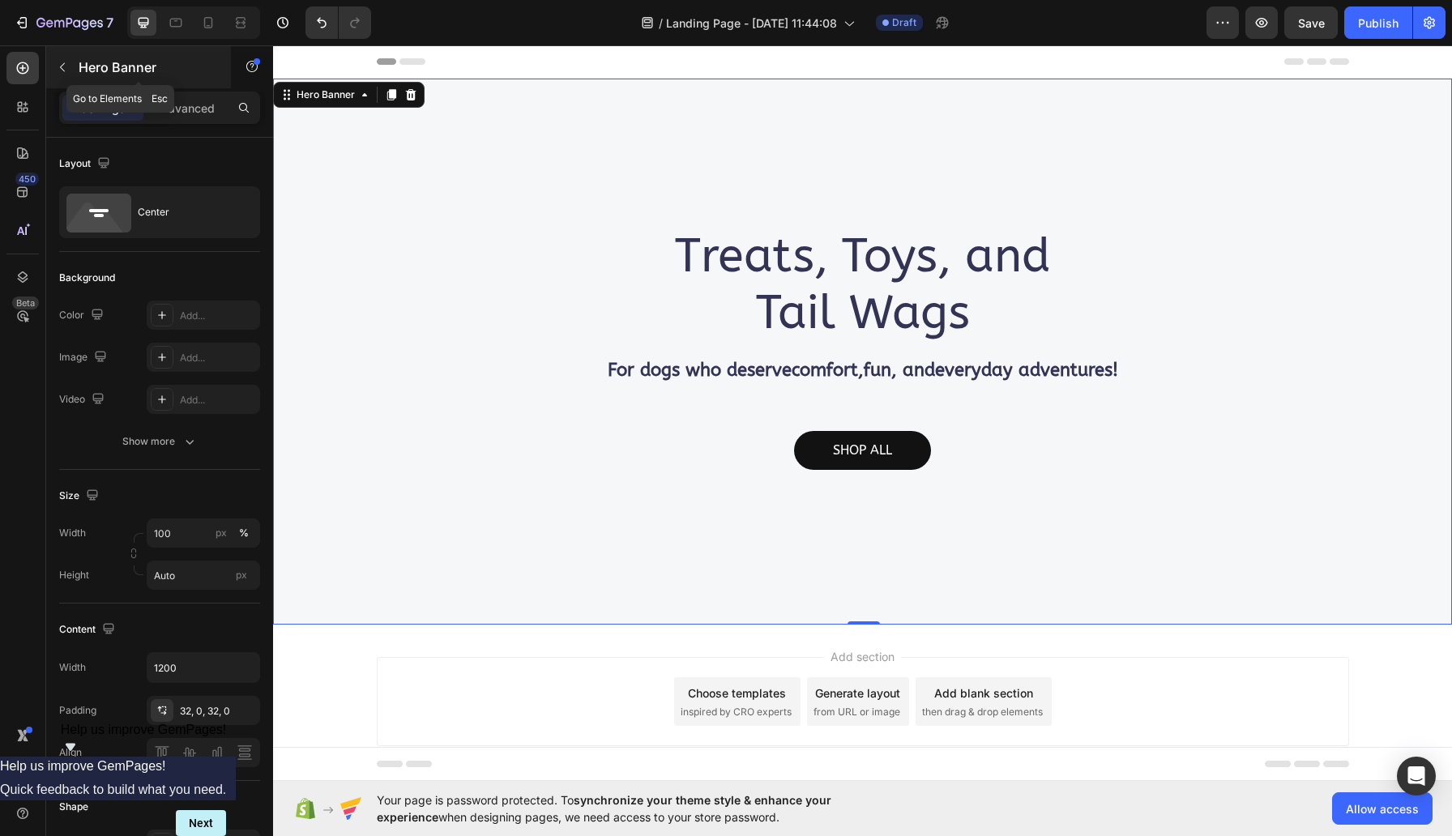
click at [64, 61] on icon "button" at bounding box center [62, 67] width 13 height 13
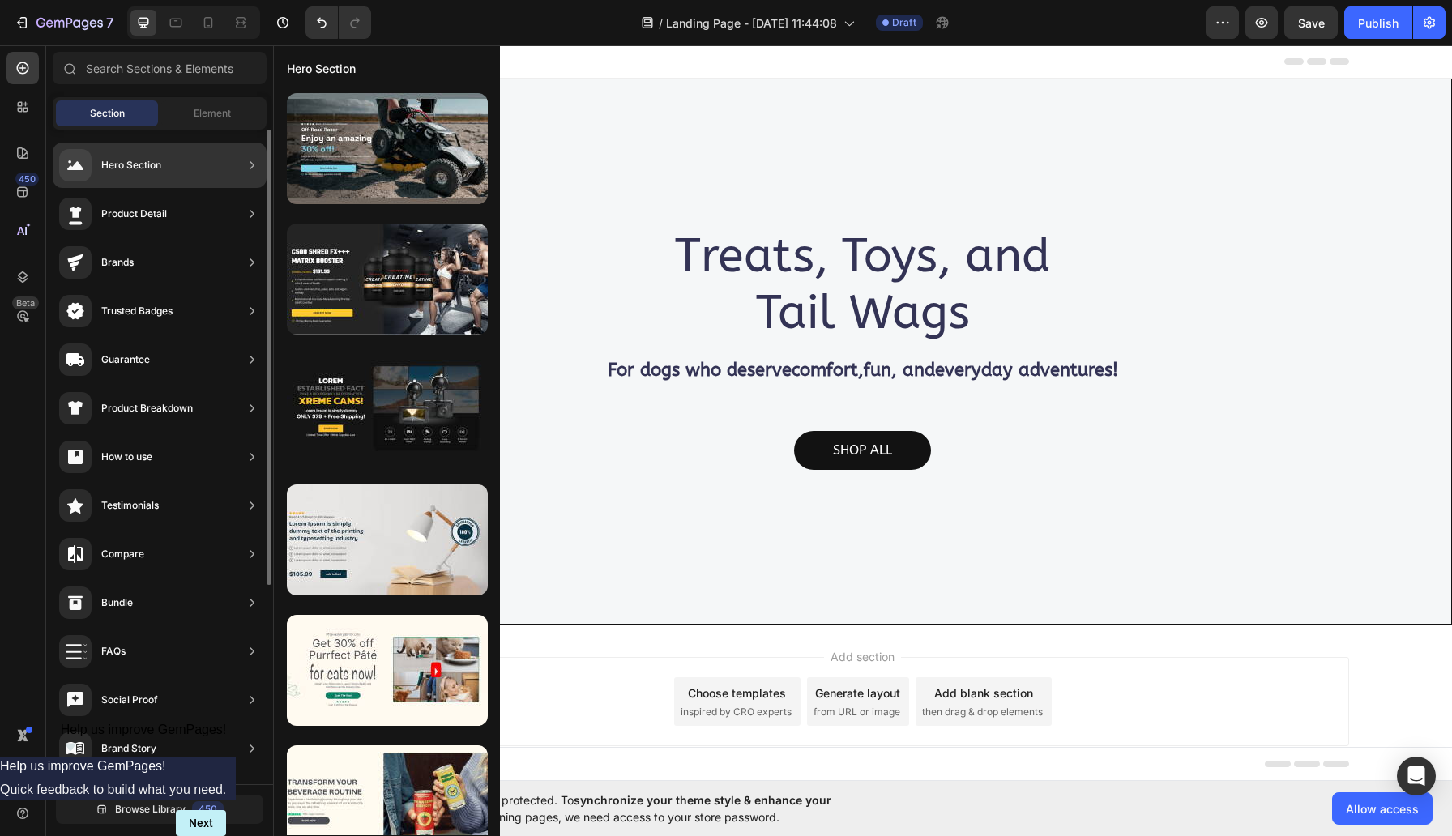
click at [118, 160] on div "Hero Section" at bounding box center [131, 165] width 60 height 16
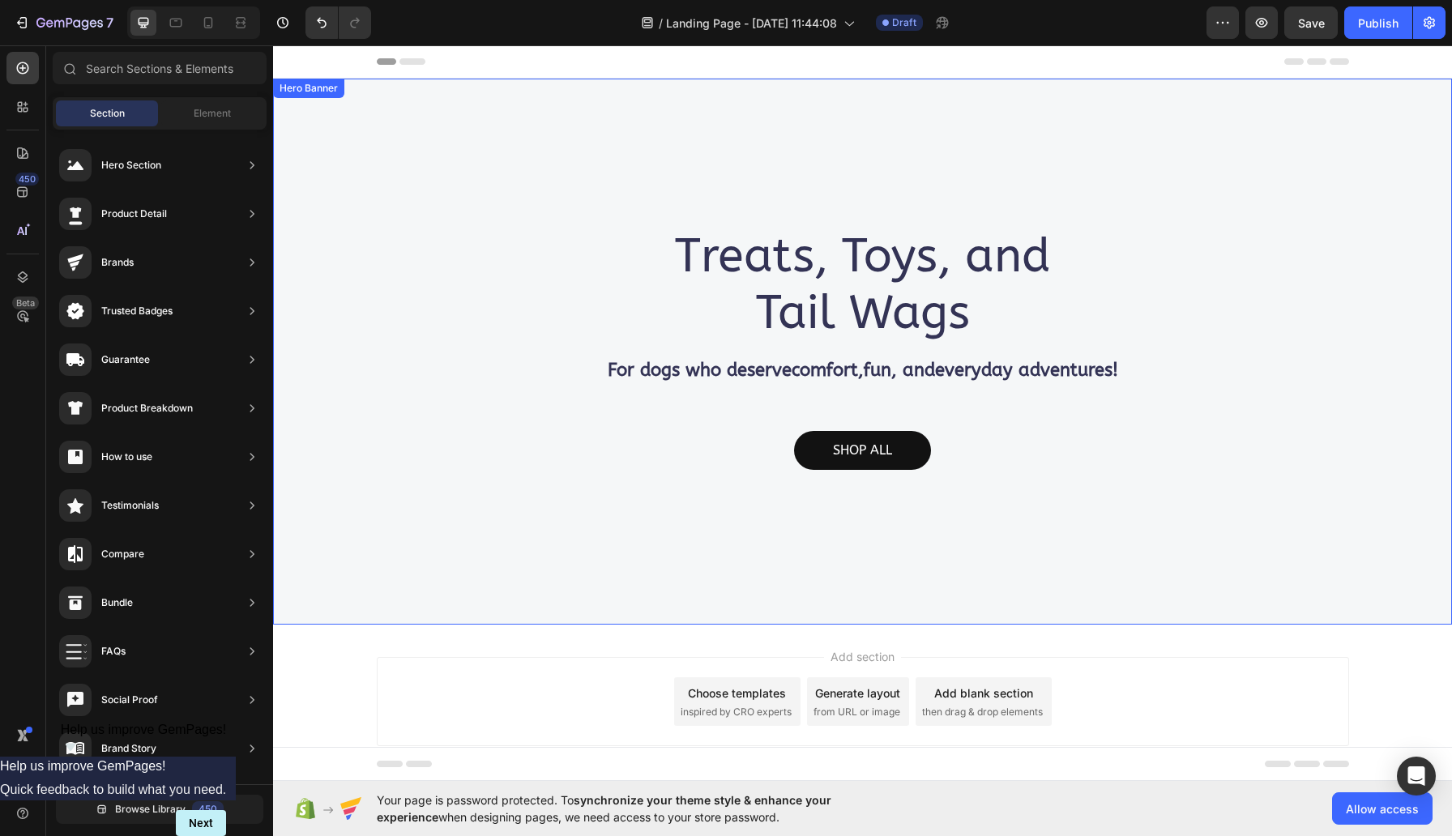
click at [667, 149] on div "Treats, Toys, and Tail Wags Heading For dogs who deserve comfort , fun , and ev…" at bounding box center [862, 352] width 1179 height 546
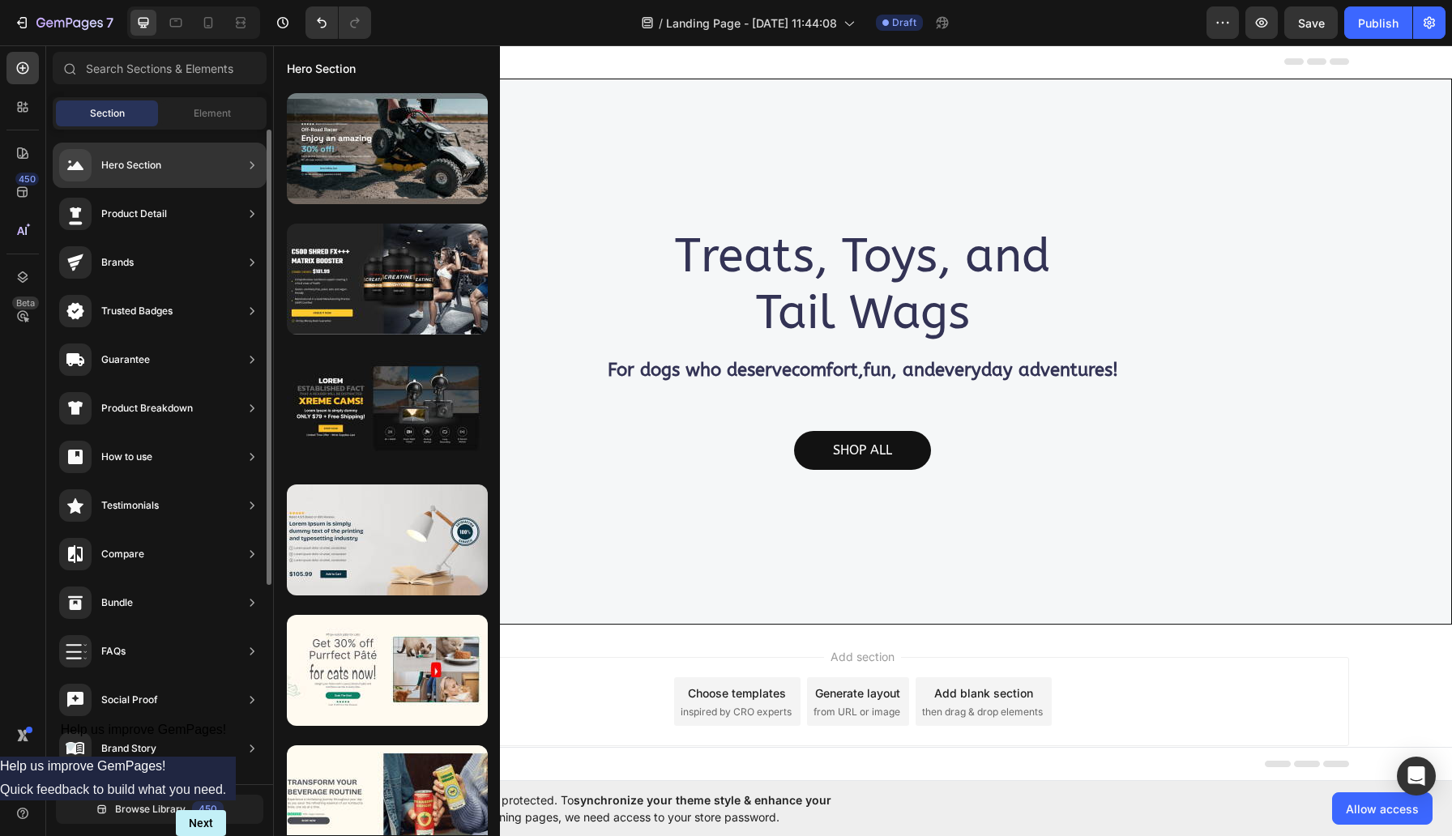
click at [191, 158] on div "Hero Section" at bounding box center [160, 165] width 214 height 45
click at [251, 160] on icon at bounding box center [252, 165] width 16 height 16
click at [250, 161] on icon at bounding box center [252, 164] width 4 height 7
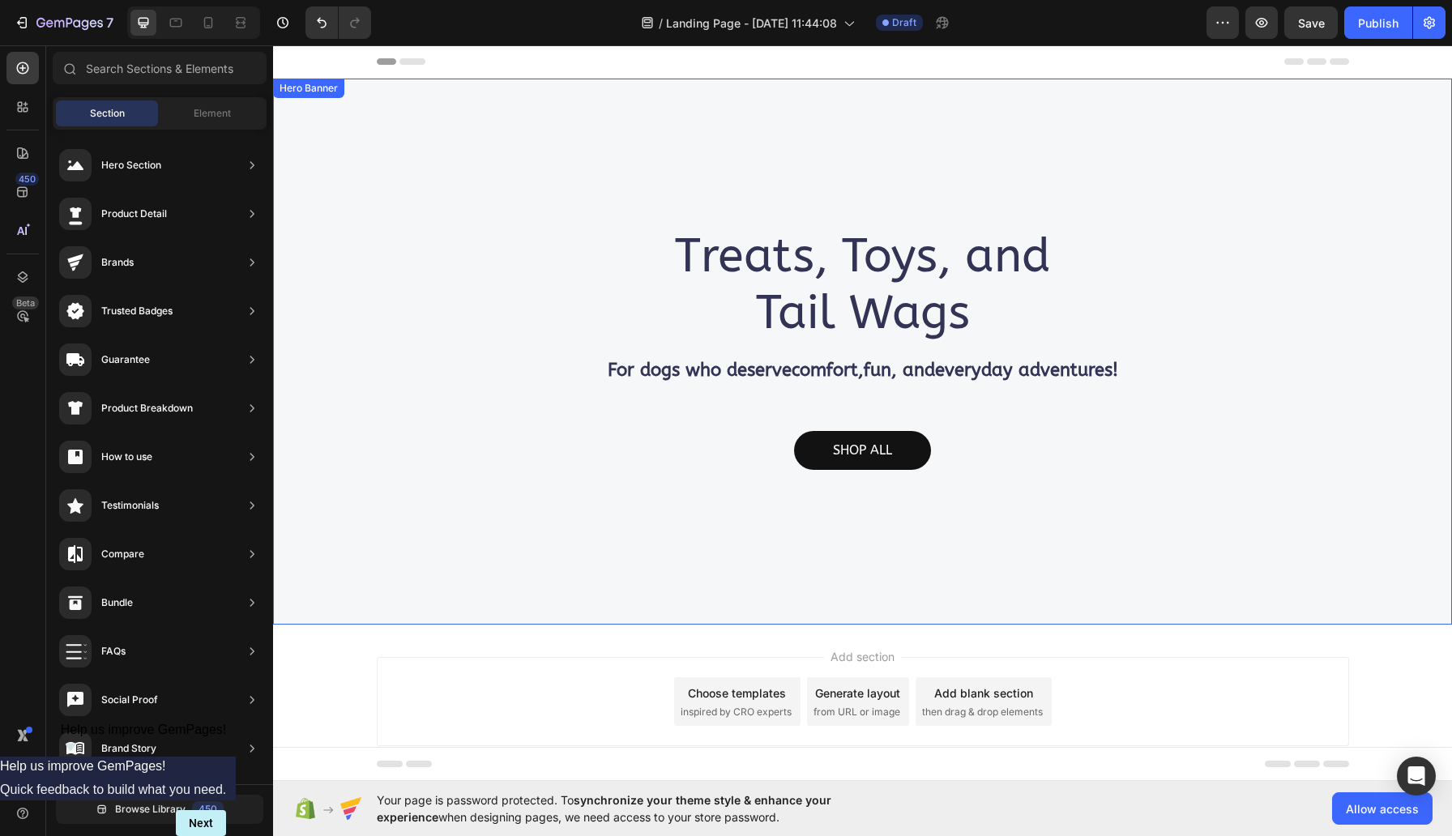
click at [669, 152] on div "Treats, Toys, and Tail Wags Heading For dogs who deserve comfort , fun , and ev…" at bounding box center [862, 352] width 1179 height 546
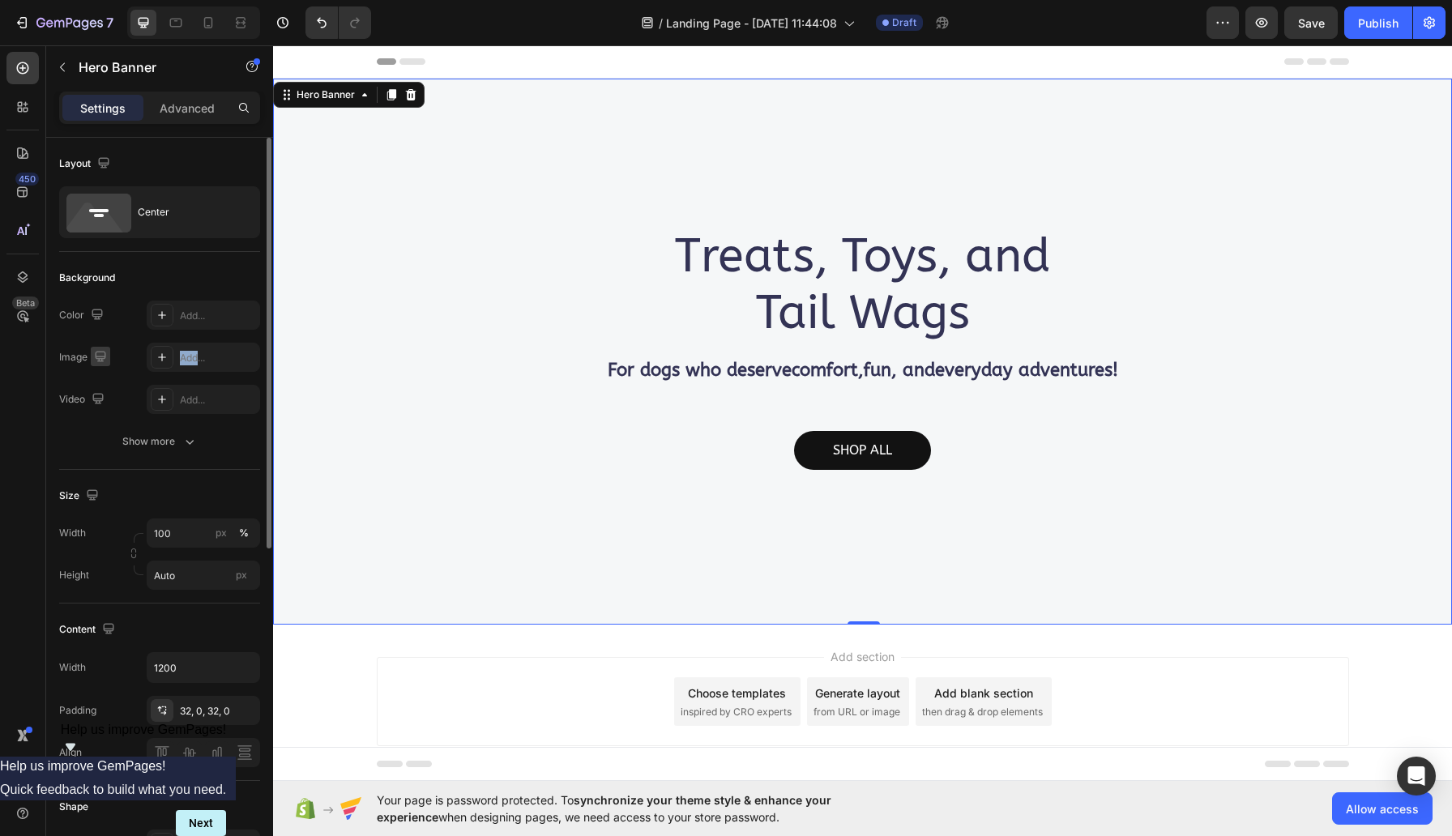
click at [109, 354] on icon "button" at bounding box center [100, 356] width 16 height 16
click at [112, 406] on icon "button" at bounding box center [104, 412] width 16 height 16
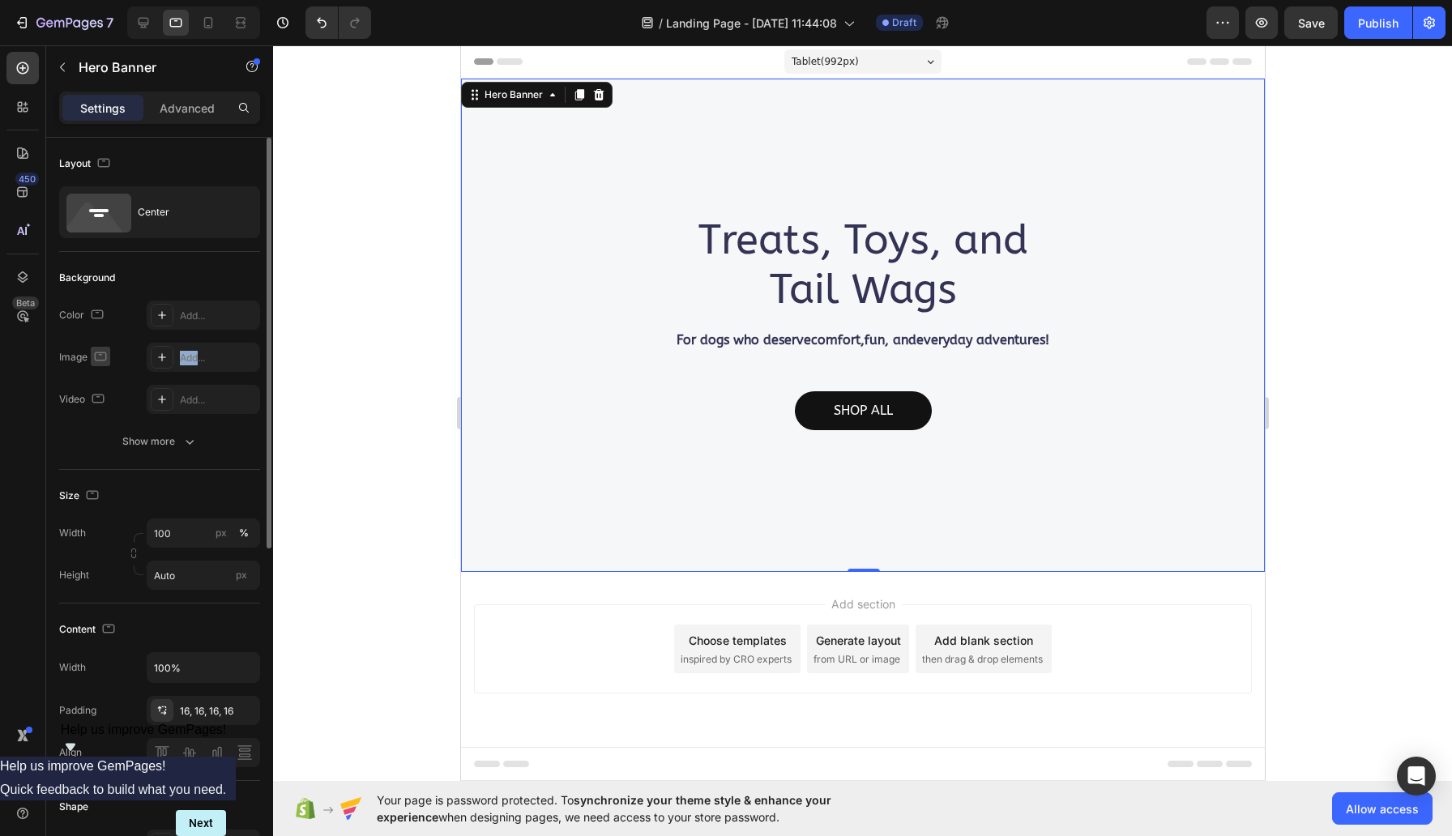
click at [109, 358] on icon "button" at bounding box center [100, 356] width 16 height 16
click at [112, 438] on icon "button" at bounding box center [104, 441] width 16 height 16
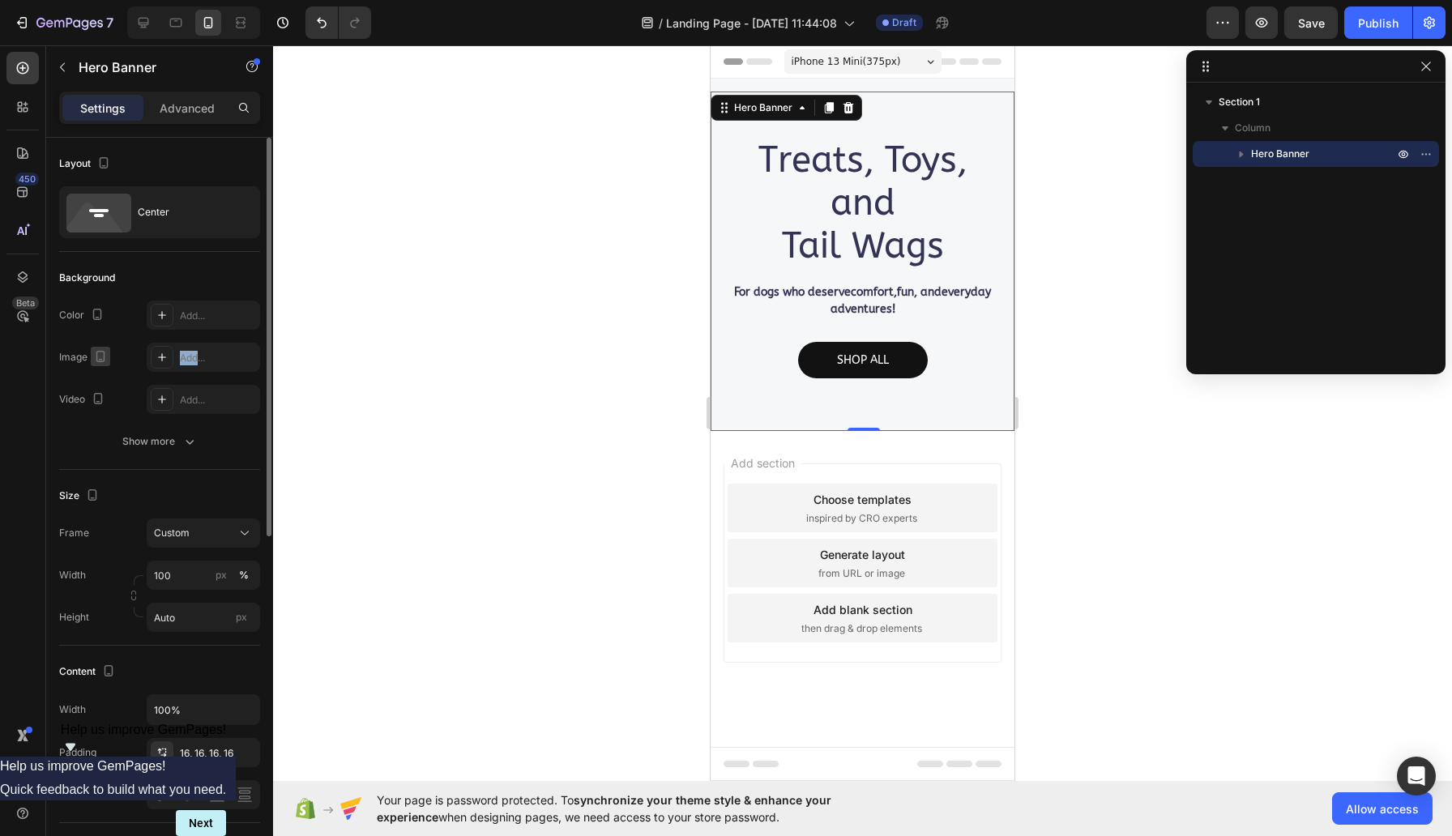
click at [109, 357] on icon "button" at bounding box center [100, 356] width 16 height 16
click at [112, 374] on icon "button" at bounding box center [104, 382] width 16 height 16
type input "1200"
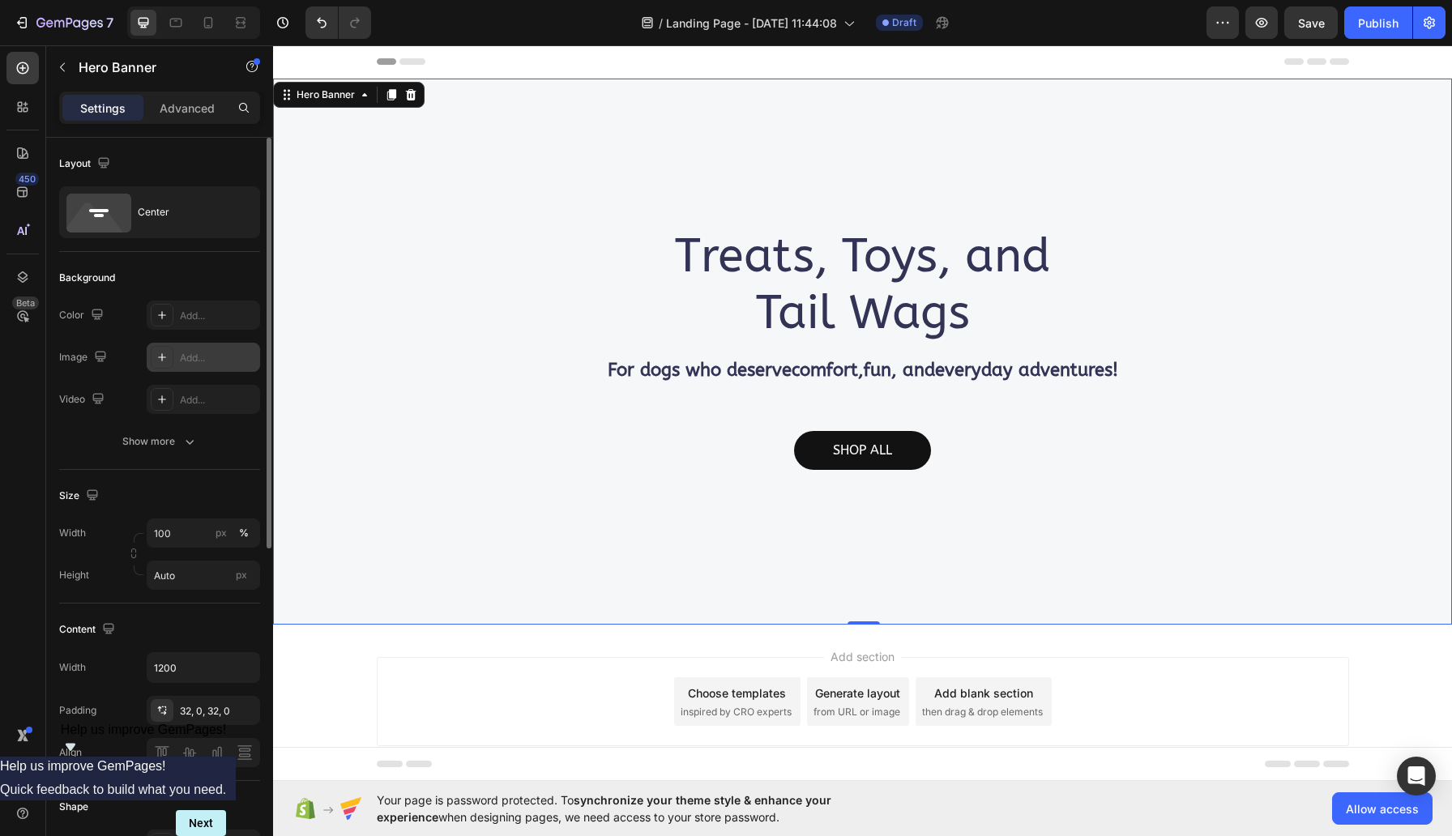
click at [163, 351] on icon at bounding box center [162, 357] width 13 height 13
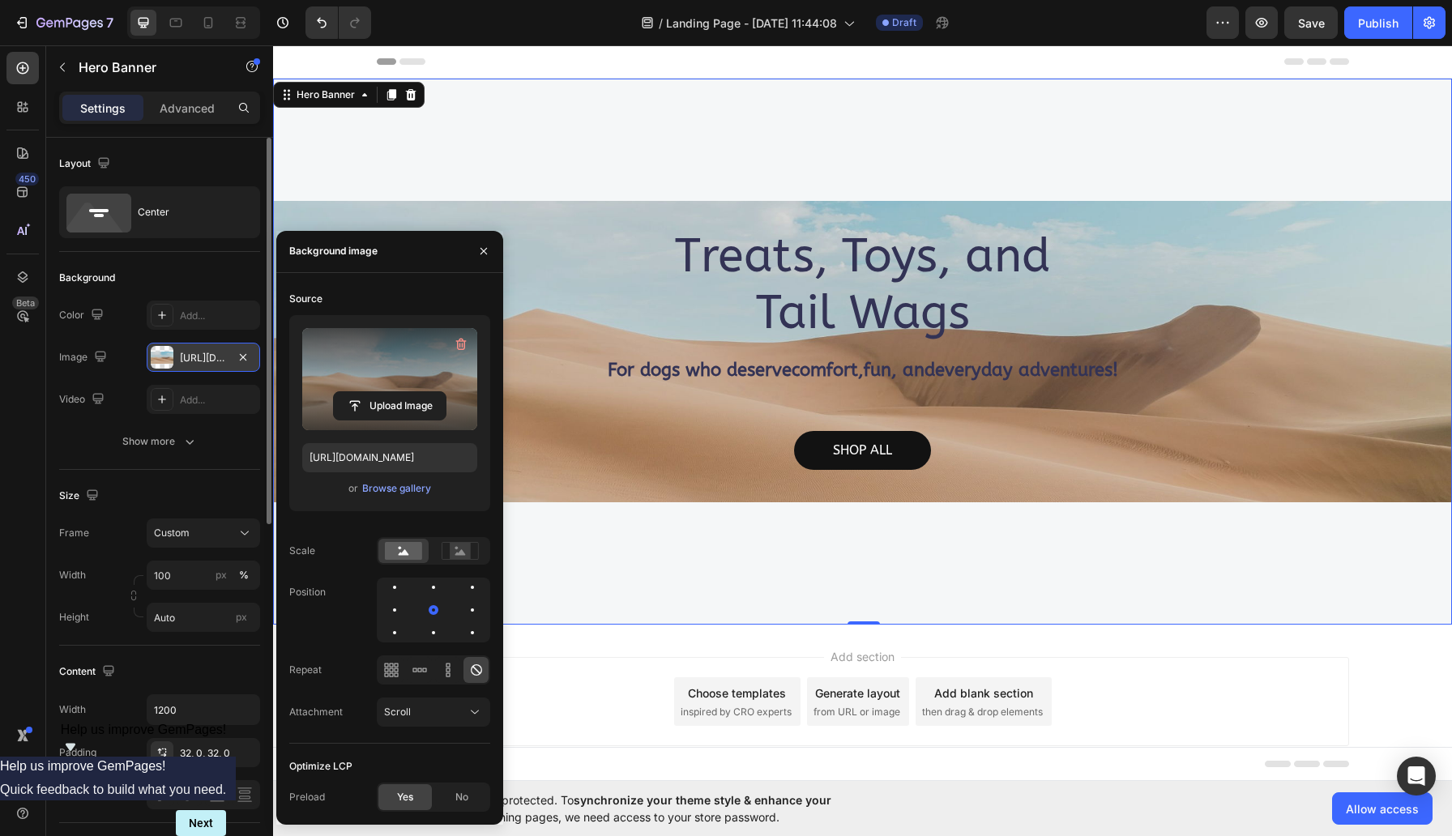
click at [410, 349] on label at bounding box center [389, 379] width 175 height 102
click at [410, 392] on input "file" at bounding box center [390, 406] width 112 height 28
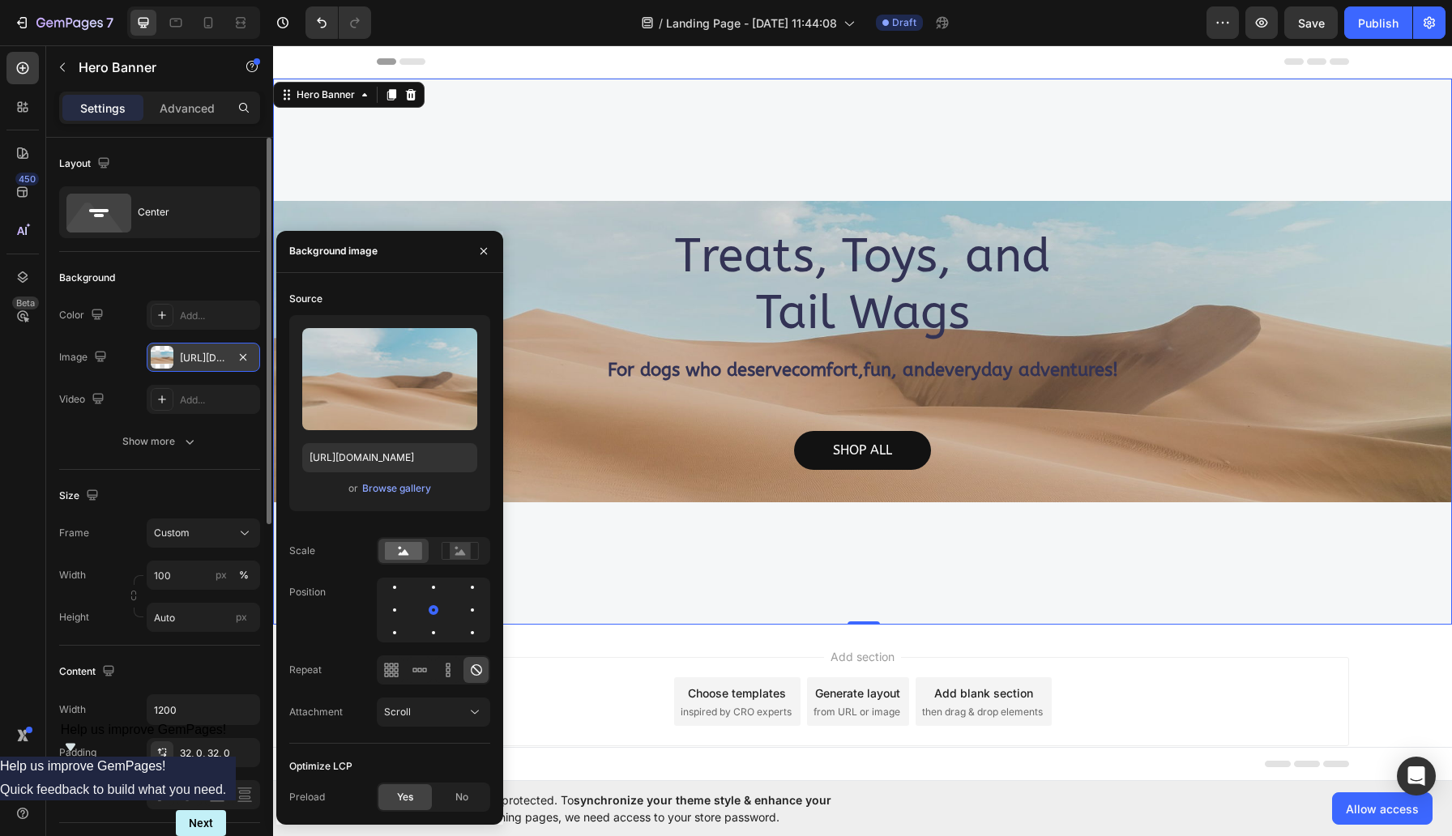
type input "https://cdn.shopify.com/s/files/1/0702/4636/7371/files/gempages_586434117906727…"
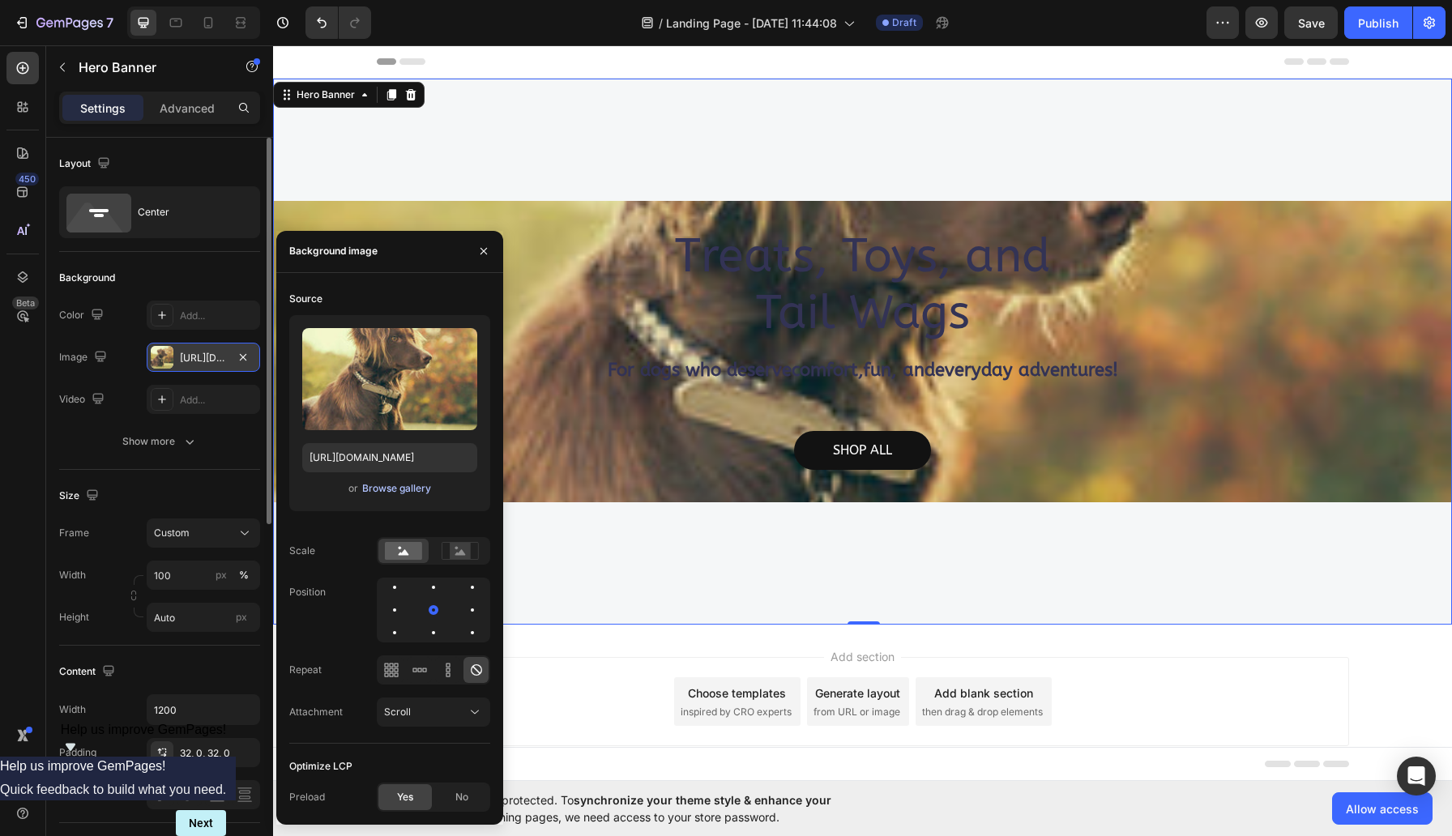
click at [417, 489] on div "Browse gallery" at bounding box center [396, 488] width 69 height 15
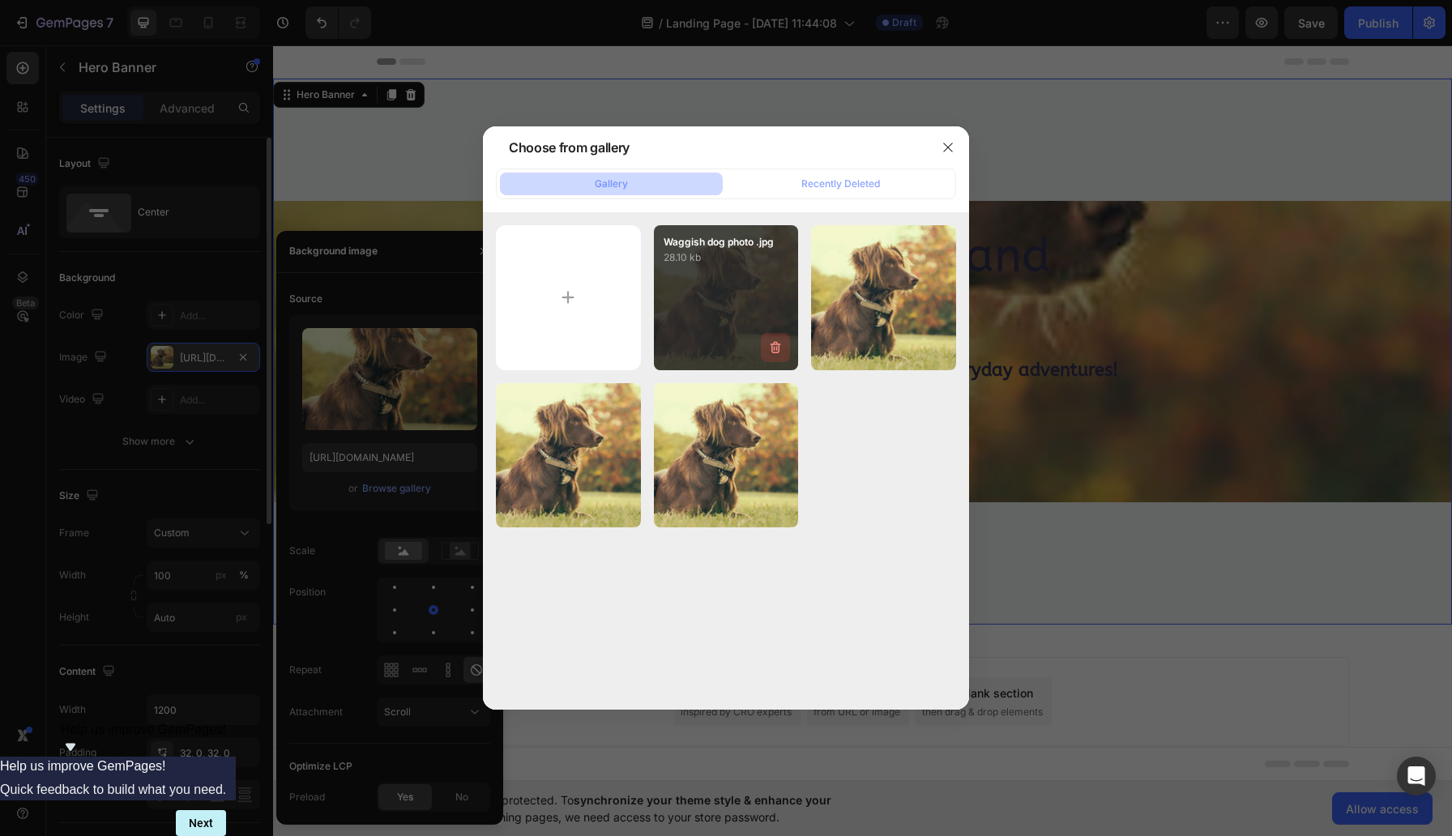
click at [780, 347] on icon "button" at bounding box center [775, 348] width 16 height 16
click at [780, 347] on div "Delete" at bounding box center [766, 351] width 30 height 15
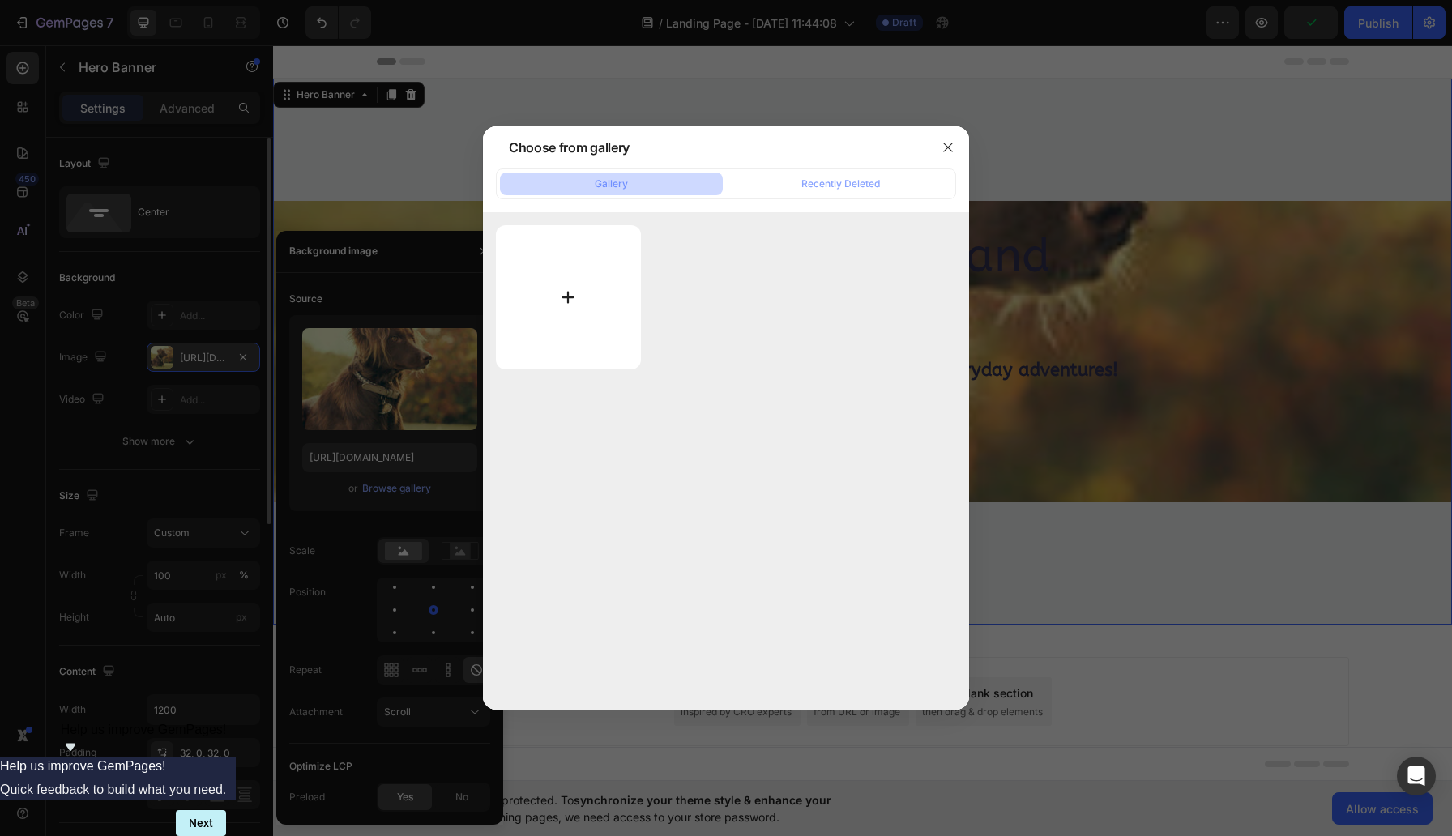
click at [571, 296] on input "file" at bounding box center [568, 297] width 145 height 144
click at [947, 147] on icon "button" at bounding box center [947, 147] width 9 height 9
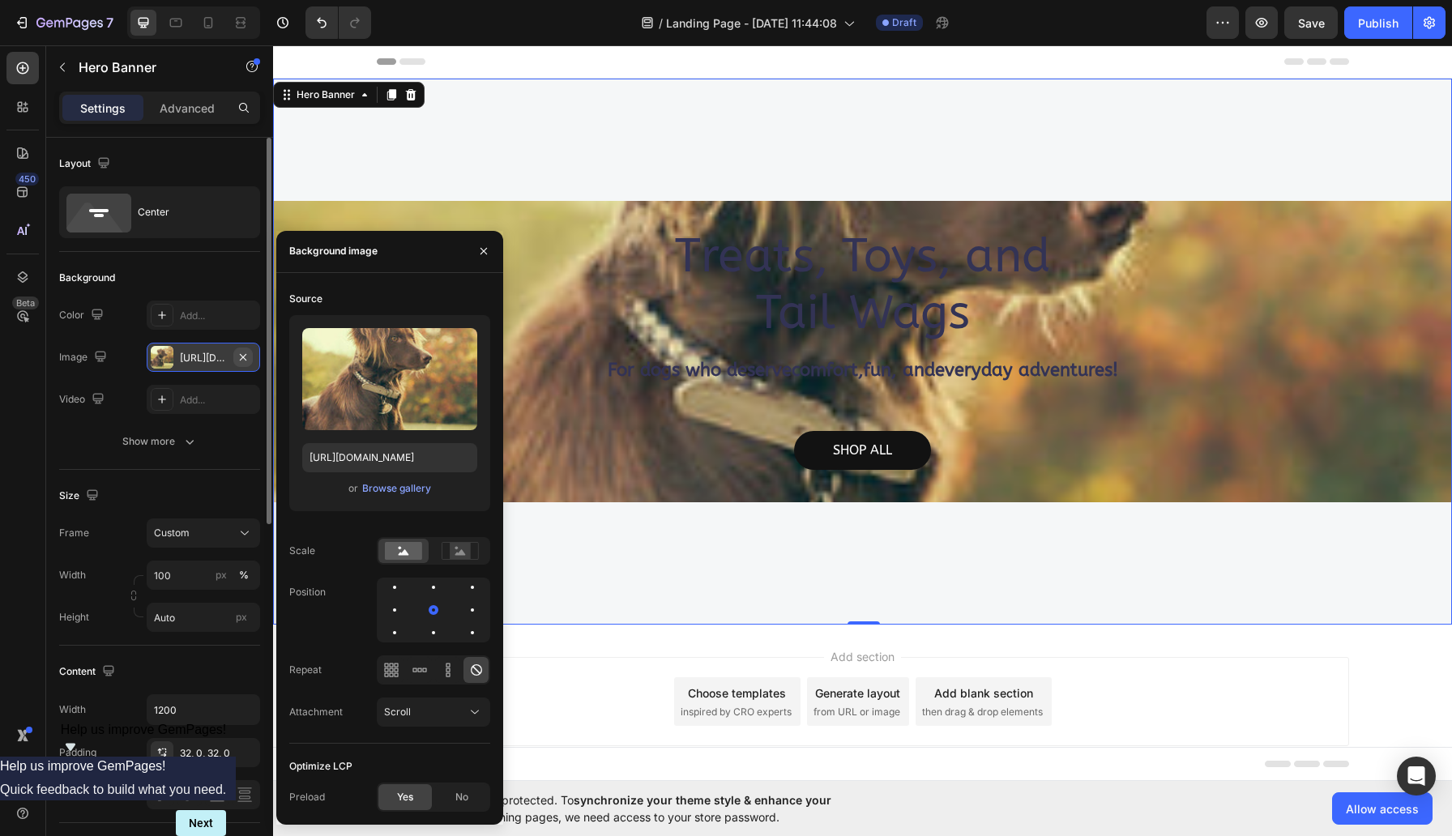
click at [245, 353] on icon "button" at bounding box center [243, 357] width 13 height 13
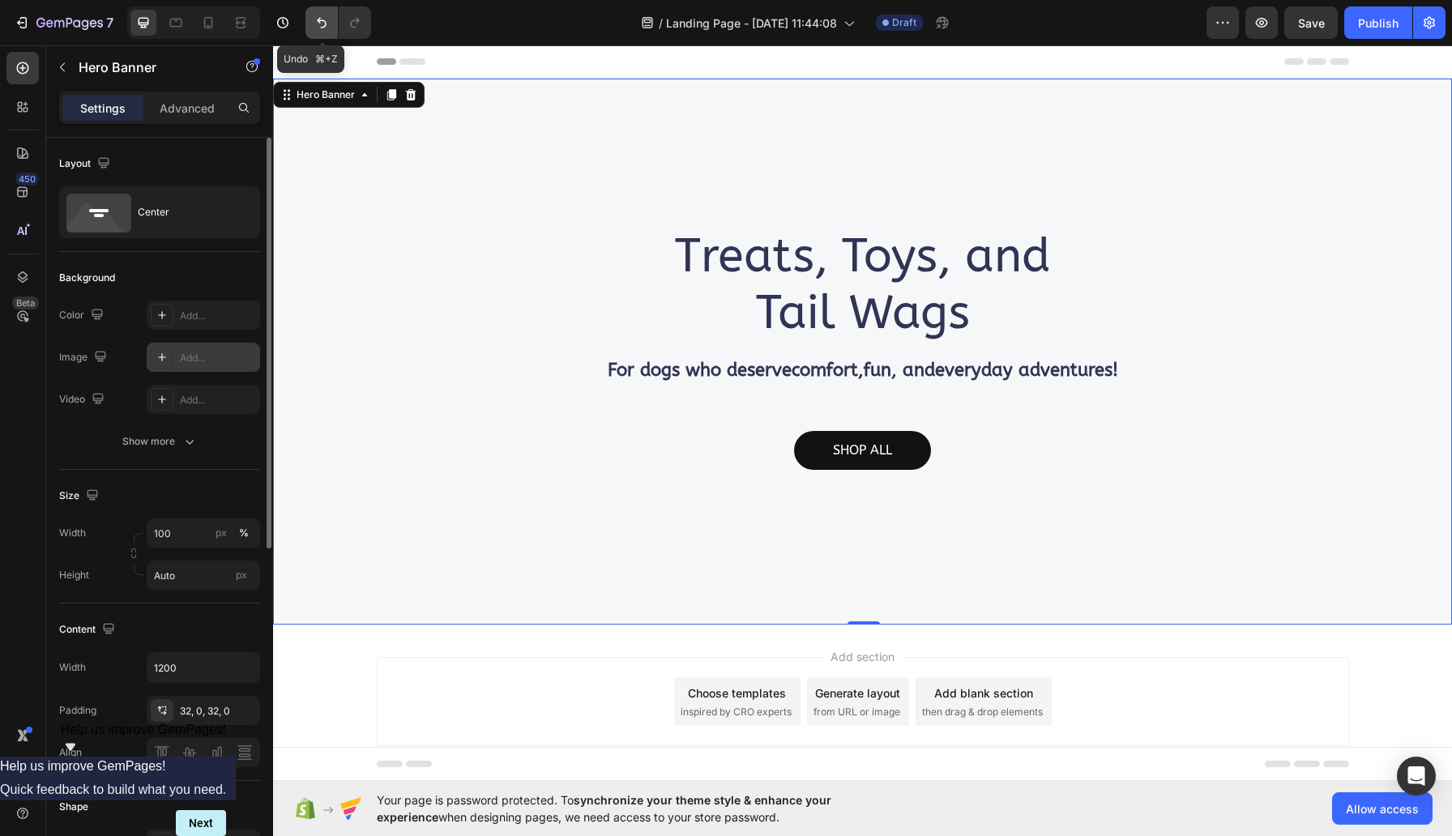
click at [329, 23] on icon "Undo/Redo" at bounding box center [322, 23] width 16 height 16
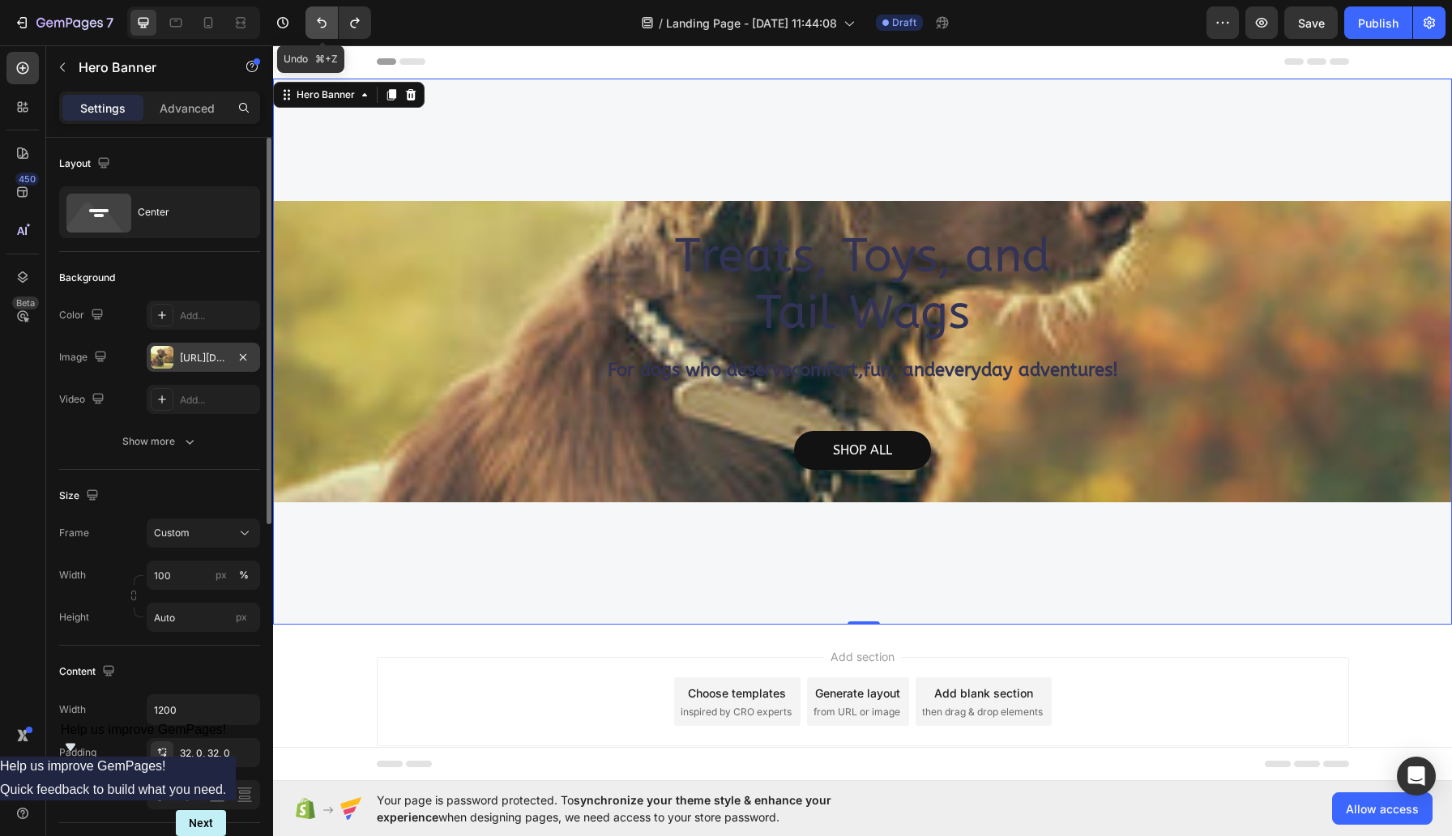
click at [329, 23] on icon "Undo/Redo" at bounding box center [322, 23] width 16 height 16
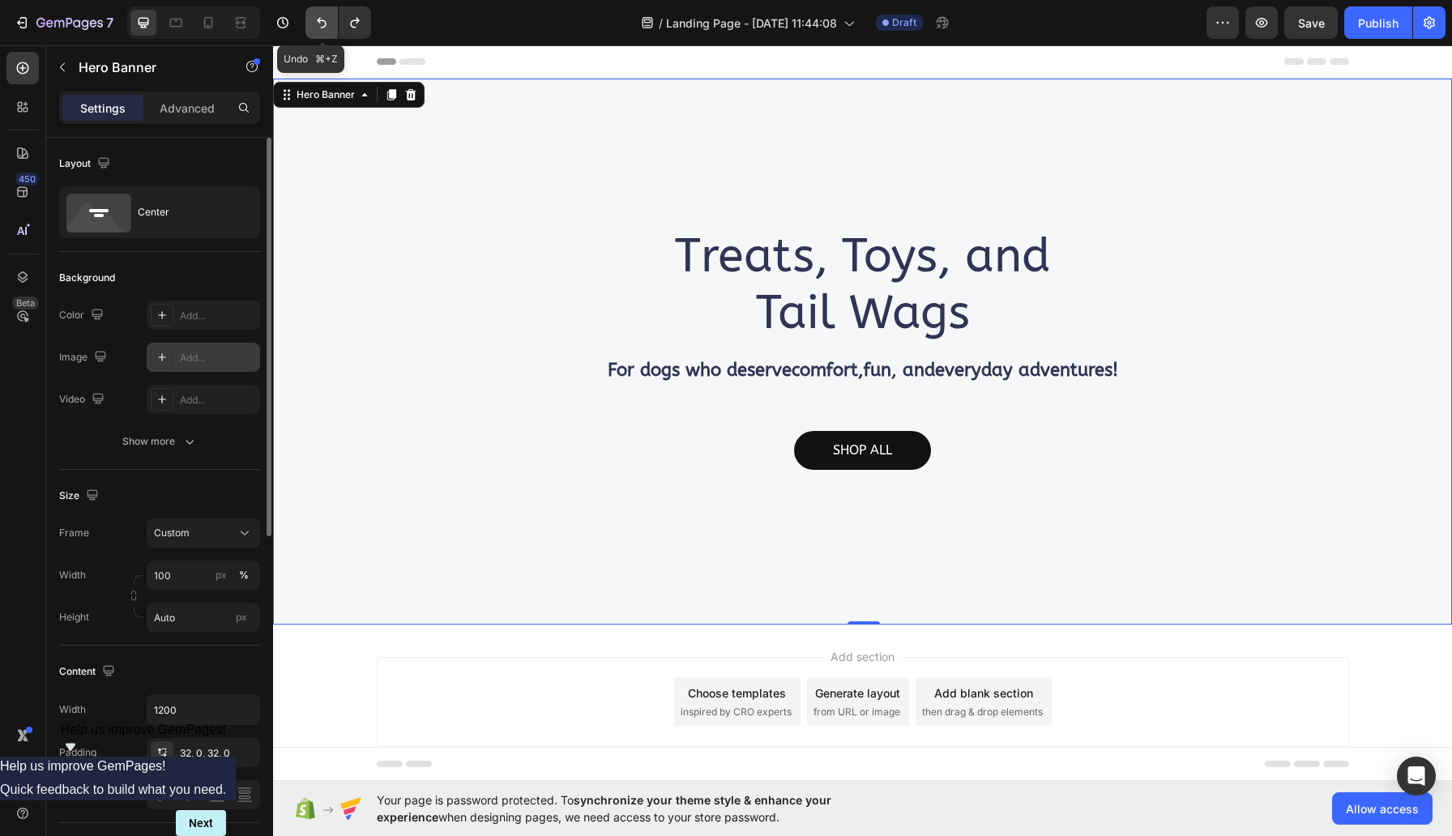
click at [329, 23] on icon "Undo/Redo" at bounding box center [322, 23] width 16 height 16
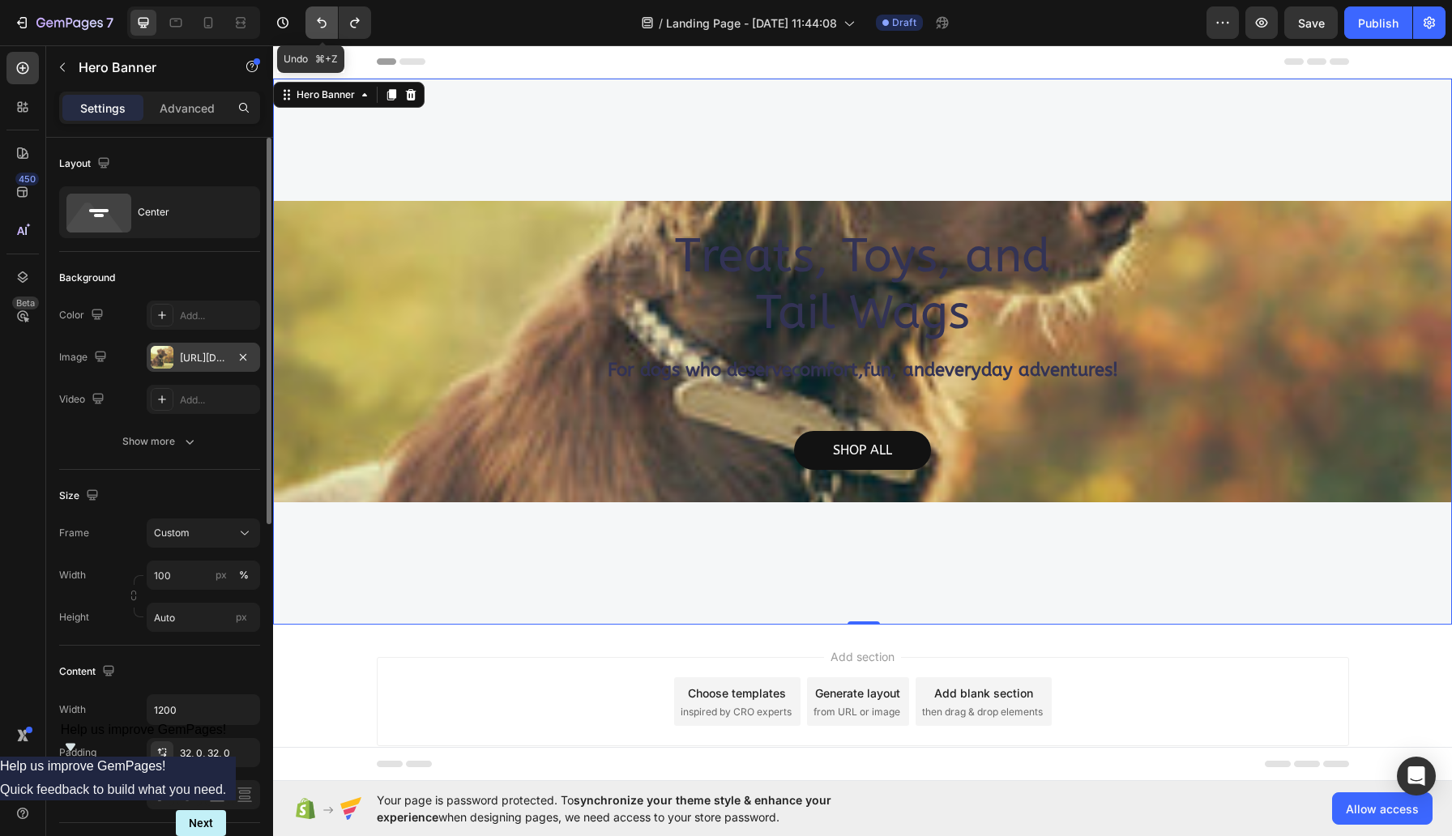
click at [329, 23] on icon "Undo/Redo" at bounding box center [322, 23] width 16 height 16
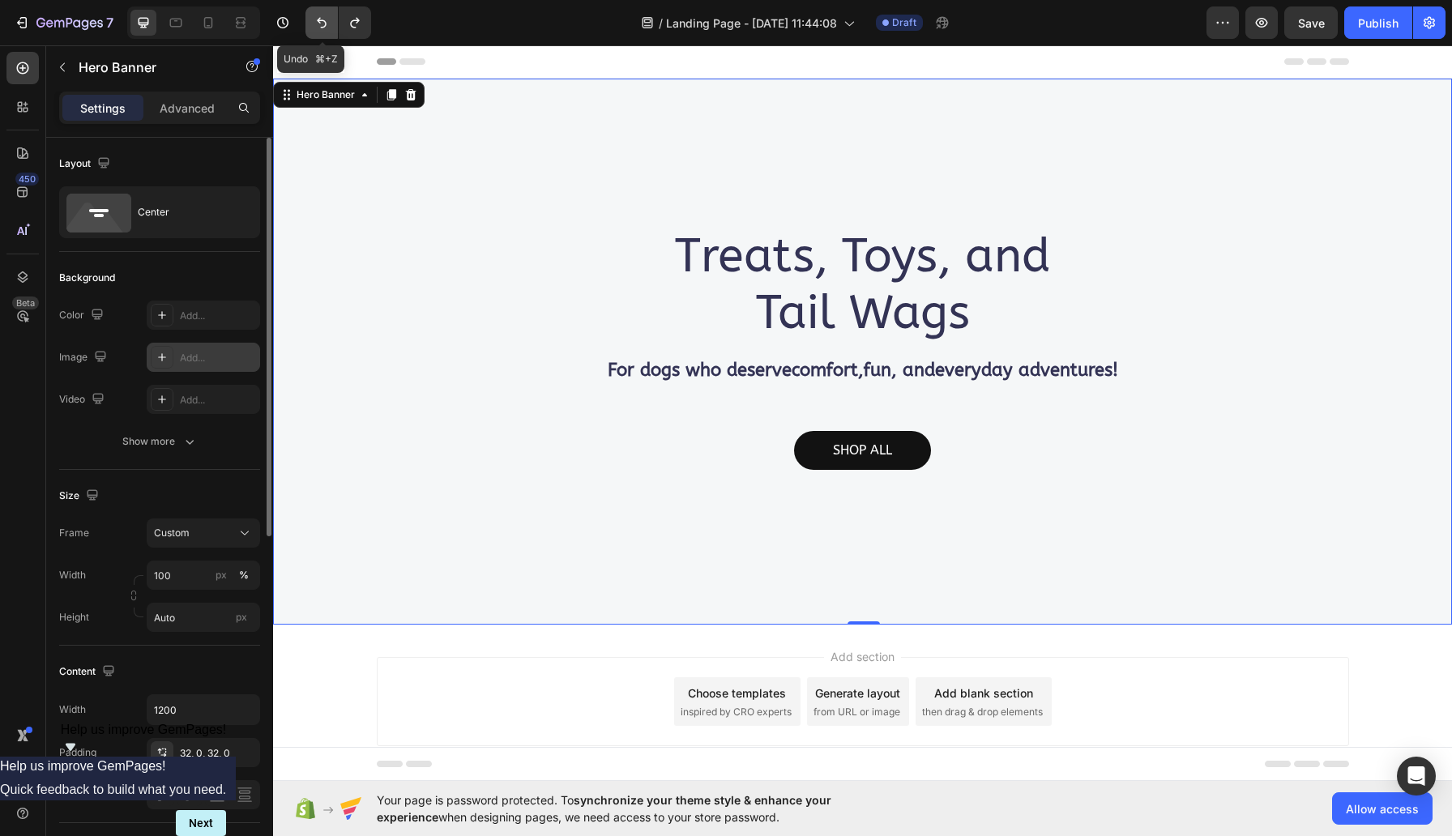
click at [329, 23] on icon "Undo/Redo" at bounding box center [322, 23] width 16 height 16
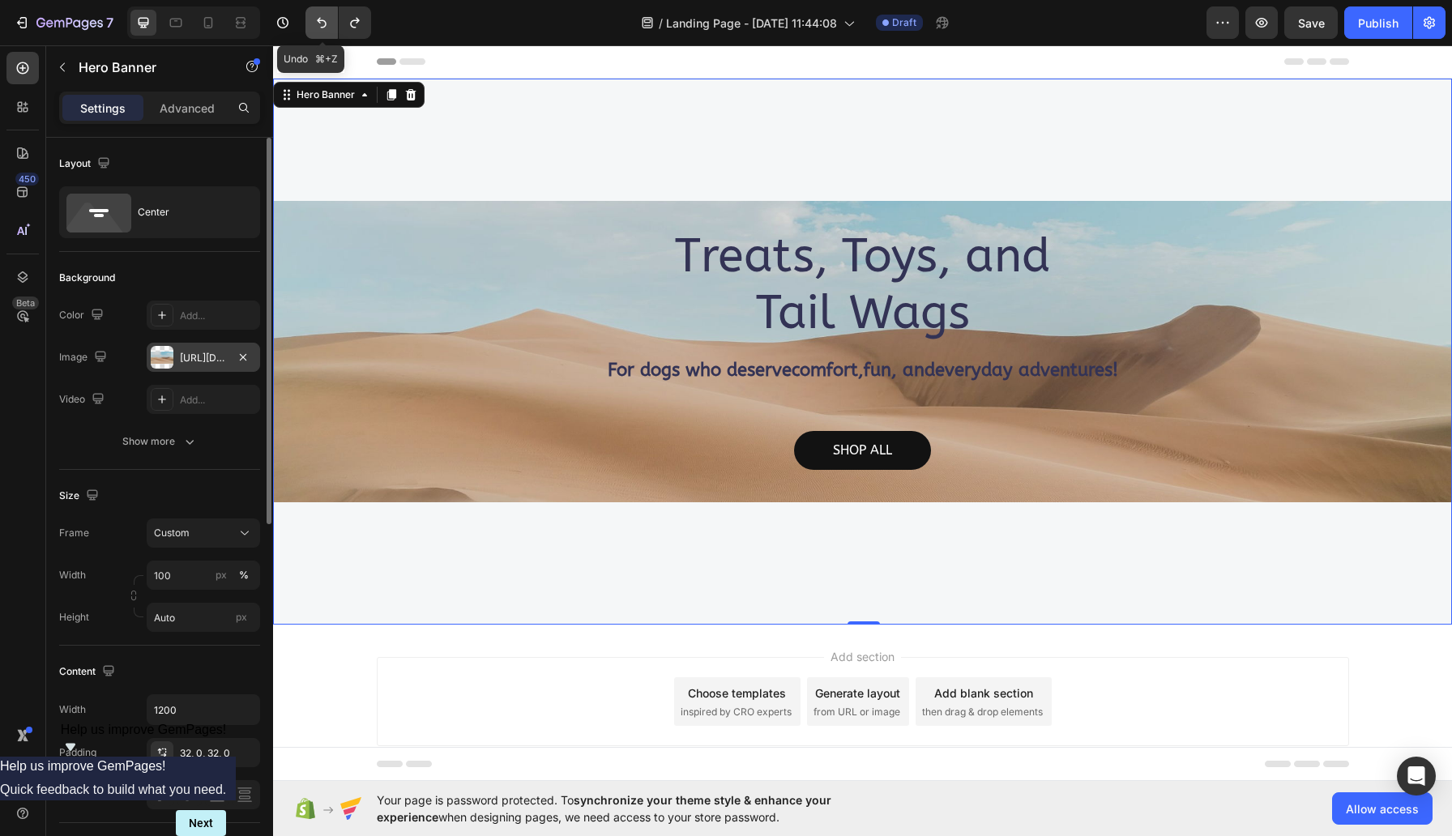
click at [329, 23] on icon "Undo/Redo" at bounding box center [322, 23] width 16 height 16
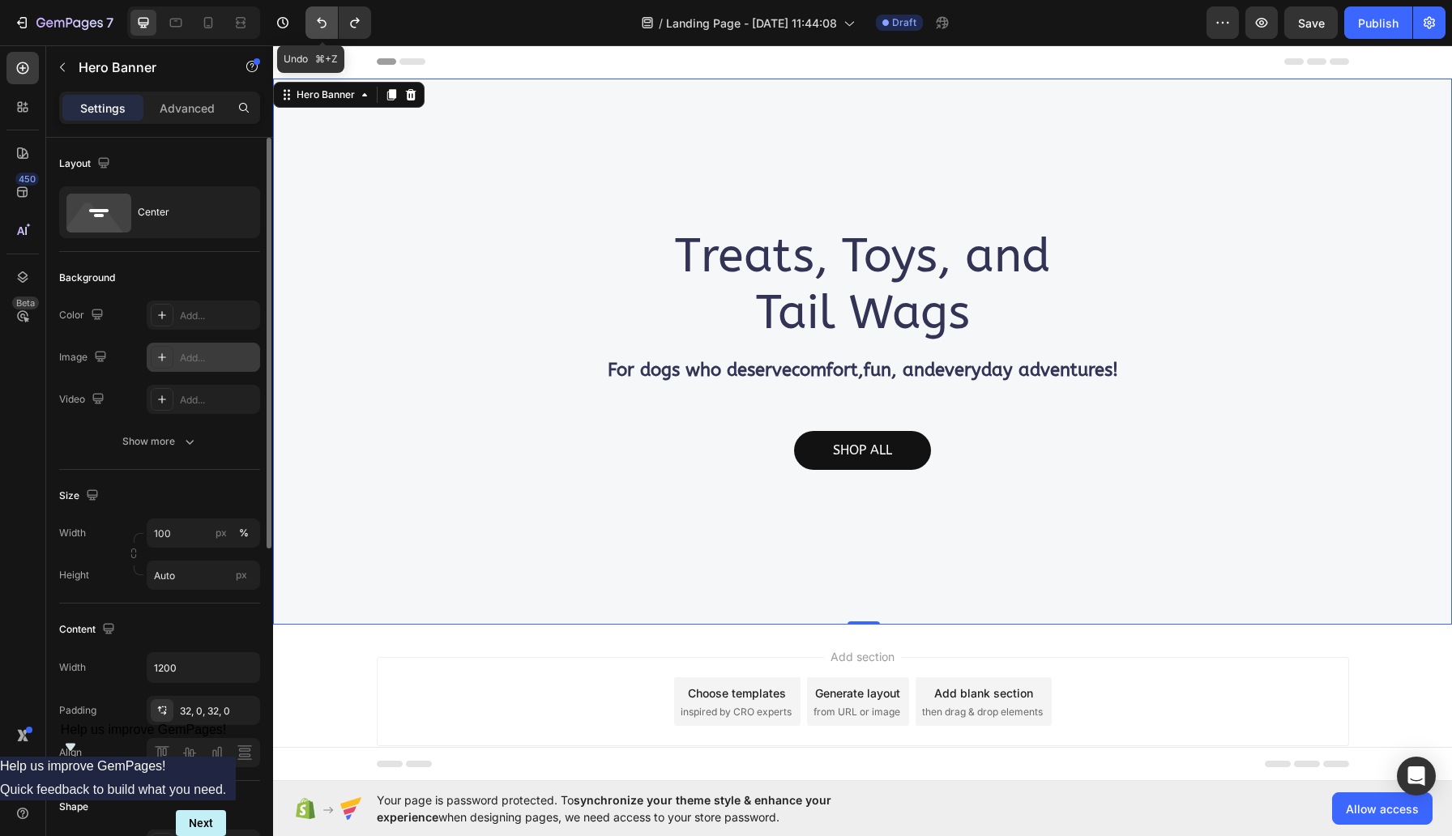
click at [329, 23] on icon "Undo/Redo" at bounding box center [322, 23] width 16 height 16
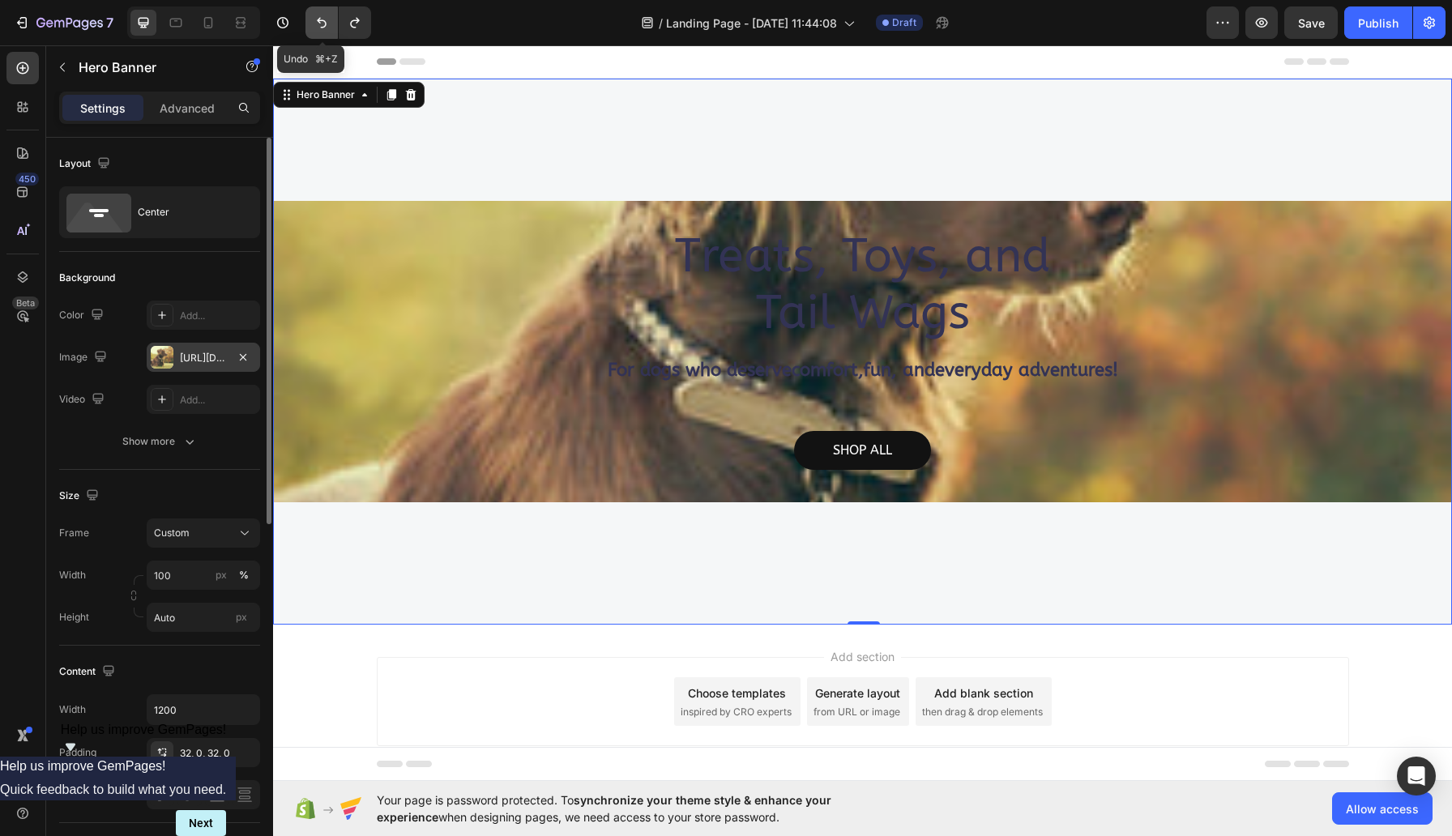
click at [329, 23] on icon "Undo/Redo" at bounding box center [322, 23] width 16 height 16
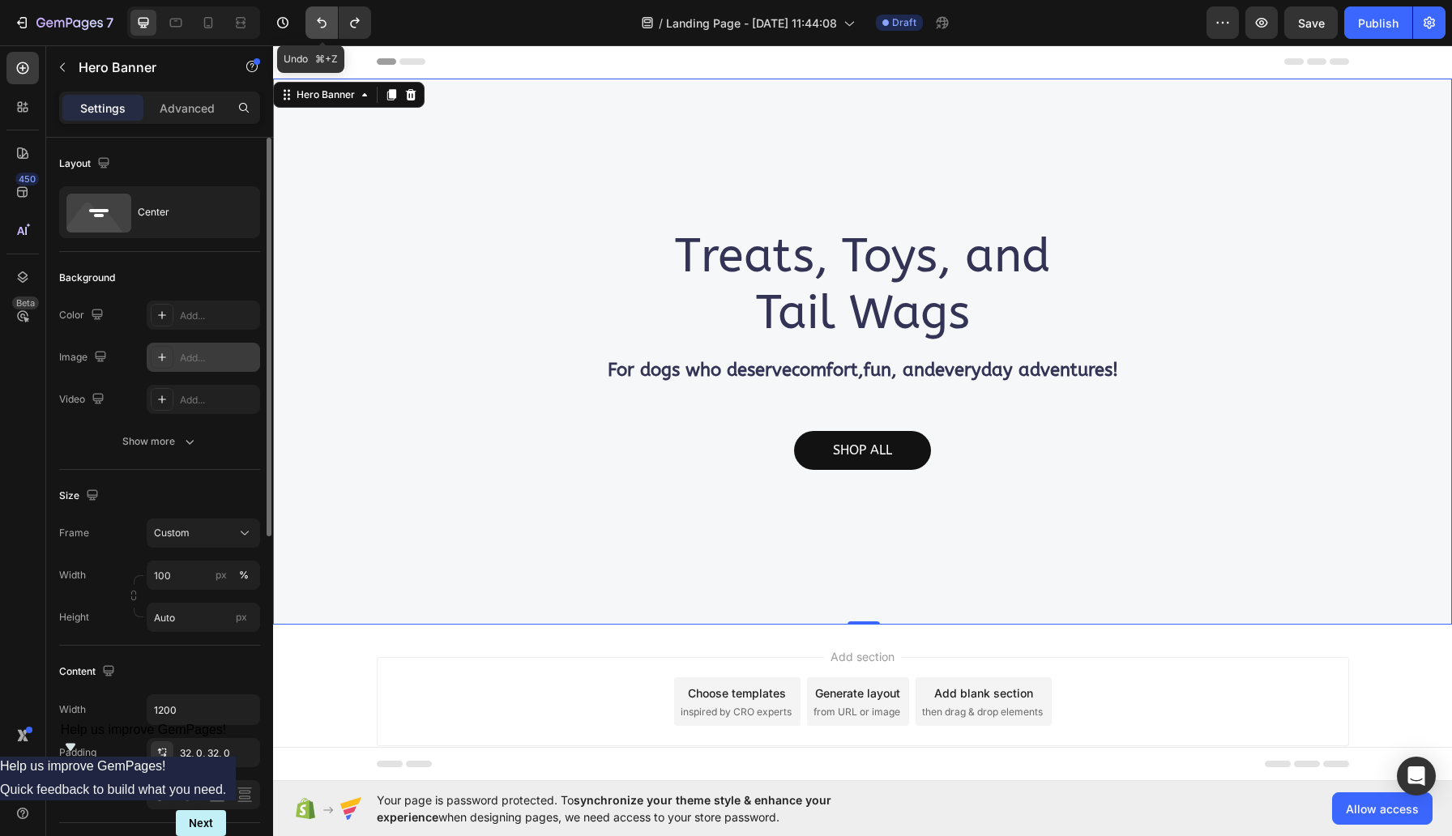
click at [329, 23] on icon "Undo/Redo" at bounding box center [322, 23] width 16 height 16
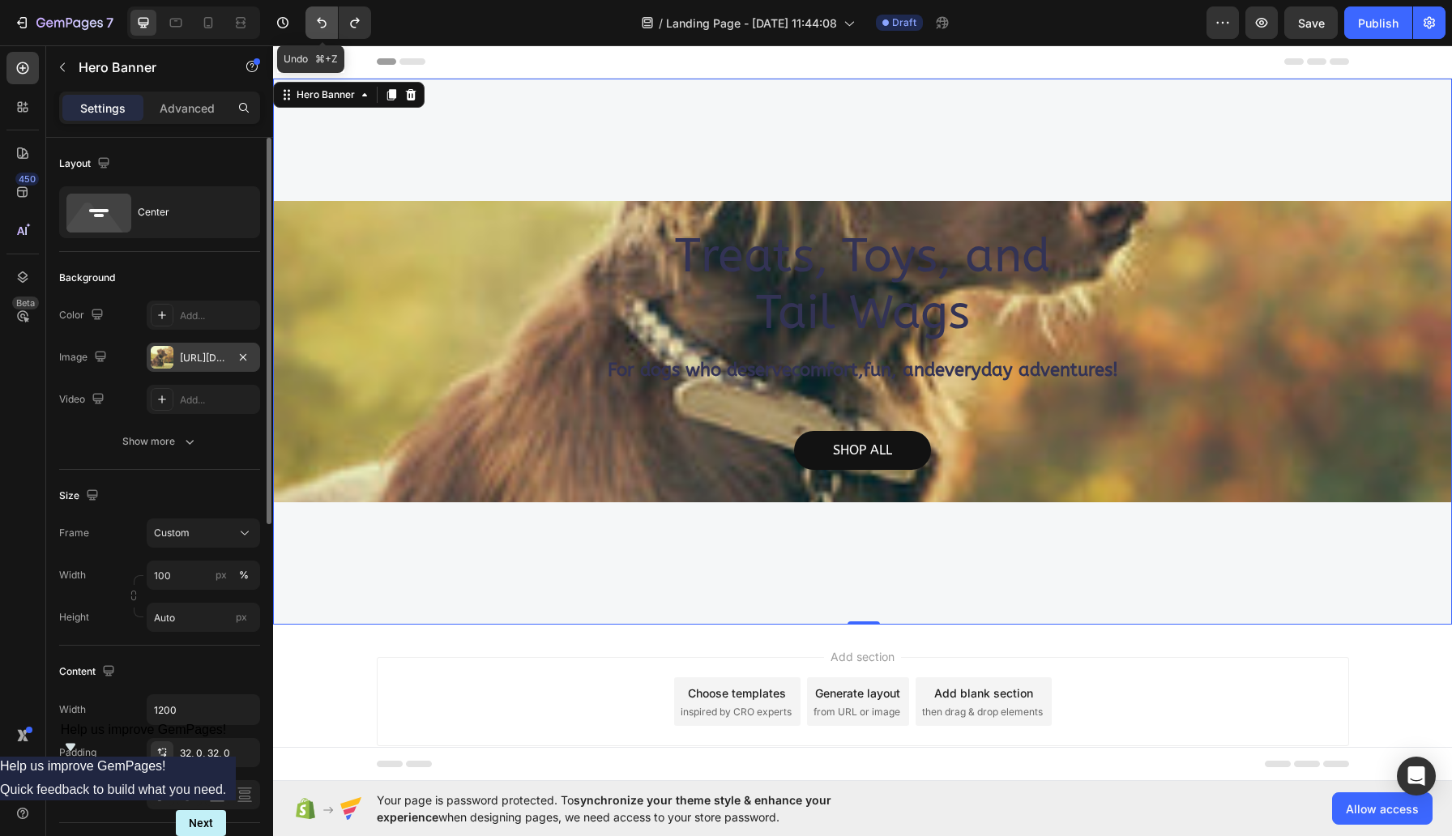
click at [329, 23] on icon "Undo/Redo" at bounding box center [322, 23] width 16 height 16
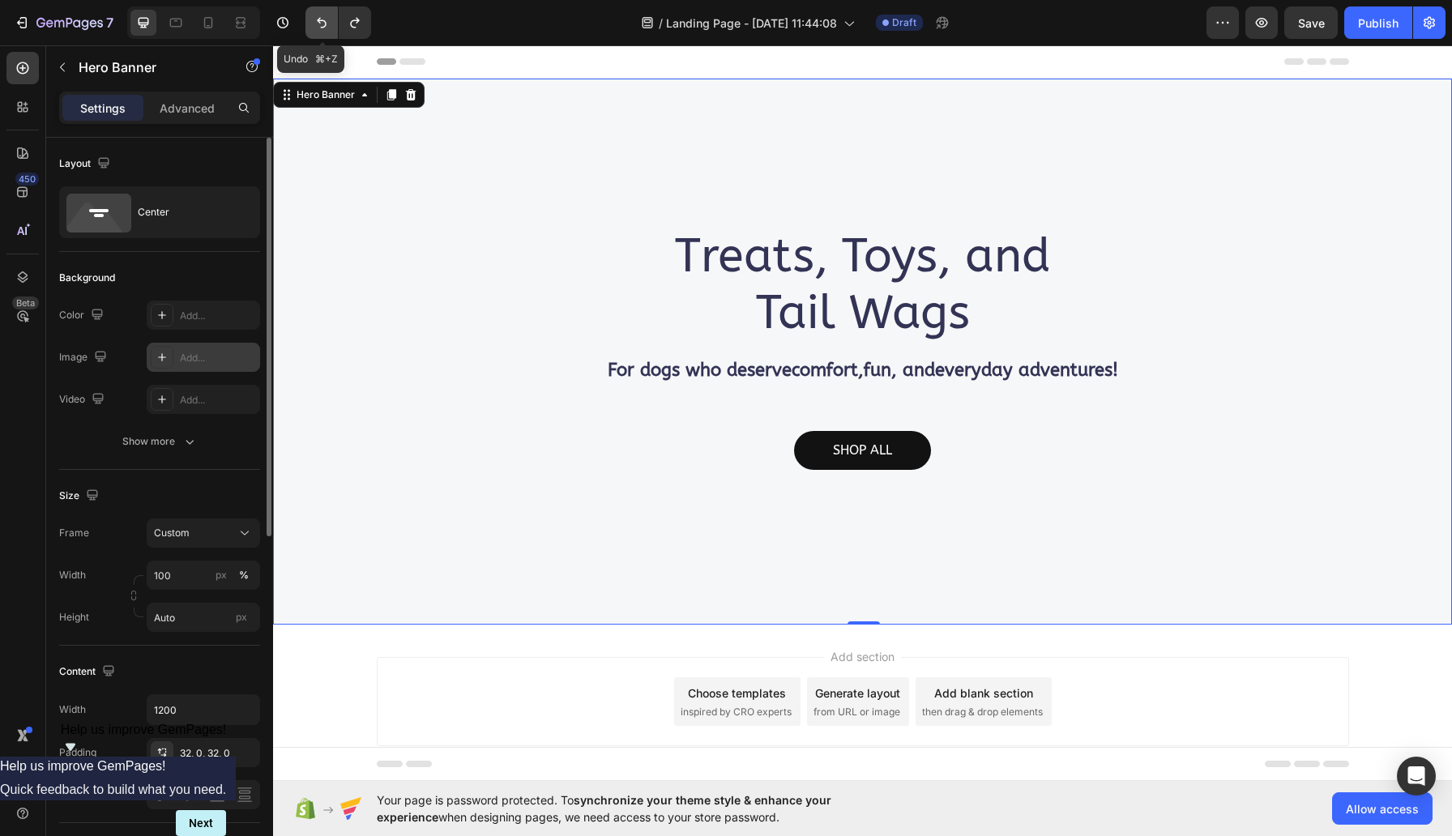
click at [329, 23] on icon "Undo/Redo" at bounding box center [322, 23] width 16 height 16
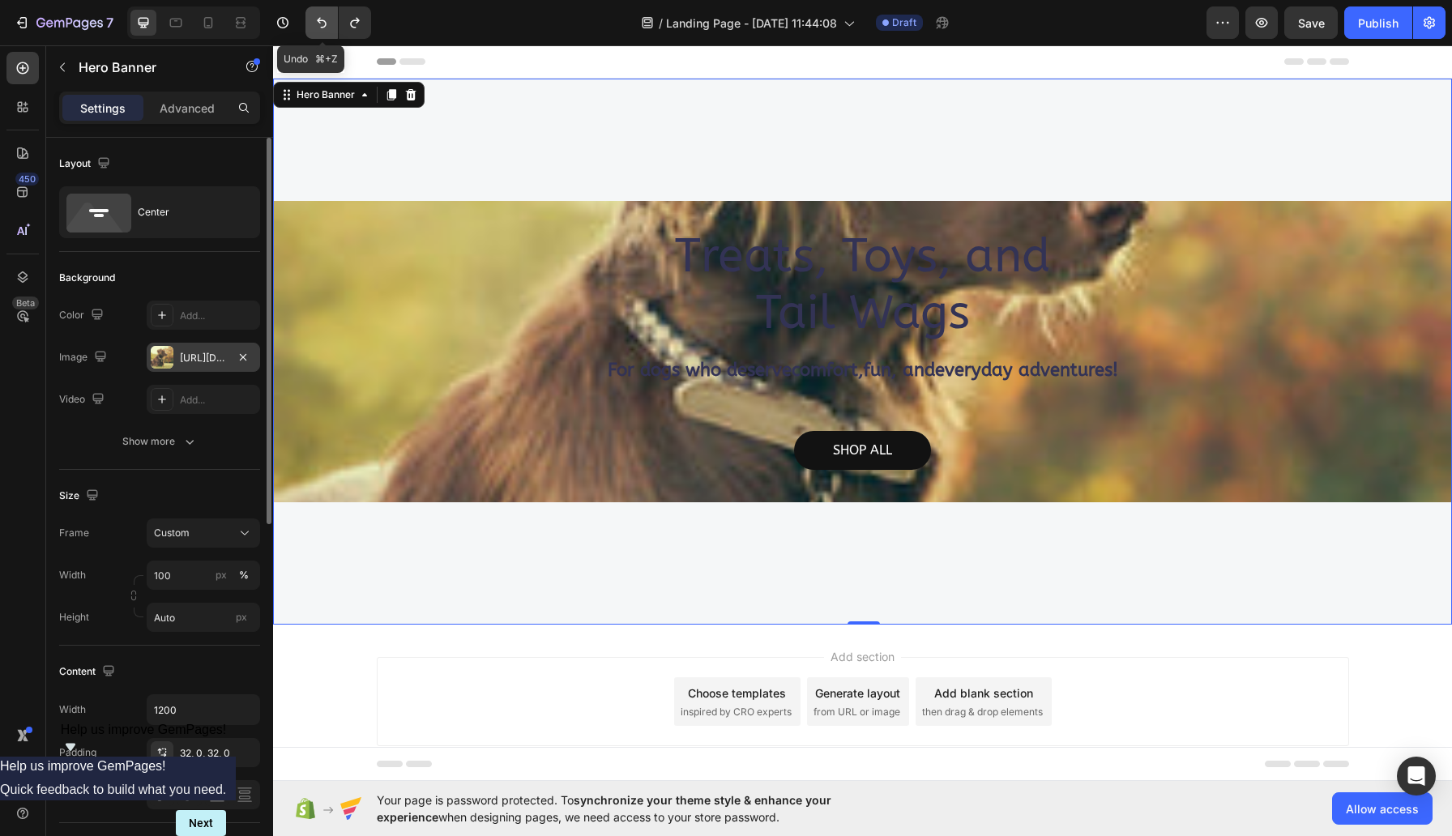
click at [329, 23] on icon "Undo/Redo" at bounding box center [322, 23] width 16 height 16
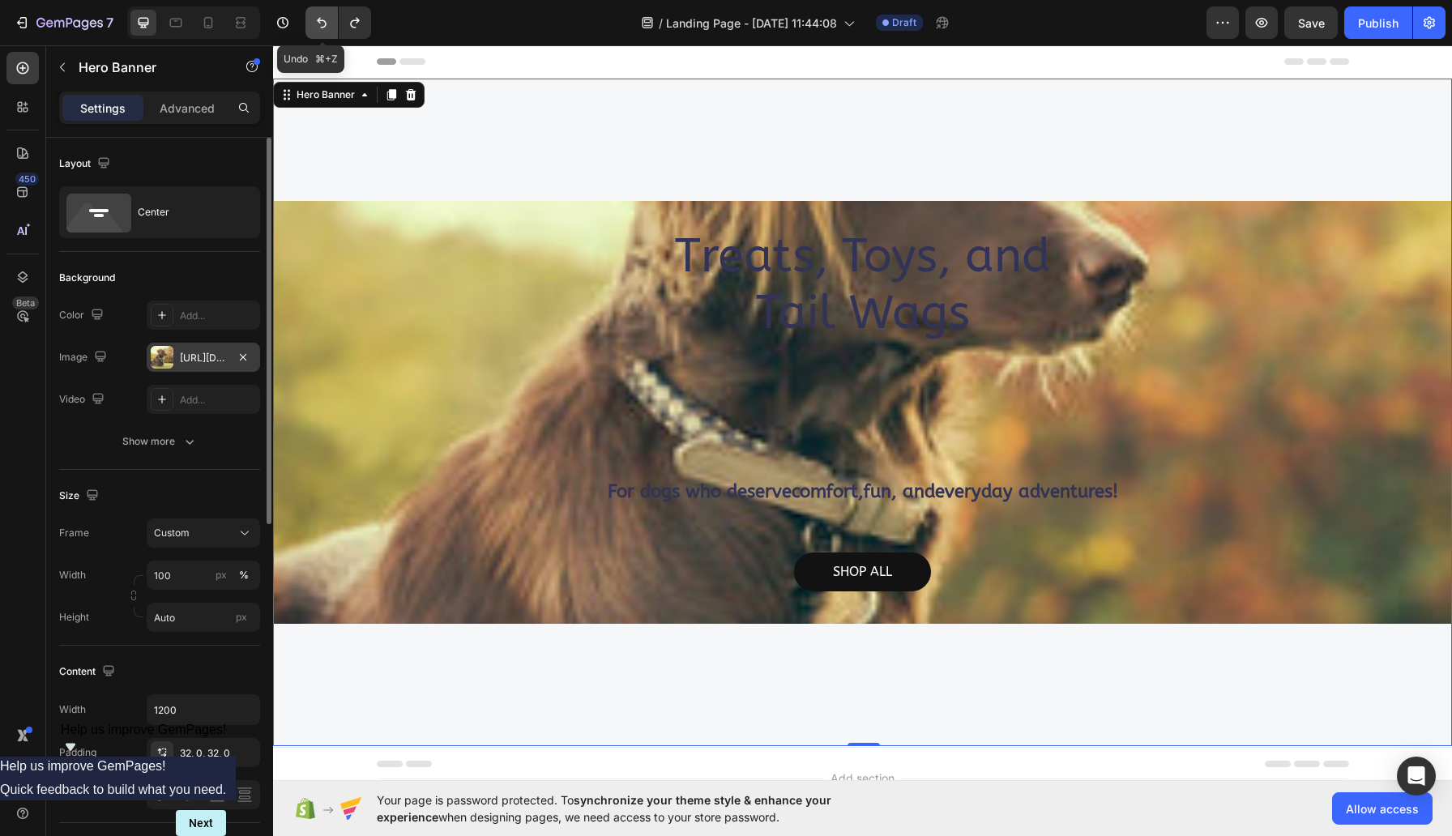
click at [329, 23] on icon "Undo/Redo" at bounding box center [322, 23] width 16 height 16
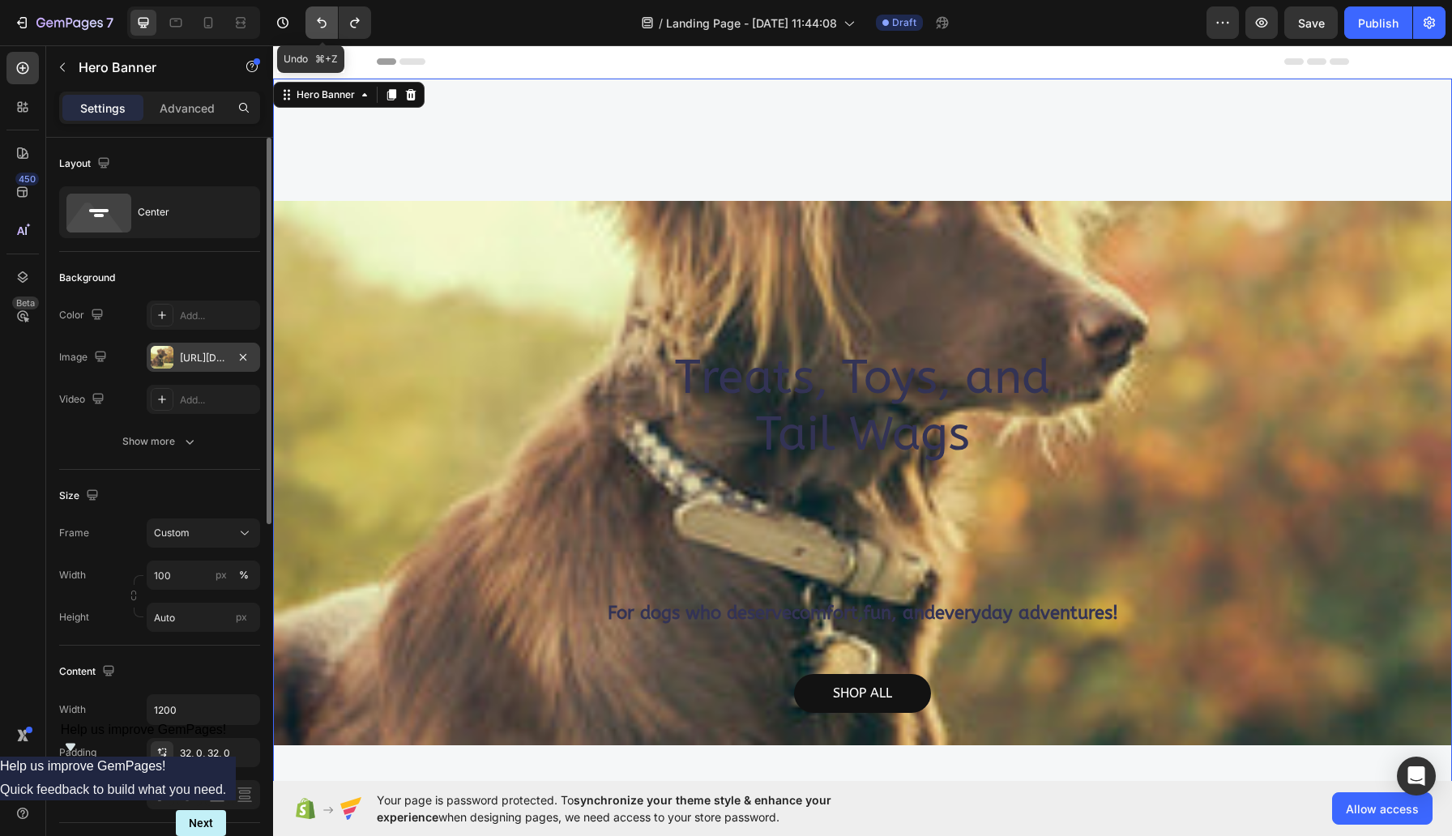
click at [329, 23] on icon "Undo/Redo" at bounding box center [322, 23] width 16 height 16
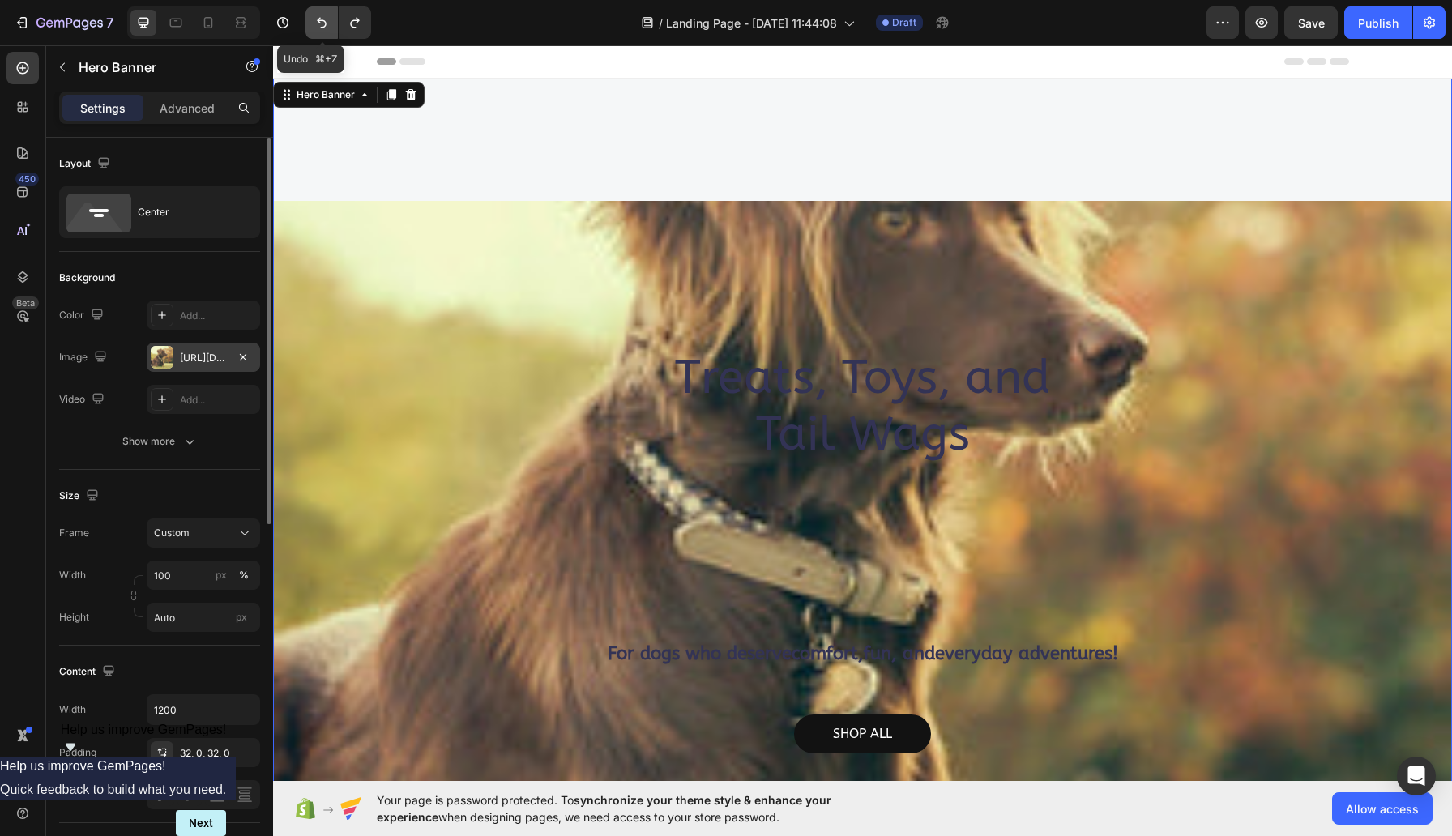
click at [329, 23] on icon "Undo/Redo" at bounding box center [322, 23] width 16 height 16
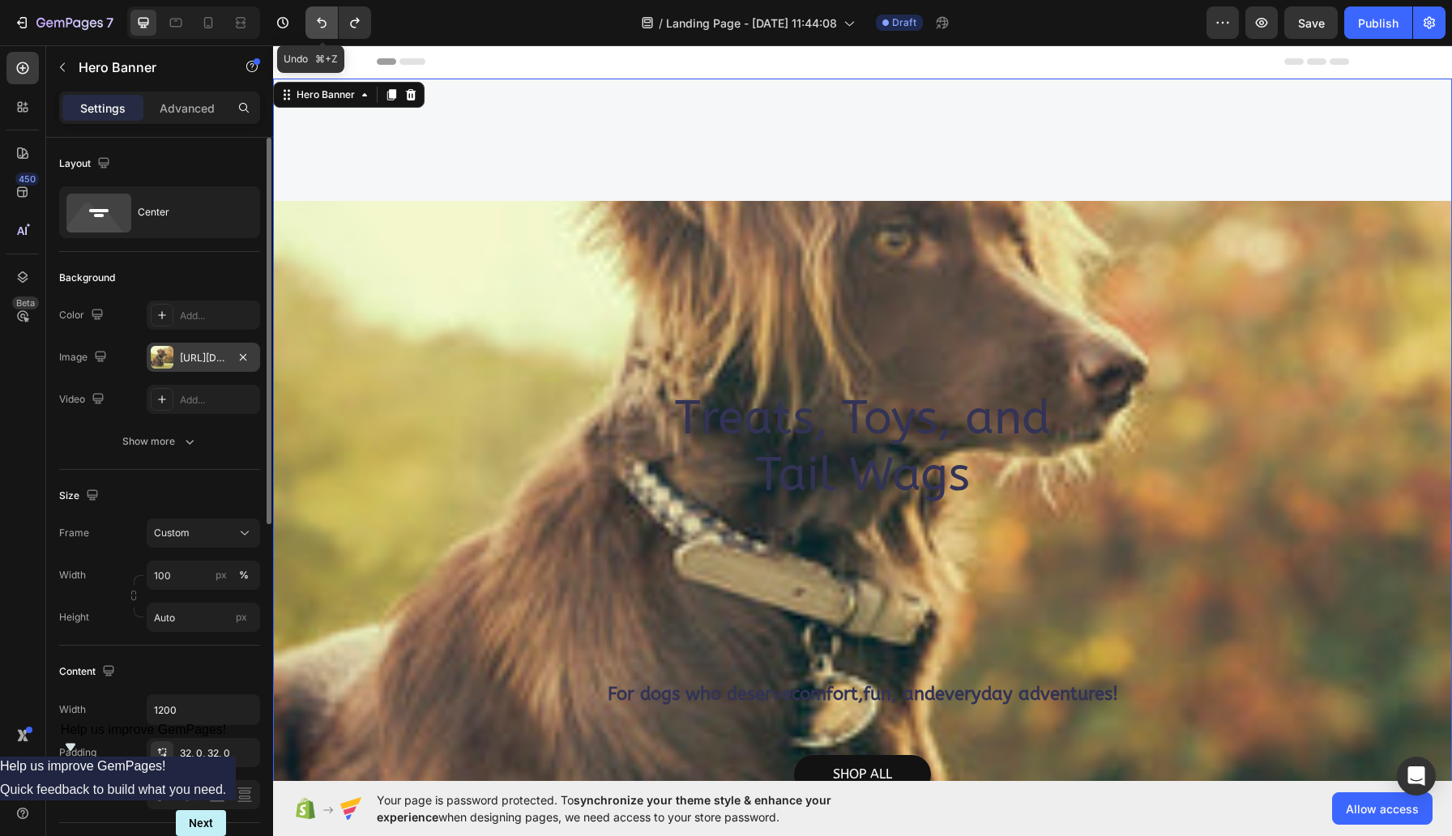
click at [329, 23] on icon "Undo/Redo" at bounding box center [322, 23] width 16 height 16
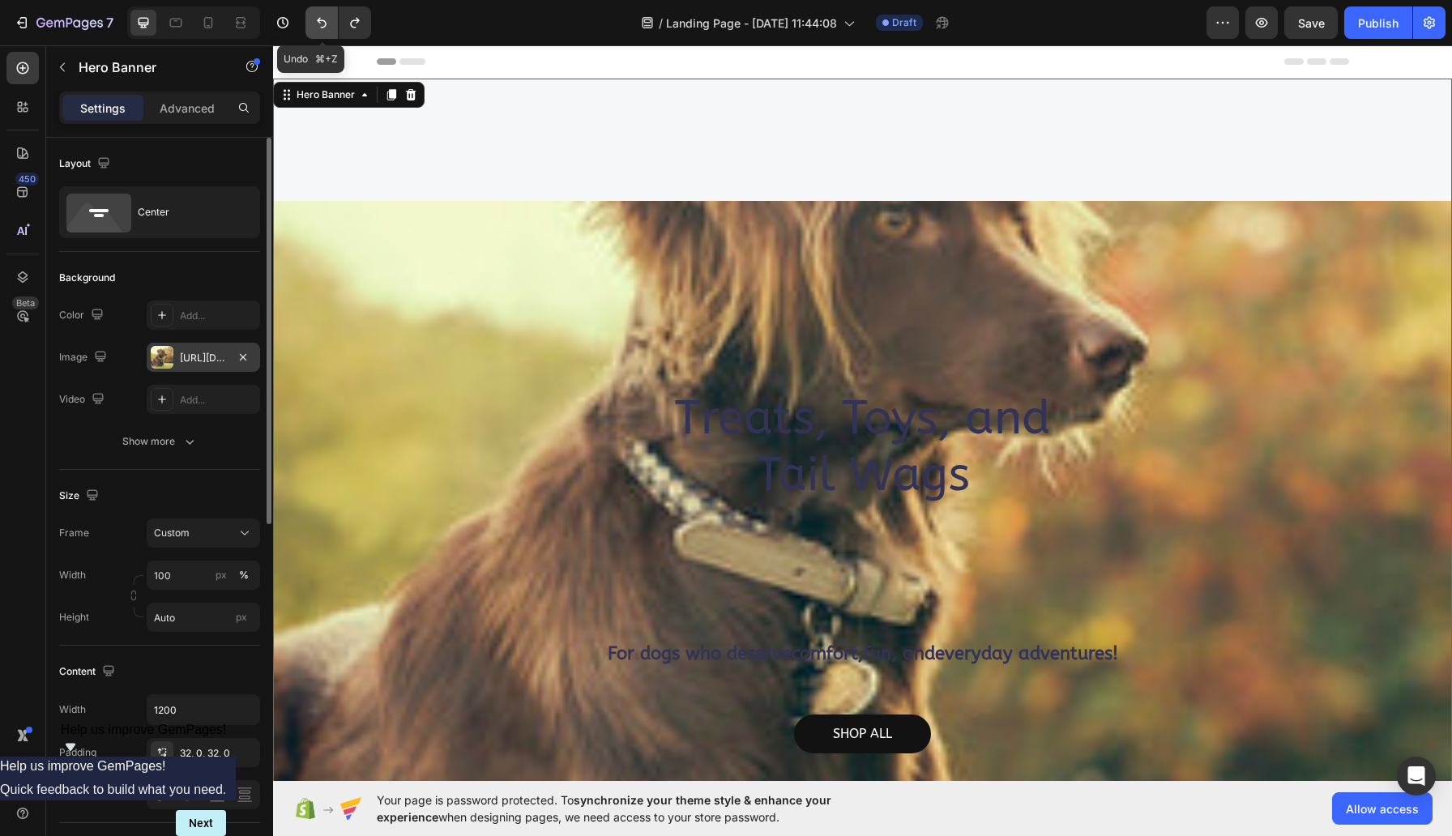
click at [329, 23] on icon "Undo/Redo" at bounding box center [322, 23] width 16 height 16
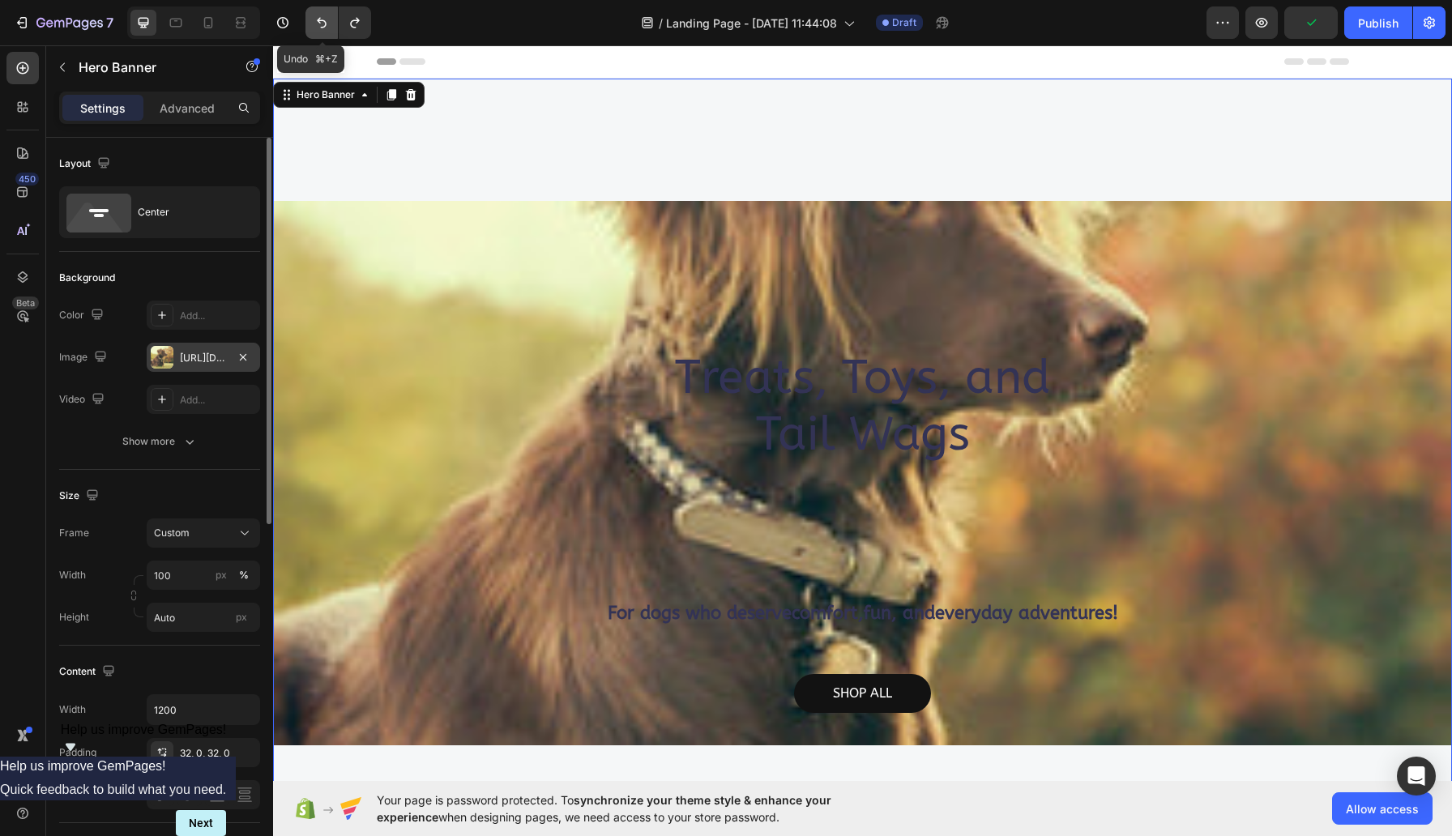
click at [329, 23] on icon "Undo/Redo" at bounding box center [322, 23] width 16 height 16
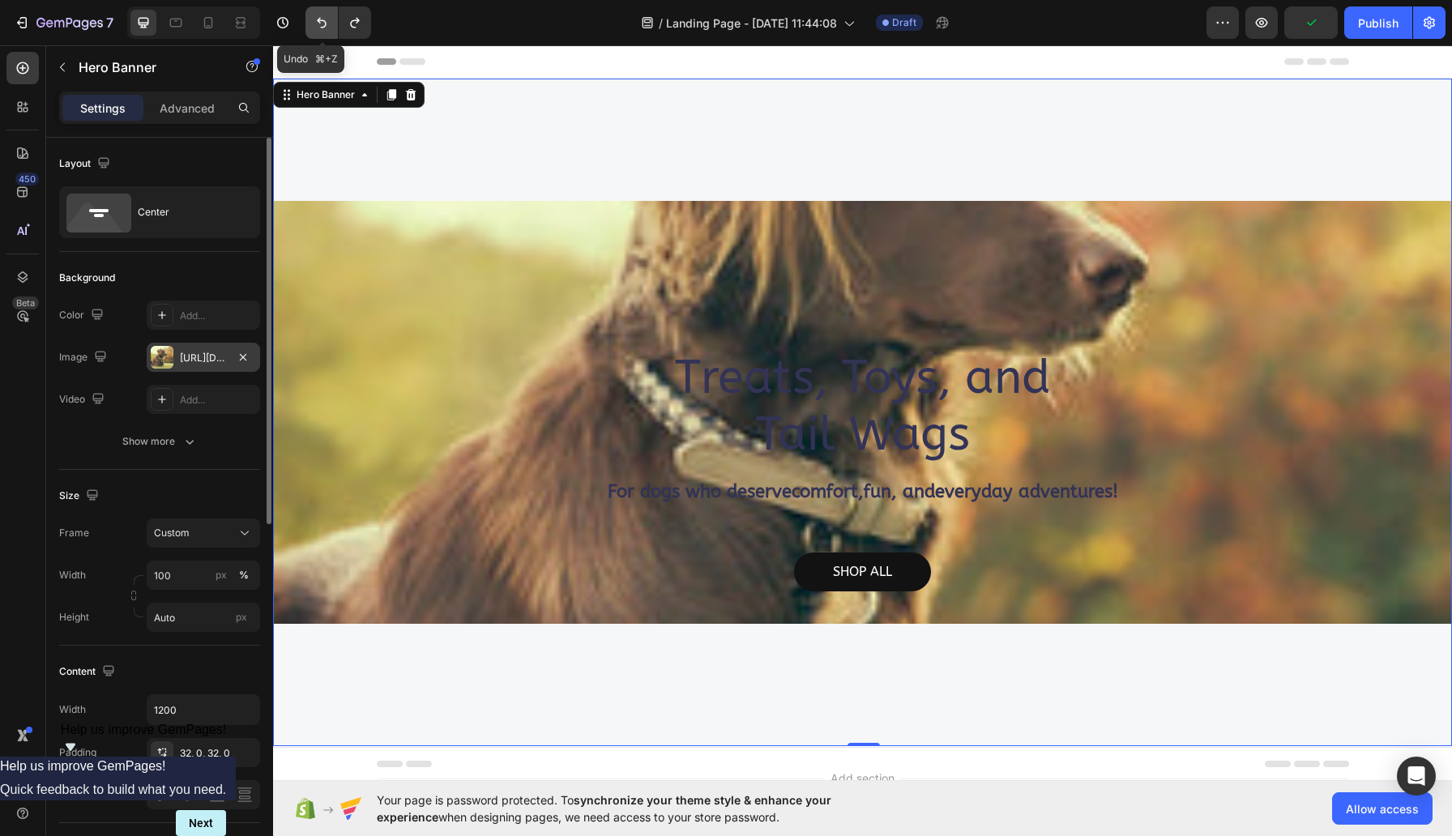
click at [329, 23] on icon "Undo/Redo" at bounding box center [322, 23] width 16 height 16
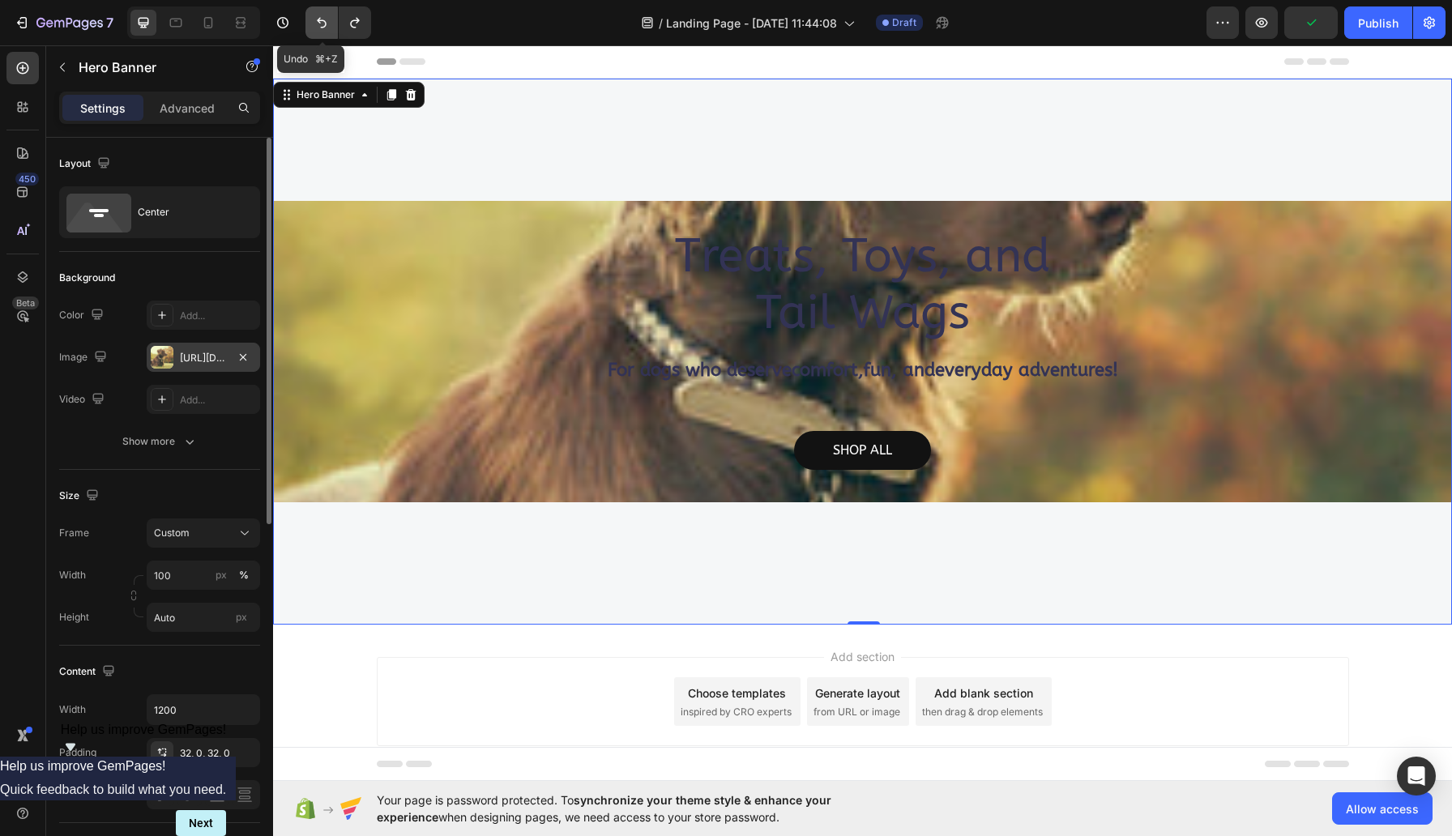
click at [329, 23] on icon "Undo/Redo" at bounding box center [322, 23] width 16 height 16
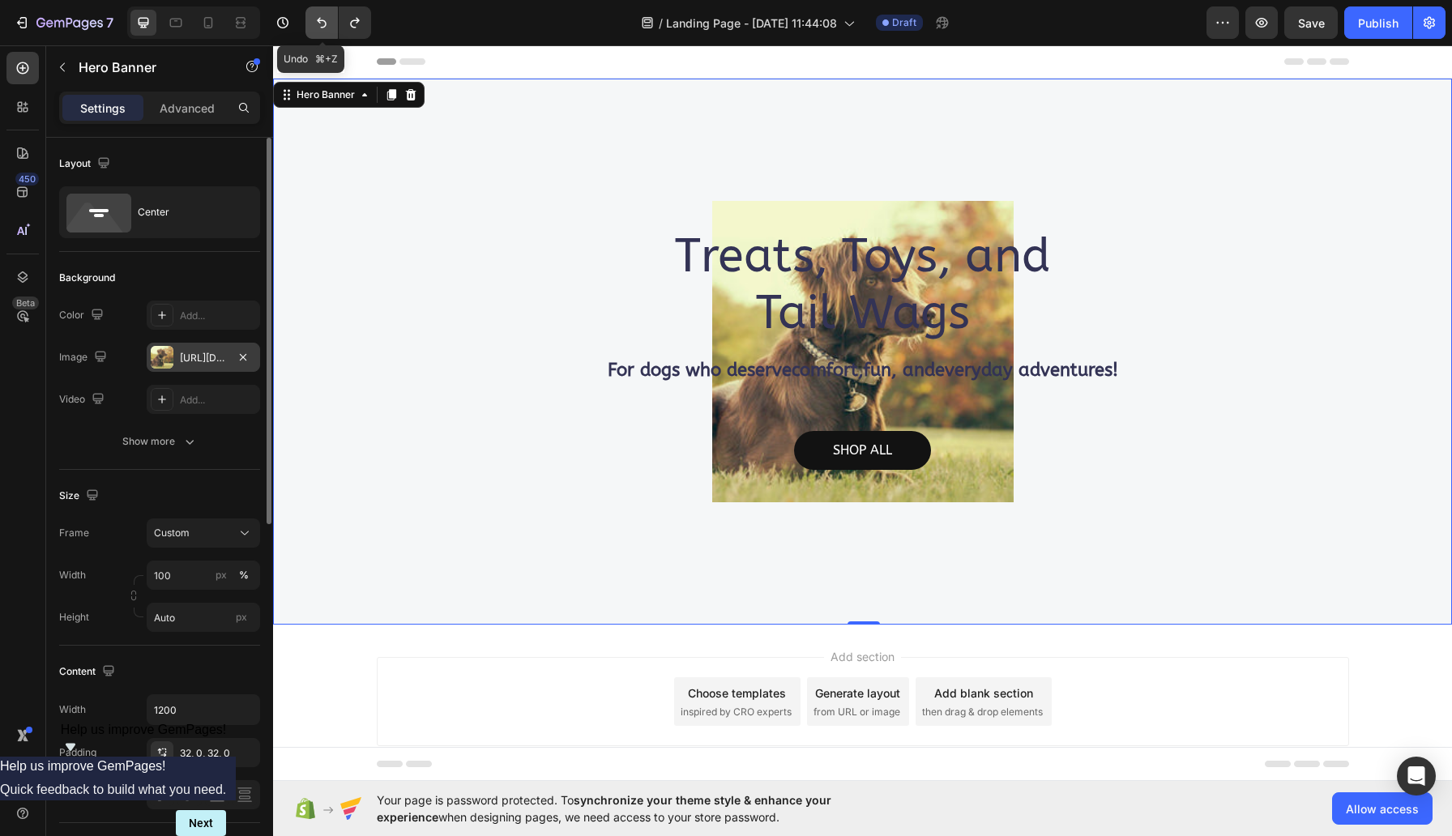
click at [329, 23] on icon "Undo/Redo" at bounding box center [322, 23] width 16 height 16
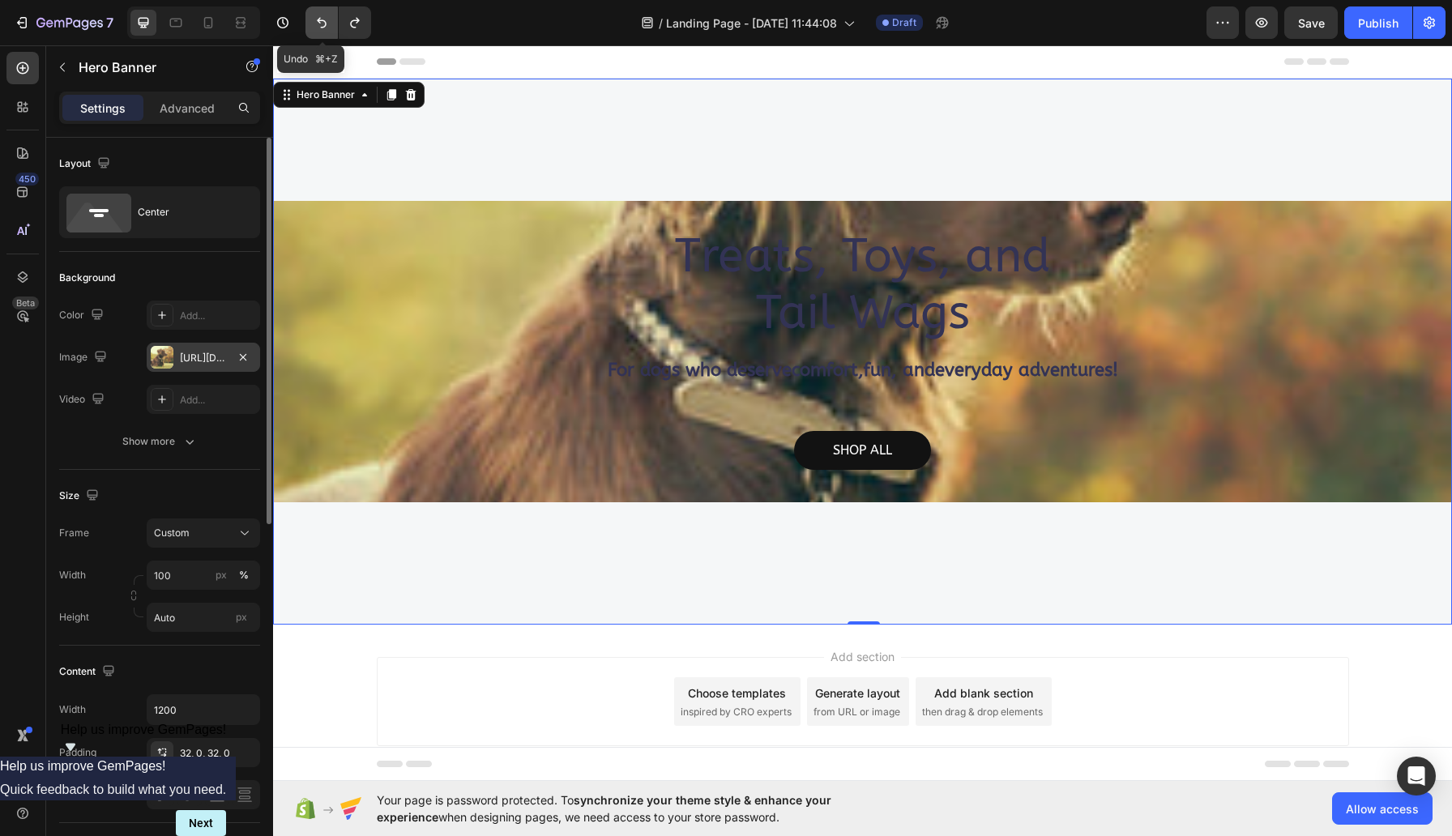
click at [329, 23] on icon "Undo/Redo" at bounding box center [322, 23] width 16 height 16
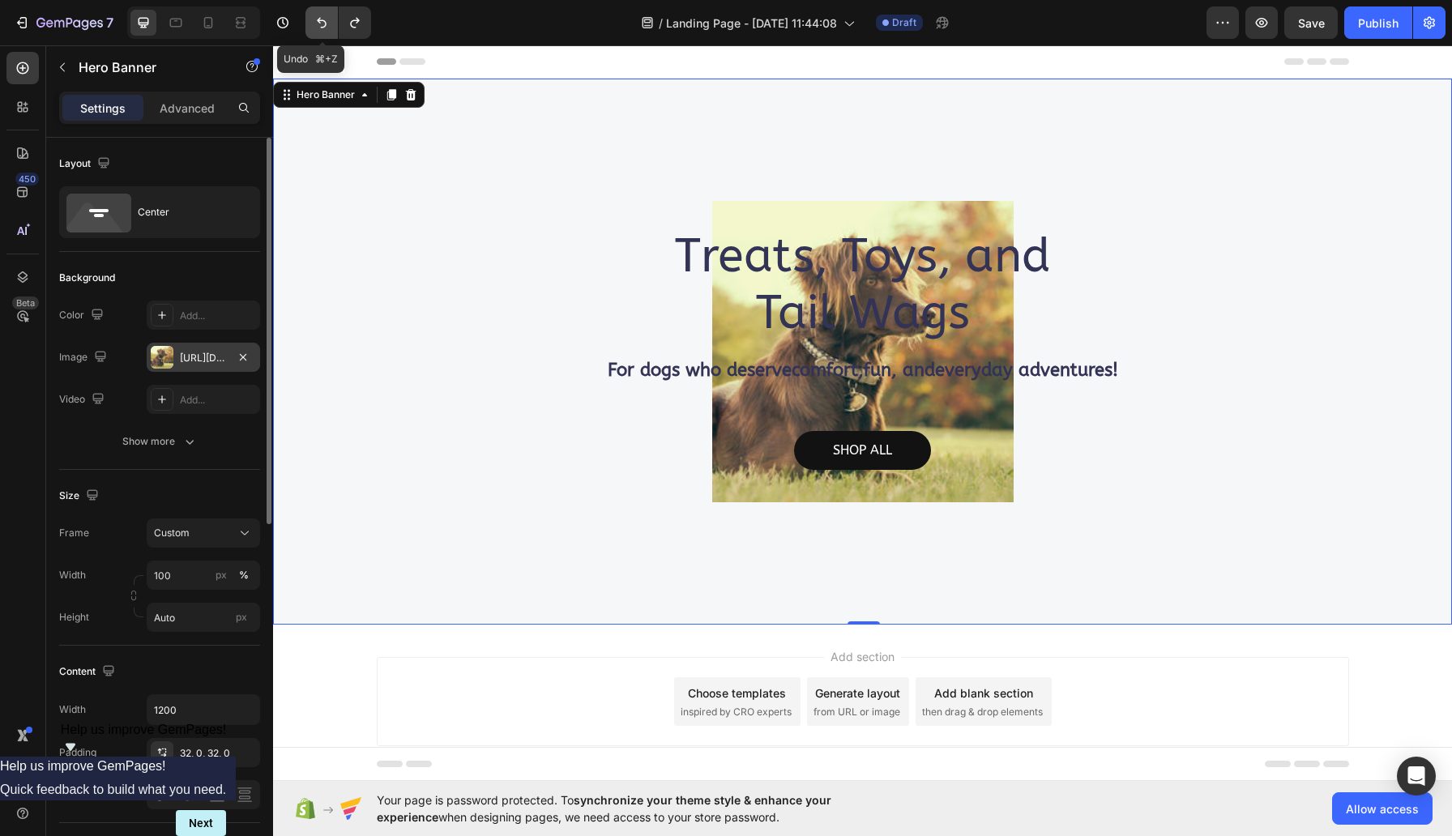
click at [329, 23] on icon "Undo/Redo" at bounding box center [322, 23] width 16 height 16
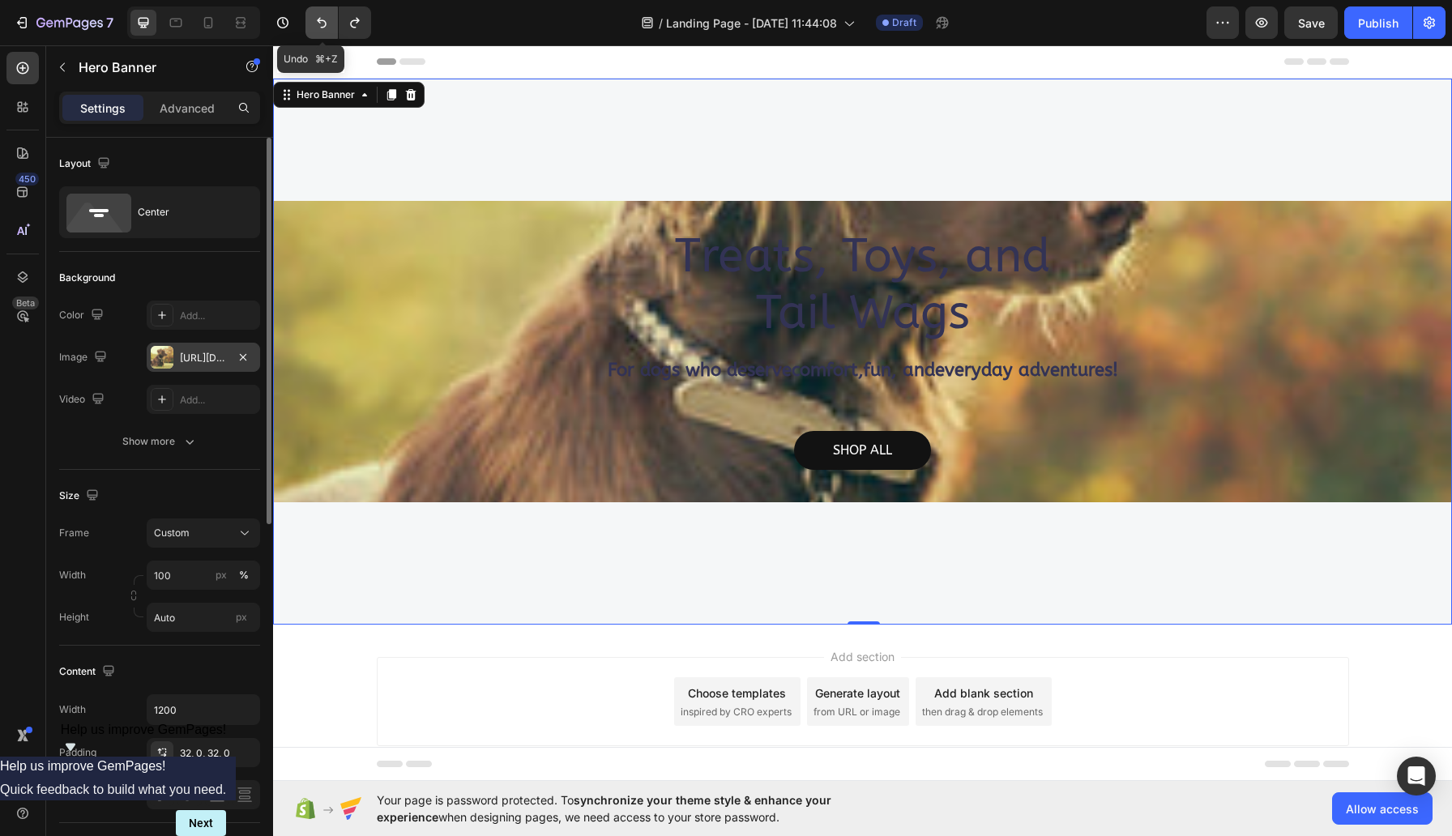
click at [329, 23] on icon "Undo/Redo" at bounding box center [322, 23] width 16 height 16
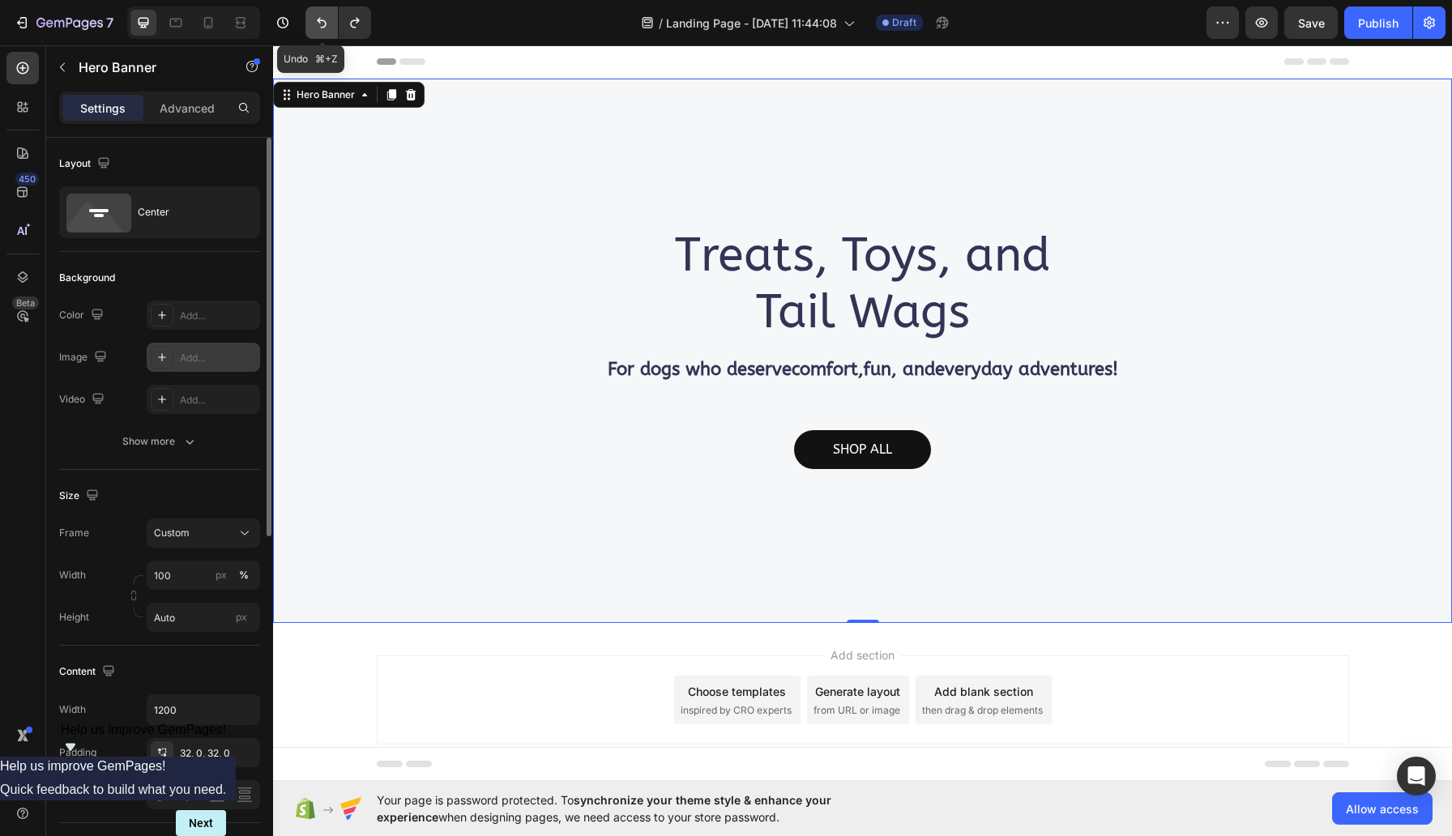
click at [329, 23] on icon "Undo/Redo" at bounding box center [322, 23] width 16 height 16
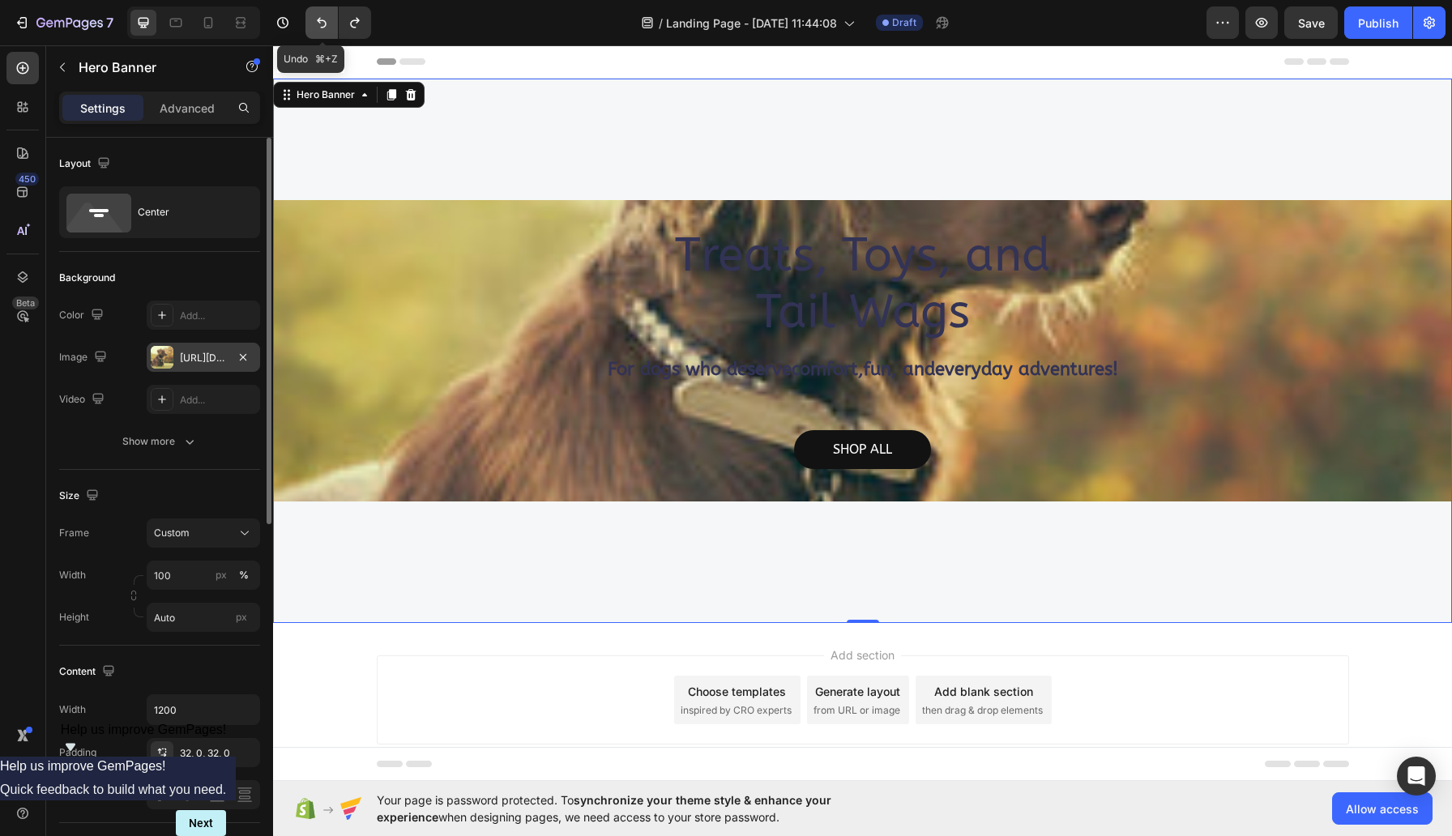
click at [329, 23] on icon "Undo/Redo" at bounding box center [322, 23] width 16 height 16
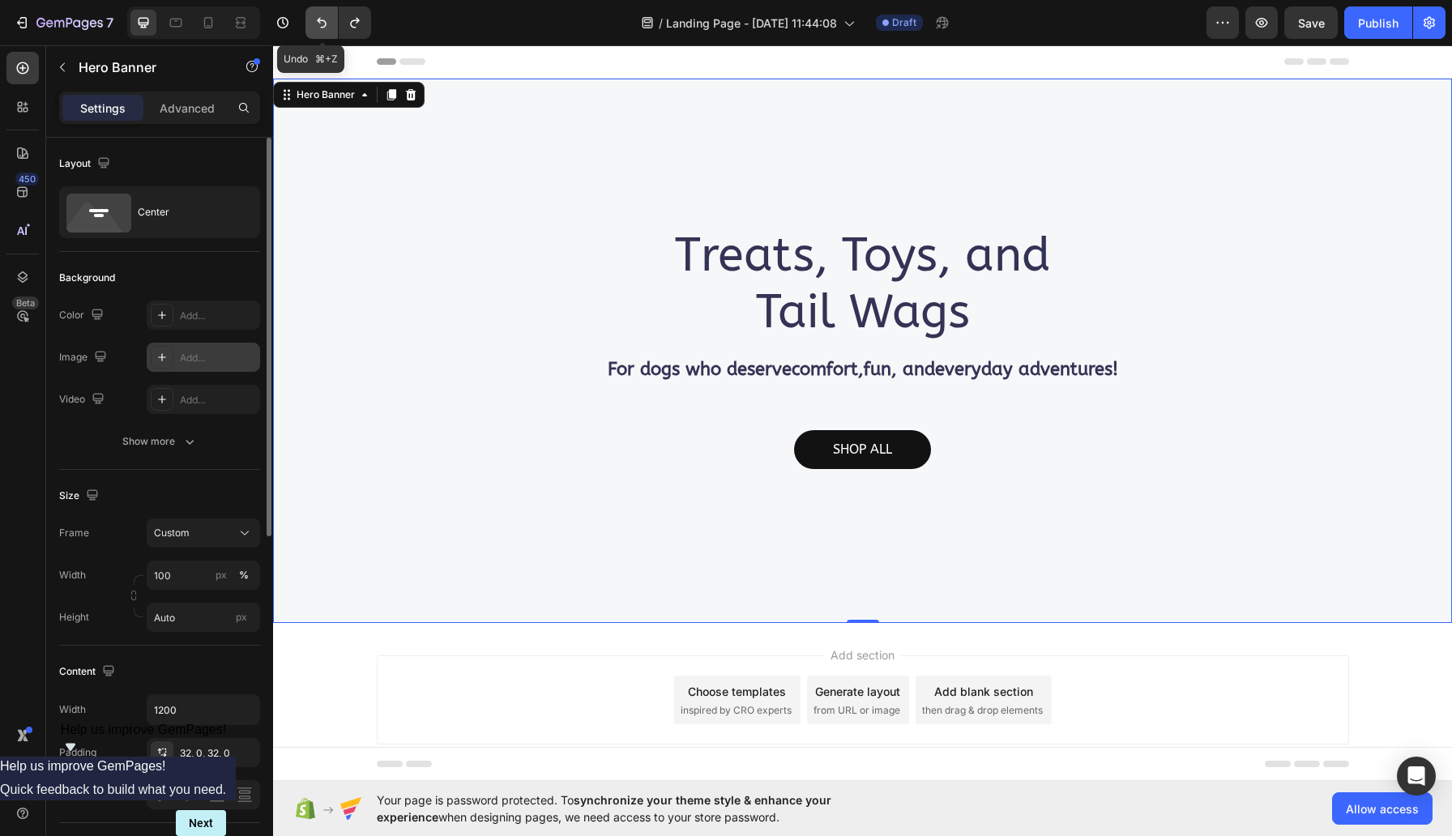
click at [329, 23] on icon "Undo/Redo" at bounding box center [322, 23] width 16 height 16
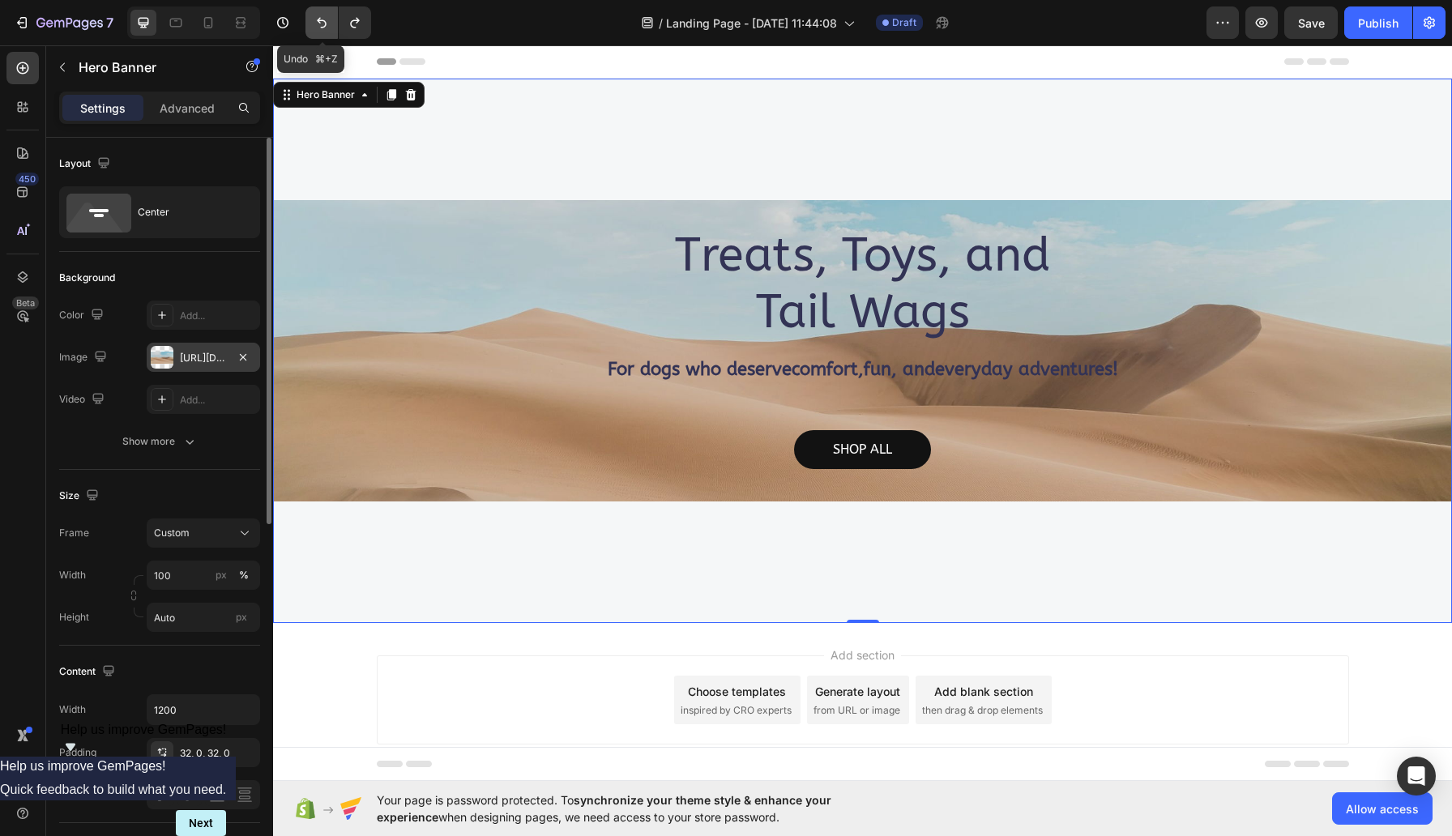
click at [329, 23] on icon "Undo/Redo" at bounding box center [322, 23] width 16 height 16
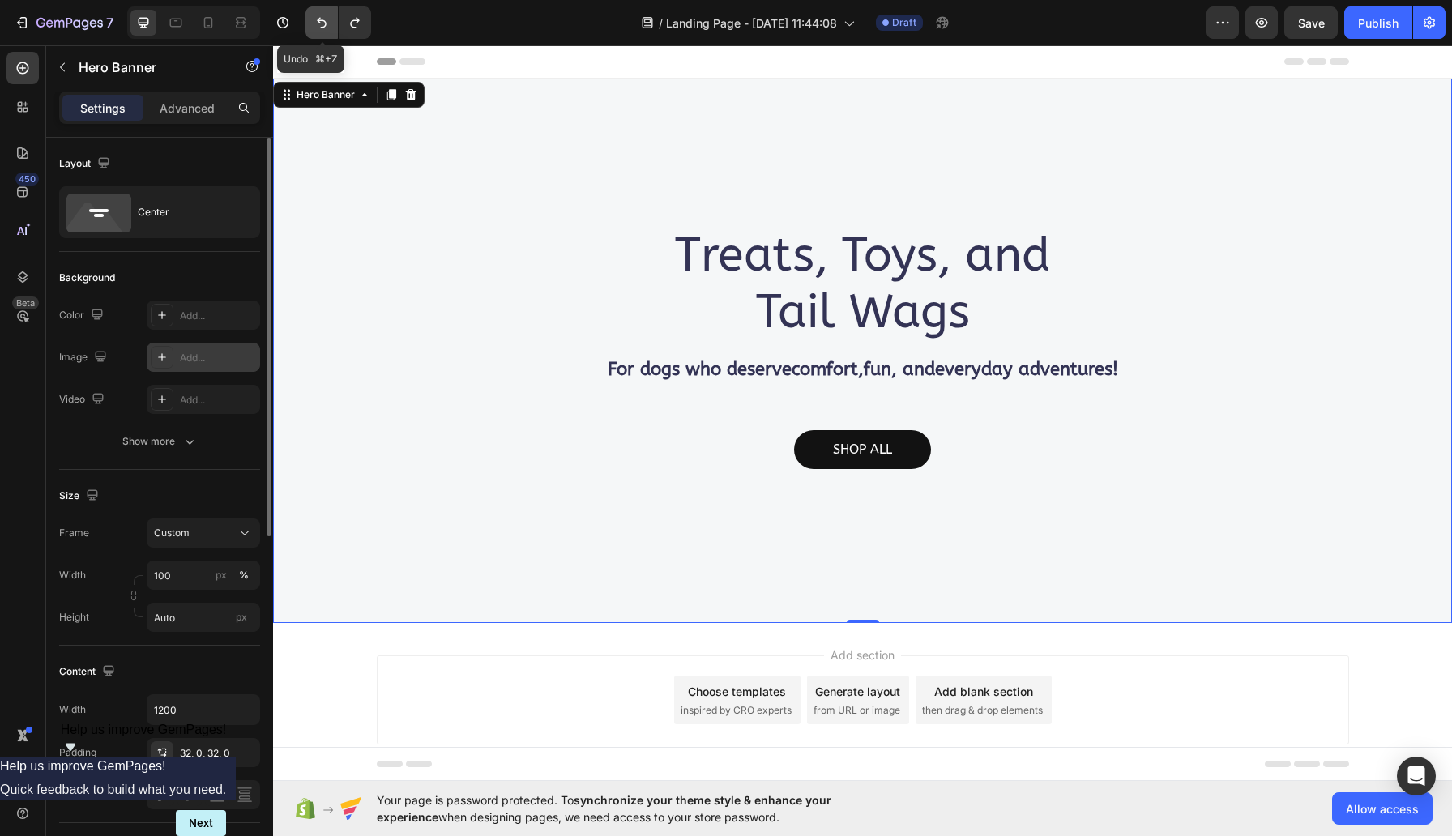
click at [329, 23] on icon "Undo/Redo" at bounding box center [322, 23] width 16 height 16
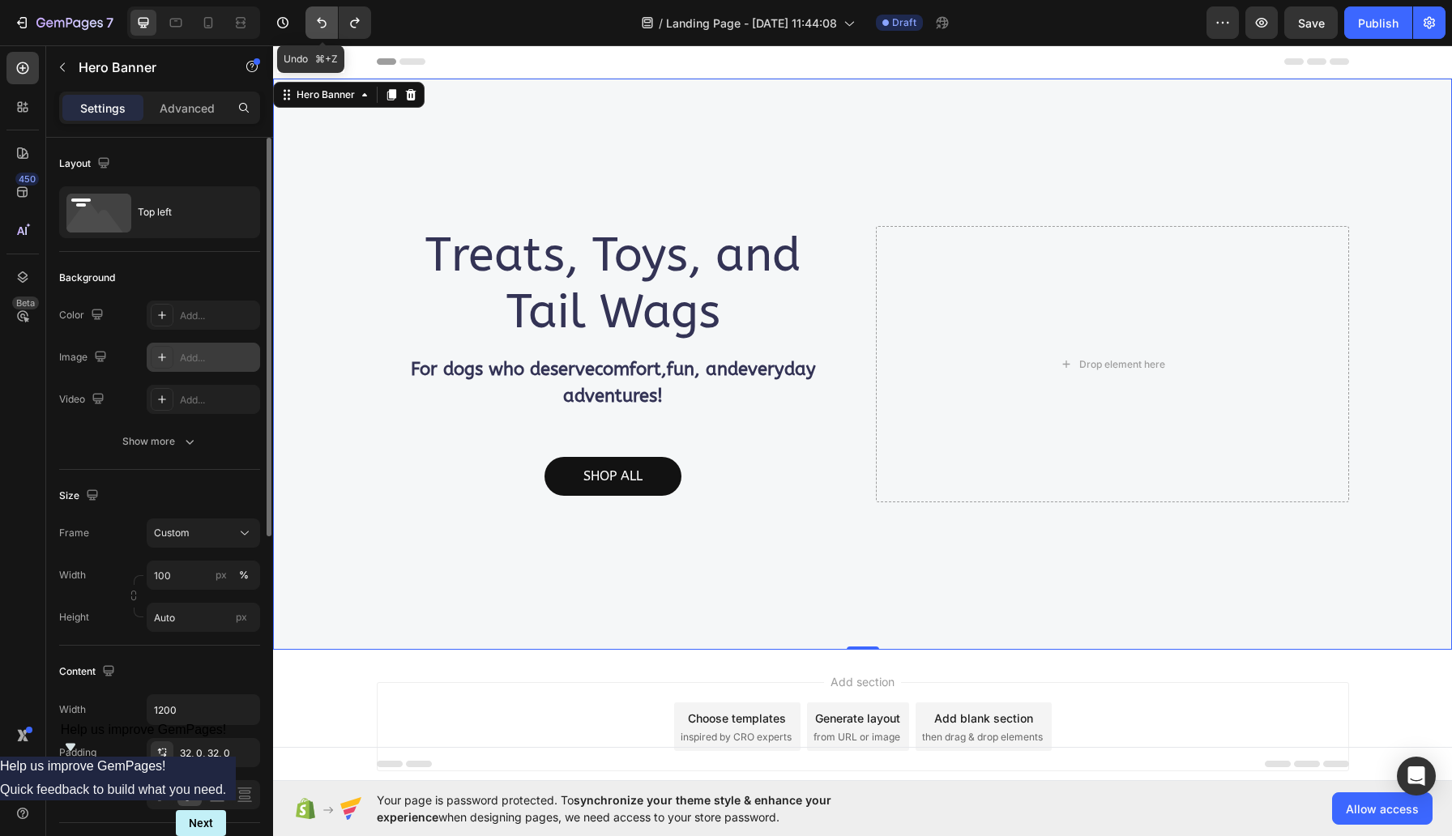
click at [329, 23] on icon "Undo/Redo" at bounding box center [322, 23] width 16 height 16
click at [326, 23] on icon "Undo/Redo" at bounding box center [322, 23] width 10 height 11
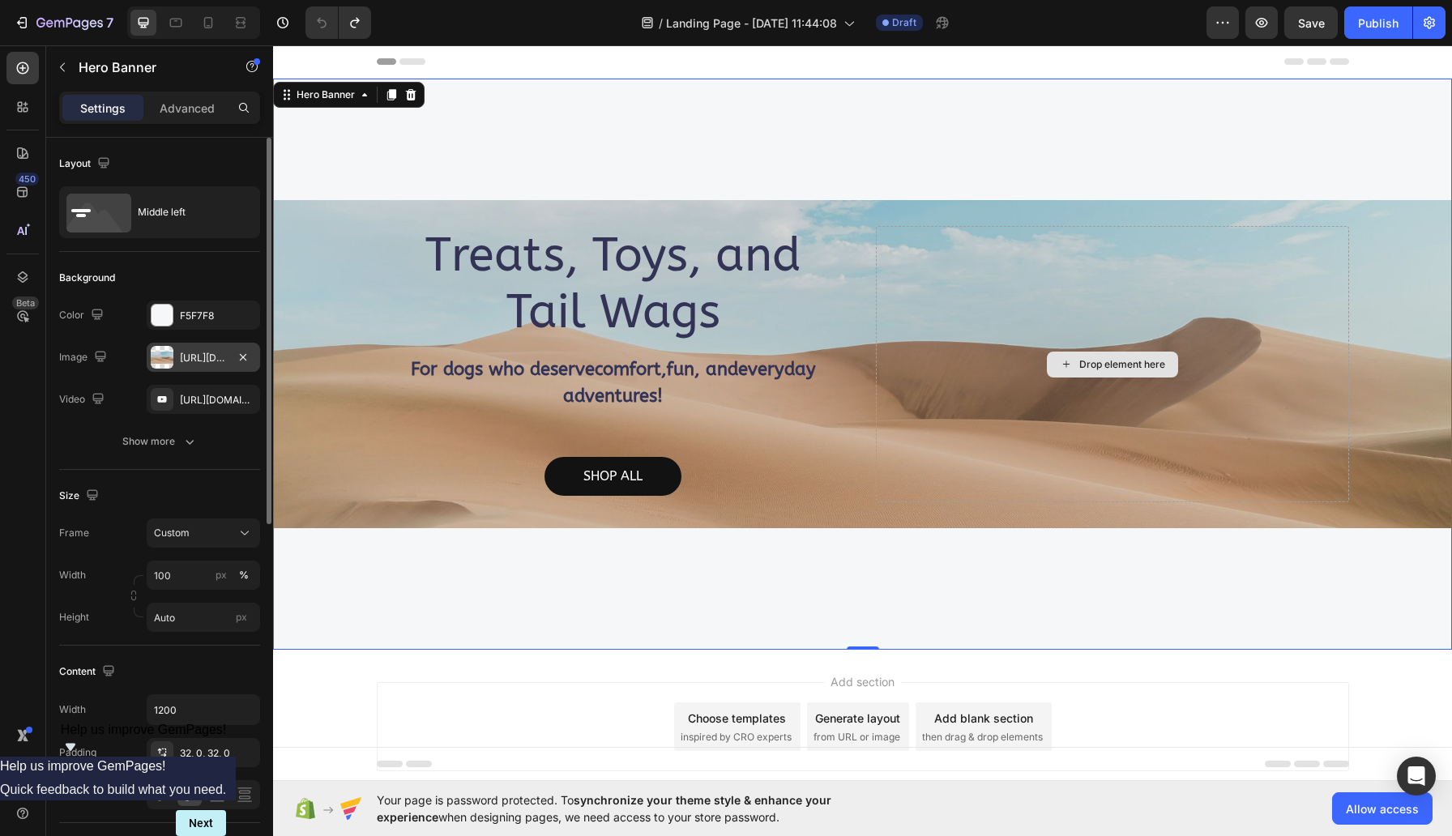
click at [986, 318] on div "Drop element here" at bounding box center [1112, 364] width 473 height 276
click at [1060, 361] on icon at bounding box center [1066, 364] width 13 height 14
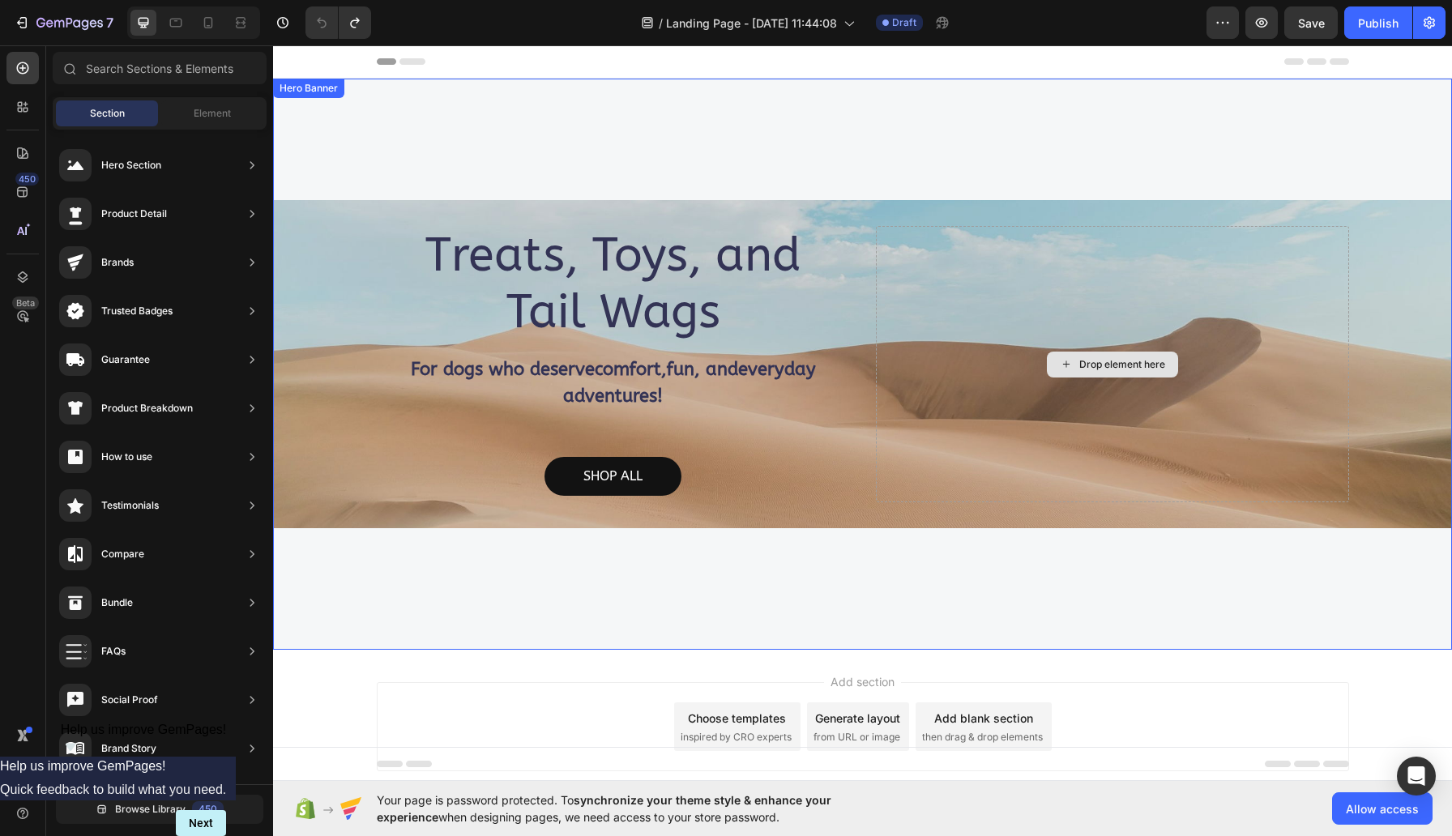
click at [1060, 368] on icon at bounding box center [1066, 364] width 13 height 14
click at [411, 130] on div "Treats, Toys, and Tail Wags Heading For dogs who deserve comfort , fun , and ev…" at bounding box center [862, 364] width 1179 height 571
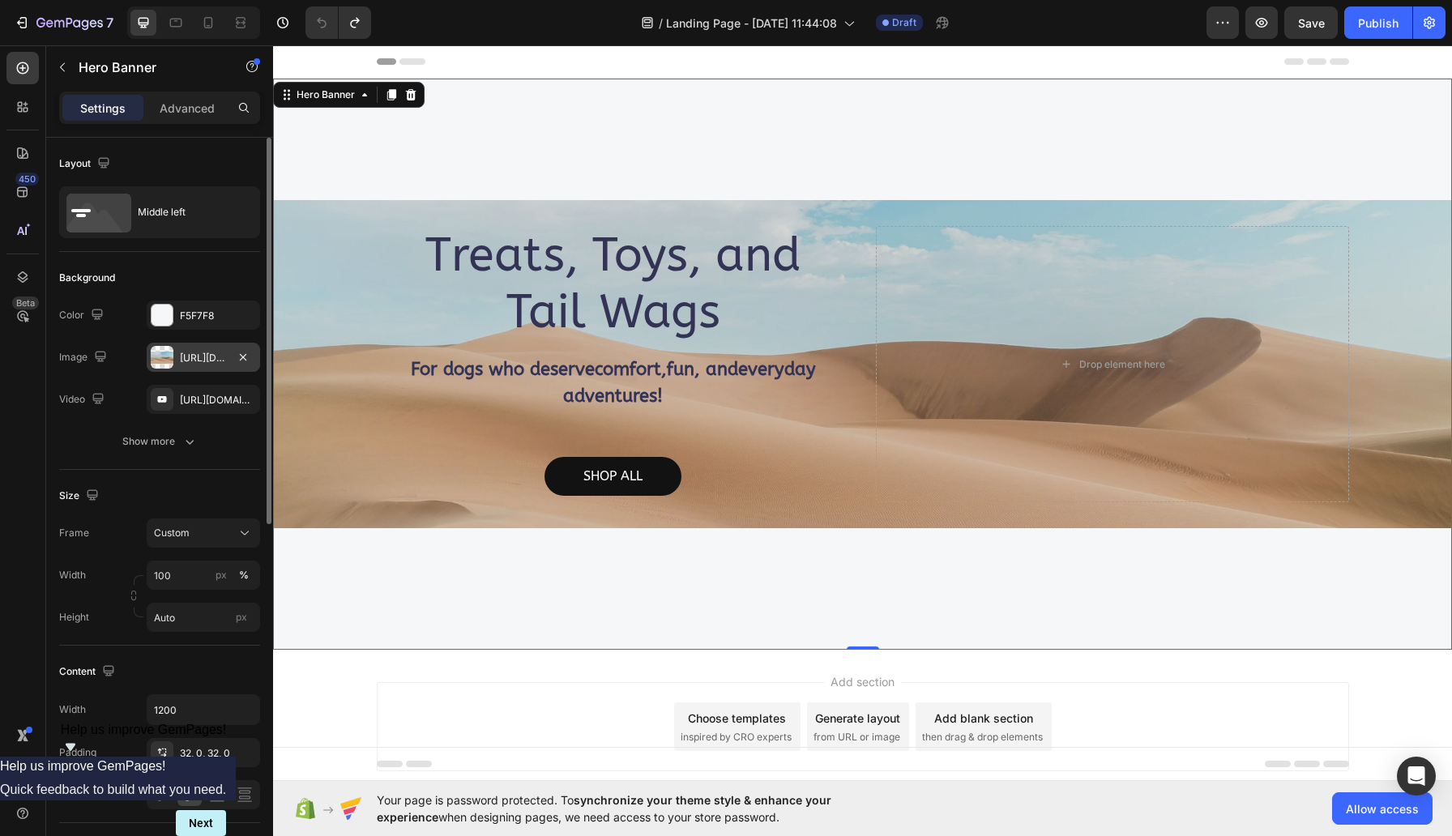
click at [180, 353] on div "https://cdn.shopify.com/s/files/1/2005/9307/files/background_settings.jpg" at bounding box center [203, 358] width 47 height 15
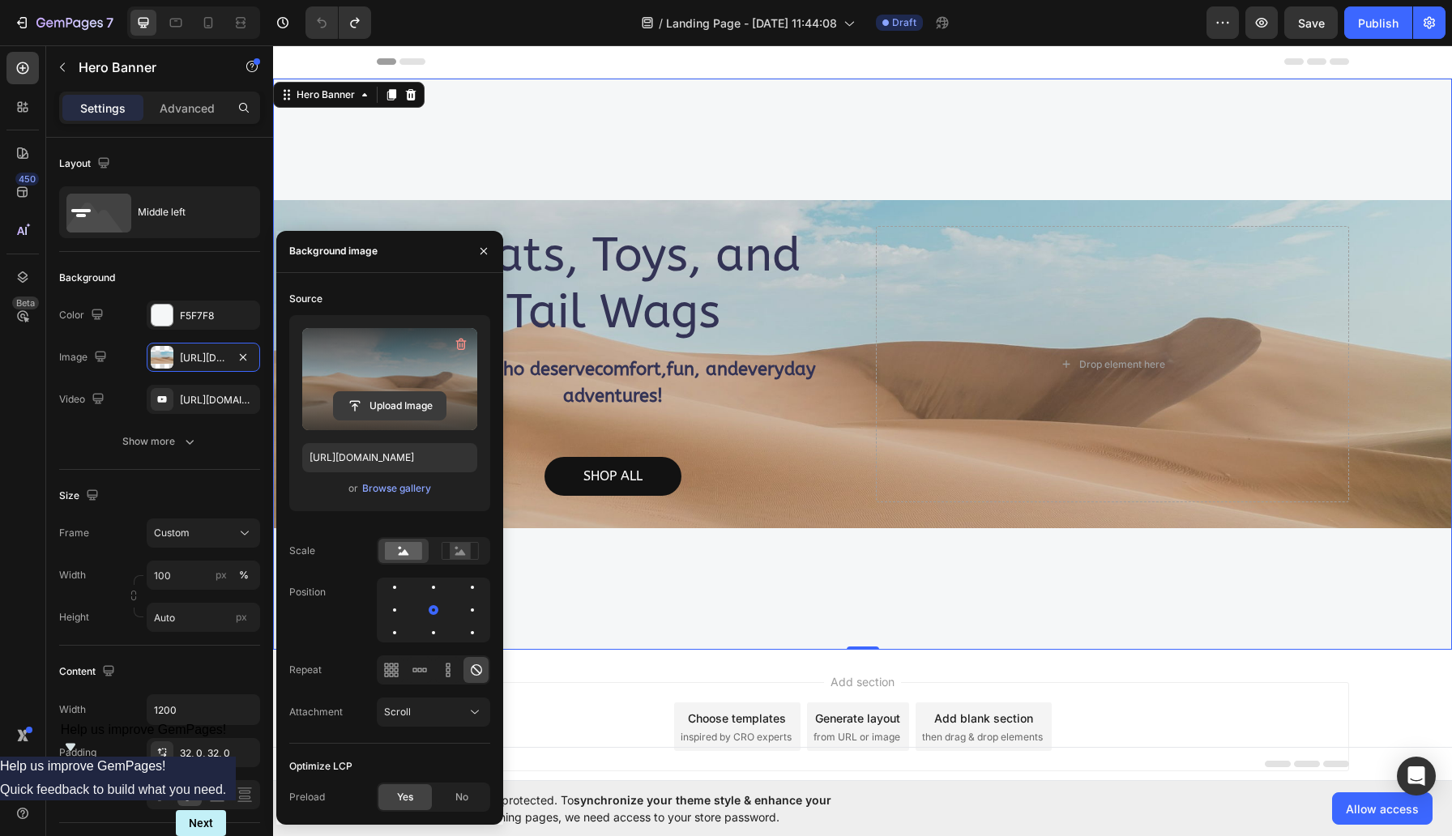
click at [398, 406] on input "file" at bounding box center [390, 406] width 112 height 28
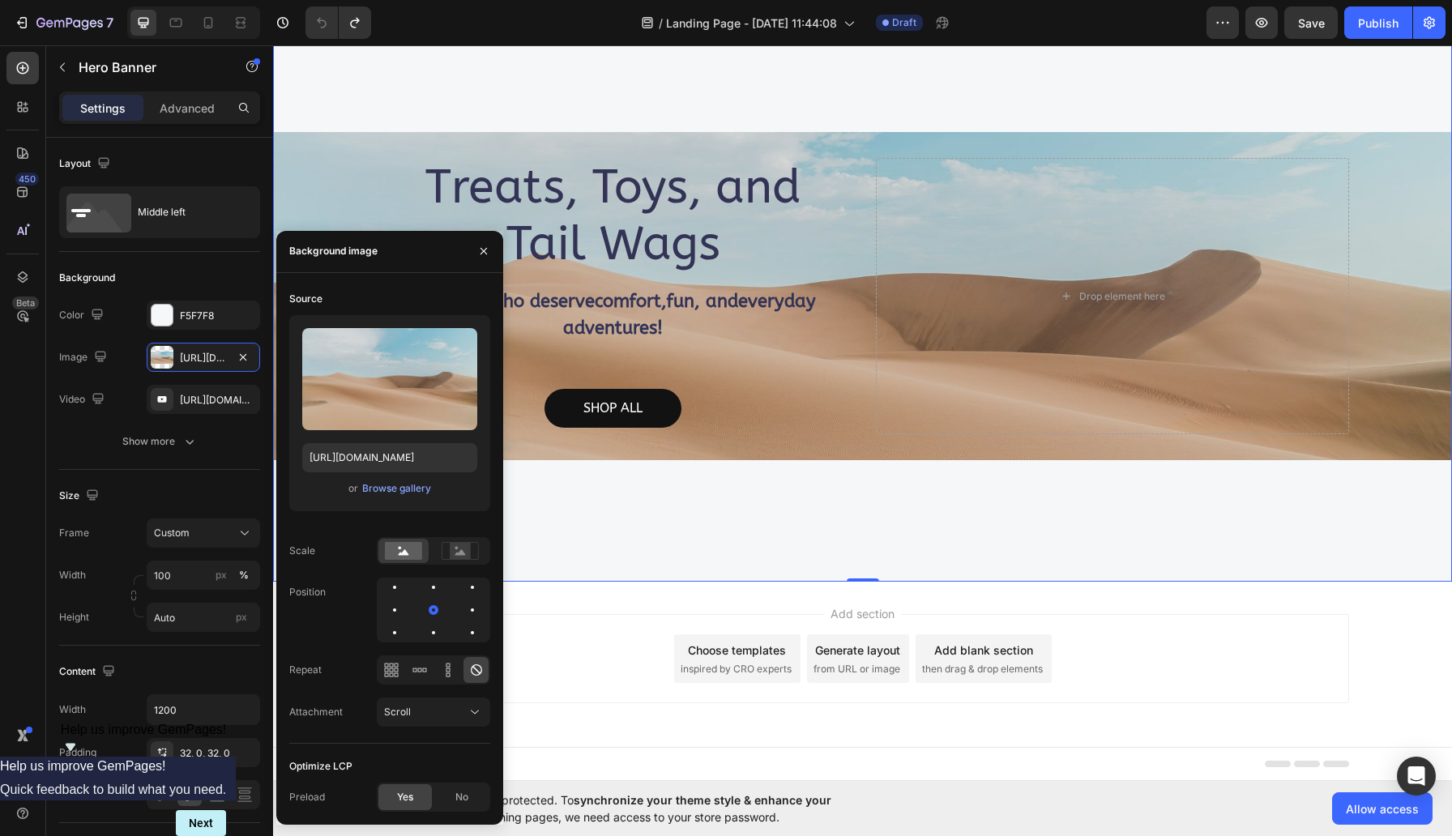
scroll to position [81, 0]
click at [489, 249] on icon "button" at bounding box center [483, 251] width 13 height 13
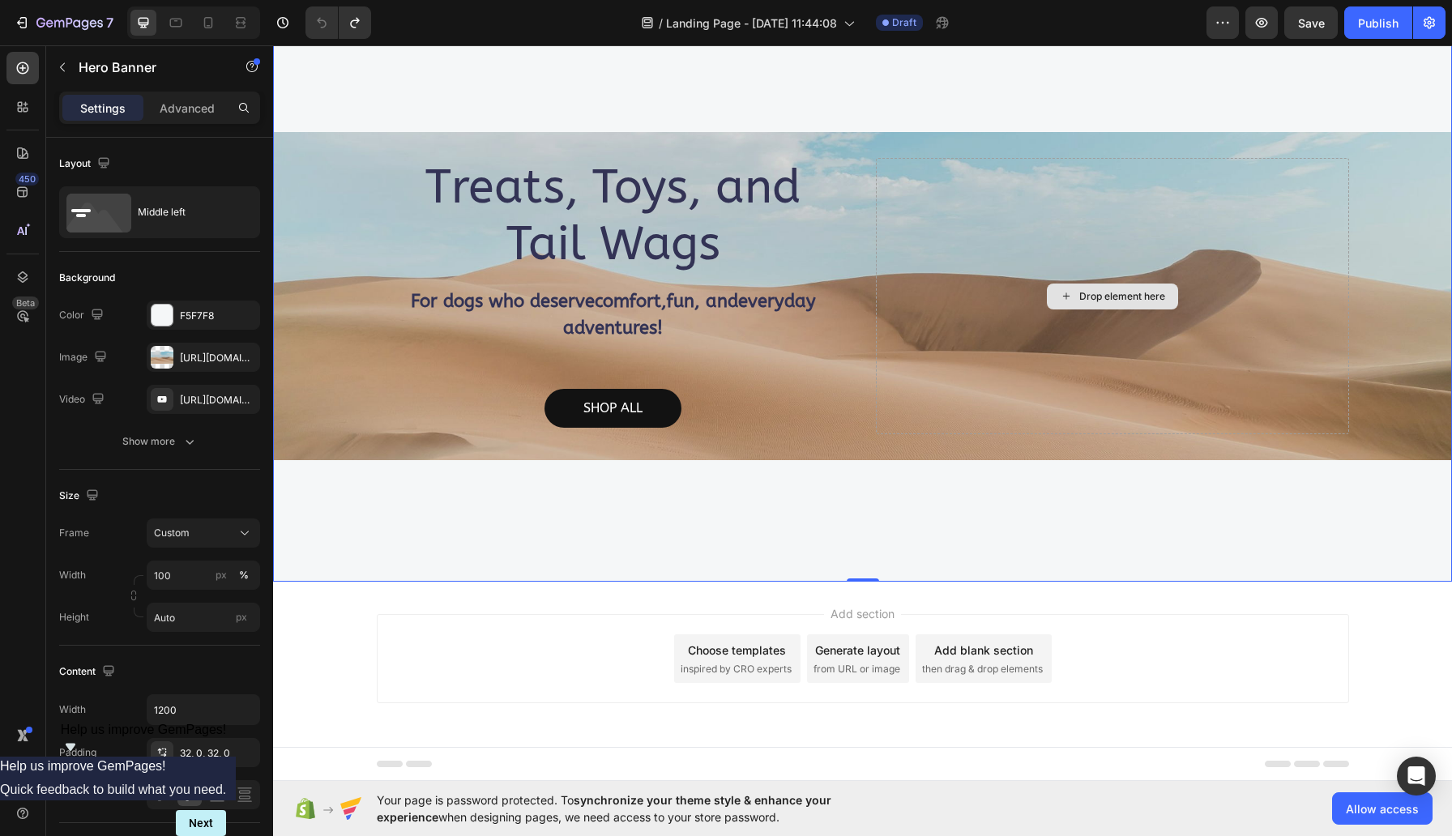
click at [1060, 290] on div at bounding box center [1066, 296] width 13 height 13
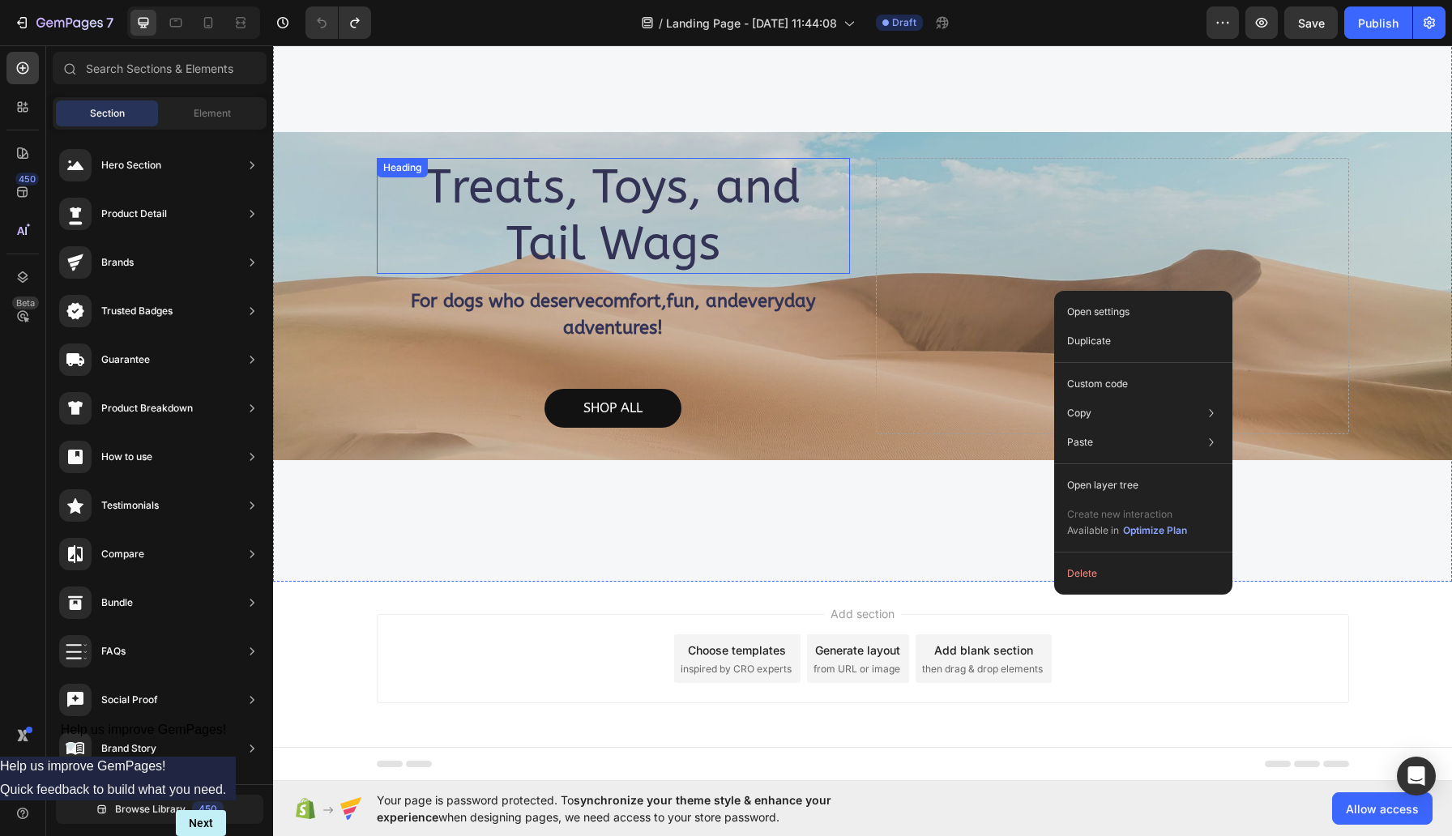
click at [647, 184] on p "Treats, Toys, and Tail Wags" at bounding box center [613, 216] width 470 height 113
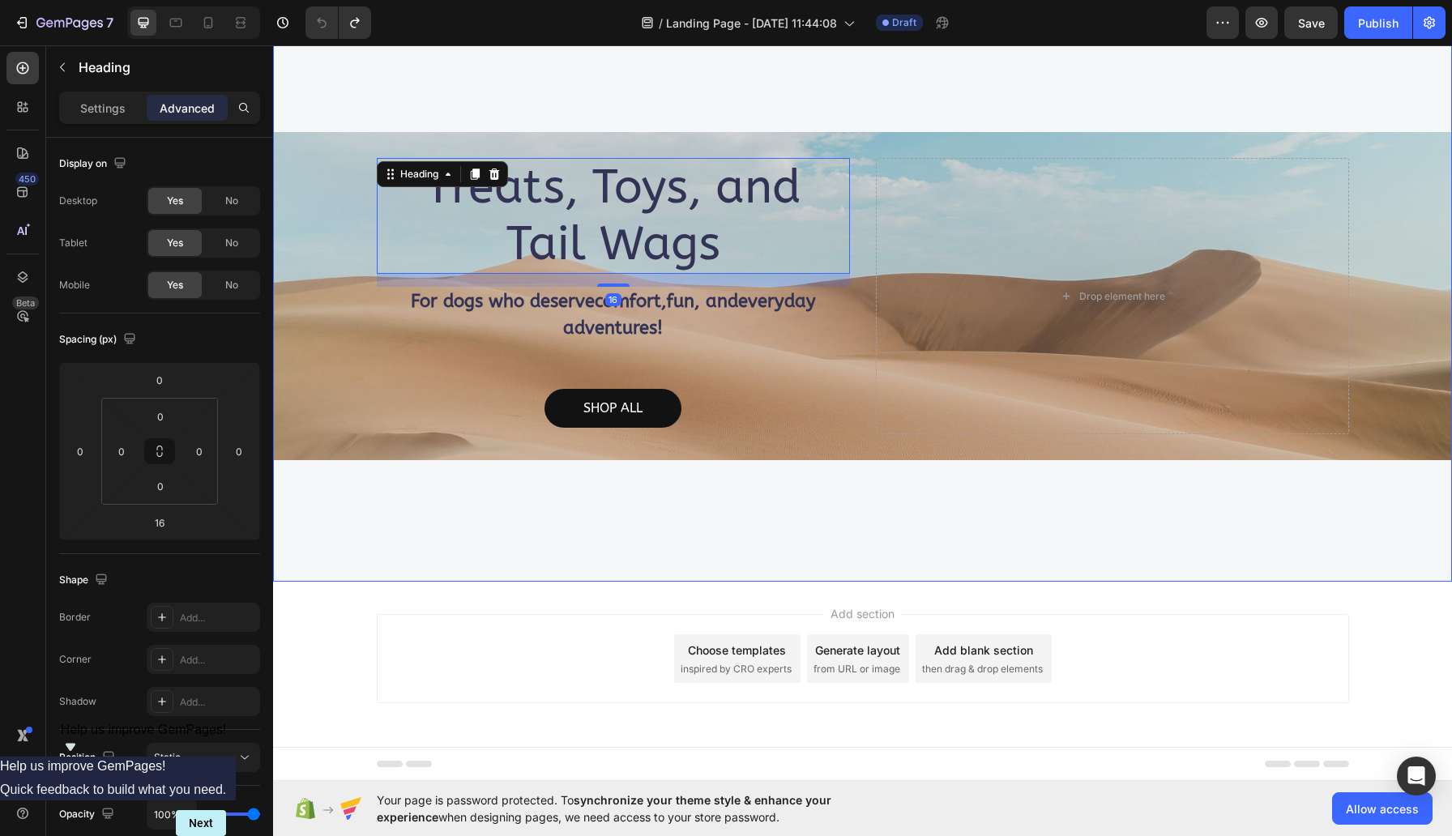
click at [316, 267] on div "Overlay" at bounding box center [862, 296] width 1179 height 328
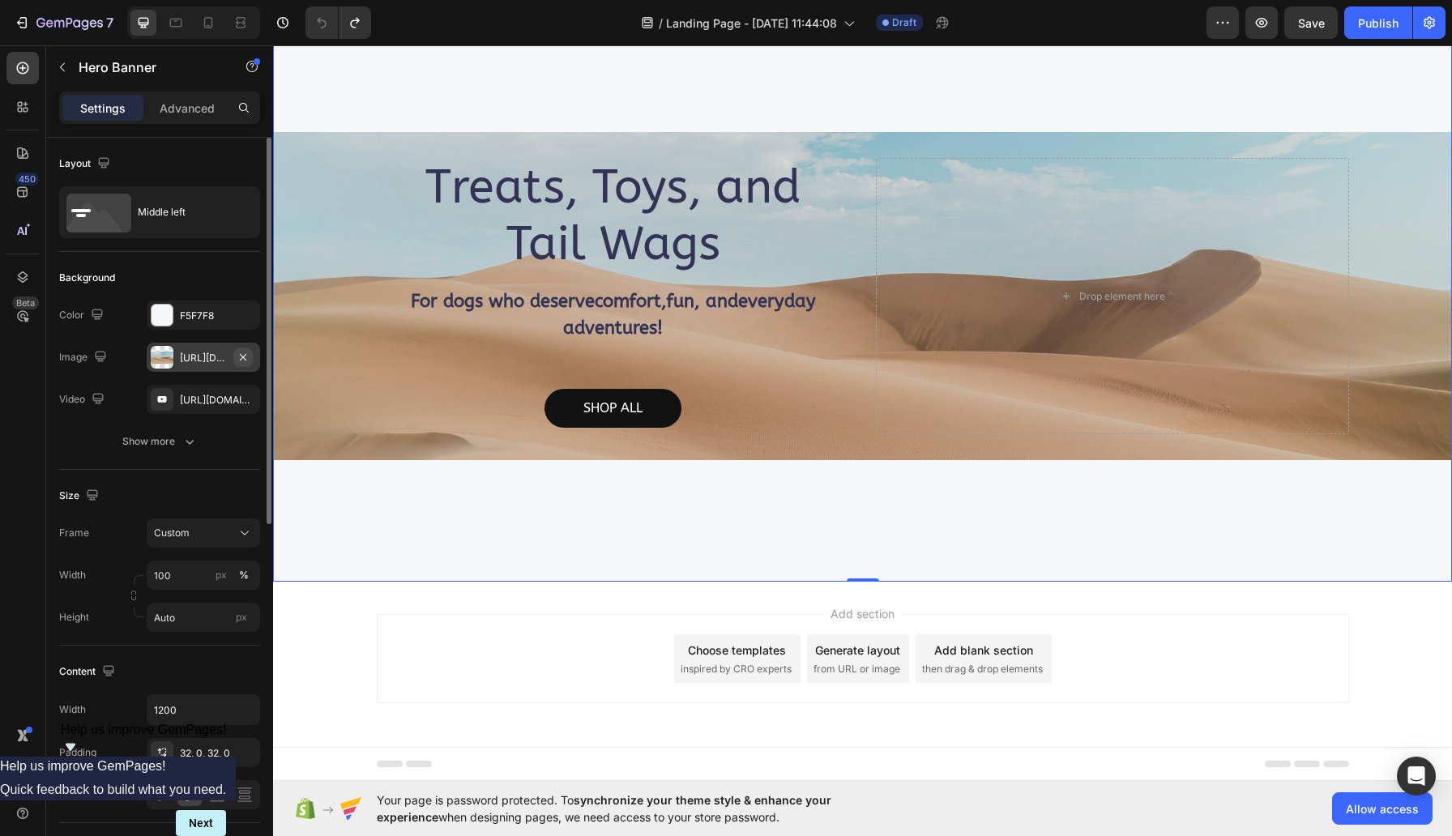
click at [242, 356] on icon "button" at bounding box center [243, 356] width 6 height 6
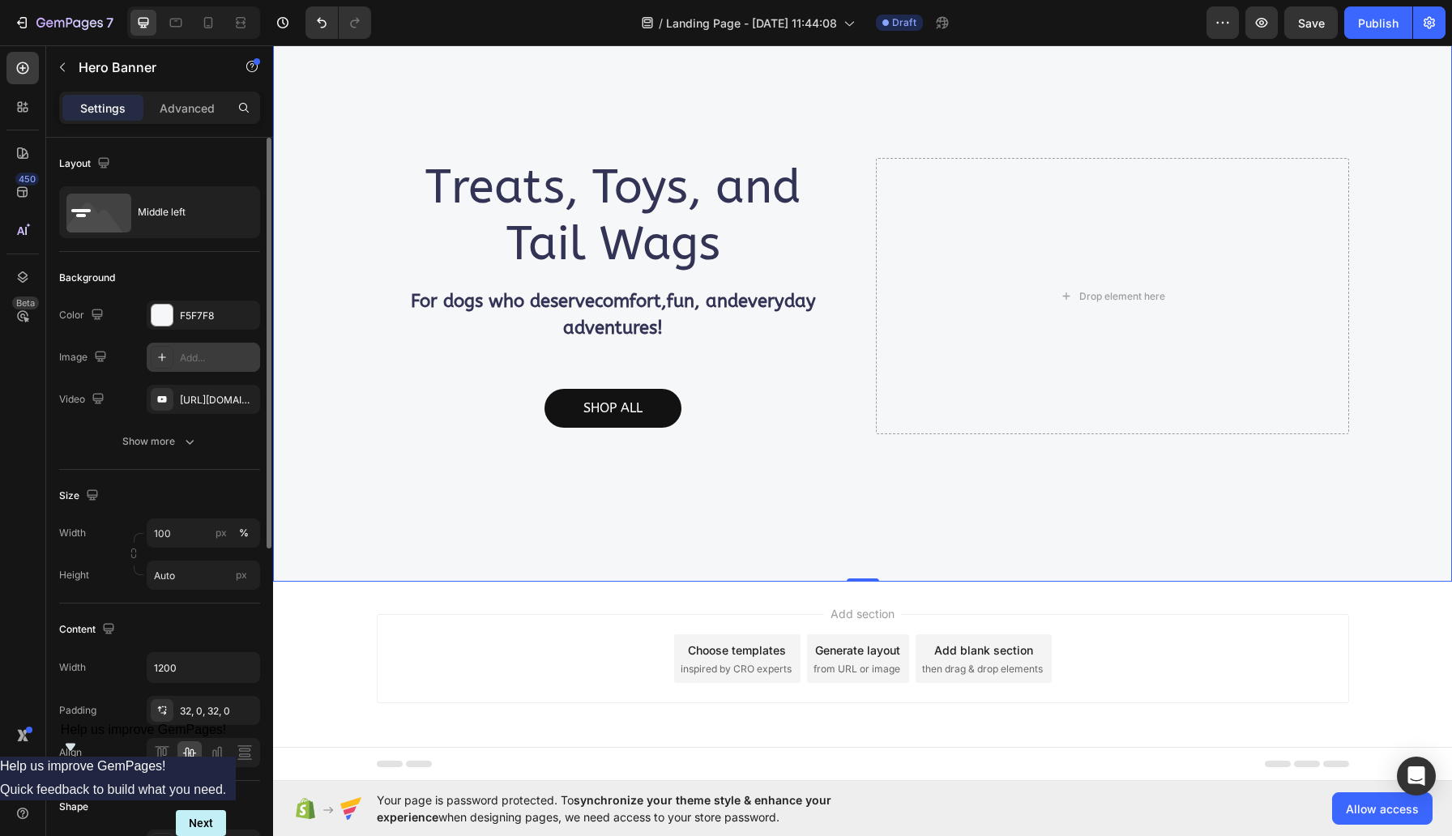
click at [98, 280] on div "Background" at bounding box center [87, 278] width 56 height 15
click at [162, 207] on div "Middle left" at bounding box center [187, 212] width 99 height 37
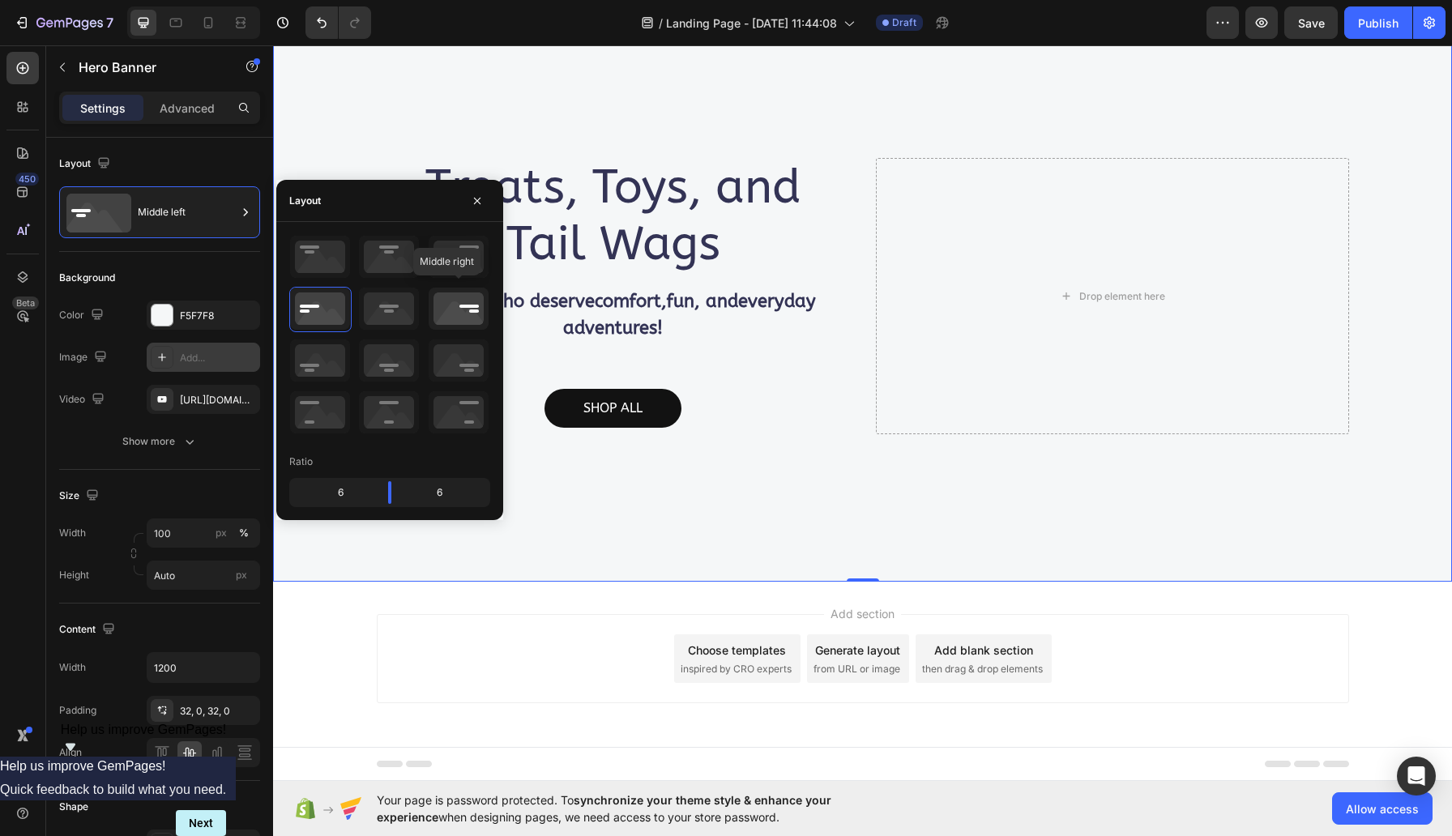
click at [459, 316] on icon at bounding box center [459, 309] width 60 height 42
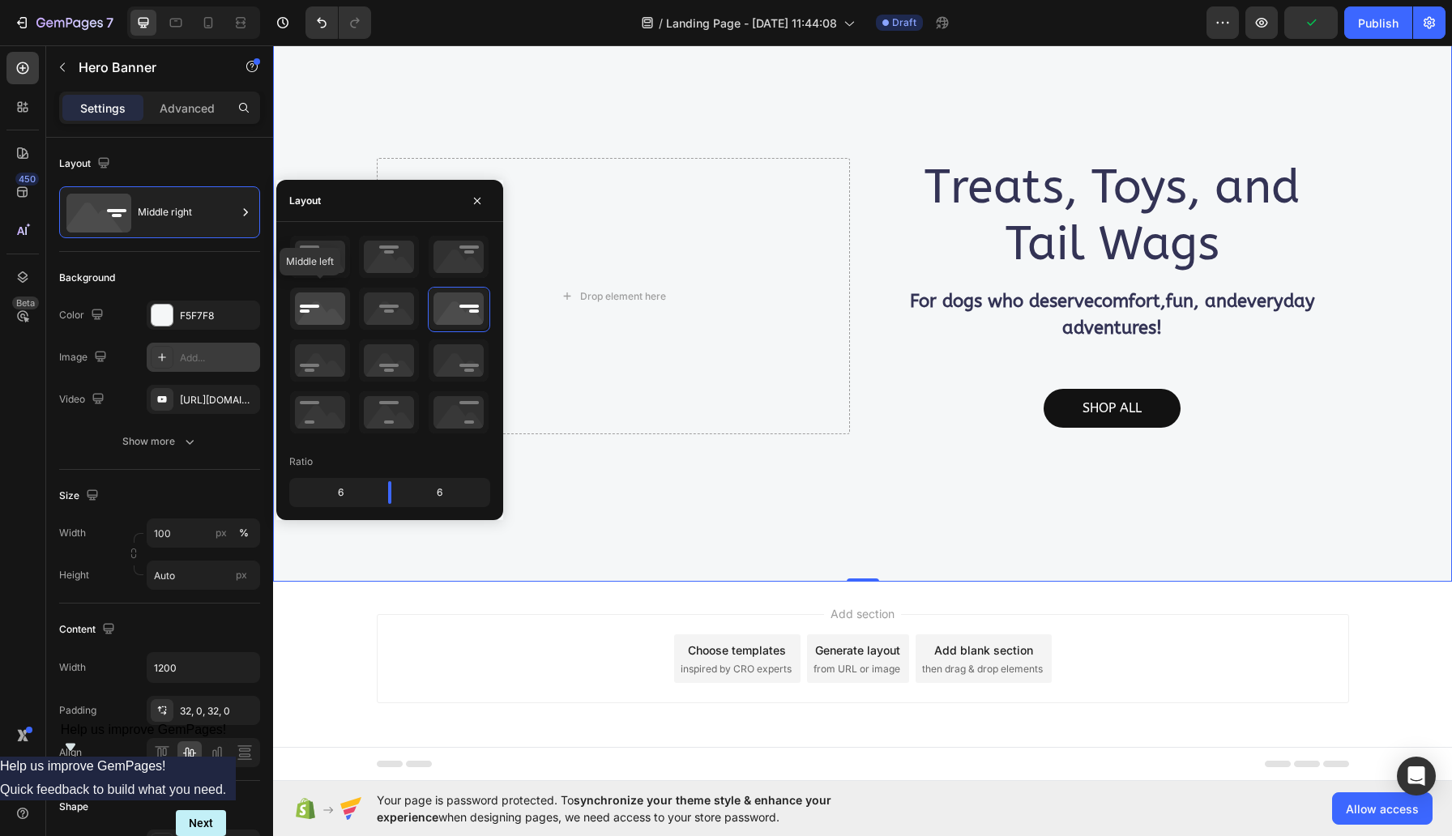
click at [310, 314] on icon at bounding box center [320, 309] width 60 height 42
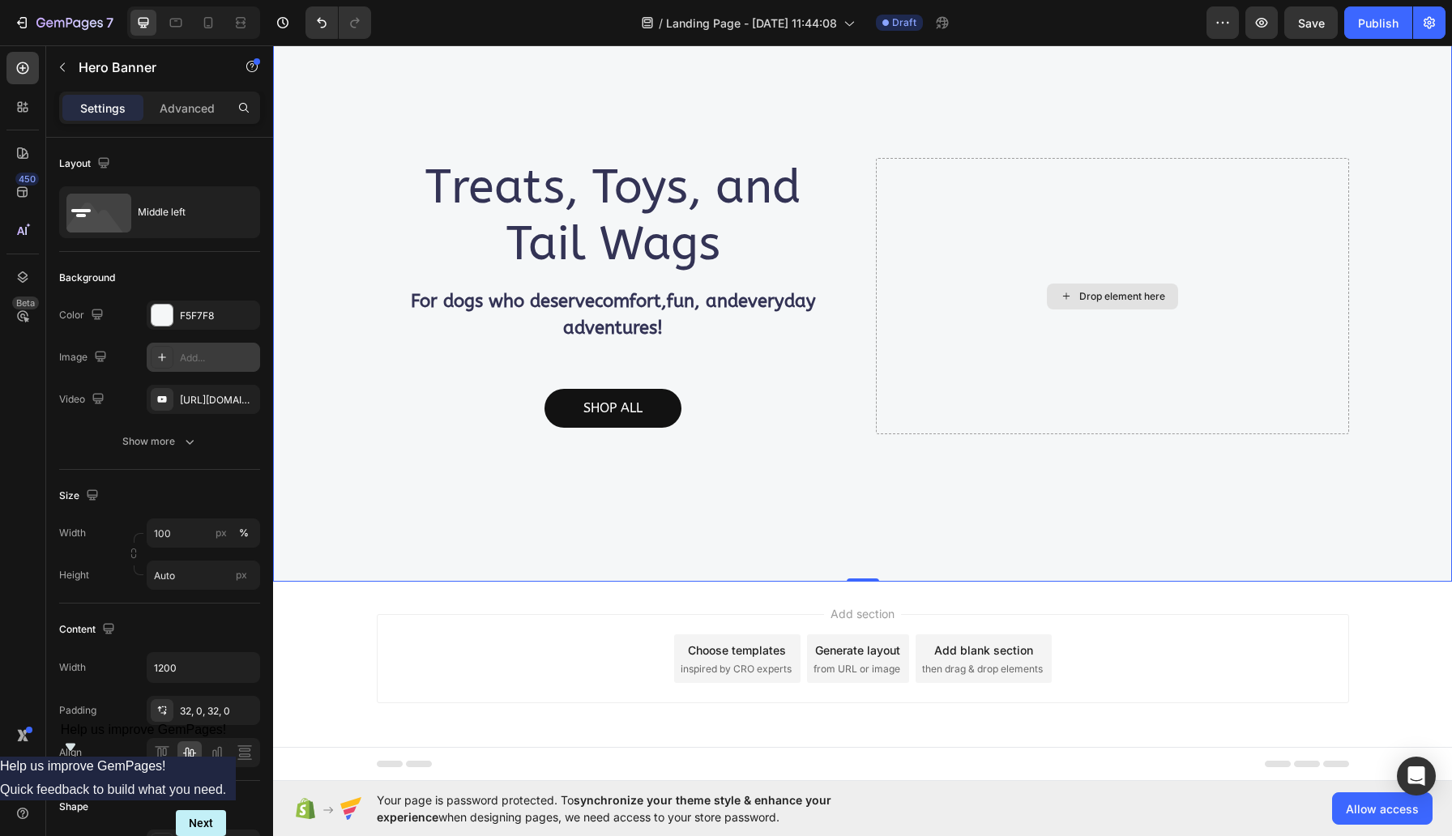
click at [942, 286] on div "Drop element here" at bounding box center [1112, 296] width 473 height 276
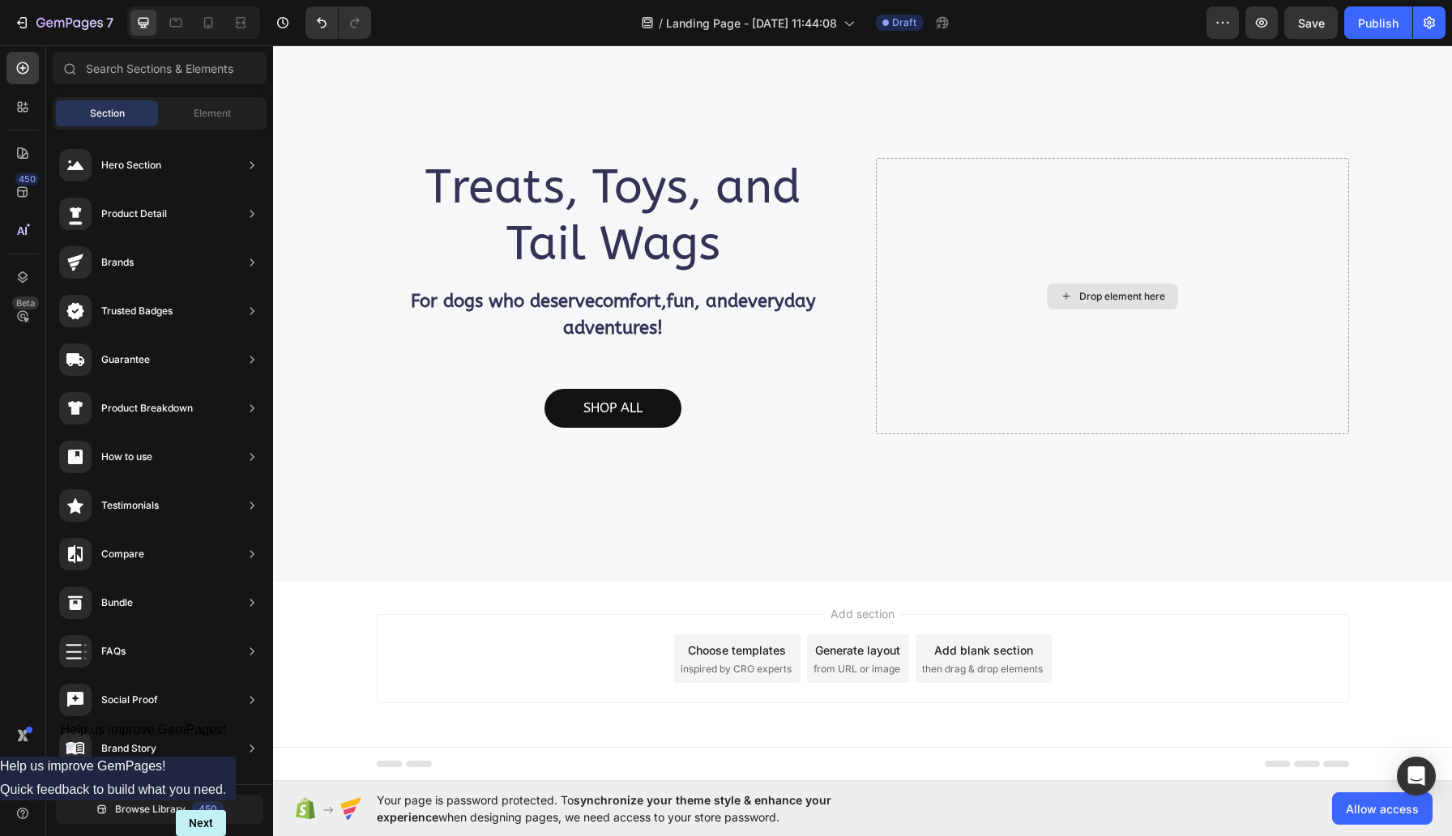
click at [1060, 289] on icon at bounding box center [1066, 296] width 13 height 14
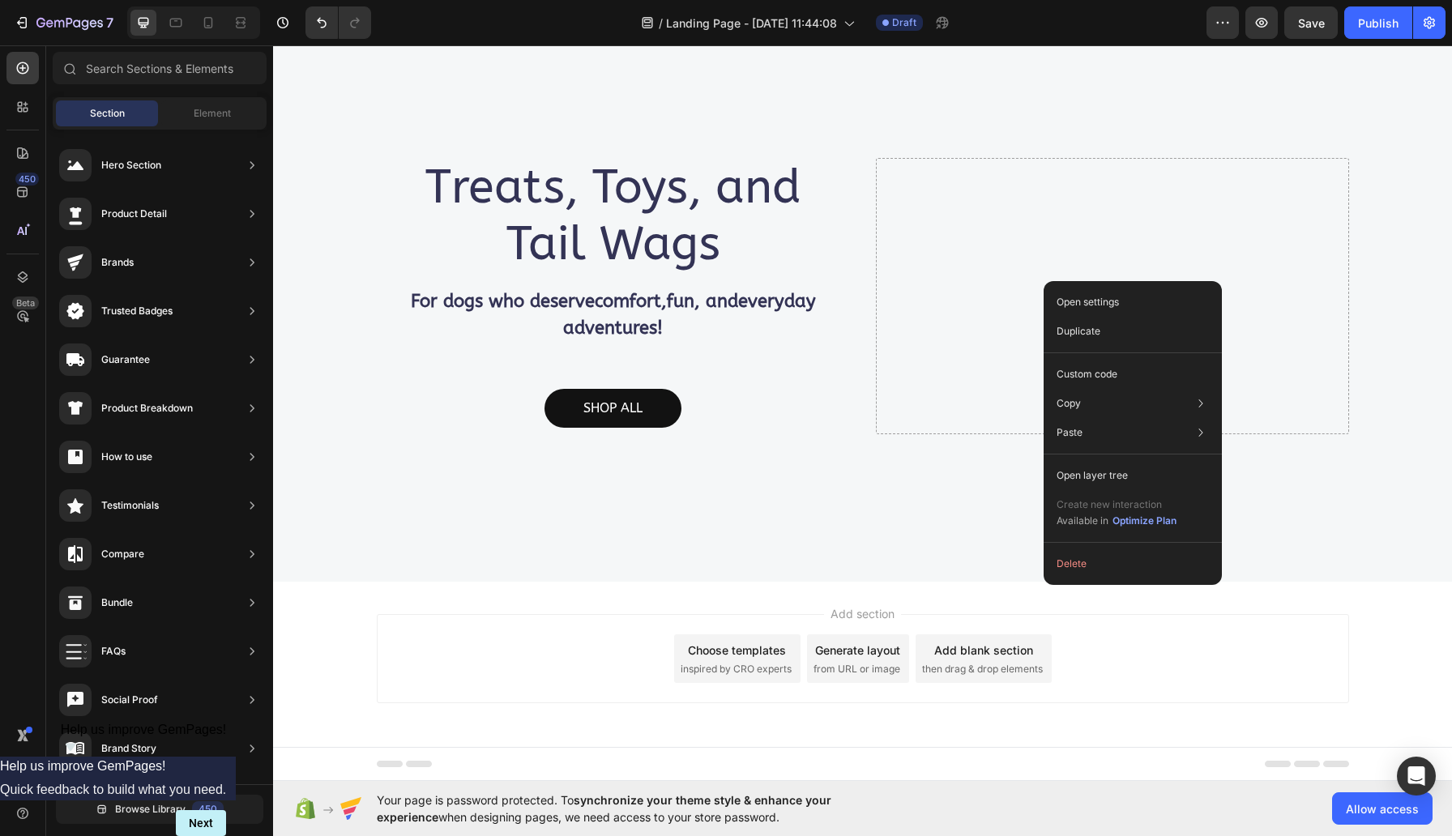
click at [1044, 281] on div "Open settings Duplicate Custom code Copy Copy element Cmd + C Copy style Copy c…" at bounding box center [1133, 433] width 178 height 304
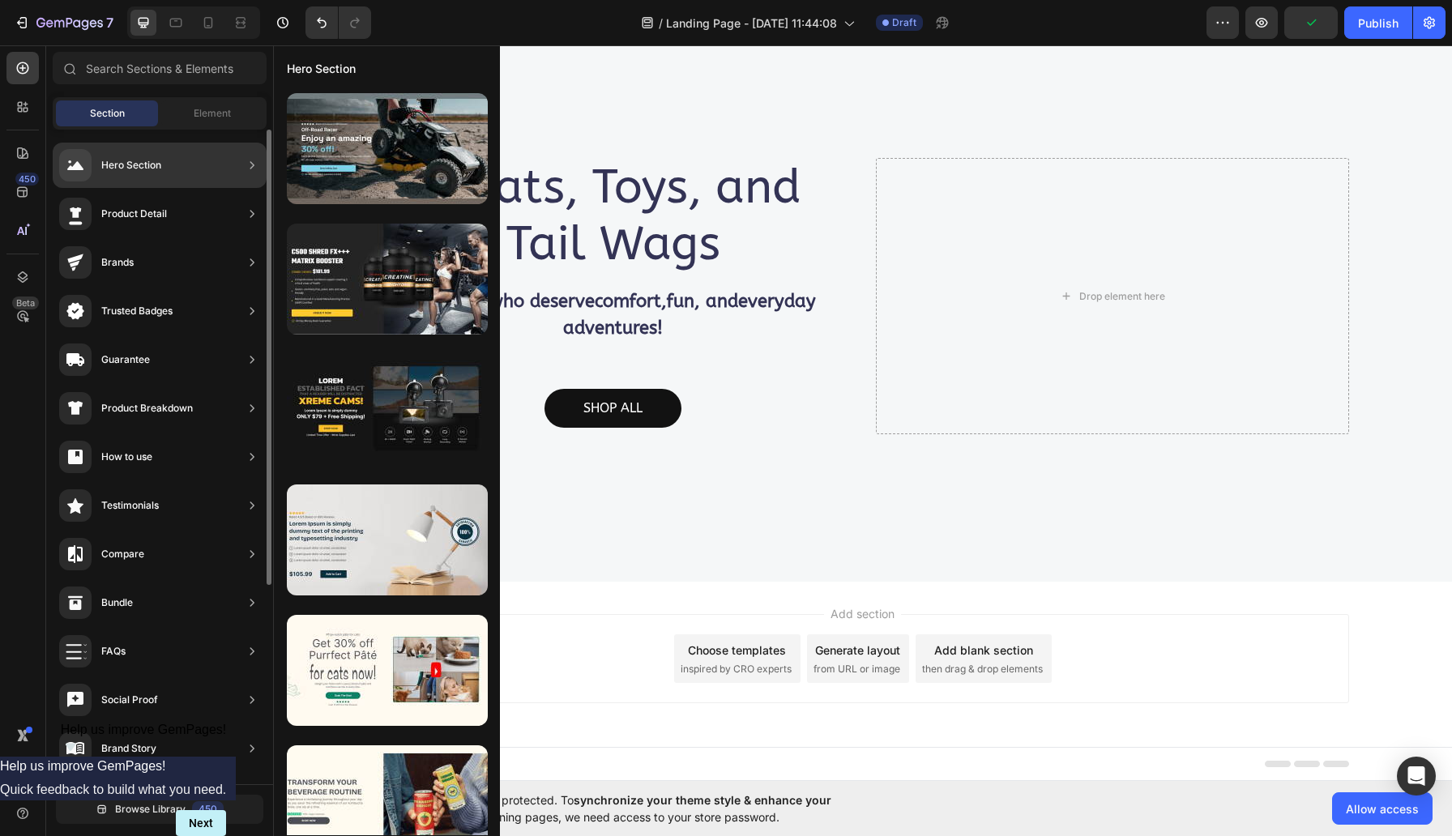
click at [197, 164] on div "Hero Section" at bounding box center [160, 165] width 214 height 45
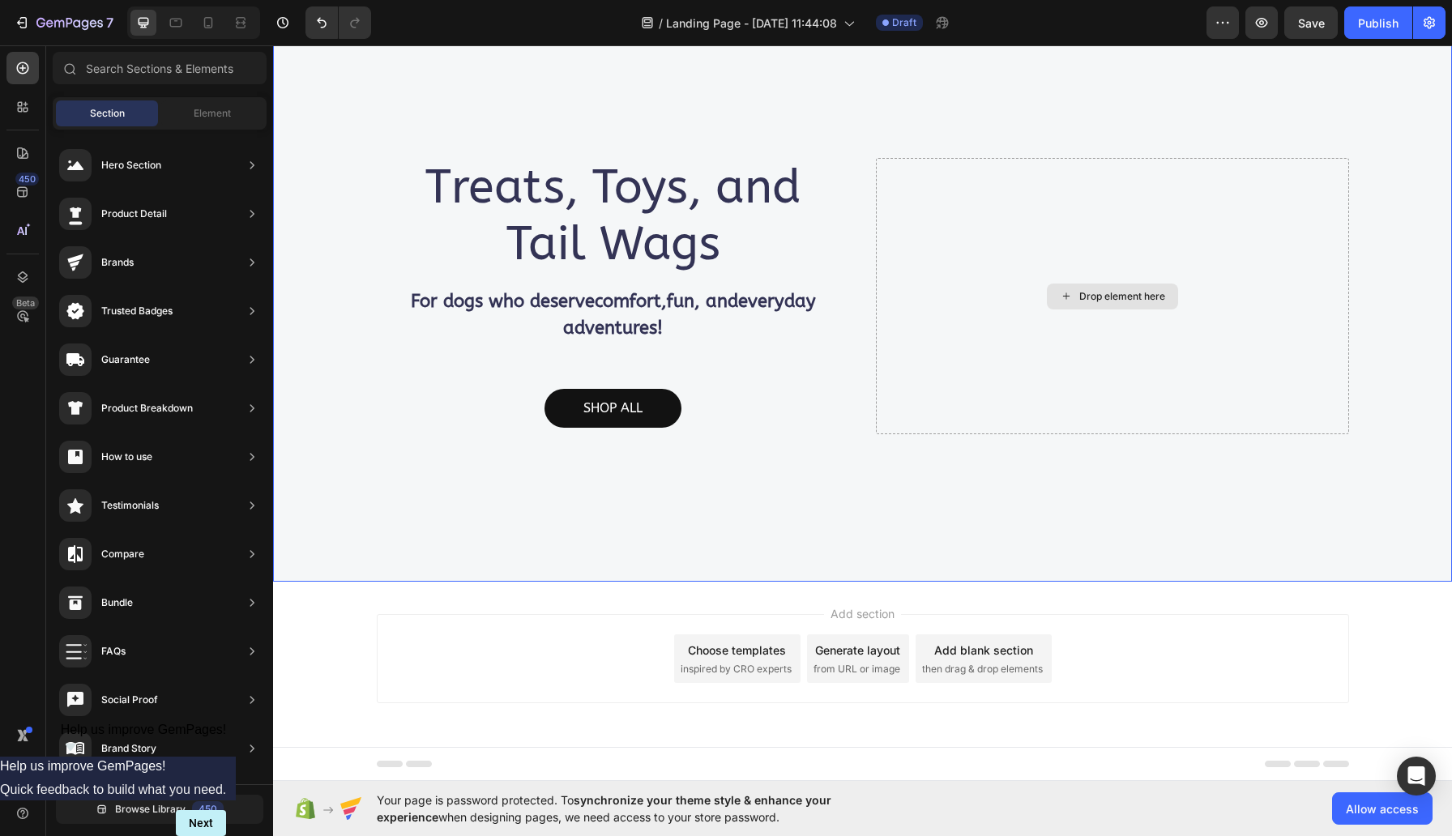
click at [976, 190] on div "Drop element here" at bounding box center [1112, 296] width 473 height 276
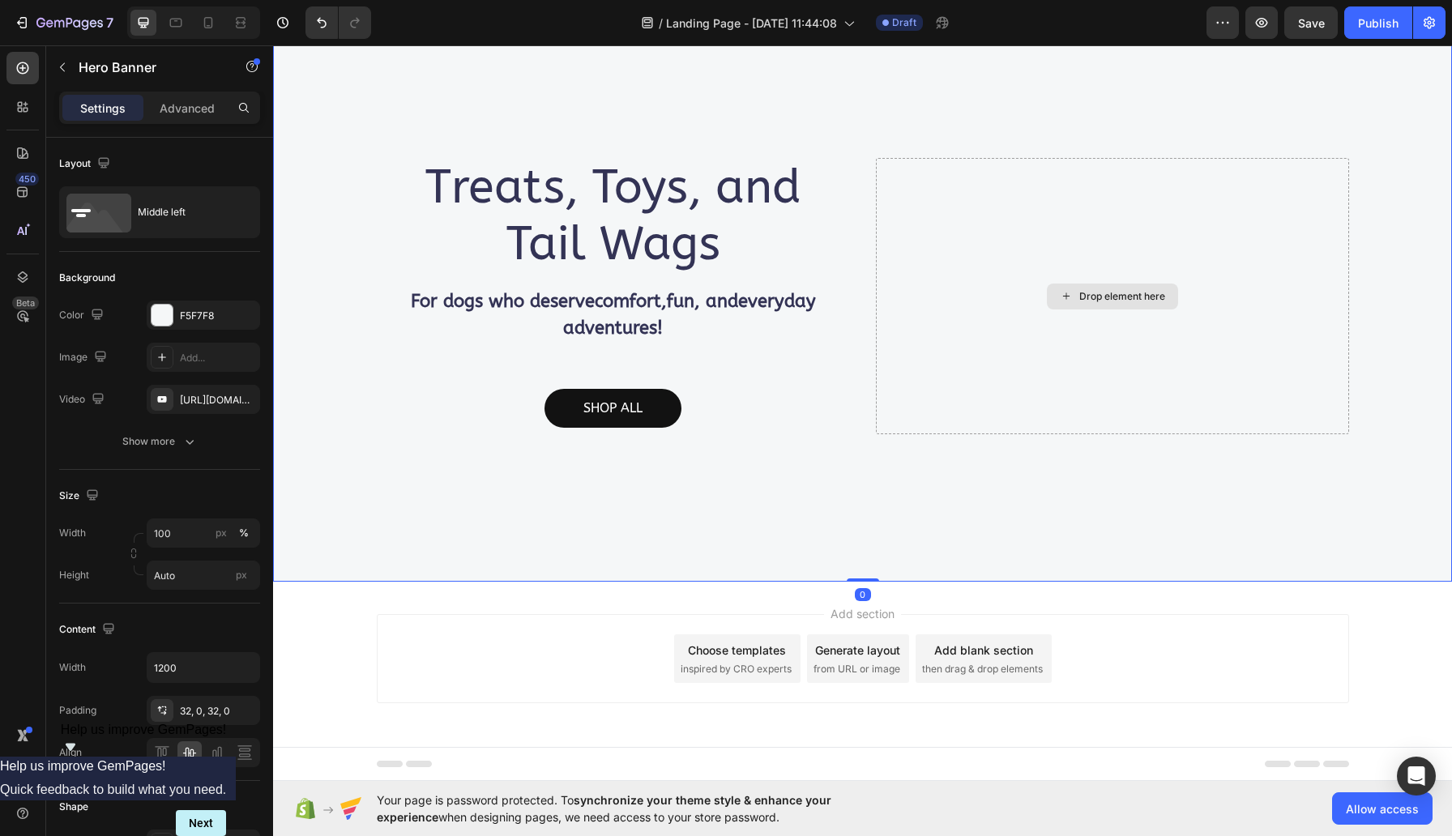
click at [976, 190] on div "Drop element here" at bounding box center [1112, 296] width 473 height 276
click at [105, 356] on icon "button" at bounding box center [100, 356] width 11 height 11
click at [112, 375] on icon "button" at bounding box center [104, 382] width 16 height 16
click at [192, 353] on div "Add..." at bounding box center [218, 358] width 76 height 15
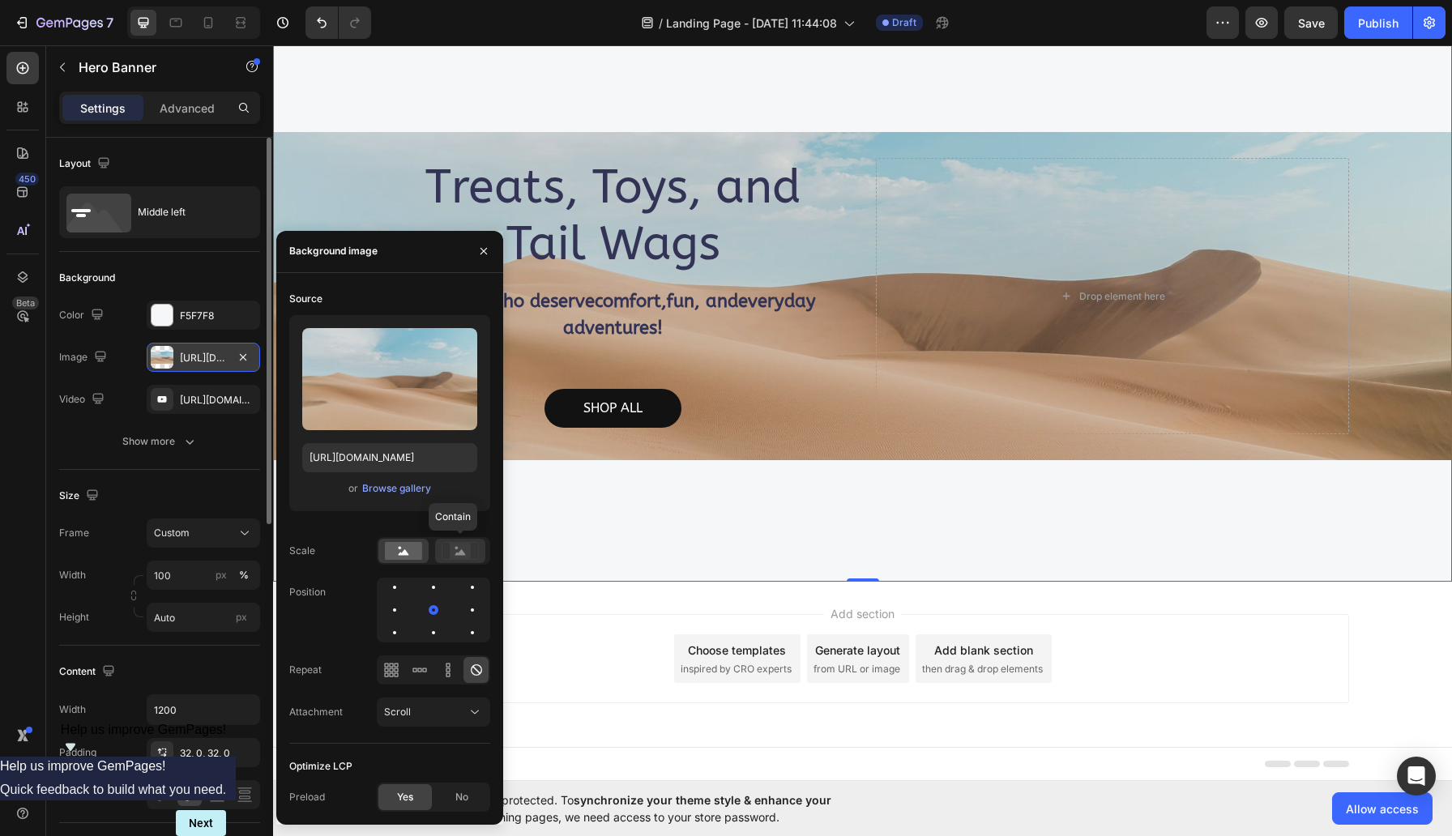
click at [466, 551] on rect at bounding box center [460, 551] width 21 height 16
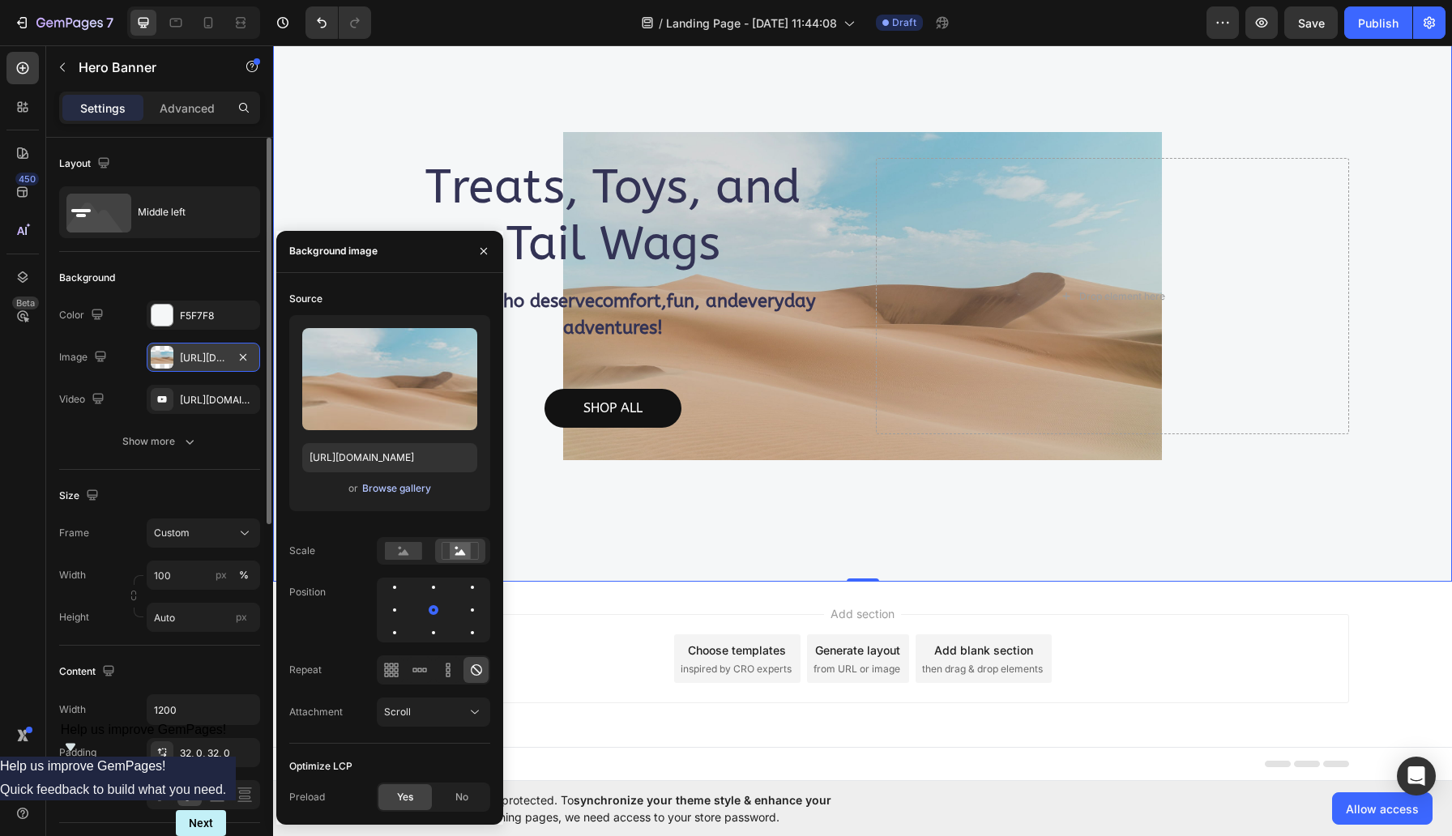
click at [411, 496] on div "Browse gallery" at bounding box center [396, 488] width 69 height 15
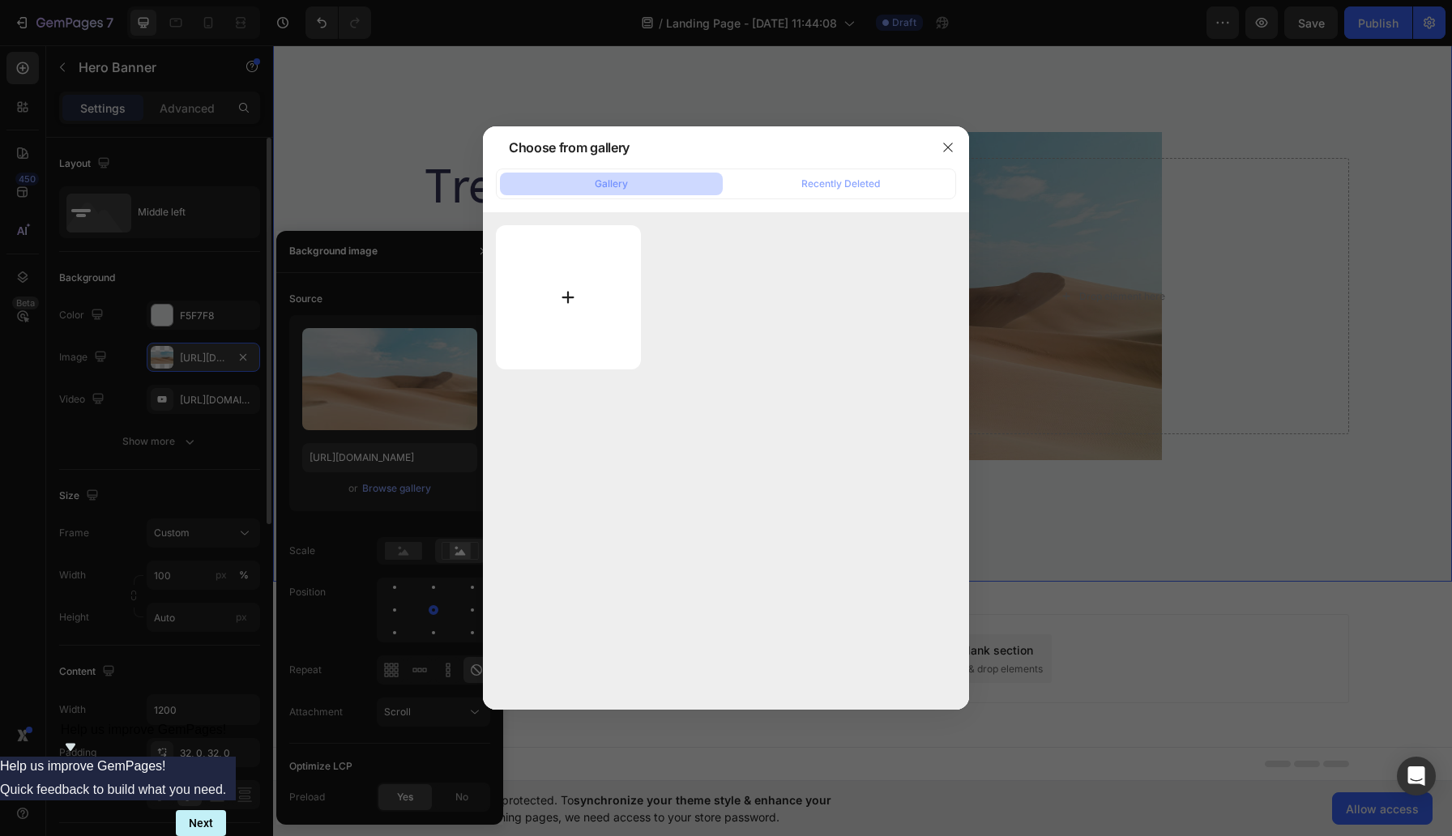
click at [571, 287] on input "file" at bounding box center [568, 297] width 145 height 144
type input "C:\fakepath\Waggish dog photo .jpg"
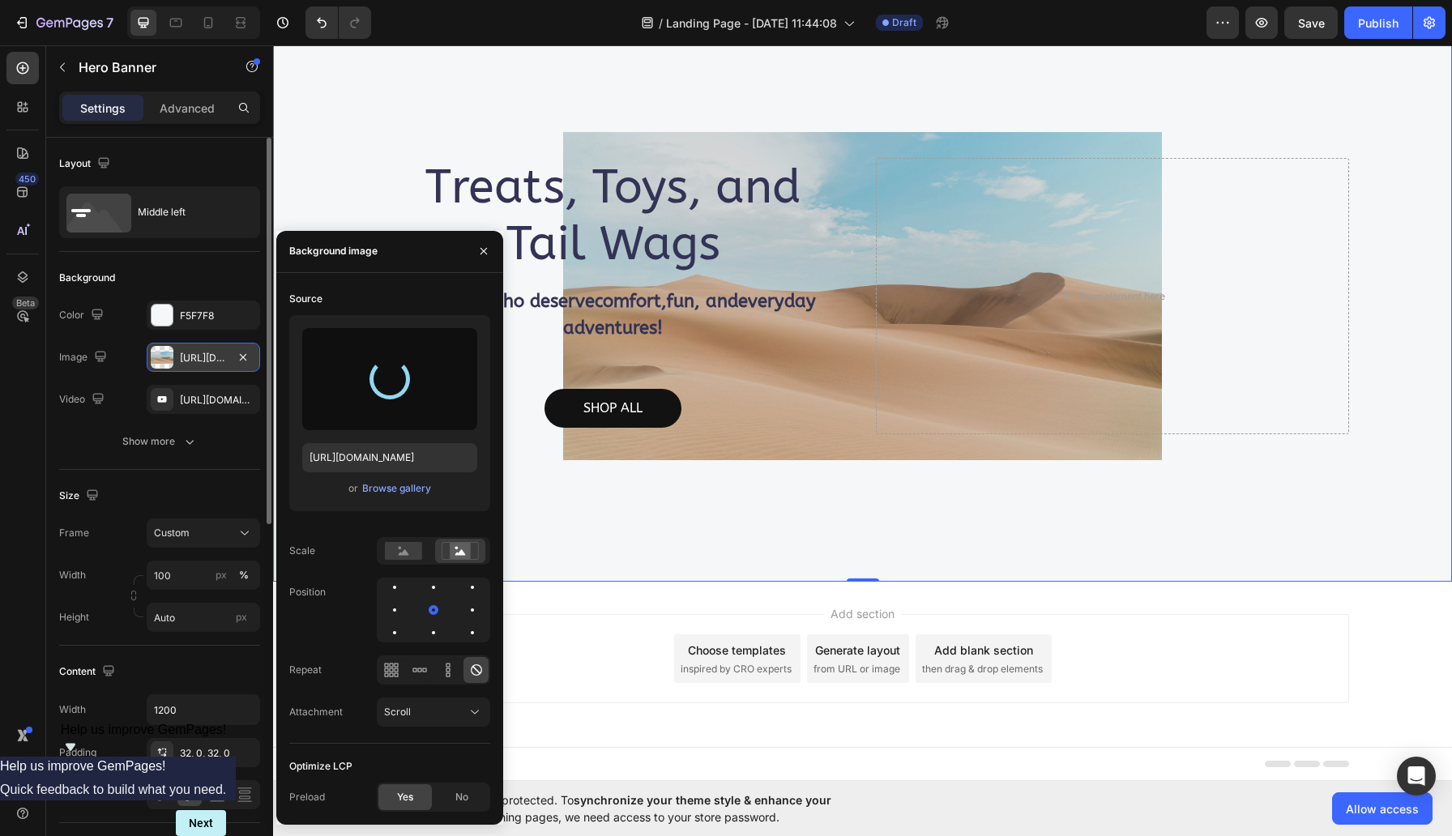
type input "https://cdn.shopify.com/s/files/1/0702/4636/7371/files/gempages_586434117906727…"
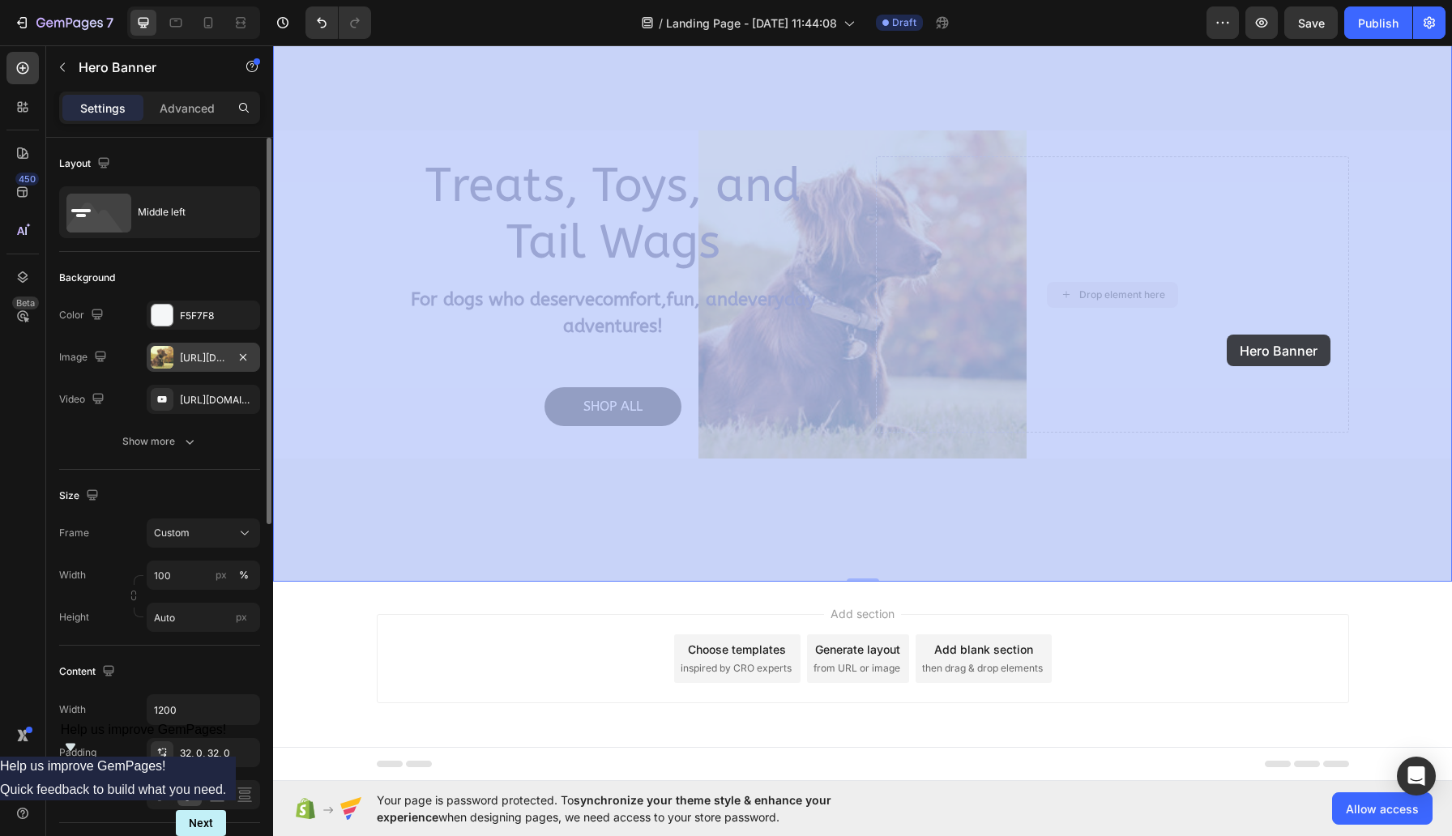
drag, startPoint x: 968, startPoint y: 353, endPoint x: 1227, endPoint y: 335, distance: 260.0
drag, startPoint x: 982, startPoint y: 286, endPoint x: 1165, endPoint y: 273, distance: 183.6
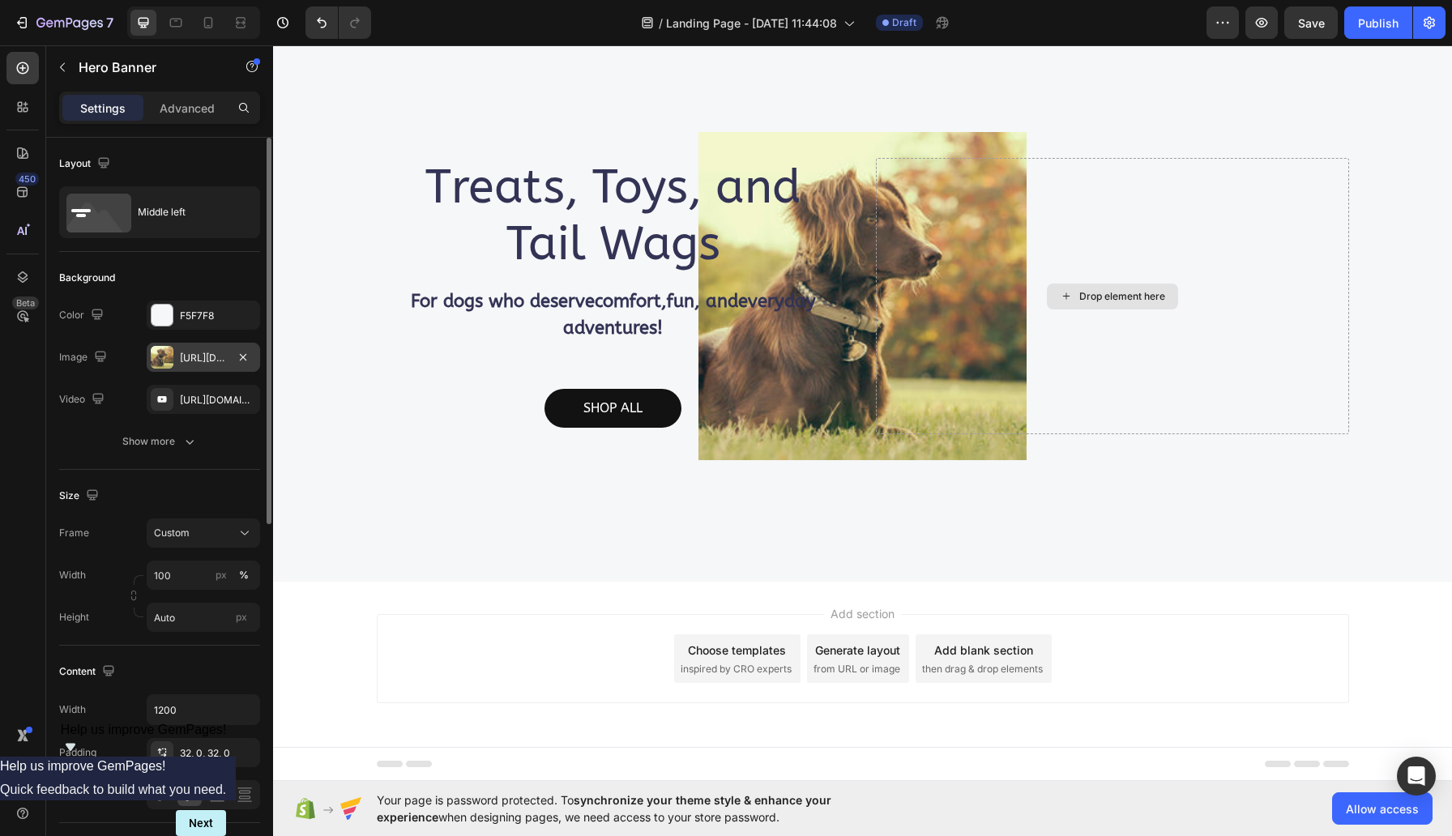
click at [1165, 284] on div "Drop element here" at bounding box center [1112, 297] width 131 height 26
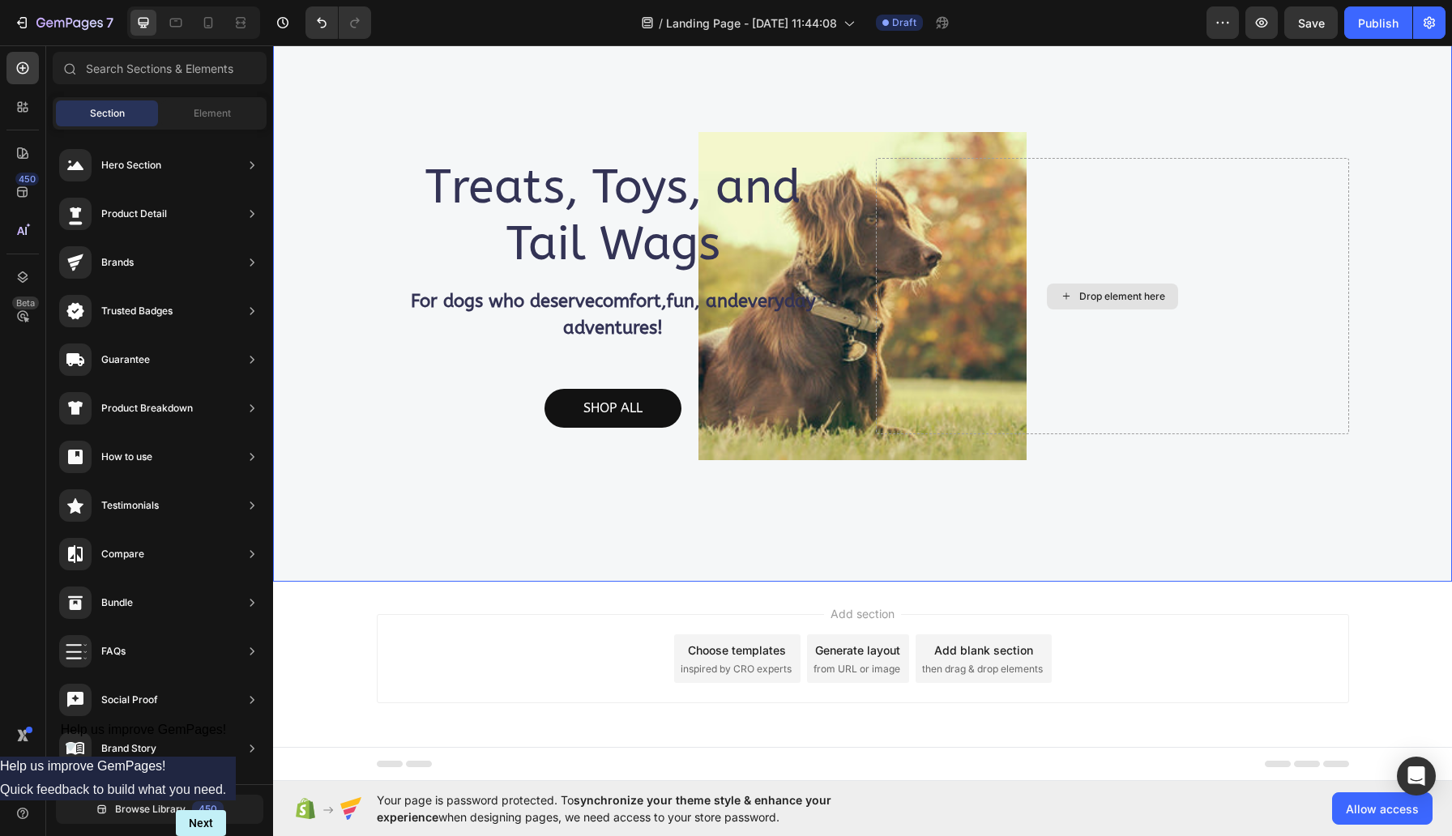
click at [1120, 290] on div "Drop element here" at bounding box center [1122, 296] width 86 height 13
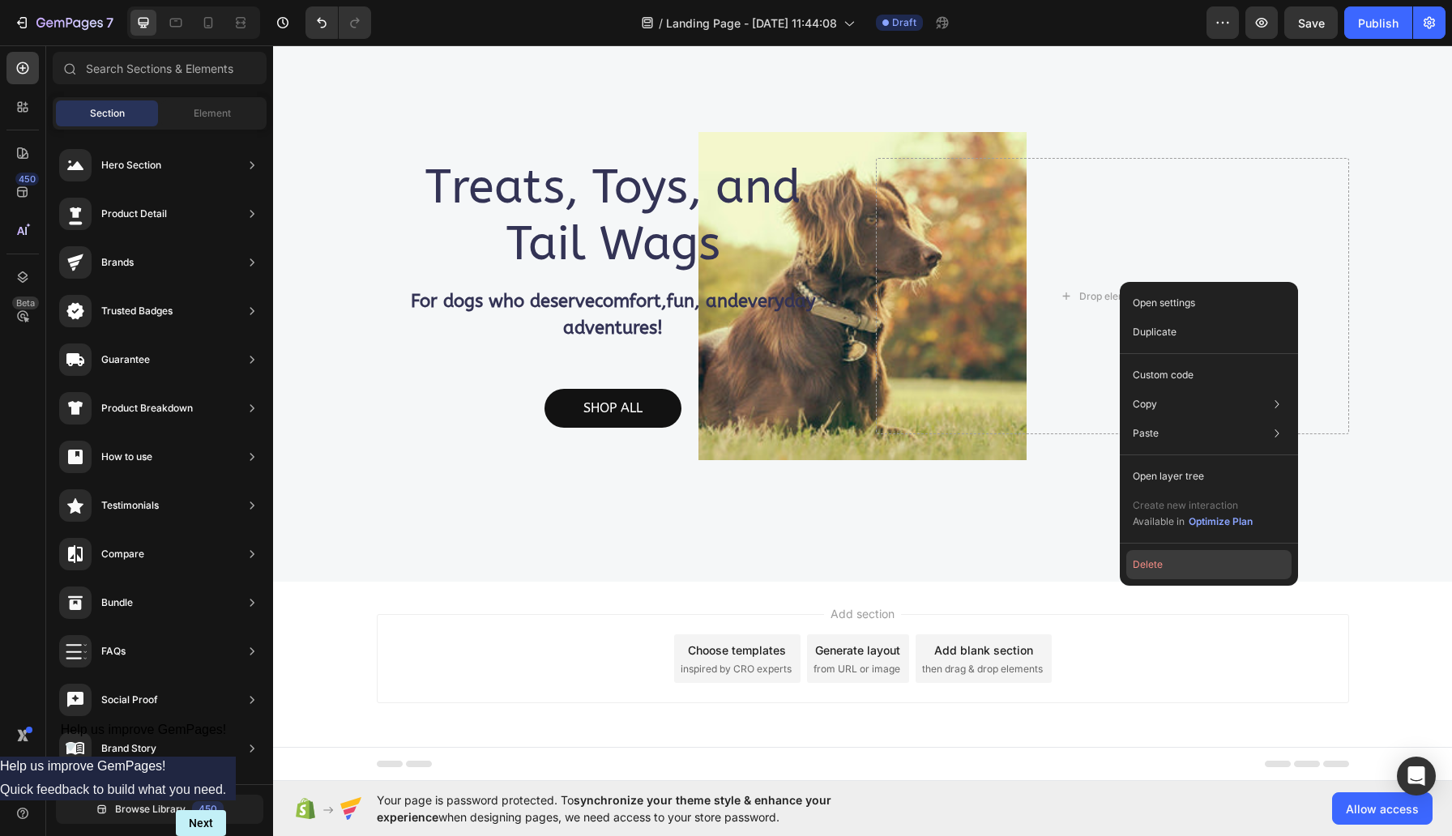
click at [1186, 562] on button "Delete" at bounding box center [1208, 564] width 165 height 29
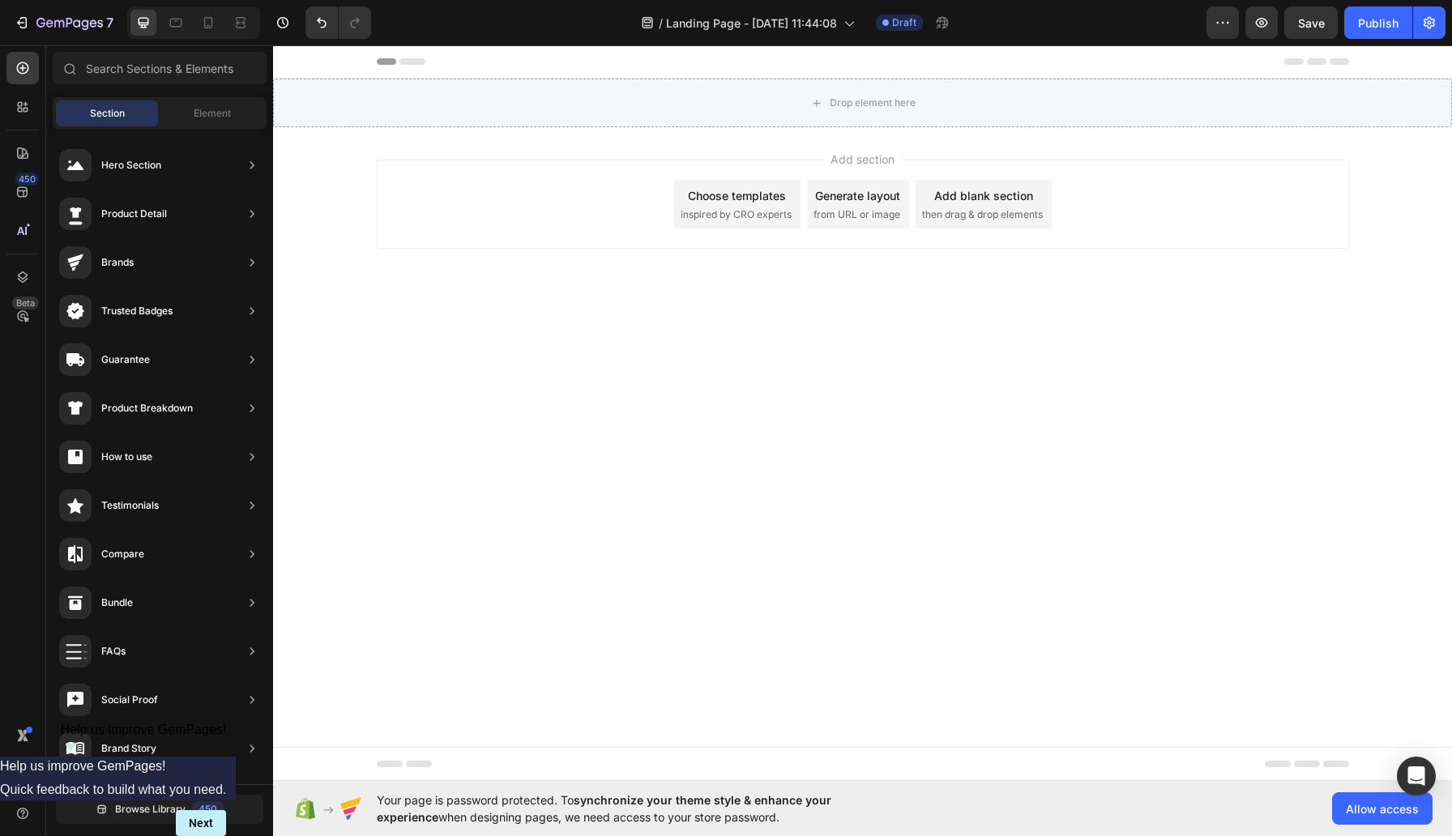
scroll to position [0, 0]
click at [324, 20] on icon "Undo/Redo" at bounding box center [322, 23] width 10 height 11
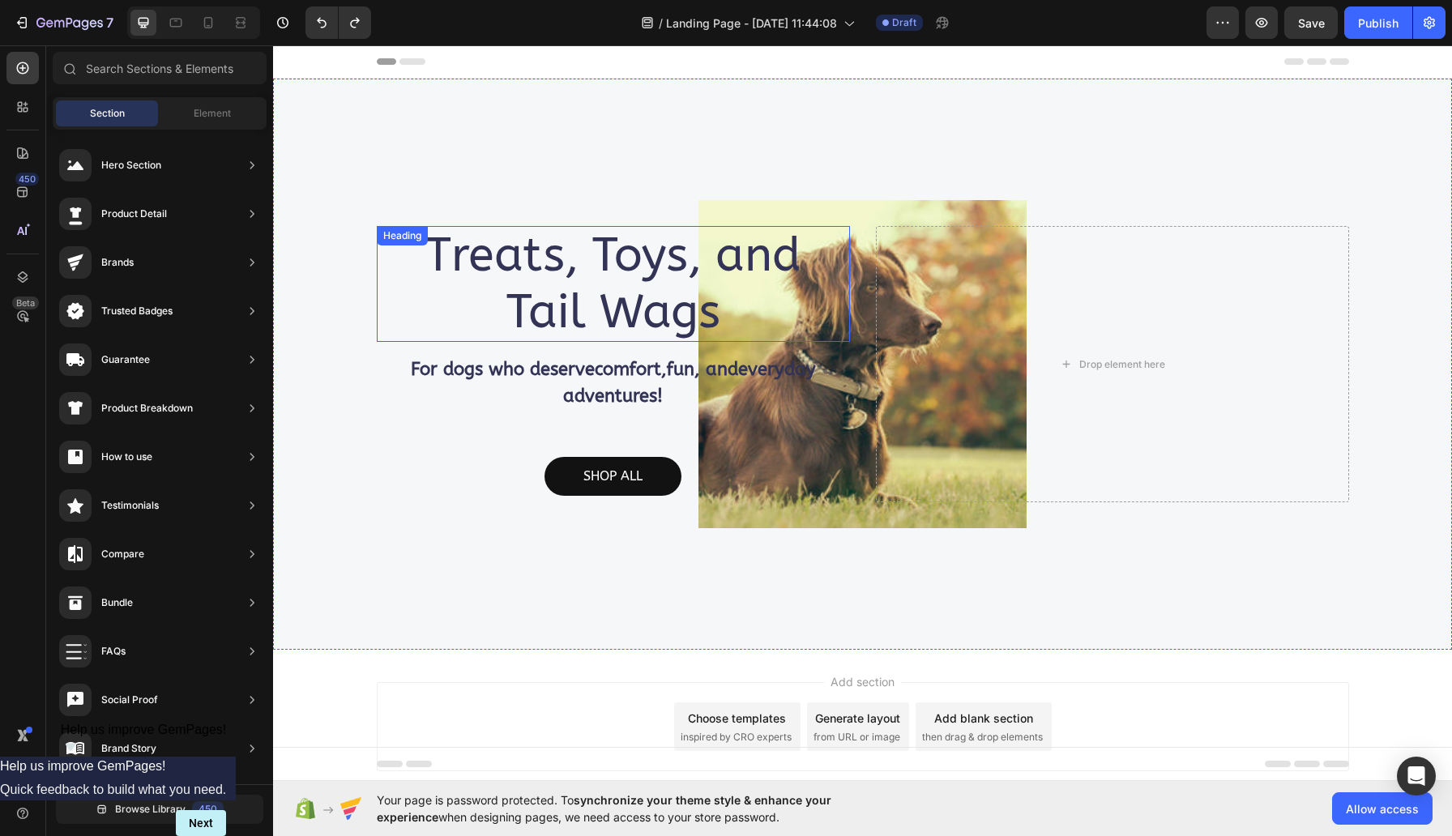
click at [528, 281] on h2 "Treats, Toys, and Tail Wags" at bounding box center [613, 284] width 473 height 116
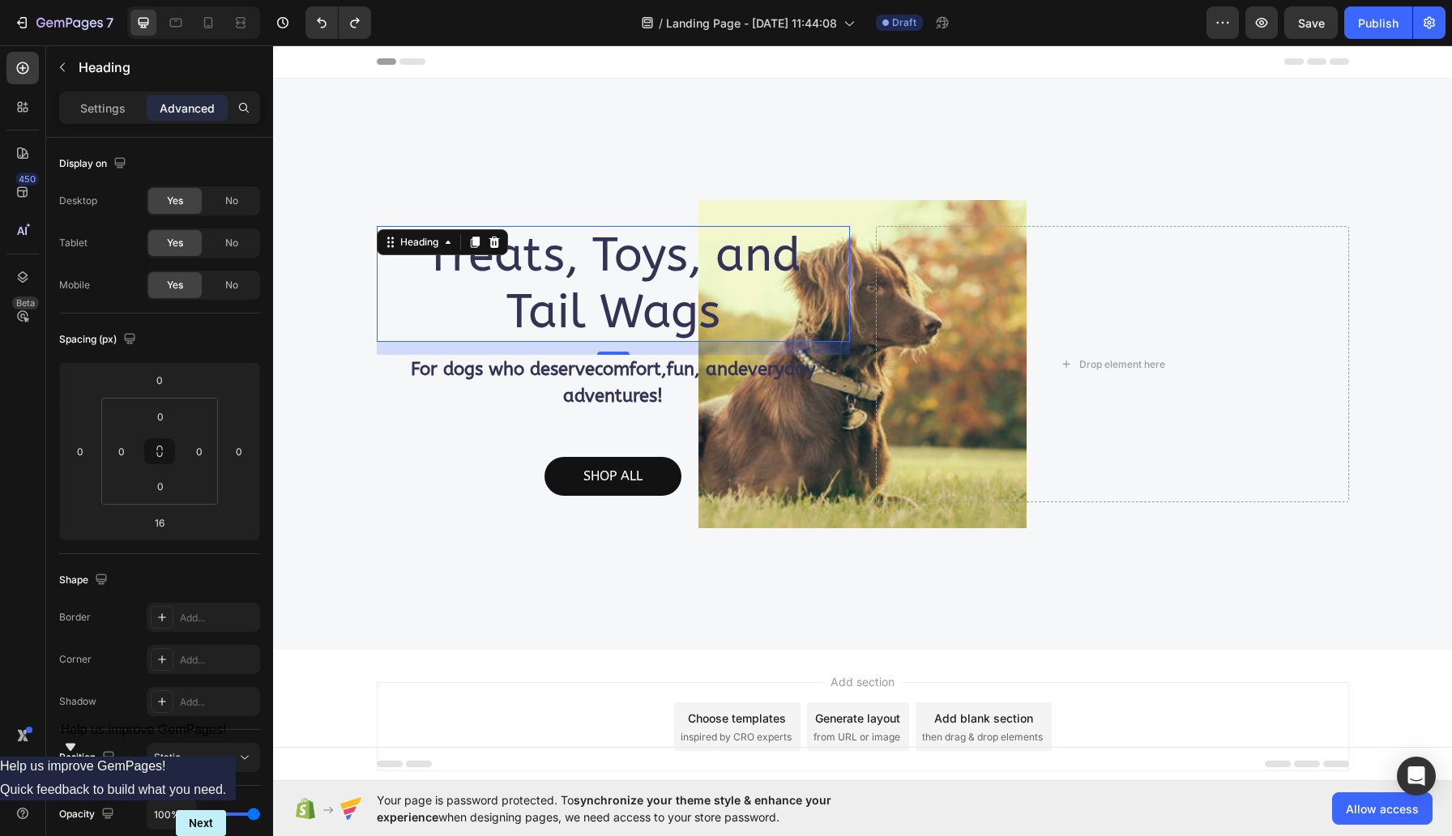
click at [606, 306] on h2 "Treats, Toys, and Tail Wags" at bounding box center [613, 284] width 473 height 116
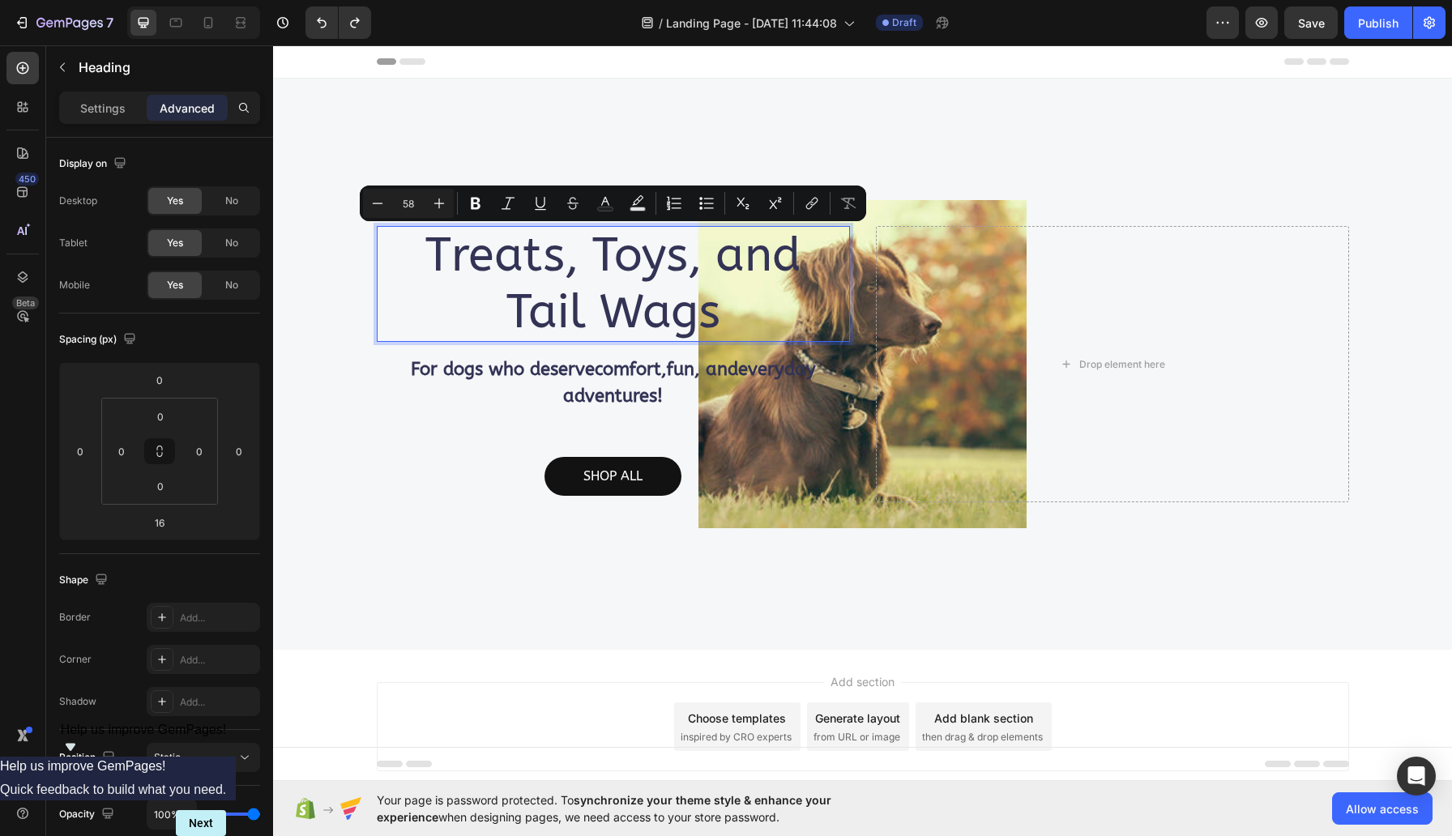
drag, startPoint x: 738, startPoint y: 310, endPoint x: 420, endPoint y: 240, distance: 326.2
click at [420, 240] on p "Treats, Toys, and Tail Wags" at bounding box center [613, 284] width 470 height 113
copy p "Treats, Toys, and Tail Wags"
click at [406, 369] on p "For dogs who deserve comfort , fun , and everyday adventures !" at bounding box center [613, 383] width 470 height 53
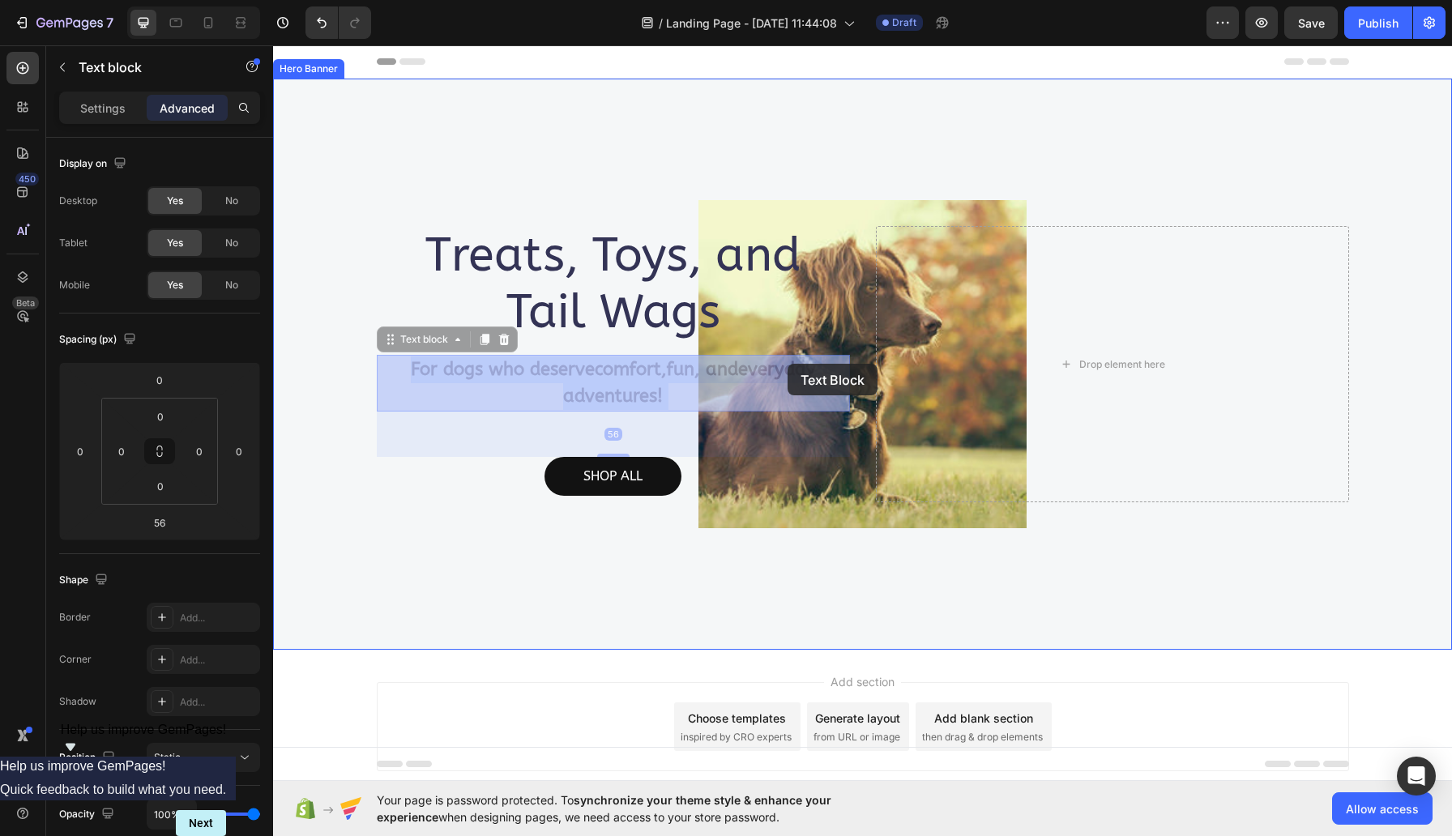
drag, startPoint x: 423, startPoint y: 370, endPoint x: 786, endPoint y: 362, distance: 363.1
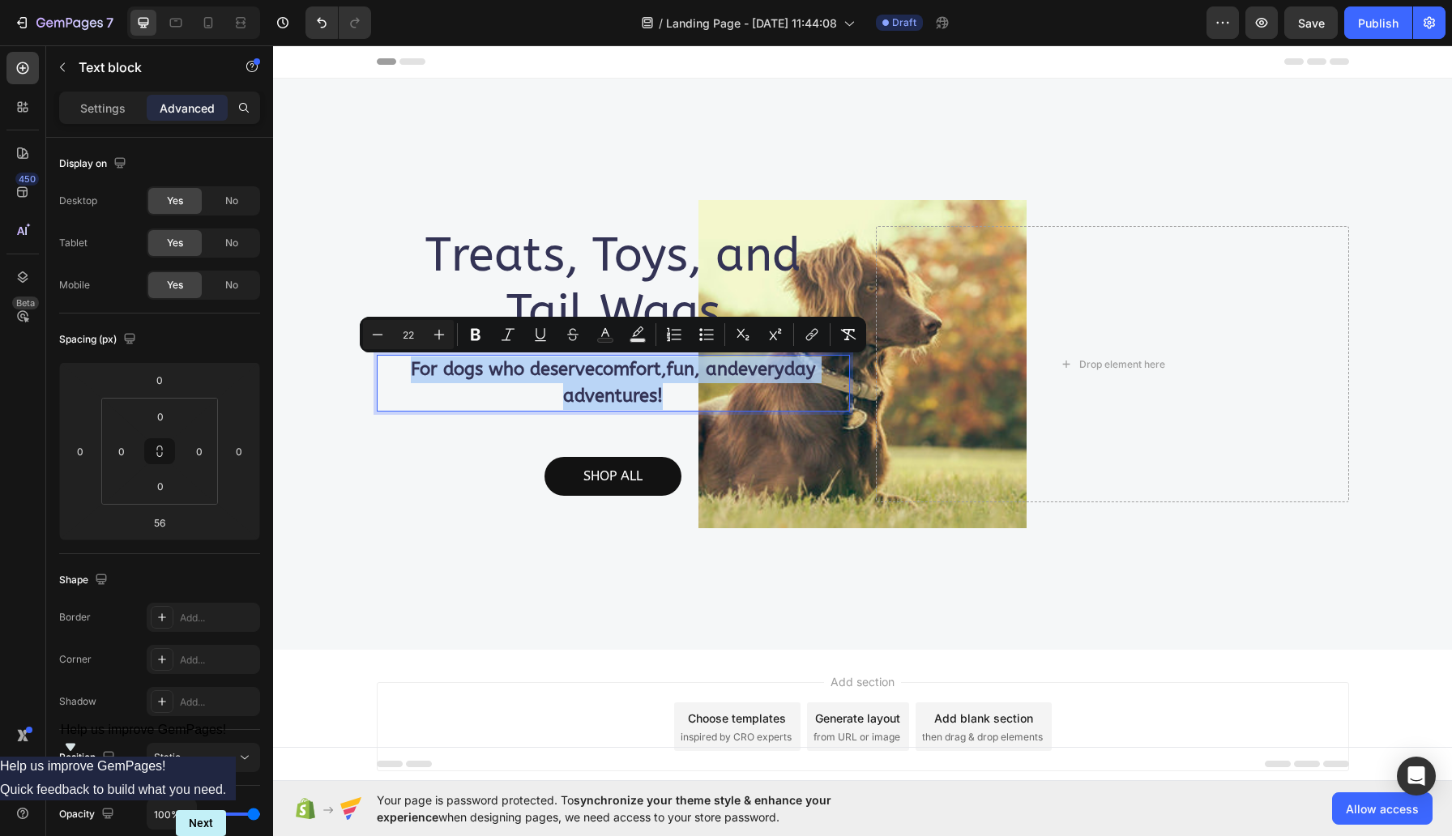
drag, startPoint x: 667, startPoint y: 395, endPoint x: 400, endPoint y: 361, distance: 268.8
click at [400, 361] on p "For dogs who deserve comfort , fun , and everyday adventures !" at bounding box center [613, 383] width 470 height 53
copy p "For dogs who deserve comfort , fun , and everyday adventures !"
click at [664, 568] on div "Treats, Toys, and Tail Wags Heading For dogs who deserve comfort , fun , and ev…" at bounding box center [862, 364] width 1179 height 571
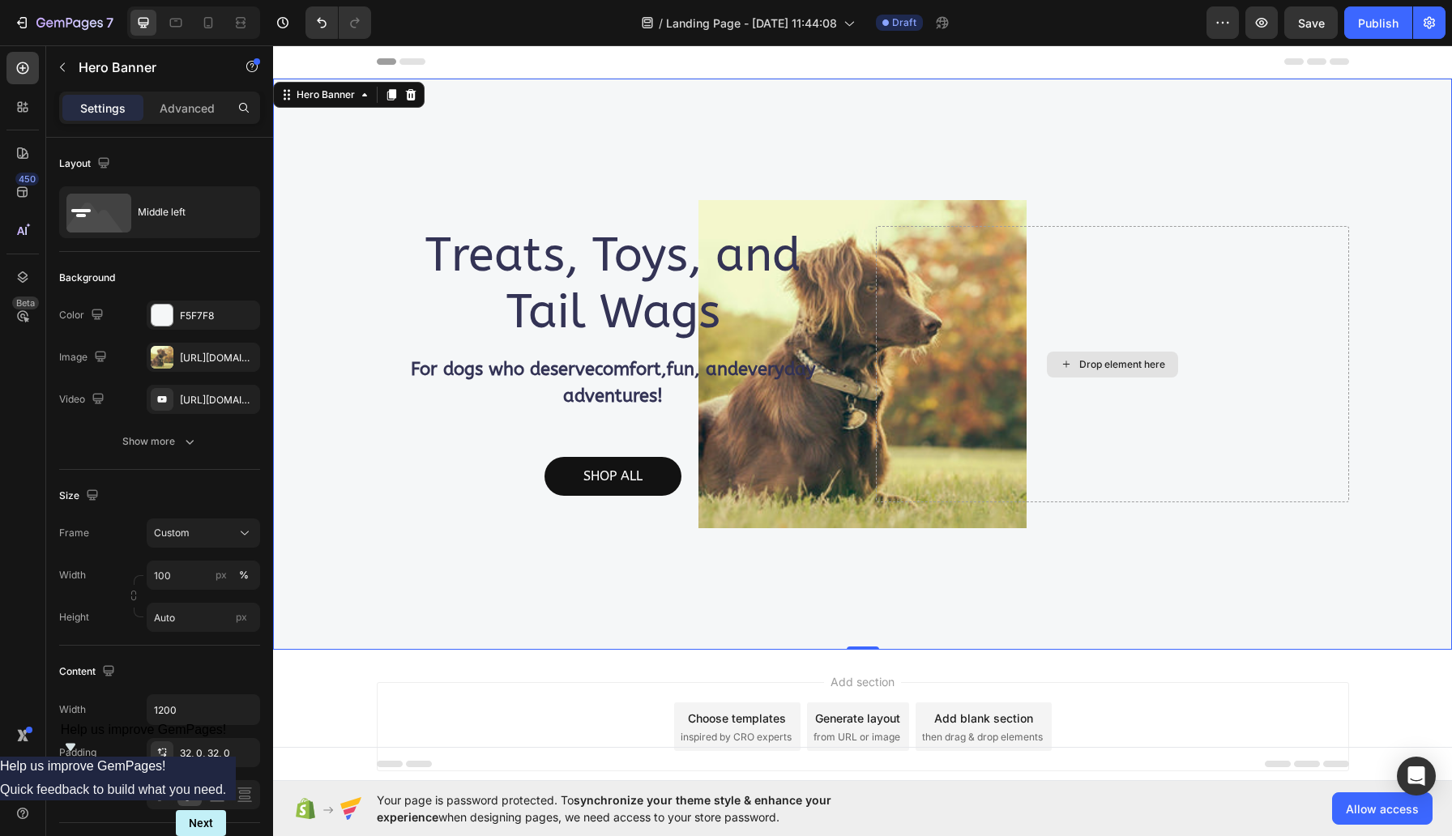
click at [938, 325] on div "Drop element here" at bounding box center [1112, 364] width 473 height 276
click at [321, 15] on icon "Undo/Redo" at bounding box center [322, 23] width 16 height 16
click at [321, 21] on icon "Undo/Redo" at bounding box center [322, 23] width 16 height 16
click at [238, 353] on icon "button" at bounding box center [243, 357] width 13 height 13
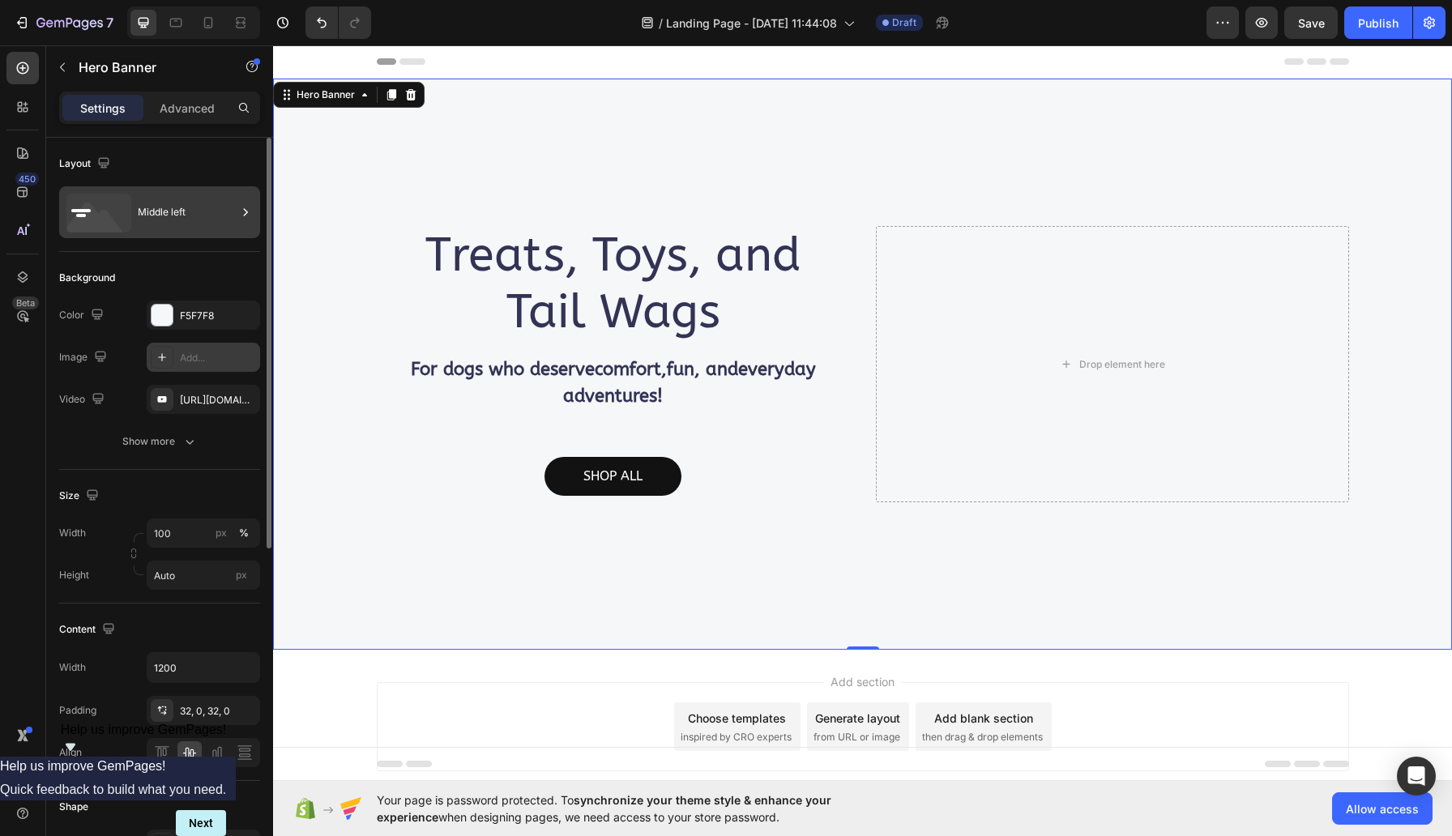
click at [181, 208] on div "Middle left" at bounding box center [187, 212] width 99 height 37
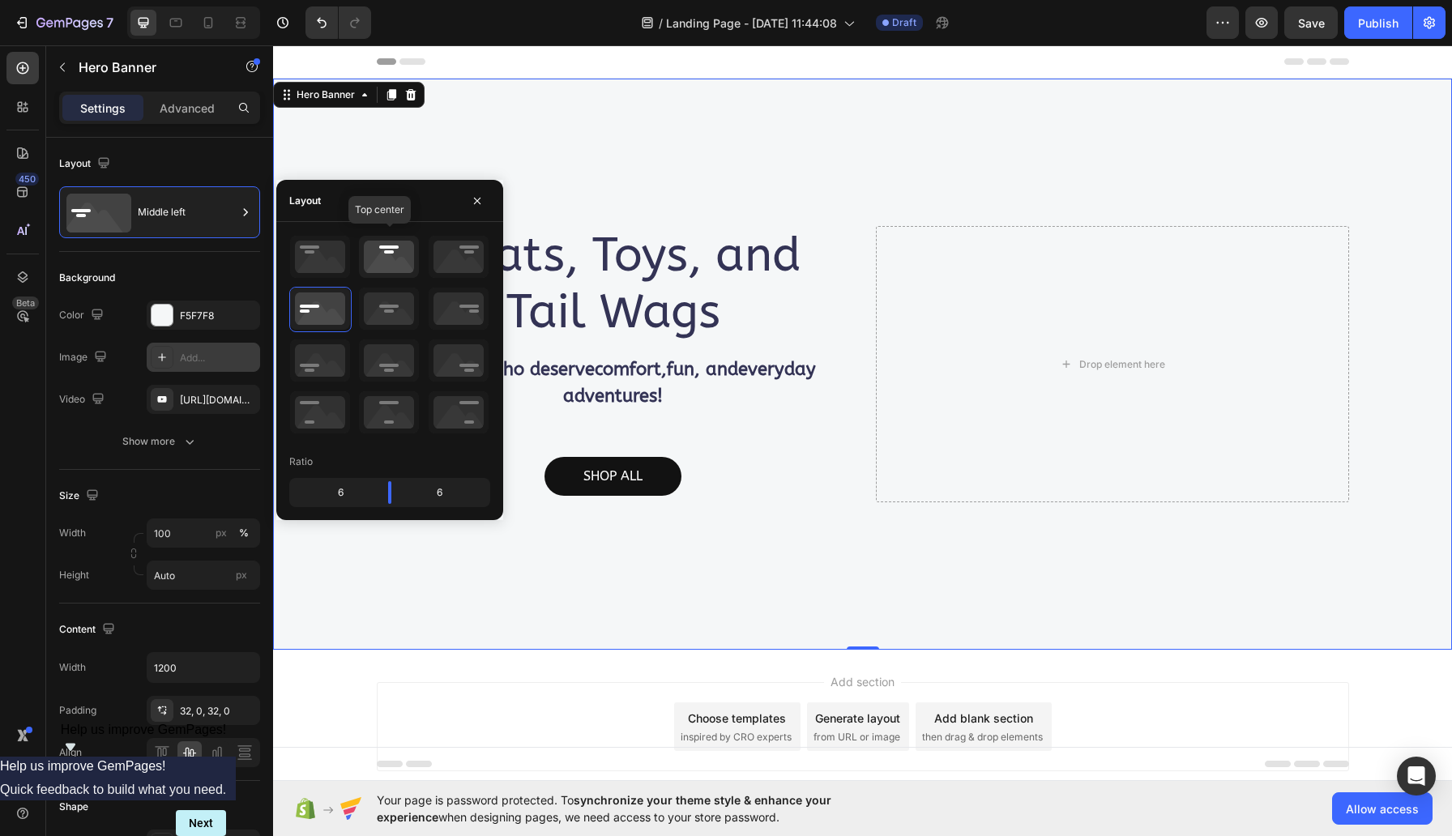
click at [408, 266] on icon at bounding box center [389, 257] width 60 height 42
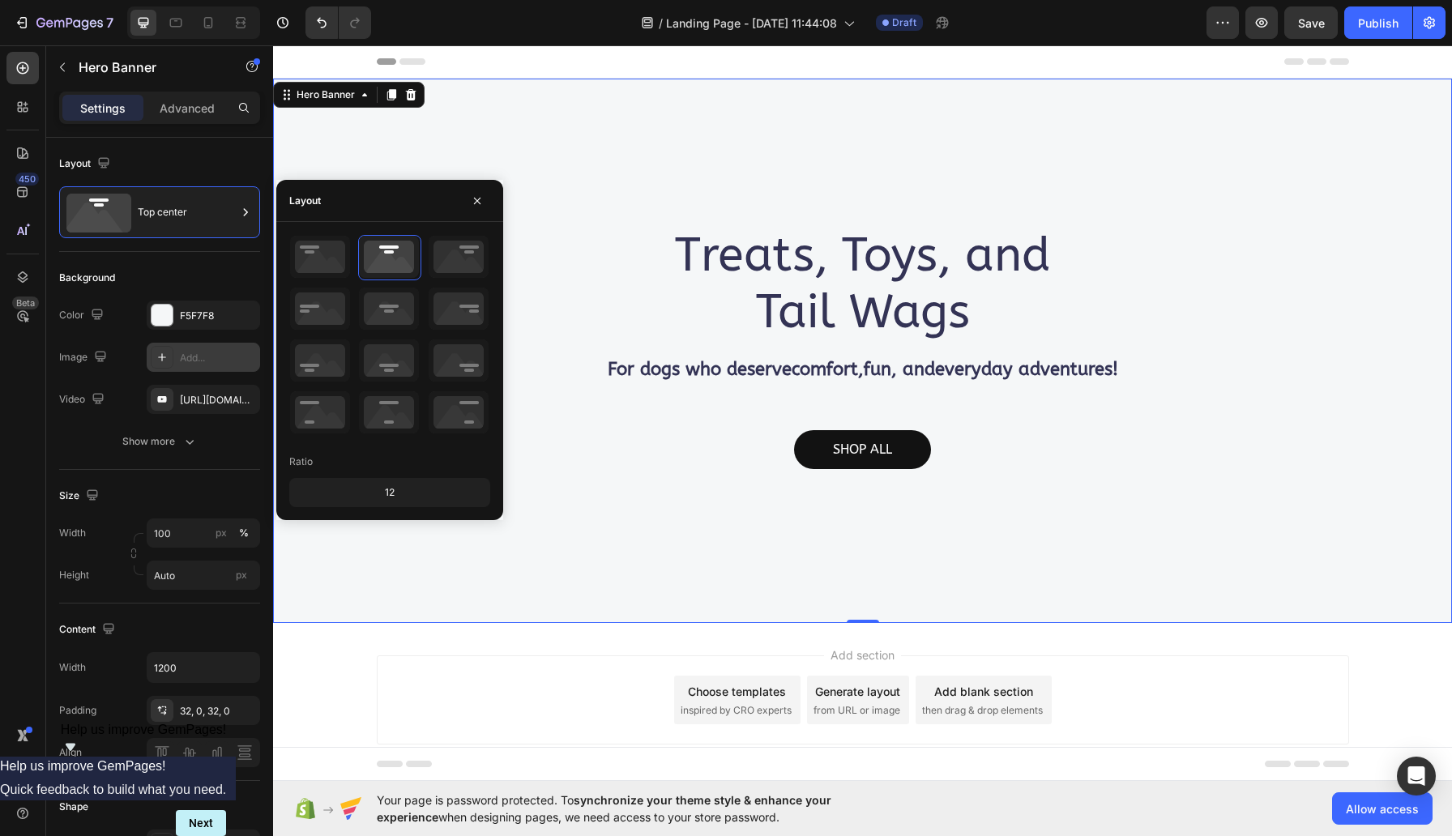
click at [596, 204] on div "Treats, Toys, and Tail Wags Heading For dogs who deserve comfort , fun , and ev…" at bounding box center [863, 350] width 972 height 301
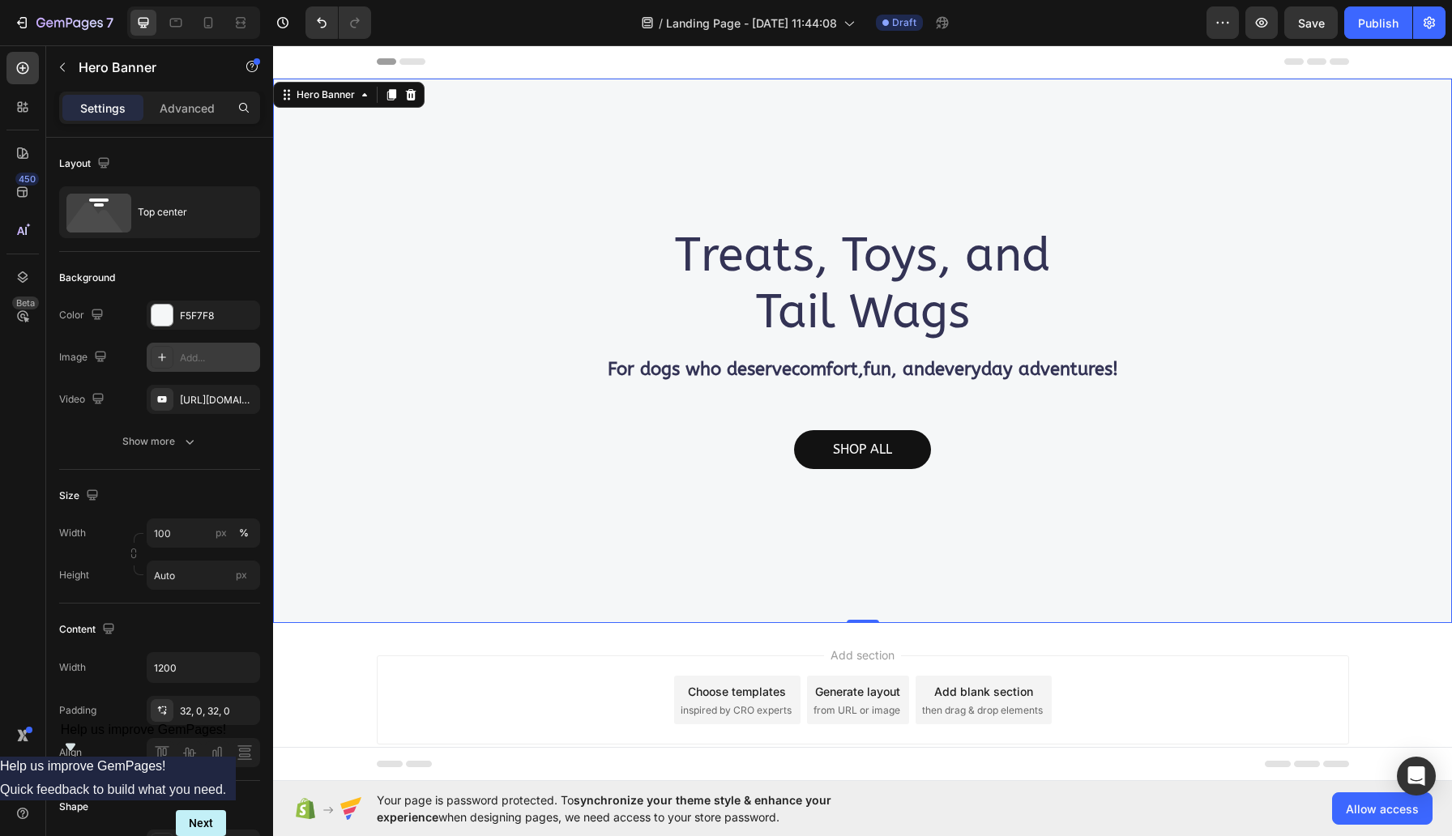
click at [202, 354] on div "Add..." at bounding box center [218, 358] width 76 height 15
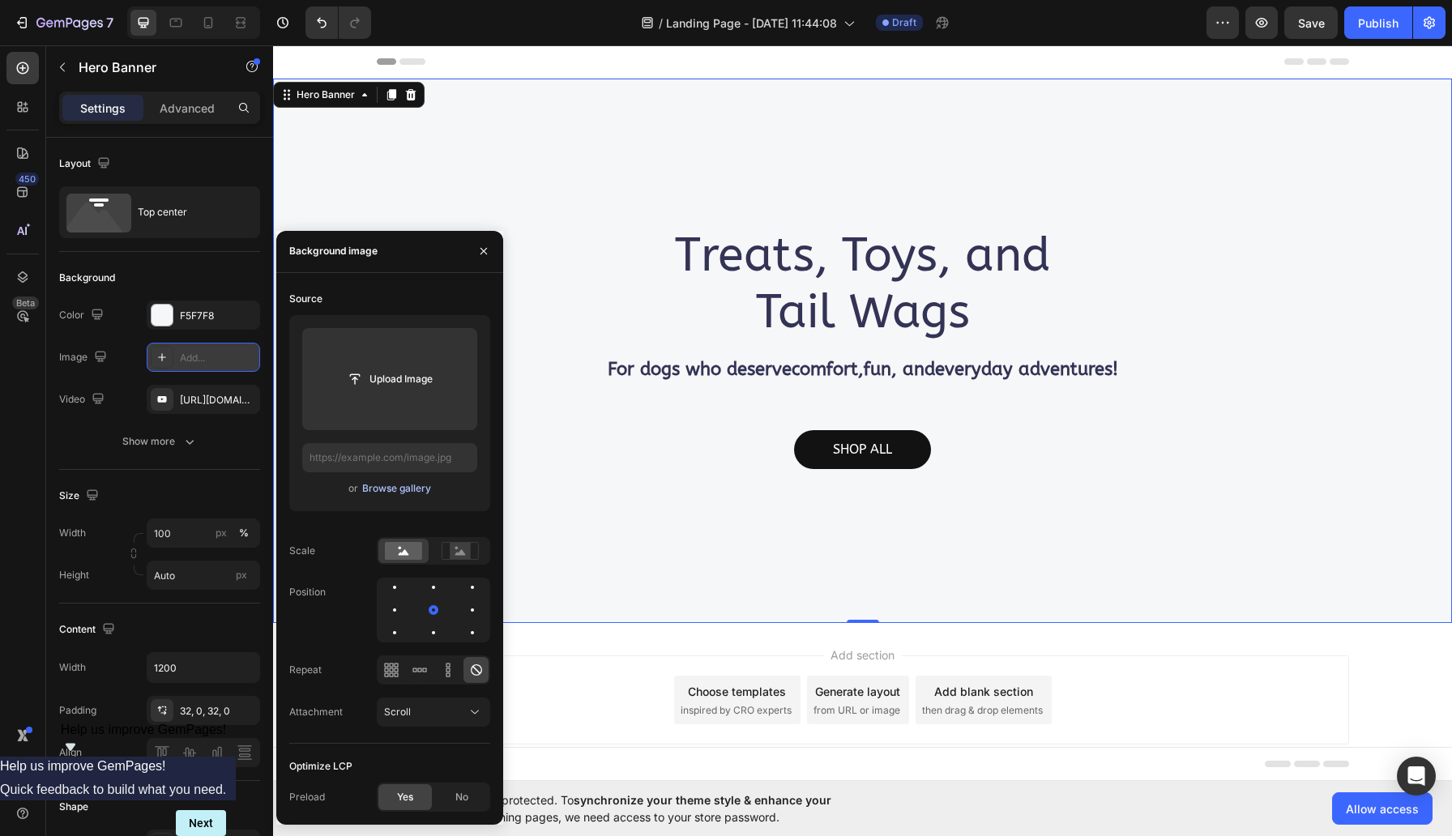
click at [431, 496] on div "Browse gallery" at bounding box center [396, 488] width 69 height 15
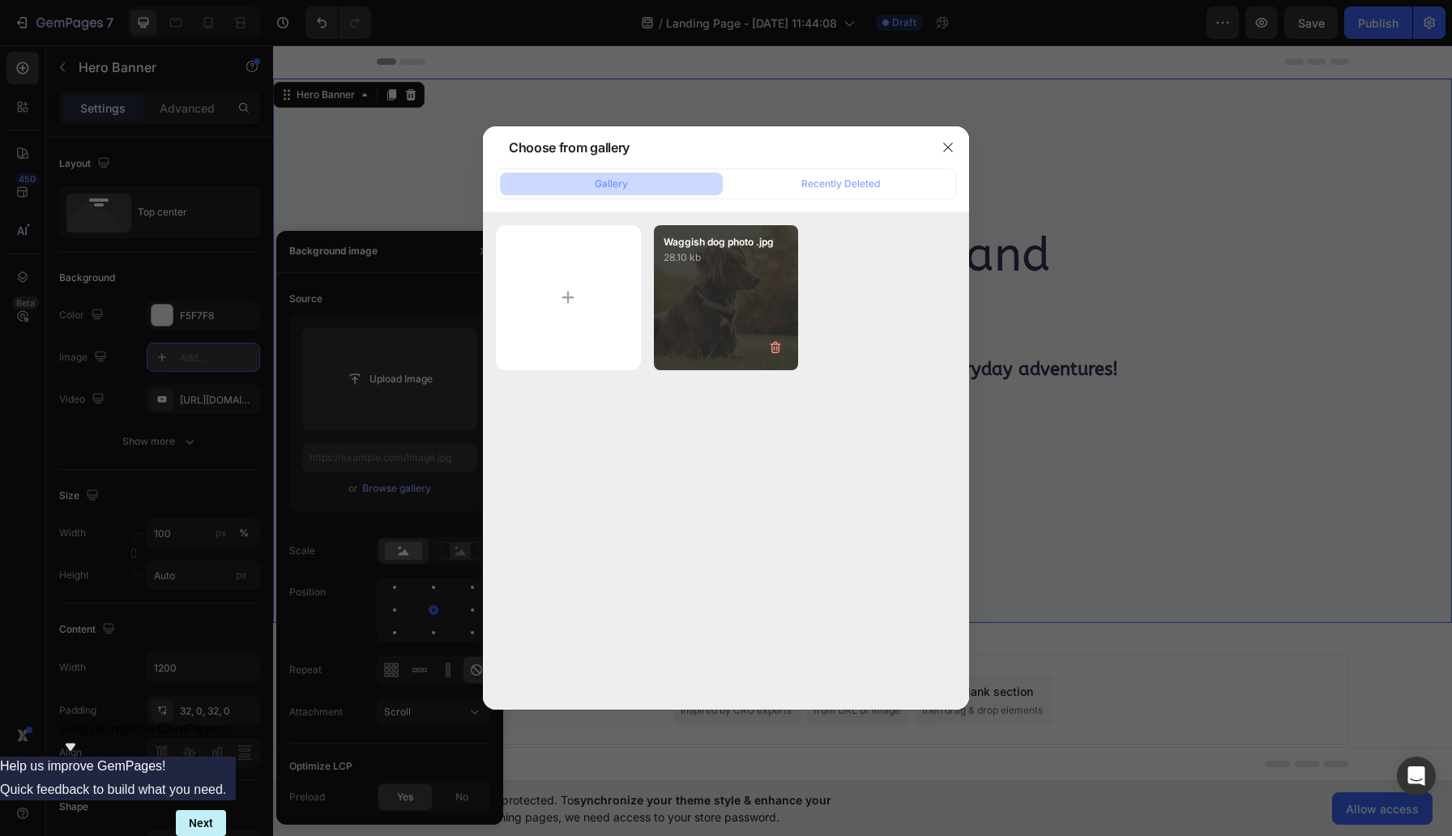
click at [703, 266] on p "28.10 kb" at bounding box center [727, 258] width 126 height 16
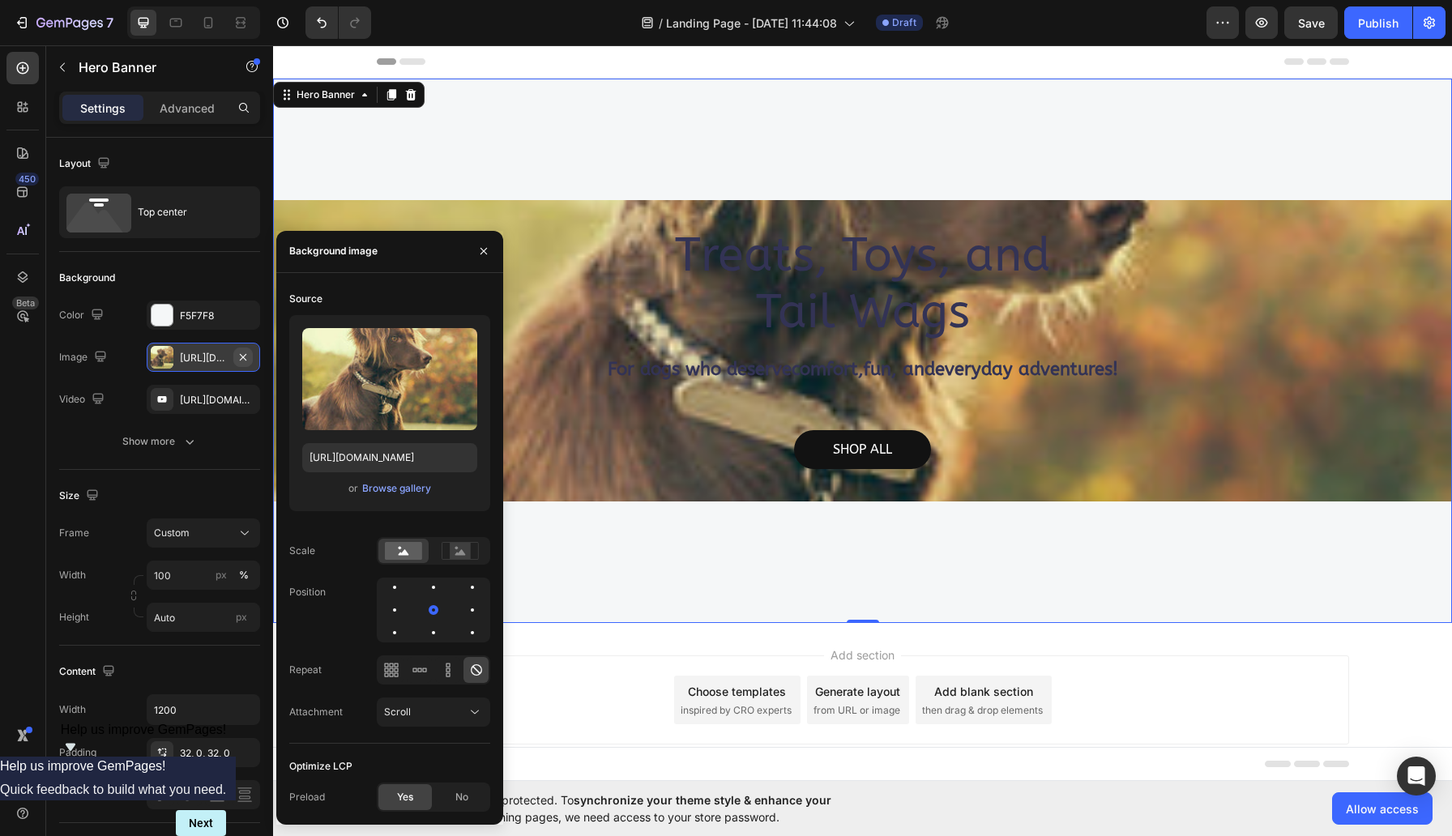
click at [246, 353] on icon "button" at bounding box center [243, 356] width 6 height 6
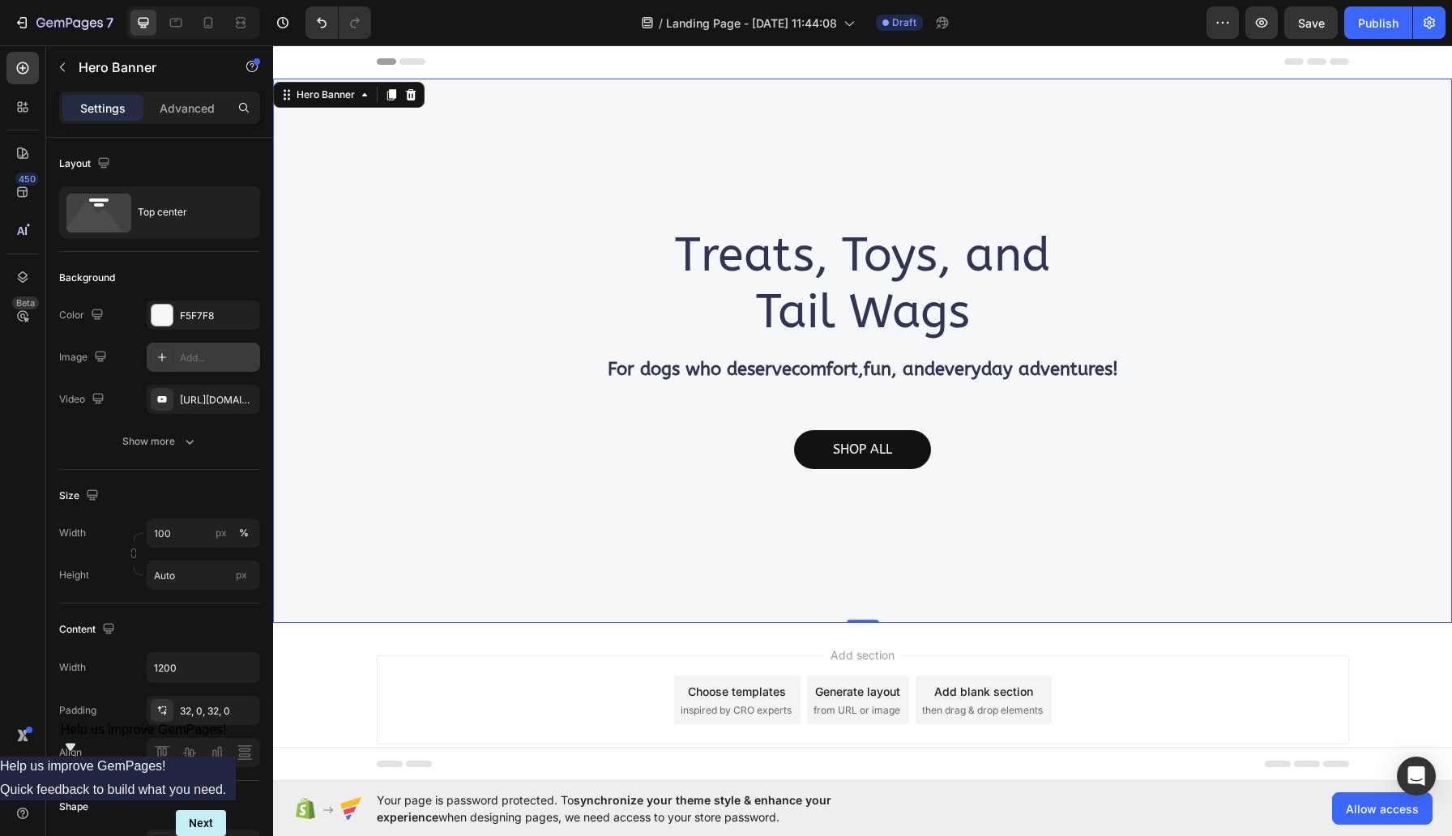
click at [215, 361] on div "Add..." at bounding box center [218, 358] width 76 height 15
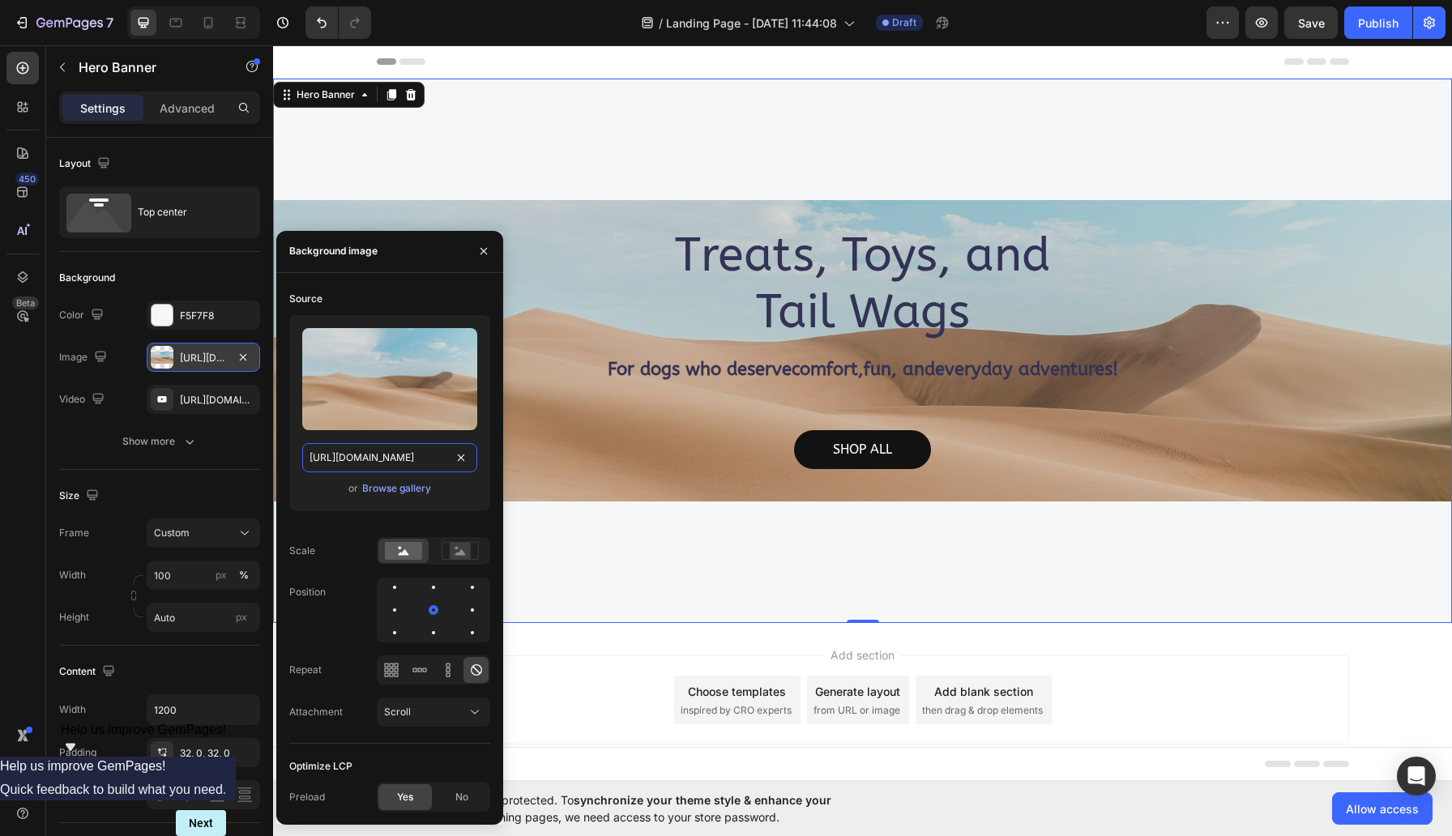
click at [392, 459] on input "https://cdn.shopify.com/s/files/1/2005/9307/files/background_settings.jpg" at bounding box center [389, 457] width 175 height 29
paste input "burst.shopifycdn.com/photos/dog-in-backyard_134x134_crop_center@2x"
type input "https://burst.shopifycdn.com/photos/dog-in-backyard_134x134_crop_center@2x.jpg"
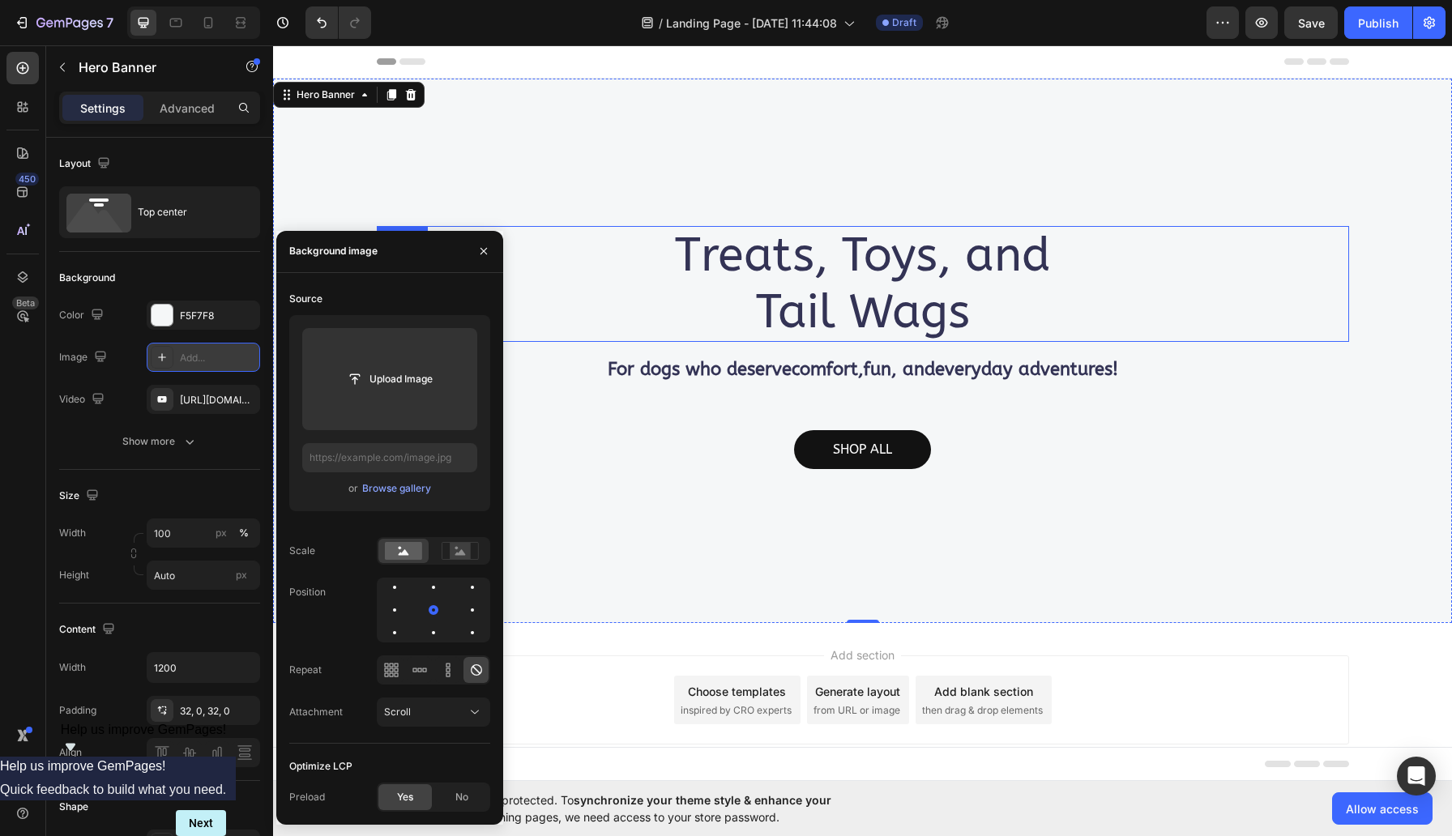
click at [614, 277] on p "Treats, Toys, and Tail Wags" at bounding box center [862, 284] width 969 height 113
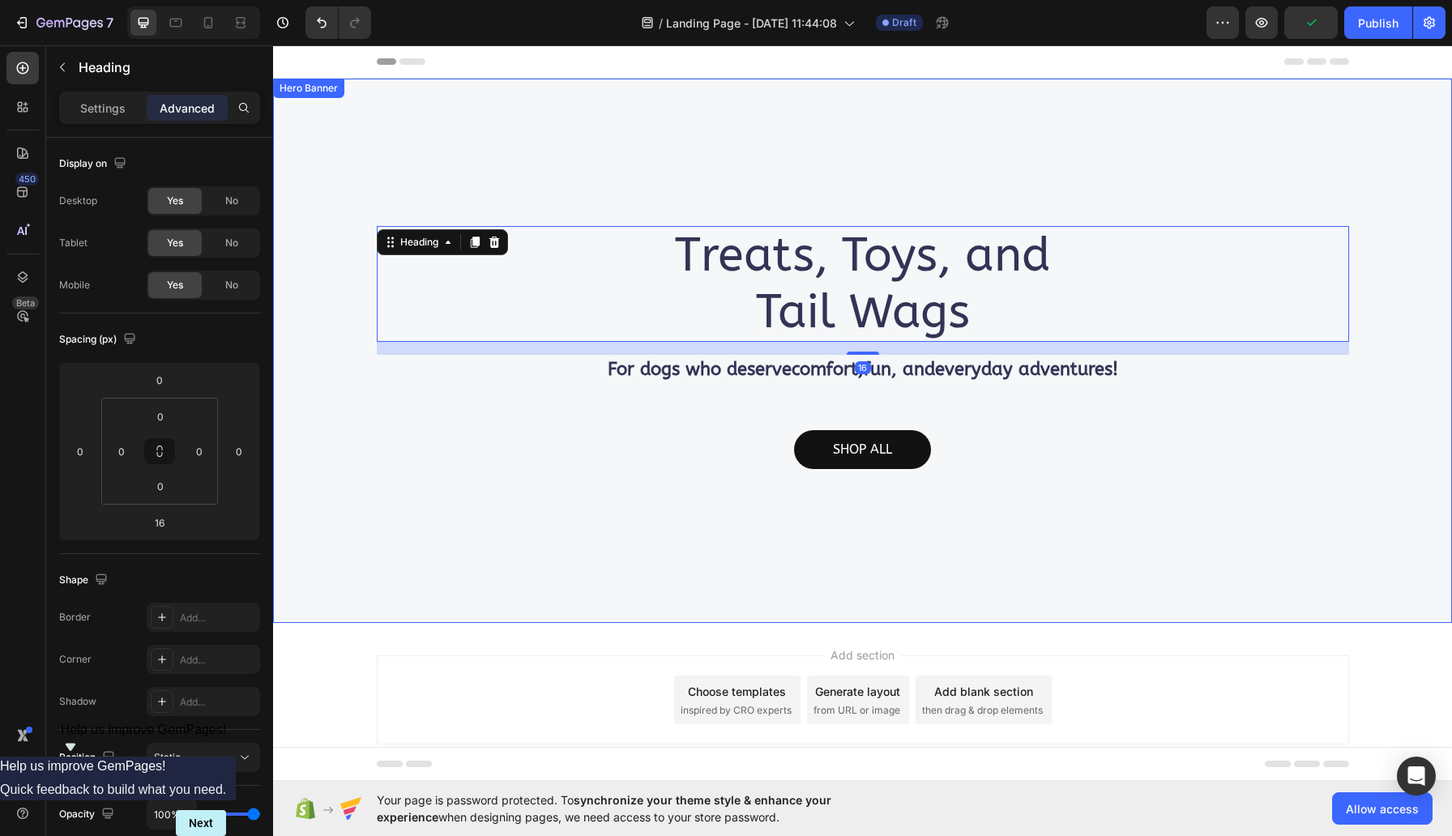
click at [611, 159] on div "Treats, Toys, and Tail Wags Heading 16 For dogs who deserve comfort , fun , and…" at bounding box center [862, 351] width 1179 height 545
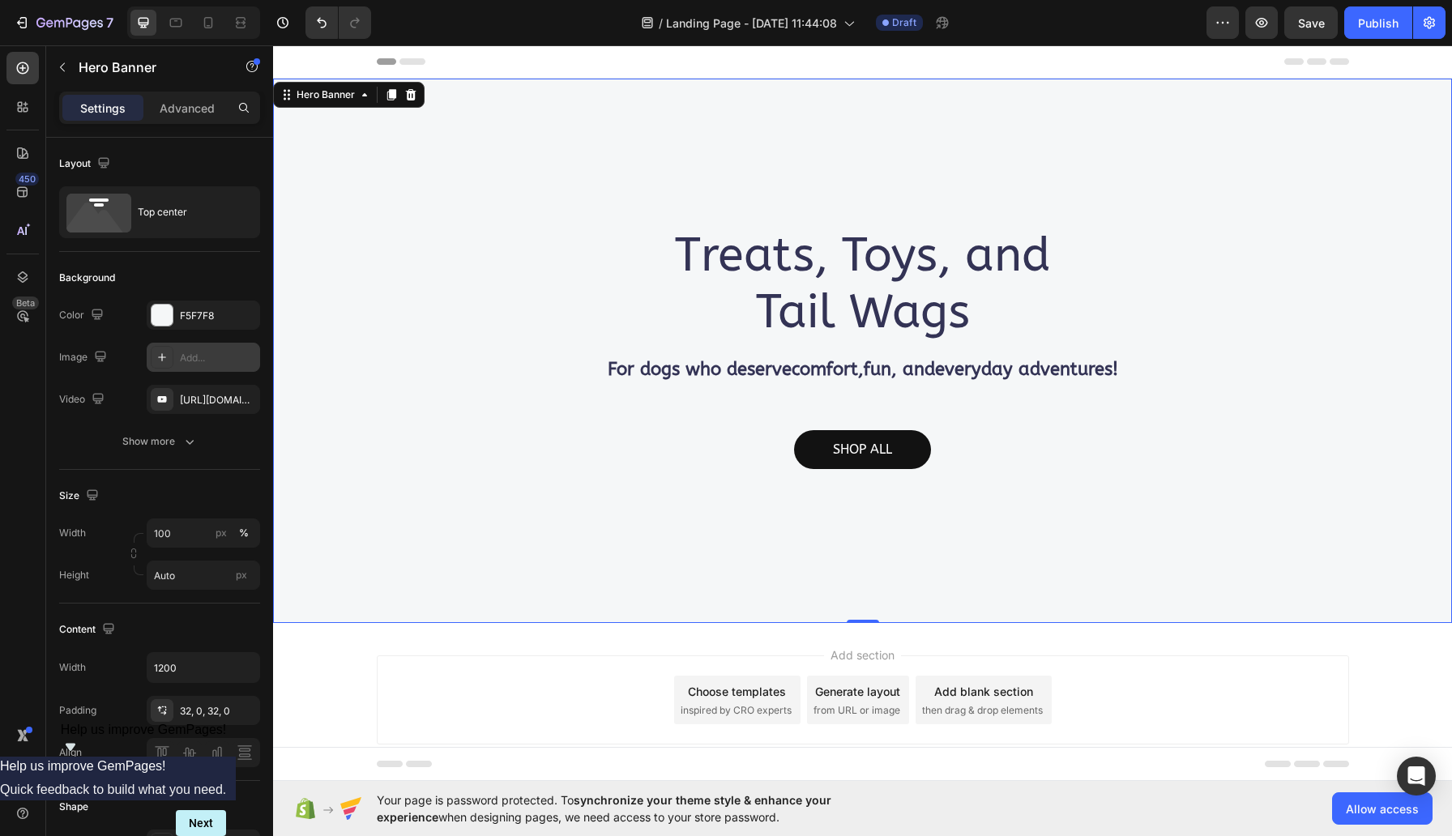
click at [164, 356] on icon at bounding box center [162, 357] width 13 height 13
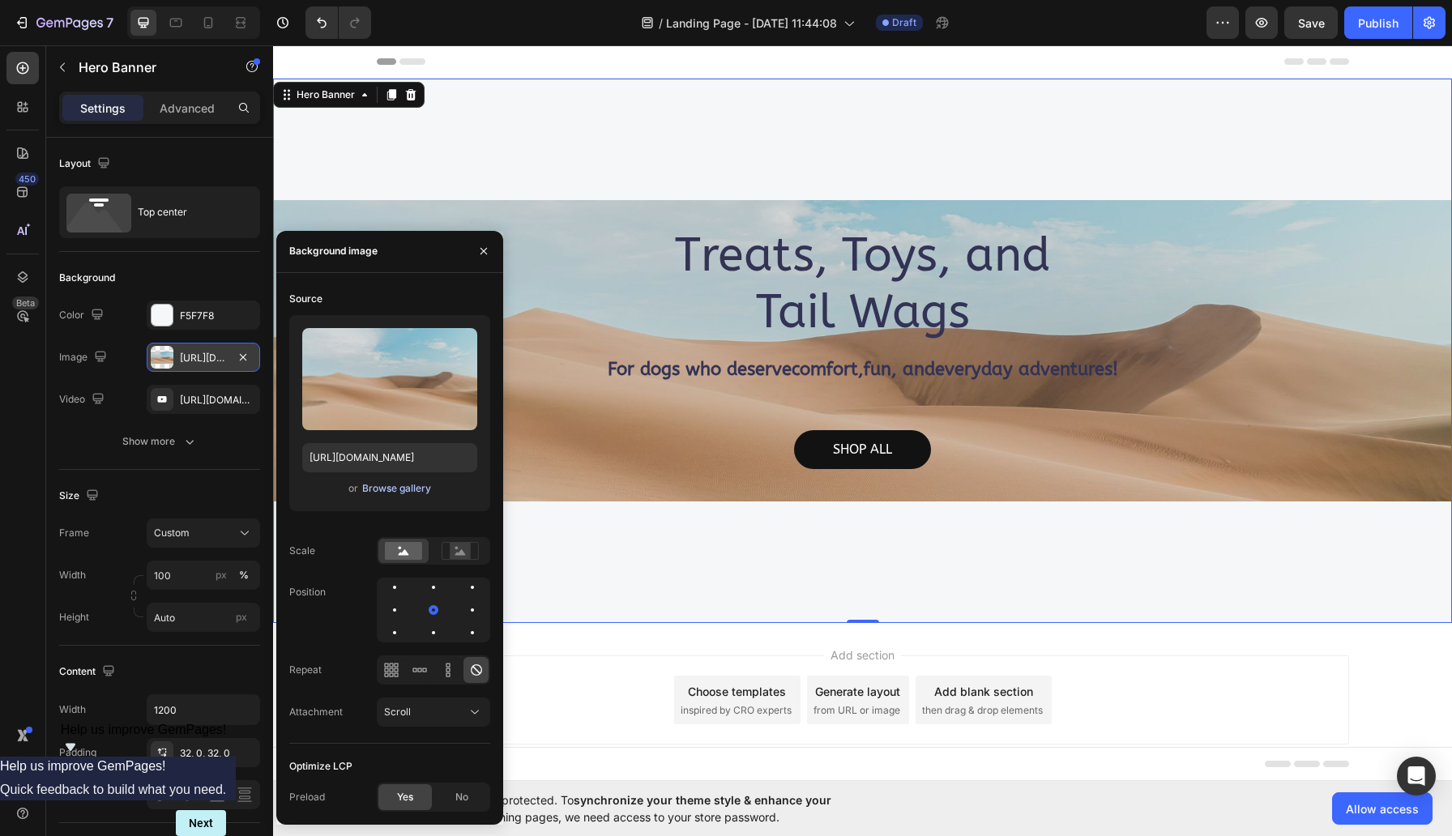
click at [385, 493] on div "Browse gallery" at bounding box center [396, 488] width 69 height 15
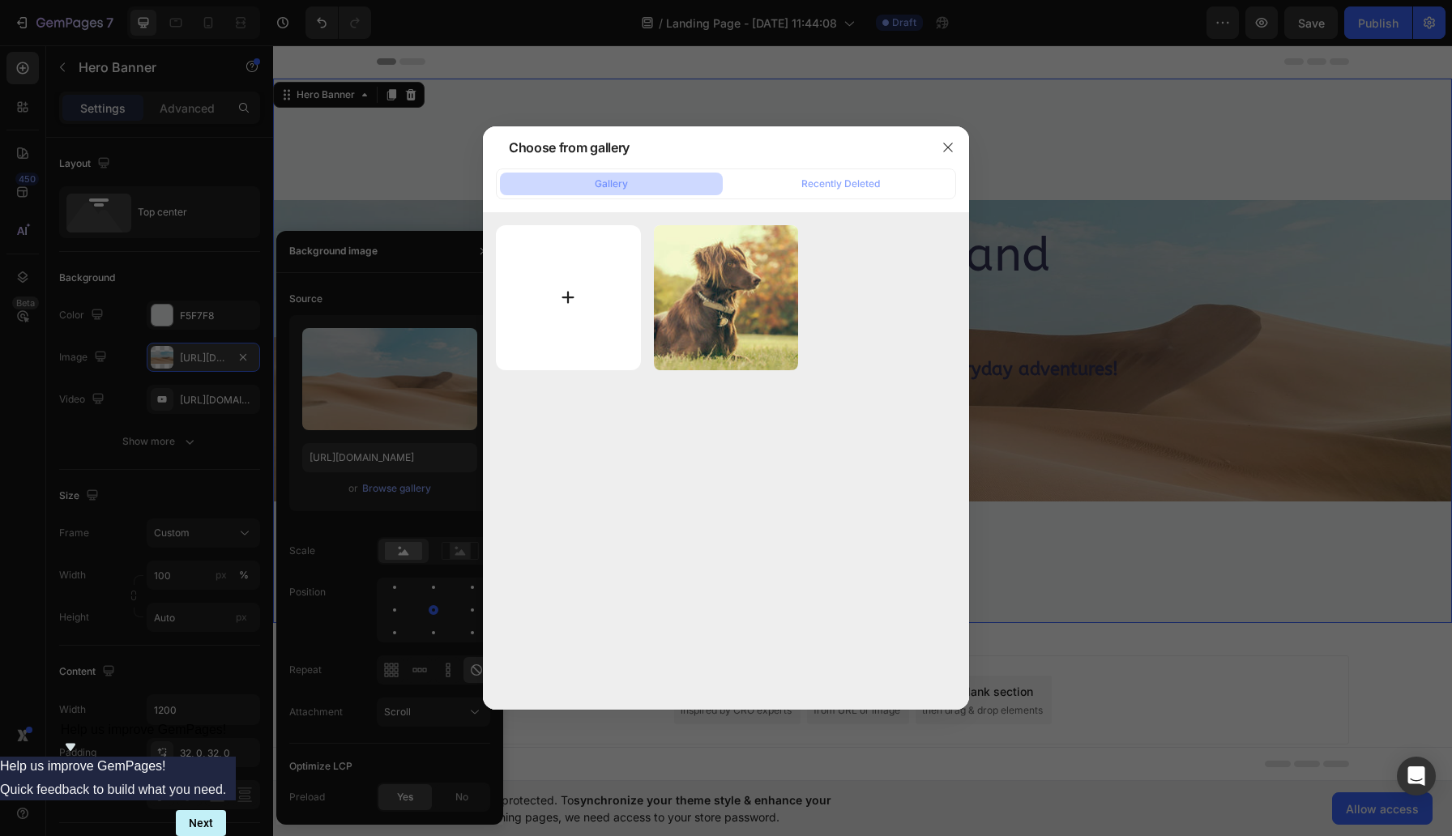
click at [570, 297] on input "file" at bounding box center [568, 297] width 145 height 145
type input "C:\fakepath\Yogi.jpg"
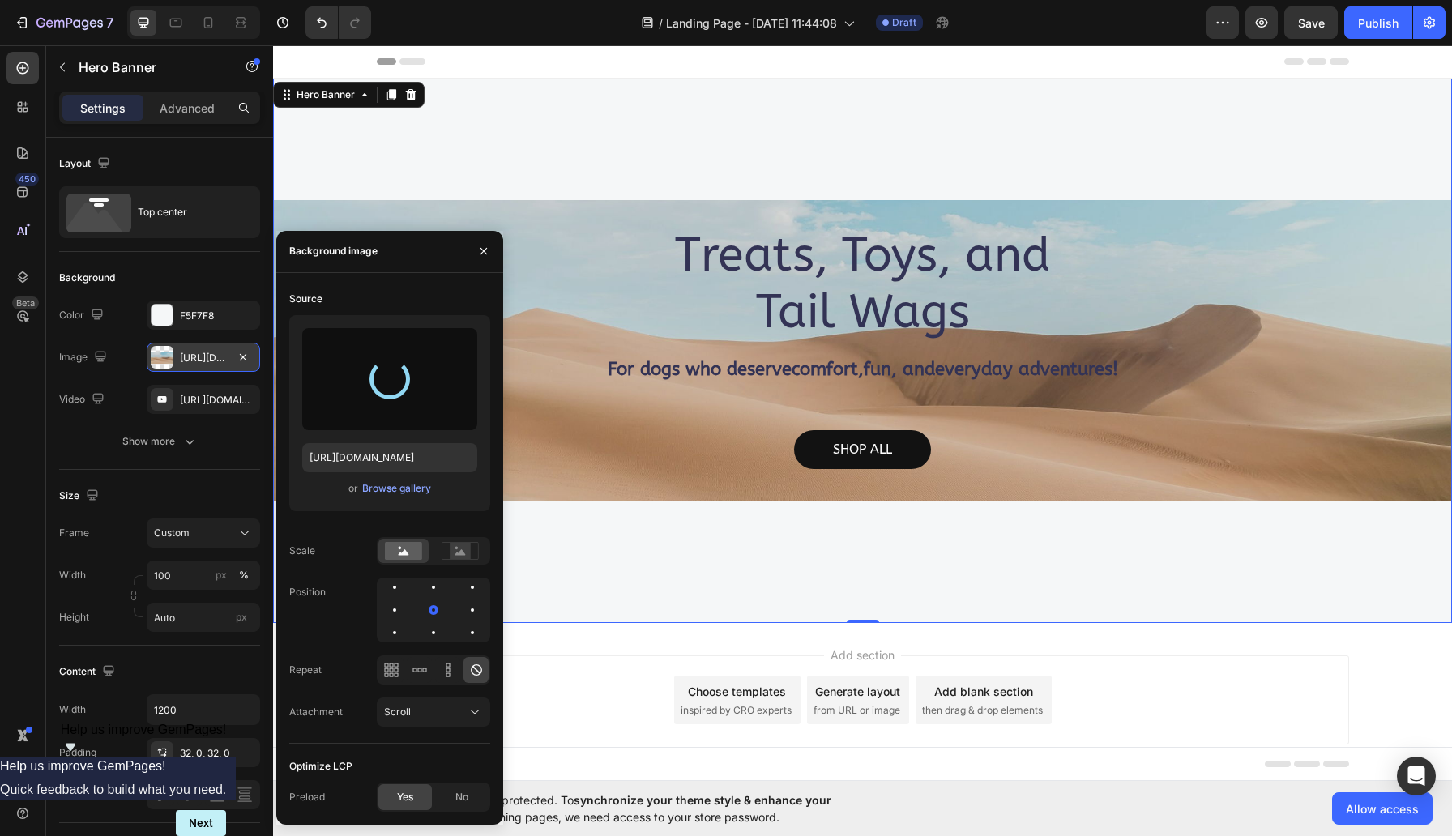
type input "https://cdn.shopify.com/s/files/1/0702/4636/7371/files/gempages_586434117906727…"
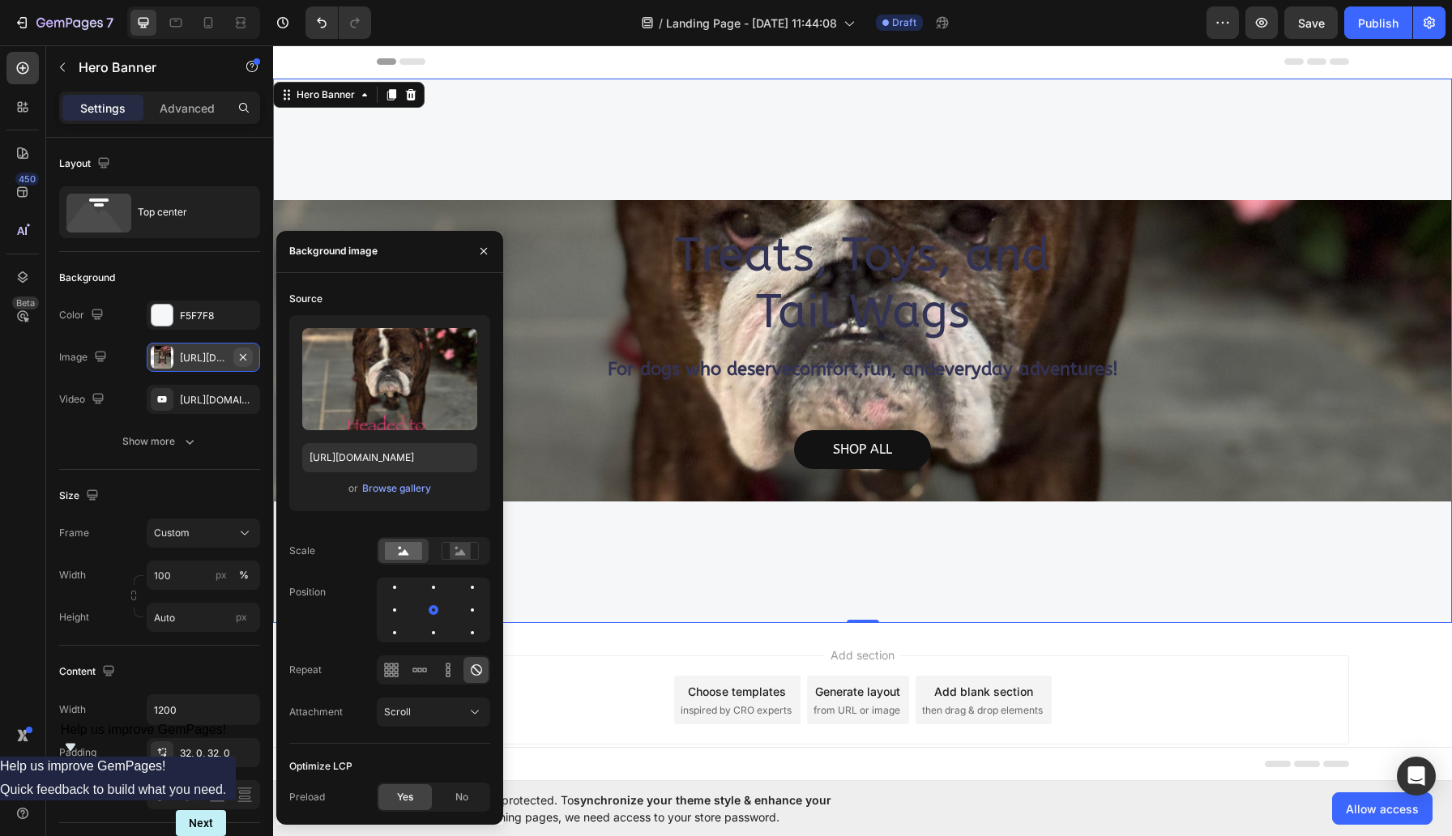
click at [246, 355] on icon "button" at bounding box center [243, 357] width 13 height 13
